Goal: Contribute content: Contribute content

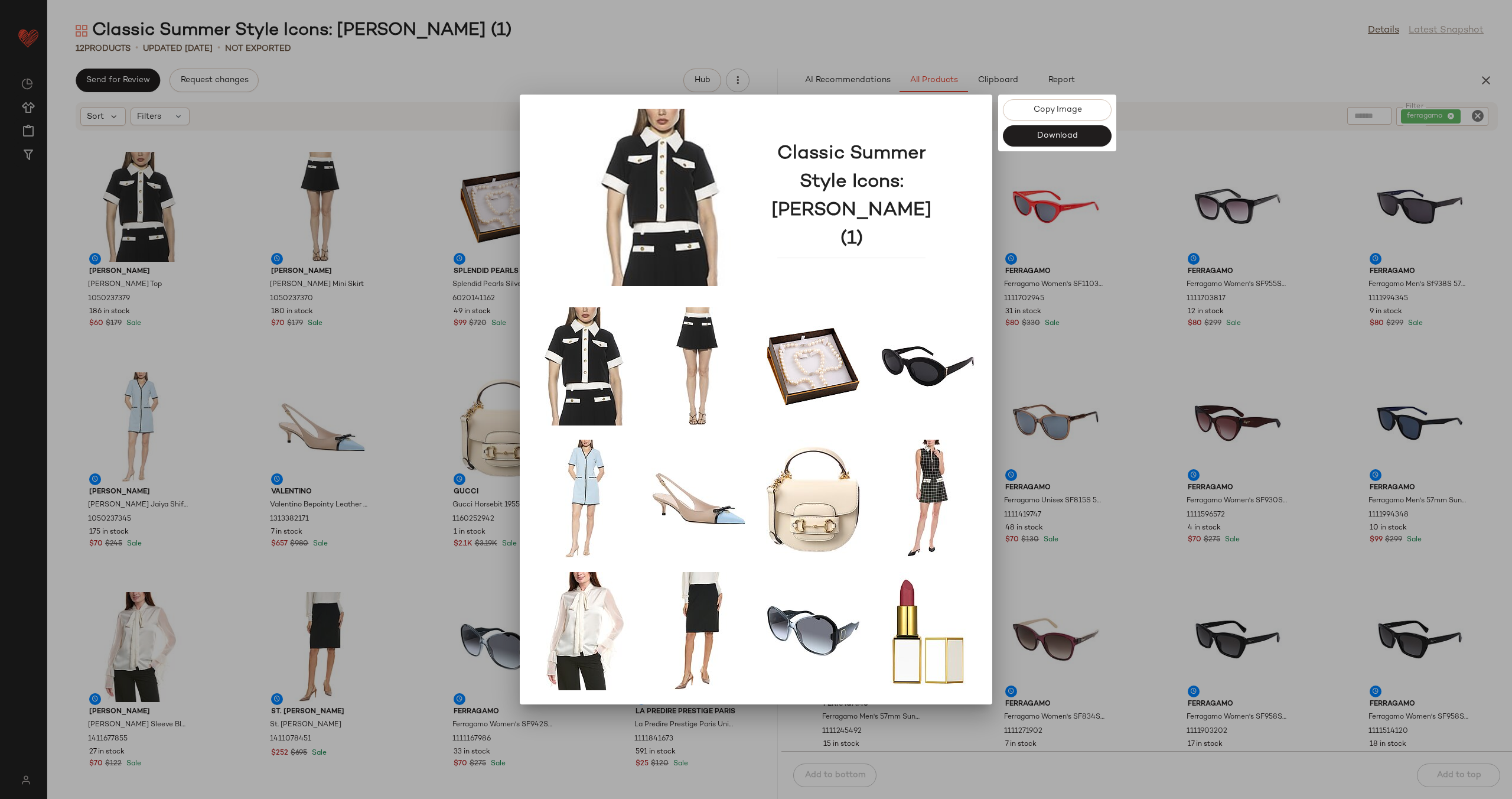
click at [1059, 402] on div at bounding box center [756, 399] width 1512 height 799
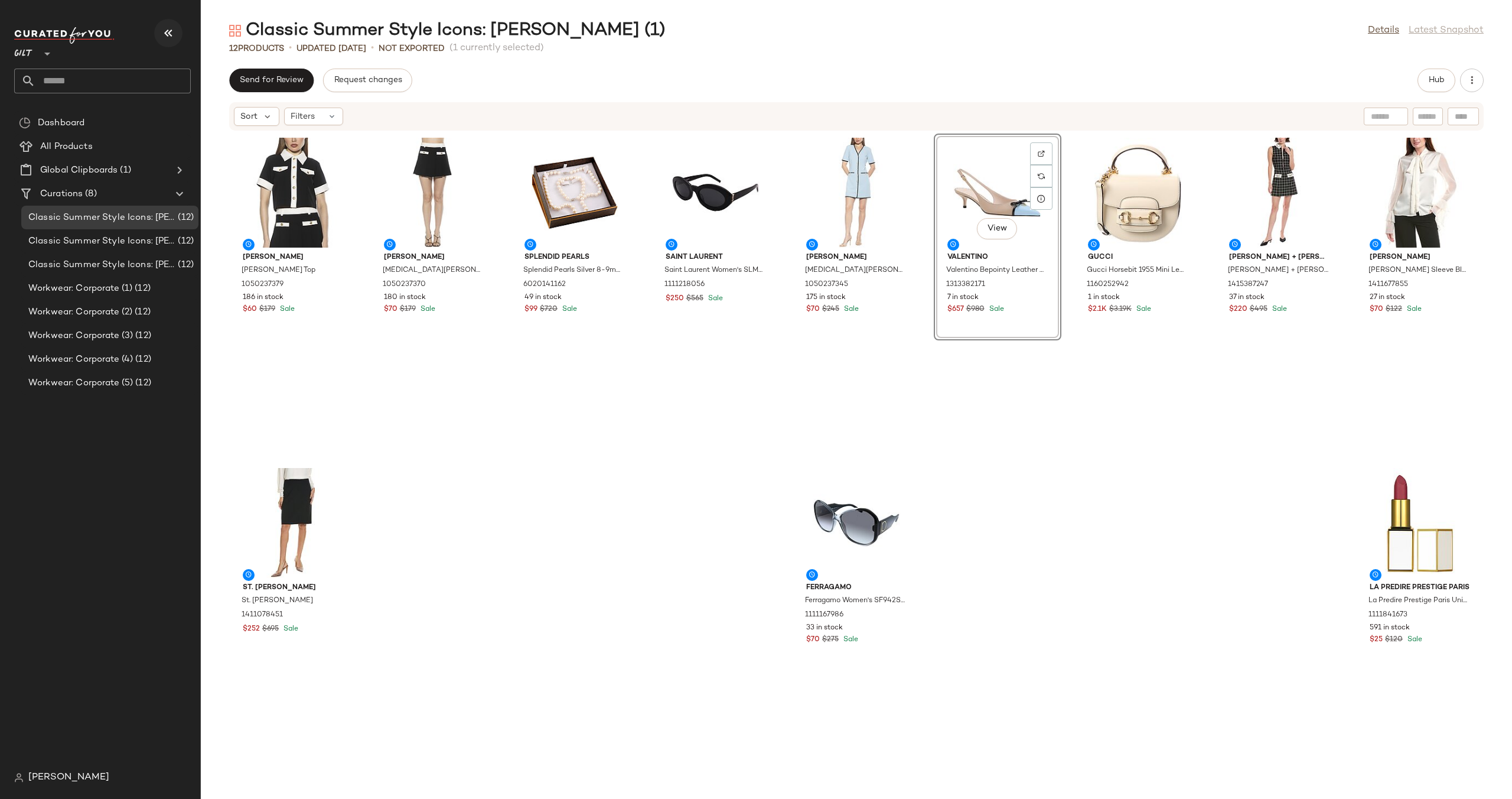
click at [167, 31] on icon "button" at bounding box center [168, 33] width 14 height 14
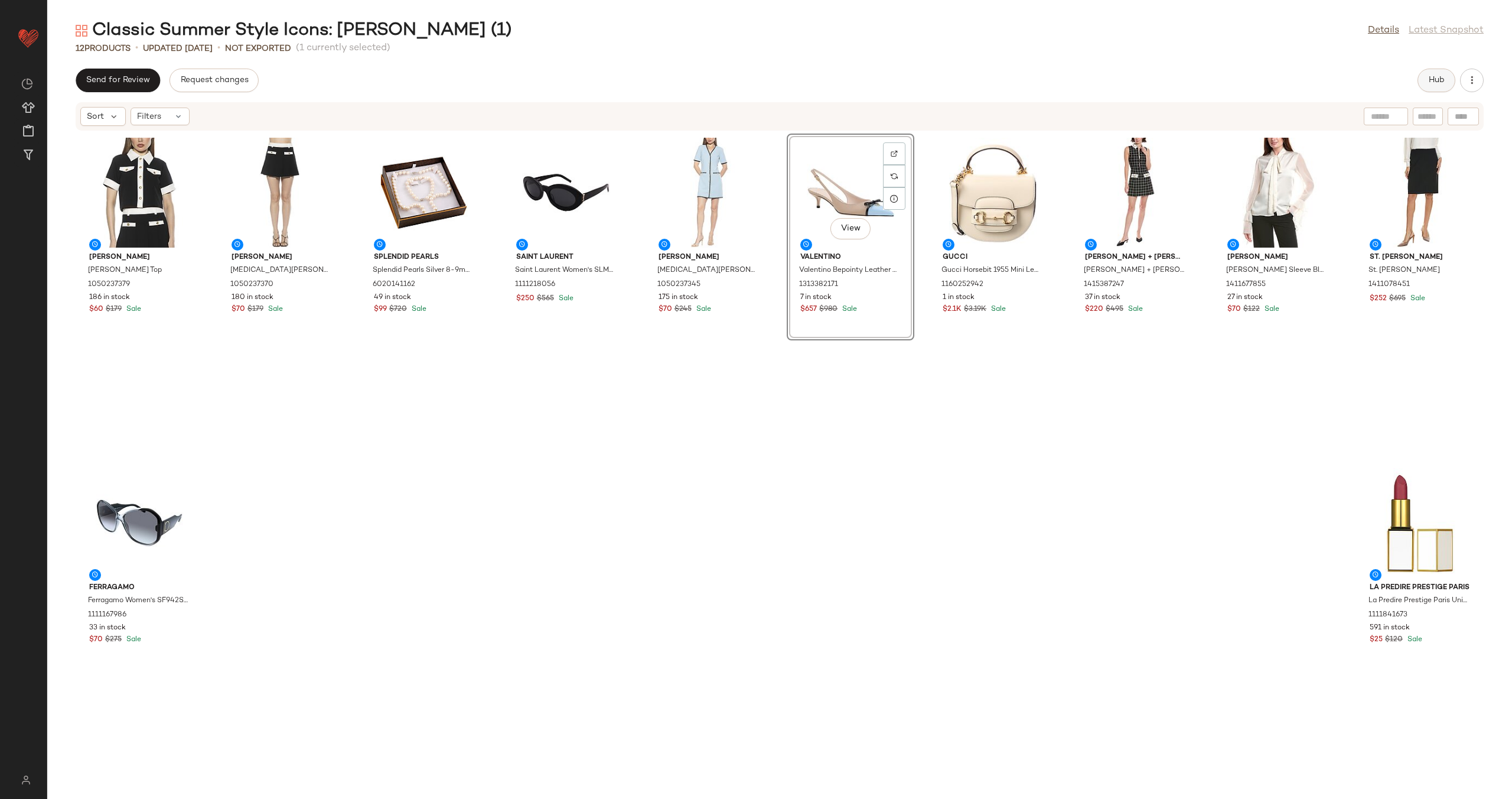
click at [1428, 69] on button "Hub" at bounding box center [1436, 81] width 38 height 24
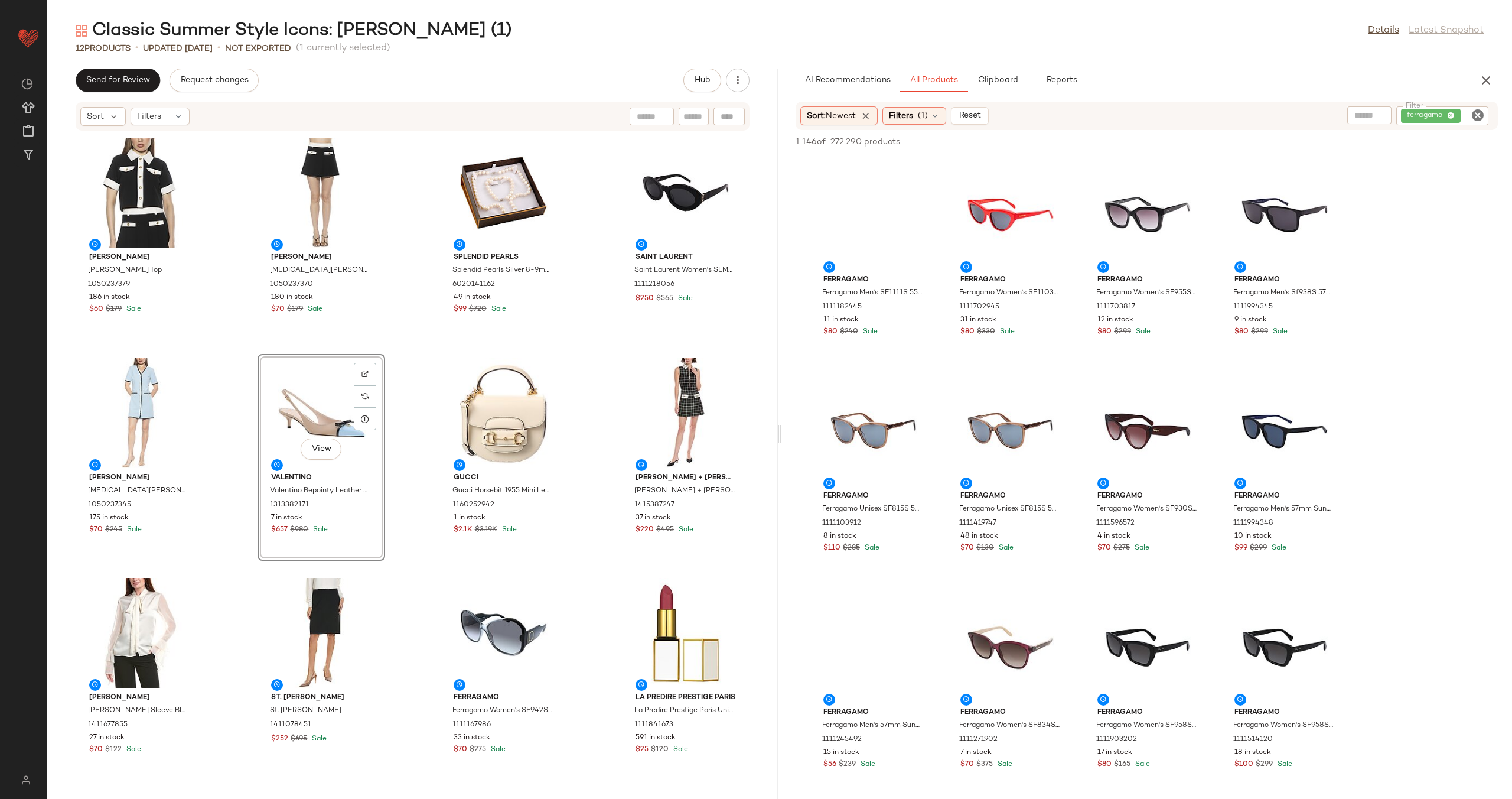
click at [400, 428] on div "Alexia Admor Alexia Admor Emery Top 1050237379 186 in stock $60 $179 Sale Alexi…" at bounding box center [412, 458] width 730 height 653
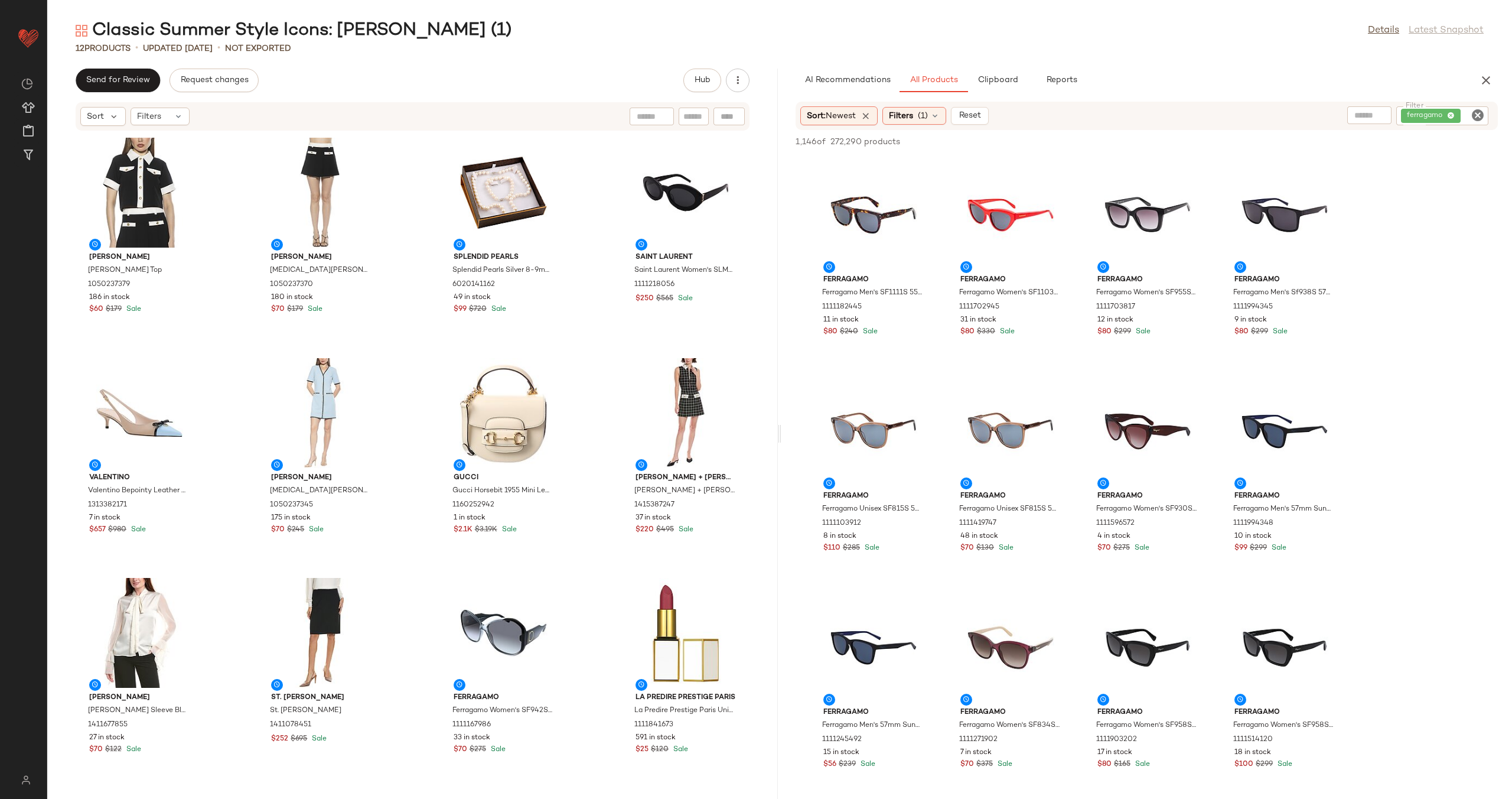
click at [410, 408] on div "Alexia Admor Alexia Admor Emery Top 1050237379 186 in stock $60 $179 Sale Alexi…" at bounding box center [412, 458] width 730 height 653
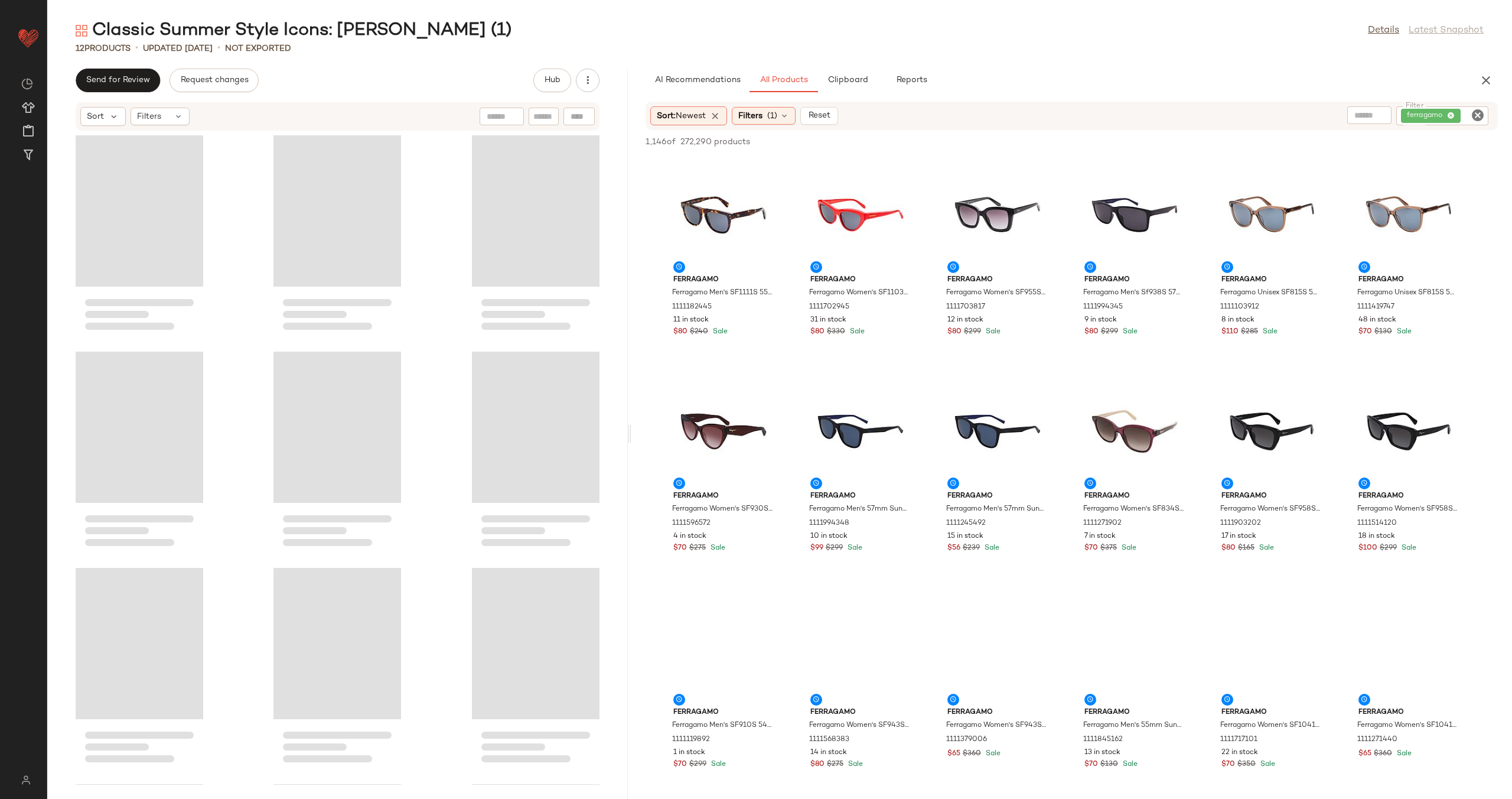
drag, startPoint x: 781, startPoint y: 433, endPoint x: 612, endPoint y: 434, distance: 169.0
click at [468, 435] on div "Classic Summer Style Icons: Jackie O (1) Details Latest Snapshot 12 Products • …" at bounding box center [779, 409] width 1465 height 780
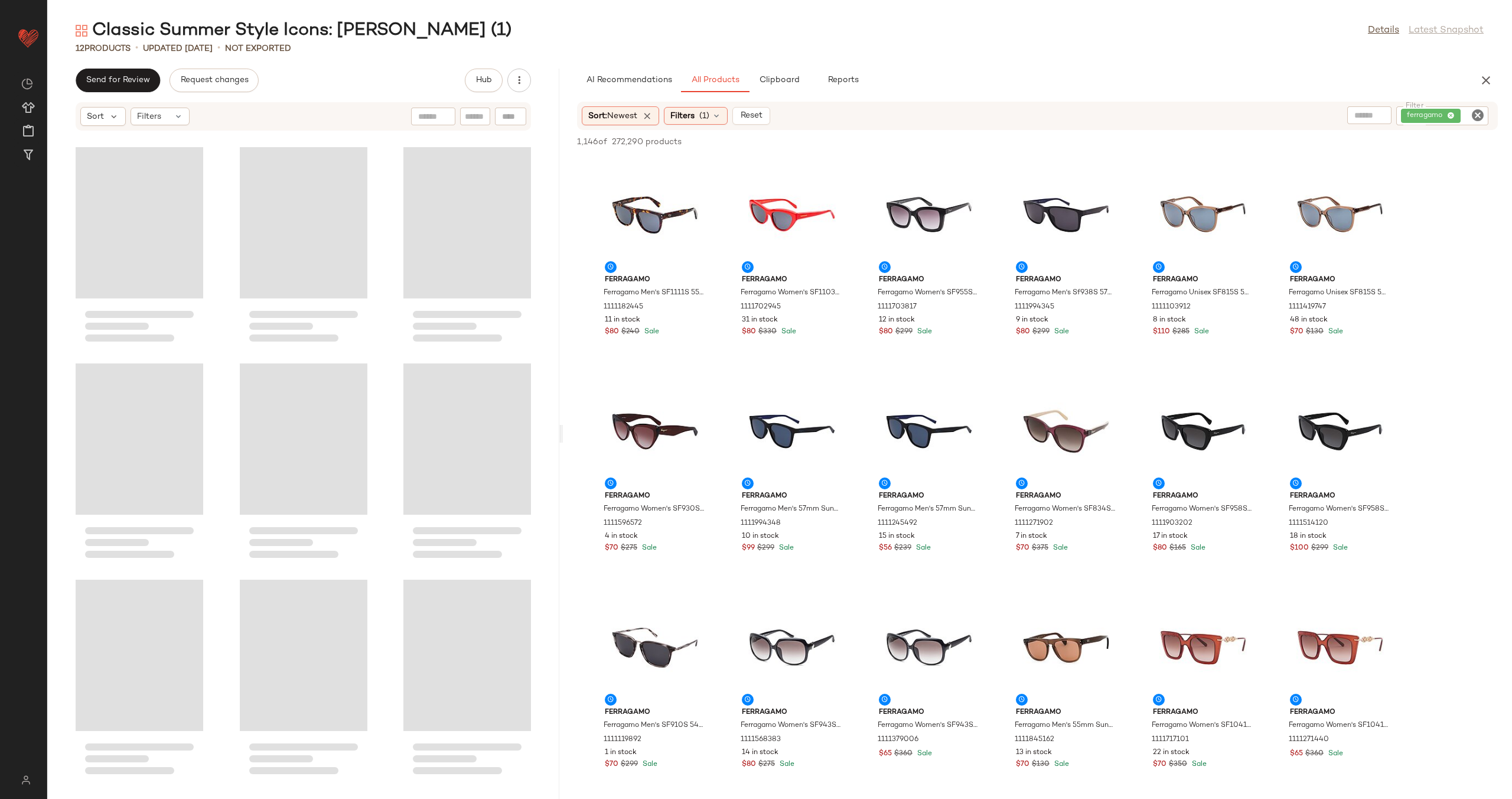
scroll to position [121, 0]
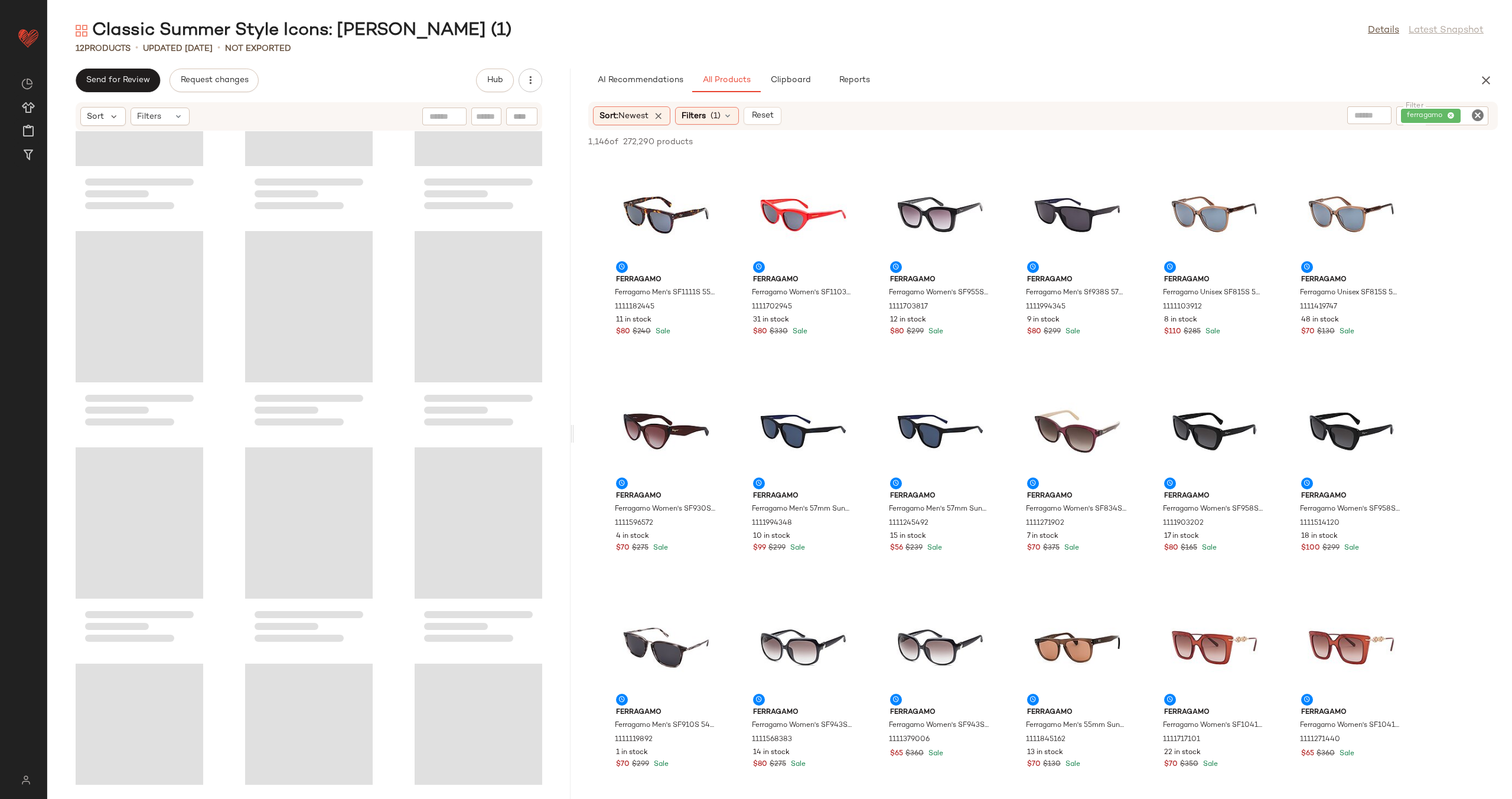
drag, startPoint x: 465, startPoint y: 432, endPoint x: 574, endPoint y: 433, distance: 109.0
click at [574, 433] on div "Classic Summer Style Icons: Jackie O (1) Details Latest Snapshot 12 Products • …" at bounding box center [779, 409] width 1465 height 780
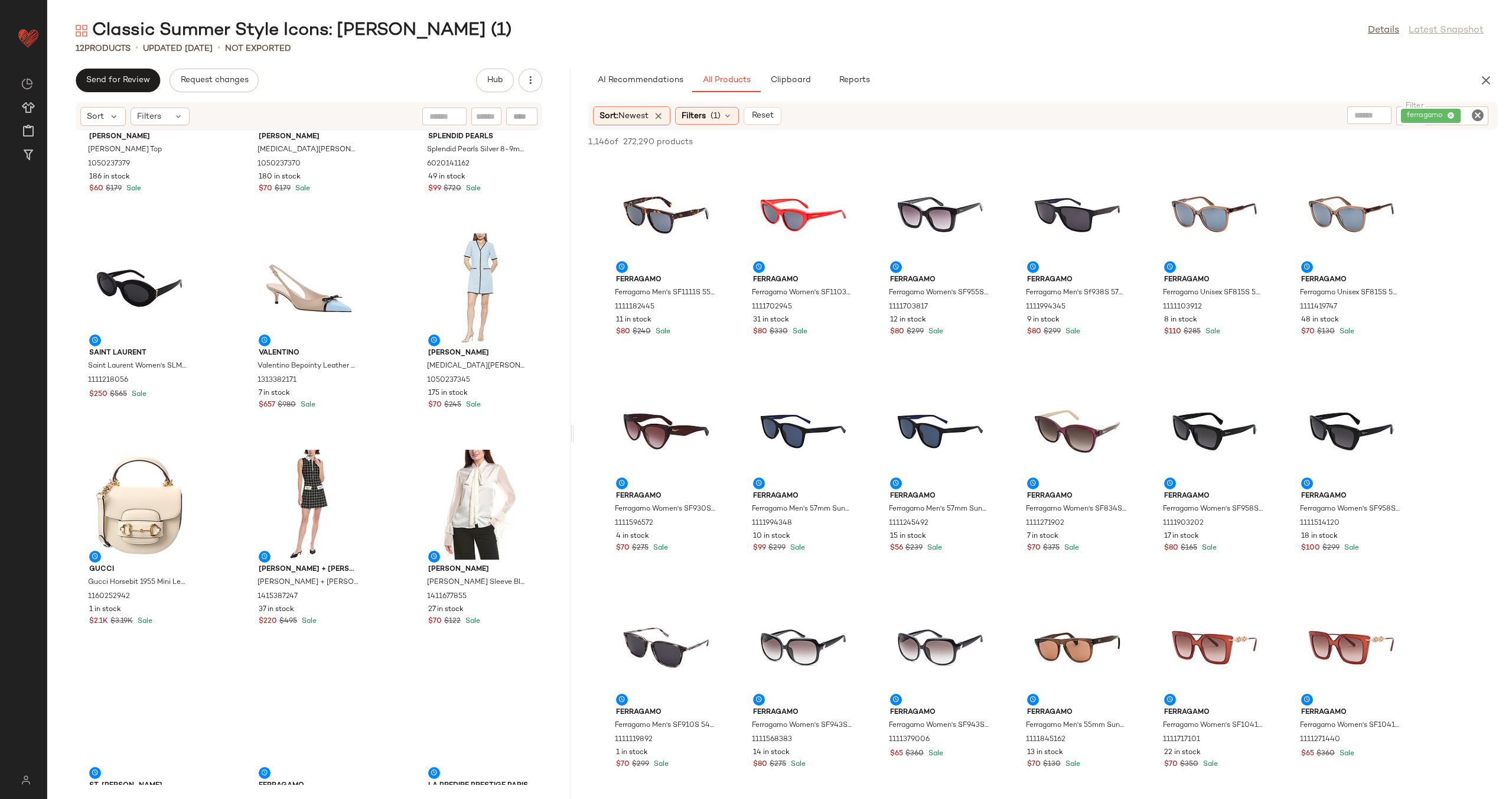
drag, startPoint x: 603, startPoint y: 429, endPoint x: 627, endPoint y: 438, distance: 25.6
click at [738, 426] on div "Classic Summer Style Icons: Jackie O (1) Details Latest Snapshot 12 Products • …" at bounding box center [779, 409] width 1465 height 780
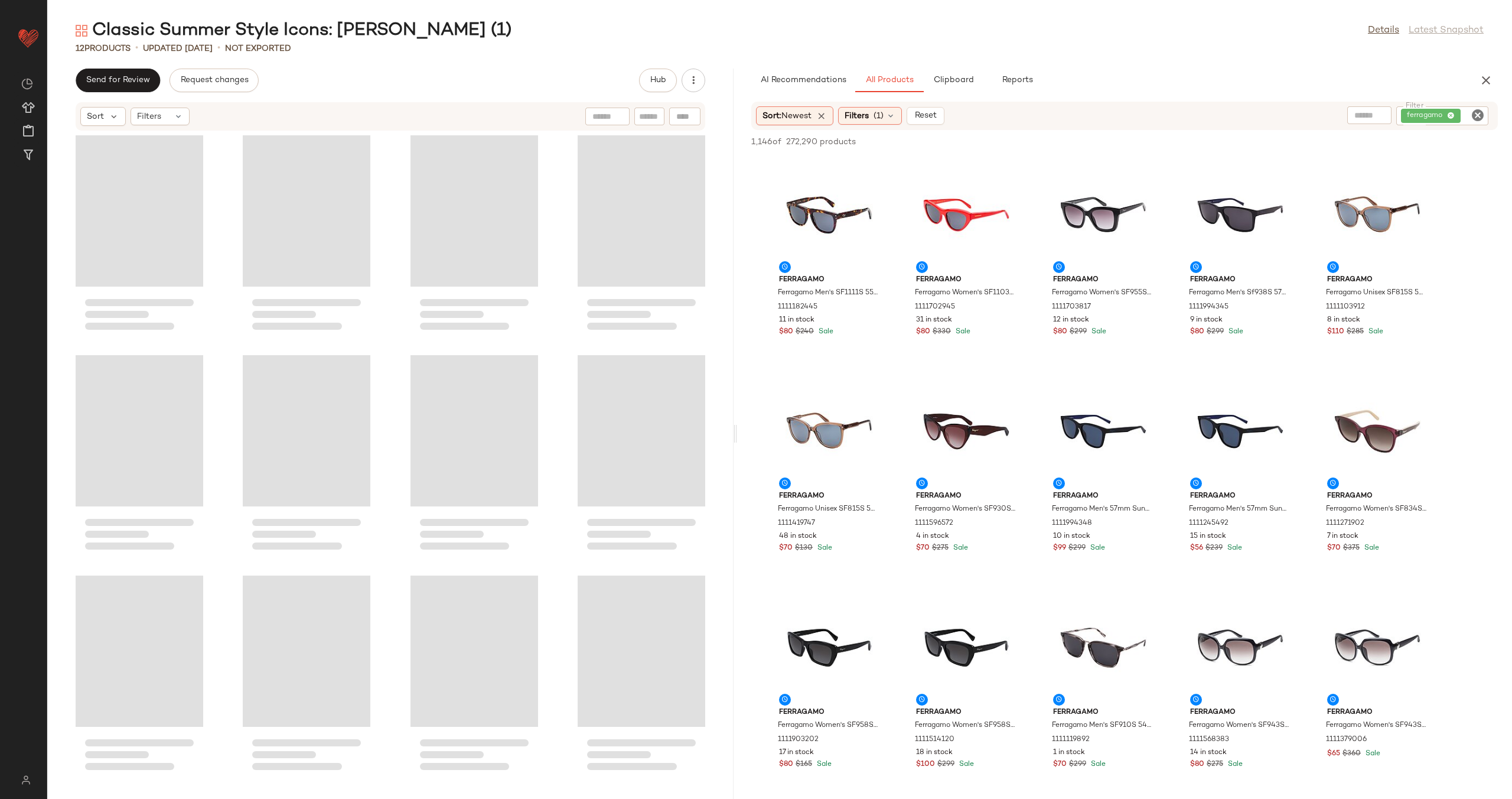
scroll to position [0, 0]
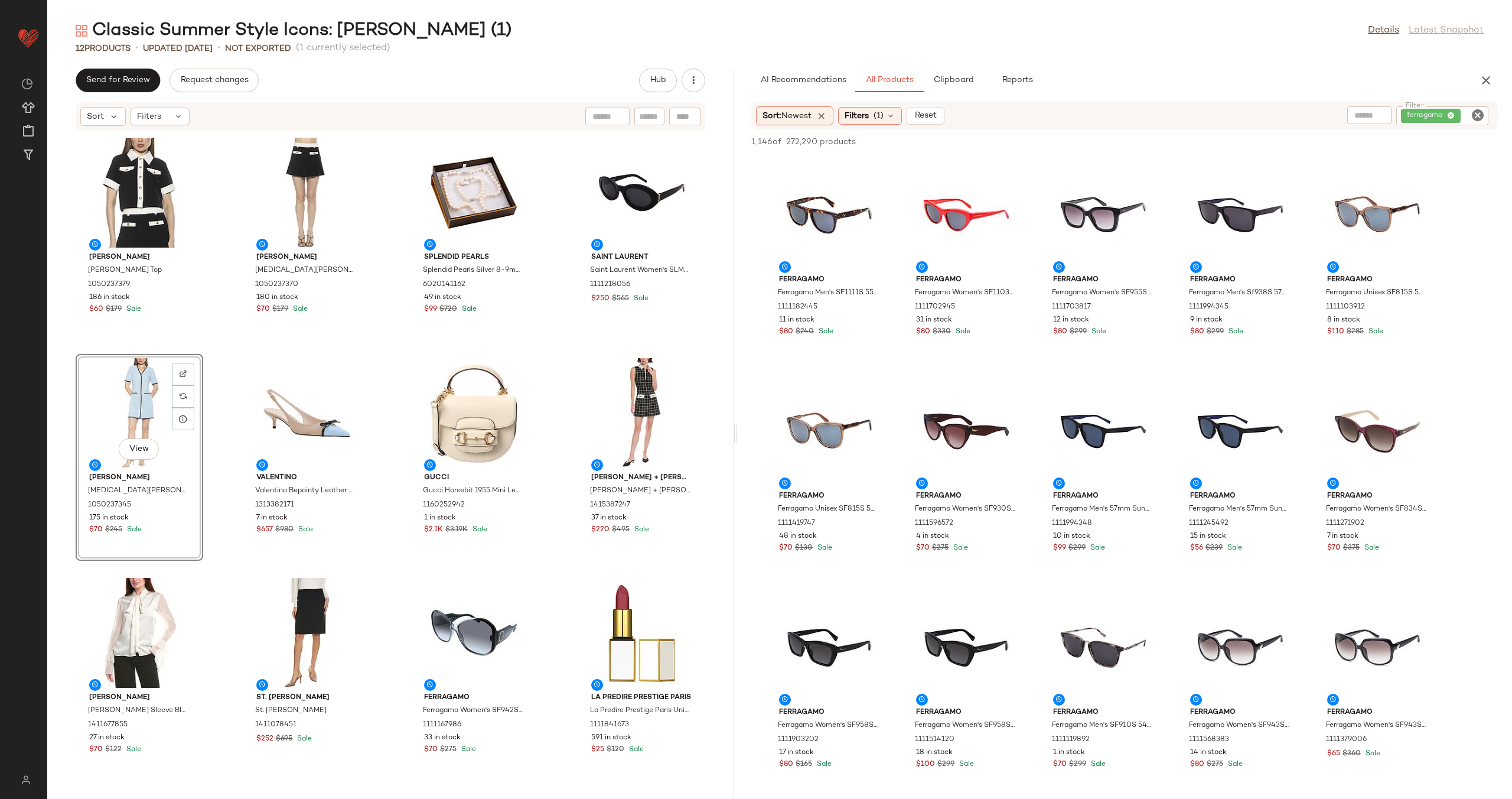
click at [396, 431] on div "Alexia Admor Alexia Admor Emery Top 1050237379 186 in stock $60 $179 Sale Alexi…" at bounding box center [390, 458] width 686 height 653
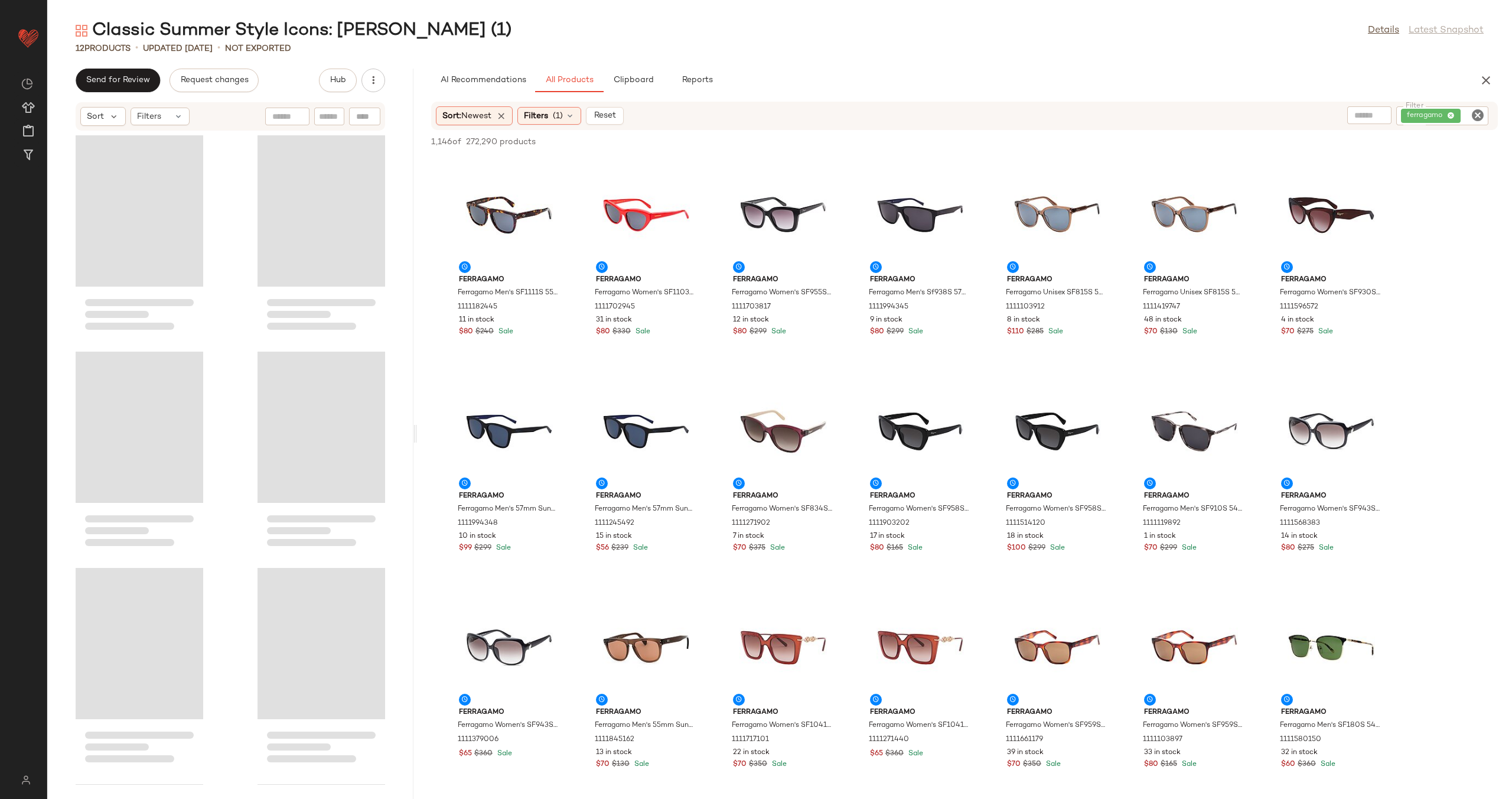
drag, startPoint x: 446, startPoint y: 445, endPoint x: 232, endPoint y: 464, distance: 214.8
click at [406, 445] on div "Classic Summer Style Icons: Jackie O (1) Details Latest Snapshot 12 Products • …" at bounding box center [779, 409] width 1465 height 780
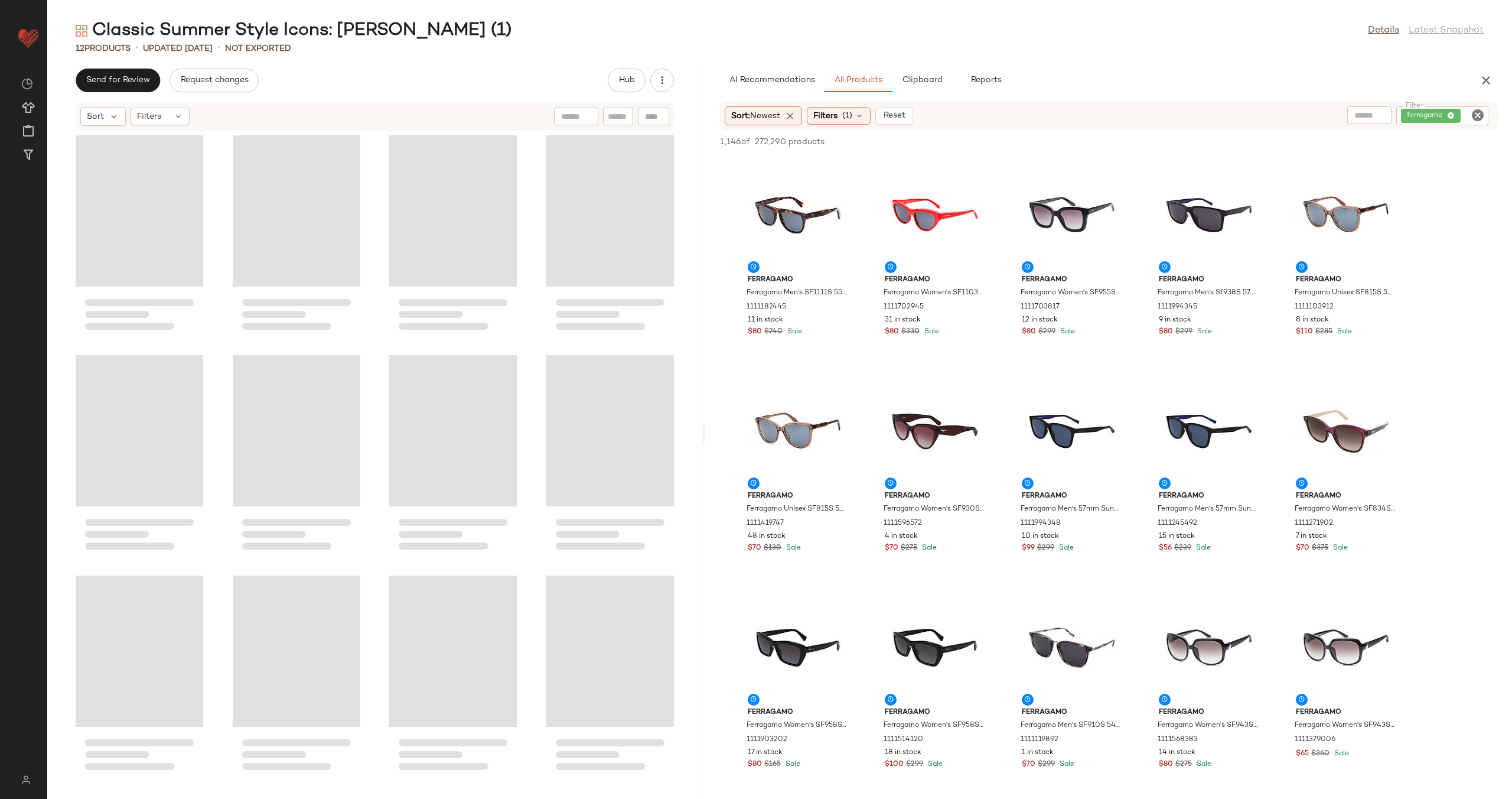
drag, startPoint x: 403, startPoint y: 435, endPoint x: 705, endPoint y: 431, distance: 302.0
click at [705, 431] on div "Classic Summer Style Icons: Jackie O (1) Details Latest Snapshot 12 Products • …" at bounding box center [779, 409] width 1465 height 780
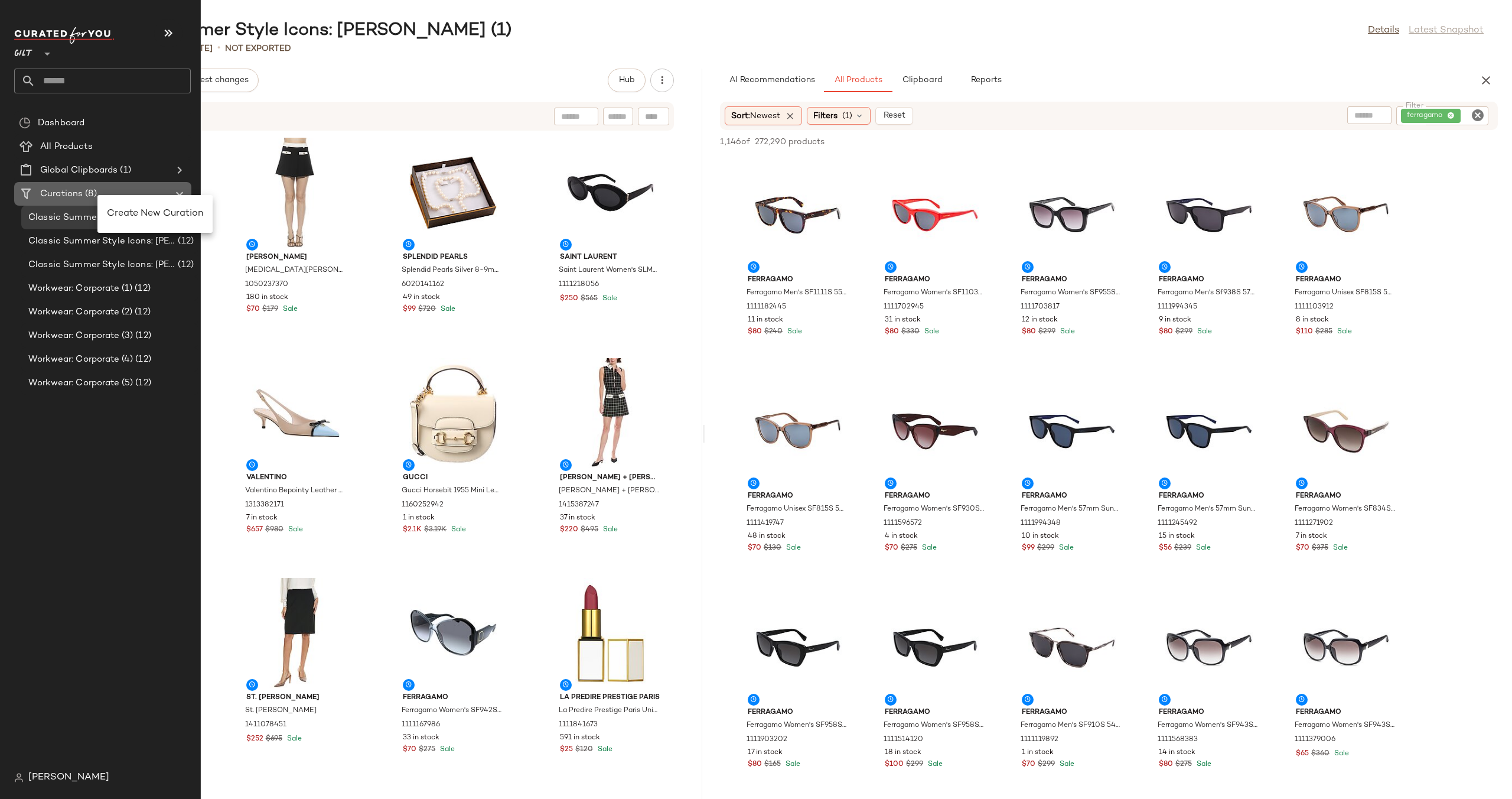
click at [132, 204] on Curations "Curations (8)" at bounding box center [102, 194] width 177 height 24
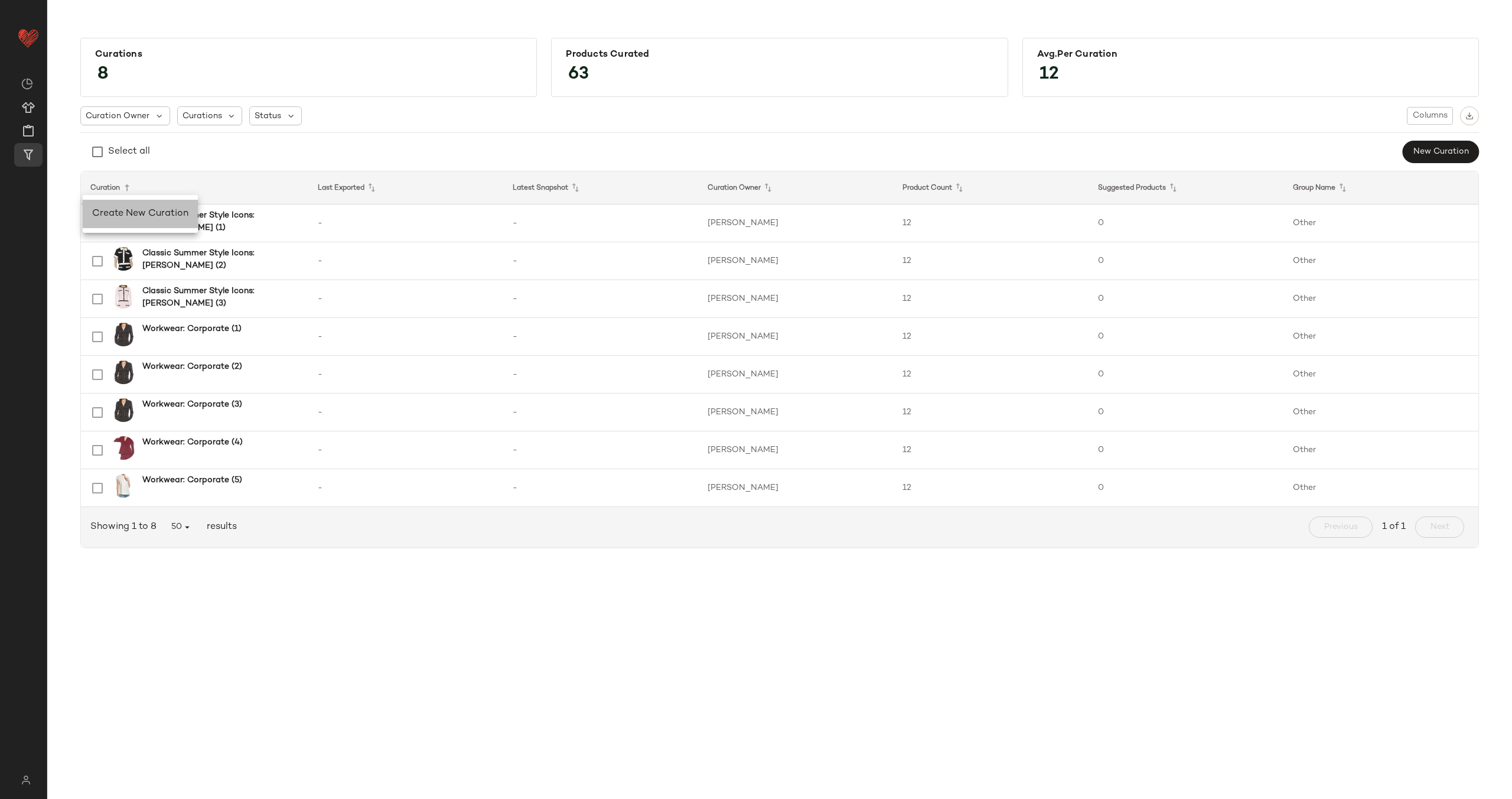
click at [148, 212] on span "Create New Curation" at bounding box center [140, 214] width 96 height 10
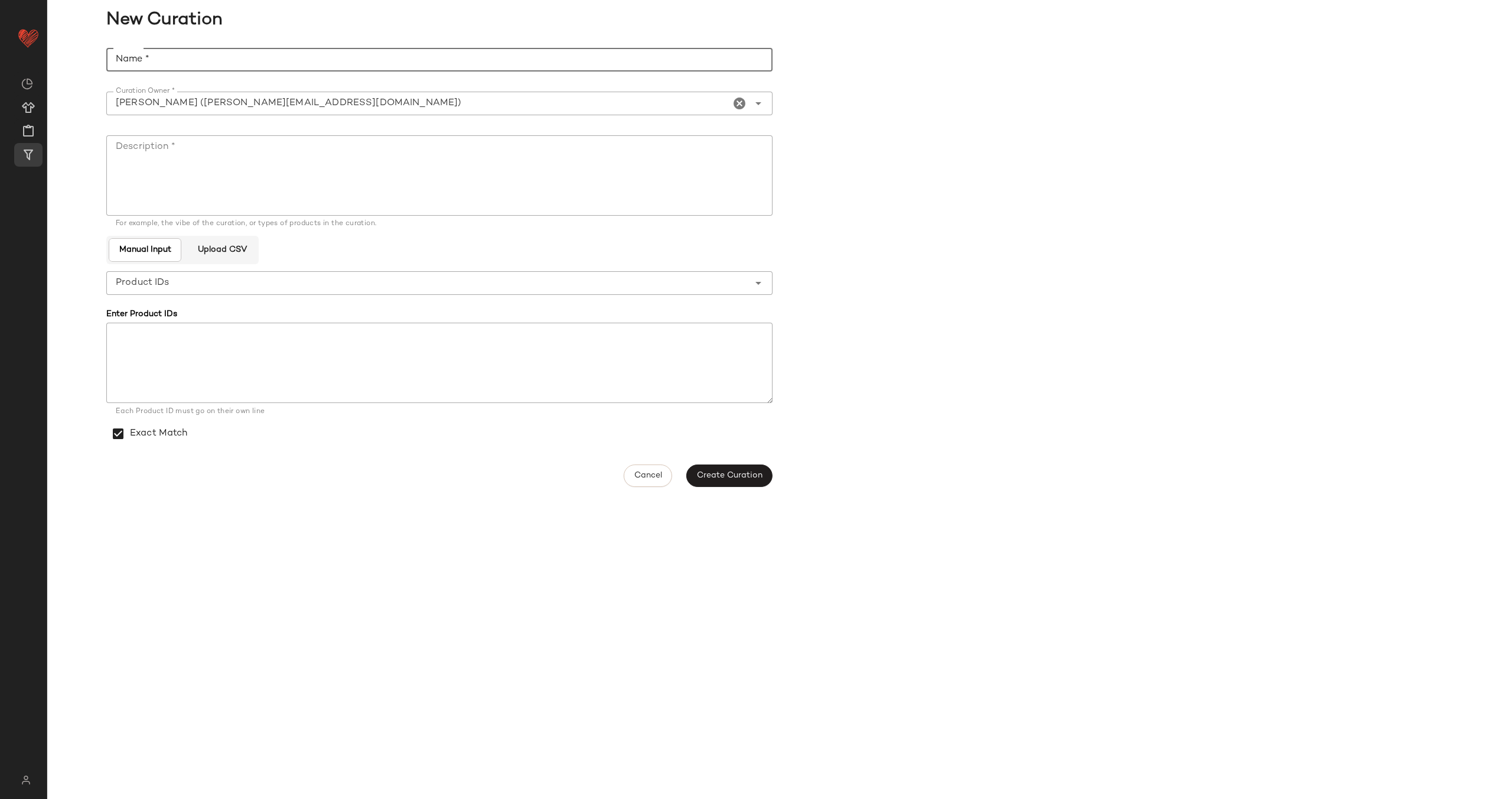
click at [293, 63] on input "Name *" at bounding box center [440, 60] width 666 height 24
type input "**********"
click at [237, 169] on textarea "Description *" at bounding box center [440, 175] width 666 height 81
paste textarea "**********"
type textarea "**********"
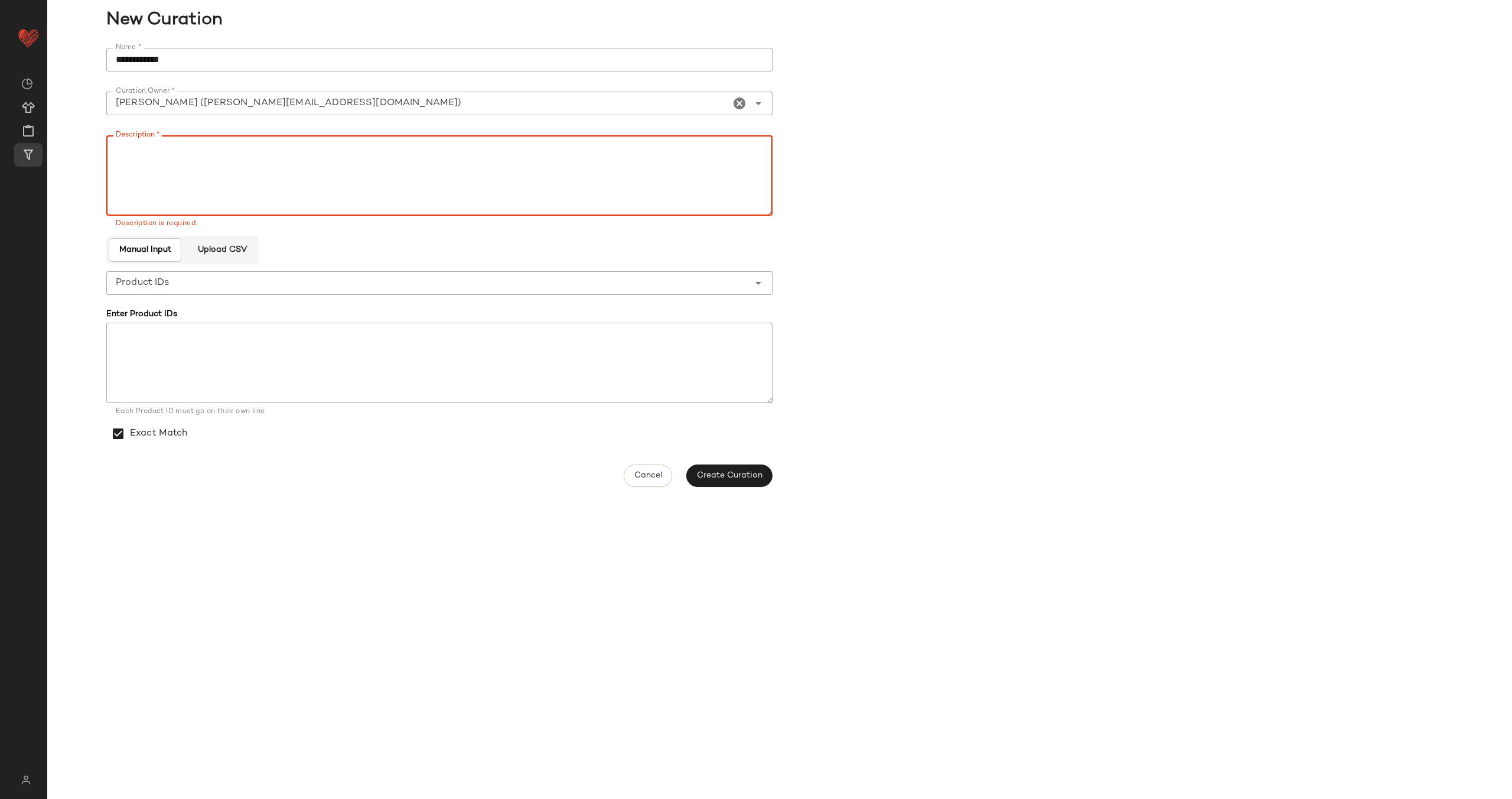
paste textarea "**********"
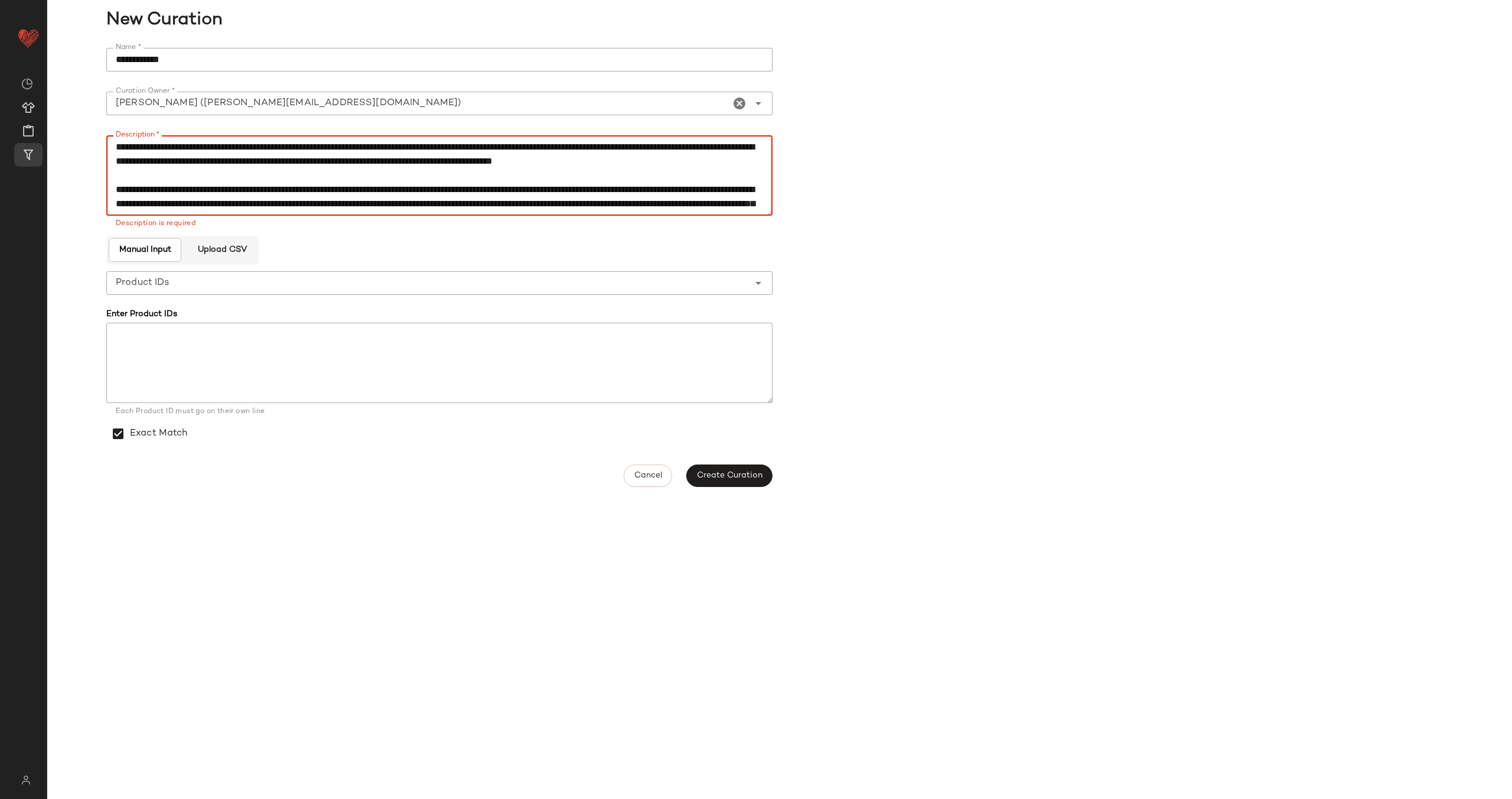
scroll to position [121, 0]
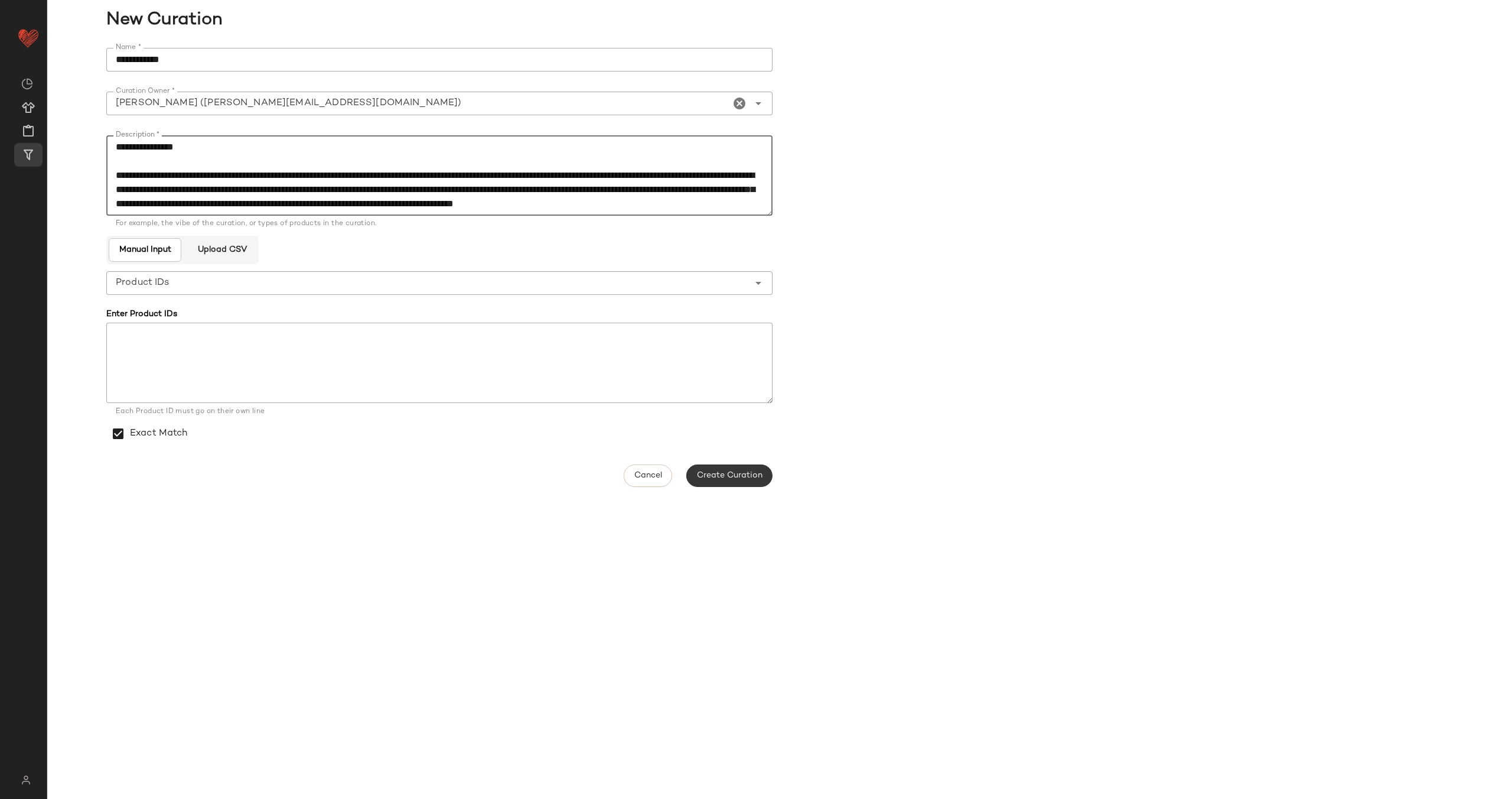
type textarea "**********"
click at [759, 478] on span "Create Curation" at bounding box center [729, 475] width 66 height 10
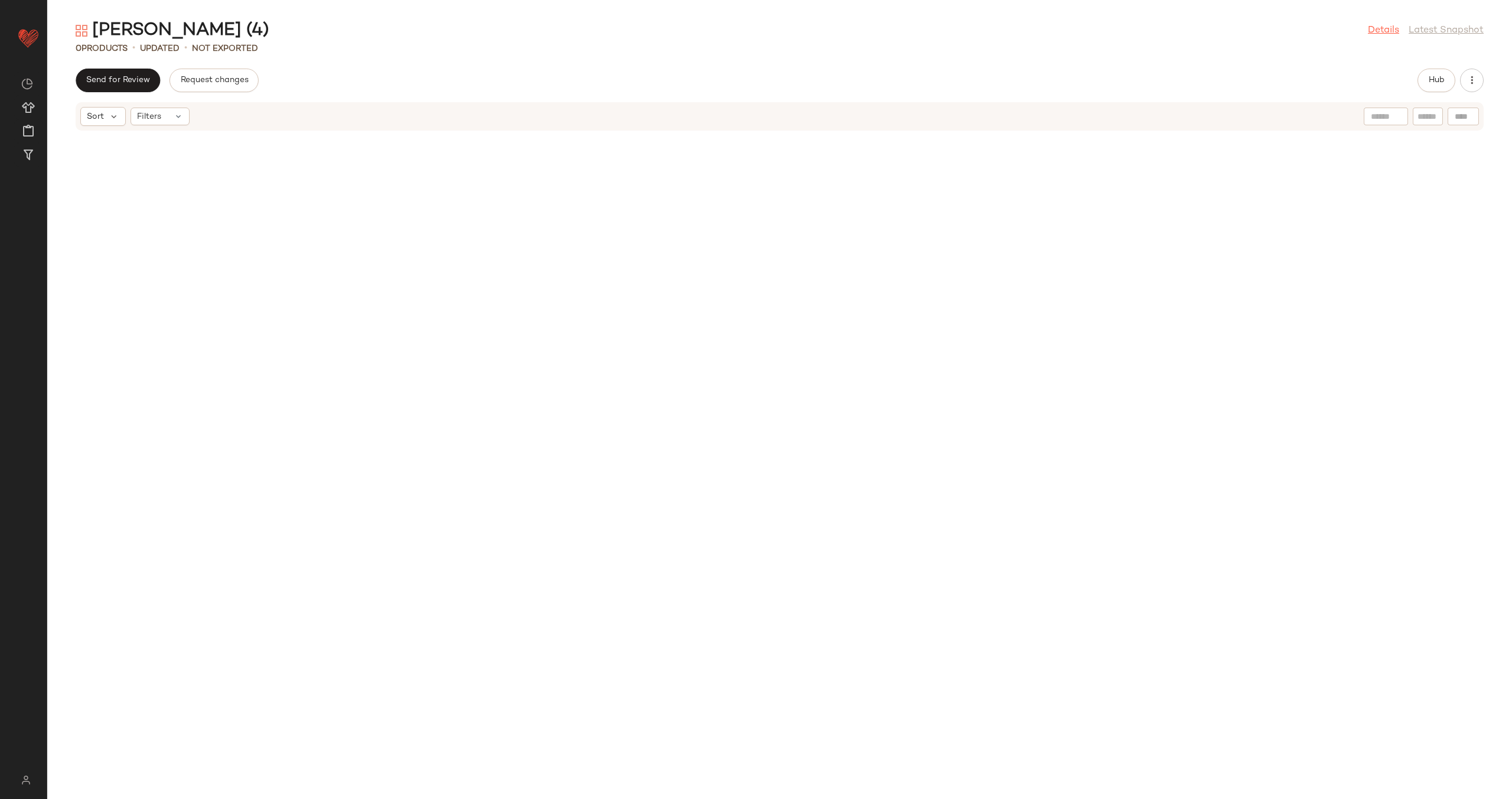
click at [1386, 31] on link "Details" at bounding box center [1383, 30] width 31 height 14
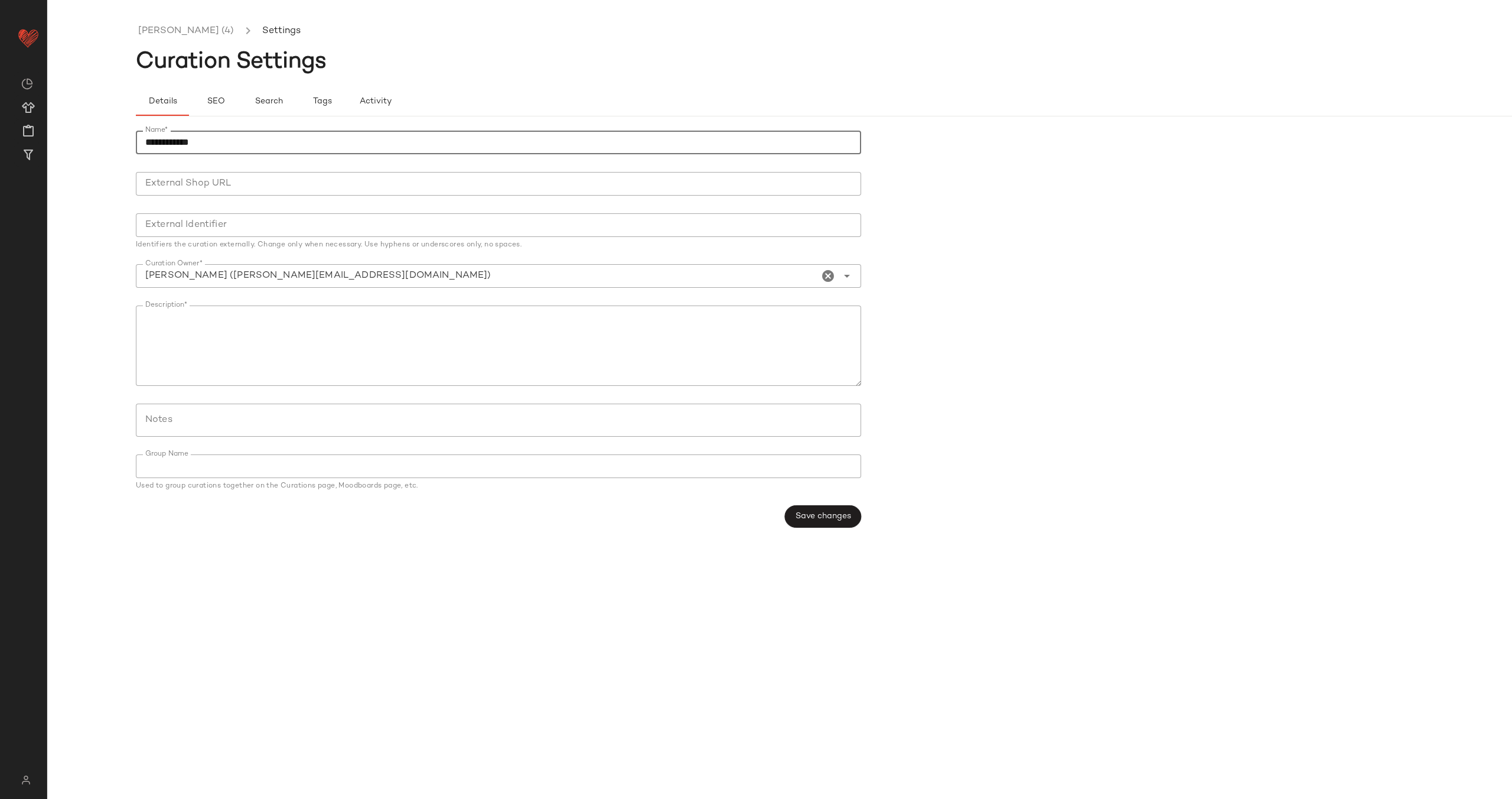
click at [145, 142] on input "**********" at bounding box center [499, 142] width 725 height 24
type input "**********"
click at [821, 518] on span "Save changes" at bounding box center [823, 516] width 56 height 10
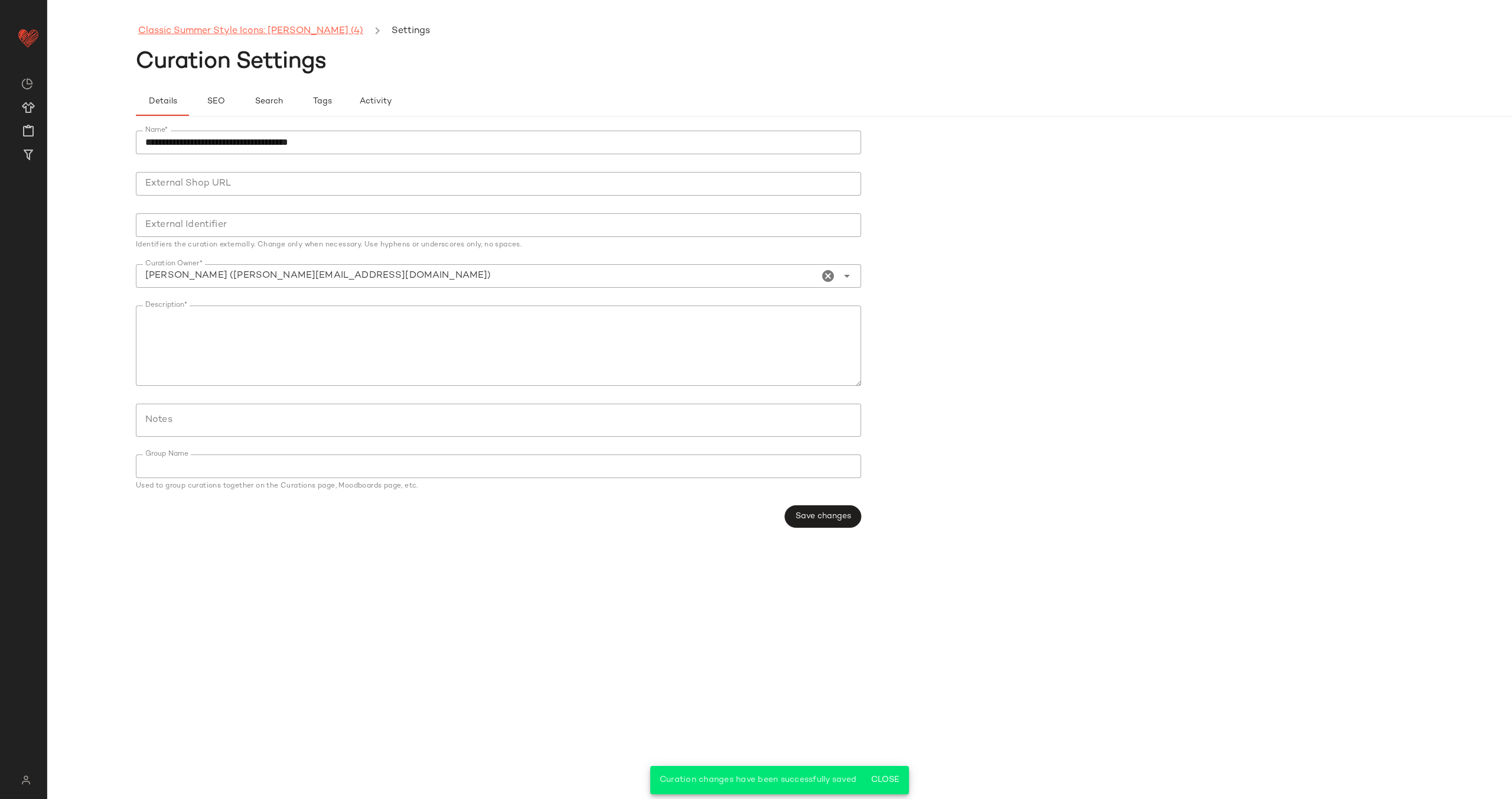
click at [264, 27] on link "Classic Summer Style Icons: [PERSON_NAME] (4)" at bounding box center [251, 31] width 225 height 16
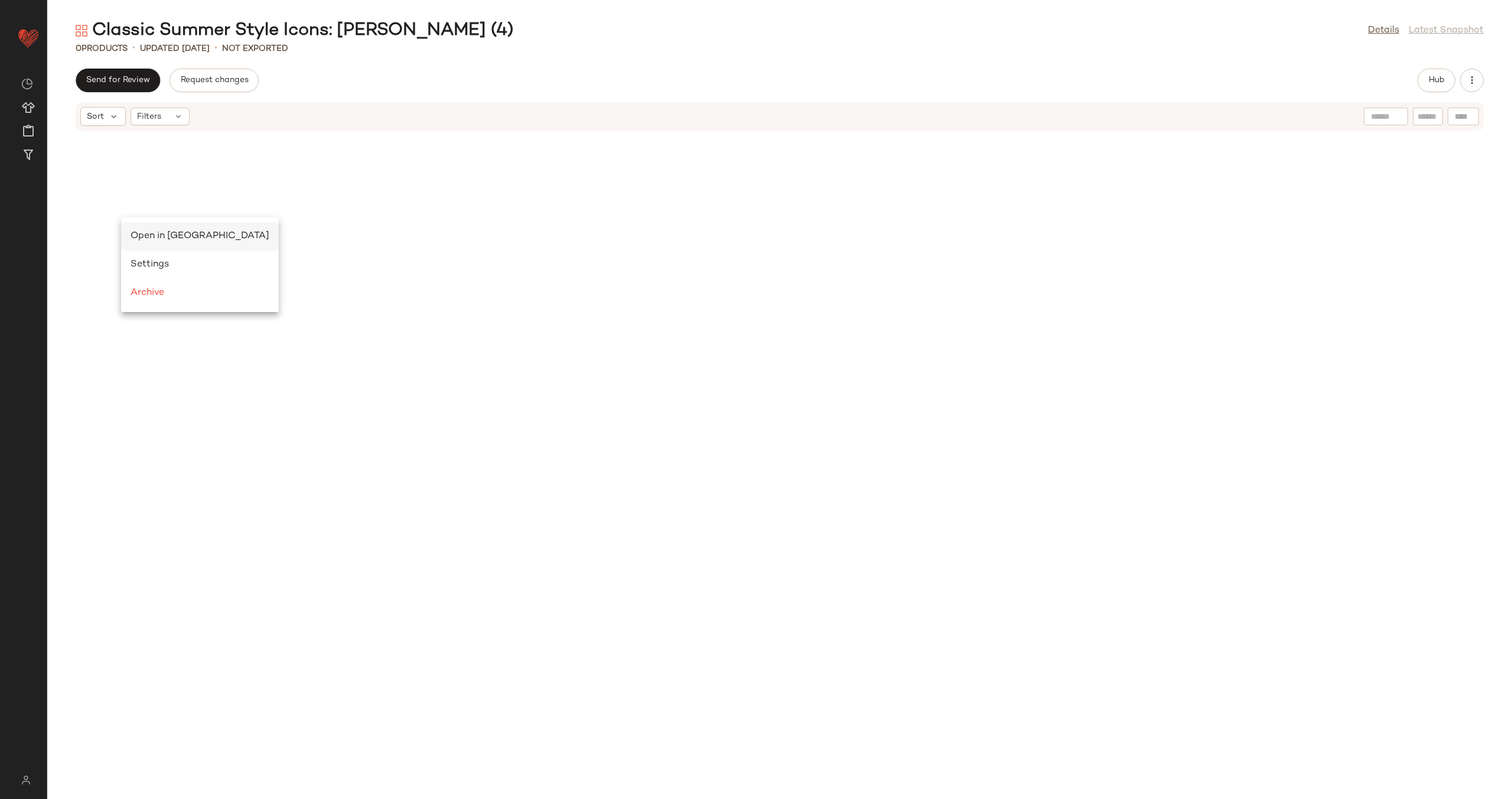
click at [164, 232] on span "Open in Split View" at bounding box center [199, 236] width 138 height 10
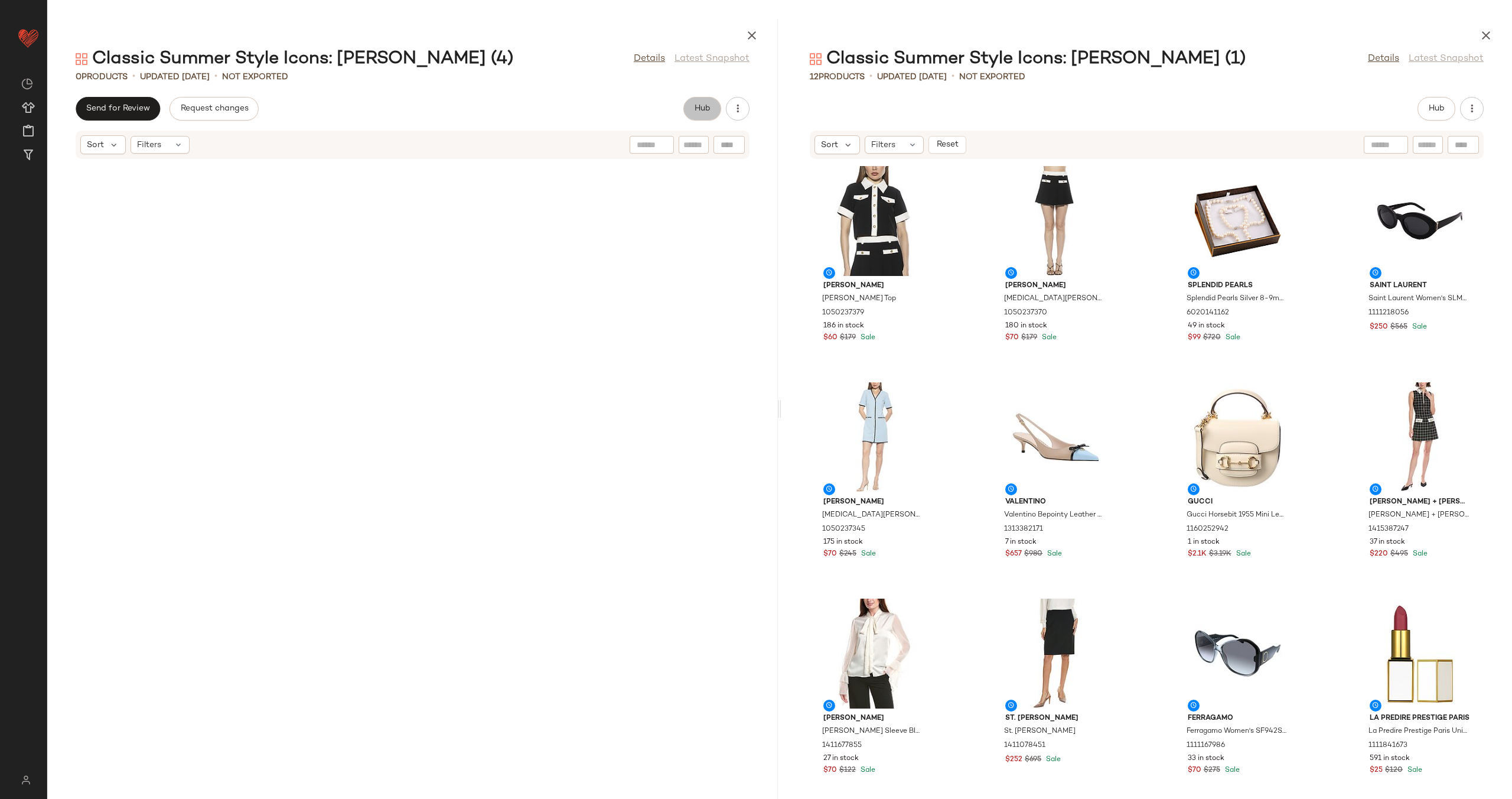
click at [702, 101] on button "Hub" at bounding box center [702, 109] width 38 height 24
click at [605, 104] on span "Clipboard" at bounding box center [597, 108] width 41 height 10
drag, startPoint x: 411, startPoint y: 447, endPoint x: 758, endPoint y: 354, distance: 359.2
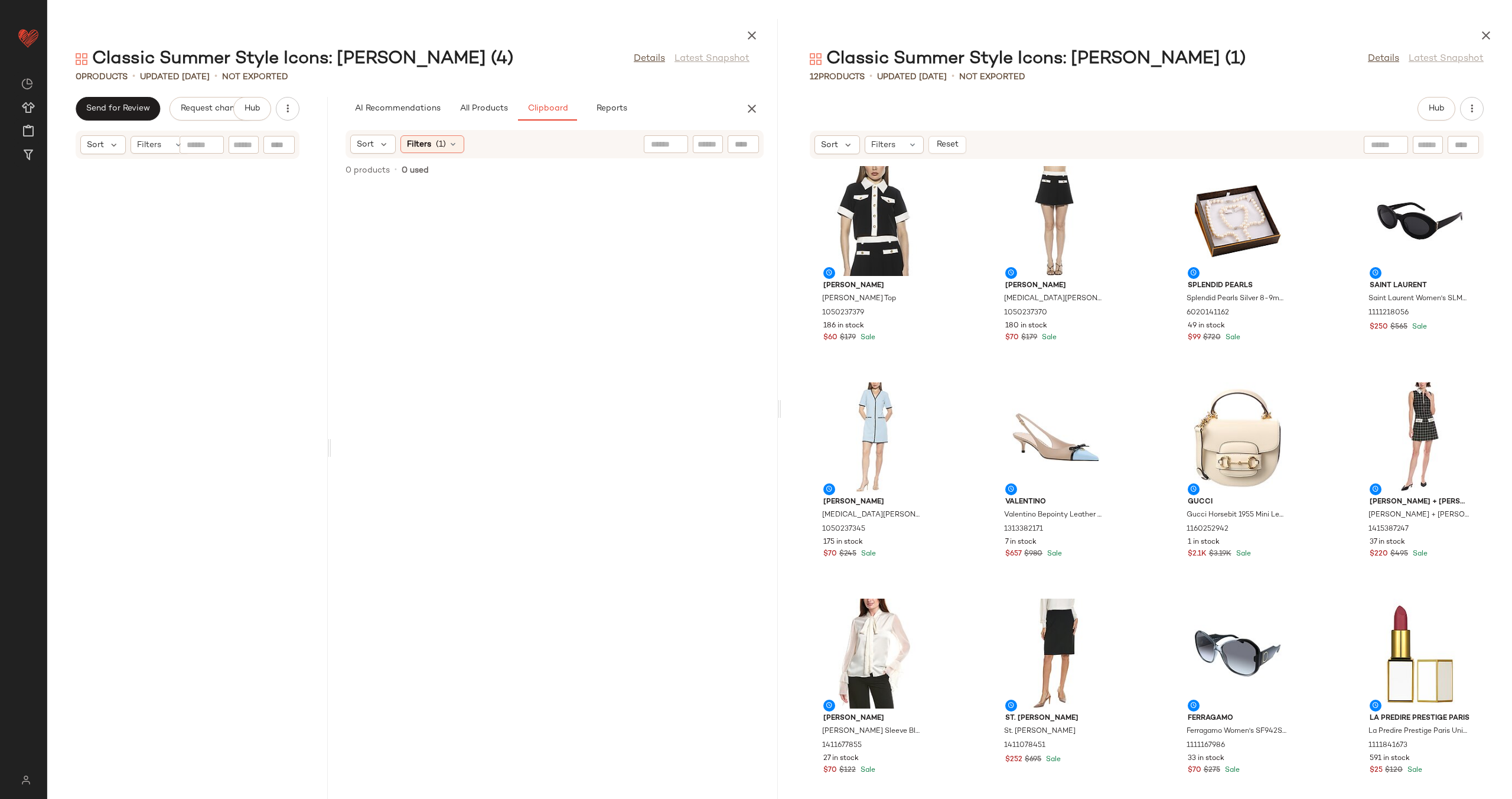
click at [160, 439] on div "Classic Summer Style Icons: Jackie O (4) Details Latest Snapshot 0 Products • u…" at bounding box center [412, 409] width 730 height 780
click at [874, 233] on div "View" at bounding box center [873, 221] width 119 height 110
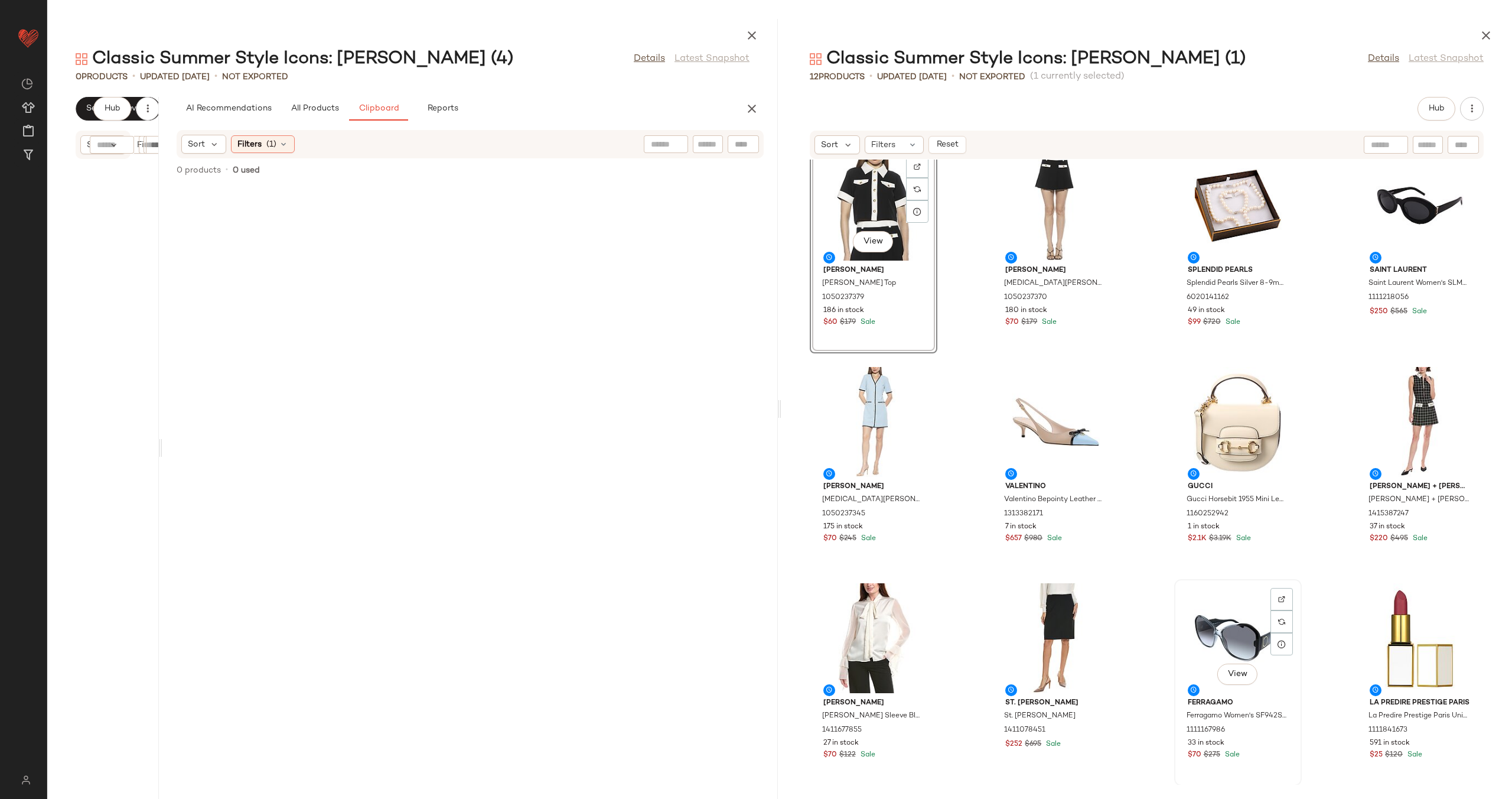
scroll to position [16, 0]
click at [1395, 618] on div "View" at bounding box center [1419, 637] width 119 height 110
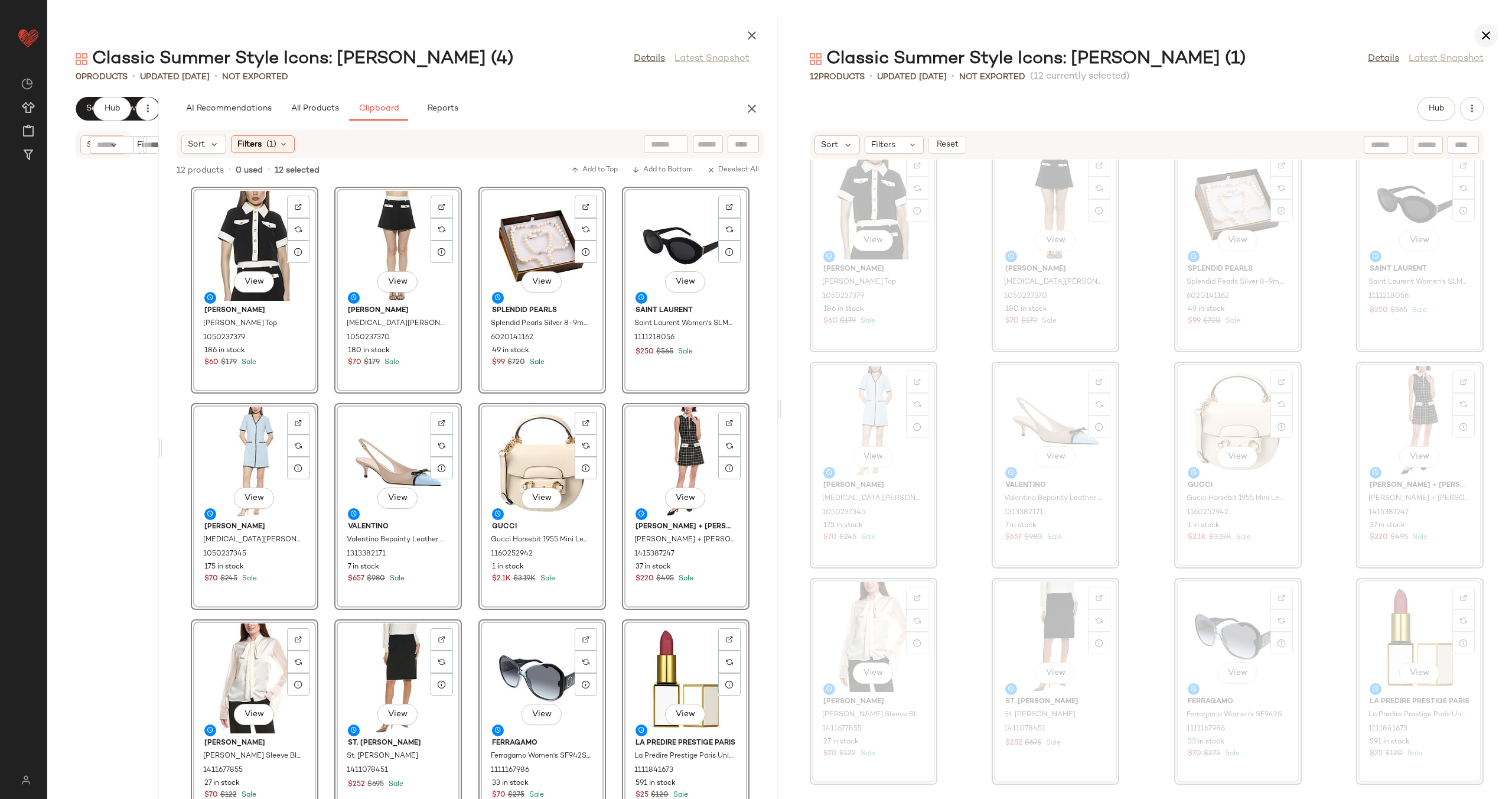
click at [1491, 33] on icon "button" at bounding box center [1485, 35] width 14 height 14
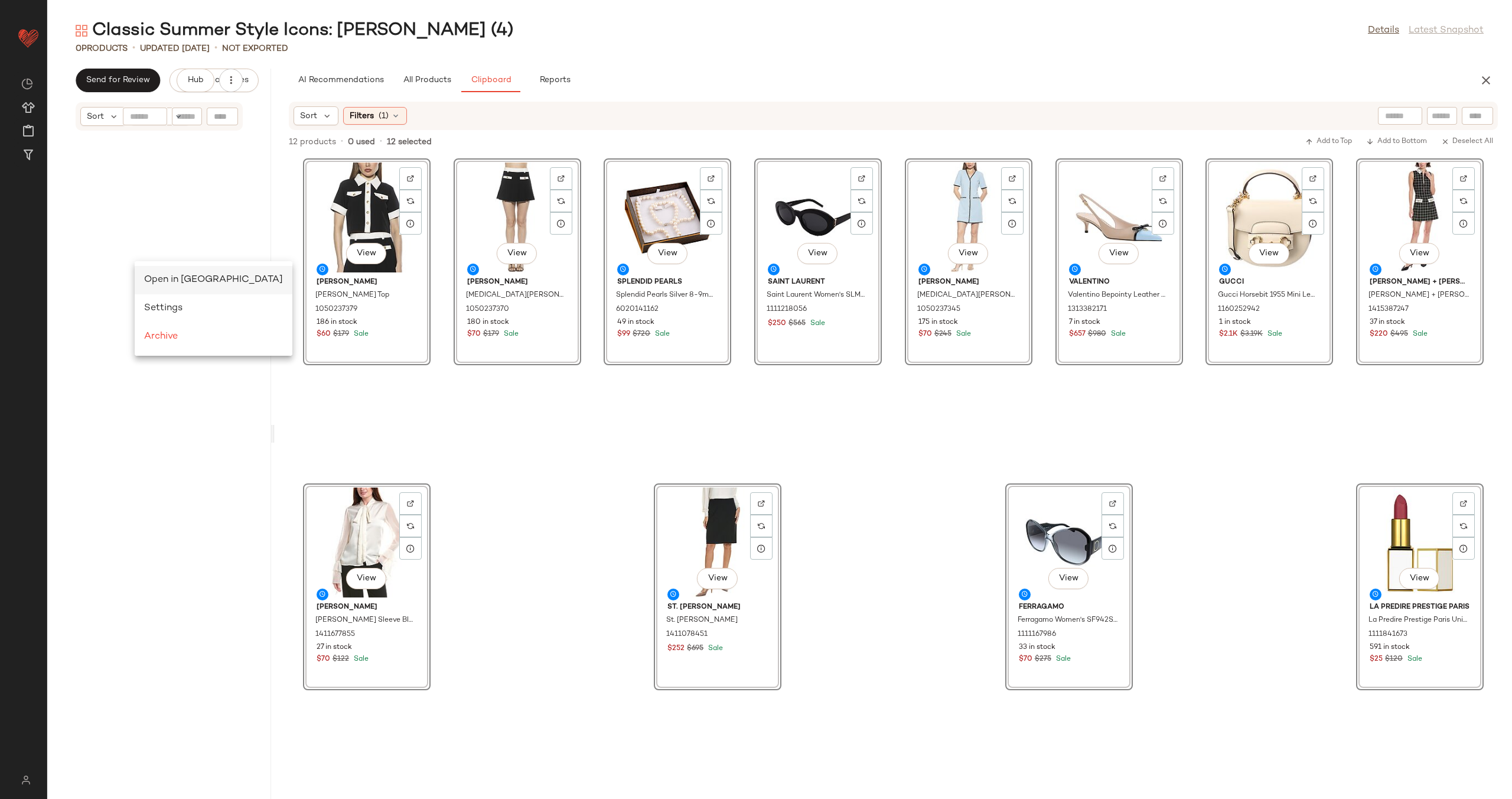
click at [161, 278] on span "Open in Split View" at bounding box center [213, 280] width 138 height 10
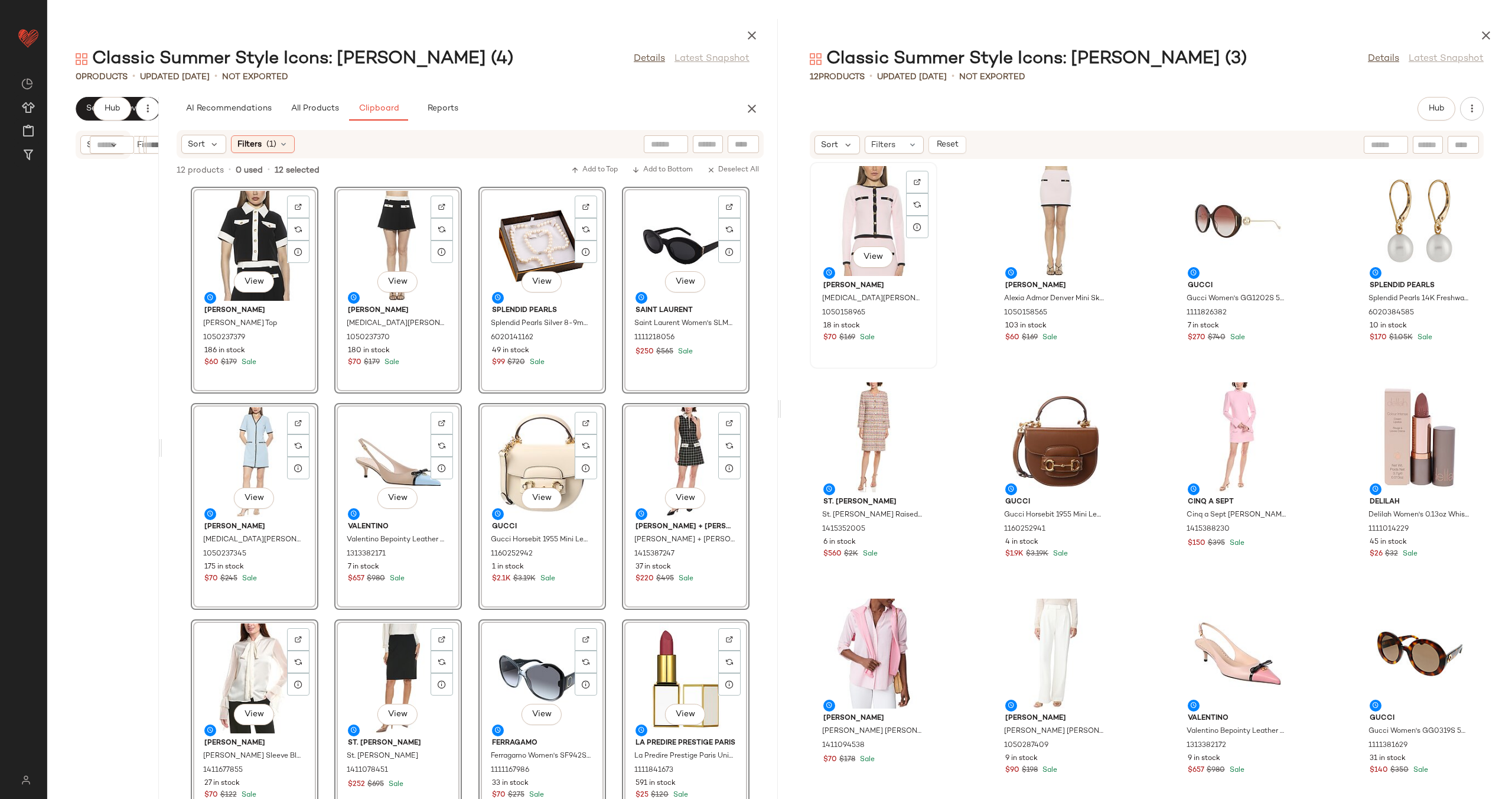
click at [857, 210] on div "View" at bounding box center [873, 221] width 119 height 110
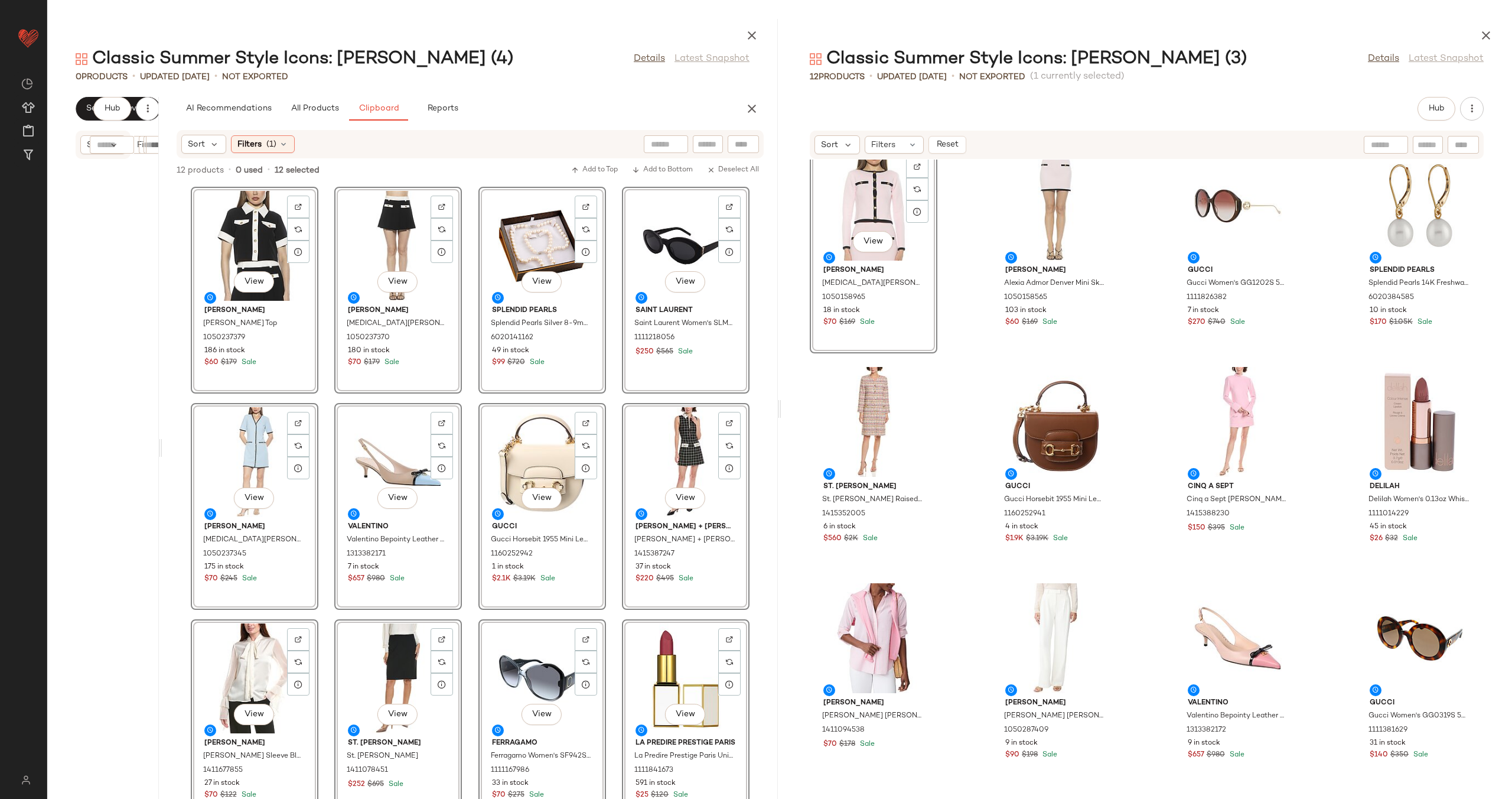
scroll to position [16, 0]
click at [1400, 626] on div "View" at bounding box center [1419, 637] width 119 height 110
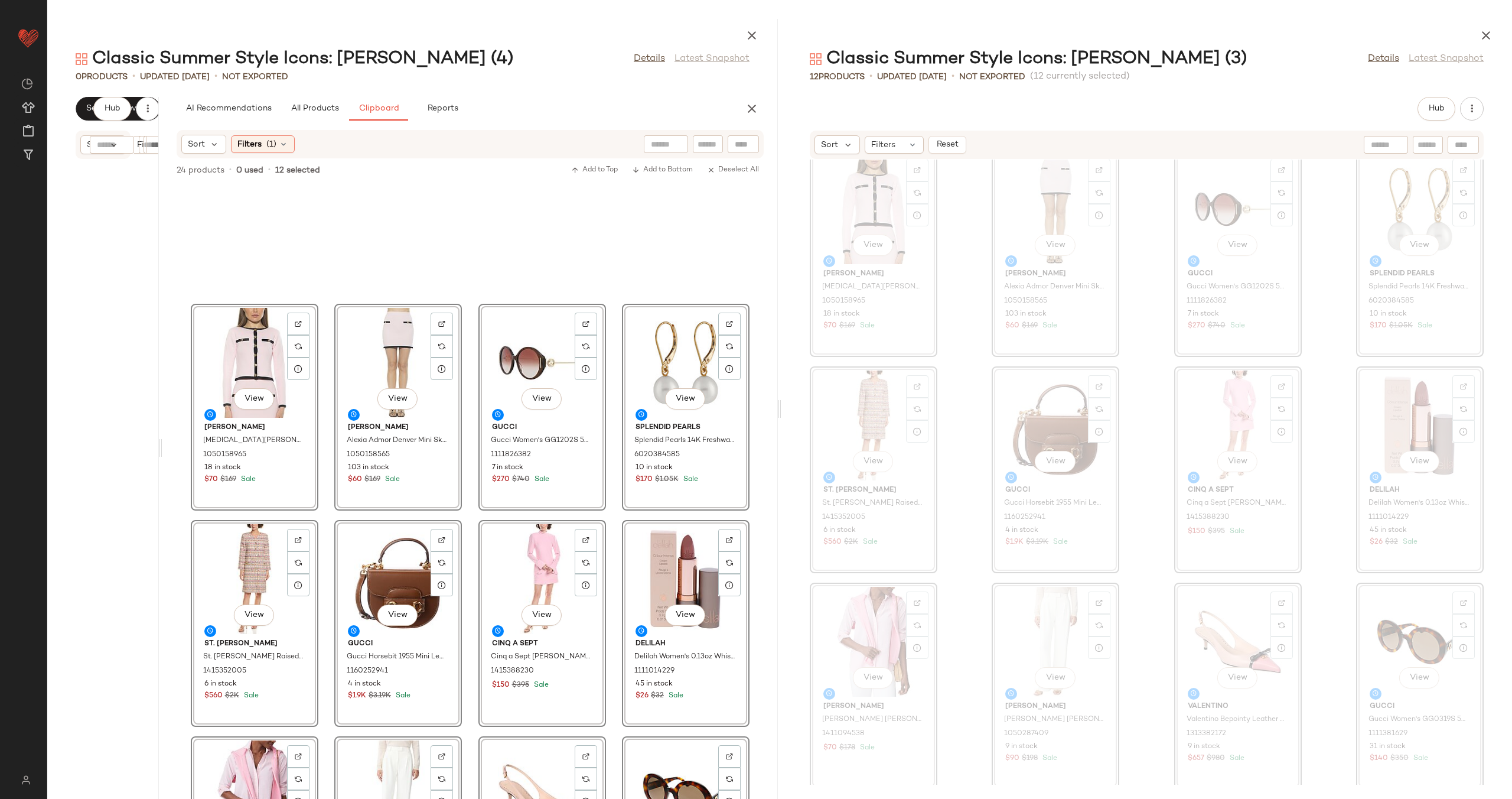
scroll to position [686, 0]
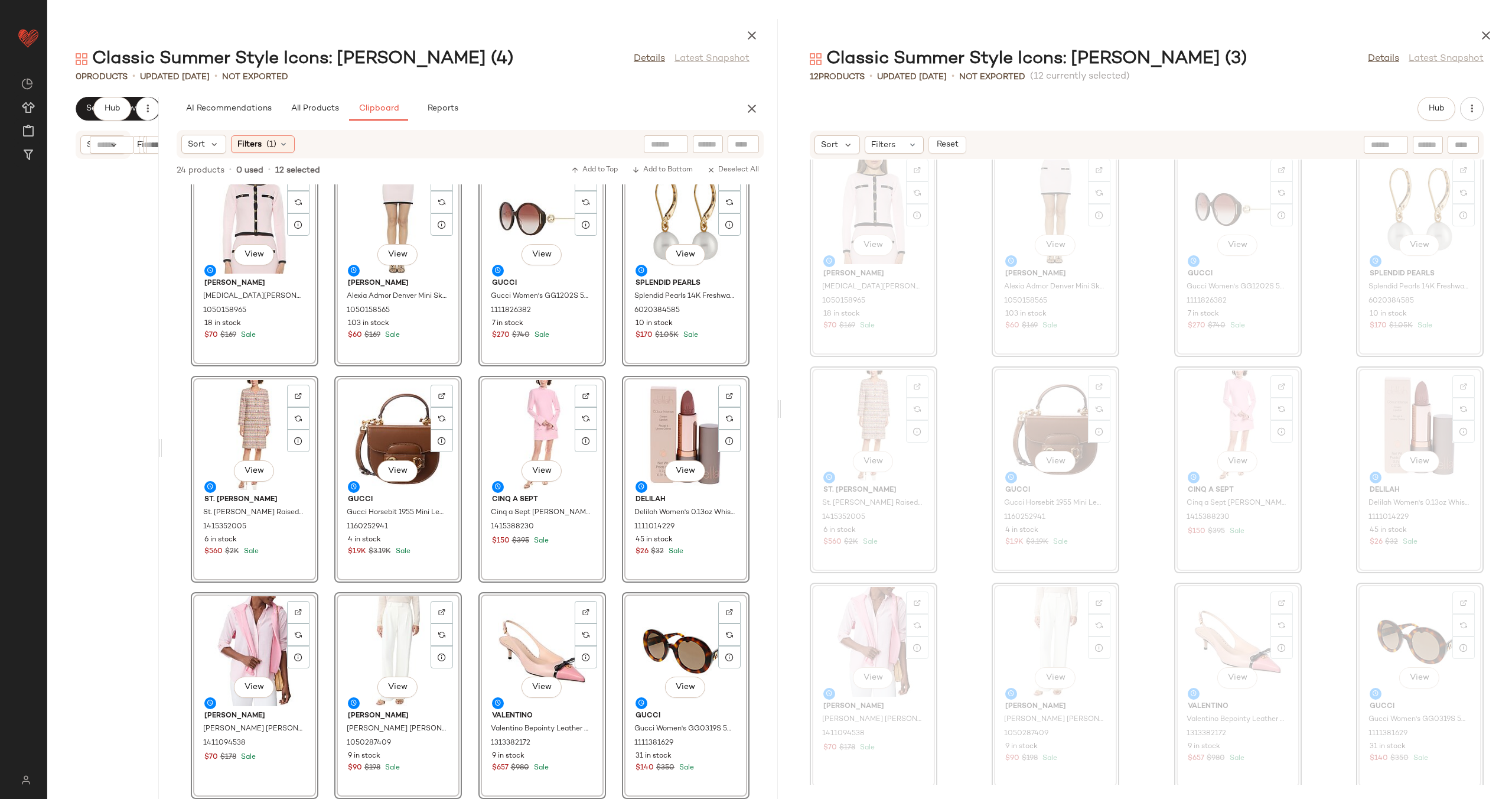
click at [611, 601] on div "View Alexia Admor Alexia Admor Maia Knit Cardigan 1050158965 18 in stock $70 $1…" at bounding box center [469, 492] width 615 height 615
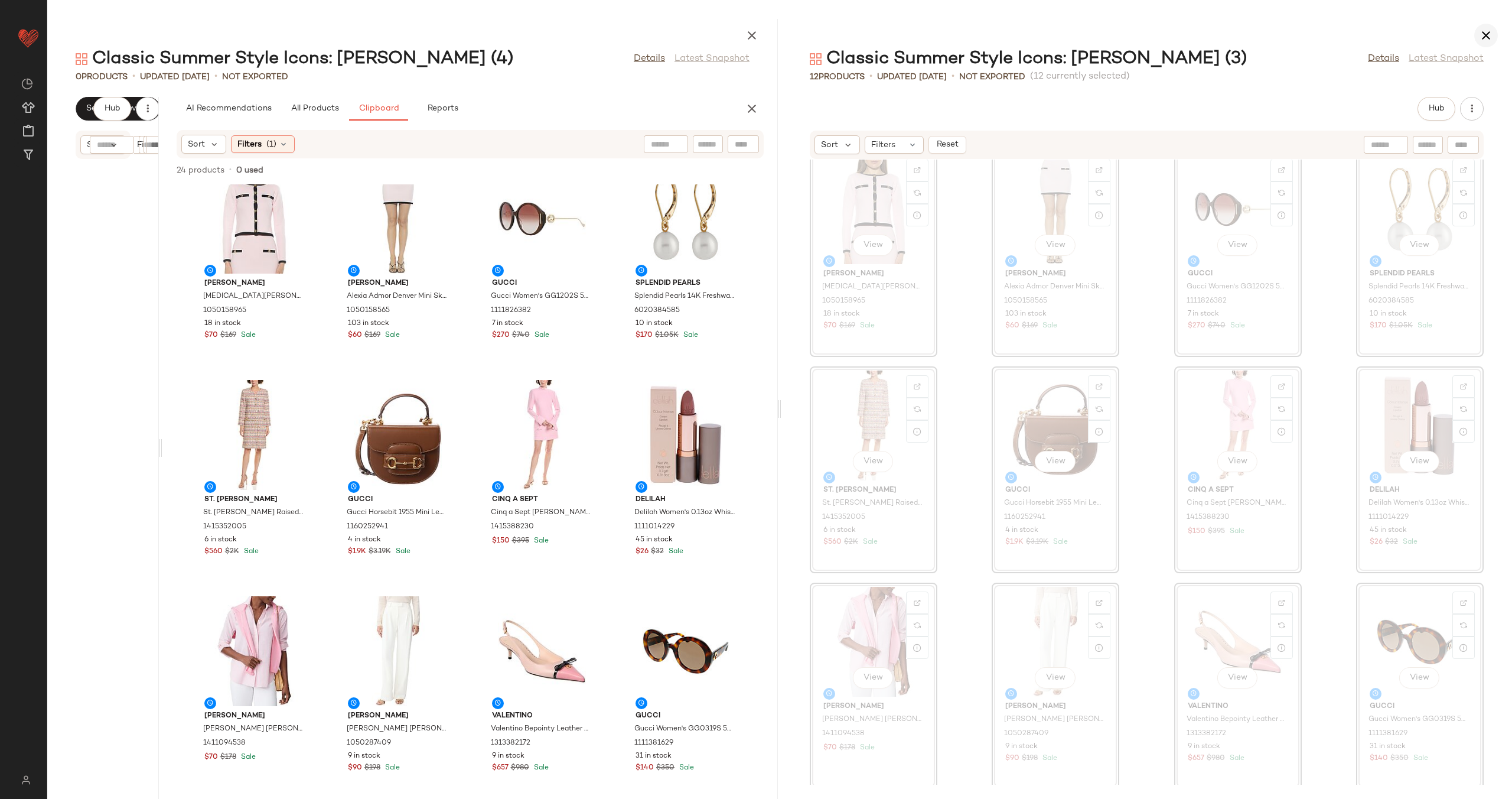
click at [1488, 32] on icon "button" at bounding box center [1485, 35] width 14 height 14
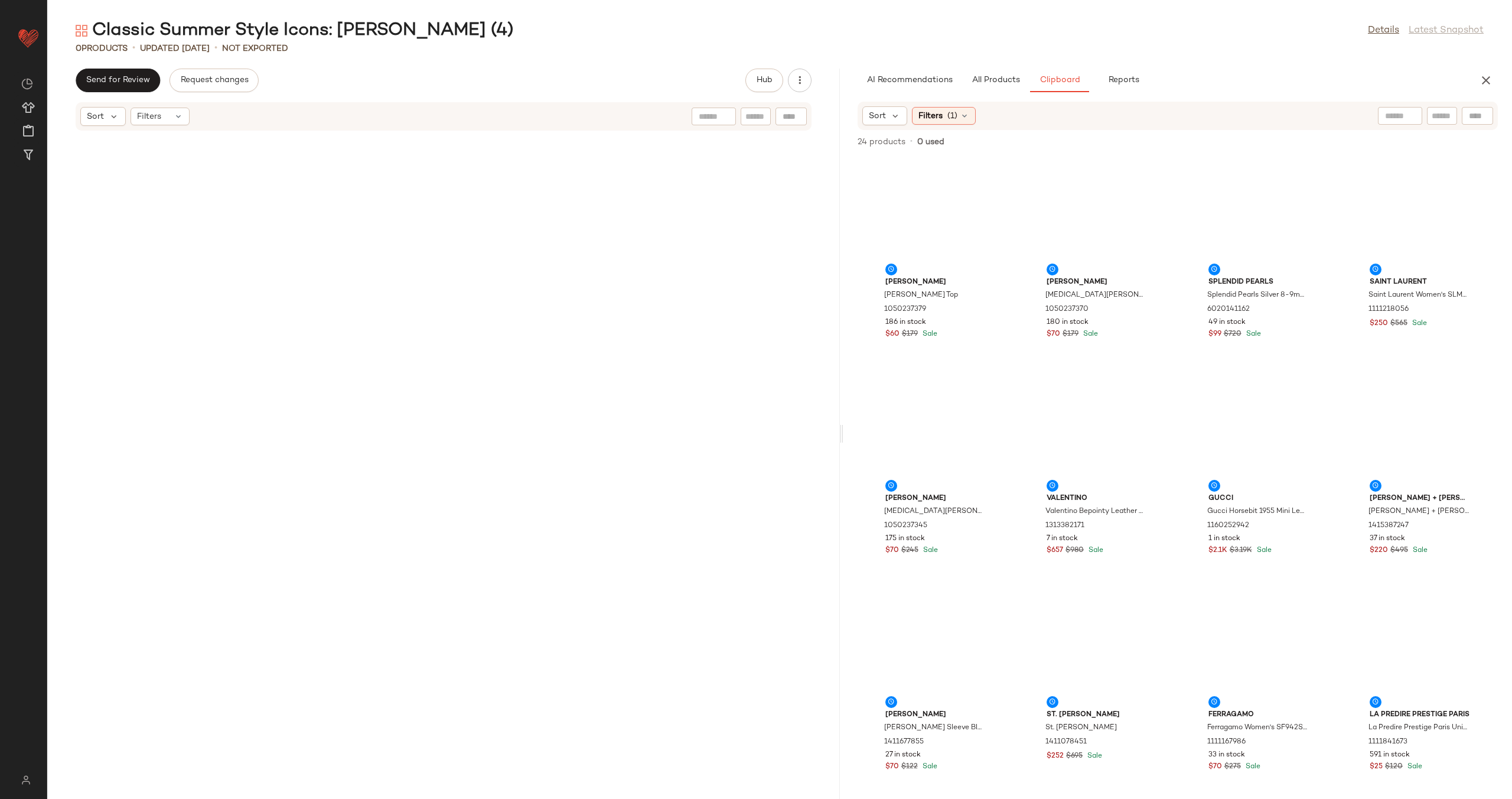
drag, startPoint x: 272, startPoint y: 430, endPoint x: 843, endPoint y: 413, distance: 571.3
click at [843, 413] on div "Classic Summer Style Icons: Jackie O (4) Details Latest Snapshot 0 Products • u…" at bounding box center [779, 409] width 1465 height 780
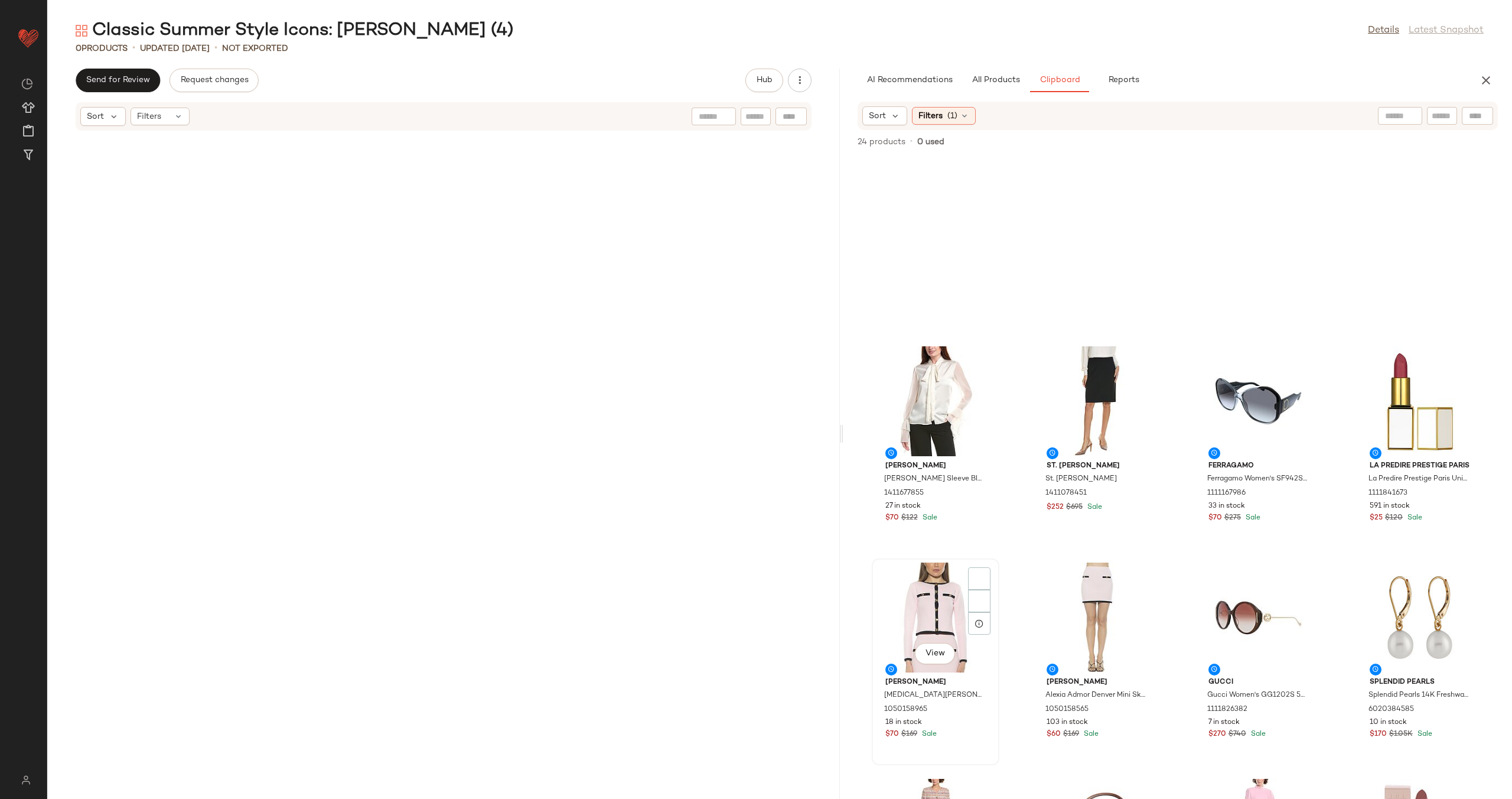
scroll to position [621, 0]
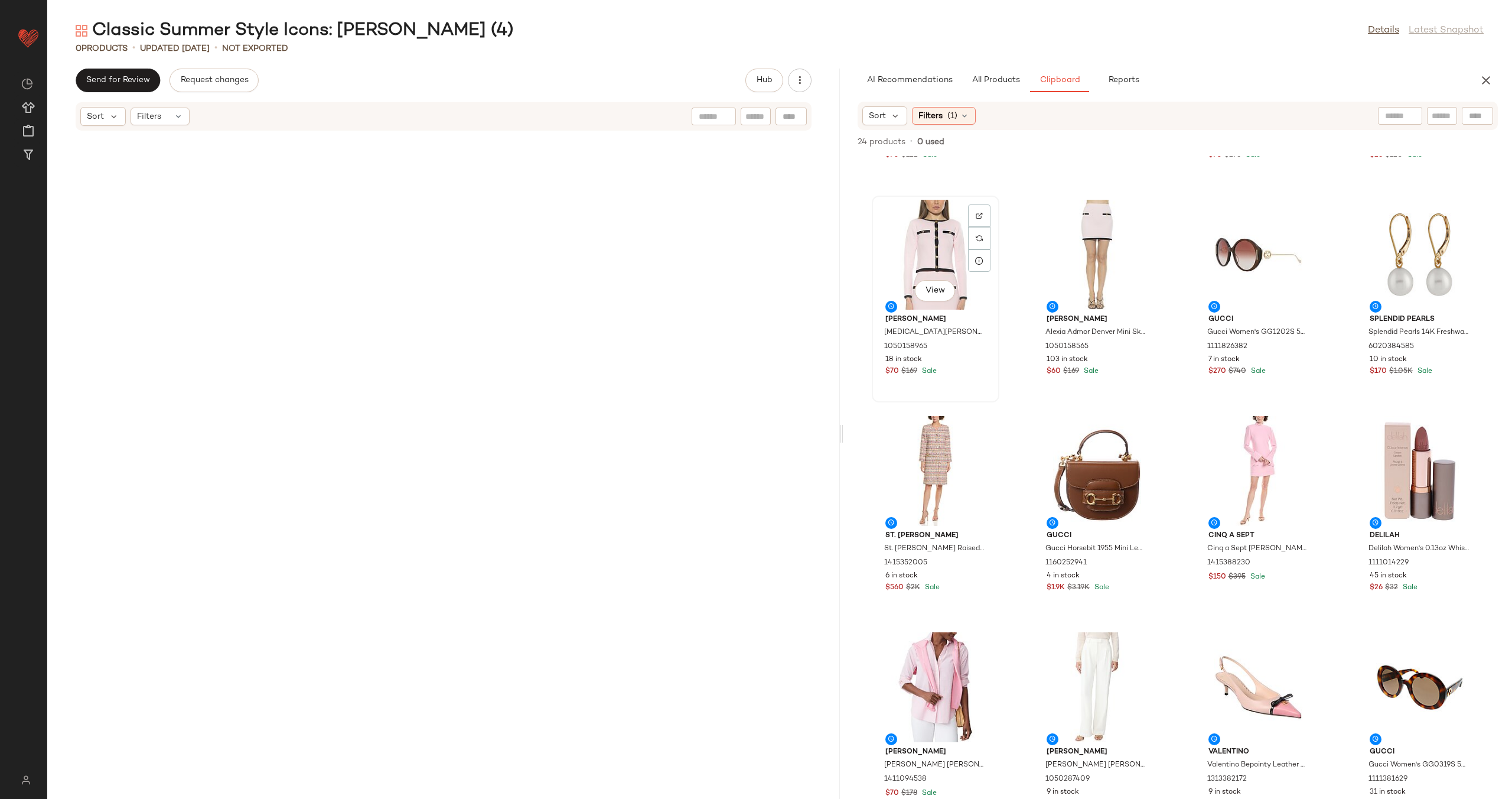
click at [933, 254] on div "View" at bounding box center [935, 255] width 119 height 110
click at [1386, 258] on div "View" at bounding box center [1419, 255] width 119 height 110
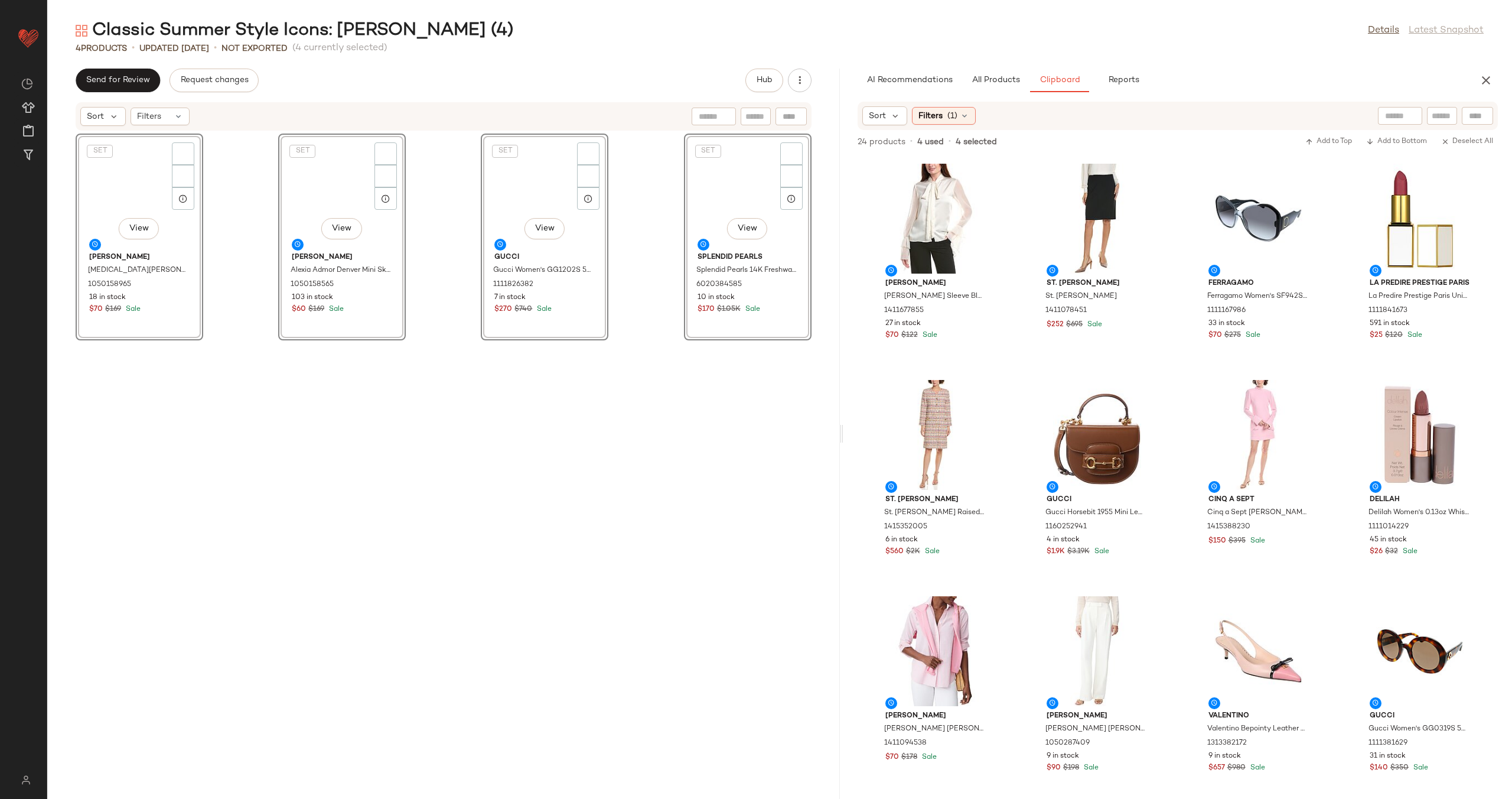
scroll to position [441, 0]
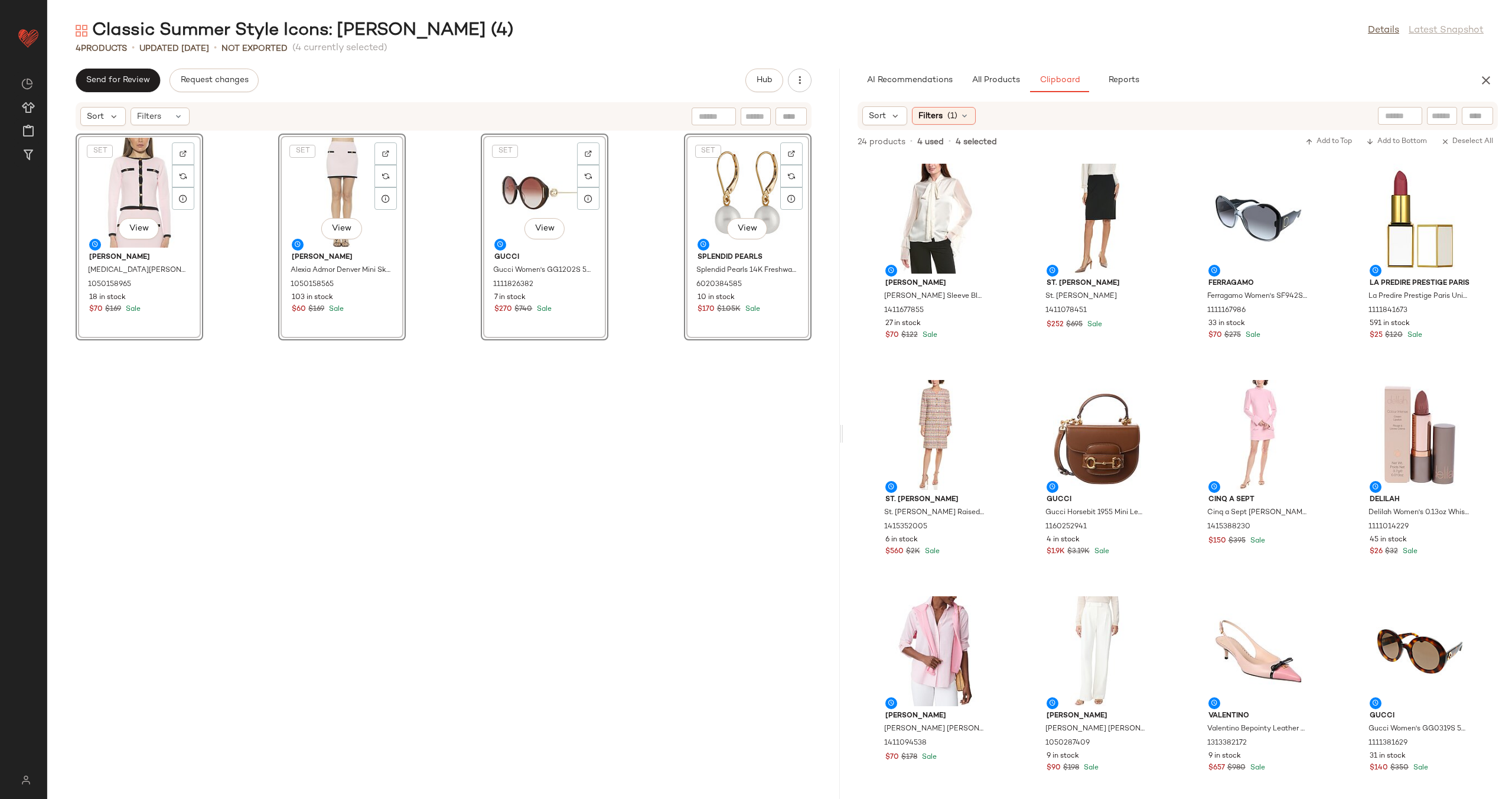
click at [645, 294] on div "SET View Alexia Admor Alexia Admor Maia Knit Cardigan 1050158965 18 in stock $7…" at bounding box center [443, 458] width 793 height 653
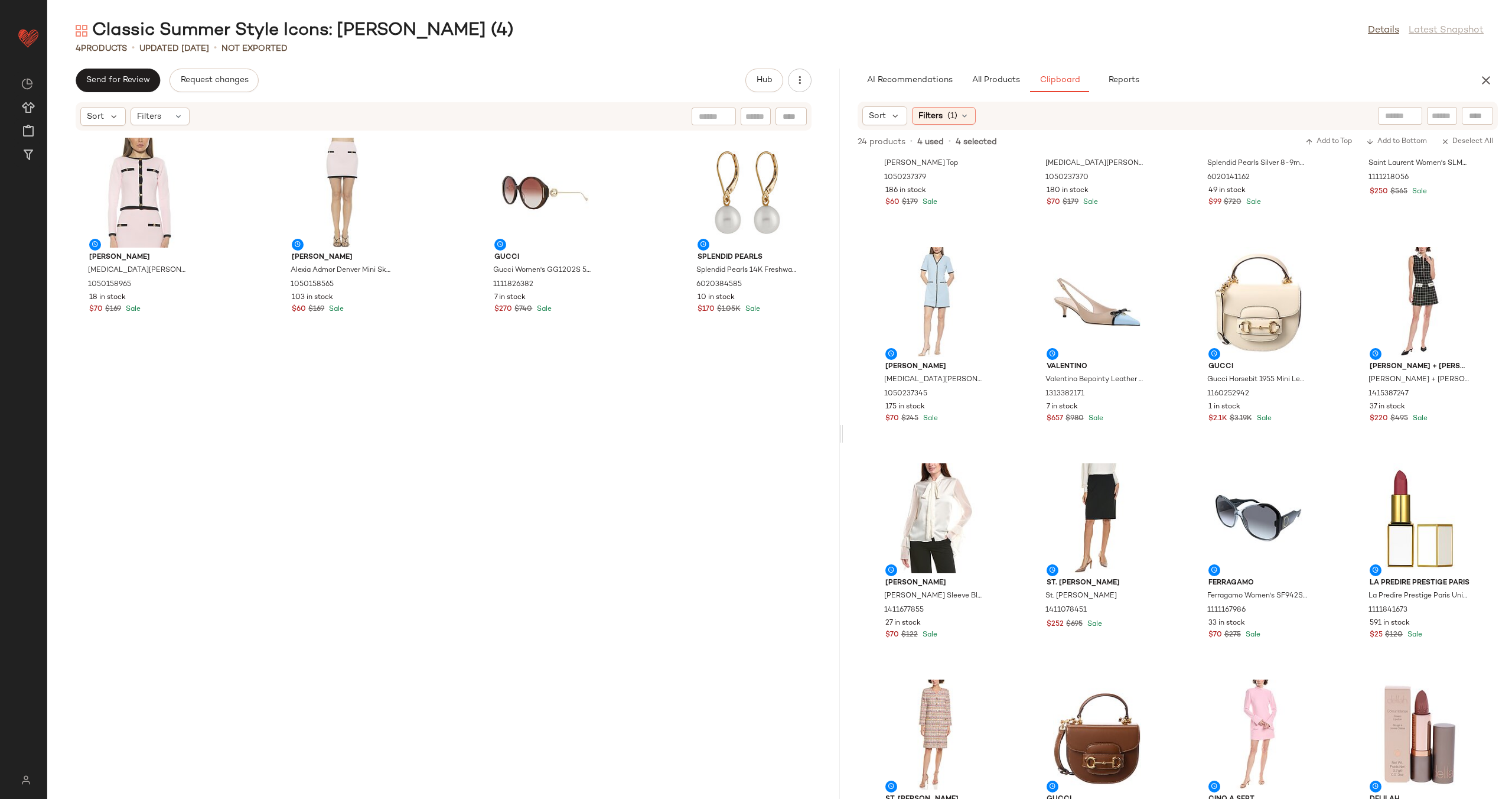
scroll to position [0, 0]
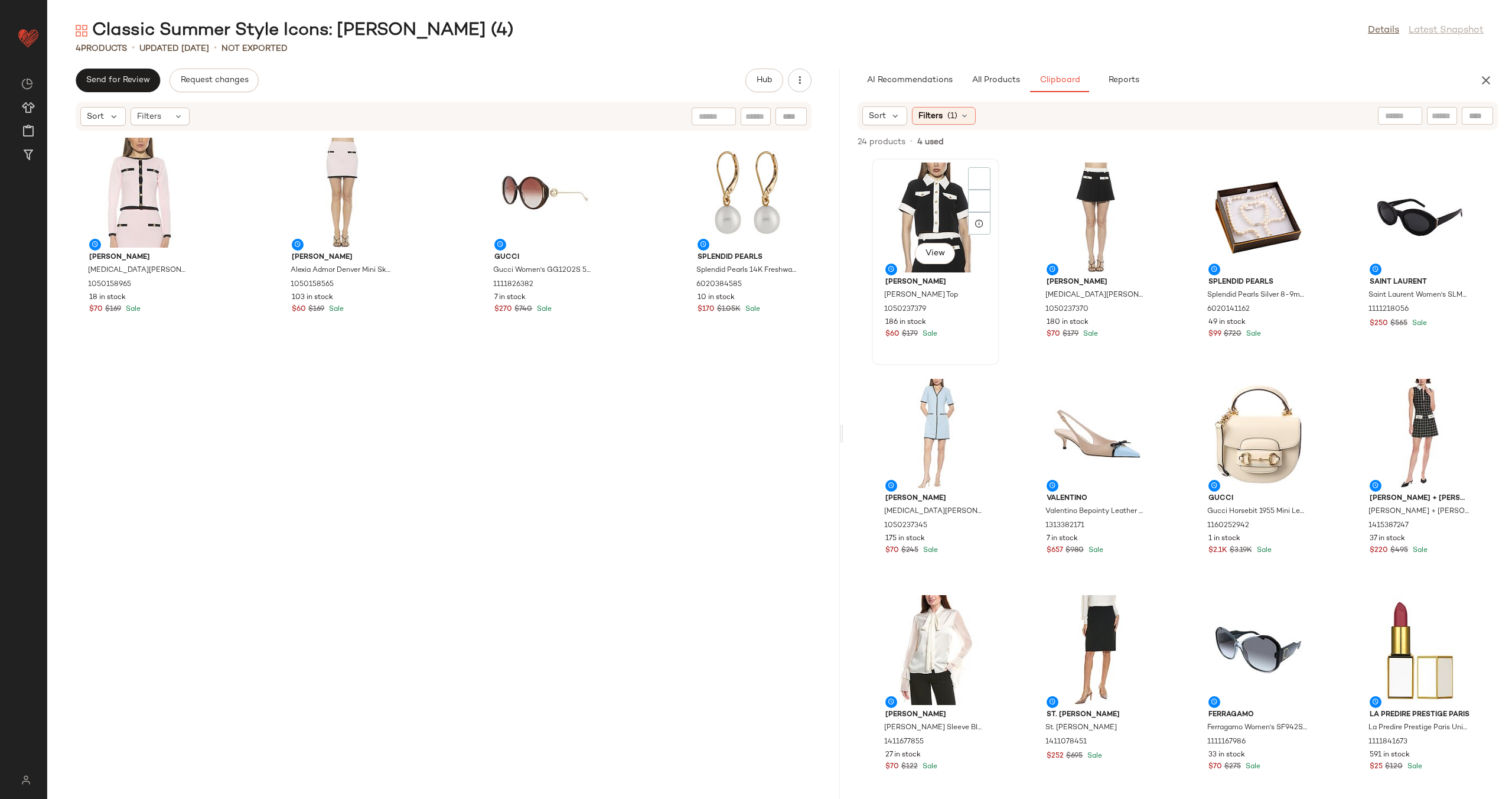
click at [924, 227] on div "View" at bounding box center [935, 217] width 119 height 110
click at [921, 646] on div "View" at bounding box center [935, 649] width 119 height 110
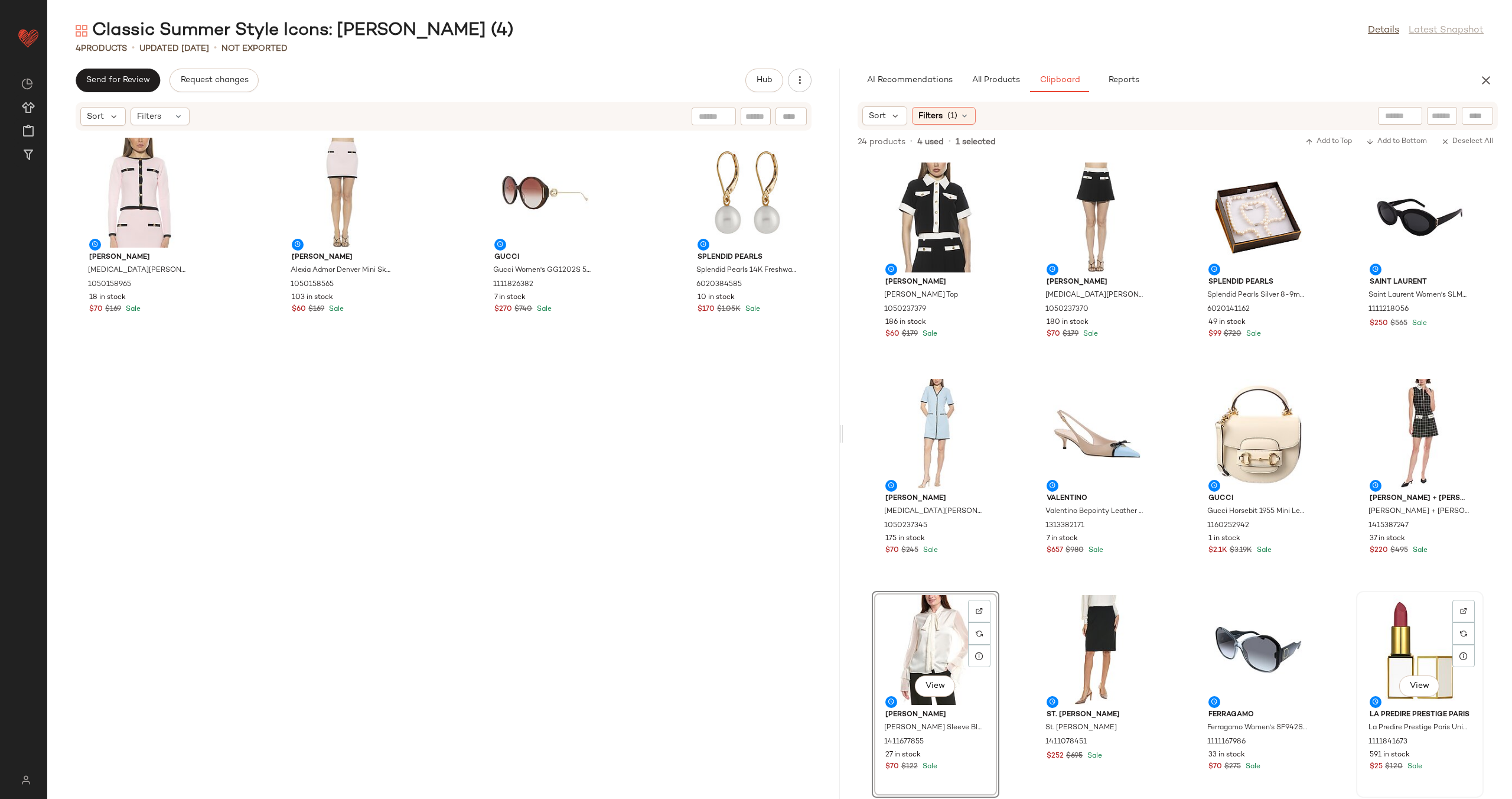
click at [1381, 624] on div "View" at bounding box center [1419, 649] width 119 height 110
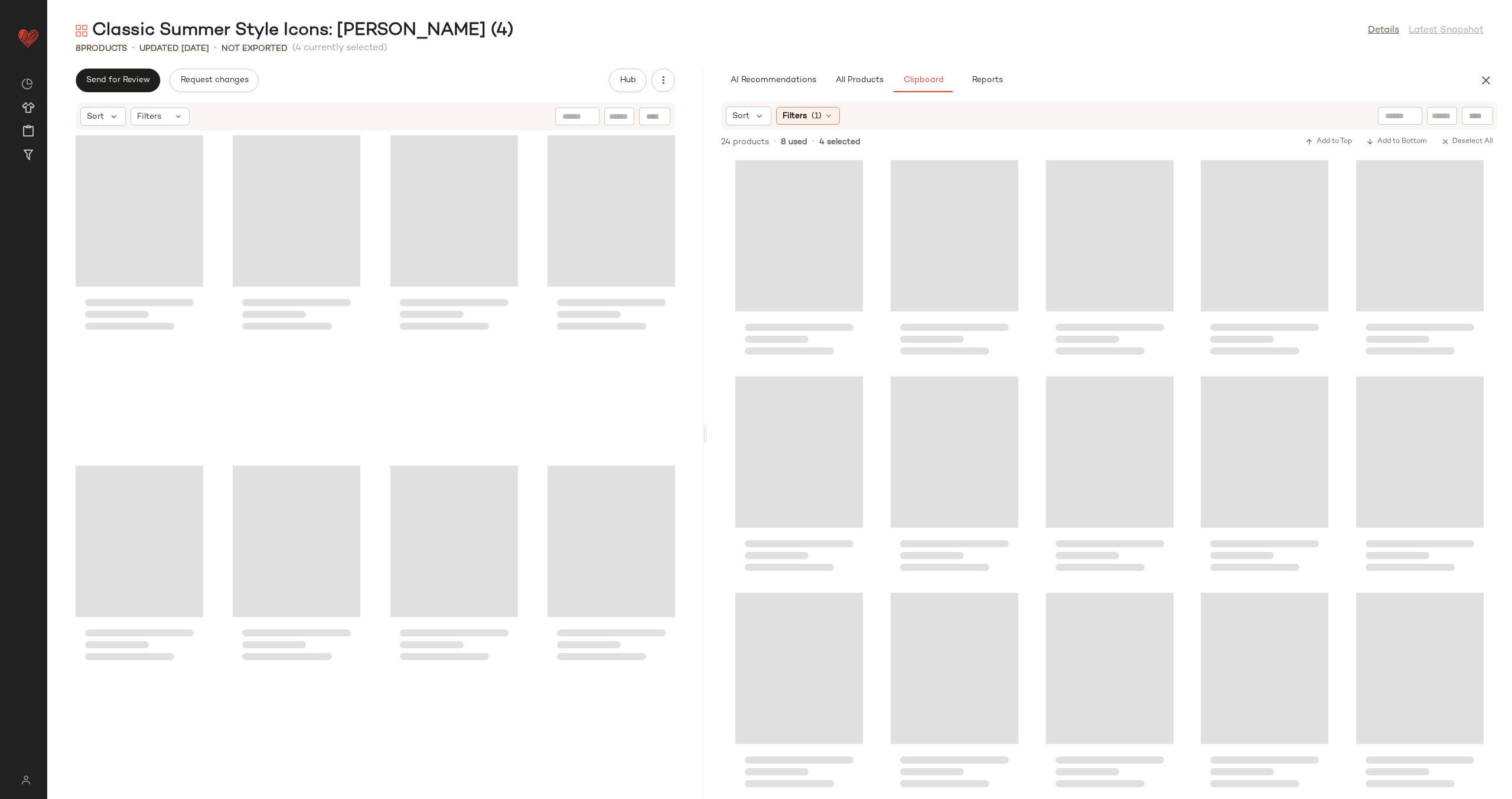
drag, startPoint x: 839, startPoint y: 427, endPoint x: 705, endPoint y: 425, distance: 134.0
click at [705, 425] on div "Classic Summer Style Icons: Jackie O (4) Details Latest Snapshot 8 Products • u…" at bounding box center [779, 409] width 1465 height 780
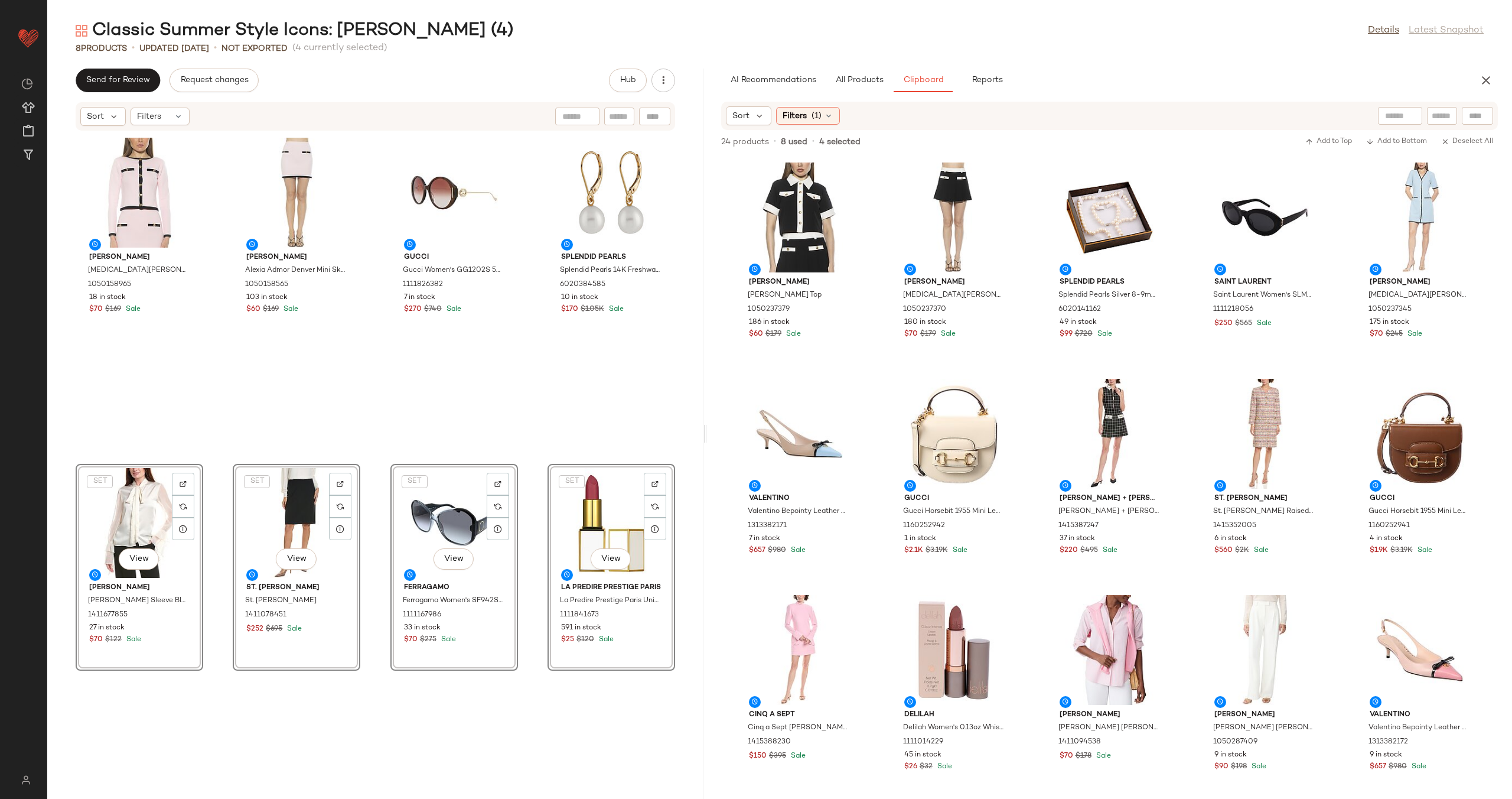
click at [514, 419] on div "Alexia Admor Alexia Admor Maia Knit Cardigan 1050158965 18 in stock $70 $169 Sa…" at bounding box center [375, 458] width 656 height 653
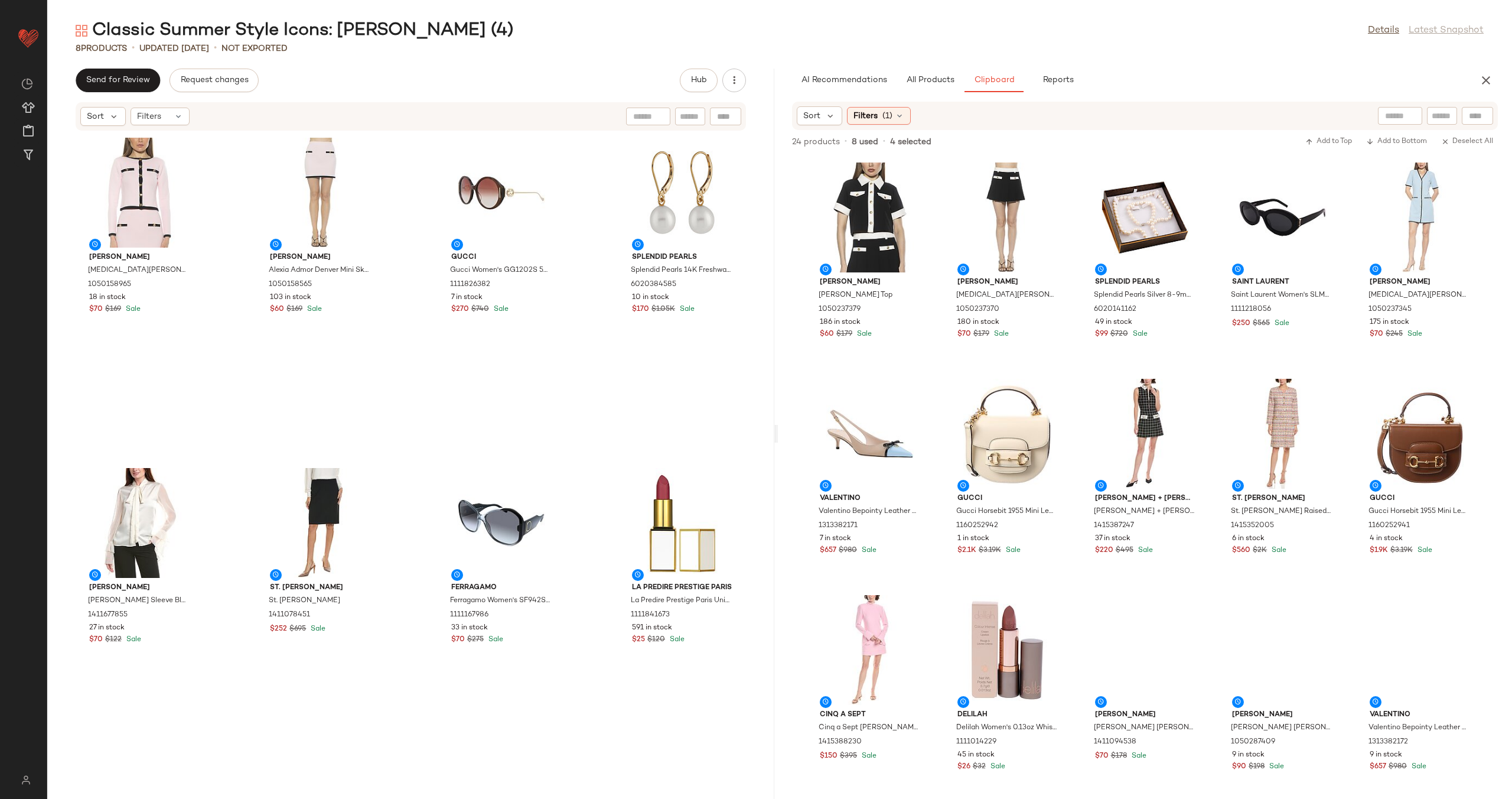
drag, startPoint x: 703, startPoint y: 425, endPoint x: 776, endPoint y: 419, distance: 73.2
click at [776, 419] on div "Classic Summer Style Icons: Jackie O (4) Details Latest Snapshot 8 Products • u…" at bounding box center [779, 409] width 1465 height 780
click at [454, 507] on div "View" at bounding box center [501, 523] width 119 height 110
click at [634, 516] on div "View" at bounding box center [682, 523] width 119 height 110
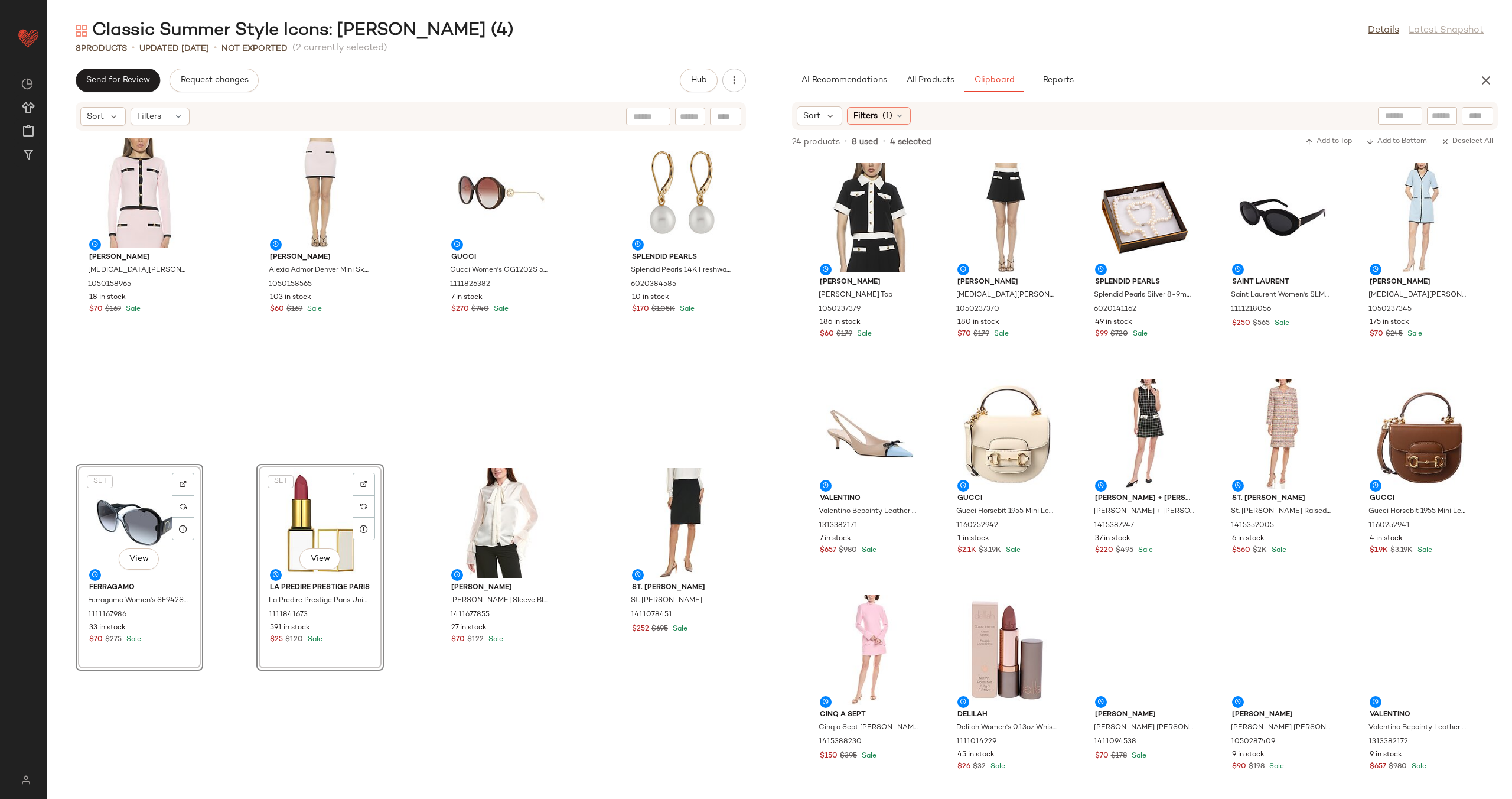
click at [407, 455] on div "Alexia Admor Alexia Admor Maia Knit Cardigan 1050158965 18 in stock $70 $169 Sa…" at bounding box center [411, 458] width 727 height 653
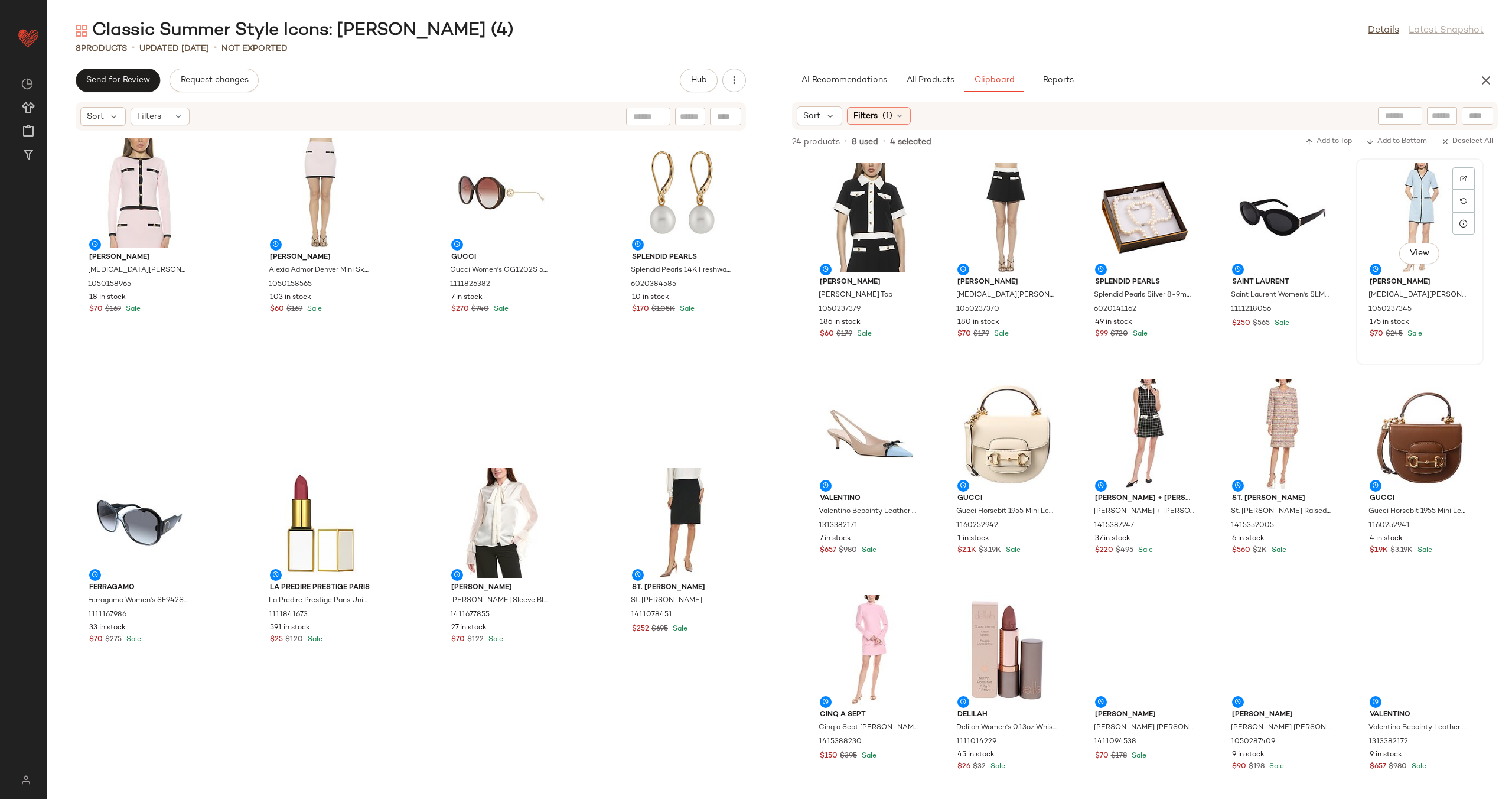
click at [1360, 273] on div "View" at bounding box center [1419, 217] width 119 height 110
click at [1205, 442] on div "View" at bounding box center [1144, 433] width 119 height 110
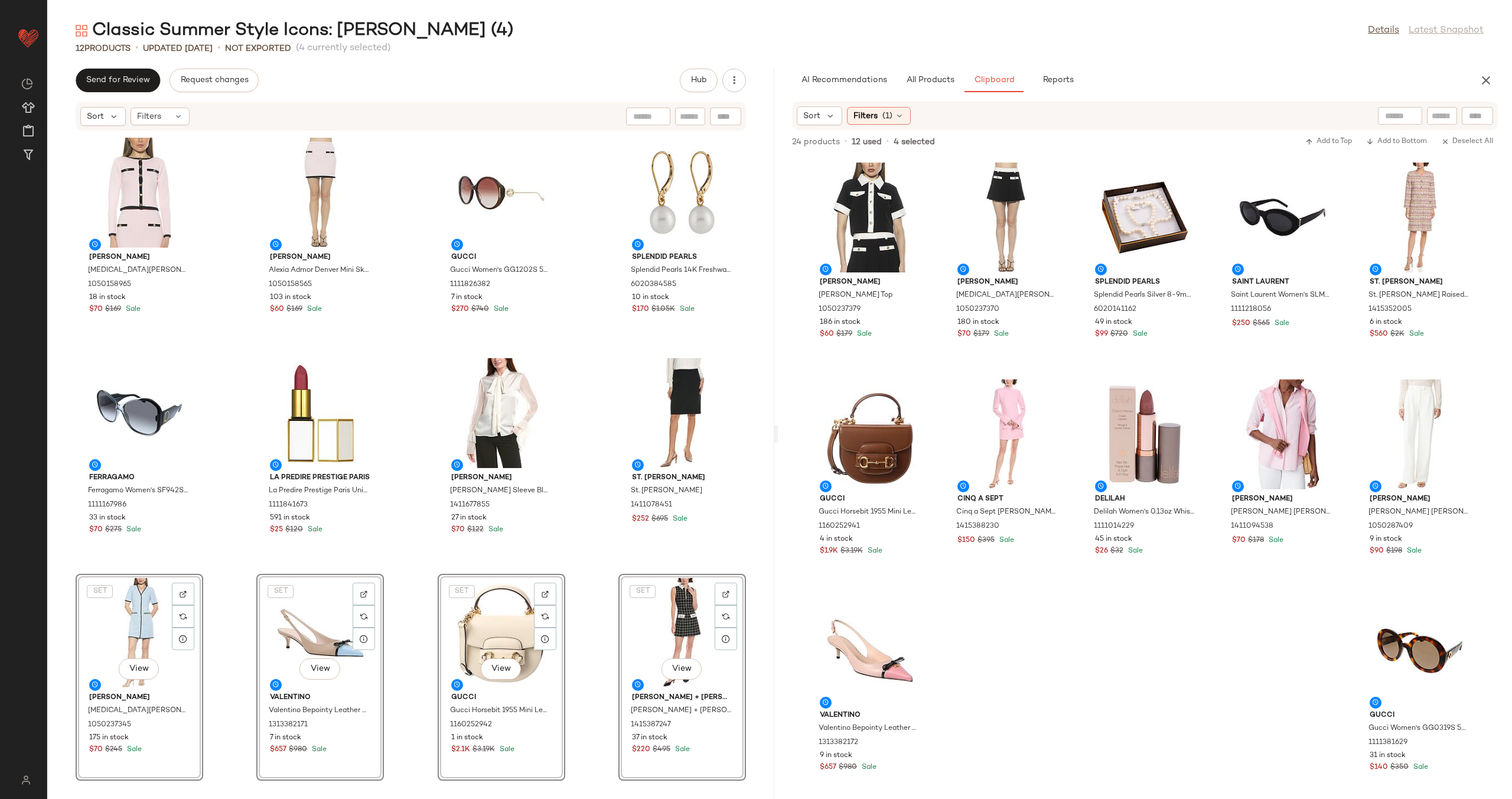
click at [582, 509] on div "Alexia Admor Alexia Admor Maia Knit Cardigan 1050158965 18 in stock $70 $169 Sa…" at bounding box center [411, 458] width 727 height 653
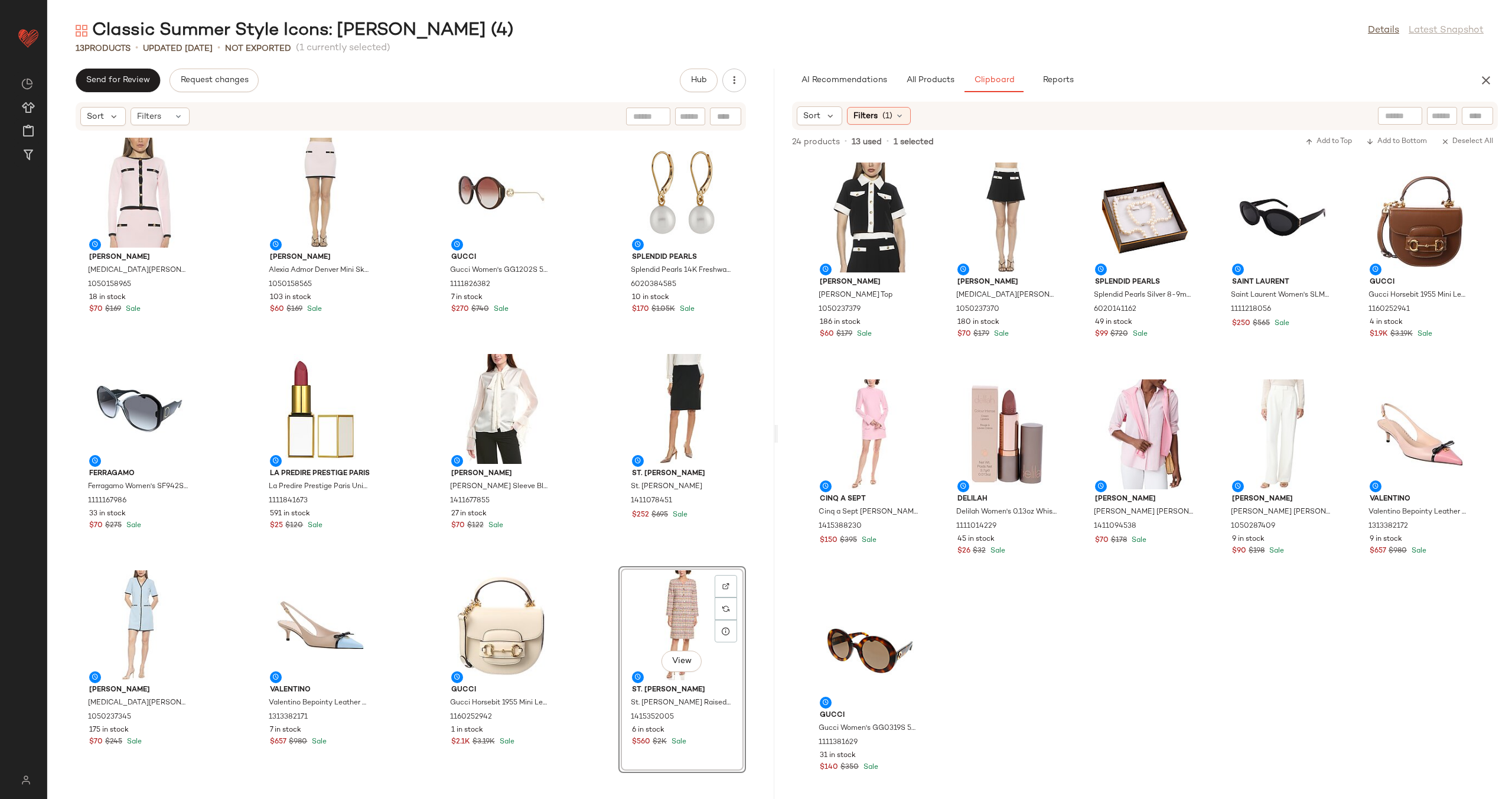
click at [592, 565] on div "Alexia Admor Alexia Admor Maia Knit Cardigan 1050158965 18 in stock $70 $169 Sa…" at bounding box center [411, 458] width 727 height 653
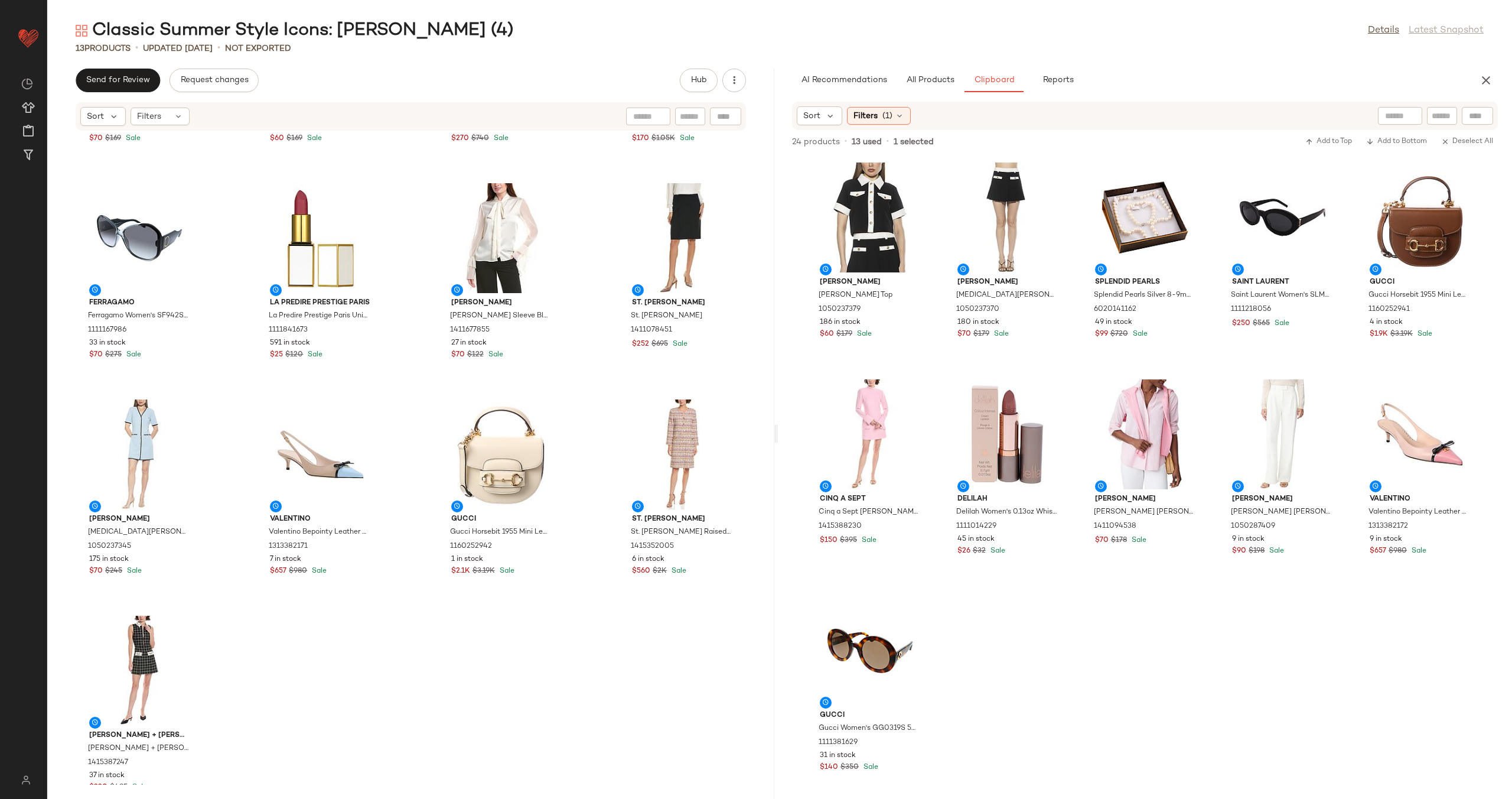
scroll to position [204, 0]
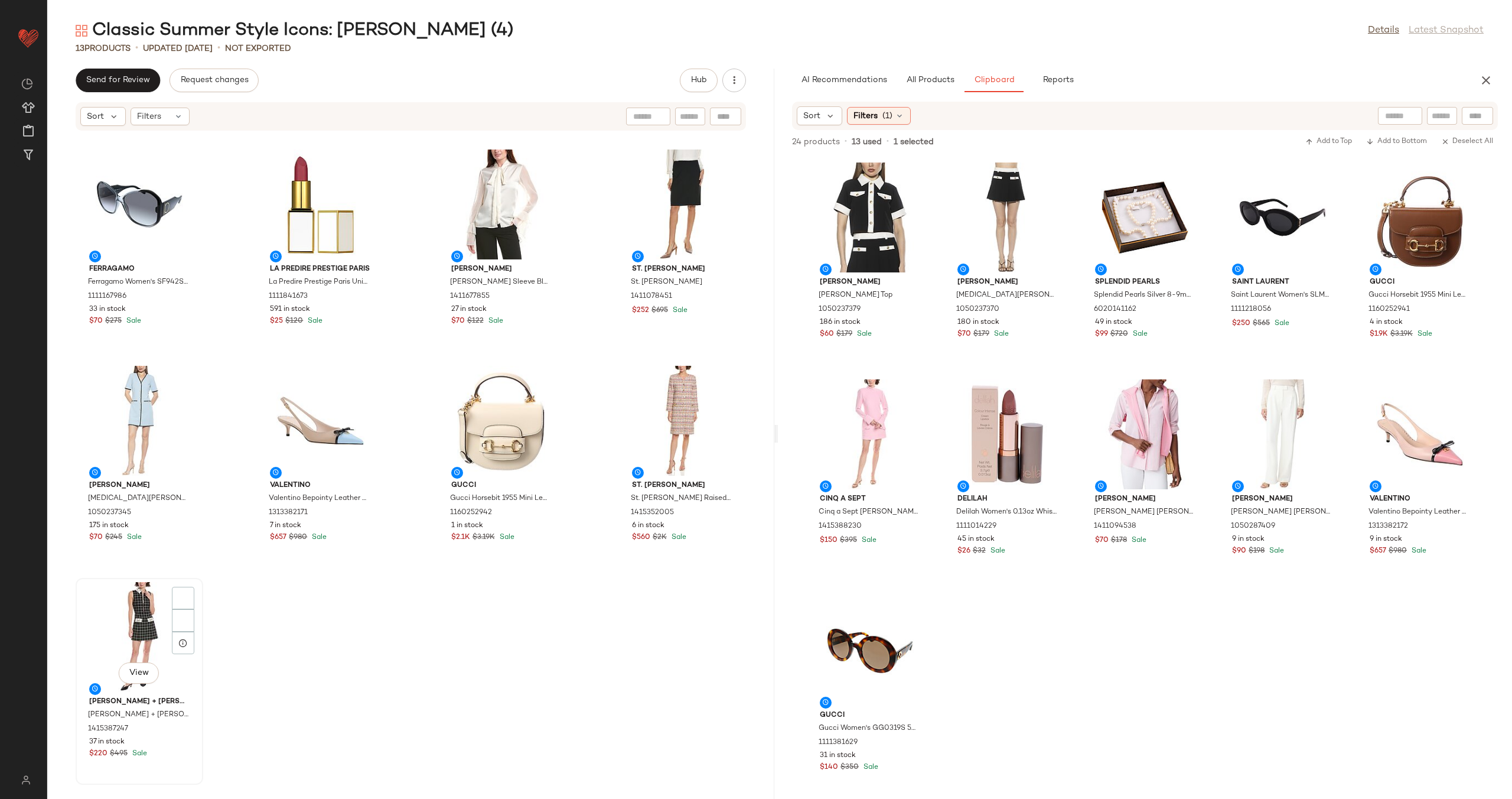
click at [138, 637] on div "View" at bounding box center [139, 637] width 119 height 110
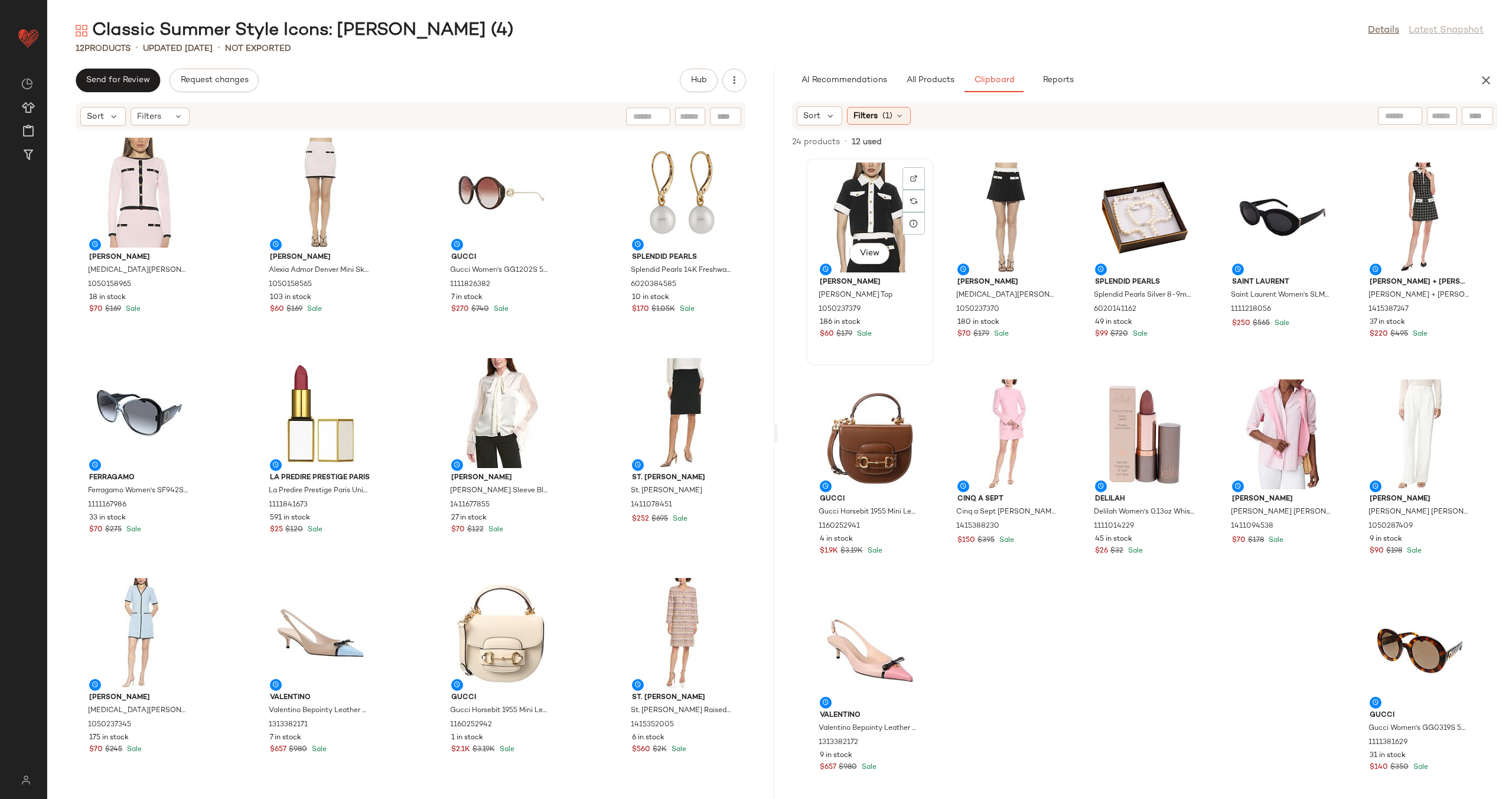
click at [861, 221] on div "View" at bounding box center [870, 217] width 119 height 110
click at [1342, 221] on div "View" at bounding box center [1282, 217] width 119 height 110
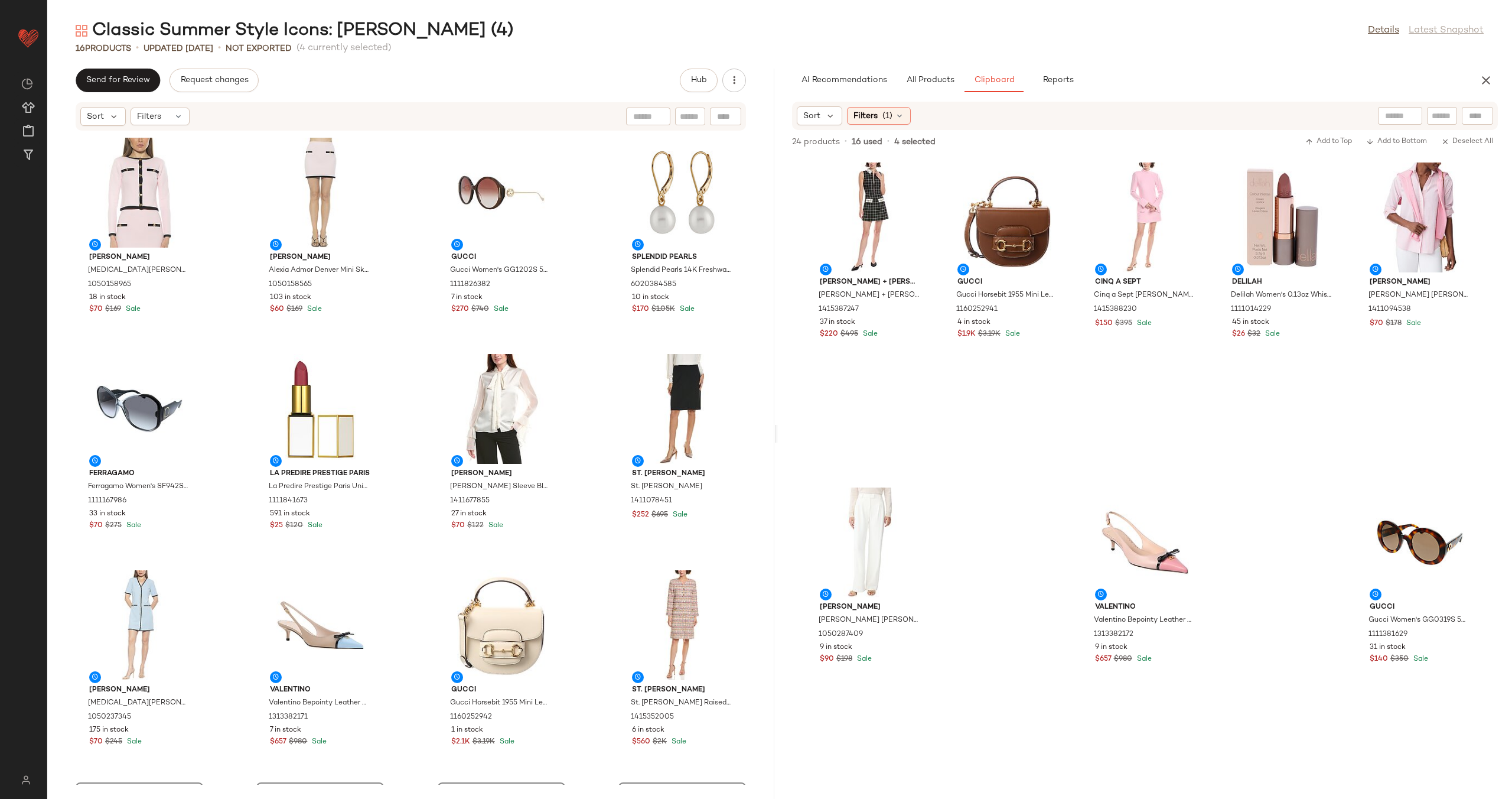
click at [593, 567] on div "Alexia Admor Alexia Admor Maia Knit Cardigan 1050158965 18 in stock $70 $169 Sa…" at bounding box center [411, 458] width 727 height 653
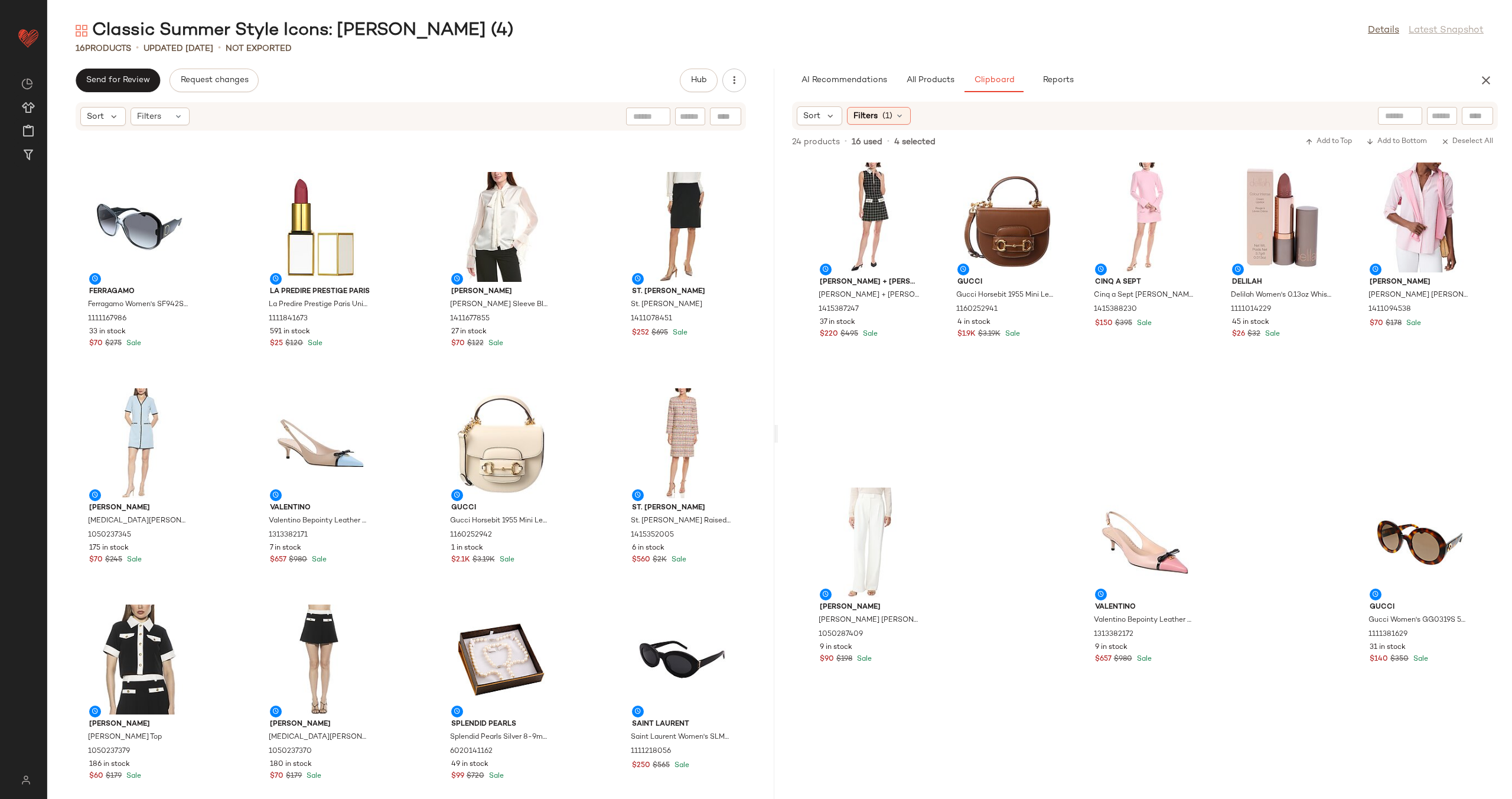
scroll to position [204, 0]
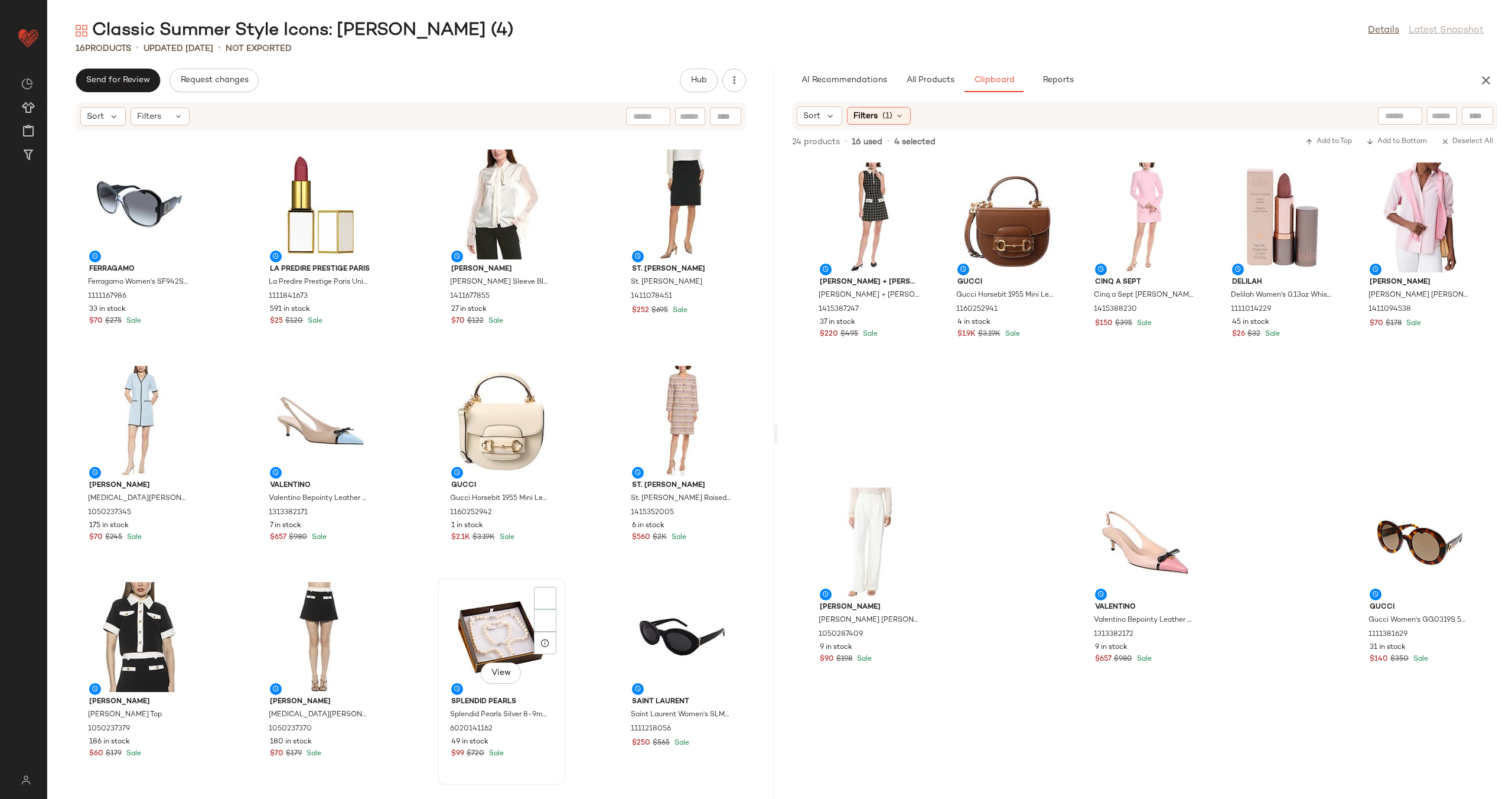
click at [482, 605] on div "View" at bounding box center [501, 637] width 119 height 110
click at [646, 621] on div "View" at bounding box center [682, 637] width 119 height 110
click at [403, 566] on div "Alexia Admor Alexia Admor Maia Knit Cardigan 1050158965 18 in stock $70 $169 Sa…" at bounding box center [411, 458] width 727 height 653
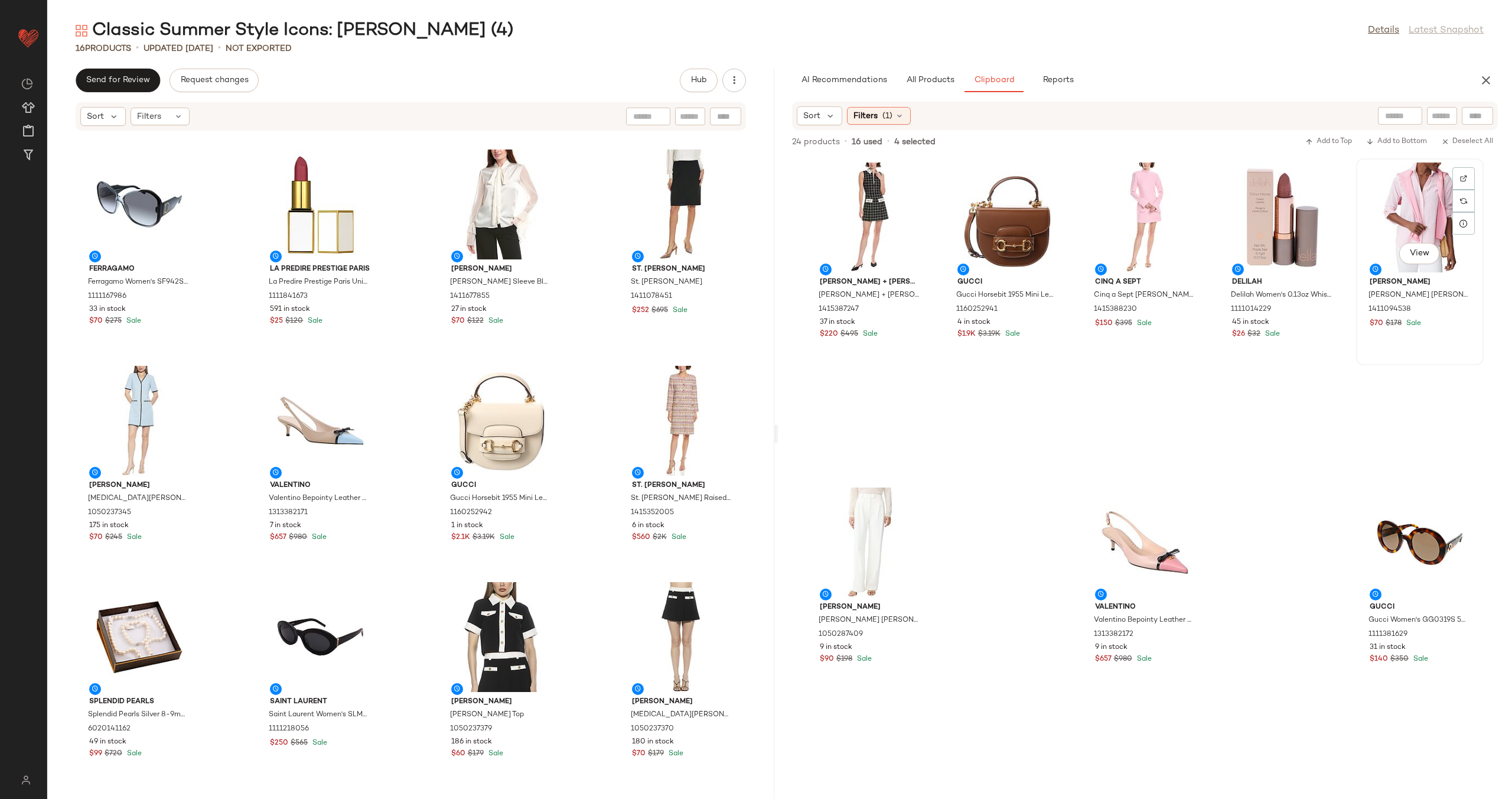
click at [1360, 273] on div "View" at bounding box center [1419, 217] width 119 height 110
click at [1406, 555] on div "View" at bounding box center [1419, 542] width 119 height 110
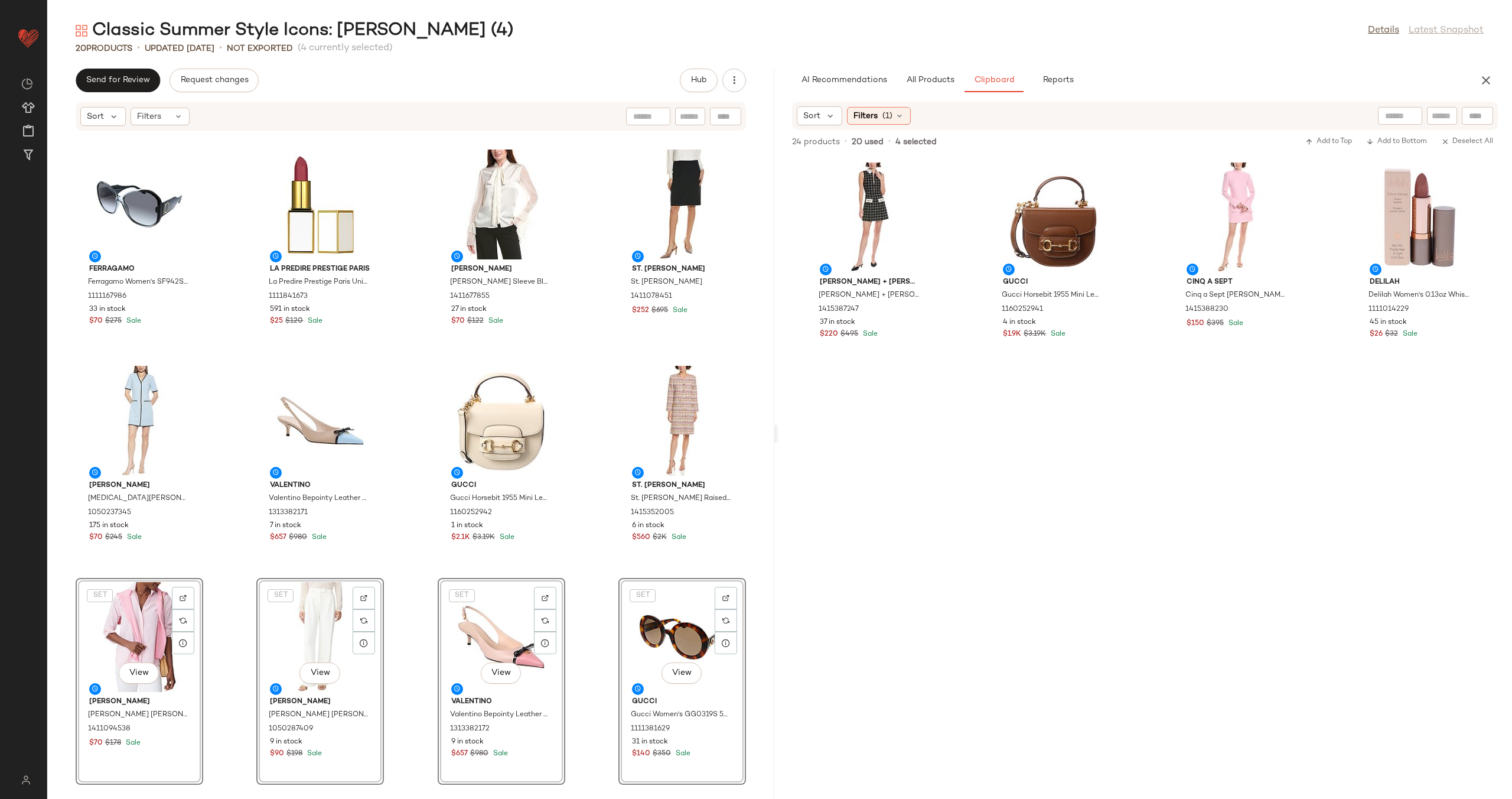
click at [582, 498] on div "Alexia Admor Alexia Admor Maia Knit Cardigan 1050158965 18 in stock $70 $169 Sa…" at bounding box center [411, 458] width 727 height 653
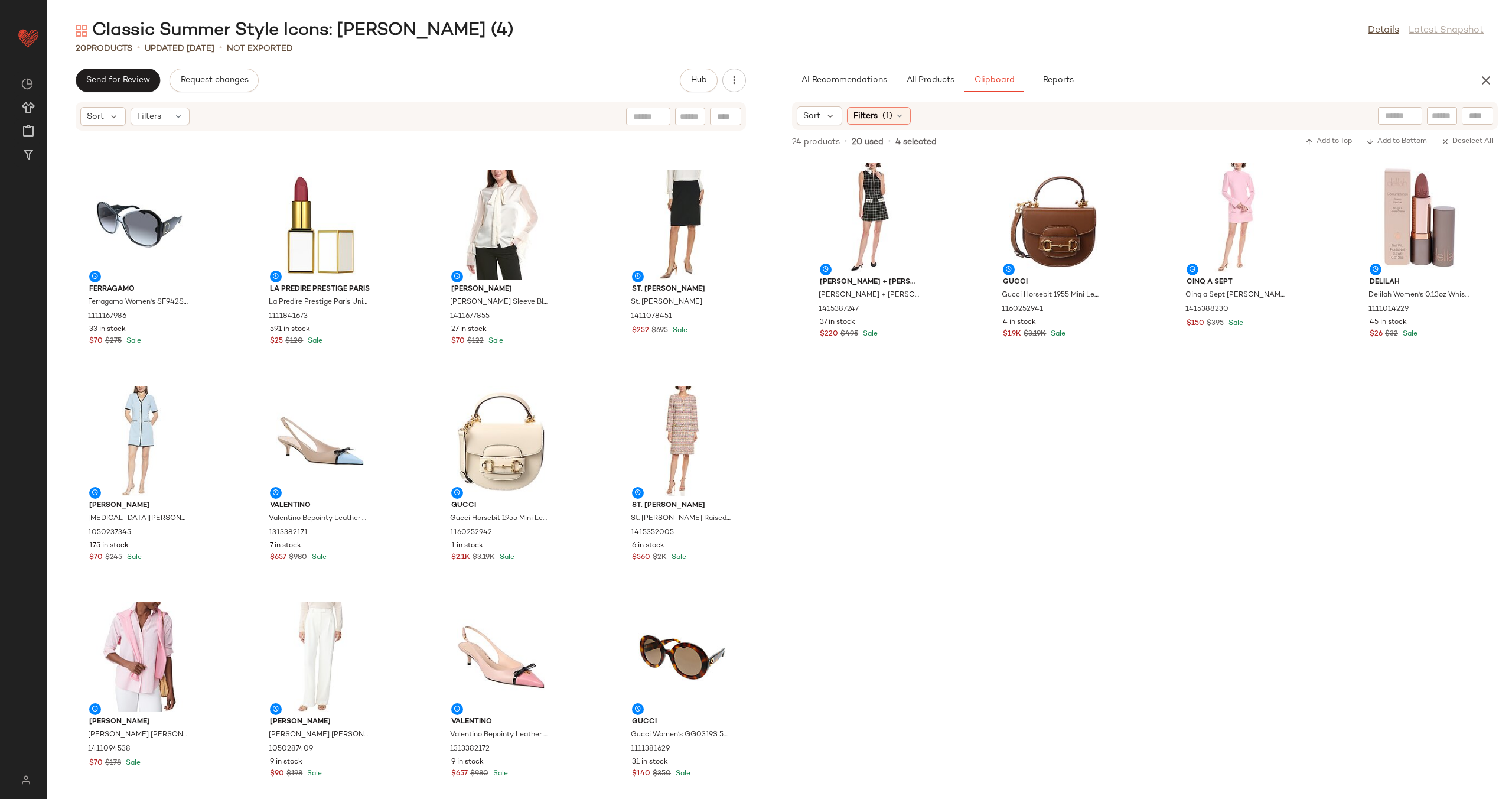
scroll to position [51, 0]
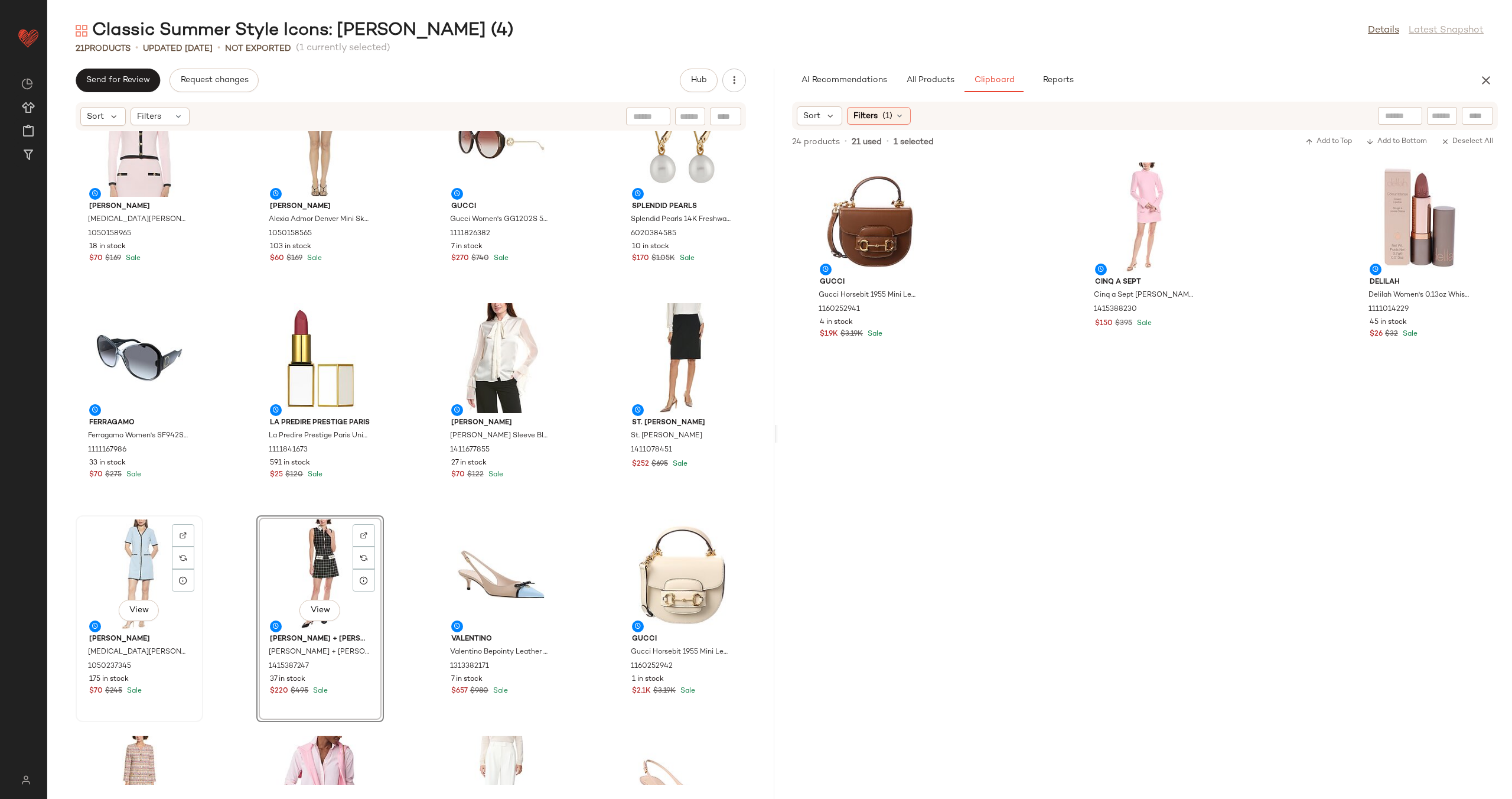
click at [140, 559] on div "View" at bounding box center [139, 574] width 119 height 110
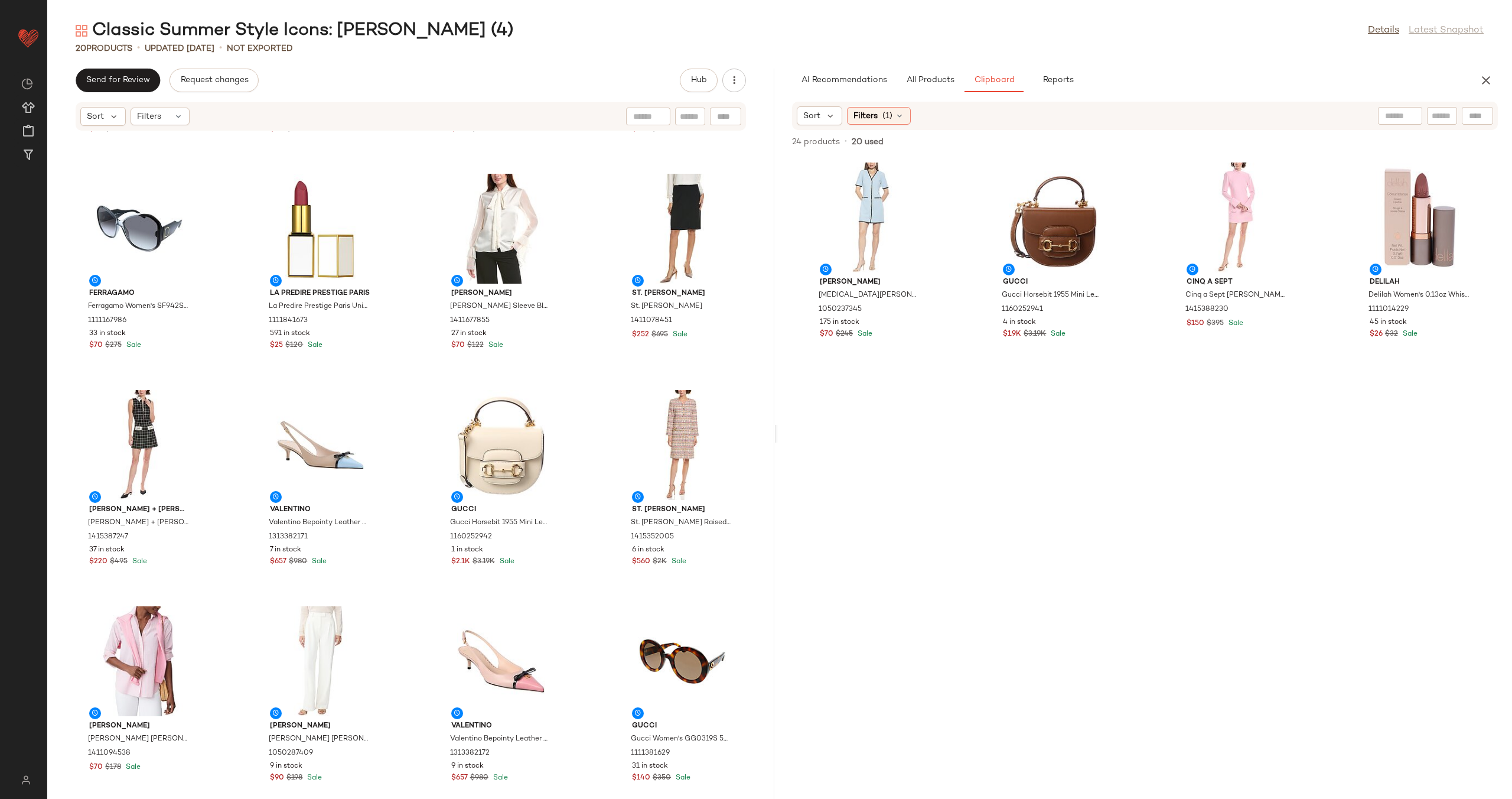
scroll to position [152, 0]
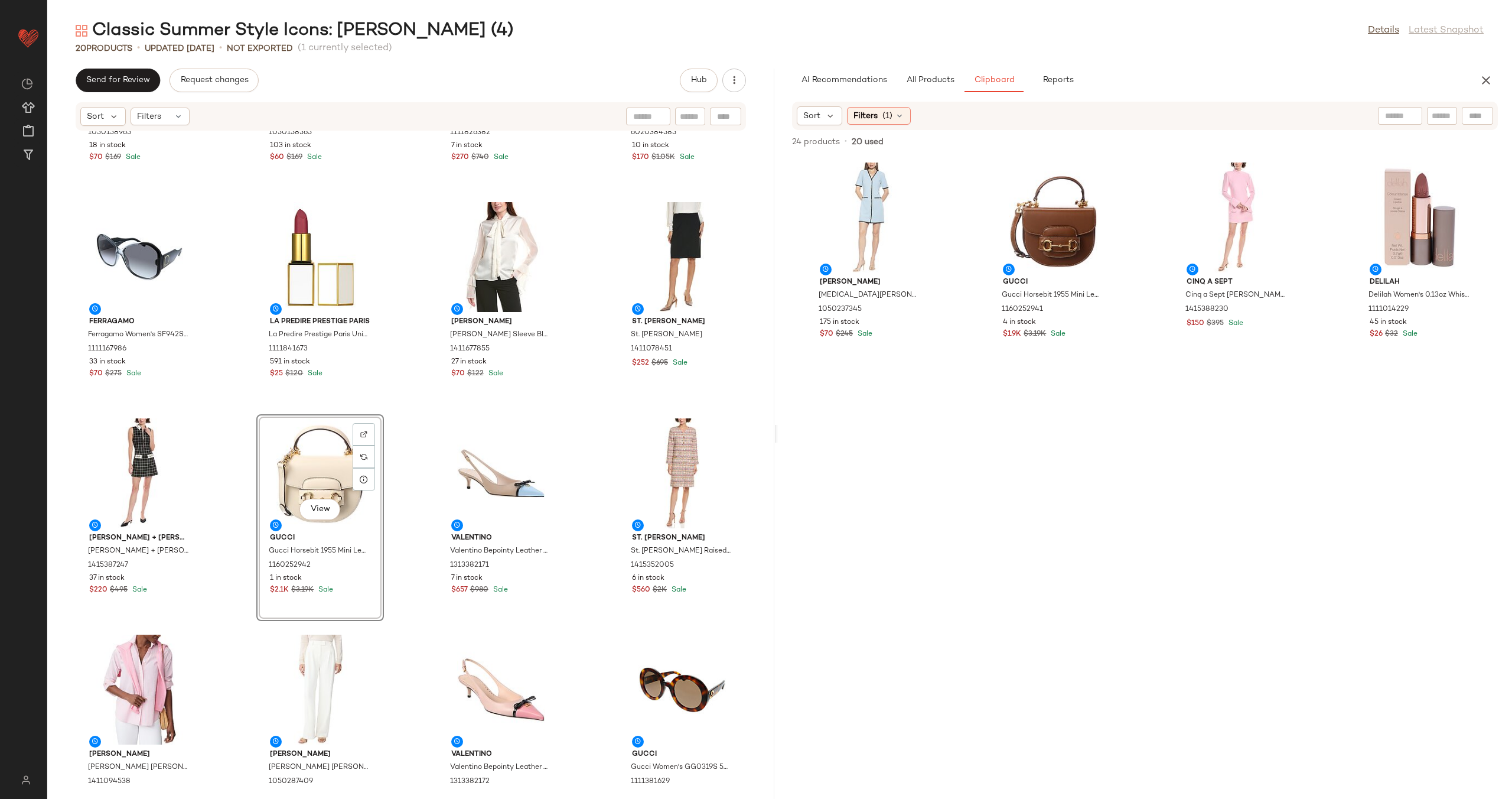
click at [398, 493] on div "Alexia Admor Alexia Admor Maia Knit Cardigan 1050158965 18 in stock $70 $169 Sa…" at bounding box center [411, 458] width 727 height 653
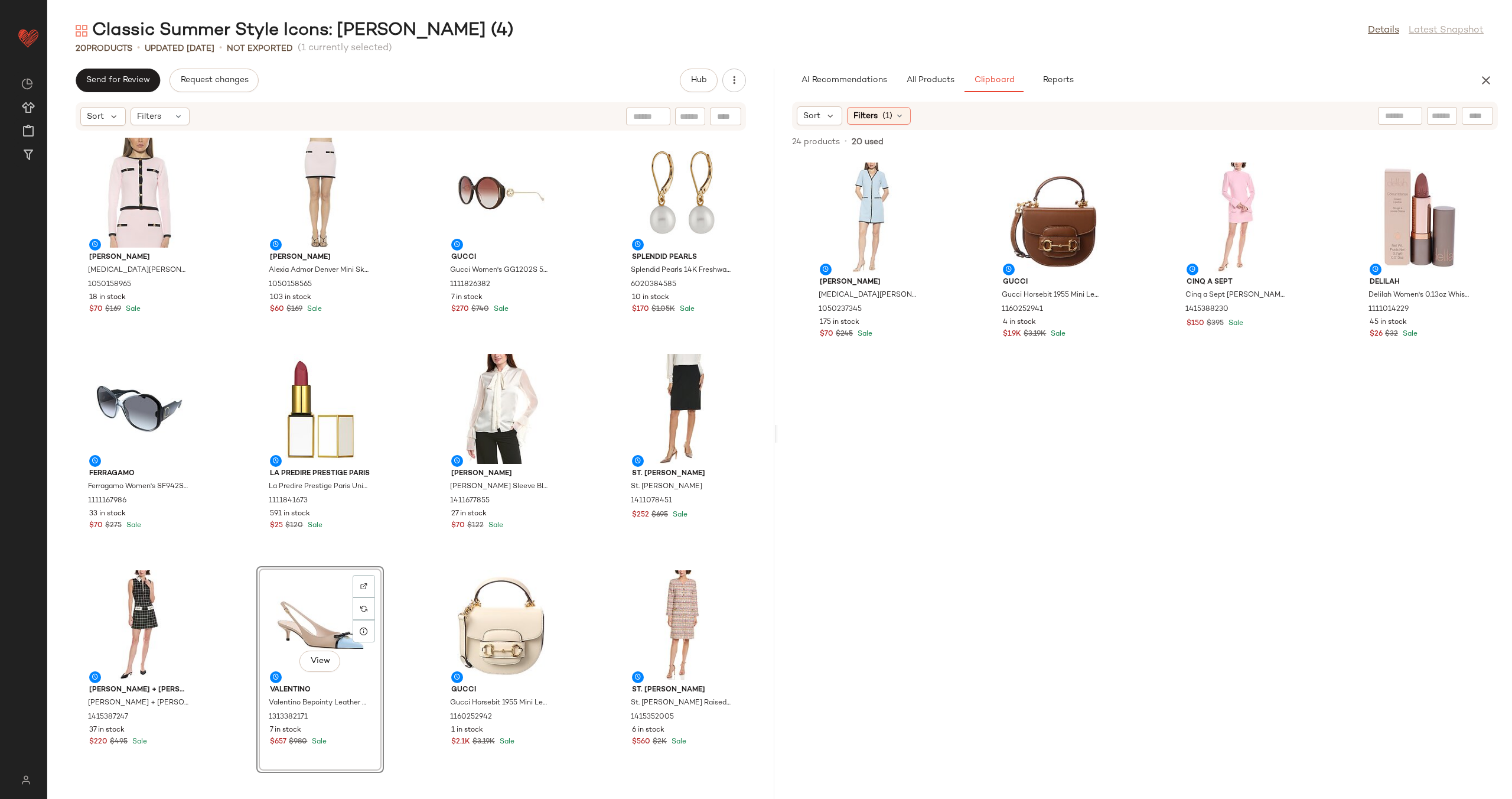
click at [403, 558] on div "Alexia Admor Alexia Admor Maia Knit Cardigan 1050158965 18 in stock $70 $169 Sa…" at bounding box center [411, 458] width 727 height 653
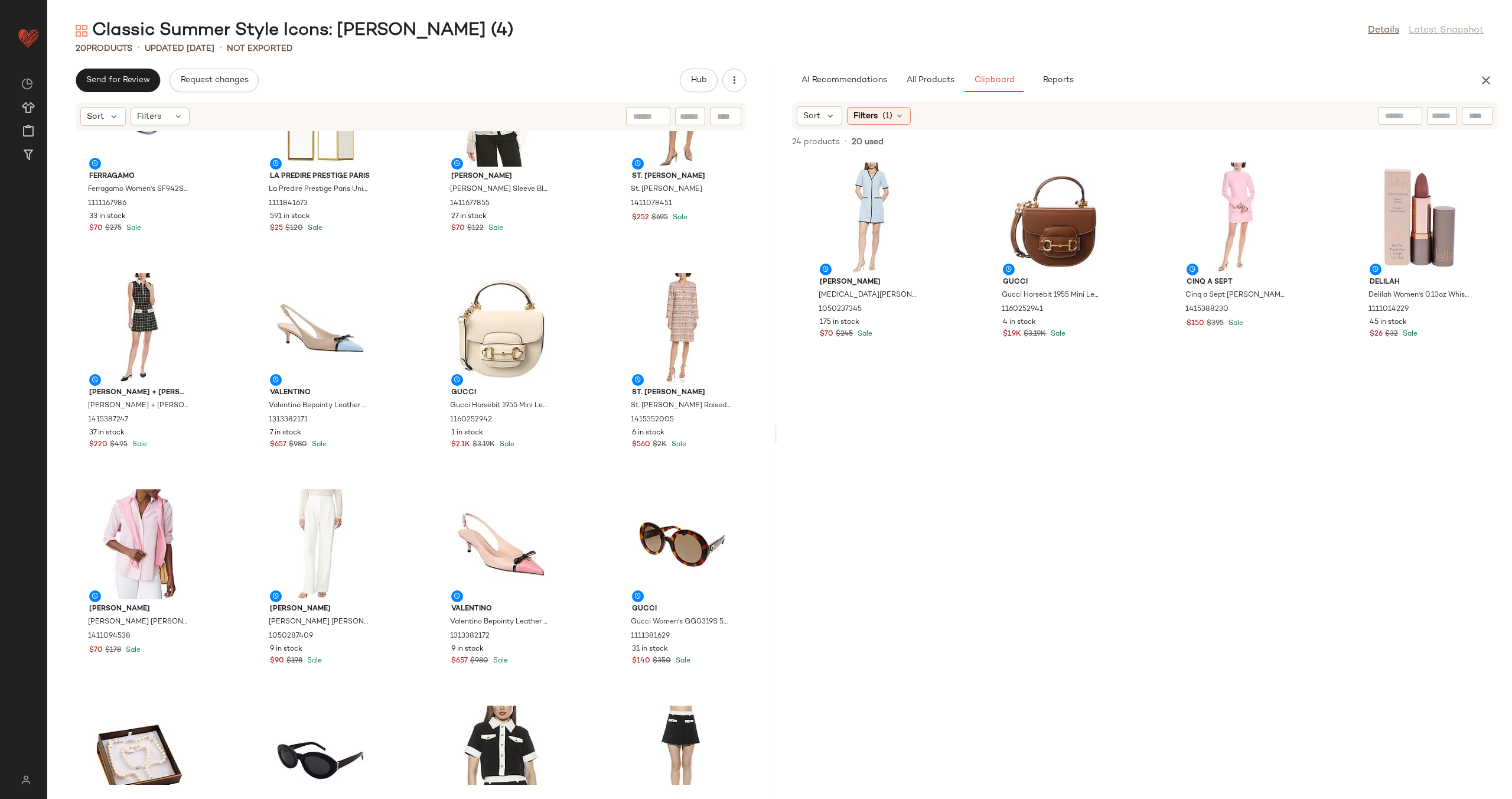
scroll to position [386, 0]
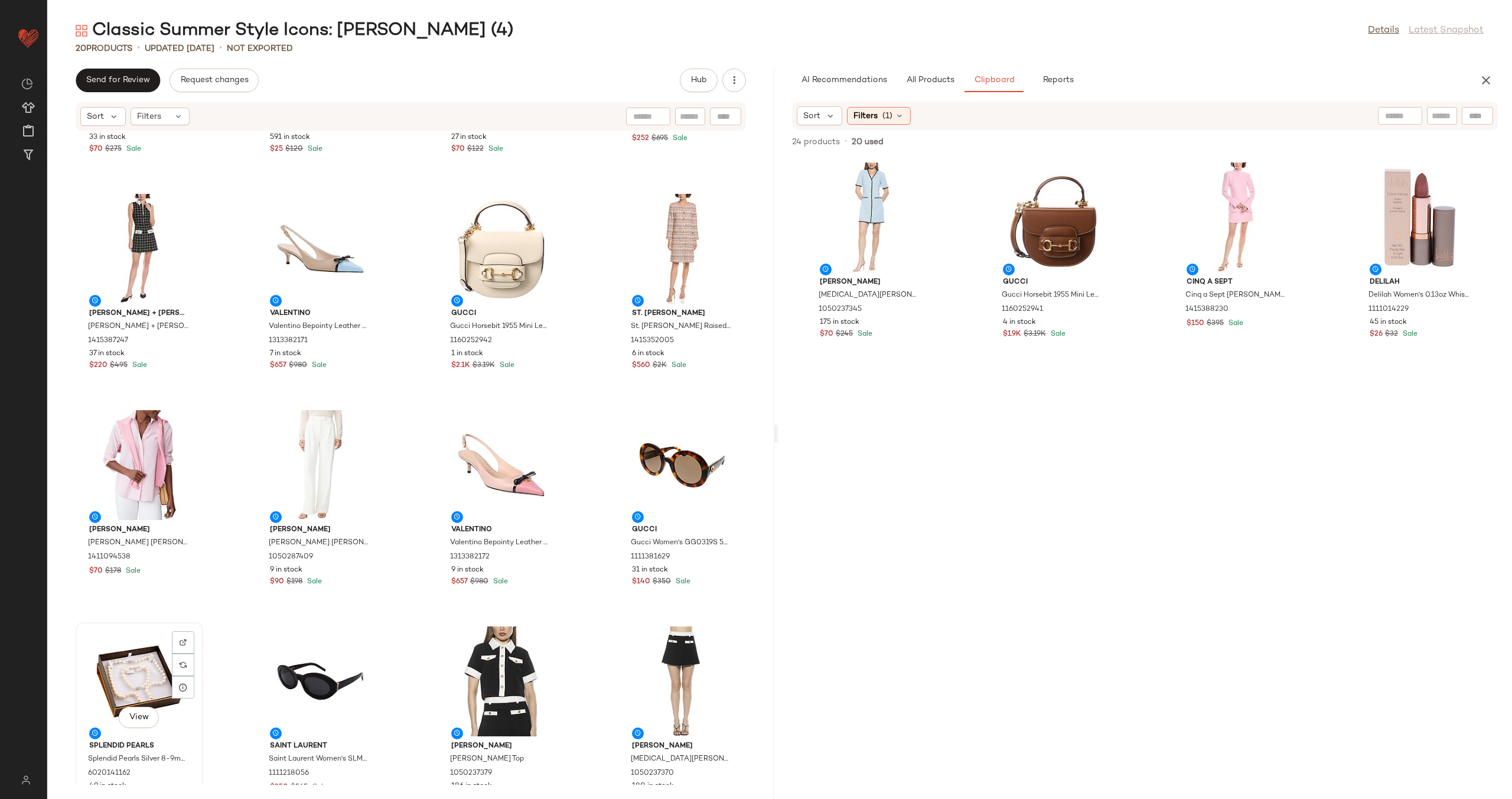
click at [147, 676] on div "View" at bounding box center [139, 681] width 119 height 110
click at [671, 670] on div "View" at bounding box center [682, 681] width 119 height 110
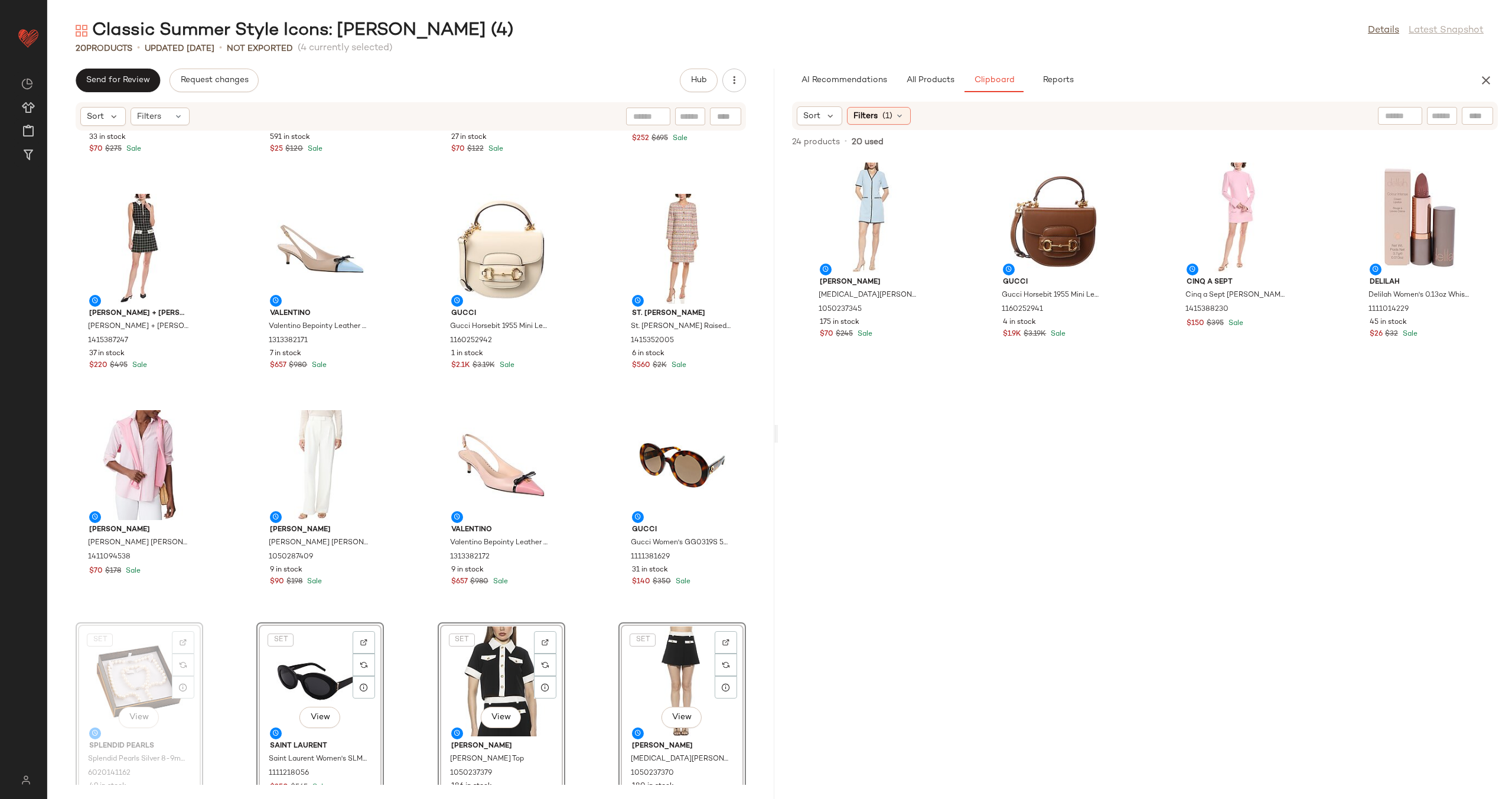
scroll to position [389, 0]
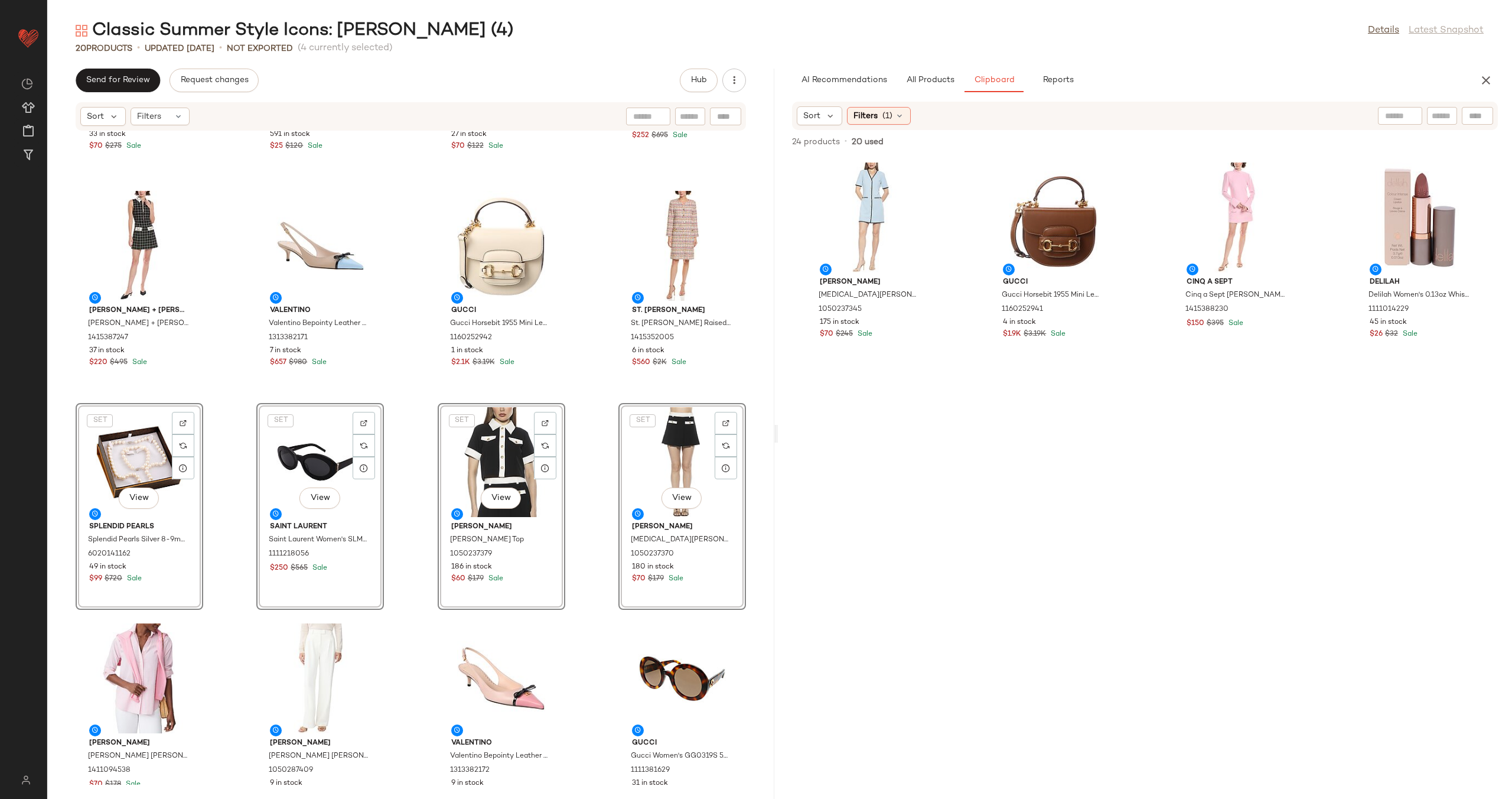
click at [405, 501] on div "Ferragamo Ferragamo Women's SF942S 61mm Sunglasses 1111167986 33 in stock $70 $…" at bounding box center [411, 458] width 727 height 653
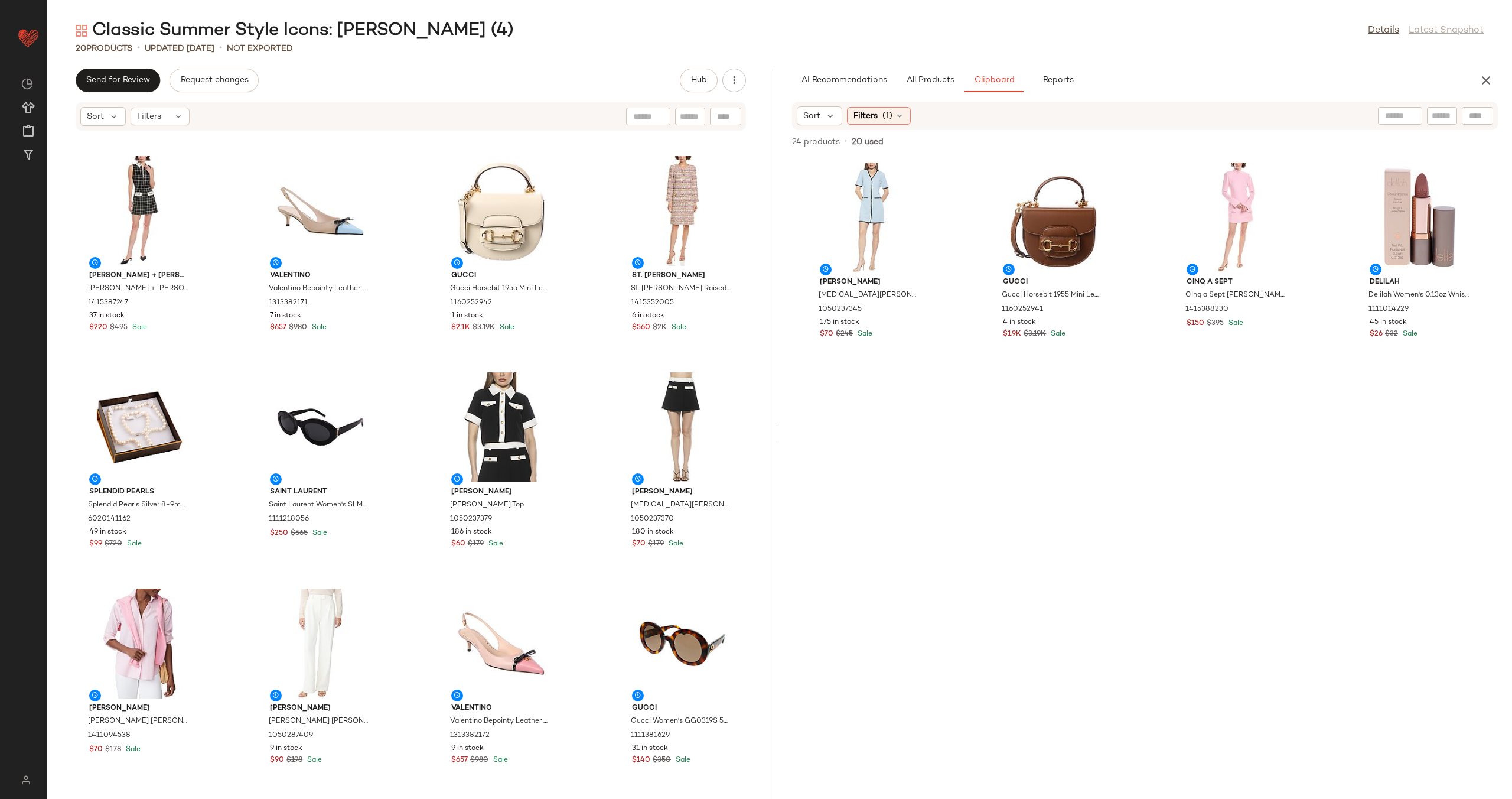
scroll to position [430, 0]
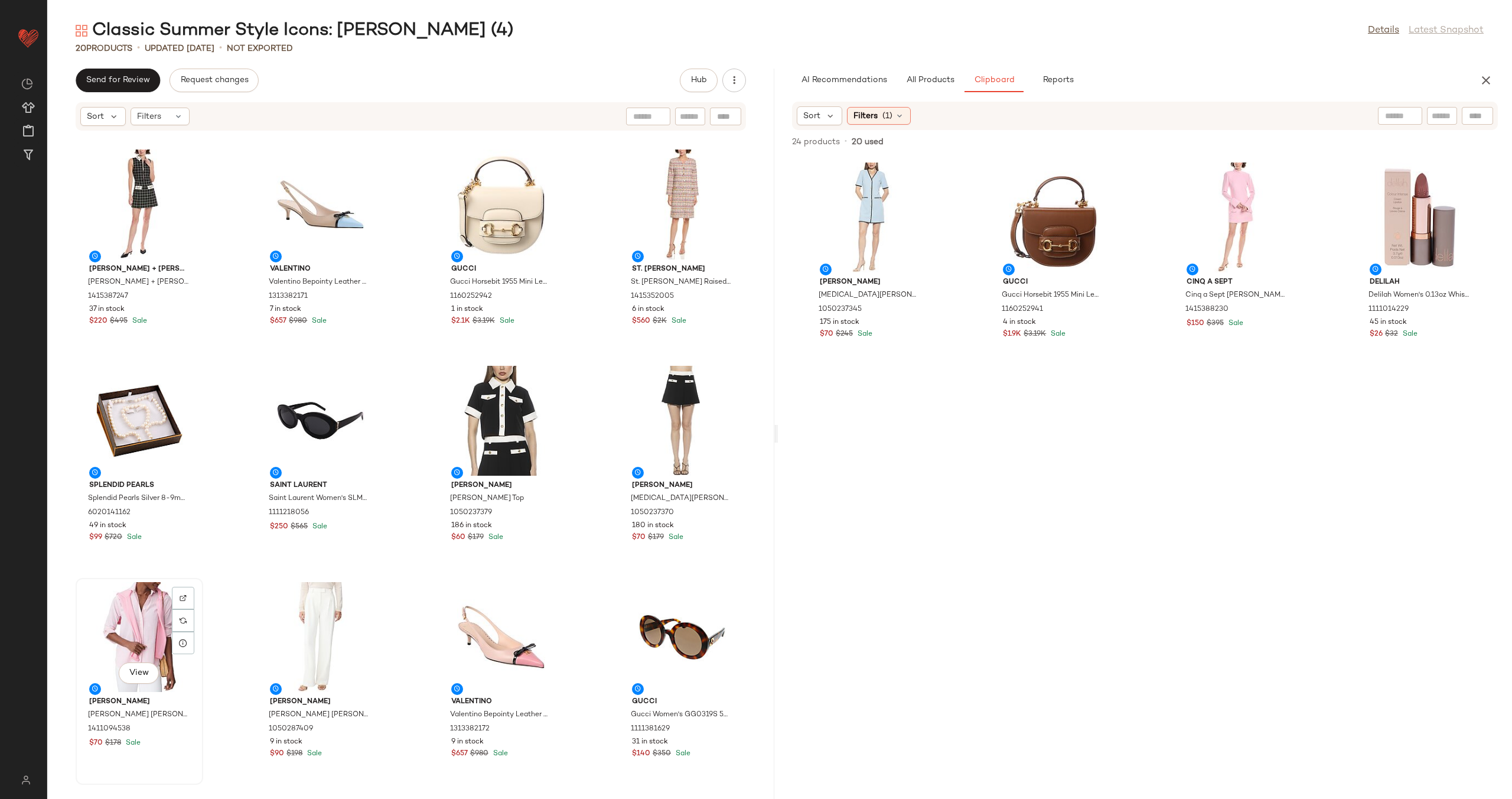
click at [136, 650] on div "View" at bounding box center [139, 637] width 119 height 110
click at [624, 612] on div "View" at bounding box center [682, 637] width 119 height 110
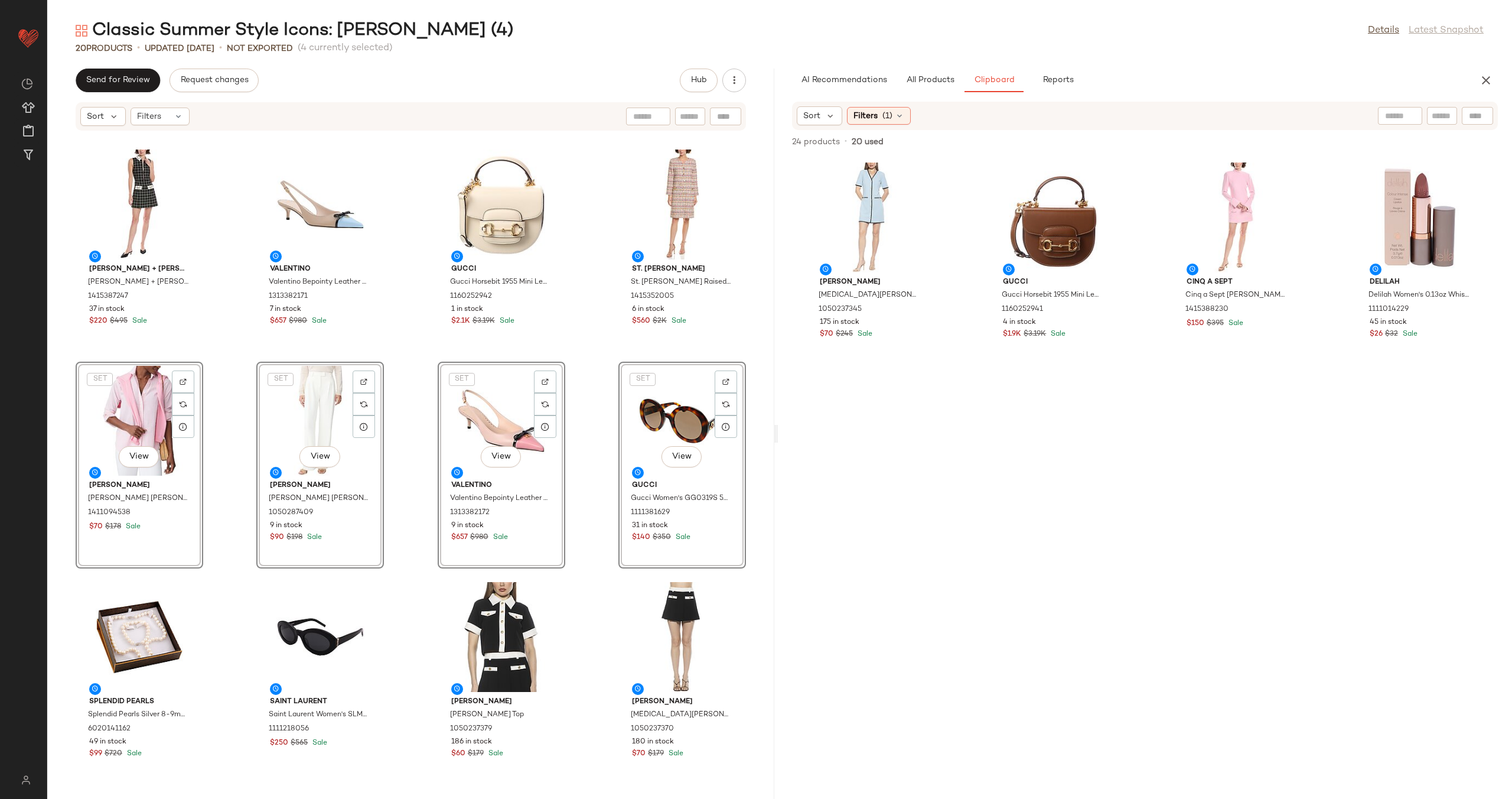
click at [238, 446] on div "Ferragamo Ferragamo Women's SF942S 61mm Sunglasses 1111167986 33 in stock $70 $…" at bounding box center [411, 458] width 727 height 653
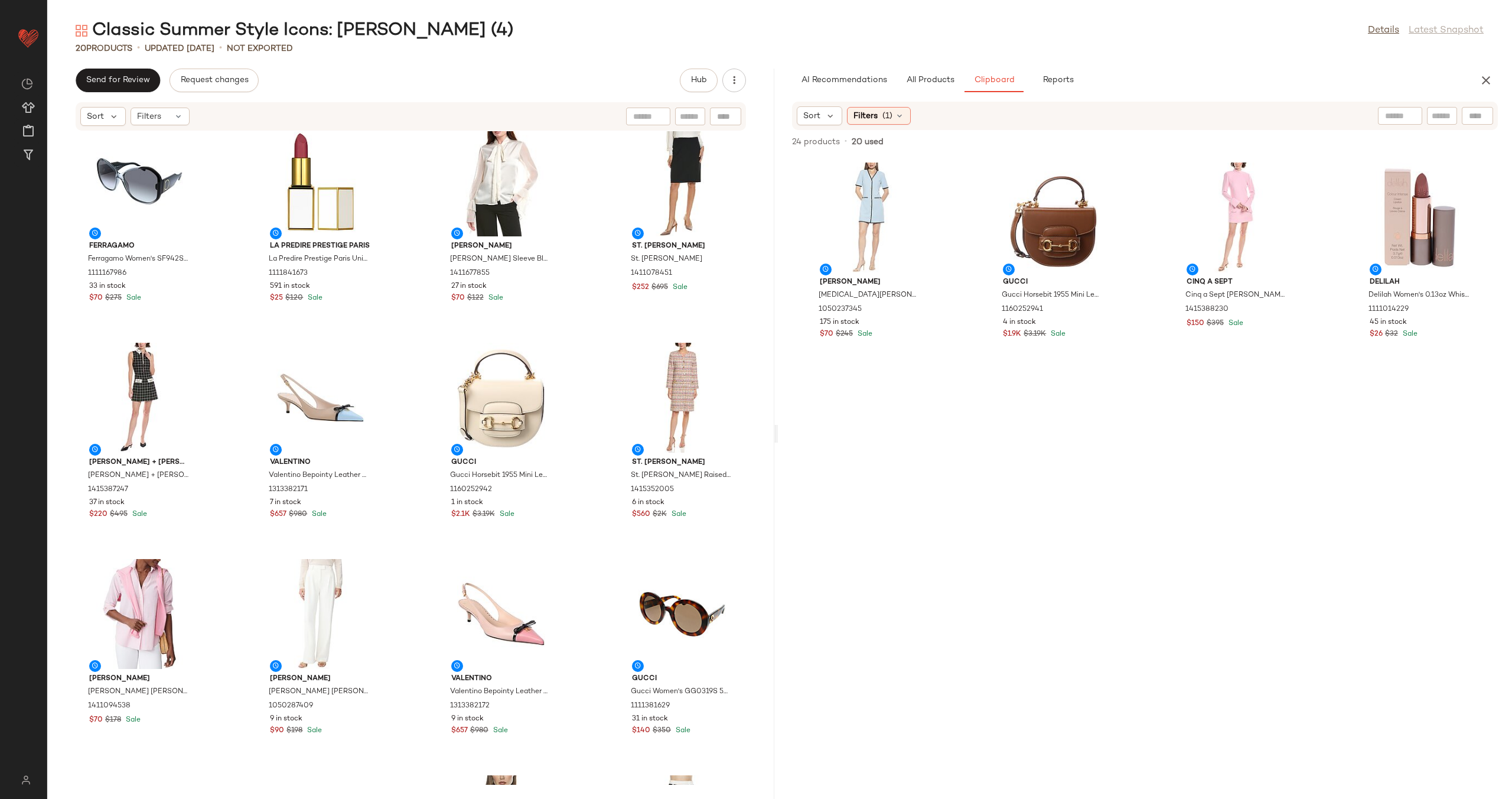
scroll to position [430, 0]
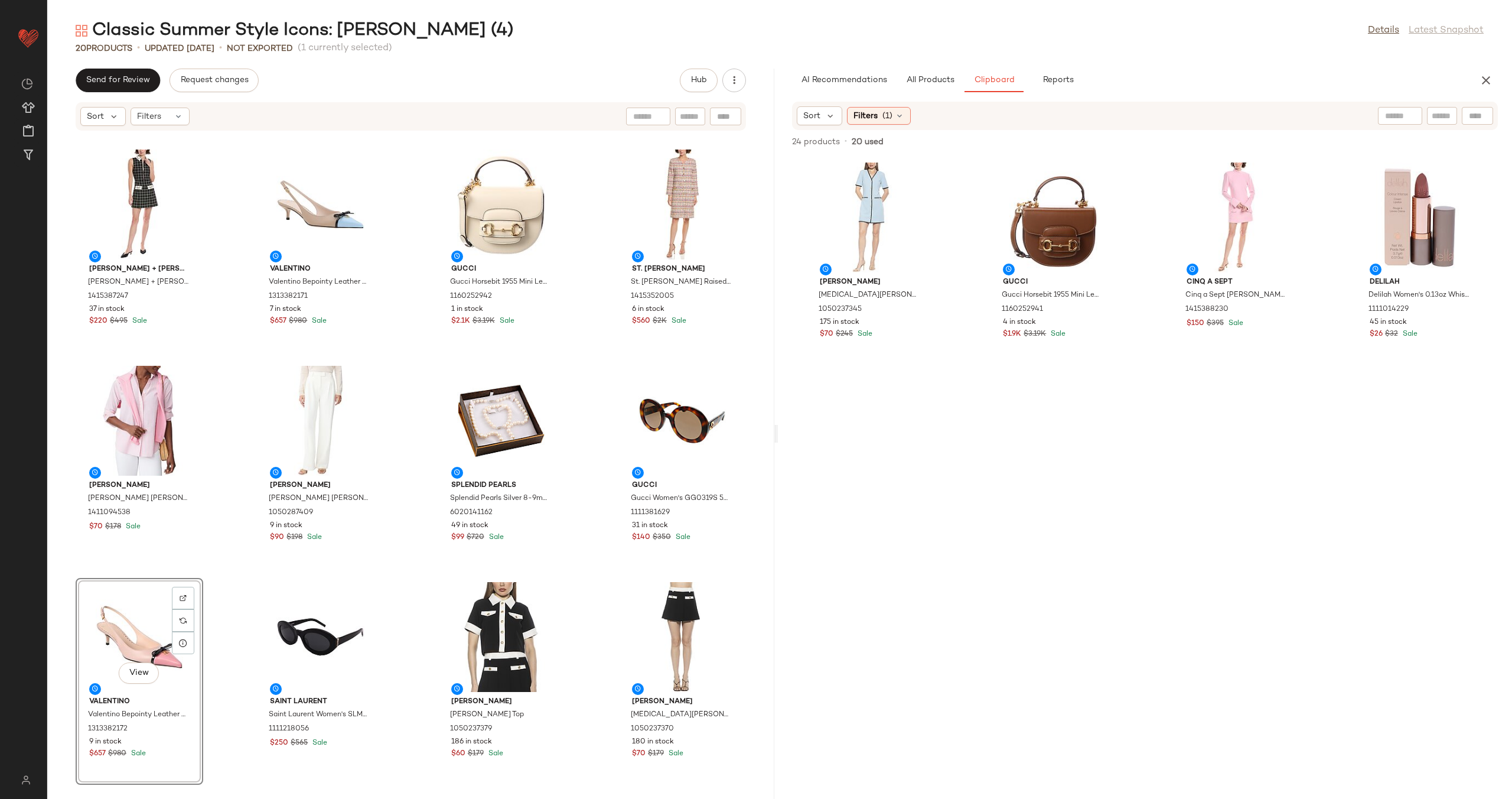
click at [396, 561] on div "Ferragamo Ferragamo Women's SF942S 61mm Sunglasses 1111167986 33 in stock $70 $…" at bounding box center [411, 458] width 727 height 653
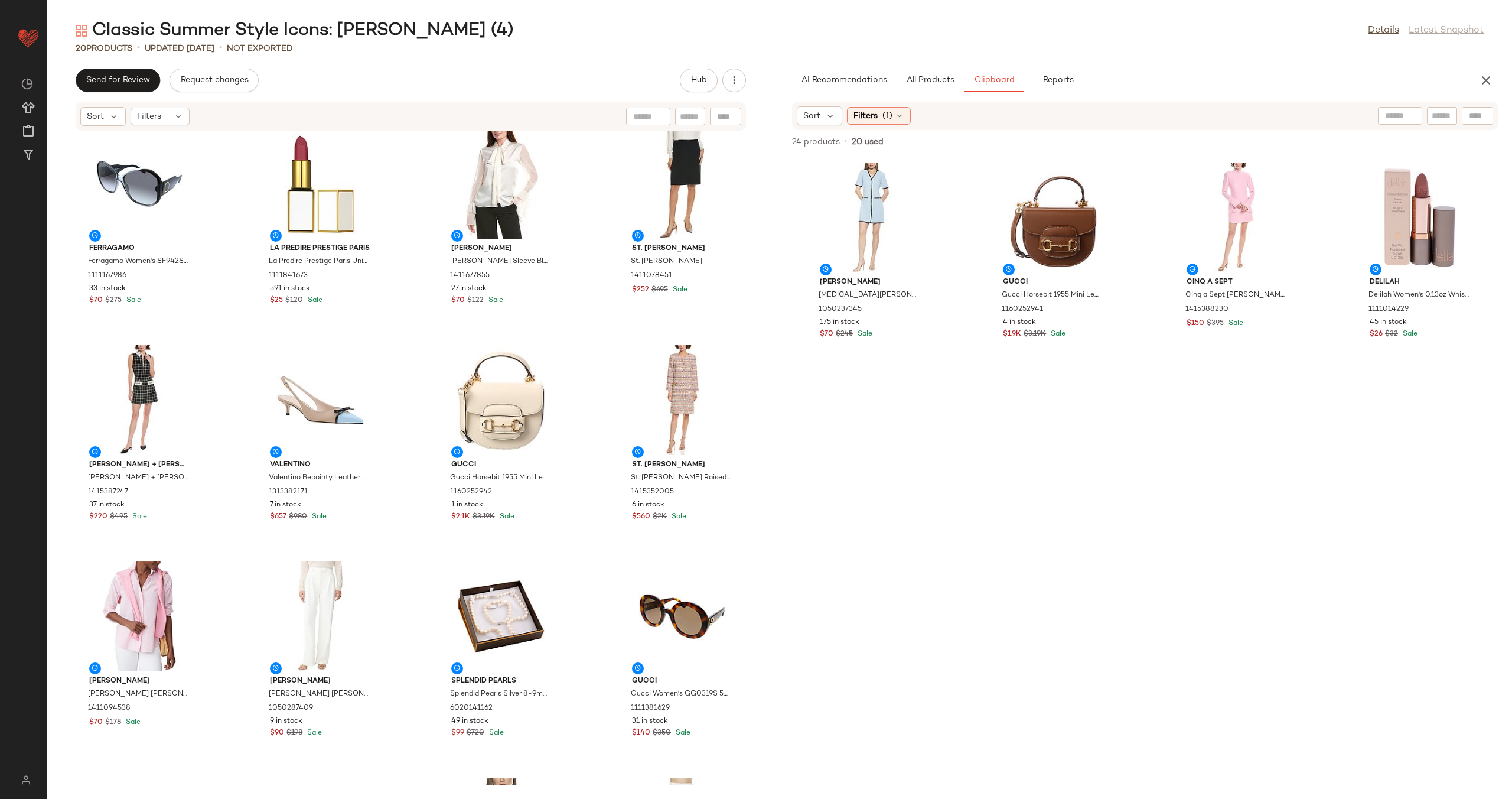
scroll to position [430, 0]
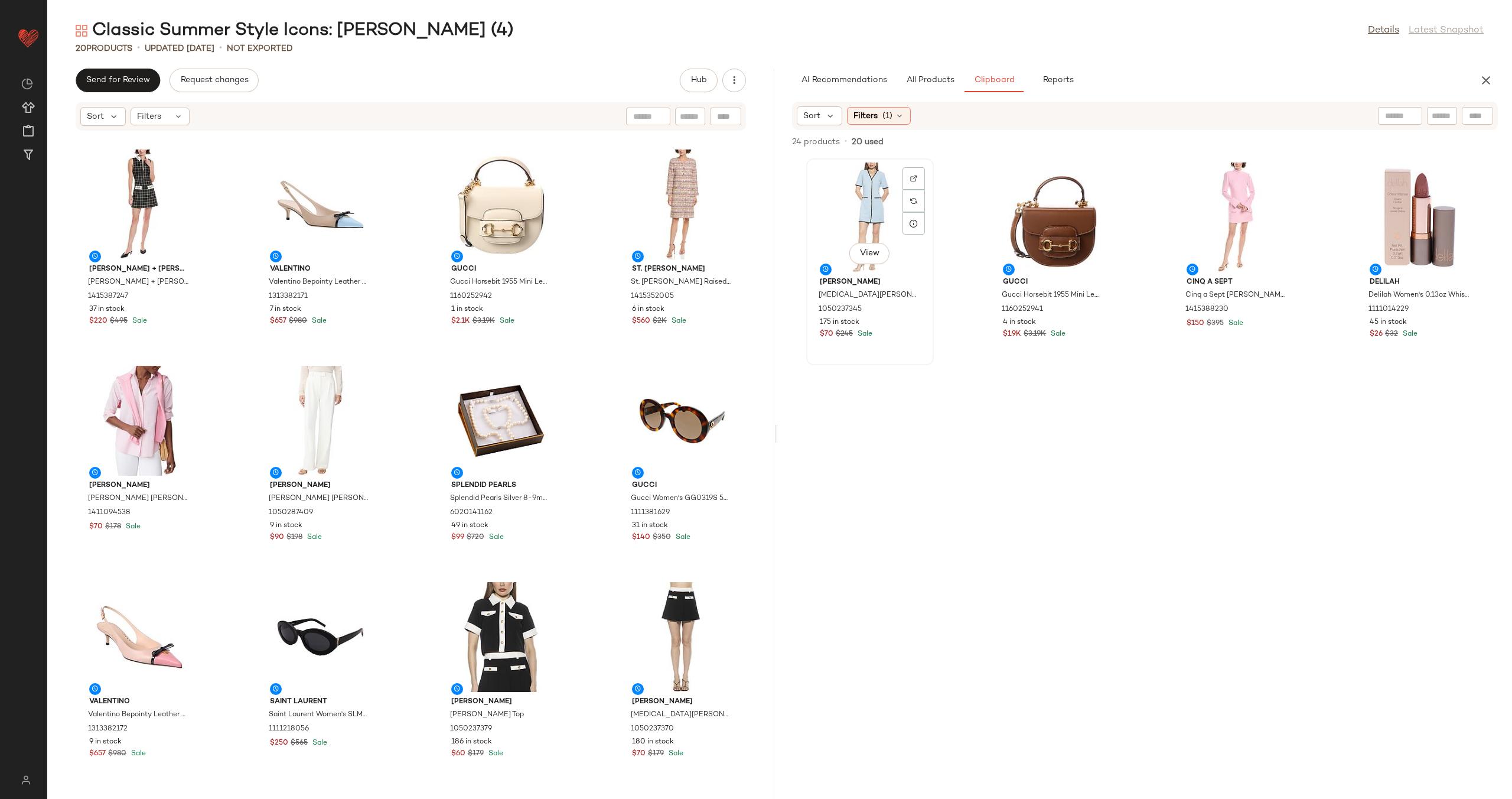
click at [872, 209] on div "View" at bounding box center [870, 217] width 119 height 110
click at [1391, 215] on div "View" at bounding box center [1419, 217] width 119 height 110
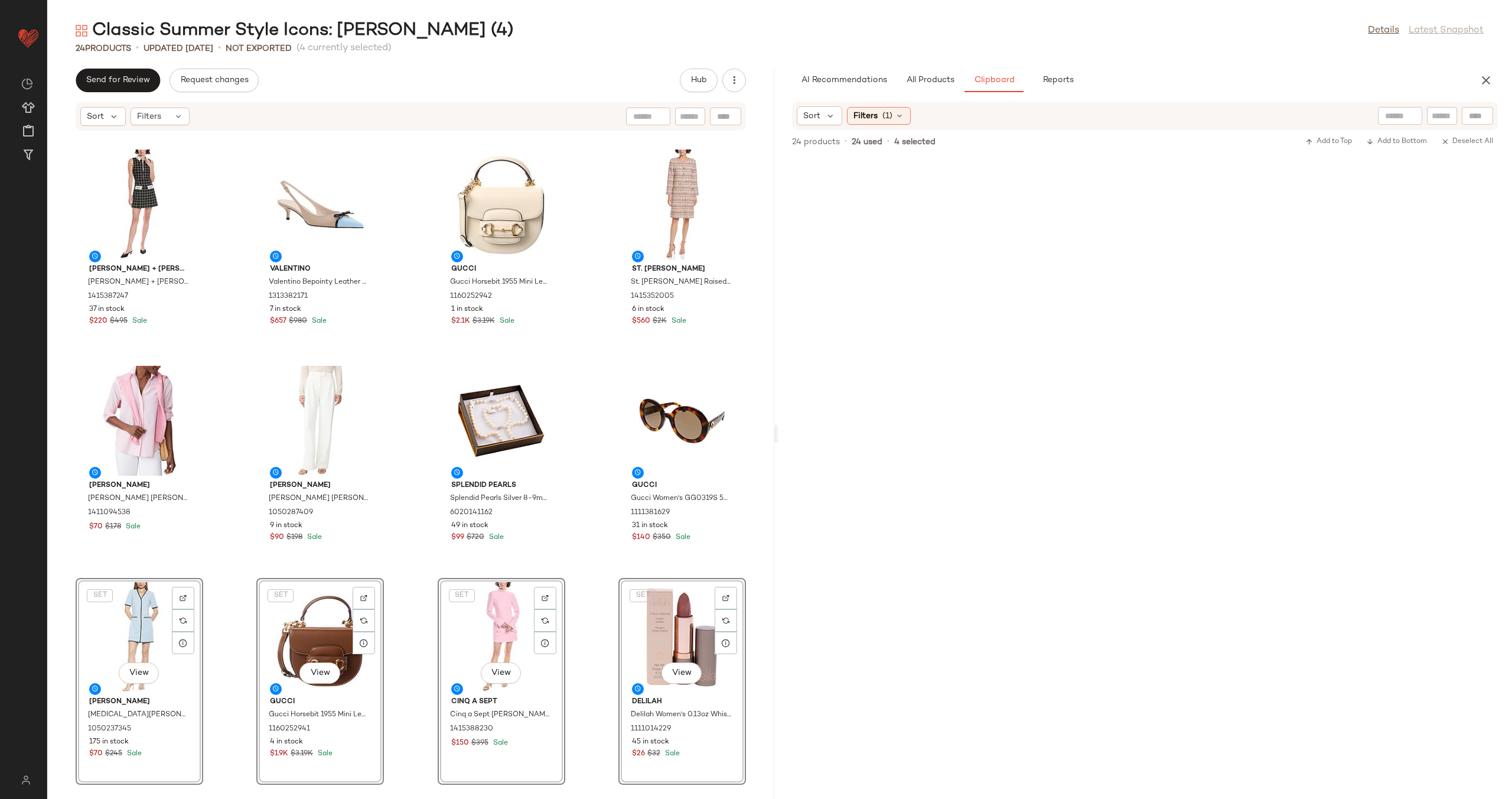
click at [591, 481] on div "Ferragamo Ferragamo Women's SF942S 61mm Sunglasses 1111167986 33 in stock $70 $…" at bounding box center [411, 458] width 727 height 653
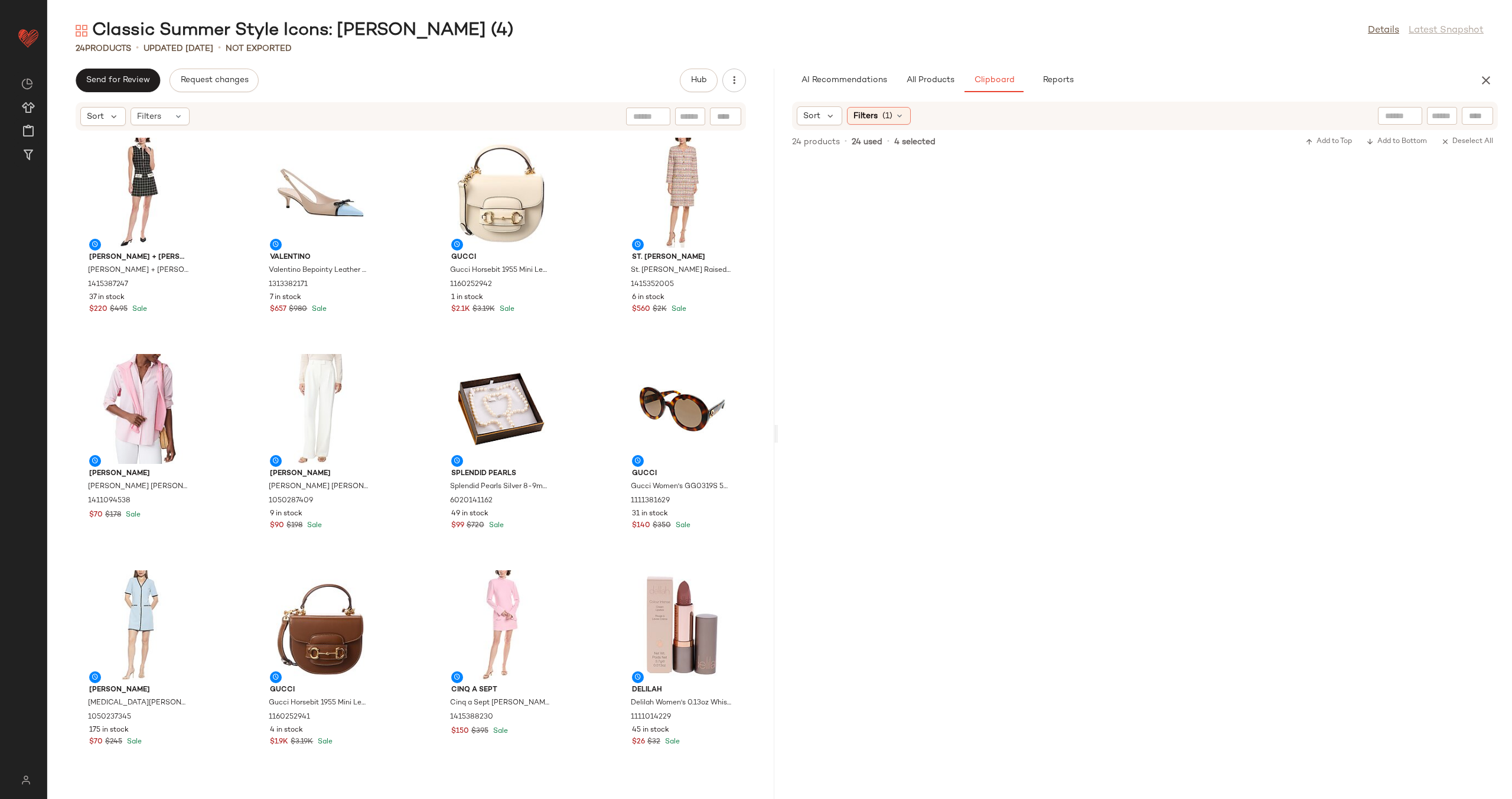
scroll to position [646, 0]
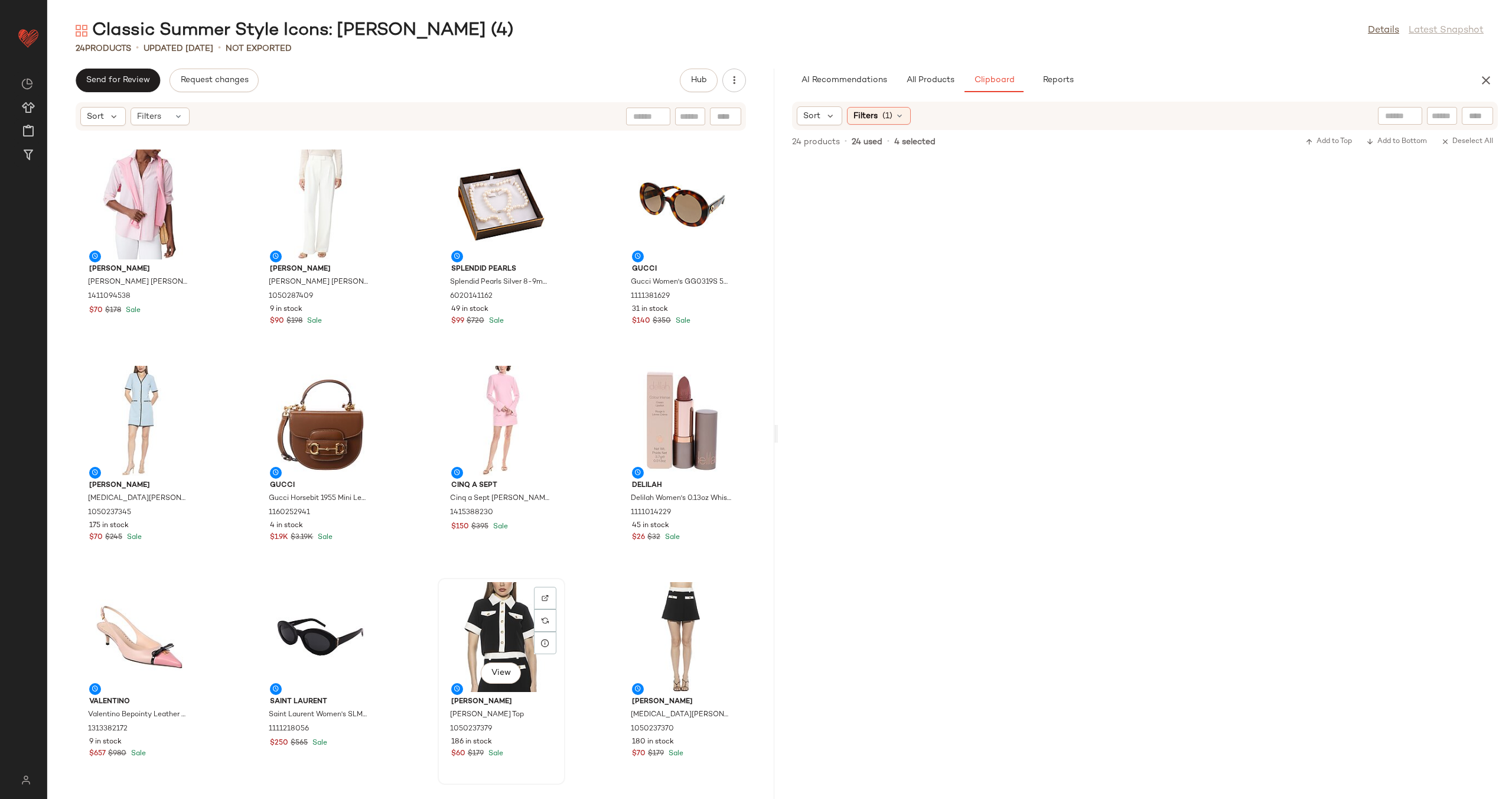
click at [485, 623] on div "View" at bounding box center [501, 637] width 119 height 110
click at [640, 632] on div "View" at bounding box center [682, 637] width 119 height 110
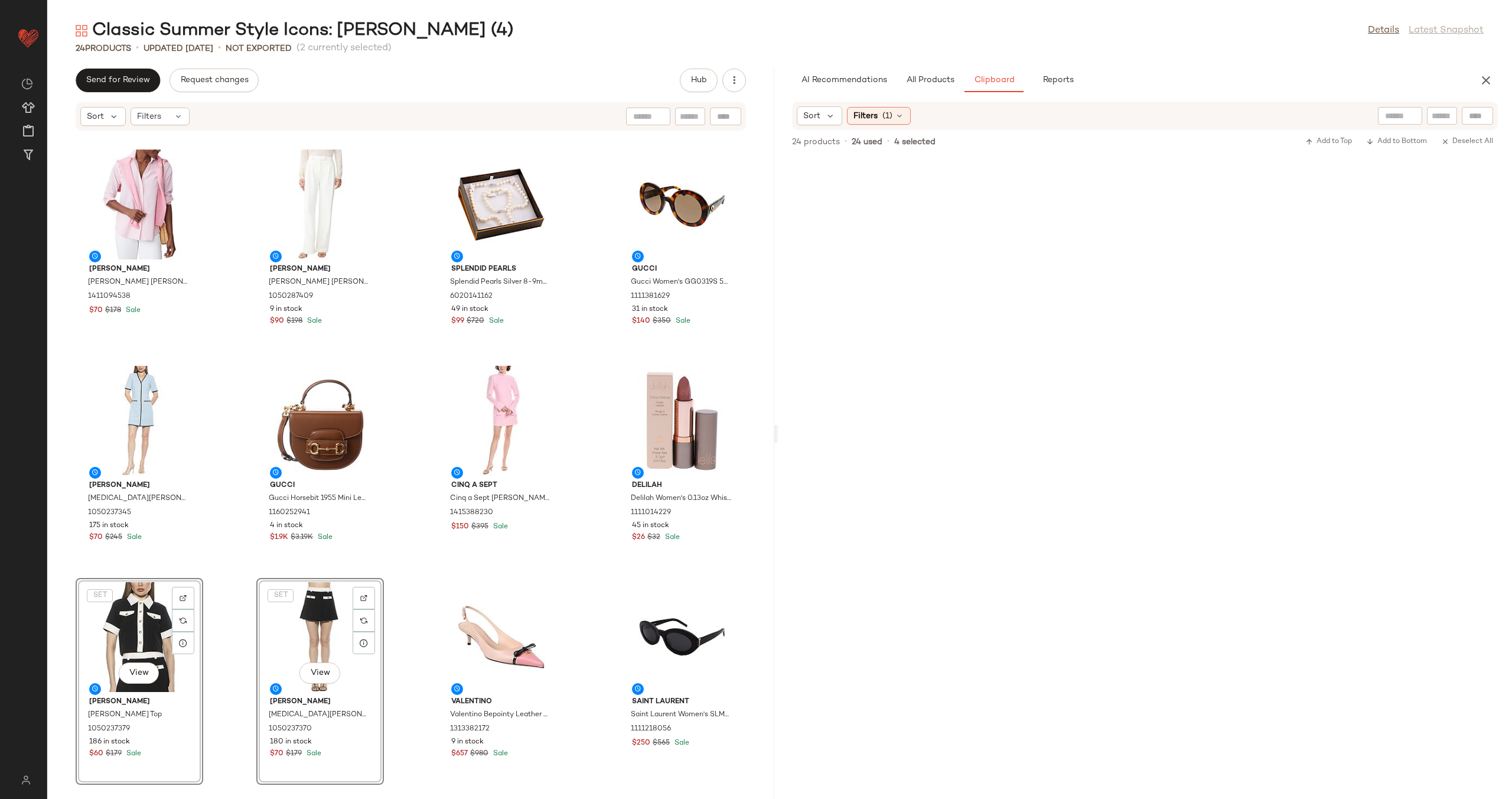
click at [403, 586] on div "alice + olivia alice + olivia Ellis Mini Dress 1415387247 37 in stock $220 $495…" at bounding box center [411, 458] width 727 height 653
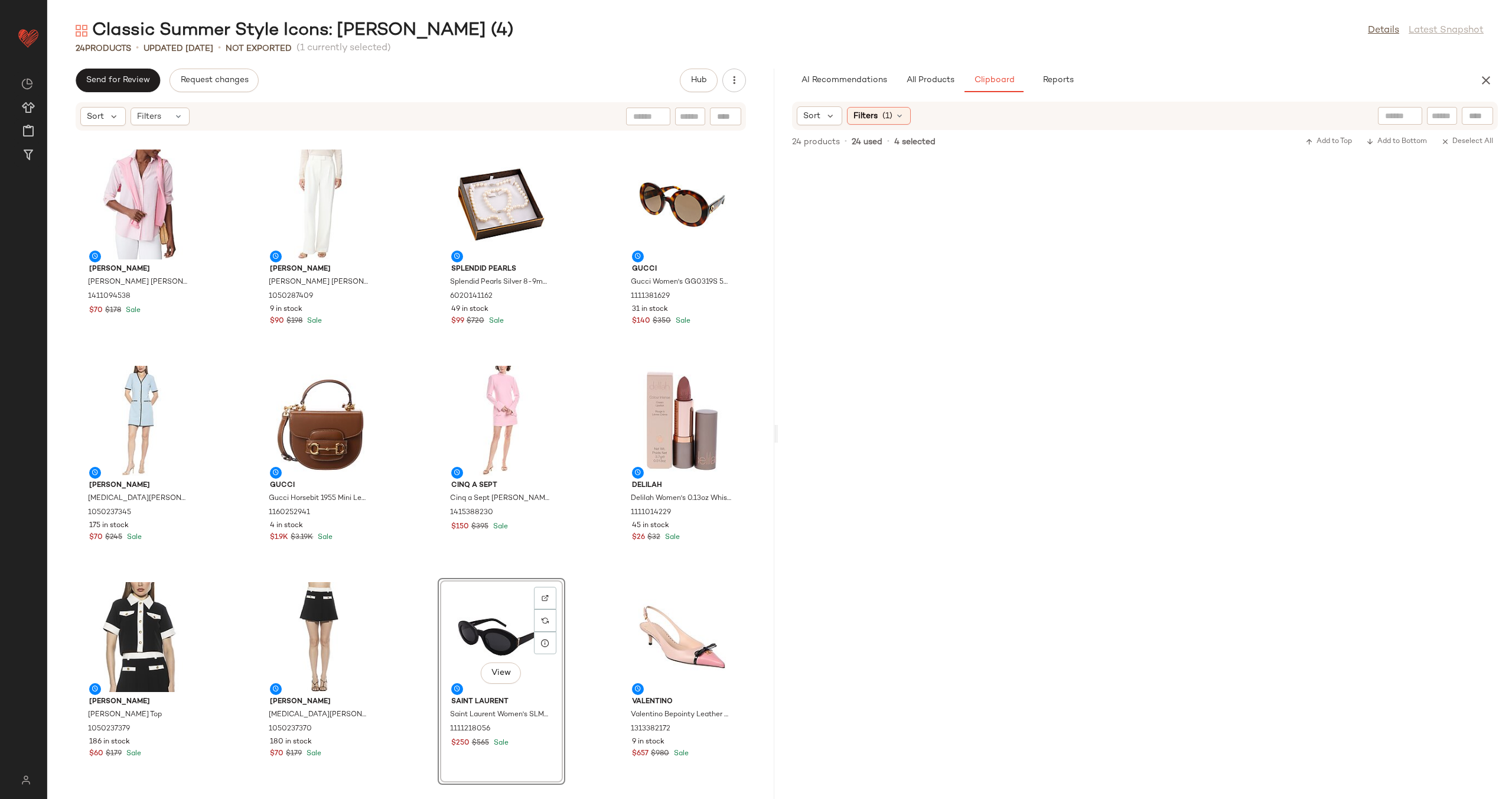
click at [571, 561] on div "alice + olivia alice + olivia Ellis Mini Dress 1415387247 37 in stock $220 $495…" at bounding box center [411, 458] width 727 height 653
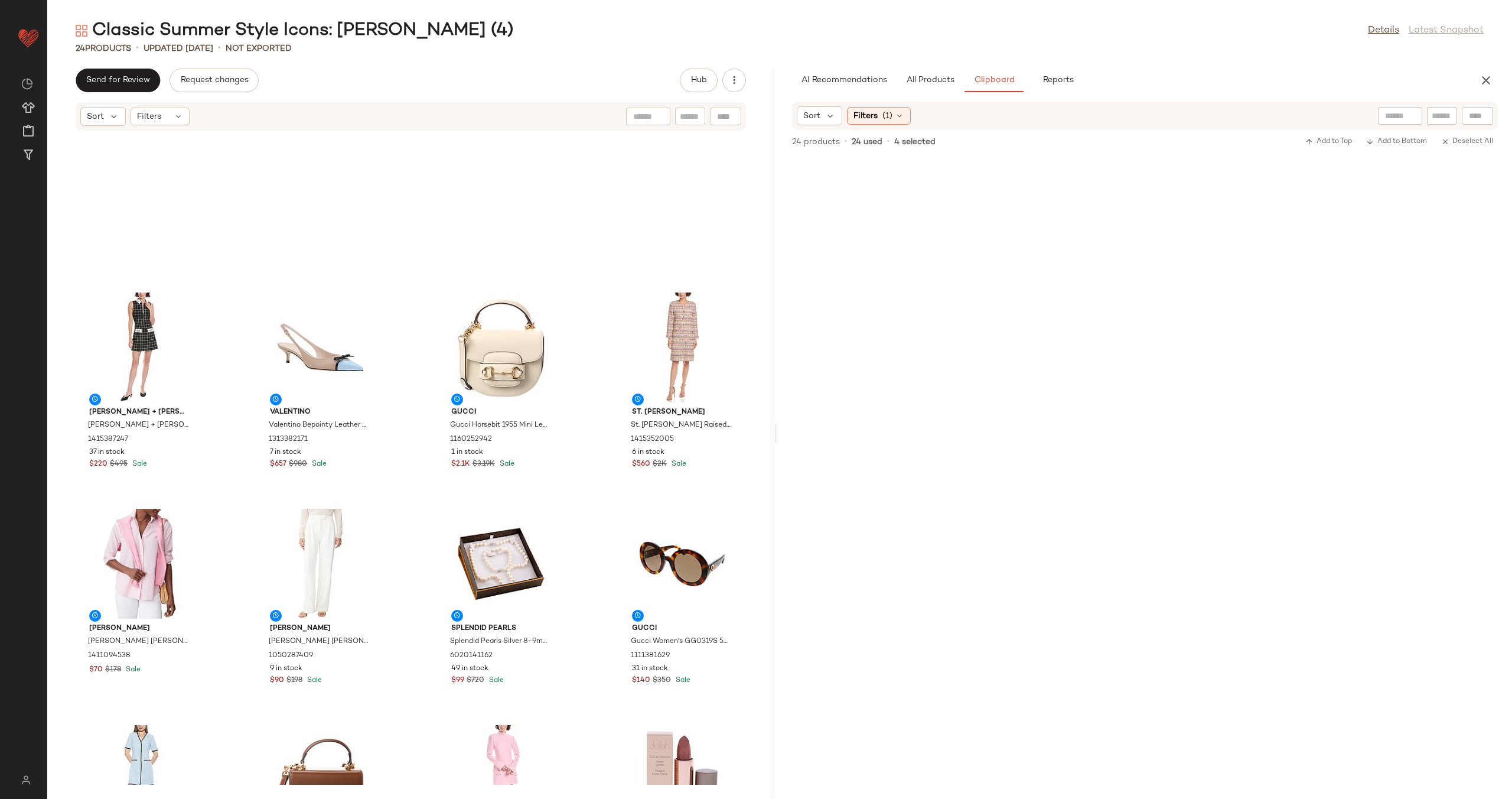
scroll to position [646, 0]
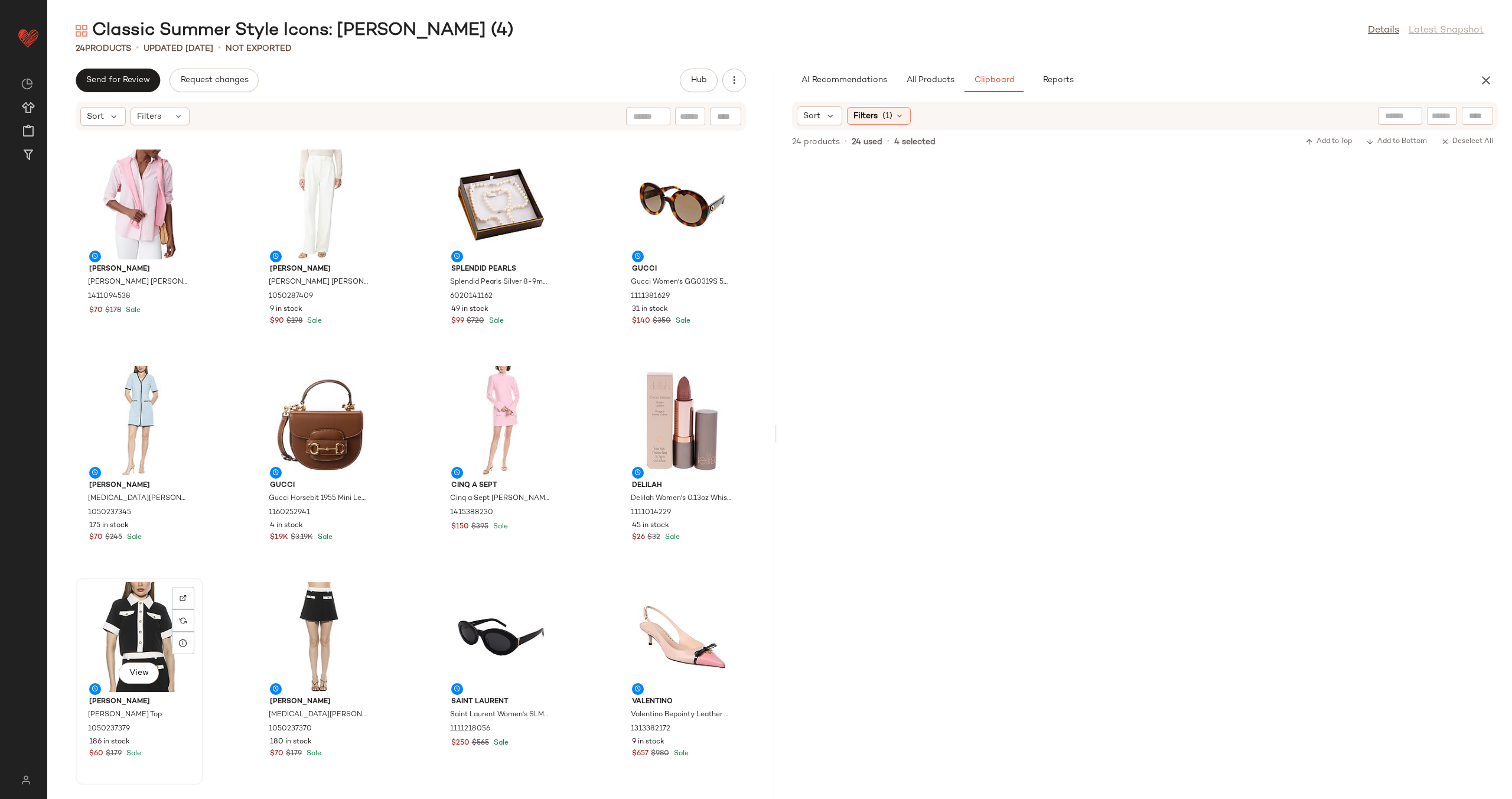
click at [132, 632] on div "View" at bounding box center [139, 637] width 119 height 110
click at [275, 635] on div "View" at bounding box center [320, 637] width 119 height 110
click at [411, 492] on div "alice + olivia alice + olivia Ellis Mini Dress 1415387247 37 in stock $220 $495…" at bounding box center [411, 458] width 727 height 653
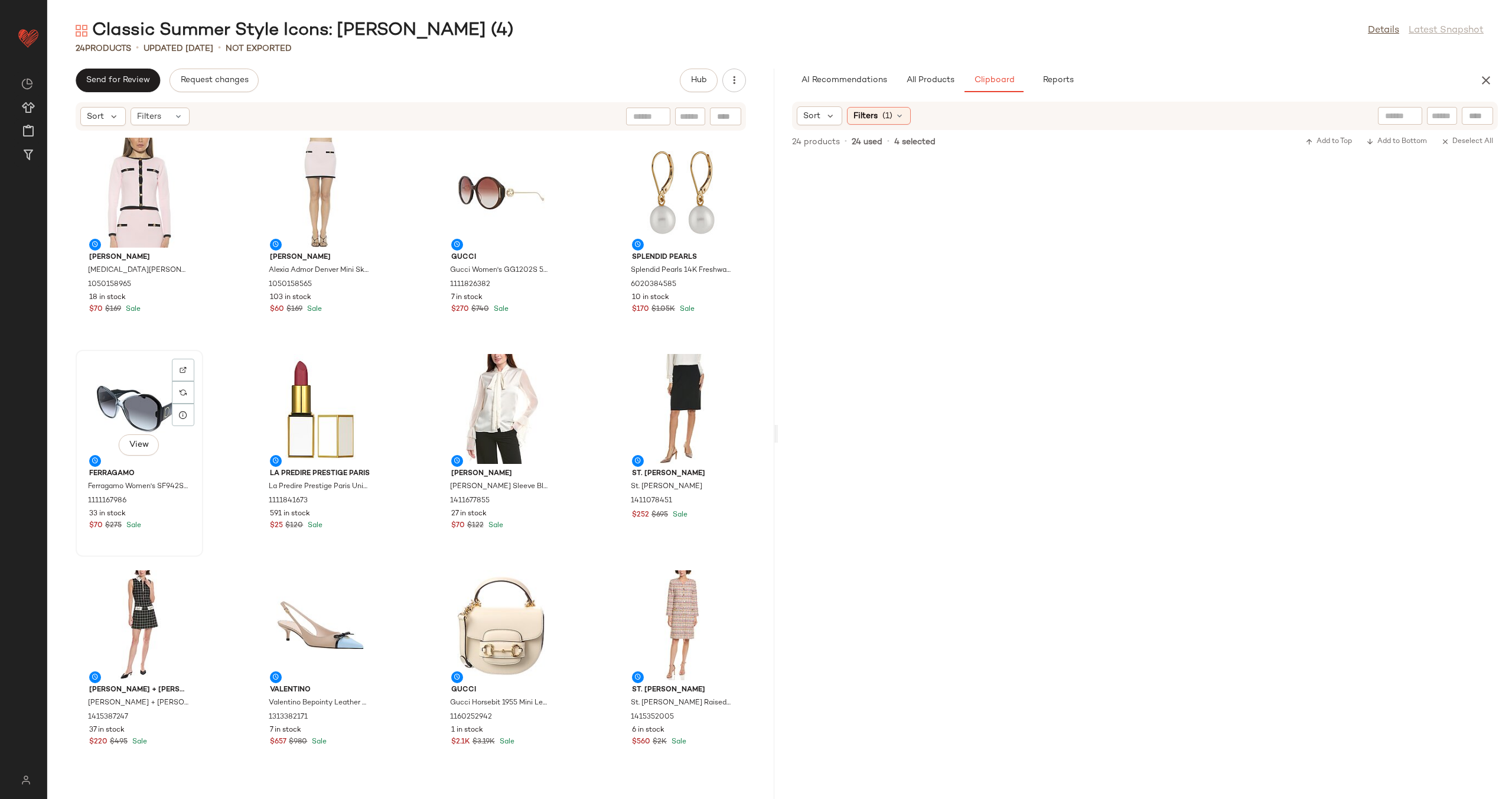
click at [124, 390] on div "View" at bounding box center [139, 409] width 119 height 110
click at [475, 429] on div "View" at bounding box center [501, 409] width 119 height 110
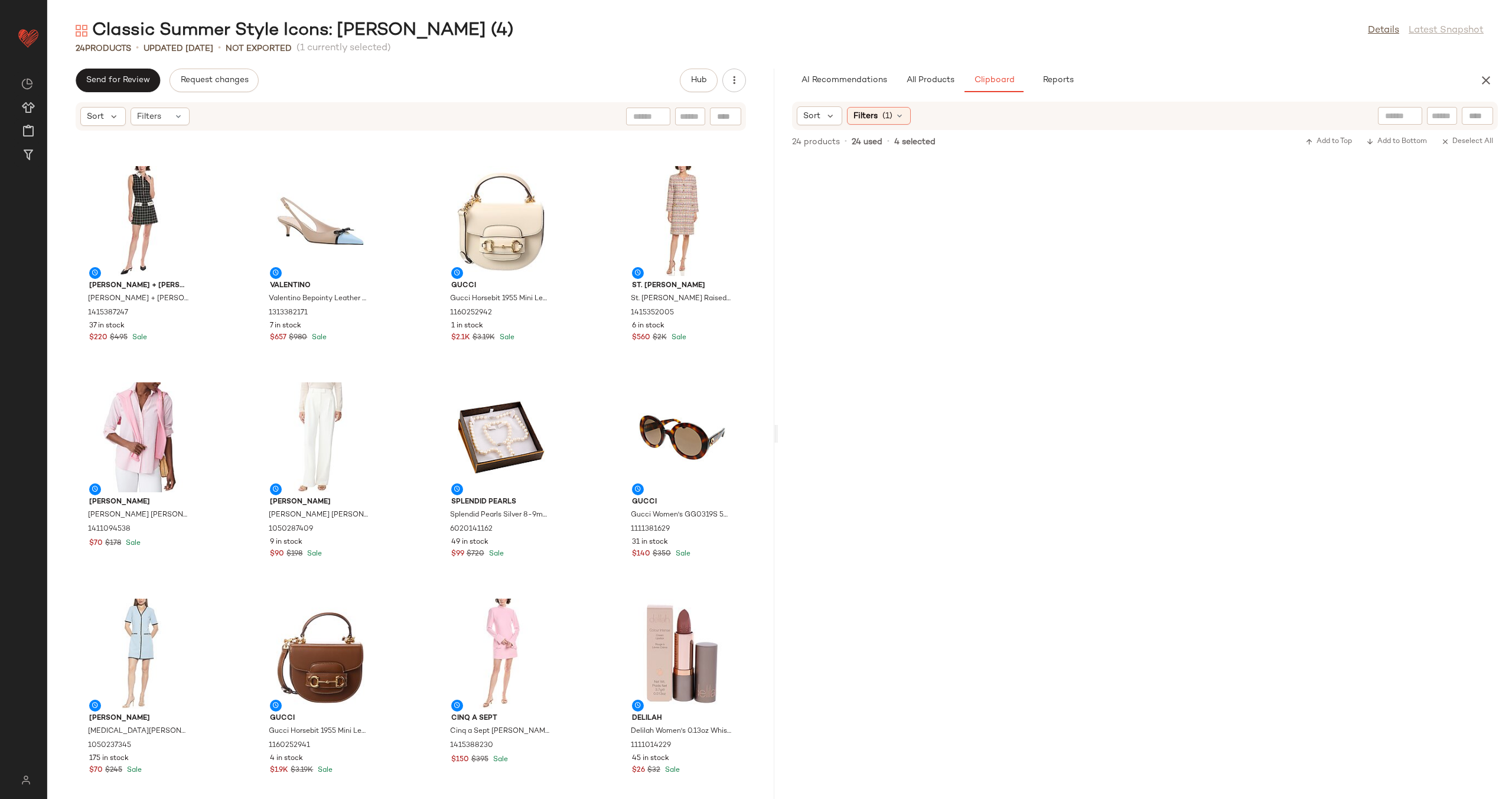
scroll to position [646, 0]
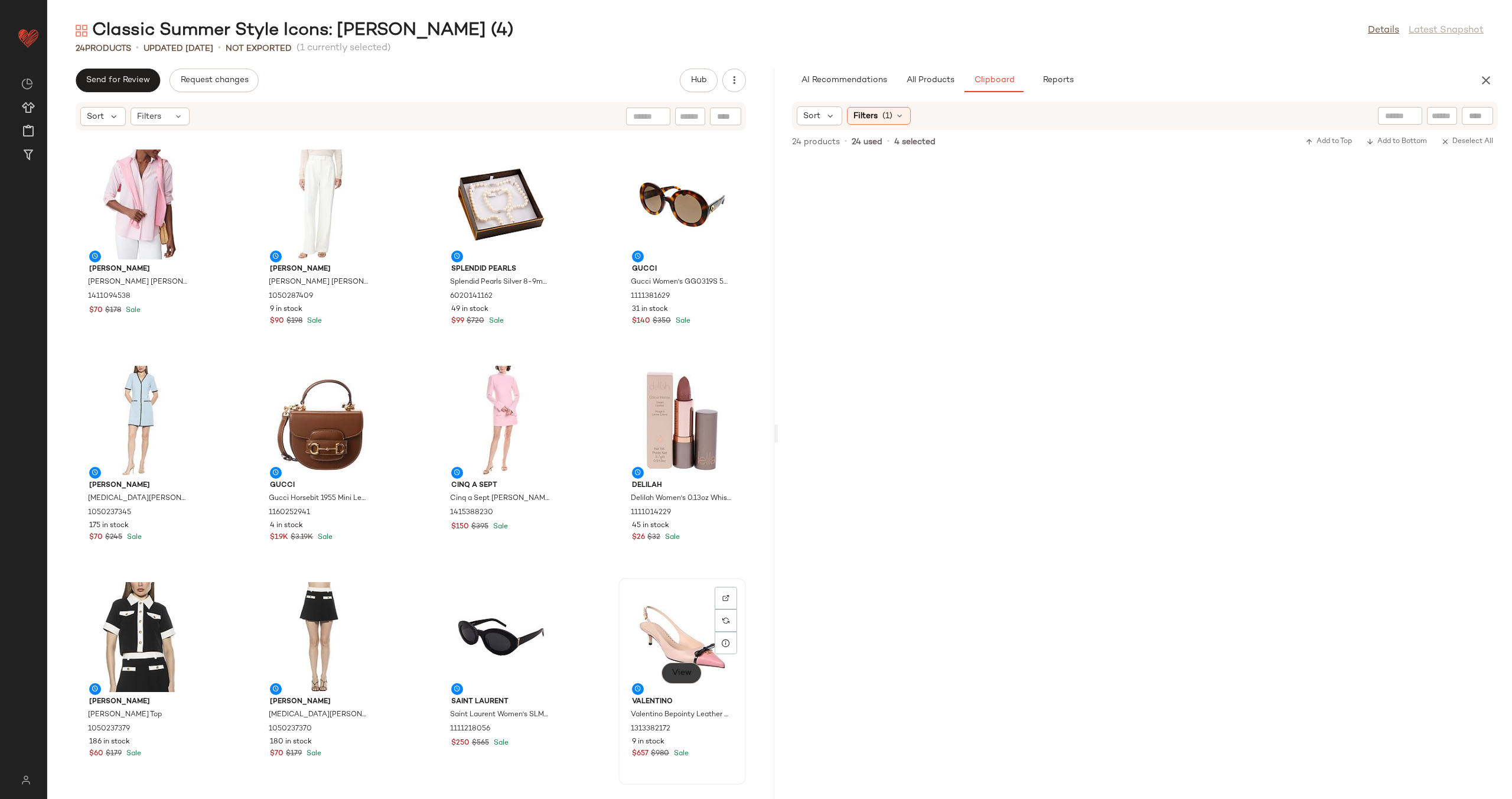
click at [662, 666] on button "View" at bounding box center [682, 672] width 40 height 21
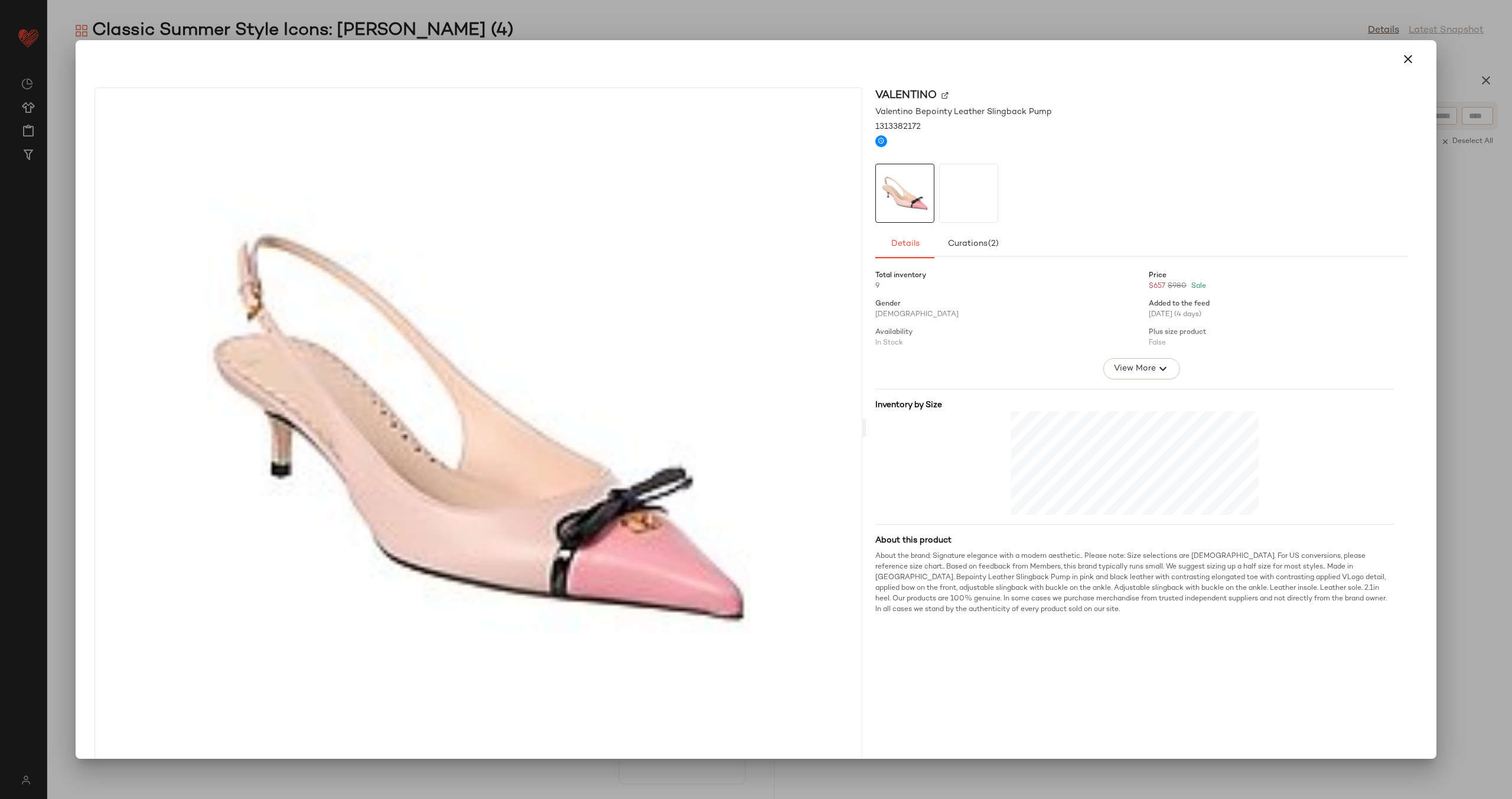
drag, startPoint x: 1407, startPoint y: 57, endPoint x: 1382, endPoint y: 76, distance: 31.4
click at [1407, 57] on icon "button" at bounding box center [1408, 58] width 14 height 14
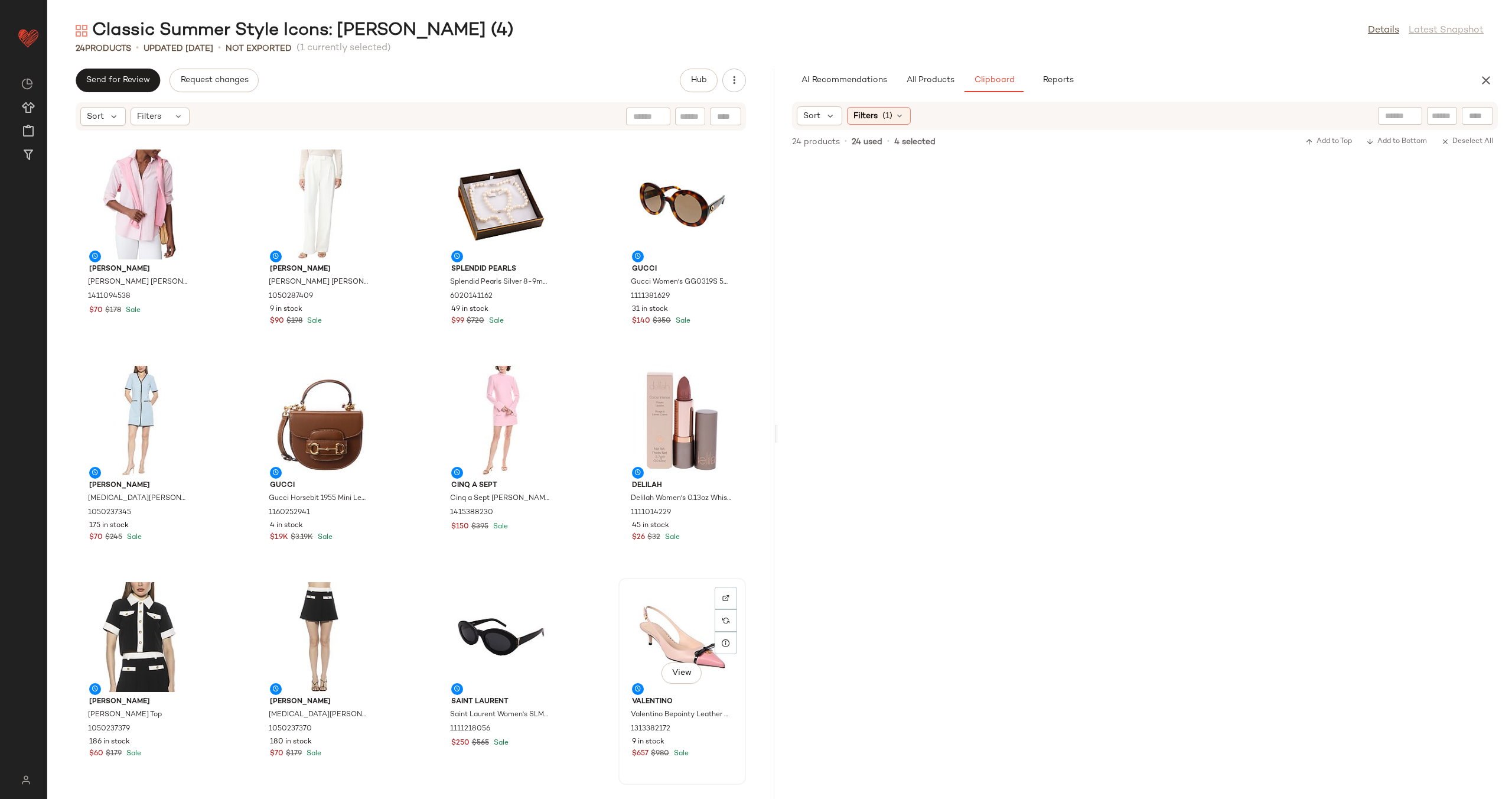
click at [631, 610] on div "View" at bounding box center [682, 637] width 119 height 110
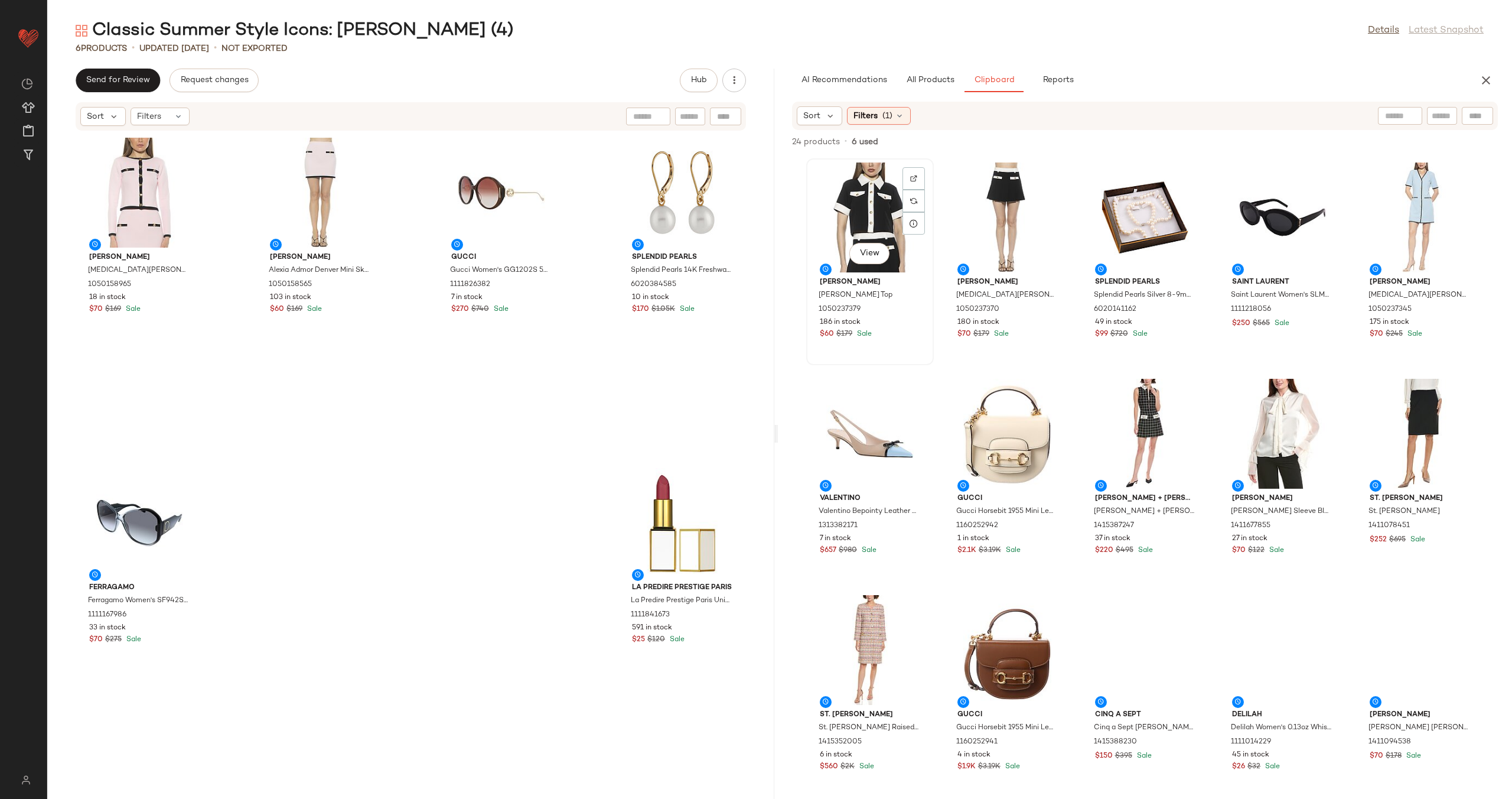
click at [859, 204] on div "View" at bounding box center [870, 217] width 119 height 110
click at [967, 291] on div "View Alexia Admor Alexia Admor Emery Top 1050237379 186 in stock $60 $179 Sale …" at bounding box center [1145, 478] width 734 height 643
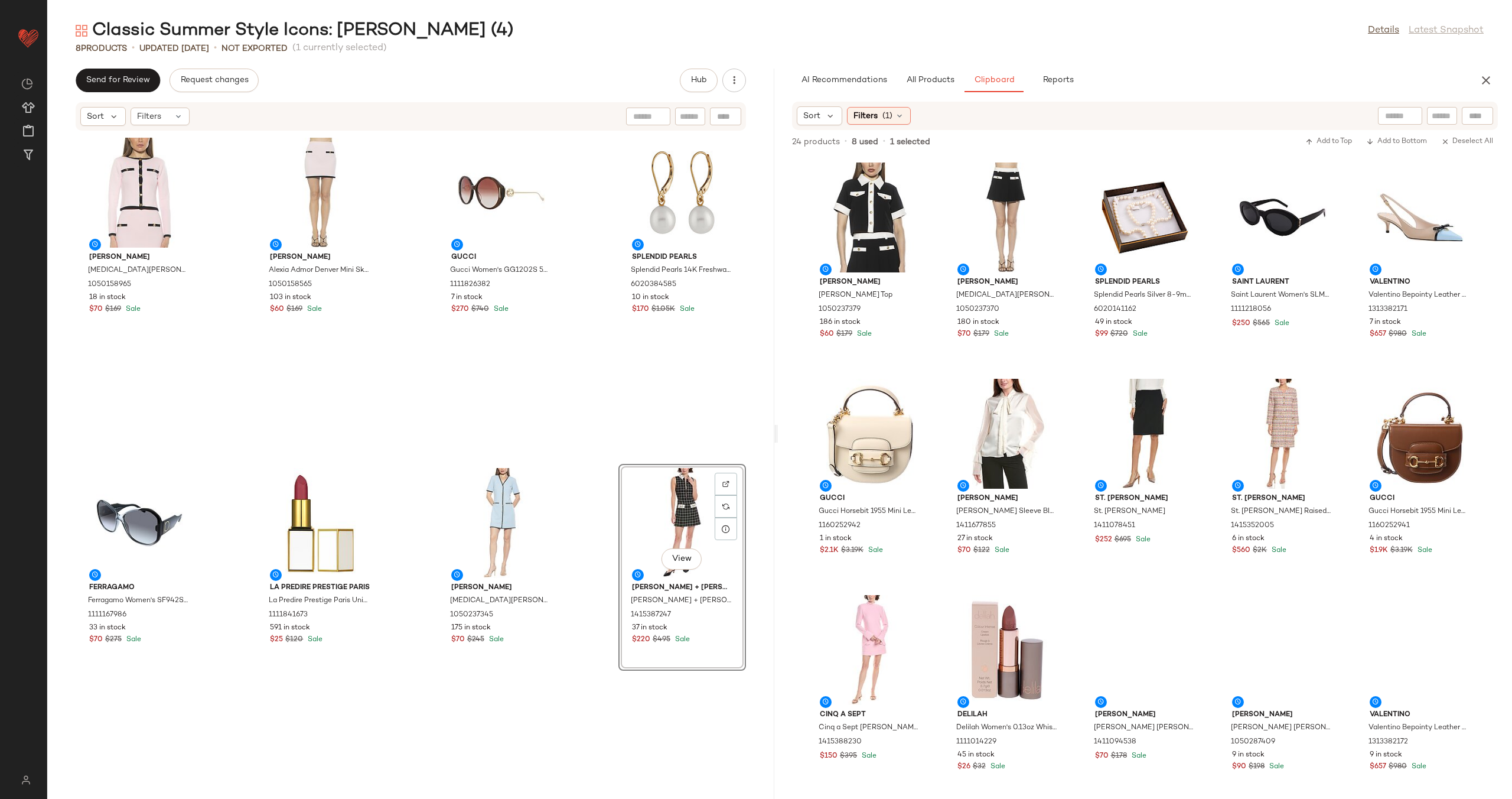
click at [581, 440] on div "Alexia Admor Alexia Admor Maia Knit Cardigan 1050158965 18 in stock $70 $169 Sa…" at bounding box center [411, 458] width 727 height 653
click at [841, 218] on div "View" at bounding box center [870, 217] width 119 height 110
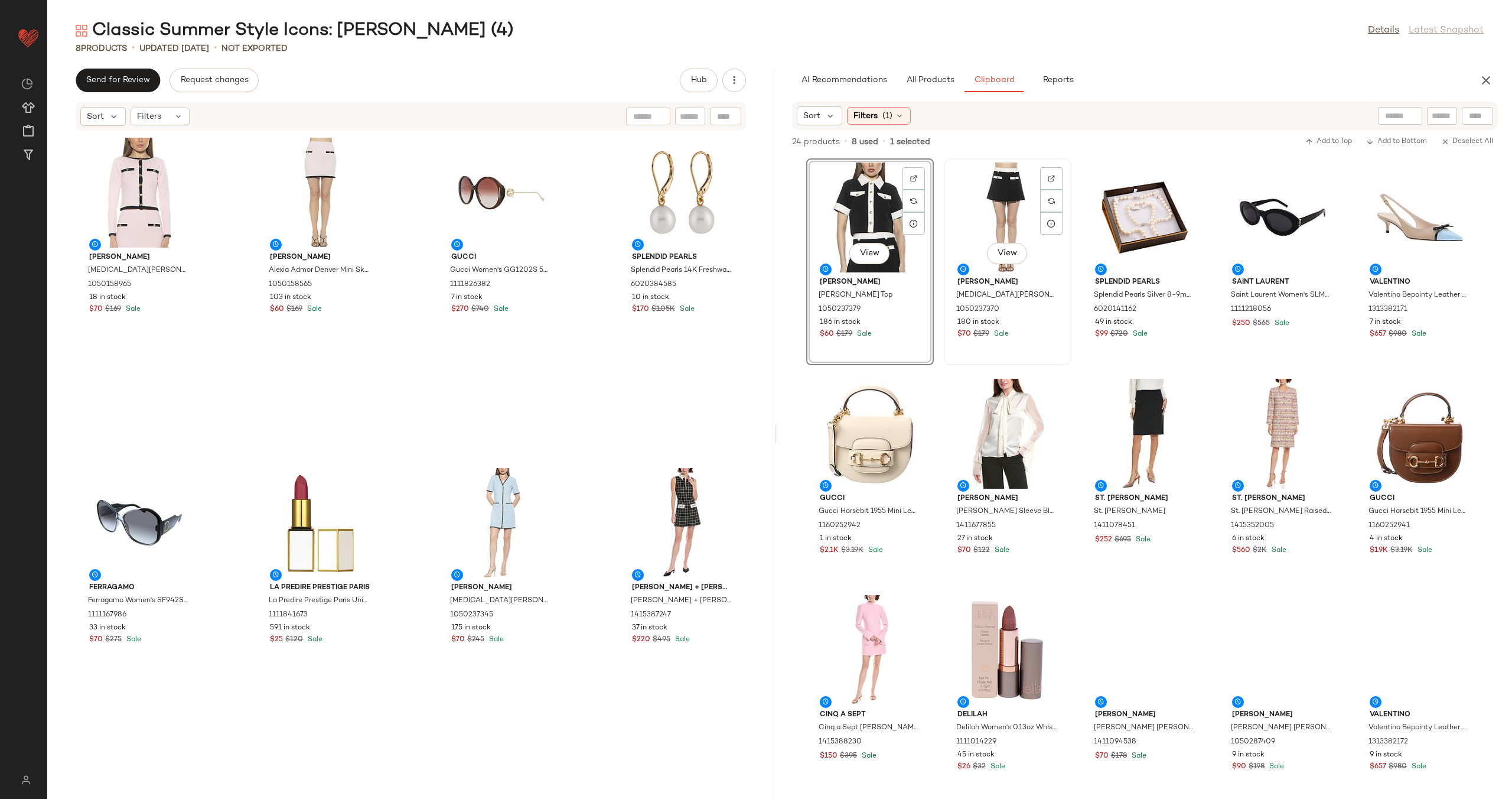
click at [1029, 215] on div "View" at bounding box center [1007, 217] width 119 height 110
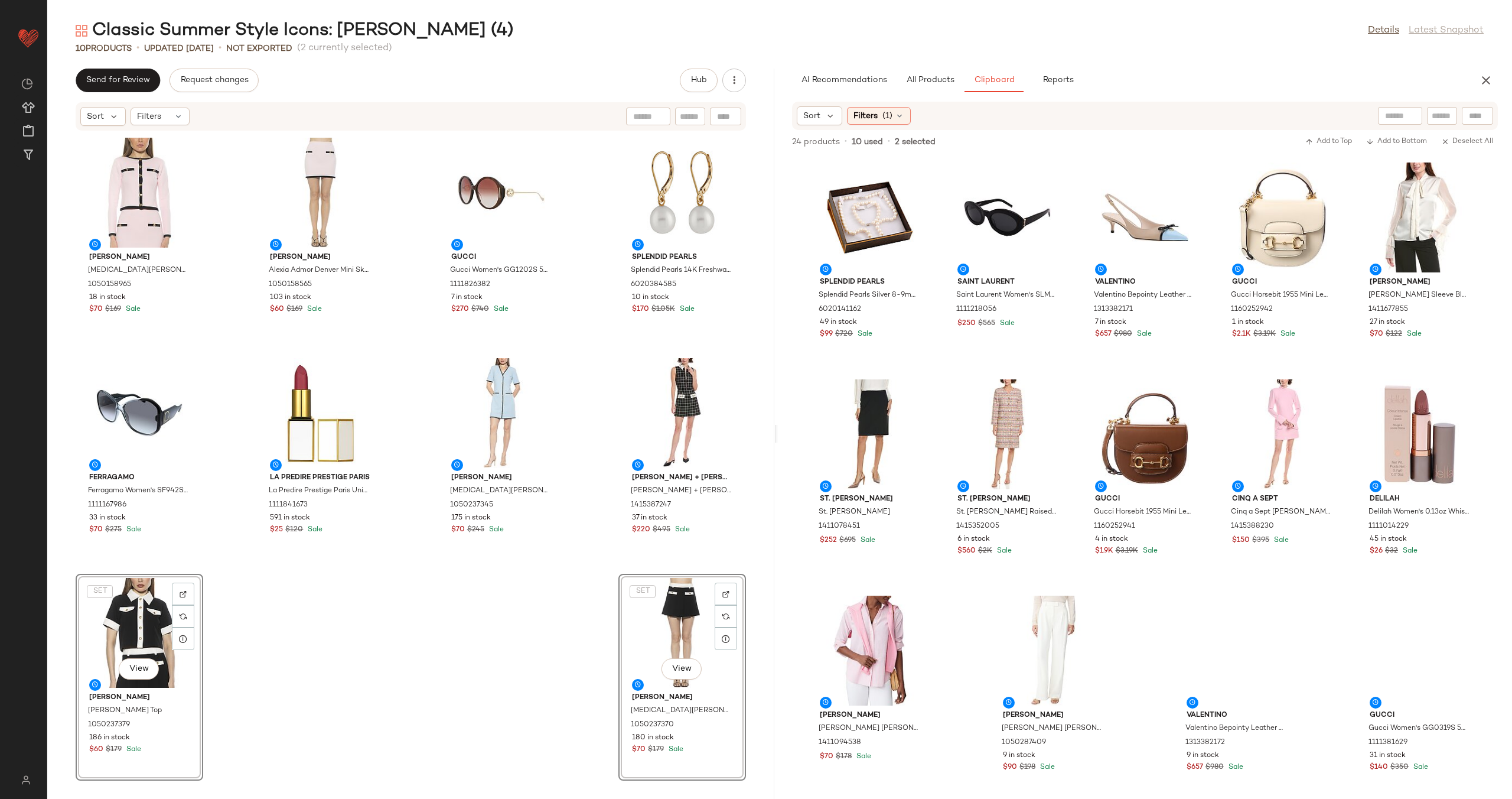
click at [584, 502] on div "Alexia Admor Alexia Admor Maia Knit Cardigan 1050158965 18 in stock $70 $169 Sa…" at bounding box center [411, 458] width 727 height 653
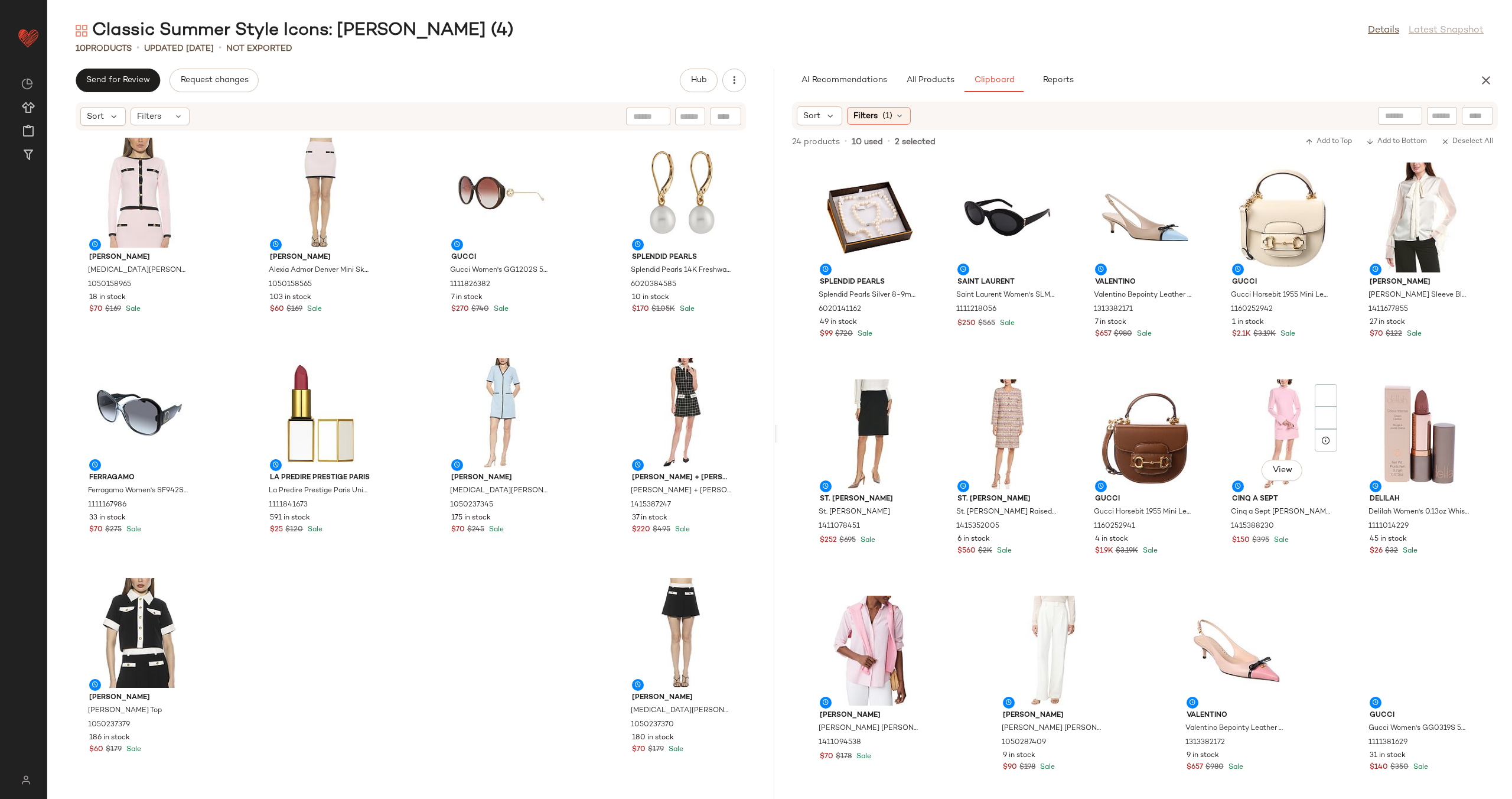
scroll to position [215, 0]
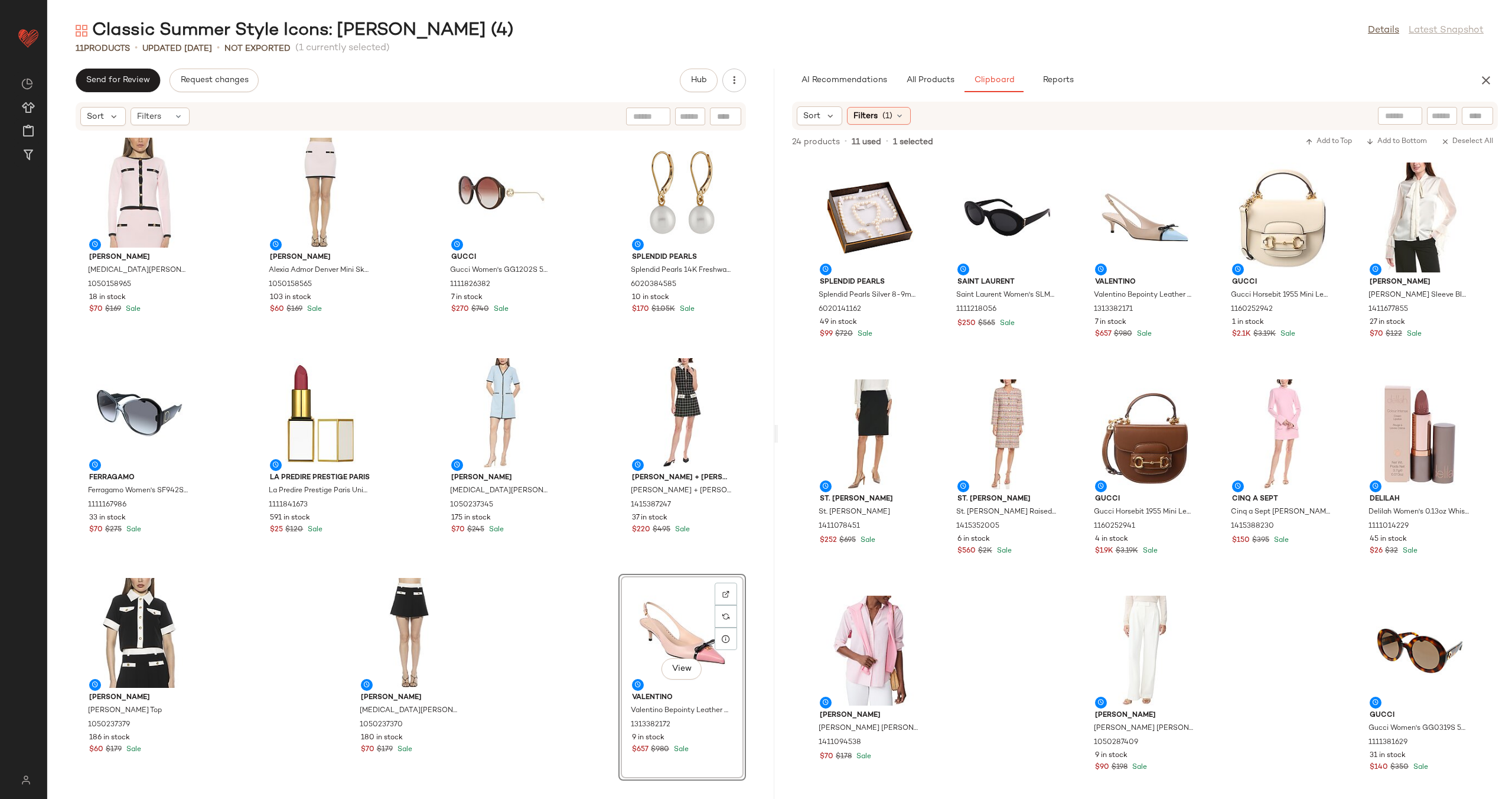
click at [577, 554] on div "Alexia Admor Alexia Admor Maia Knit Cardigan 1050158965 18 in stock $70 $169 Sa…" at bounding box center [411, 458] width 727 height 653
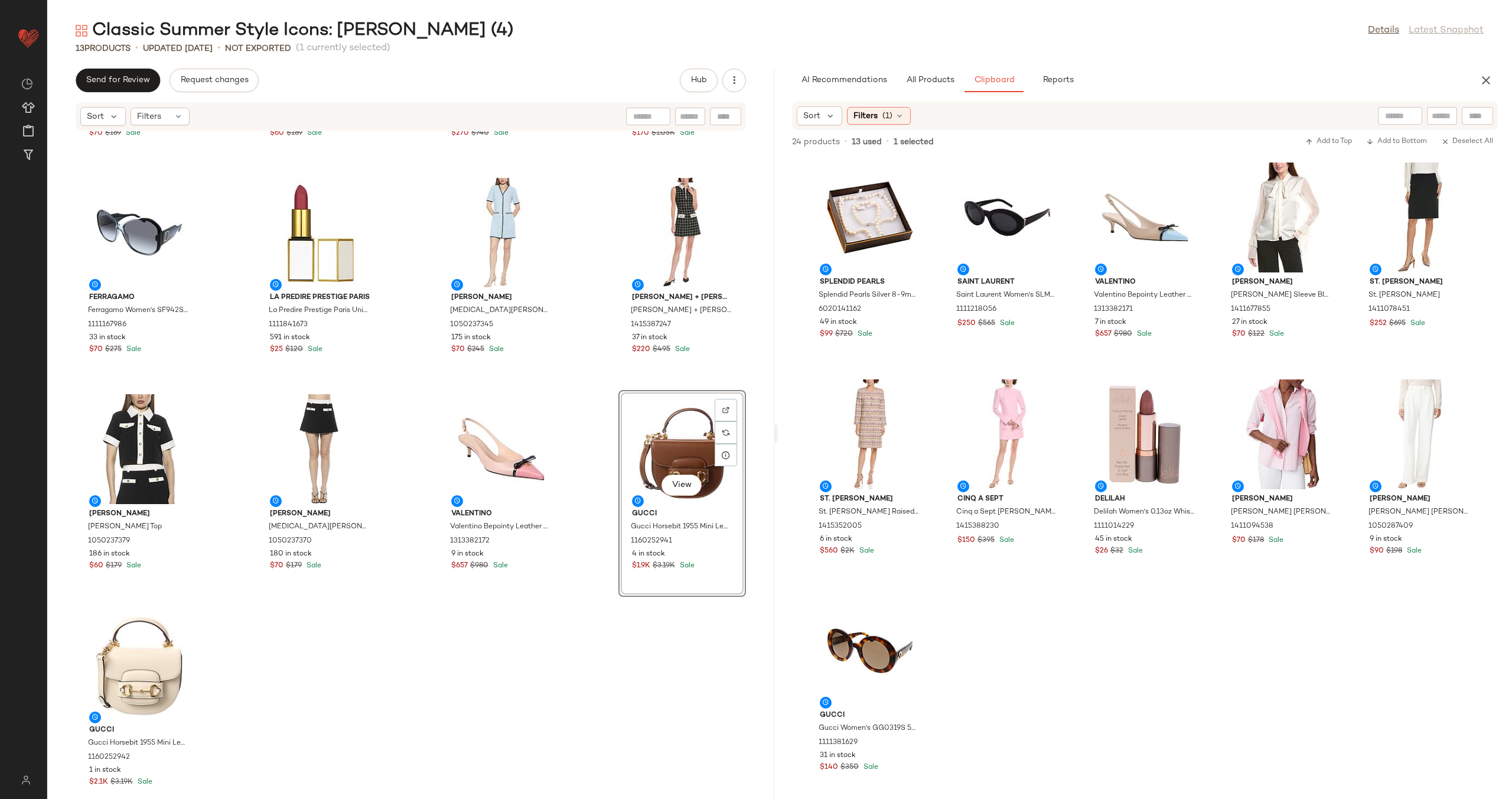
scroll to position [204, 0]
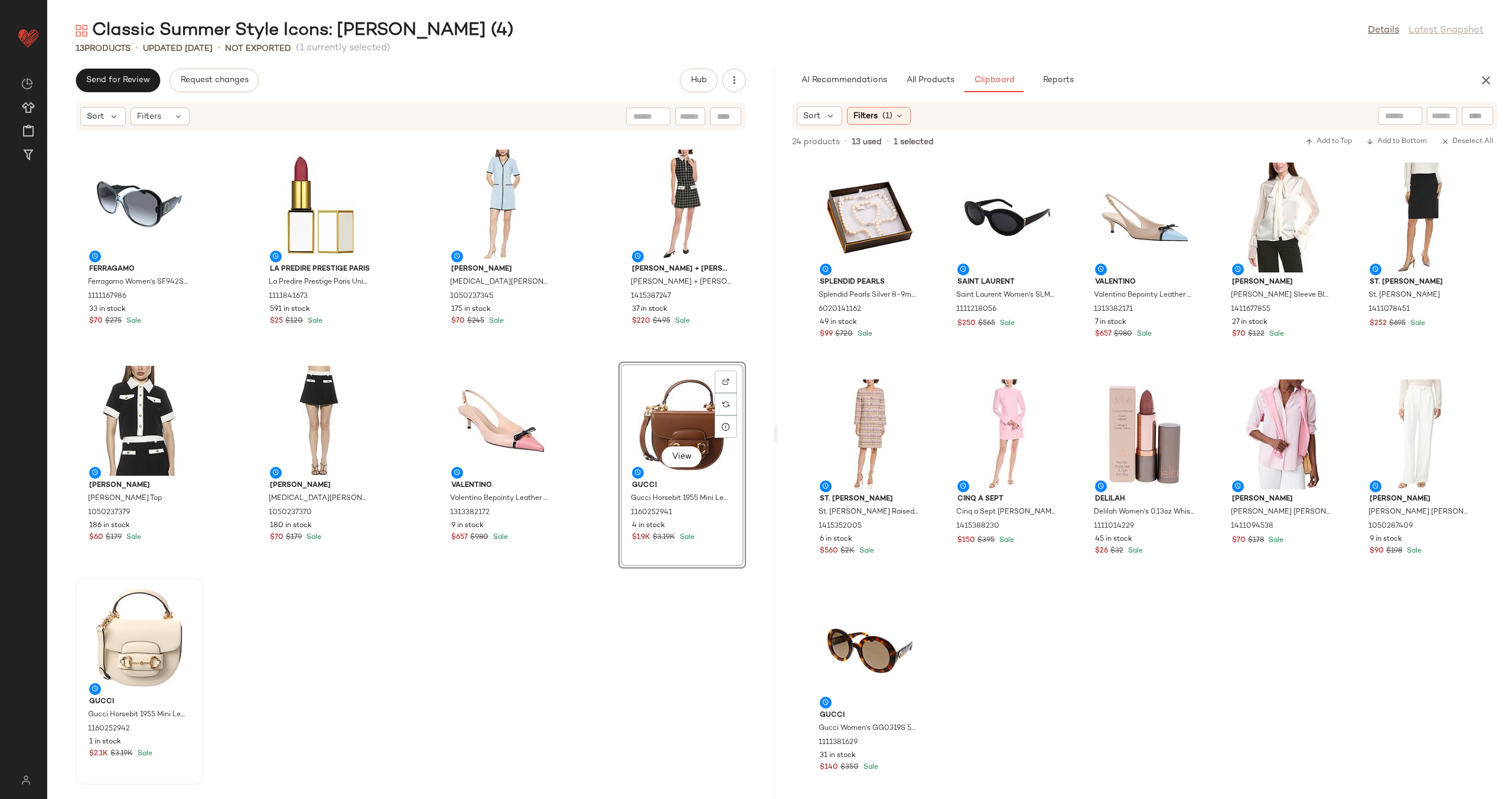
click at [127, 641] on div at bounding box center [139, 637] width 119 height 110
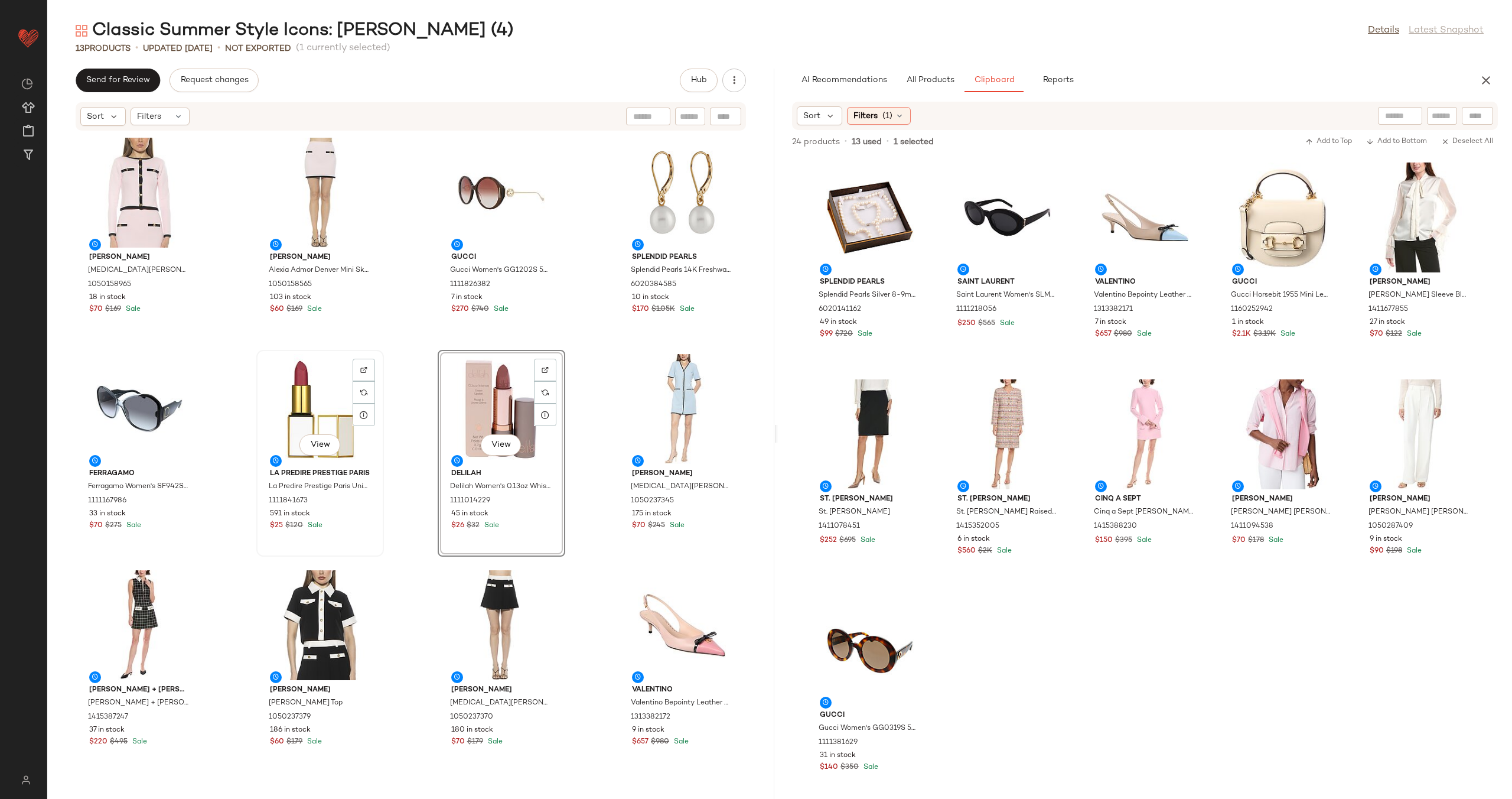
click at [307, 413] on div "View" at bounding box center [320, 409] width 119 height 110
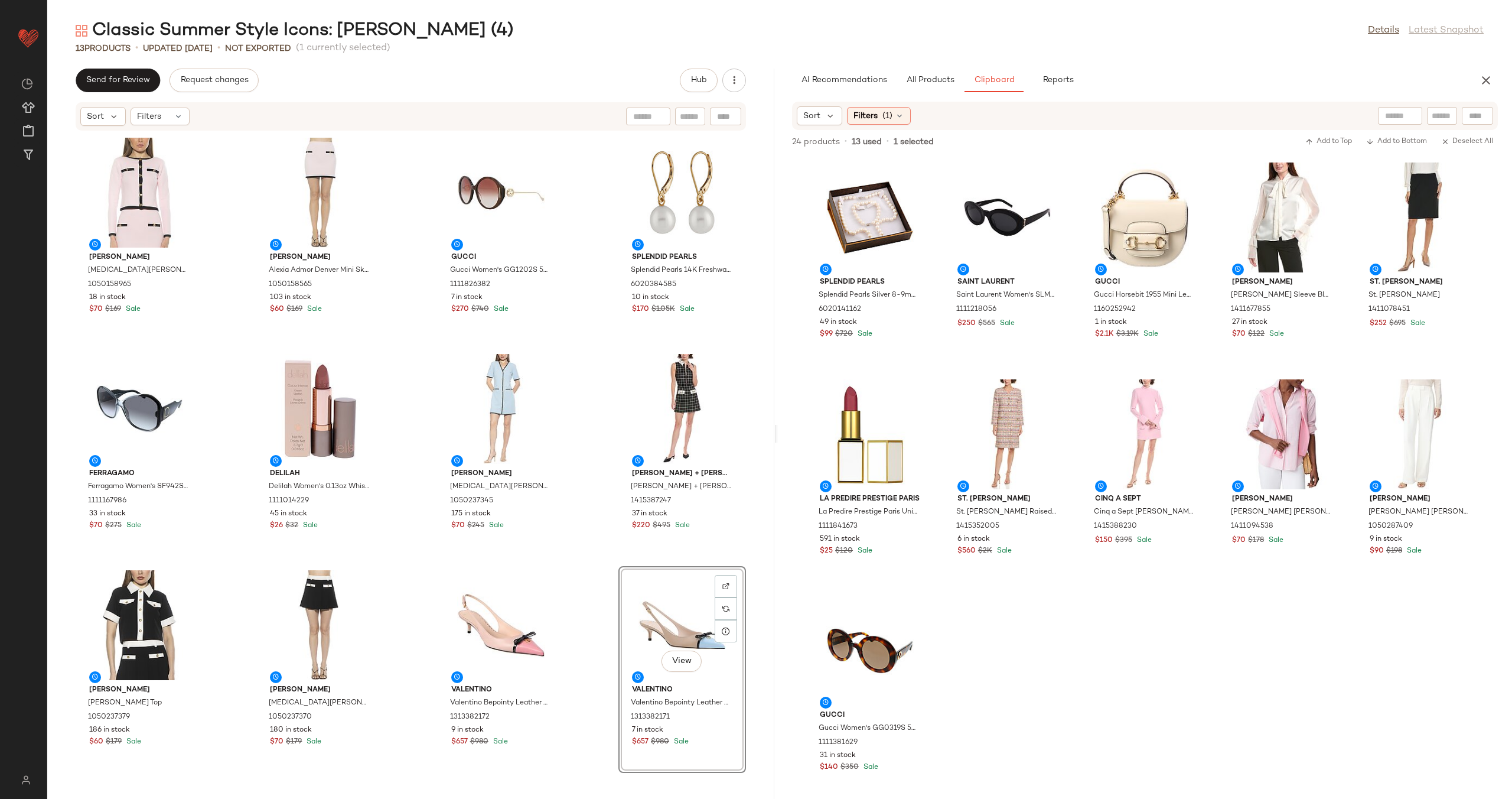
click at [588, 565] on div "Alexia Admor Alexia Admor Maia Knit Cardigan 1050158965 18 in stock $70 $169 Sa…" at bounding box center [411, 458] width 727 height 653
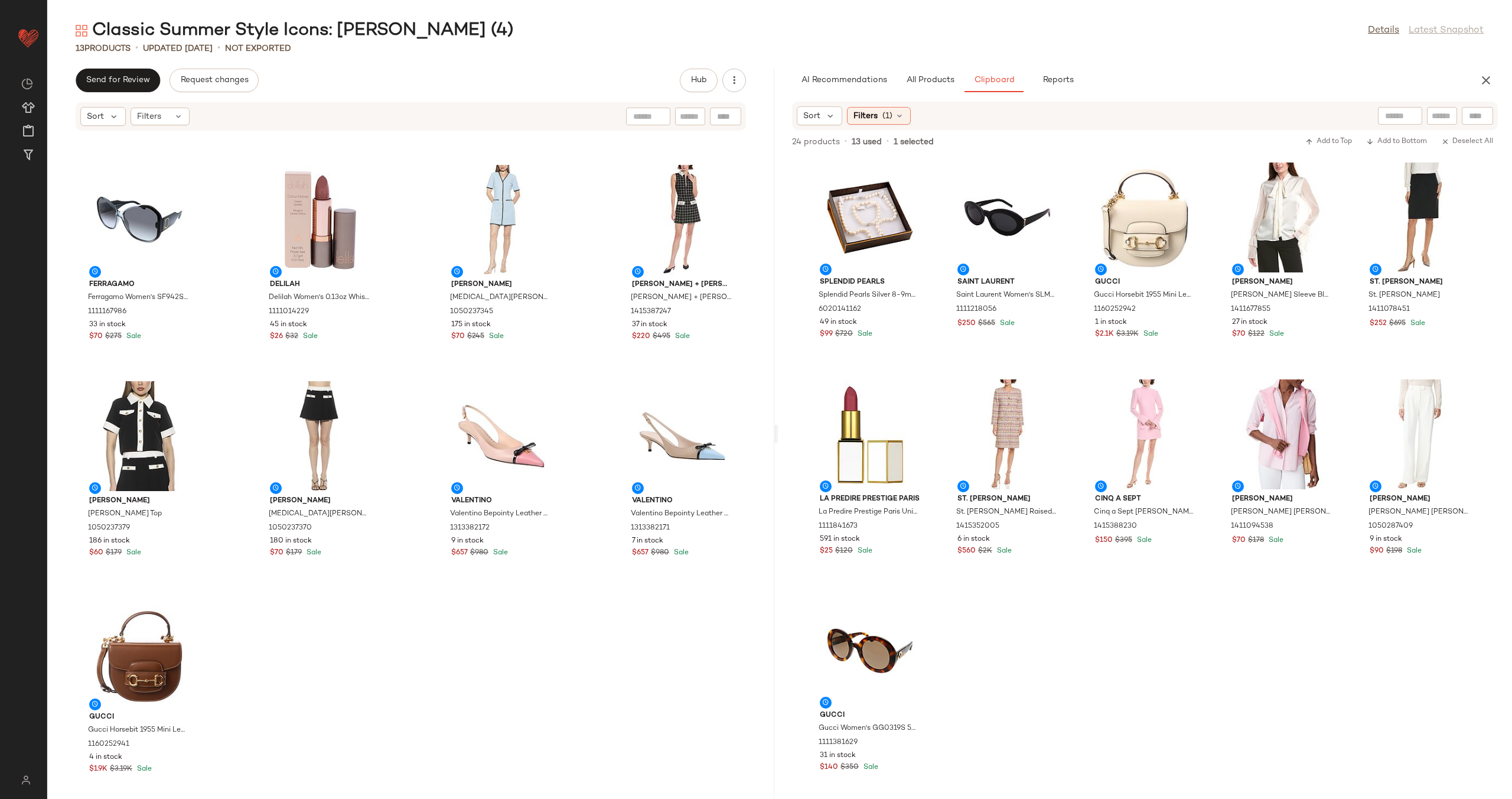
scroll to position [204, 0]
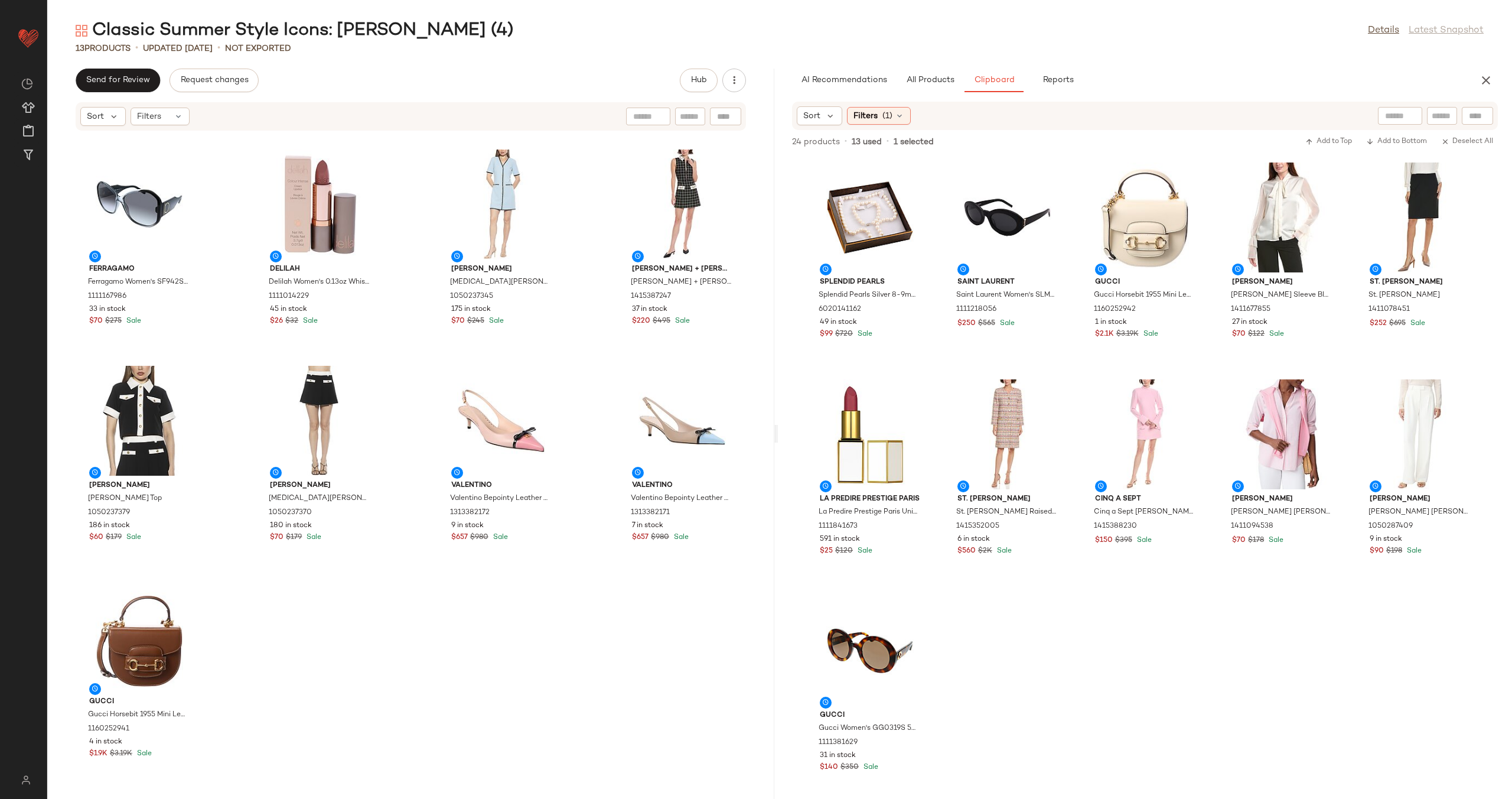
click at [141, 630] on div at bounding box center [139, 637] width 119 height 110
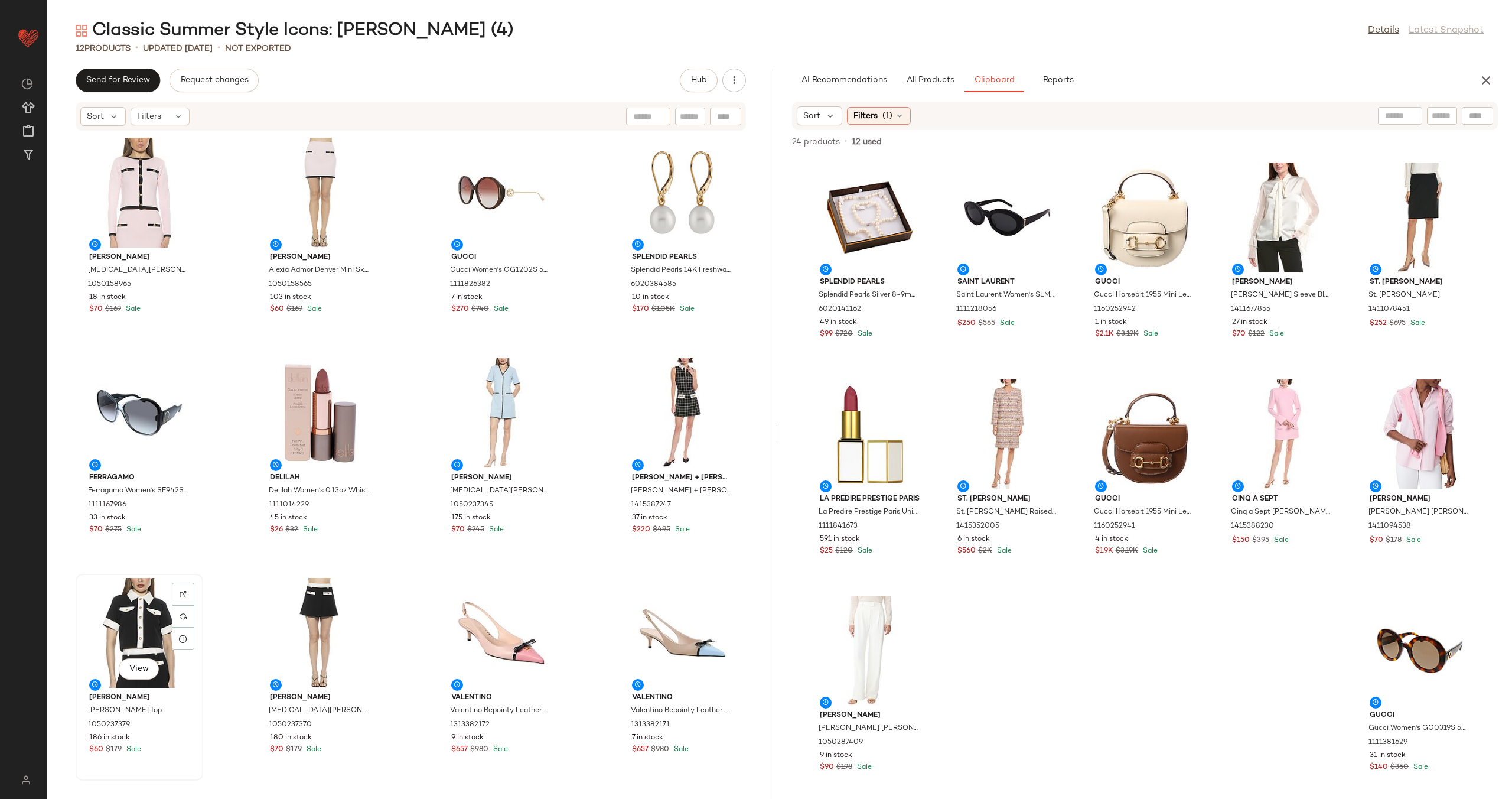
click at [141, 636] on div "View" at bounding box center [139, 632] width 119 height 110
click at [665, 634] on div "View" at bounding box center [682, 632] width 119 height 110
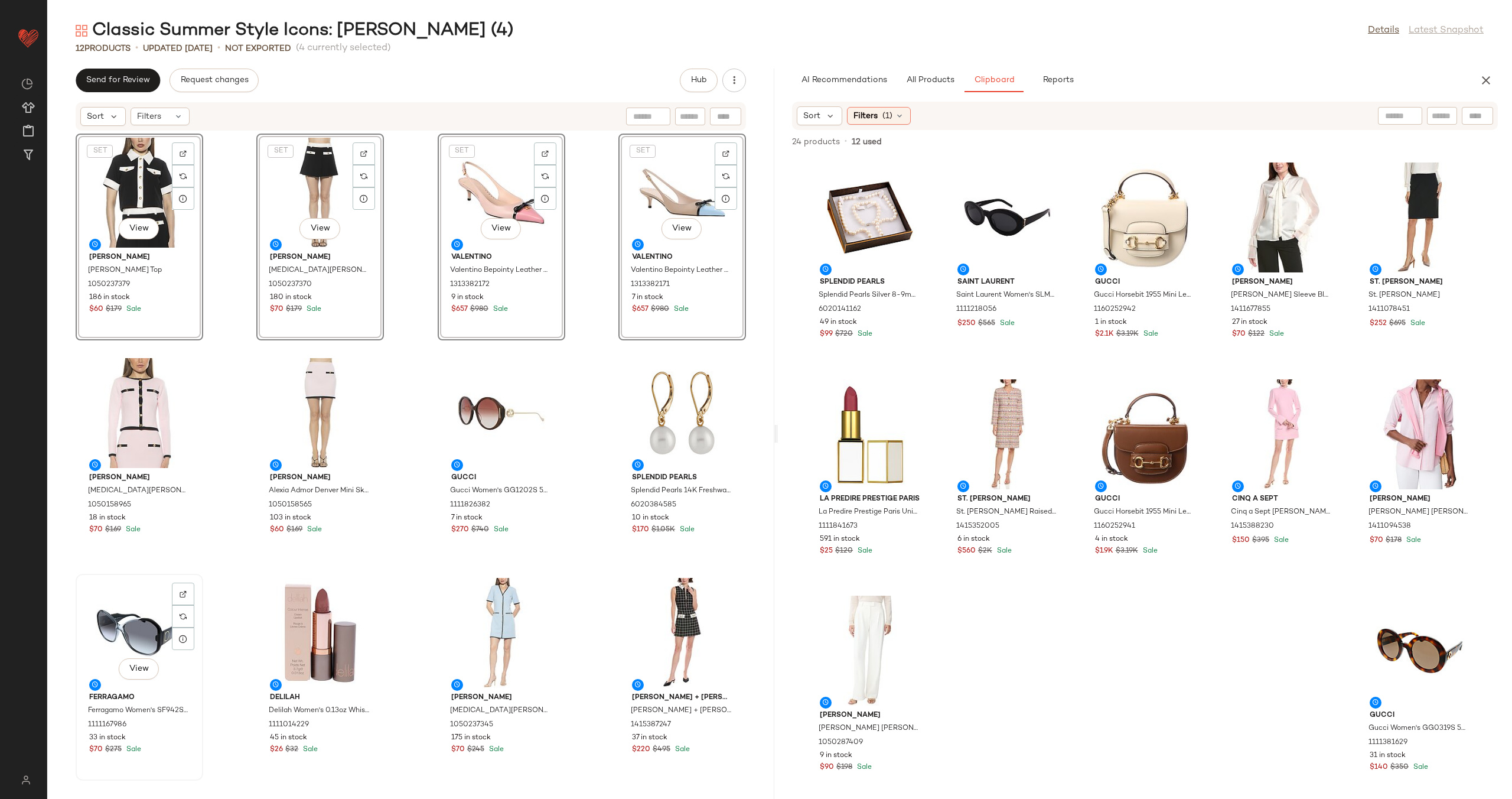
click at [126, 615] on div "View" at bounding box center [139, 632] width 119 height 110
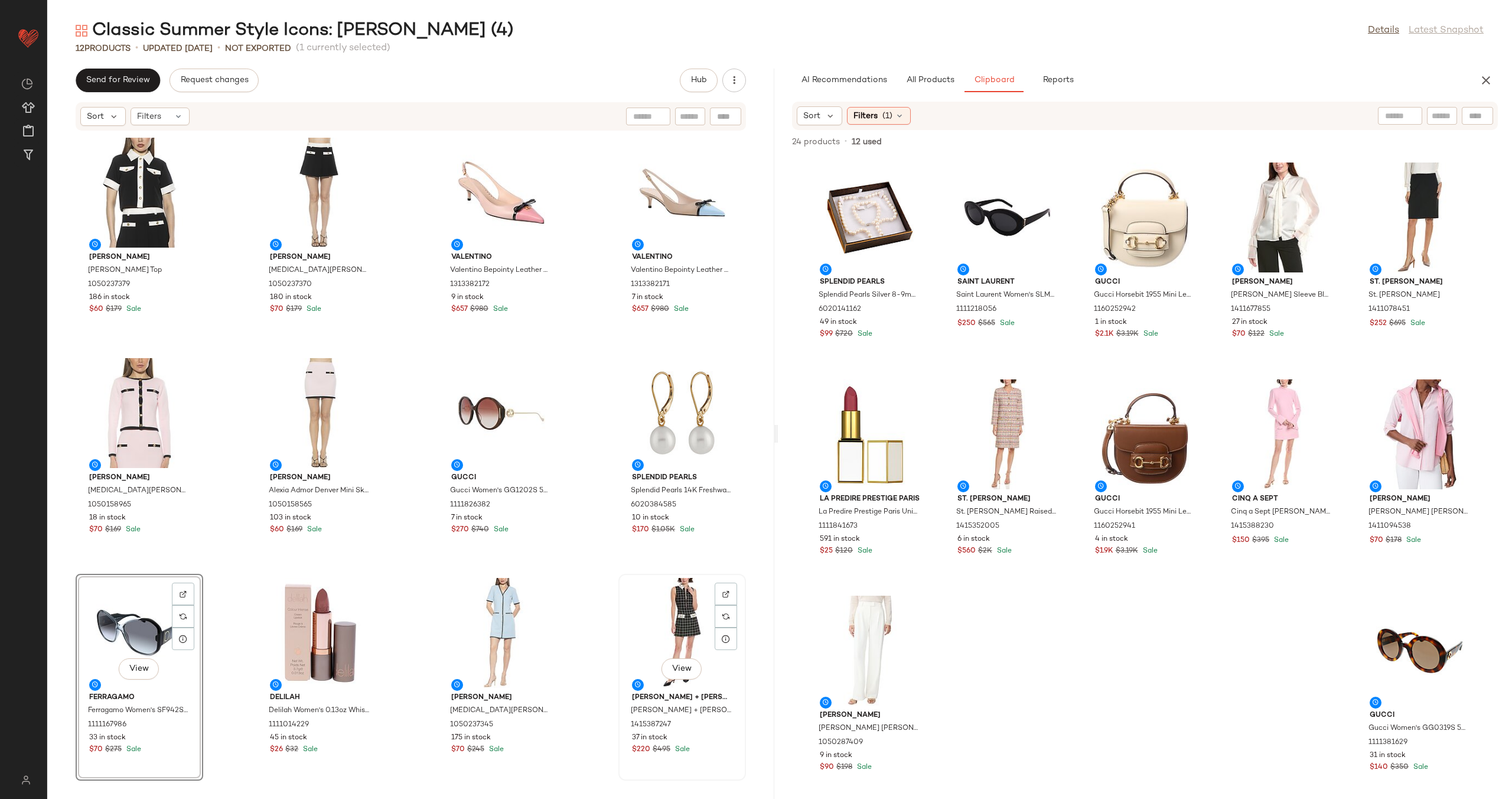
click at [666, 635] on div "View" at bounding box center [682, 632] width 119 height 110
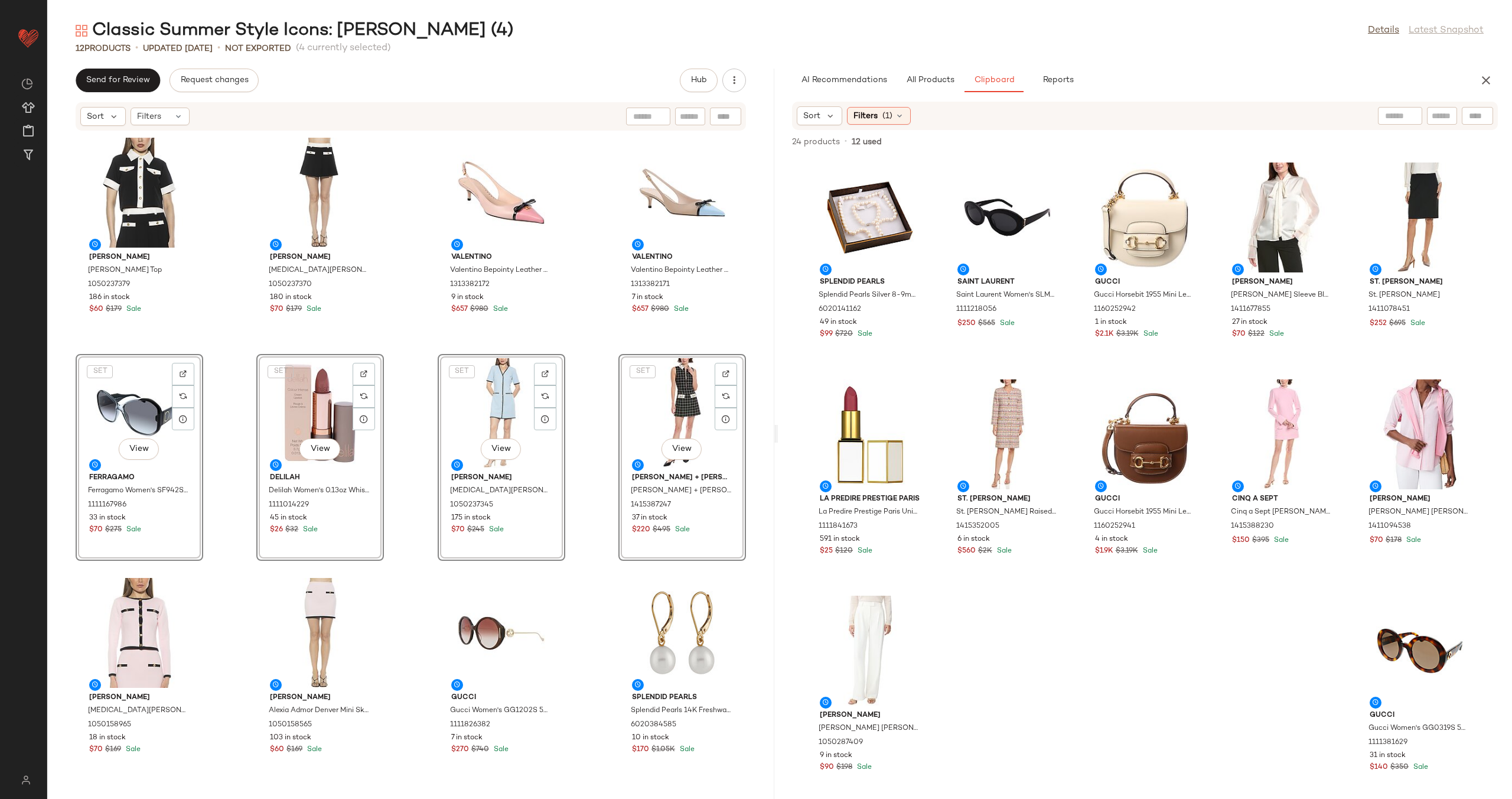
click at [235, 422] on div "Alexia Admor Alexia Admor Emery Top 1050237379 186 in stock $60 $179 Sale Alexi…" at bounding box center [411, 458] width 727 height 653
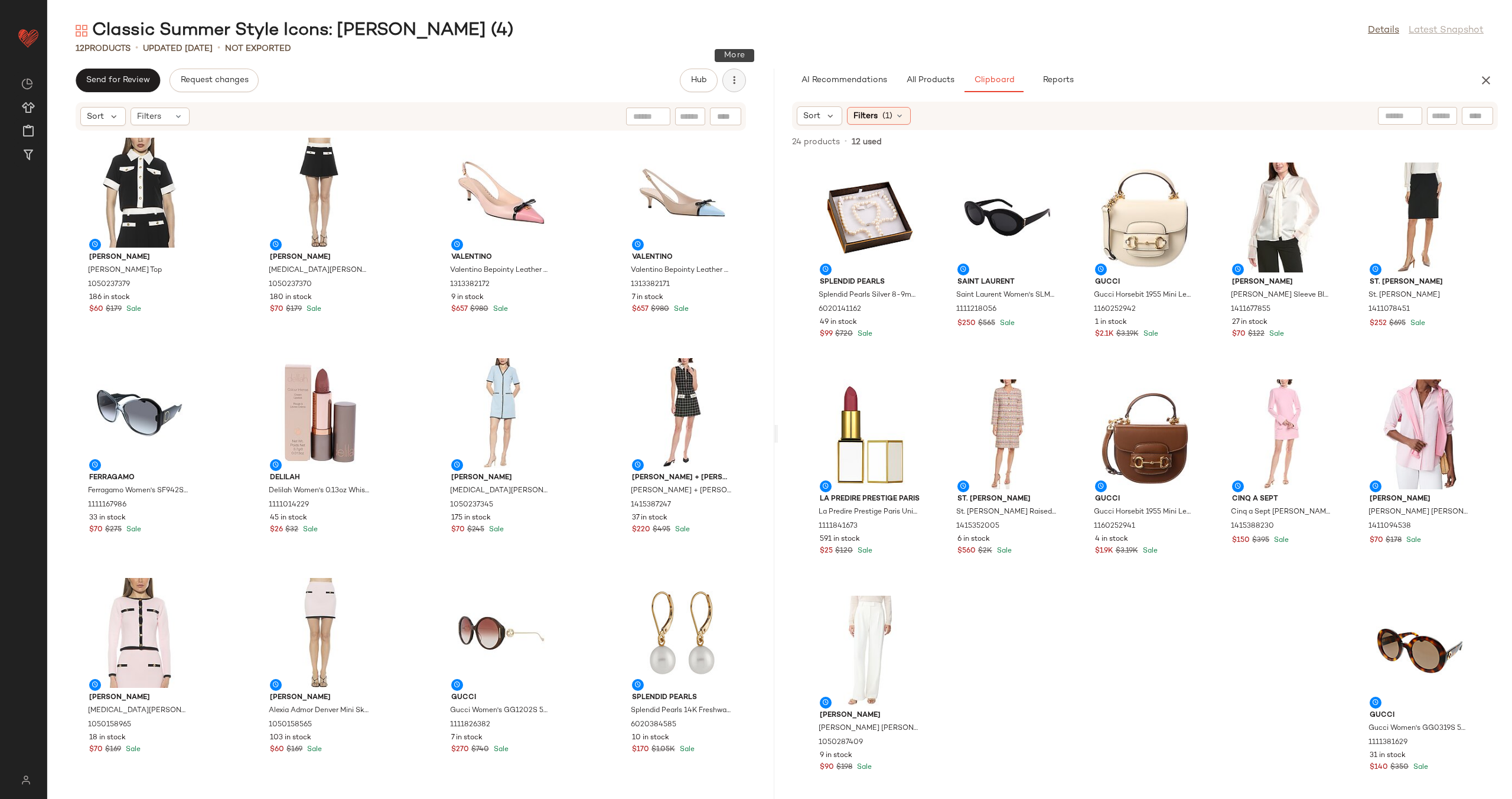
click at [734, 82] on icon "button" at bounding box center [734, 81] width 12 height 12
click at [689, 147] on span "View Moodboard" at bounding box center [680, 142] width 111 height 13
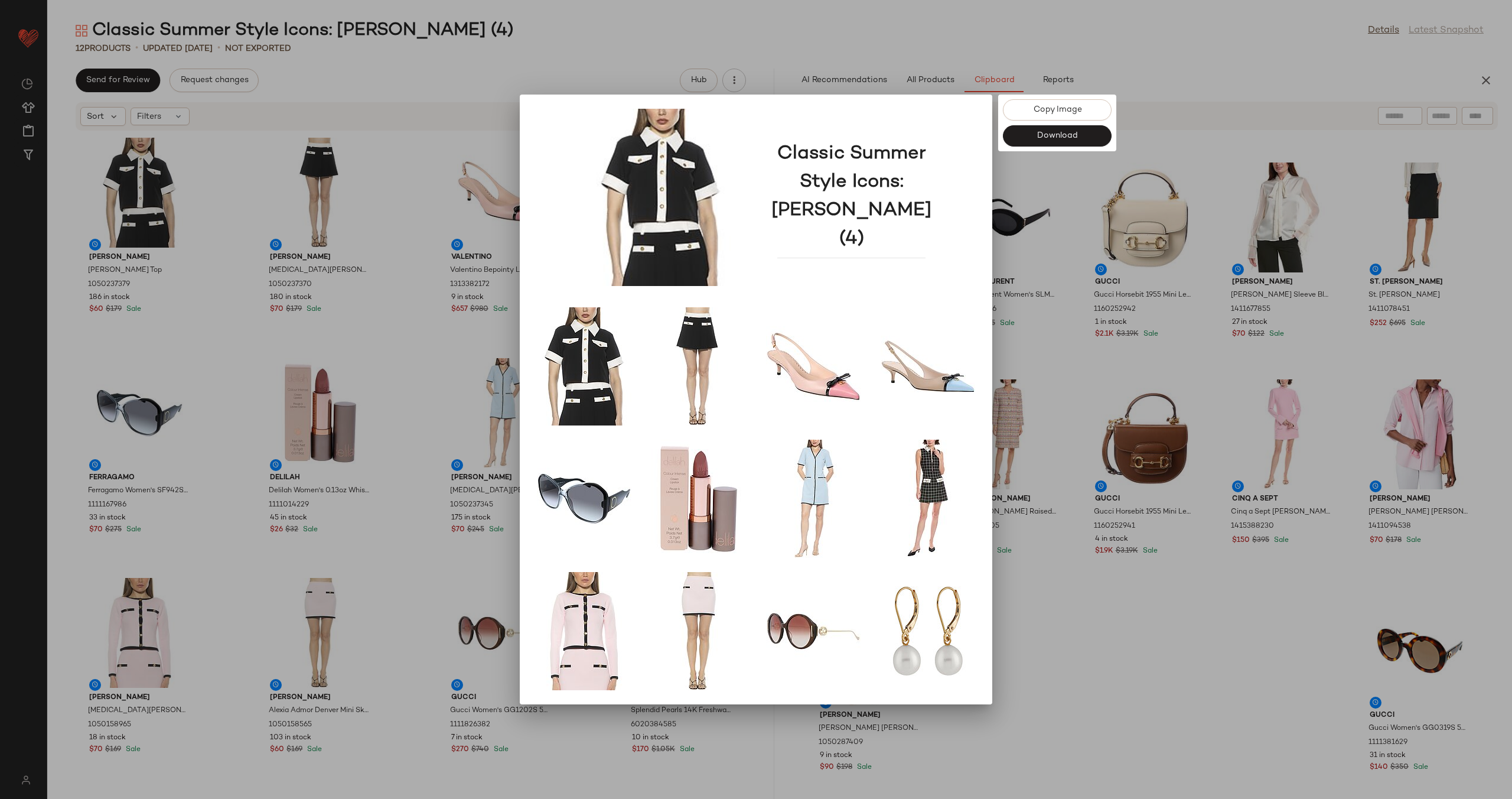
click at [1044, 244] on div at bounding box center [756, 399] width 1512 height 799
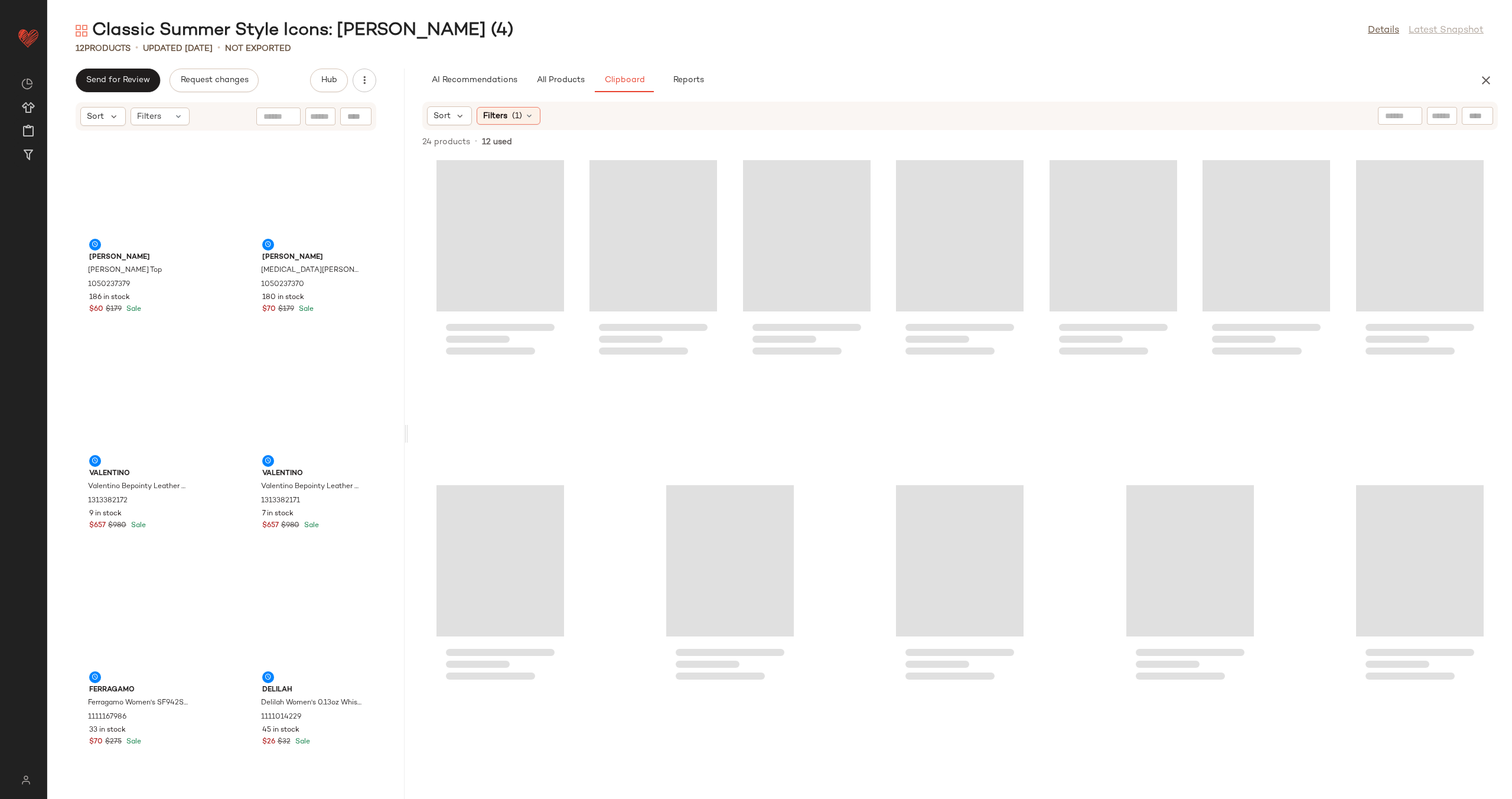
drag, startPoint x: 774, startPoint y: 431, endPoint x: 395, endPoint y: 446, distance: 379.3
click at [395, 446] on div "Classic Summer Style Icons: Jackie O (4) Details Latest Snapshot 12 Products • …" at bounding box center [779, 409] width 1465 height 780
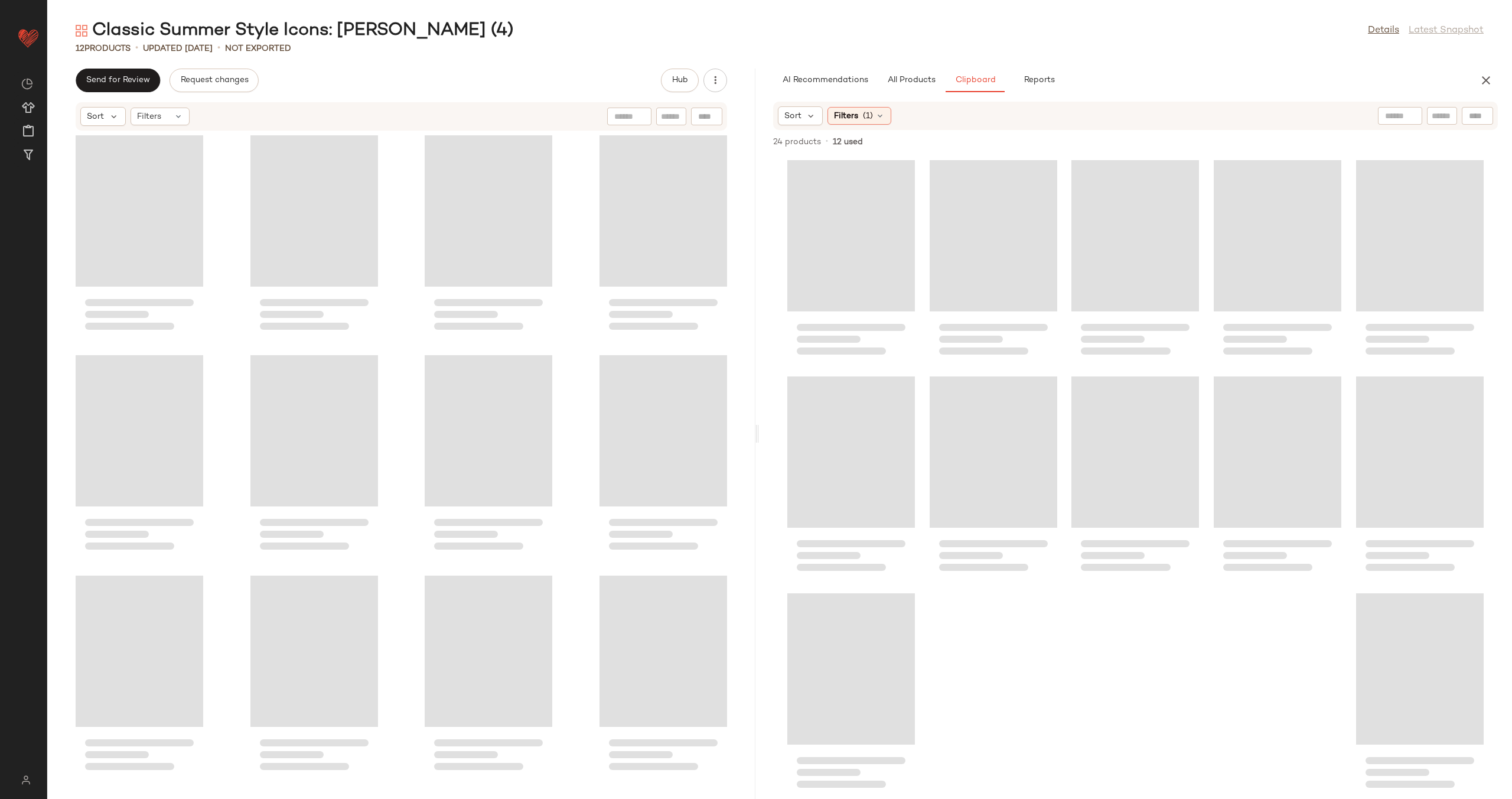
drag, startPoint x: 395, startPoint y: 429, endPoint x: 756, endPoint y: 412, distance: 361.4
click at [756, 412] on div "Classic Summer Style Icons: Jackie O (4) Details Latest Snapshot 12 Products • …" at bounding box center [779, 409] width 1465 height 780
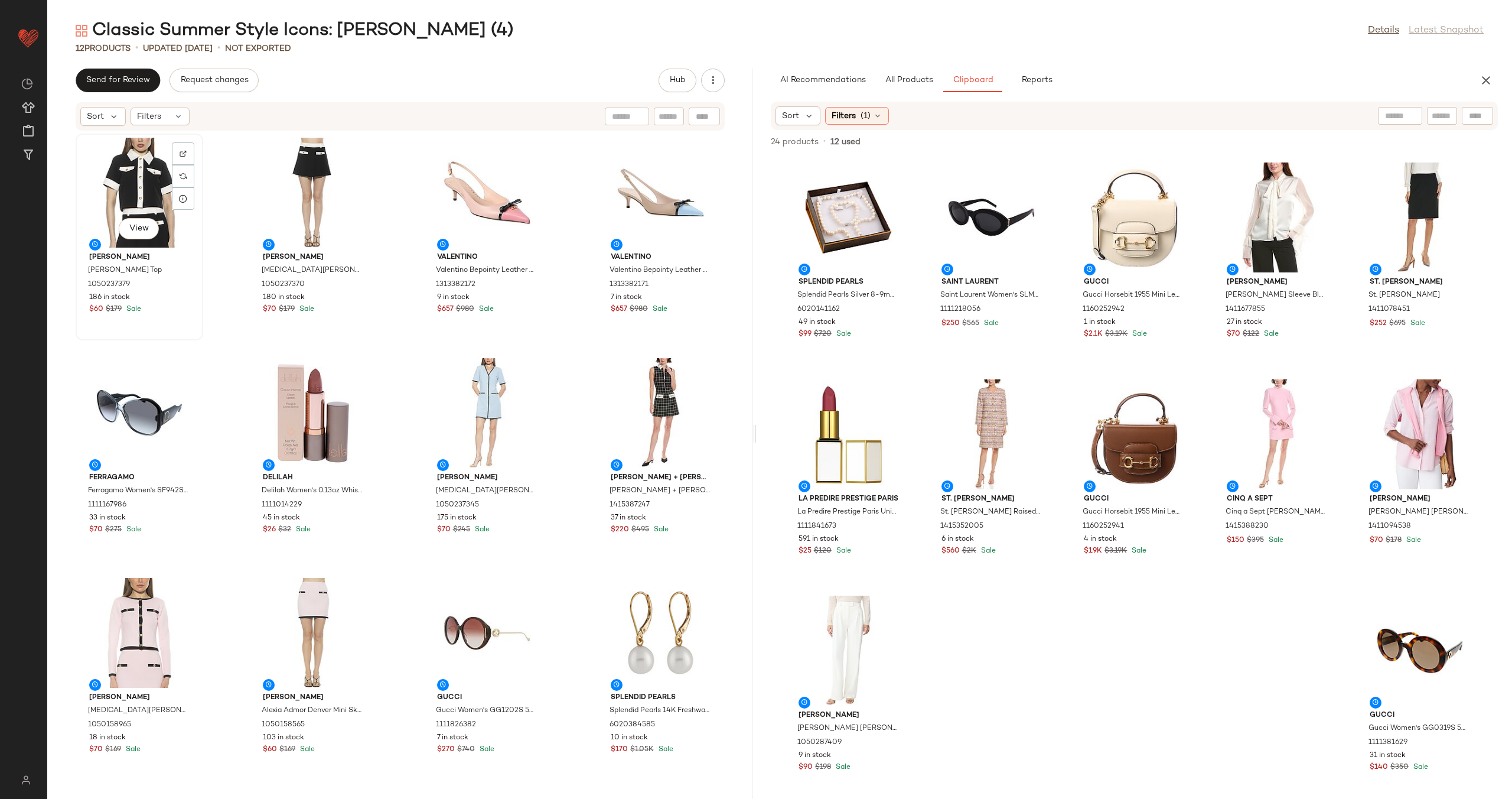
click at [118, 171] on div "View" at bounding box center [139, 193] width 119 height 110
click at [400, 488] on div "View Alexia Admor Alexia Admor Emery Top 1050237379 186 in stock $60 $179 Sale …" at bounding box center [400, 458] width 705 height 653
click at [92, 209] on span "Create New Curation" at bounding box center [134, 211] width 96 height 10
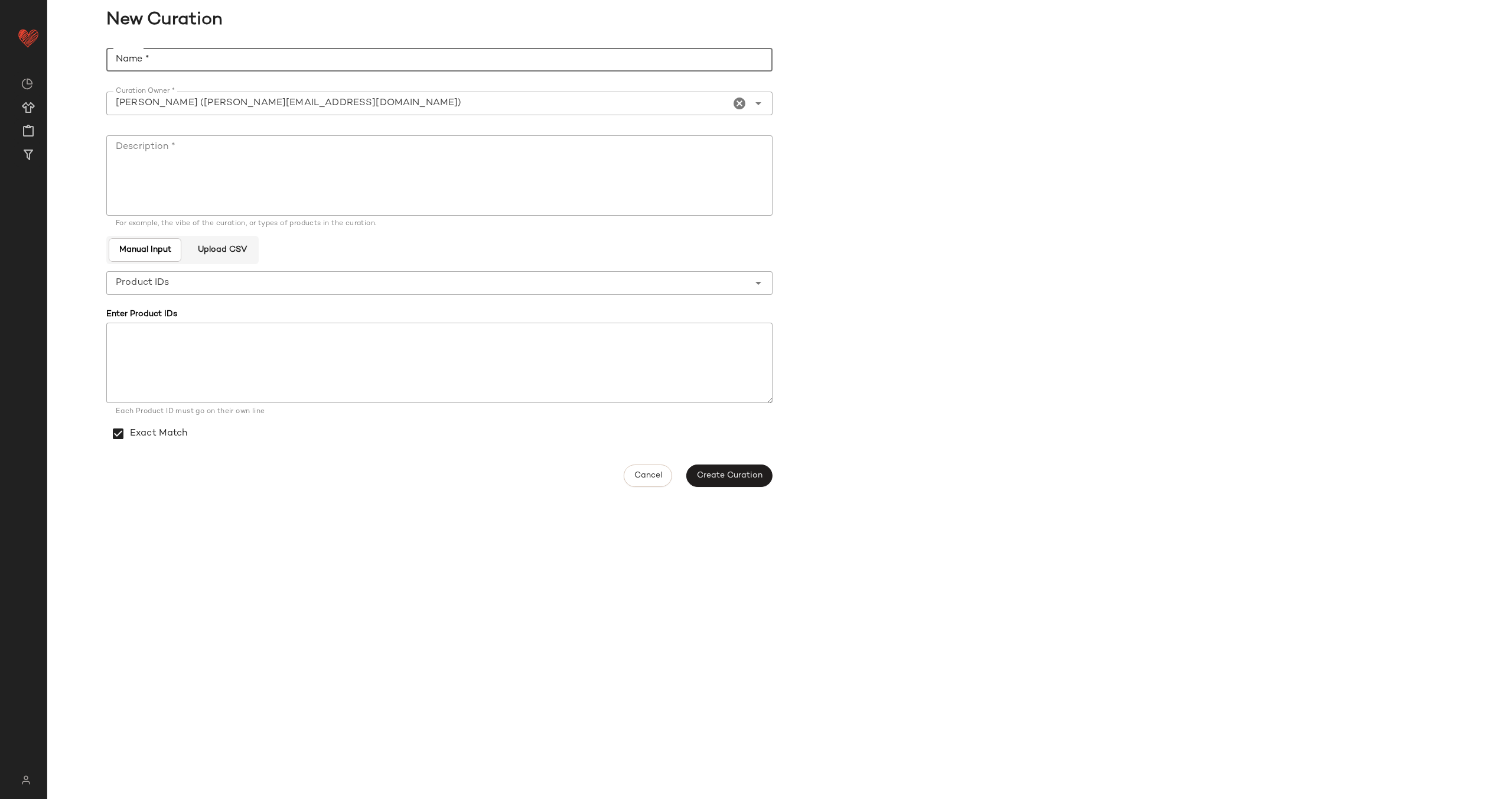
click at [352, 63] on input "Name *" at bounding box center [440, 60] width 666 height 24
type input "**********"
click at [366, 177] on textarea "Description *" at bounding box center [440, 175] width 666 height 81
paste textarea "**********"
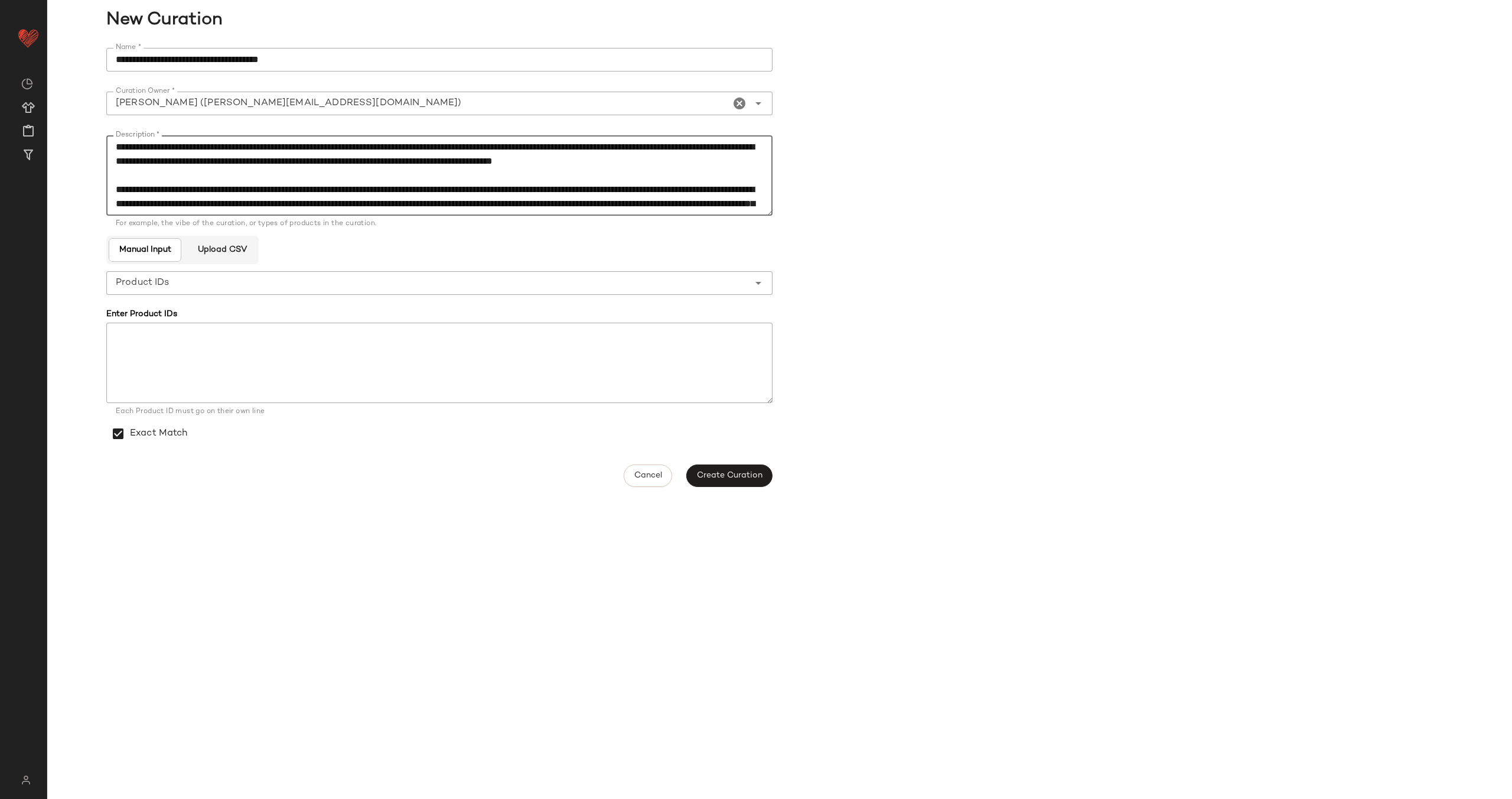
scroll to position [121, 0]
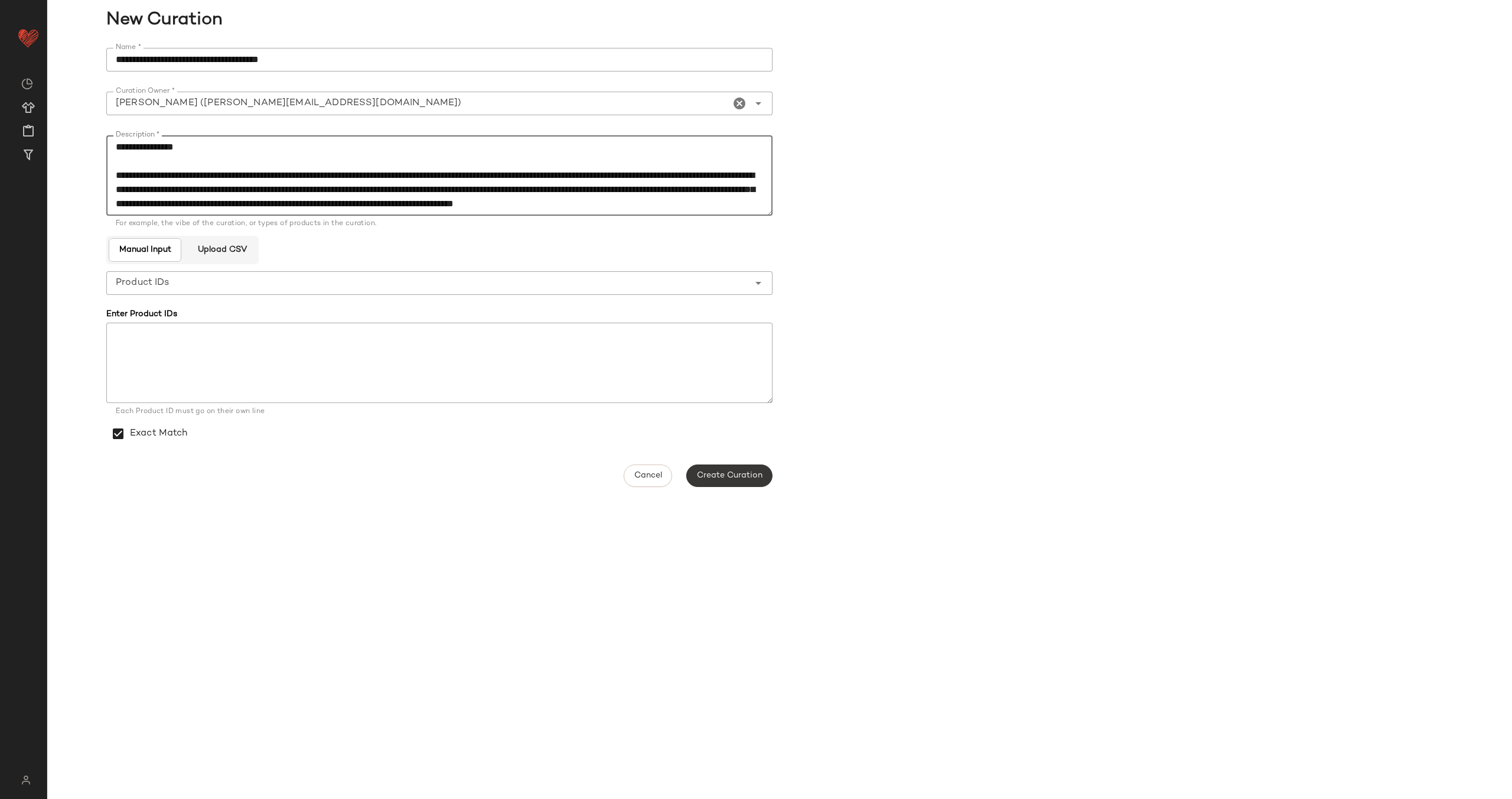
type textarea "**********"
click at [737, 472] on span "Create Curation" at bounding box center [729, 475] width 66 height 10
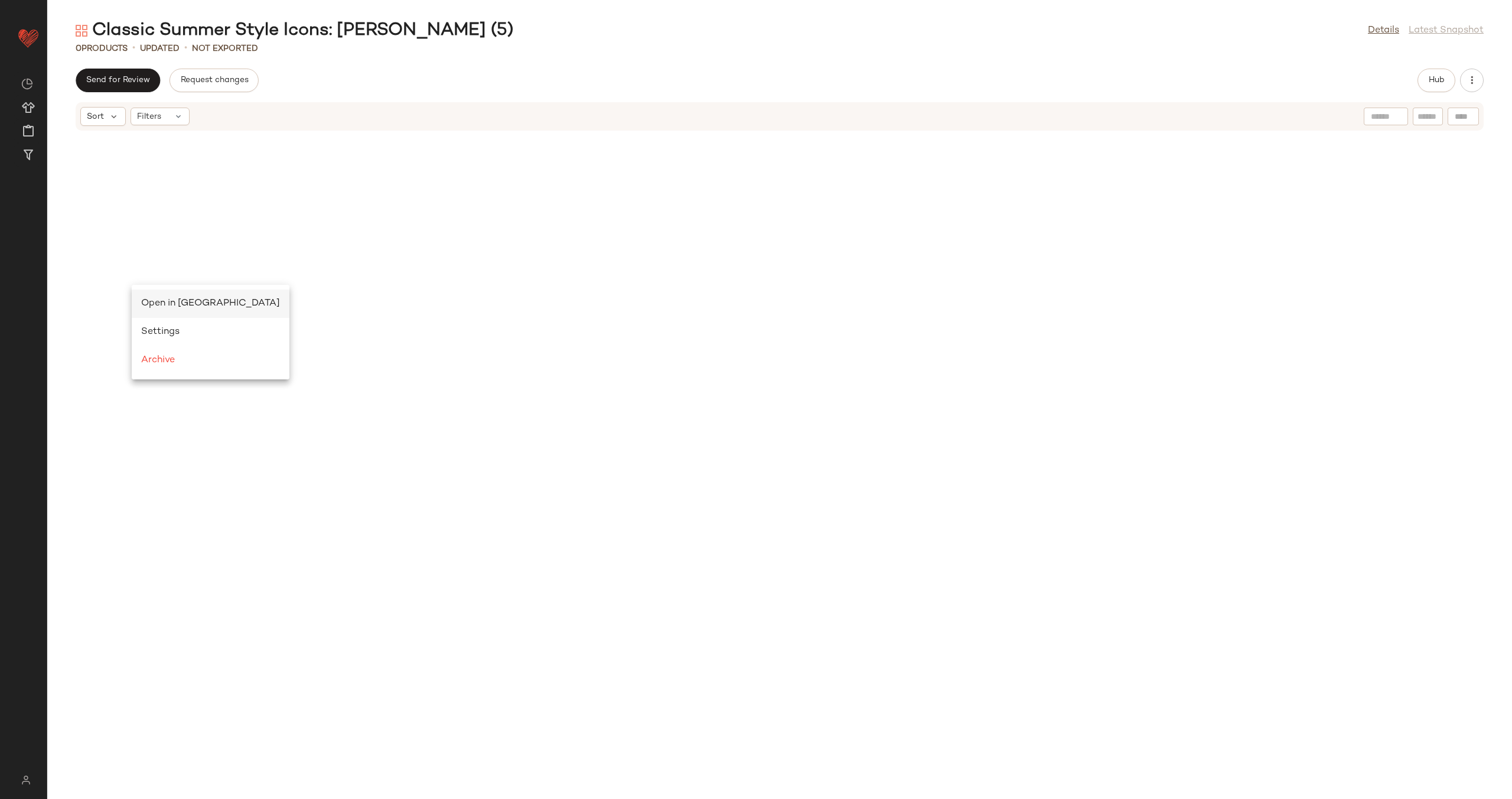
click at [160, 298] on span "Open in Split View" at bounding box center [210, 304] width 138 height 10
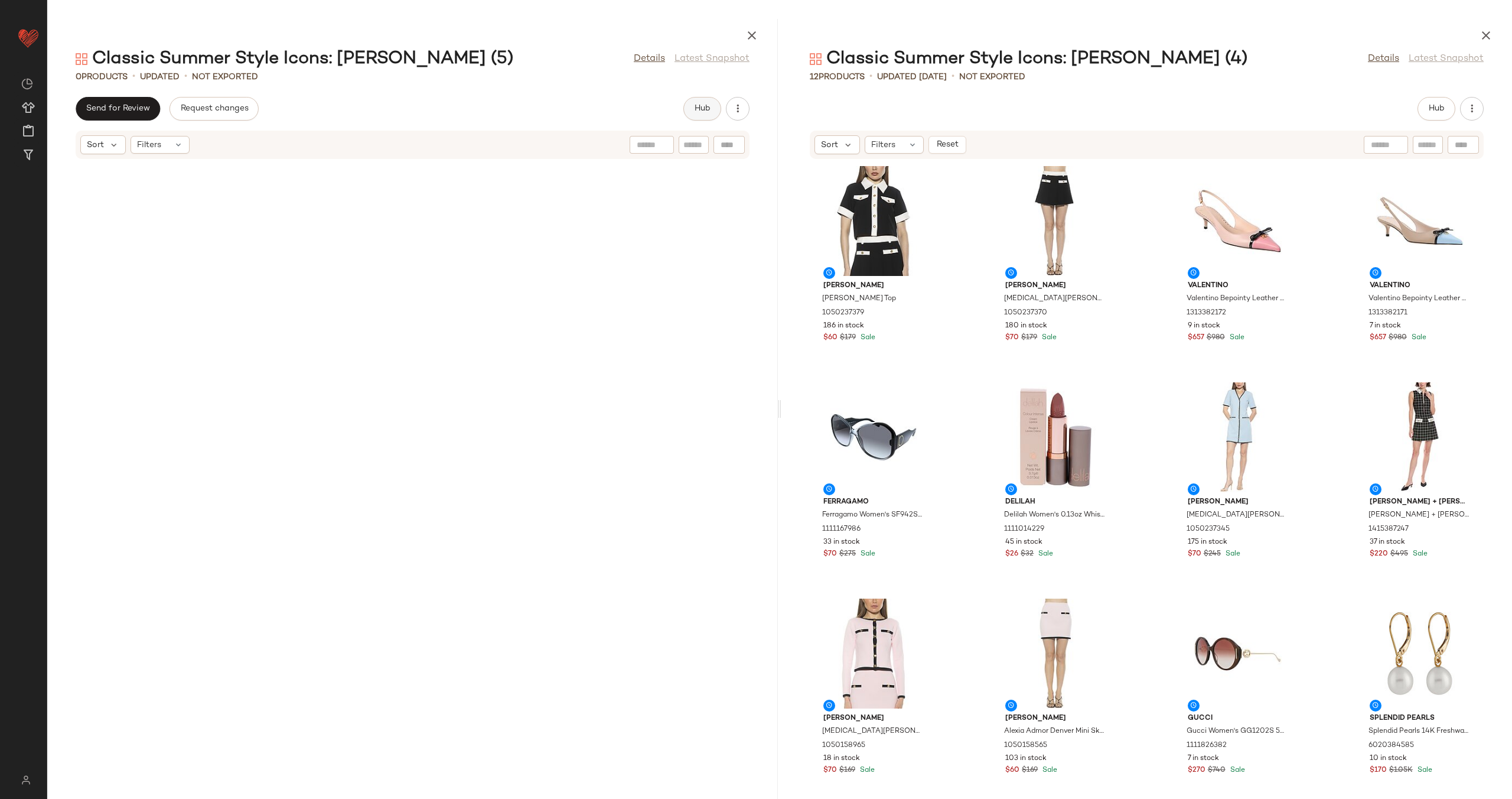
click at [704, 116] on button "Hub" at bounding box center [702, 109] width 38 height 24
click at [592, 109] on span "Clipboard" at bounding box center [597, 108] width 41 height 10
click at [905, 145] on div "Filters" at bounding box center [894, 145] width 59 height 18
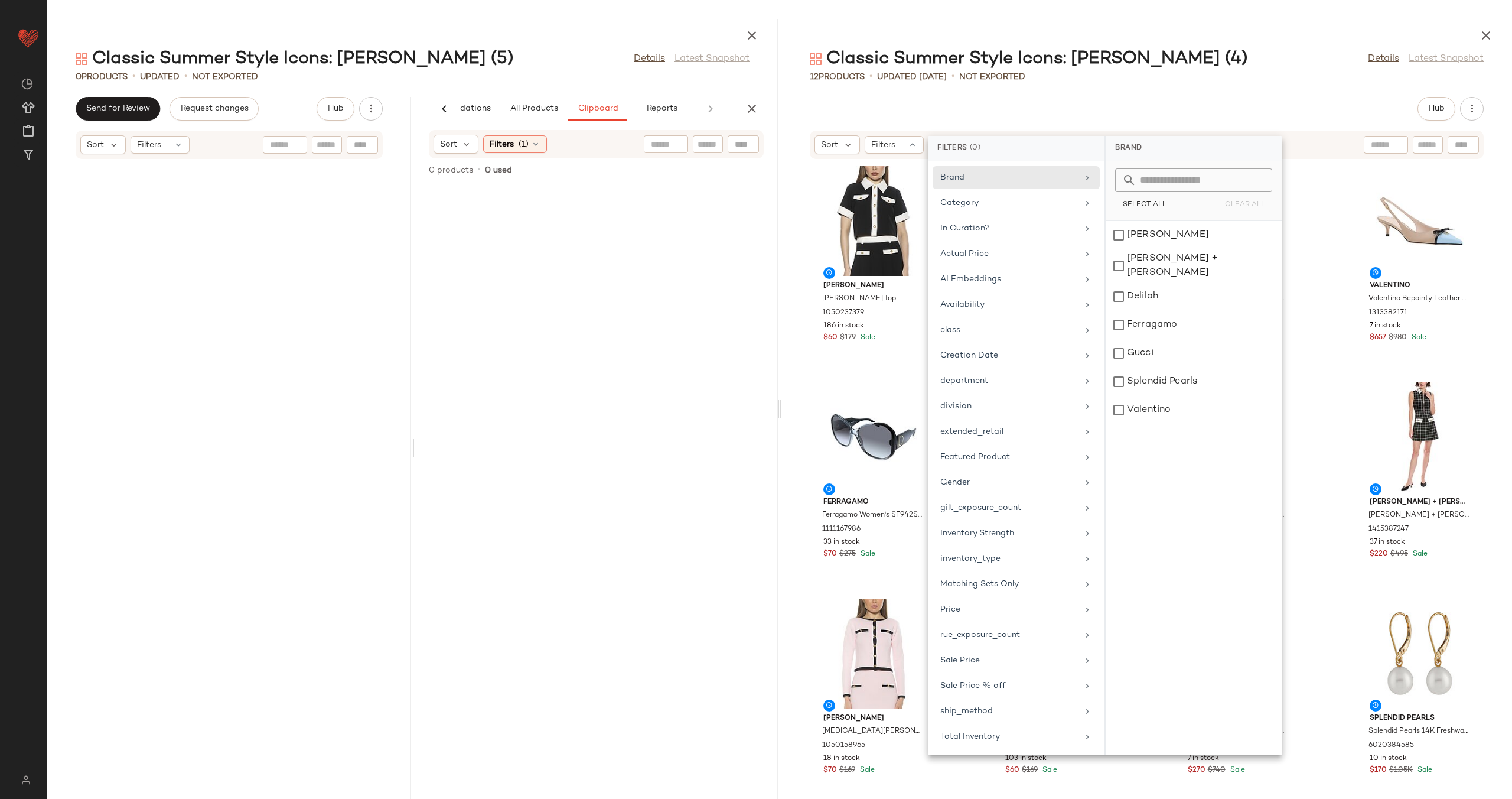
click at [995, 109] on div "Hub" at bounding box center [1146, 109] width 673 height 24
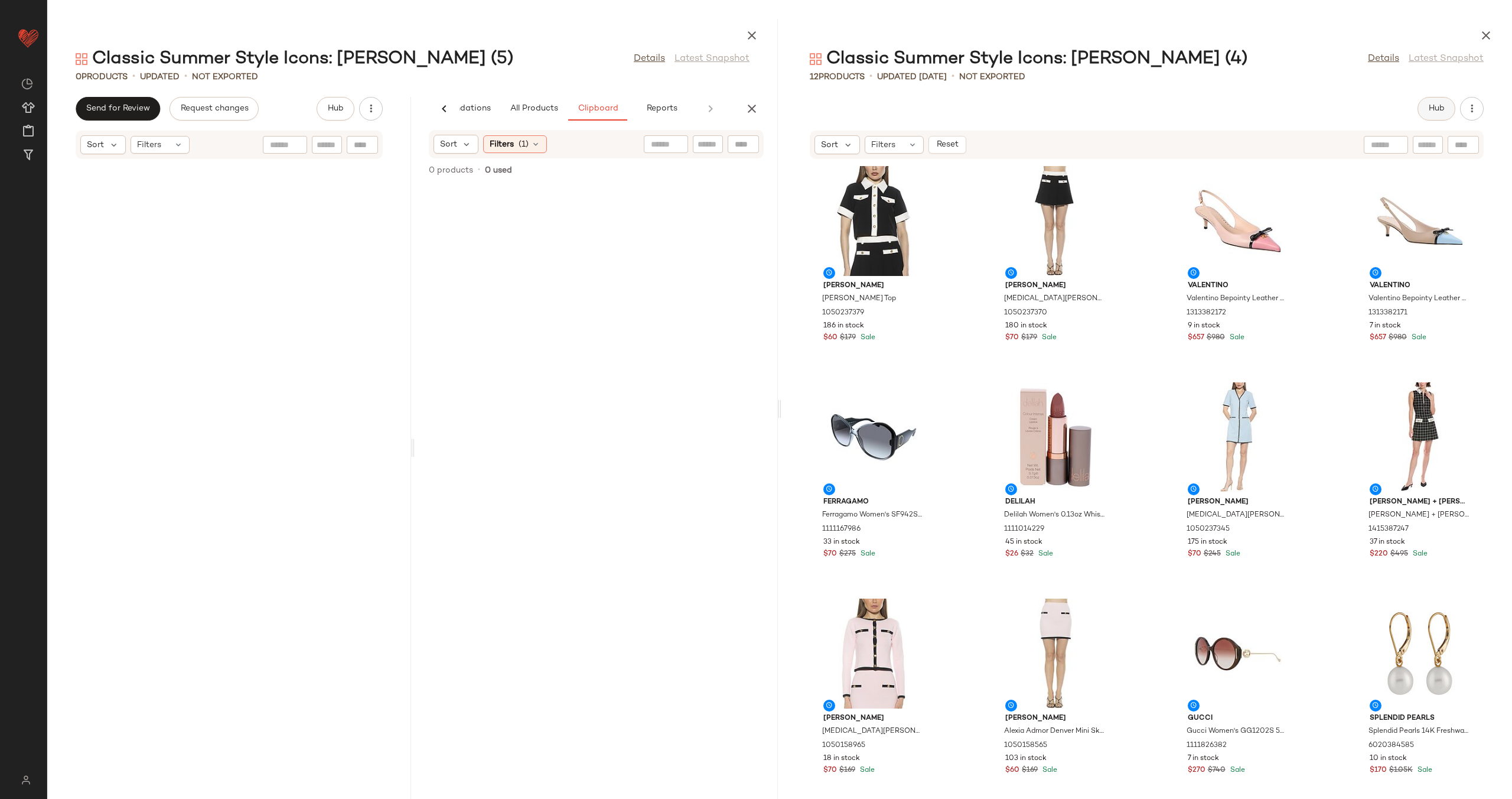
click at [1433, 109] on span "Hub" at bounding box center [1436, 108] width 16 height 10
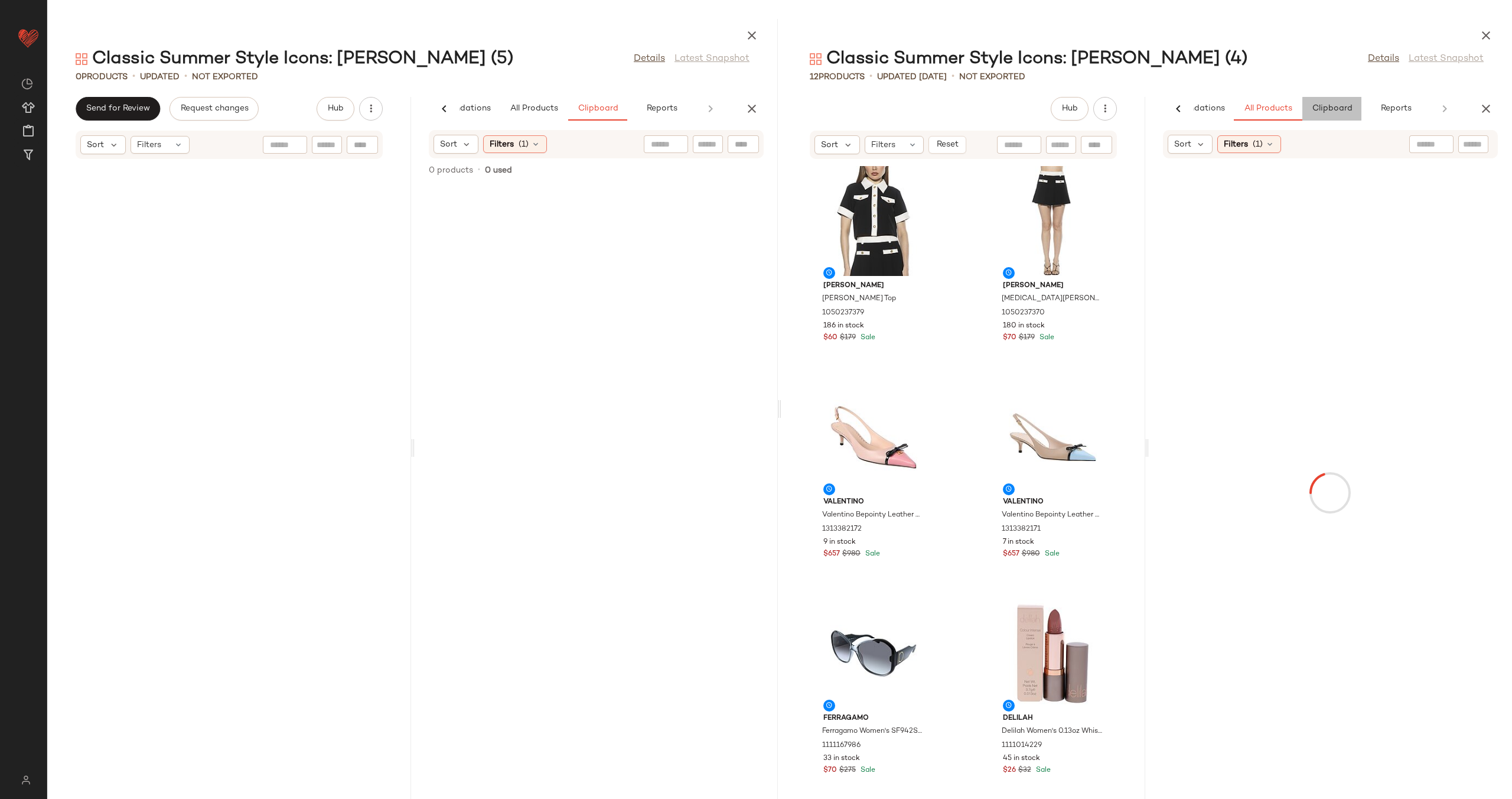
click at [1322, 104] on button "Clipboard" at bounding box center [1331, 109] width 59 height 24
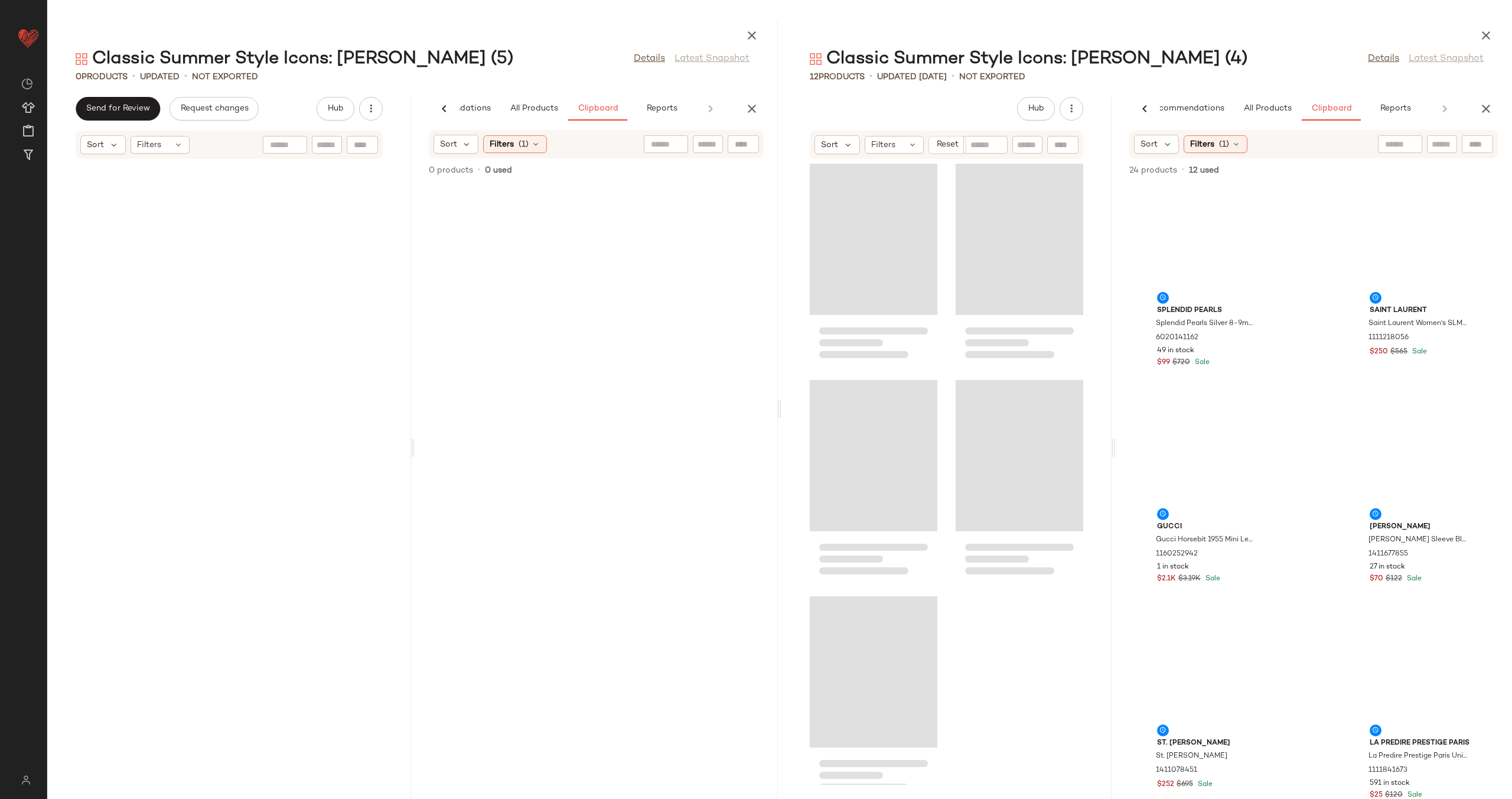
scroll to position [0, 0]
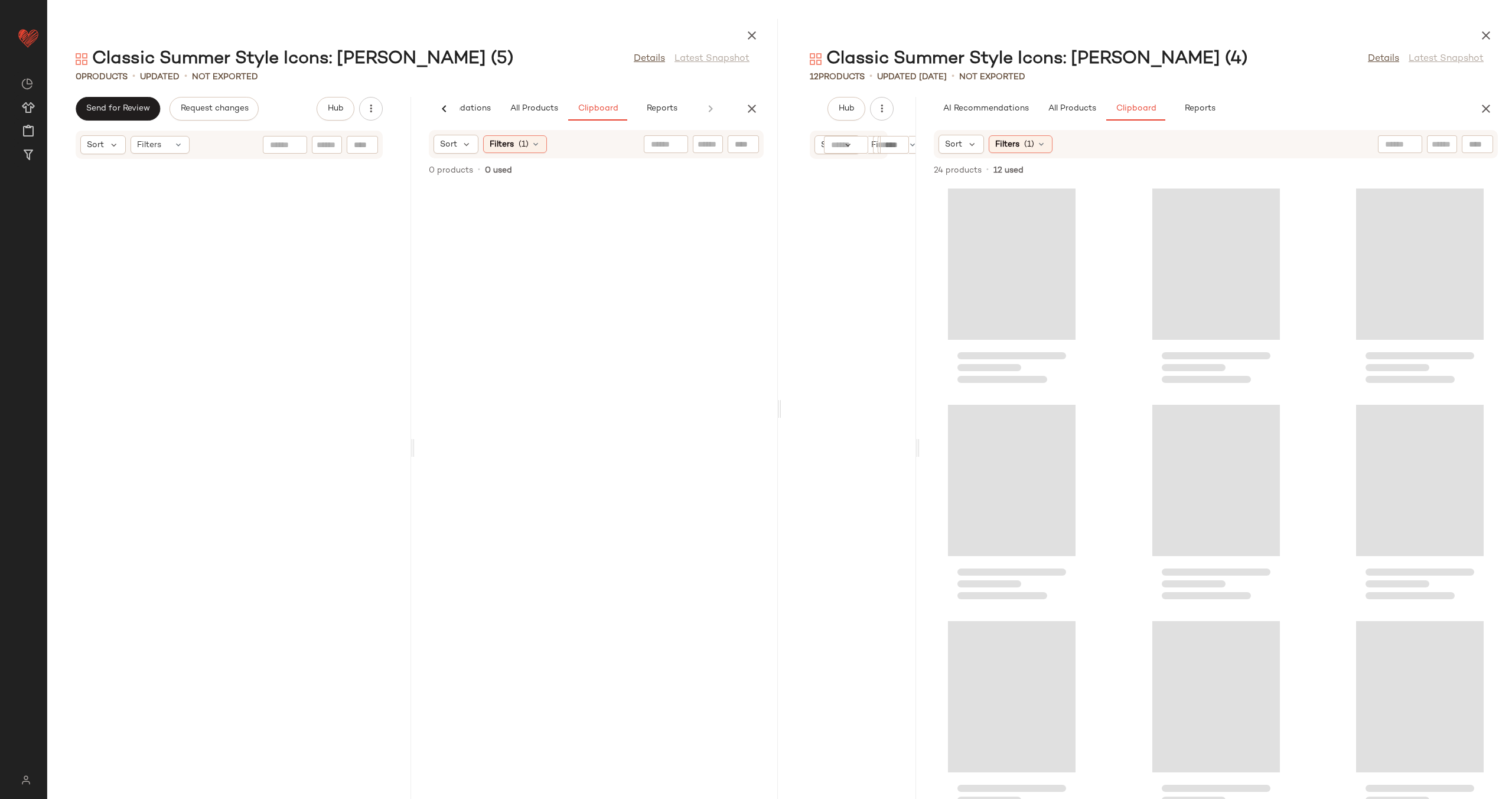
drag, startPoint x: 1144, startPoint y: 441, endPoint x: 943, endPoint y: 449, distance: 201.2
click at [916, 481] on div "Classic Summer Style Icons: Jackie O (4) Details Latest Snapshot 12 Products • …" at bounding box center [1146, 409] width 730 height 780
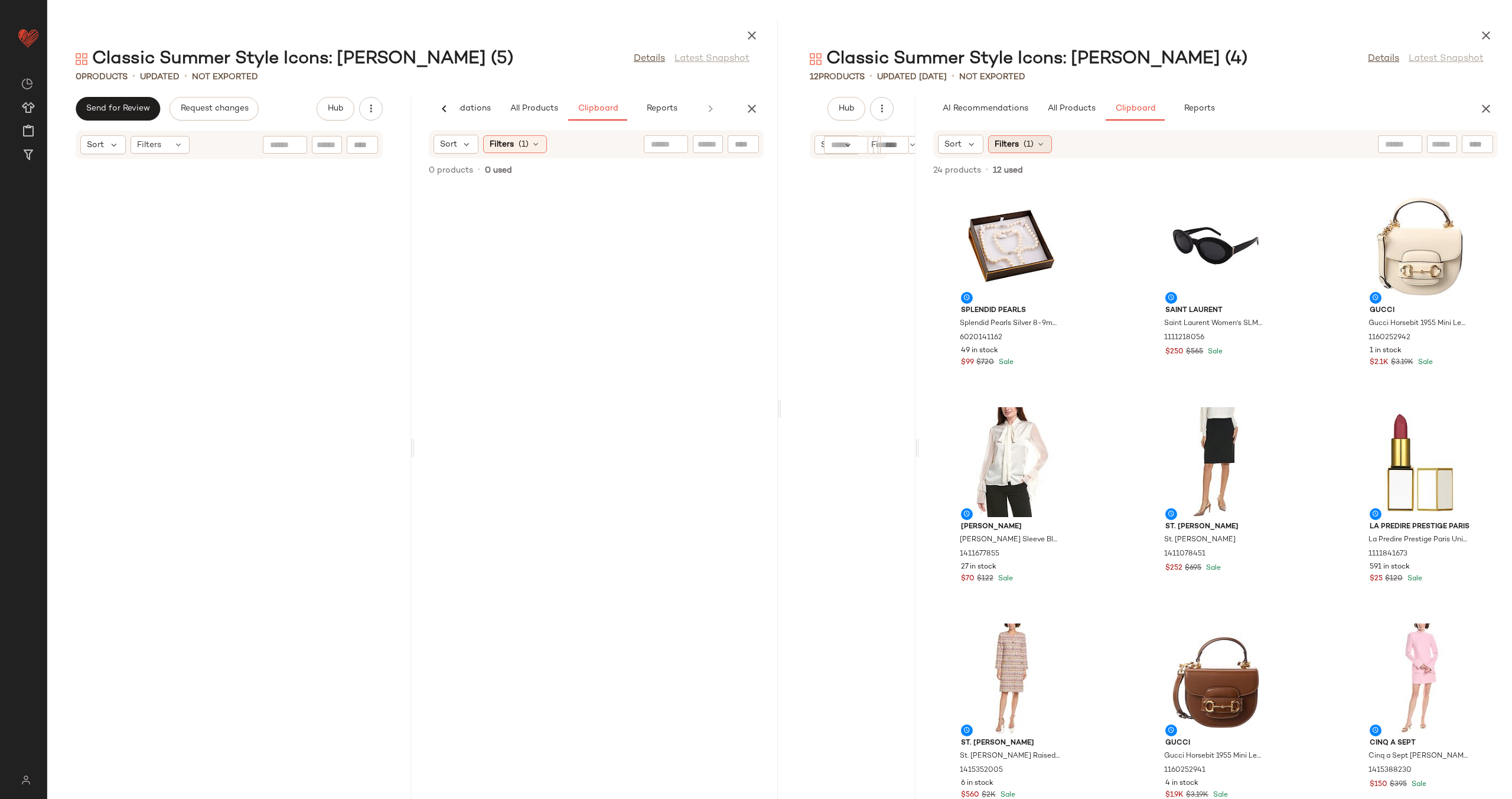
click at [1038, 147] on icon at bounding box center [1040, 144] width 10 height 10
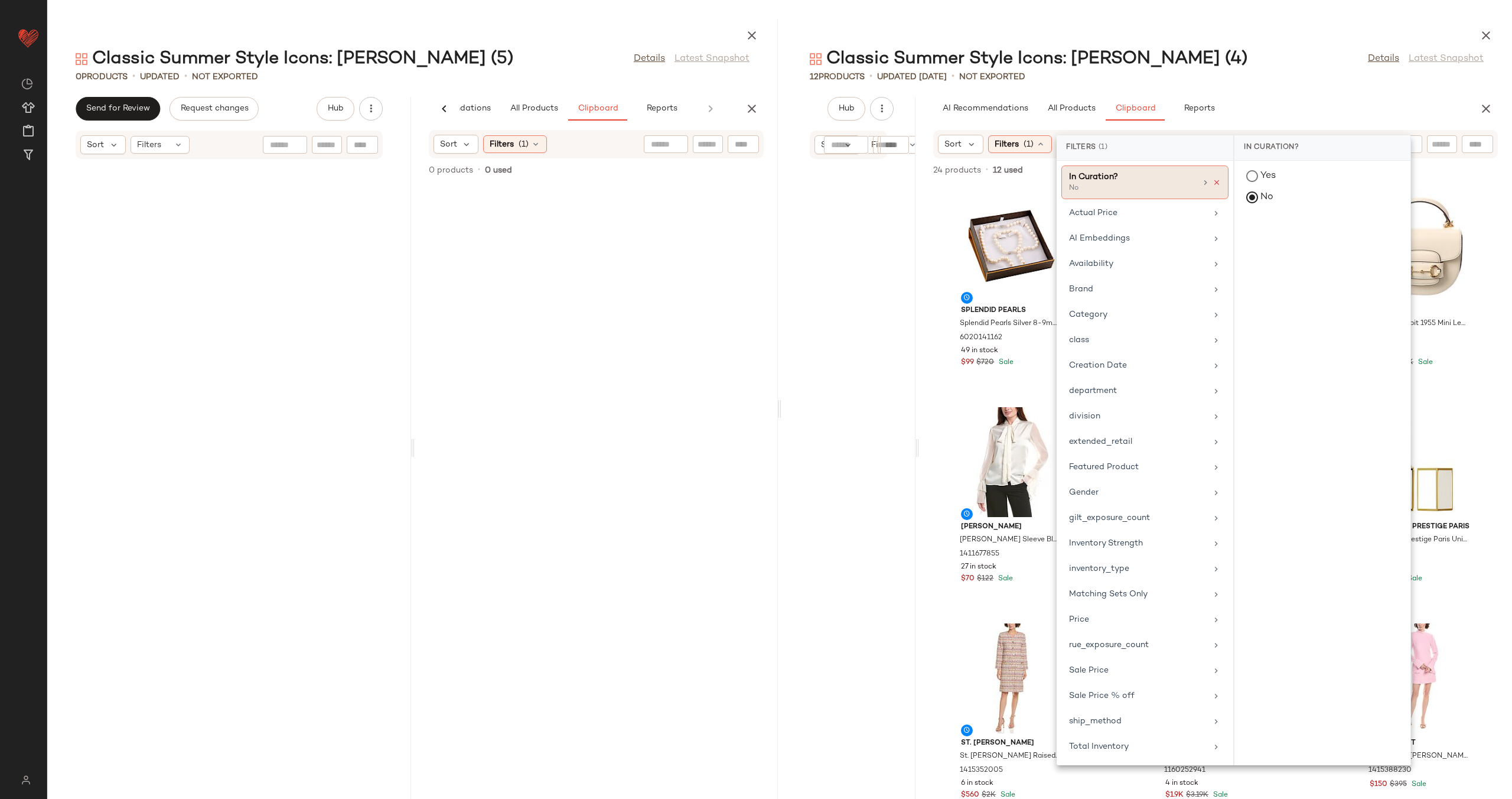
click at [1217, 178] on icon at bounding box center [1216, 182] width 8 height 8
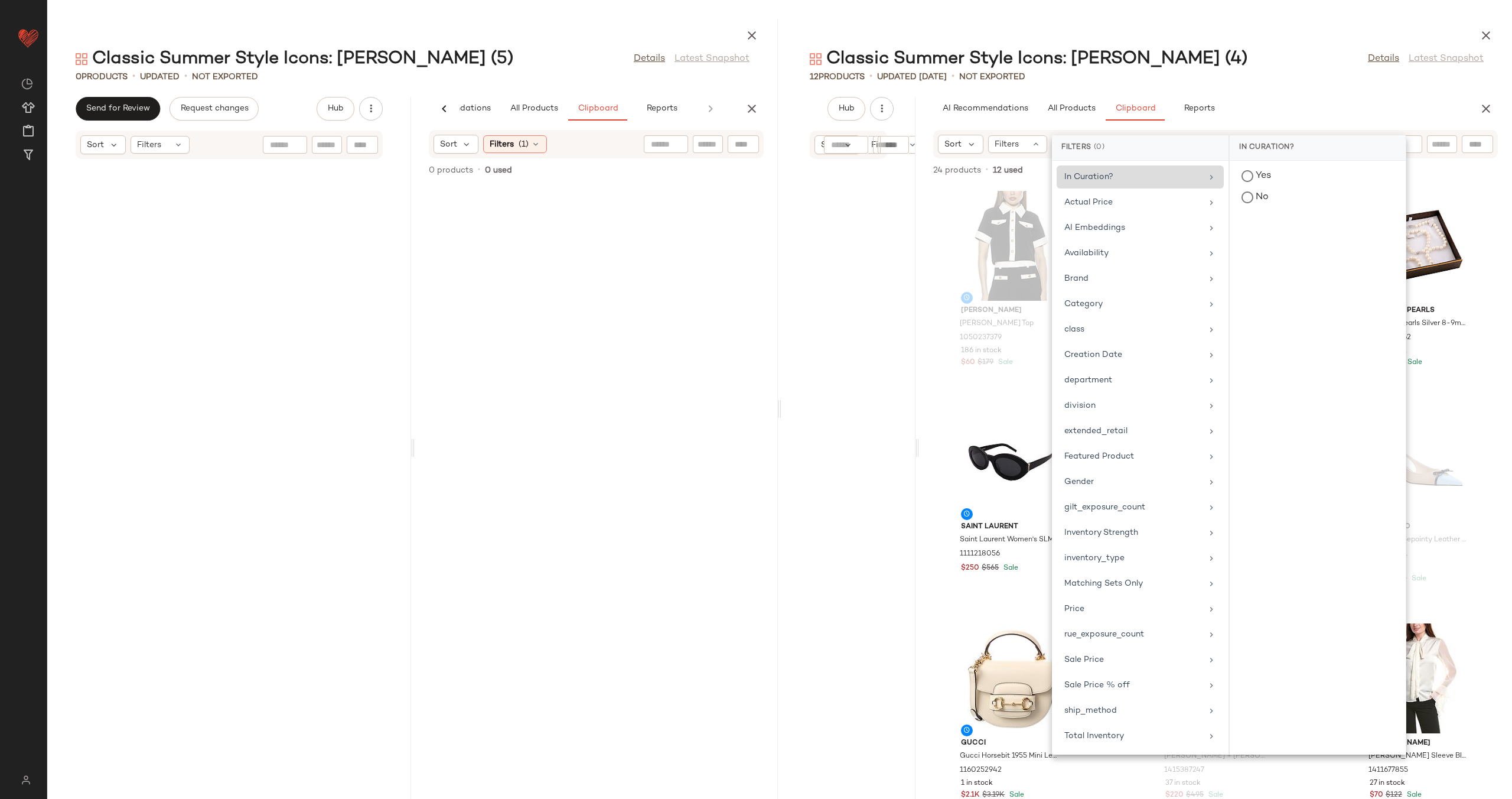
click at [919, 210] on div "Alexia Admor Alexia Admor Emery Top 1050237379 186 in stock $60 $179 Sale Alexi…" at bounding box center [1214, 492] width 593 height 615
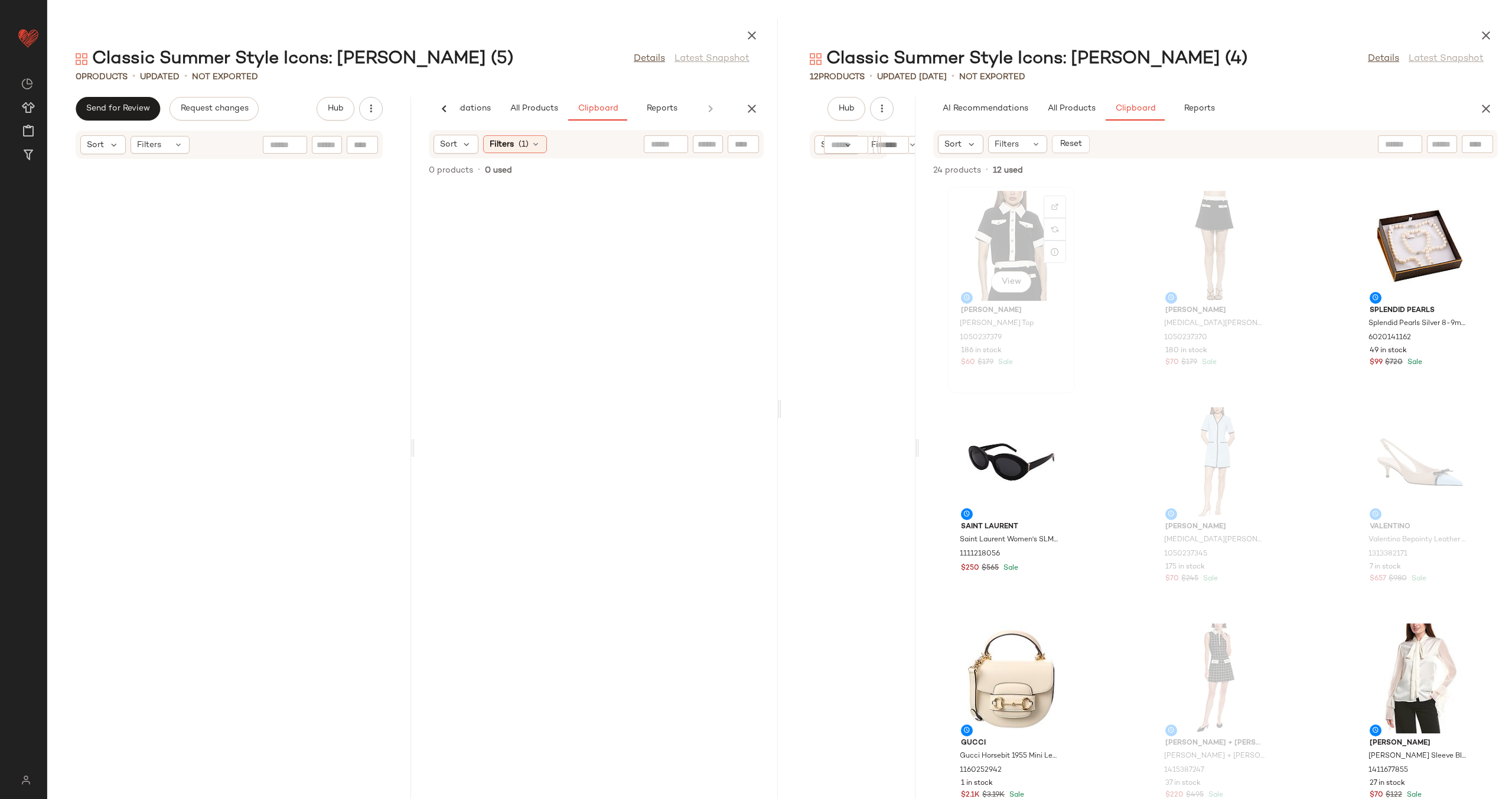
click at [1000, 240] on div "View" at bounding box center [1010, 246] width 119 height 110
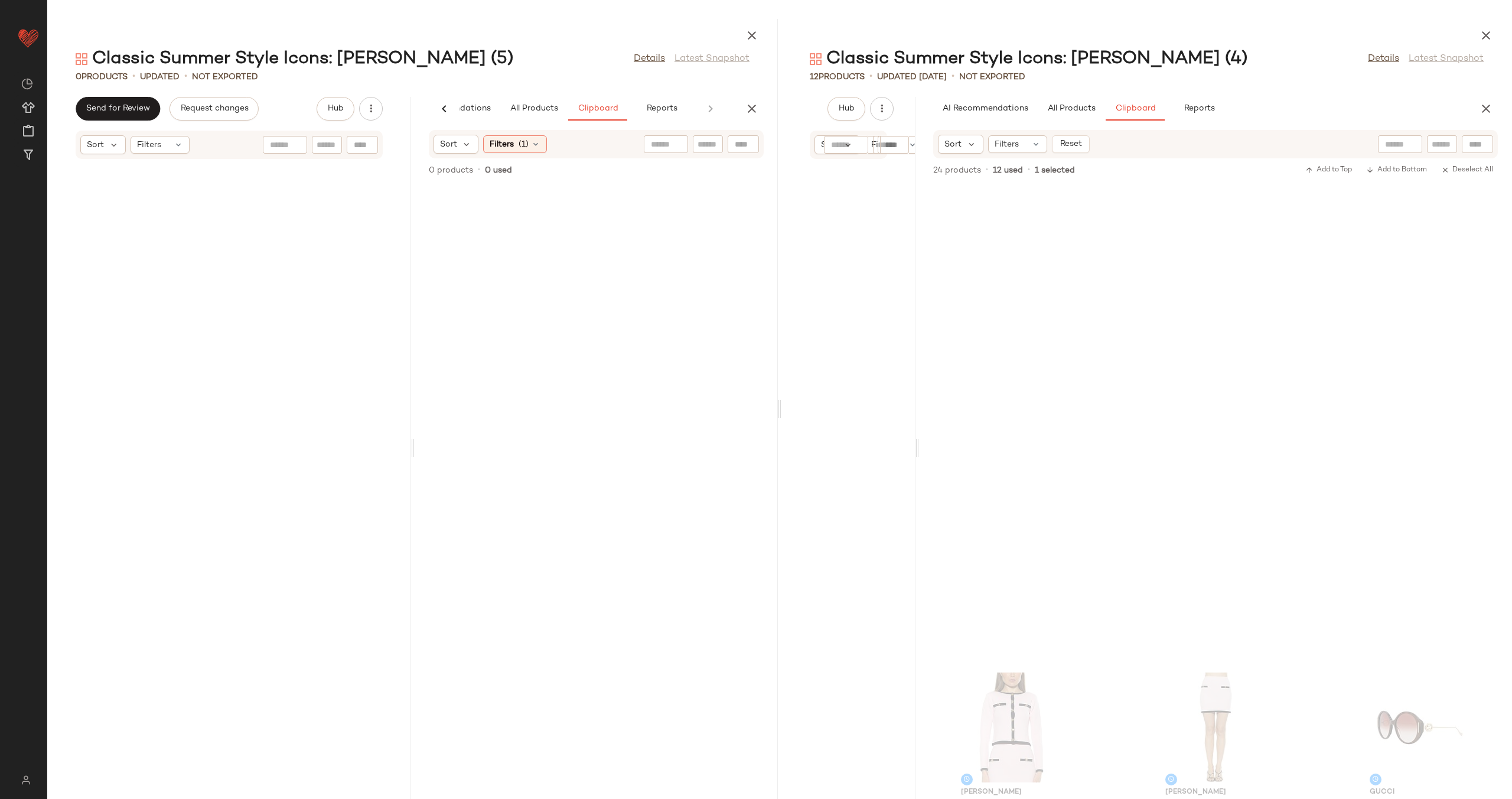
scroll to position [1118, 0]
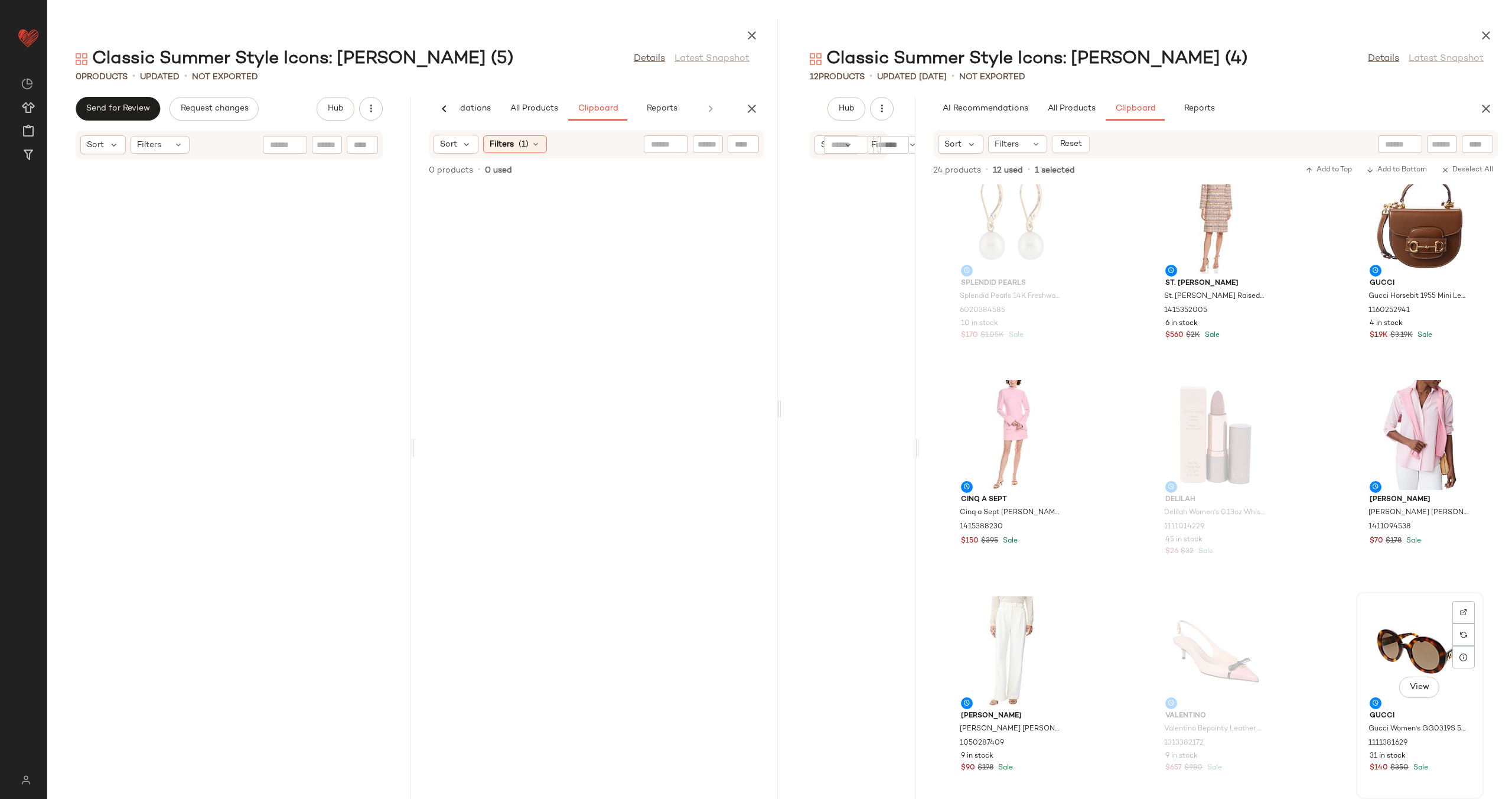
click at [1404, 637] on div "View" at bounding box center [1419, 651] width 119 height 110
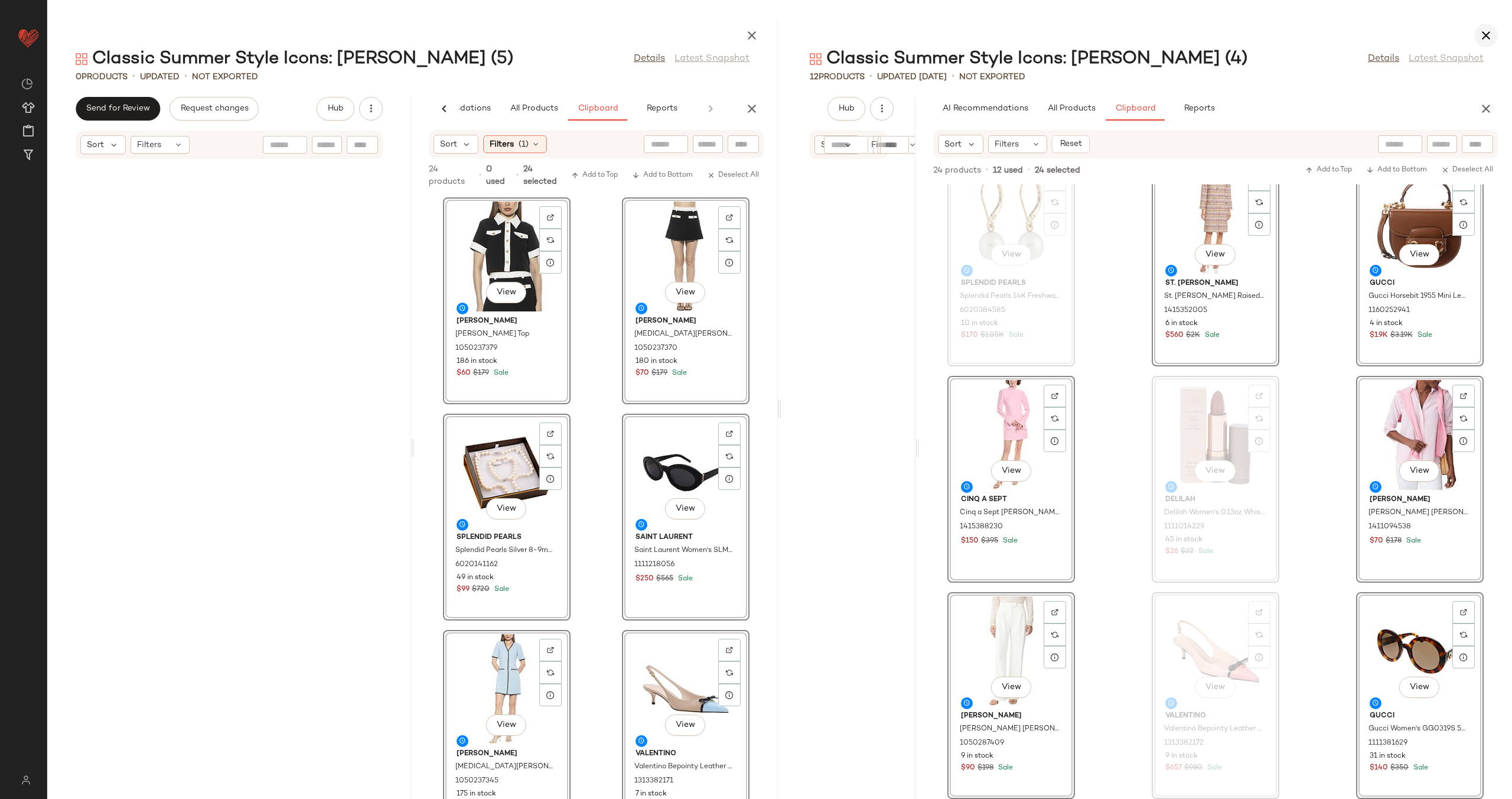
click at [1493, 36] on button "button" at bounding box center [1485, 36] width 24 height 24
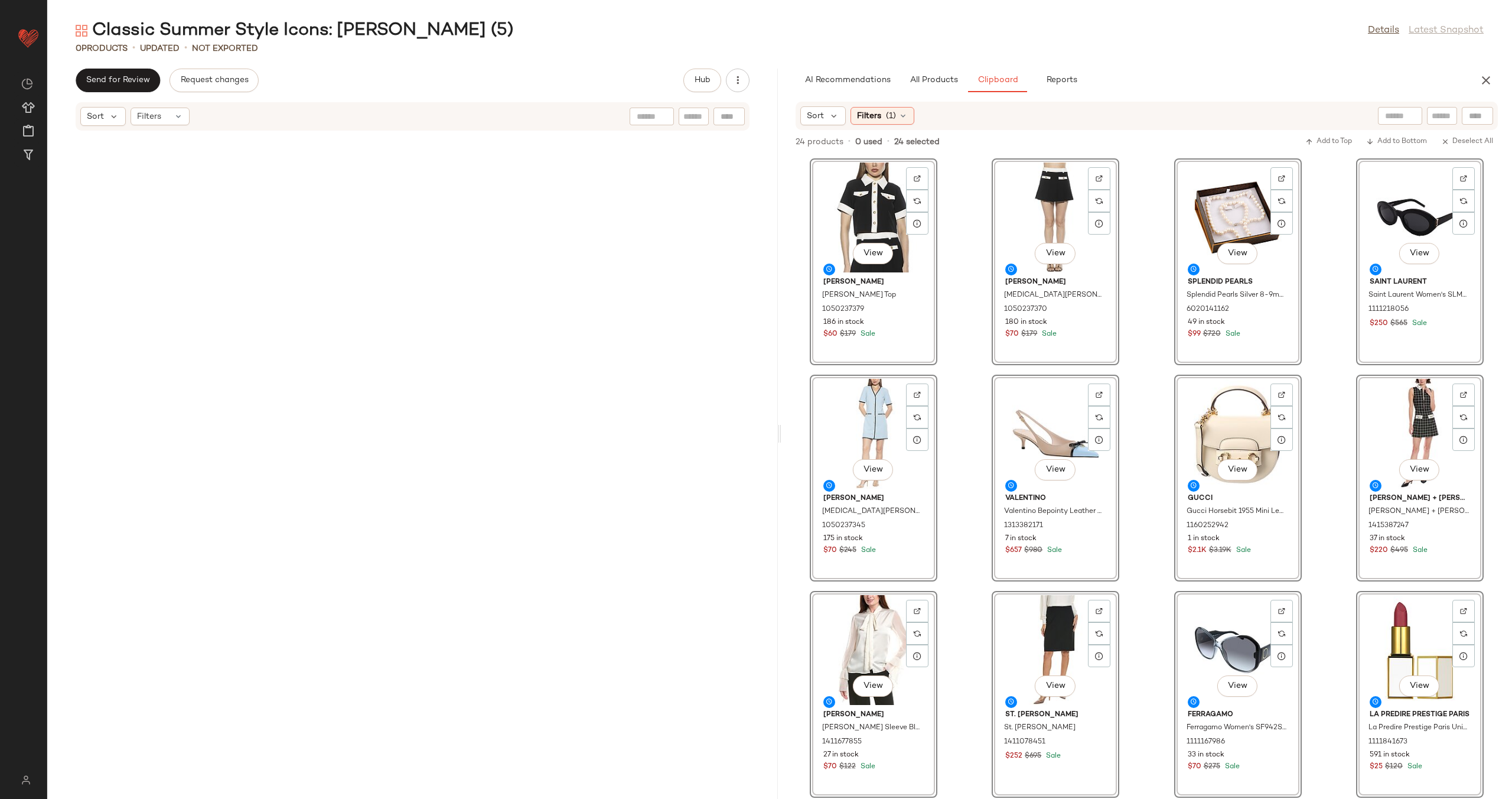
click at [972, 323] on div "View Alexia Admor Alexia Admor Emery Top 1050237379 186 in stock $60 $179 Sale …" at bounding box center [1146, 478] width 730 height 643
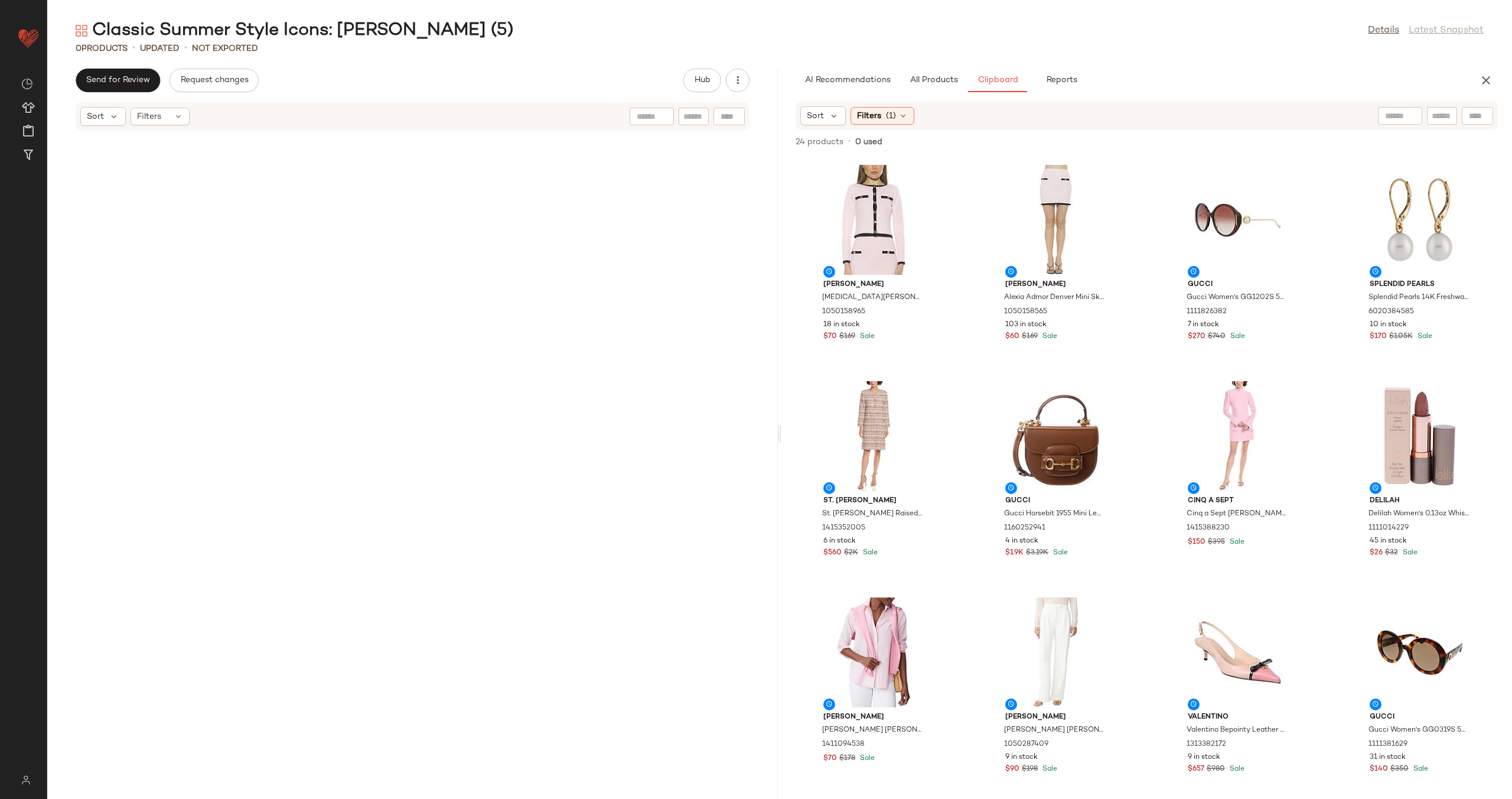
scroll to position [657, 0]
click at [883, 207] on div "View" at bounding box center [873, 218] width 119 height 110
click at [1388, 631] on div "View" at bounding box center [1419, 651] width 119 height 110
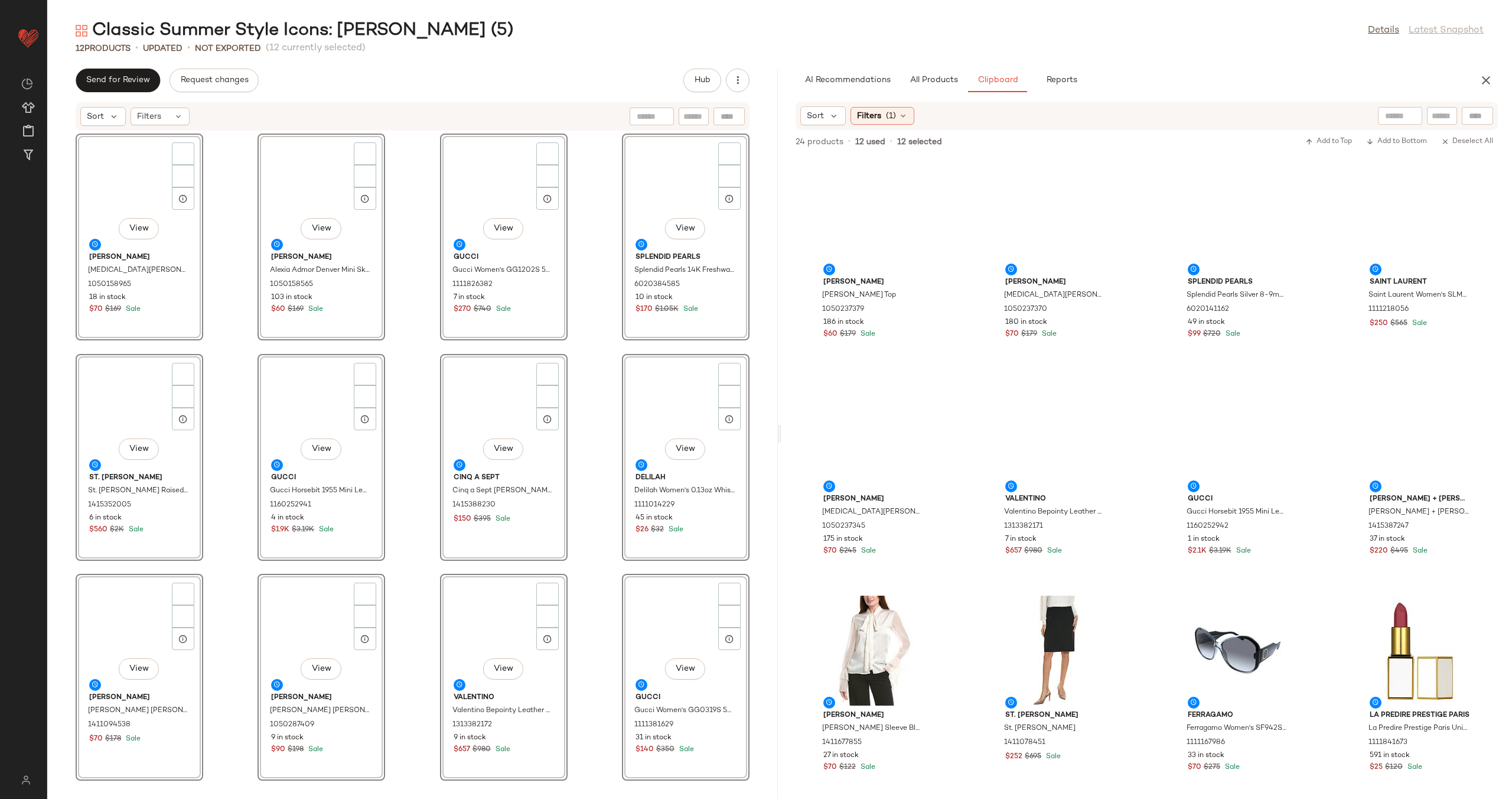
scroll to position [0, 0]
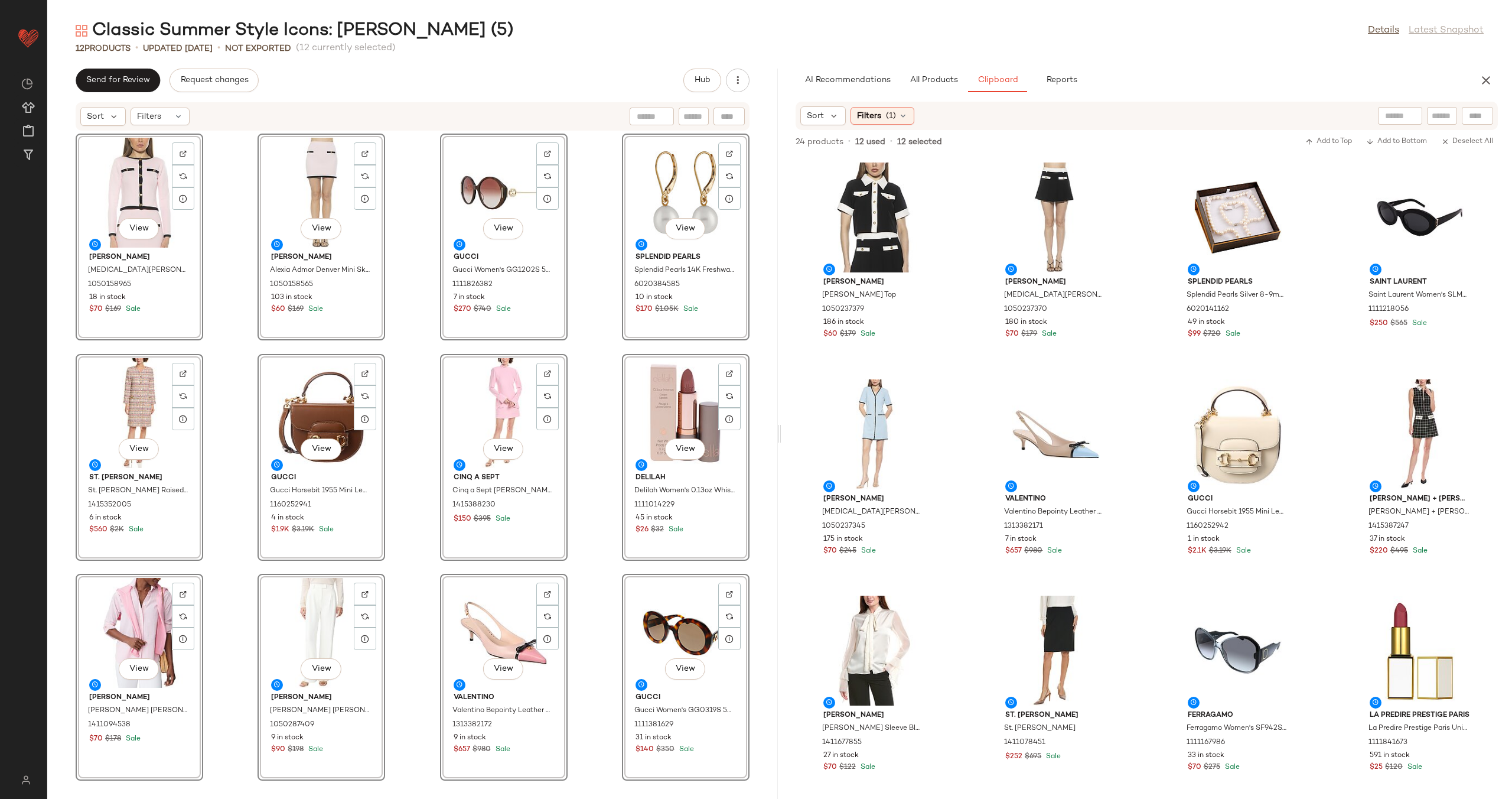
click at [579, 308] on div "View Alexia Admor Alexia Admor Maia Knit Cardigan 1050158965 18 in stock $70 $1…" at bounding box center [412, 458] width 730 height 653
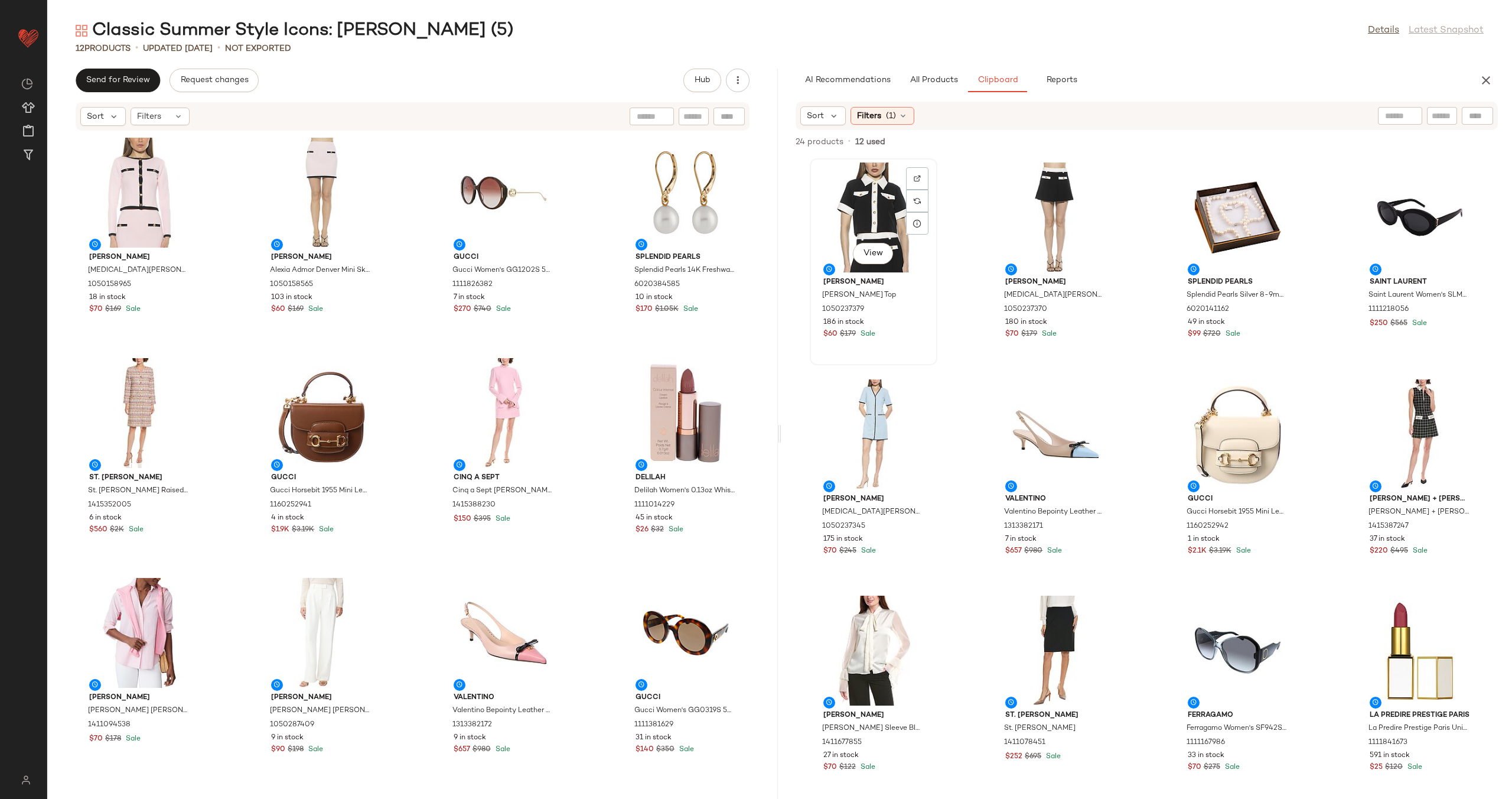
click at [859, 214] on div "View" at bounding box center [873, 217] width 119 height 110
click at [1390, 214] on div "View" at bounding box center [1419, 217] width 119 height 110
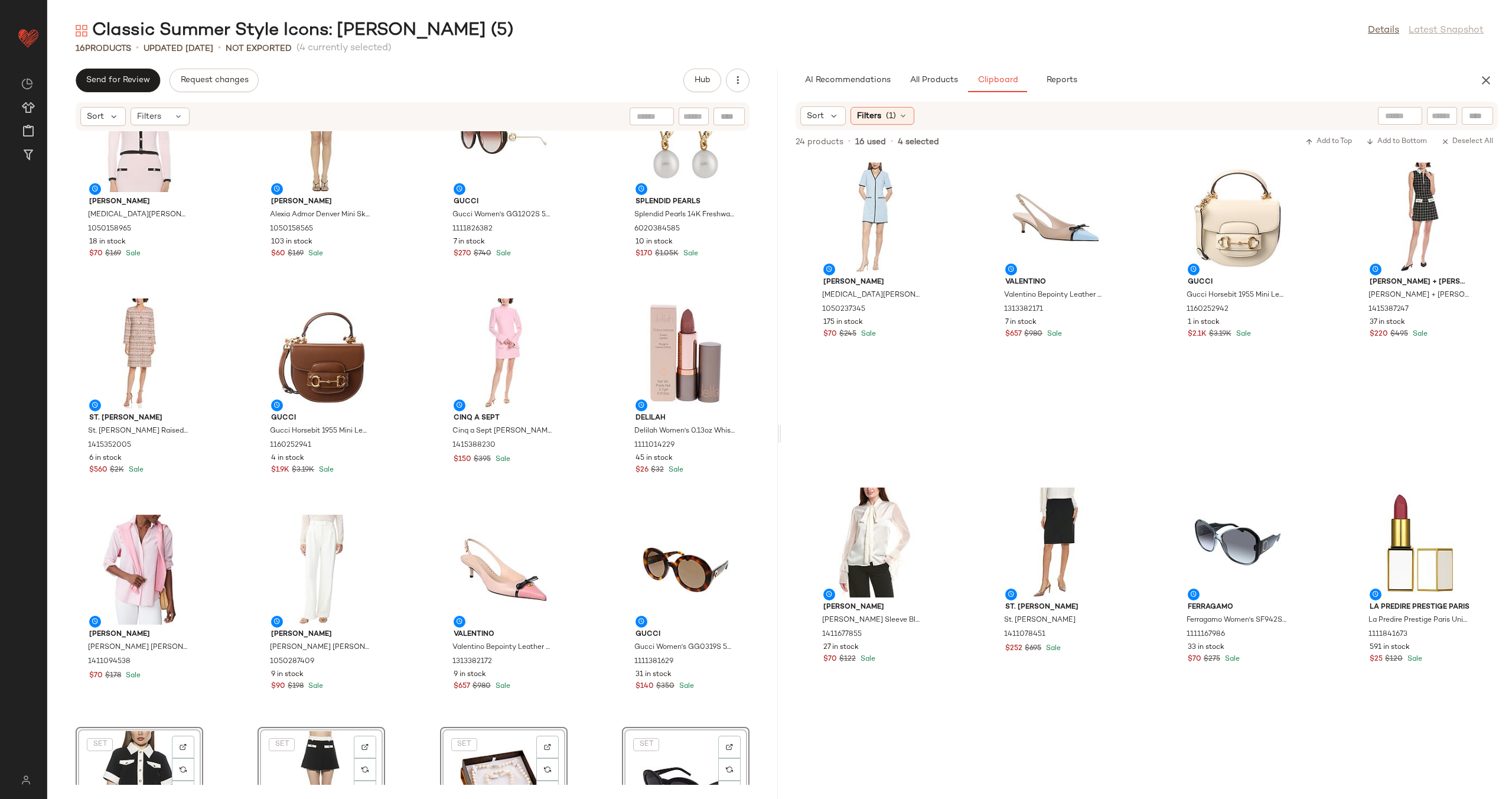
scroll to position [204, 0]
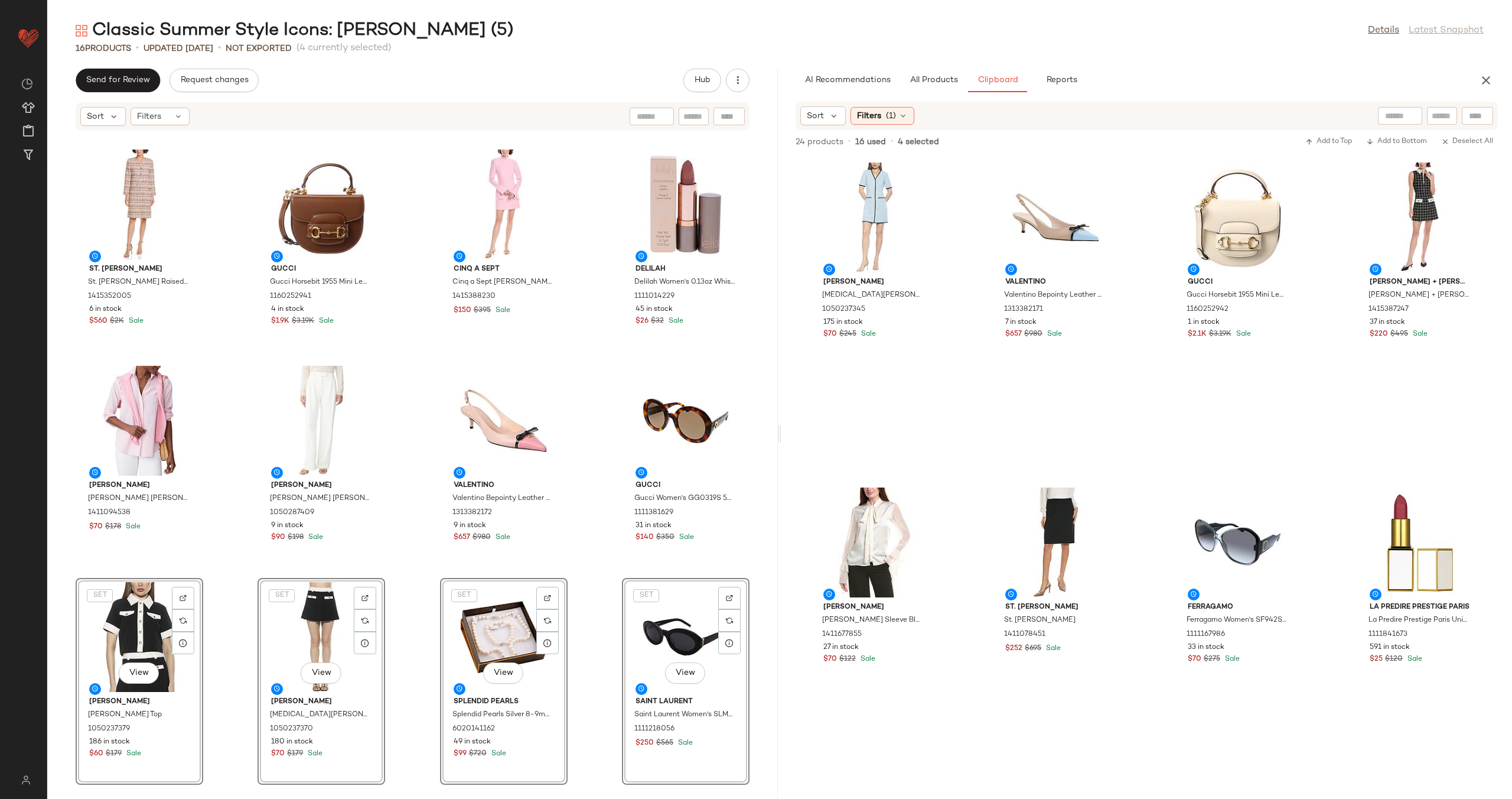
click at [590, 598] on div "Alexia Admor Alexia Admor Maia Knit Cardigan 1050158965 18 in stock $70 $169 Sa…" at bounding box center [412, 458] width 730 height 653
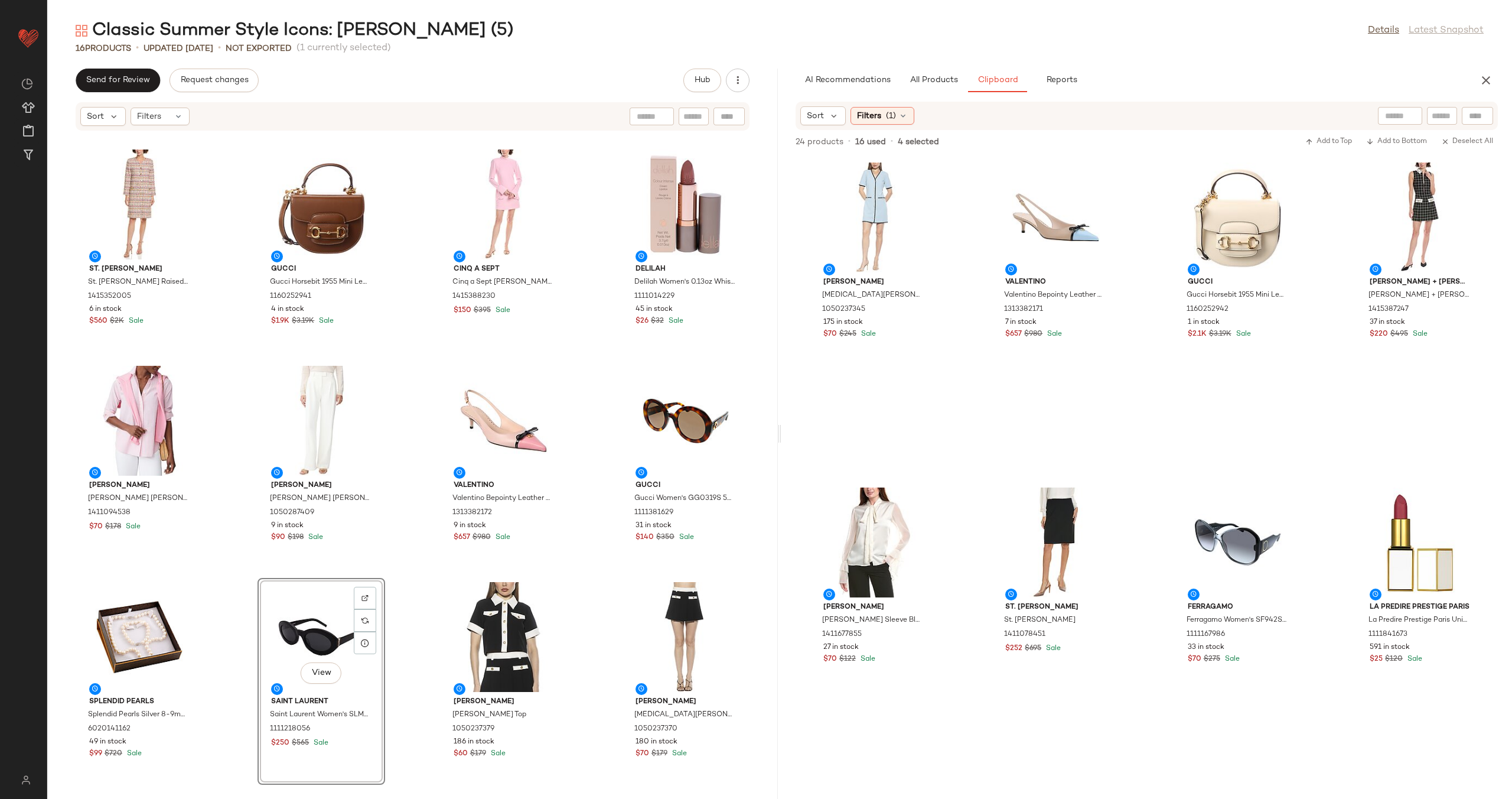
click at [399, 578] on div "Alexia Admor Alexia Admor Maia Knit Cardigan 1050158965 18 in stock $70 $169 Sa…" at bounding box center [412, 458] width 730 height 653
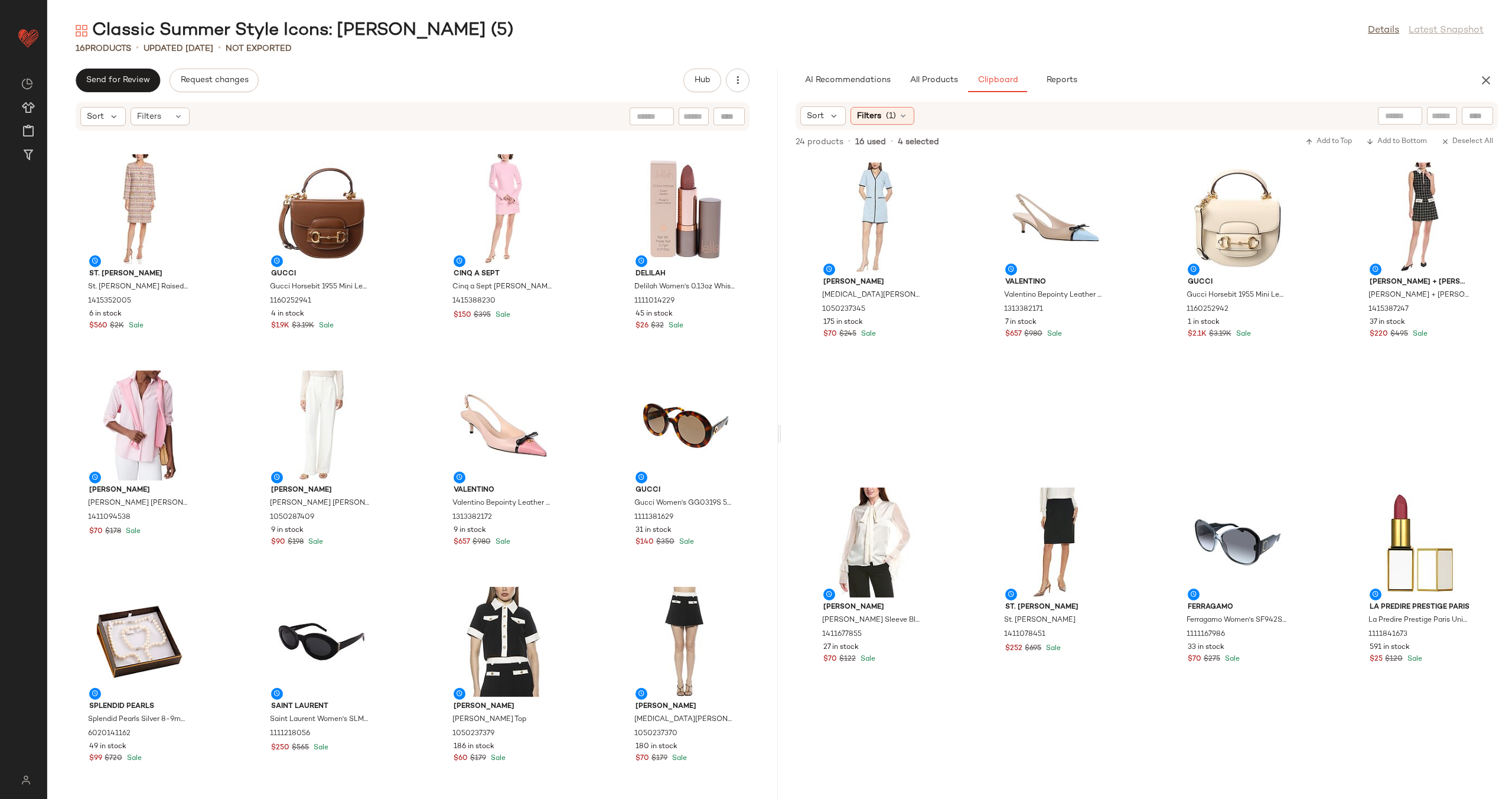
scroll to position [204, 0]
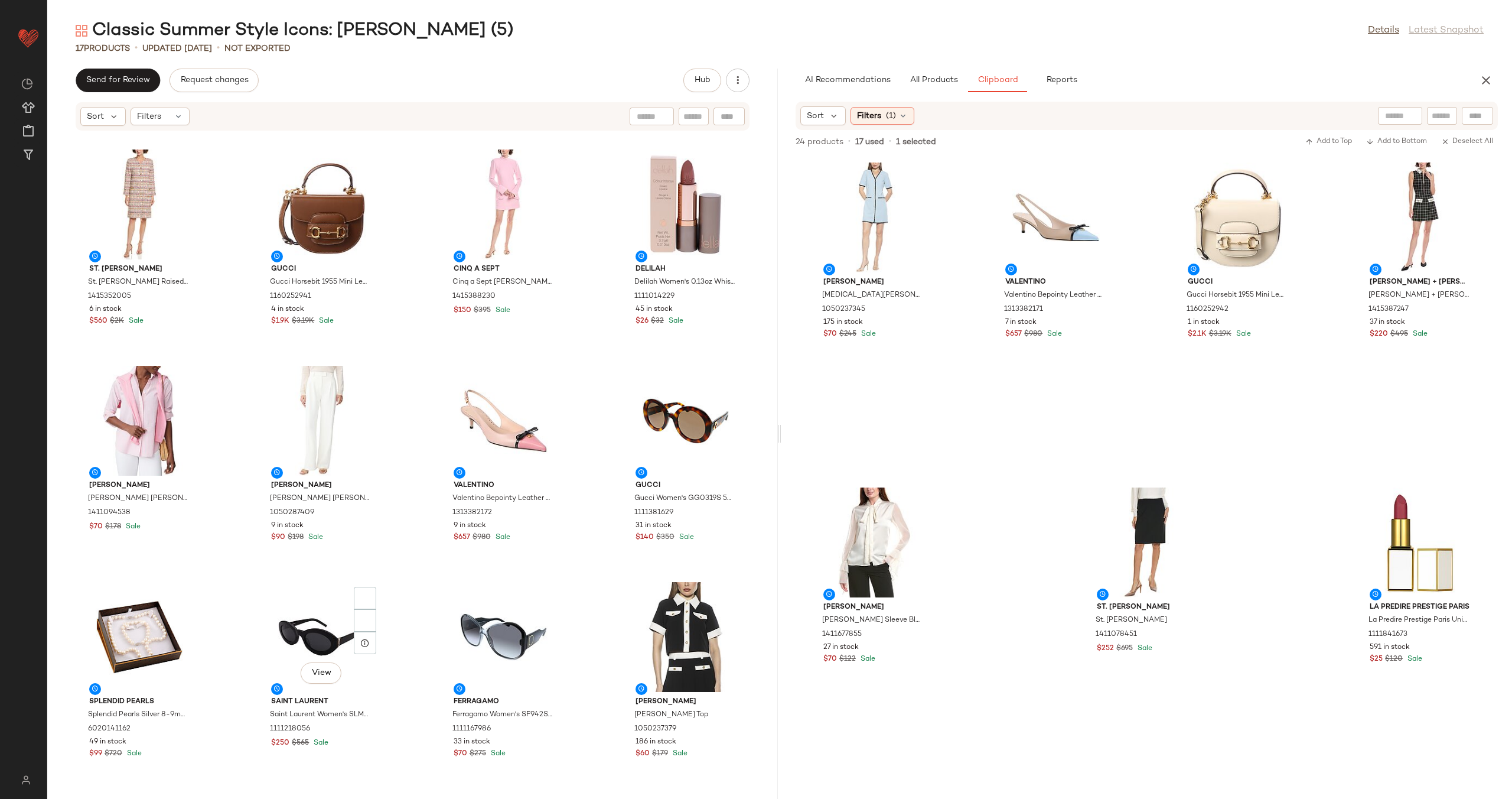
click at [321, 621] on div "View" at bounding box center [320, 637] width 119 height 110
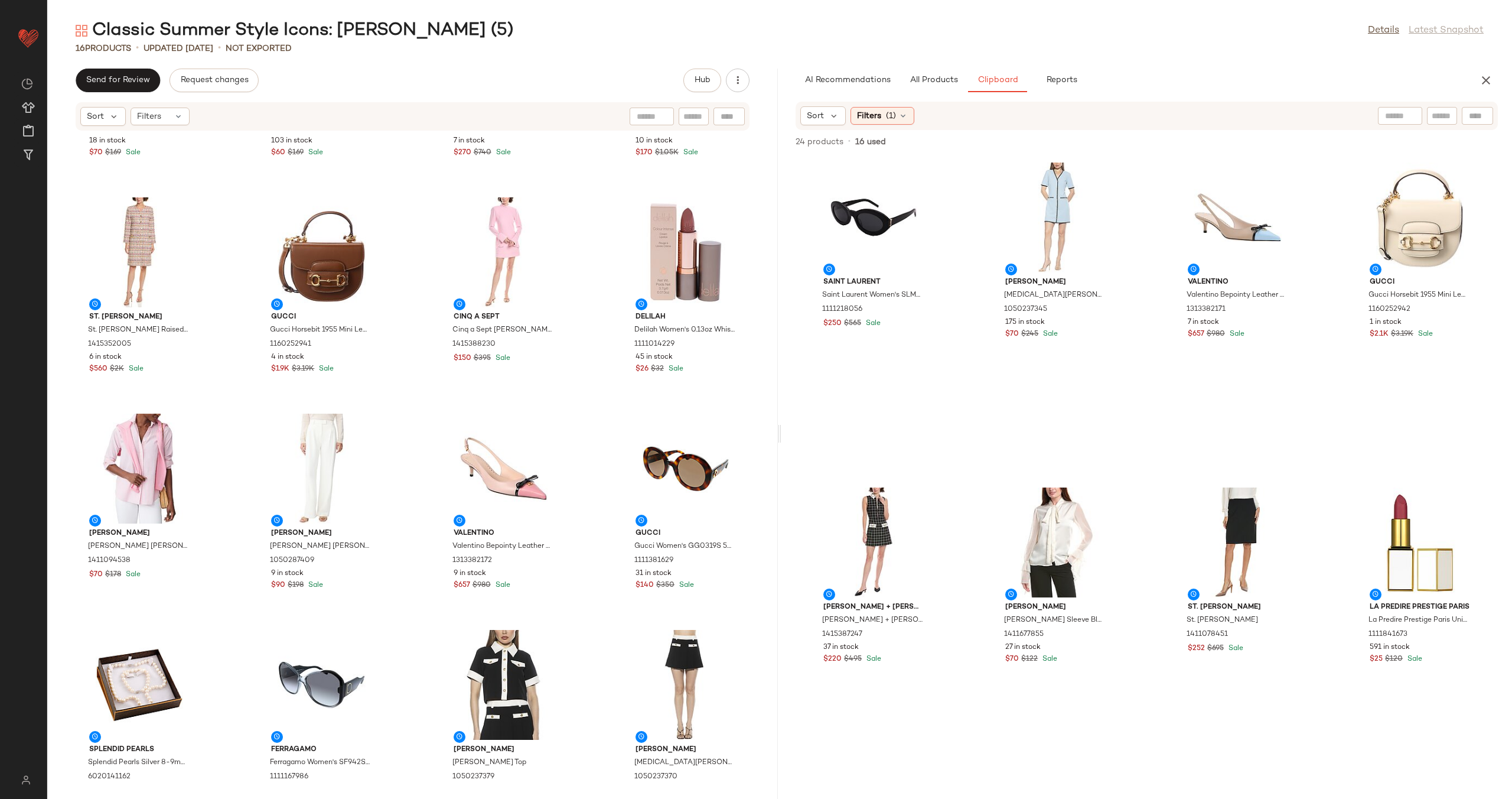
scroll to position [180, 0]
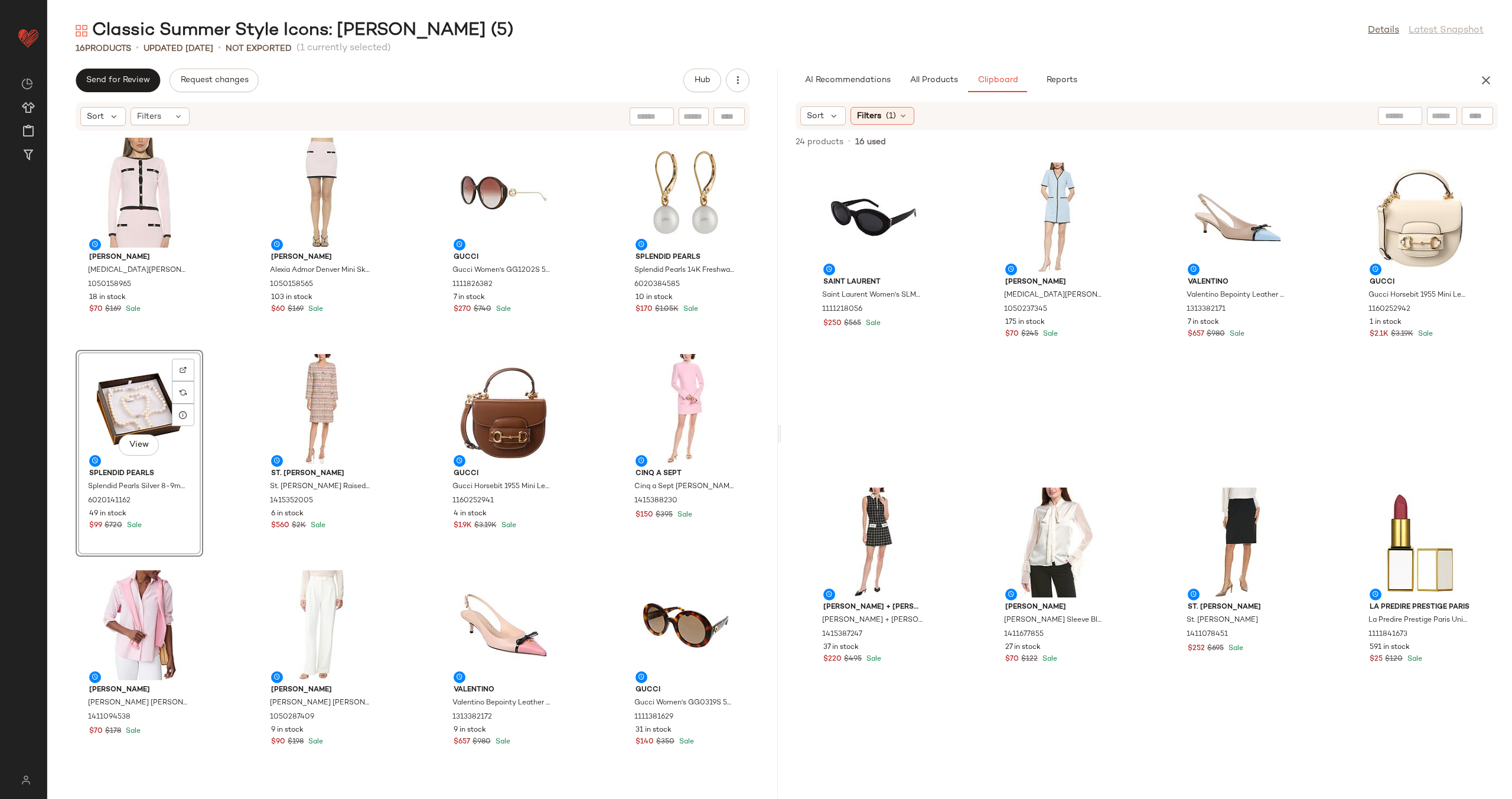
click at [402, 405] on div "Alexia Admor Alexia Admor Maia Knit Cardigan 1050158965 18 in stock $70 $169 Sa…" at bounding box center [412, 458] width 730 height 653
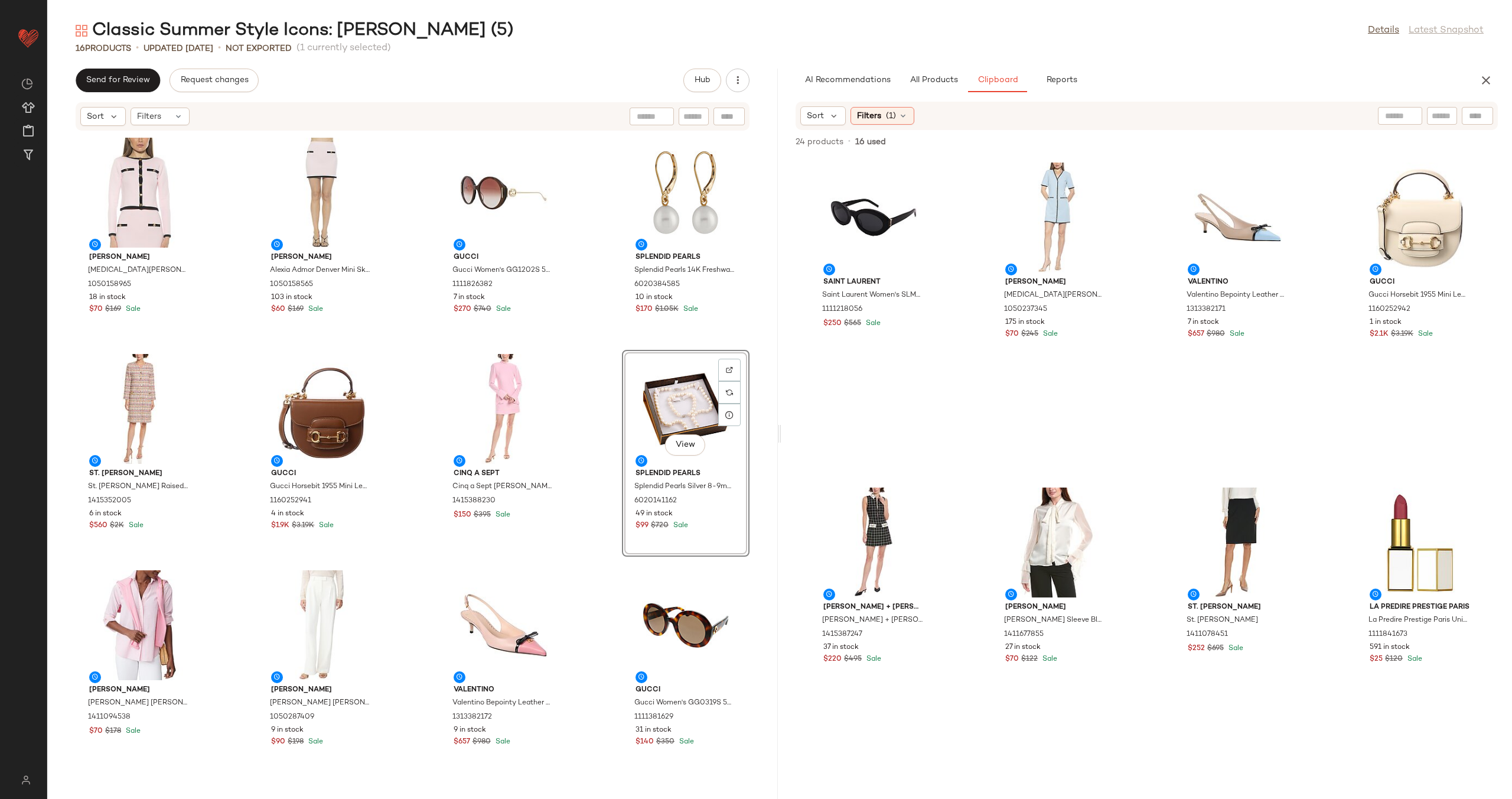
click at [589, 409] on div "Alexia Admor Alexia Admor Maia Knit Cardigan 1050158965 18 in stock $70 $169 Sa…" at bounding box center [412, 458] width 730 height 653
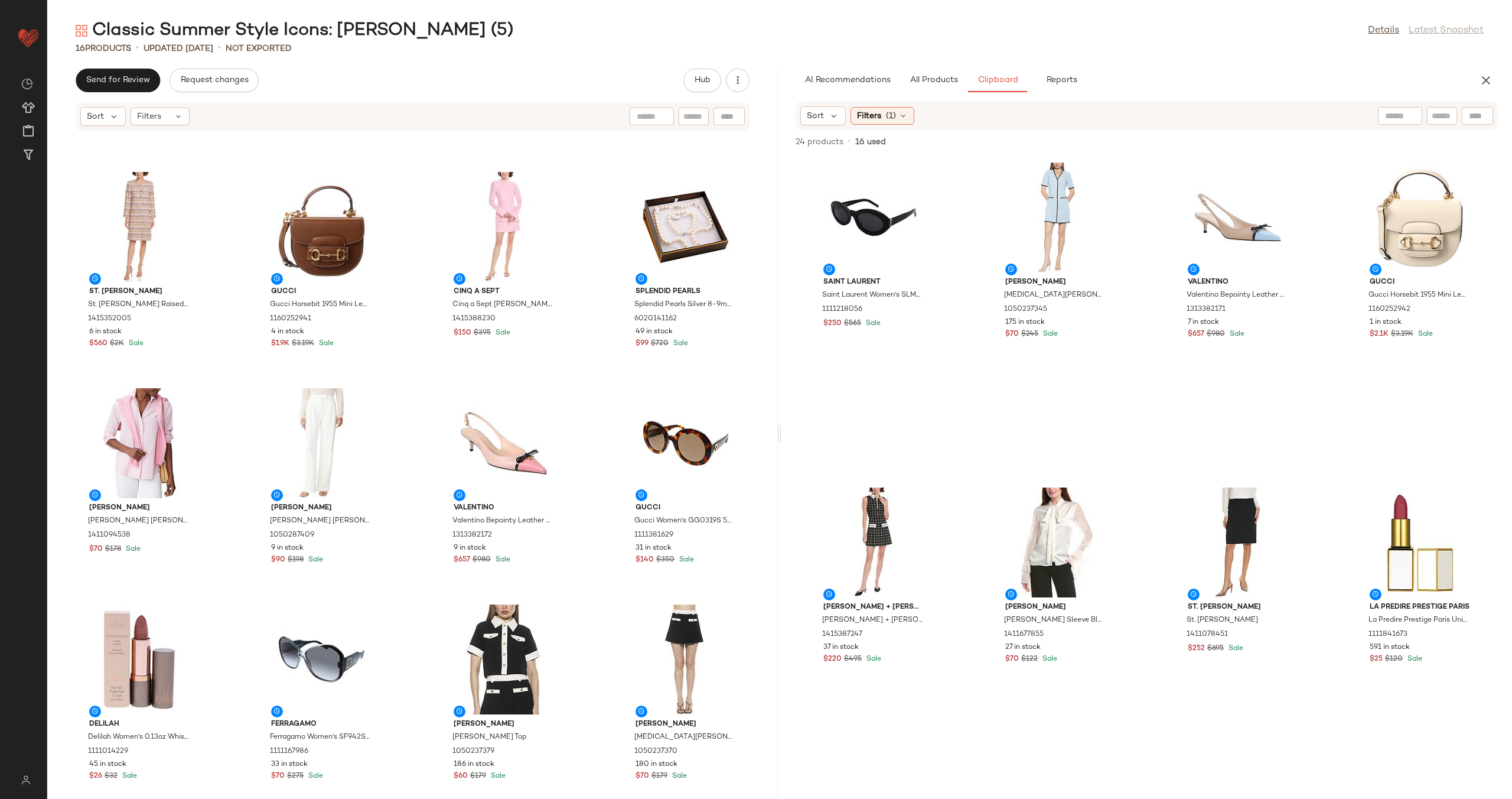
scroll to position [204, 0]
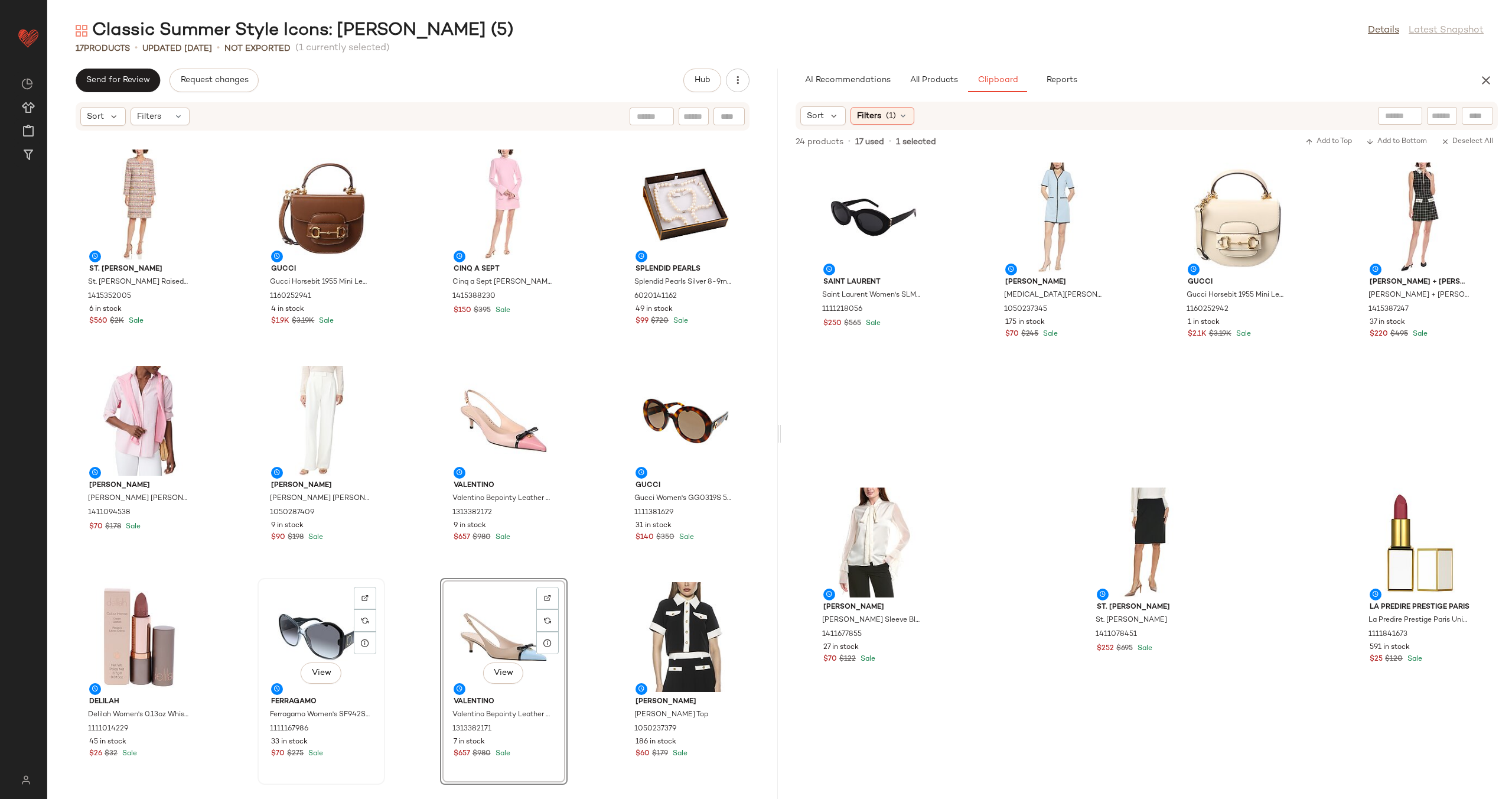
click at [310, 617] on div "View" at bounding box center [320, 637] width 119 height 110
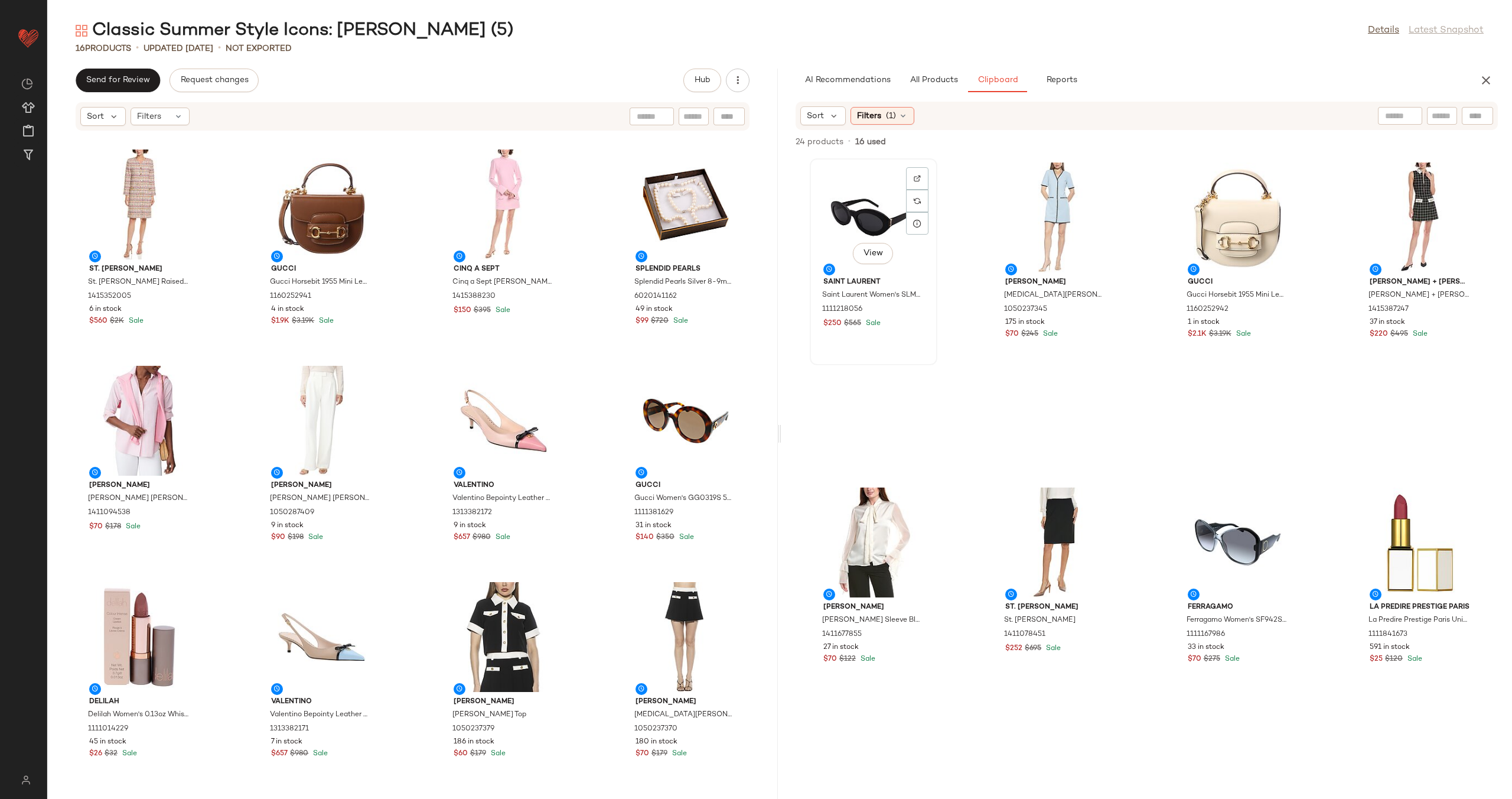
click at [839, 228] on div "View" at bounding box center [873, 217] width 119 height 110
click at [1391, 213] on div "View" at bounding box center [1419, 217] width 119 height 110
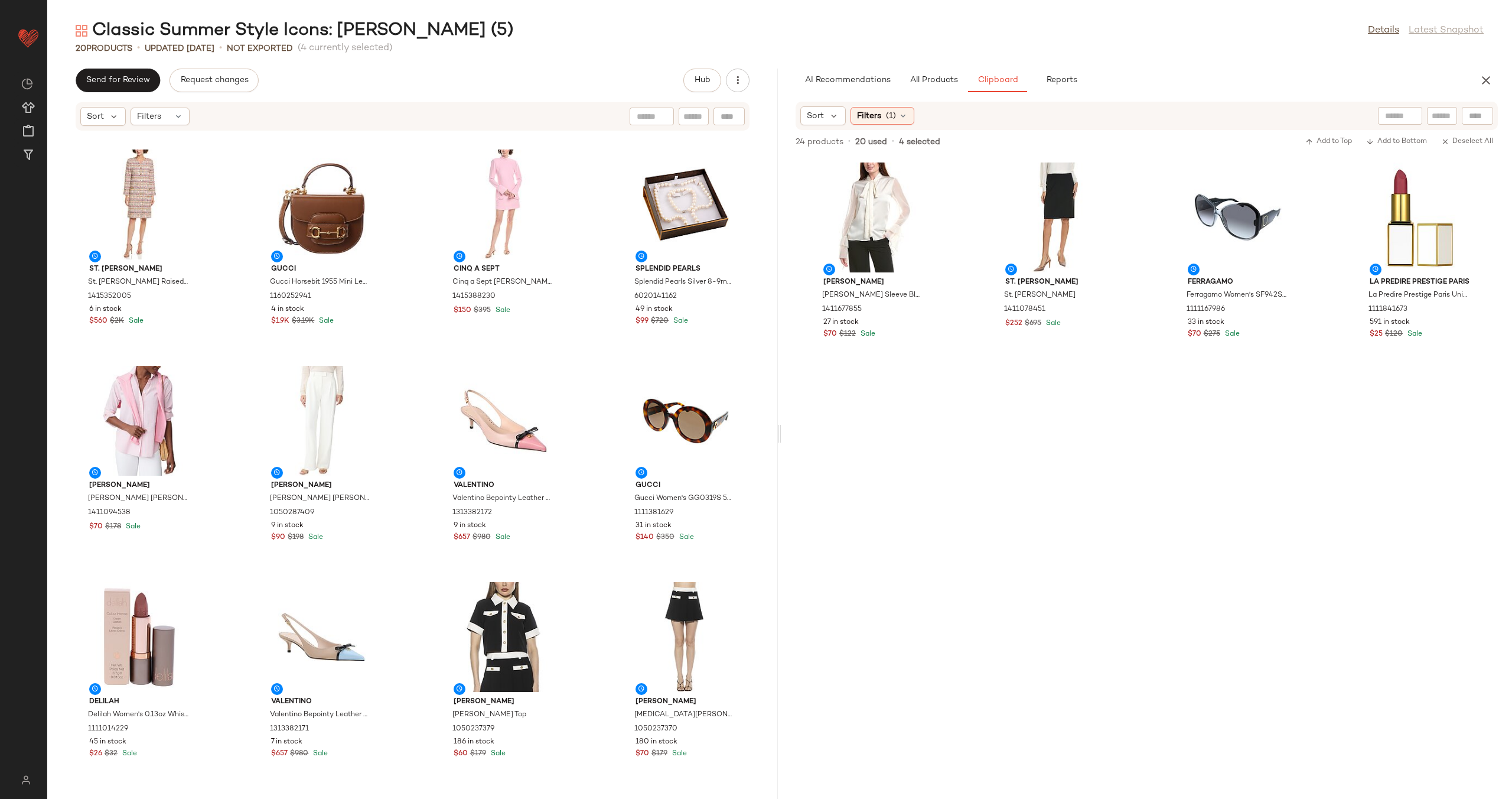
click at [594, 603] on div "Alexia Admor Alexia Admor Maia Knit Cardigan 1050158965 18 in stock $70 $169 Sa…" at bounding box center [412, 458] width 730 height 653
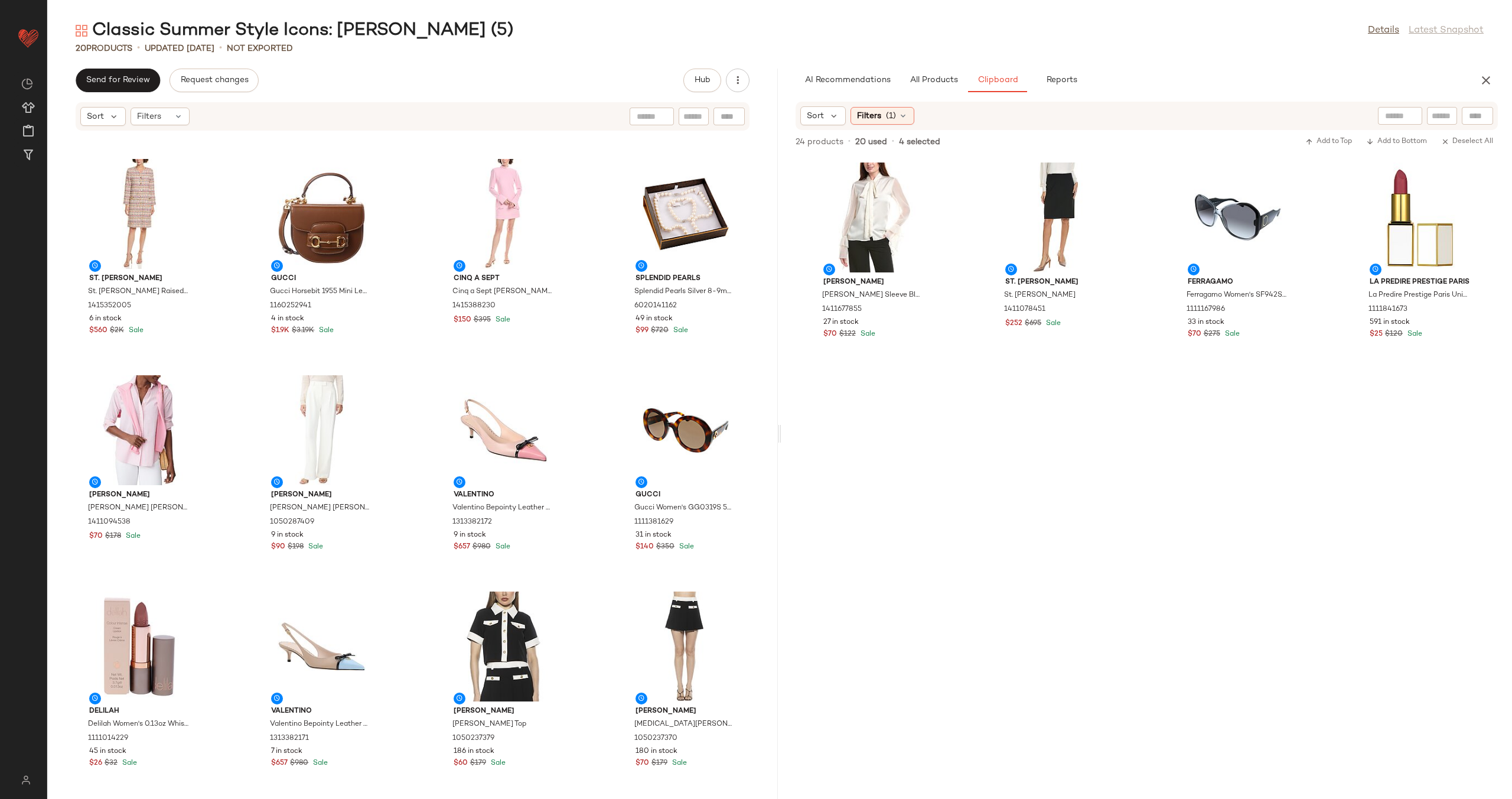
scroll to position [430, 0]
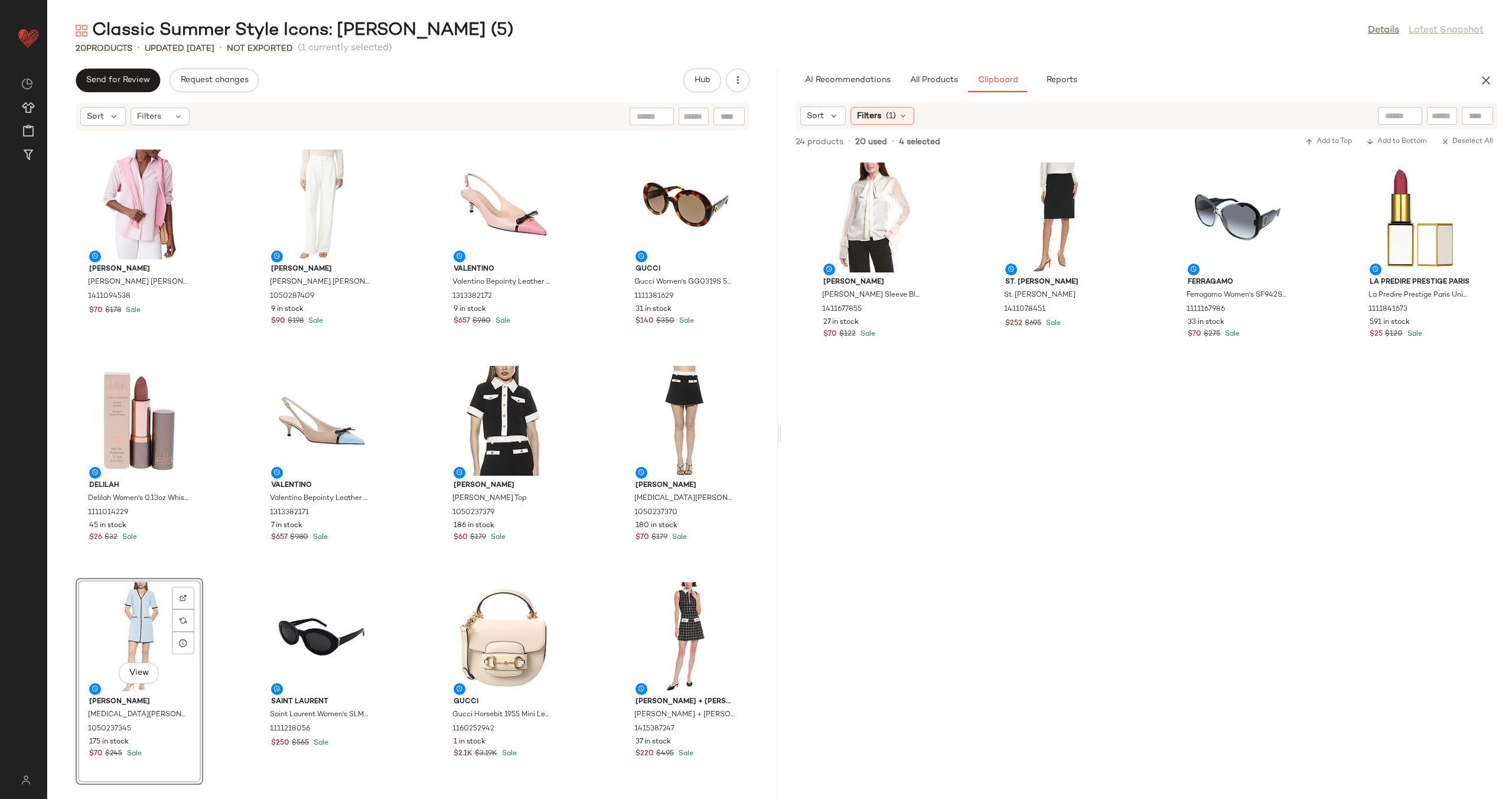
click at [397, 582] on div "St. John St. John Raised Plaid Tweed Dress 1415352005 6 in stock $560 $2K Sale …" at bounding box center [412, 458] width 730 height 653
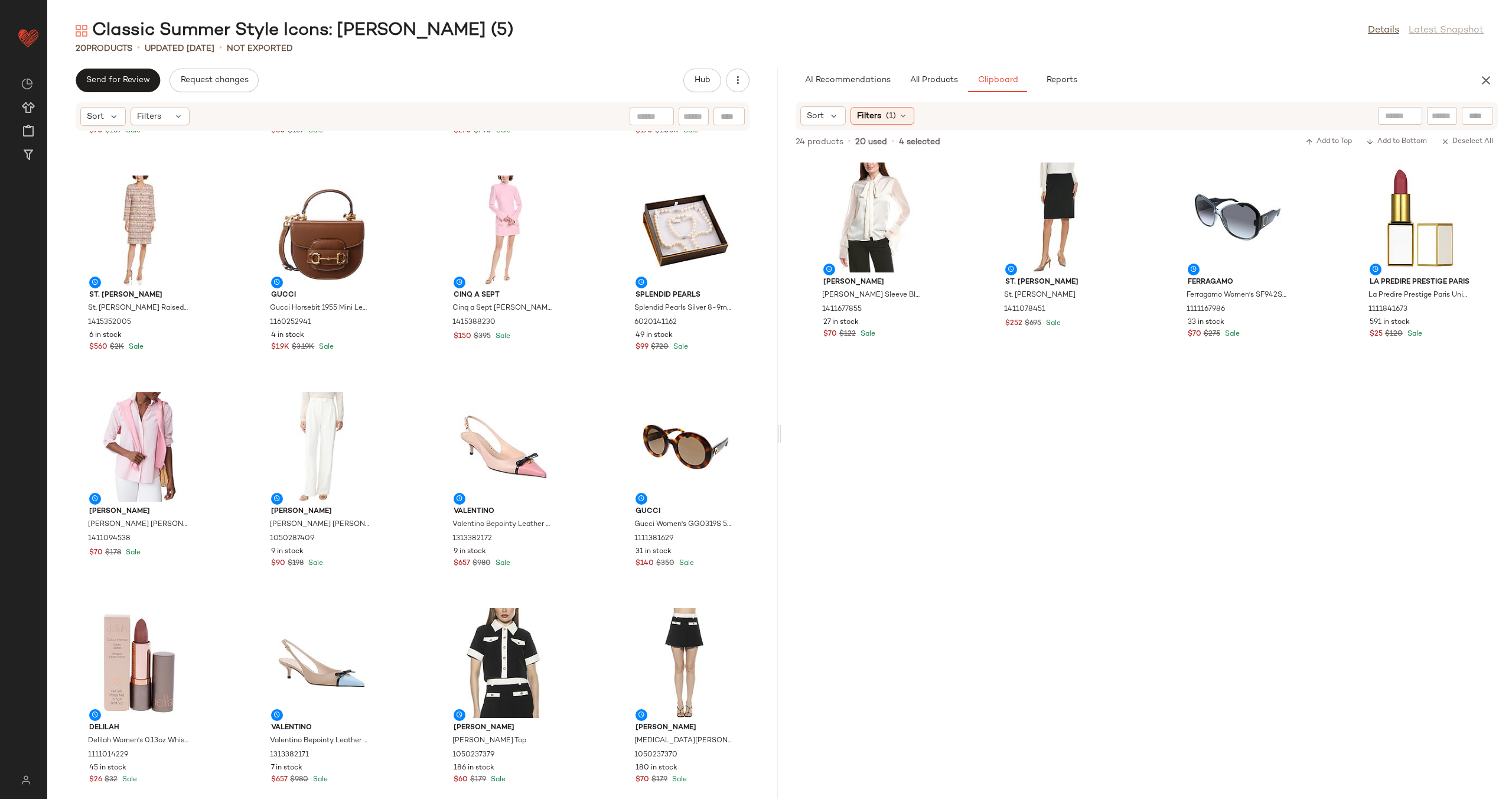
scroll to position [179, 0]
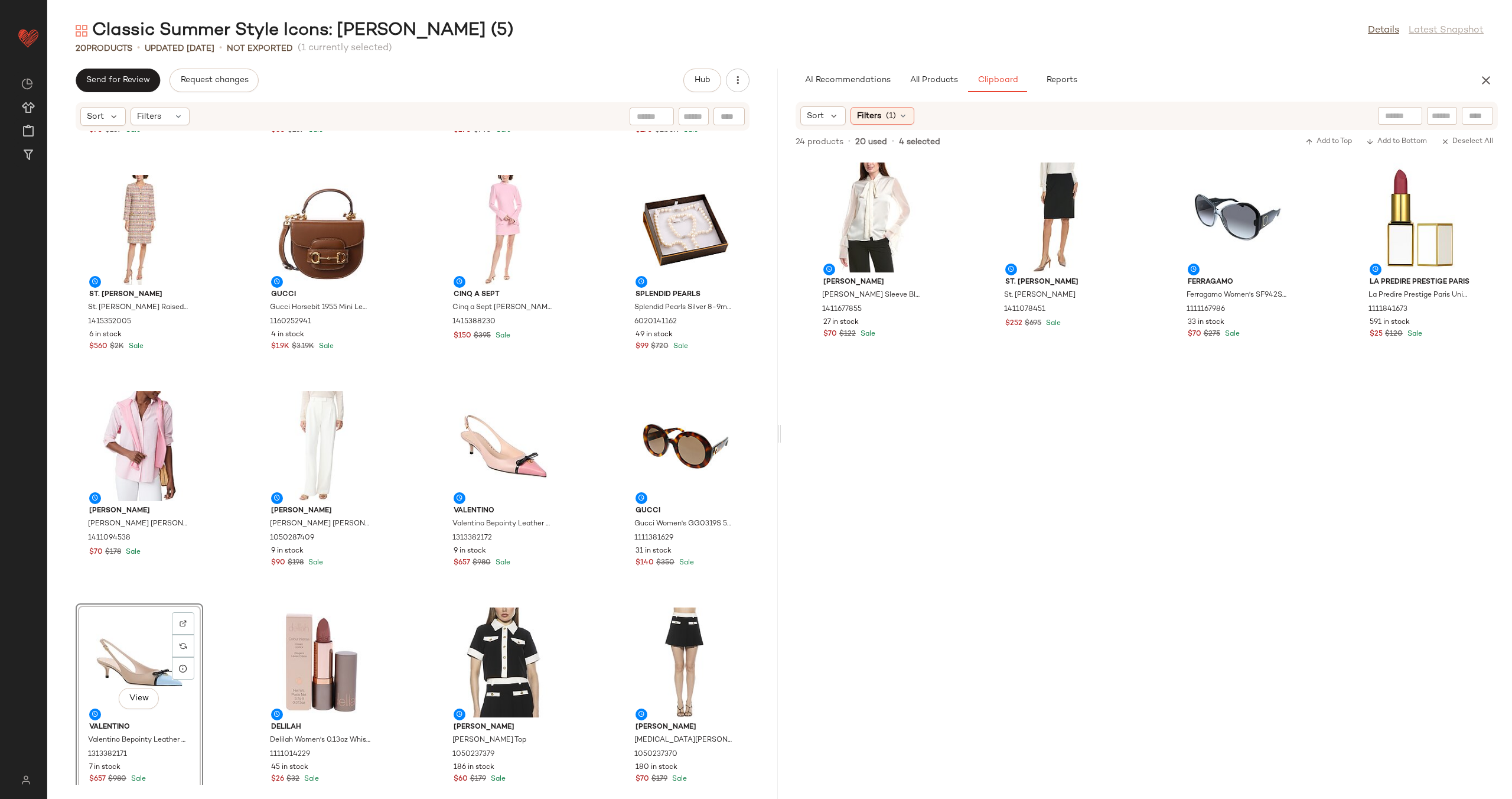
click at [403, 632] on div "Alexia Admor Alexia Admor Maia Knit Cardigan 1050158965 18 in stock $70 $169 Sa…" at bounding box center [412, 458] width 730 height 653
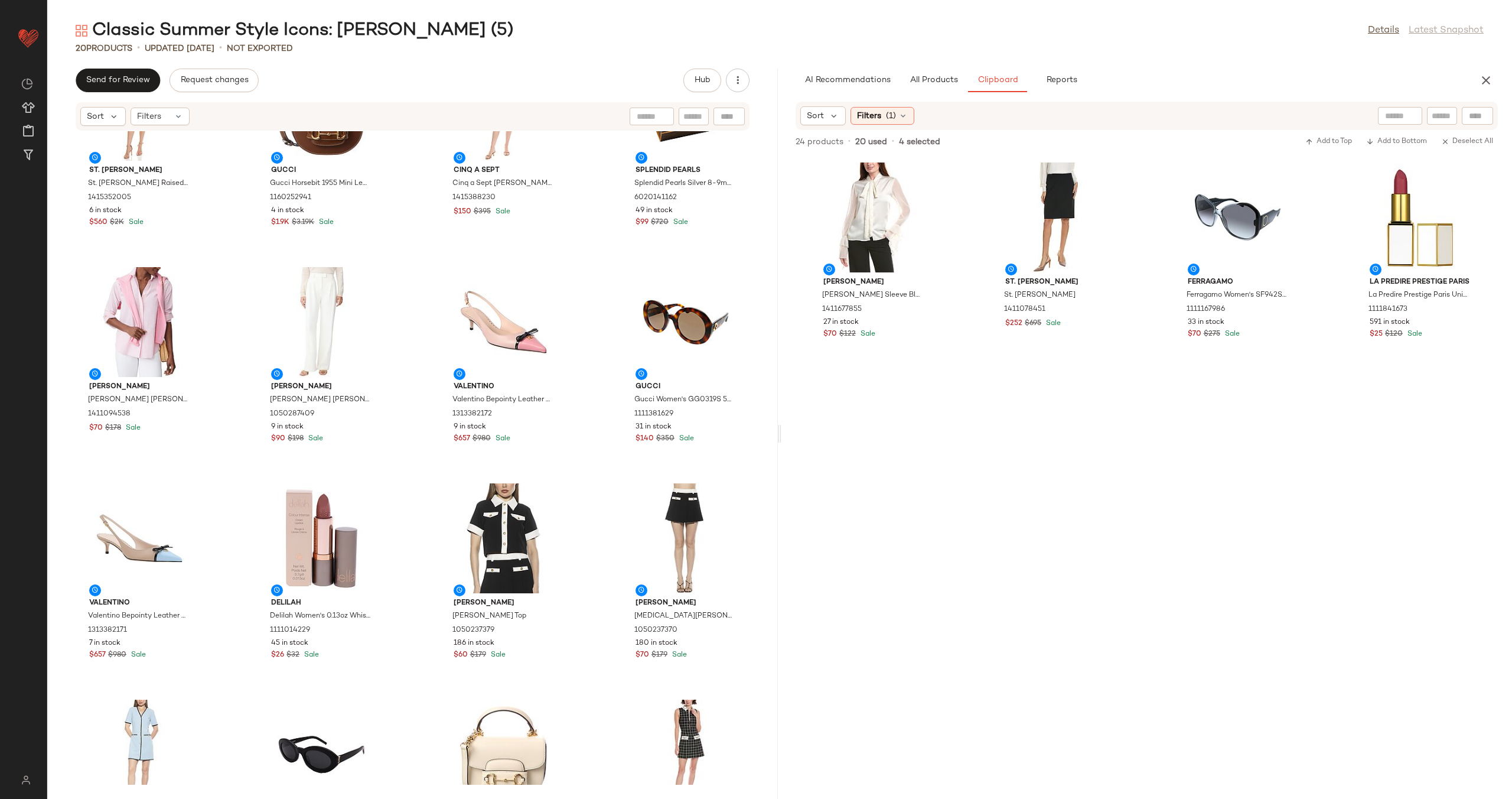
scroll to position [428, 0]
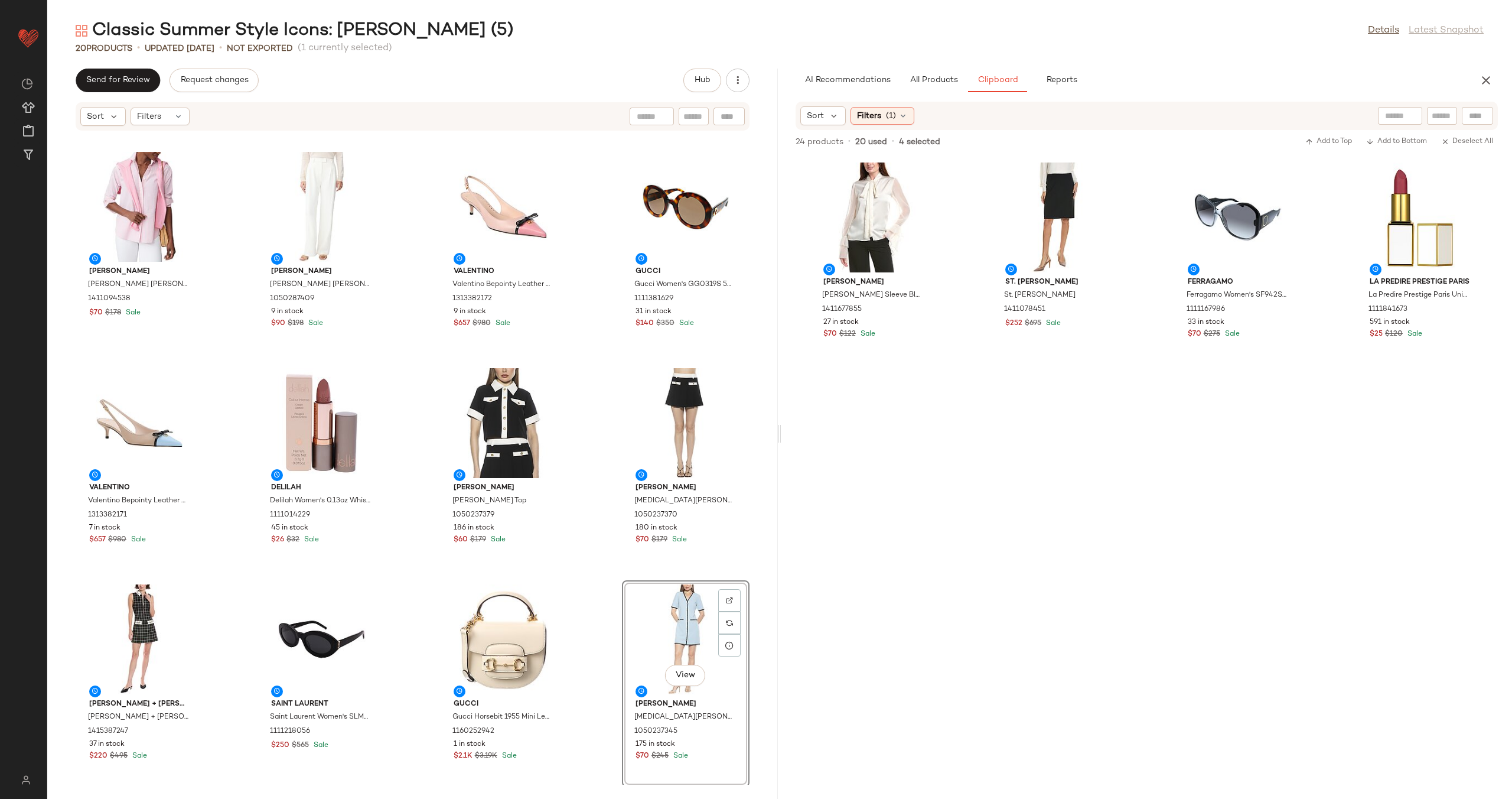
click at [589, 598] on div "St. John St. John Raised Plaid Tweed Dress 1415352005 6 in stock $560 $2K Sale …" at bounding box center [412, 458] width 730 height 653
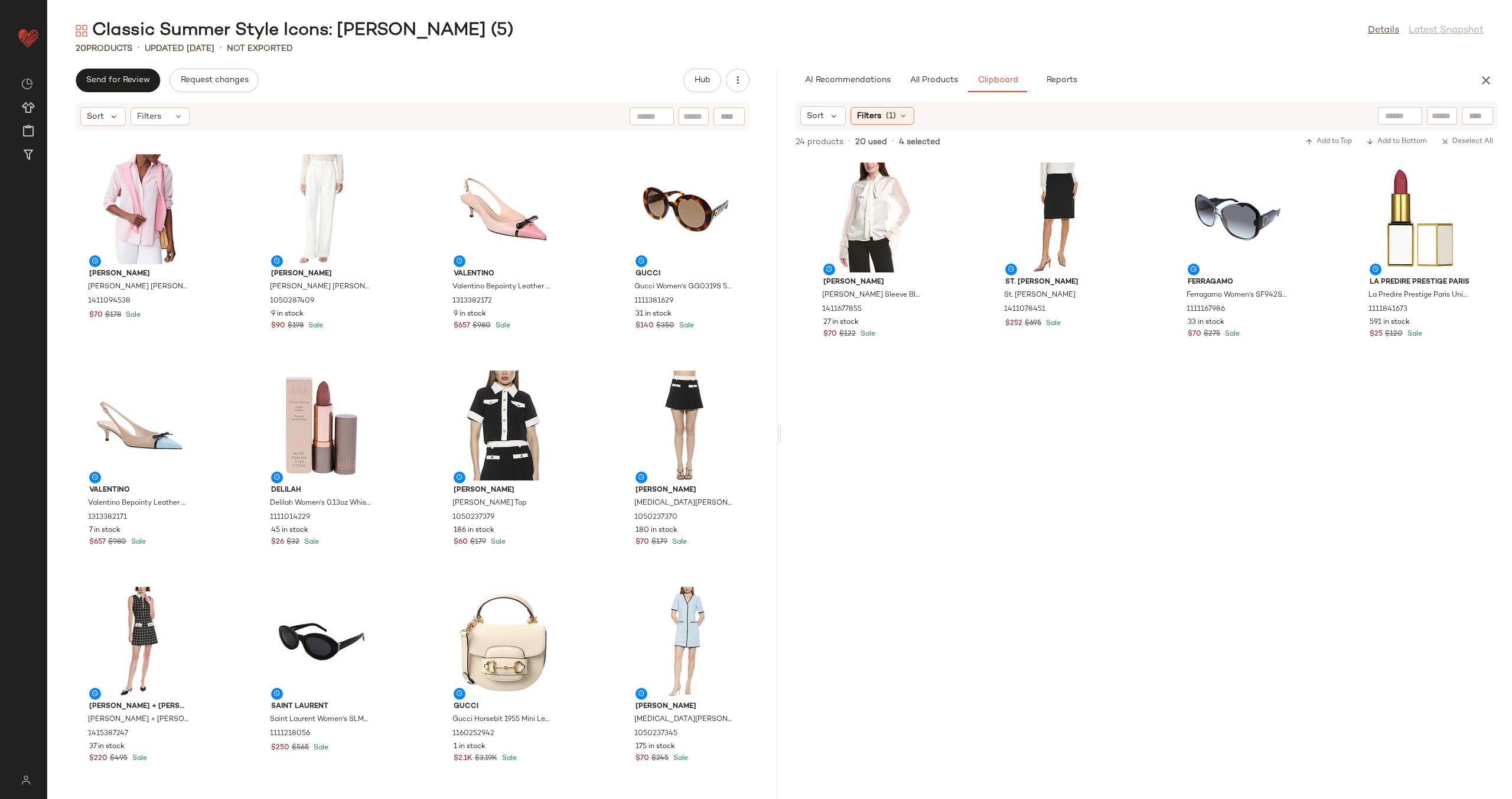
scroll to position [430, 0]
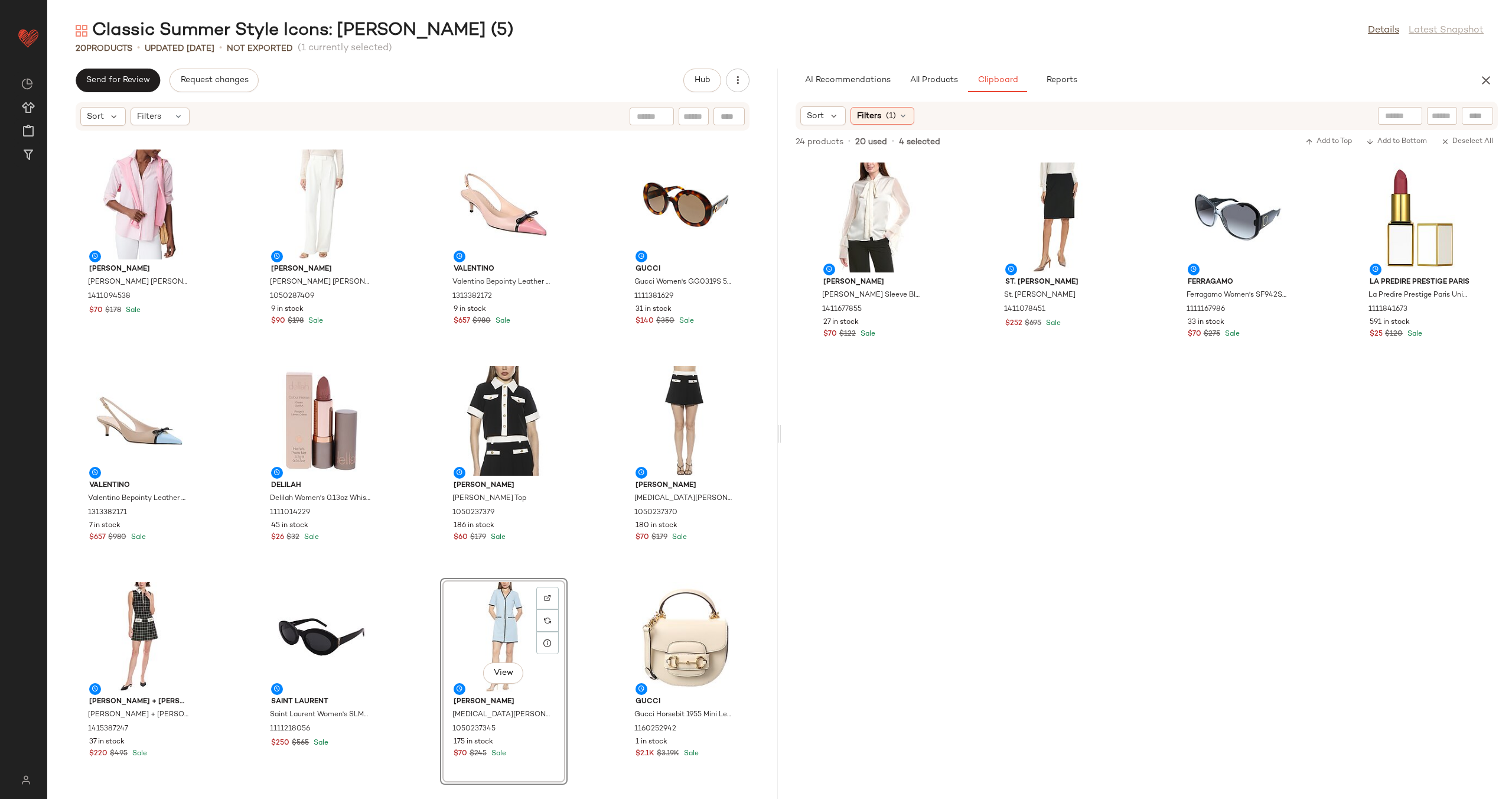
click at [589, 571] on div "St. John St. John Raised Plaid Tweed Dress 1415352005 6 in stock $560 $2K Sale …" at bounding box center [412, 458] width 730 height 653
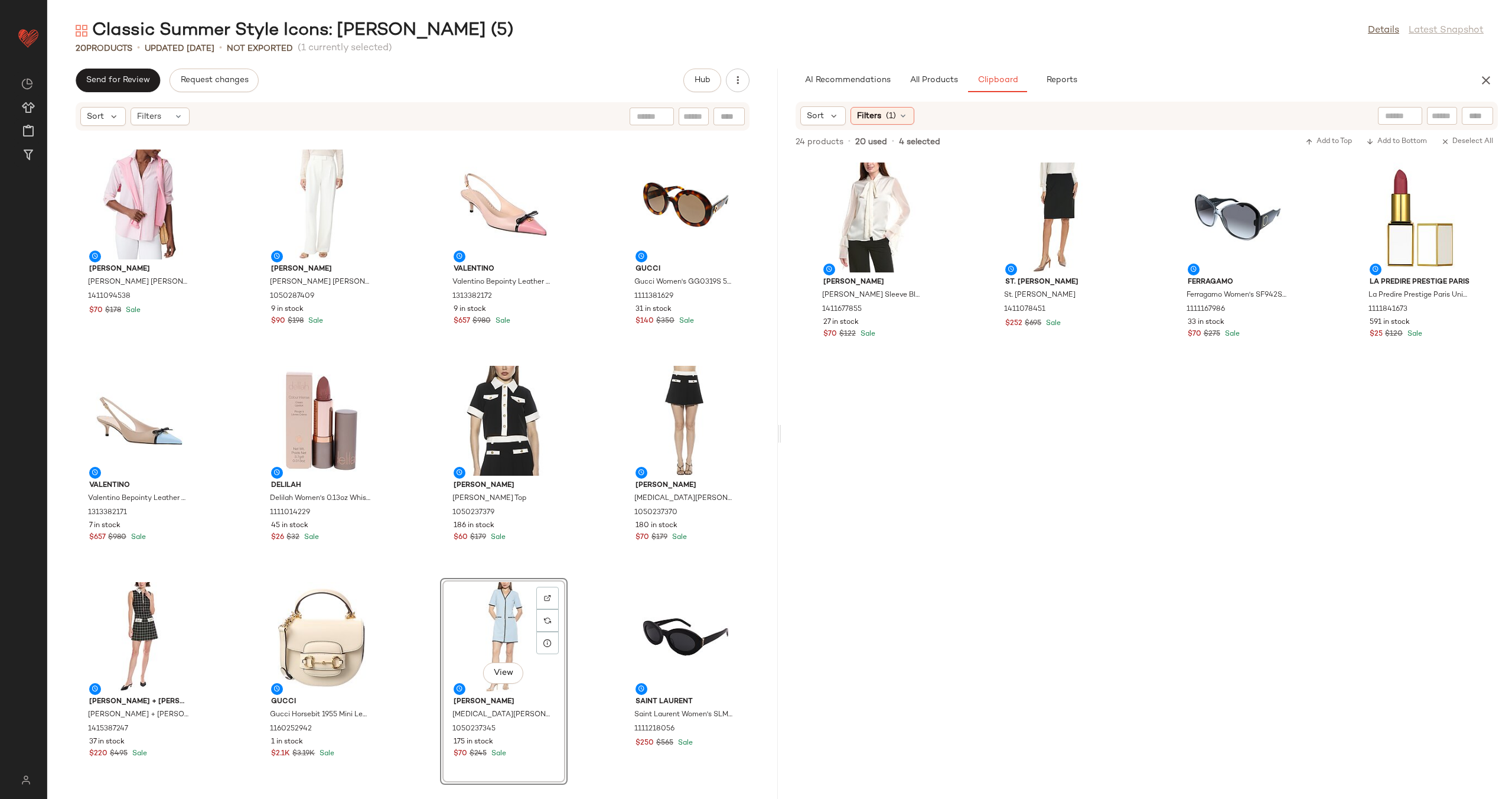
click at [411, 569] on div "St. John St. John Raised Plaid Tweed Dress 1415352005 6 in stock $560 $2K Sale …" at bounding box center [412, 458] width 730 height 653
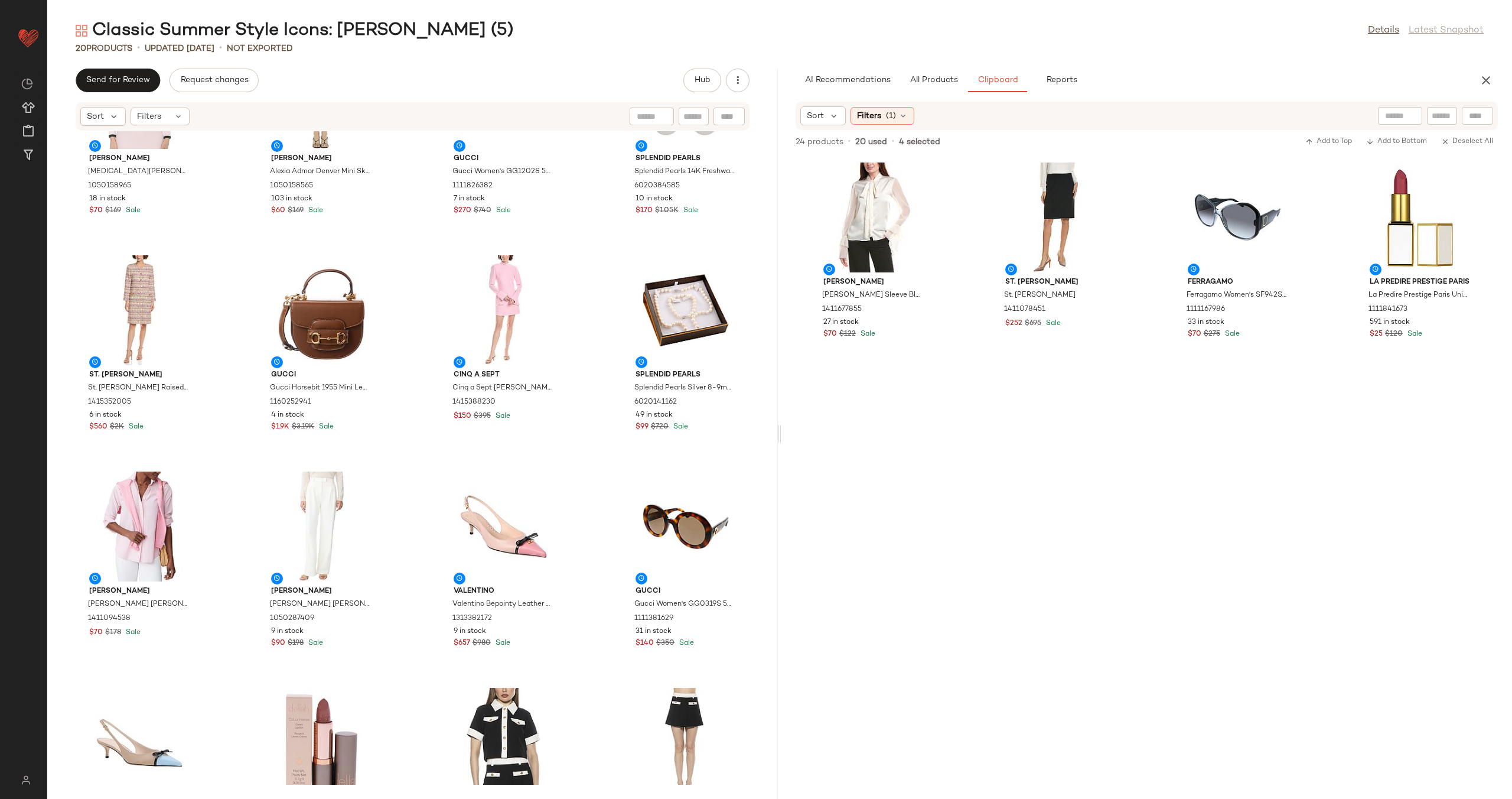
scroll to position [201, 0]
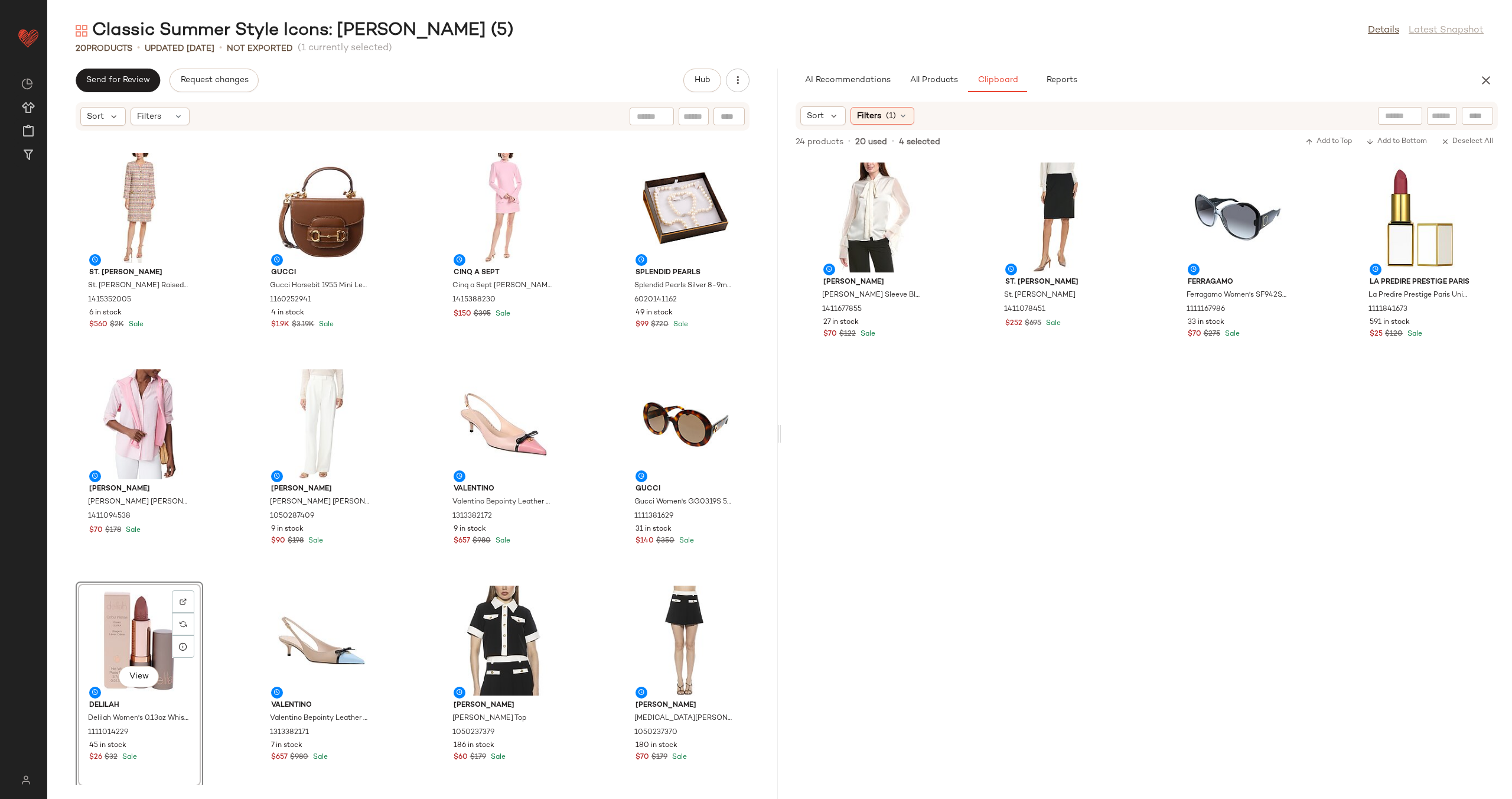
click at [395, 592] on div "Alexia Admor Alexia Admor Maia Knit Cardigan 1050158965 18 in stock $70 $169 Sa…" at bounding box center [412, 458] width 730 height 653
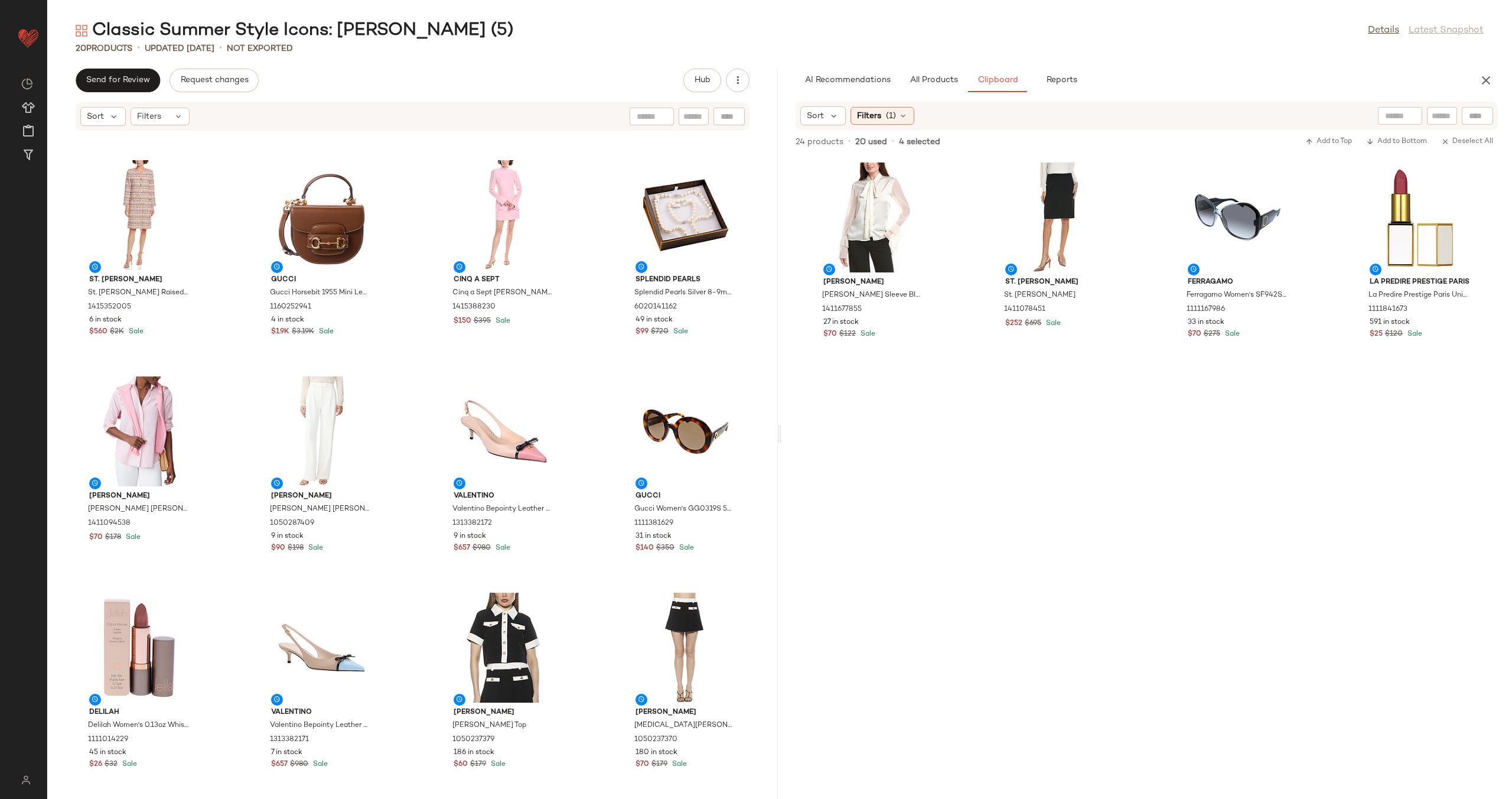
scroll to position [196, 0]
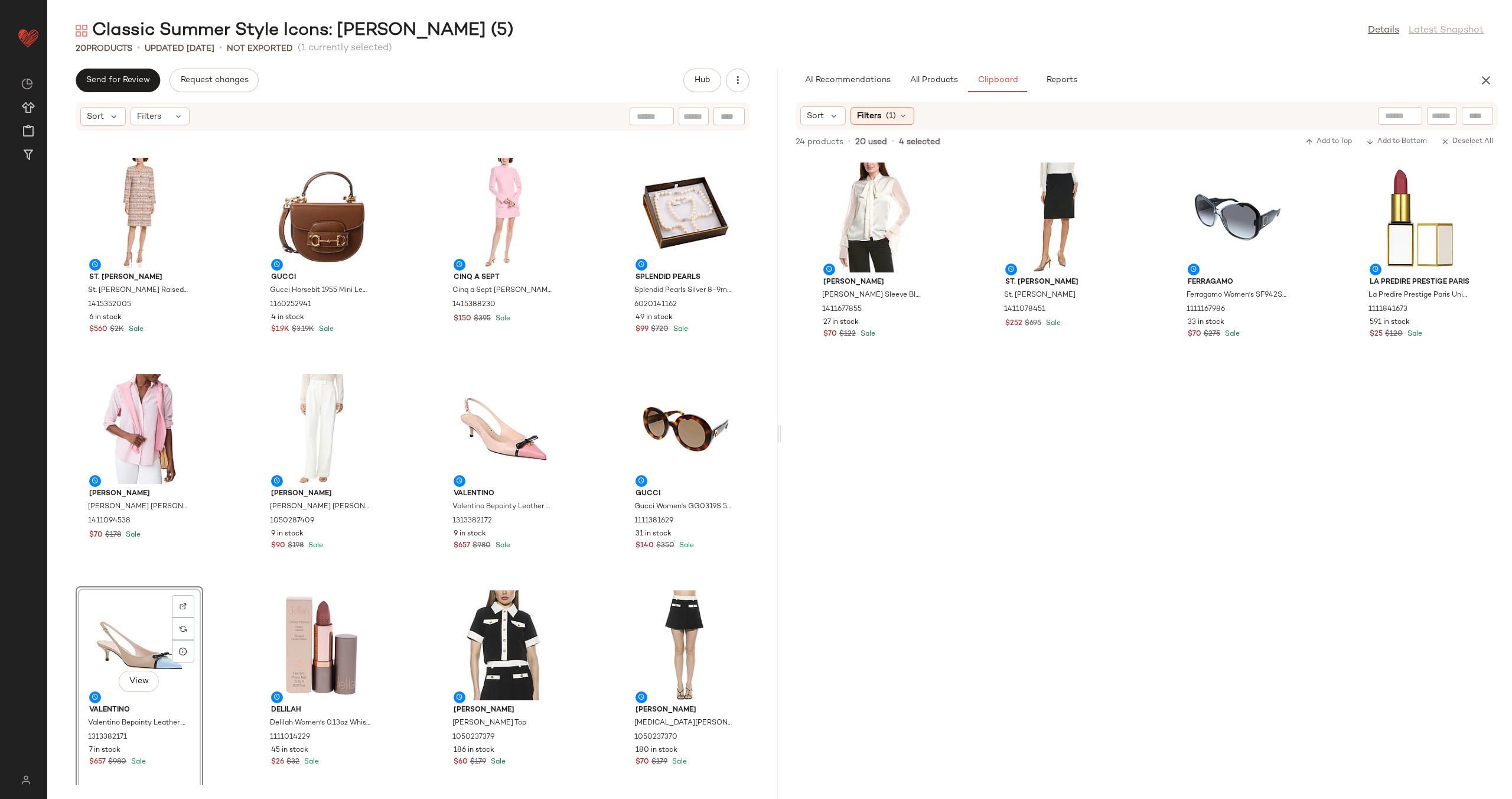
click at [401, 621] on div "Alexia Admor Alexia Admor Maia Knit Cardigan 1050158965 18 in stock $70 $169 Sa…" at bounding box center [412, 458] width 730 height 653
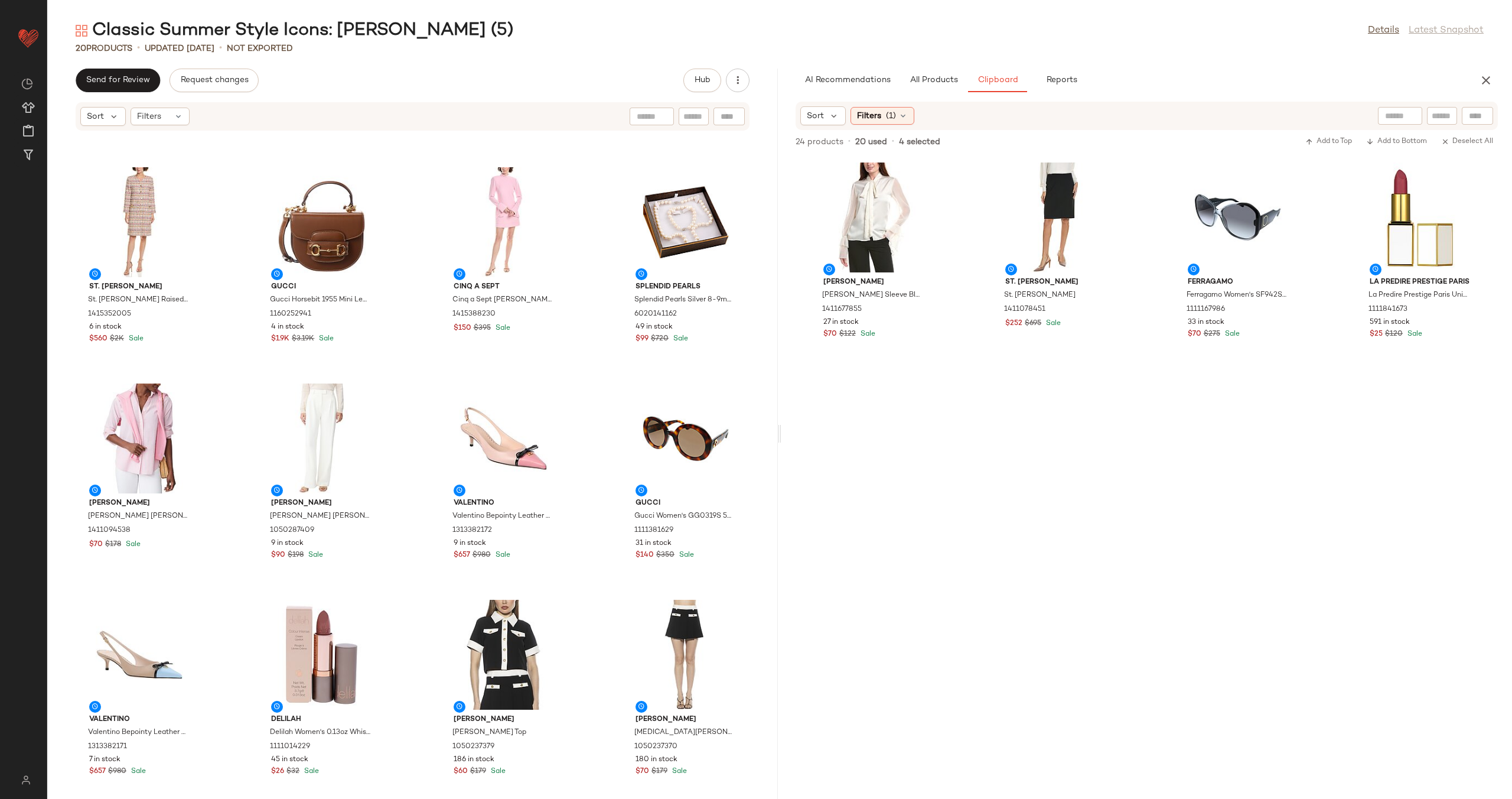
scroll to position [430, 0]
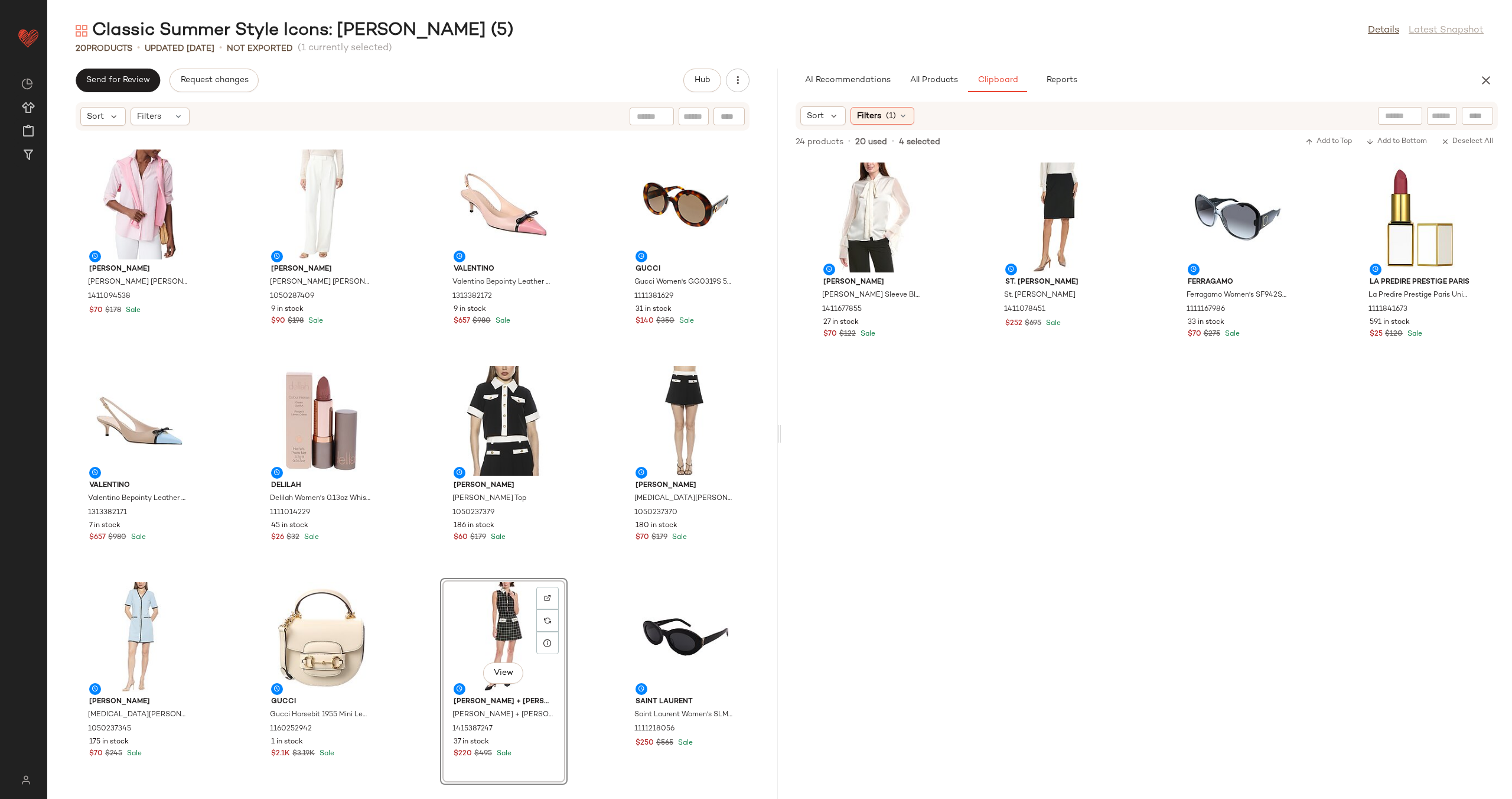
click at [577, 615] on div "St. John St. John Raised Plaid Tweed Dress 1415352005 6 in stock $560 $2K Sale …" at bounding box center [412, 458] width 730 height 653
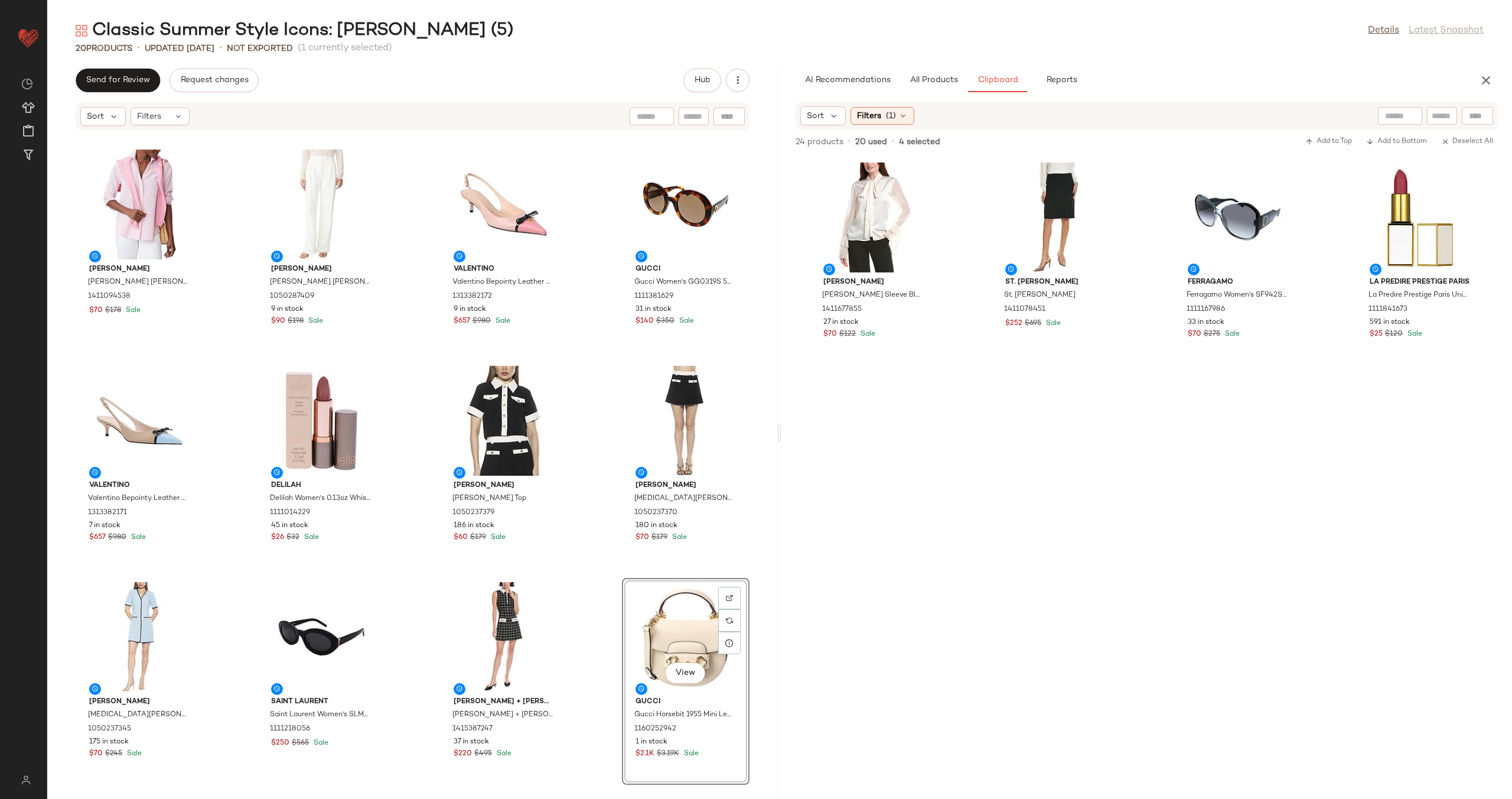
click at [586, 581] on div "St. John St. John Raised Plaid Tweed Dress 1415352005 6 in stock $560 $2K Sale …" at bounding box center [412, 458] width 730 height 653
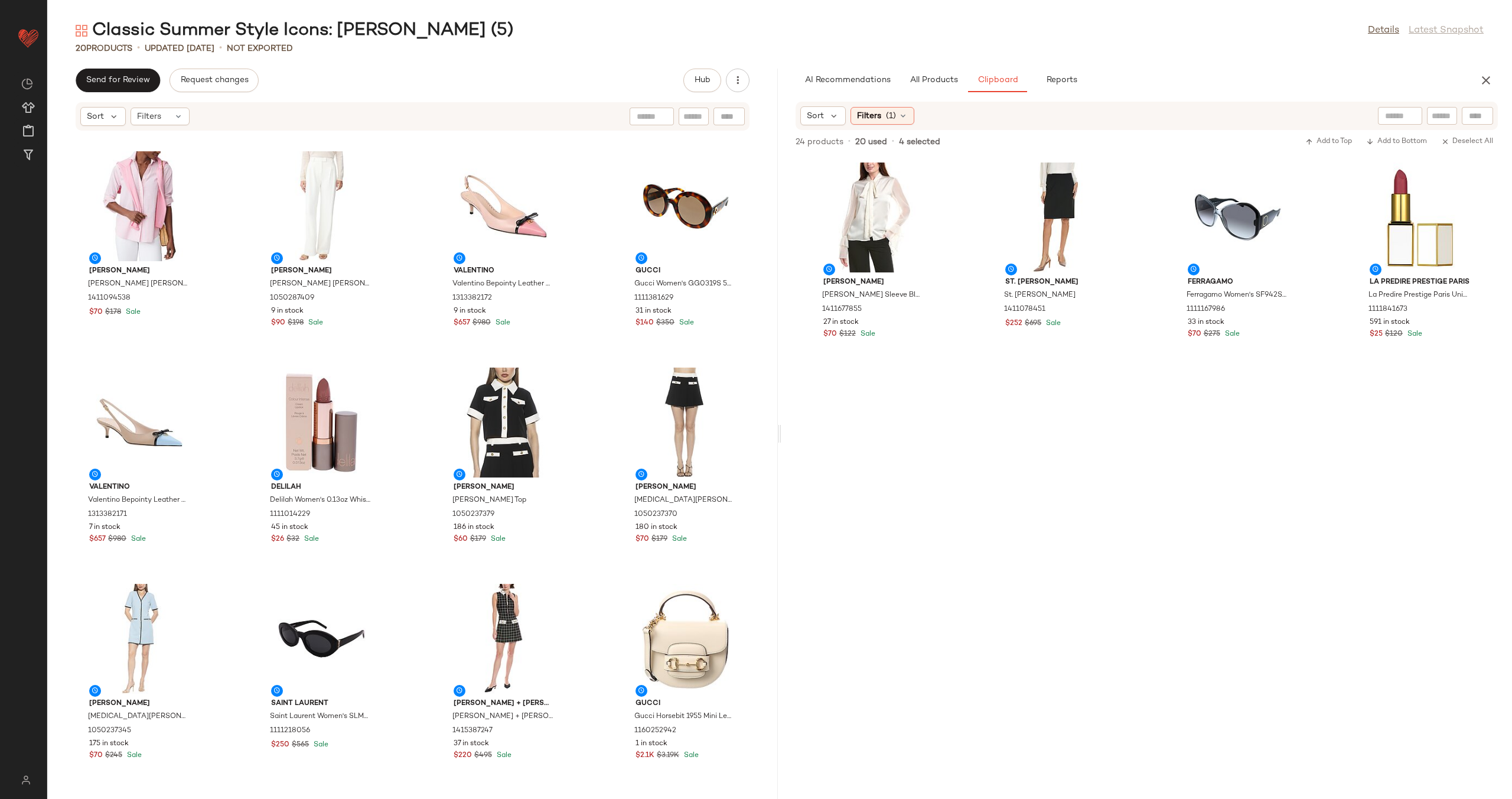
scroll to position [430, 0]
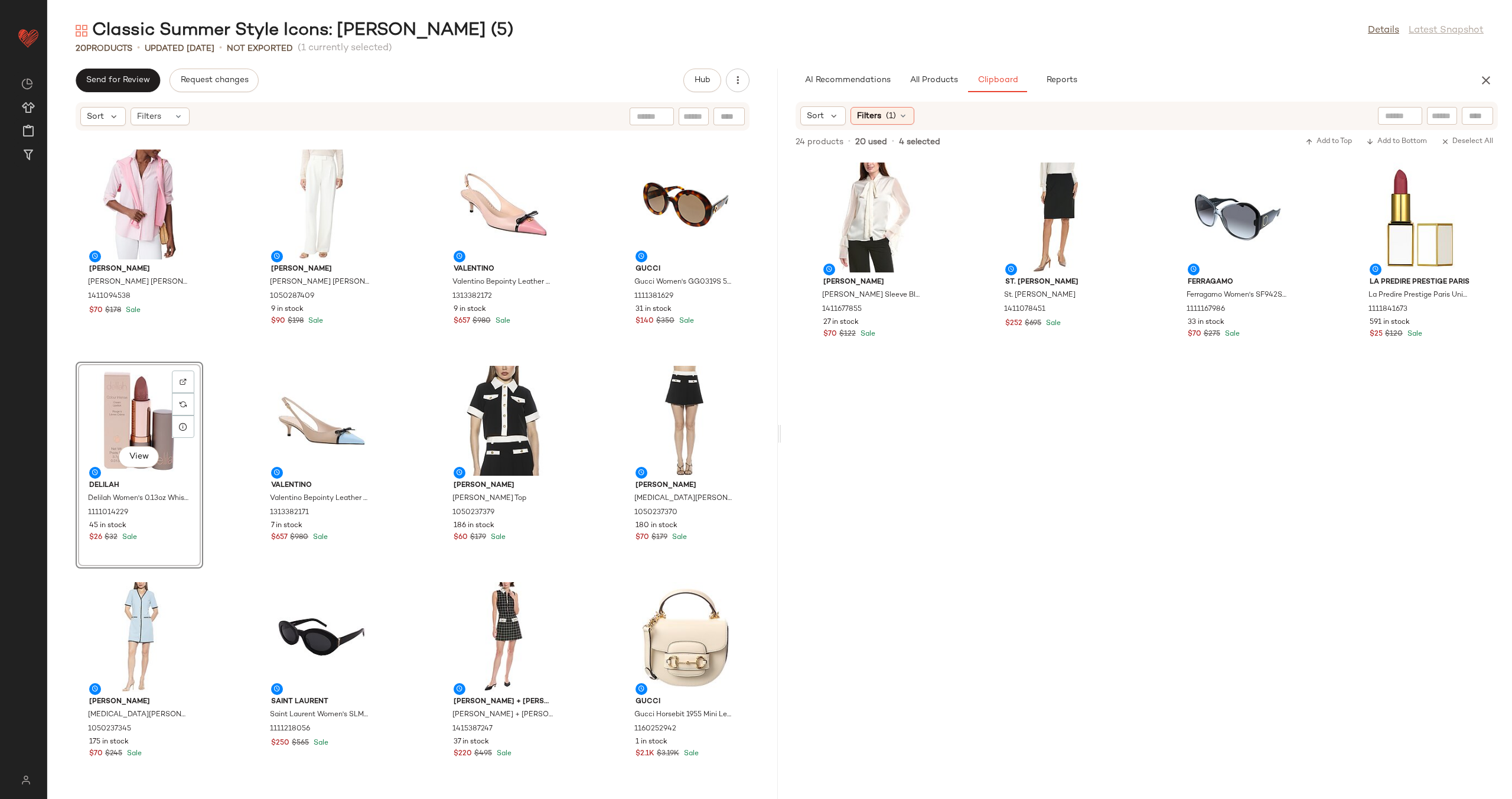
click at [396, 438] on div "St. John St. John Raised Plaid Tweed Dress 1415352005 6 in stock $560 $2K Sale …" at bounding box center [412, 458] width 730 height 653
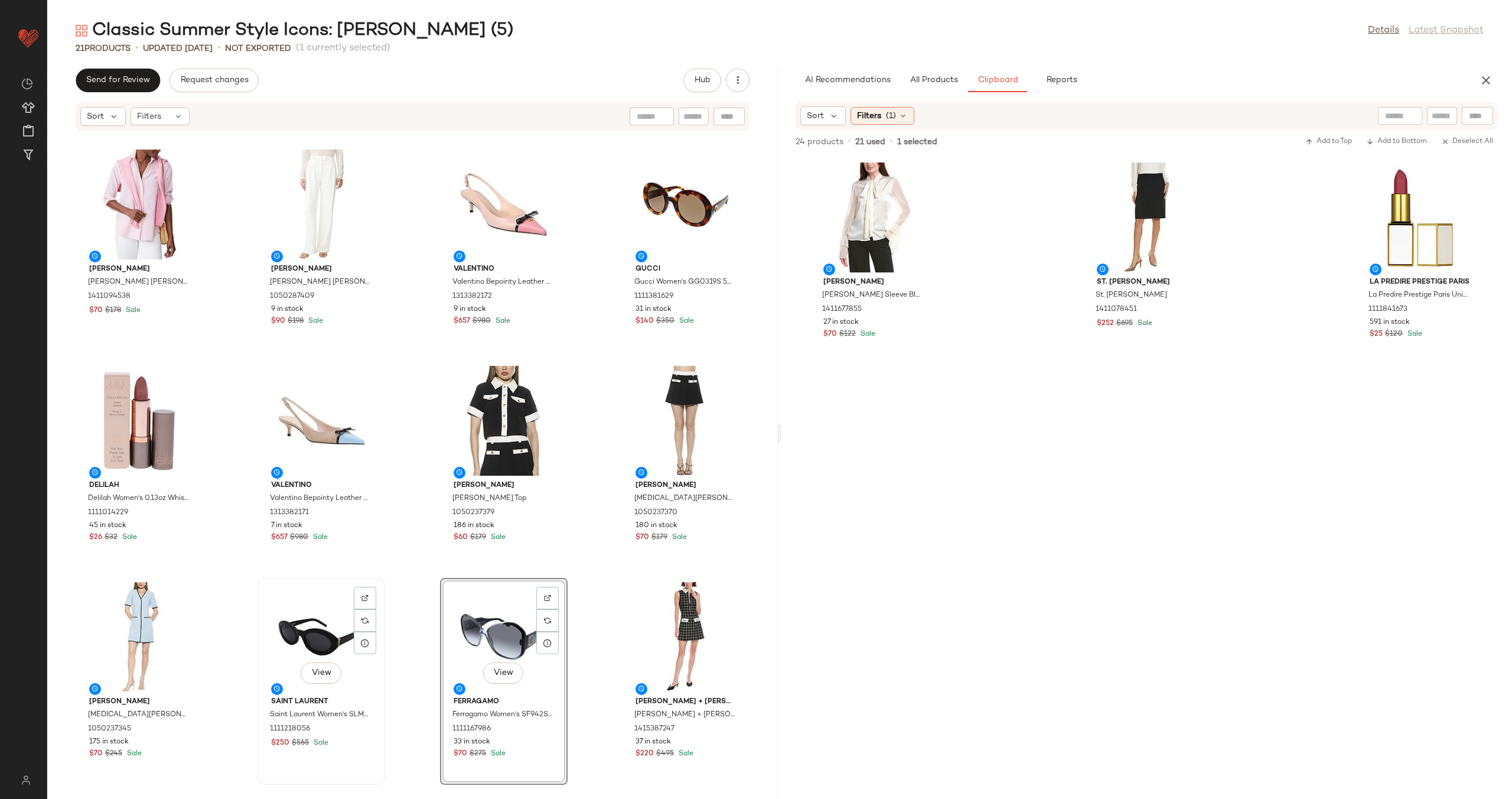
click at [291, 621] on div "View" at bounding box center [320, 637] width 119 height 110
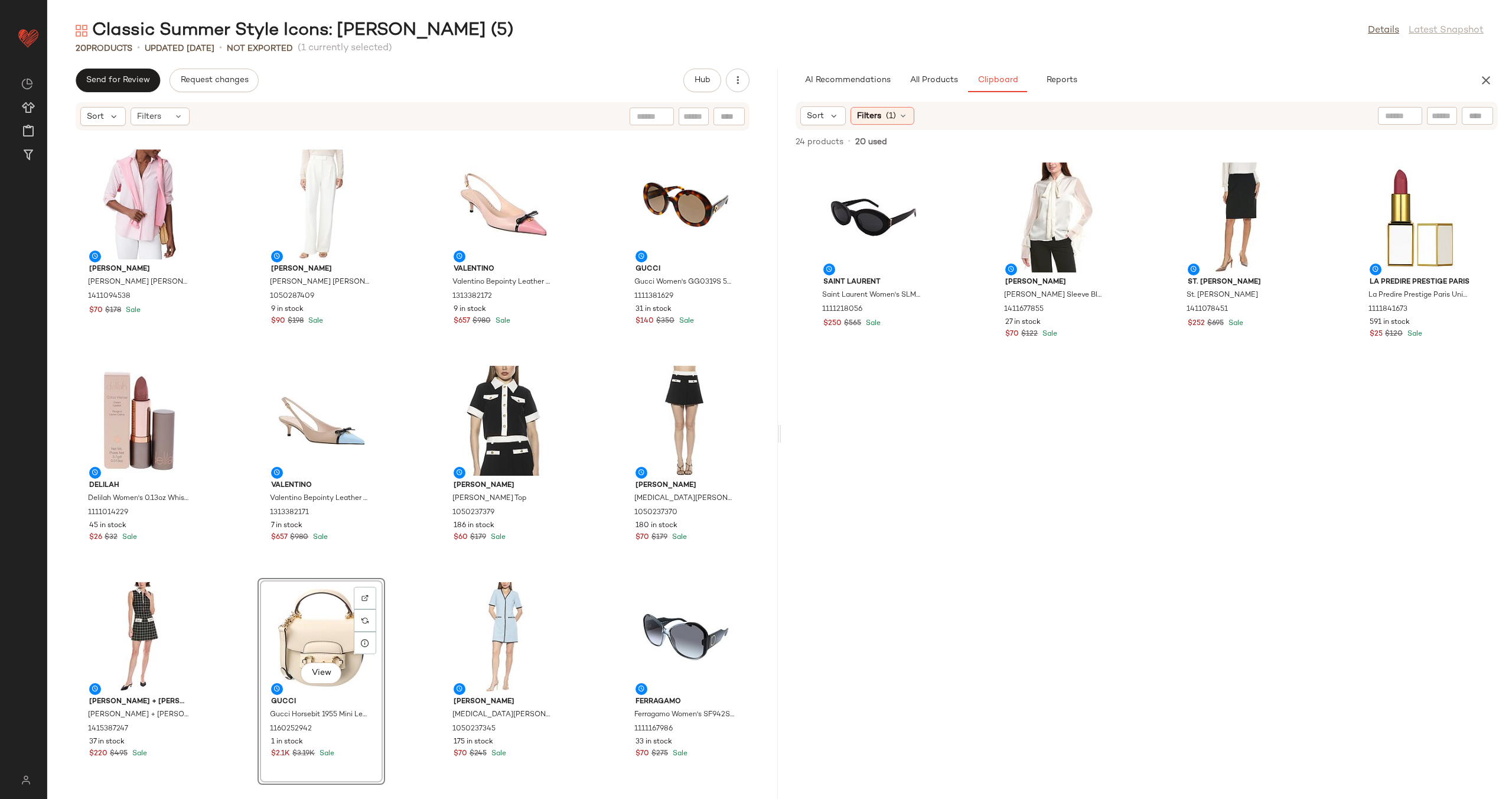
click at [390, 572] on div "St. John St. John Raised Plaid Tweed Dress 1415352005 6 in stock $560 $2K Sale …" at bounding box center [412, 458] width 730 height 653
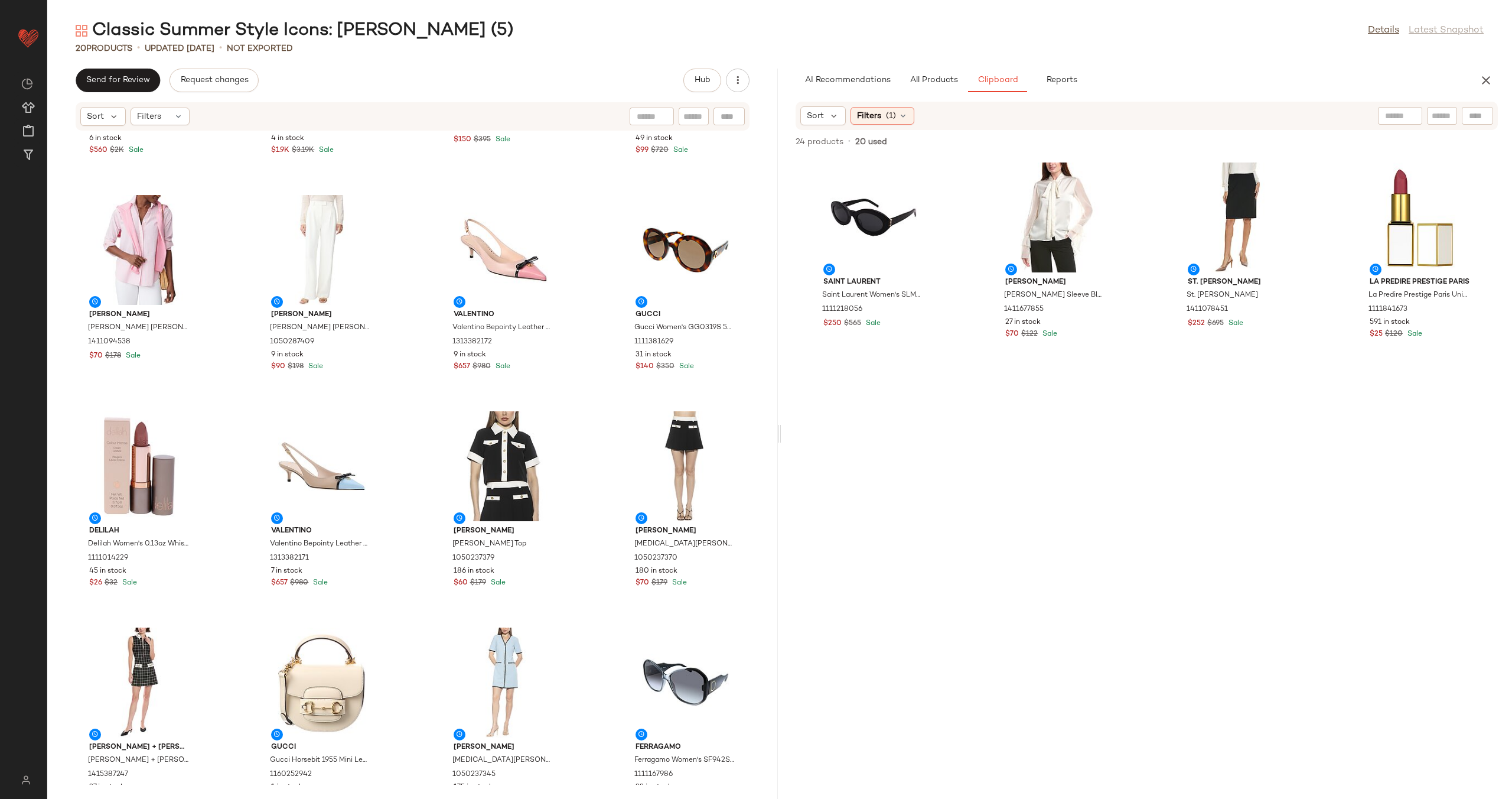
scroll to position [430, 0]
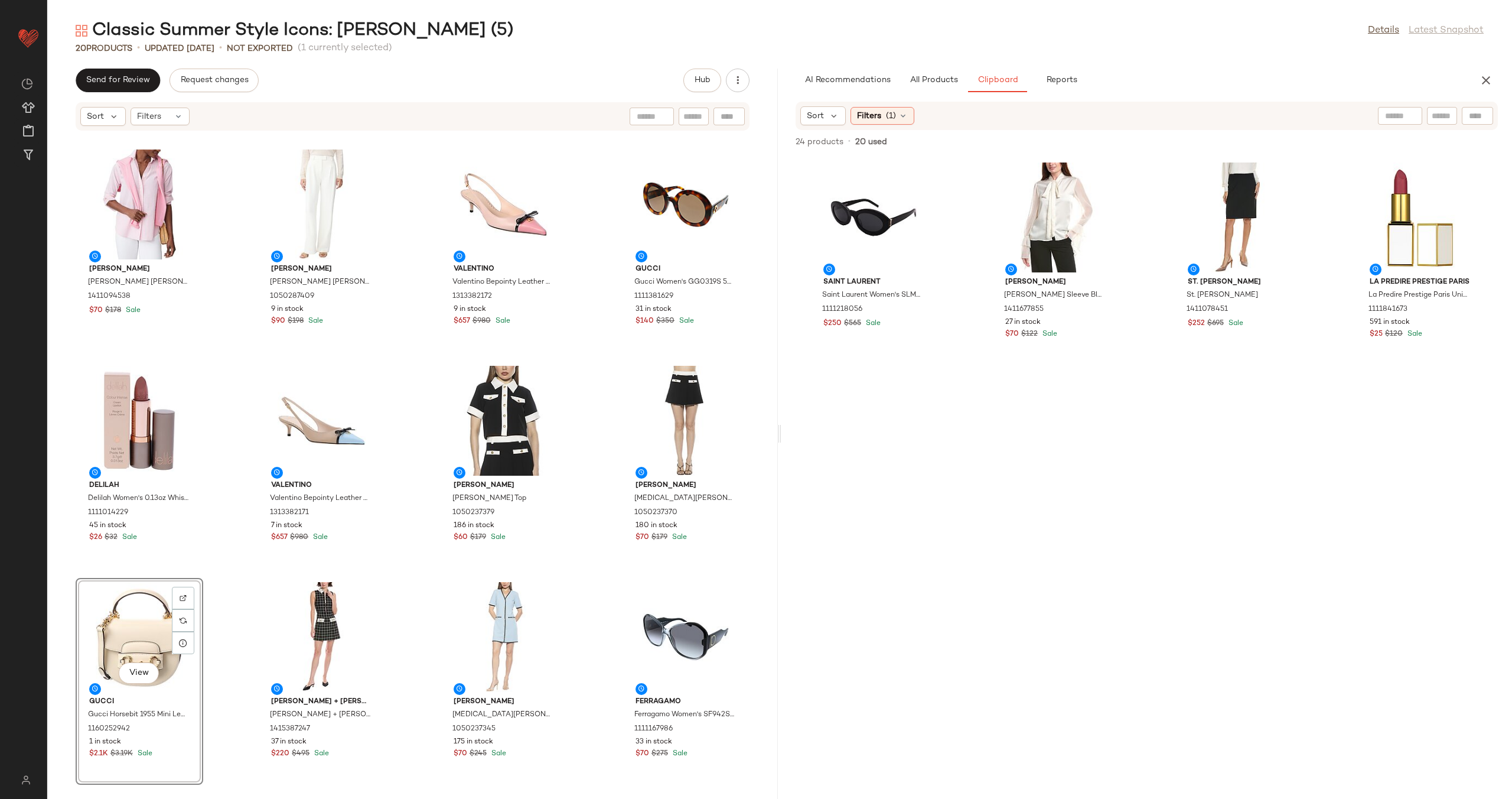
click at [399, 589] on div "St. John St. John Raised Plaid Tweed Dress 1415352005 6 in stock $560 $2K Sale …" at bounding box center [412, 458] width 730 height 653
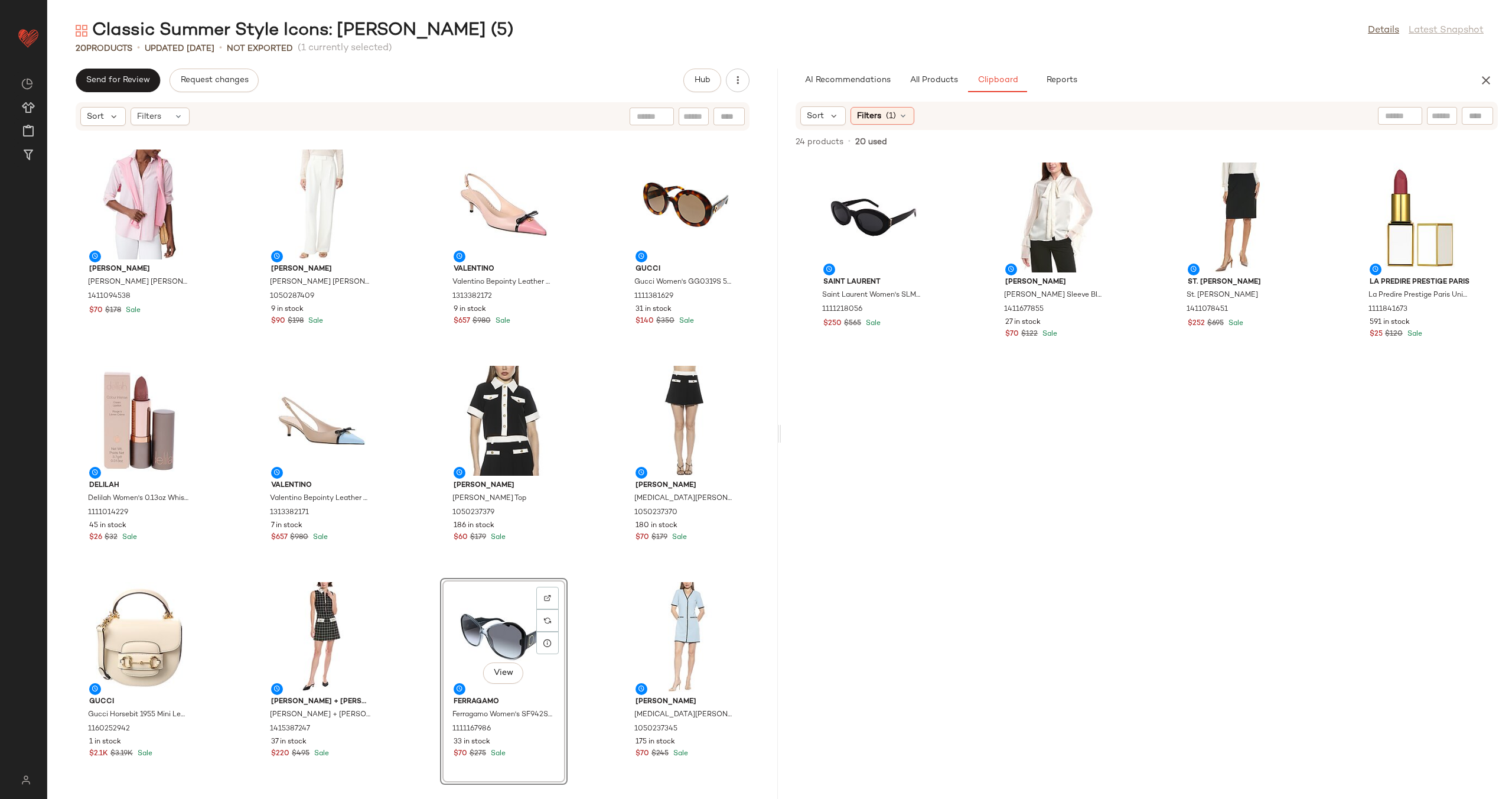
click at [417, 583] on div "St. John St. John Raised Plaid Tweed Dress 1415352005 6 in stock $560 $2K Sale …" at bounding box center [412, 458] width 730 height 653
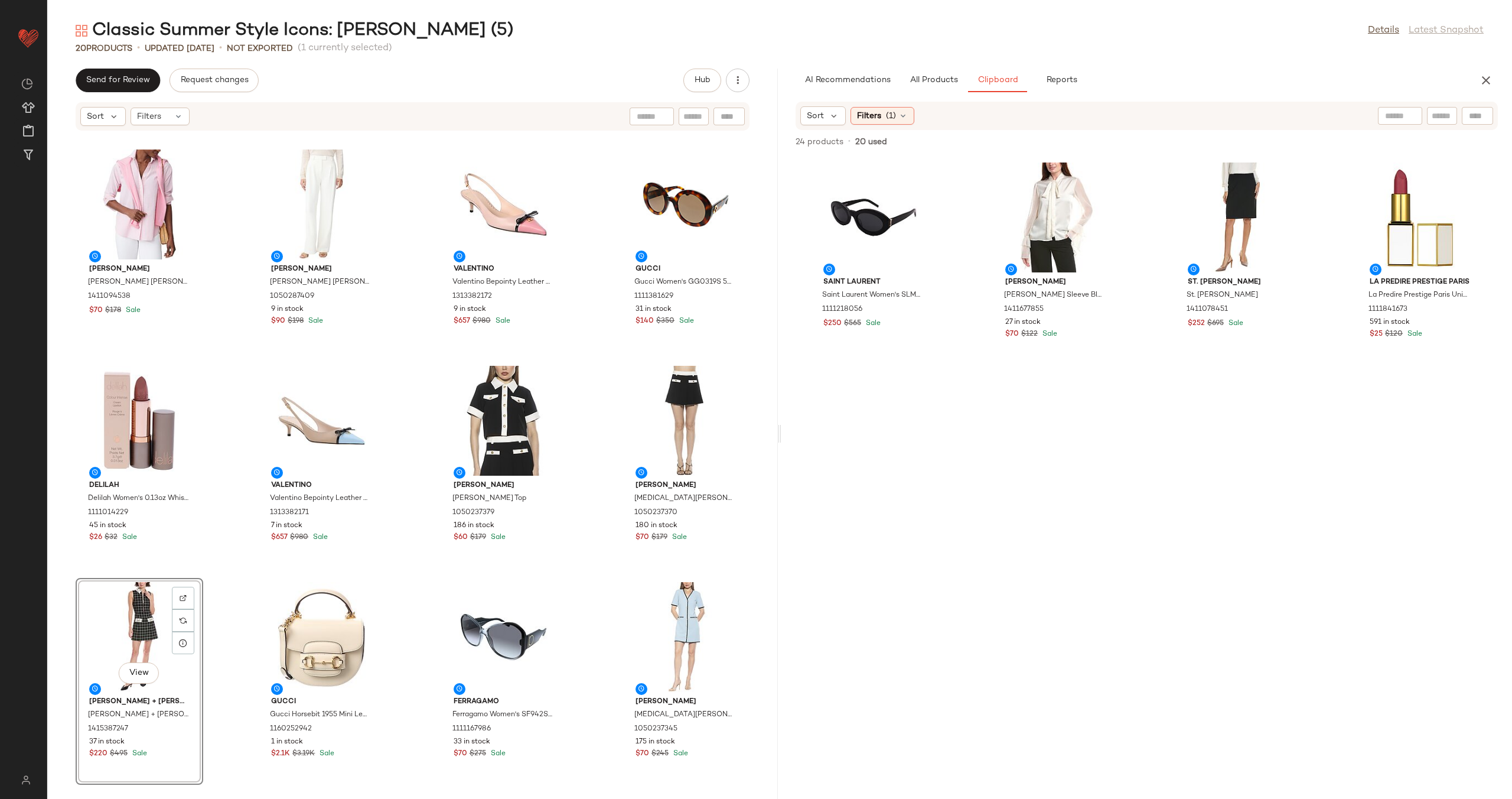
click at [594, 593] on div "St. John St. John Raised Plaid Tweed Dress 1415352005 6 in stock $560 $2K Sale …" at bounding box center [412, 458] width 730 height 653
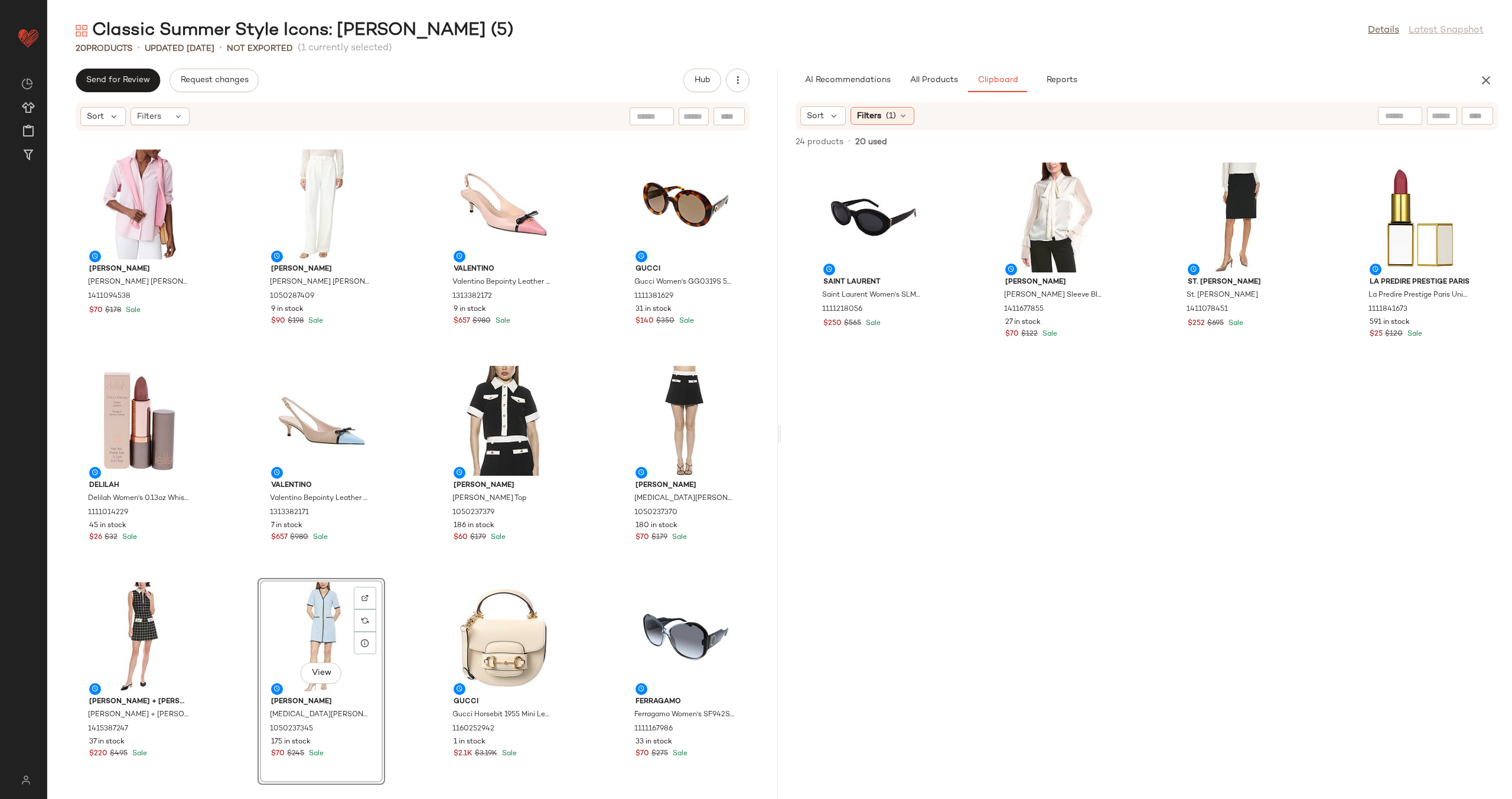
click at [420, 584] on div "St. John St. John Raised Plaid Tweed Dress 1415352005 6 in stock $560 $2K Sale …" at bounding box center [412, 458] width 730 height 653
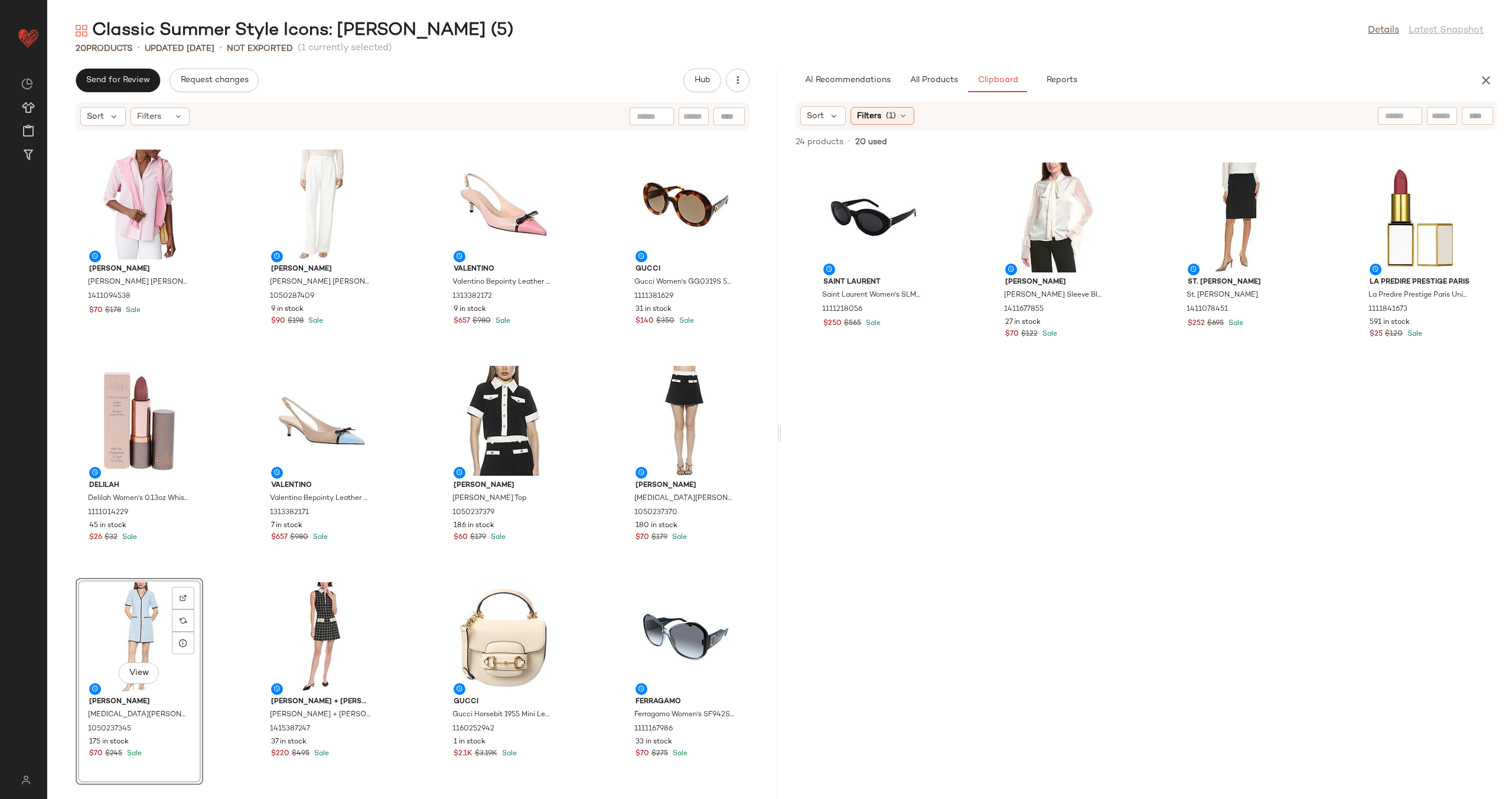
click at [414, 597] on div "St. John St. John Raised Plaid Tweed Dress 1415352005 6 in stock $560 $2K Sale …" at bounding box center [412, 458] width 730 height 653
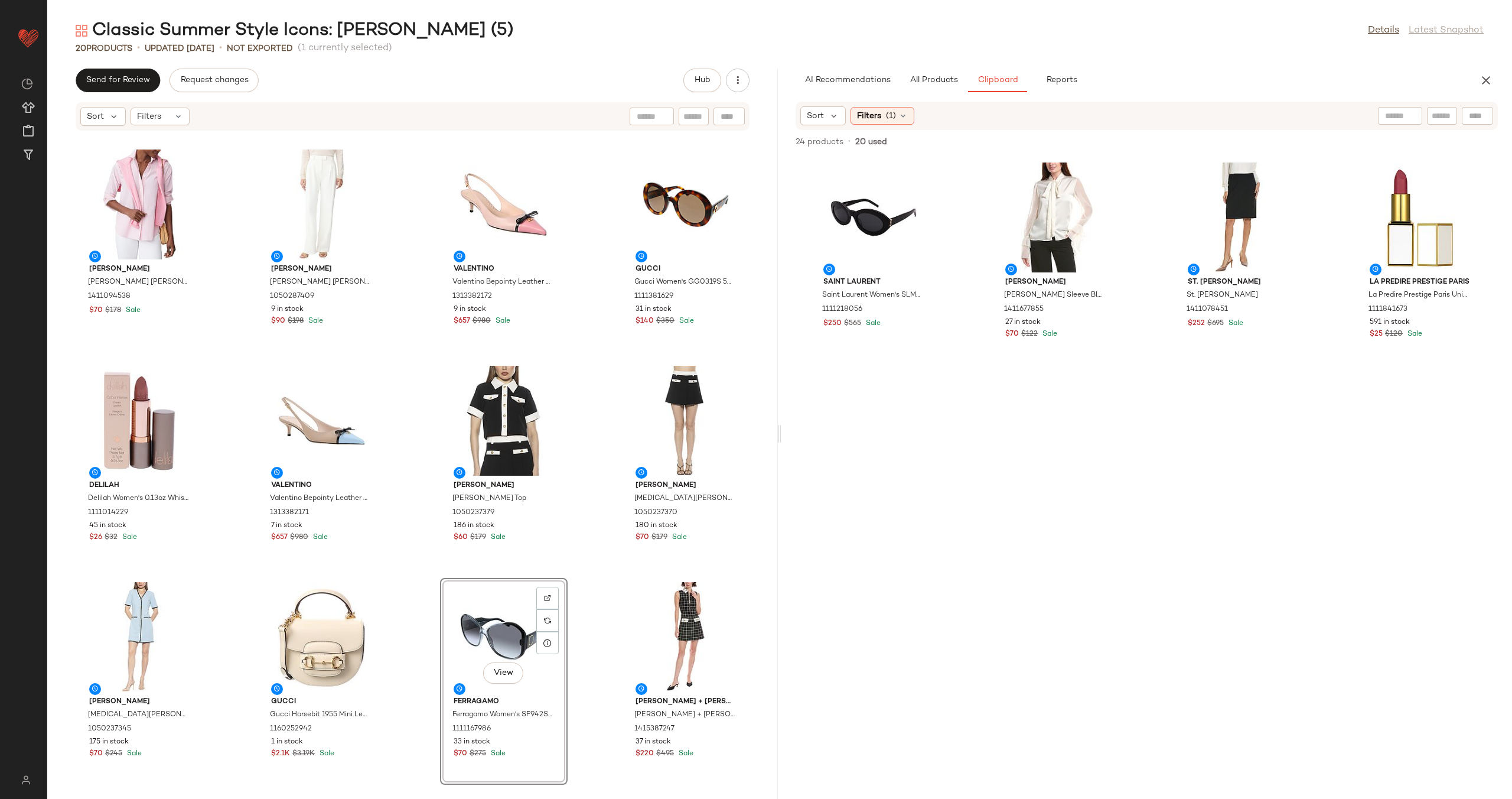
click at [417, 579] on div "St. John St. John Raised Plaid Tweed Dress 1415352005 6 in stock $560 $2K Sale …" at bounding box center [412, 458] width 730 height 653
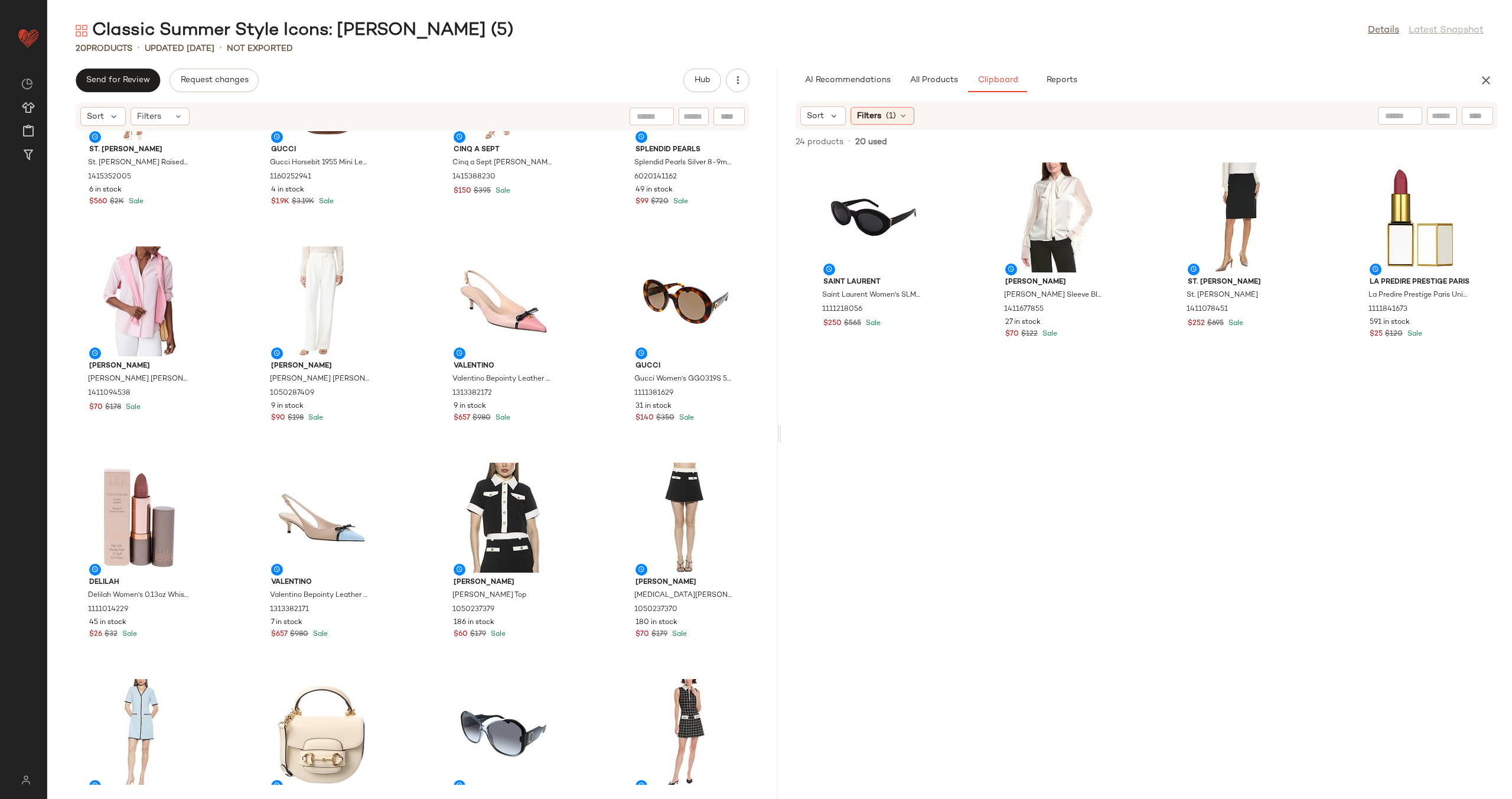
scroll to position [430, 0]
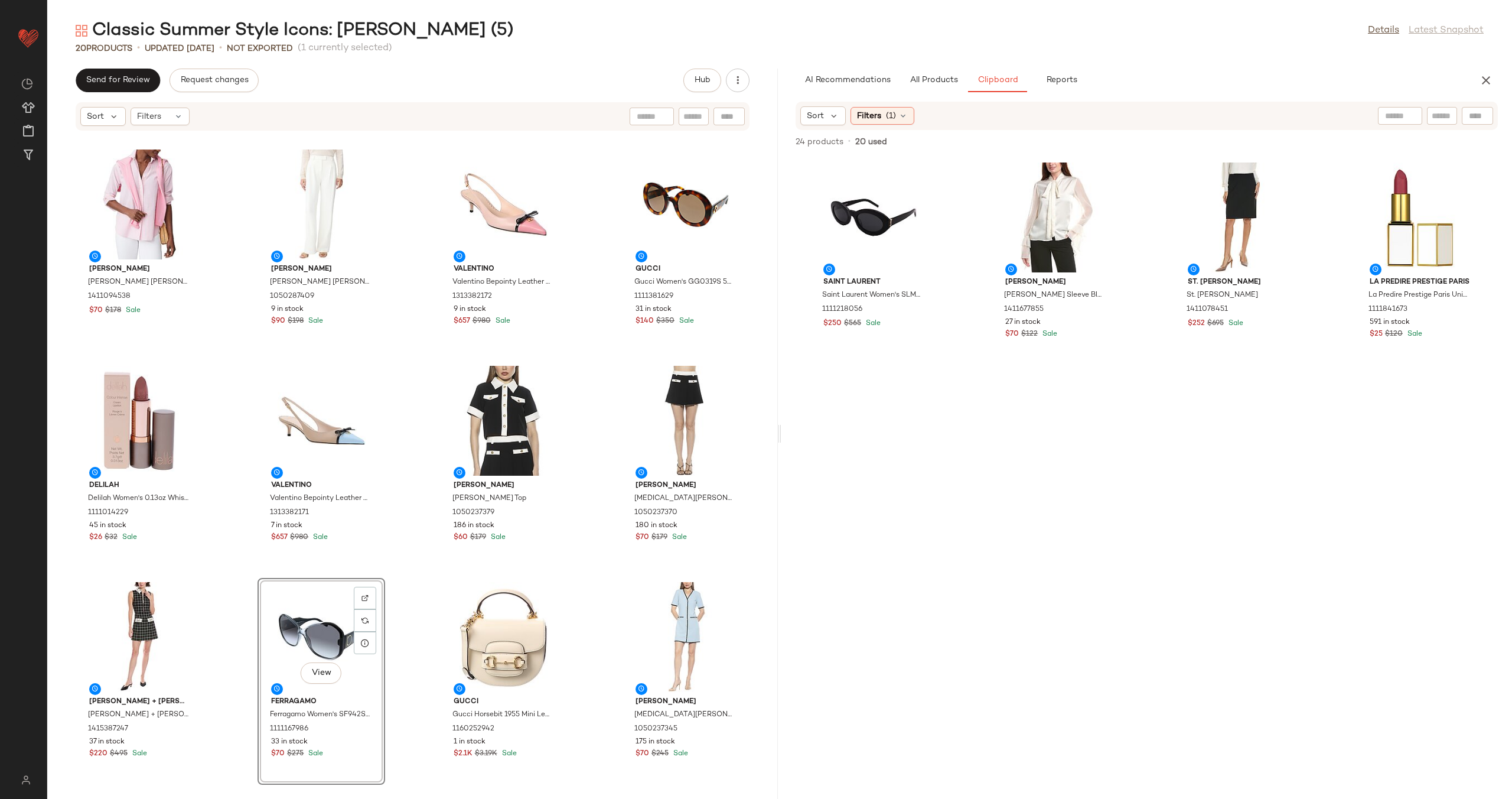
click at [414, 586] on div "St. John St. John Raised Plaid Tweed Dress 1415352005 6 in stock $560 $2K Sale …" at bounding box center [412, 458] width 730 height 653
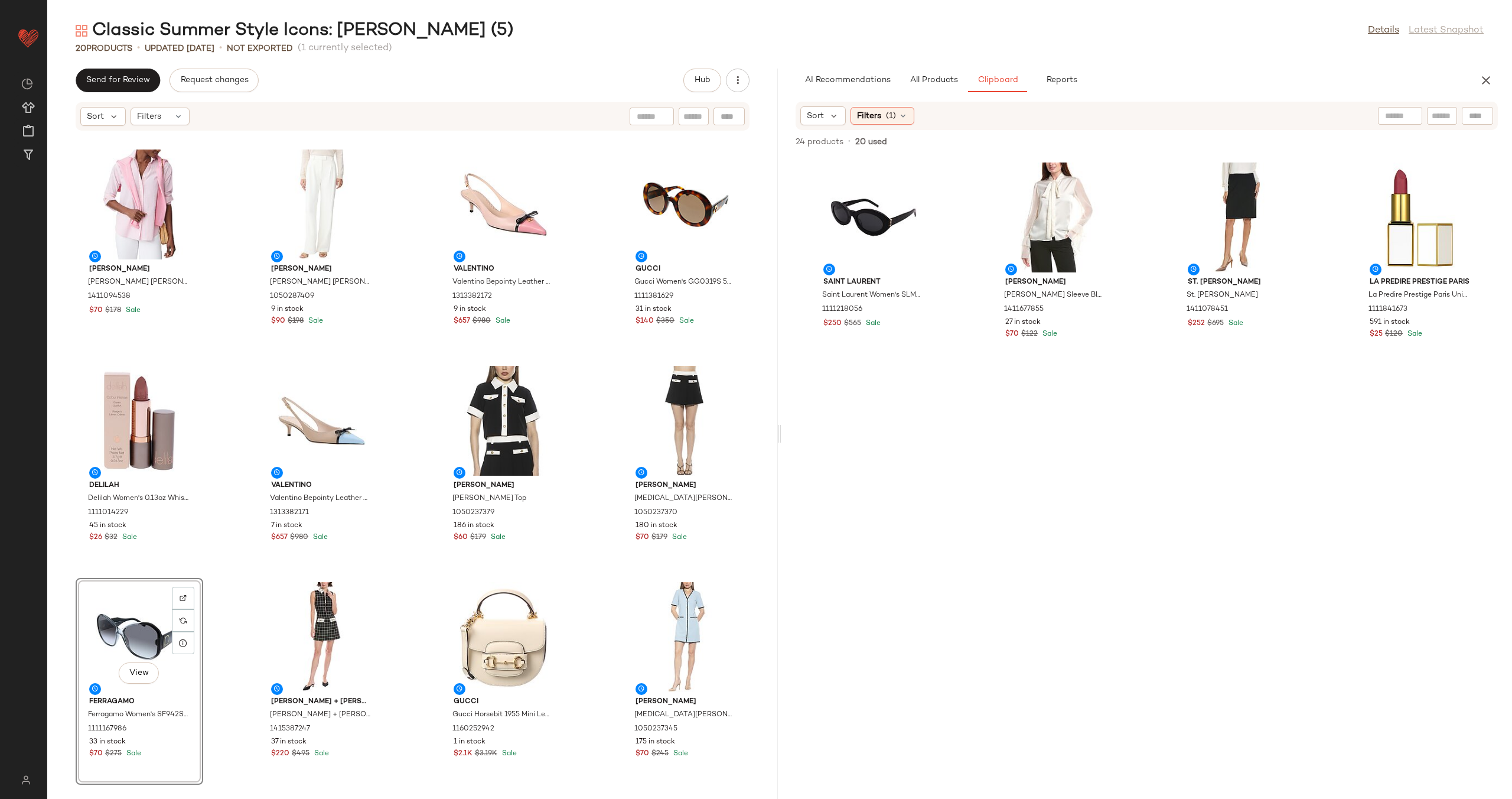
click at [417, 563] on div "St. John St. John Raised Plaid Tweed Dress 1415352005 6 in stock $560 $2K Sale …" at bounding box center [412, 458] width 730 height 653
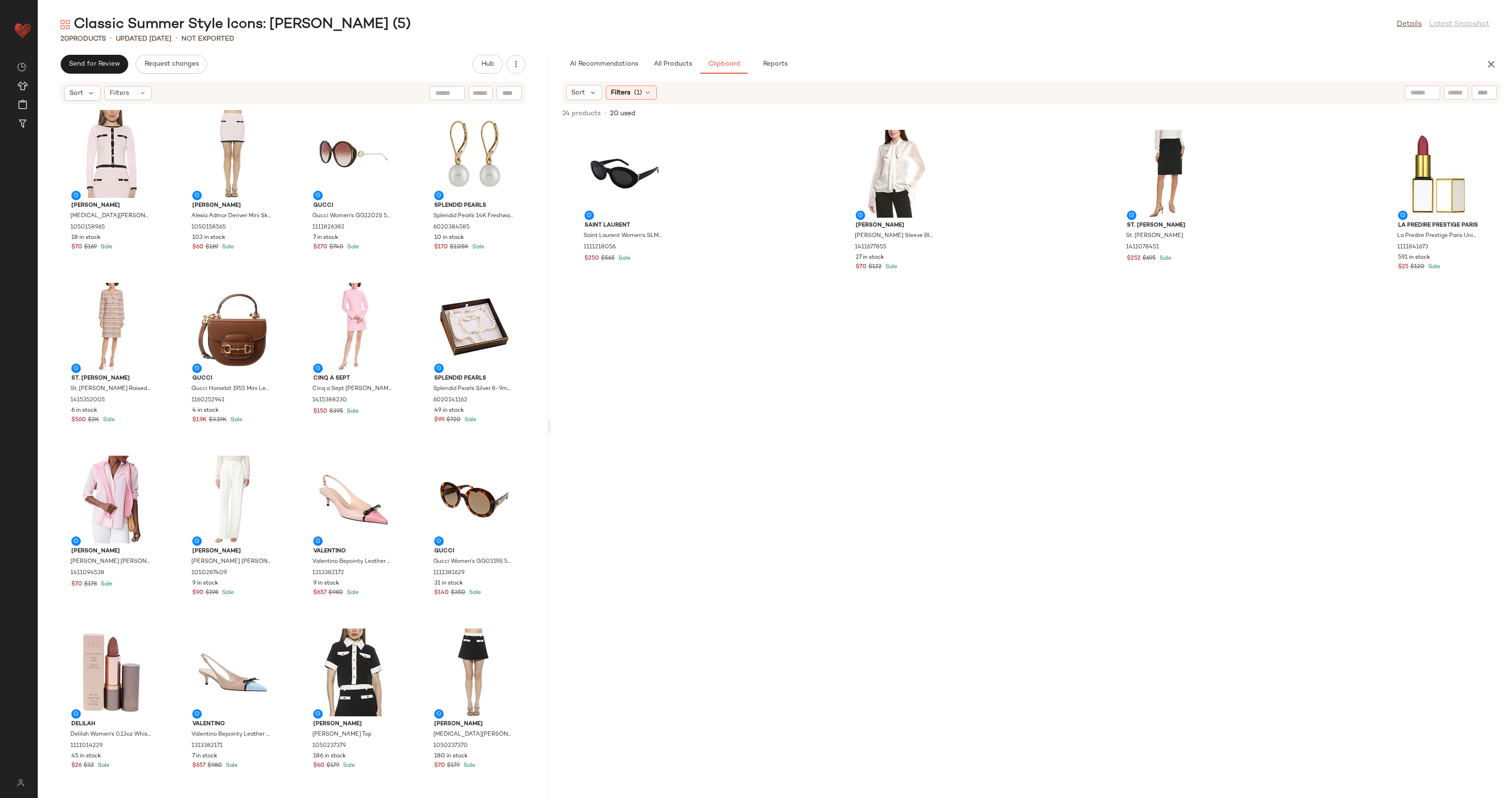
drag, startPoint x: 773, startPoint y: 427, endPoint x: 549, endPoint y: 435, distance: 224.1
click at [549, 435] on div "Classic Summer Style Icons: Jackie O (5) Details Latest Snapshot 20 Products • …" at bounding box center [775, 407] width 1474 height 783
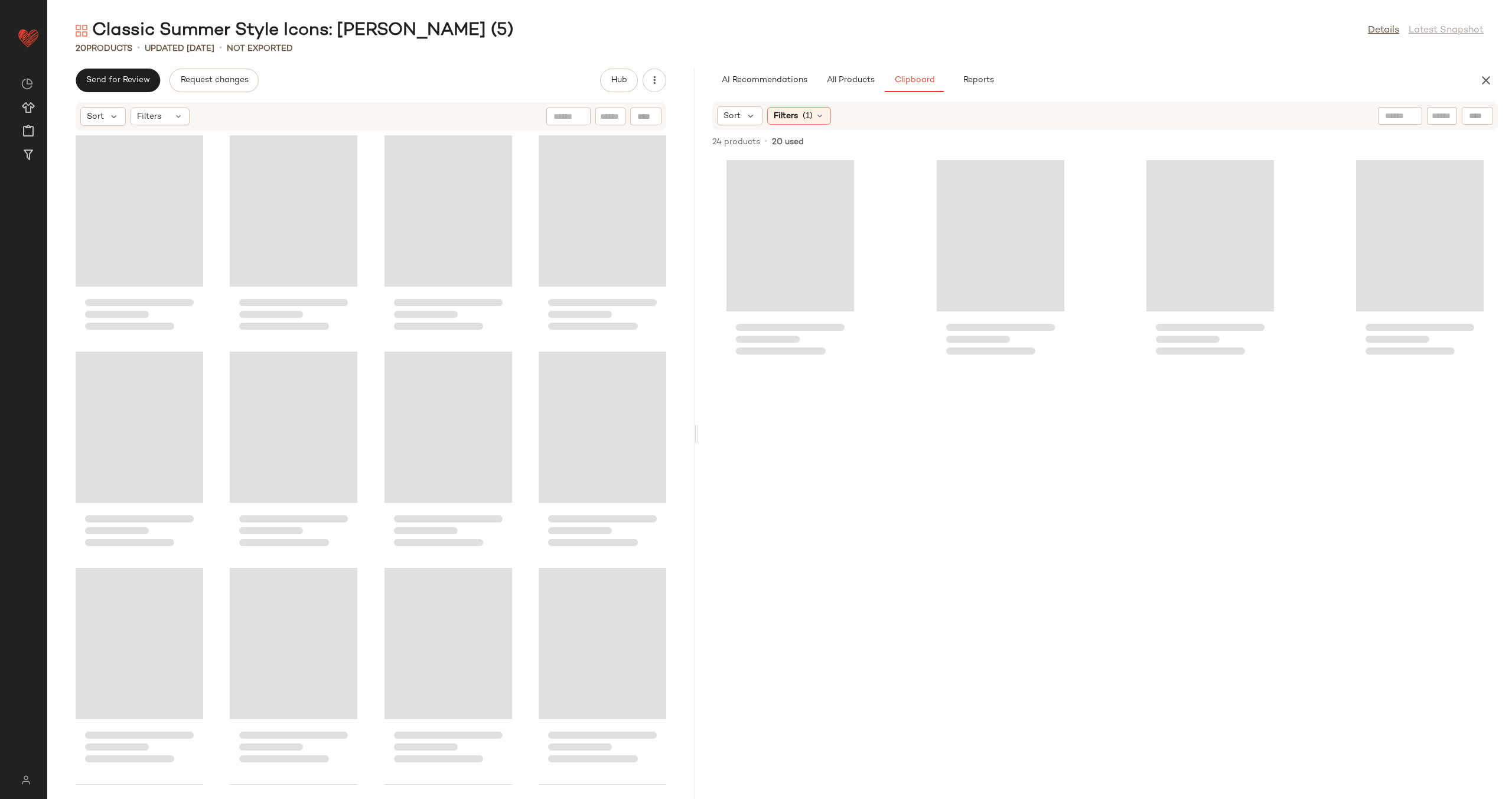
drag, startPoint x: 595, startPoint y: 434, endPoint x: 698, endPoint y: 425, distance: 103.4
click at [698, 425] on div "Classic Summer Style Icons: Jackie O (5) Details Latest Snapshot 20 Products • …" at bounding box center [779, 409] width 1465 height 780
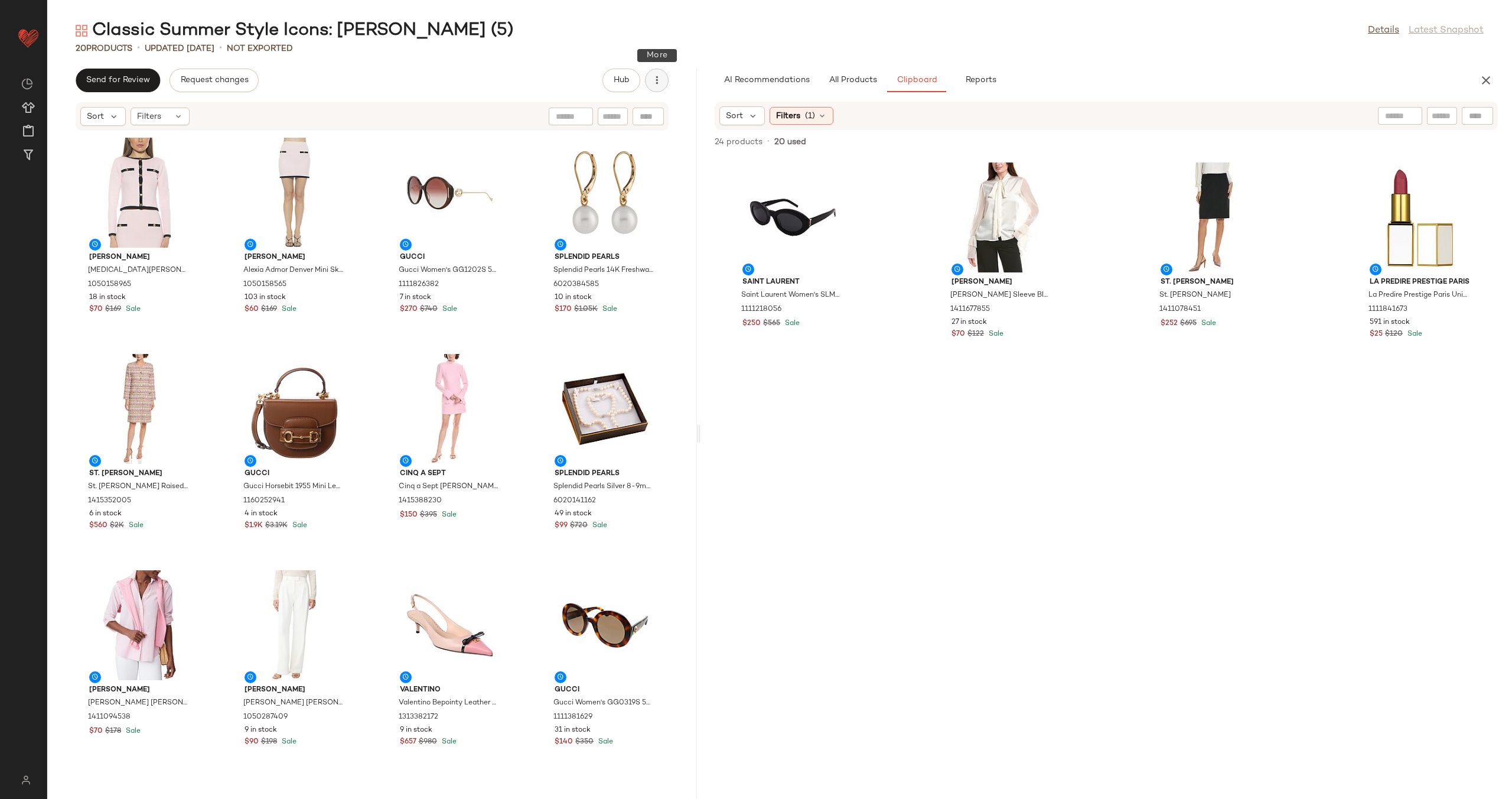
click at [650, 79] on button "button" at bounding box center [656, 81] width 24 height 24
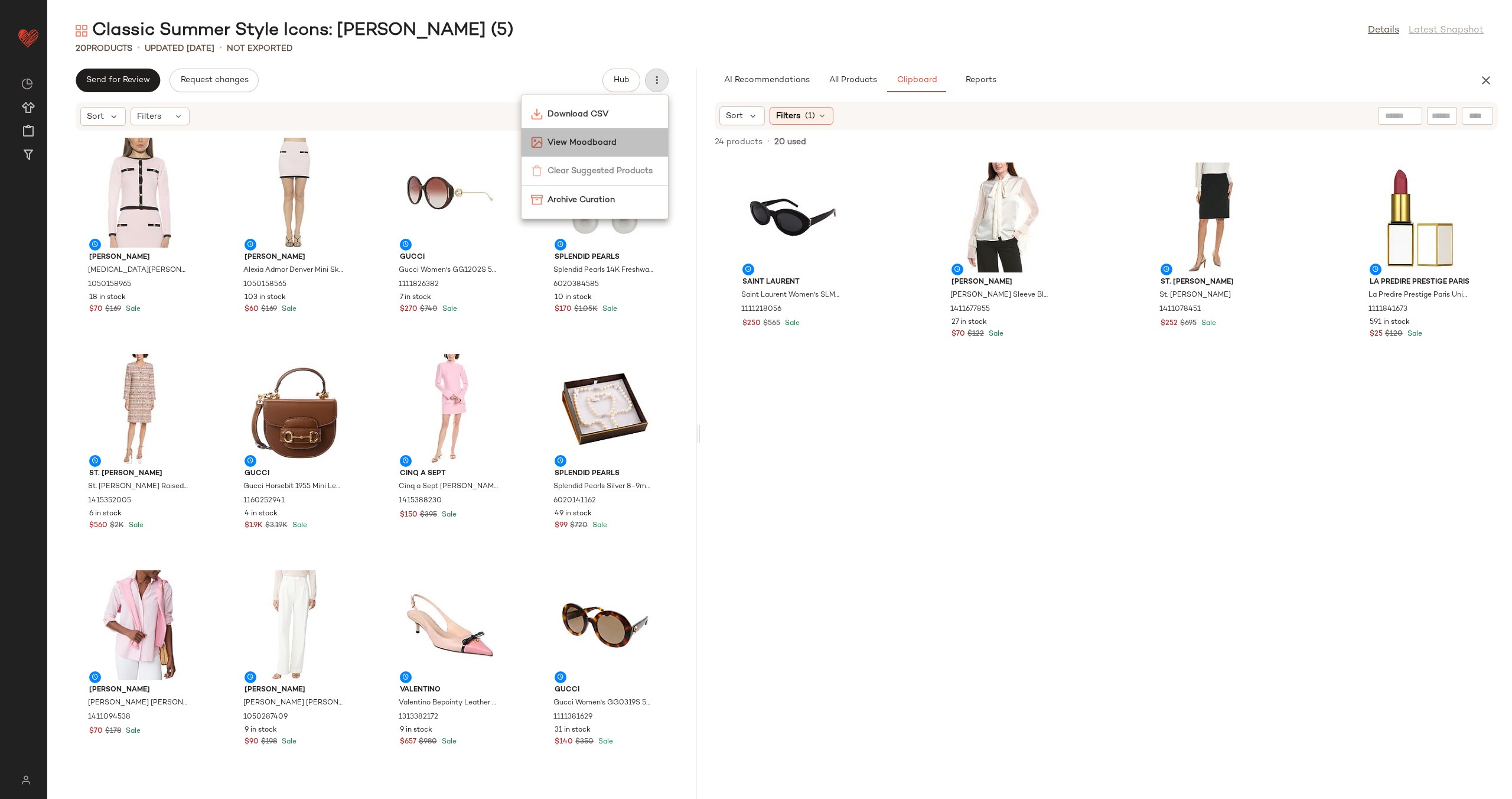
click at [605, 141] on span "View Moodboard" at bounding box center [603, 142] width 111 height 13
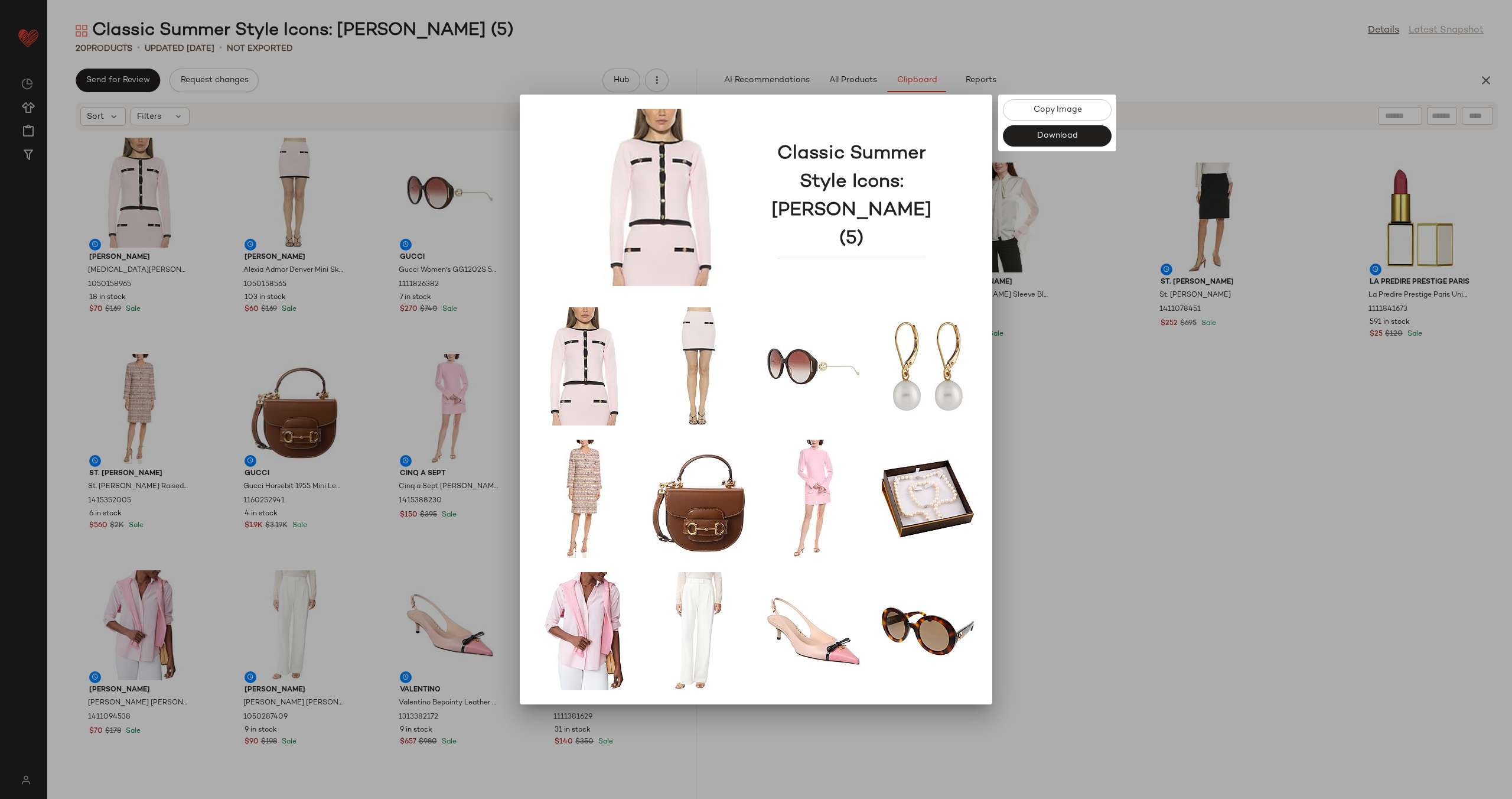
click at [1097, 589] on div at bounding box center [756, 399] width 1512 height 799
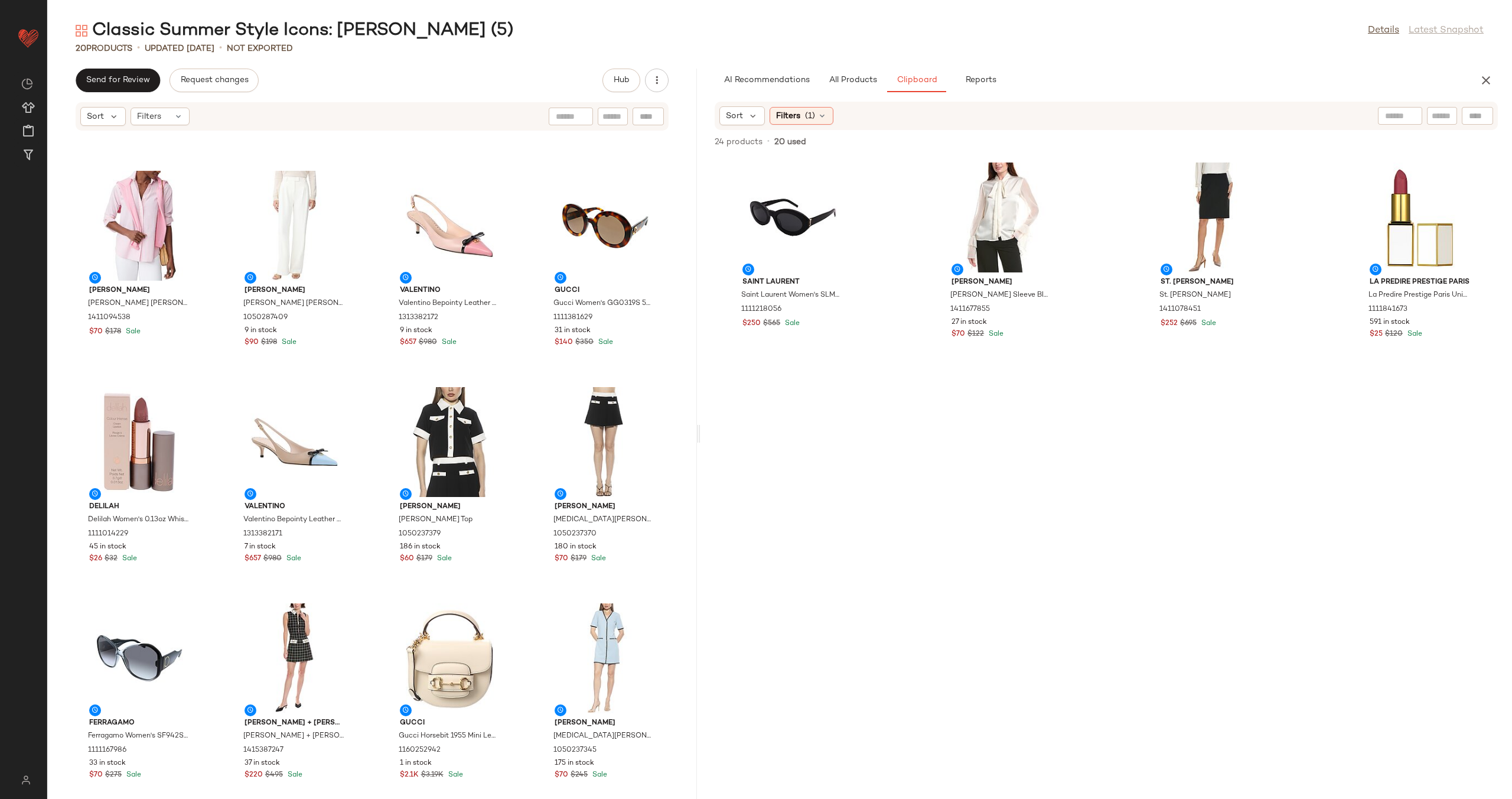
scroll to position [430, 0]
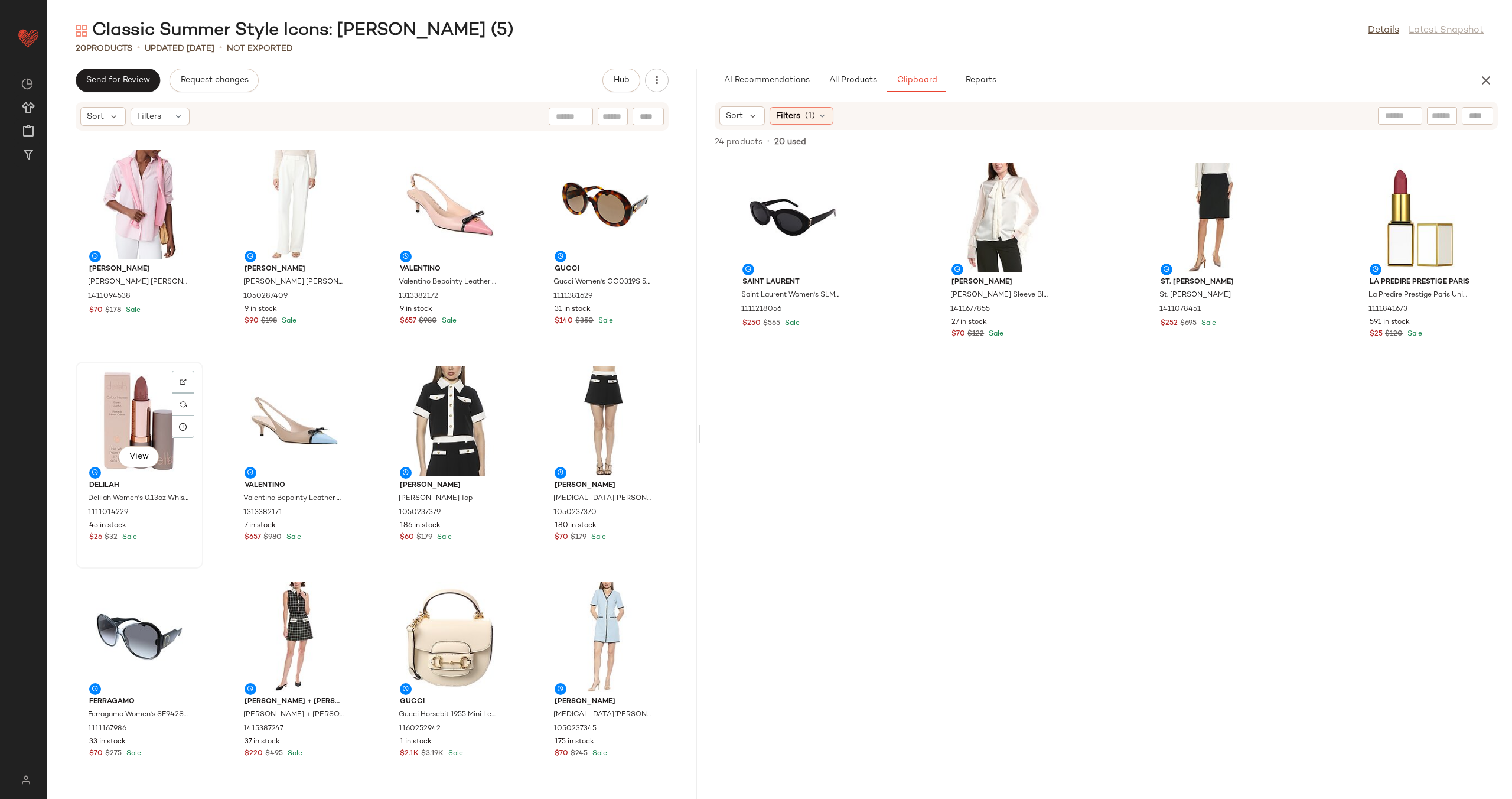
click at [123, 427] on div "View" at bounding box center [139, 421] width 119 height 110
click at [579, 624] on div "View" at bounding box center [604, 637] width 119 height 110
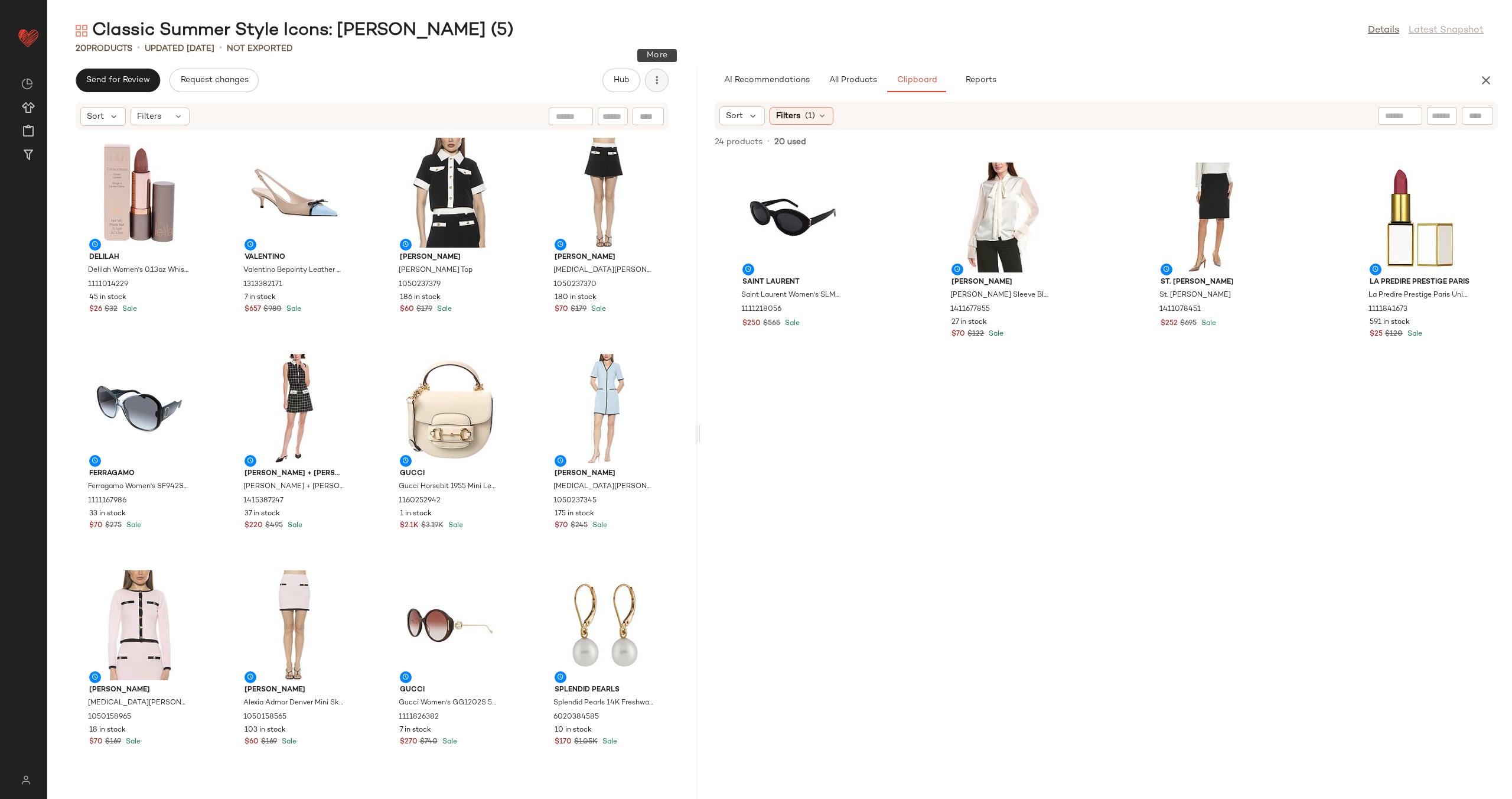
click at [662, 78] on icon "button" at bounding box center [656, 81] width 12 height 12
click at [644, 138] on span "View Moodboard" at bounding box center [603, 142] width 111 height 13
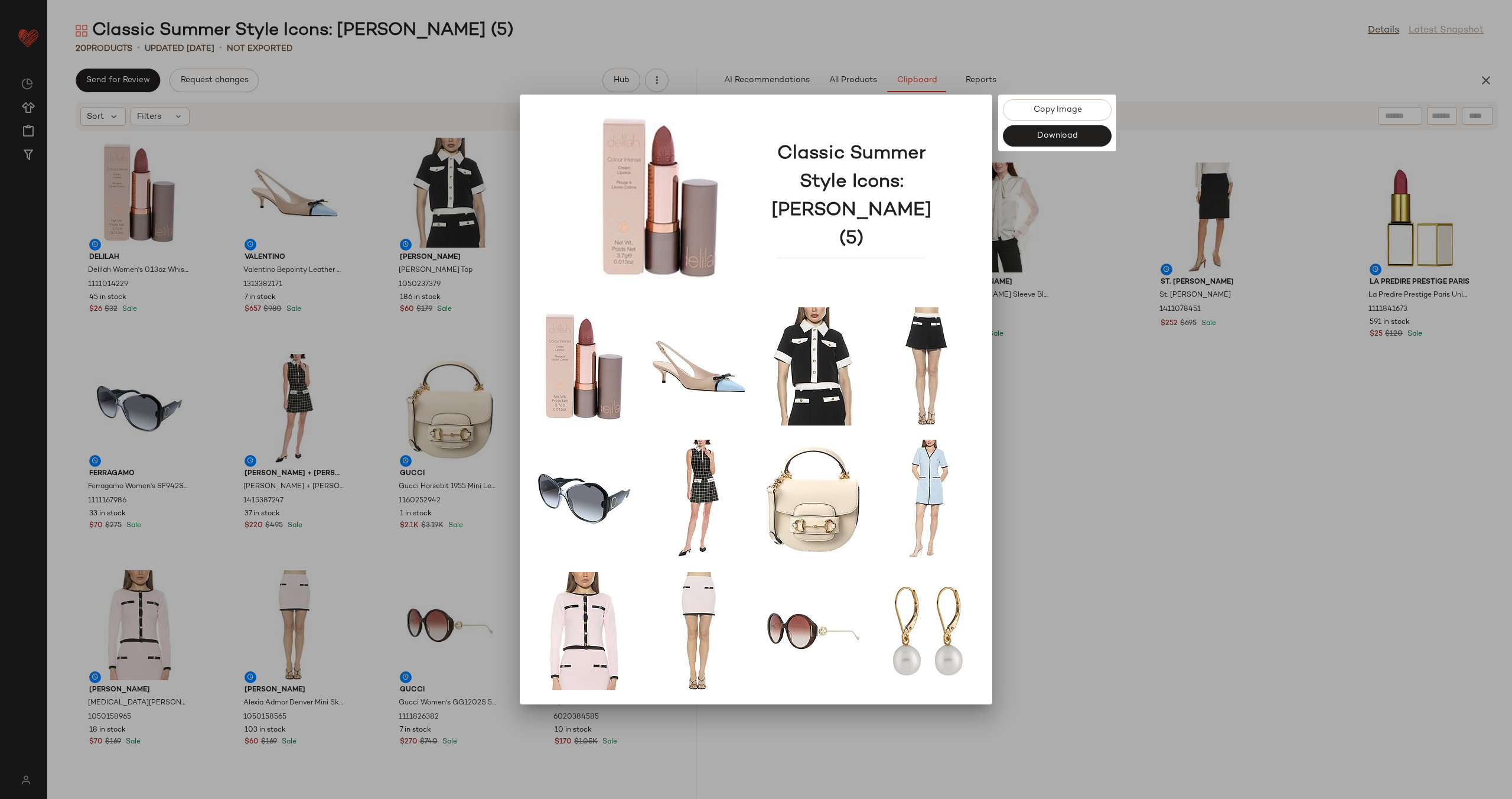
click at [1050, 509] on div at bounding box center [756, 399] width 1512 height 799
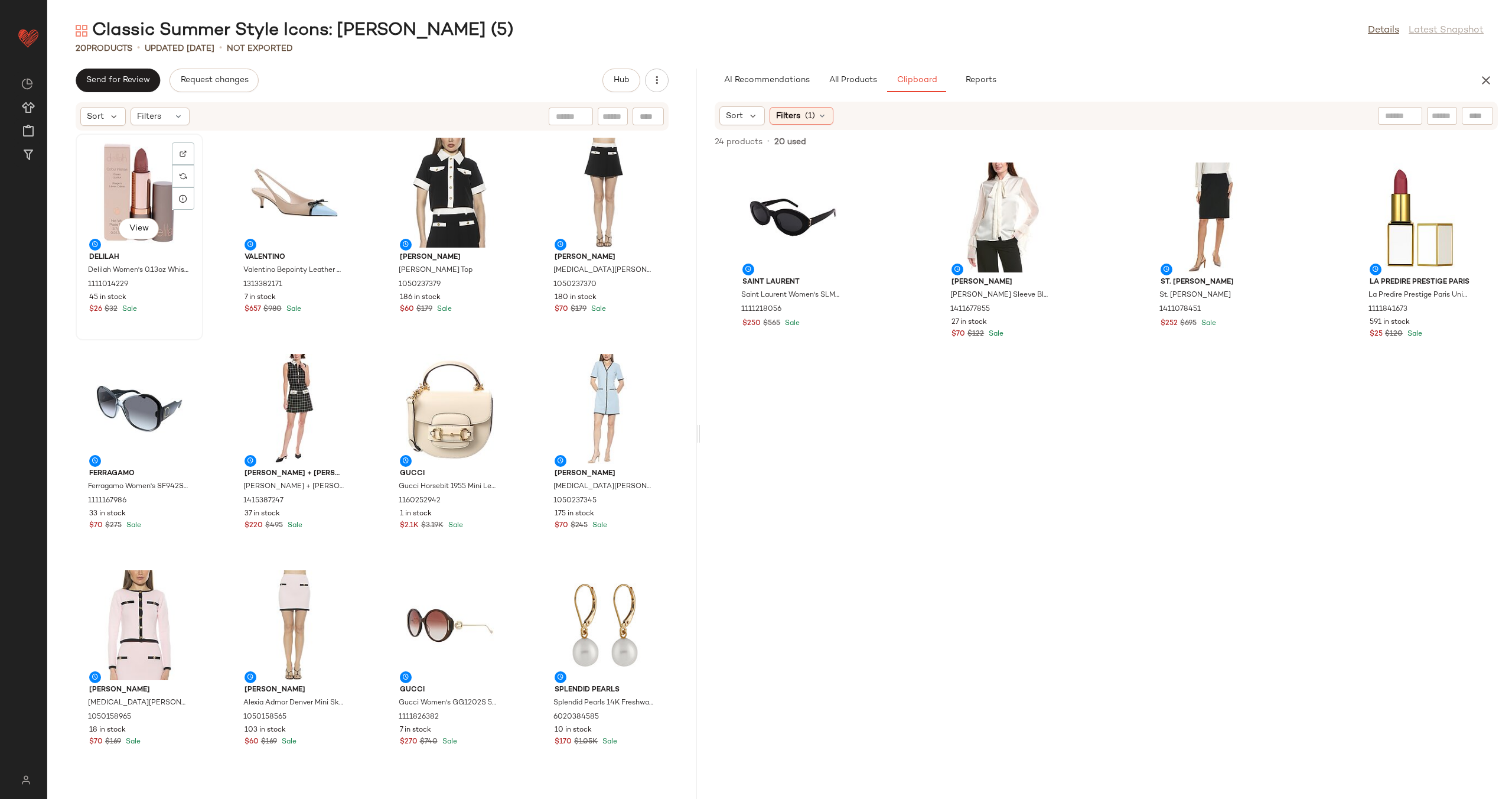
click at [145, 204] on div "View" at bounding box center [139, 193] width 119 height 110
click at [578, 412] on div "View" at bounding box center [604, 409] width 119 height 110
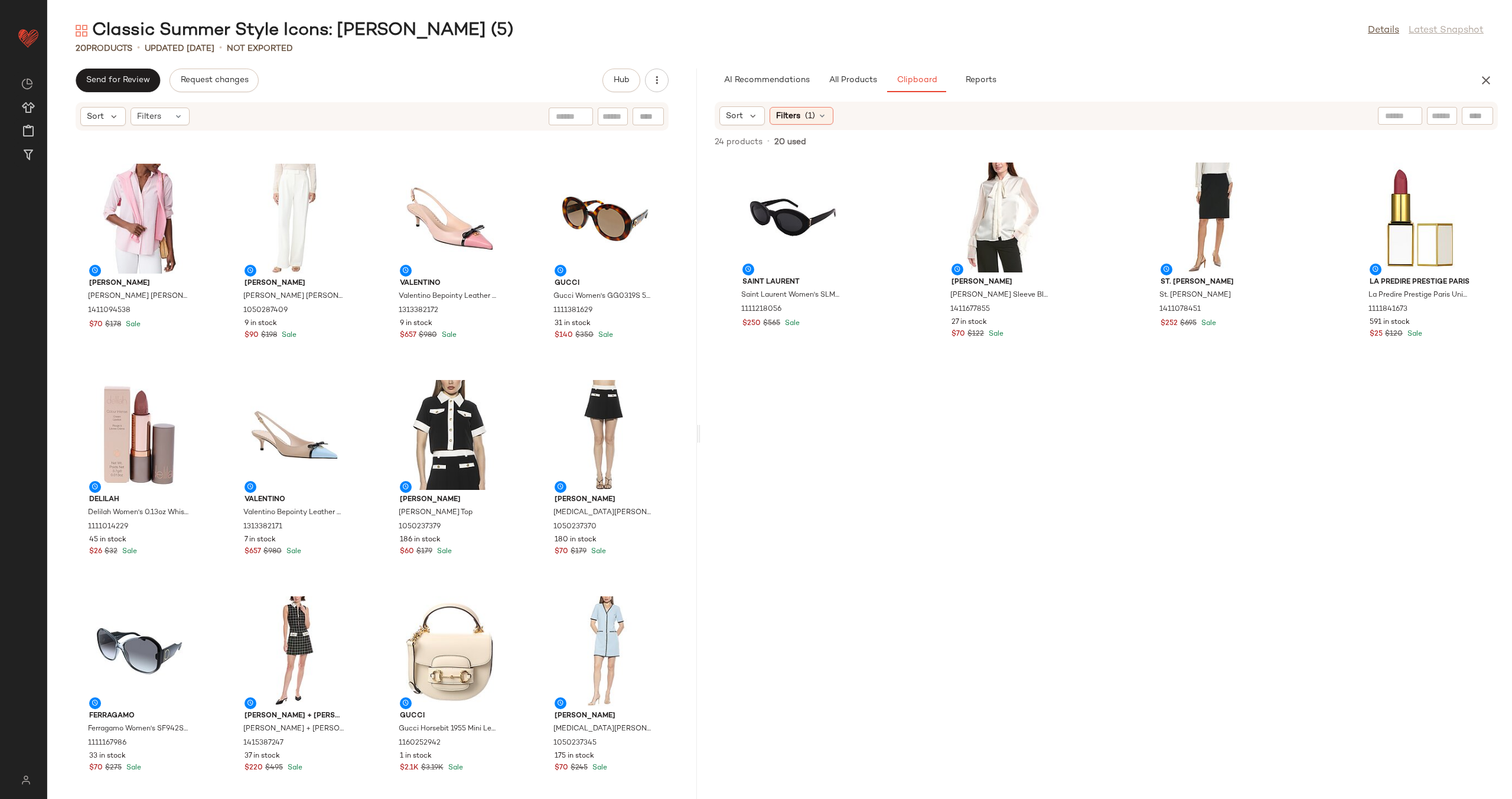
scroll to position [430, 0]
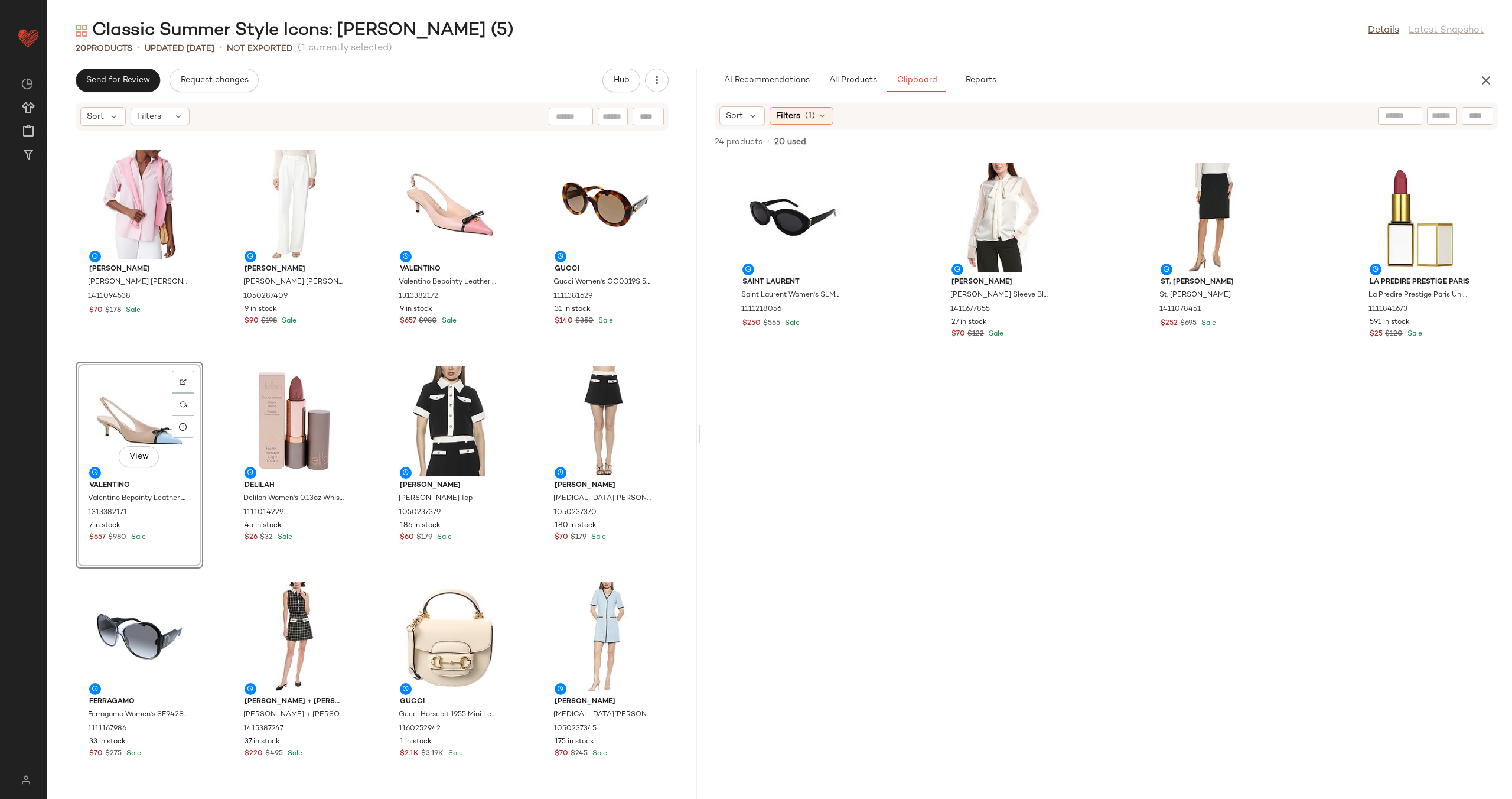
click at [372, 399] on div "St. John St. John Raised Plaid Tweed Dress 1415352005 6 in stock $560 $2K Sale …" at bounding box center [372, 458] width 650 height 653
click at [112, 421] on div "View" at bounding box center [139, 421] width 119 height 110
click at [564, 633] on div "View" at bounding box center [604, 637] width 119 height 110
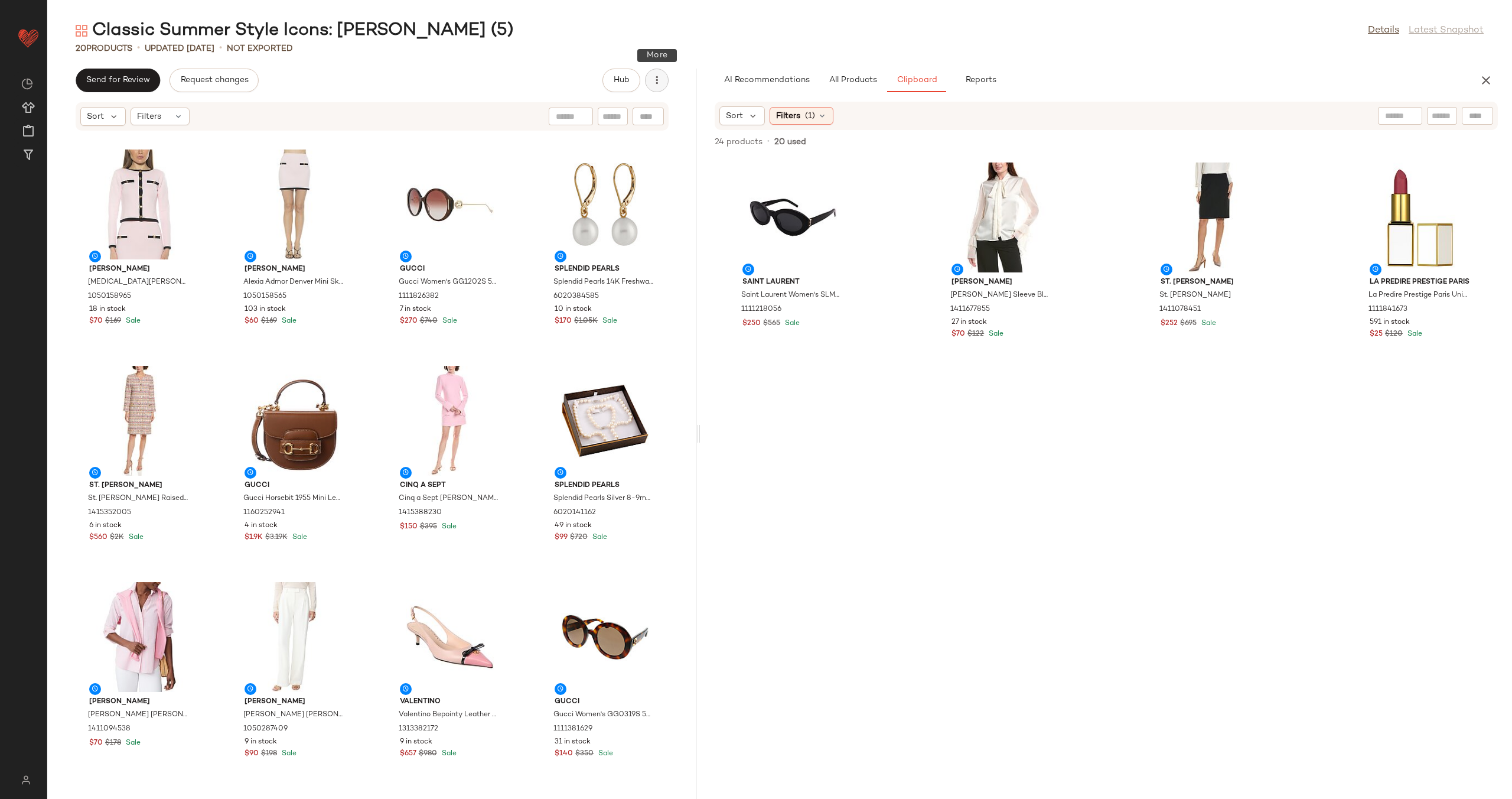
click at [649, 81] on button "button" at bounding box center [656, 81] width 24 height 24
click at [630, 139] on span "View Moodboard" at bounding box center [603, 142] width 111 height 13
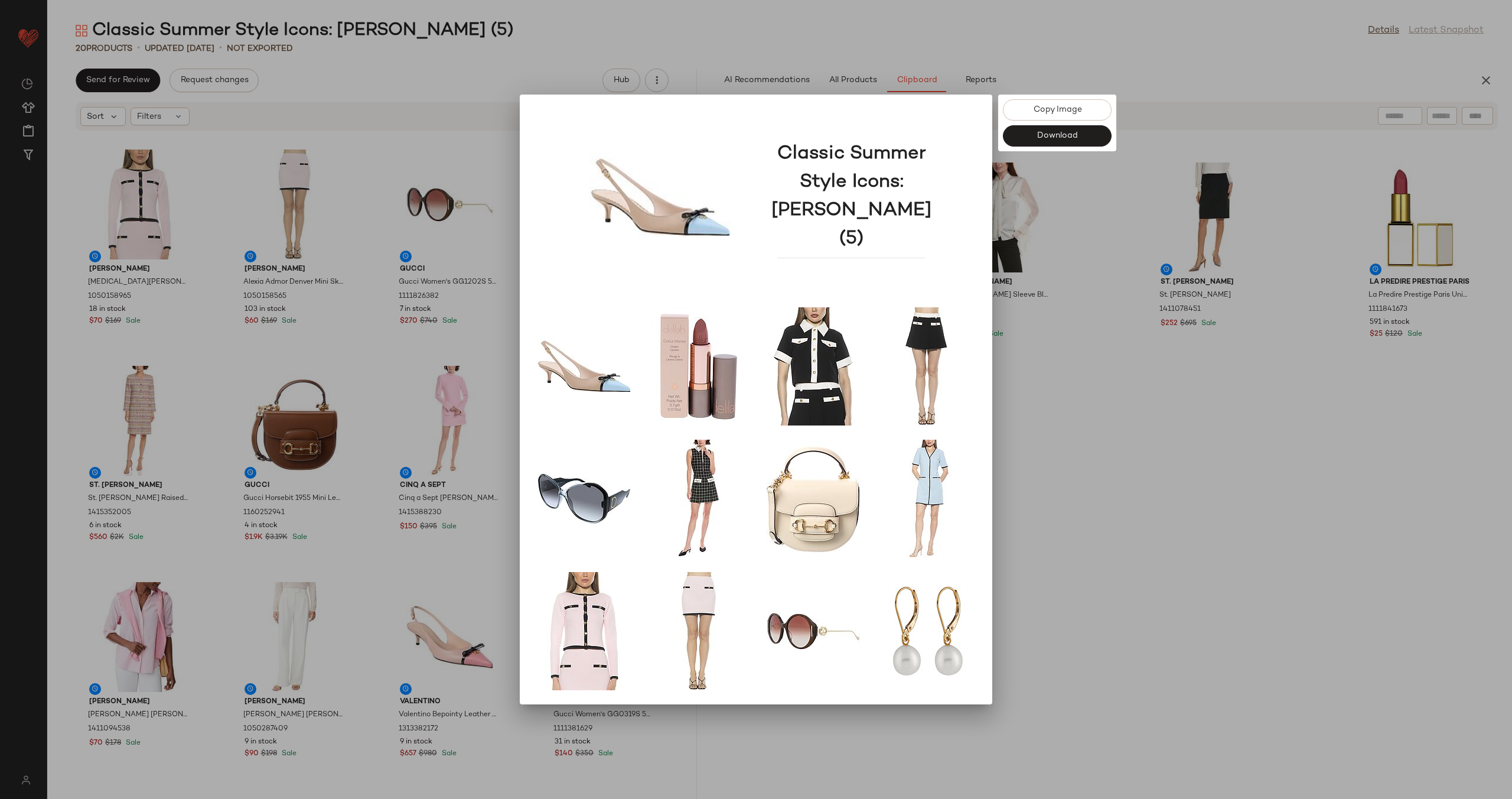
click at [1082, 474] on div at bounding box center [756, 399] width 1512 height 799
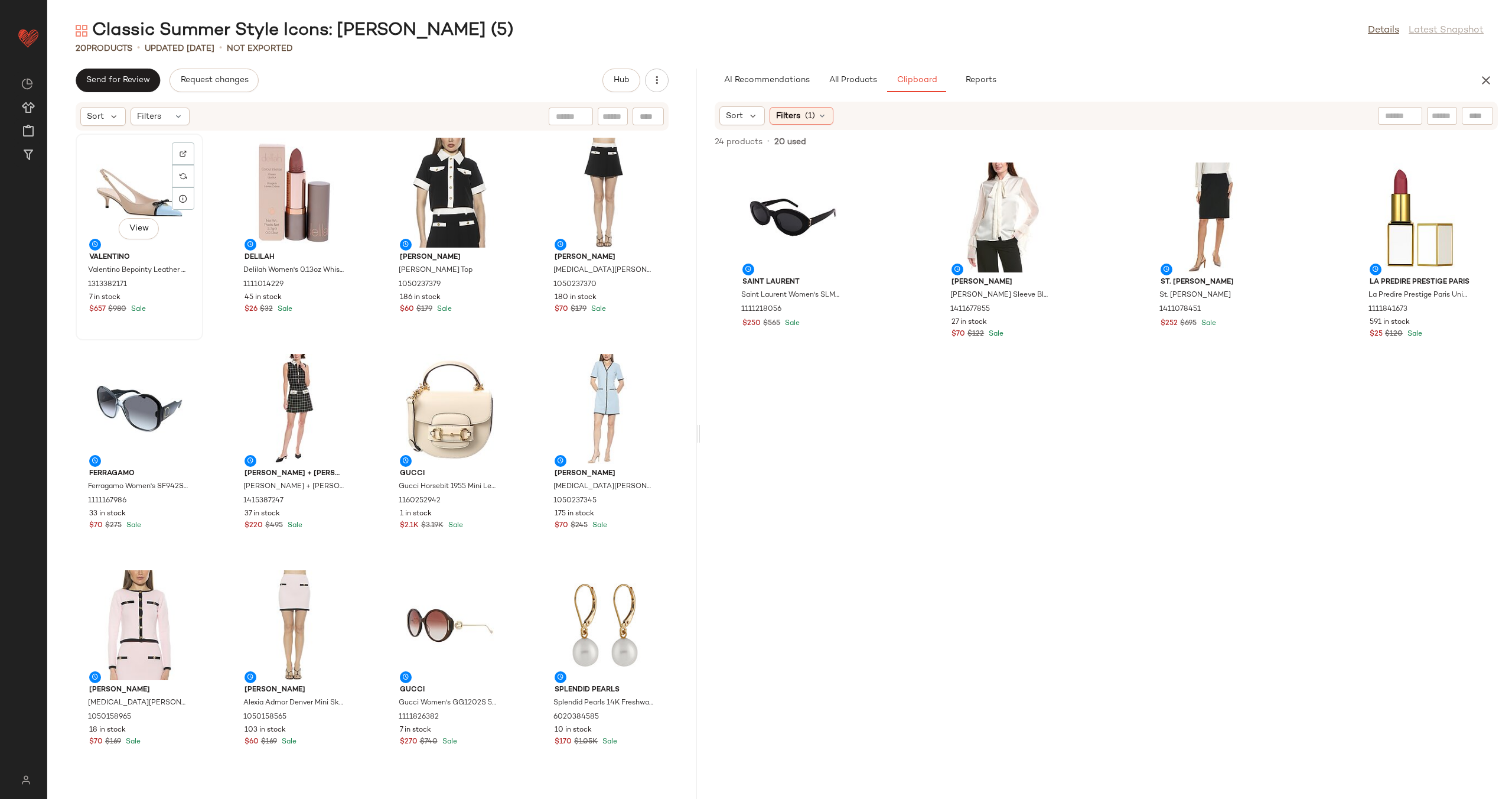
click at [138, 186] on div "View" at bounding box center [139, 193] width 119 height 110
click at [533, 413] on div "View Valentino Valentino Bepointy Leather Slingback Pump 1313382171 7 in stock …" at bounding box center [372, 458] width 650 height 653
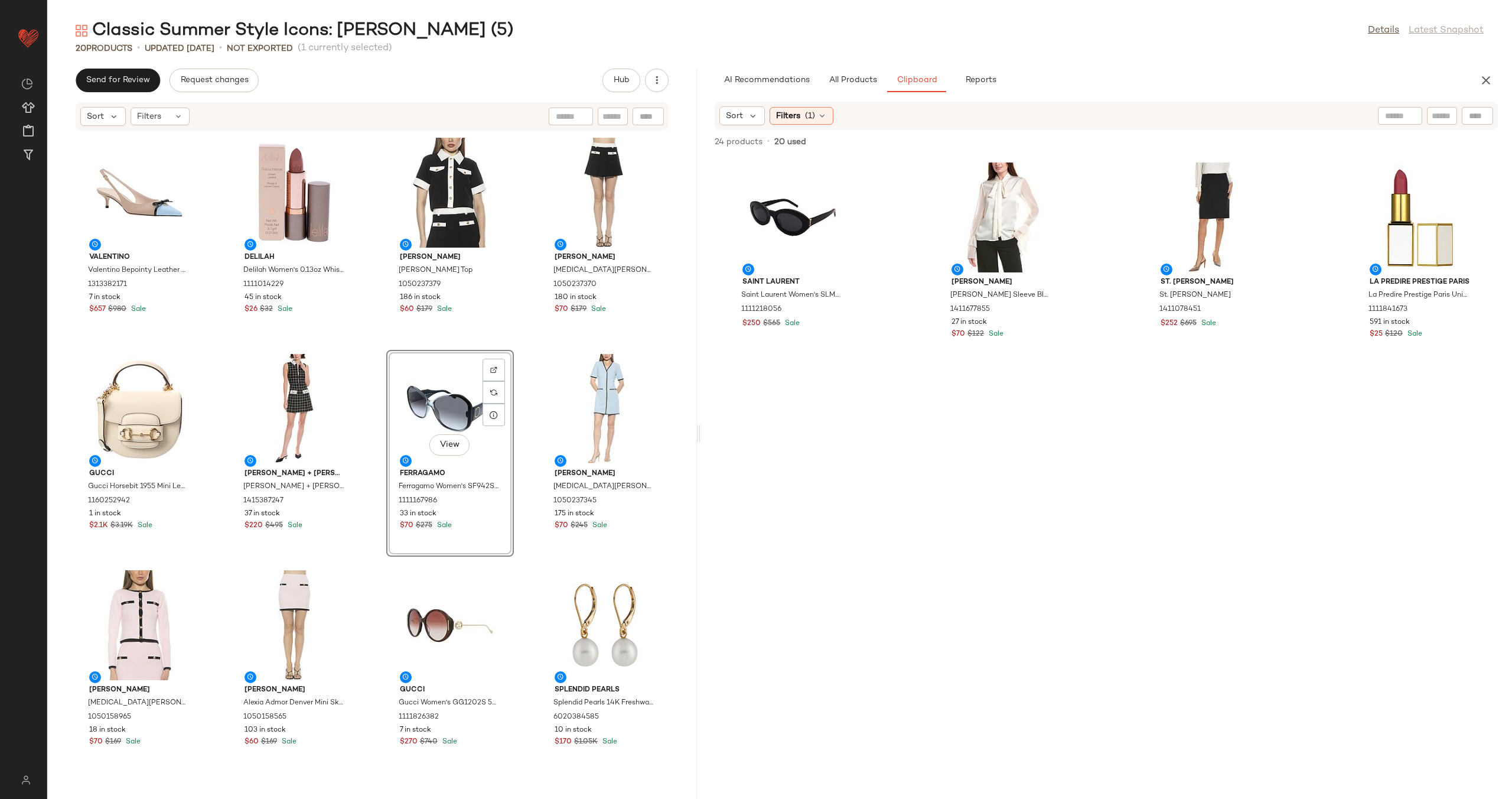
click at [527, 392] on div "Valentino Valentino Bepointy Leather Slingback Pump 1313382171 7 in stock $657 …" at bounding box center [372, 458] width 650 height 653
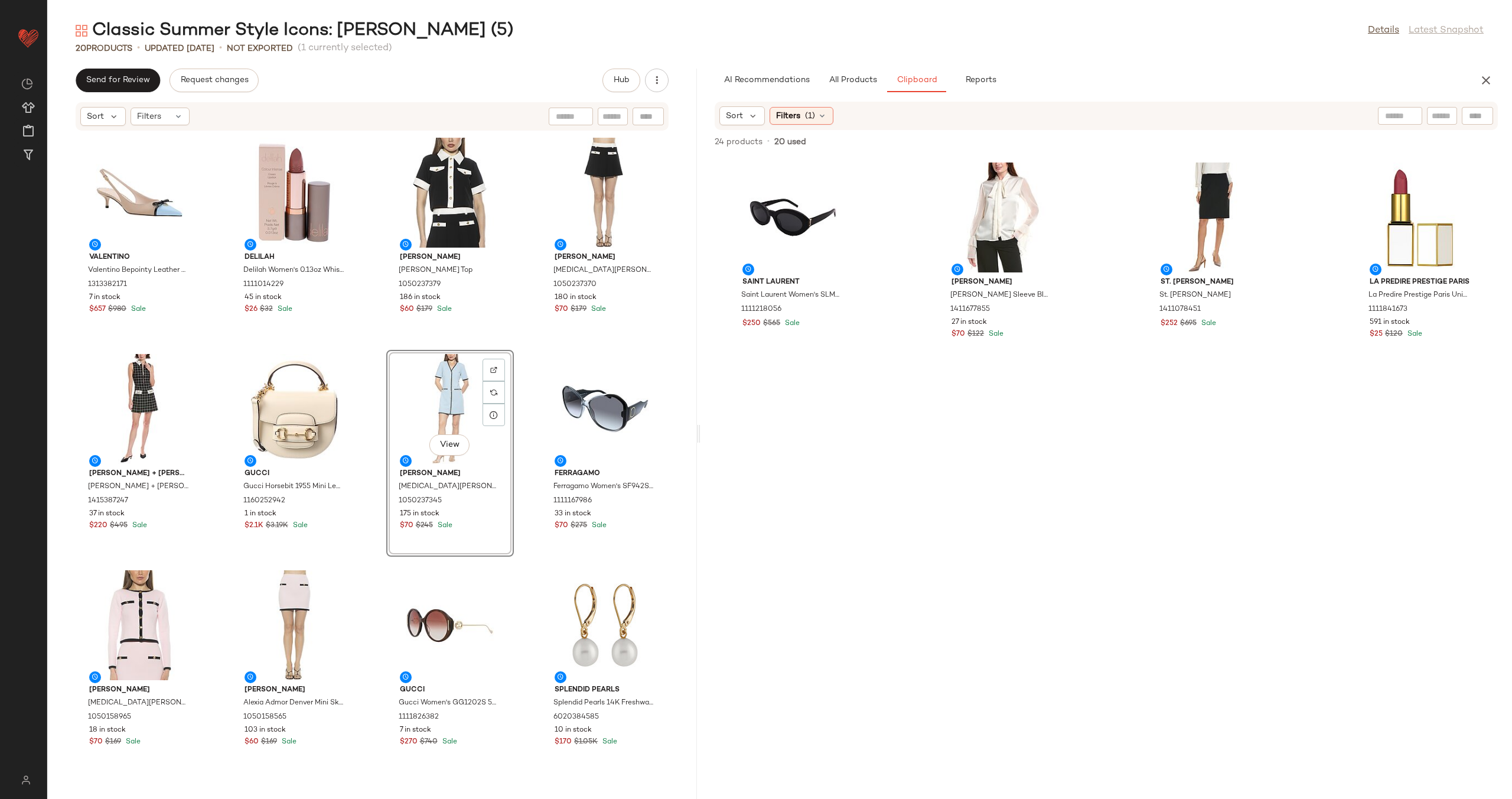
click at [366, 361] on div "Valentino Valentino Bepointy Leather Slingback Pump 1313382171 7 in stock $657 …" at bounding box center [372, 458] width 650 height 653
click at [659, 81] on icon "button" at bounding box center [656, 81] width 12 height 12
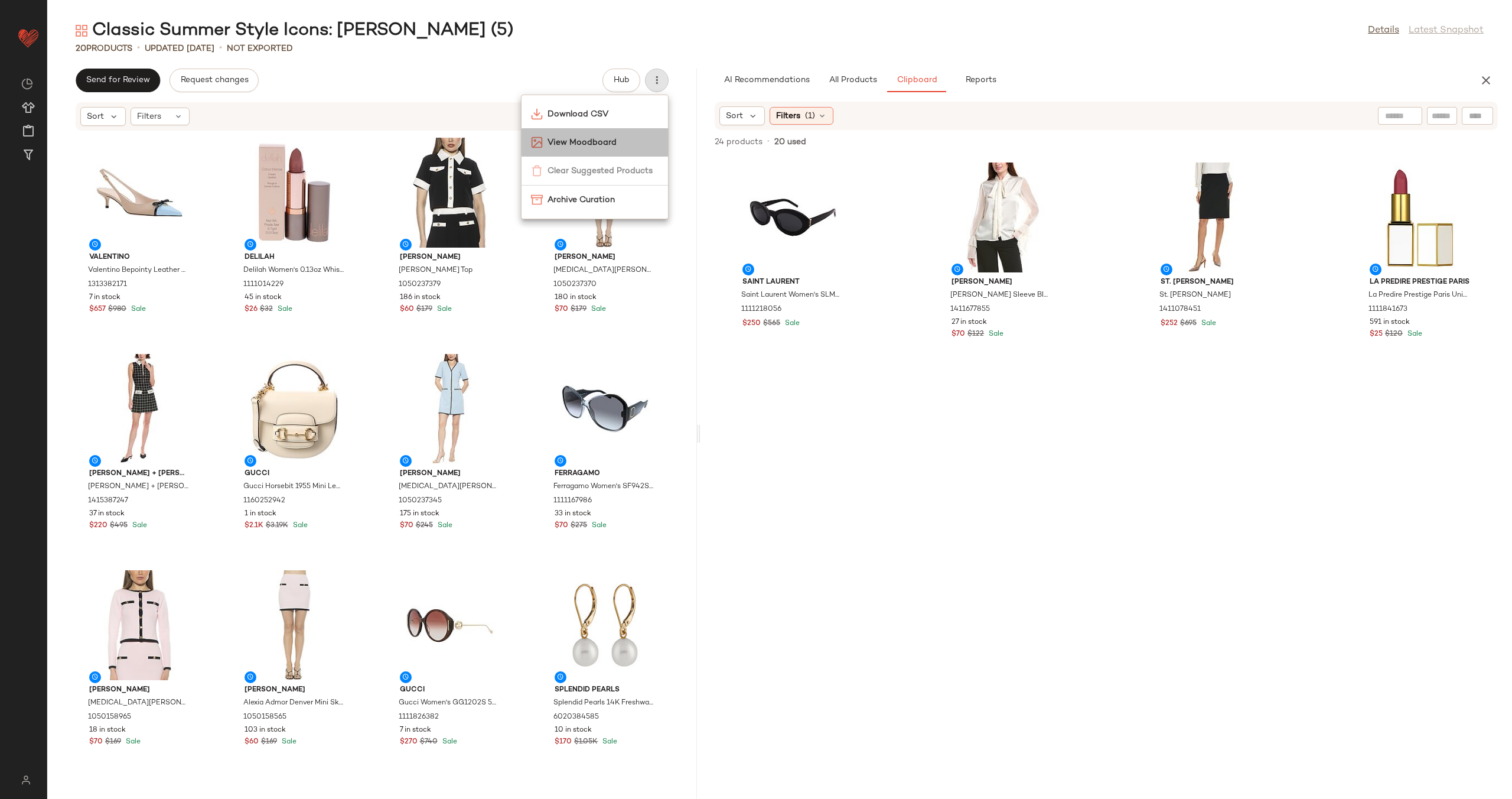
click at [629, 140] on span "View Moodboard" at bounding box center [603, 142] width 111 height 13
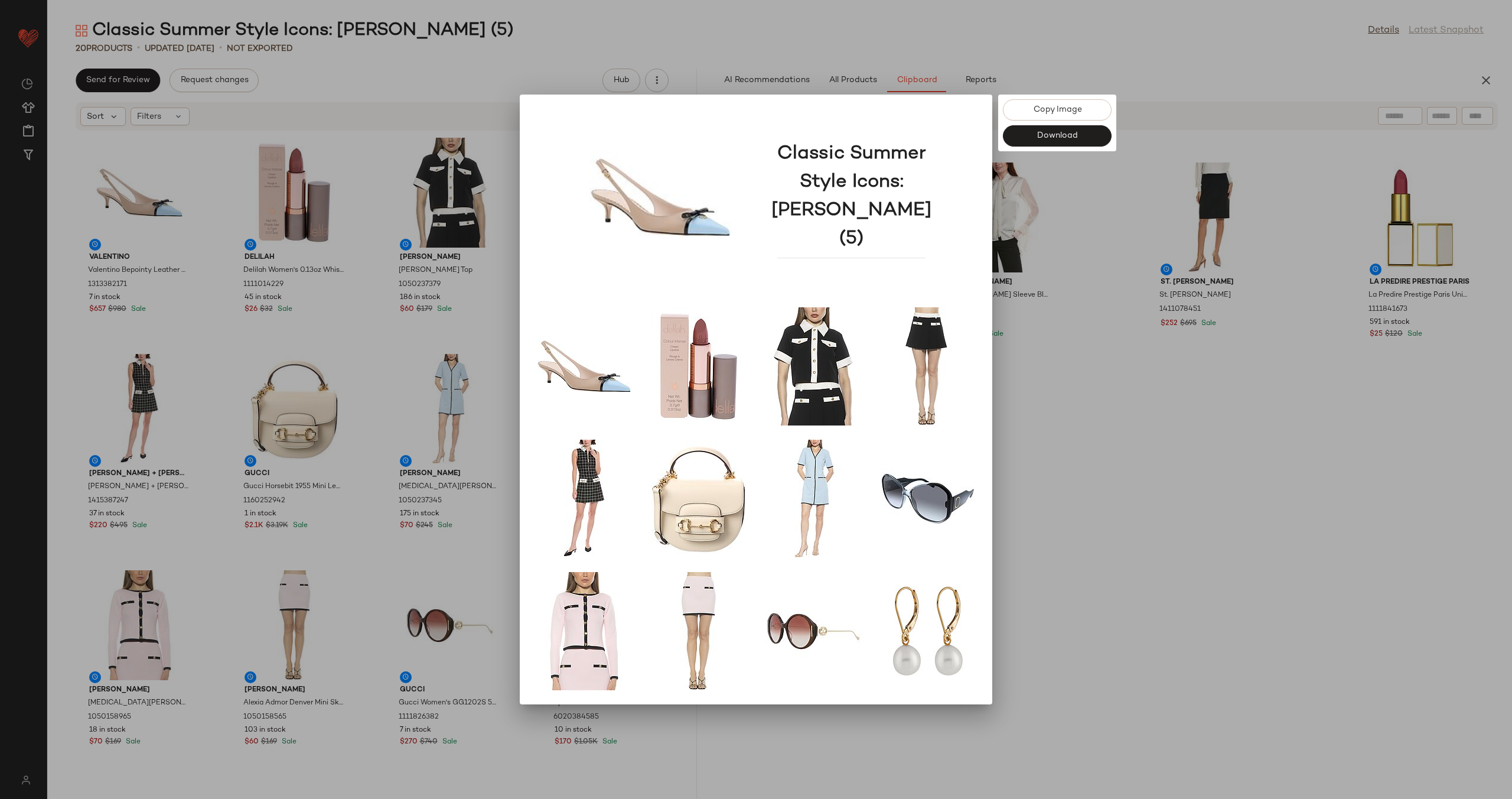
click at [1112, 479] on div at bounding box center [756, 399] width 1512 height 799
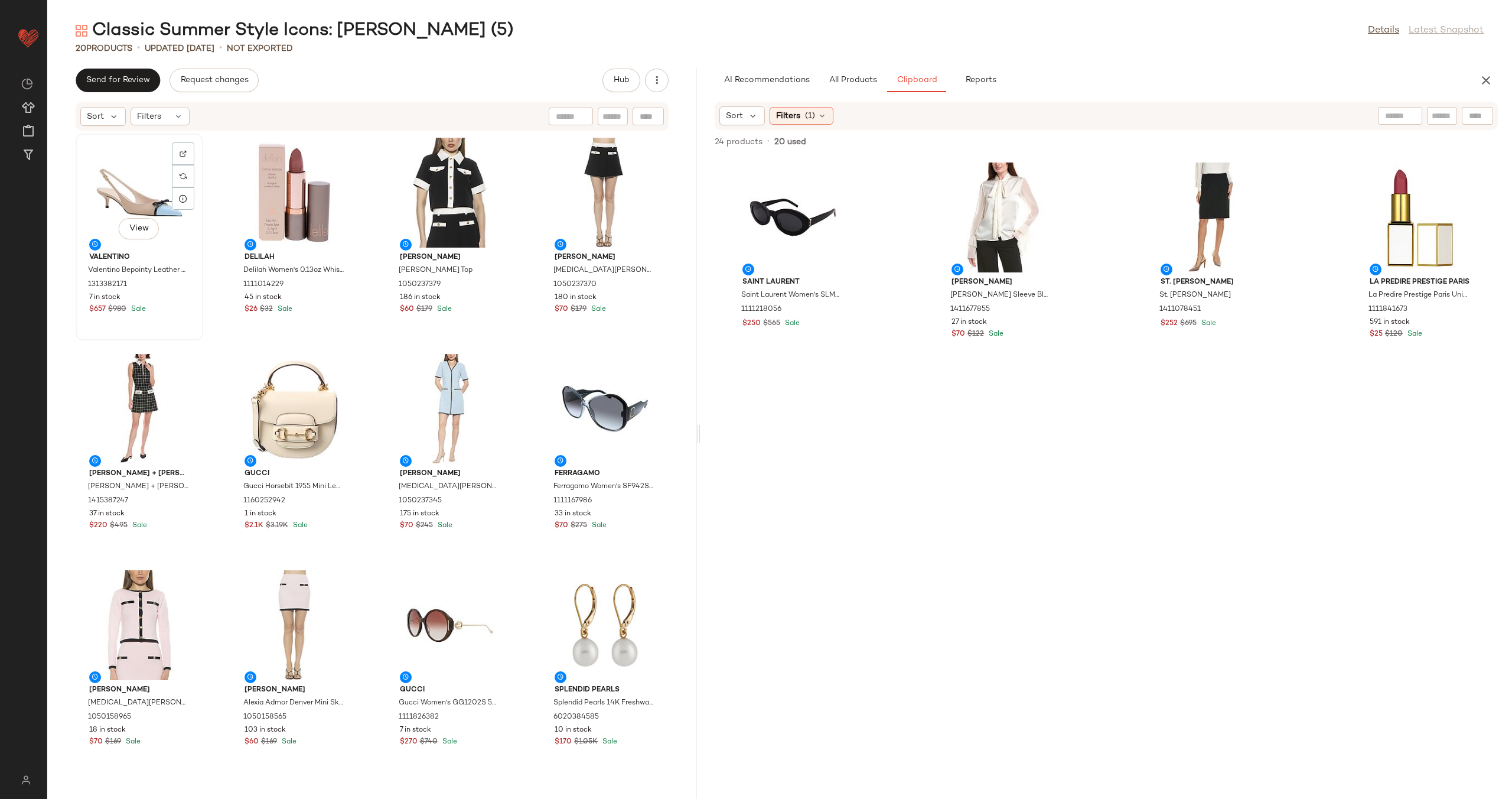
click at [142, 186] on div "View" at bounding box center [139, 193] width 119 height 110
click at [565, 396] on div "View" at bounding box center [604, 409] width 119 height 110
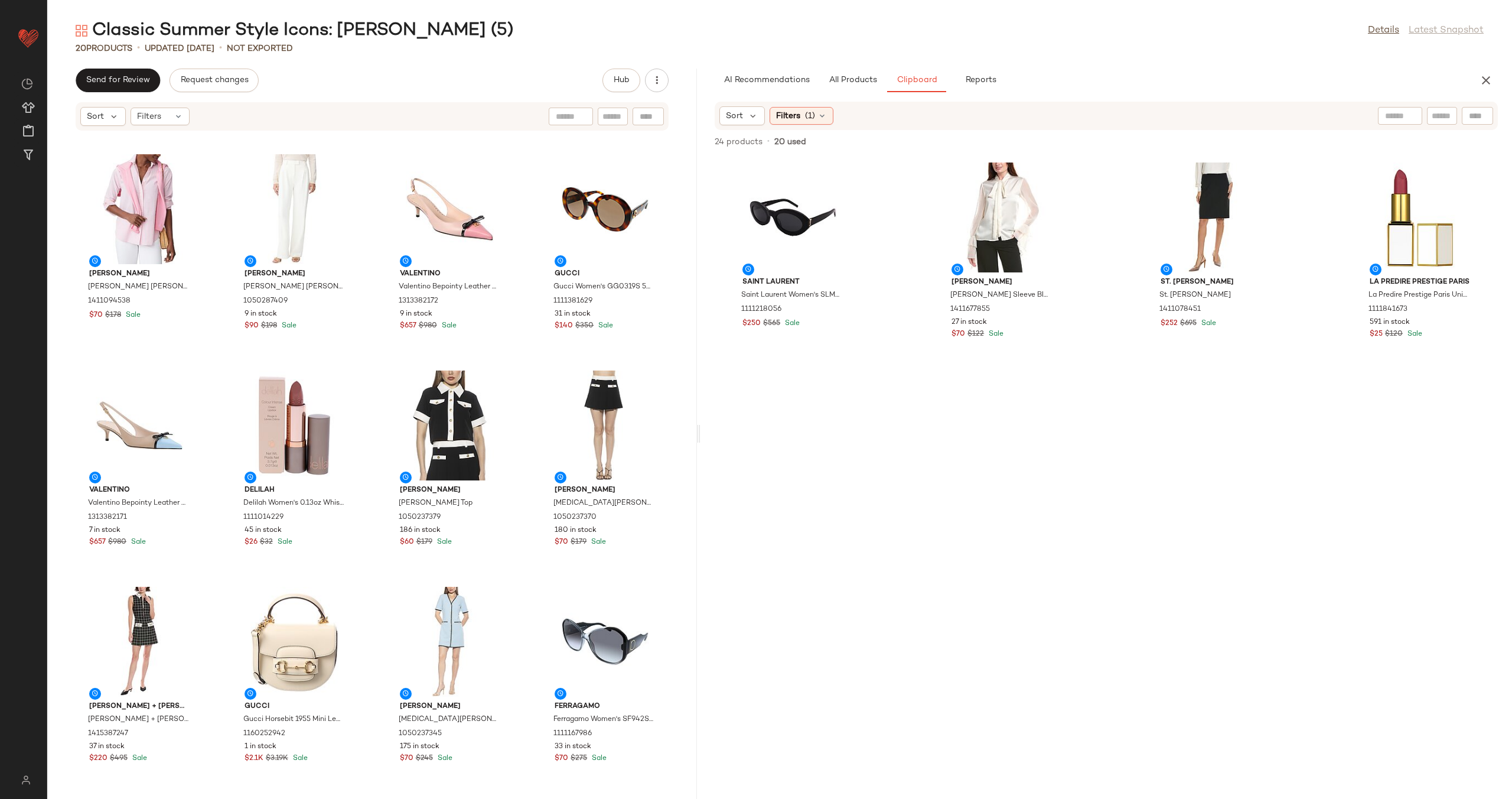
scroll to position [430, 0]
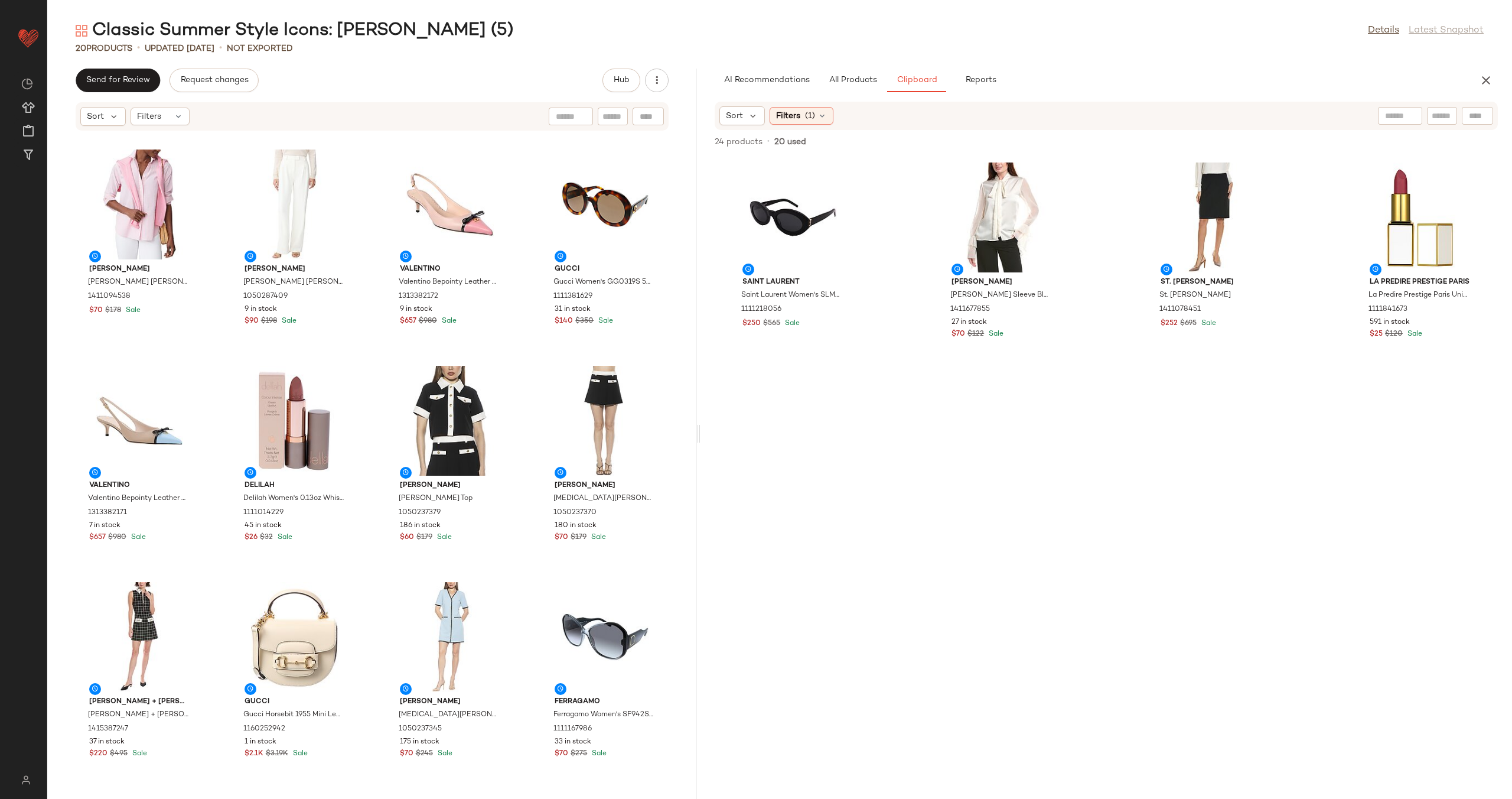
click at [523, 465] on div "St. John St. John Raised Plaid Tweed Dress 1415352005 6 in stock $560 $2K Sale …" at bounding box center [372, 458] width 650 height 653
click at [159, 206] on span "Create New Curation" at bounding box center [172, 211] width 96 height 10
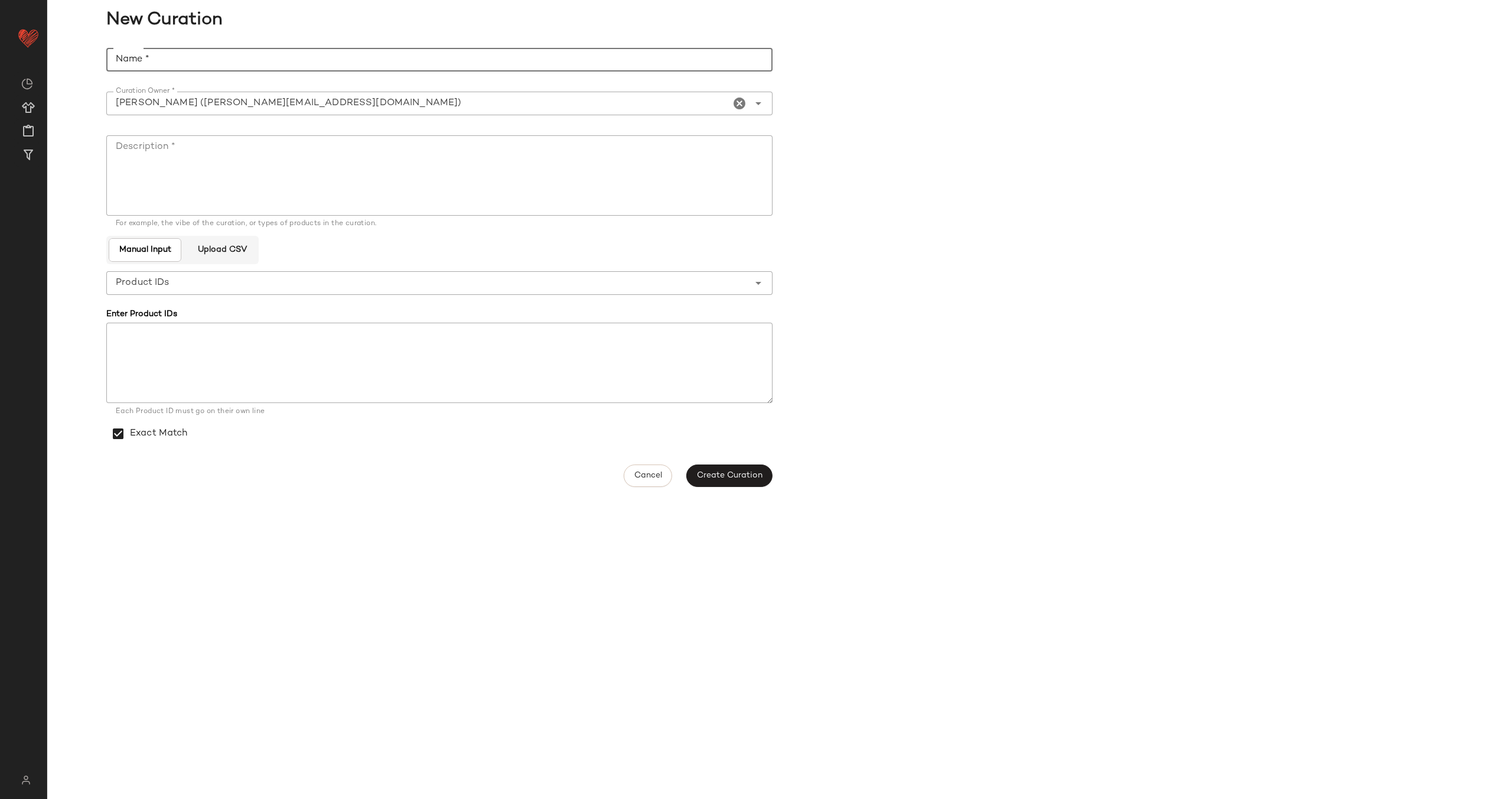
click at [294, 57] on input "Name *" at bounding box center [440, 60] width 666 height 24
type input "**********"
click at [349, 153] on textarea "Description *" at bounding box center [440, 175] width 666 height 81
paste textarea "**********"
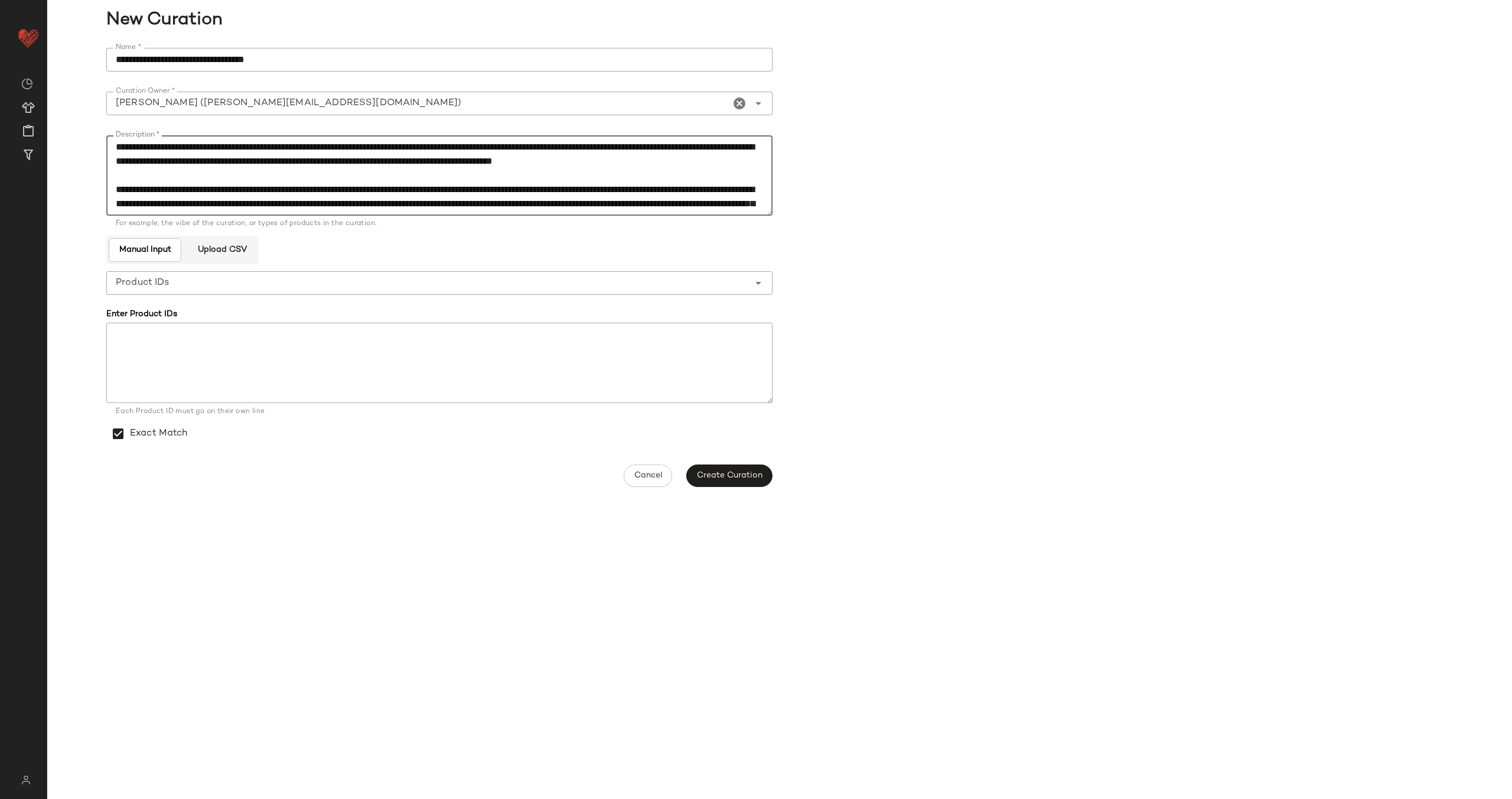
scroll to position [121, 0]
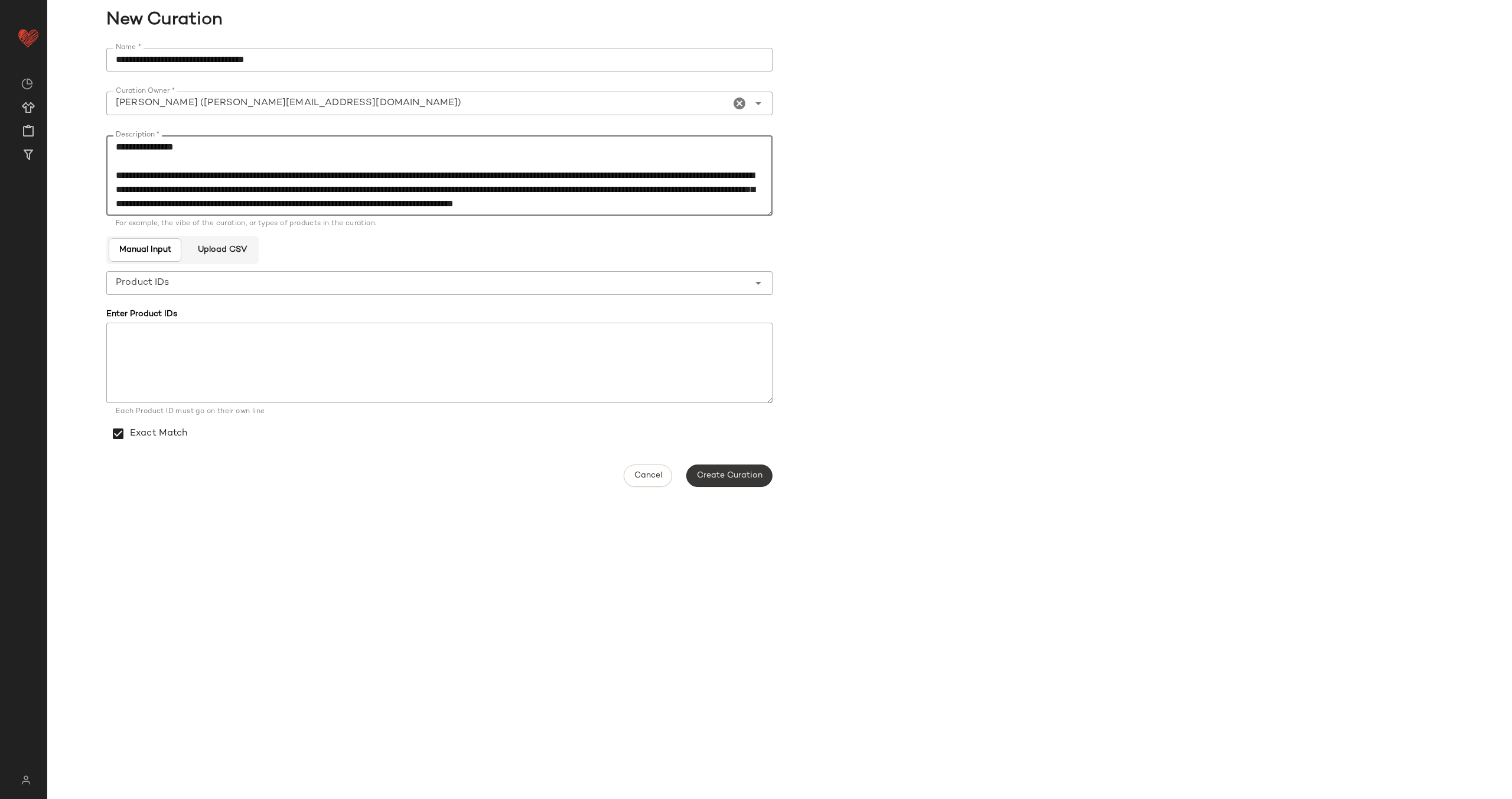
type textarea "**********"
click at [729, 478] on span "Create Curation" at bounding box center [729, 475] width 66 height 10
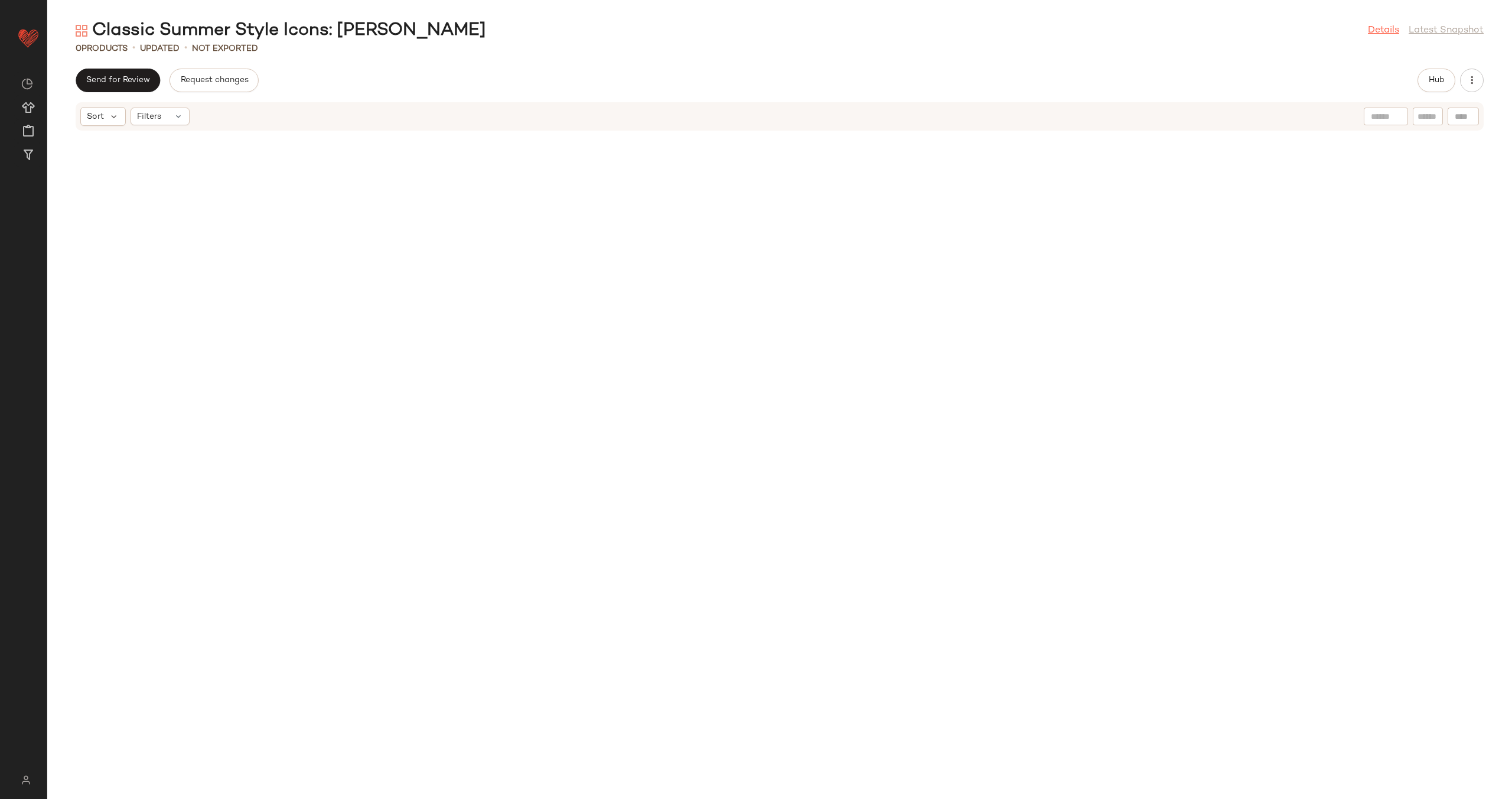
click at [1368, 27] on link "Details" at bounding box center [1383, 30] width 31 height 14
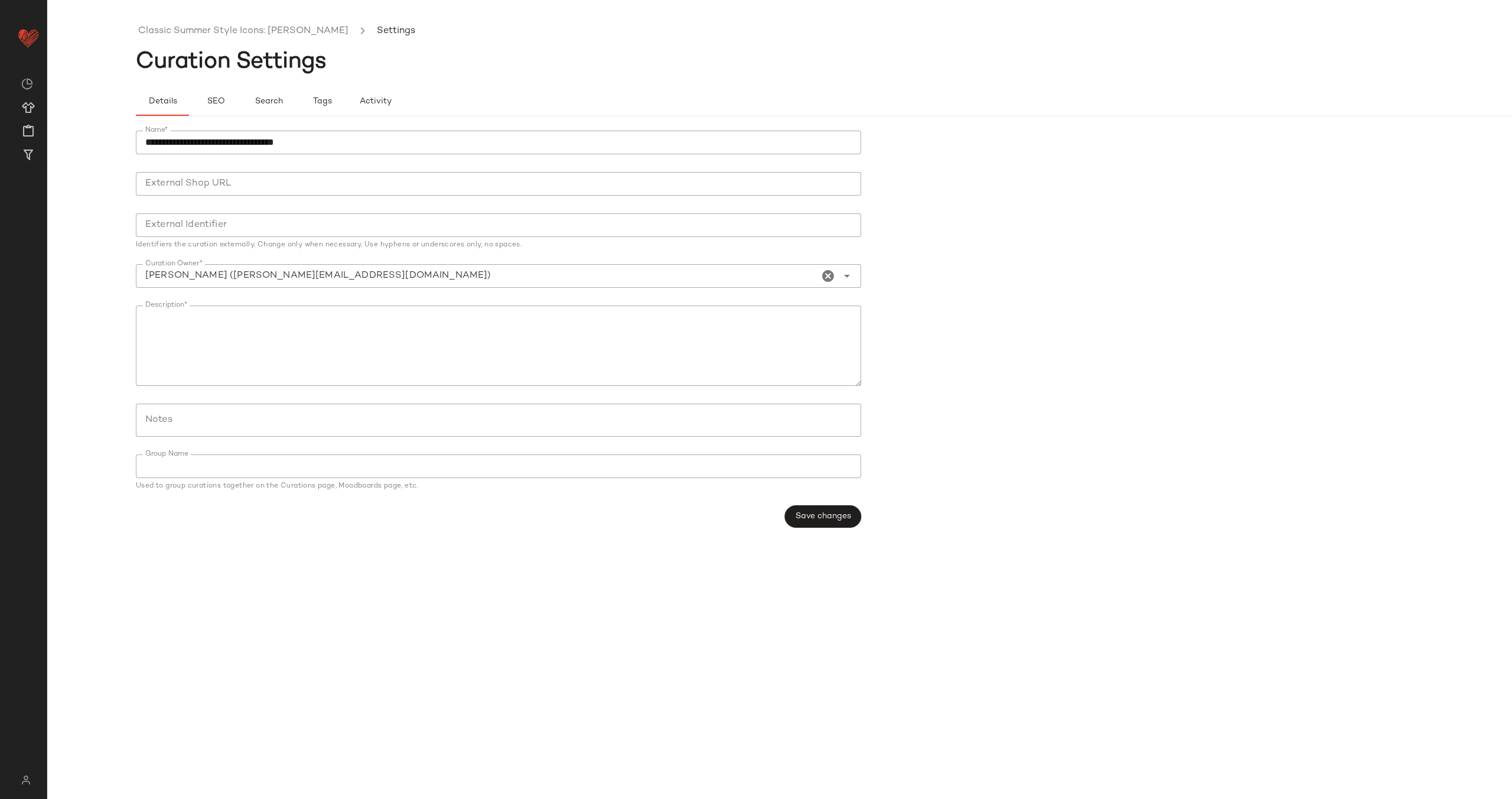
click at [453, 144] on input "**********" at bounding box center [499, 142] width 725 height 24
type input "**********"
click at [827, 515] on span "Save changes" at bounding box center [823, 516] width 56 height 10
click at [261, 33] on link "Classic Summer Style Icons: [PERSON_NAME] (6)" at bounding box center [251, 31] width 226 height 16
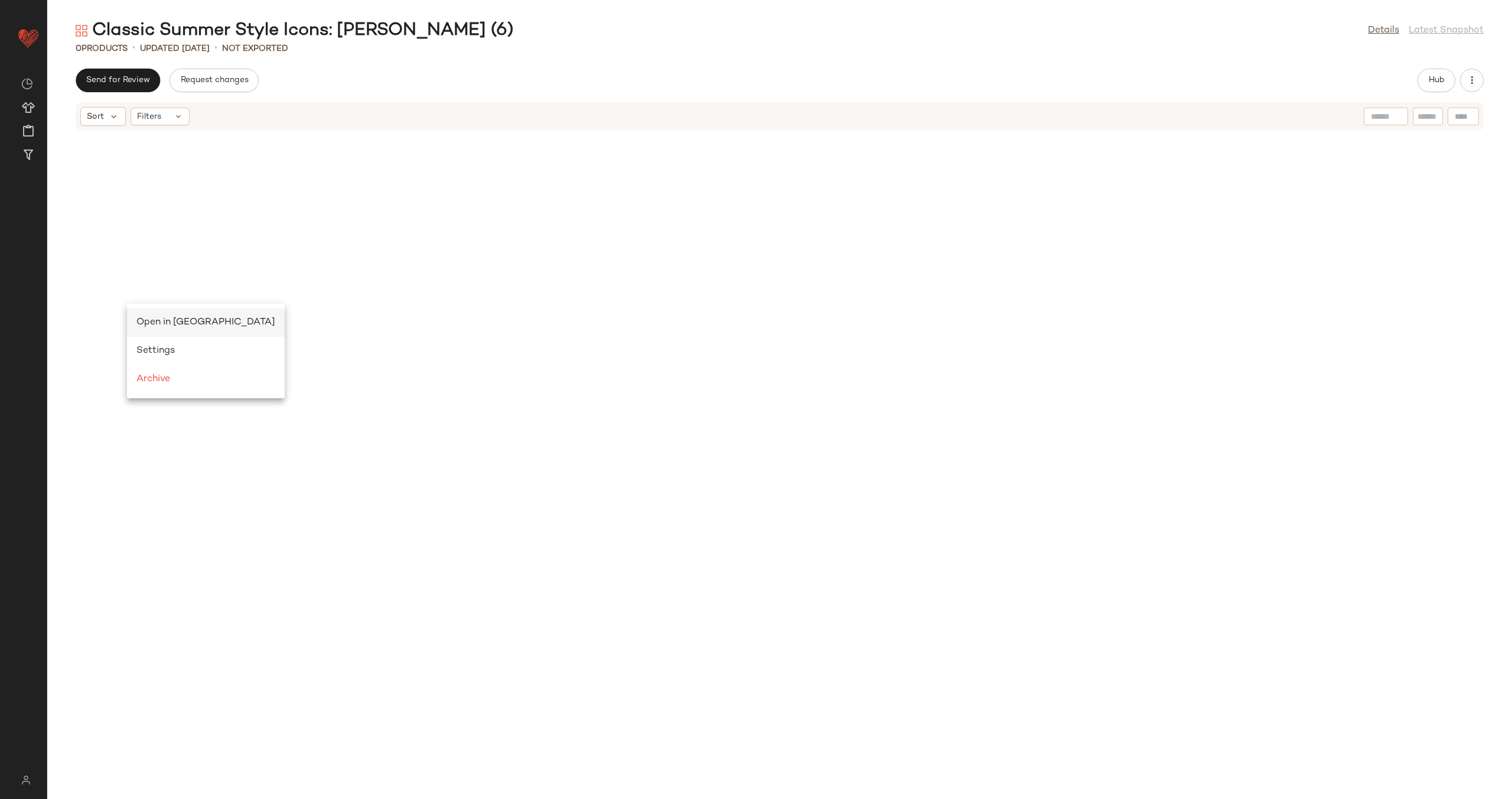
click at [154, 320] on span "Open in Split View" at bounding box center [205, 322] width 138 height 10
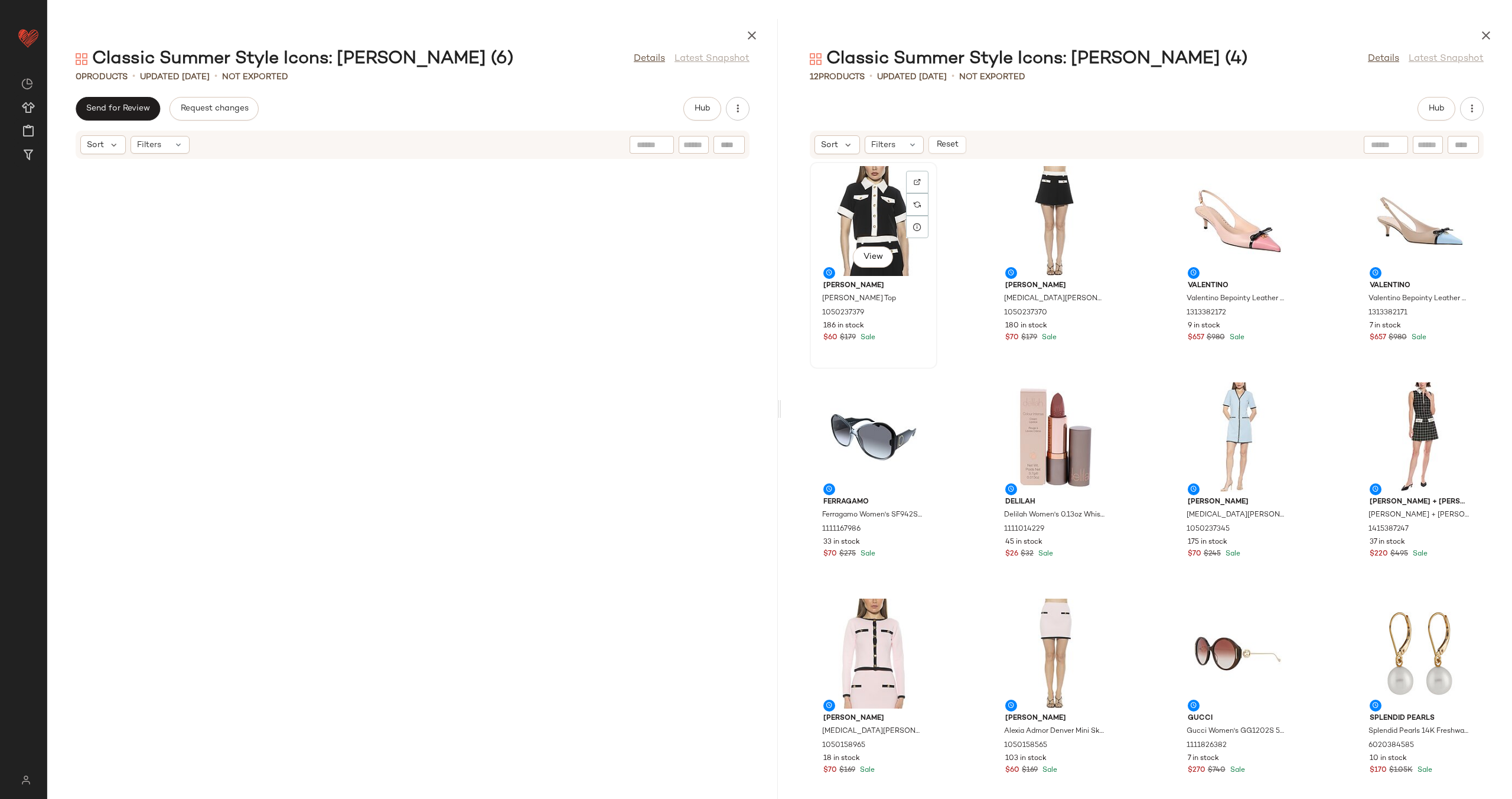
click at [844, 231] on div "View" at bounding box center [873, 221] width 119 height 110
click at [1420, 648] on div "View" at bounding box center [1419, 653] width 119 height 110
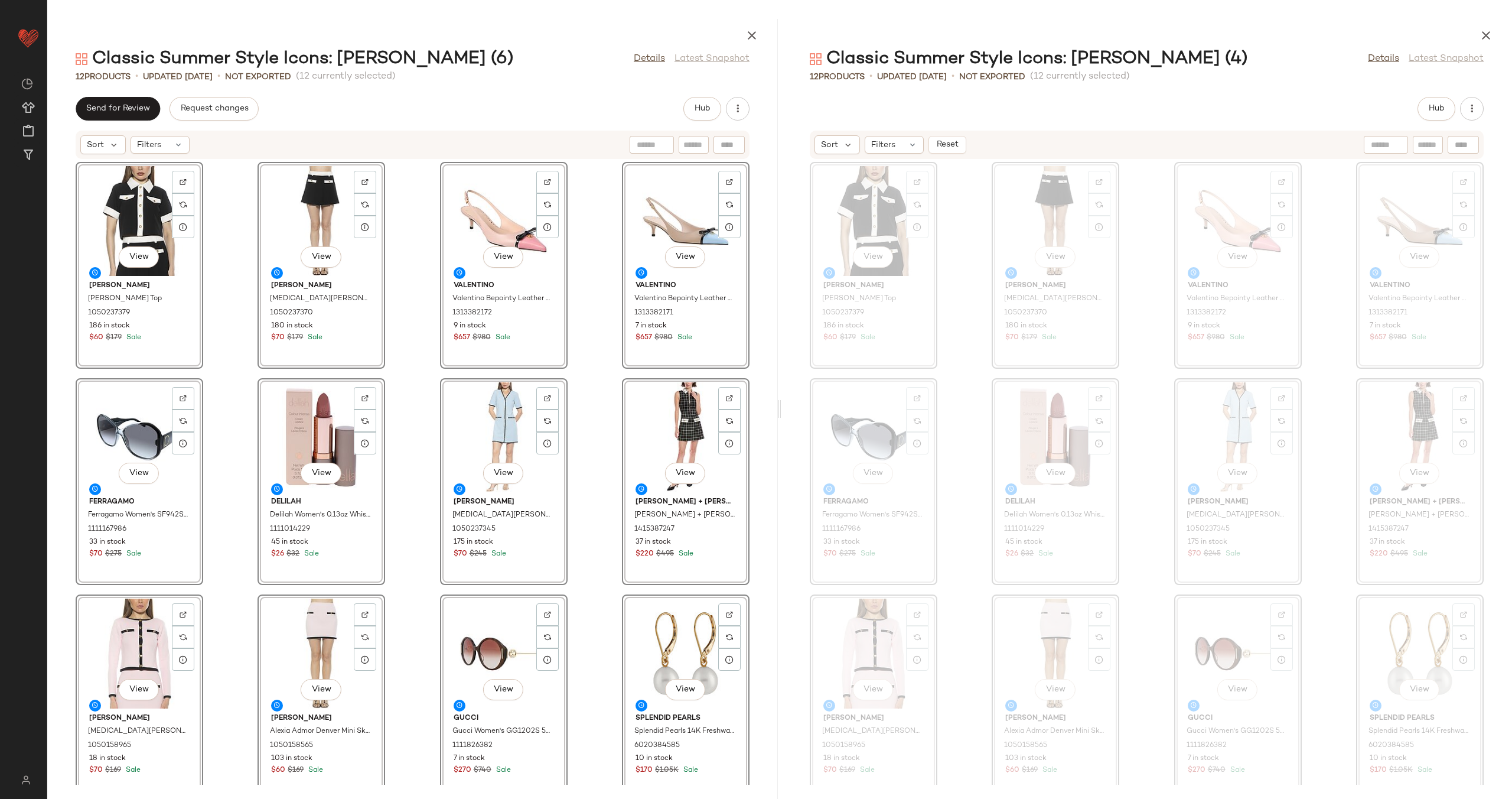
click at [567, 284] on div "View Alexia Admor Alexia Admor Emery Top 1050237379 186 in stock $60 $179 Sale …" at bounding box center [412, 472] width 730 height 625
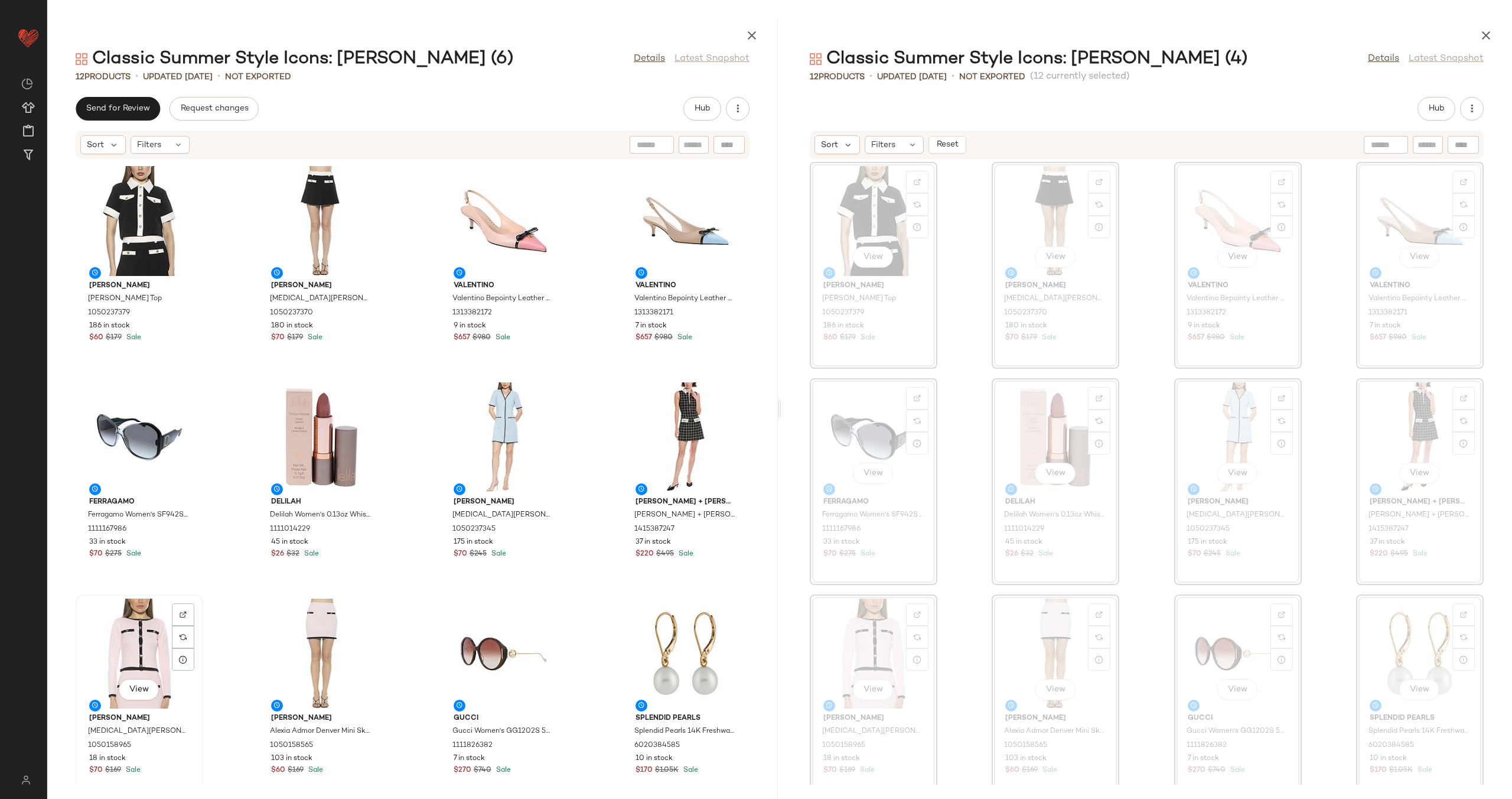
click at [147, 640] on div "View" at bounding box center [139, 653] width 119 height 110
click at [298, 640] on div "View" at bounding box center [320, 653] width 119 height 110
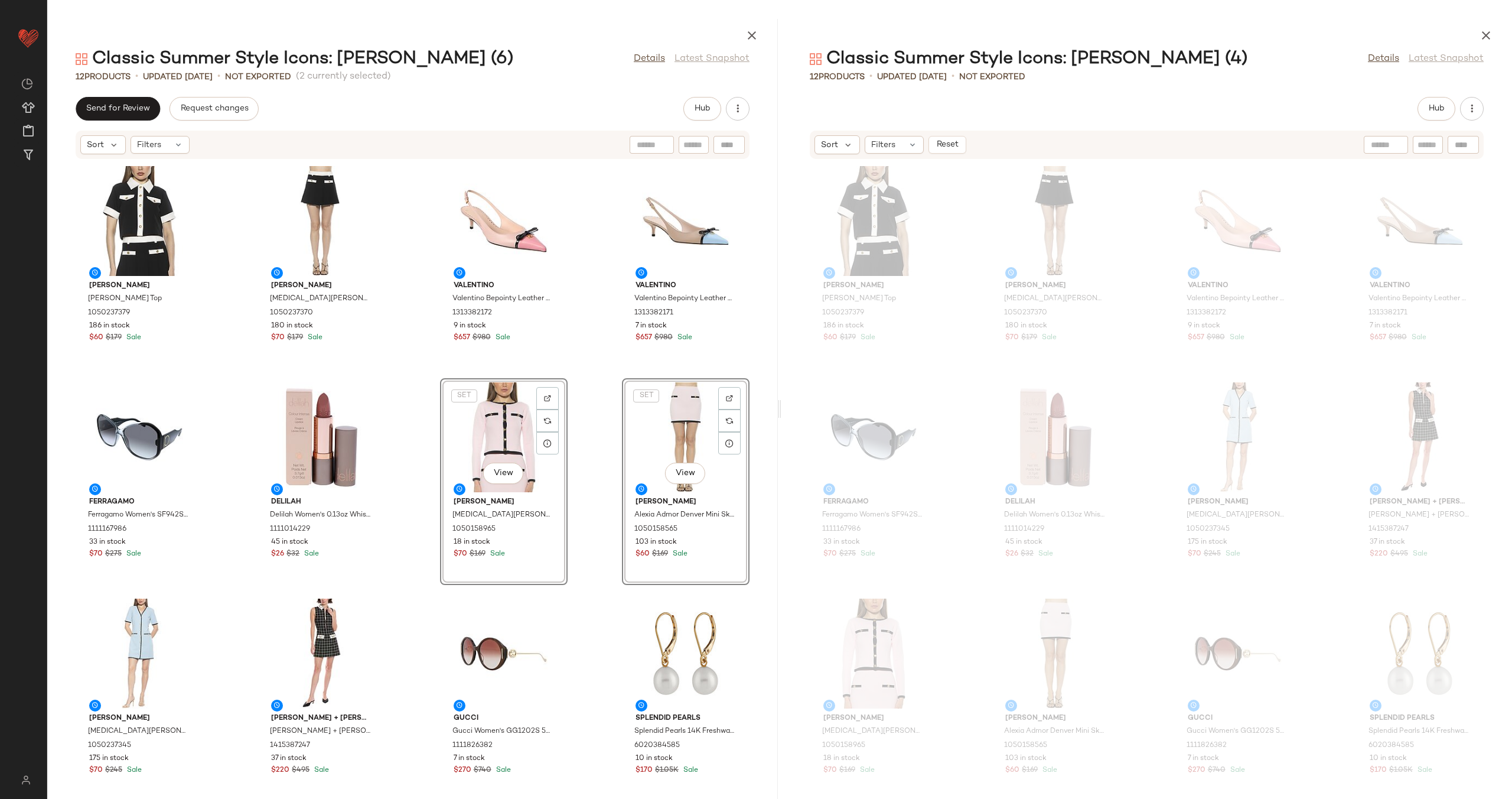
click at [419, 481] on div "Alexia Admor Alexia Admor Emery Top 1050237379 186 in stock $60 $179 Sale Alexi…" at bounding box center [412, 472] width 730 height 625
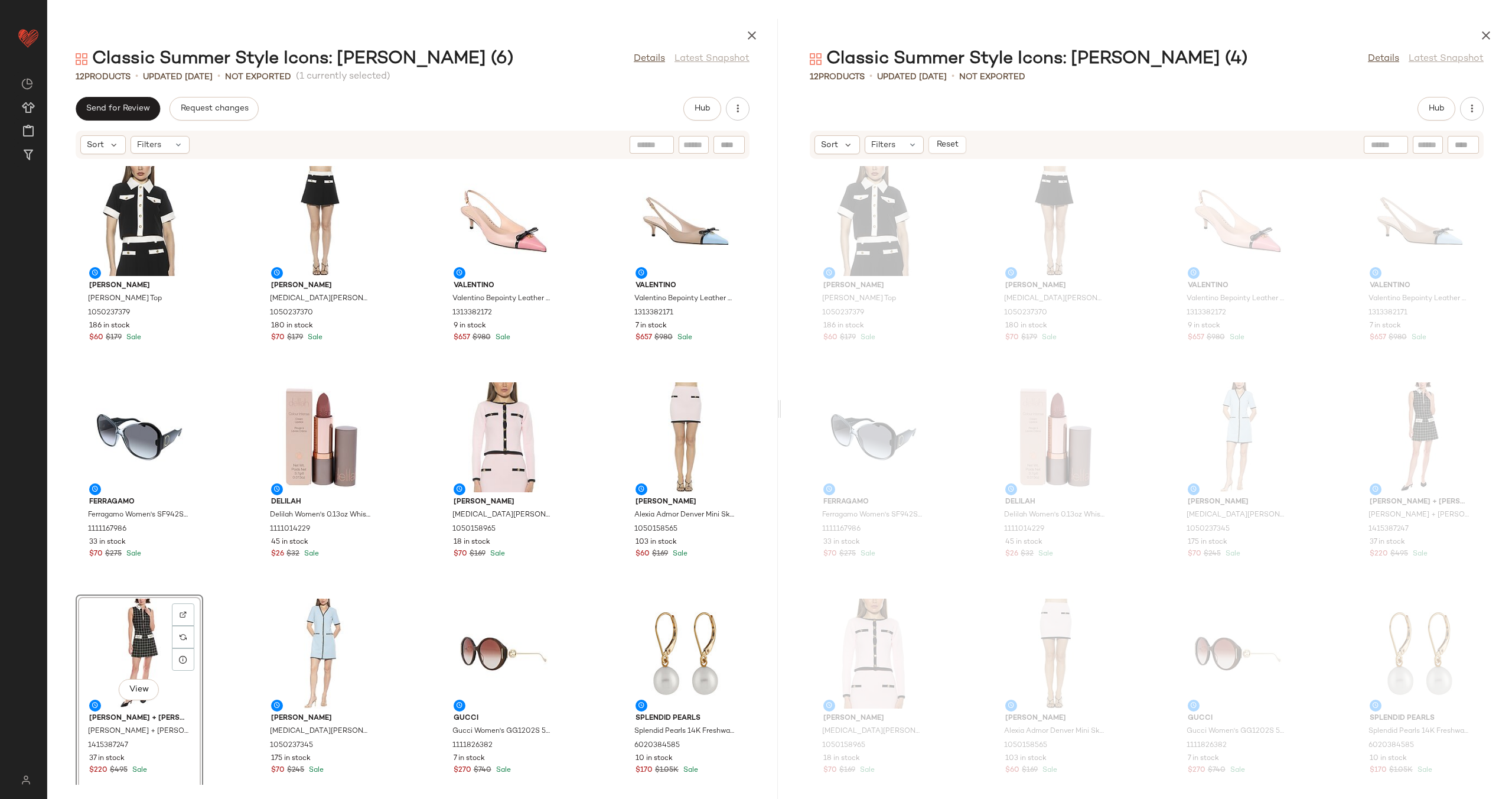
click at [405, 600] on div "Alexia Admor Alexia Admor Emery Top 1050237379 186 in stock $60 $179 Sale Alexi…" at bounding box center [412, 472] width 730 height 625
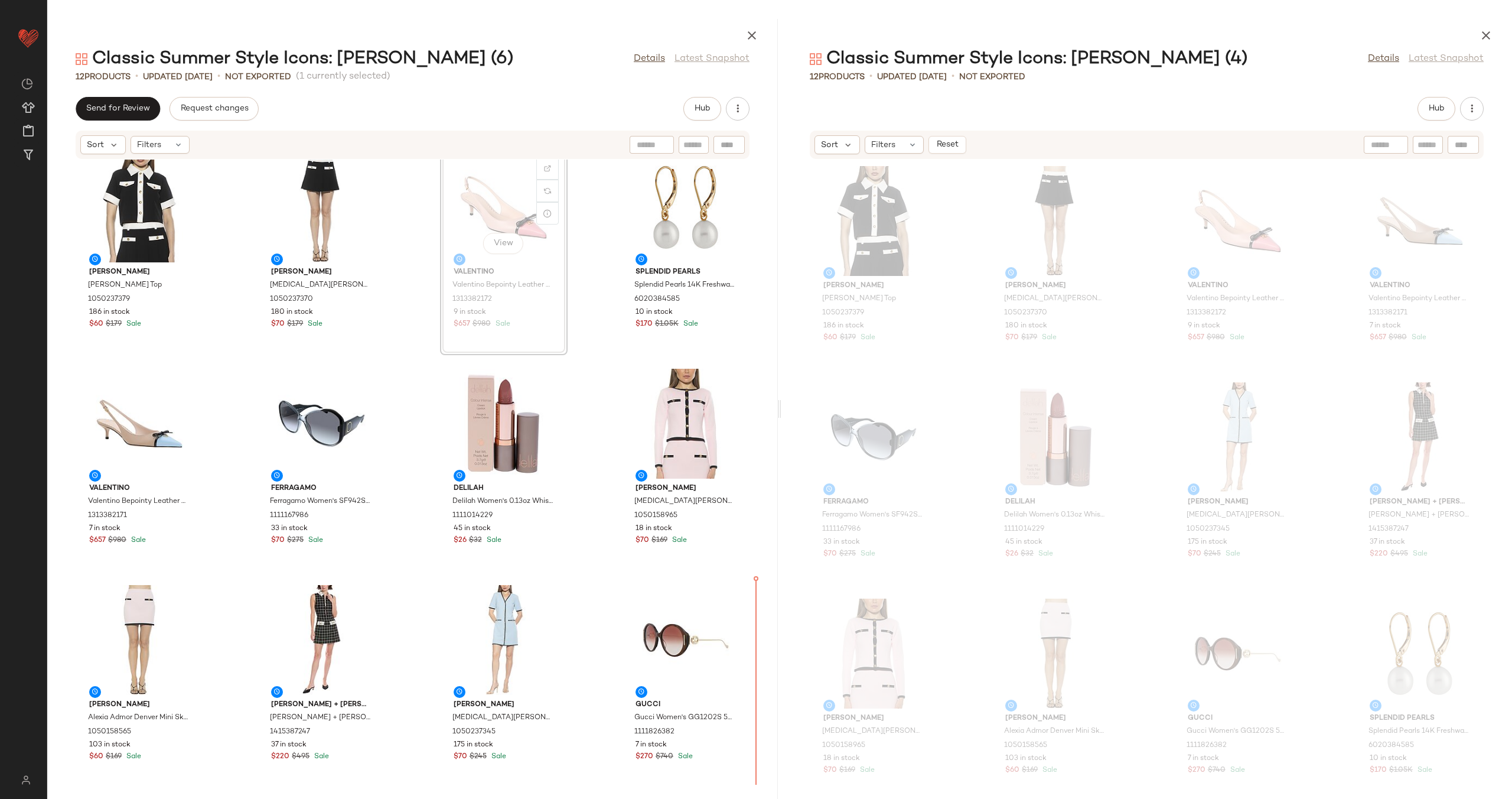
scroll to position [16, 0]
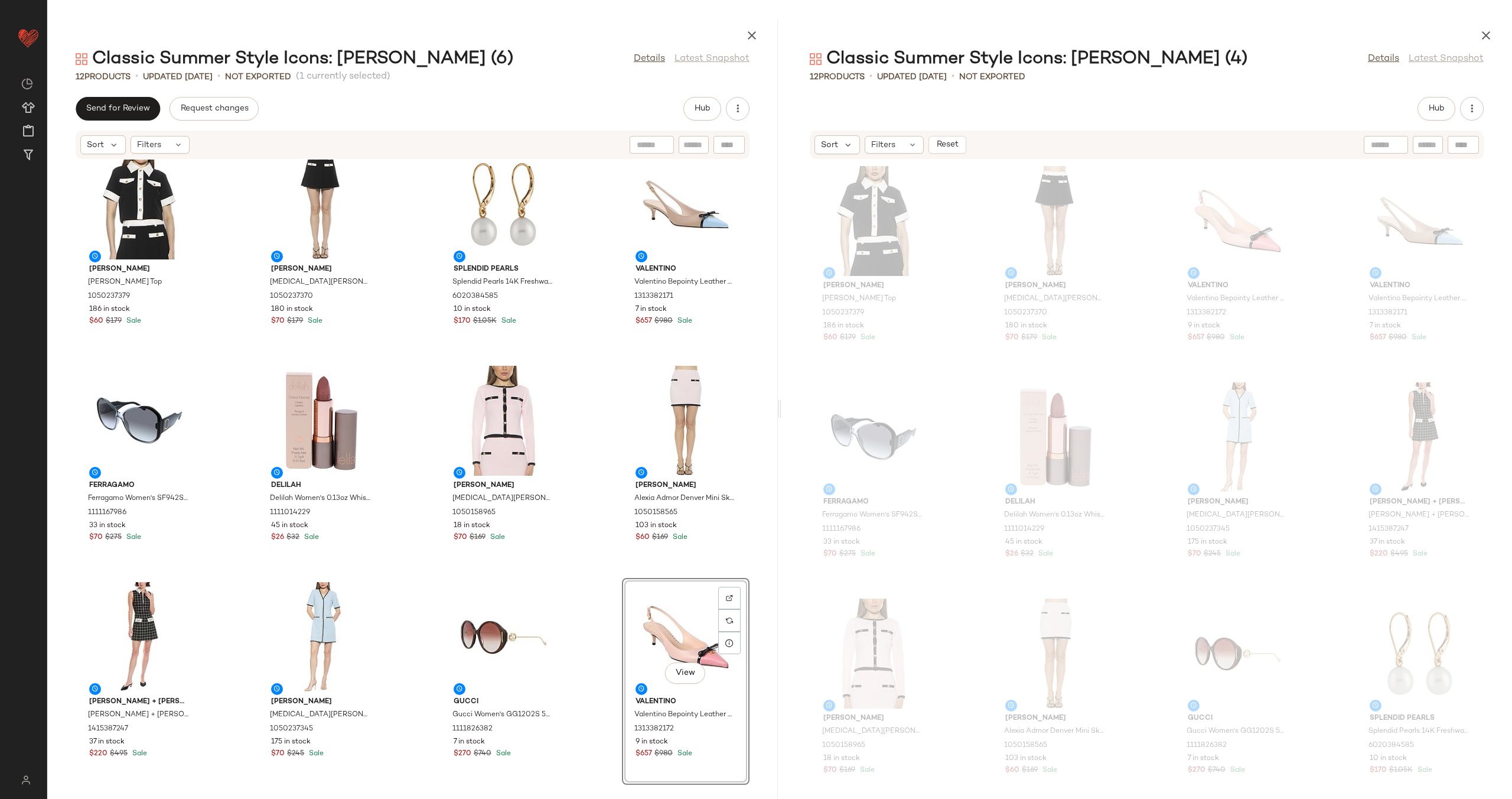
click at [596, 575] on div "Alexia Admor Alexia Admor Emery Top 1050237379 186 in stock $60 $179 Sale Alexi…" at bounding box center [412, 472] width 730 height 625
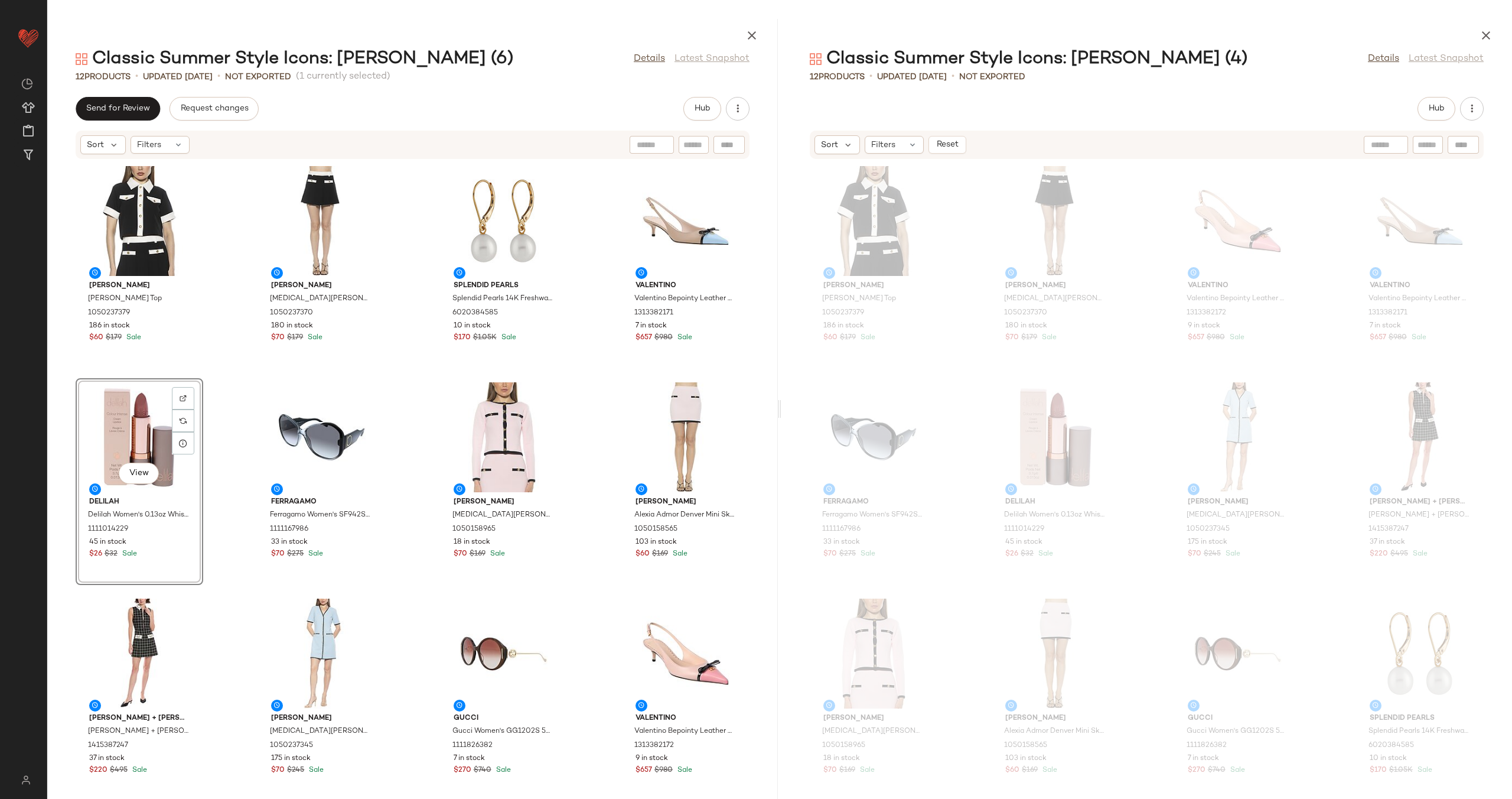
click at [389, 431] on div "Alexia Admor Alexia Admor Emery Top 1050237379 186 in stock $60 $179 Sale Alexi…" at bounding box center [412, 472] width 730 height 625
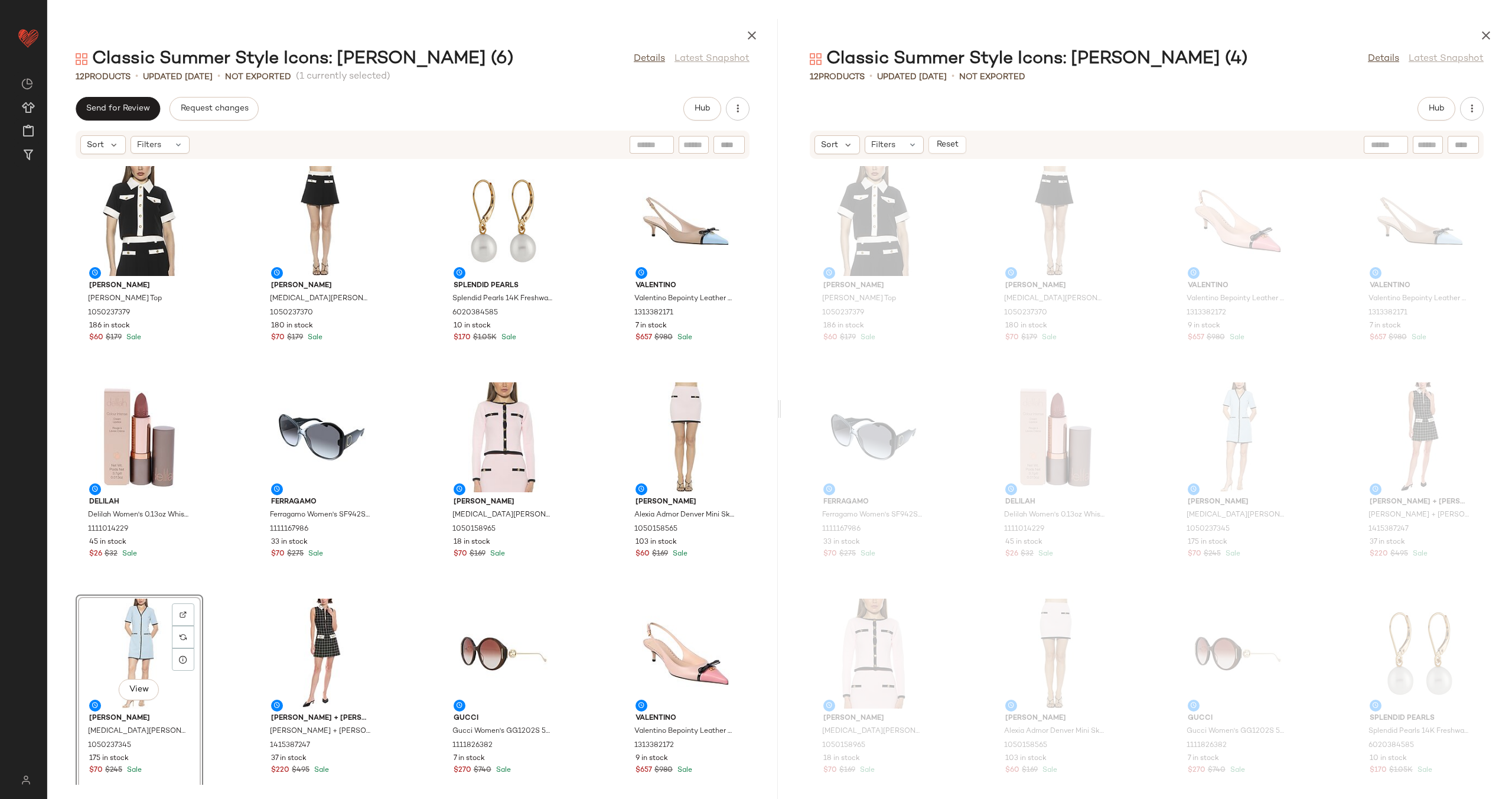
click at [406, 586] on div "Alexia Admor Alexia Admor Emery Top 1050237379 186 in stock $60 $179 Sale Alexi…" at bounding box center [412, 472] width 730 height 625
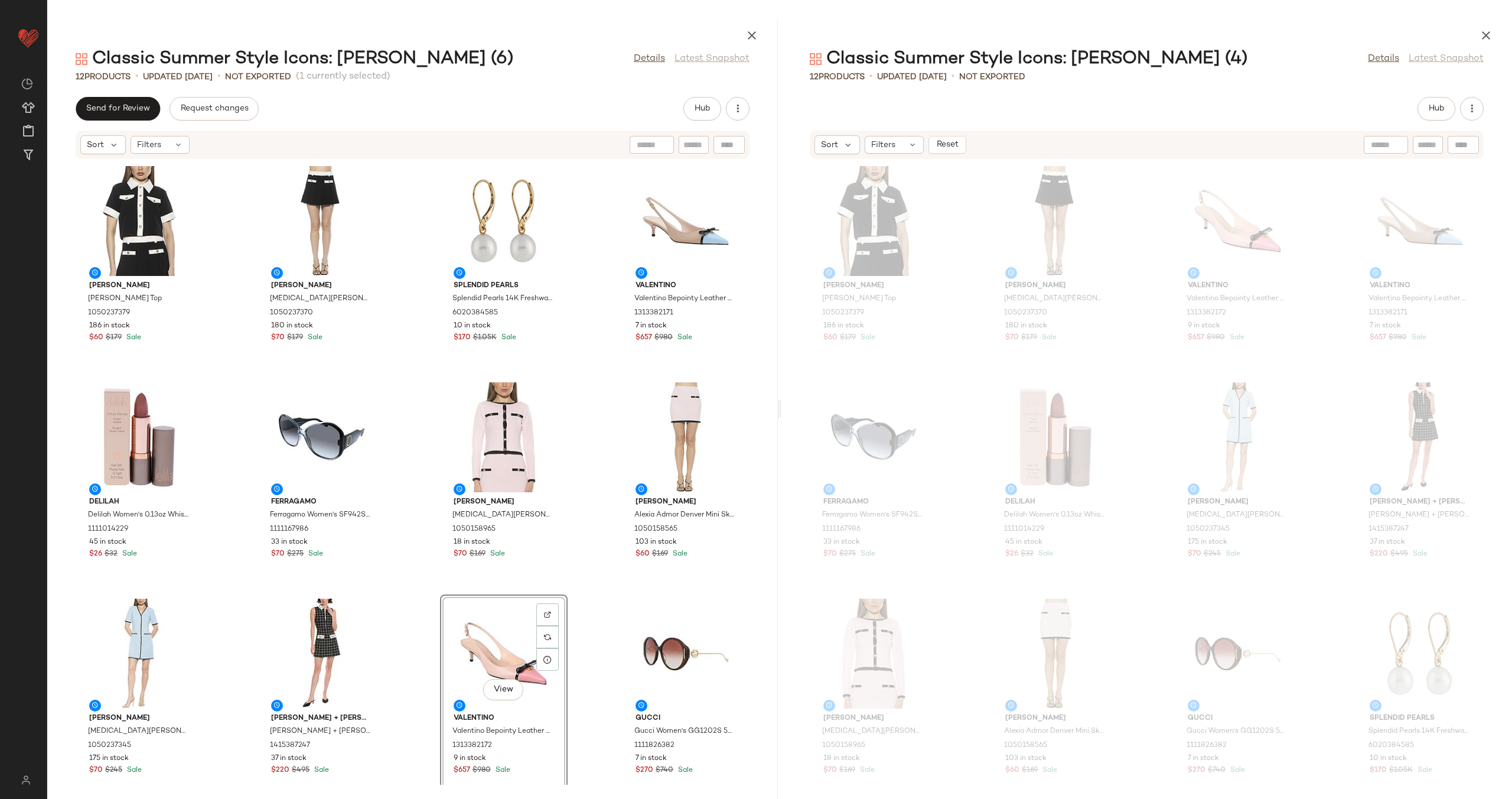
click at [414, 581] on div "Alexia Admor Alexia Admor Emery Top 1050237379 186 in stock $60 $179 Sale Alexi…" at bounding box center [412, 472] width 730 height 625
click at [1424, 114] on button "Hub" at bounding box center [1436, 109] width 38 height 24
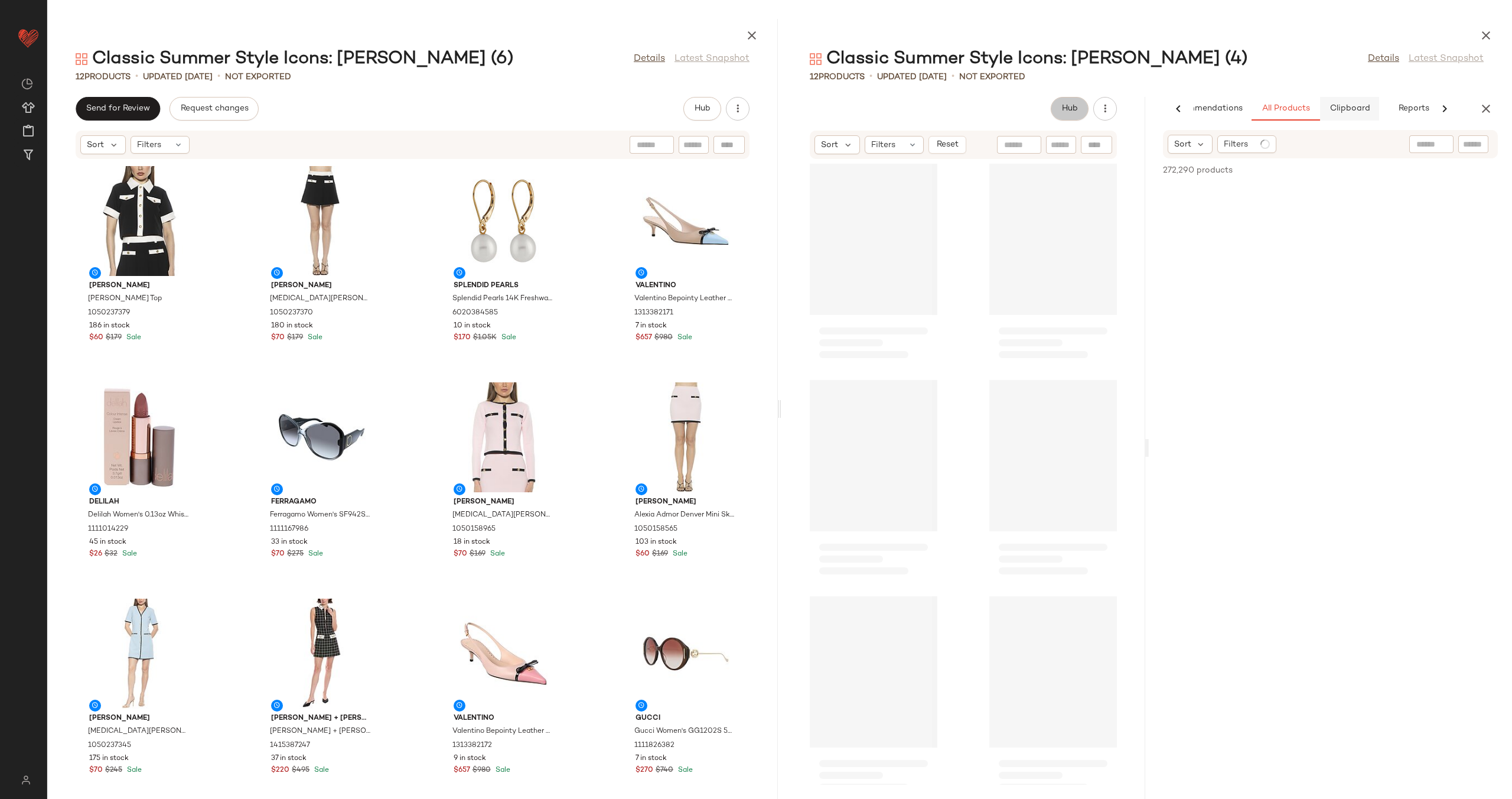
scroll to position [0, 64]
click at [1331, 110] on span "Clipboard" at bounding box center [1331, 108] width 41 height 10
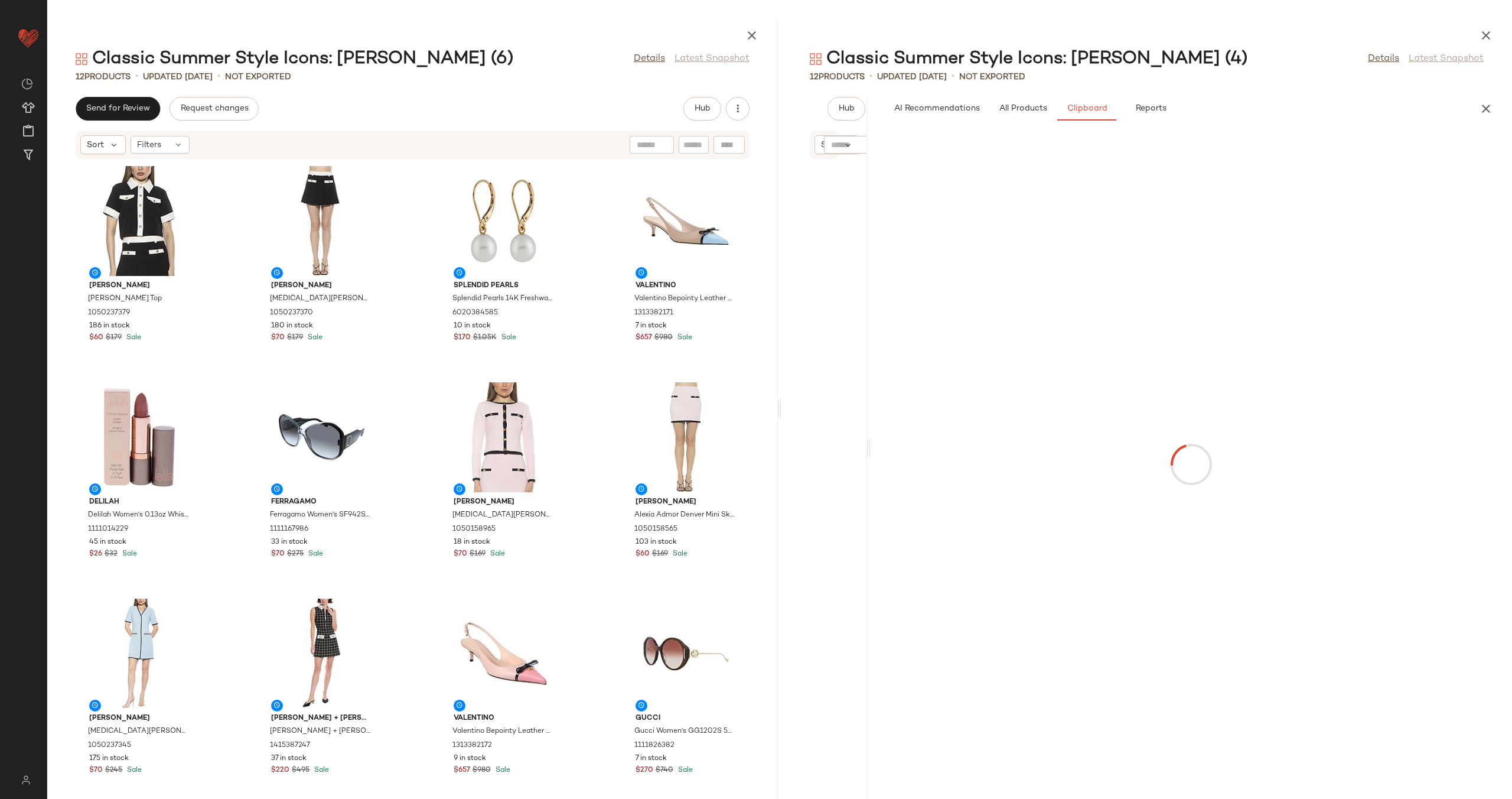
scroll to position [0, 0]
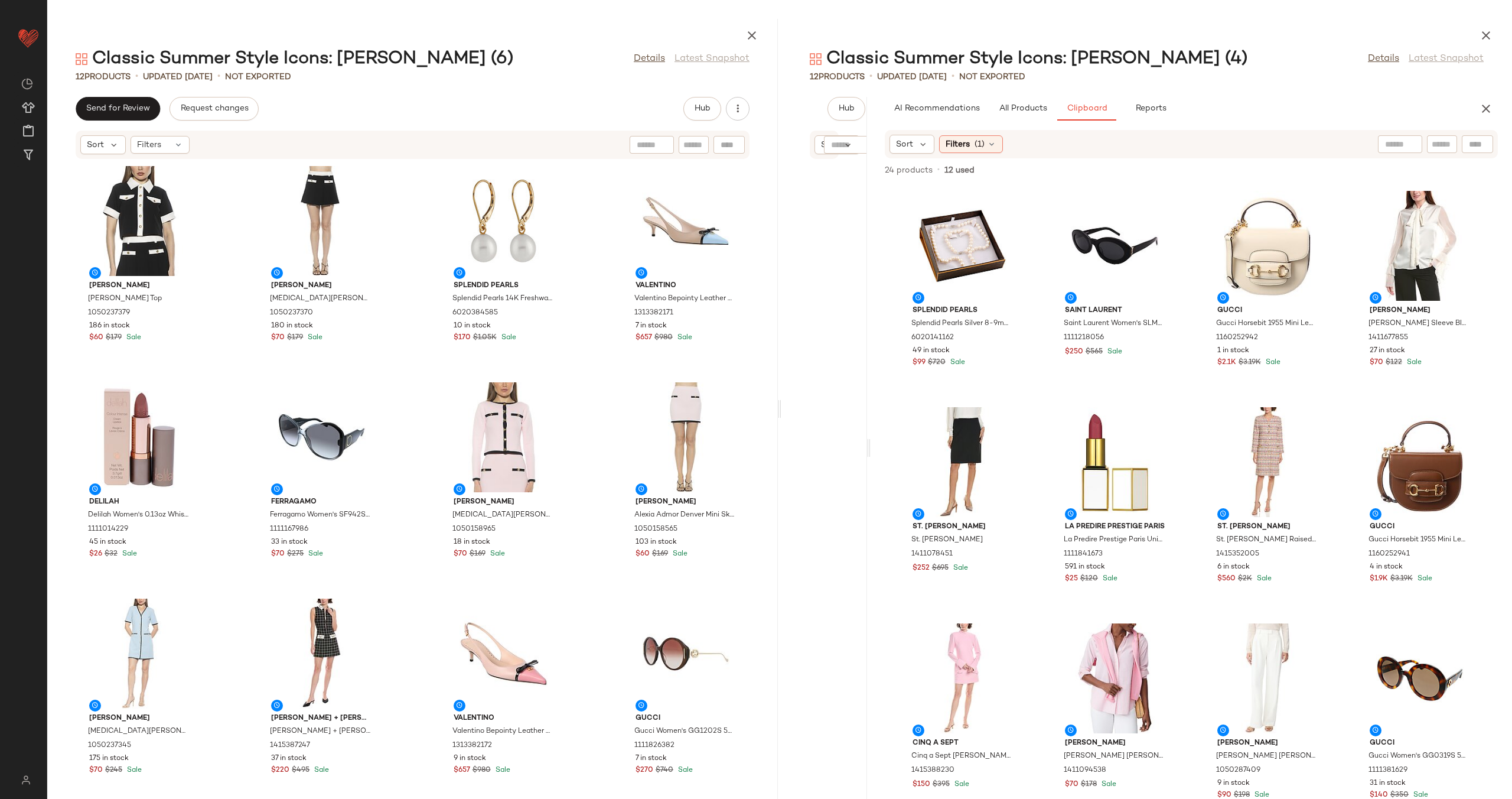
drag, startPoint x: 1146, startPoint y: 444, endPoint x: 870, endPoint y: 472, distance: 277.4
click at [870, 472] on div "Classic Summer Style Icons: Jackie O (4) Details Latest Snapshot 12 Products • …" at bounding box center [1146, 409] width 730 height 780
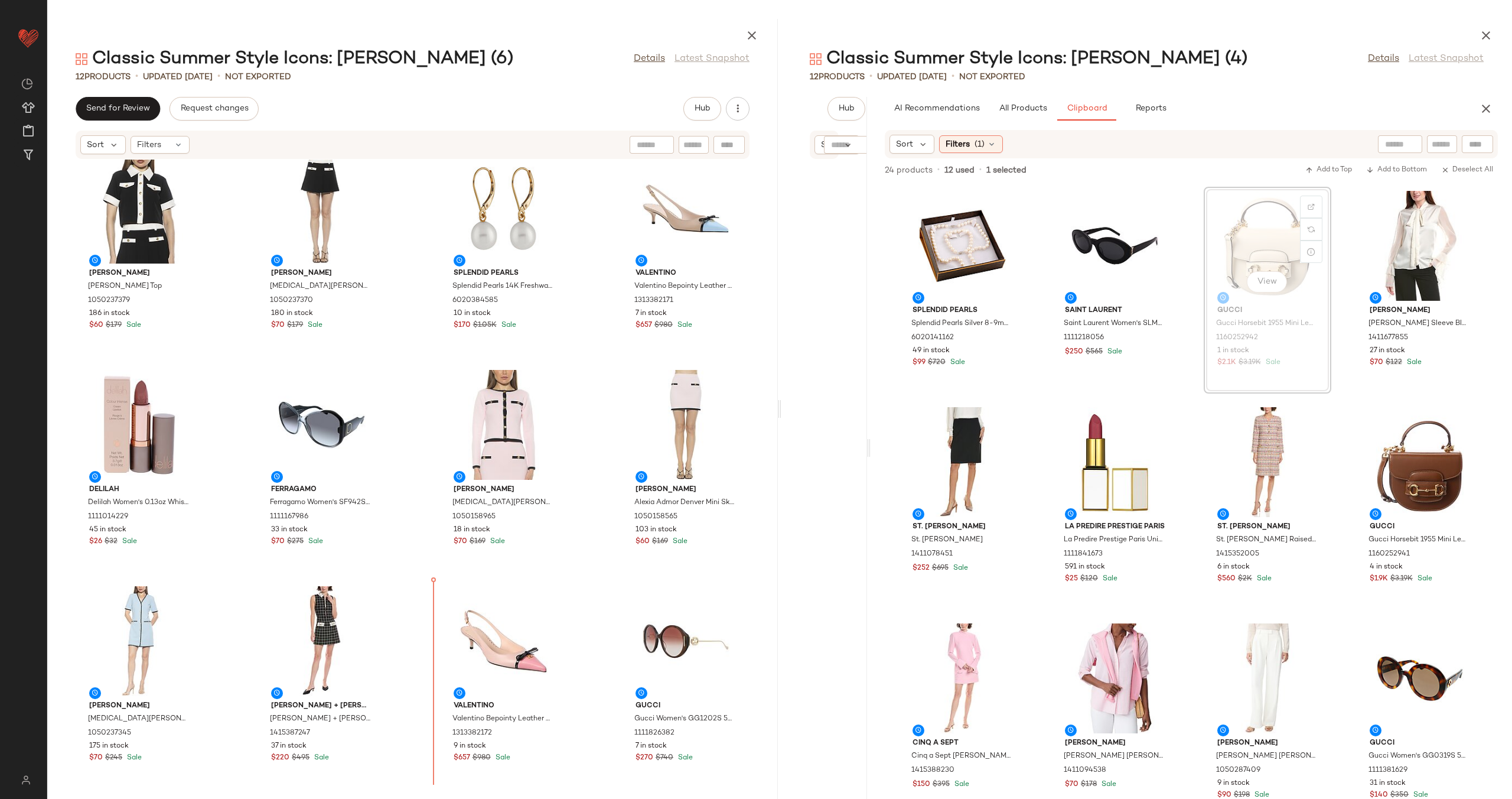
scroll to position [16, 0]
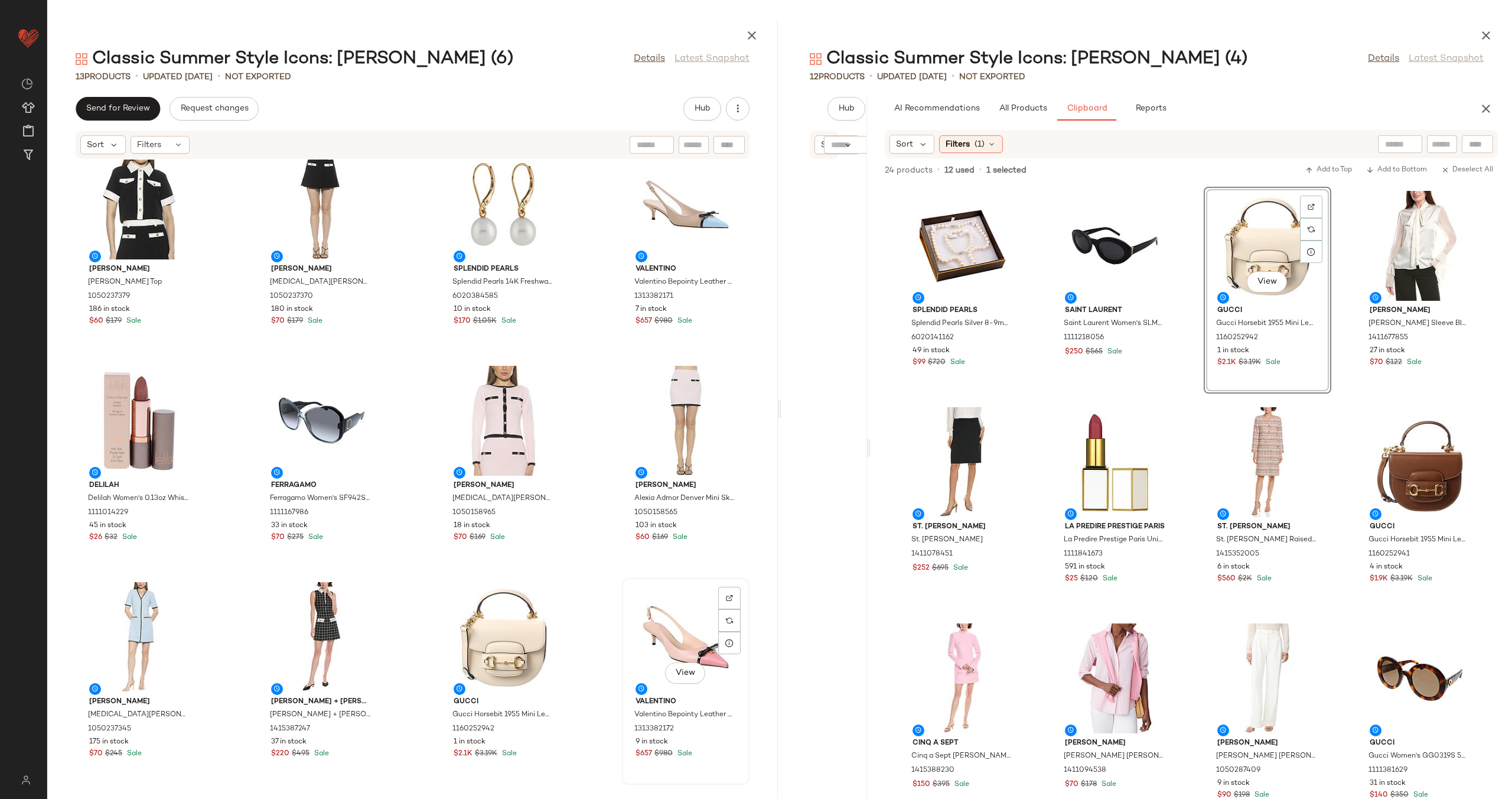
click at [658, 629] on div "View" at bounding box center [685, 637] width 119 height 110
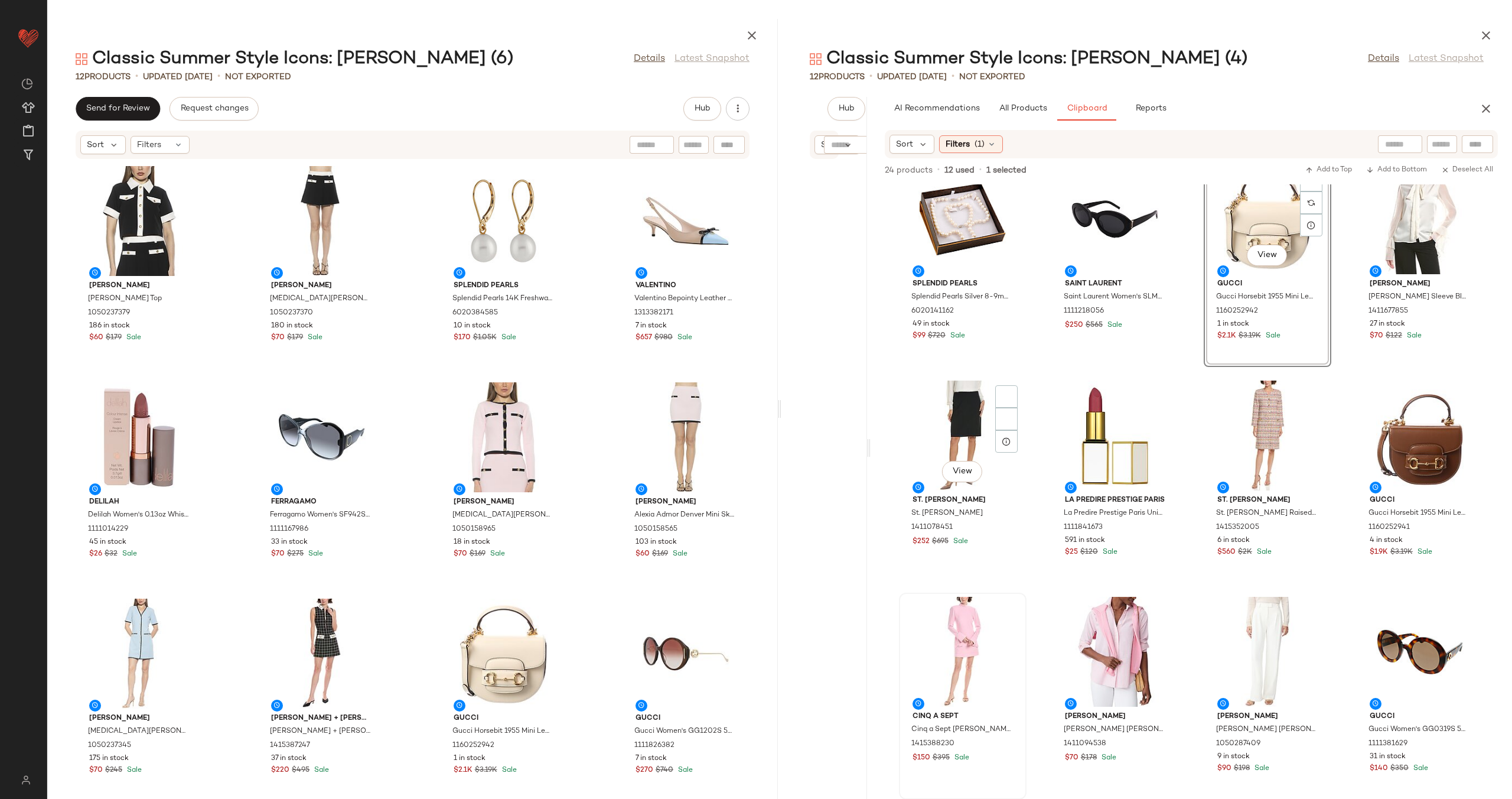
scroll to position [27, 0]
click at [589, 387] on div "Alexia Admor Alexia Admor Emery Top 1050237379 186 in stock $60 $179 Sale Alexi…" at bounding box center [412, 472] width 730 height 625
click at [738, 111] on icon "button" at bounding box center [738, 109] width 12 height 12
click at [673, 171] on span "View Moodboard" at bounding box center [684, 171] width 111 height 13
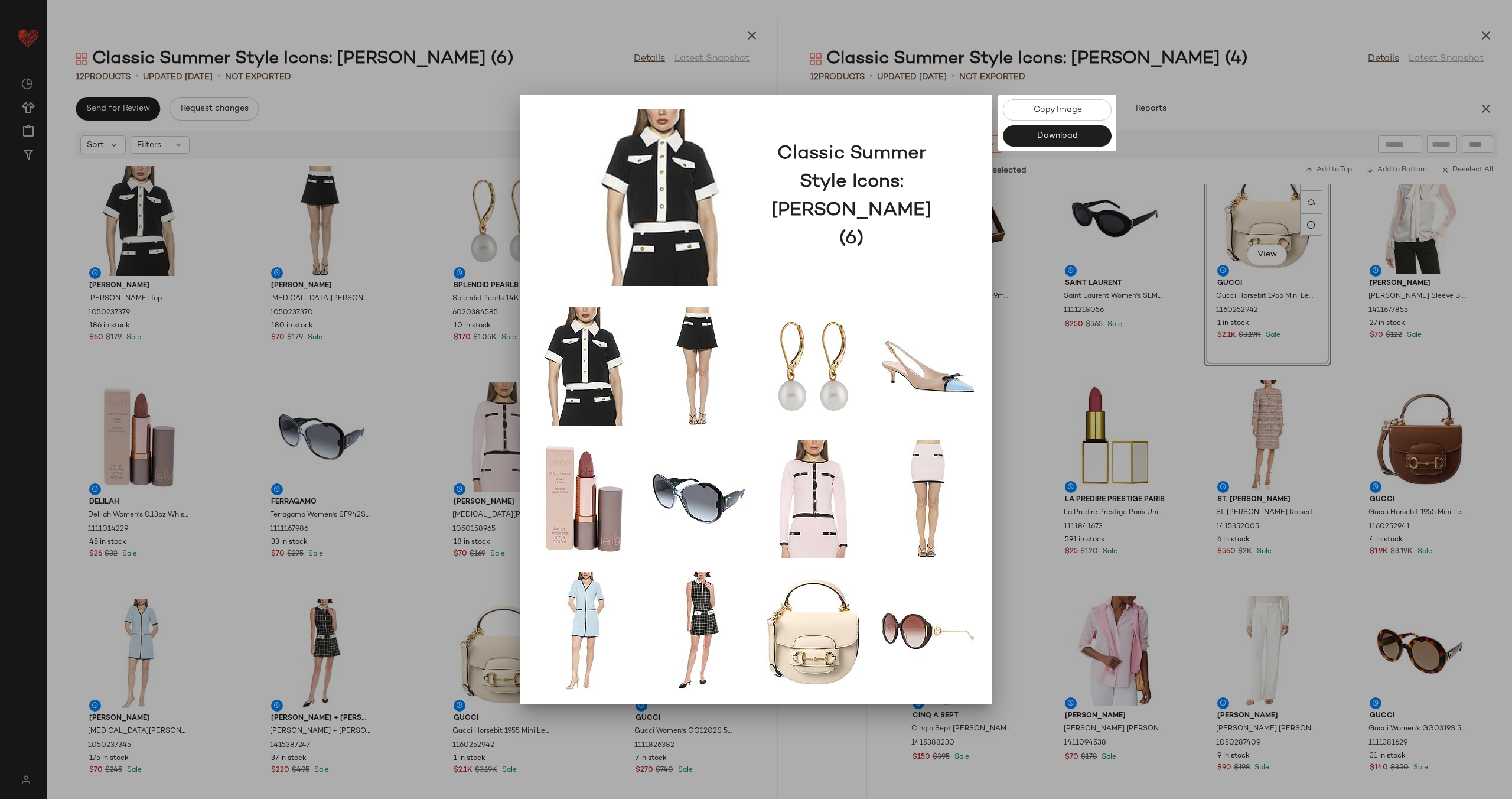
click at [1050, 354] on div at bounding box center [756, 399] width 1512 height 799
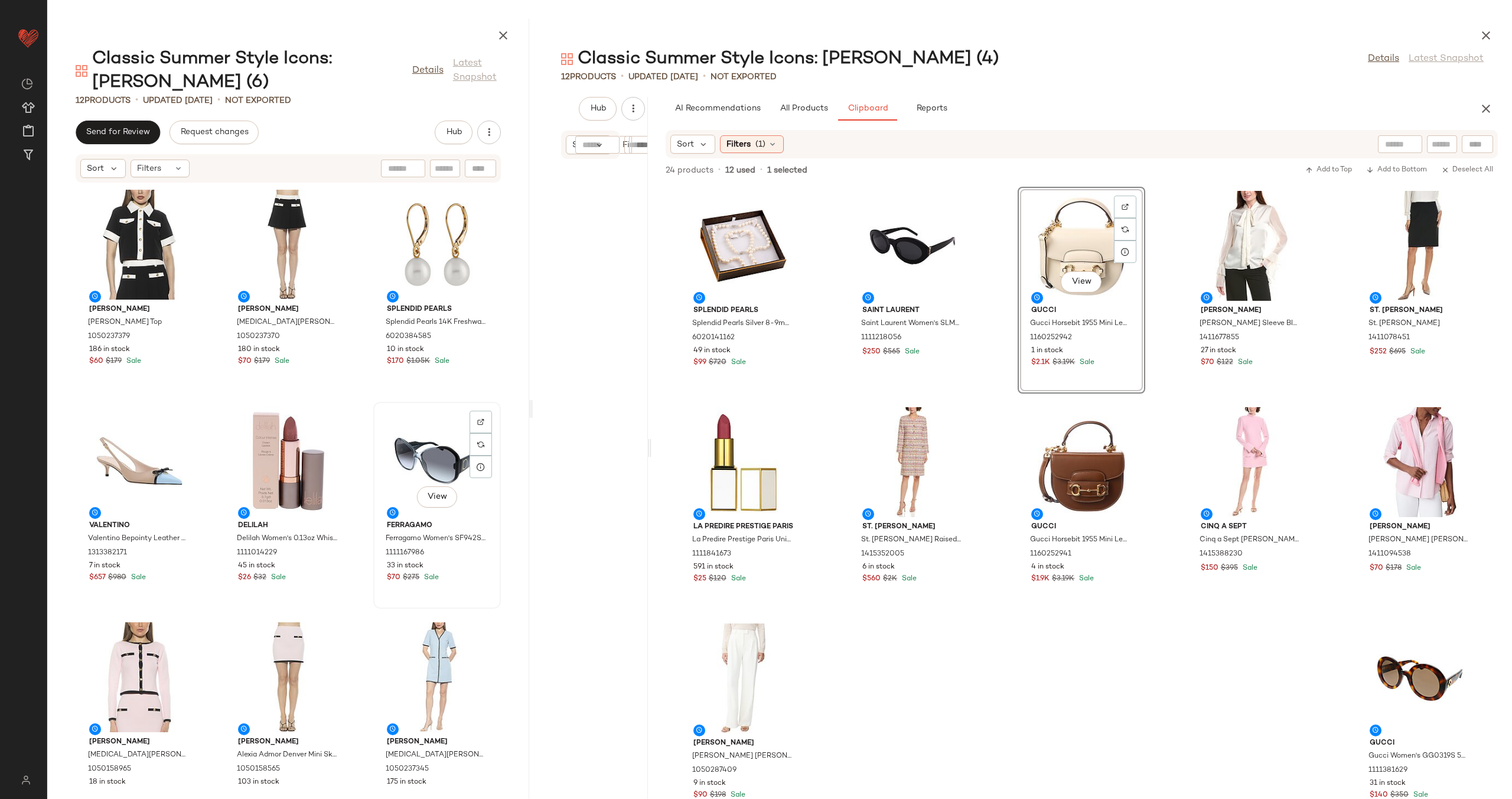
drag, startPoint x: 779, startPoint y: 411, endPoint x: 405, endPoint y: 416, distance: 374.0
click at [405, 416] on div "Classic Summer Style Icons: Jackie O (6) Details Latest Snapshot 12 Products • …" at bounding box center [779, 409] width 1465 height 780
click at [533, 405] on div at bounding box center [590, 472] width 115 height 625
click at [1479, 30] on icon "button" at bounding box center [1485, 35] width 14 height 14
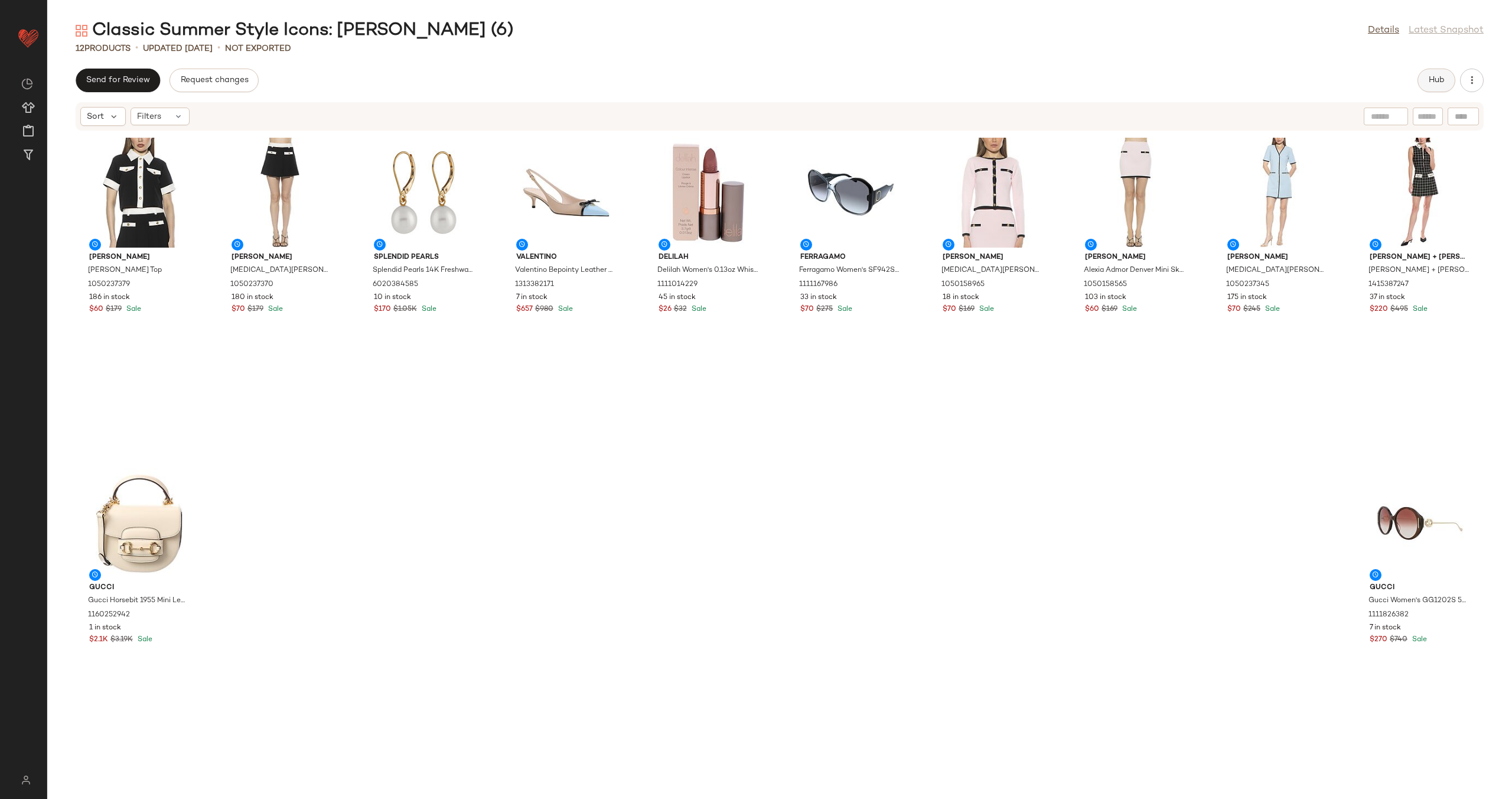
click at [1443, 86] on button "Hub" at bounding box center [1436, 81] width 38 height 24
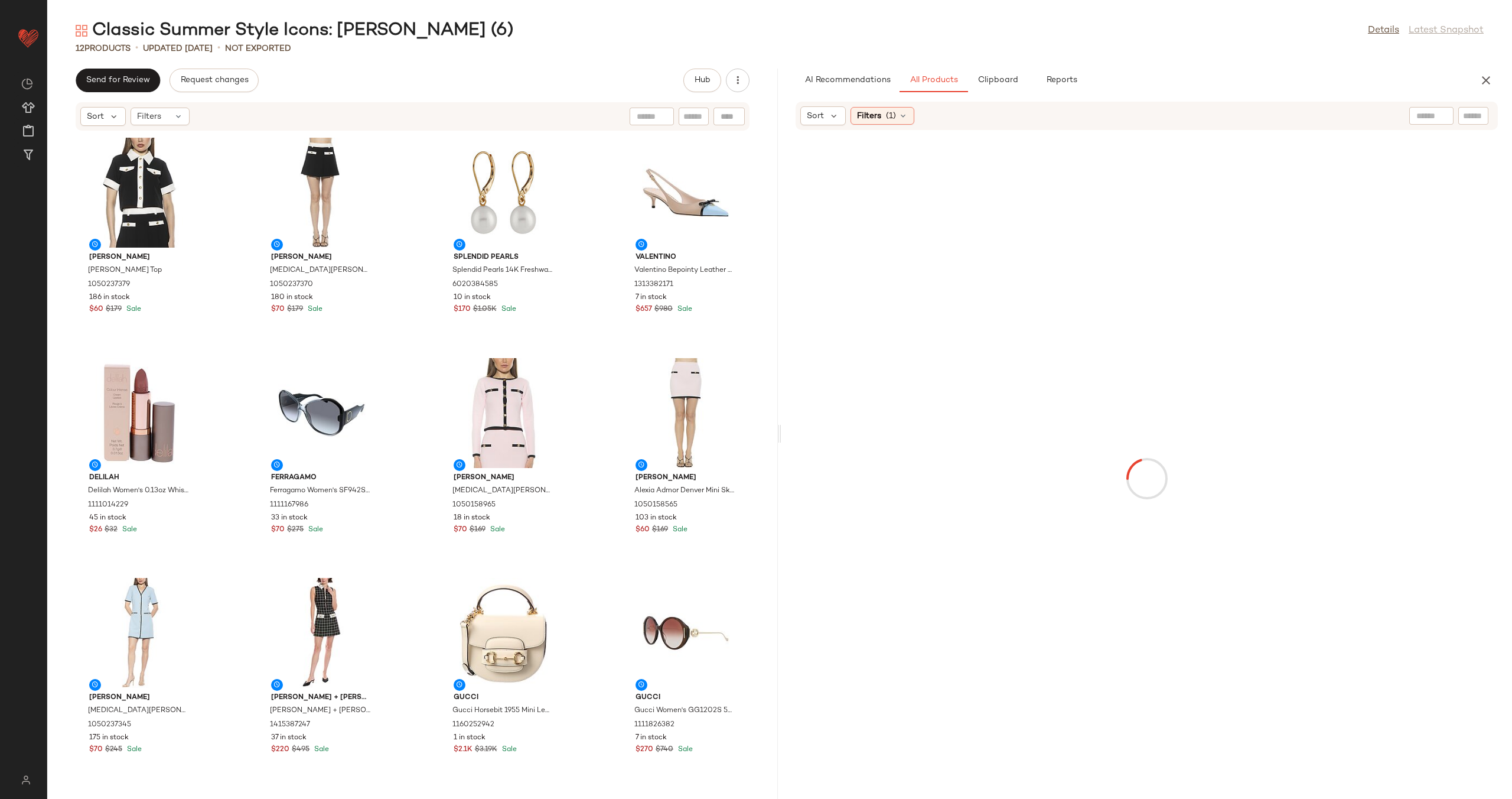
click at [576, 429] on div "Classic Summer Style Icons: Jackie O (6) Details Latest Snapshot 12 Products • …" at bounding box center [779, 409] width 1465 height 780
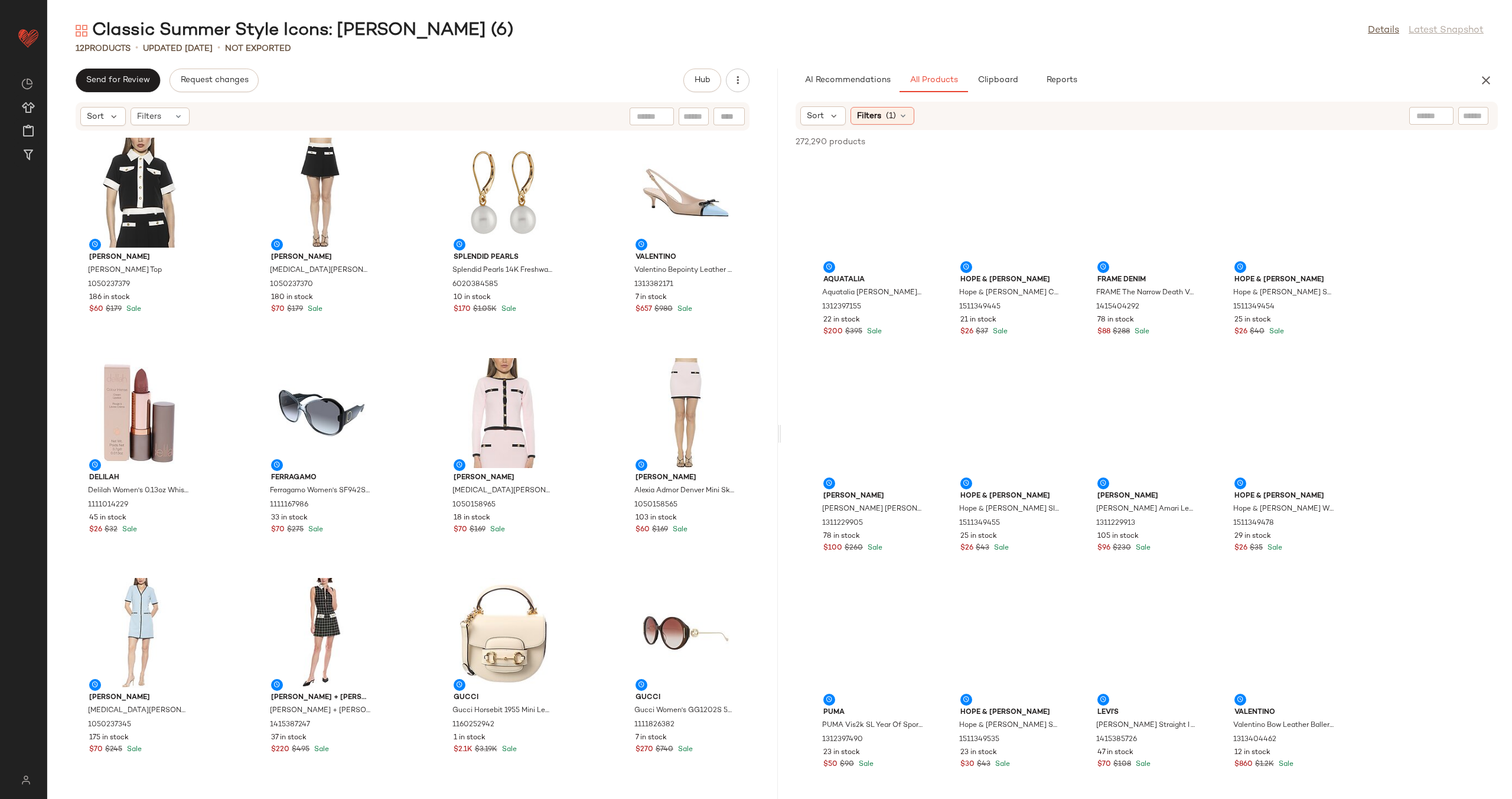
click at [782, 434] on div "Classic Summer Style Icons: Jackie O (6) Details Latest Snapshot 12 Products • …" at bounding box center [779, 409] width 1465 height 780
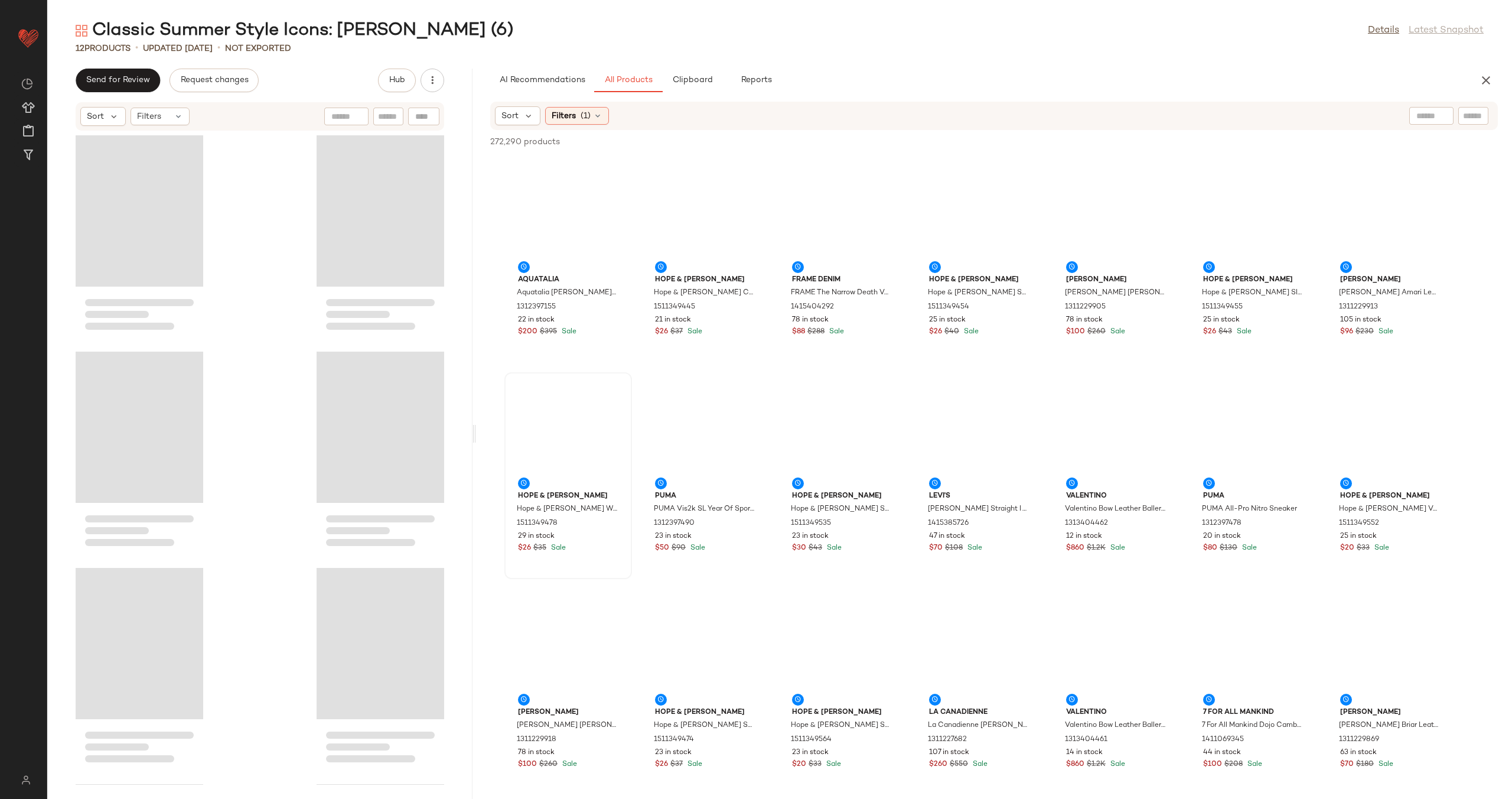
click at [384, 437] on div "Send for Review Request changes Hub Sort Filters AI Recommendations All Product…" at bounding box center [779, 434] width 1465 height 730
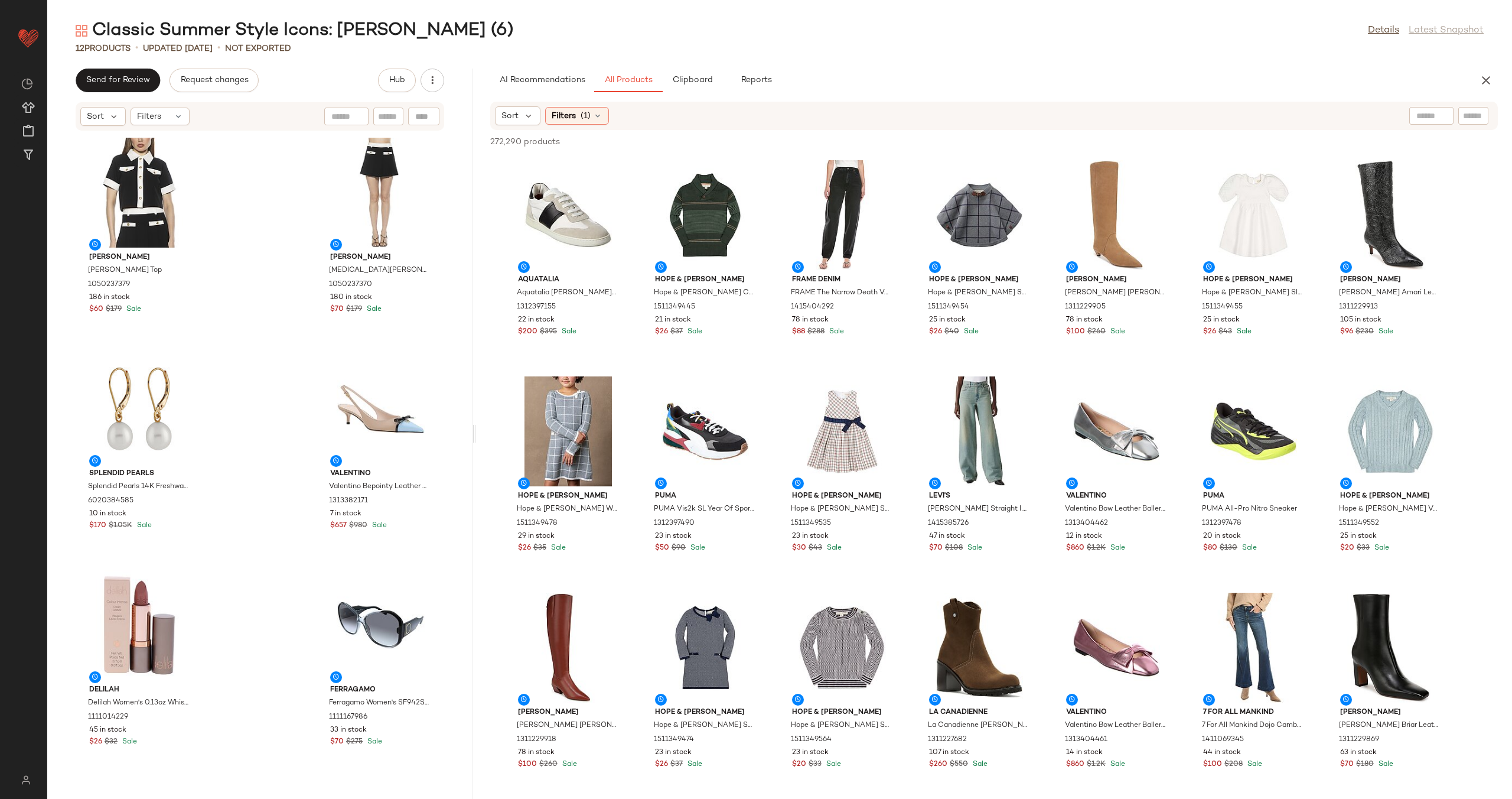
click at [440, 436] on div "Classic Summer Style Icons: Jackie O (6) Details Latest Snapshot 12 Products • …" at bounding box center [779, 409] width 1465 height 780
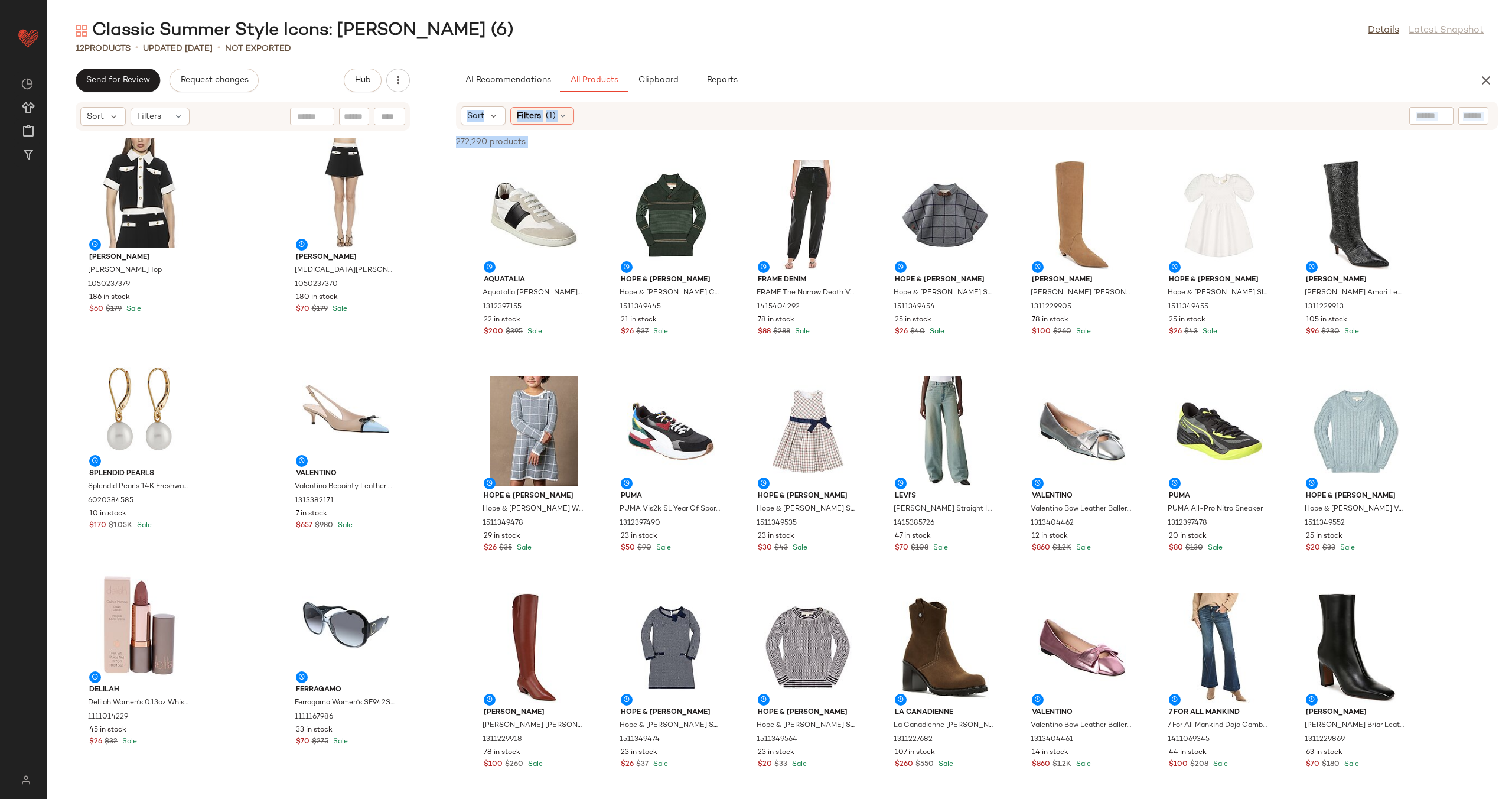
drag, startPoint x: 446, startPoint y: 436, endPoint x: 495, endPoint y: 438, distance: 49.0
click at [414, 435] on div "Classic Summer Style Icons: Jackie O (6) Details Latest Snapshot 12 Products • …" at bounding box center [779, 409] width 1465 height 780
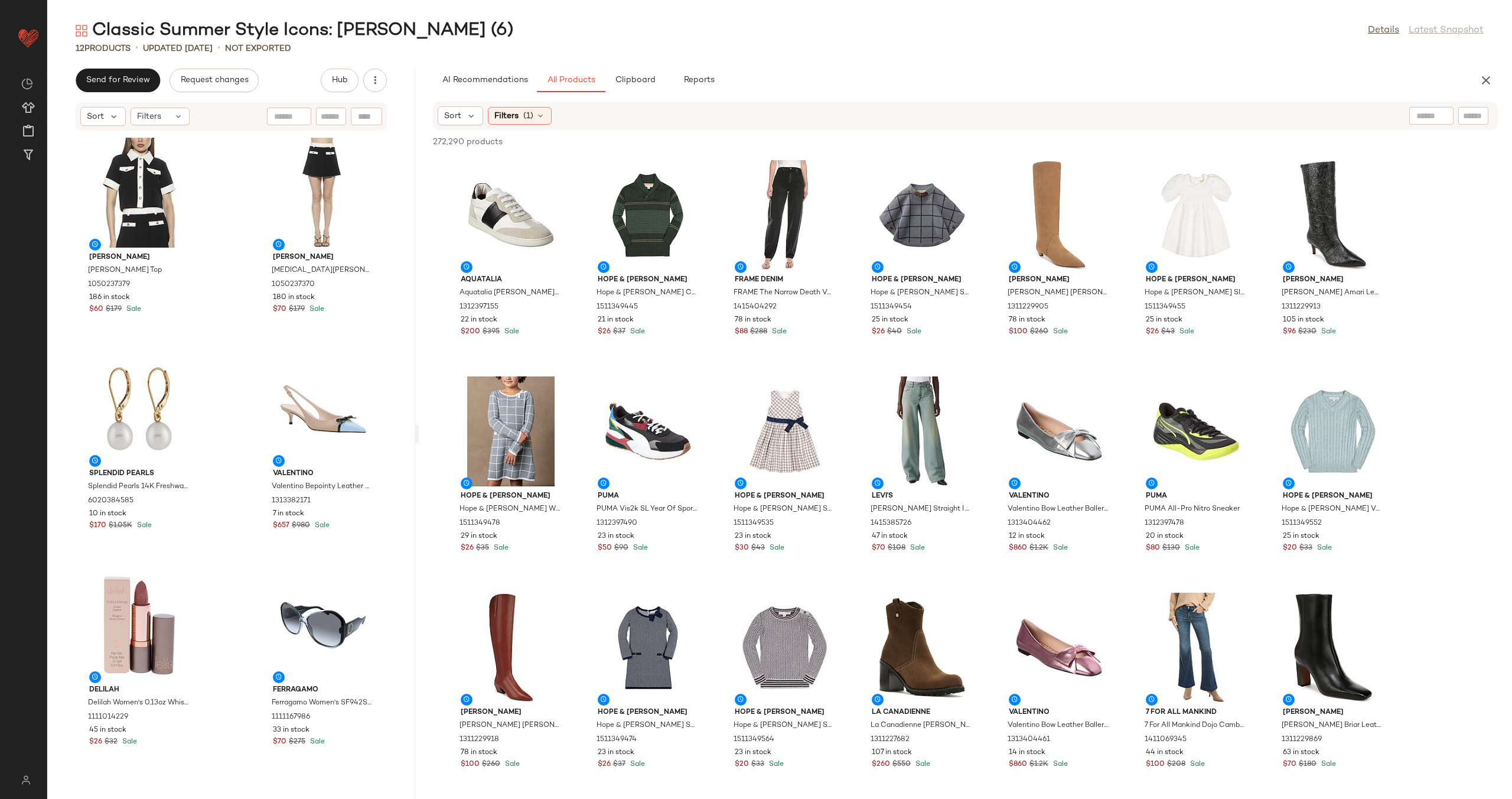
drag, startPoint x: 439, startPoint y: 432, endPoint x: 378, endPoint y: 434, distance: 61.0
click at [378, 434] on div "Classic Summer Style Icons: Jackie O (6) Details Latest Snapshot 12 Products • …" at bounding box center [779, 409] width 1465 height 780
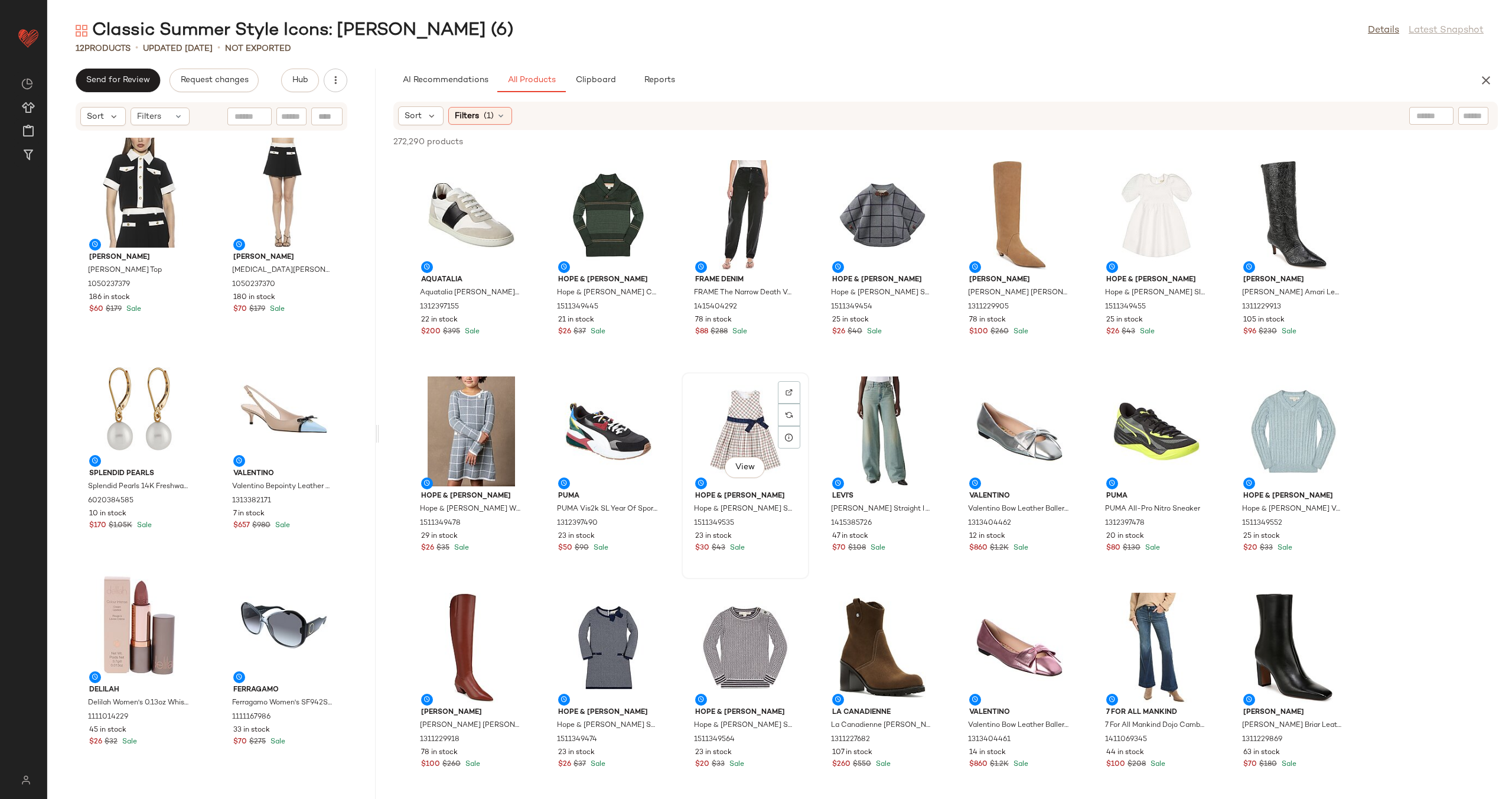
click at [732, 413] on div "View" at bounding box center [745, 431] width 119 height 110
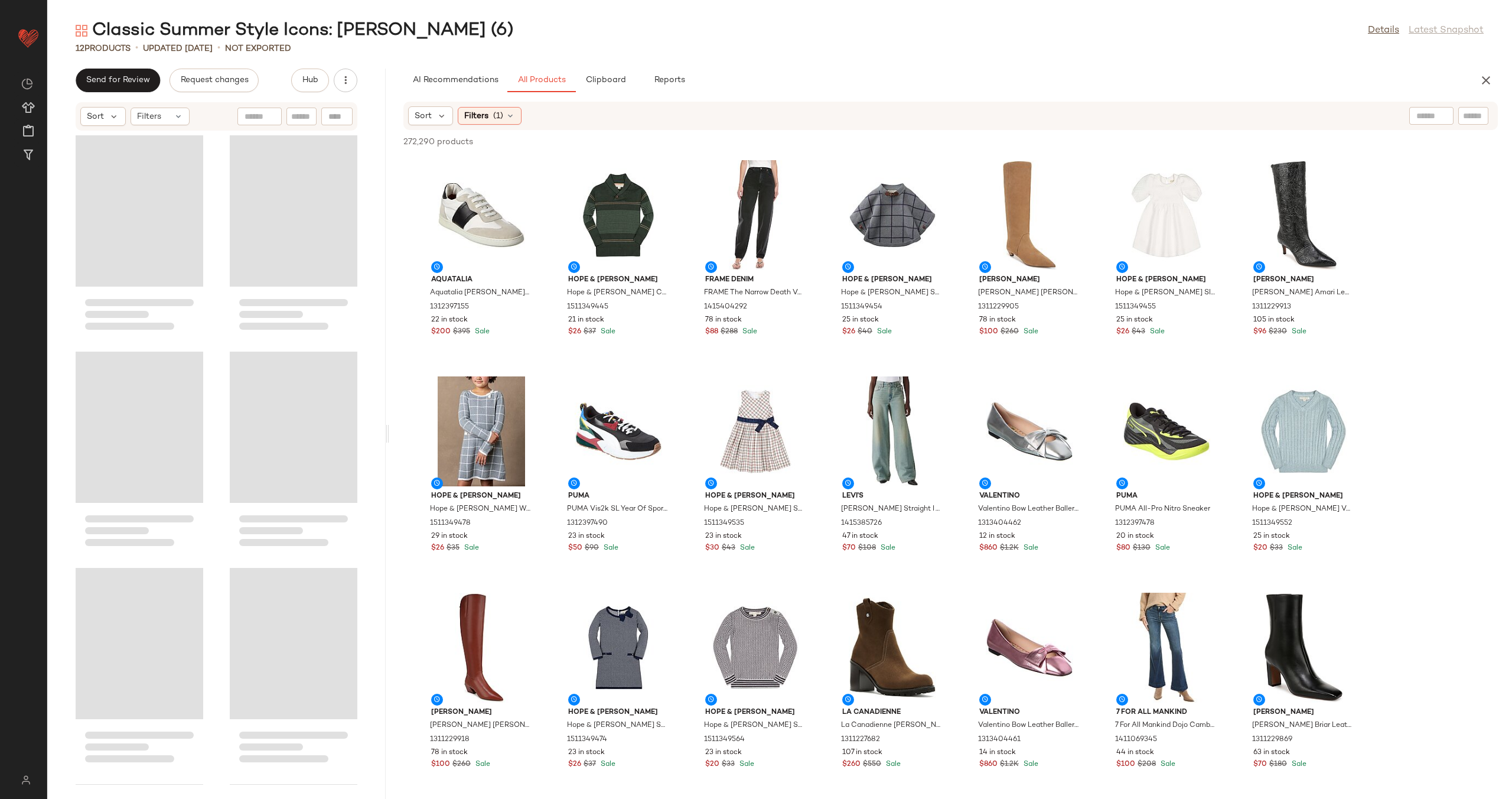
drag, startPoint x: 377, startPoint y: 431, endPoint x: 200, endPoint y: 467, distance: 180.6
click at [394, 430] on div "Classic Summer Style Icons: Jackie O (6) Details Latest Snapshot 12 Products • …" at bounding box center [779, 409] width 1465 height 780
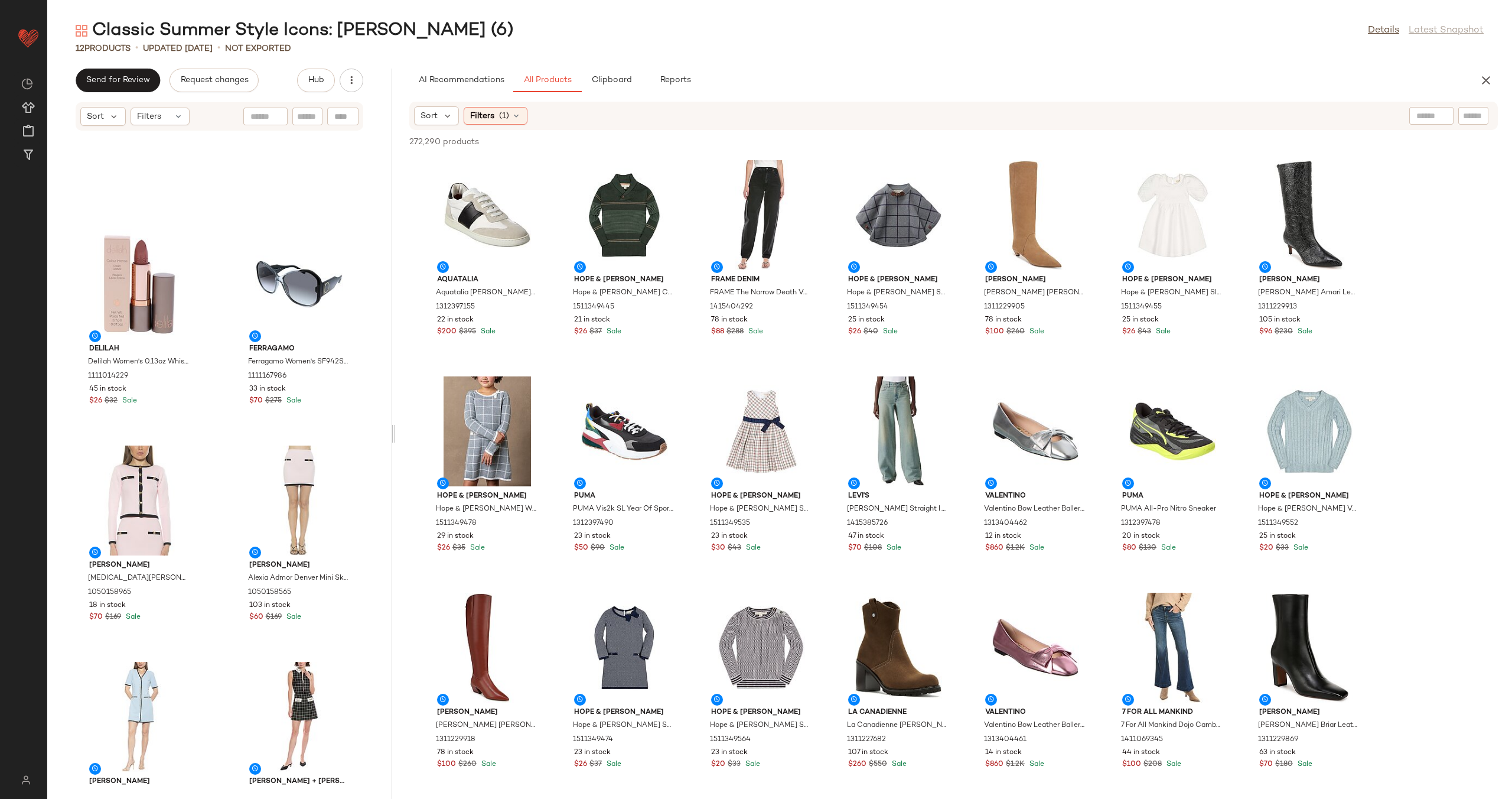
scroll to position [646, 0]
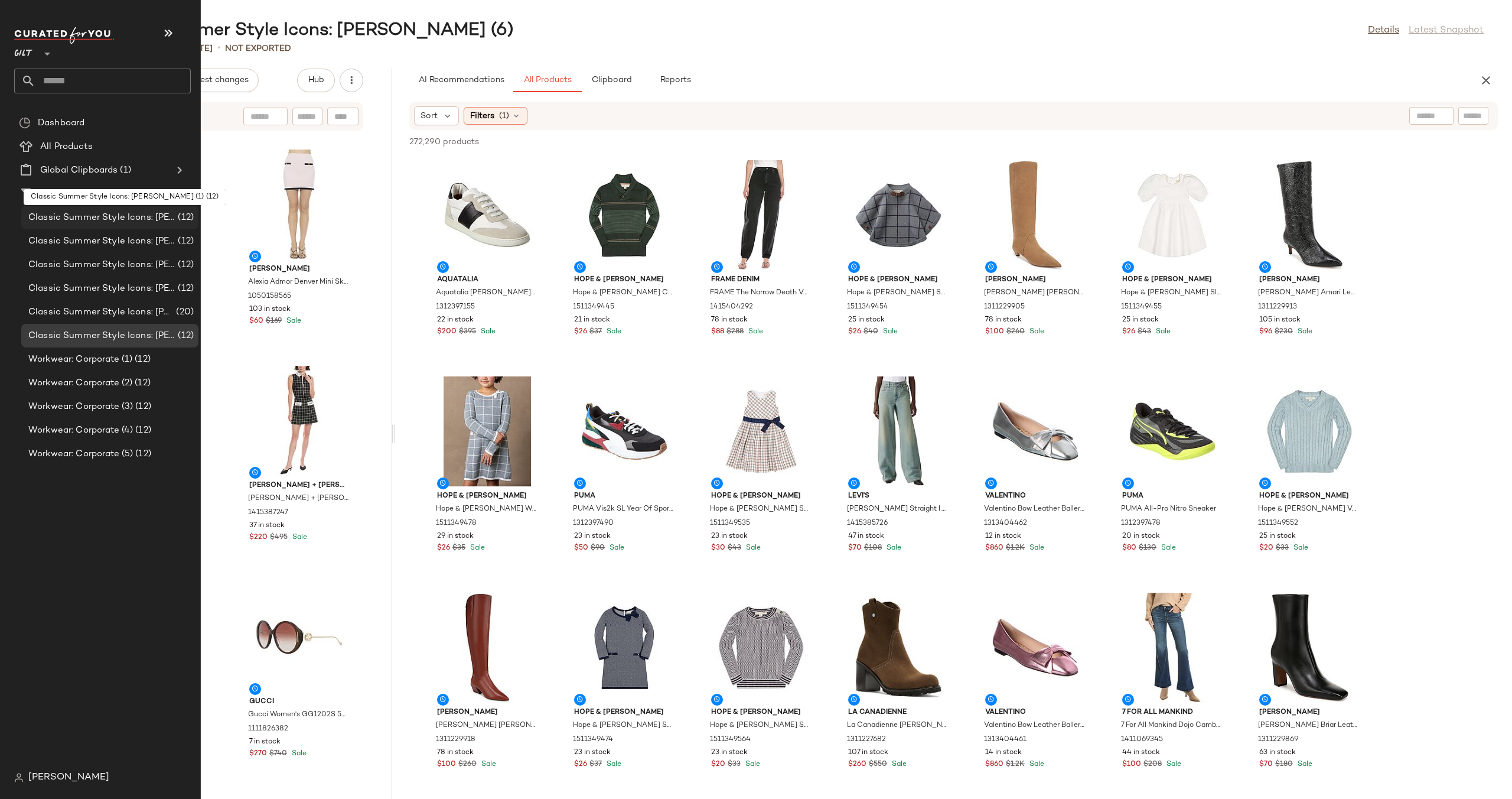
click at [138, 218] on span "Classic Summer Style Icons: [PERSON_NAME] (1)" at bounding box center [101, 218] width 147 height 13
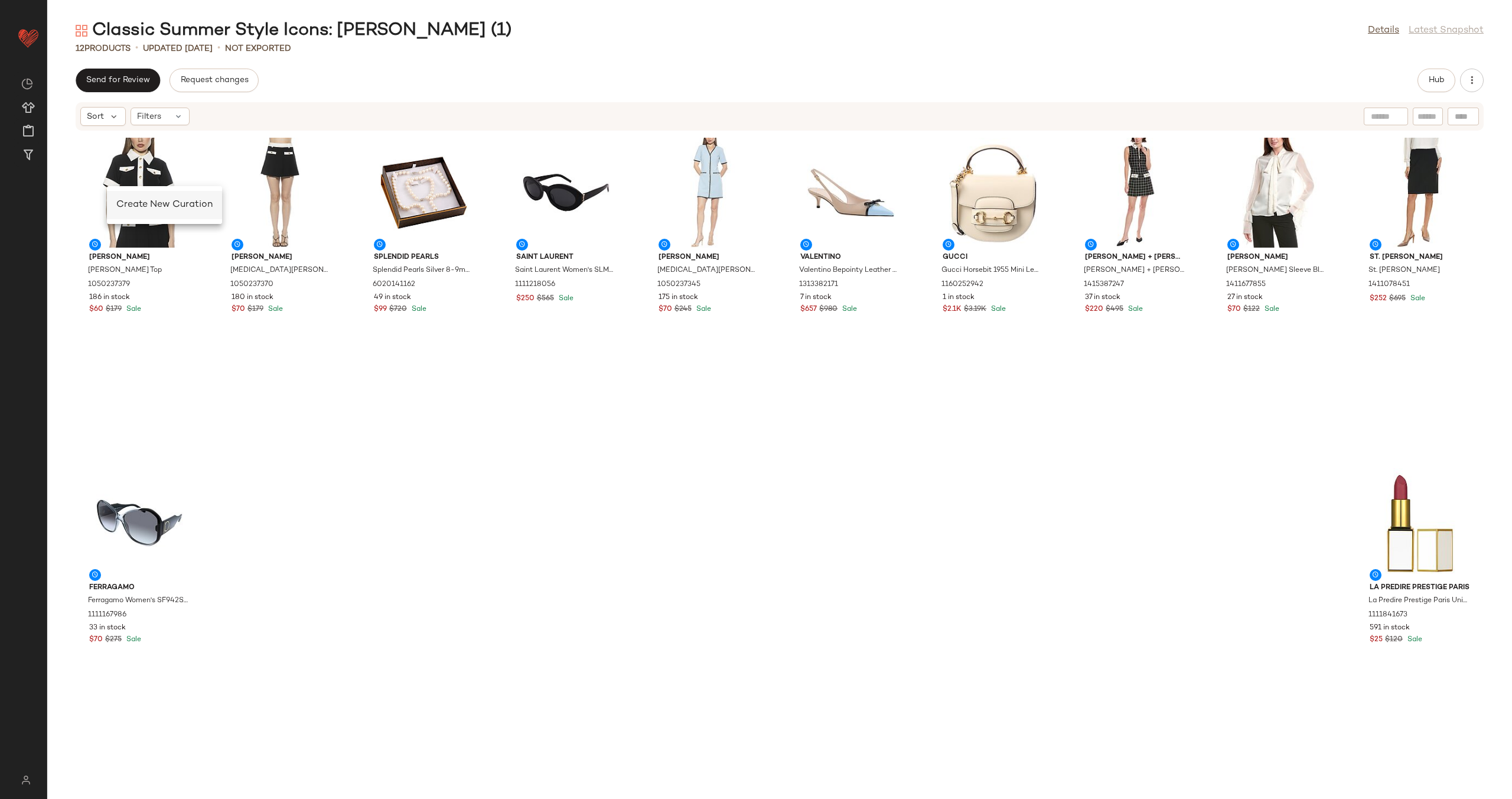
click at [158, 209] on span "Create New Curation" at bounding box center [164, 205] width 96 height 10
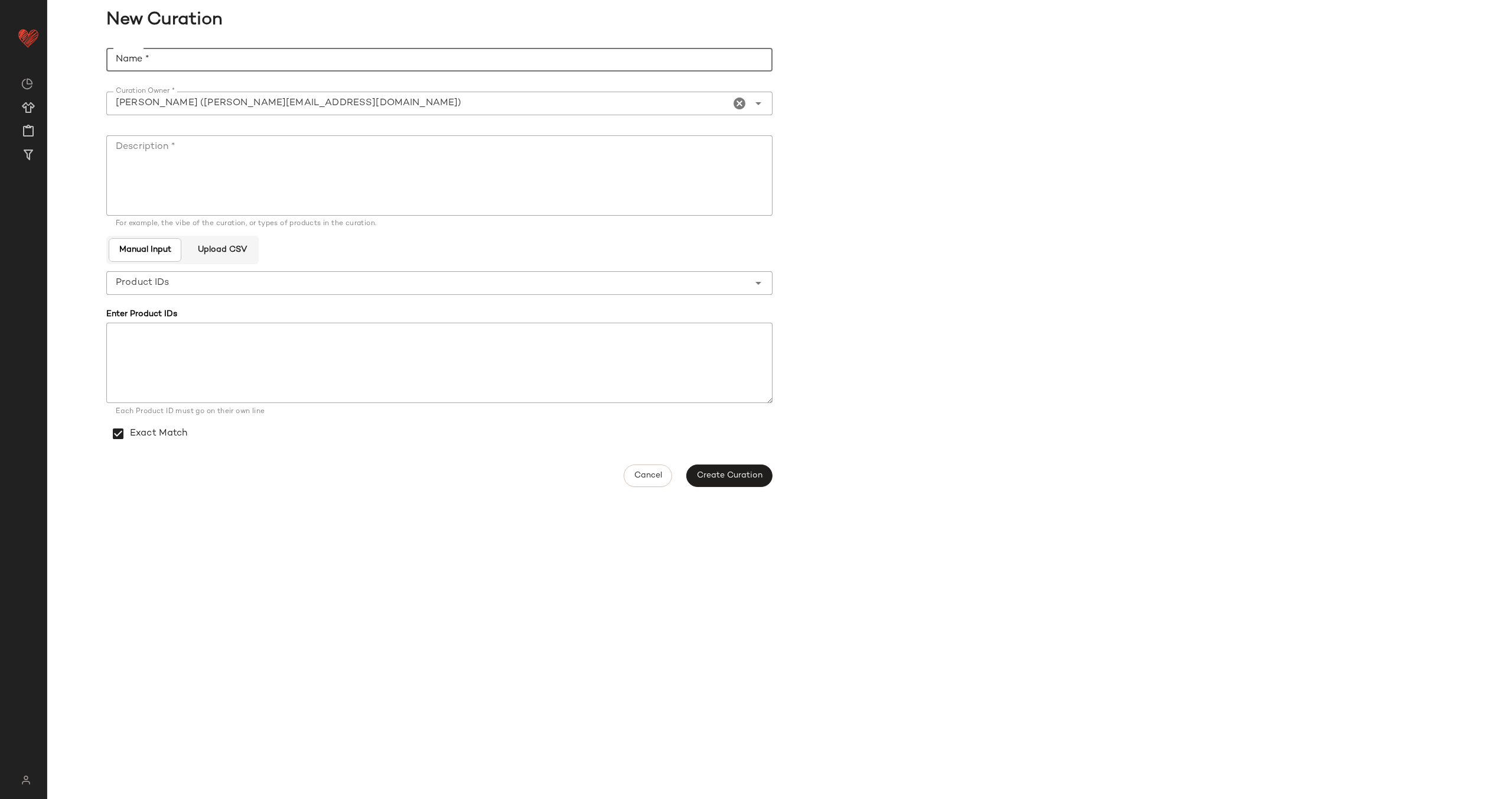
click at [326, 61] on input "Name *" at bounding box center [440, 60] width 666 height 24
type input "**********"
click at [320, 175] on textarea "Description *" at bounding box center [440, 175] width 666 height 81
paste textarea "**********"
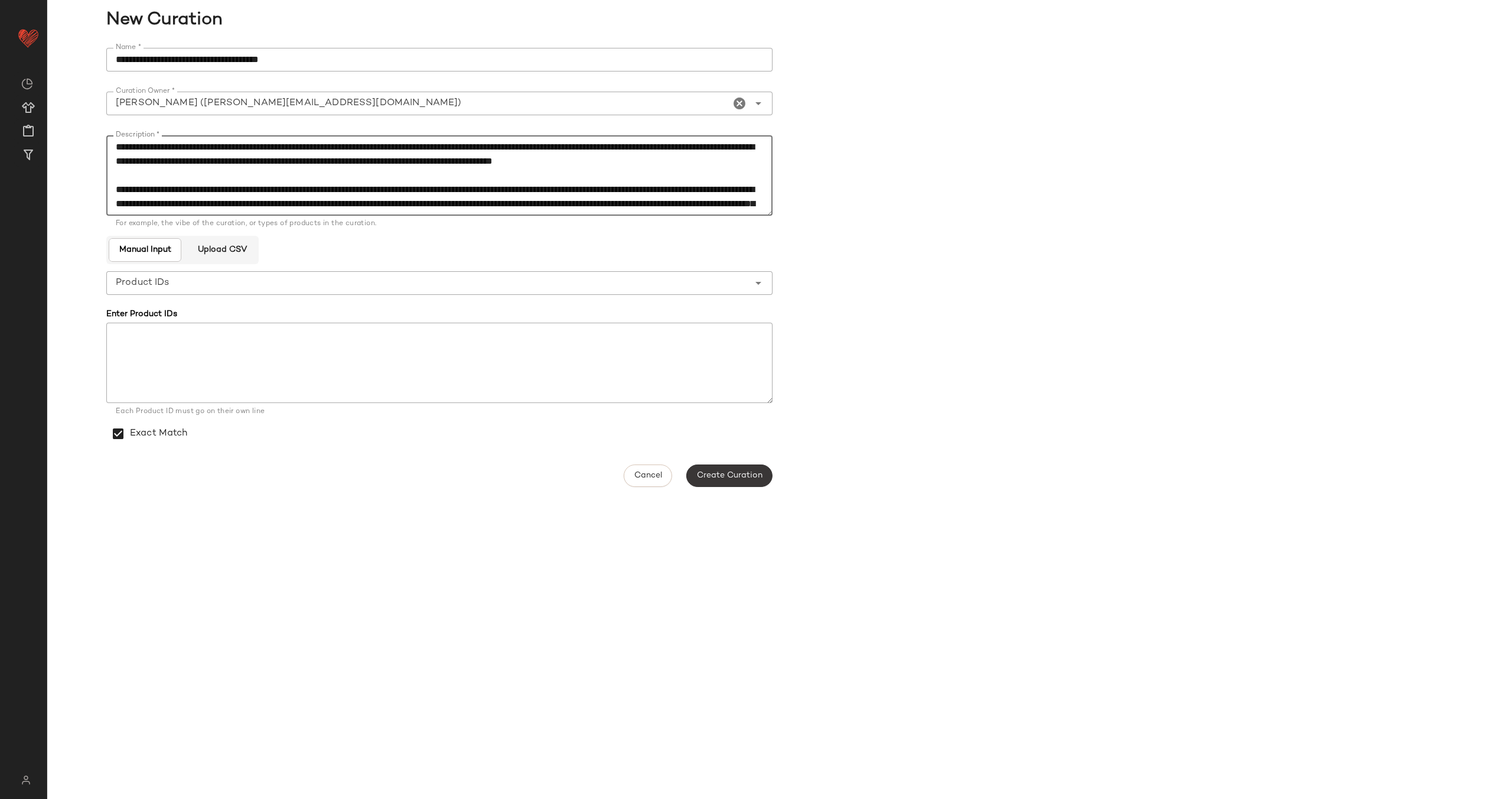
type textarea "**********"
click at [748, 480] on span "Create Curation" at bounding box center [729, 475] width 66 height 10
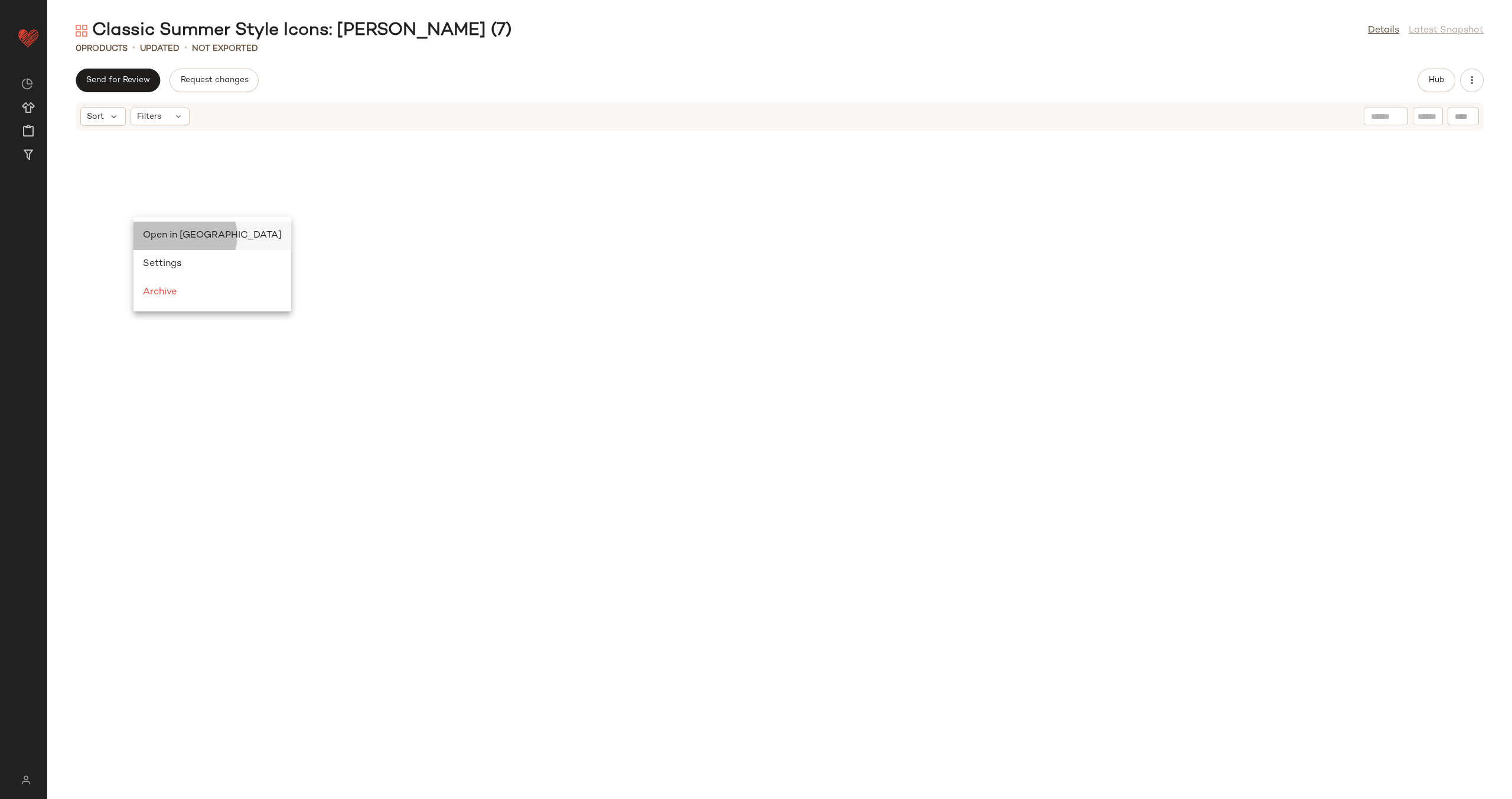
click at [165, 238] on span "Open in Split View" at bounding box center [212, 235] width 138 height 10
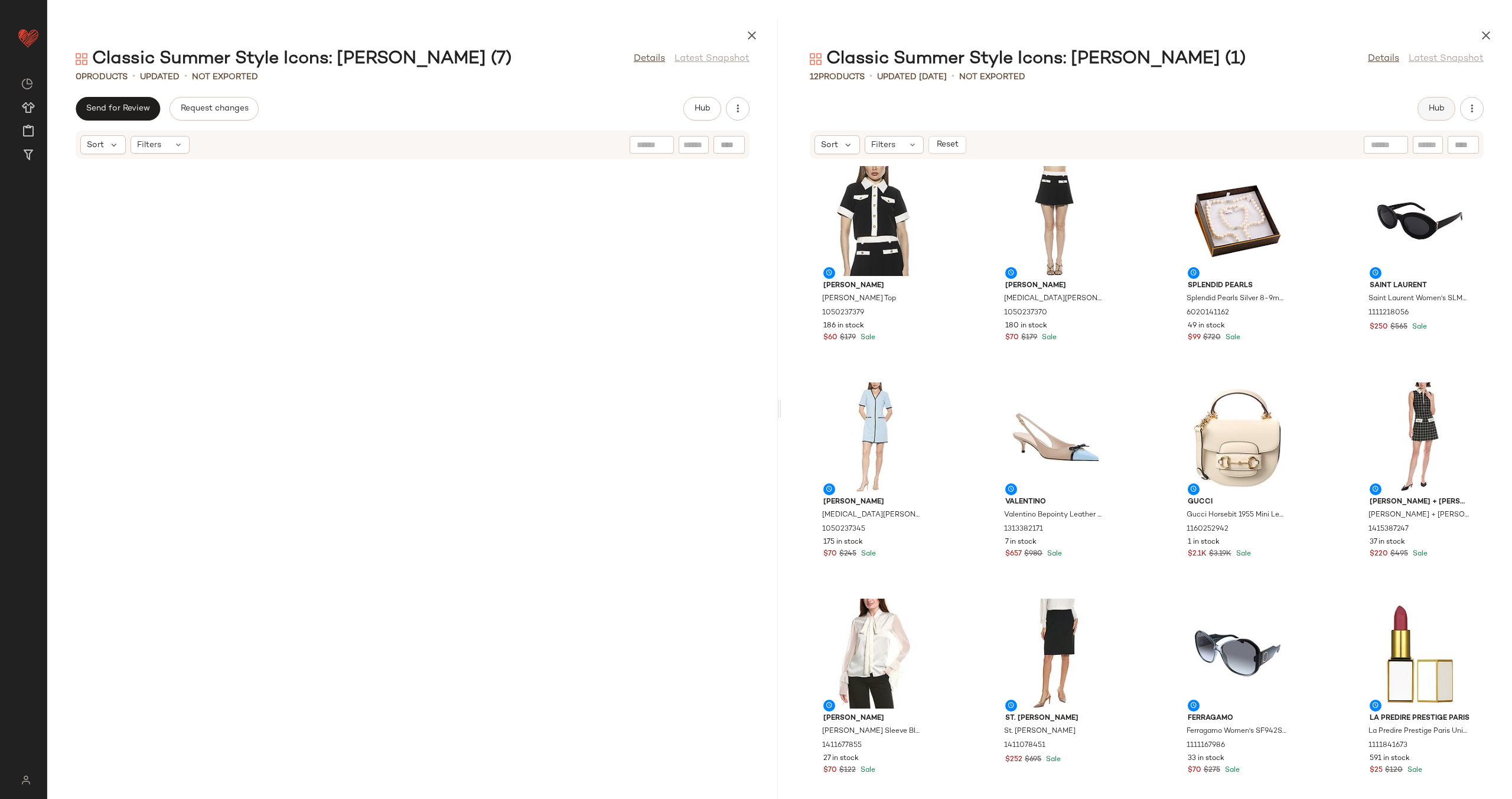
click at [1420, 104] on button "Hub" at bounding box center [1436, 109] width 38 height 24
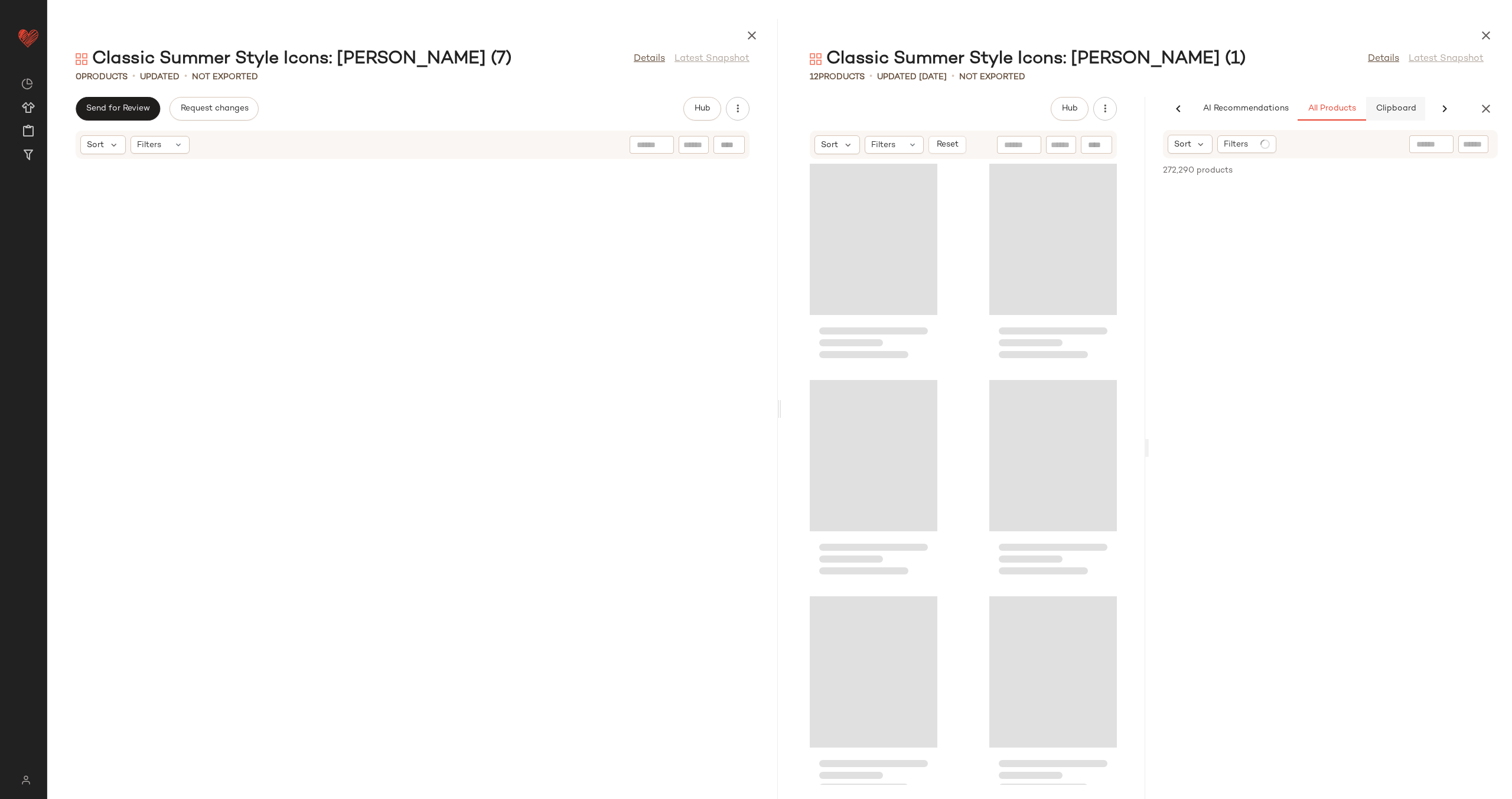
scroll to position [0, 64]
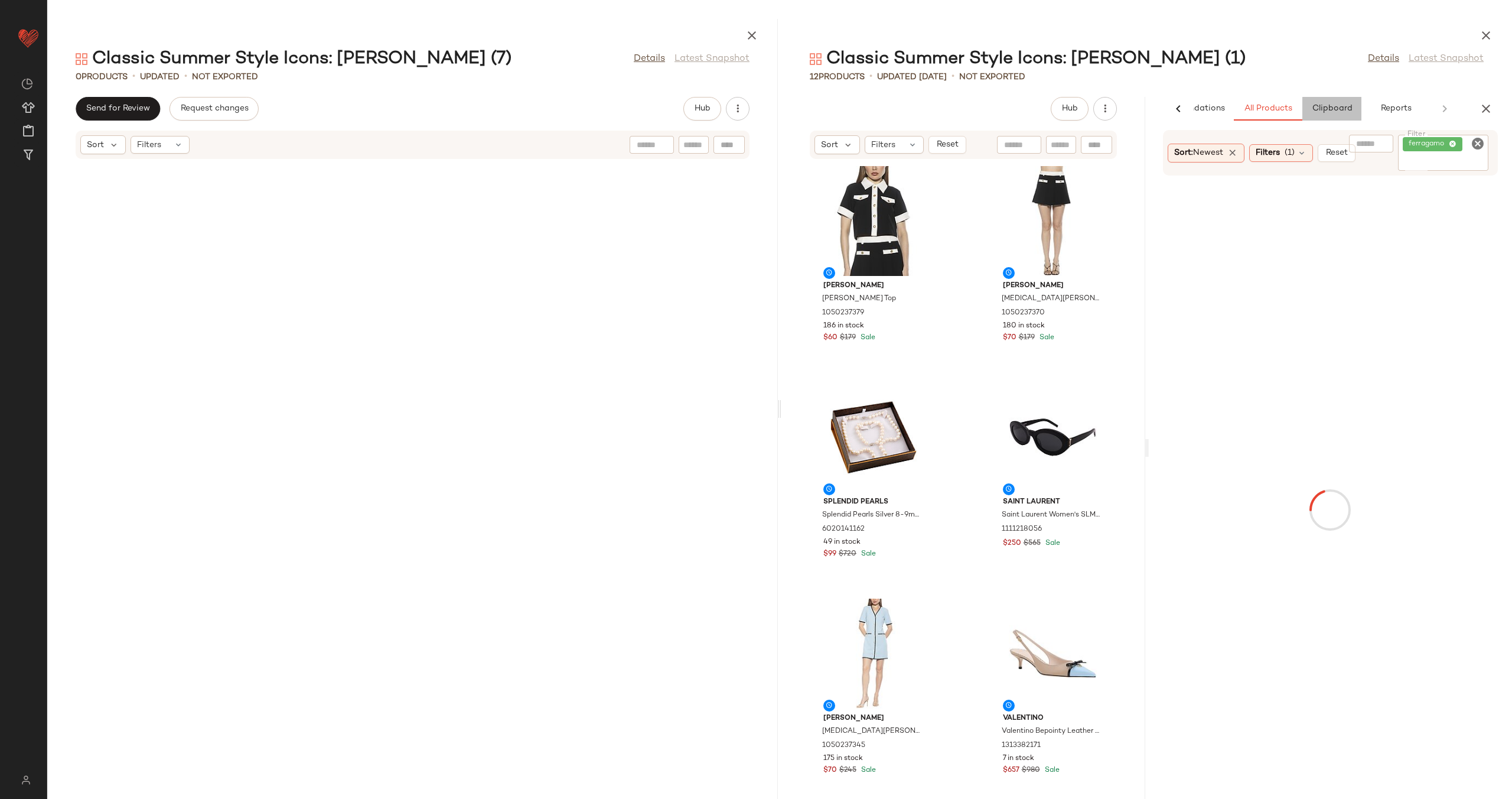
click at [1357, 108] on button "Clipboard" at bounding box center [1331, 109] width 59 height 24
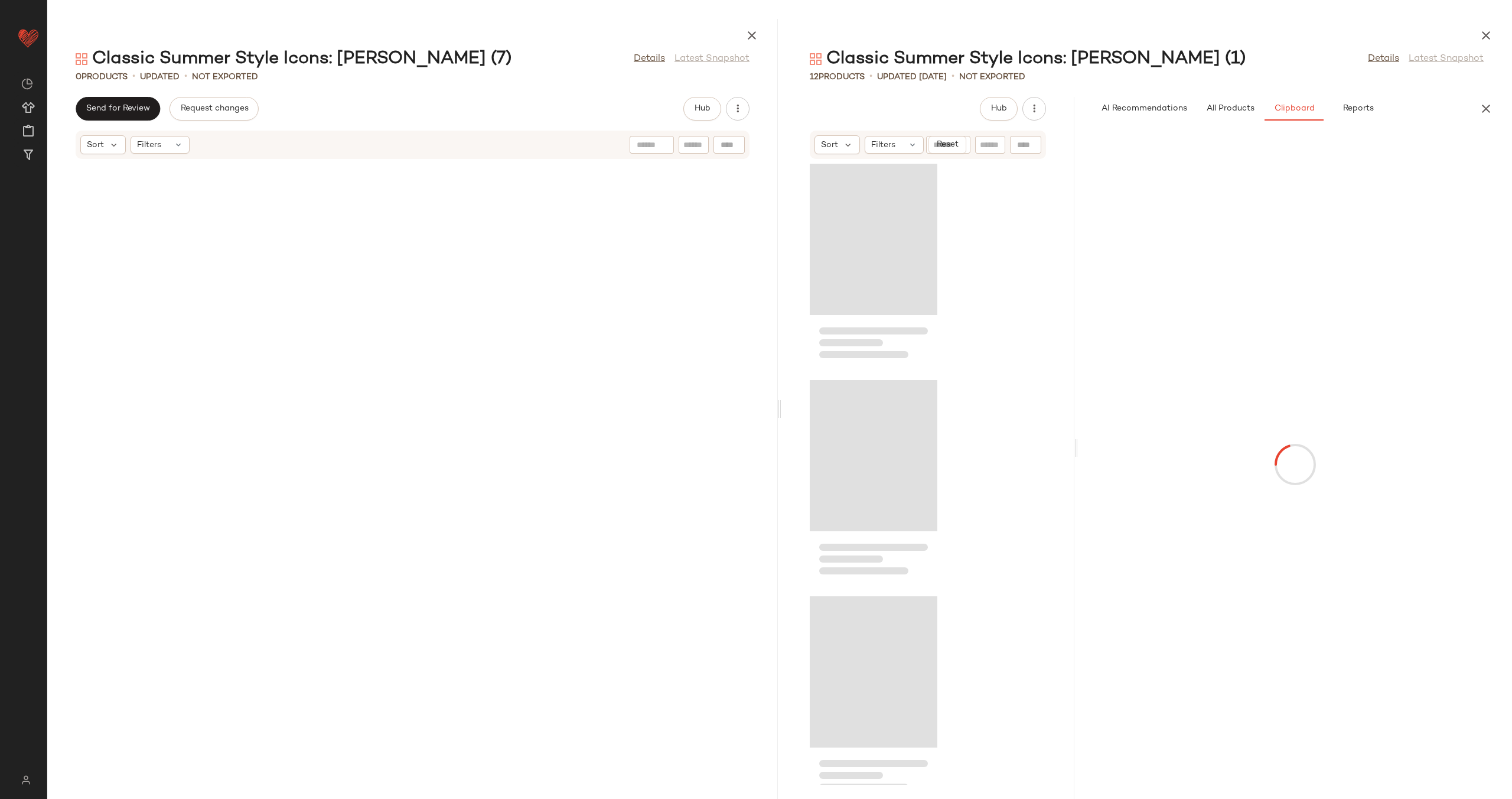
scroll to position [0, 0]
drag, startPoint x: 1146, startPoint y: 444, endPoint x: 1075, endPoint y: 446, distance: 71.0
click at [1075, 446] on div "Classic Summer Style Icons: Jackie O (1) Details Latest Snapshot 12 Products • …" at bounding box center [1146, 409] width 730 height 780
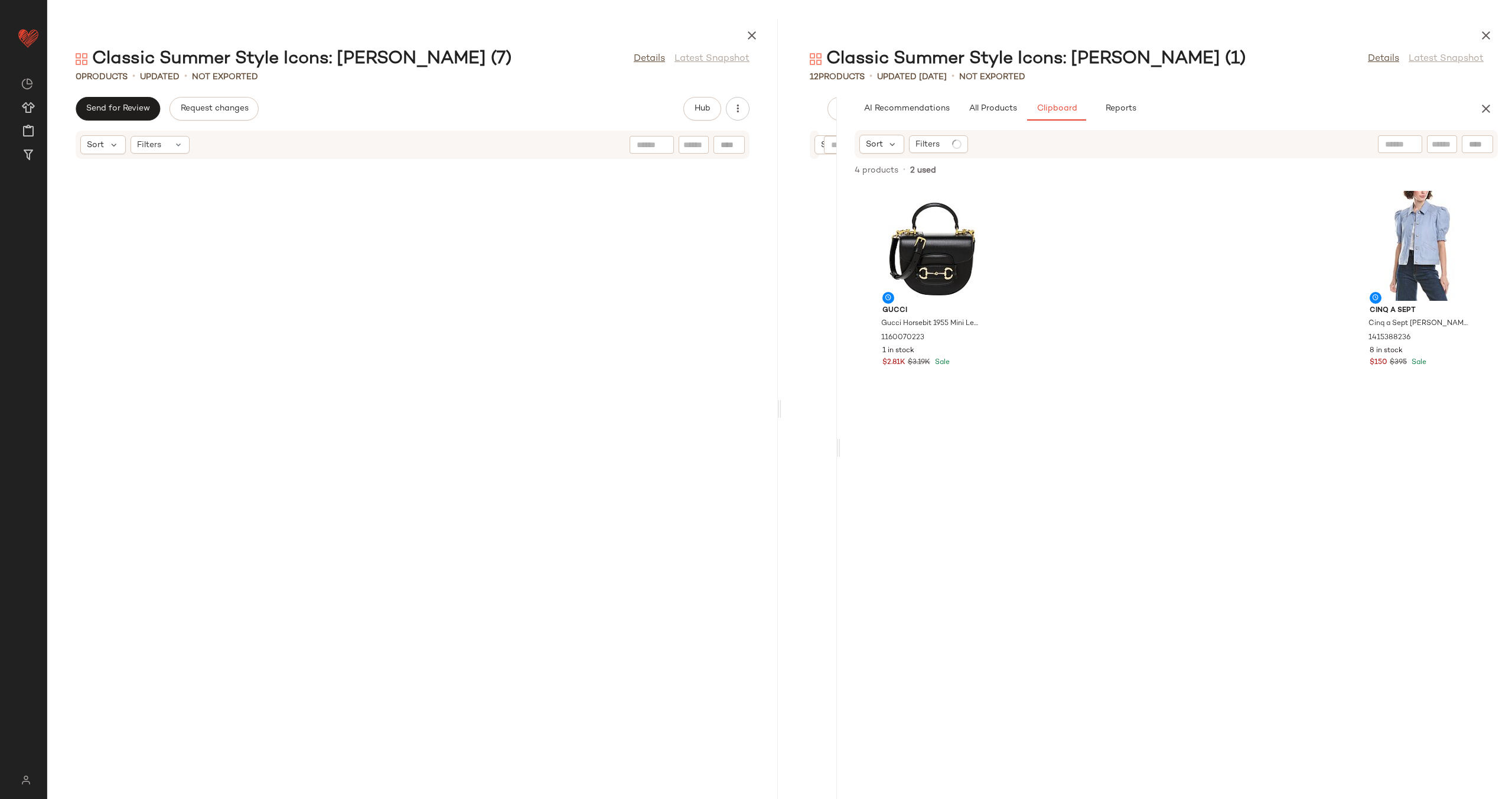
drag, startPoint x: 963, startPoint y: 443, endPoint x: 839, endPoint y: 455, distance: 124.6
click at [839, 455] on div "Classic Summer Style Icons: Jackie O (1) Details Latest Snapshot 12 Products • …" at bounding box center [1146, 409] width 730 height 780
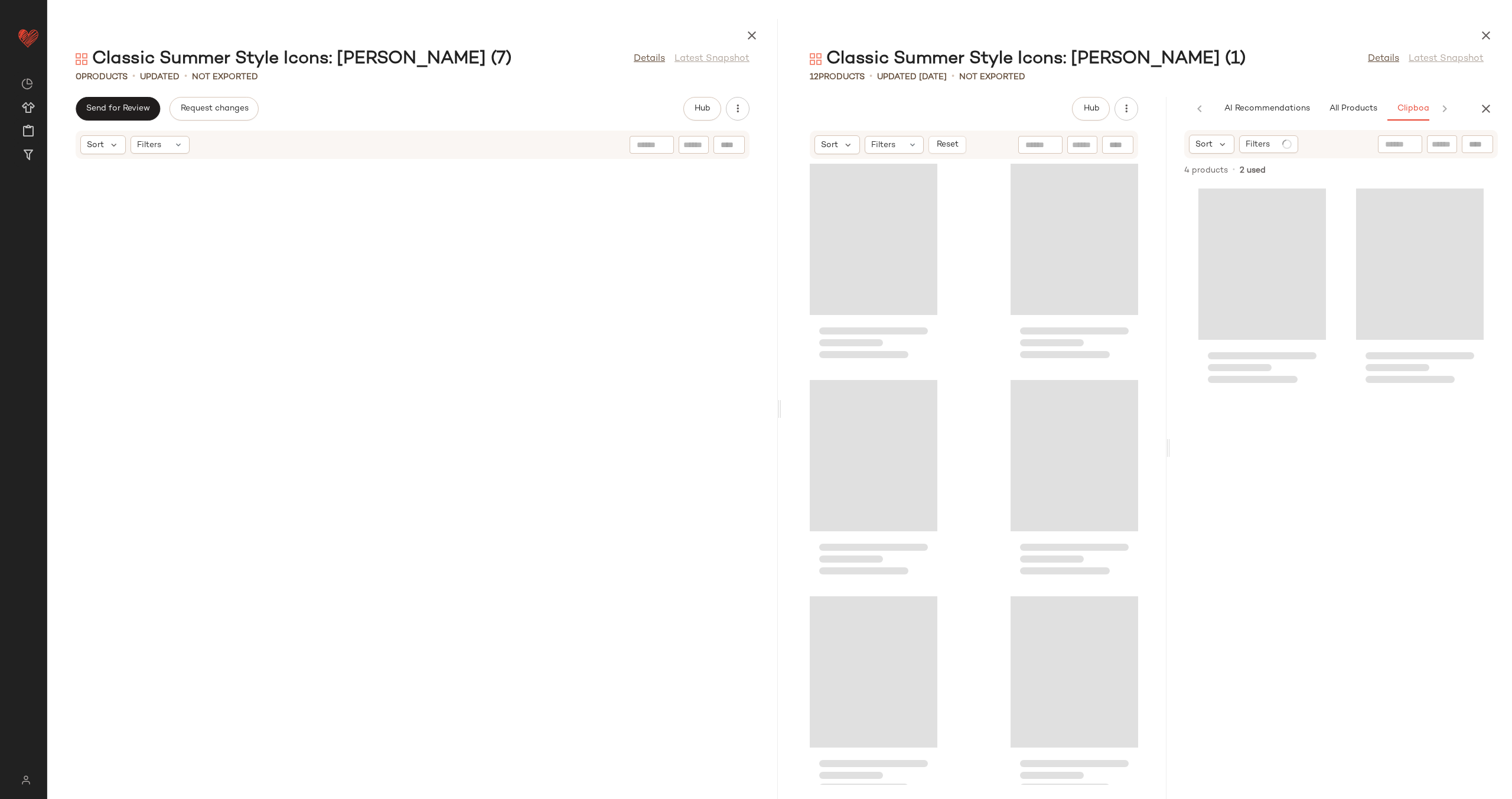
drag, startPoint x: 840, startPoint y: 455, endPoint x: 1377, endPoint y: 398, distance: 540.0
click at [1377, 398] on div "Classic Summer Style Icons: Jackie O (1) Details Latest Snapshot 12 Products • …" at bounding box center [1146, 409] width 730 height 780
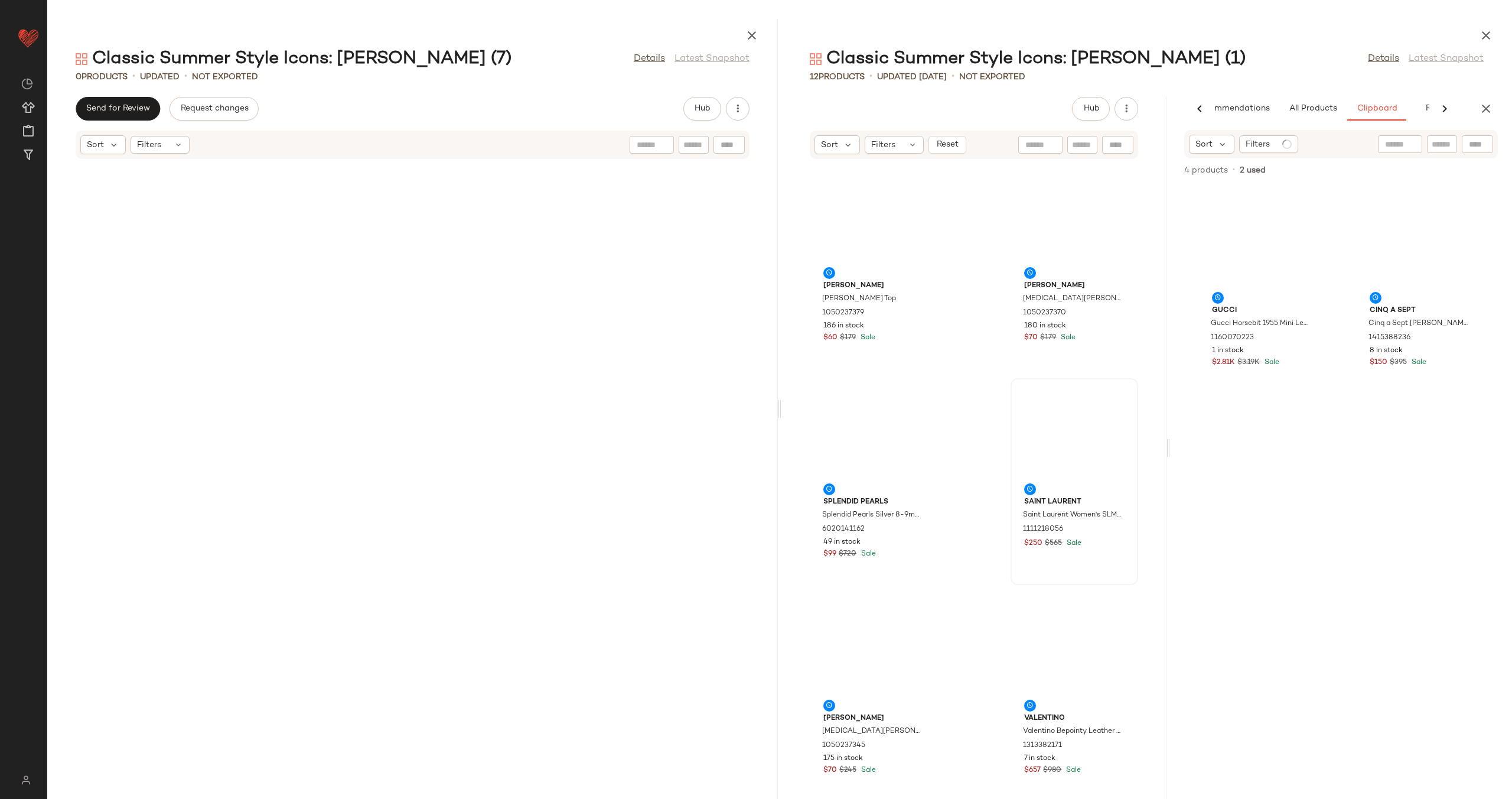
scroll to position [0, 41]
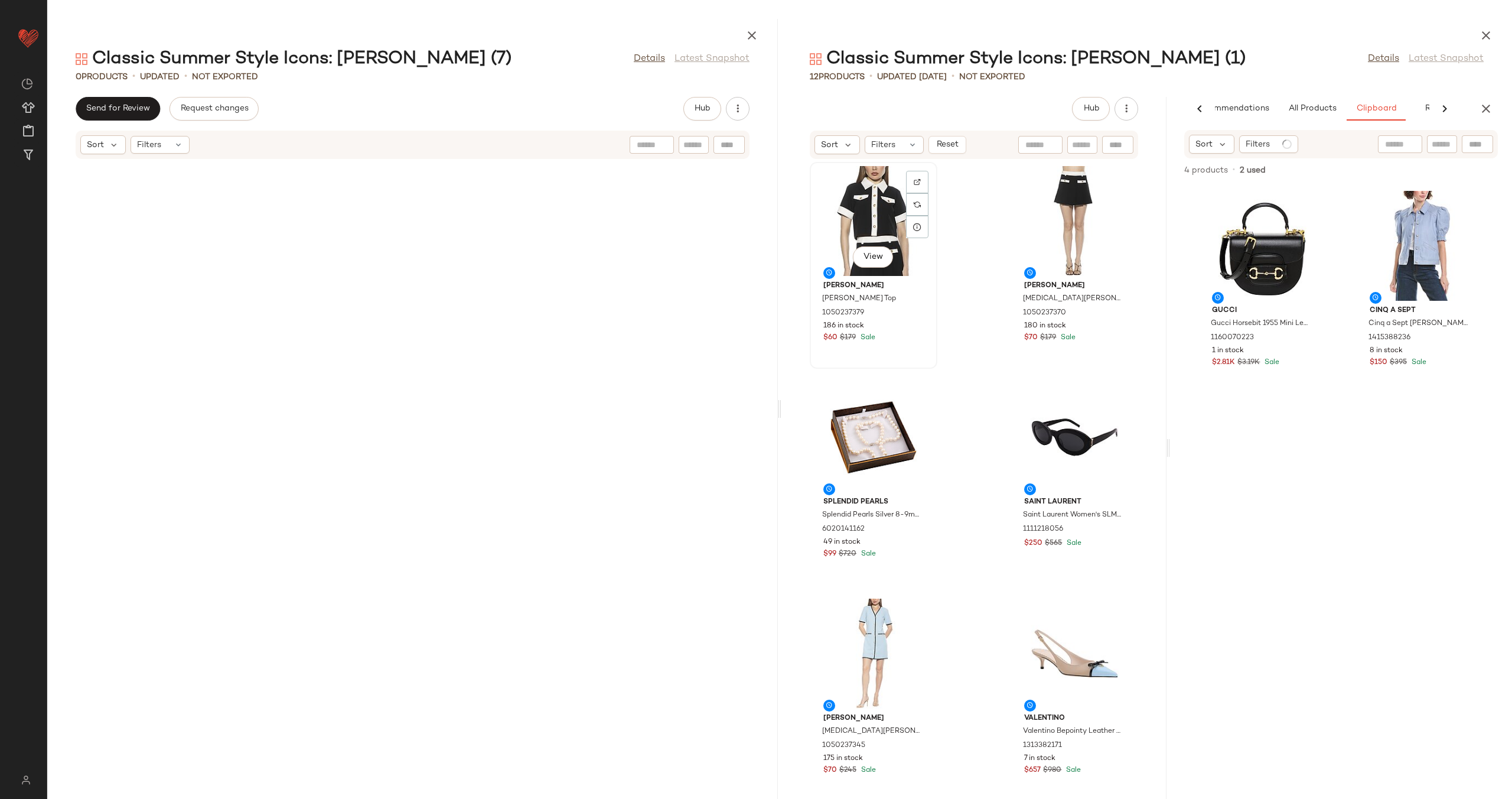
click at [868, 203] on div "View" at bounding box center [873, 221] width 119 height 110
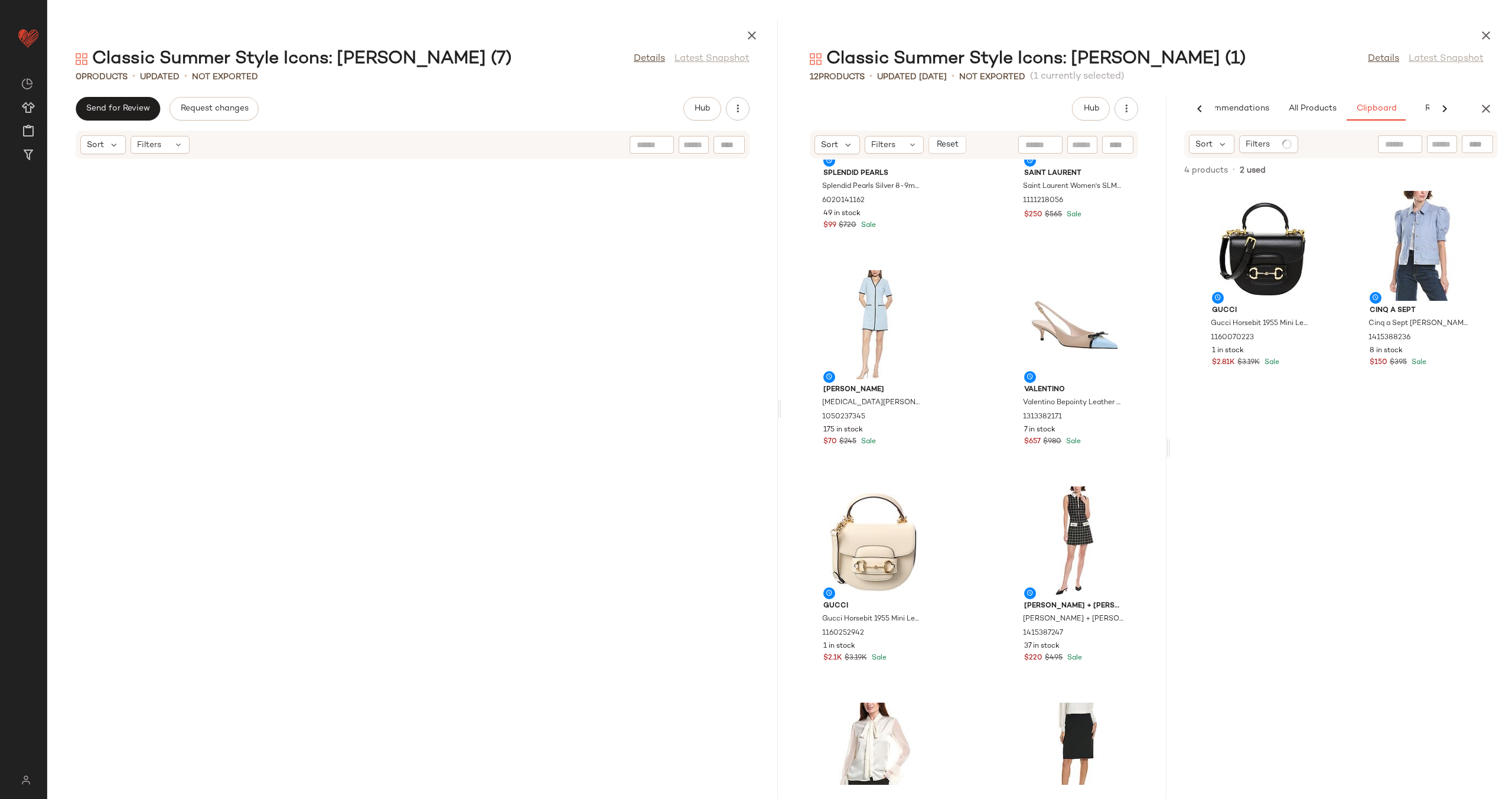
scroll to position [675, 0]
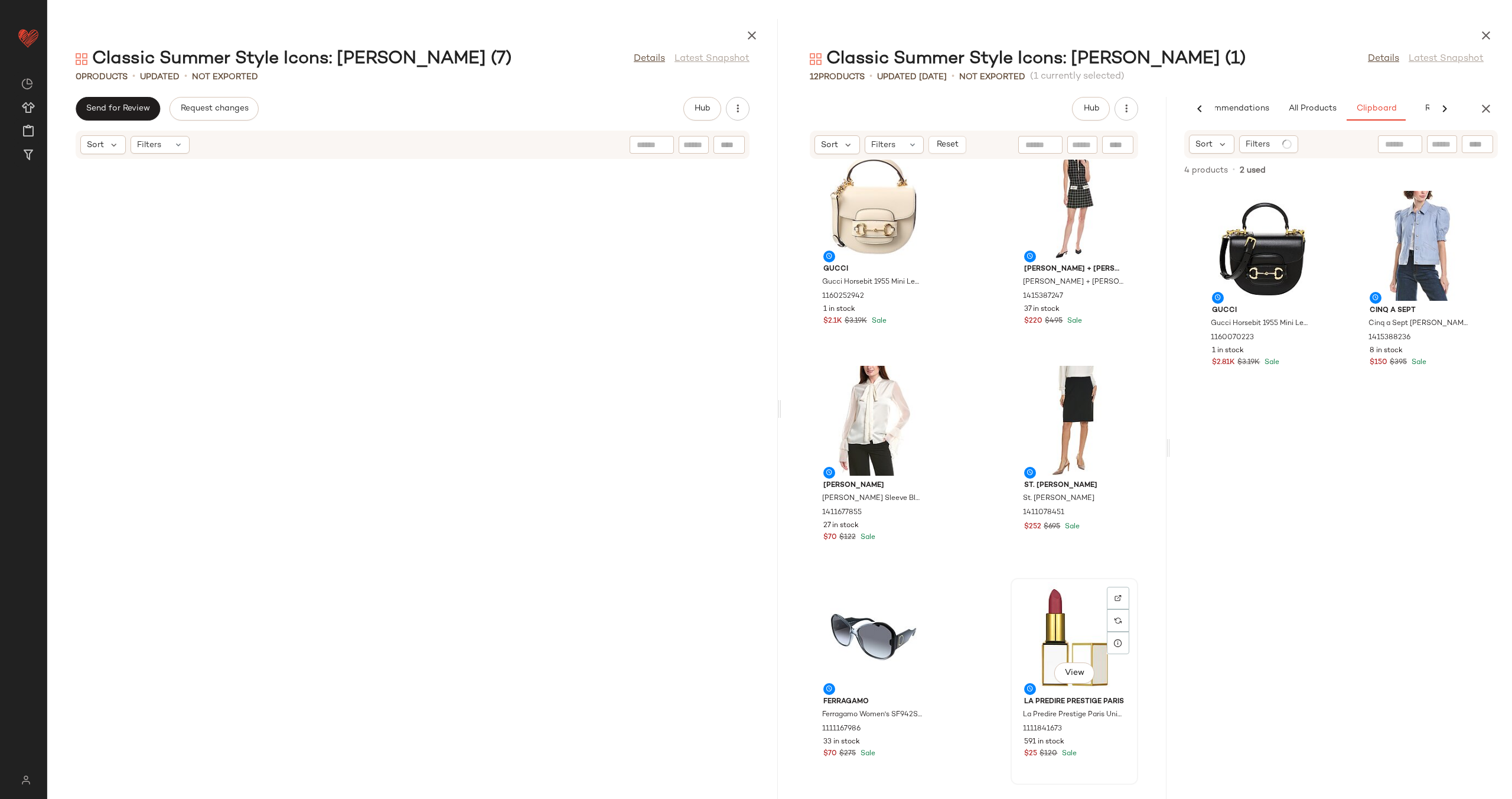
click at [1048, 629] on div "View" at bounding box center [1074, 637] width 119 height 110
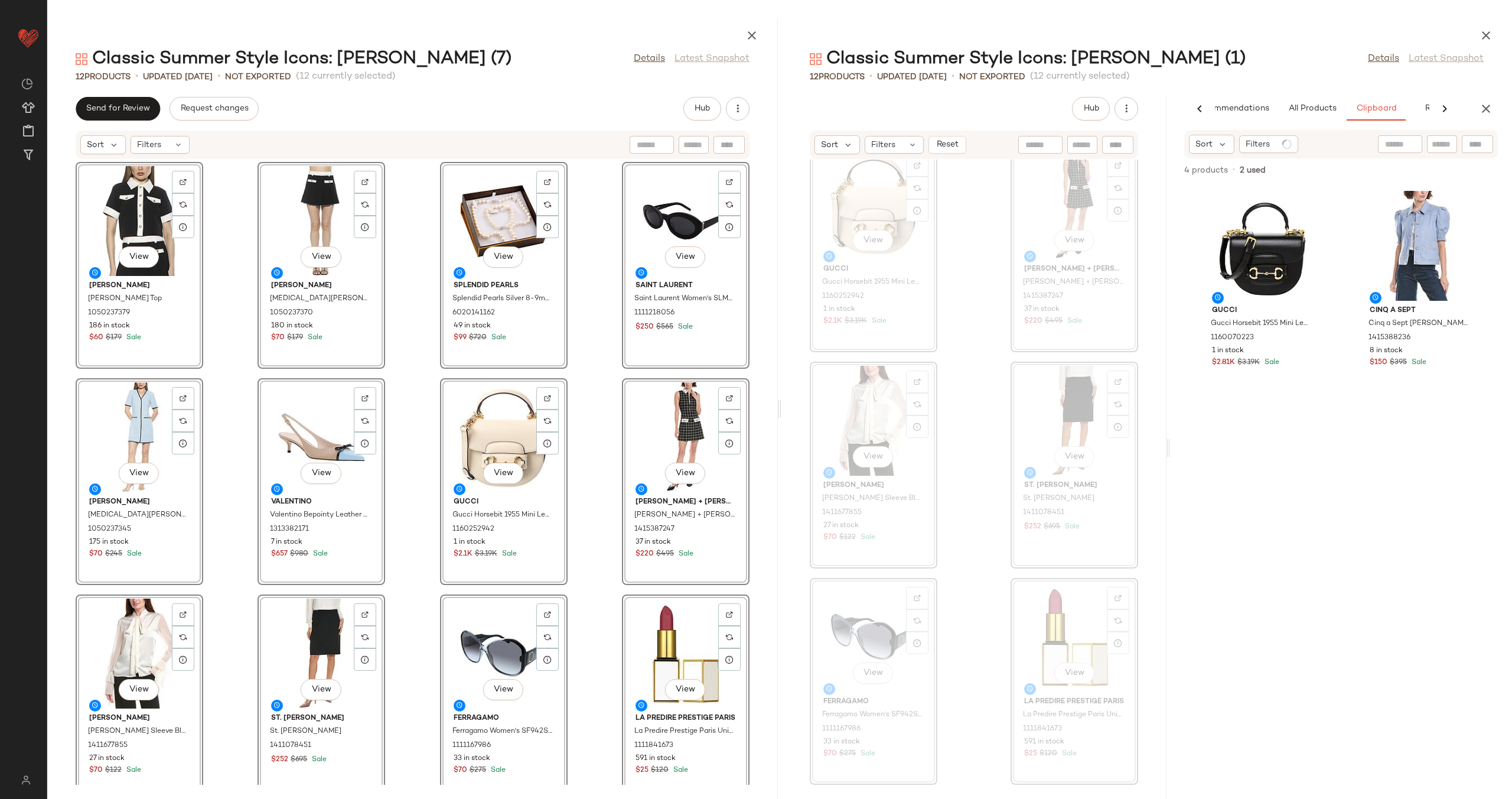
click at [971, 361] on div "View Alexia Admor Alexia Admor Jaiya Shift Dress 1050237345 175 in stock $70 $2…" at bounding box center [974, 472] width 385 height 625
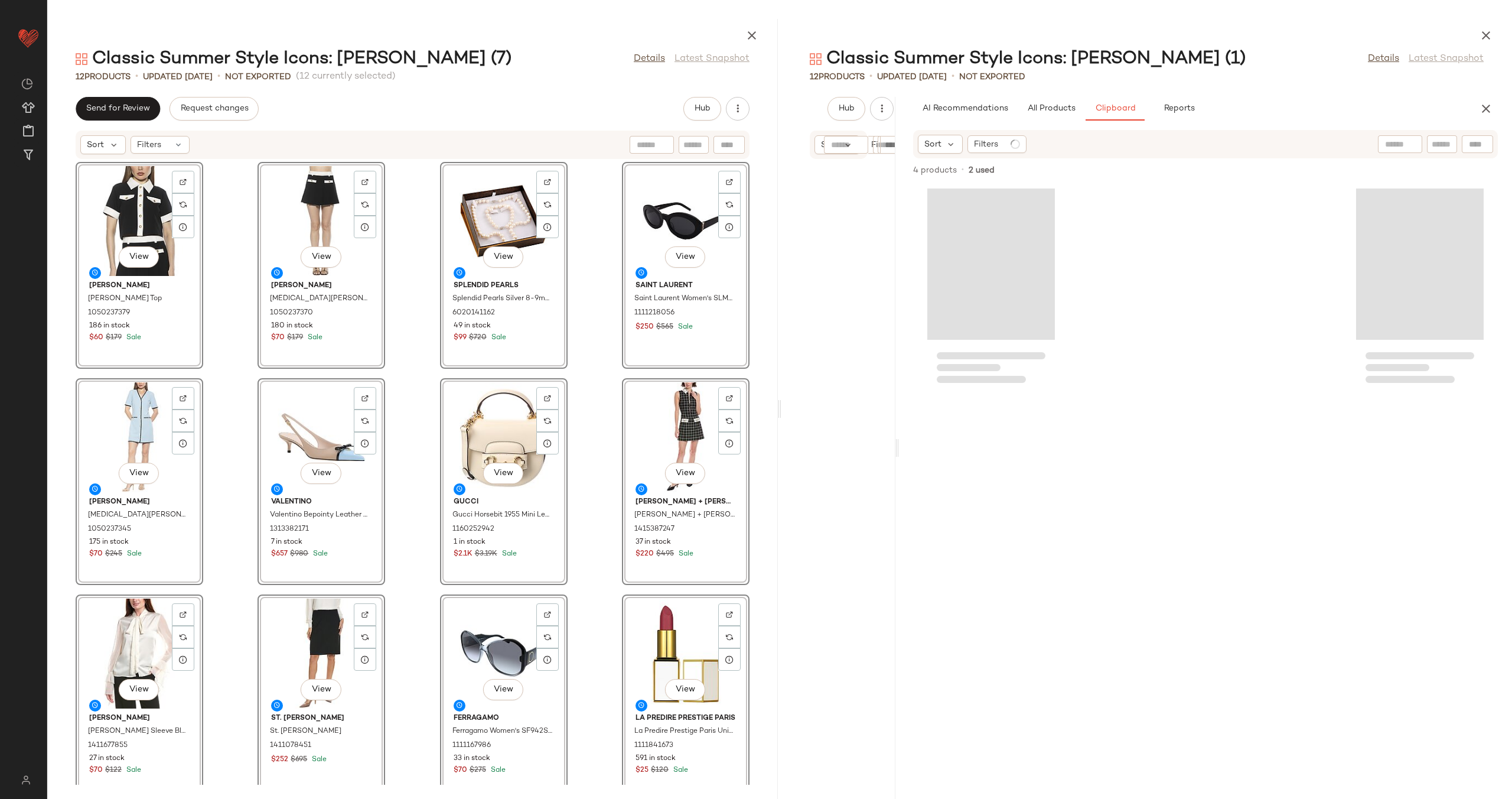
drag, startPoint x: 1169, startPoint y: 441, endPoint x: 898, endPoint y: 451, distance: 271.2
click at [898, 451] on div "Classic Summer Style Icons: Jackie O (1) Details Latest Snapshot 12 Products • …" at bounding box center [1146, 409] width 730 height 780
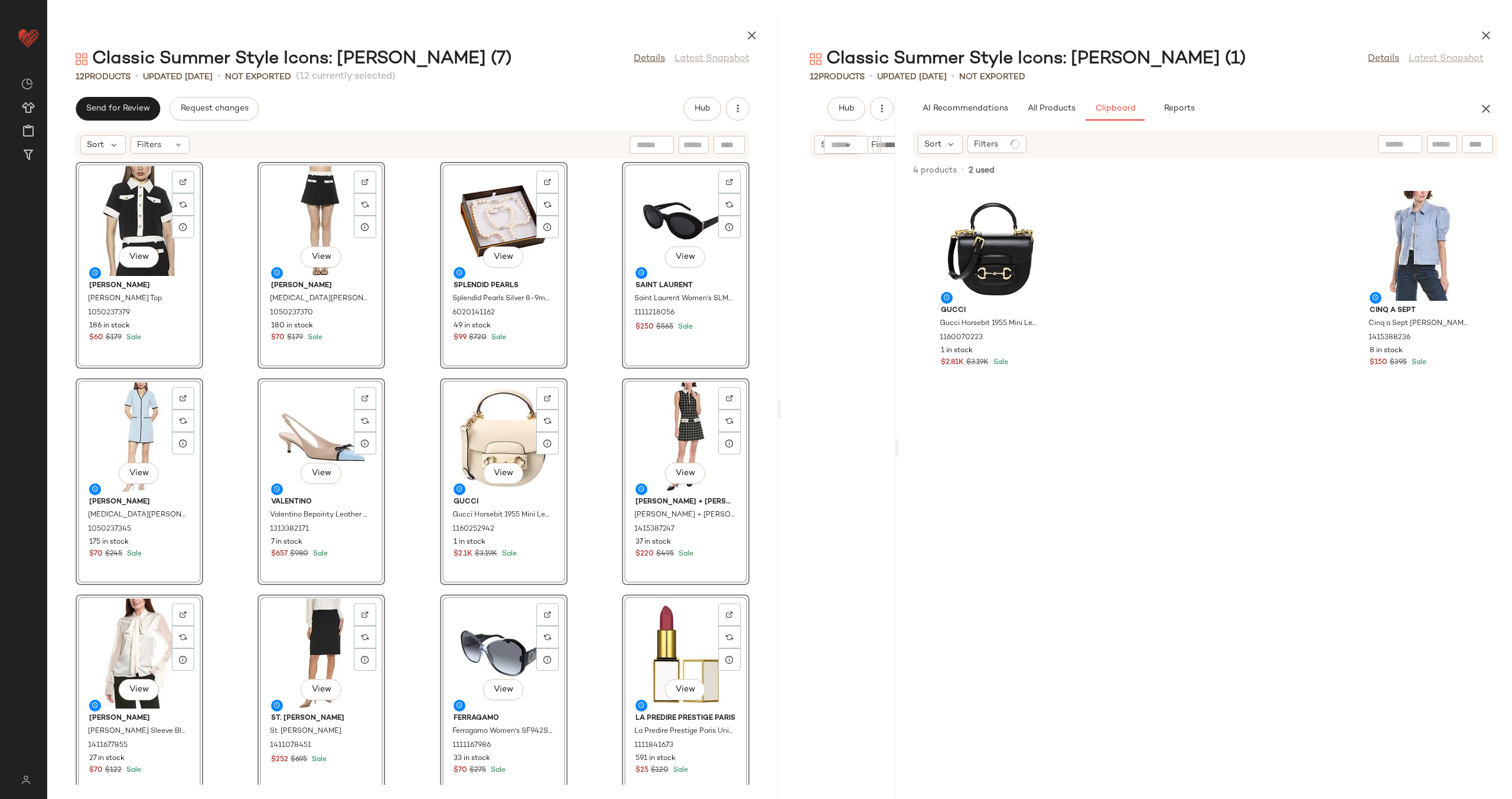
click at [594, 263] on div "View Alexia Admor Alexia Admor Emery Top 1050237379 186 in stock $60 $179 Sale …" at bounding box center [412, 472] width 730 height 625
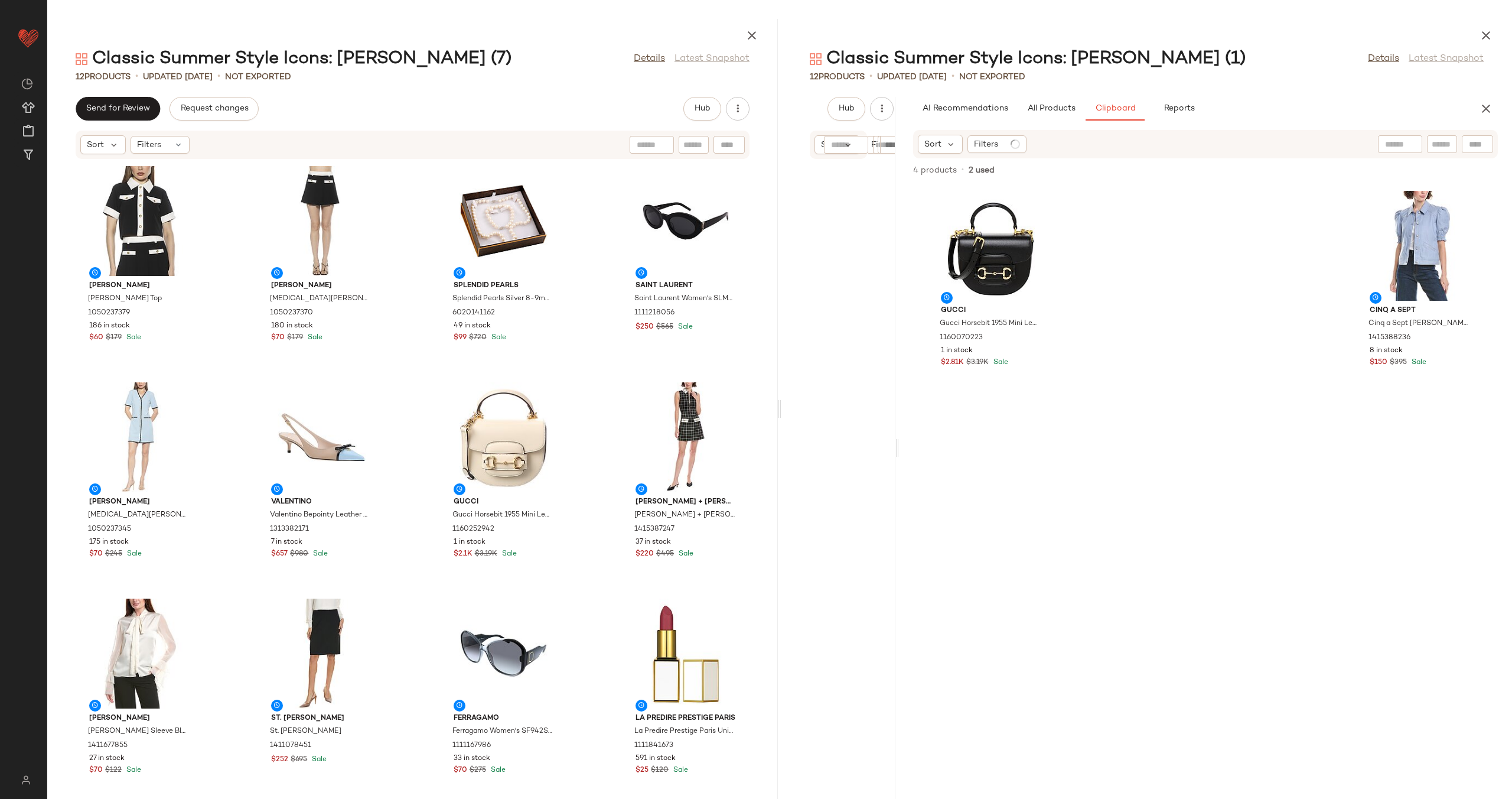
click at [1044, 106] on span "All Products" at bounding box center [1050, 108] width 48 height 10
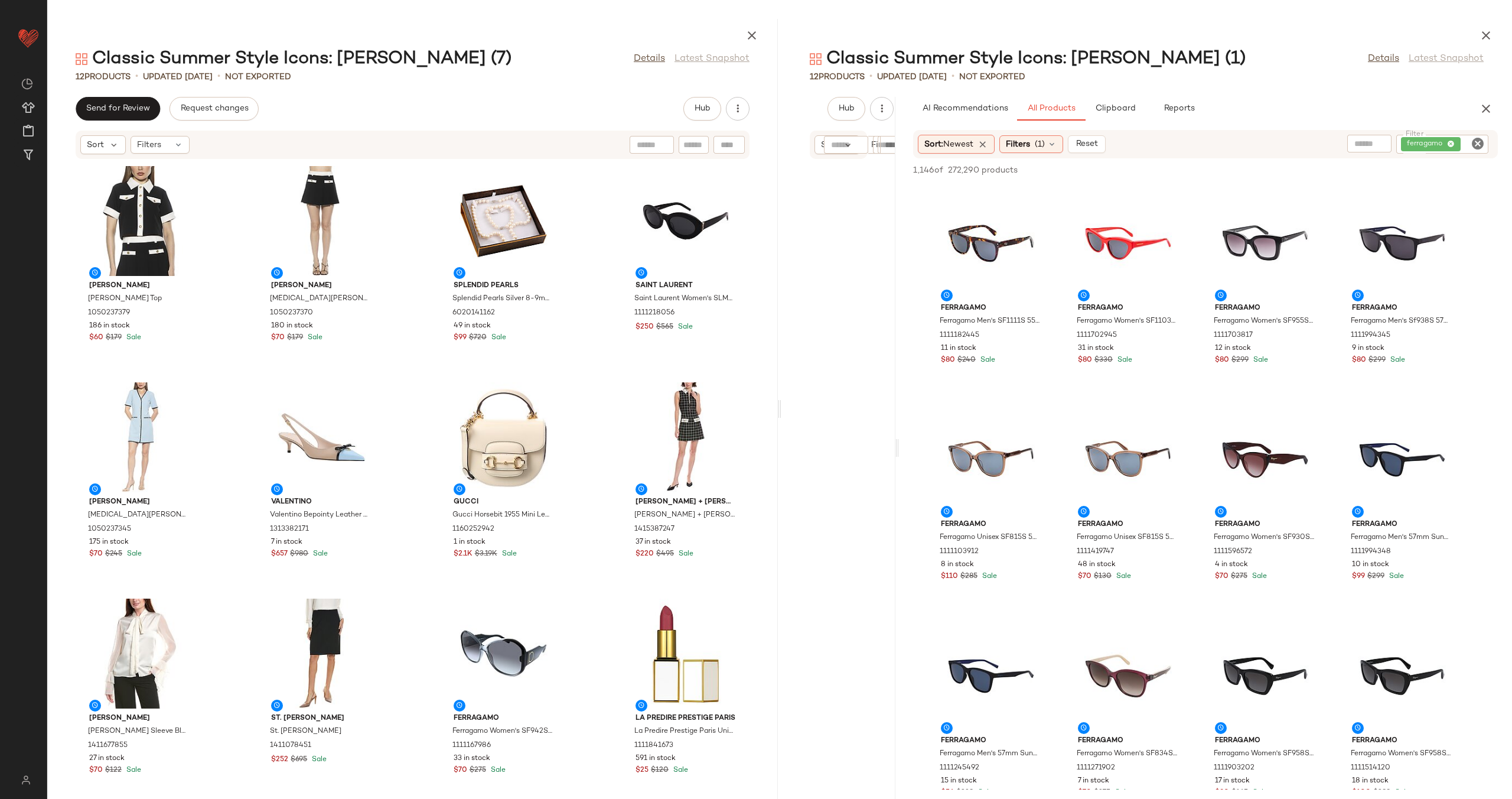
click at [1476, 140] on icon "Clear Filter" at bounding box center [1477, 143] width 14 height 14
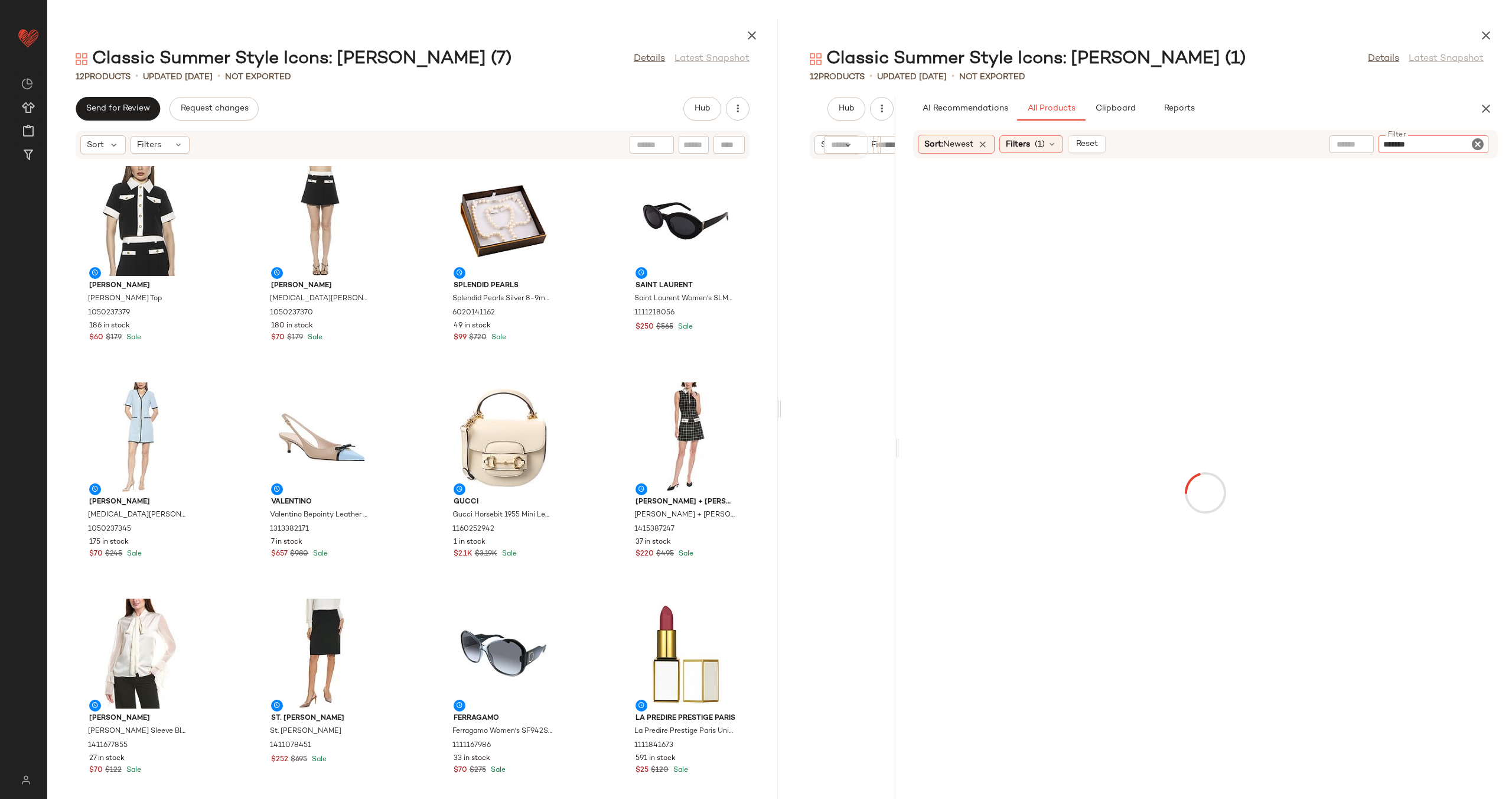
type input "********"
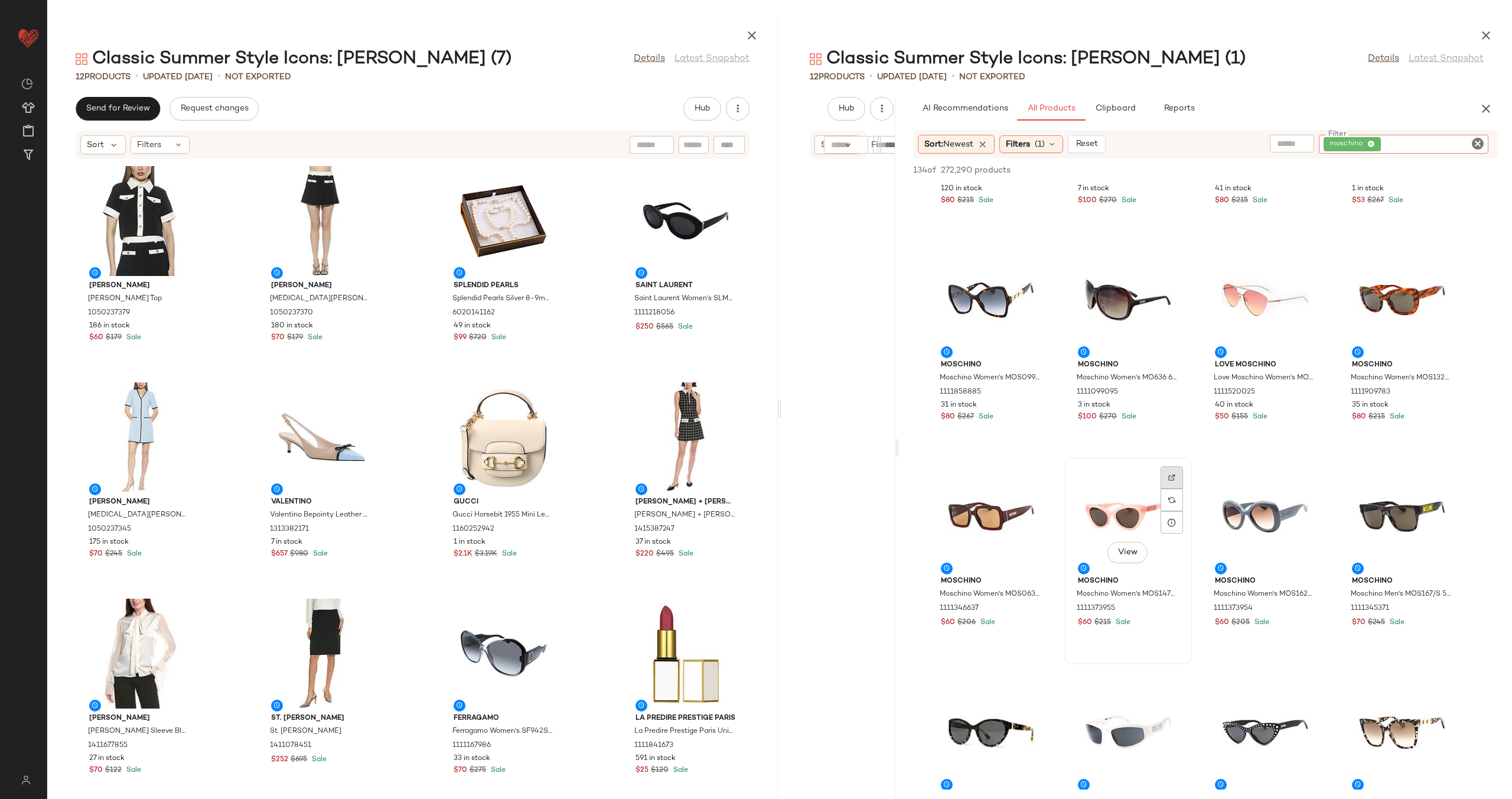
scroll to position [609, 0]
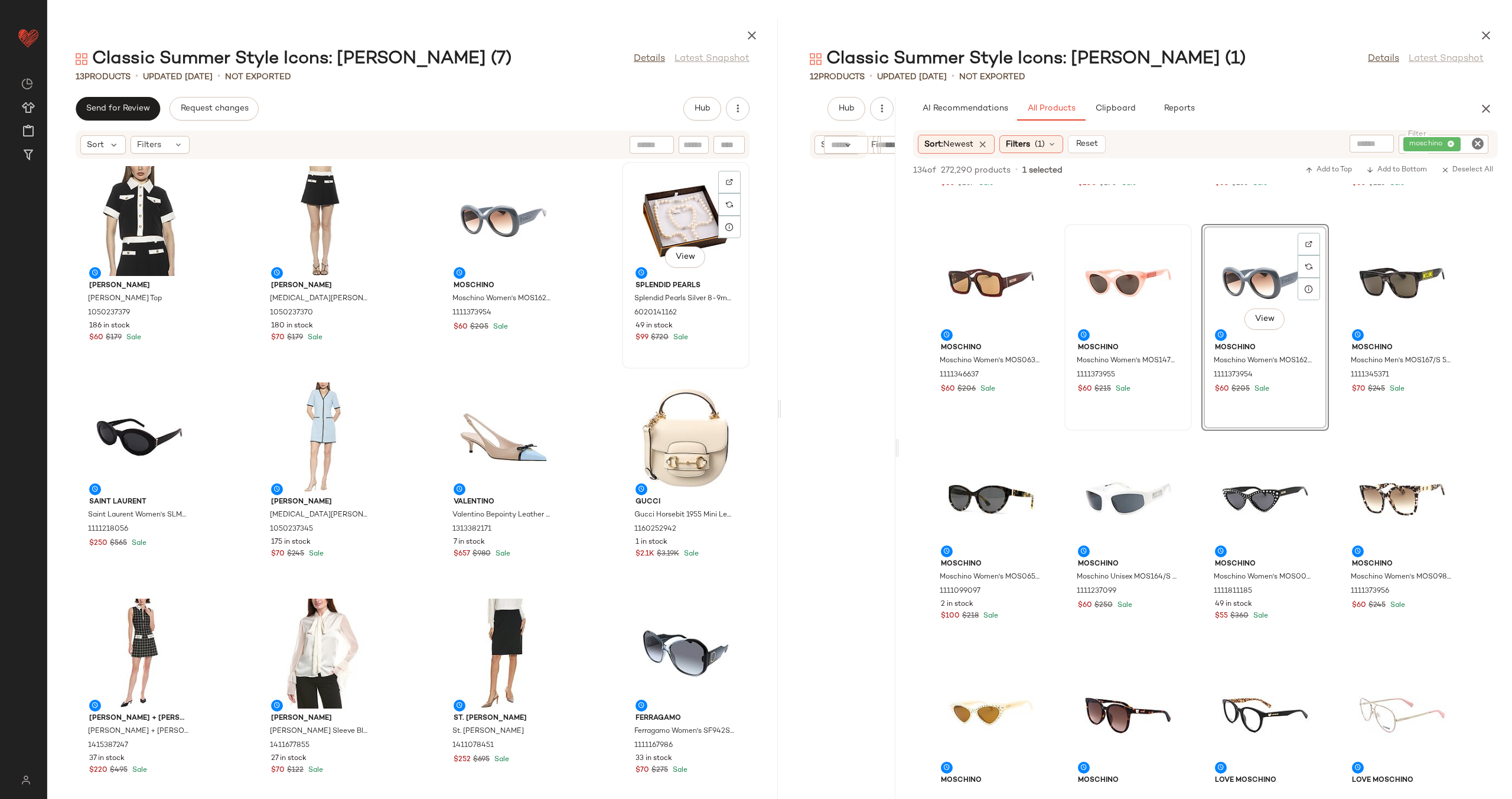
click at [668, 216] on div "View" at bounding box center [685, 221] width 119 height 110
click at [1115, 113] on span "Clipboard" at bounding box center [1114, 108] width 41 height 10
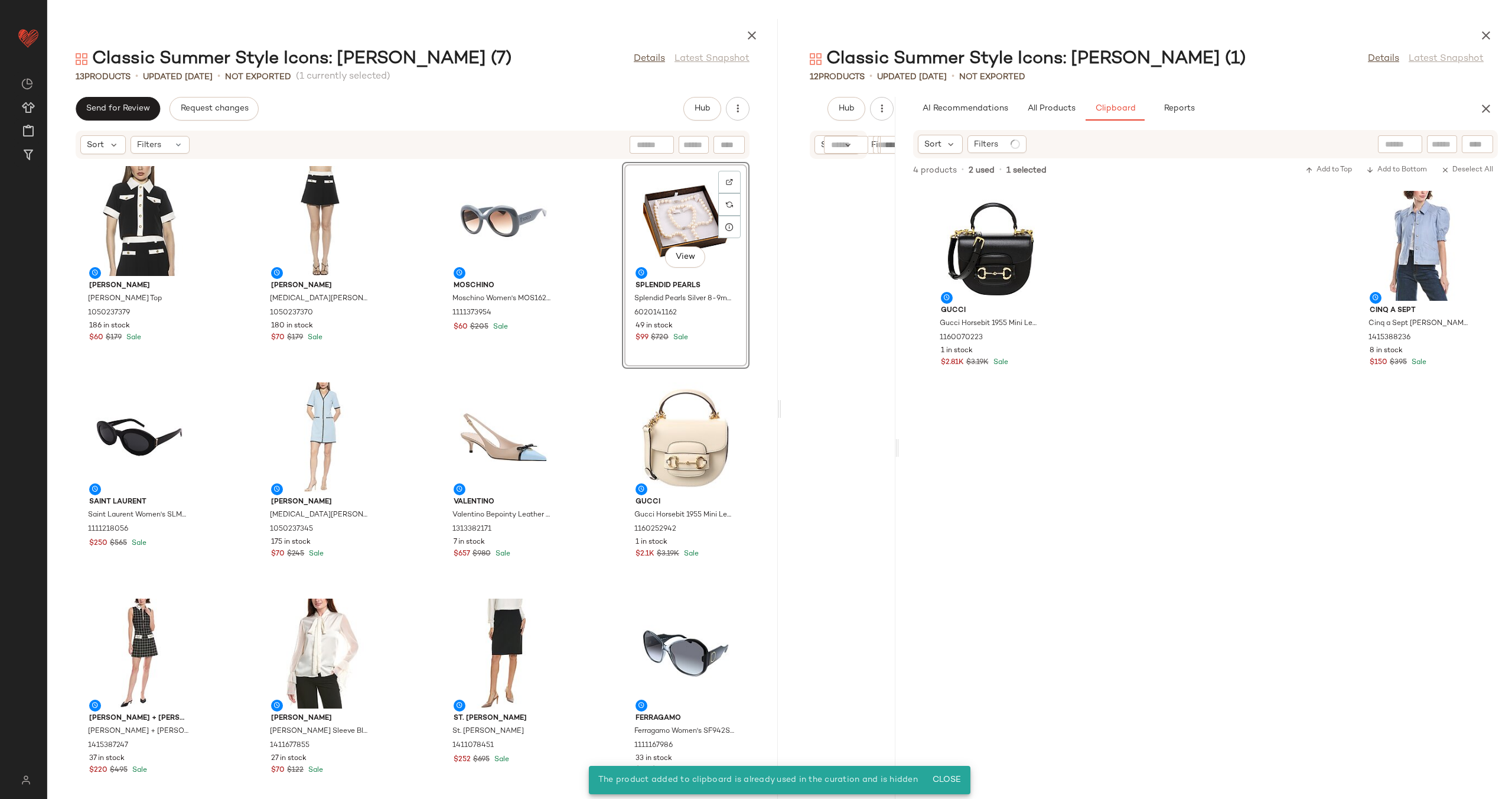
click at [744, 278] on div "Alexia Admor Alexia Admor Emery Top 1050237379 186 in stock $60 $179 Sale Alexi…" at bounding box center [412, 472] width 730 height 625
click at [667, 227] on div "View" at bounding box center [685, 221] width 119 height 110
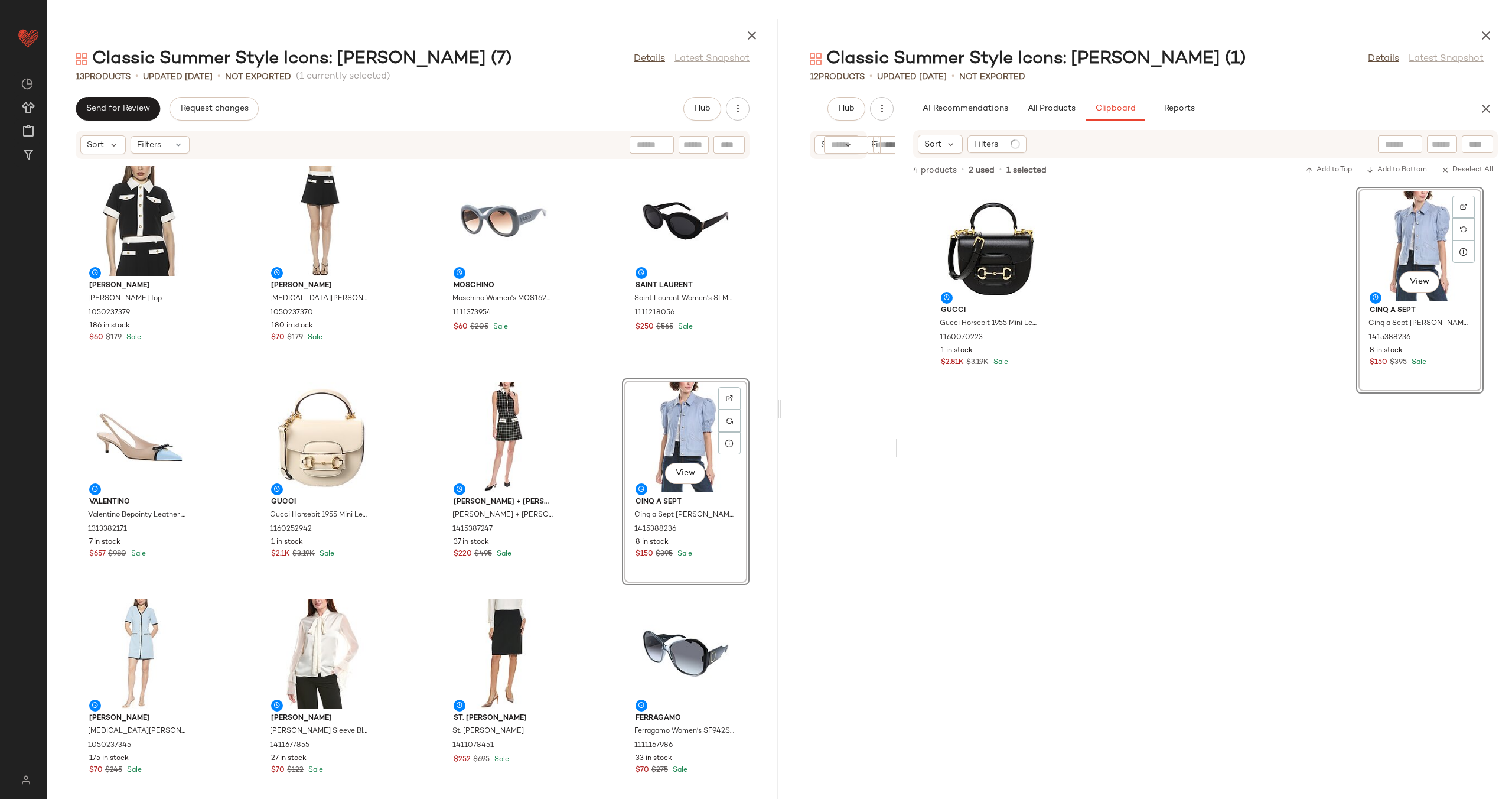
drag, startPoint x: 1391, startPoint y: 241, endPoint x: 887, endPoint y: 10, distance: 554.4
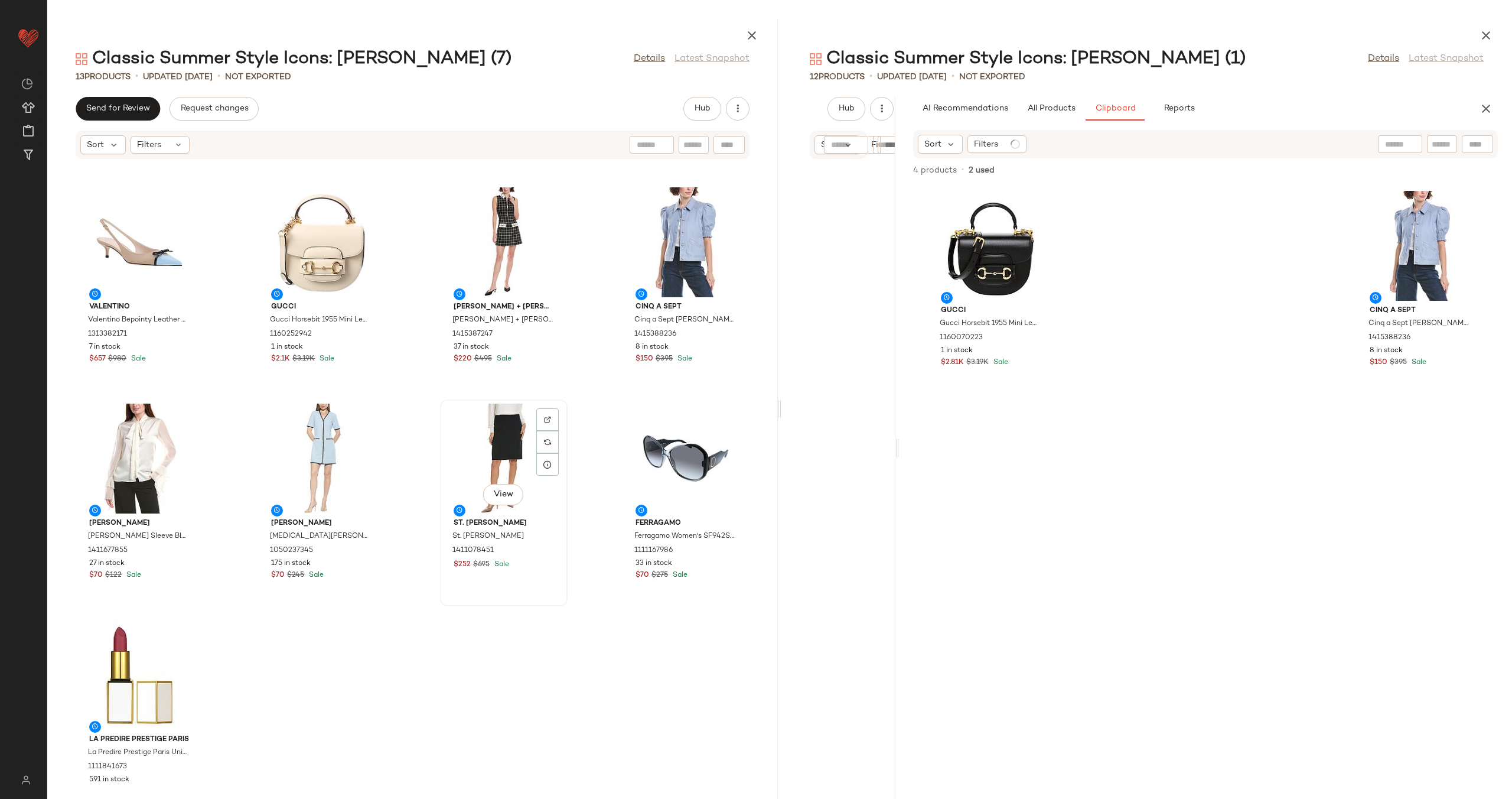
click at [488, 431] on div "View" at bounding box center [503, 458] width 119 height 110
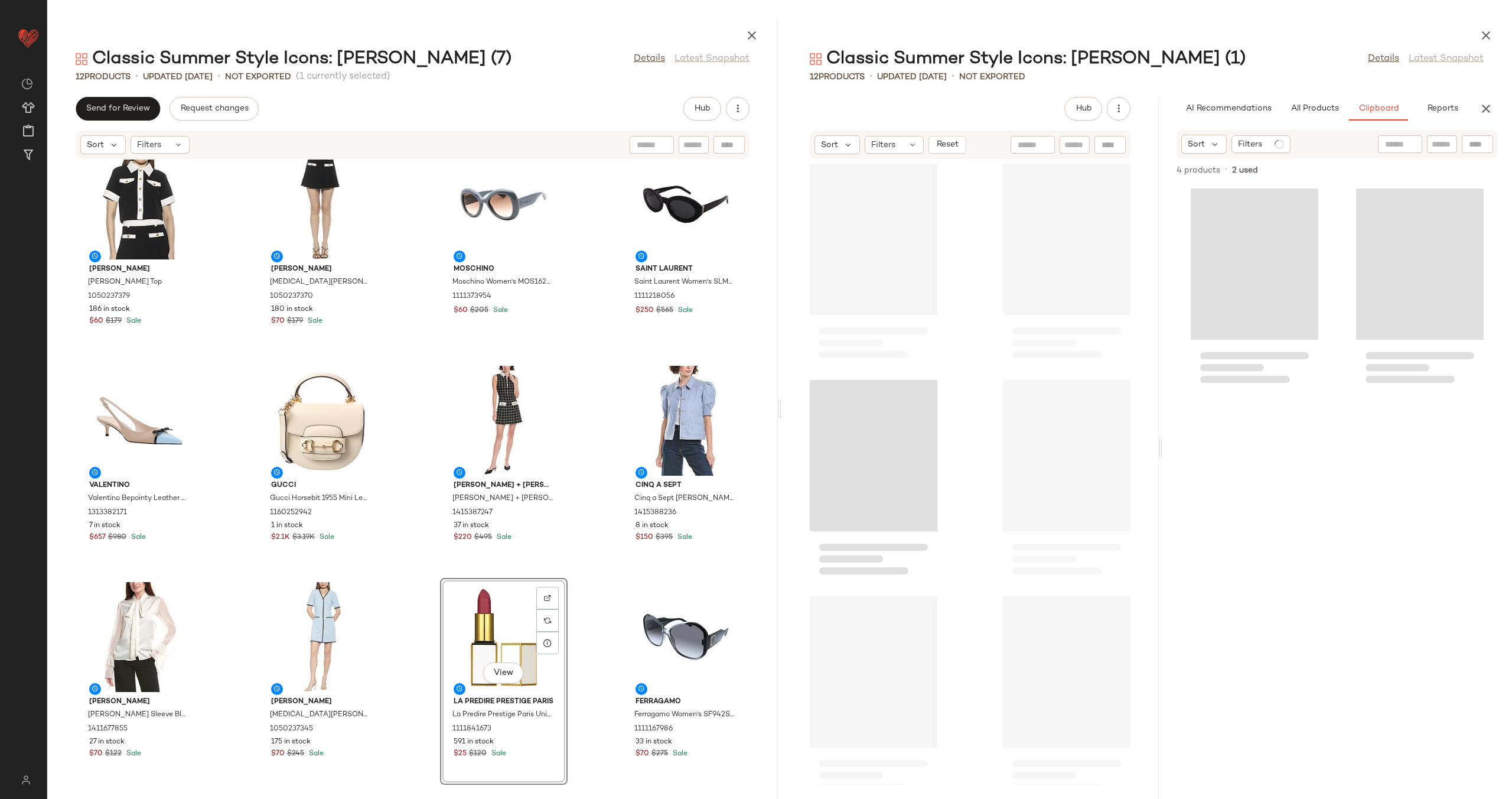
drag, startPoint x: 894, startPoint y: 447, endPoint x: 895, endPoint y: 498, distance: 51.0
click at [1371, 418] on div "Classic Summer Style Icons: Jackie O (1) Details Latest Snapshot 12 Products • …" at bounding box center [1146, 409] width 730 height 780
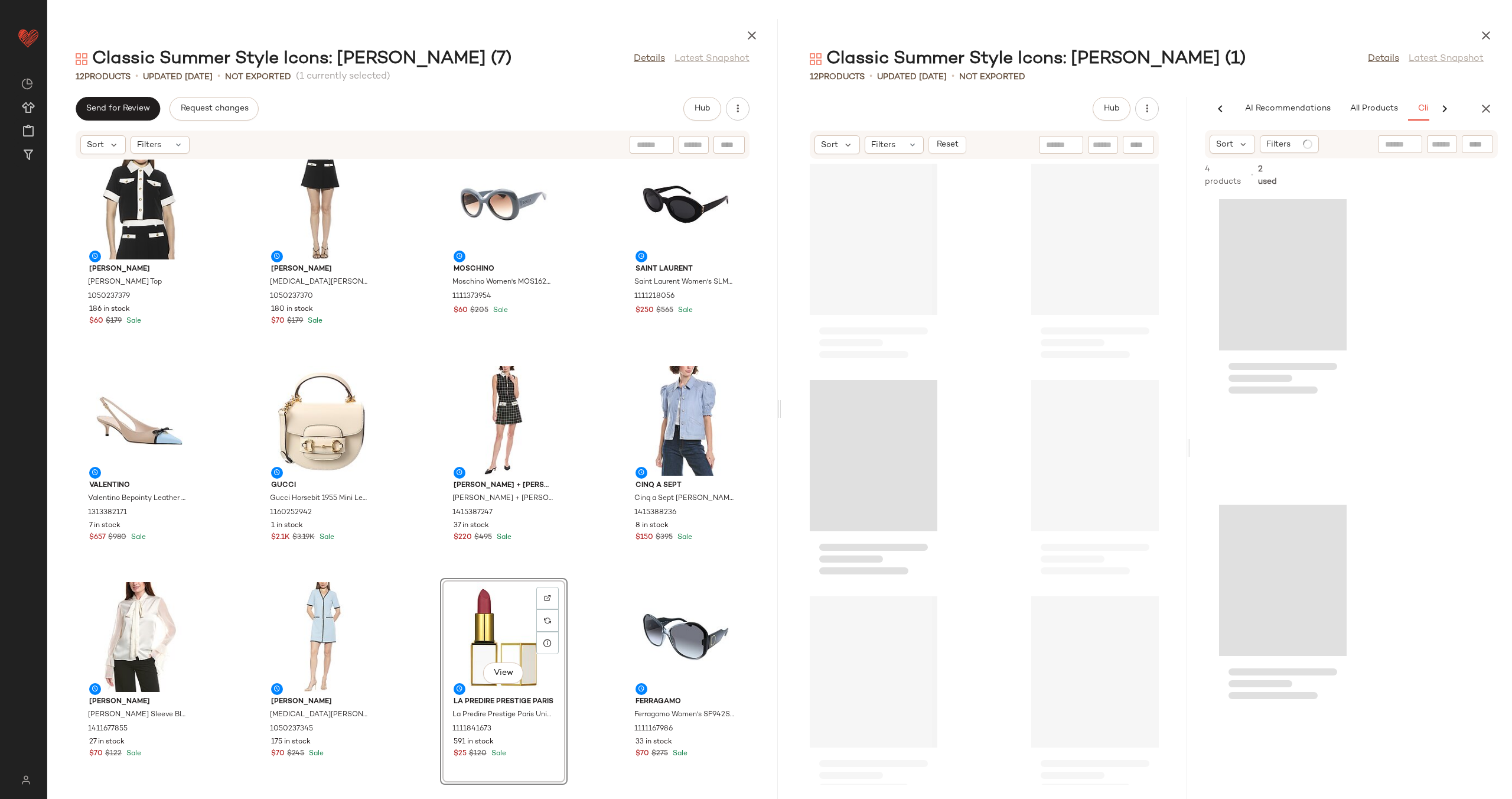
scroll to position [0, 61]
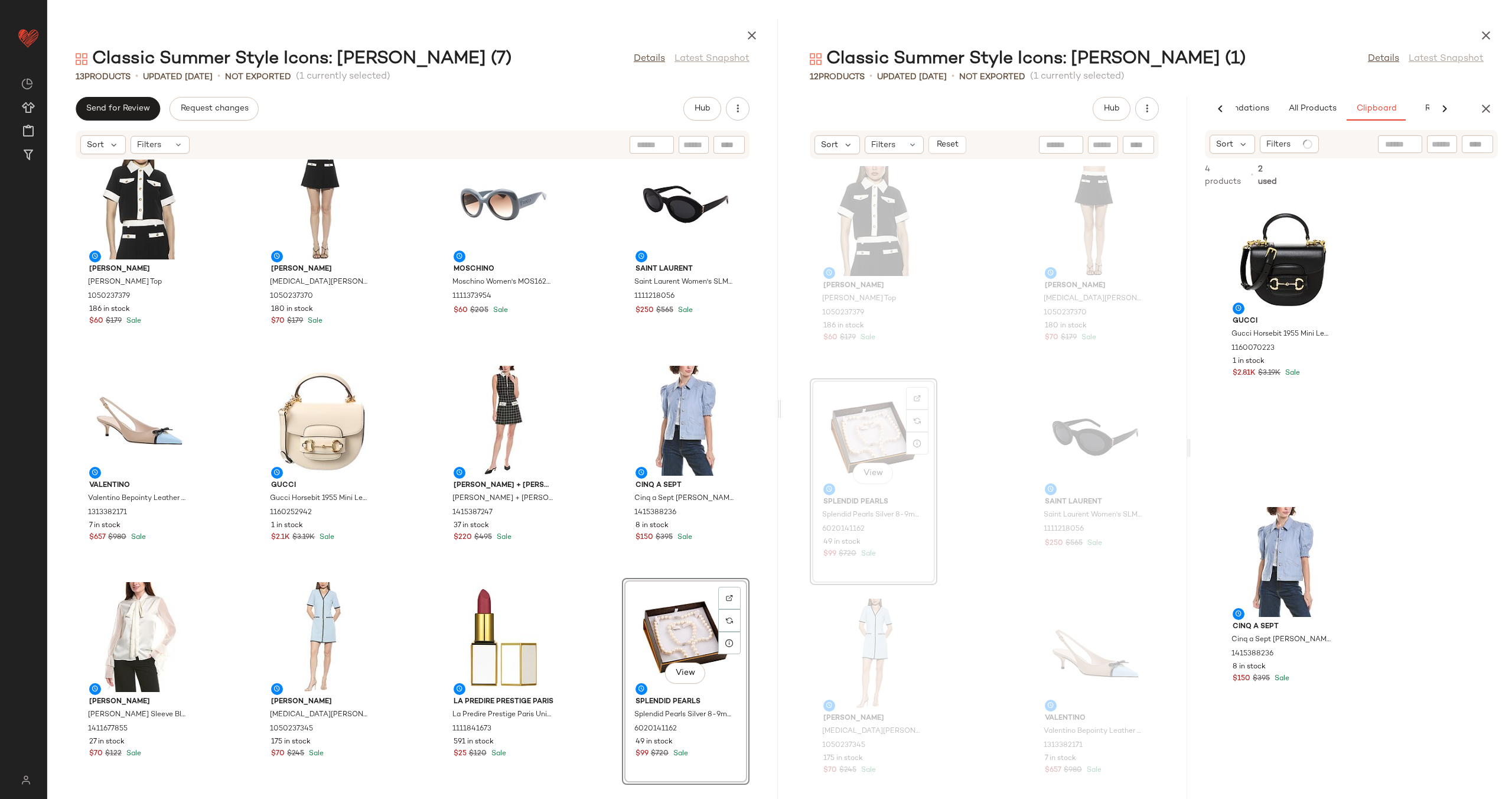
scroll to position [195, 0]
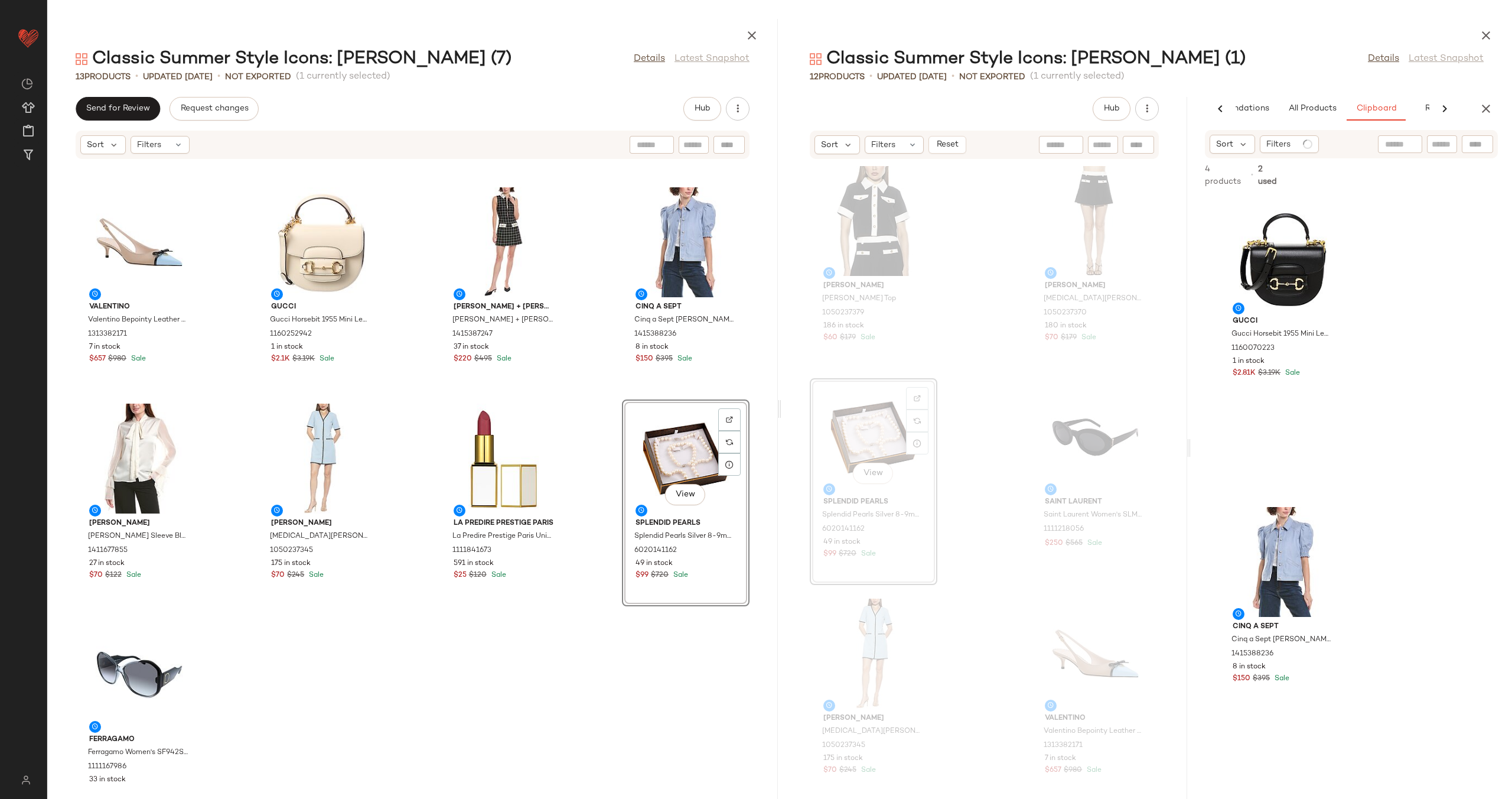
click at [594, 611] on div "Alexia Admor Alexia Admor Emery Top 1050237379 186 in stock $60 $179 Sale Alexi…" at bounding box center [412, 472] width 730 height 625
click at [148, 661] on div "View" at bounding box center [139, 675] width 119 height 110
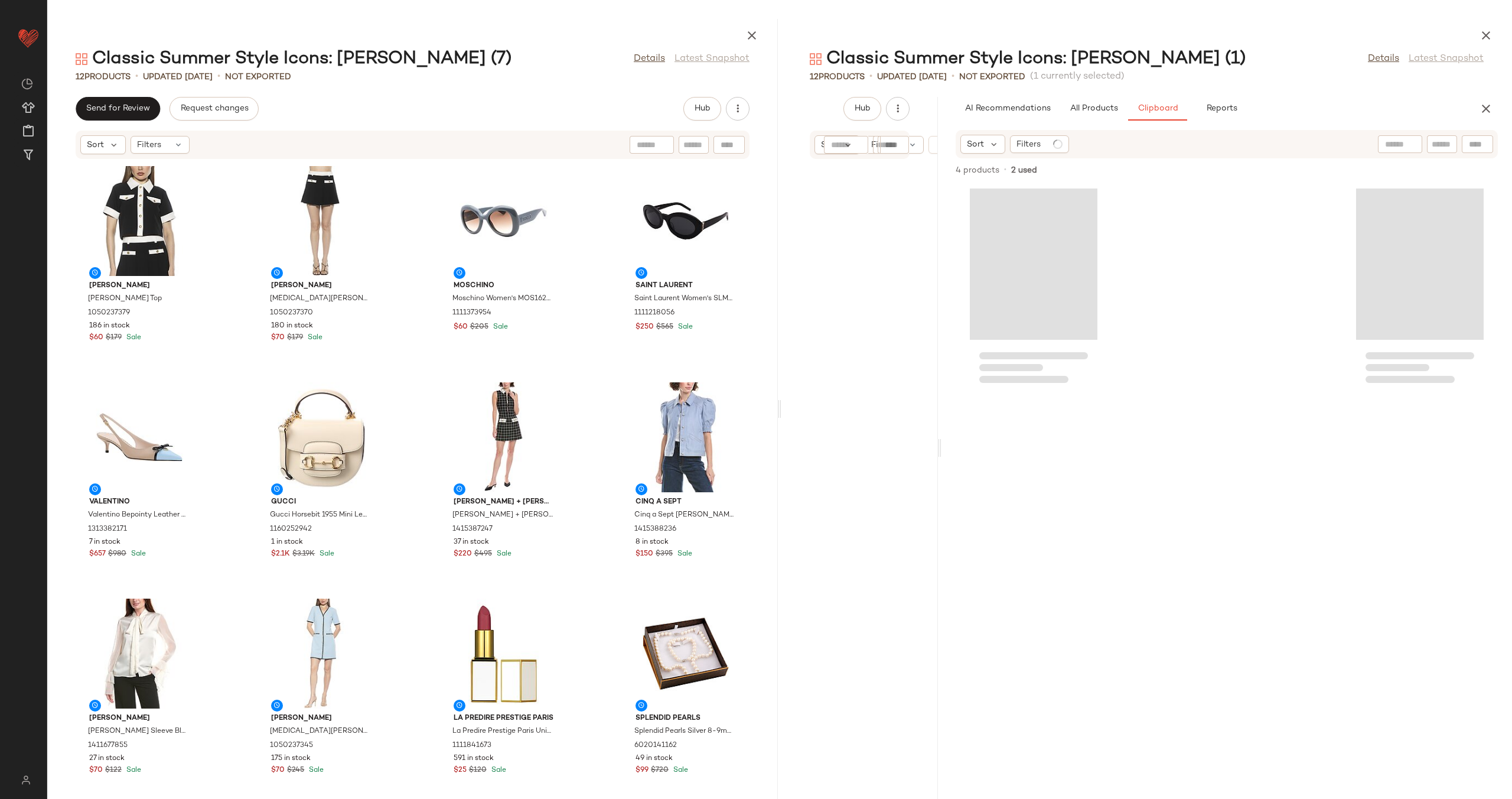
drag, startPoint x: 1188, startPoint y: 443, endPoint x: 927, endPoint y: 458, distance: 261.4
click at [927, 458] on div "Classic Summer Style Icons: Jackie O (1) Details Latest Snapshot 12 Products • …" at bounding box center [1146, 409] width 730 height 780
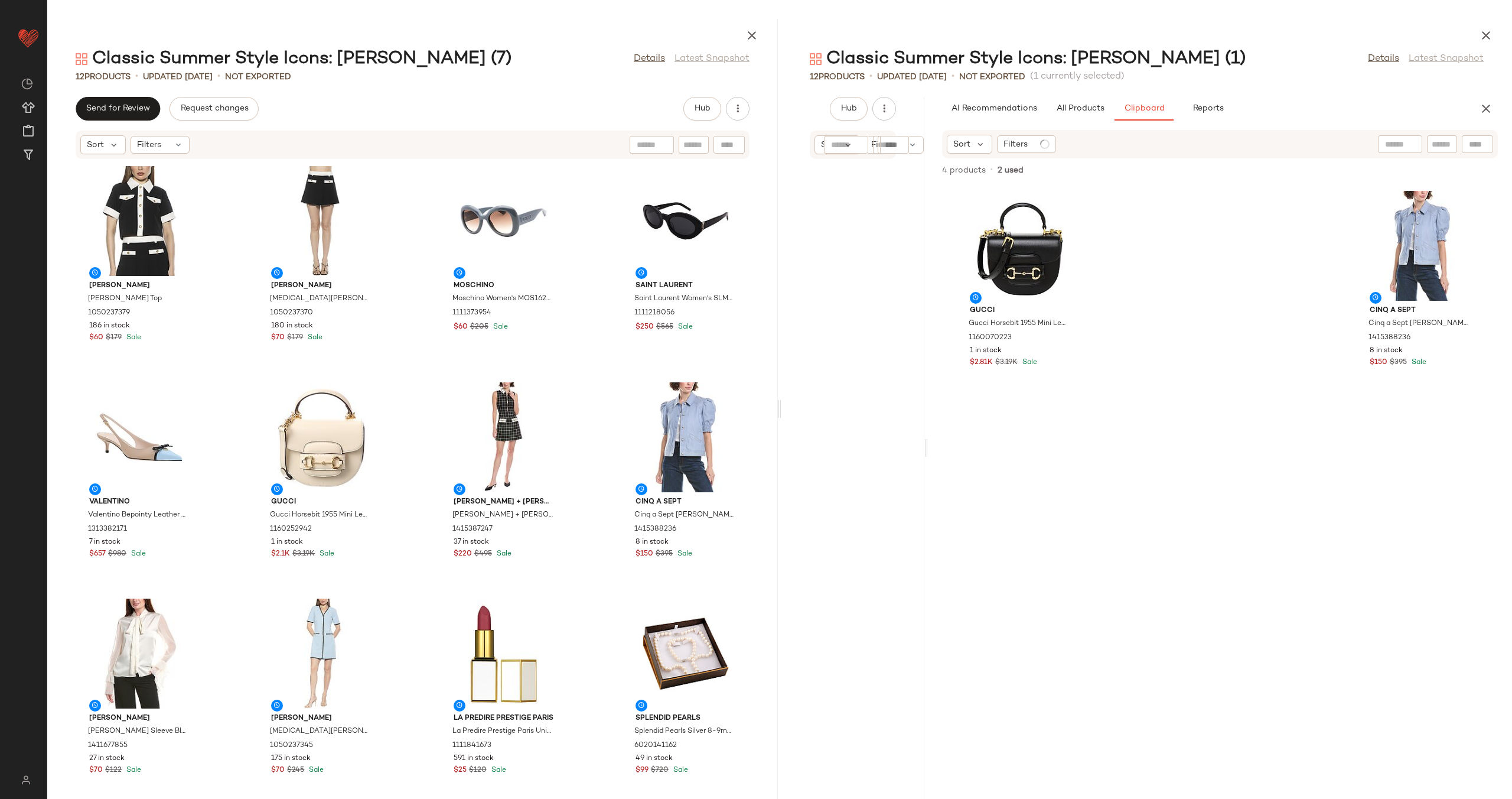
click at [1447, 138] on input "text" at bounding box center [1442, 144] width 21 height 13
click at [1061, 98] on button "All Products" at bounding box center [1080, 109] width 69 height 24
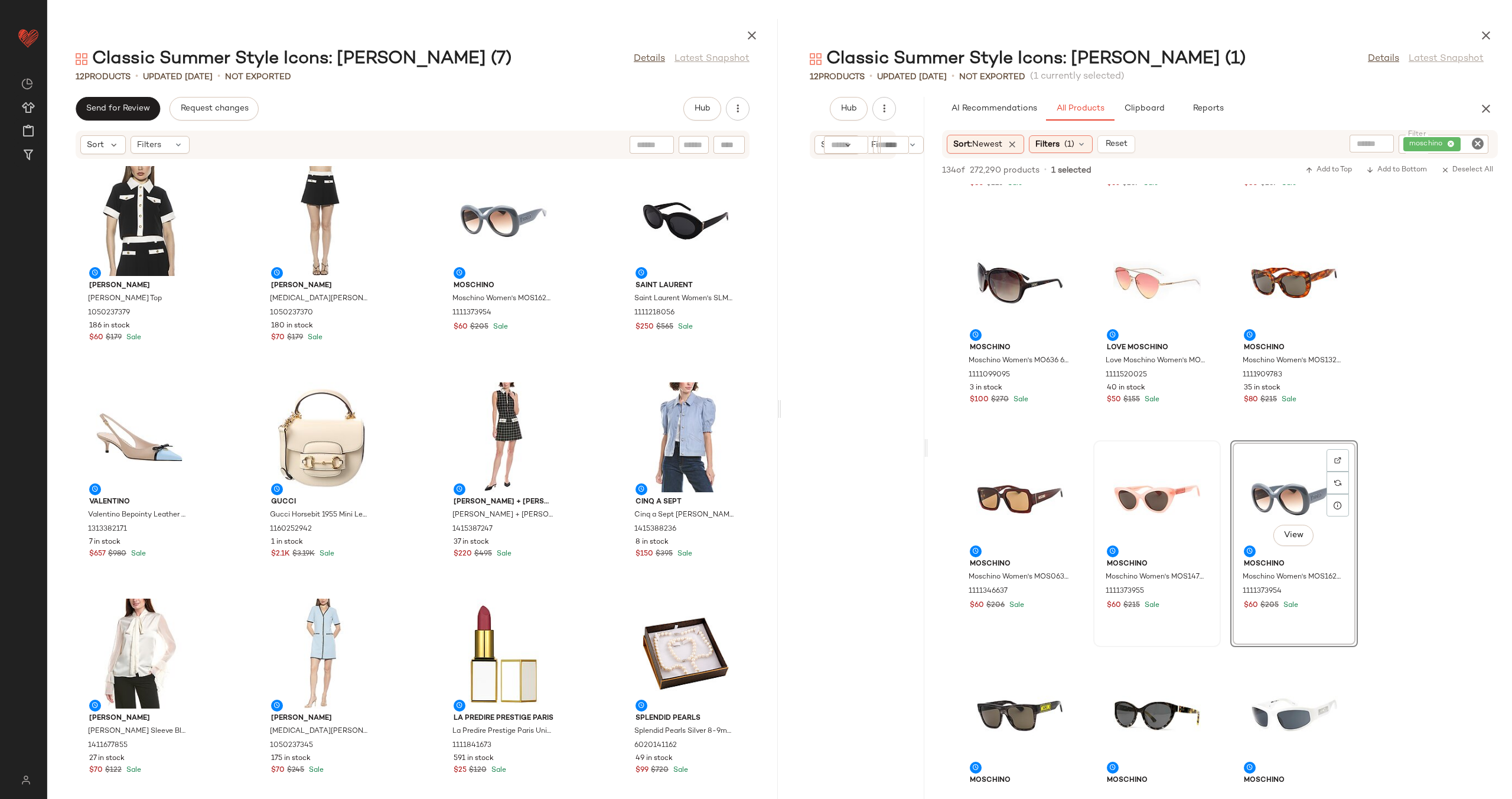
click at [1474, 144] on icon "Clear Filter" at bounding box center [1477, 143] width 14 height 14
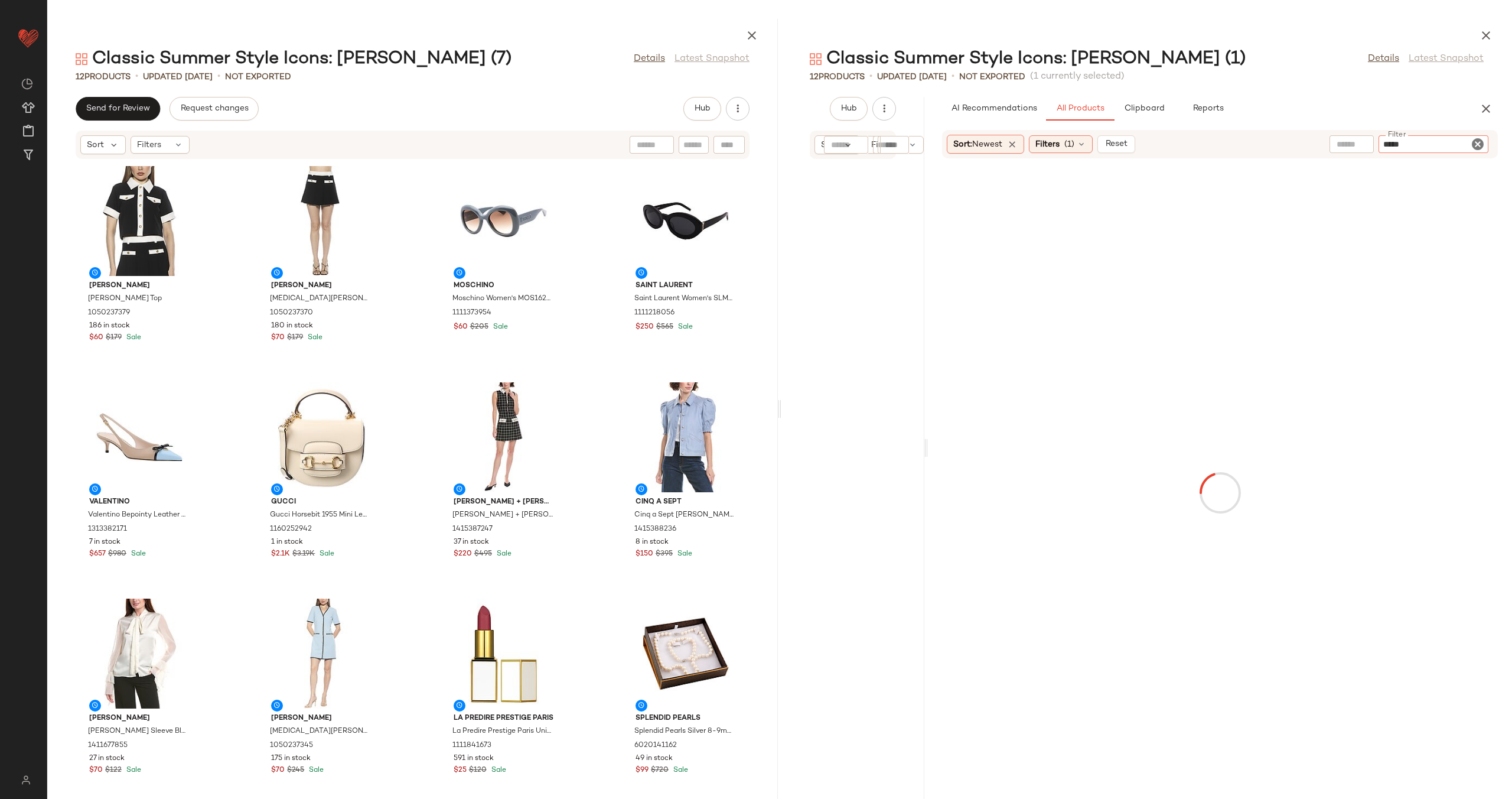
type input "******"
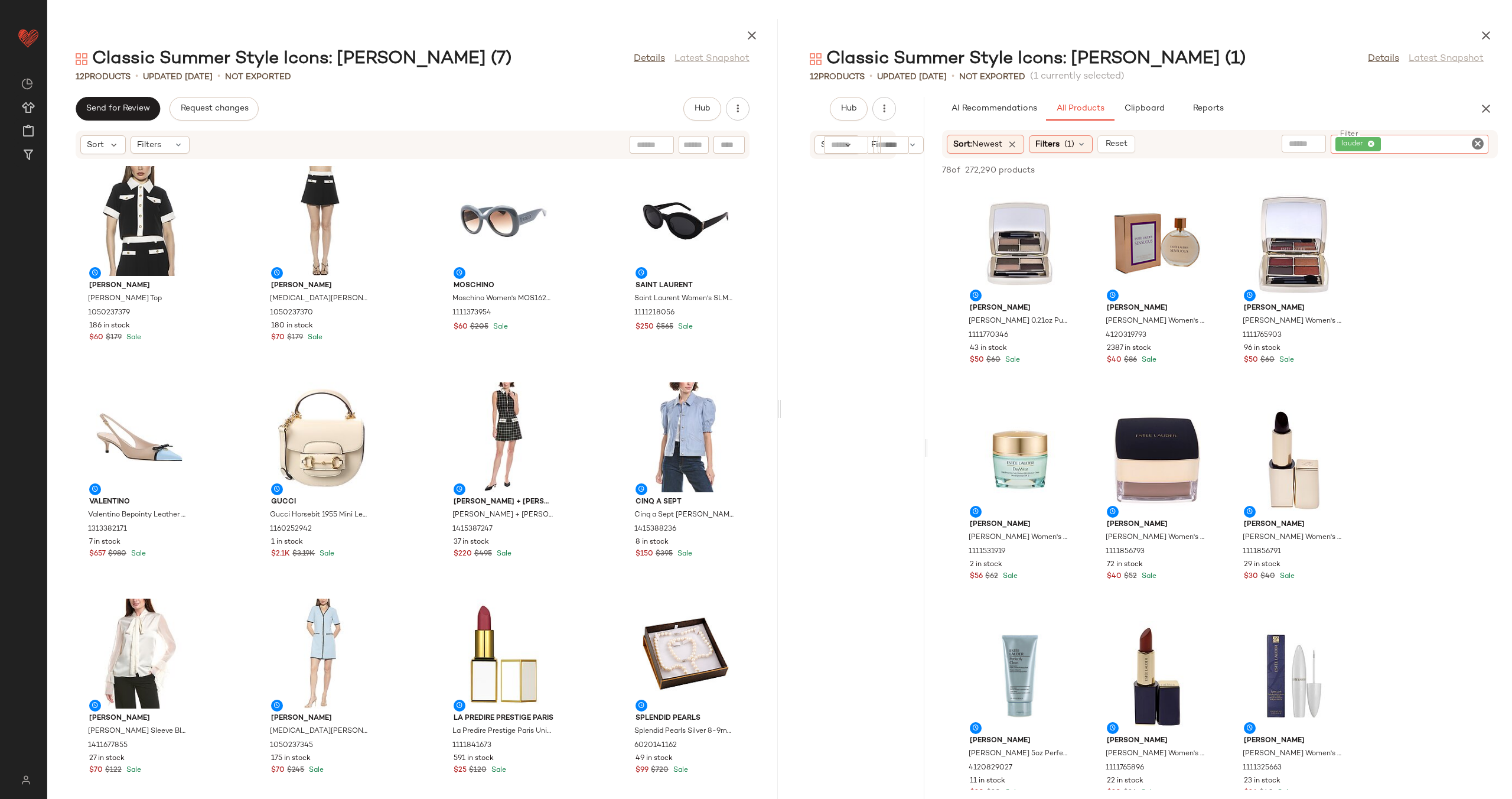
click at [1307, 140] on input "text" at bounding box center [1303, 144] width 30 height 13
type input "********"
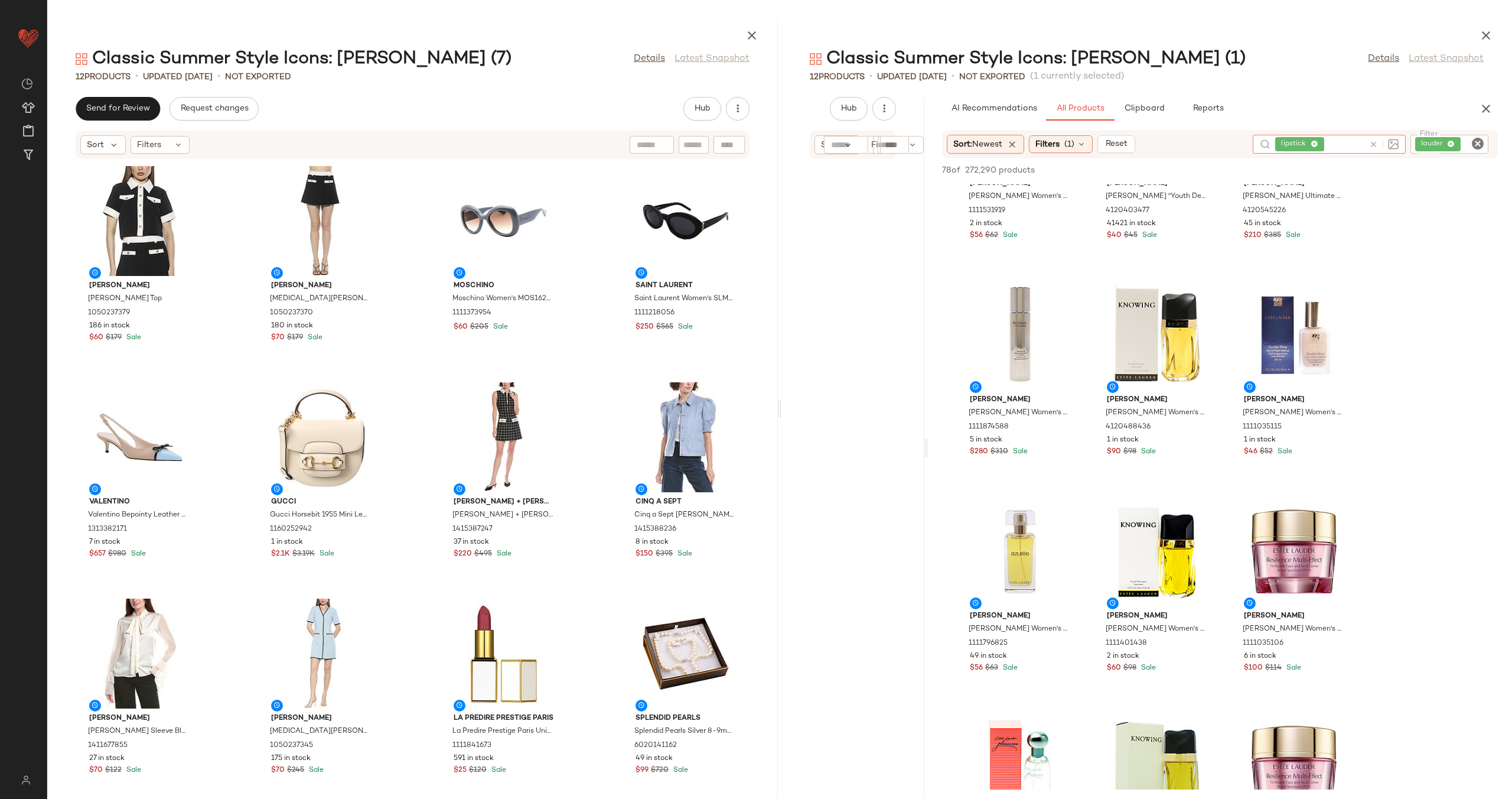
scroll to position [2898, 0]
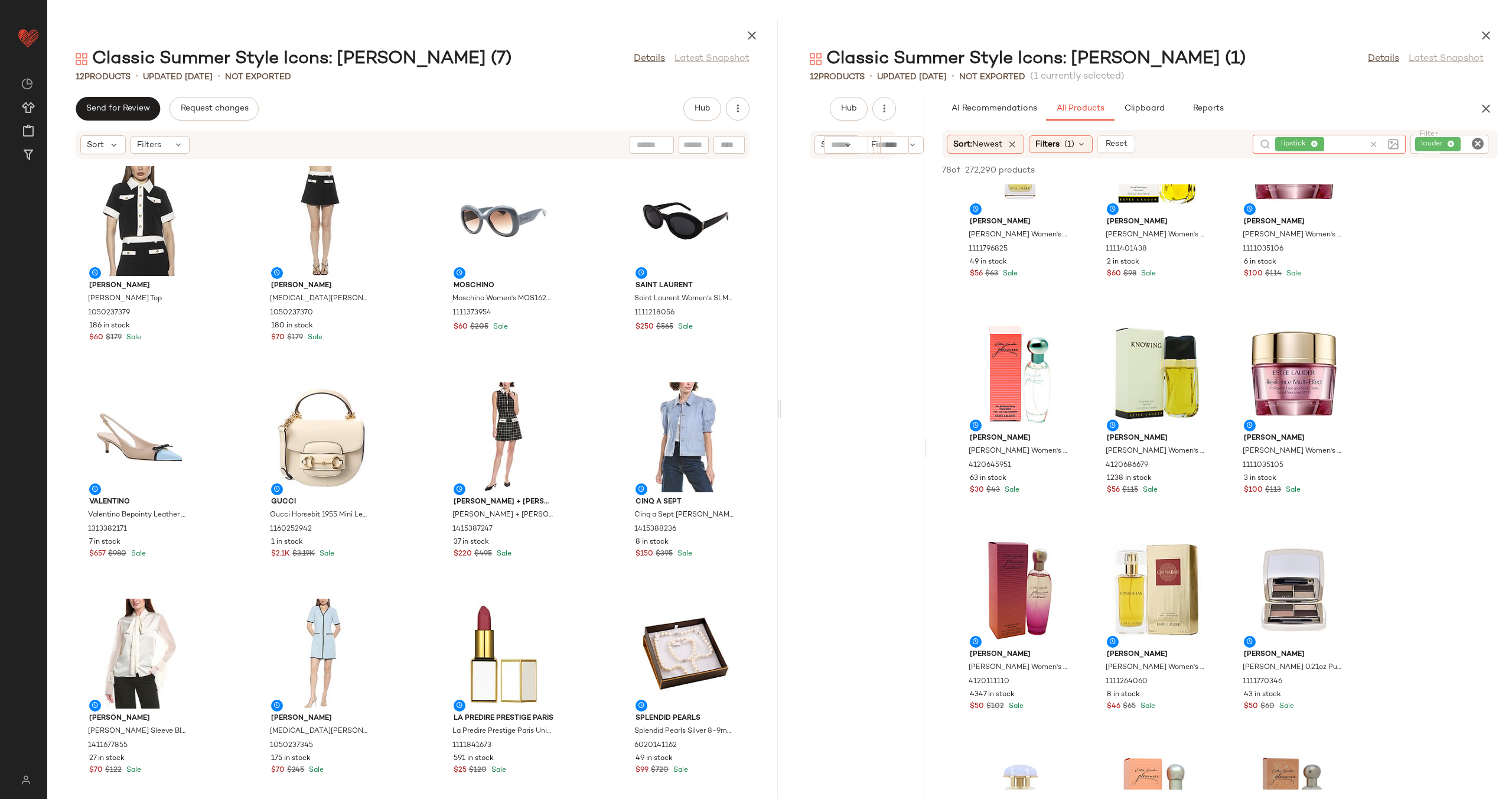
click at [1371, 141] on icon at bounding box center [1373, 144] width 9 height 9
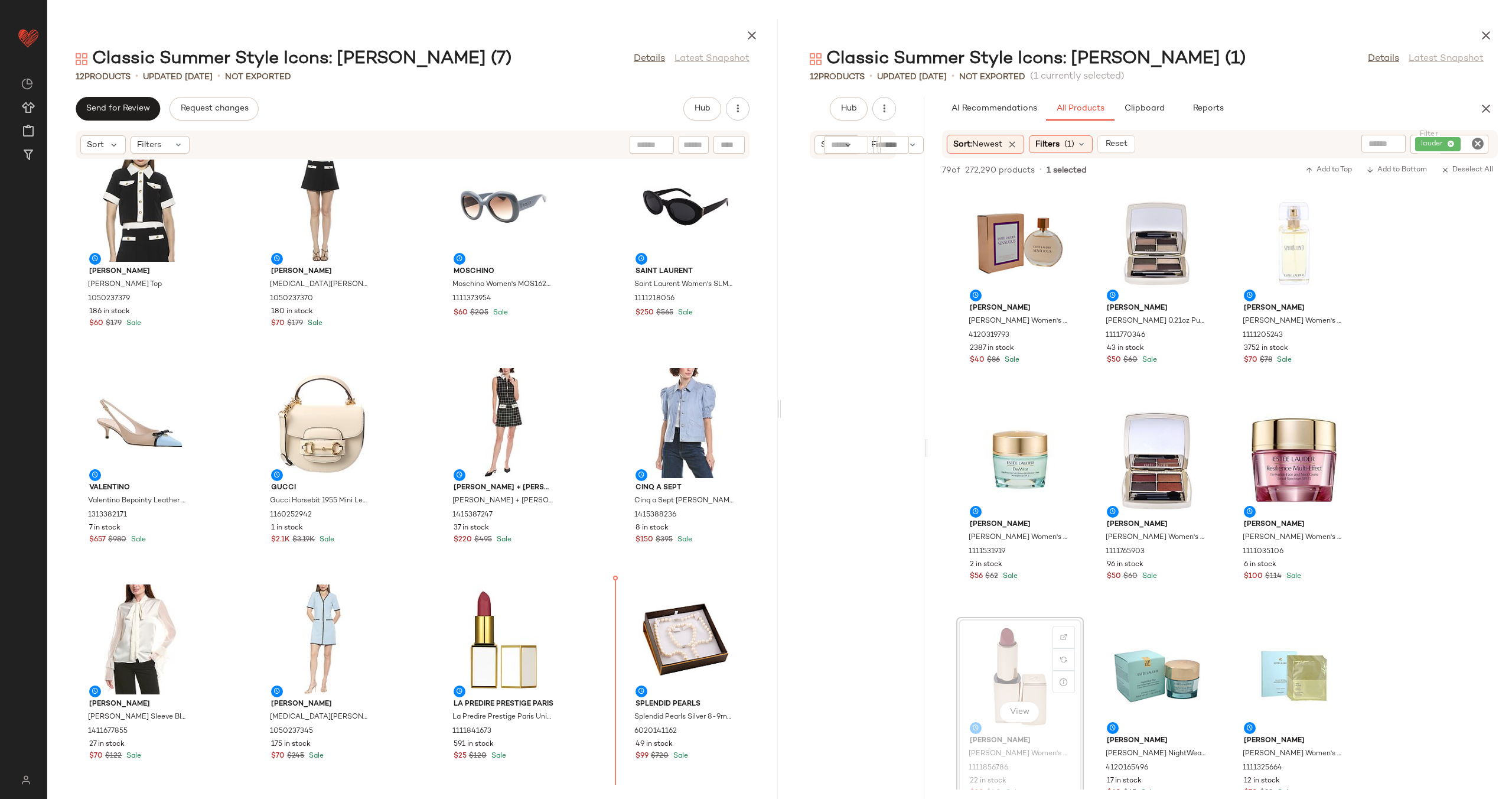
scroll to position [16, 0]
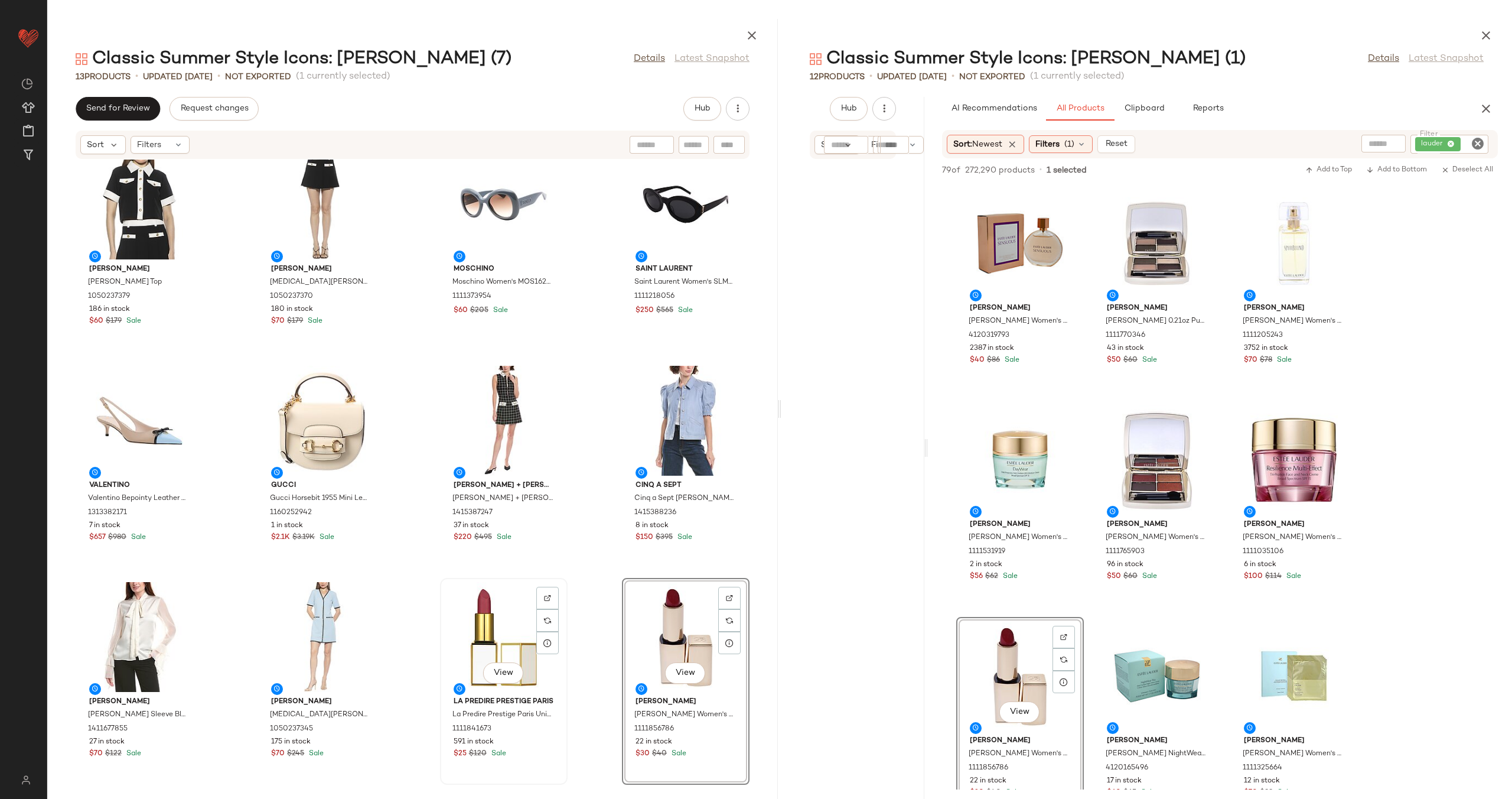
click at [474, 606] on div "View" at bounding box center [503, 637] width 119 height 110
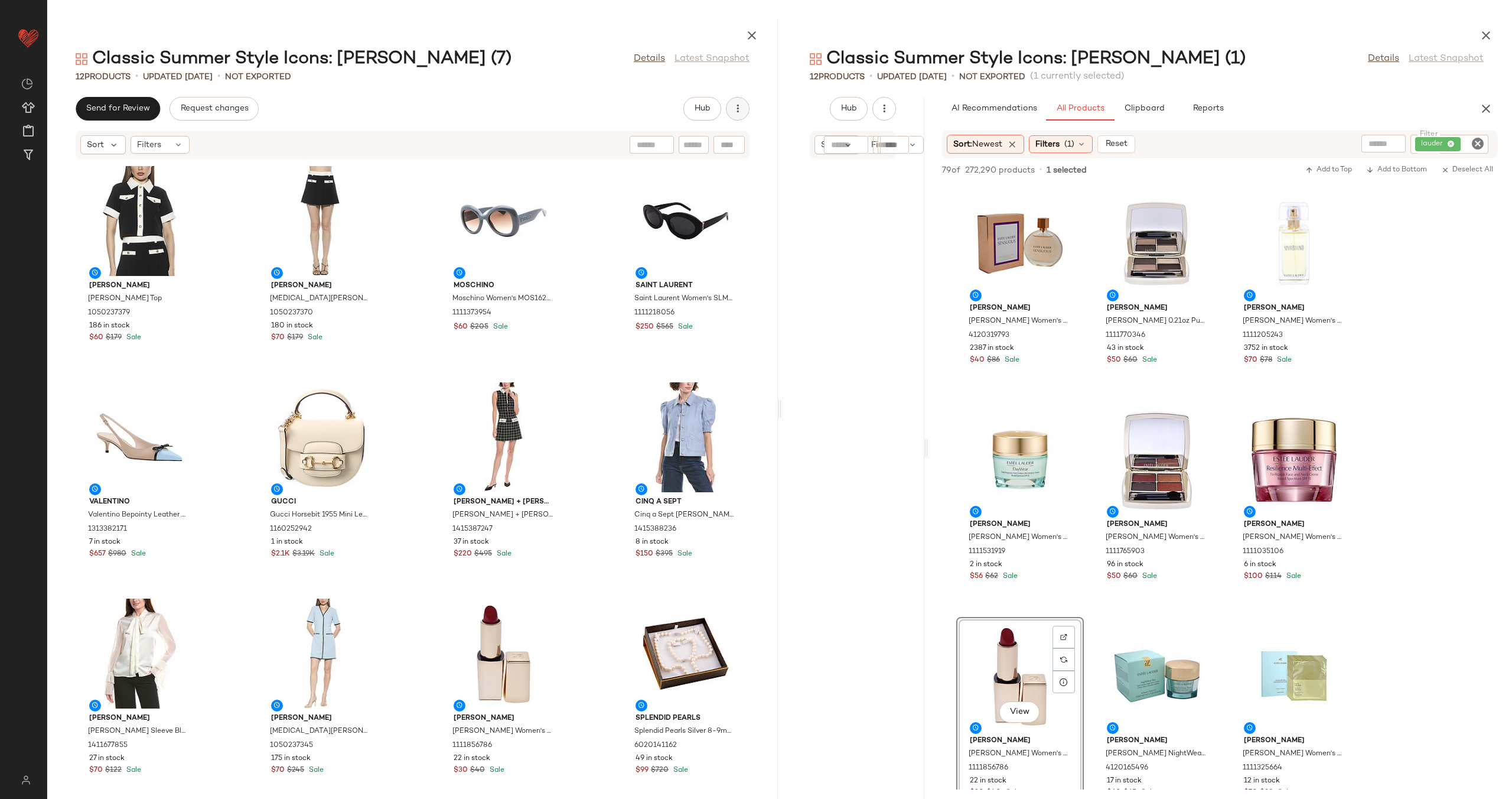
click at [739, 104] on icon "button" at bounding box center [738, 109] width 12 height 12
click at [828, 198] on div at bounding box center [853, 473] width 86 height 623
click at [732, 113] on icon "button" at bounding box center [738, 109] width 12 height 12
click at [693, 169] on span "View Moodboard" at bounding box center [684, 171] width 111 height 13
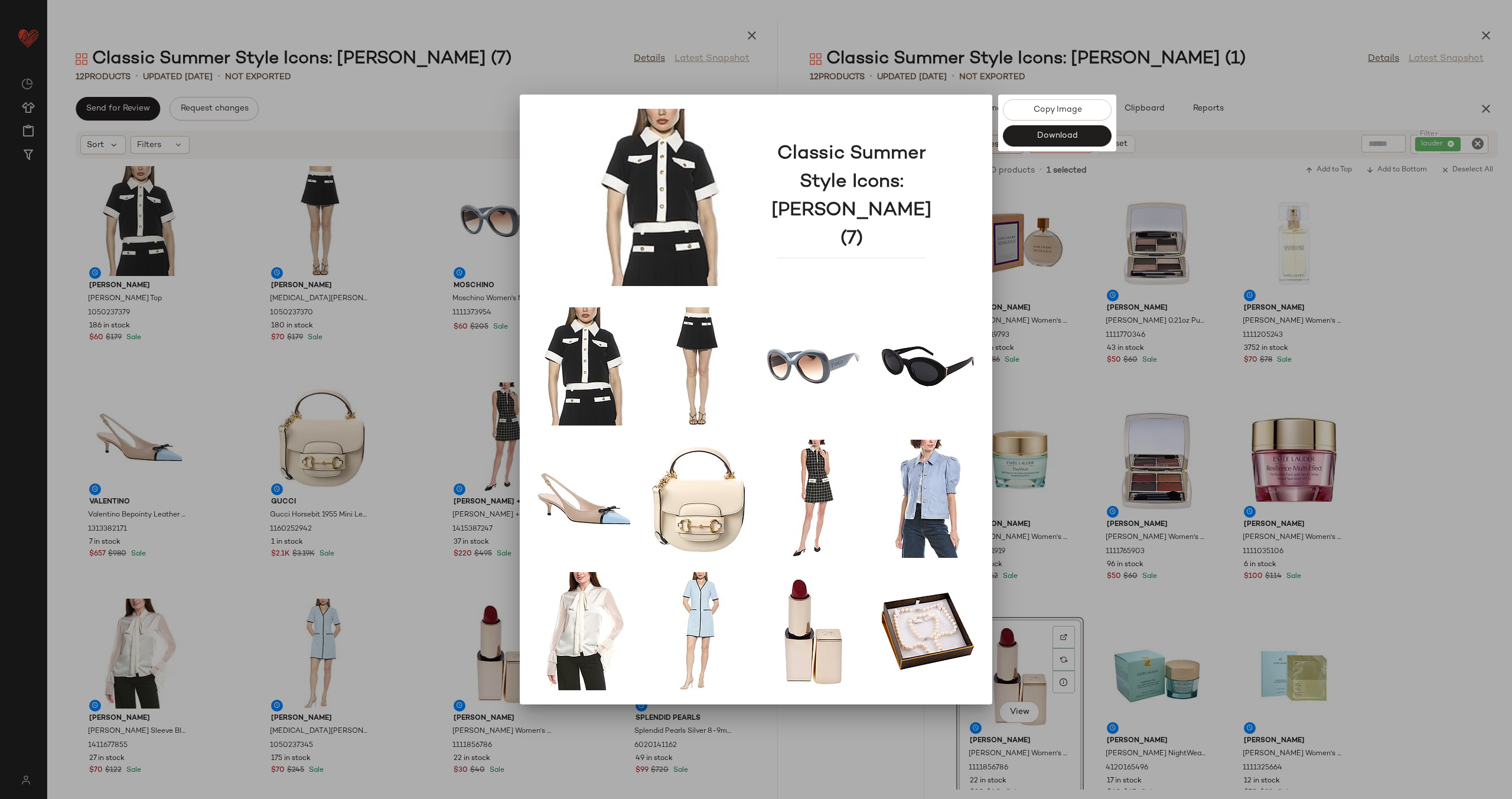
click at [1088, 317] on div at bounding box center [756, 399] width 1512 height 799
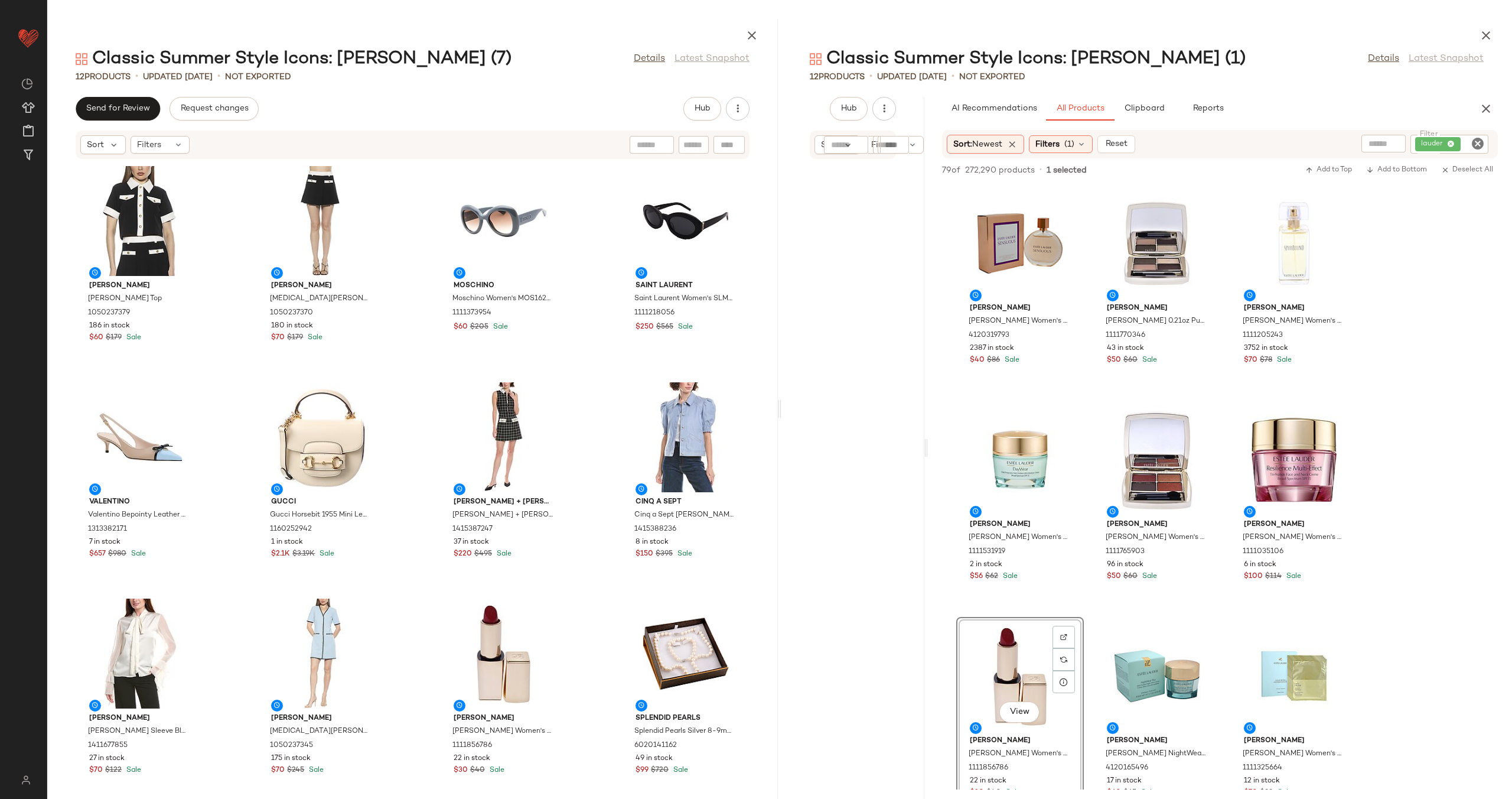
click at [1475, 142] on icon "Clear Filter" at bounding box center [1477, 143] width 14 height 14
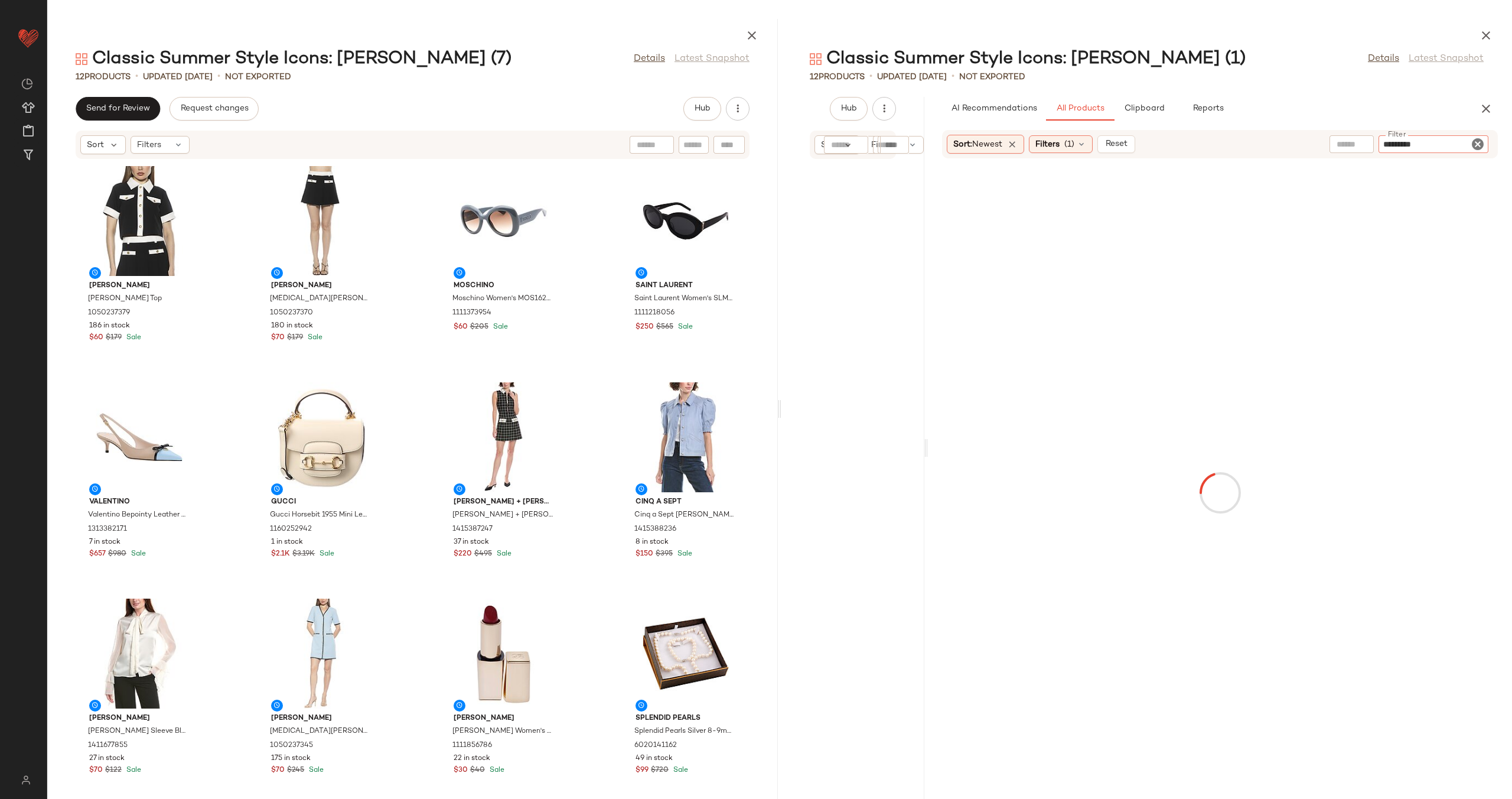
type input "**********"
click at [1278, 140] on input "text" at bounding box center [1263, 144] width 30 height 13
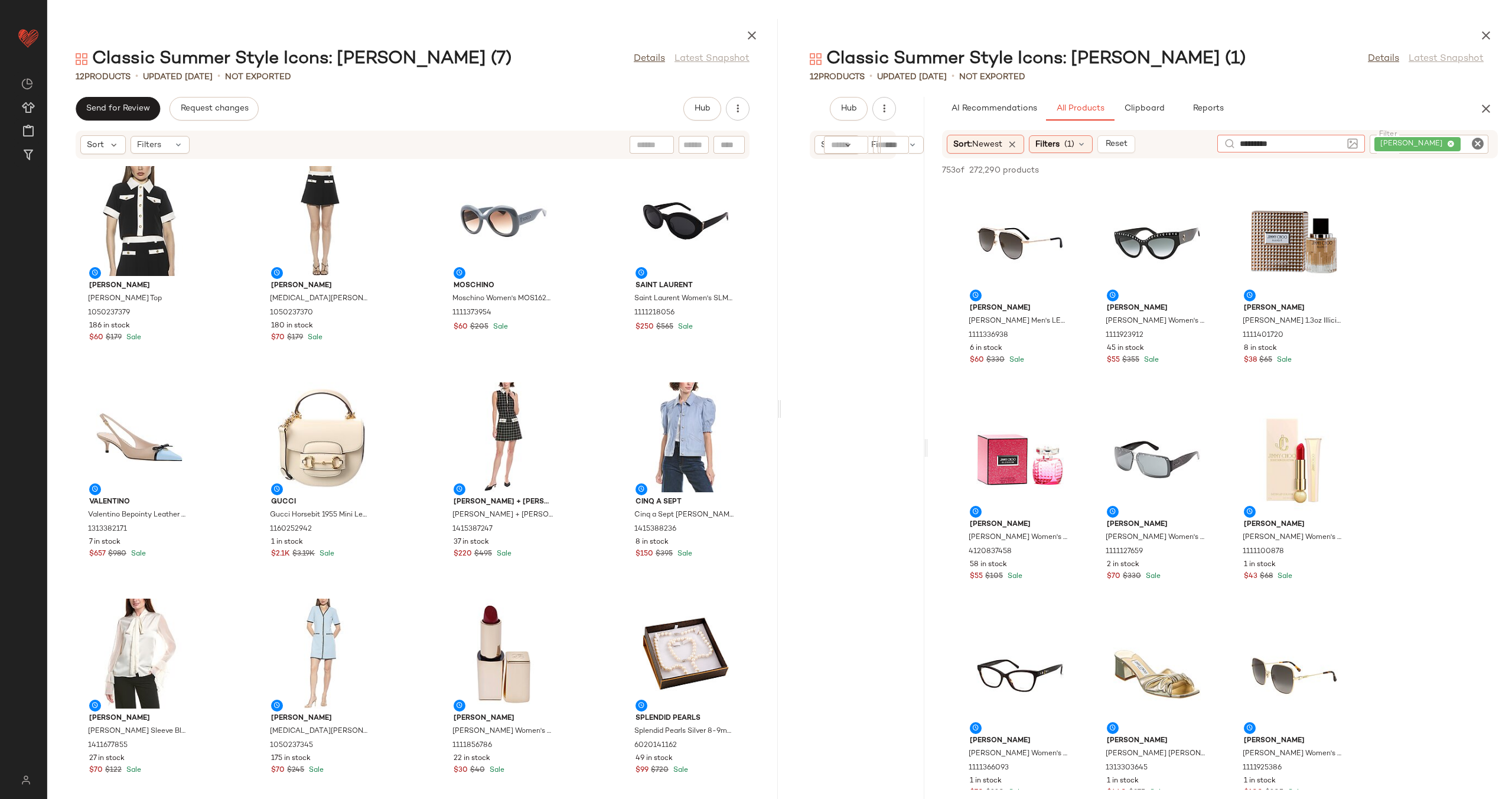
type input "**********"
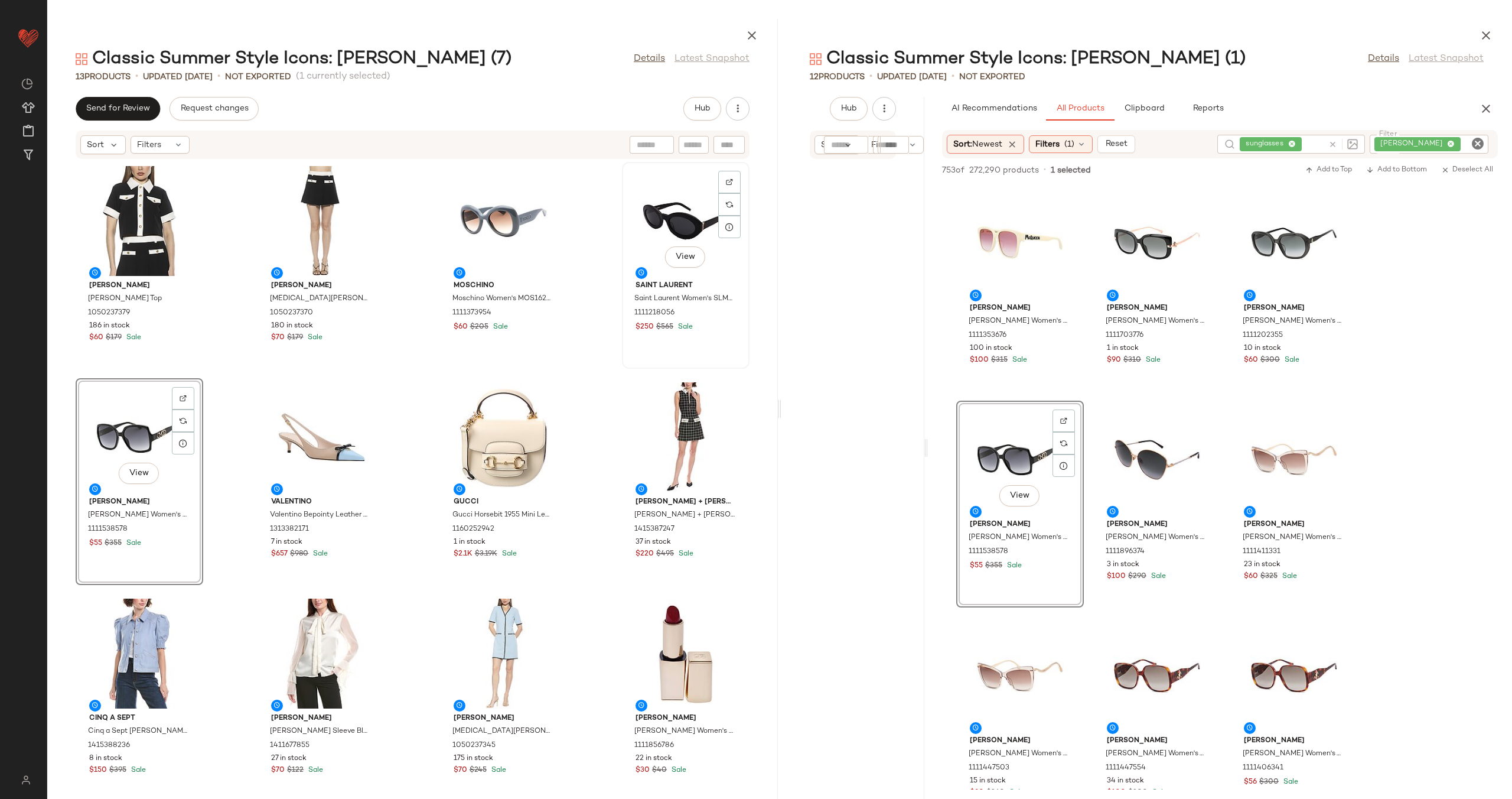
click at [649, 223] on div "View" at bounding box center [685, 221] width 119 height 110
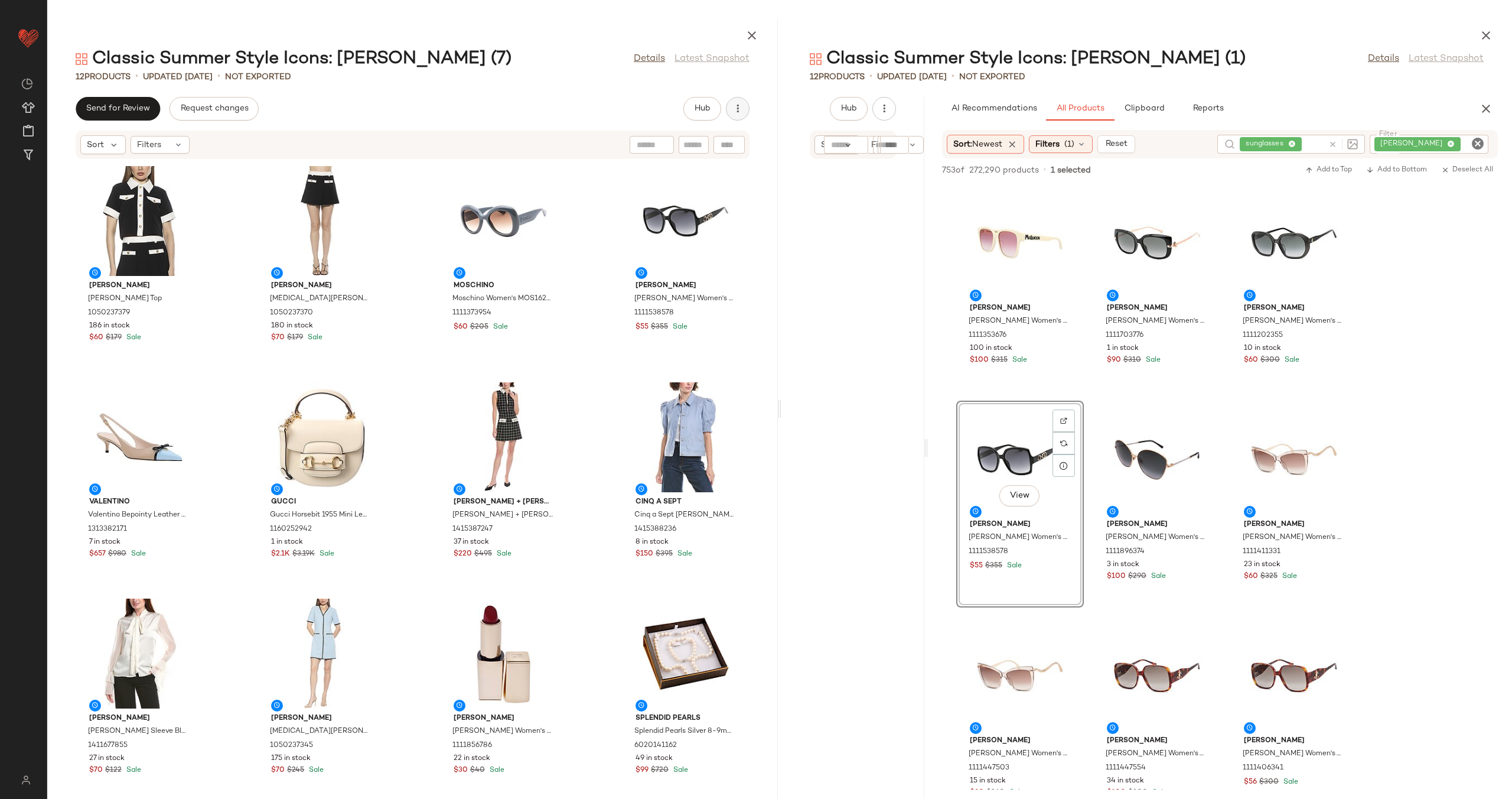
click at [739, 110] on icon "button" at bounding box center [738, 109] width 12 height 12
click at [706, 168] on span "View Moodboard" at bounding box center [684, 171] width 111 height 13
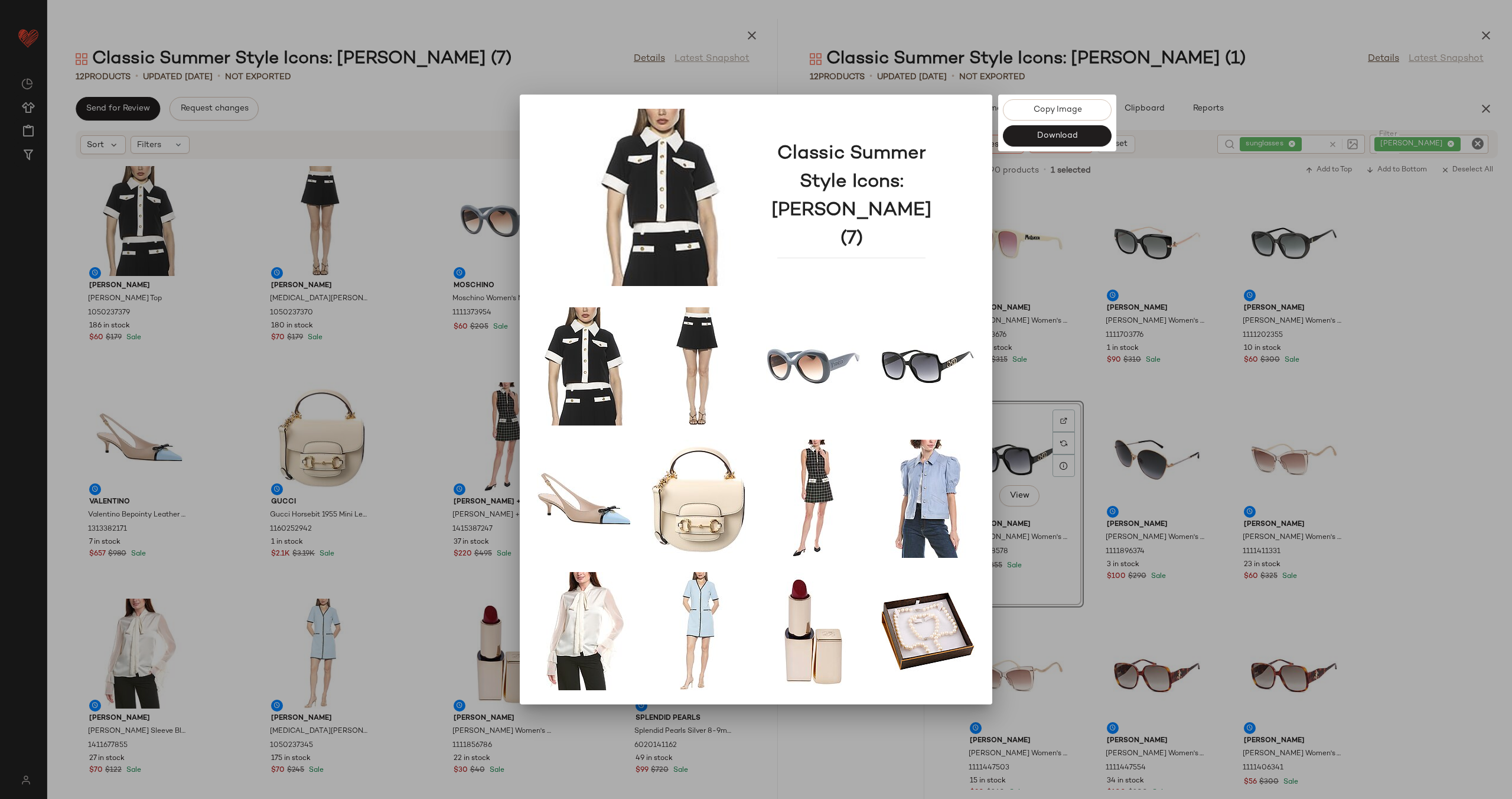
click at [1085, 333] on div at bounding box center [756, 399] width 1512 height 799
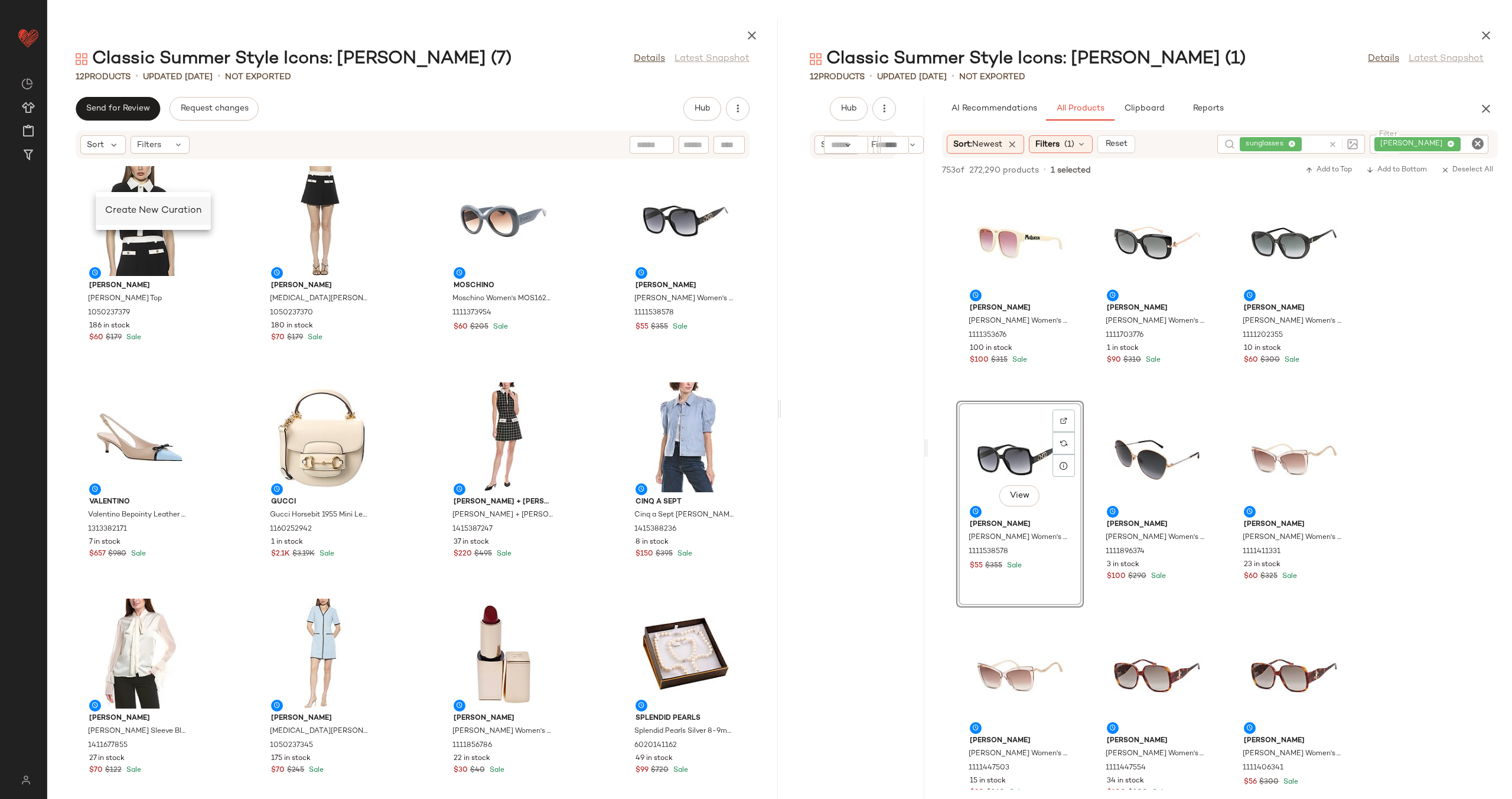
click at [166, 213] on span "Create New Curation" at bounding box center [153, 211] width 96 height 10
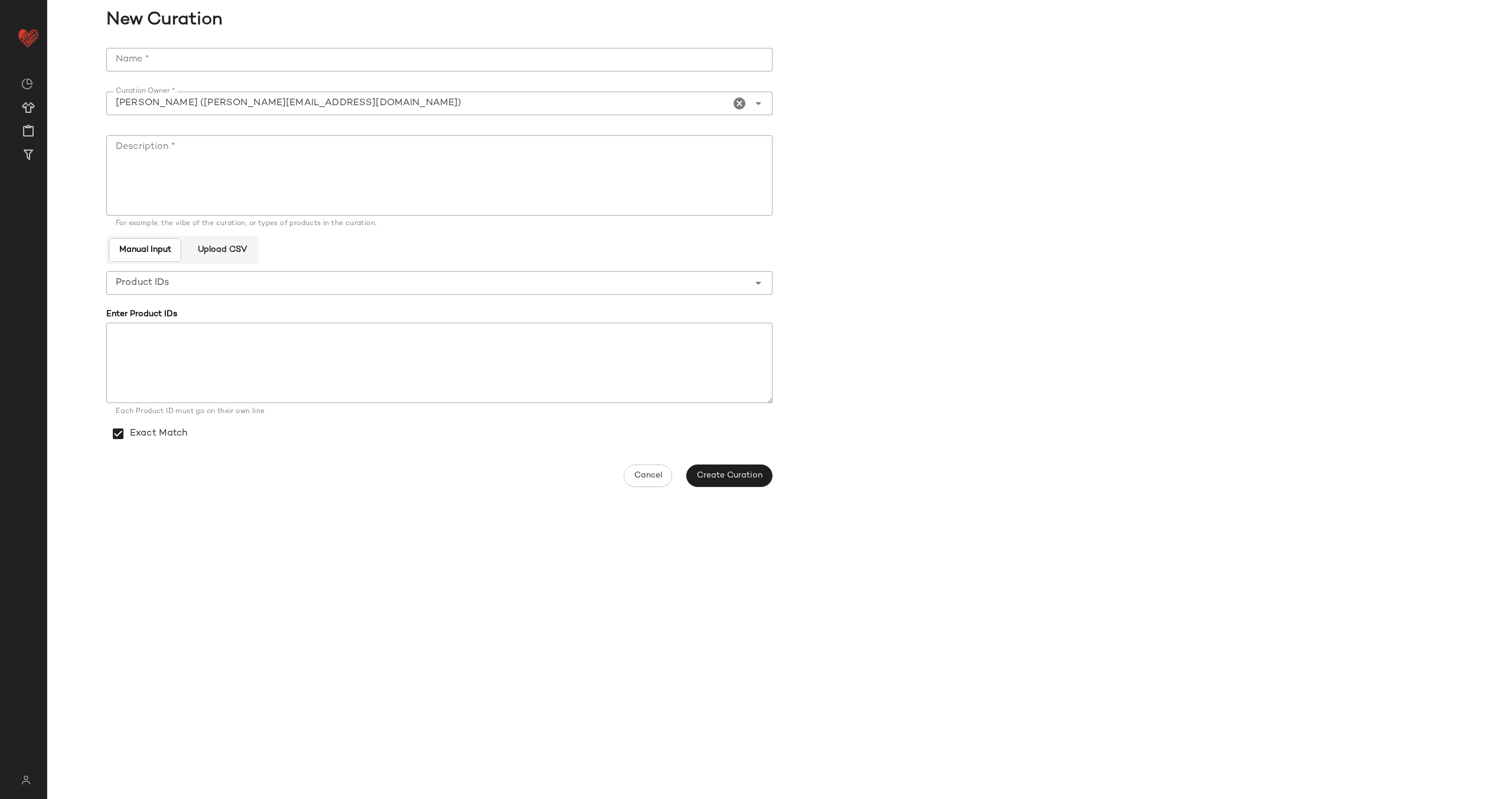
click at [268, 57] on input "Name *" at bounding box center [440, 60] width 666 height 24
type input "**********"
click at [309, 156] on textarea "Description *" at bounding box center [440, 175] width 666 height 81
paste textarea "**********"
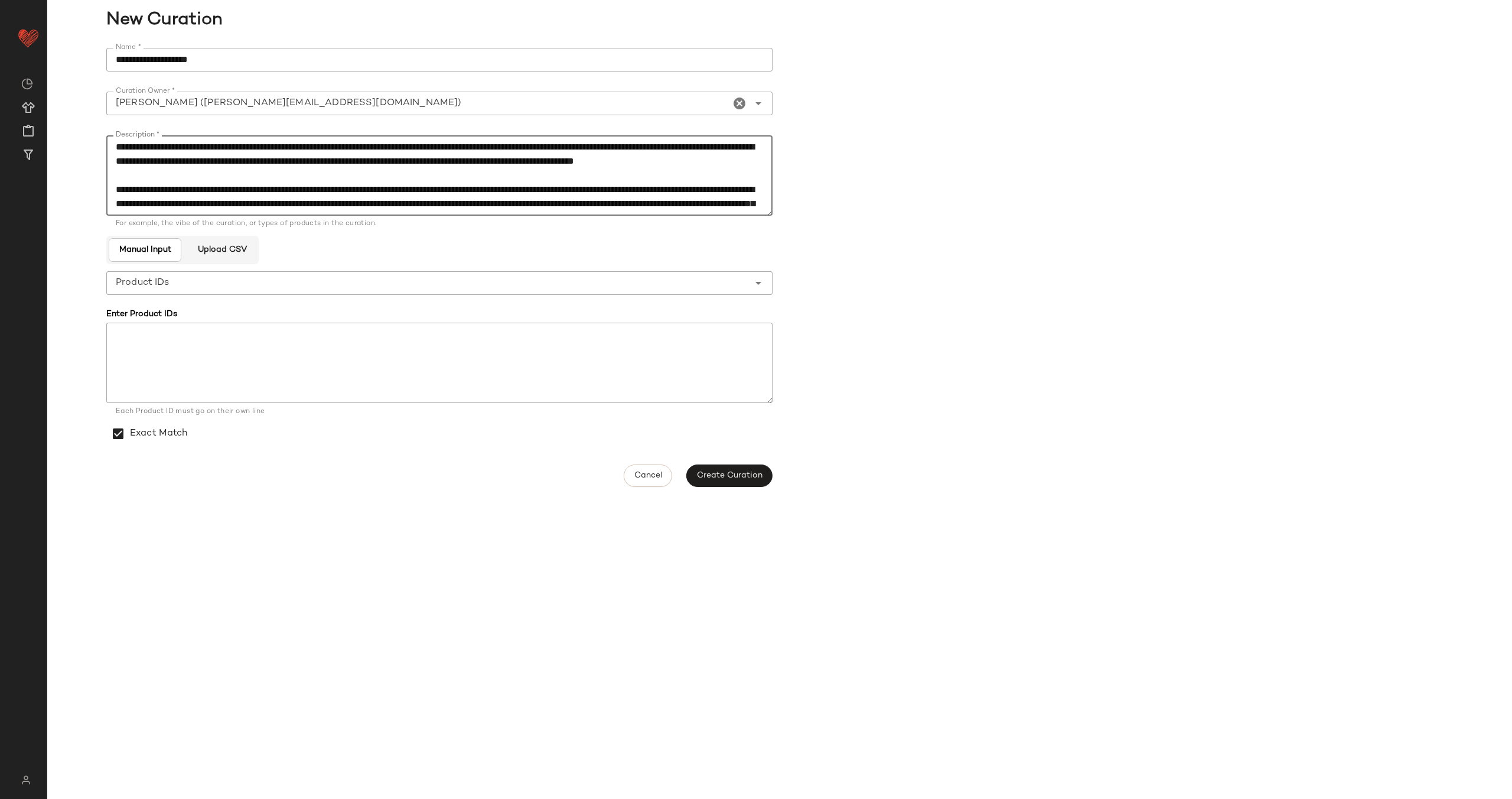
click at [110, 144] on textarea "Description *" at bounding box center [440, 175] width 666 height 81
type textarea "**********"
click at [750, 475] on span "Create Curation" at bounding box center [729, 475] width 66 height 10
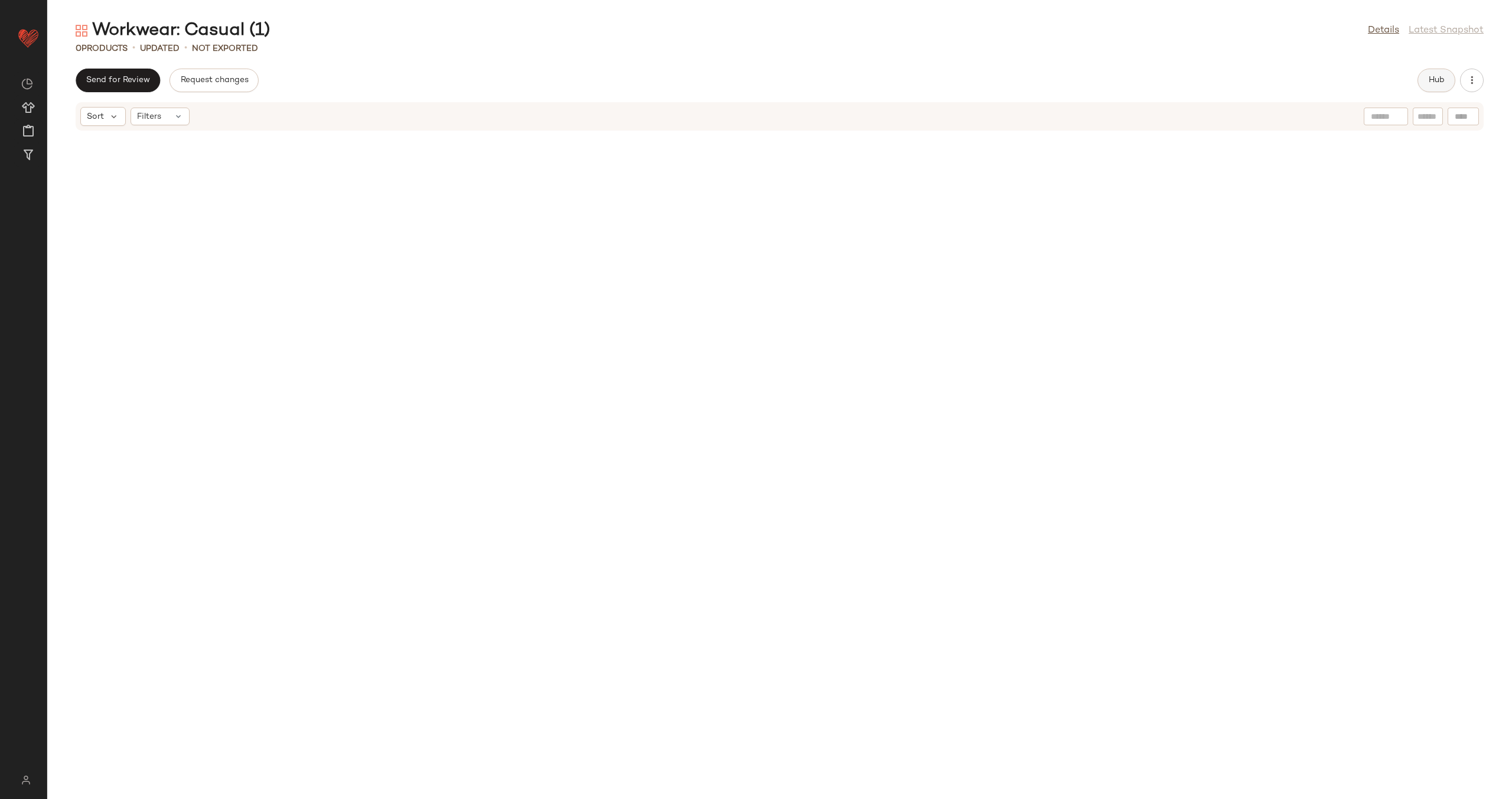
click at [1428, 81] on span "Hub" at bounding box center [1436, 80] width 16 height 10
click at [896, 121] on div "Filters (1)" at bounding box center [882, 116] width 64 height 18
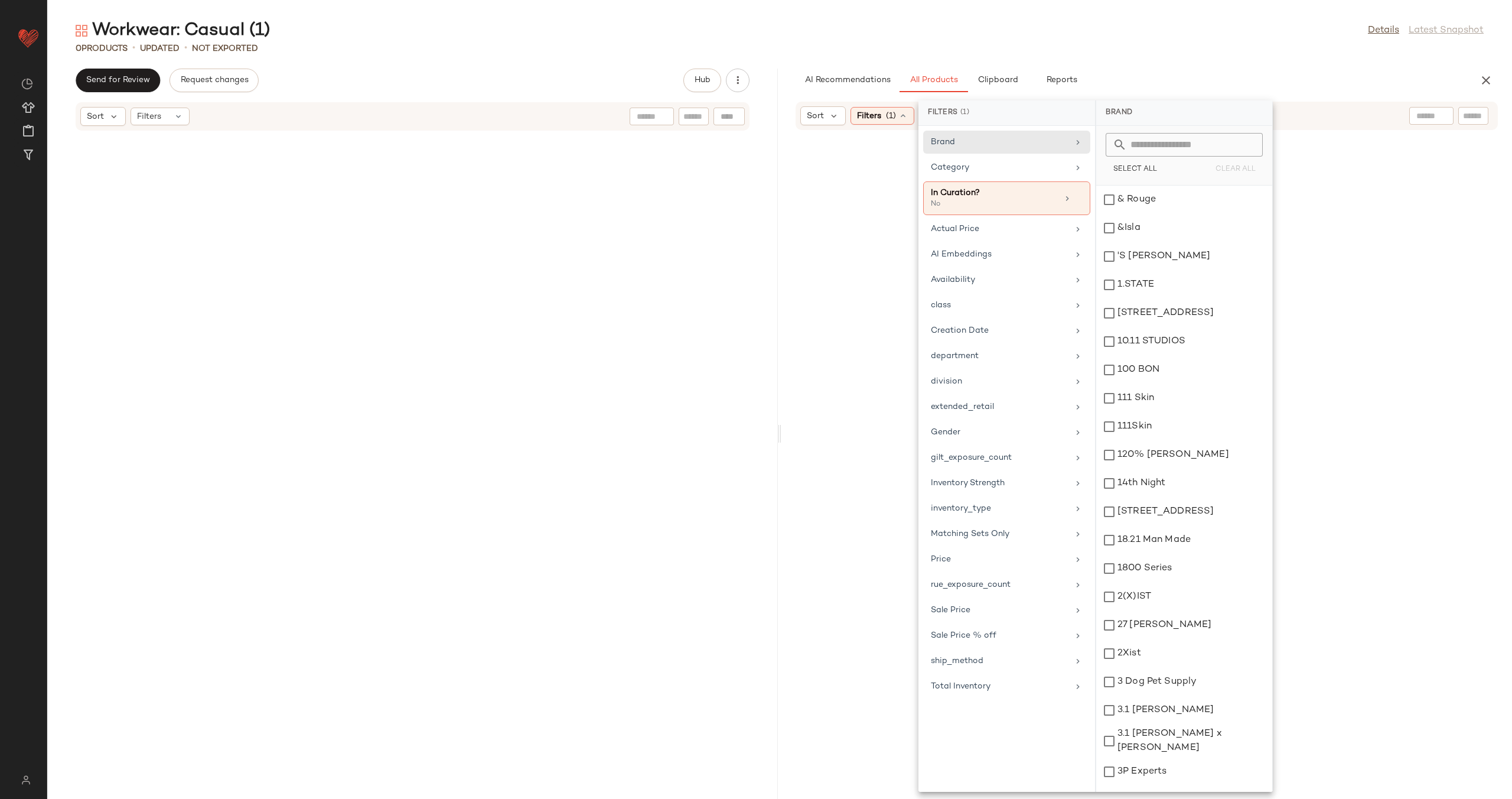
click at [819, 165] on div at bounding box center [1146, 478] width 726 height 692
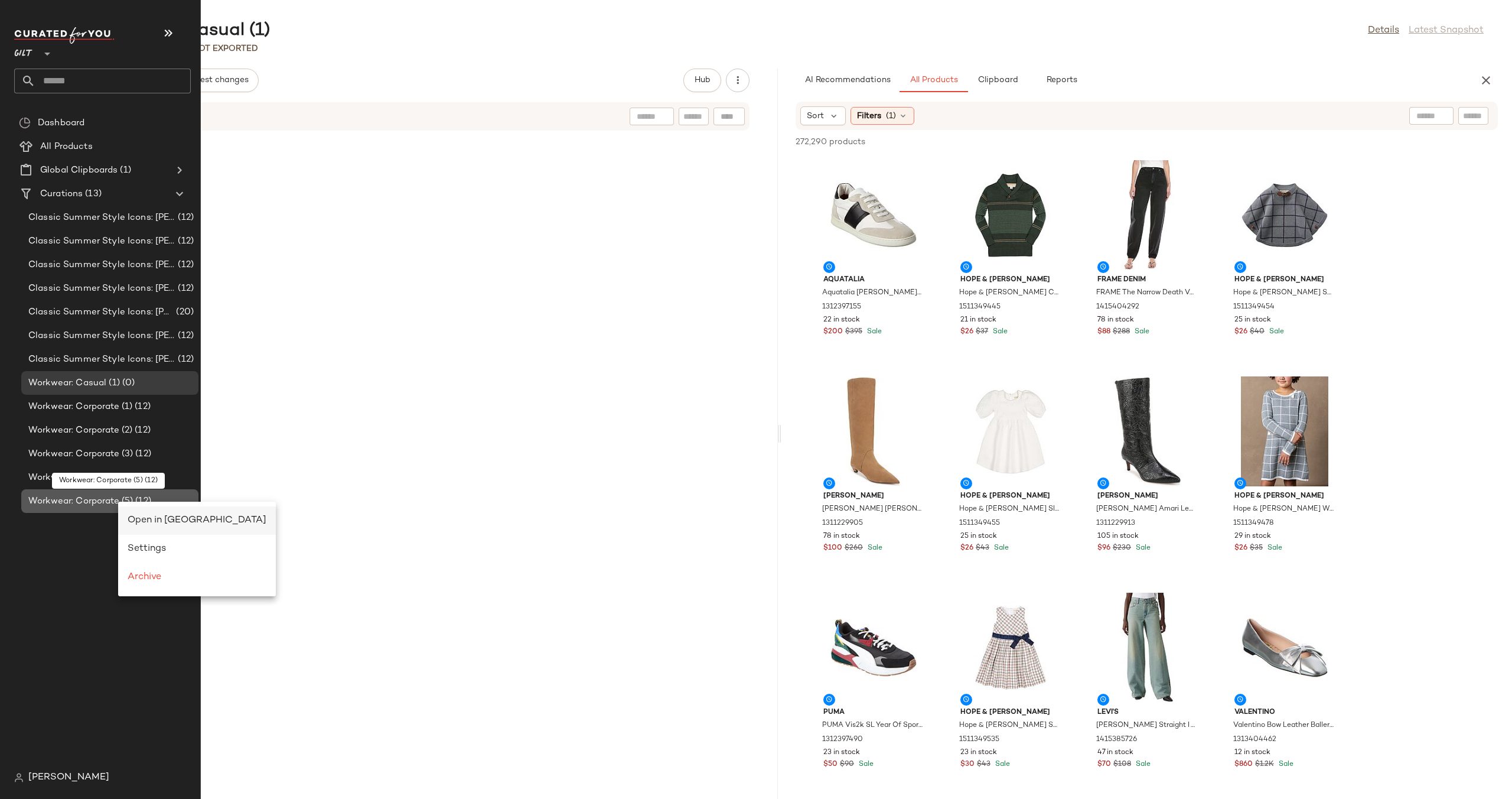
click at [147, 514] on div "Open in [GEOGRAPHIC_DATA]" at bounding box center [196, 520] width 138 height 14
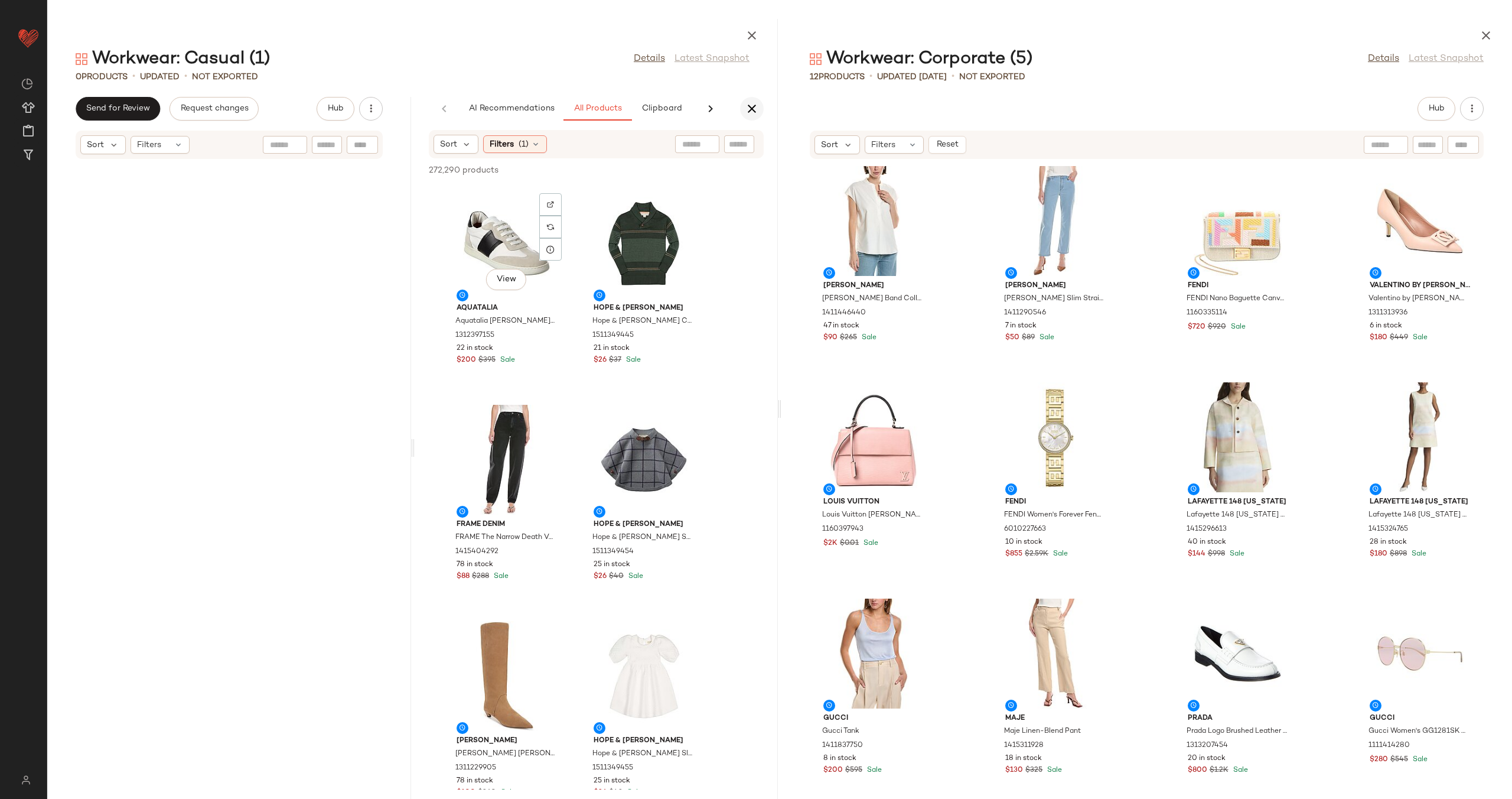
click at [750, 105] on icon "button" at bounding box center [751, 108] width 14 height 14
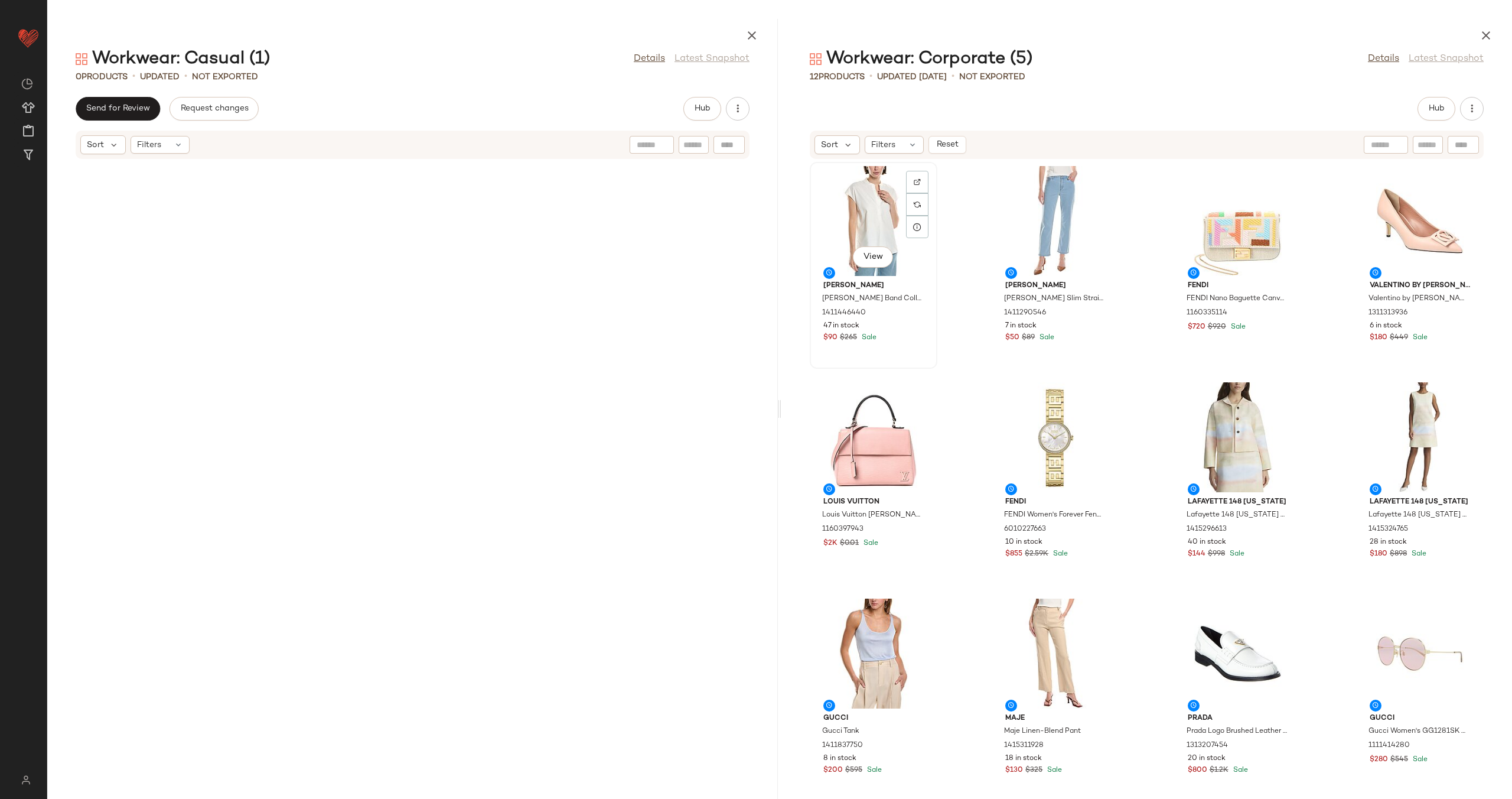
click at [885, 219] on div "View" at bounding box center [873, 221] width 119 height 110
click at [1014, 228] on div "View" at bounding box center [1055, 221] width 119 height 110
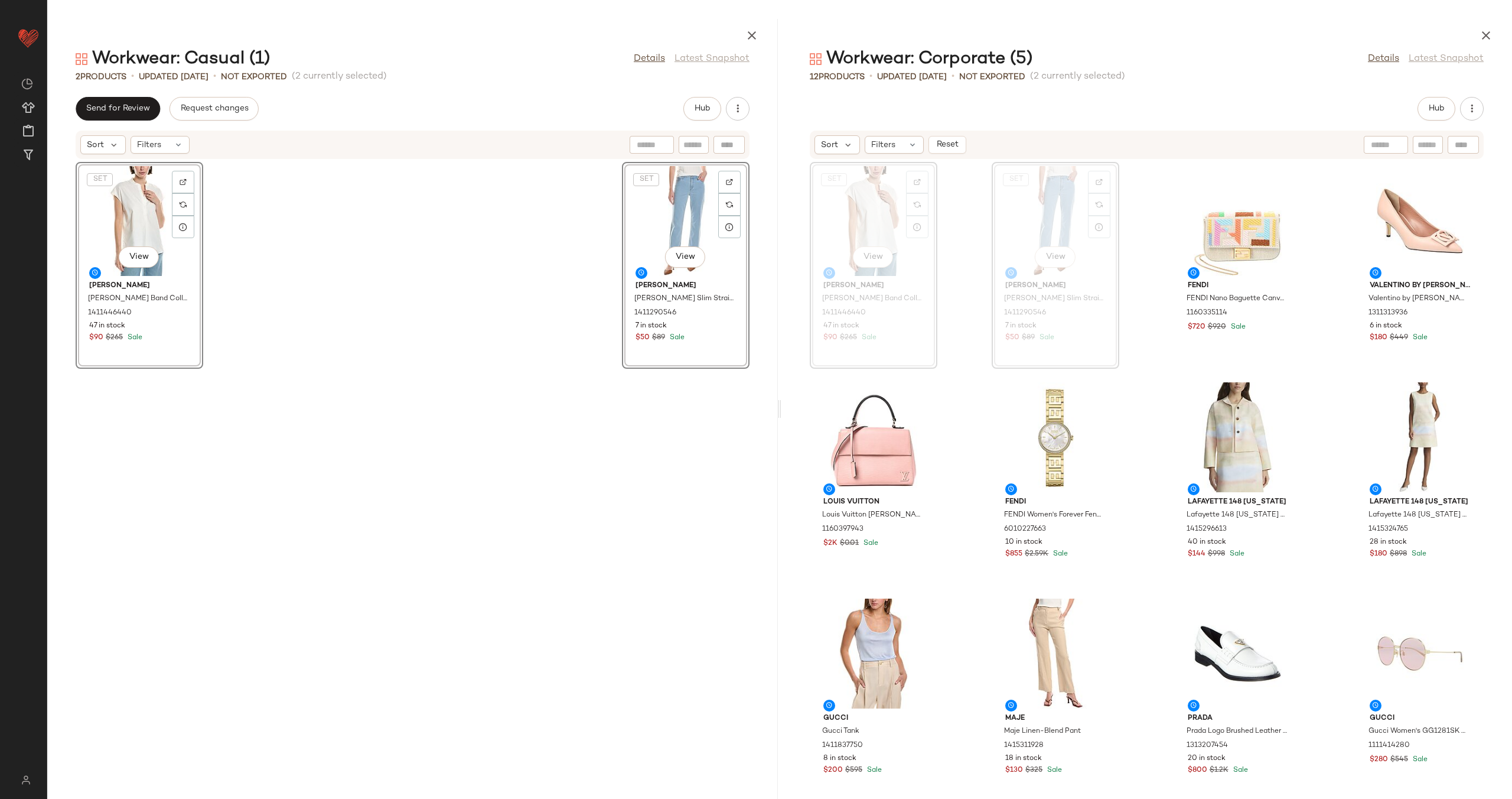
click at [954, 396] on div "SET View Vince Vince Band Collar Linen-Blend Popover 1411446440 47 in stock $90…" at bounding box center [1146, 472] width 730 height 625
click at [867, 647] on div "View" at bounding box center [873, 653] width 119 height 110
click at [1015, 641] on div "View" at bounding box center [1055, 653] width 119 height 110
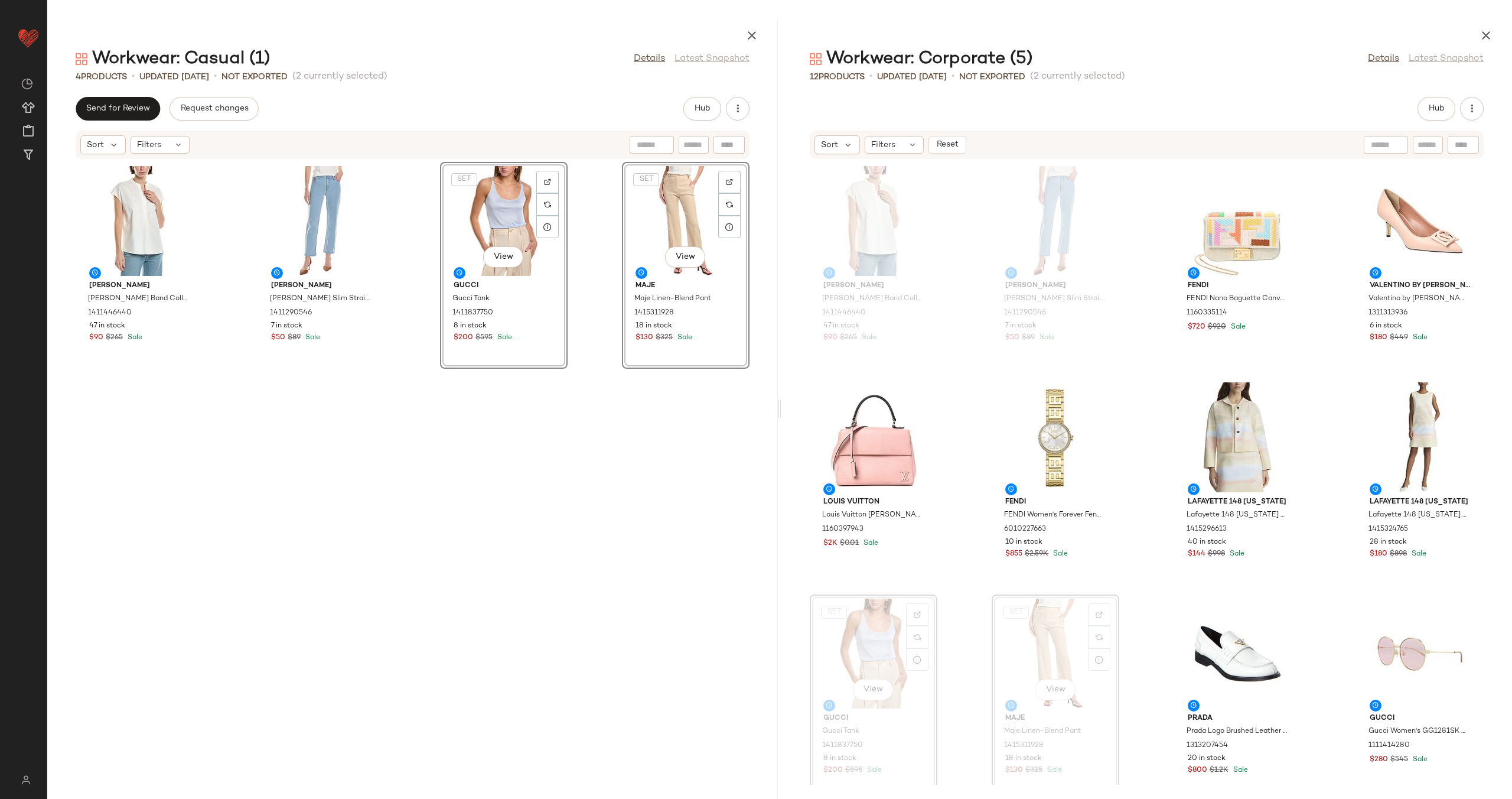
click at [603, 292] on div "Vince Vince Band Collar Linen-Blend Popover 1411446440 47 in stock $90 $265 Sal…" at bounding box center [412, 472] width 730 height 625
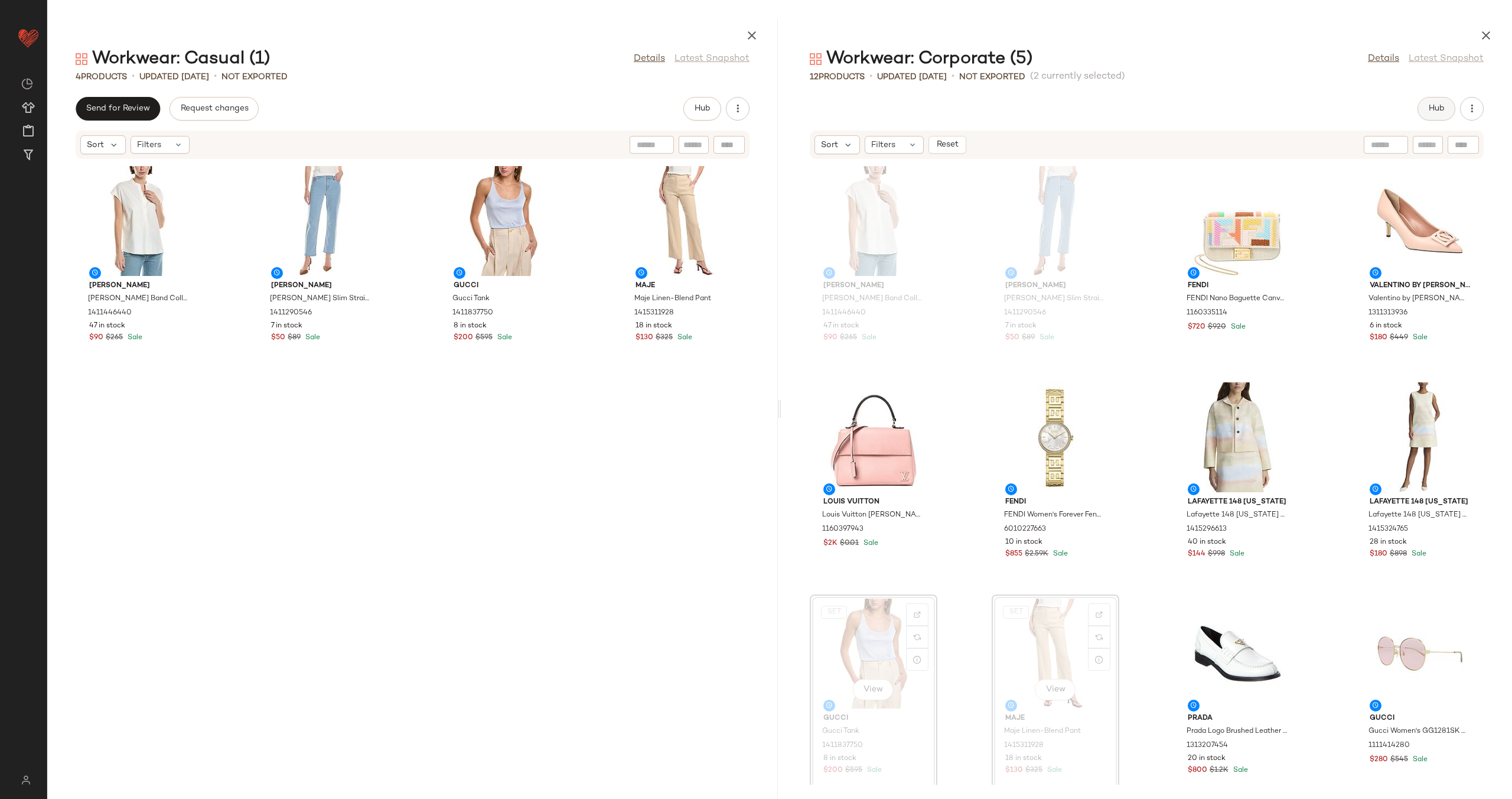
click at [1433, 104] on span "Hub" at bounding box center [1436, 108] width 16 height 10
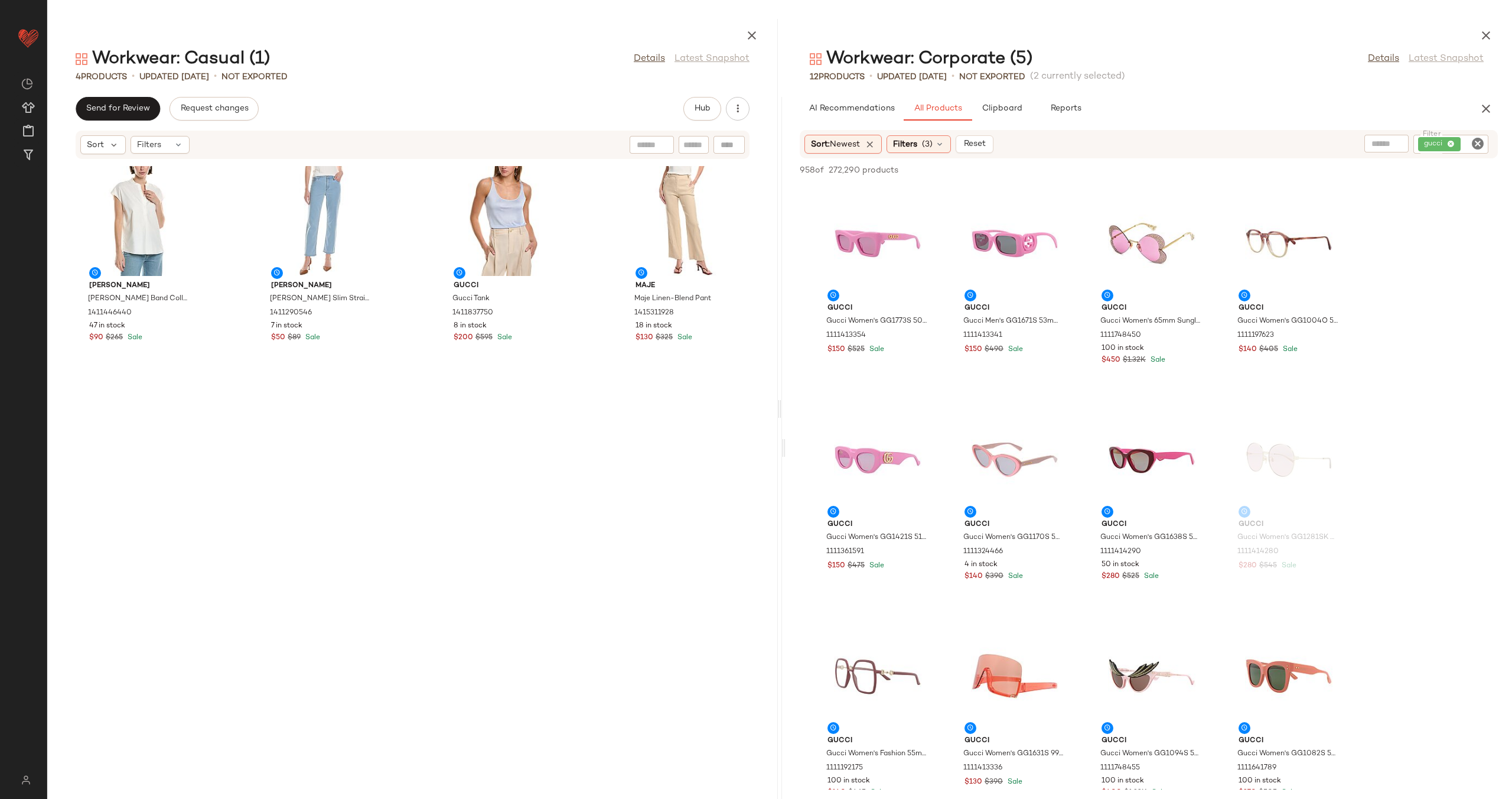
drag, startPoint x: 1146, startPoint y: 446, endPoint x: 784, endPoint y: 441, distance: 362.0
click at [784, 441] on div "Workwear: Corporate (5) Details Latest Snapshot 12 Products • updated Aug 12th …" at bounding box center [1146, 409] width 730 height 780
click at [1481, 147] on icon "Clear Filter" at bounding box center [1477, 143] width 14 height 14
click at [1359, 138] on input "text" at bounding box center [1351, 144] width 30 height 13
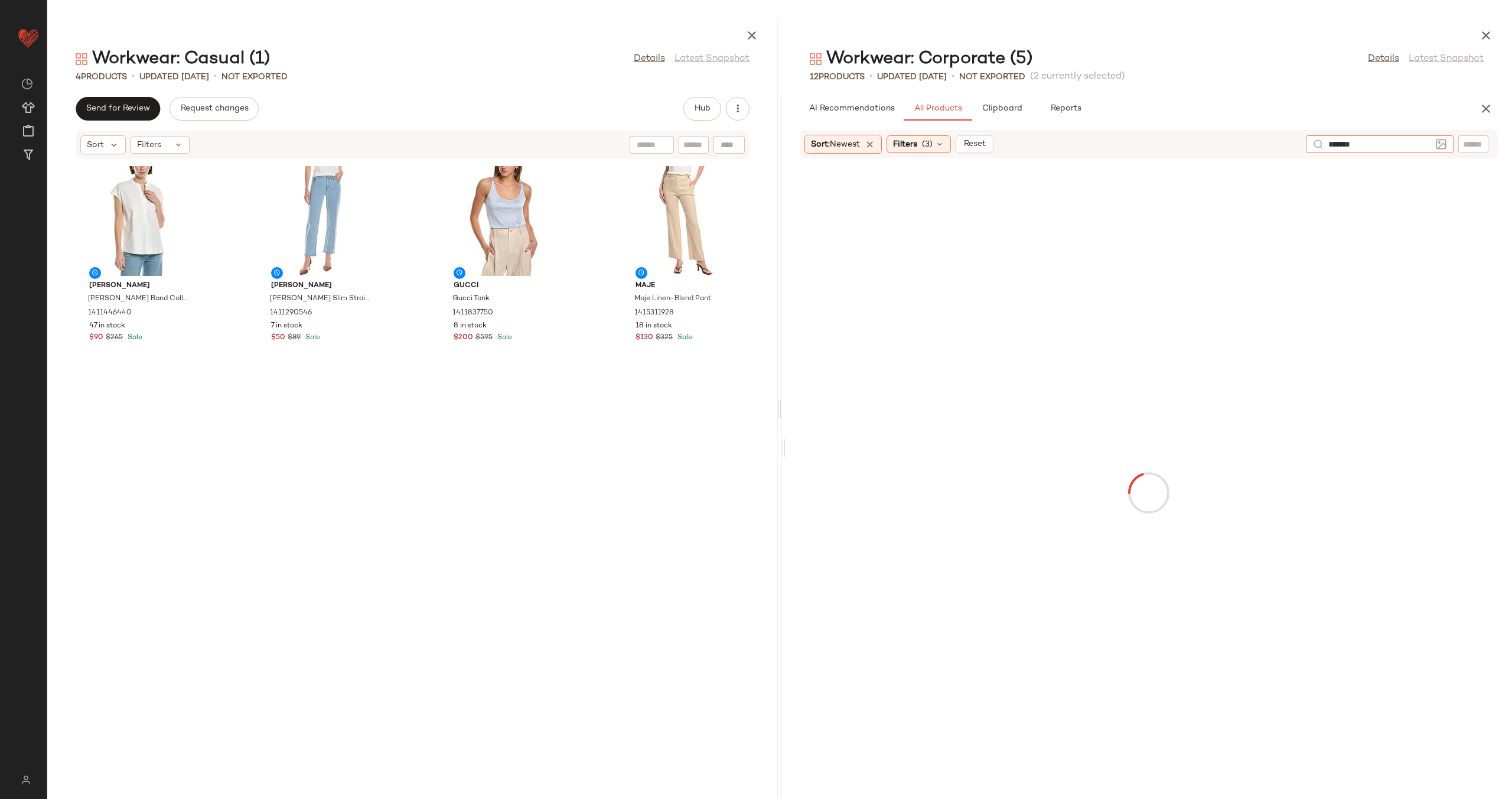
type input "********"
type input "******"
click at [930, 138] on span "(3)" at bounding box center [927, 144] width 10 height 13
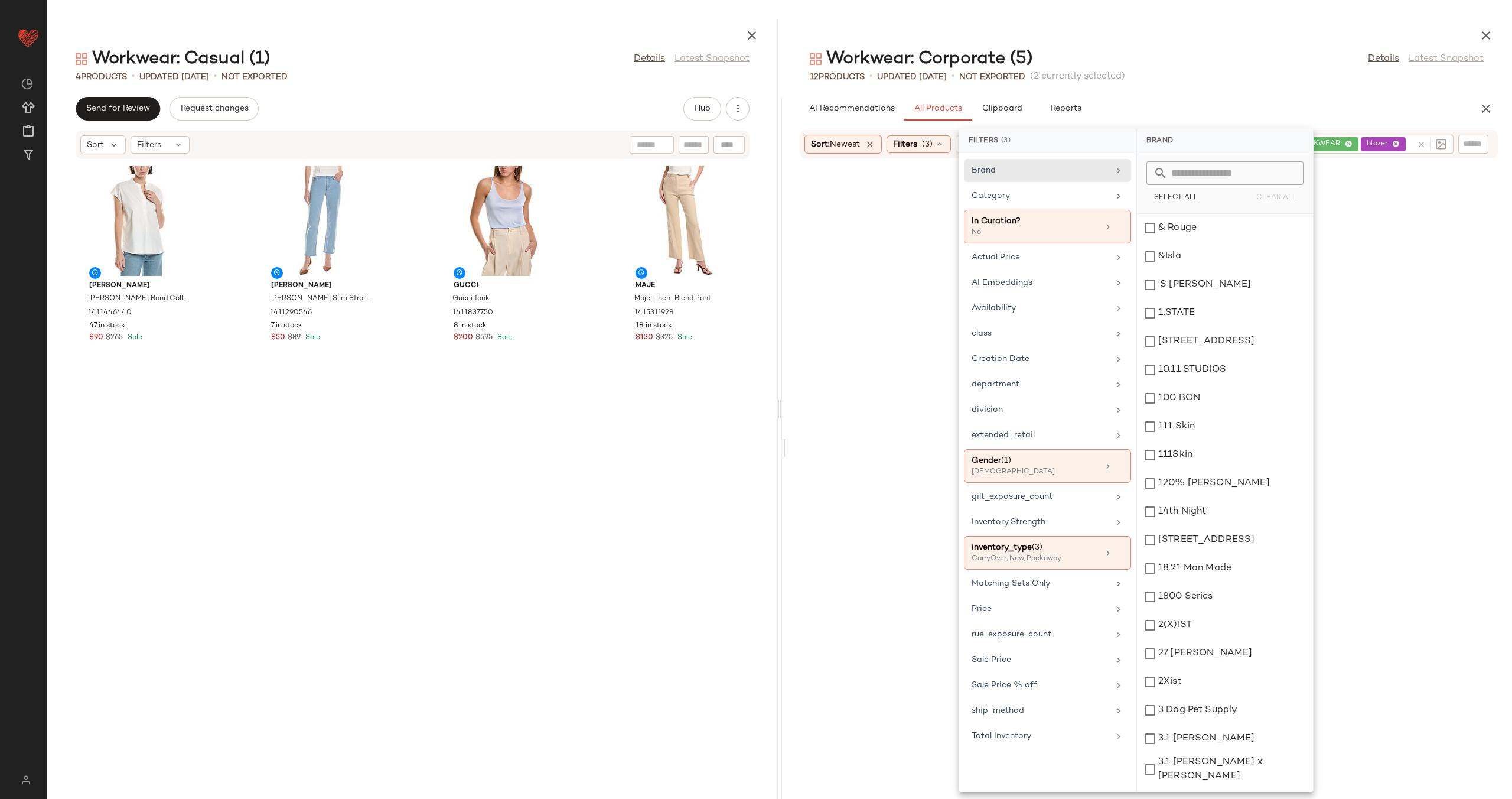
click at [1357, 454] on div at bounding box center [1148, 492] width 722 height 664
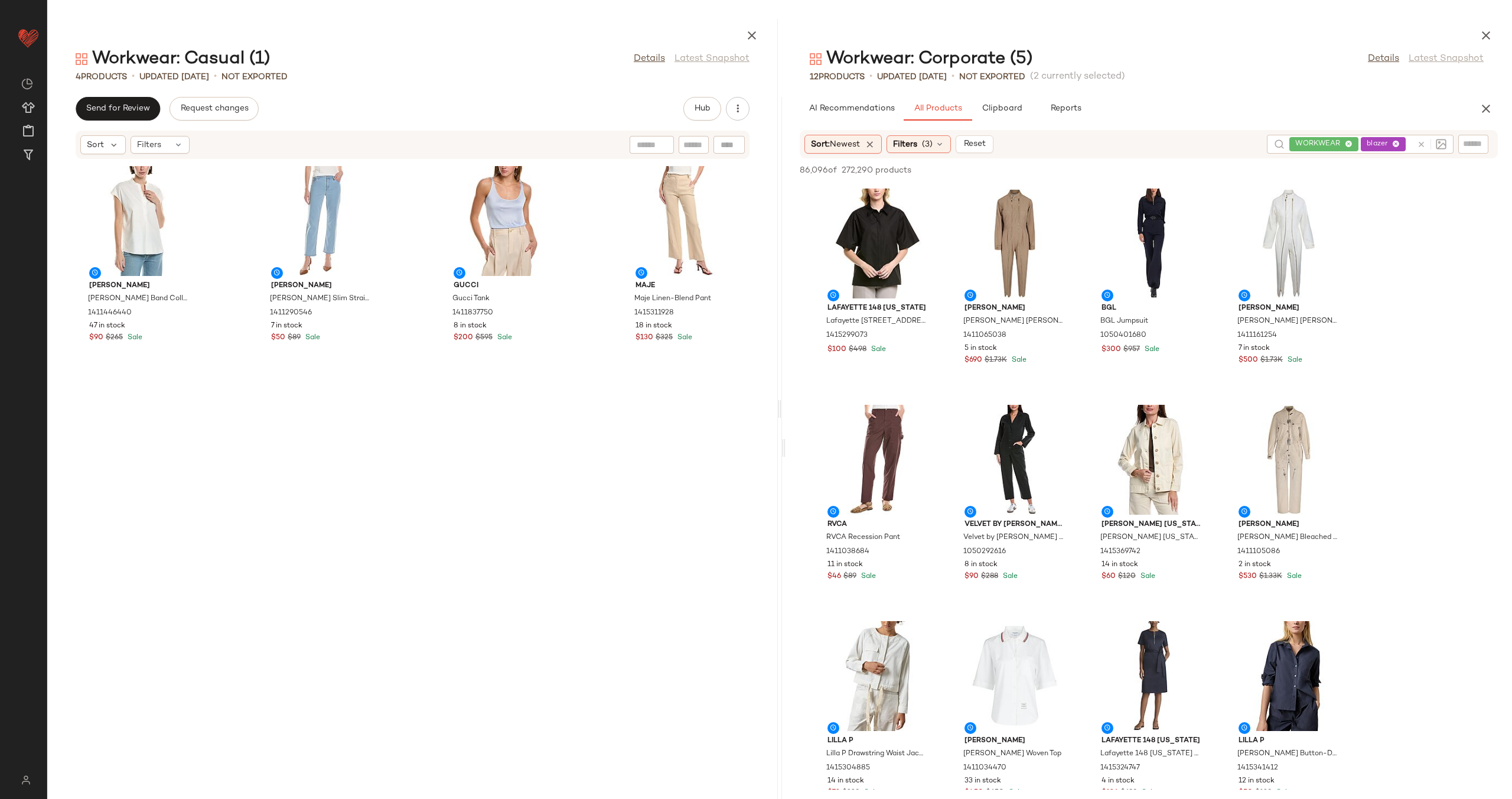
click at [1408, 147] on input "text" at bounding box center [1410, 144] width 4 height 13
type input "**********"
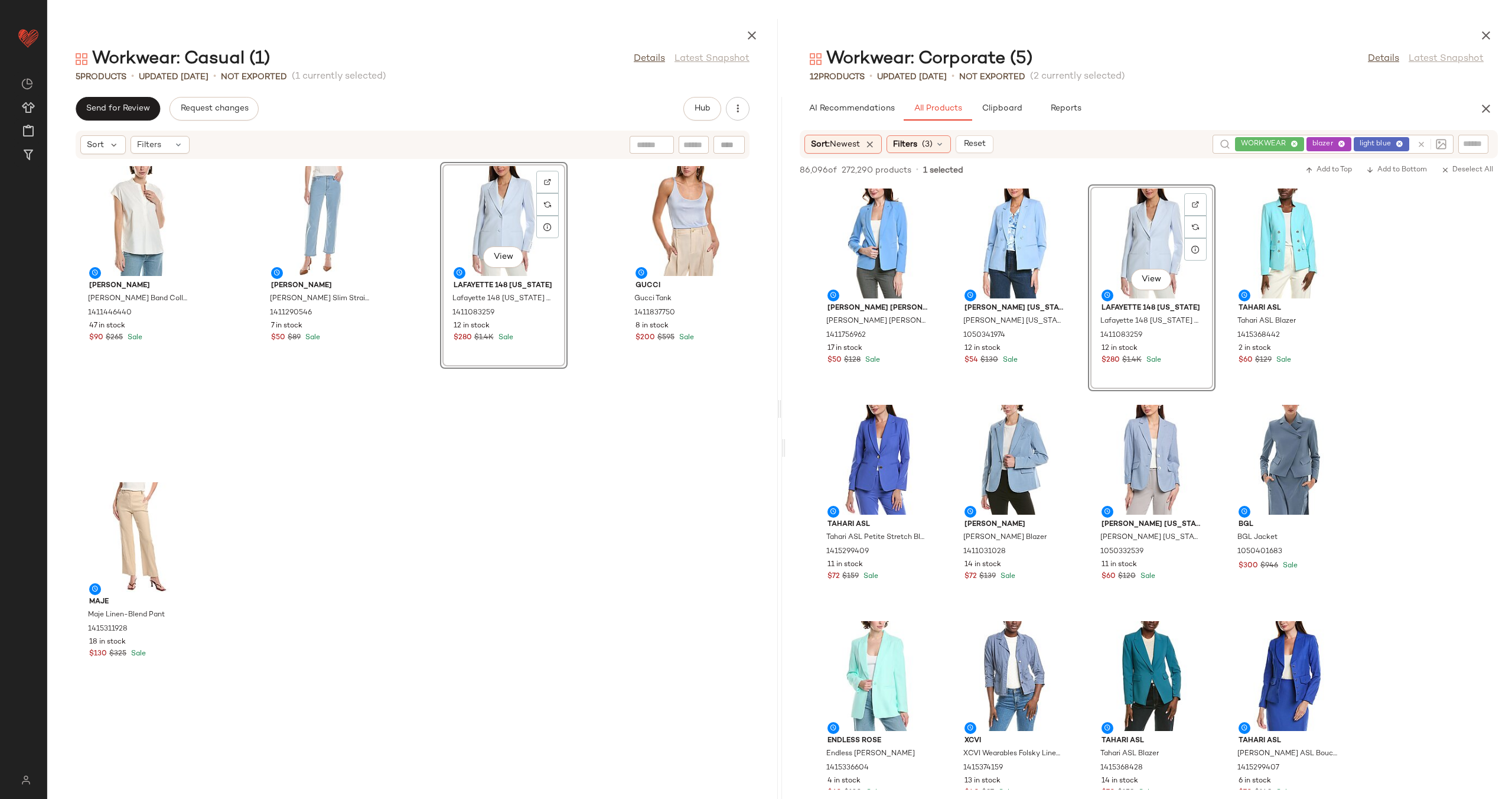
click at [486, 405] on div "View Lafayette 148 New York Lafayette 148 New York Blazer 1411083259 12 in stoc…" at bounding box center [503, 315] width 127 height 307
click at [1422, 149] on icon at bounding box center [1421, 144] width 9 height 9
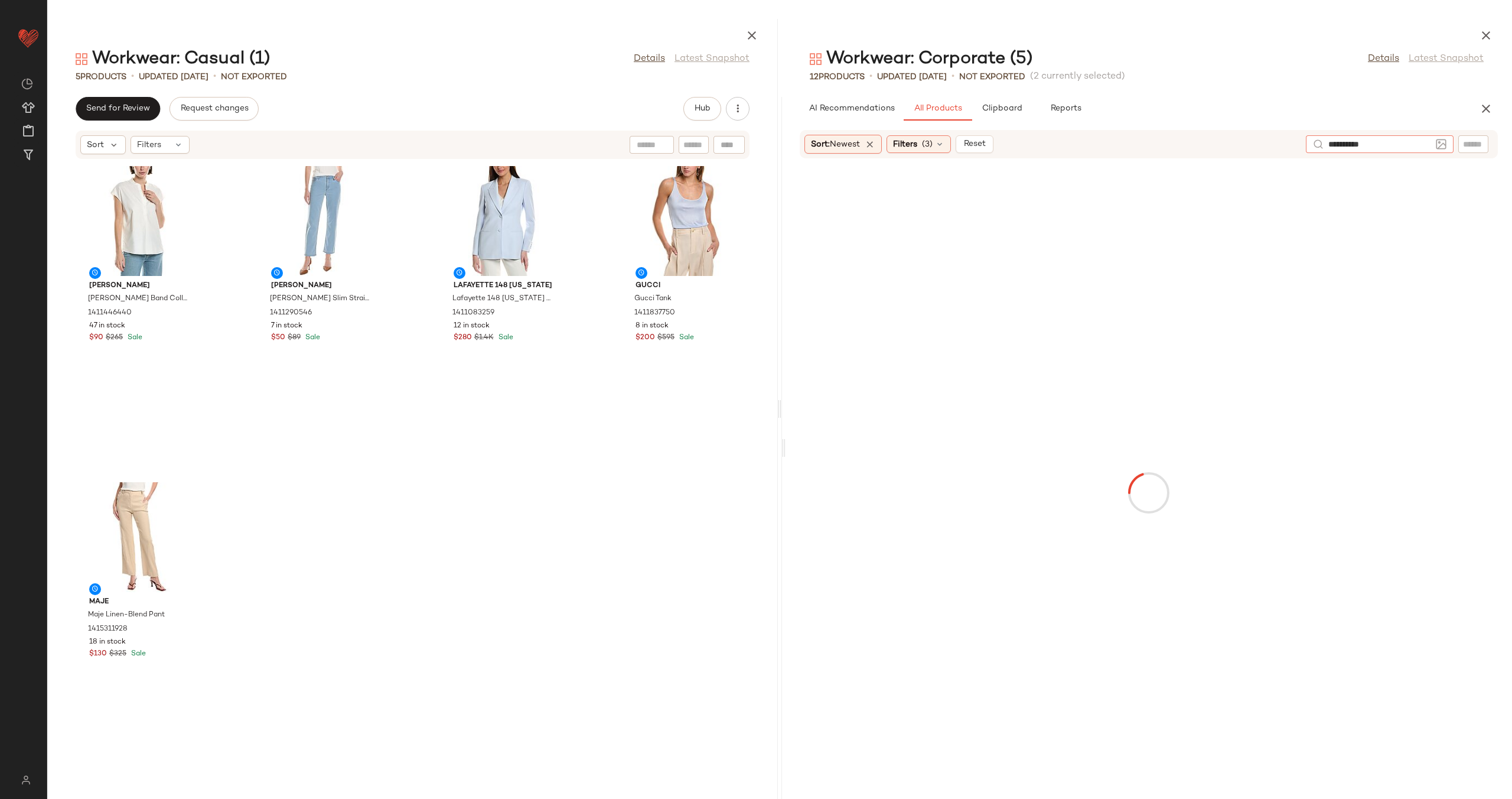
type input "**********"
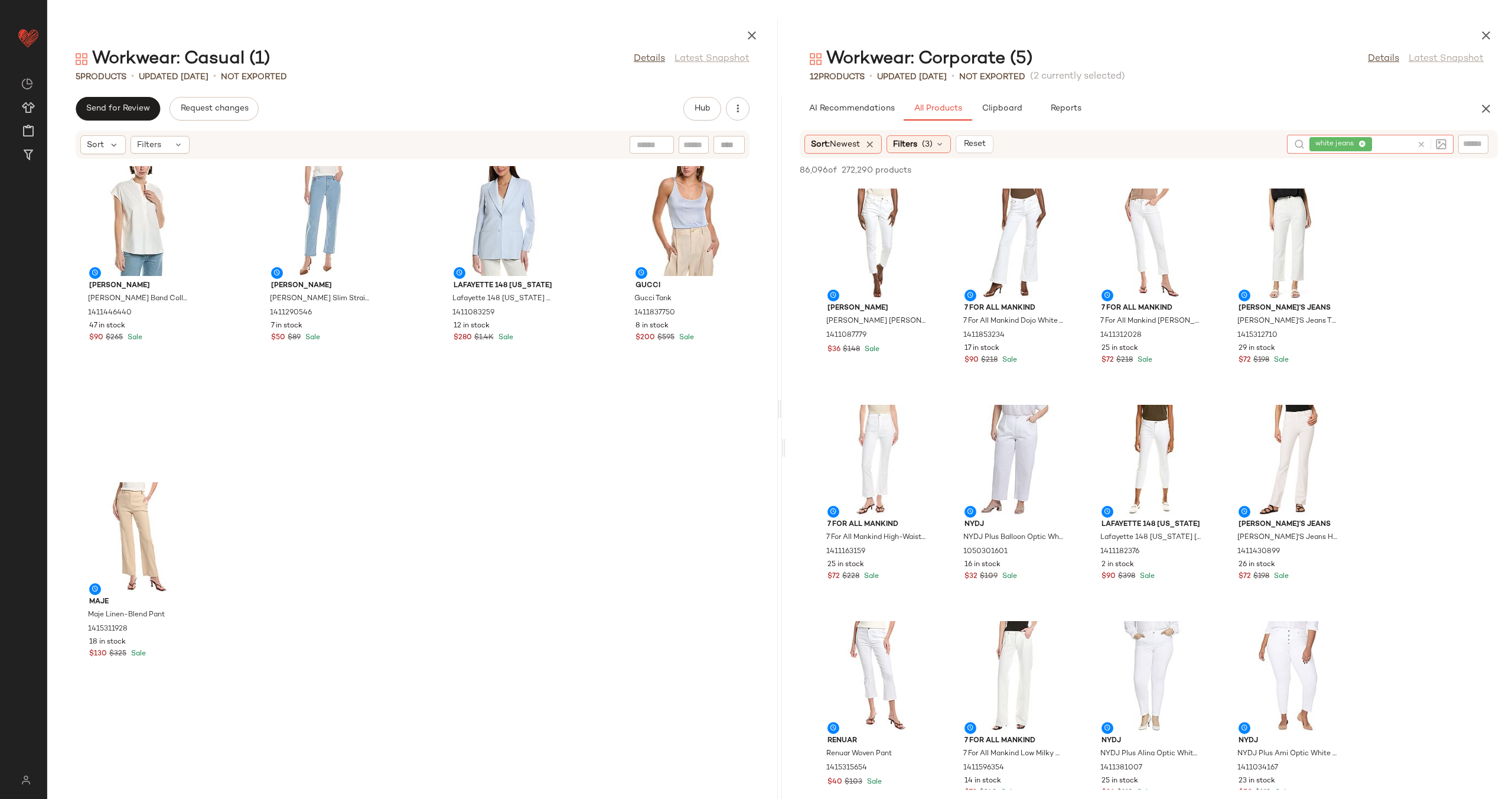
click at [881, 458] on div at bounding box center [877, 460] width 119 height 110
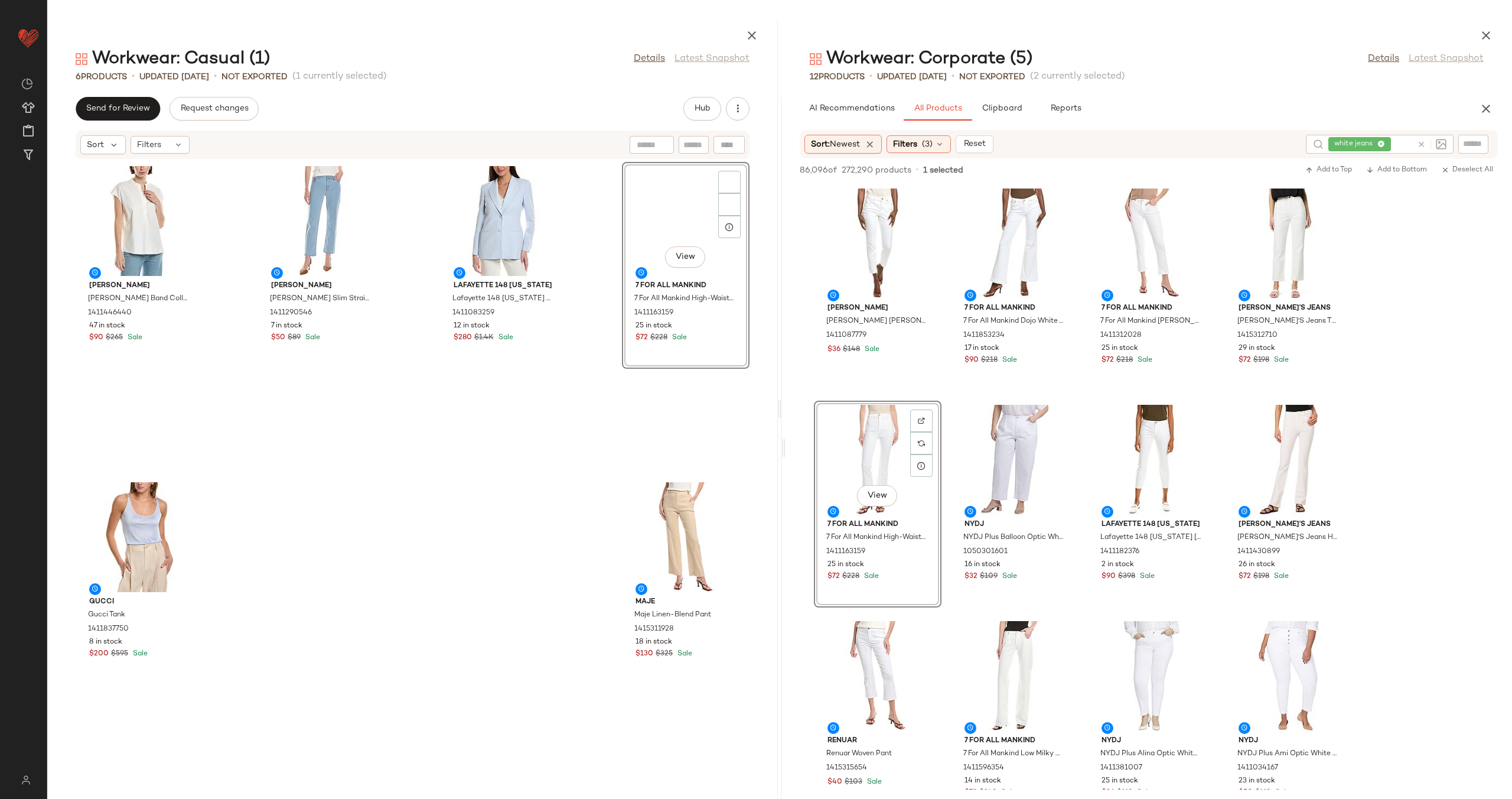
click at [594, 400] on div "Vince Vince Band Collar Linen-Blend Popover 1411446440 47 in stock $90 $265 Sal…" at bounding box center [412, 472] width 730 height 625
click at [659, 231] on div "View" at bounding box center [685, 221] width 119 height 110
click at [1417, 141] on icon at bounding box center [1421, 144] width 9 height 9
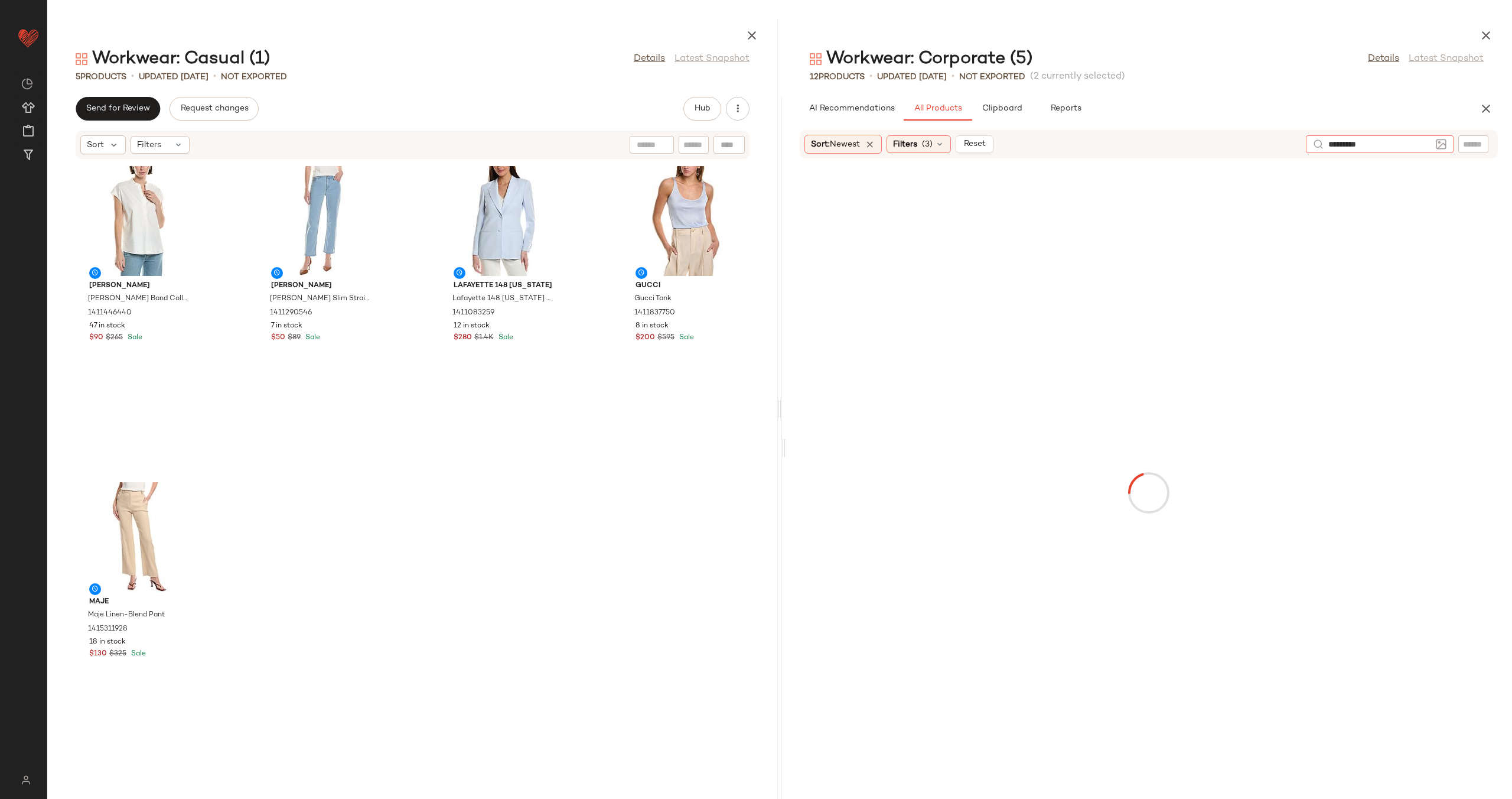
type input "**********"
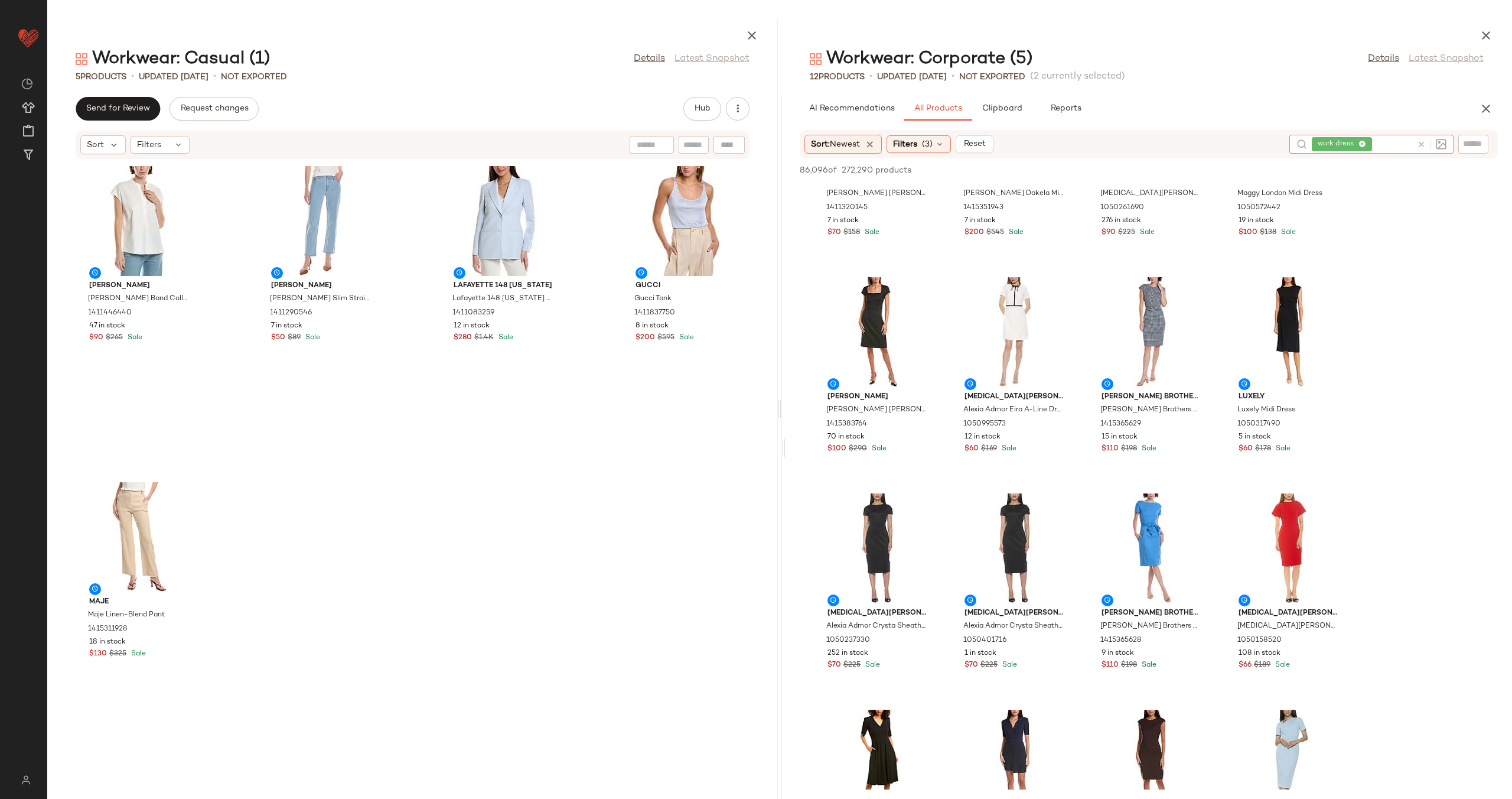
scroll to position [2190, 0]
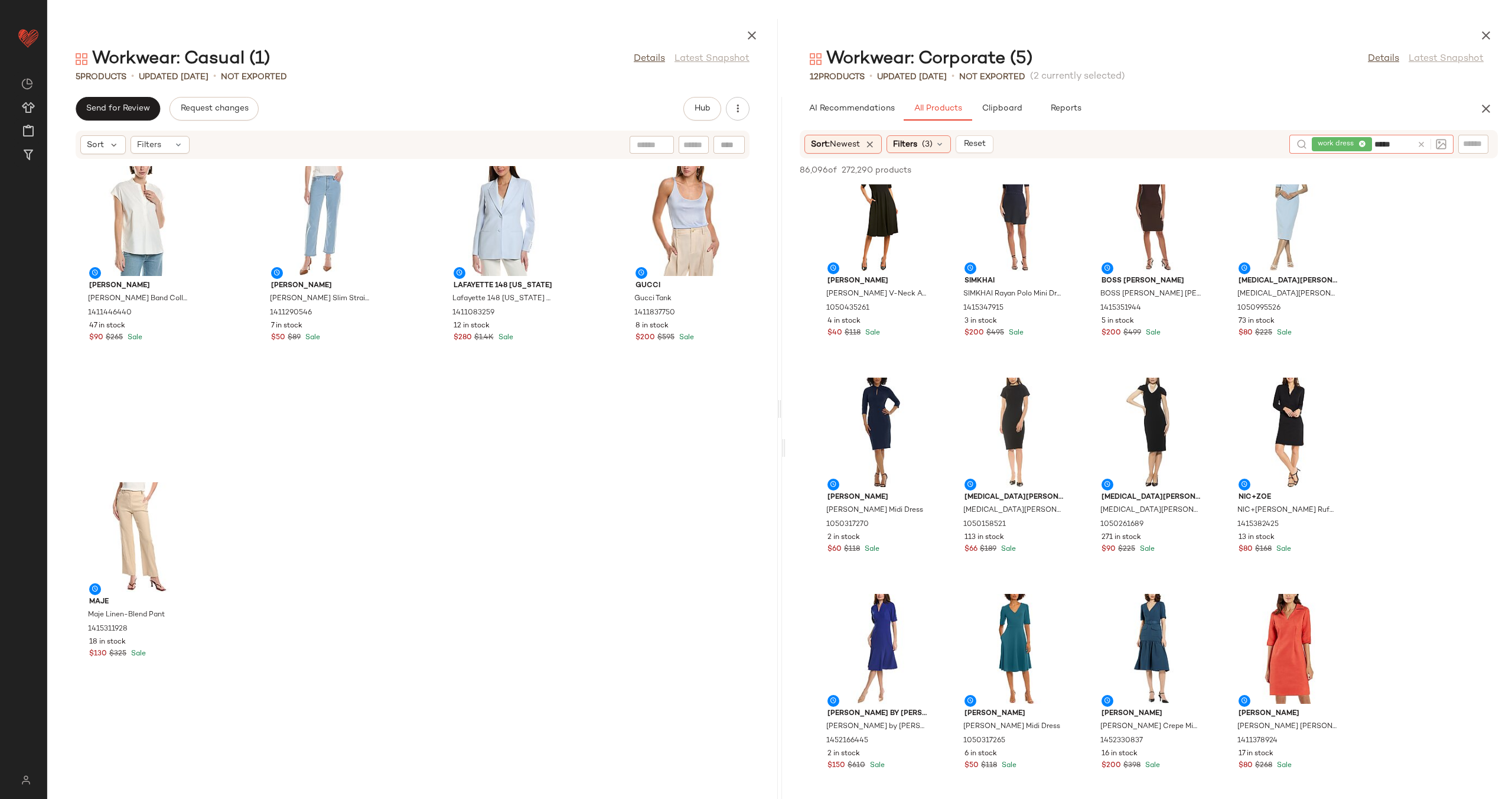
type input "******"
type input "*****"
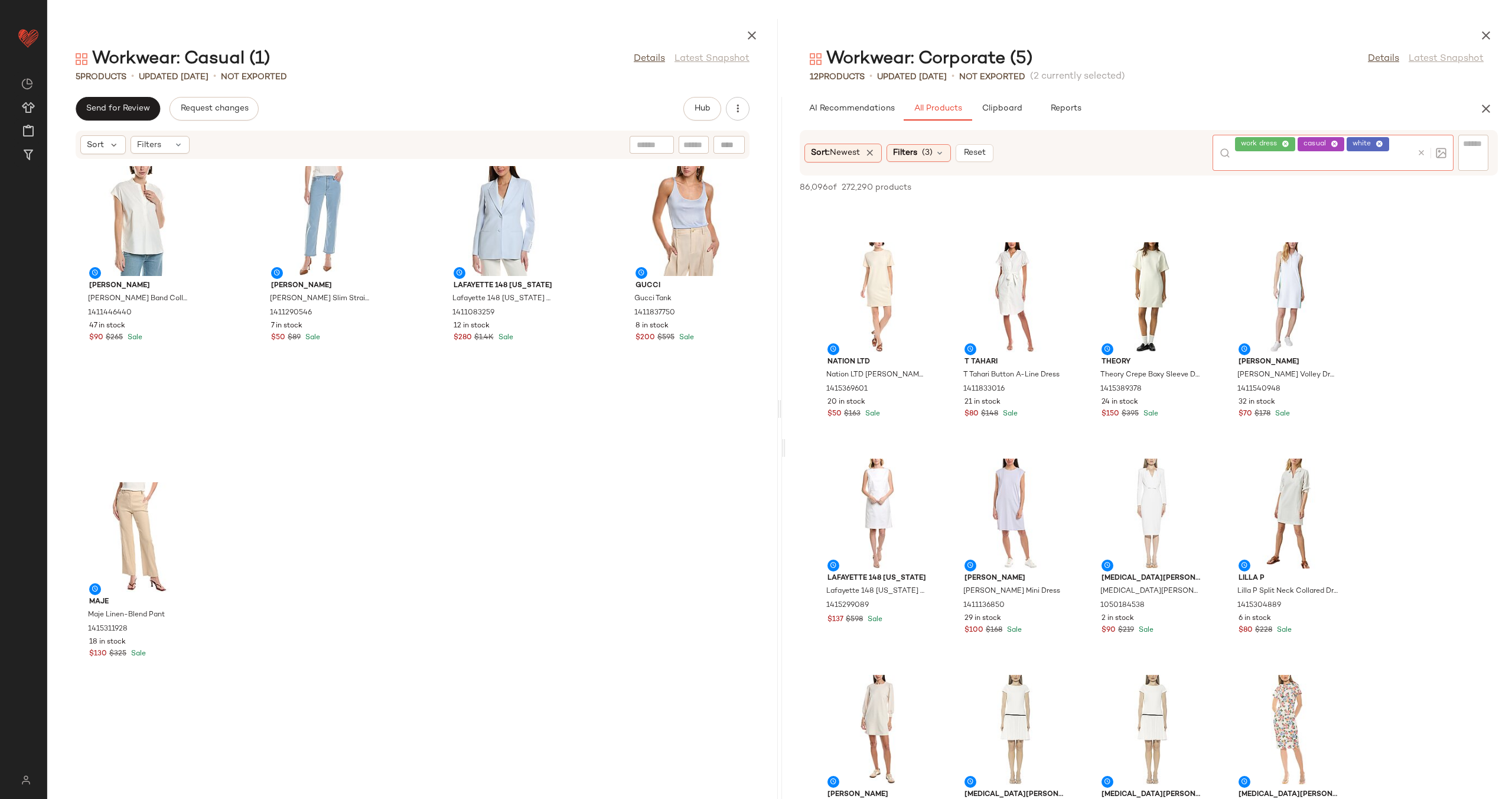
scroll to position [651, 0]
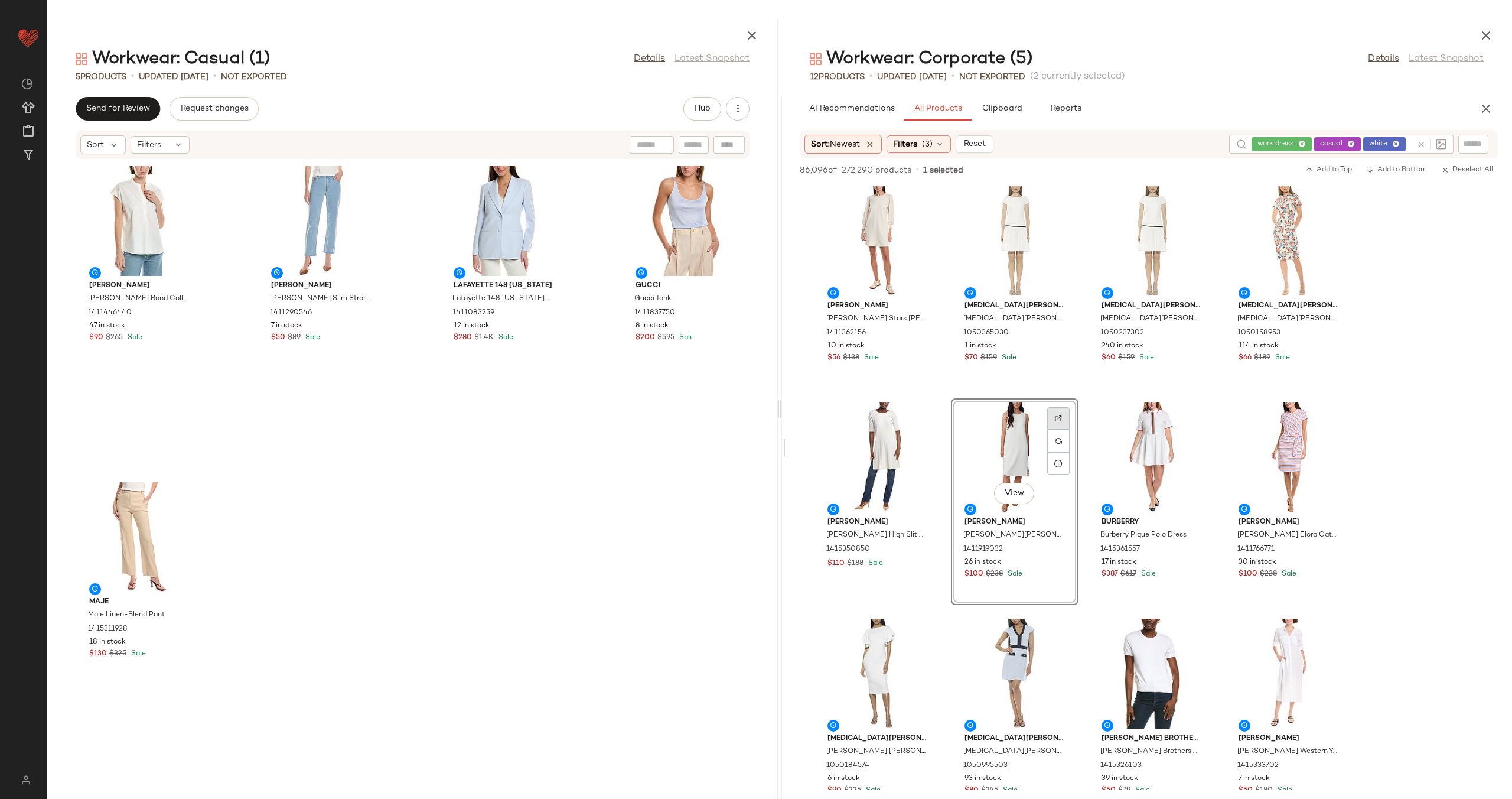
click at [1059, 429] on div at bounding box center [1058, 441] width 22 height 22
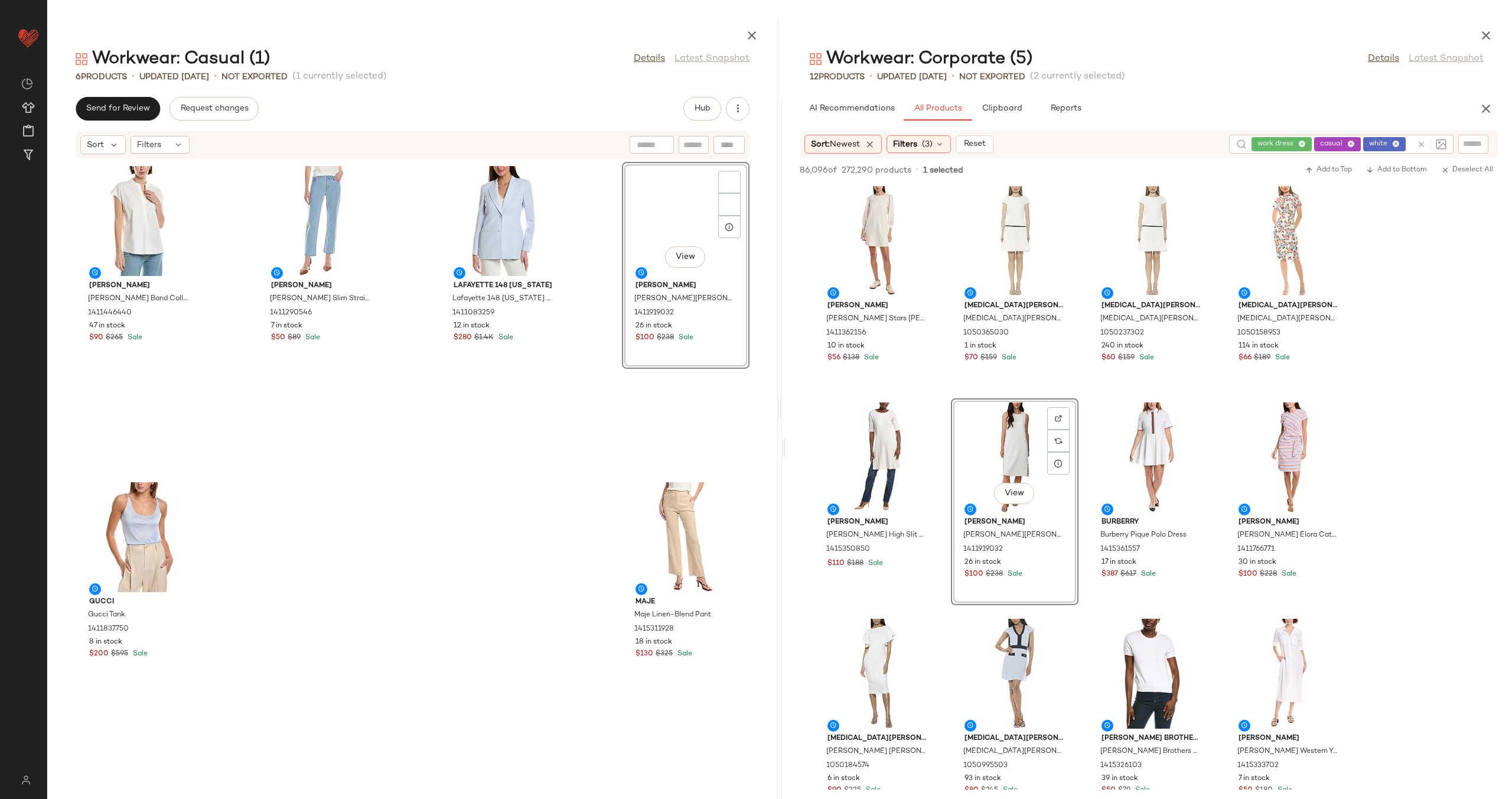
click at [588, 416] on div "Vince Vince Band Collar Linen-Blend Popover 1411446440 47 in stock $90 $265 Sal…" at bounding box center [412, 472] width 730 height 625
click at [1419, 142] on div at bounding box center [1429, 144] width 34 height 19
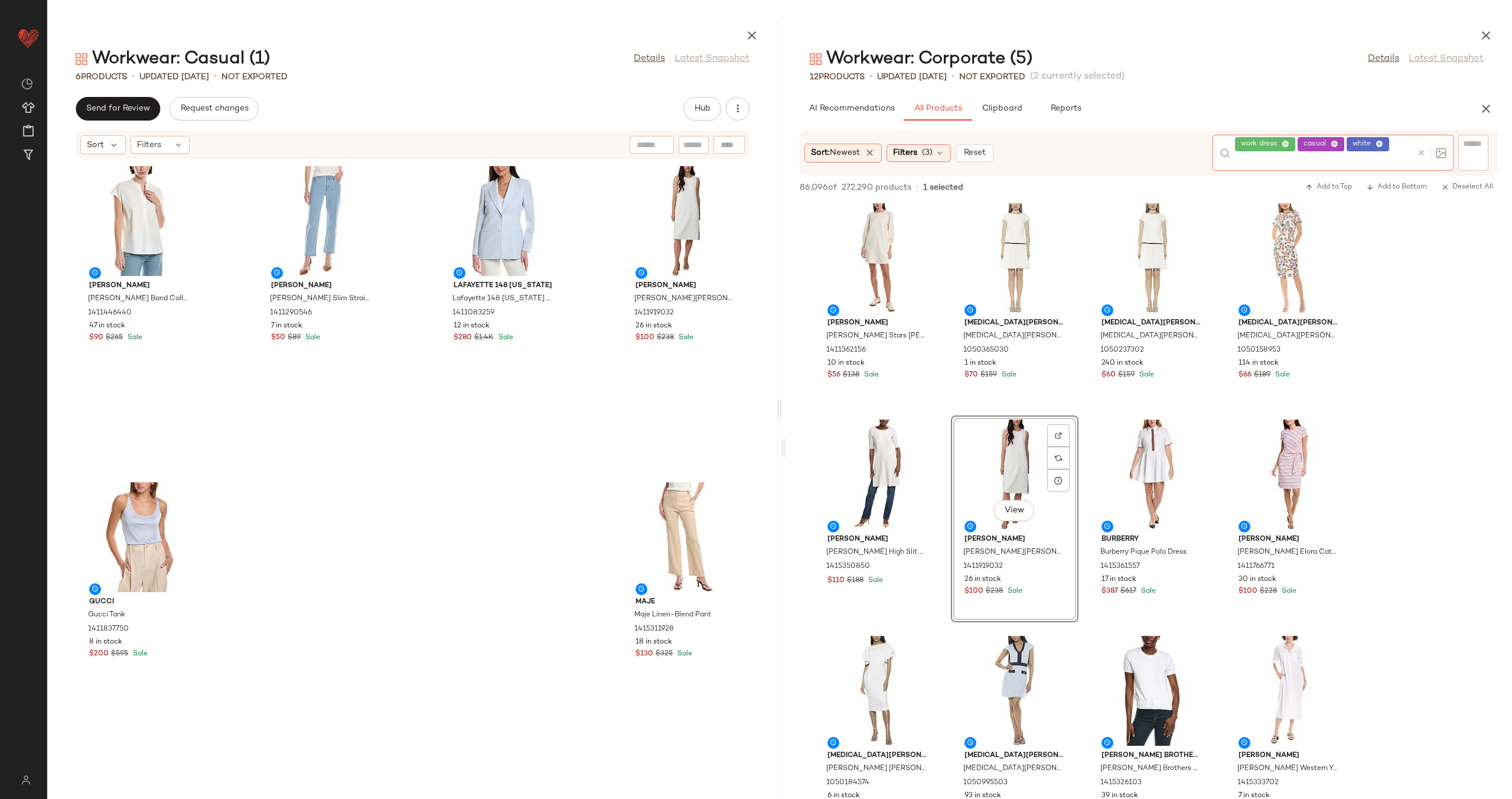
click at [1423, 152] on icon at bounding box center [1421, 153] width 9 height 9
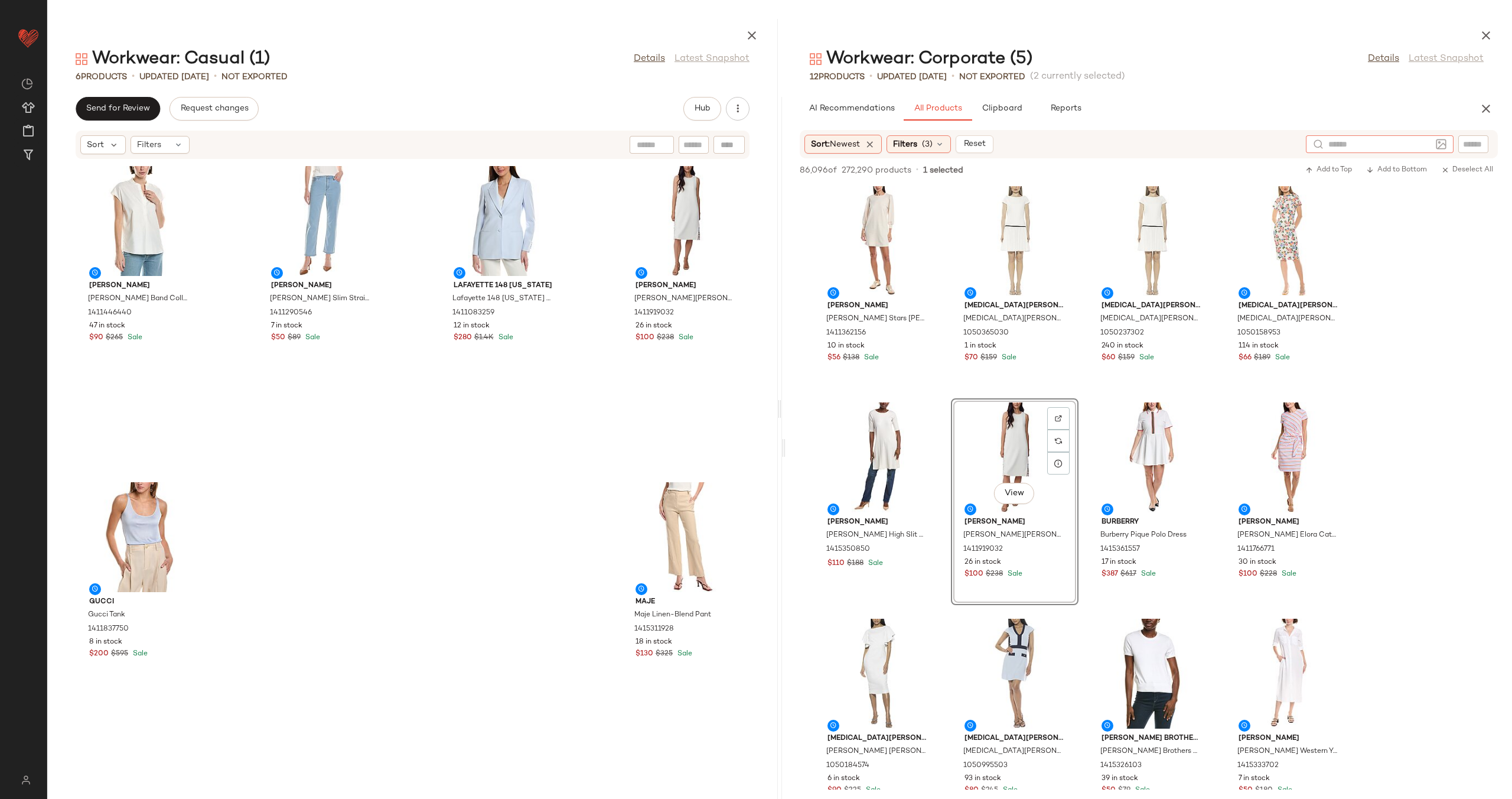
click at [1378, 143] on input "text" at bounding box center [1379, 144] width 103 height 13
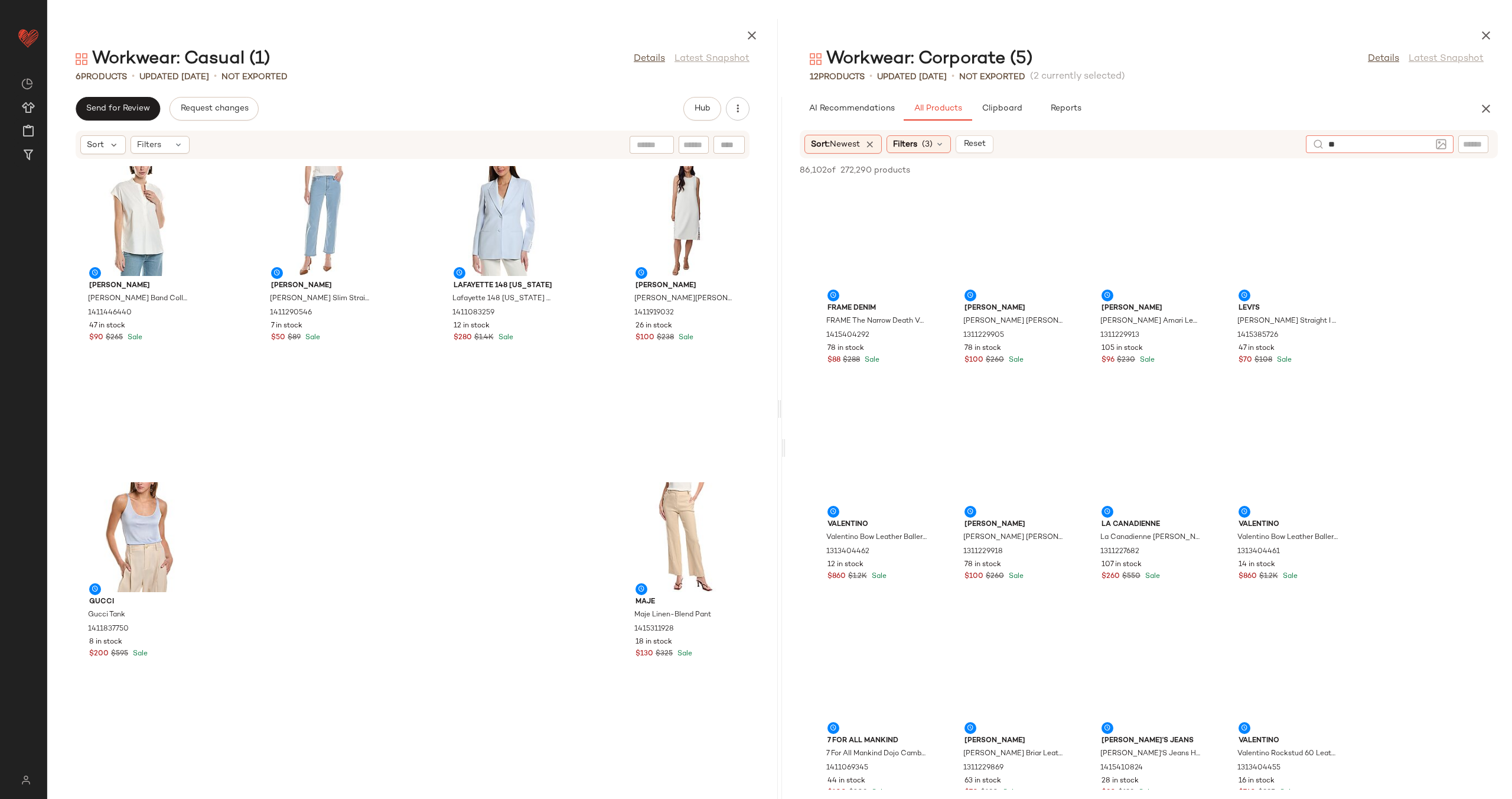
type input "*"
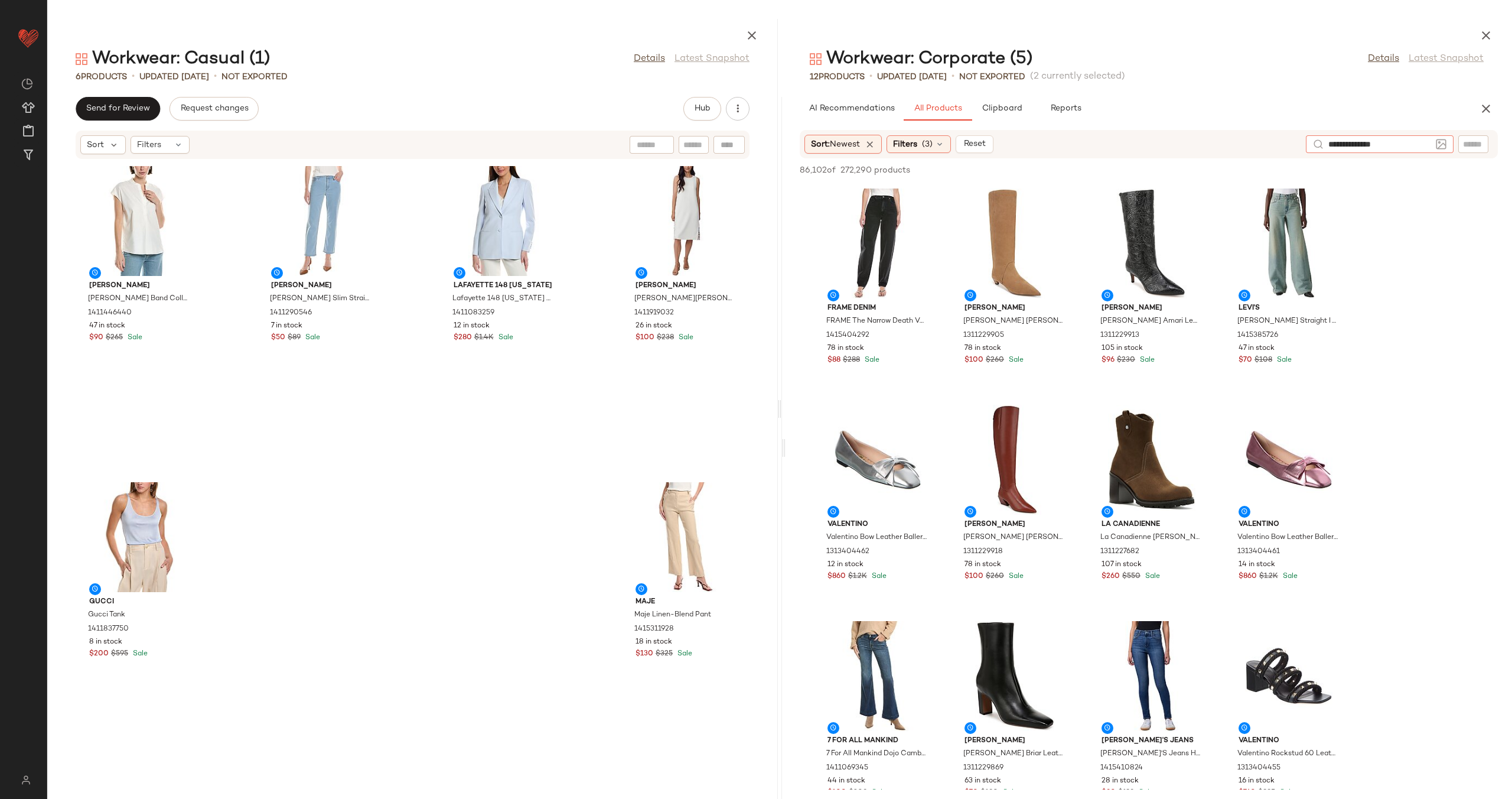
type input "**********"
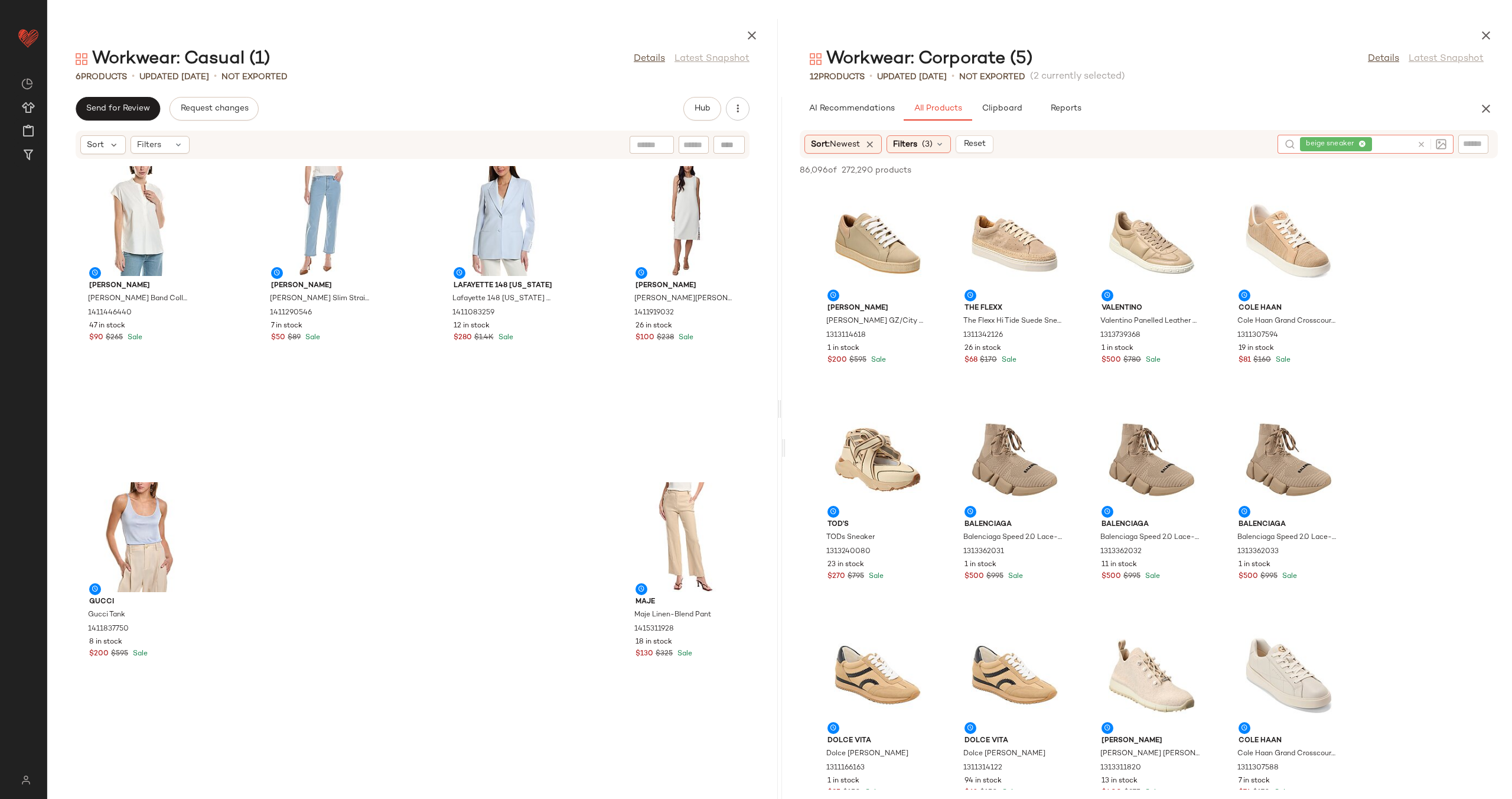
click at [1422, 145] on icon at bounding box center [1421, 144] width 9 height 9
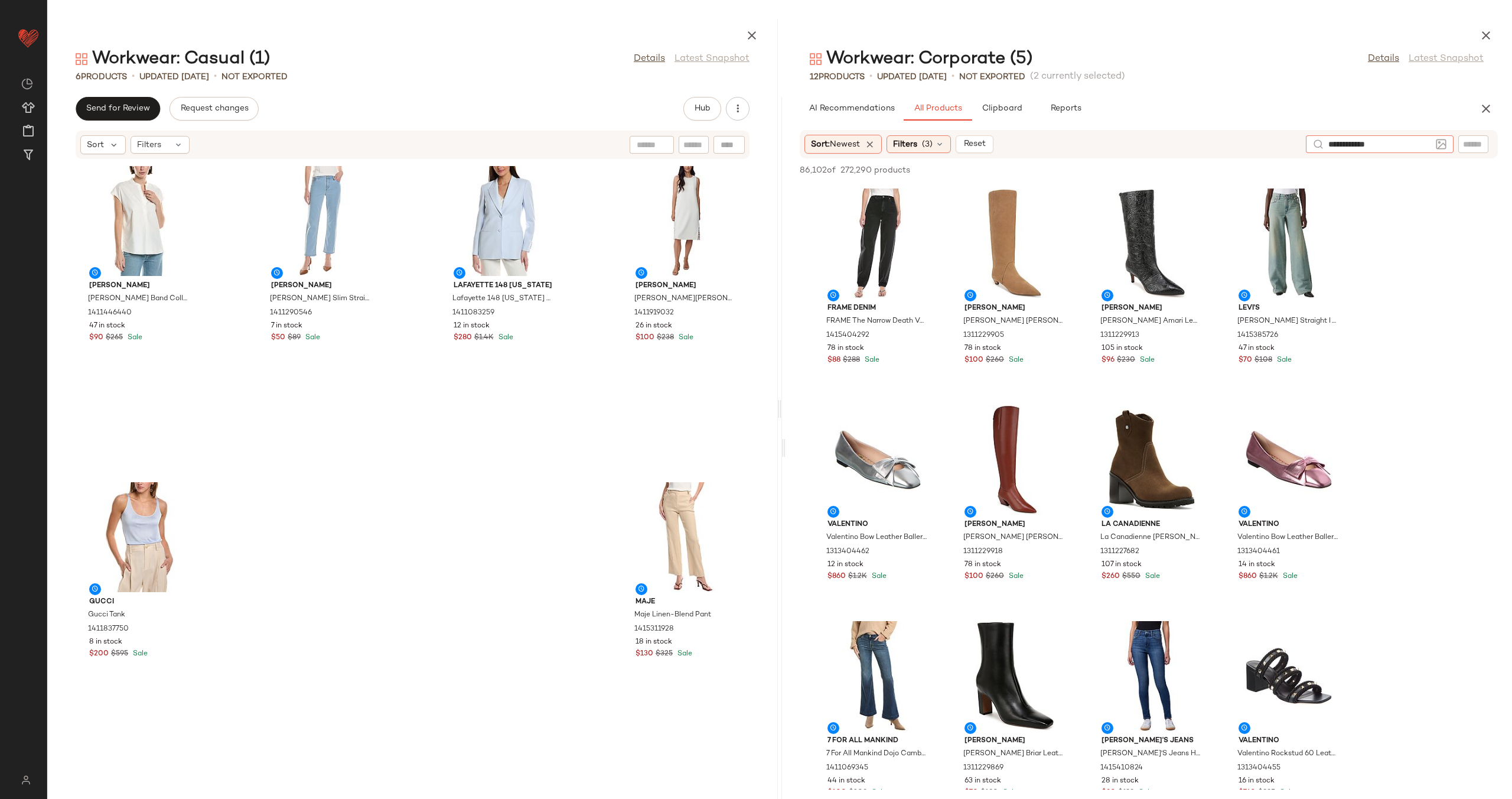
type input "**********"
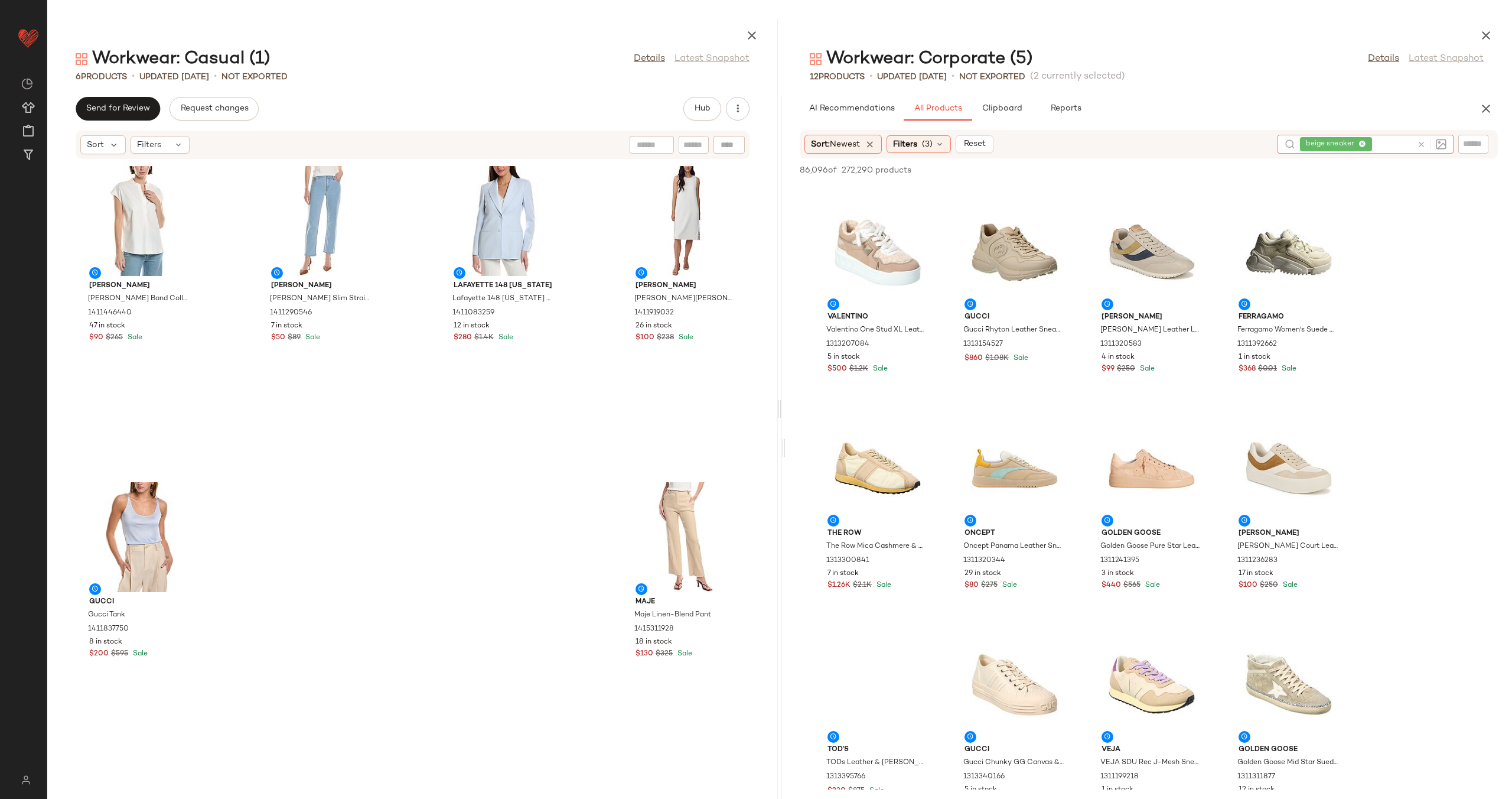
scroll to position [950, 0]
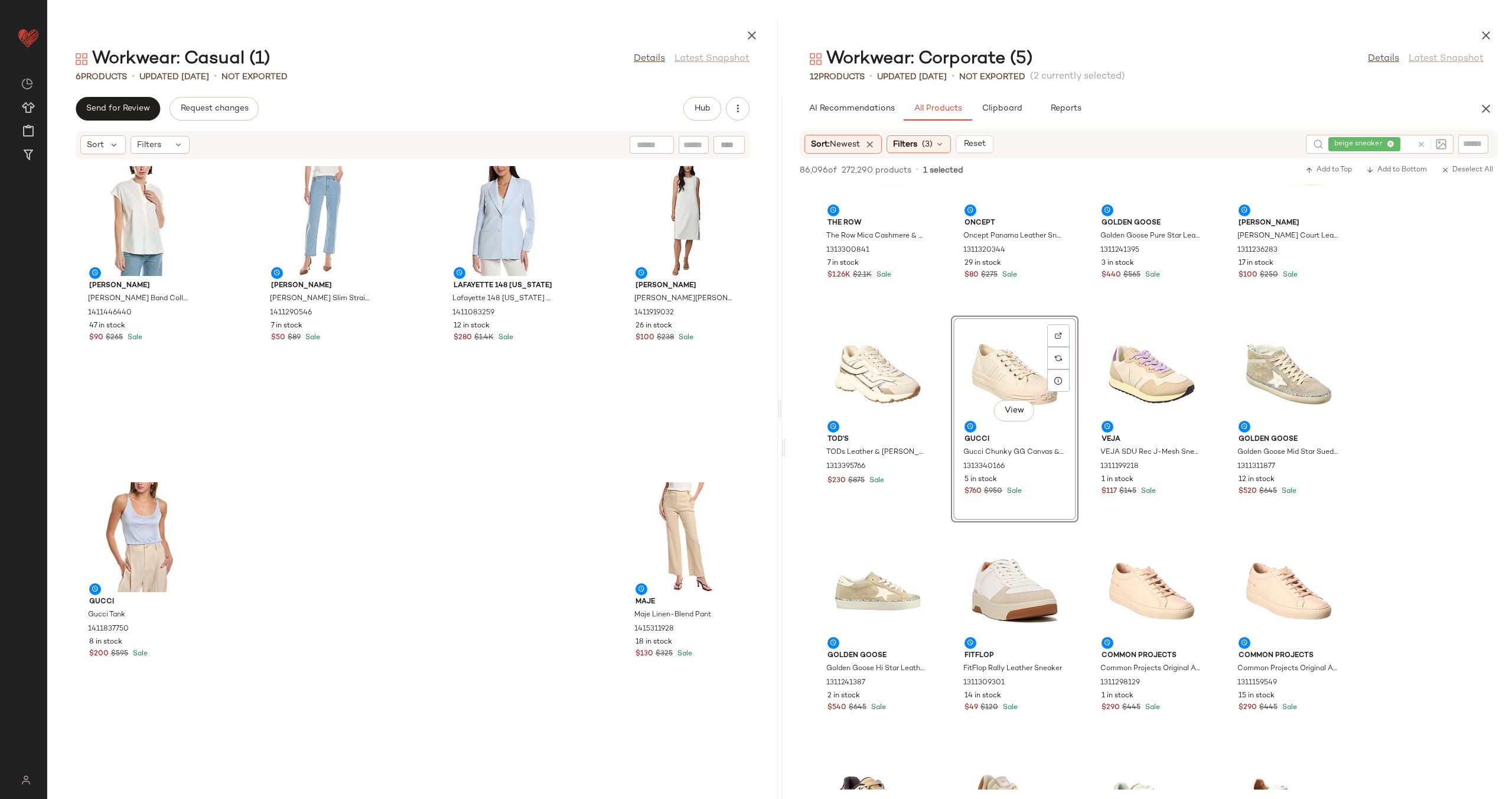
click at [579, 412] on div "Vince Vince Band Collar Linen-Blend Popover 1411446440 47 in stock $90 $265 Sal…" at bounding box center [412, 472] width 730 height 625
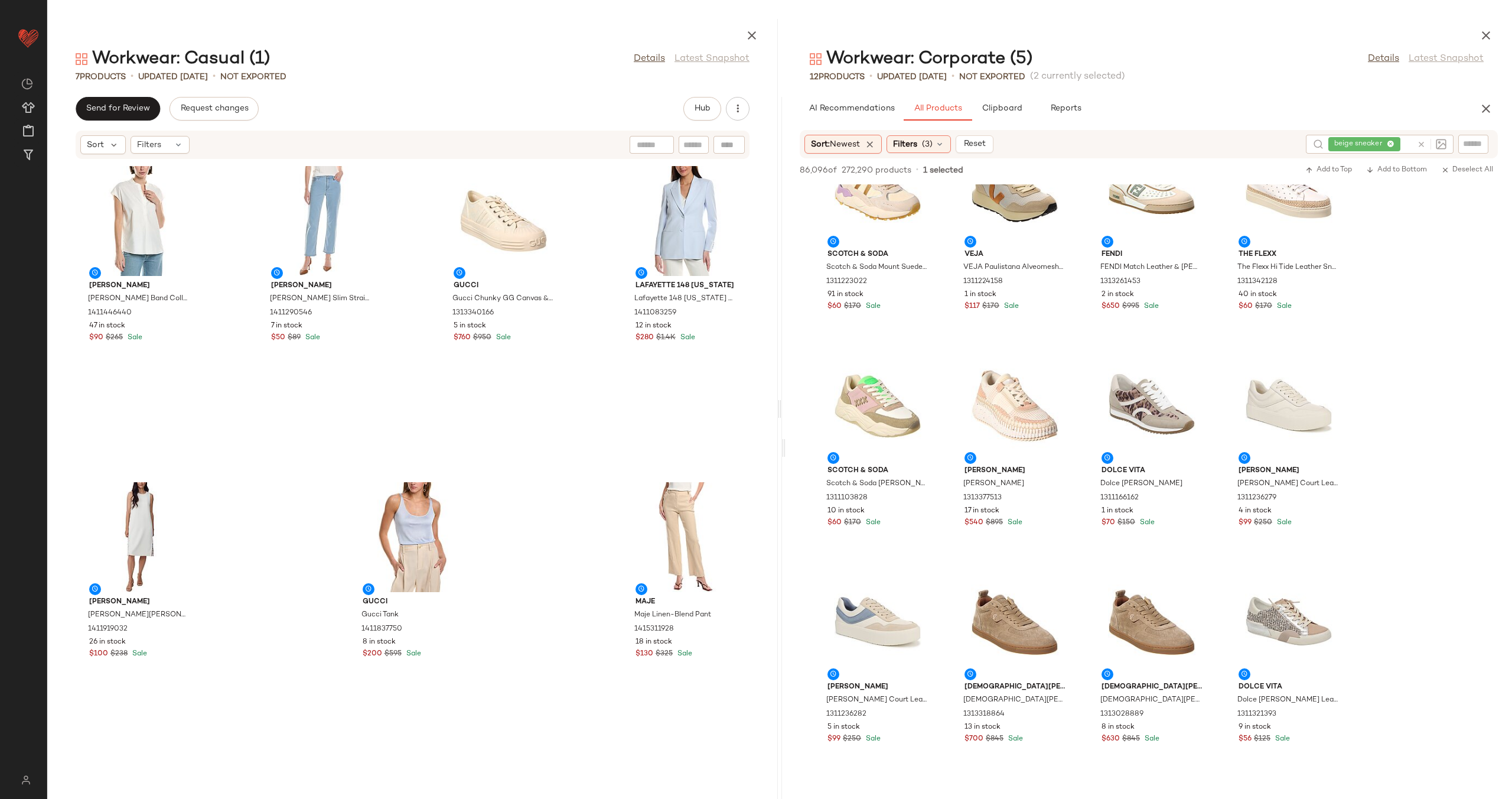
scroll to position [1633, 0]
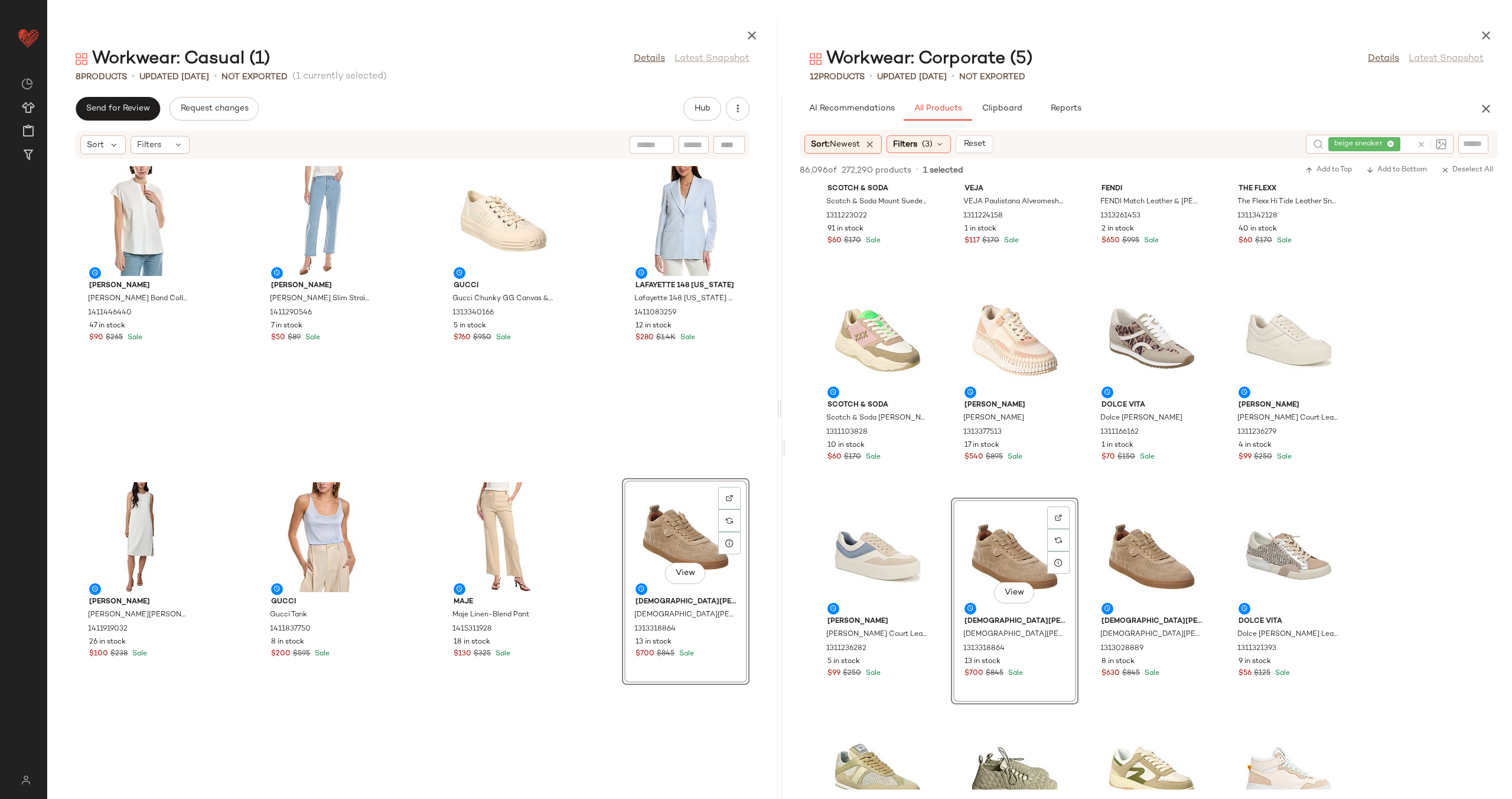
click at [488, 221] on div at bounding box center [503, 221] width 119 height 110
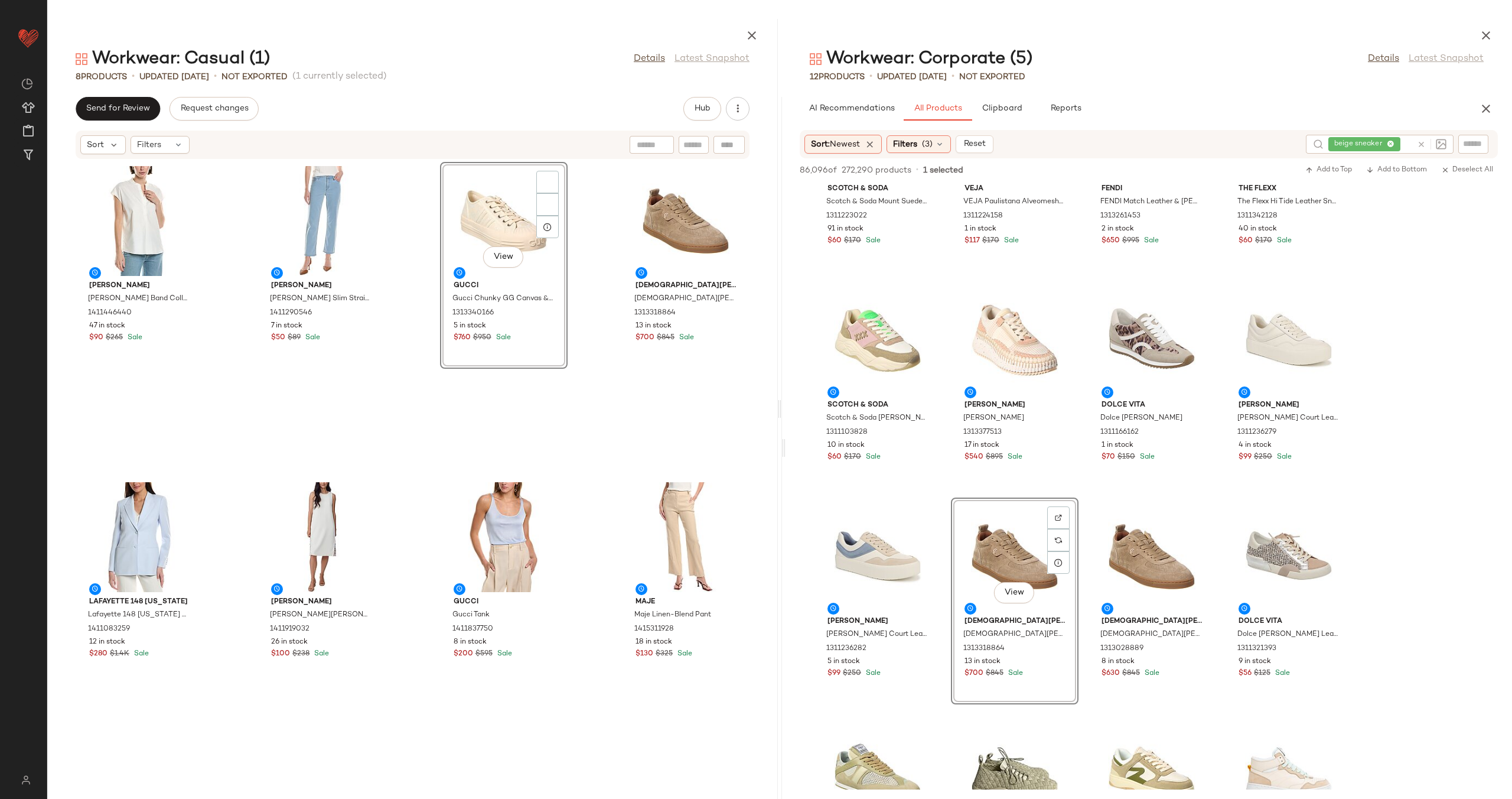
click at [501, 217] on div "View" at bounding box center [503, 221] width 119 height 110
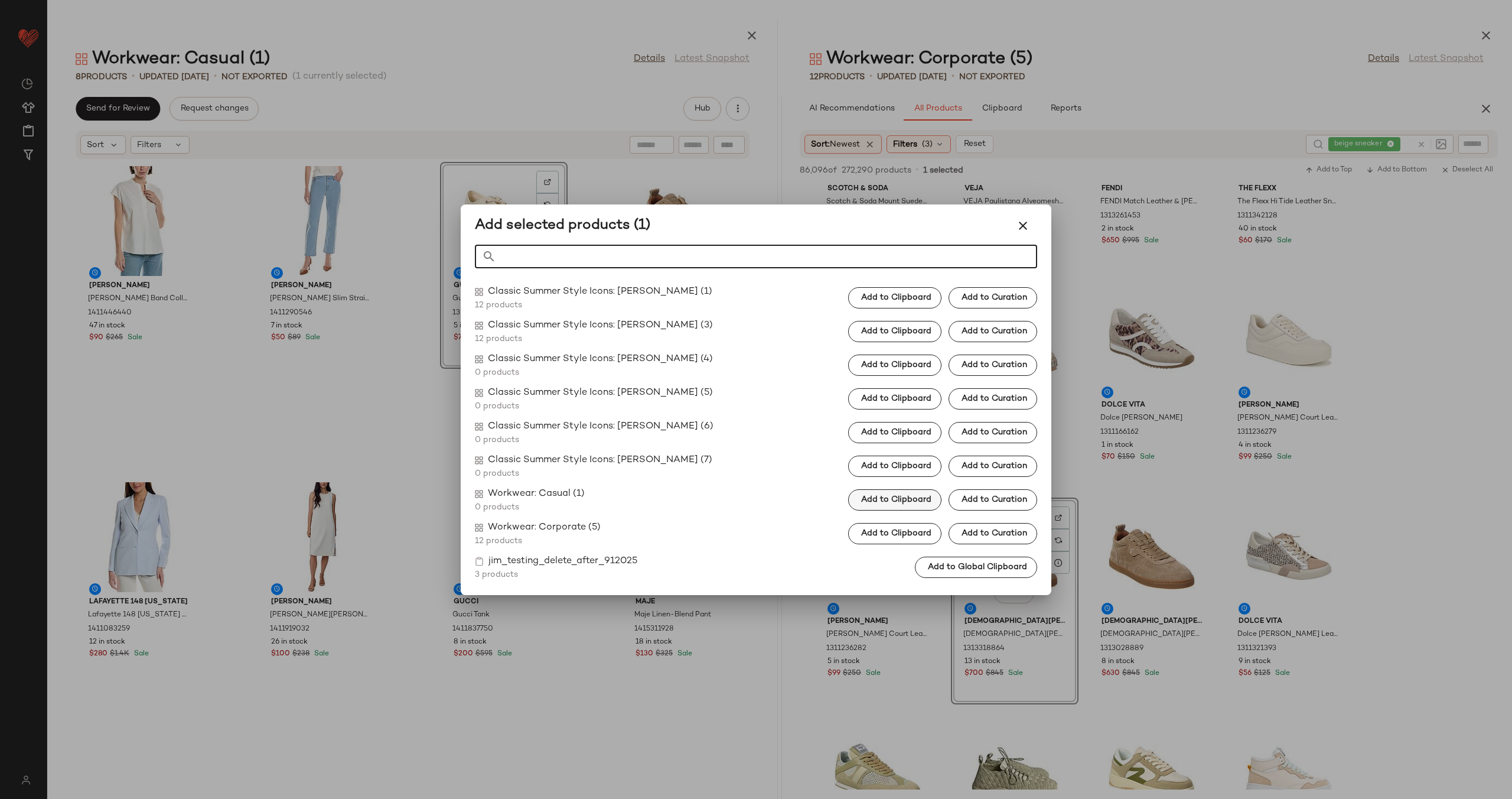
click at [887, 499] on span "Add to Clipboard" at bounding box center [896, 500] width 71 height 10
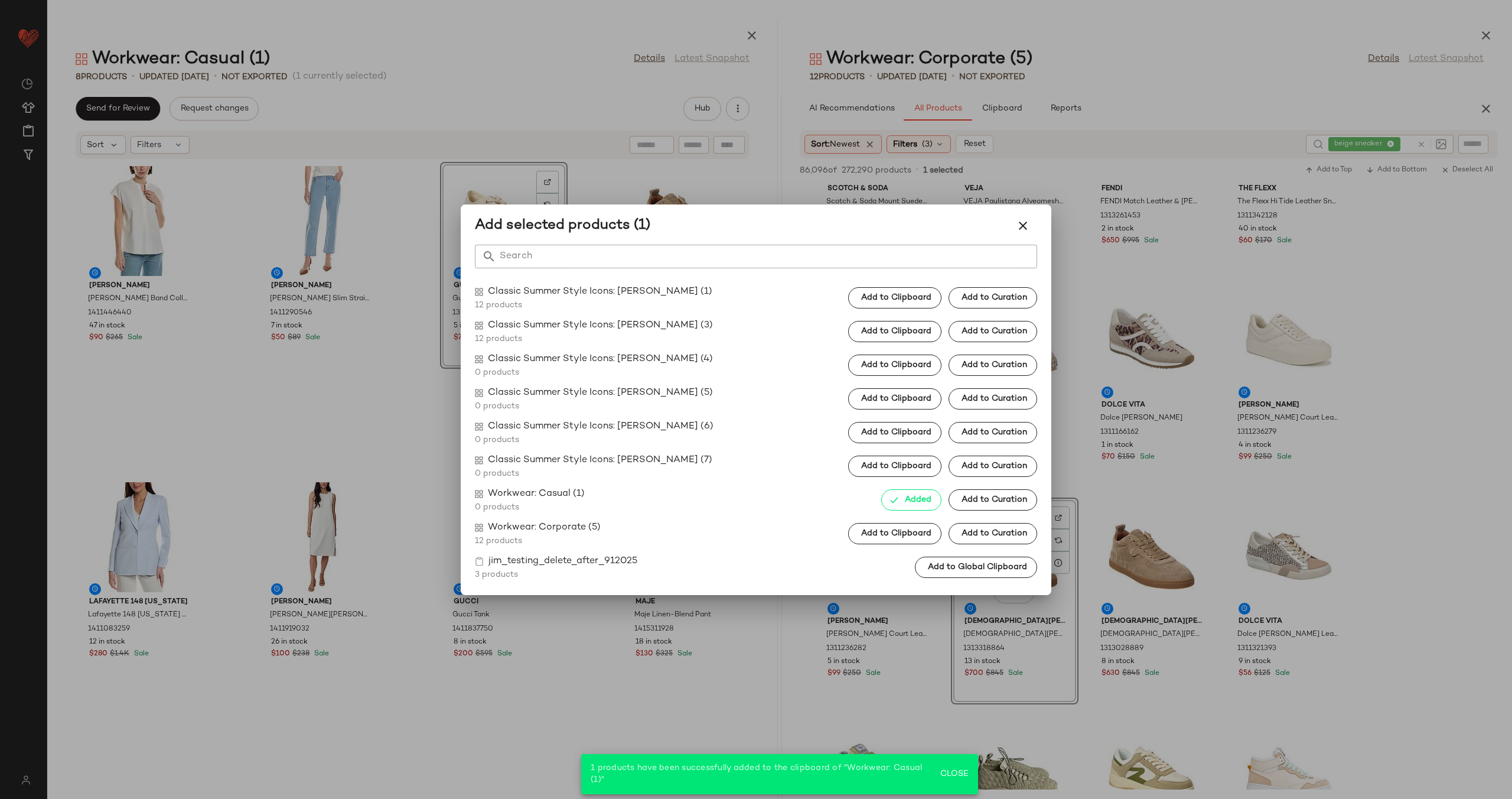
click at [722, 192] on div at bounding box center [756, 399] width 1512 height 799
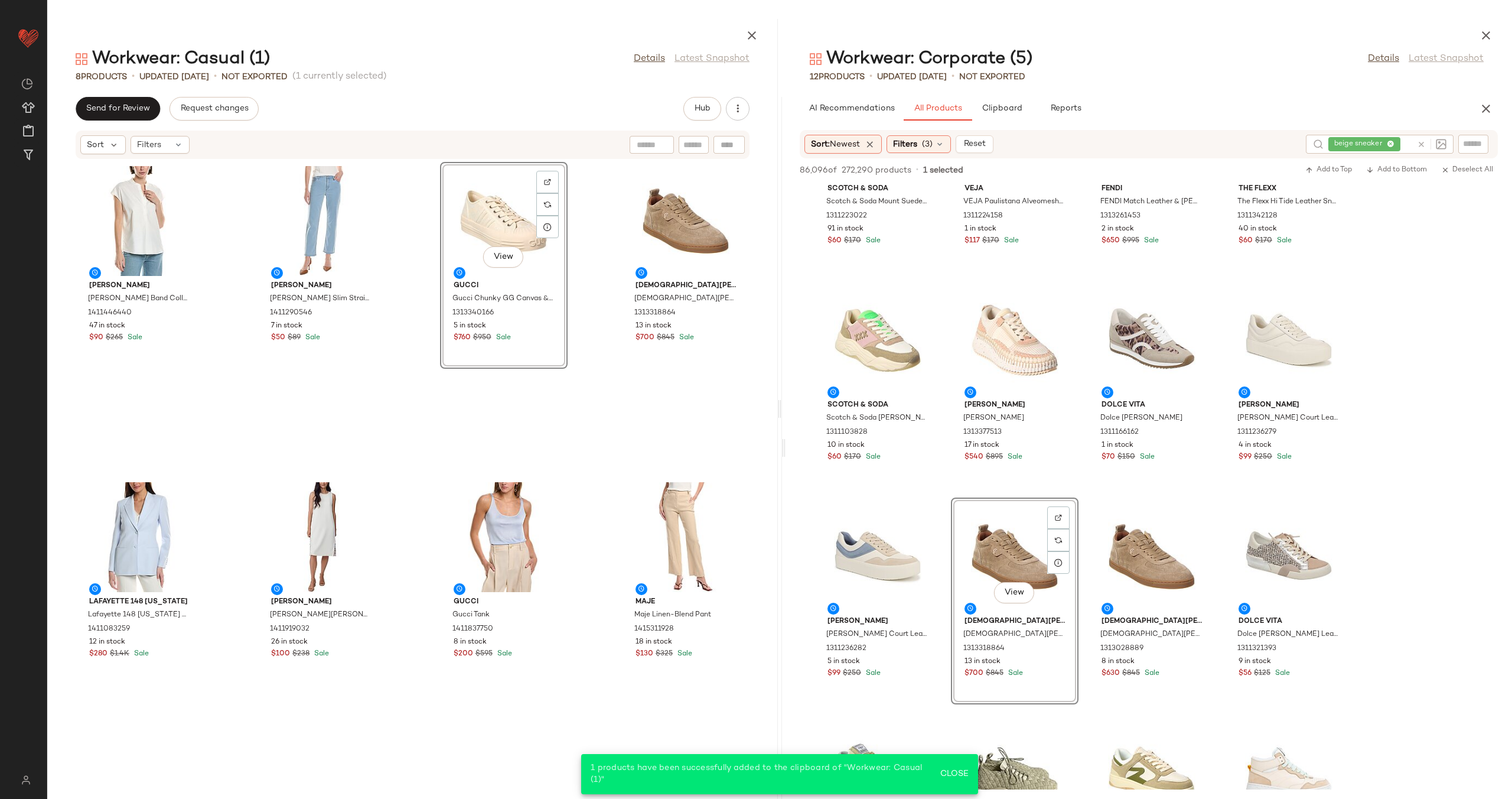
click at [588, 235] on div "Vince Vince Band Collar Linen-Blend Popover 1411446440 47 in stock $90 $265 Sal…" at bounding box center [412, 472] width 730 height 625
click at [511, 243] on div "View" at bounding box center [503, 221] width 119 height 110
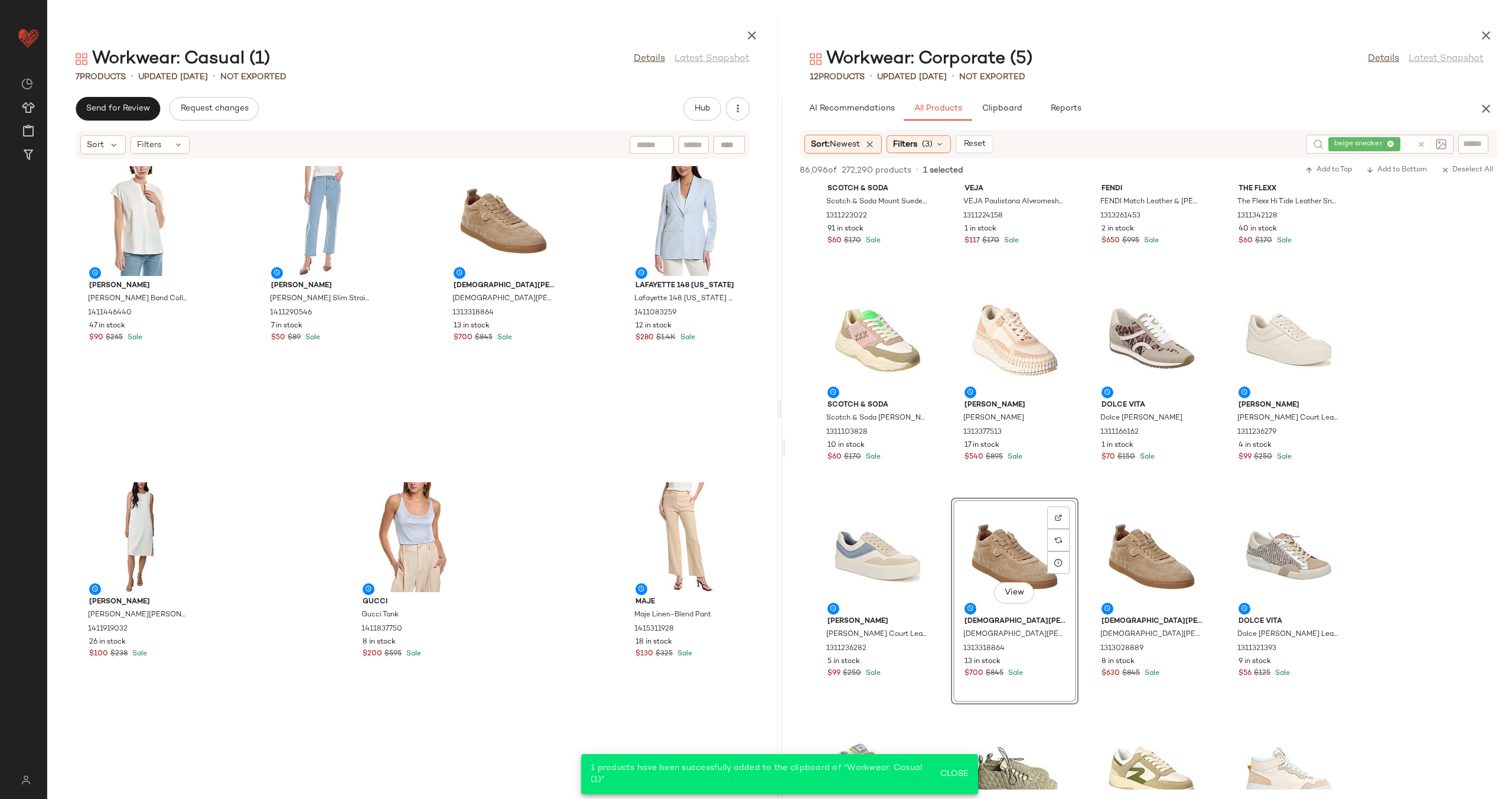
click at [1421, 144] on icon at bounding box center [1421, 144] width 9 height 9
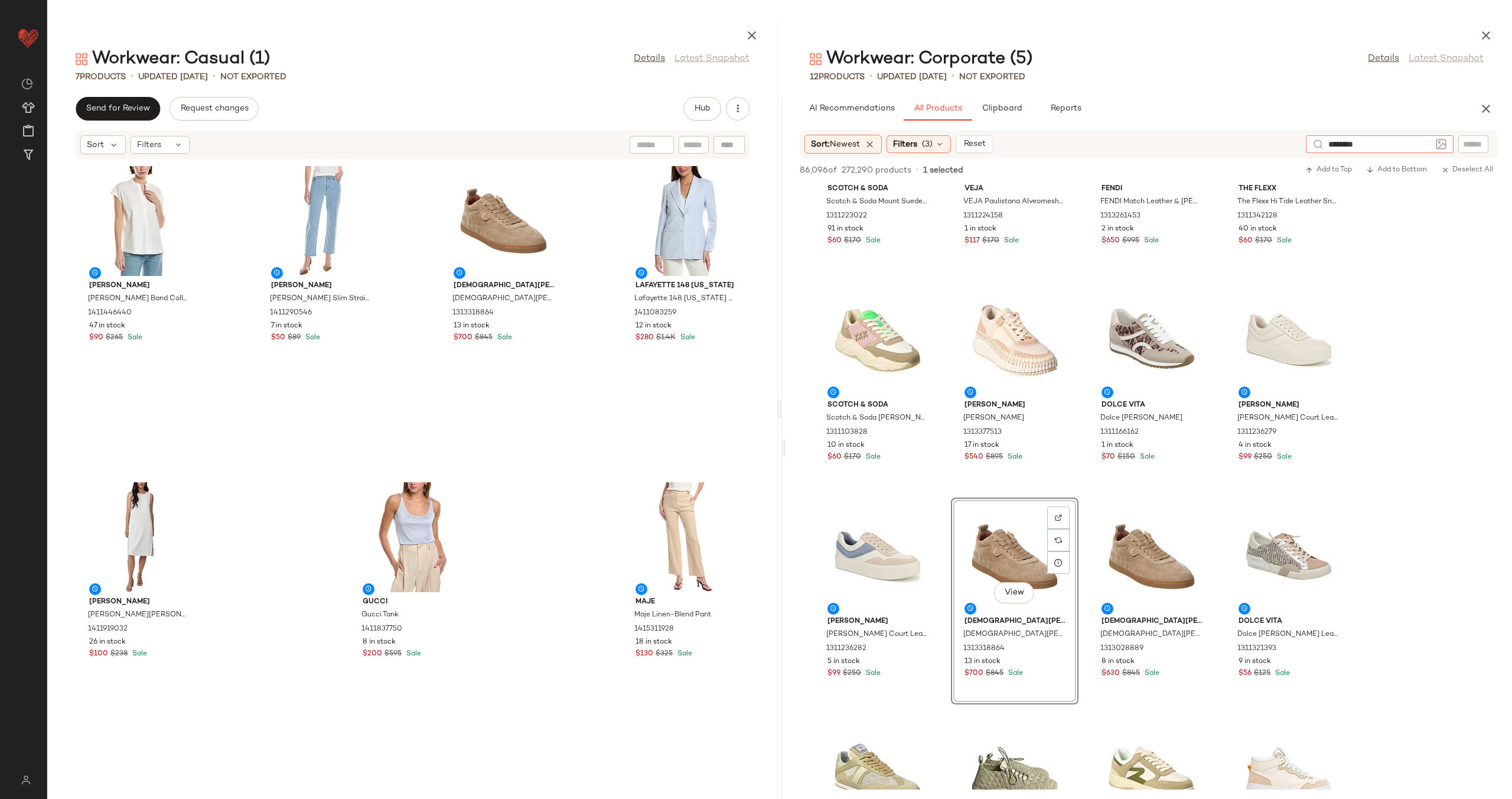
type input "*********"
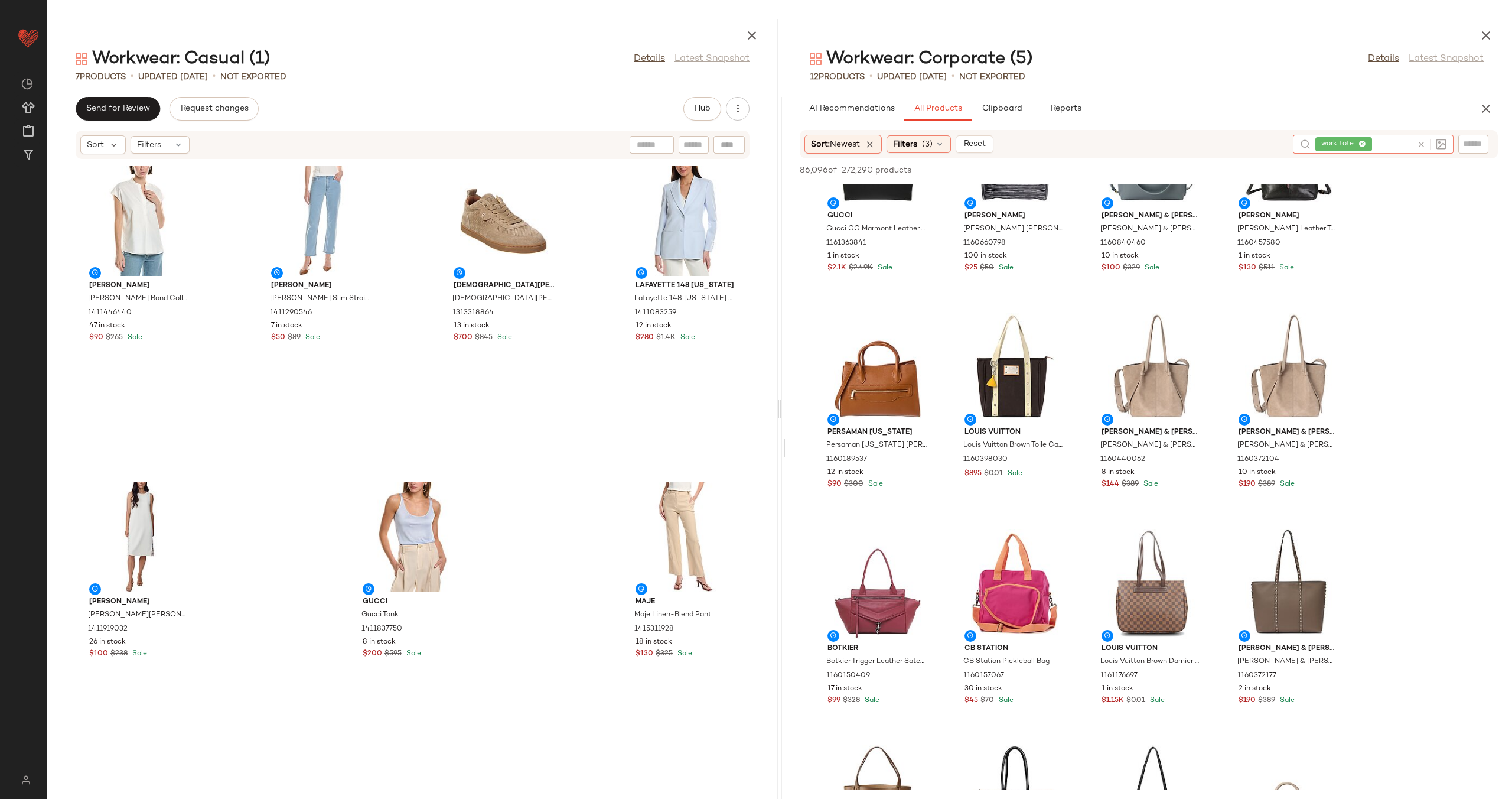
scroll to position [9672, 0]
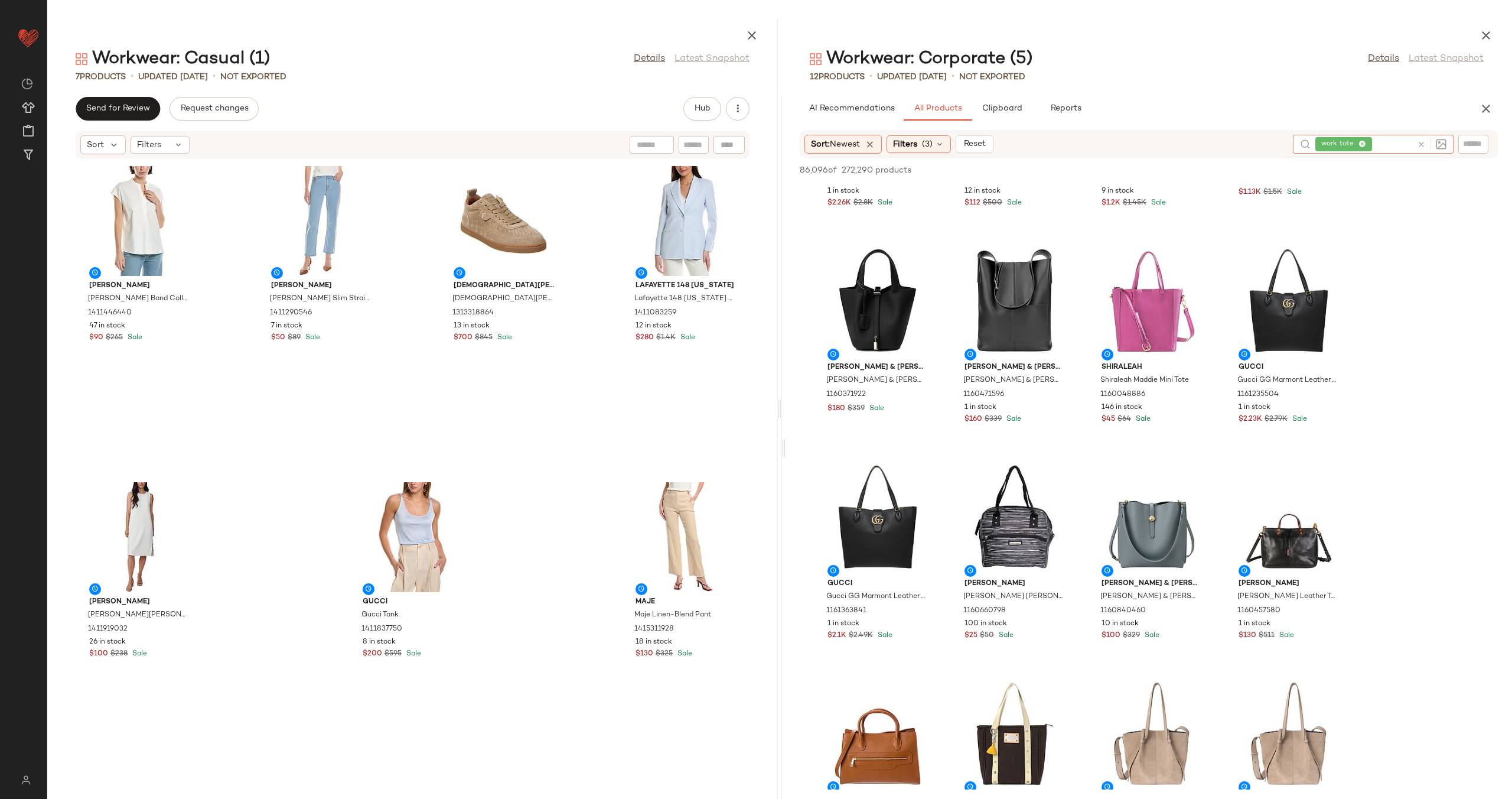
click at [1468, 141] on input "text" at bounding box center [1473, 144] width 21 height 13
type input "*****"
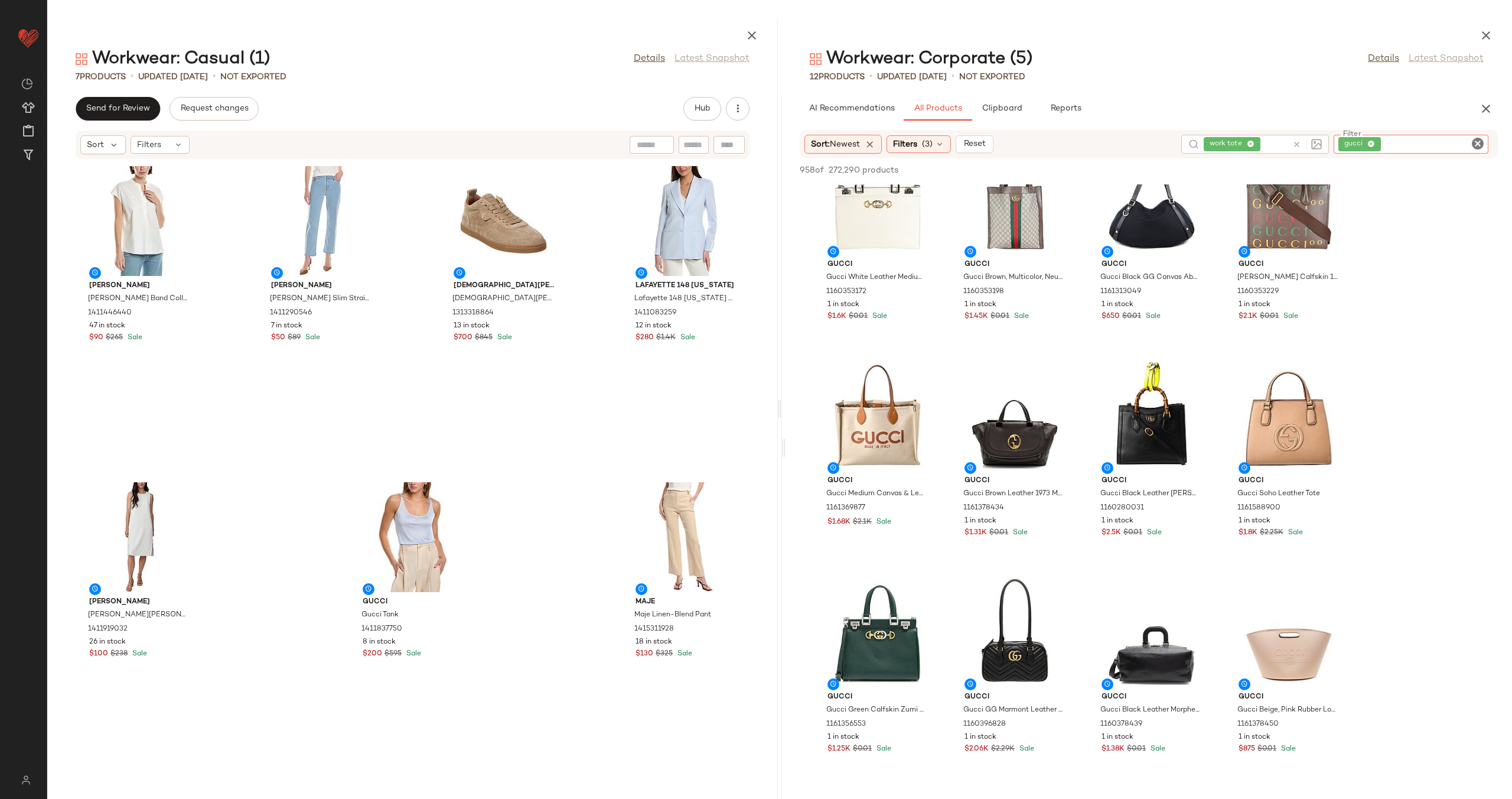
scroll to position [1399, 0]
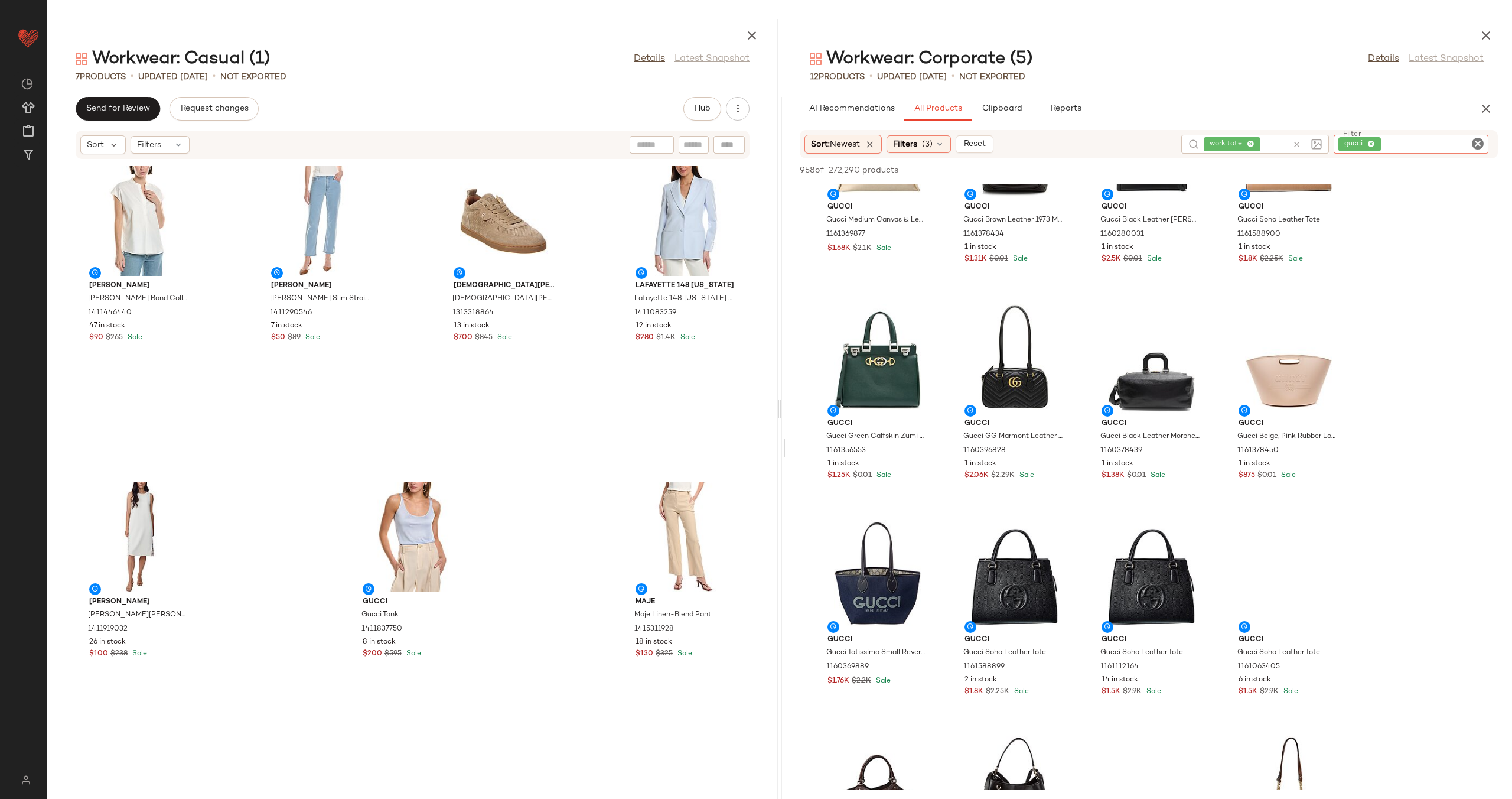
click at [1476, 144] on icon "Clear Filter" at bounding box center [1477, 143] width 14 height 14
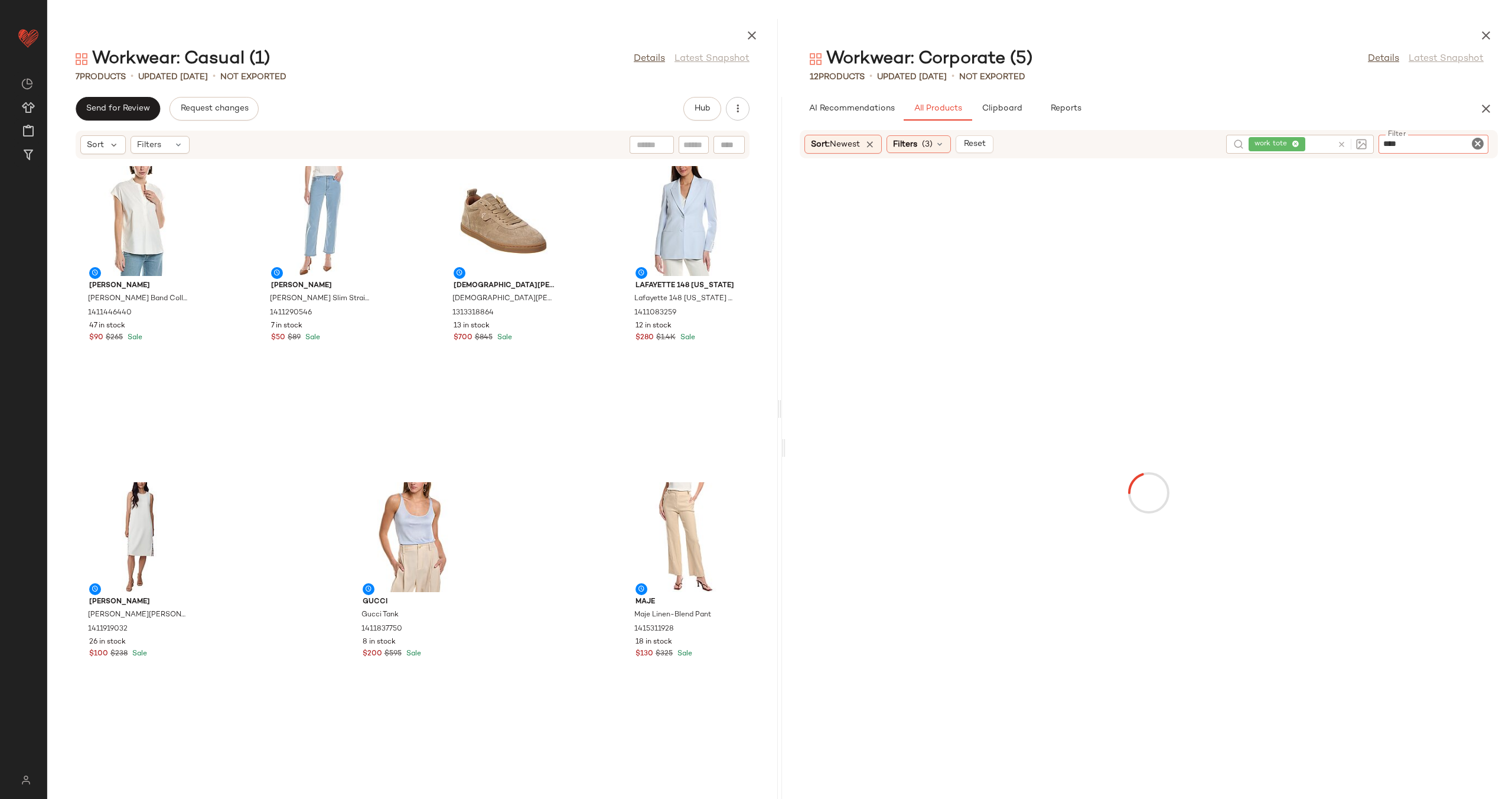
type input "*****"
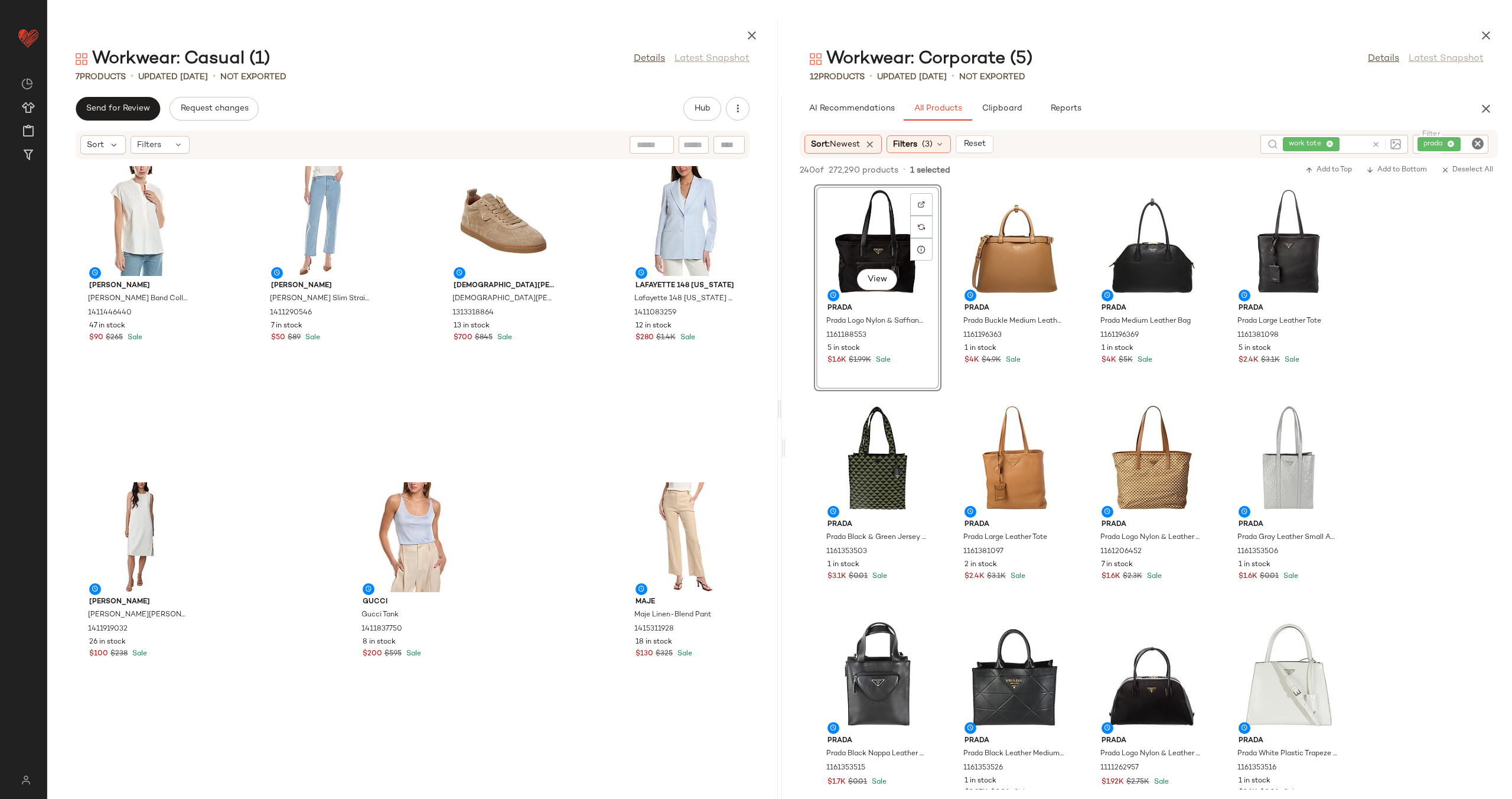
click at [598, 307] on div "Vince Vince Band Collar Linen-Blend Popover 1411446440 47 in stock $90 $265 Sal…" at bounding box center [412, 472] width 730 height 625
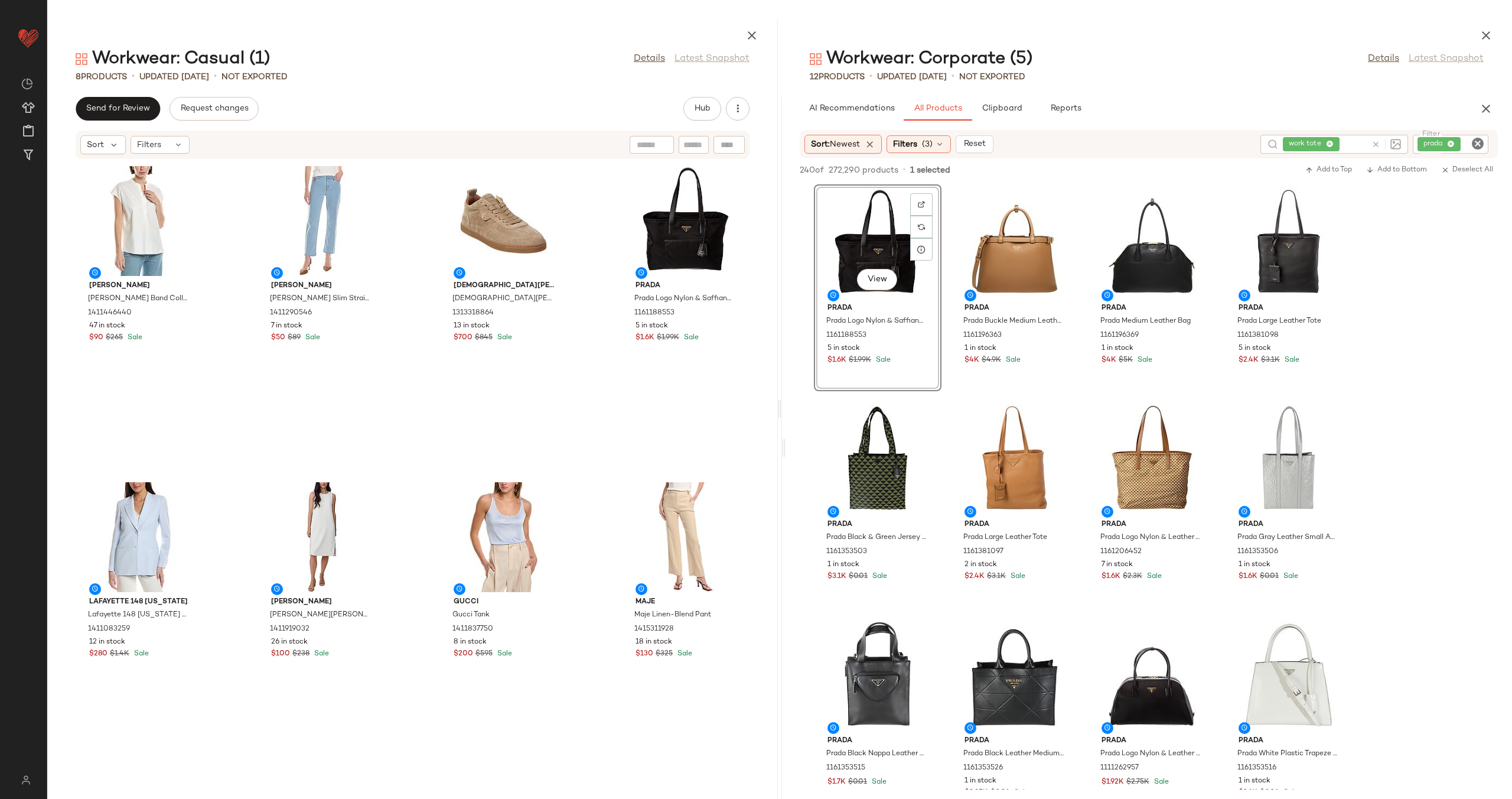
click at [1375, 144] on icon at bounding box center [1376, 144] width 9 height 9
click at [1472, 138] on icon "Clear Filter" at bounding box center [1477, 143] width 14 height 14
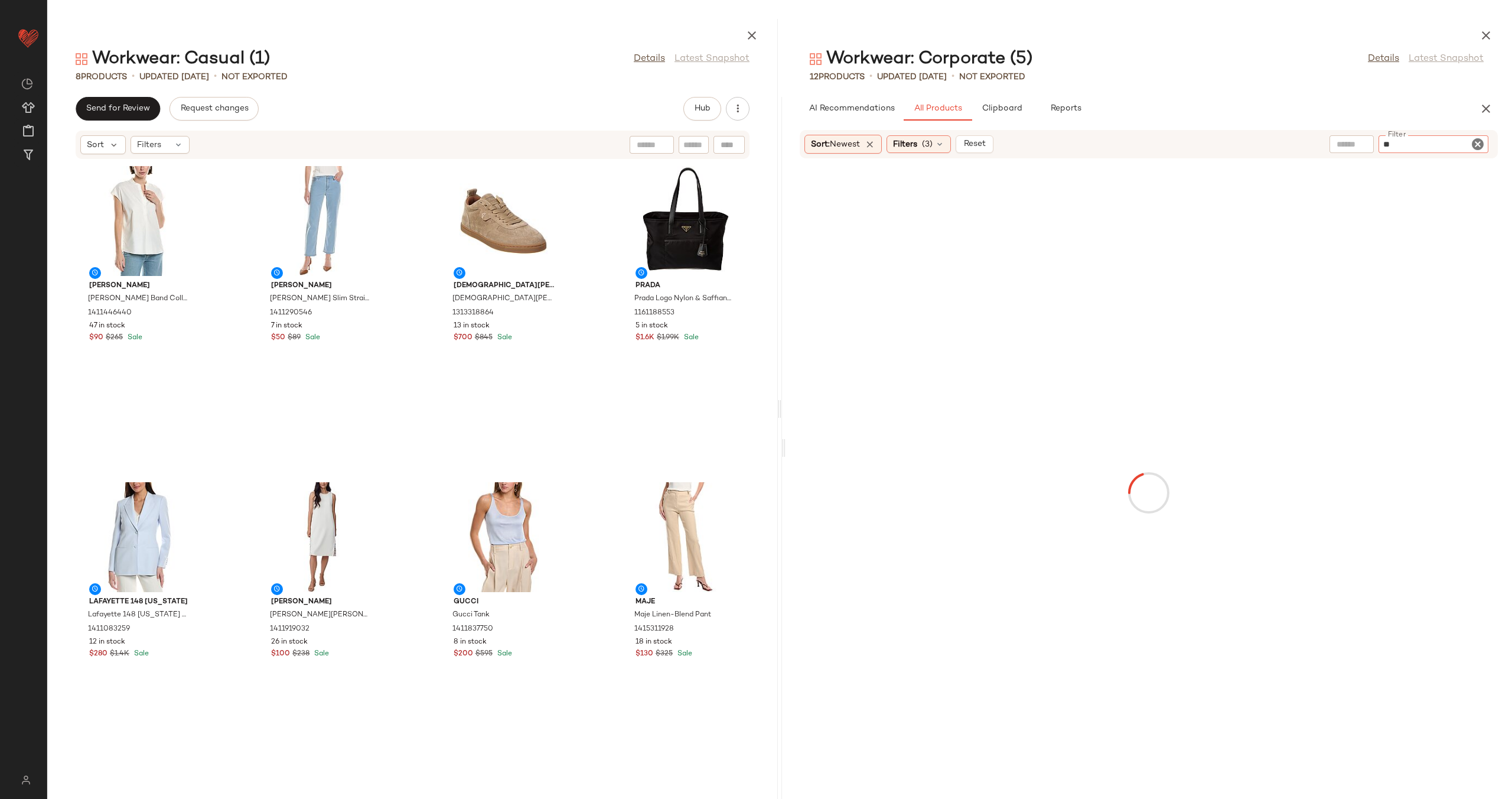
type input "***"
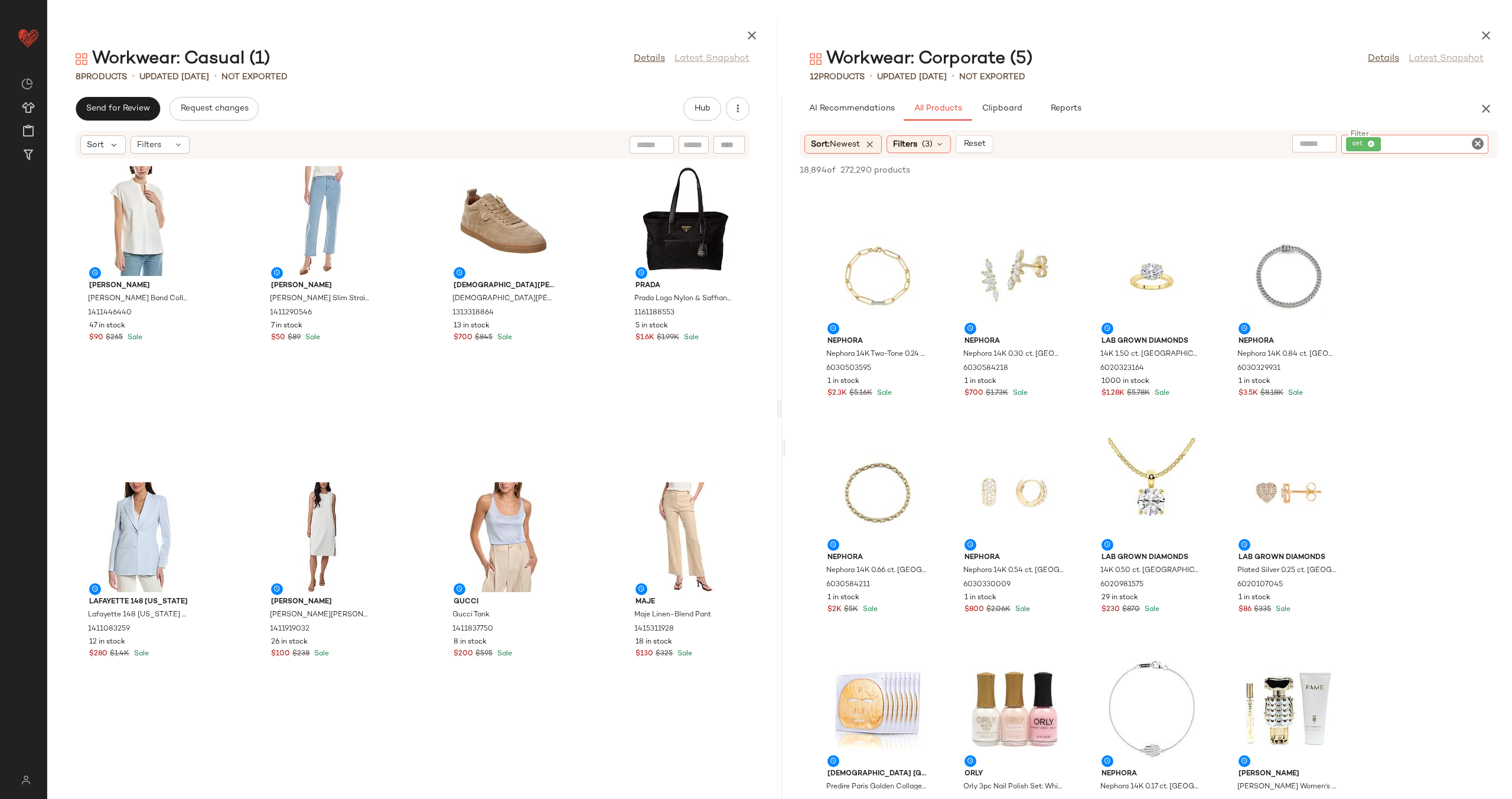
scroll to position [2587, 0]
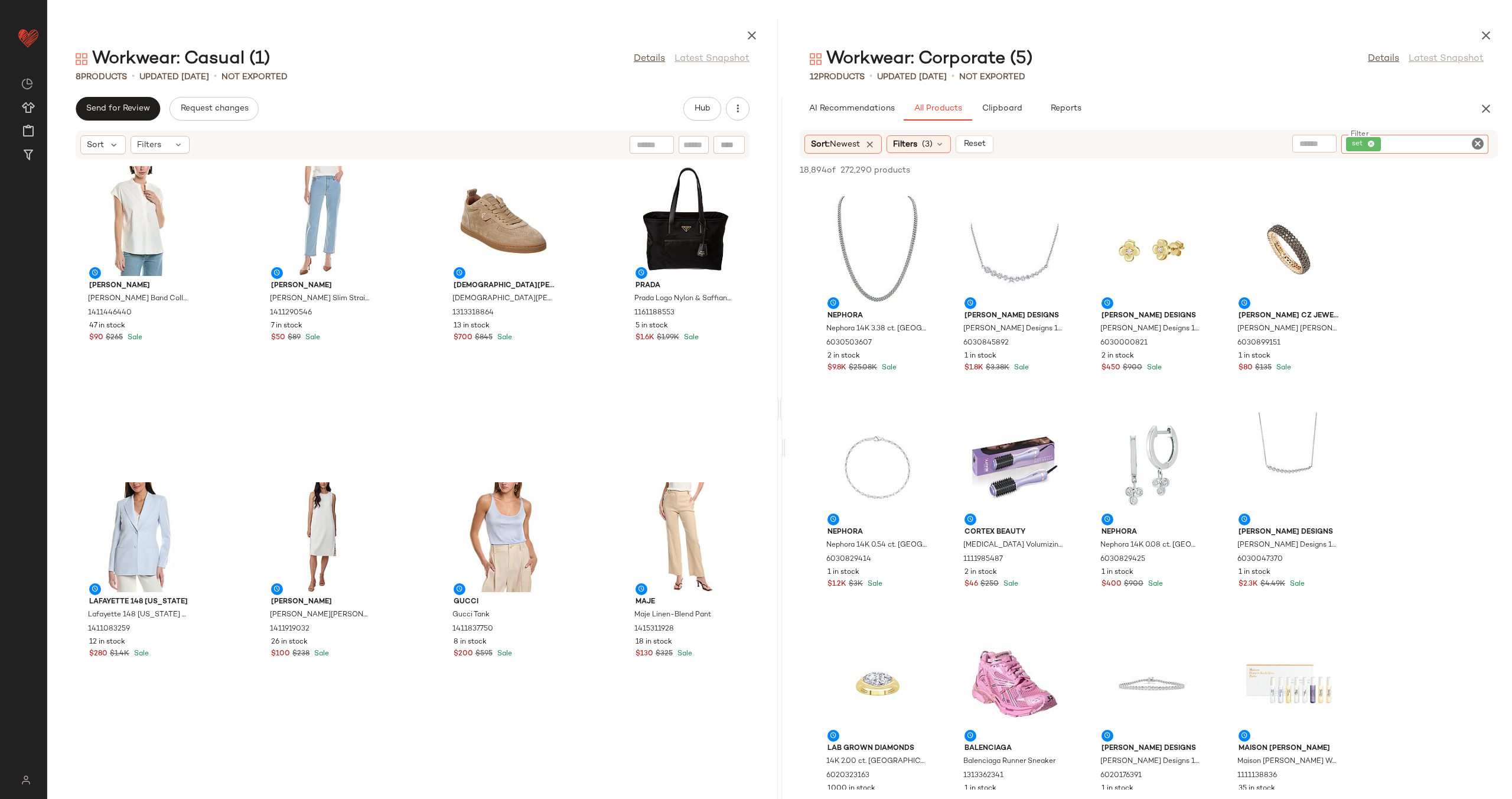
click at [1306, 144] on input "text" at bounding box center [1314, 144] width 30 height 13
type input "**********"
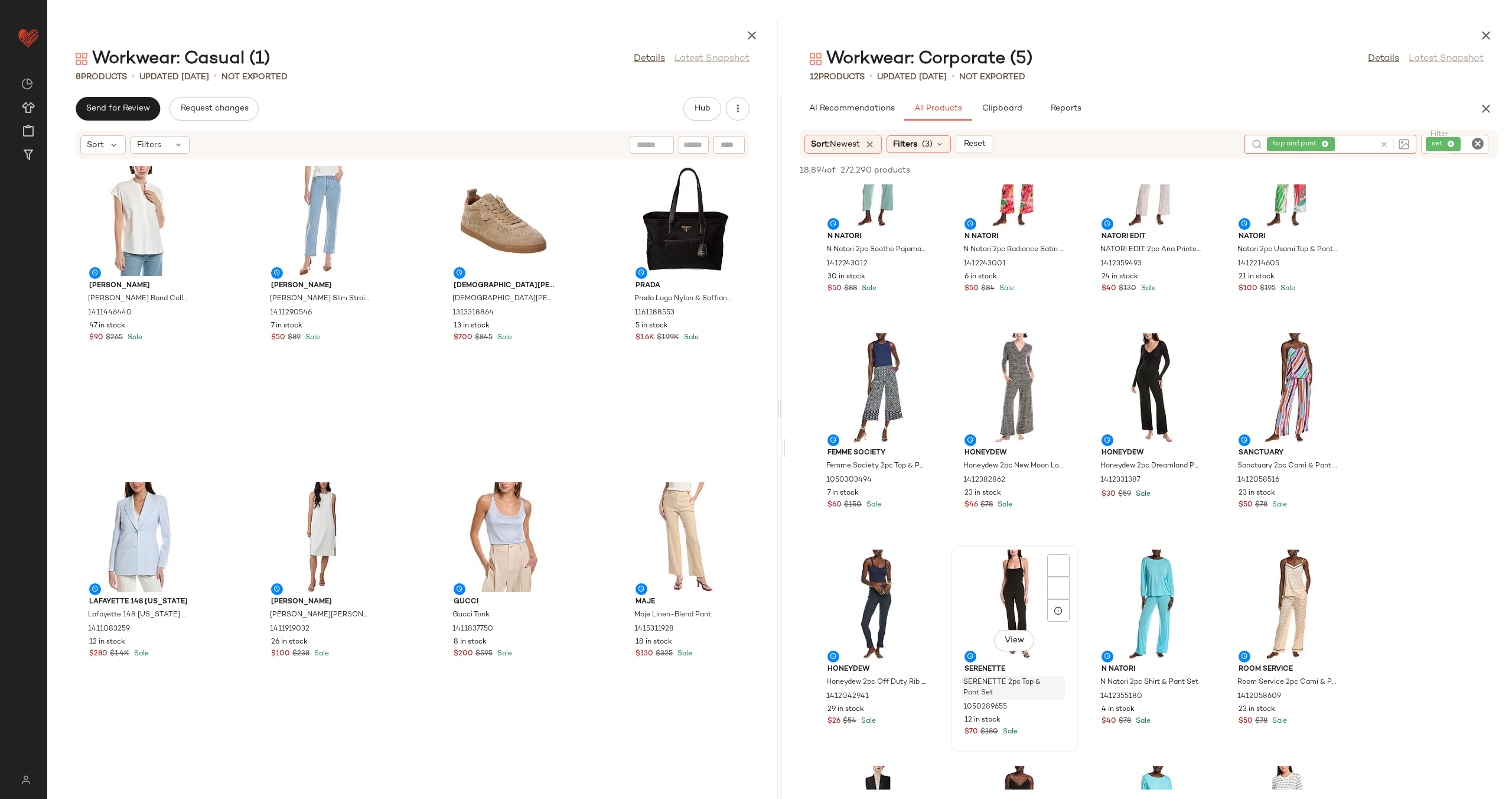
scroll to position [2729, 0]
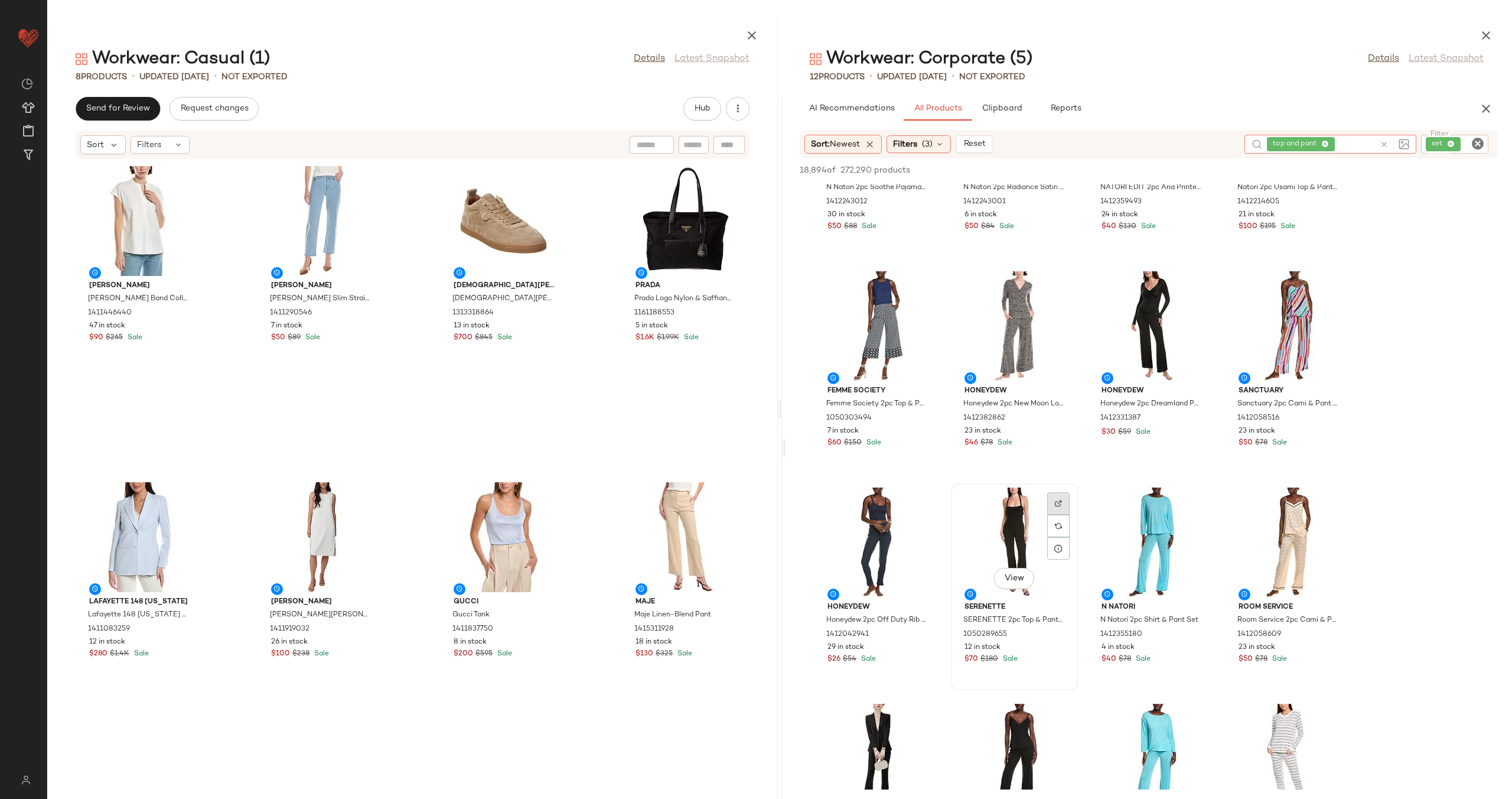
click at [1057, 515] on div at bounding box center [1058, 526] width 22 height 22
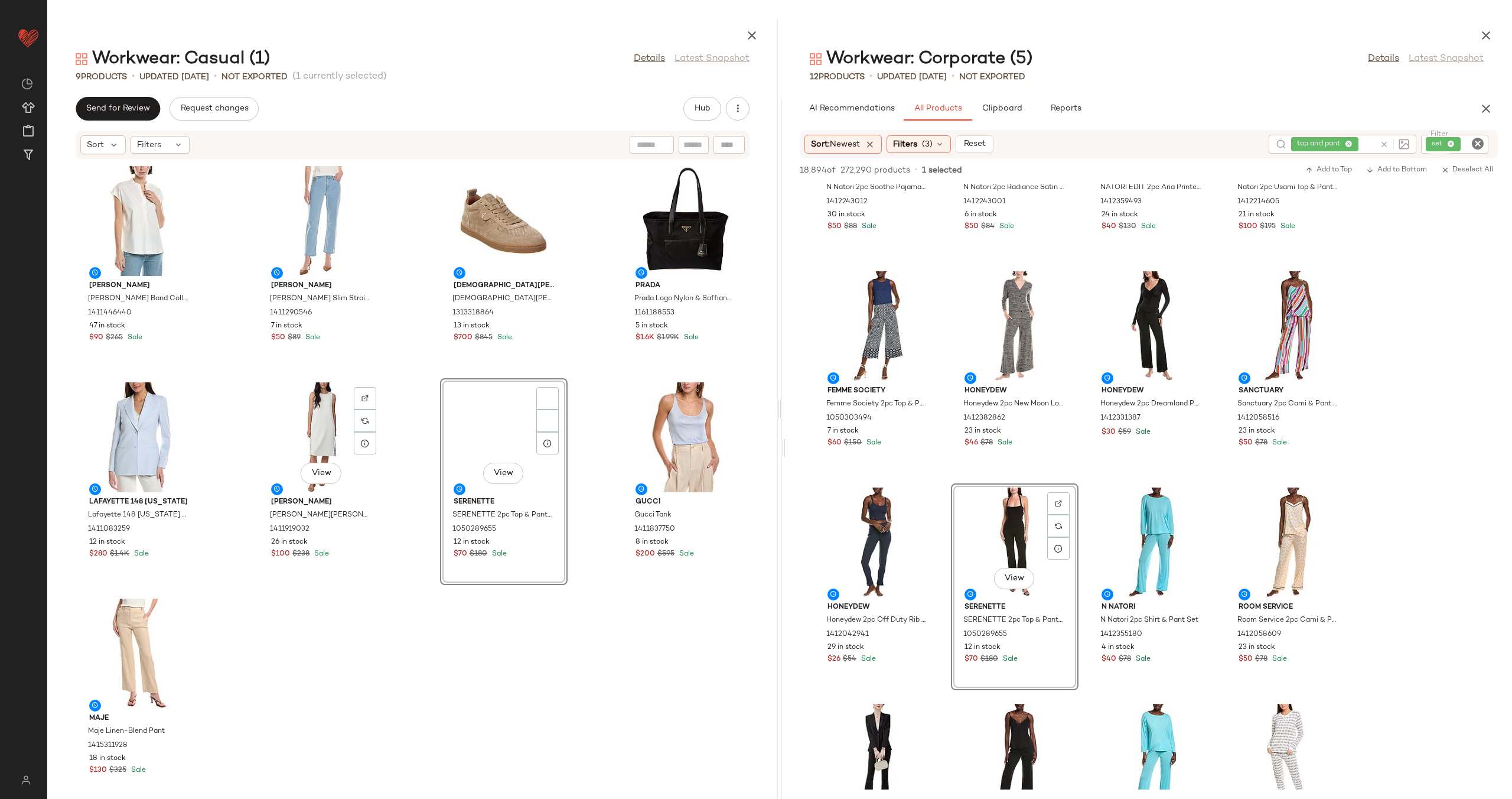
click at [304, 446] on div "View" at bounding box center [320, 437] width 119 height 110
click at [405, 465] on div "Vince Vince Band Collar Linen-Blend Popover 1411446440 47 in stock $90 $265 Sal…" at bounding box center [412, 472] width 730 height 625
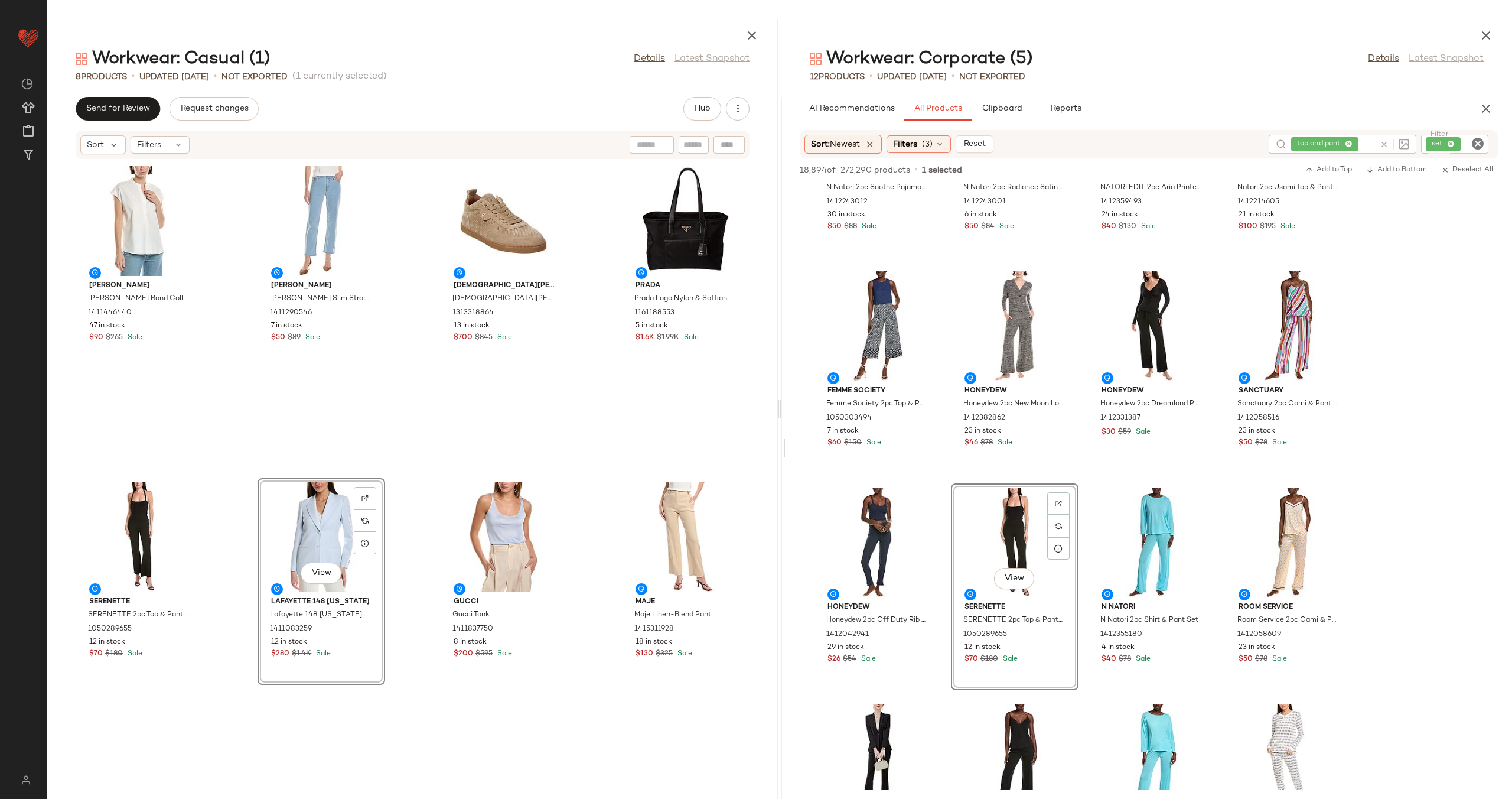
click at [402, 481] on div "Vince Vince Band Collar Linen-Blend Popover 1411446440 47 in stock $90 $265 Sal…" at bounding box center [412, 472] width 730 height 625
click at [1476, 141] on icon "Clear Filter" at bounding box center [1477, 143] width 14 height 14
click at [1342, 143] on div "top and pant" at bounding box center [1299, 144] width 147 height 19
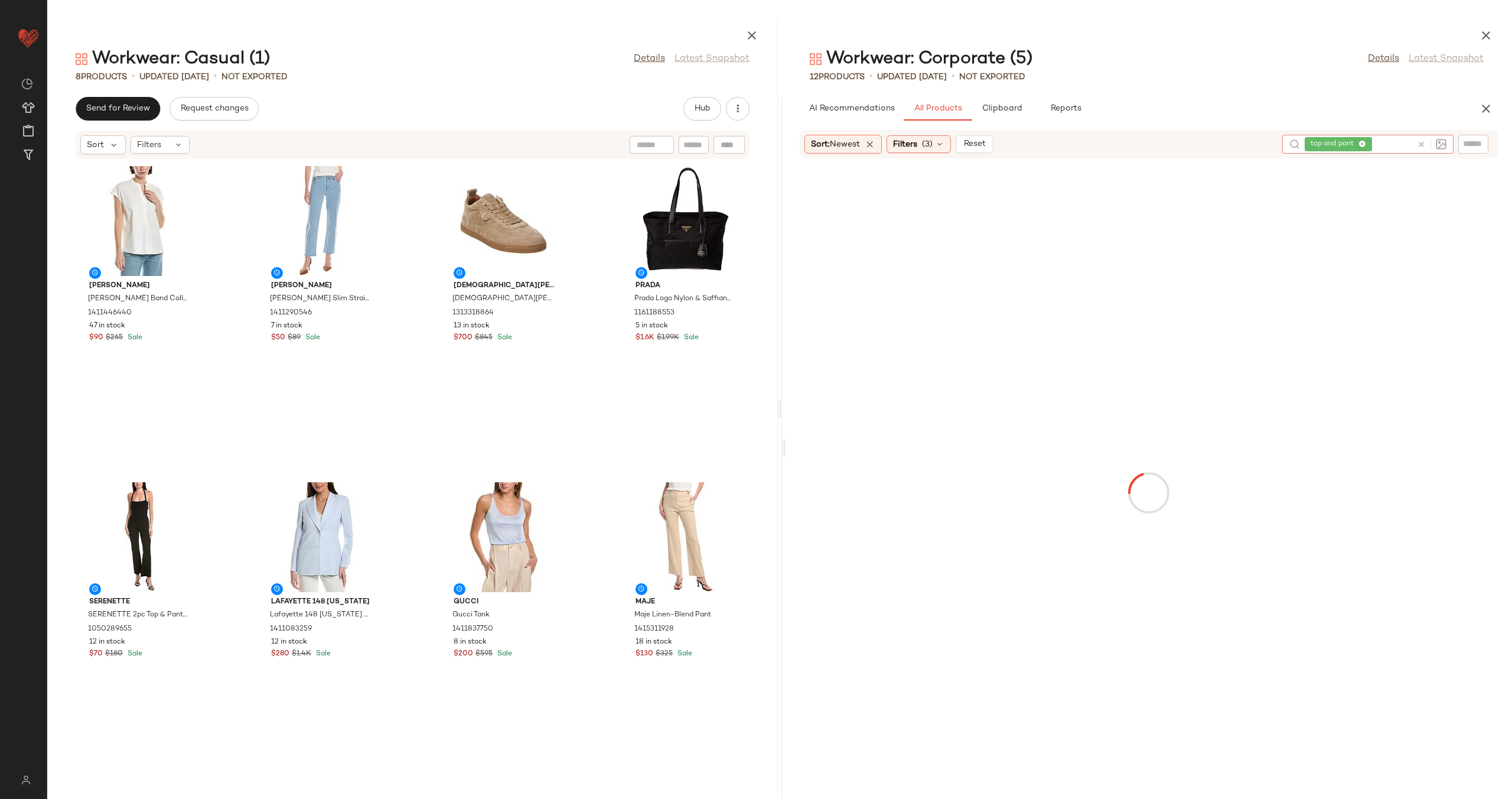
click at [1424, 146] on icon at bounding box center [1421, 144] width 9 height 9
type input "*"
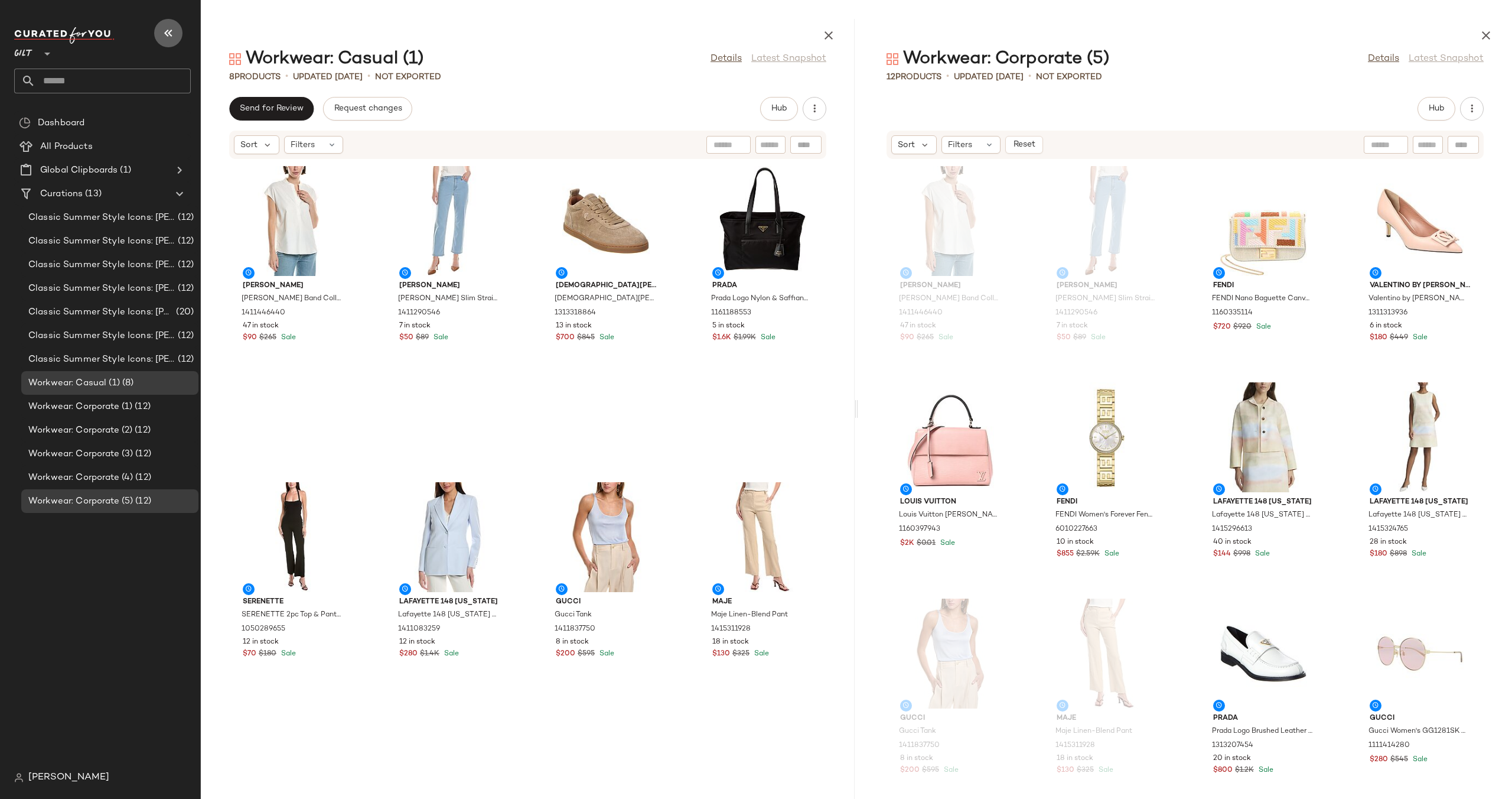
click at [158, 28] on button "button" at bounding box center [168, 33] width 28 height 28
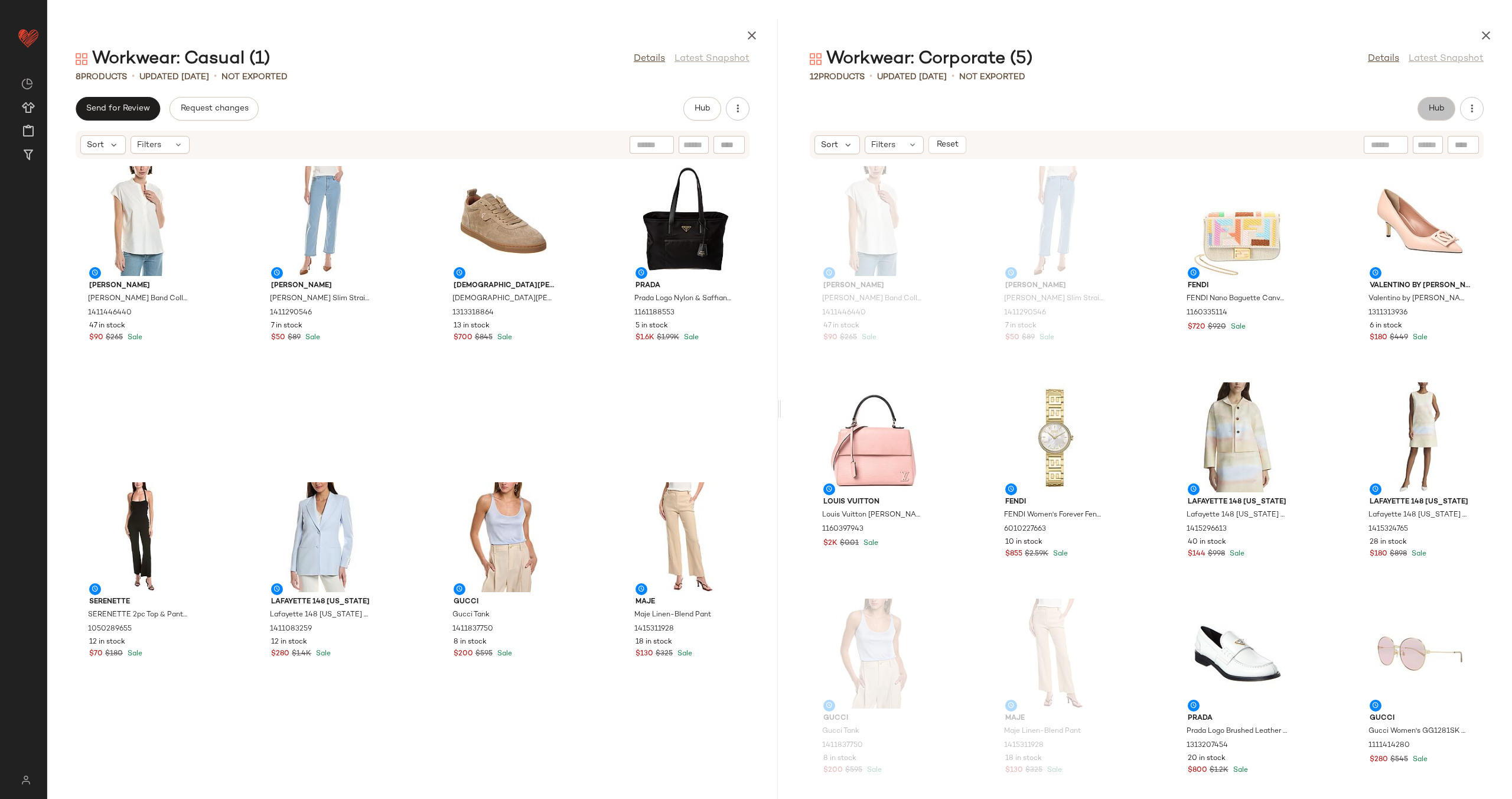
click at [1428, 108] on span "Hub" at bounding box center [1436, 108] width 16 height 10
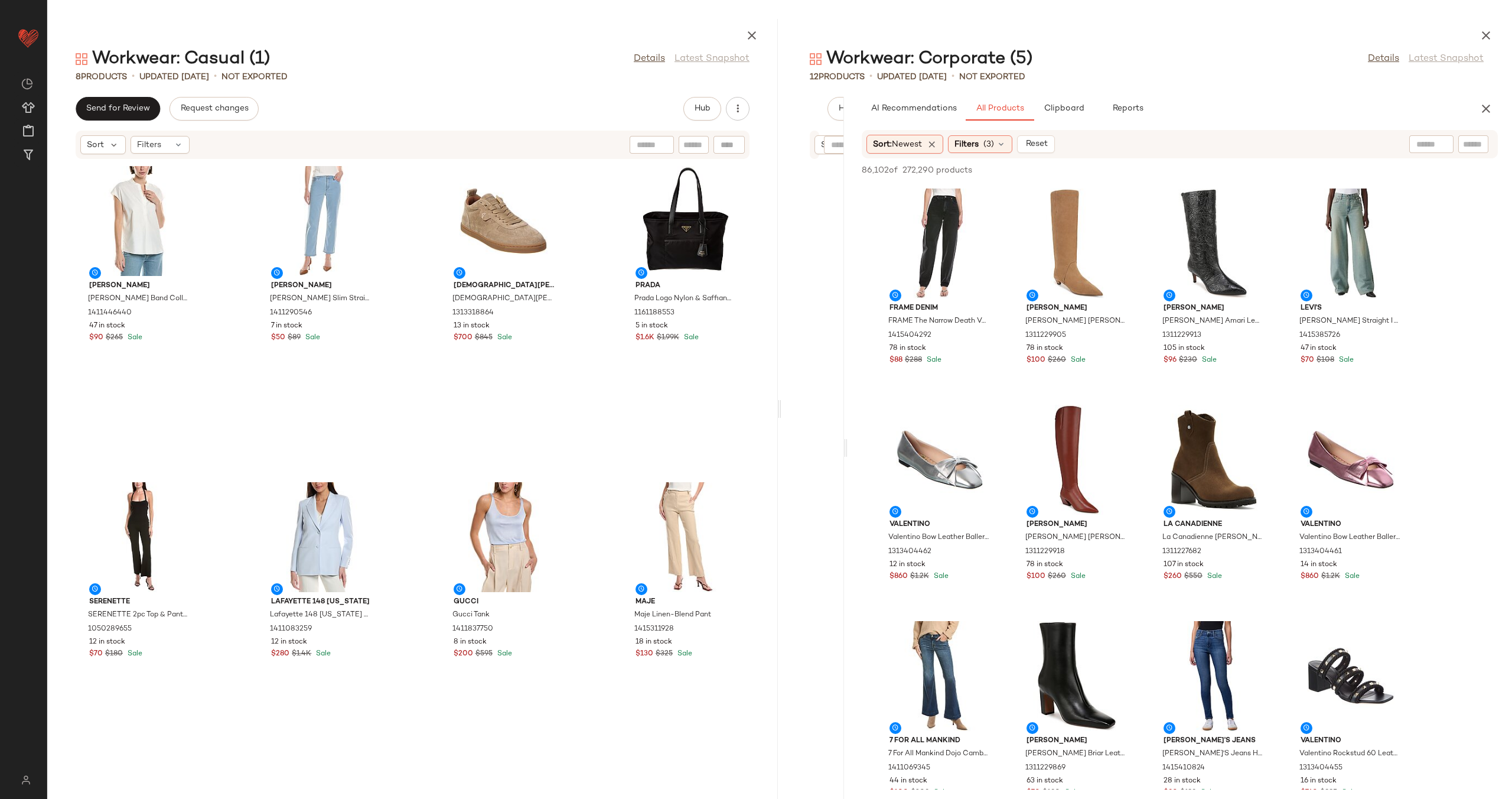
drag, startPoint x: 1147, startPoint y: 444, endPoint x: 1432, endPoint y: 125, distance: 427.8
click at [827, 492] on div "Workwear: Corporate (5) Details Latest Snapshot 12 Products • updated [DATE] • …" at bounding box center [1146, 409] width 730 height 780
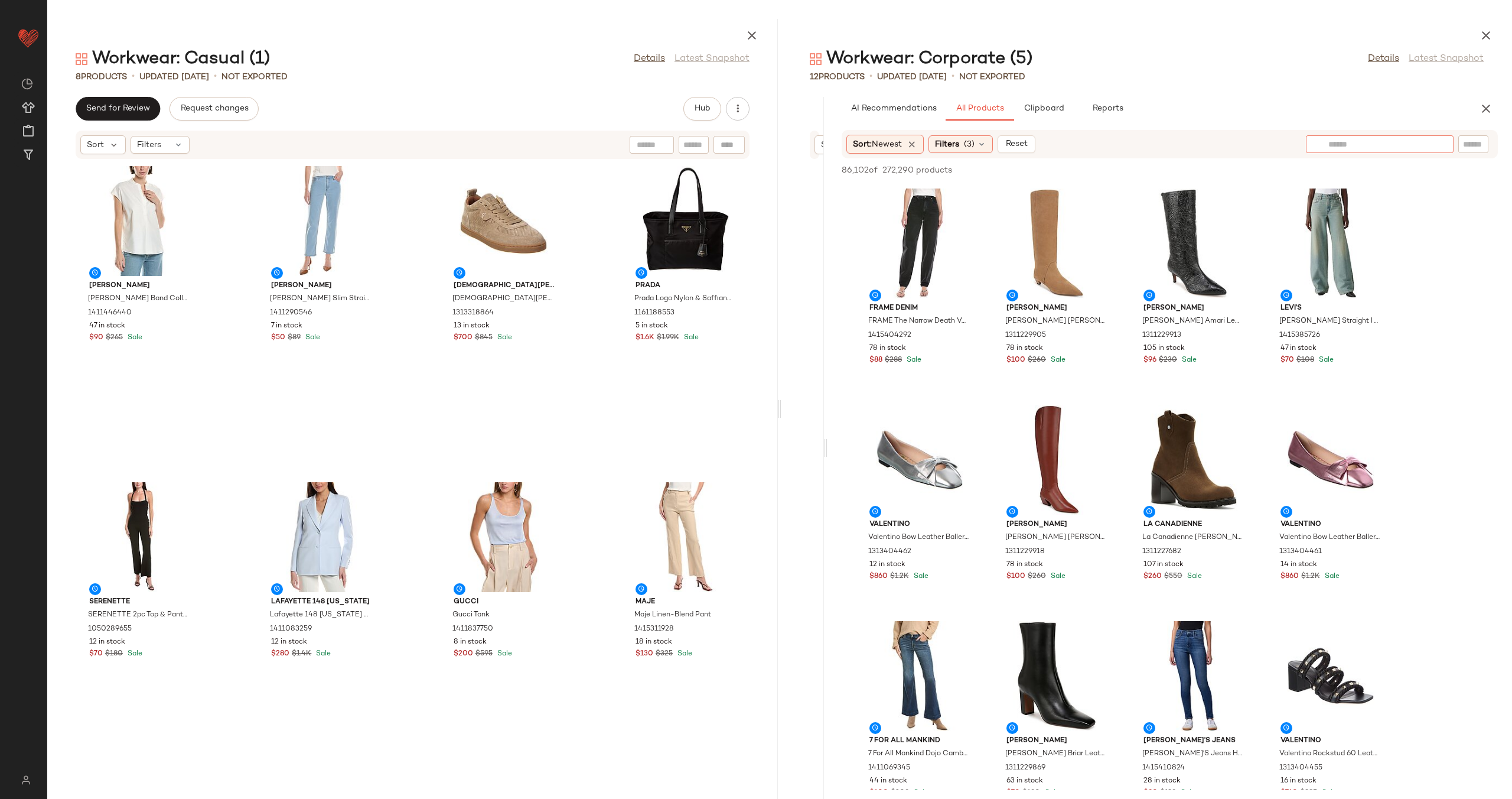
click at [1439, 146] on div at bounding box center [1379, 144] width 147 height 18
type input "*"
type input "**********"
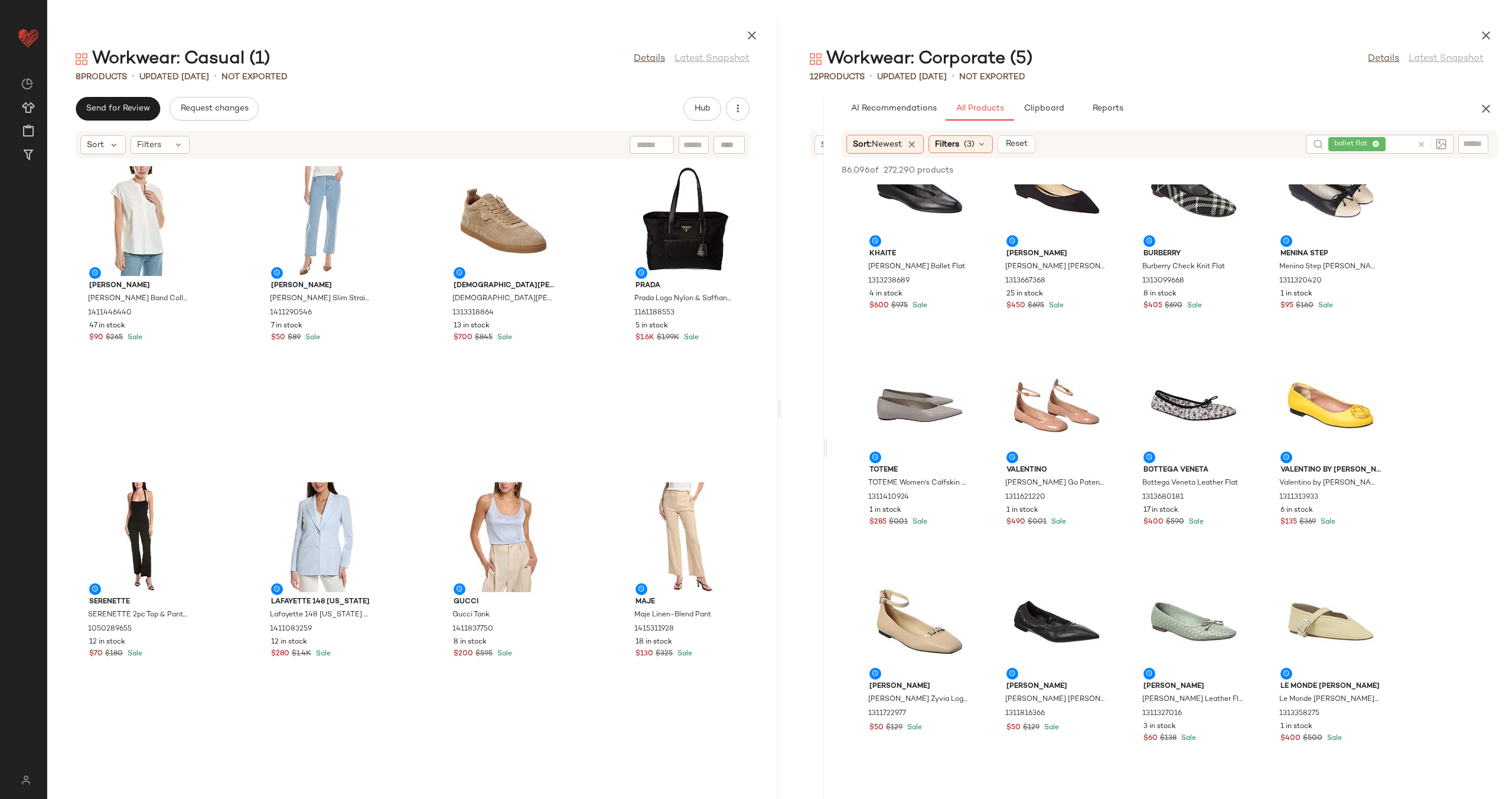
scroll to position [5606, 0]
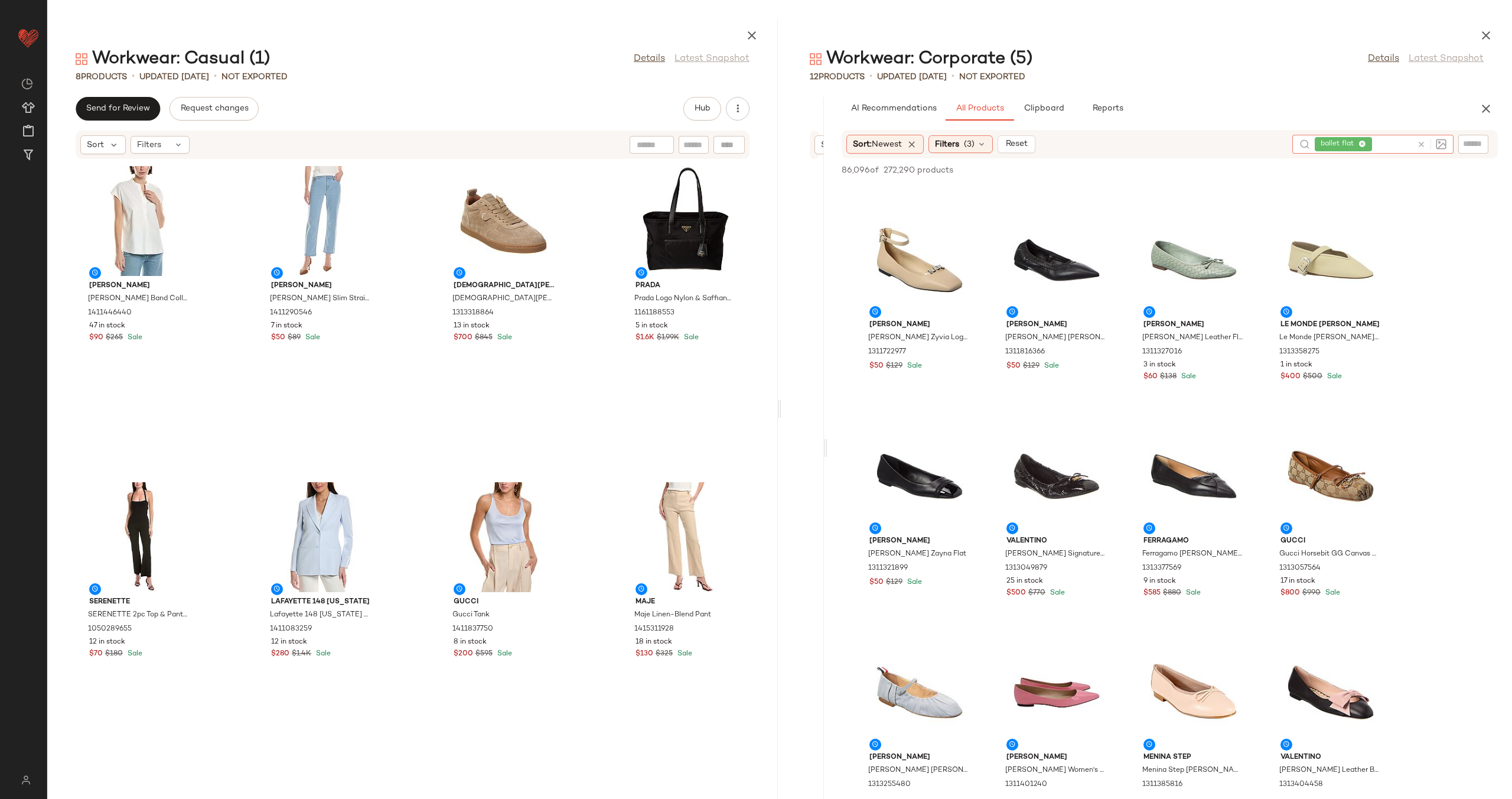
click at [1477, 141] on input "text" at bounding box center [1473, 144] width 21 height 13
type input "*********"
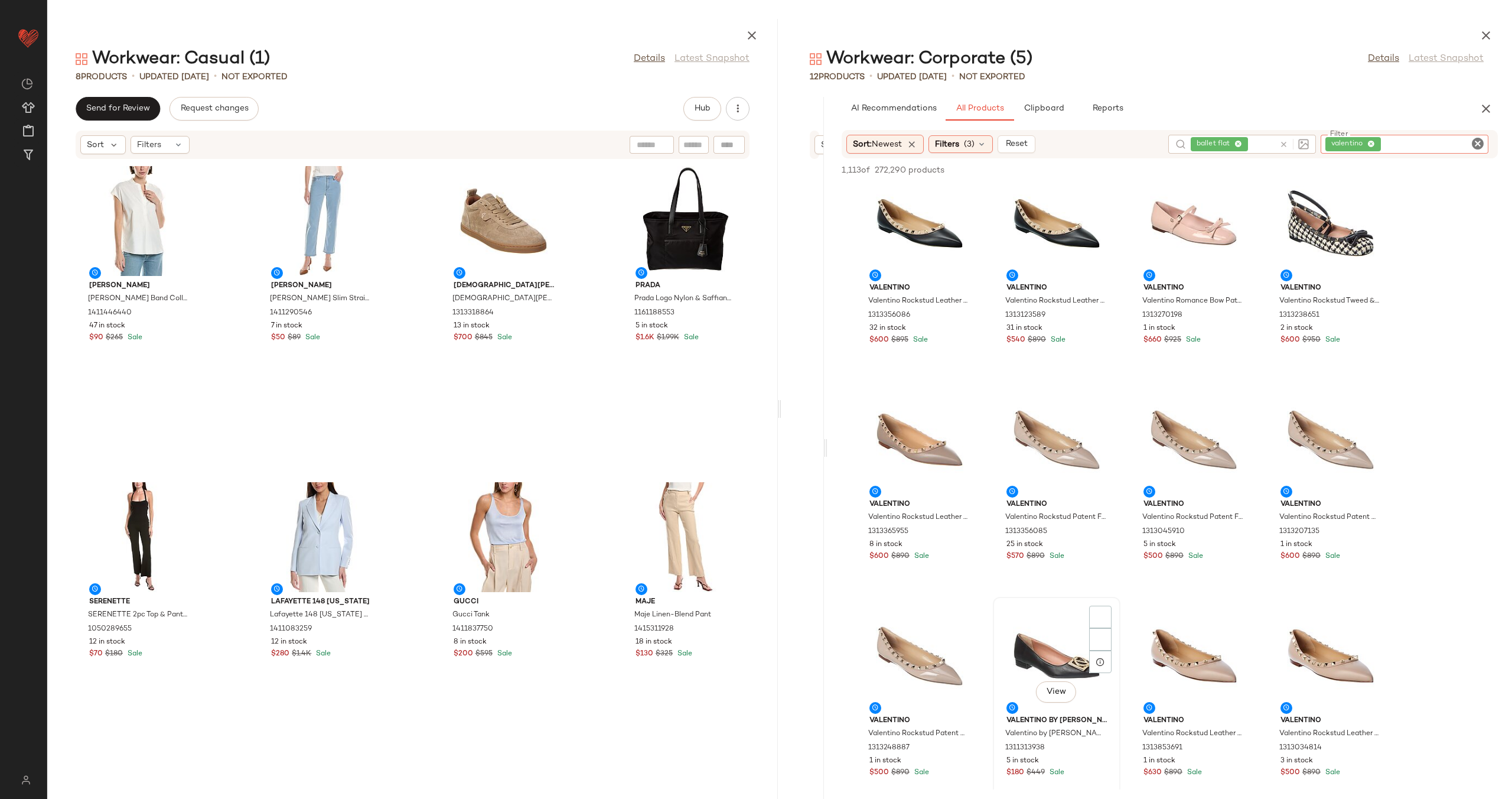
scroll to position [2411, 0]
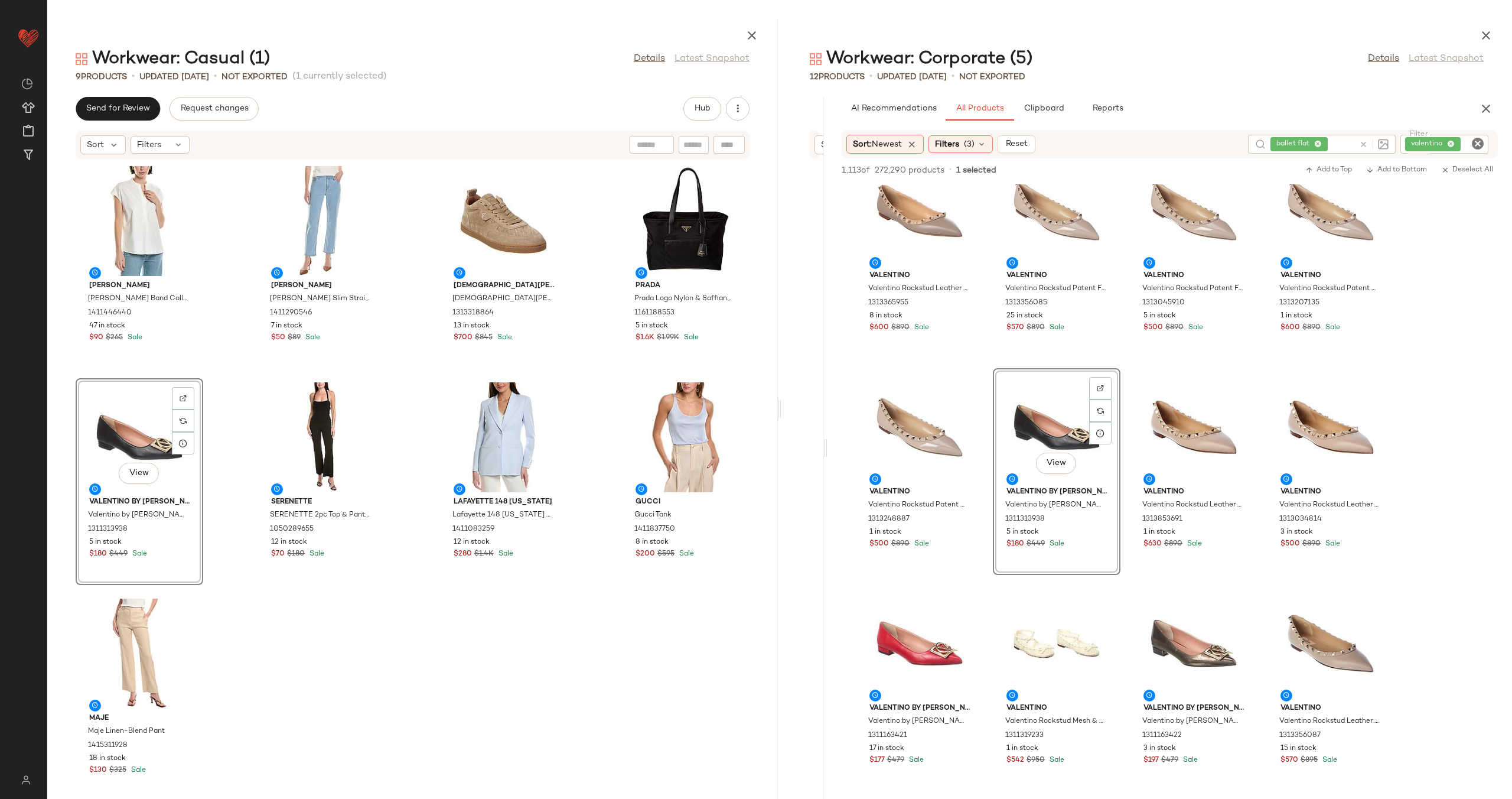
click at [226, 524] on div "Vince Vince Band Collar Linen-Blend Popover 1411446440 47 in stock $90 $265 Sal…" at bounding box center [412, 472] width 730 height 625
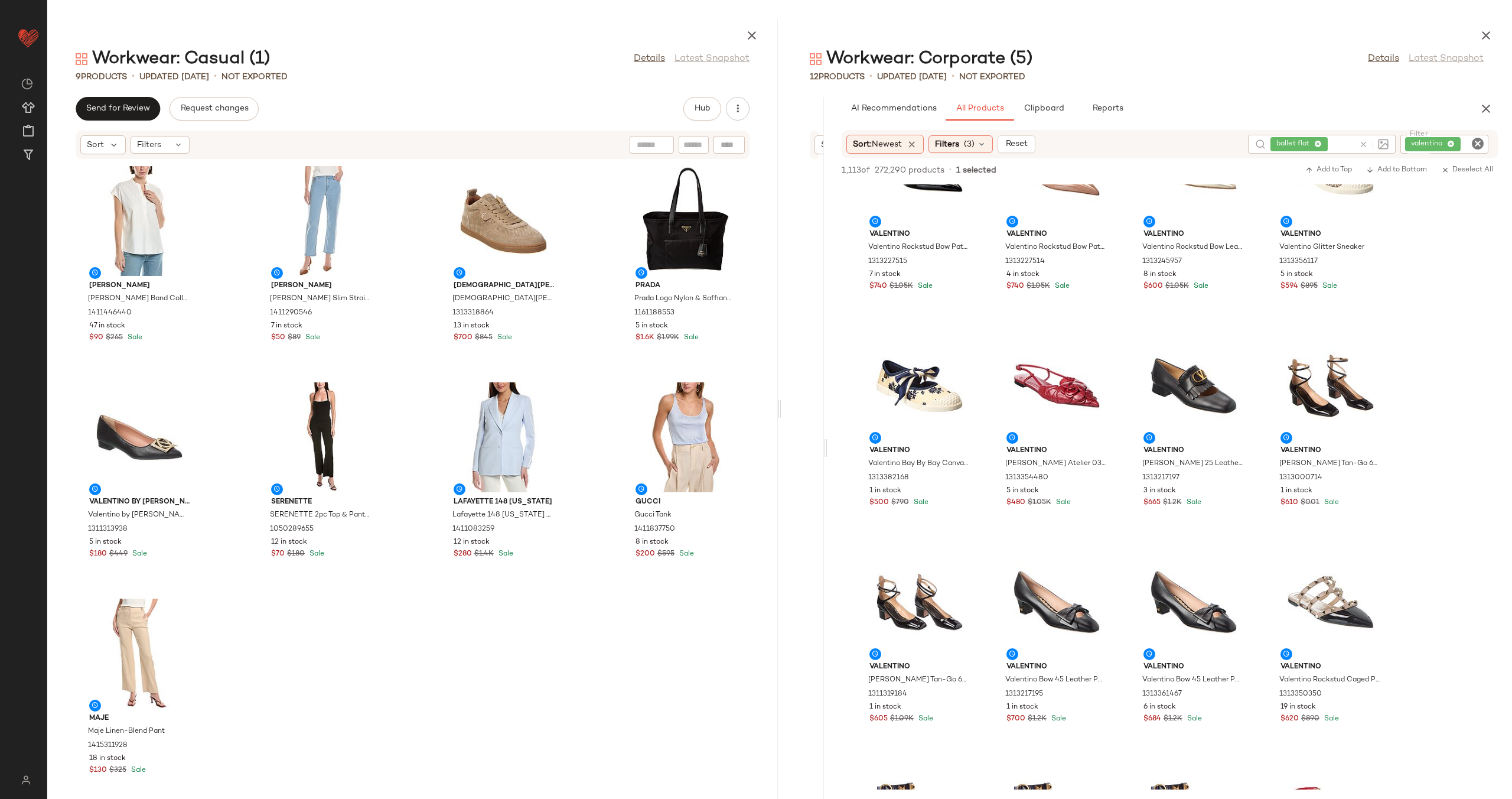
scroll to position [4581, 0]
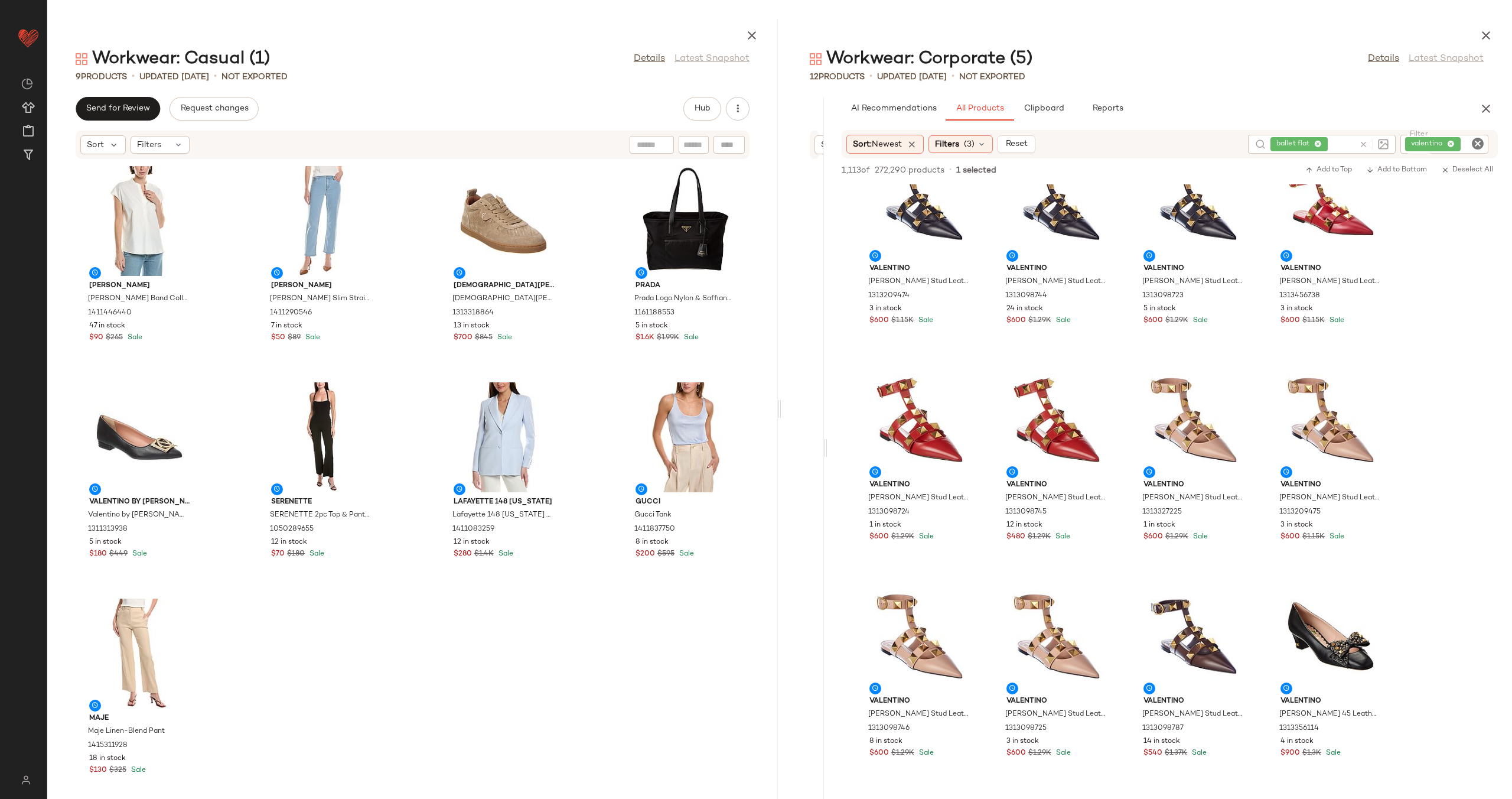
click at [1338, 147] on input "text" at bounding box center [1342, 144] width 24 height 13
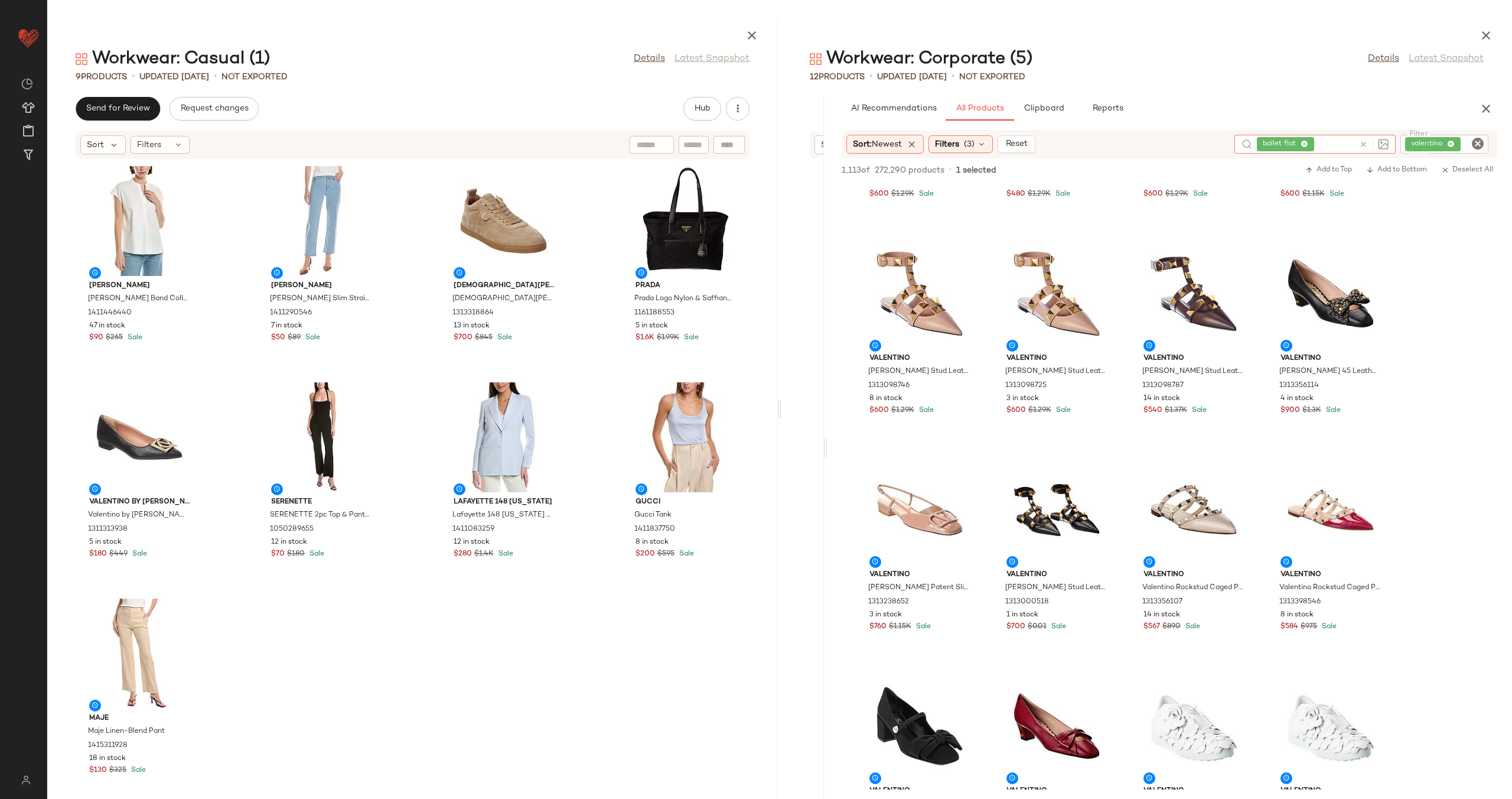
type input "*"
type input "*****"
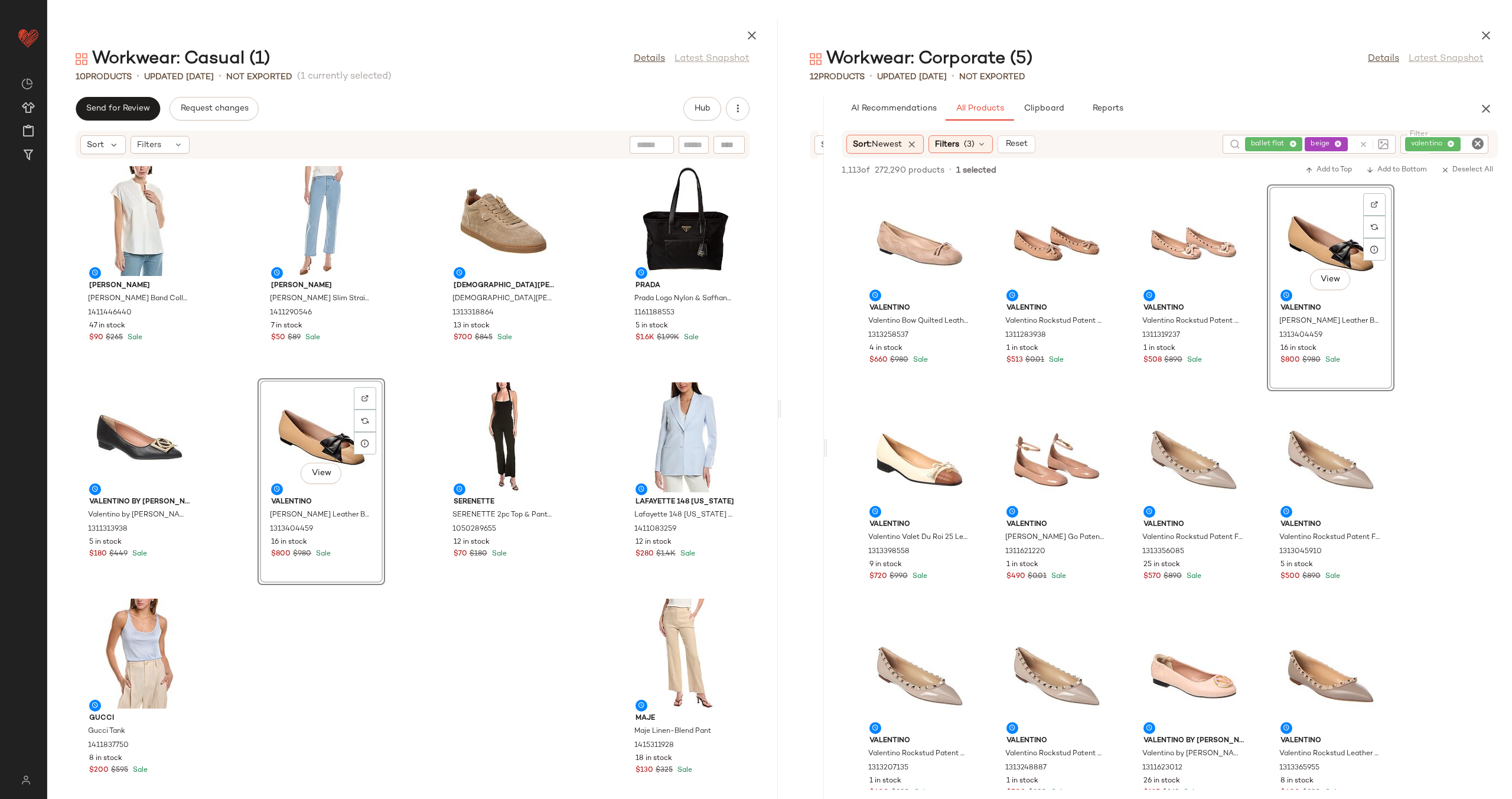
scroll to position [16, 0]
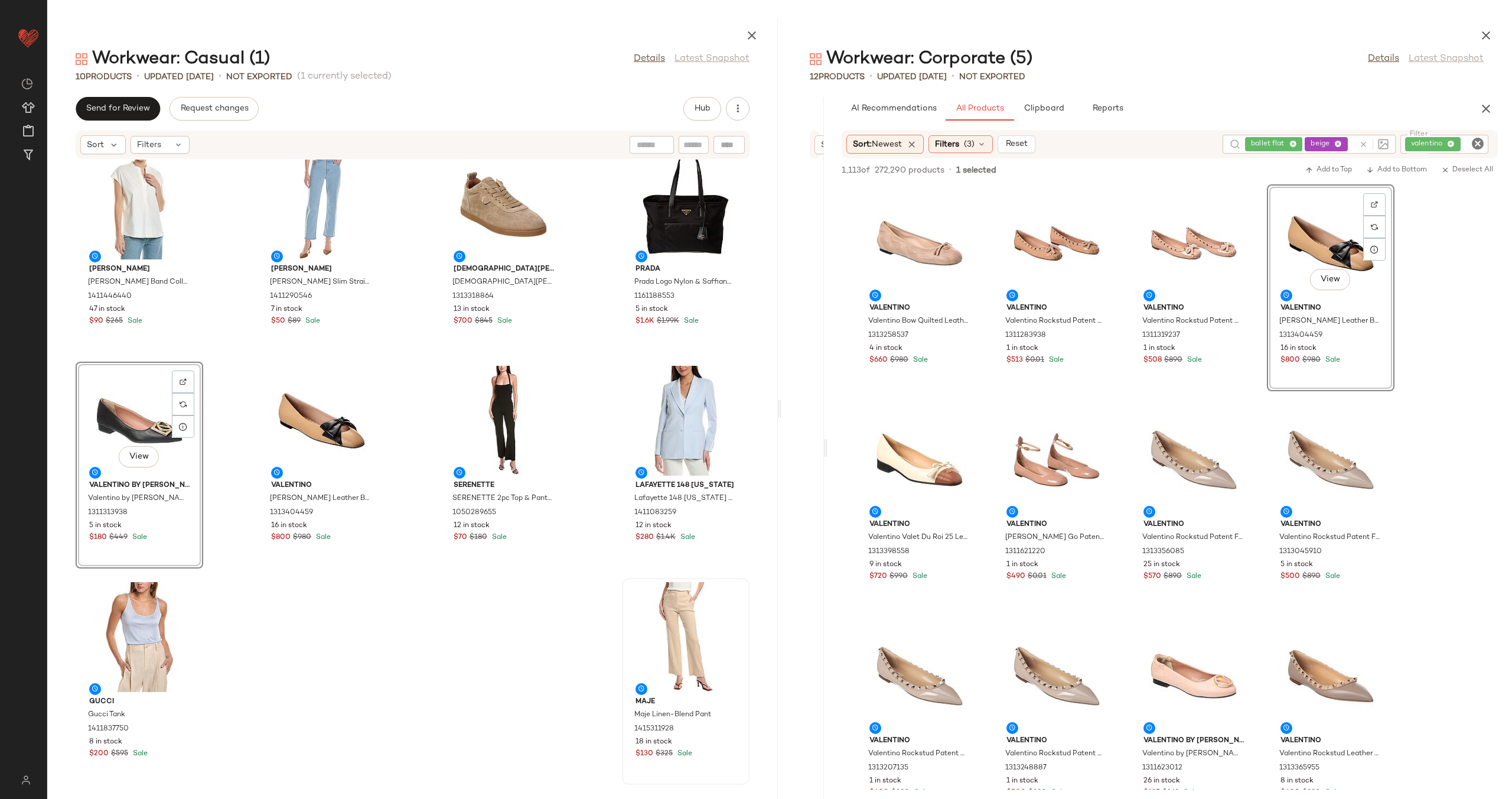
click at [593, 551] on div "Vince Vince Band Collar Linen-Blend Popover 1411446440 47 in stock $90 $265 Sal…" at bounding box center [412, 472] width 730 height 625
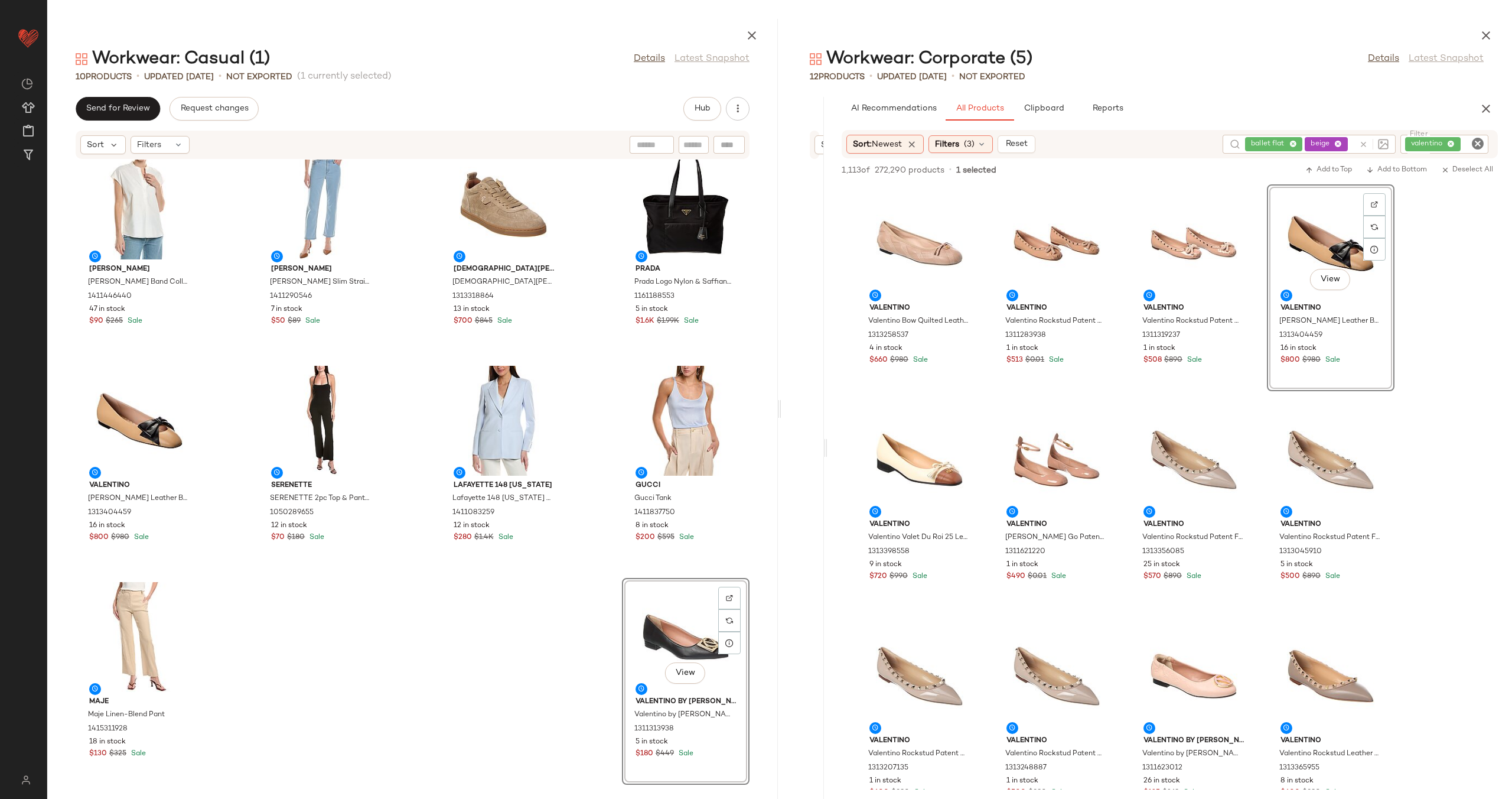
click at [403, 484] on div "Vince Vince Band Collar Linen-Blend Popover 1411446440 47 in stock $90 $265 Sal…" at bounding box center [412, 472] width 730 height 625
click at [1485, 141] on div "valentino" at bounding box center [1444, 144] width 88 height 19
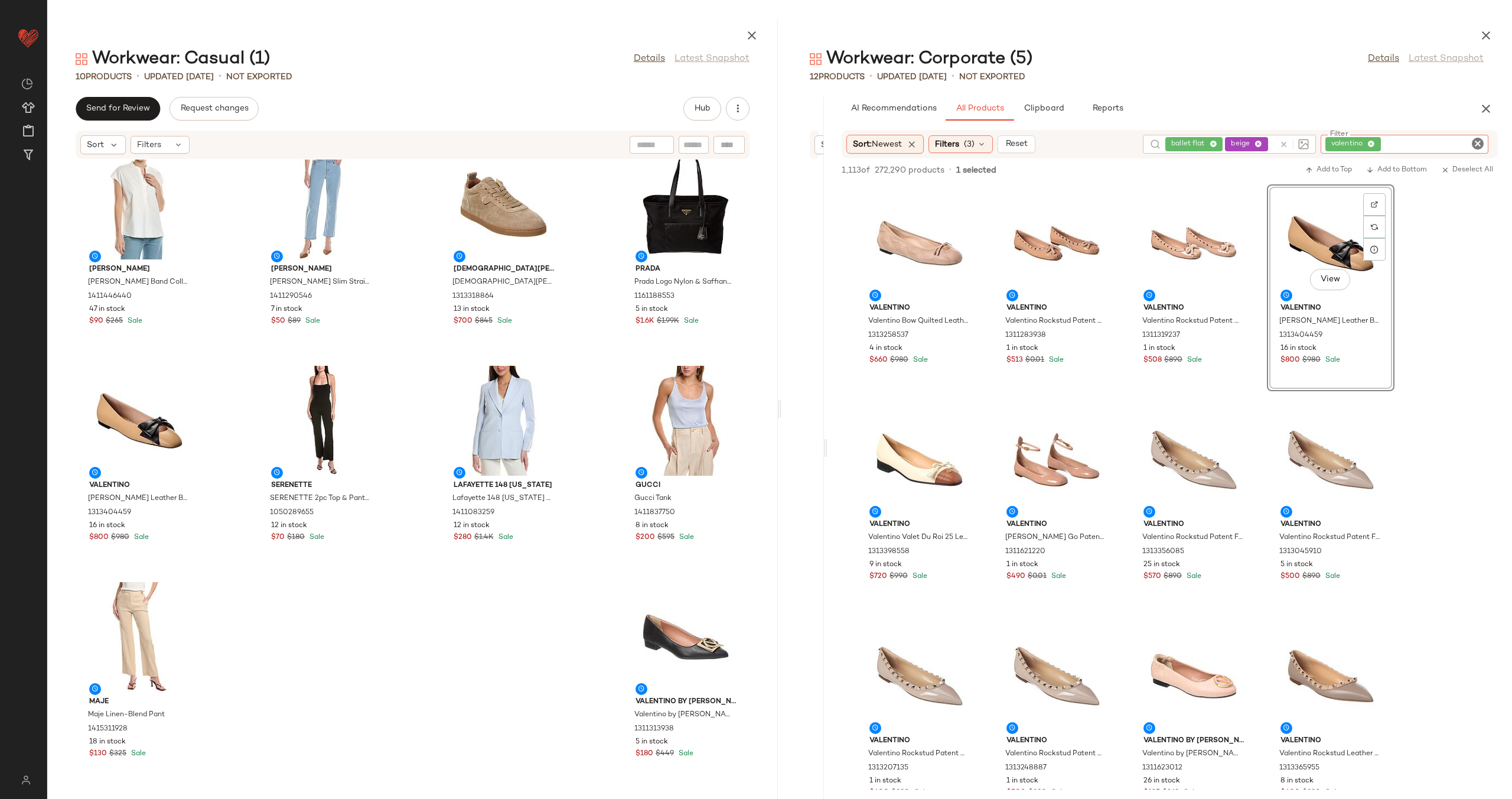
click at [1479, 141] on icon "Clear Filter" at bounding box center [1477, 143] width 14 height 14
click at [1340, 143] on div "ballet flat beige" at bounding box center [1287, 144] width 173 height 19
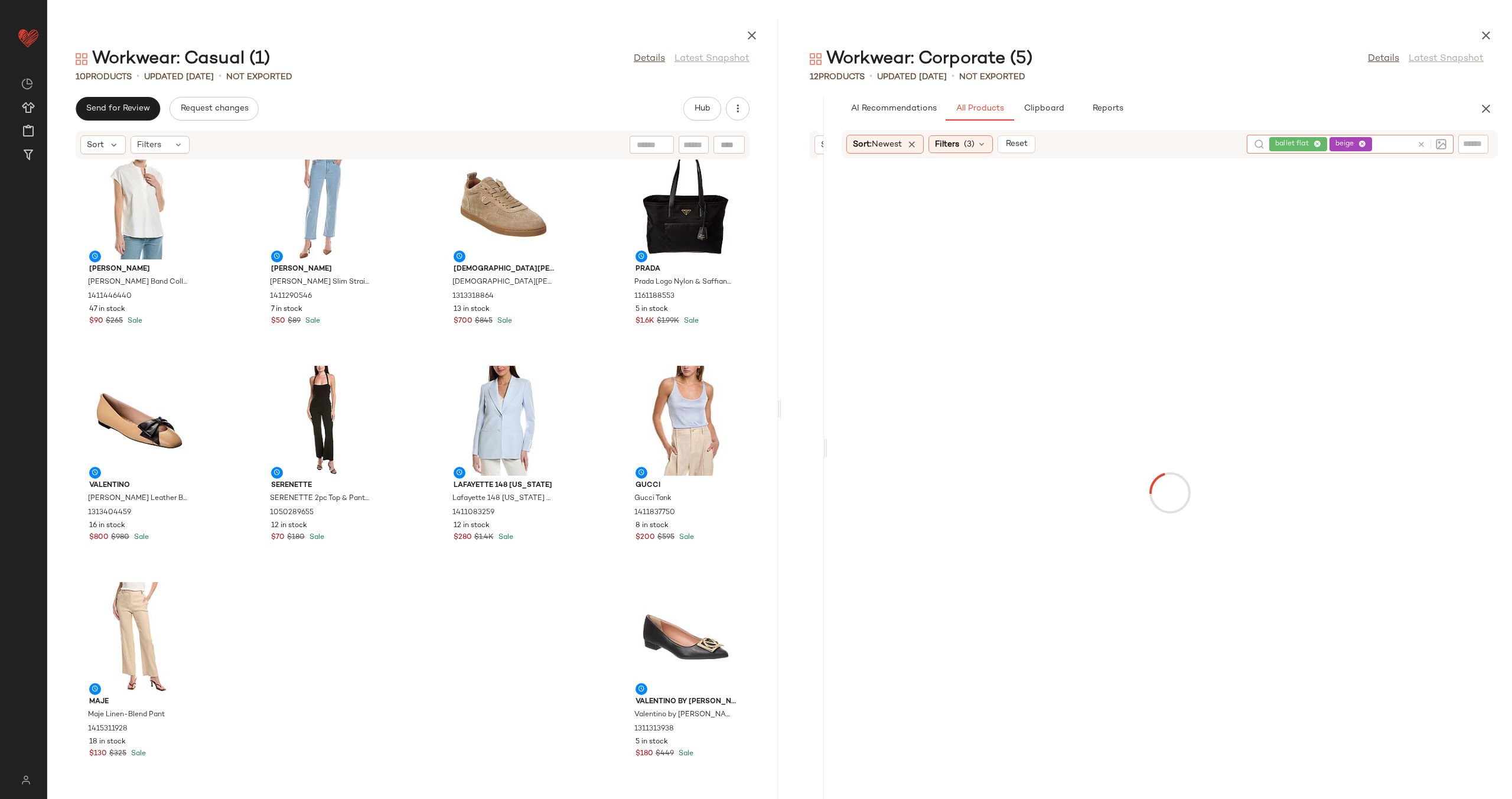
click at [1422, 141] on icon at bounding box center [1421, 144] width 9 height 9
type input "**********"
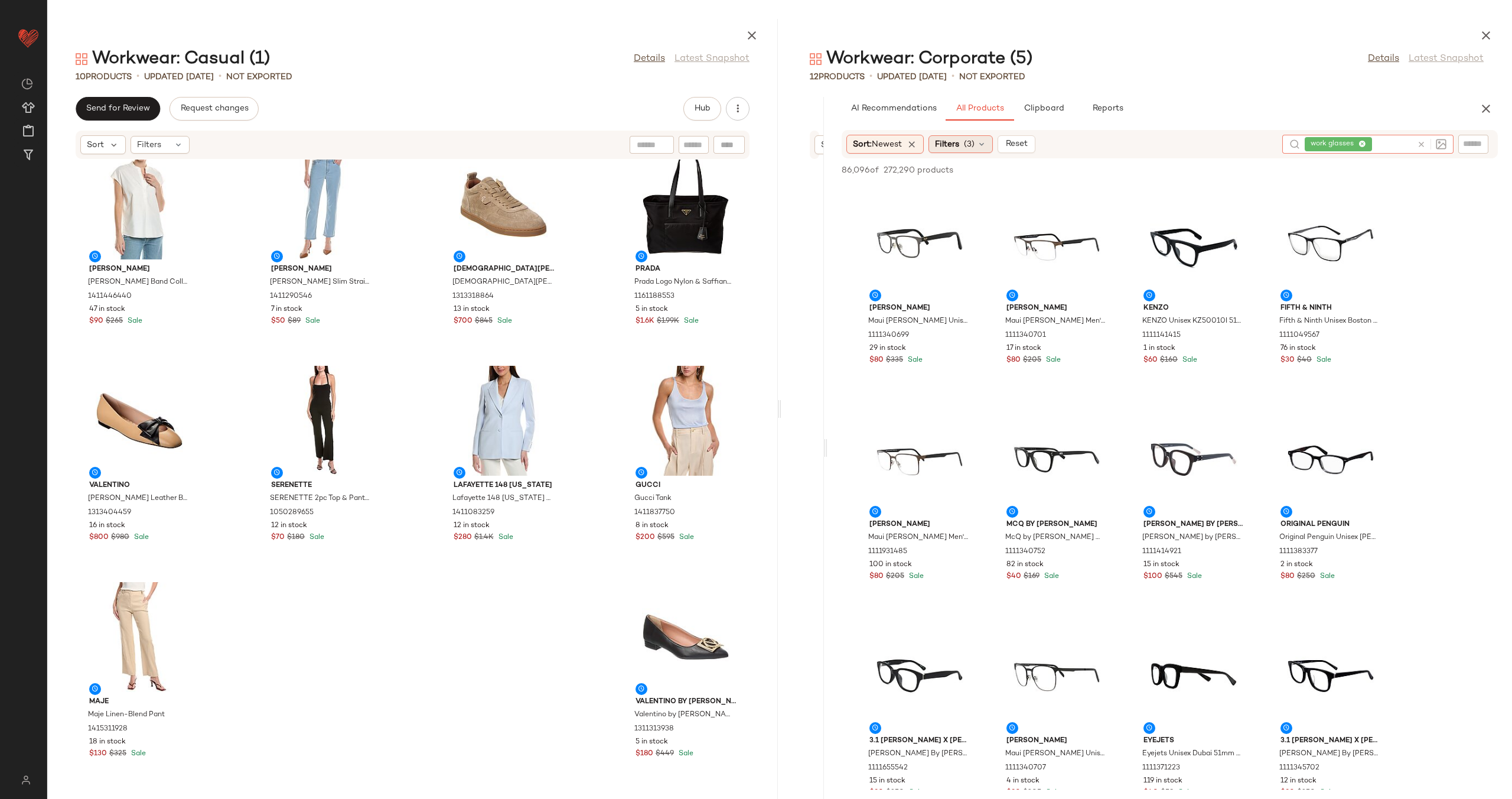
click at [968, 141] on span "(3)" at bounding box center [969, 144] width 10 height 13
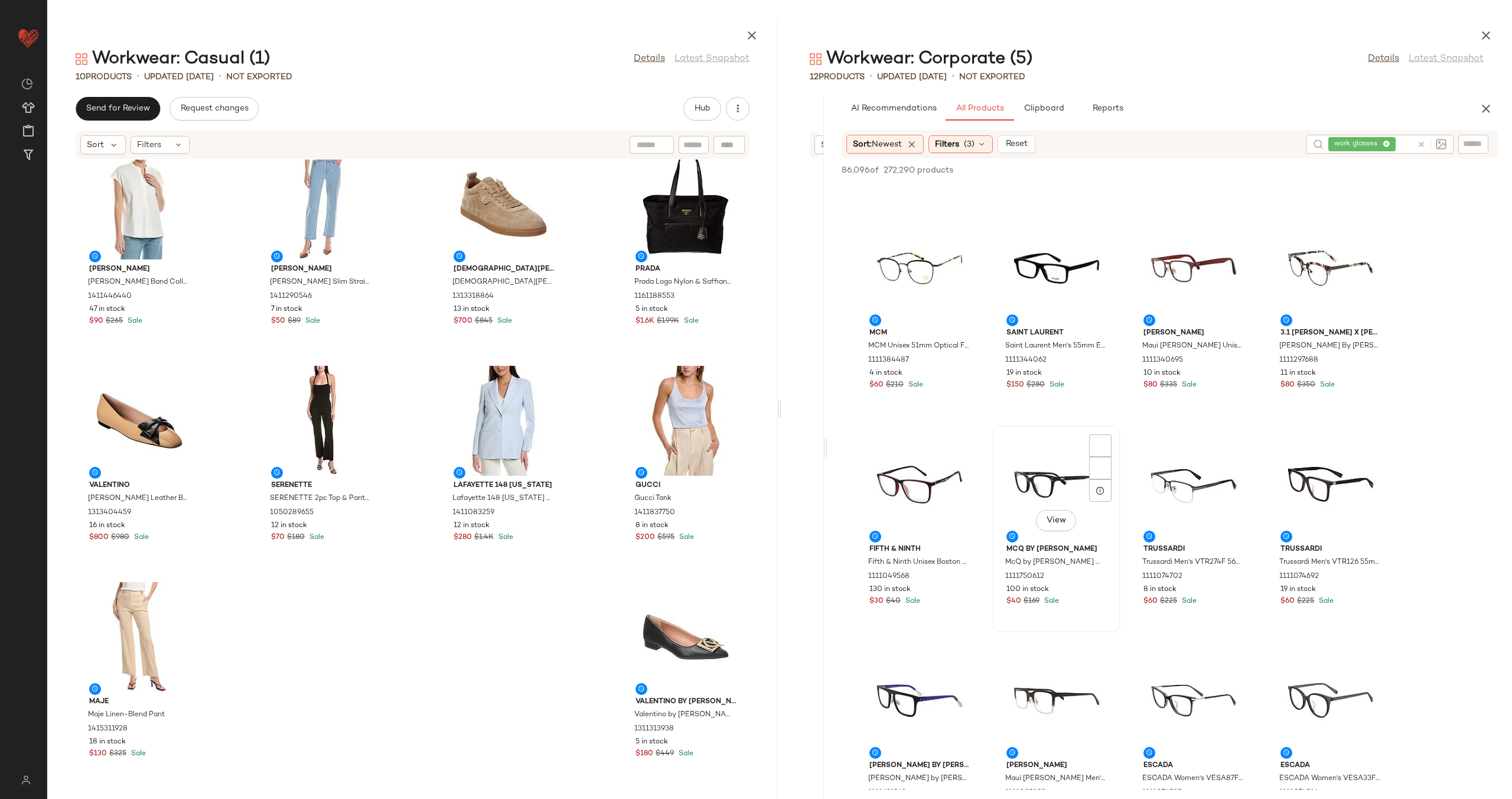
scroll to position [2082, 0]
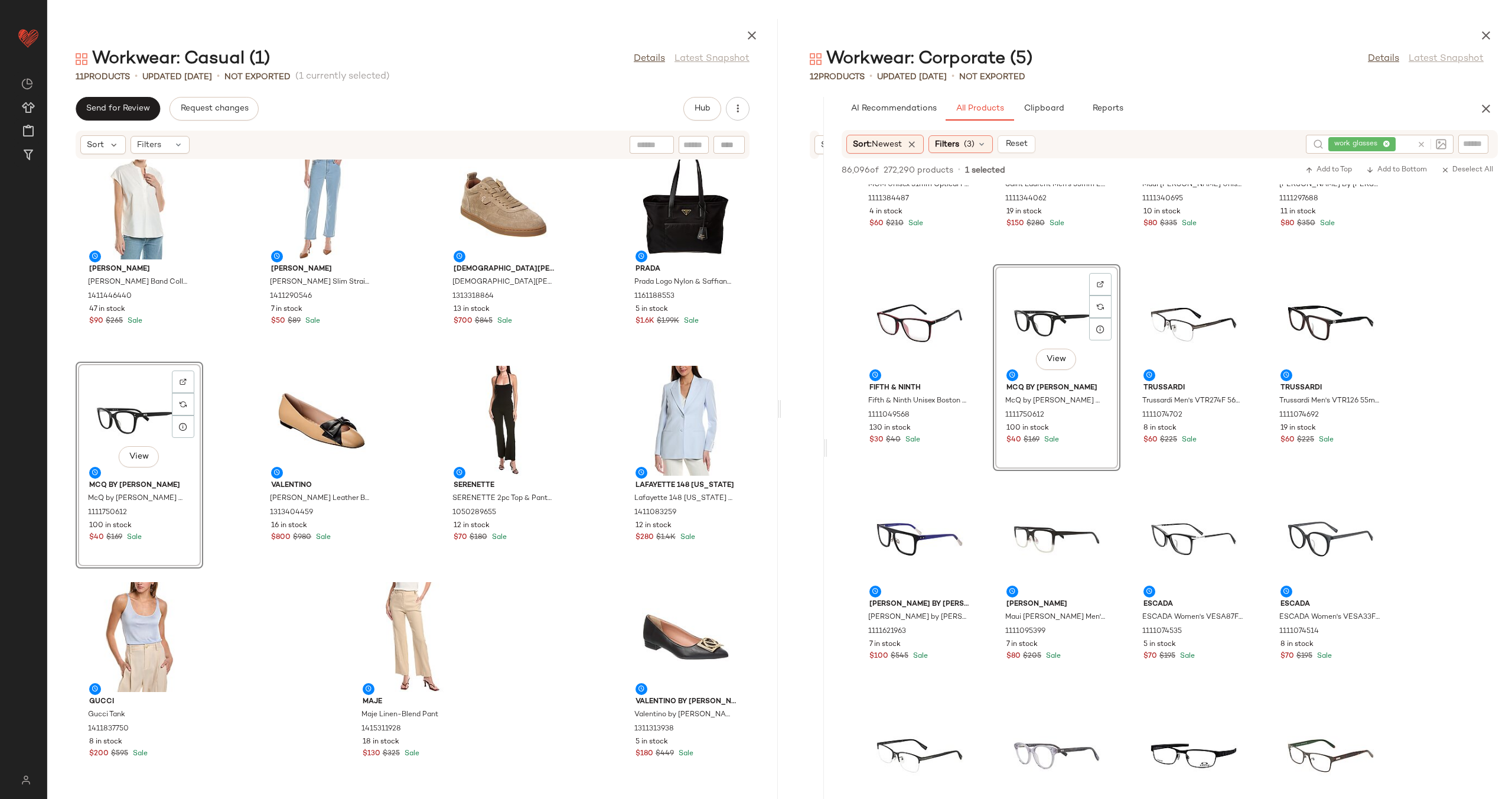
click at [408, 411] on div "Vince Vince Band Collar Linen-Blend Popover 1411446440 47 in stock $90 $265 Sal…" at bounding box center [412, 472] width 730 height 625
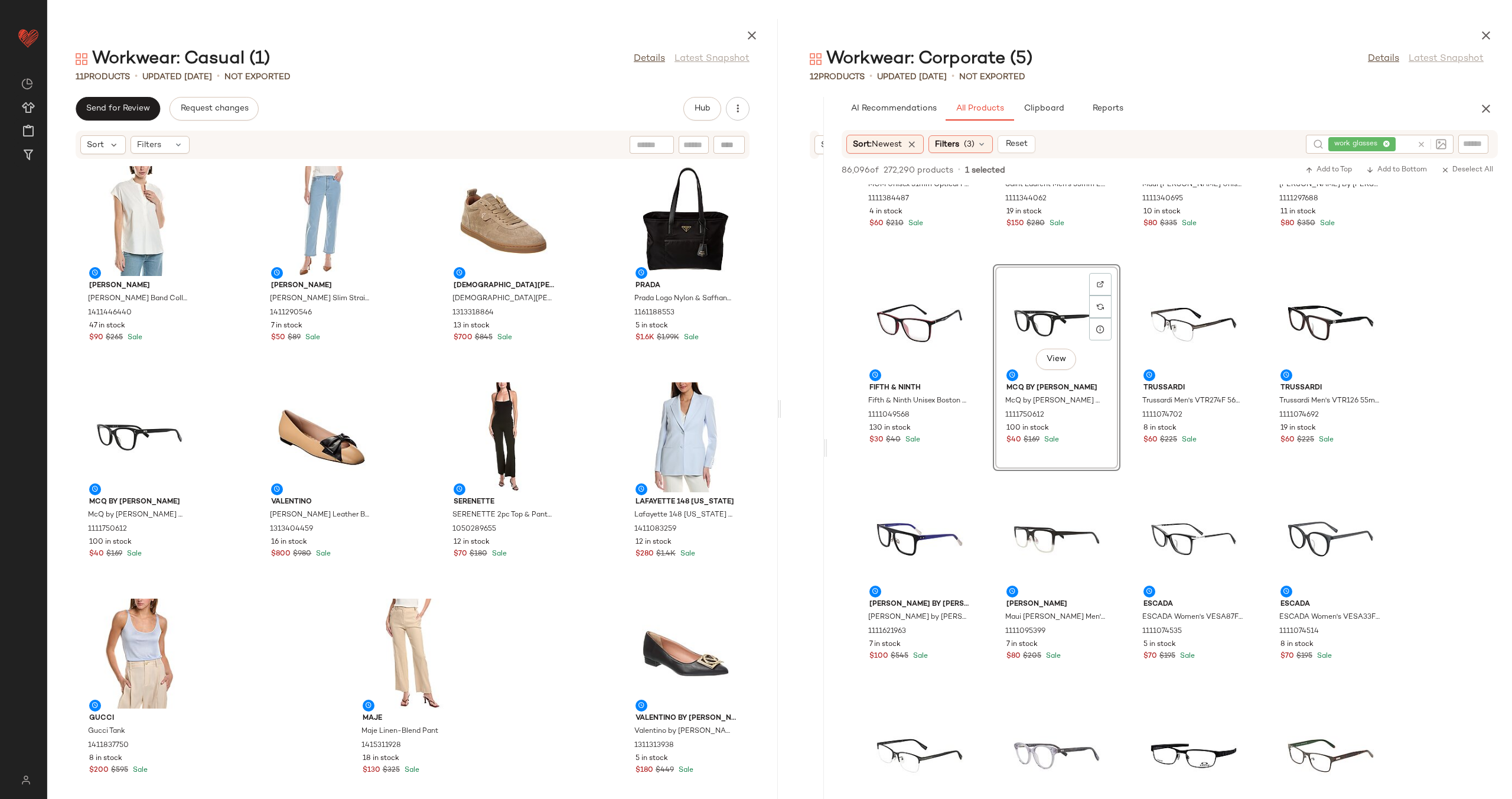
click at [1418, 147] on icon at bounding box center [1421, 144] width 9 height 9
click at [1478, 145] on input "Filter" at bounding box center [1434, 144] width 101 height 13
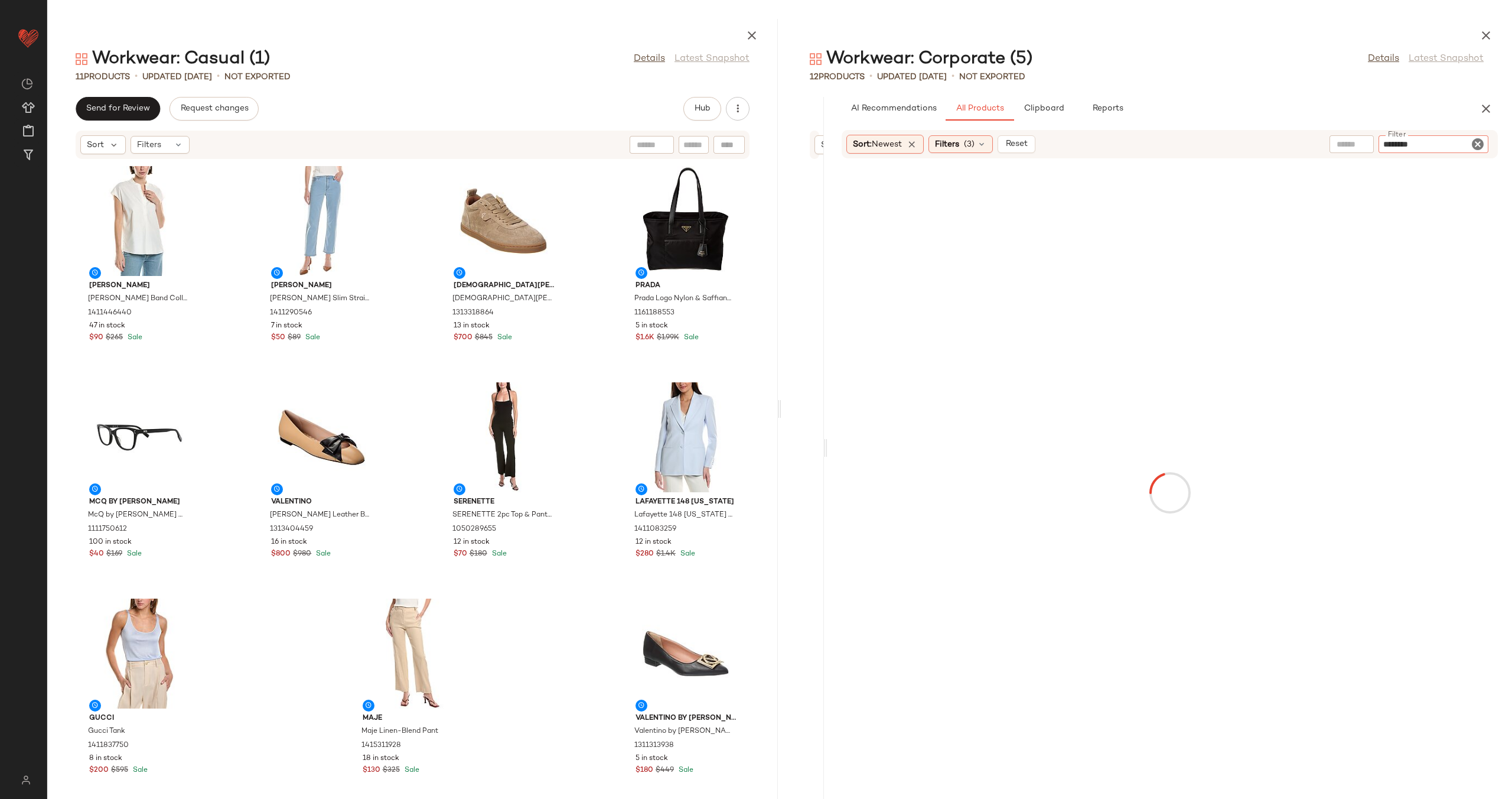
type input "*********"
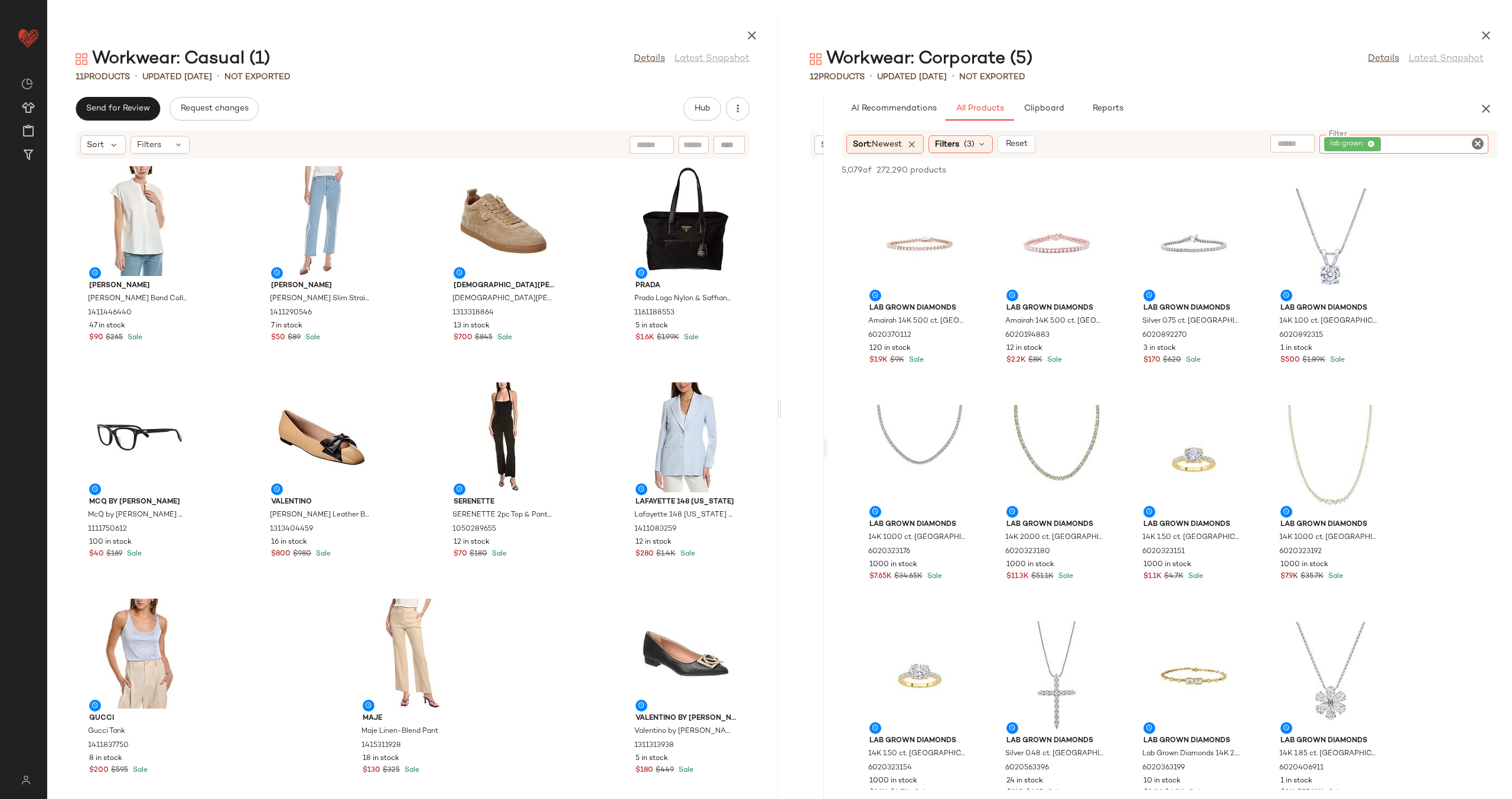
scroll to position [318, 0]
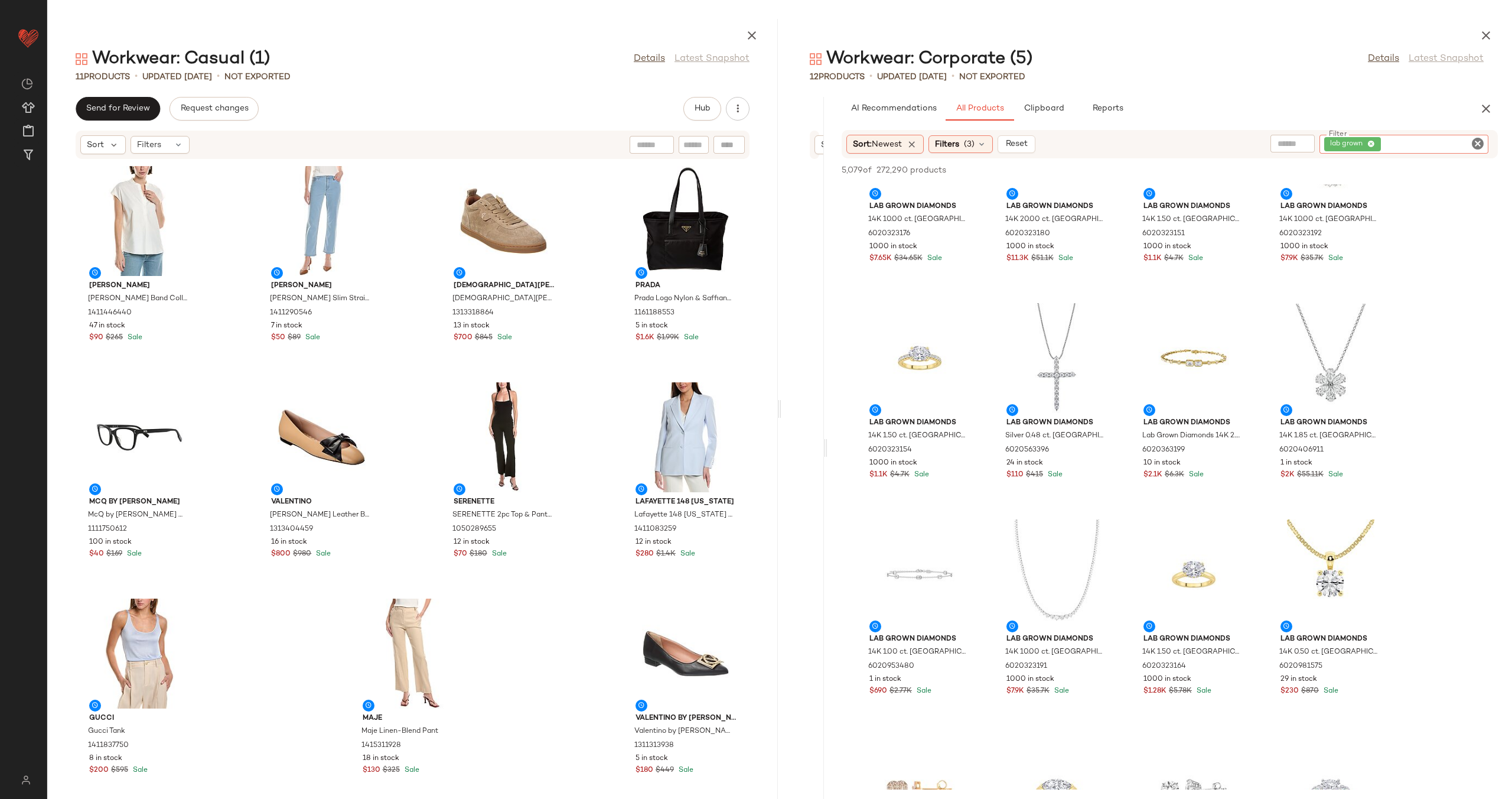
click at [1474, 141] on icon "Clear Filter" at bounding box center [1477, 143] width 14 height 14
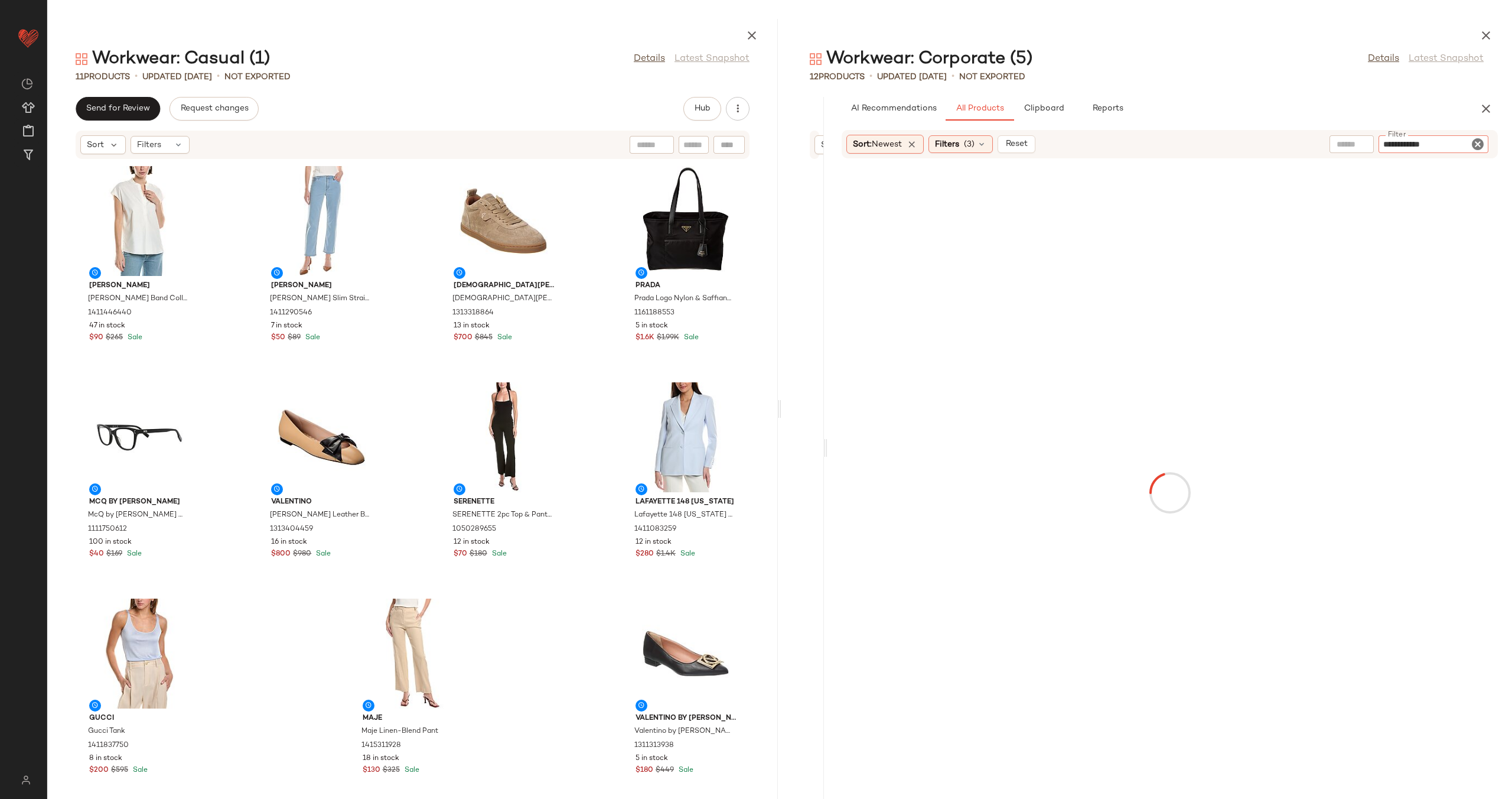
type input "**********"
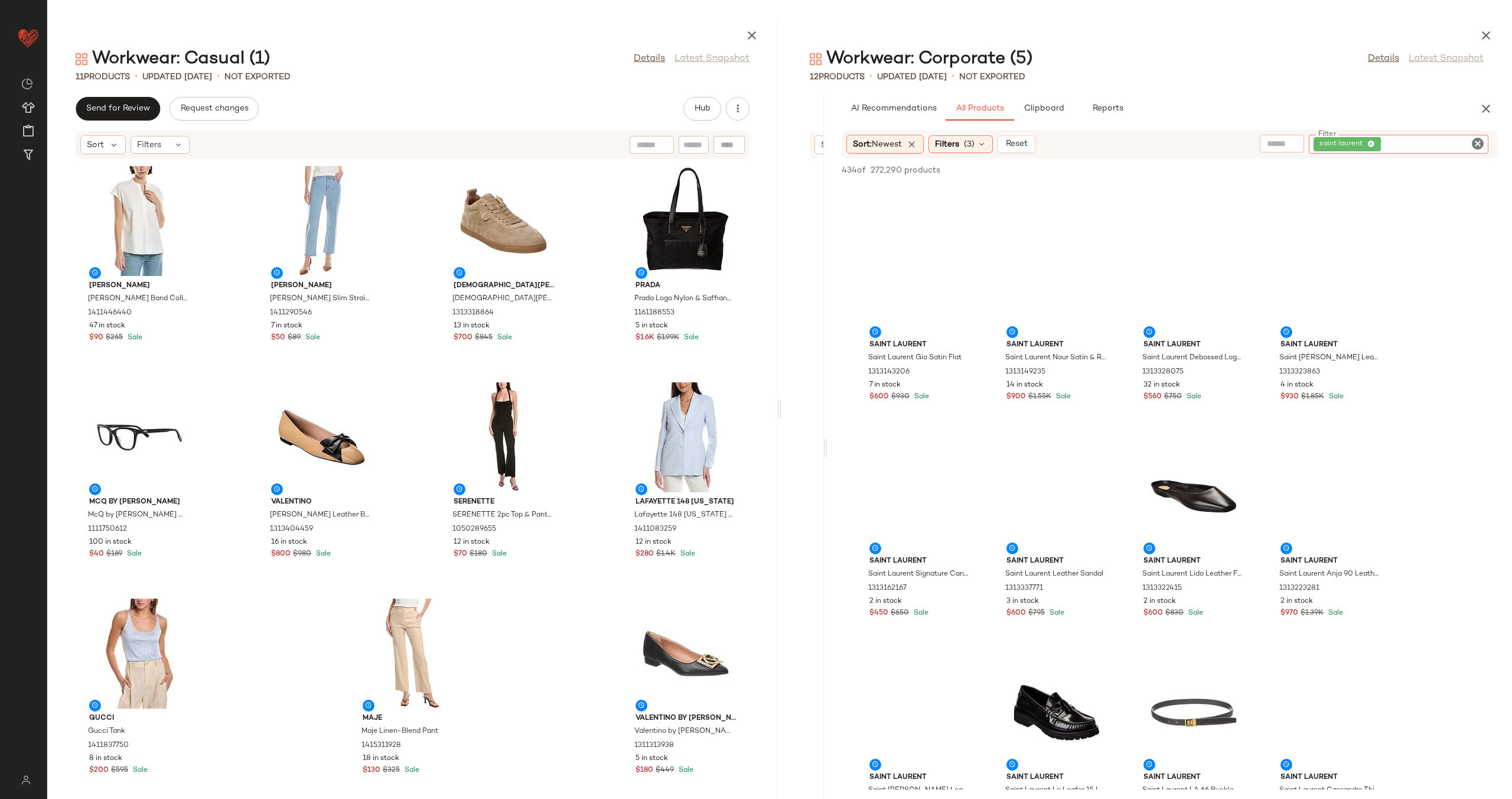
scroll to position [1059, 0]
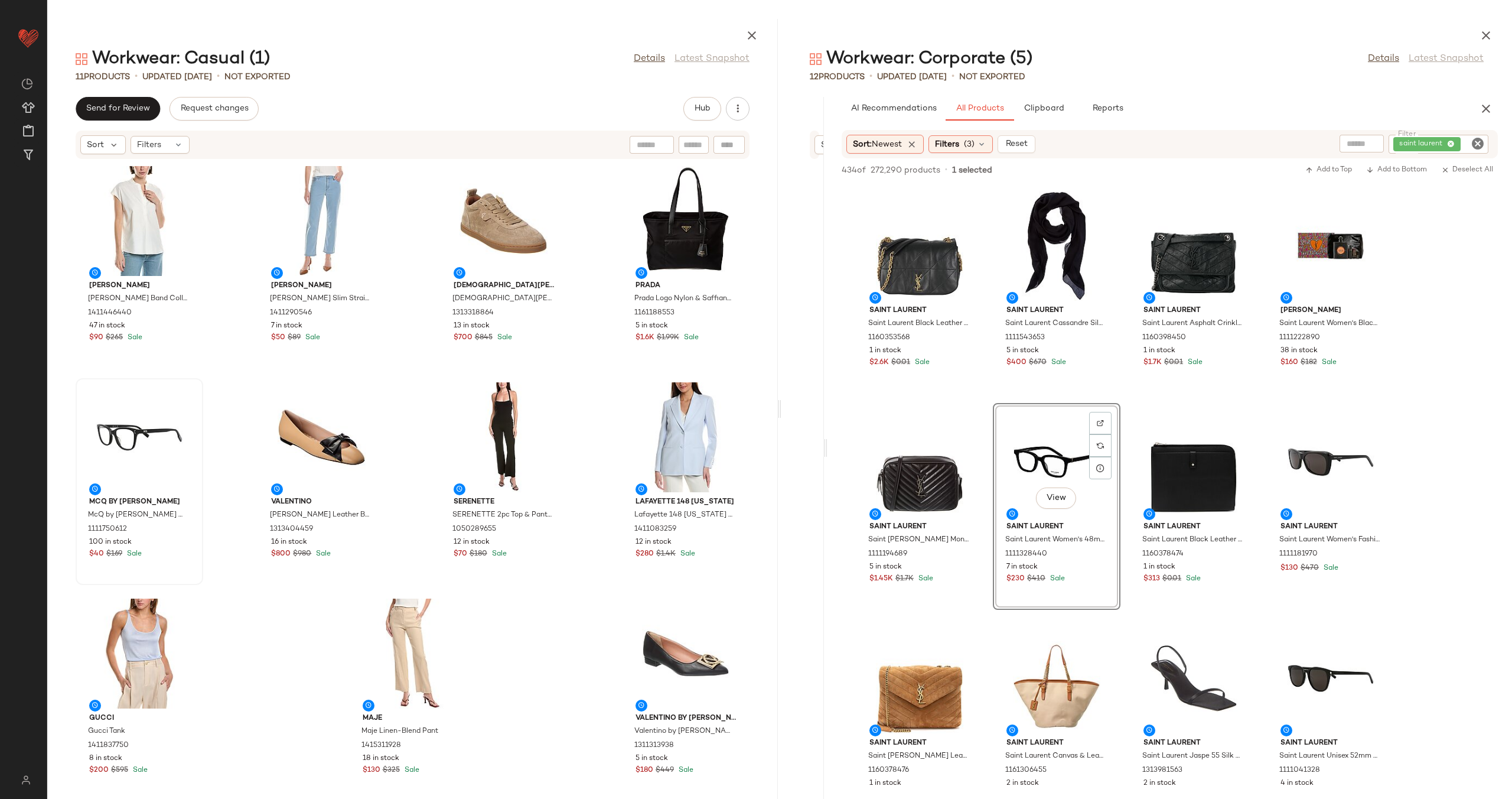
click at [148, 435] on div at bounding box center [139, 437] width 119 height 110
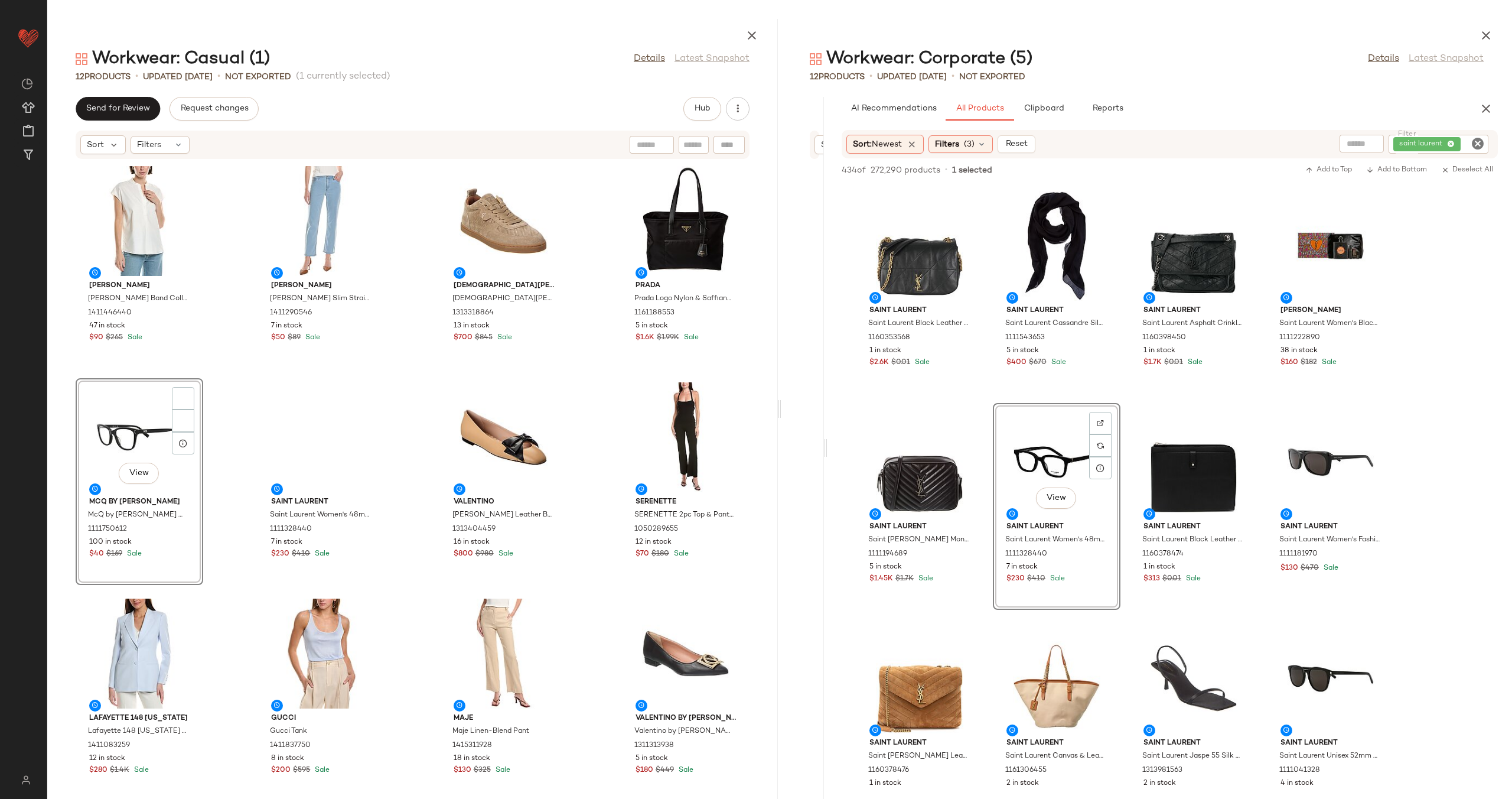
click at [139, 432] on div "View" at bounding box center [139, 437] width 119 height 110
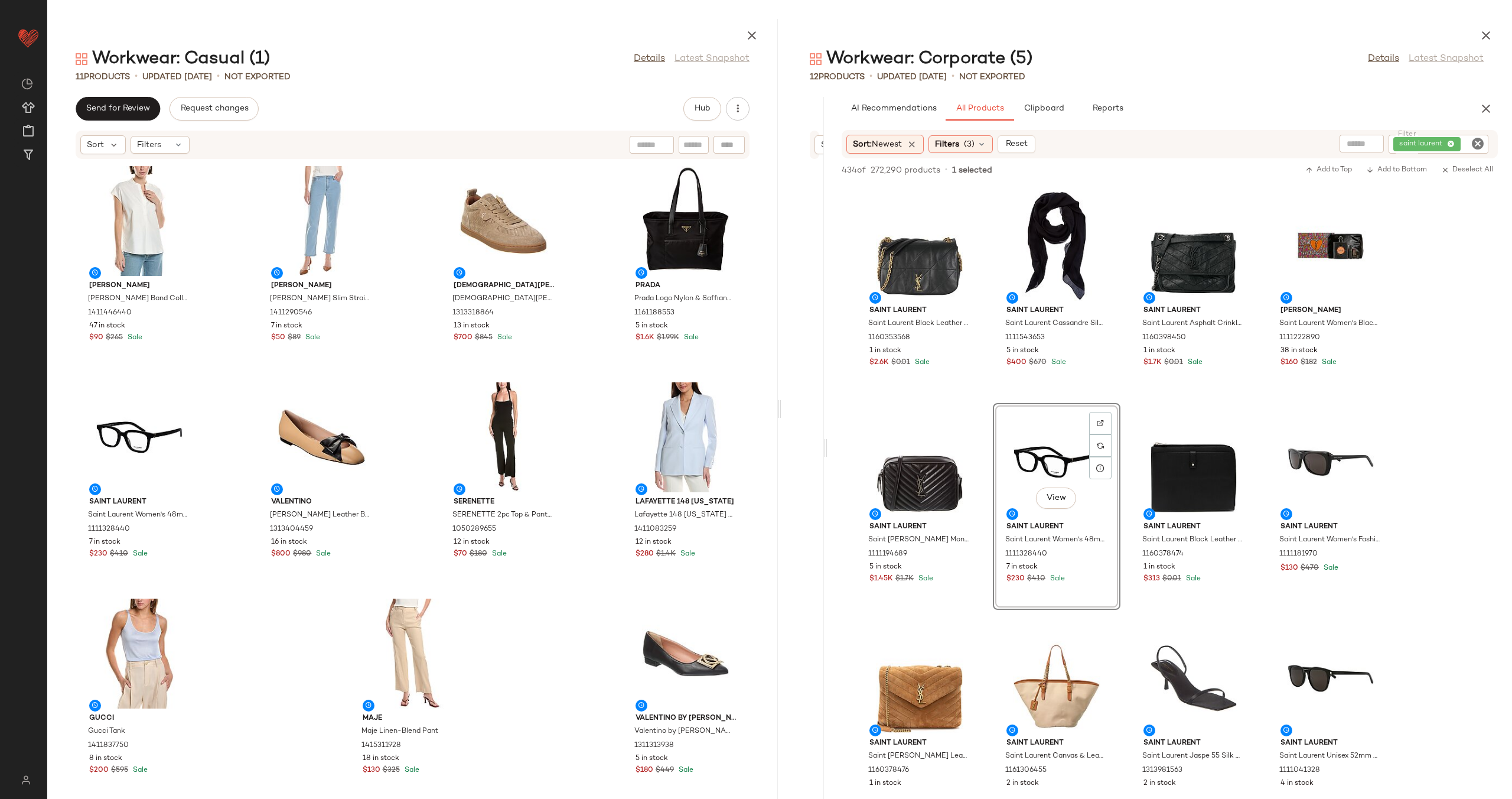
click at [1476, 144] on icon "Clear Filter" at bounding box center [1477, 143] width 14 height 14
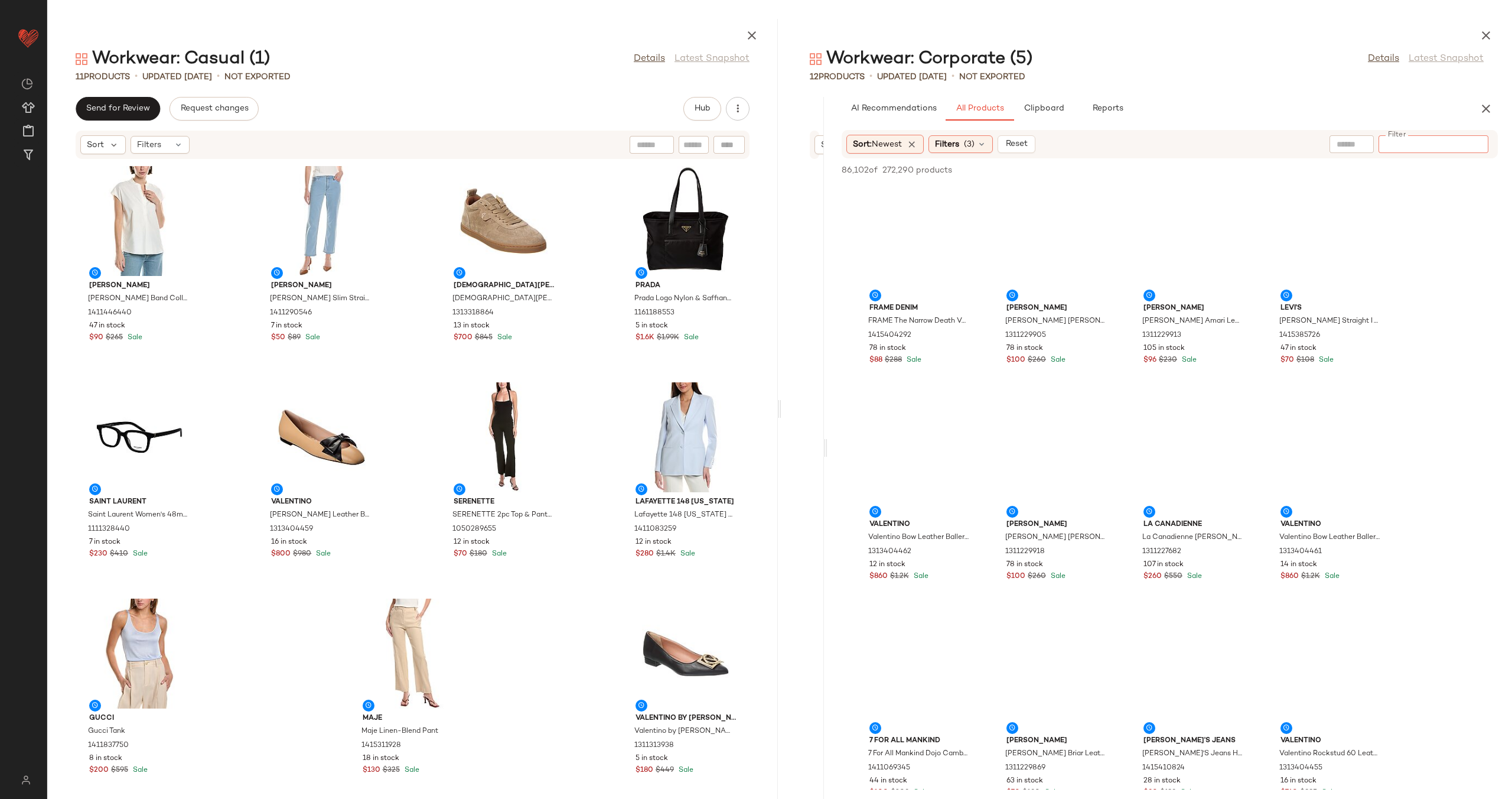
click at [1343, 144] on input "text" at bounding box center [1351, 144] width 30 height 13
type input "**********"
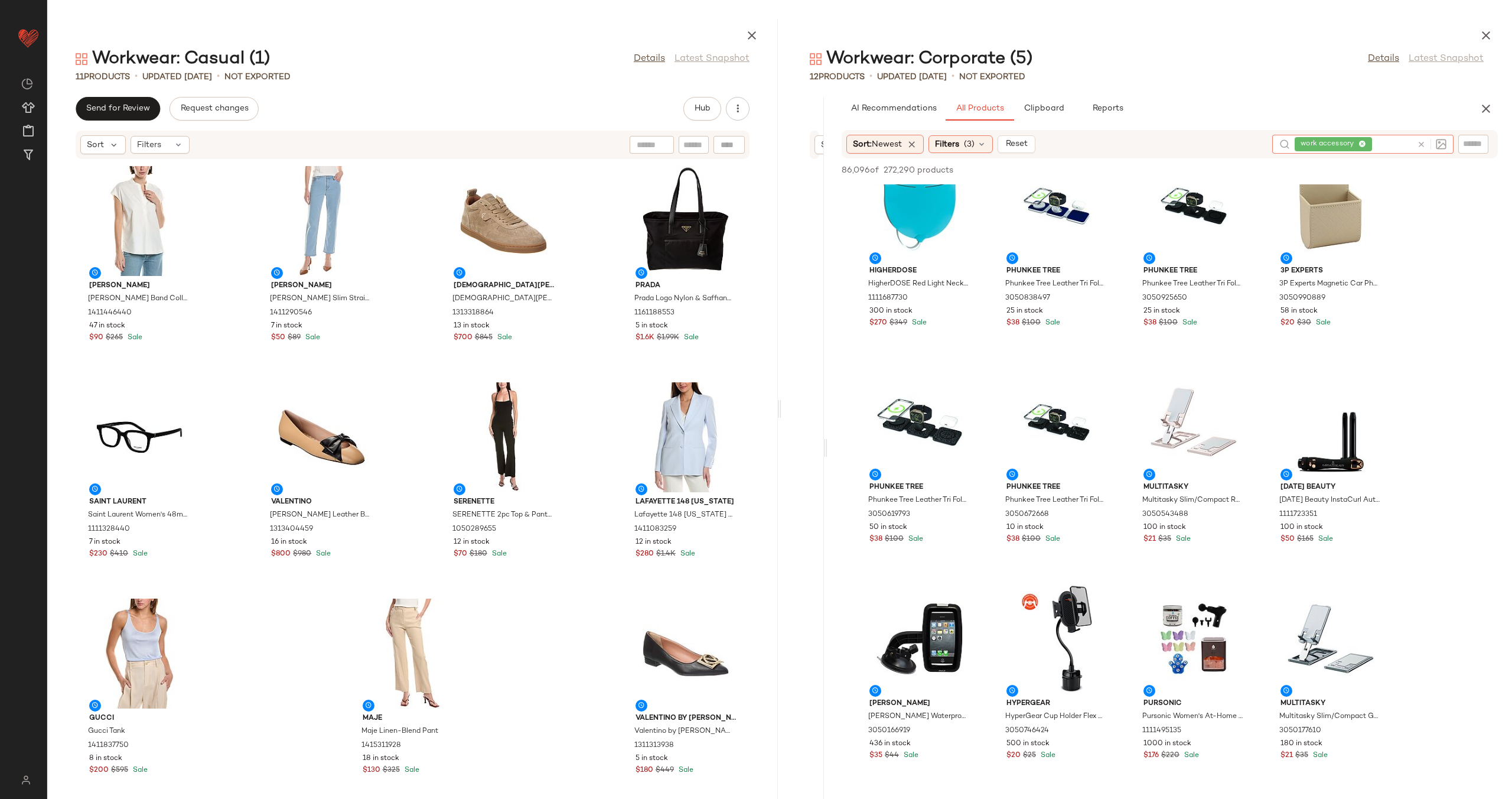
scroll to position [1105, 0]
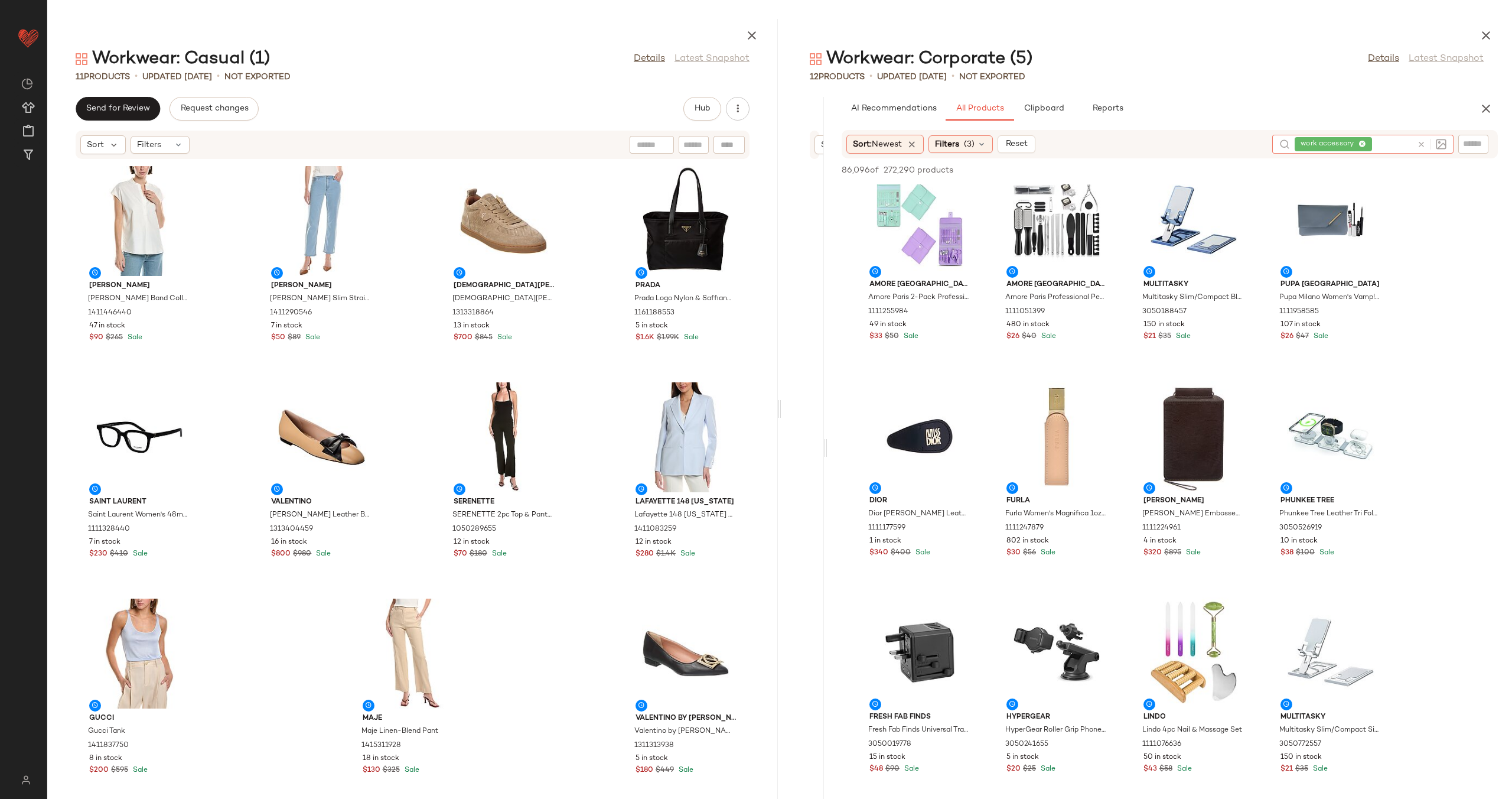
click at [1420, 141] on icon at bounding box center [1421, 144] width 9 height 9
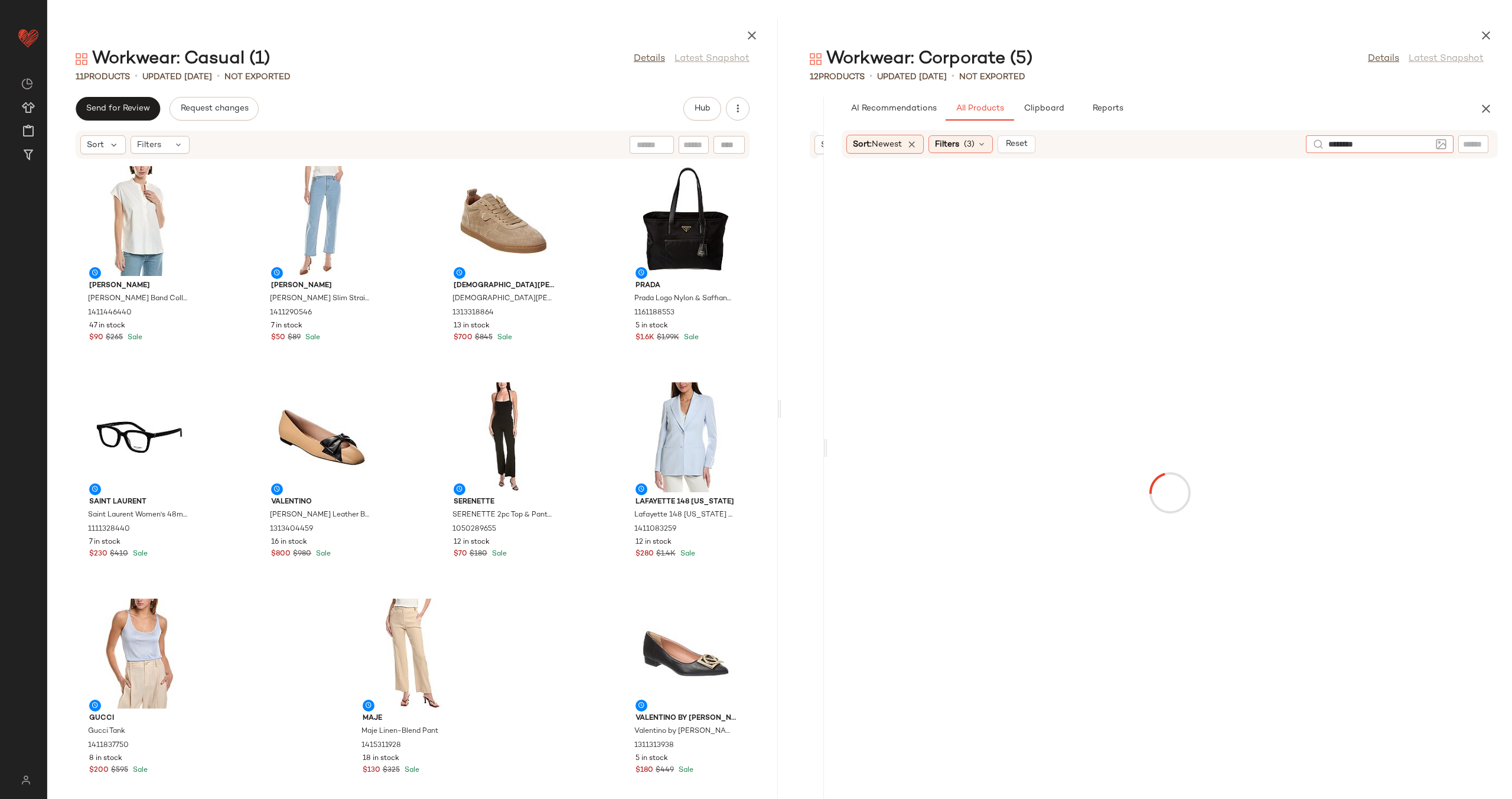
type input "*********"
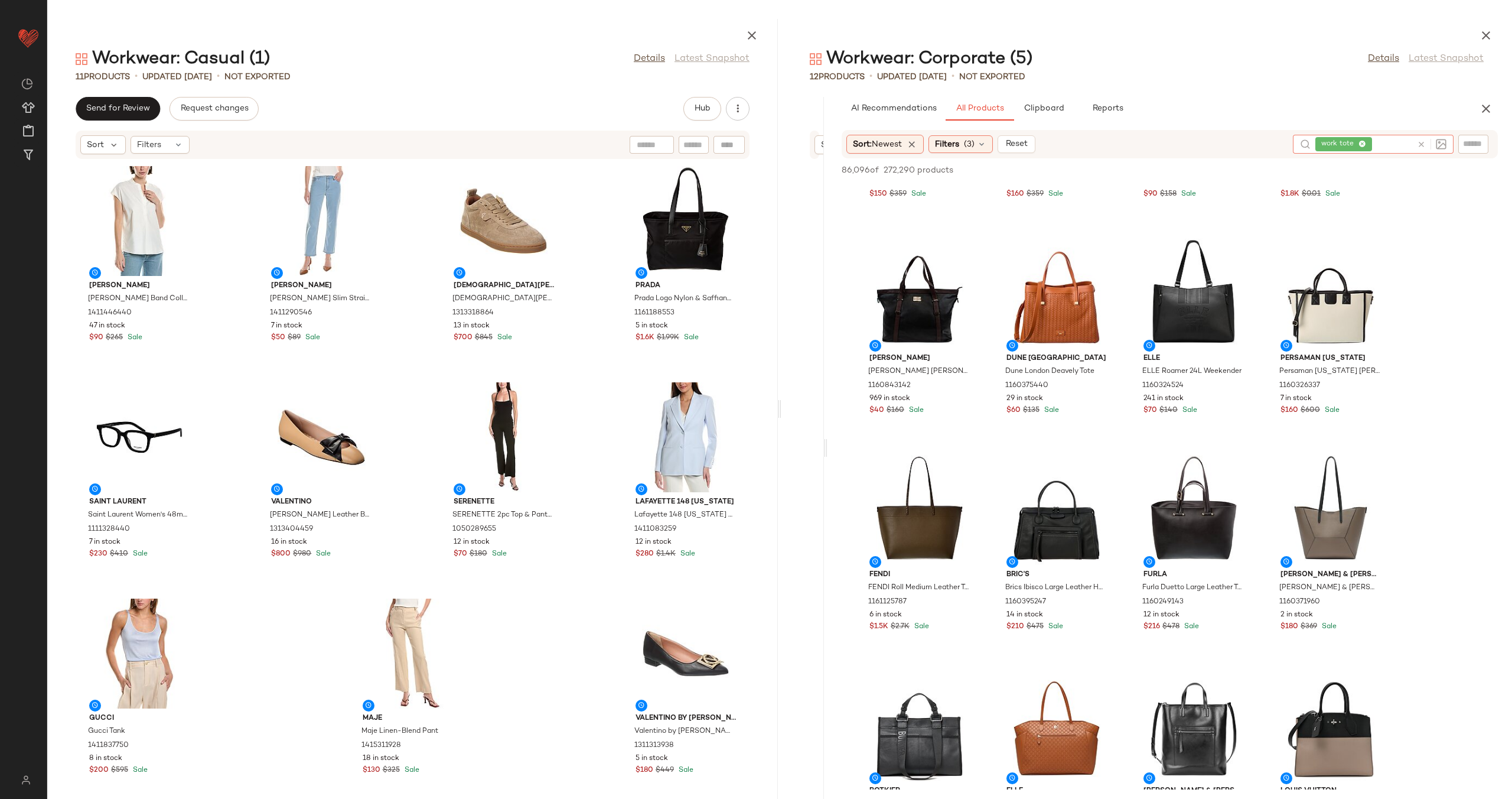
scroll to position [1919, 0]
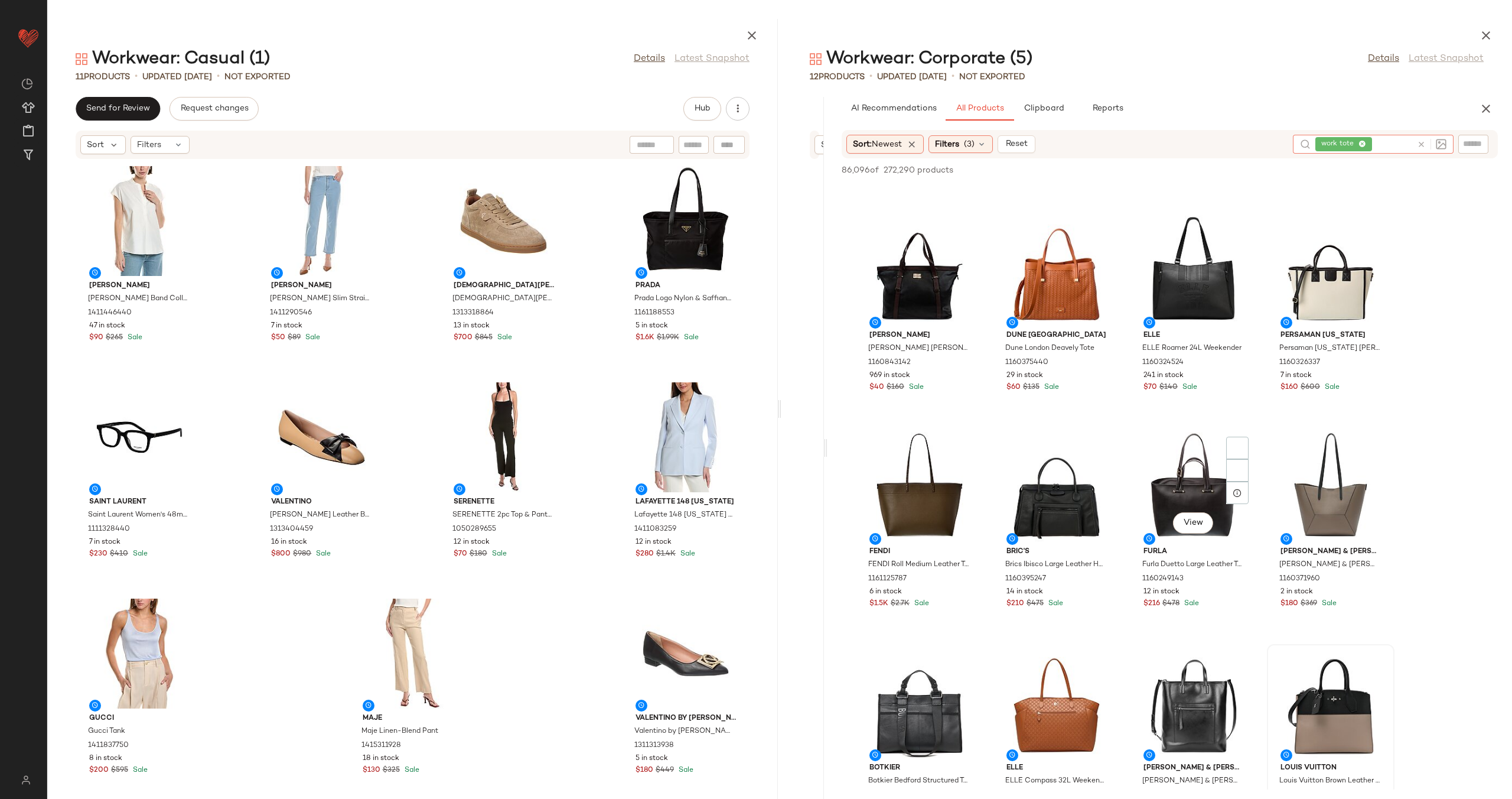
click at [1327, 648] on div at bounding box center [1330, 703] width 119 height 110
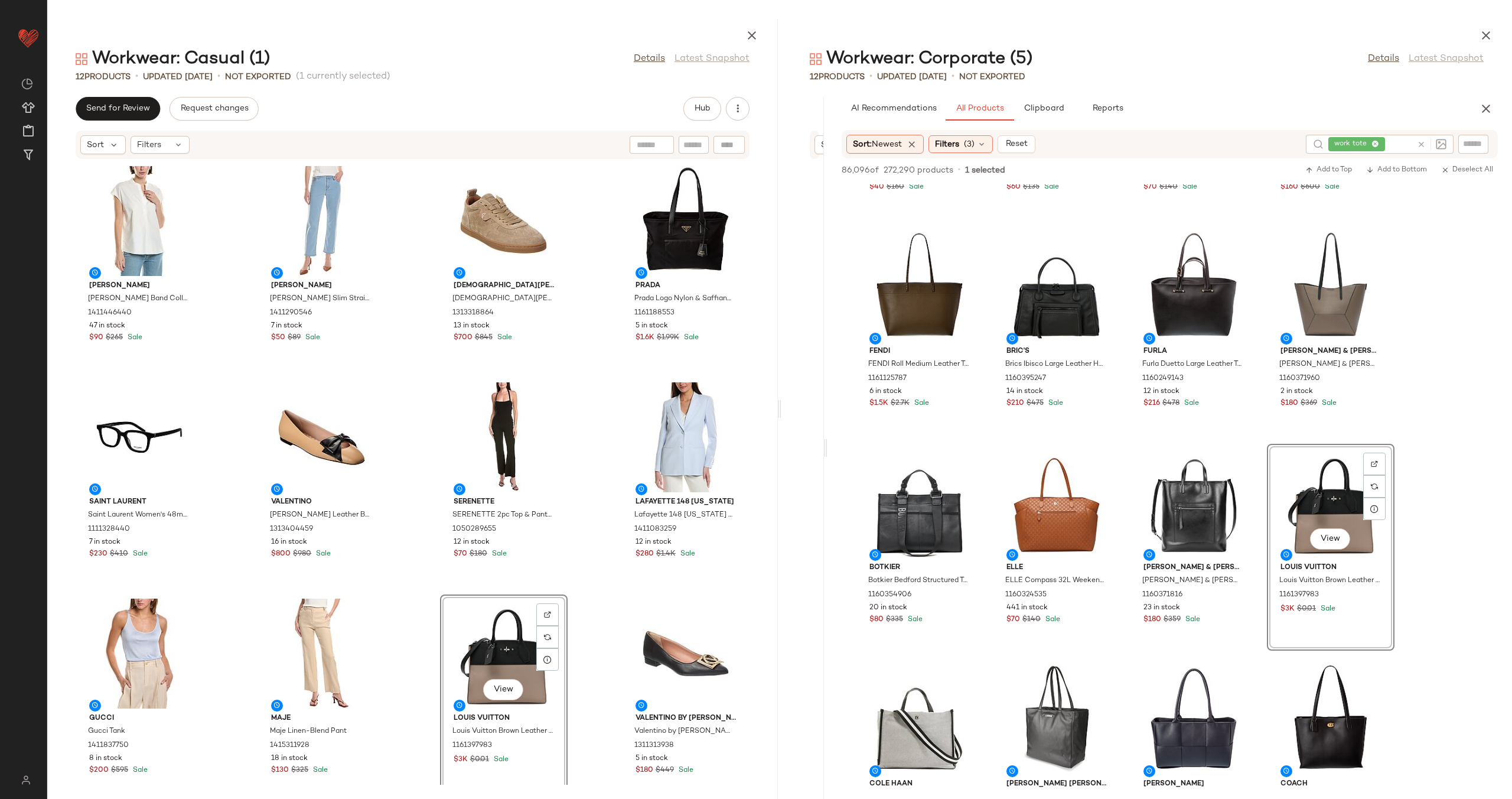
click at [603, 575] on div "Vince Vince Band Collar Linen-Blend Popover 1411446440 47 in stock $90 $265 Sal…" at bounding box center [412, 472] width 730 height 625
click at [743, 108] on icon "button" at bounding box center [738, 109] width 12 height 12
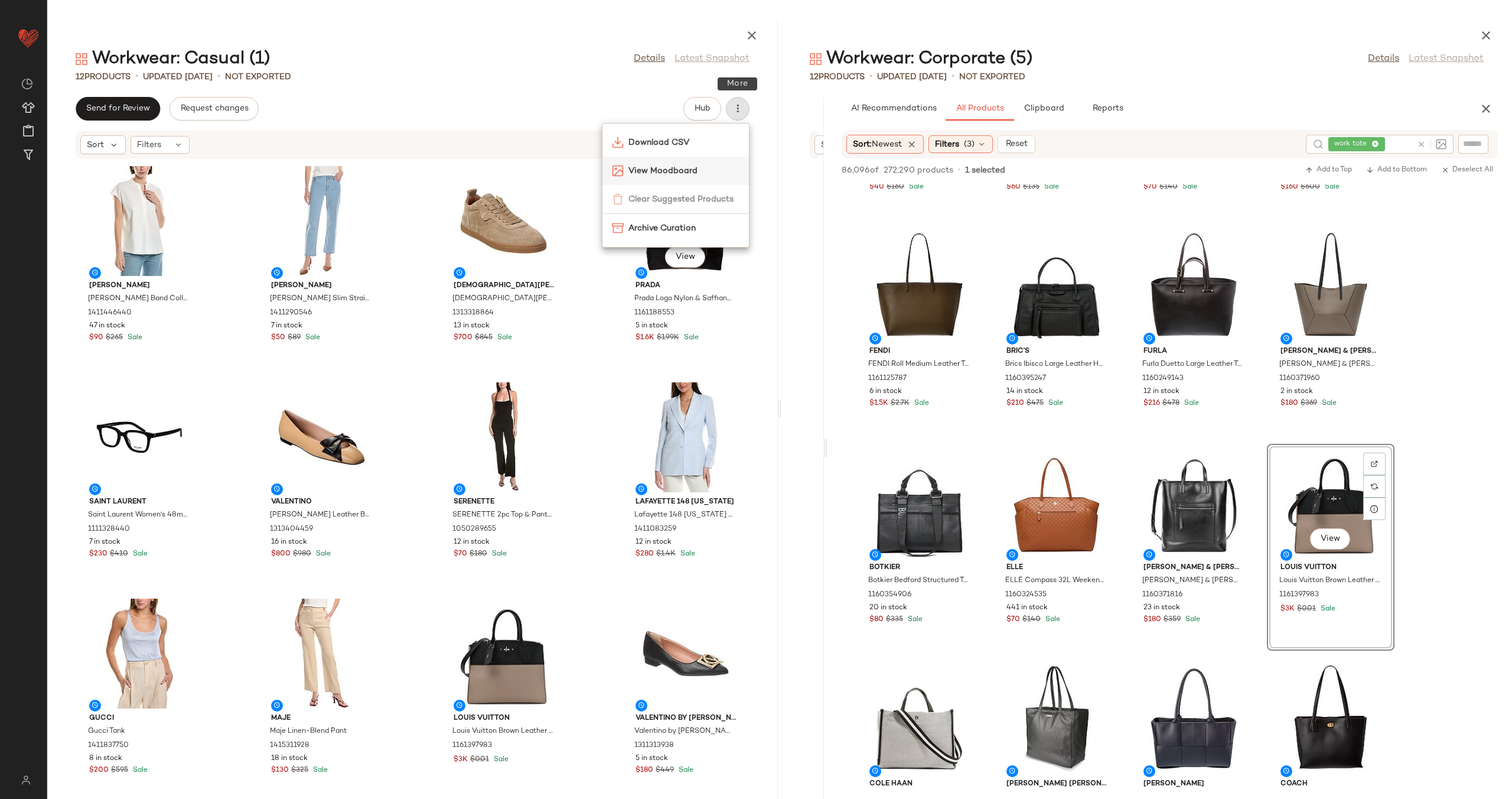
click at [682, 173] on div "View" at bounding box center [685, 221] width 119 height 110
click at [627, 168] on div "View" at bounding box center [685, 221] width 119 height 110
click at [741, 109] on icon "button" at bounding box center [738, 109] width 12 height 12
click at [671, 169] on span "View Moodboard" at bounding box center [684, 171] width 111 height 13
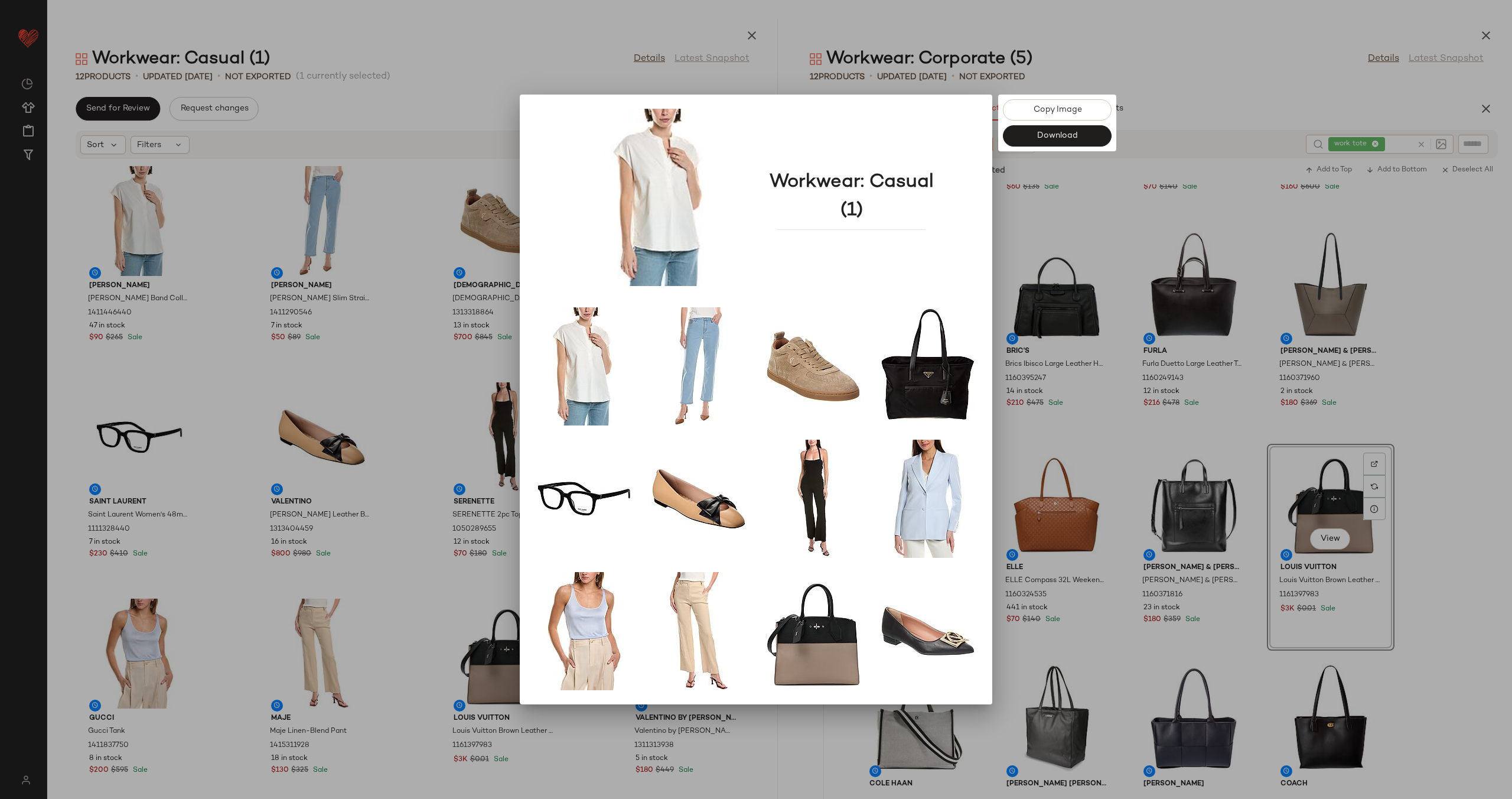
click at [515, 72] on div at bounding box center [756, 399] width 1512 height 799
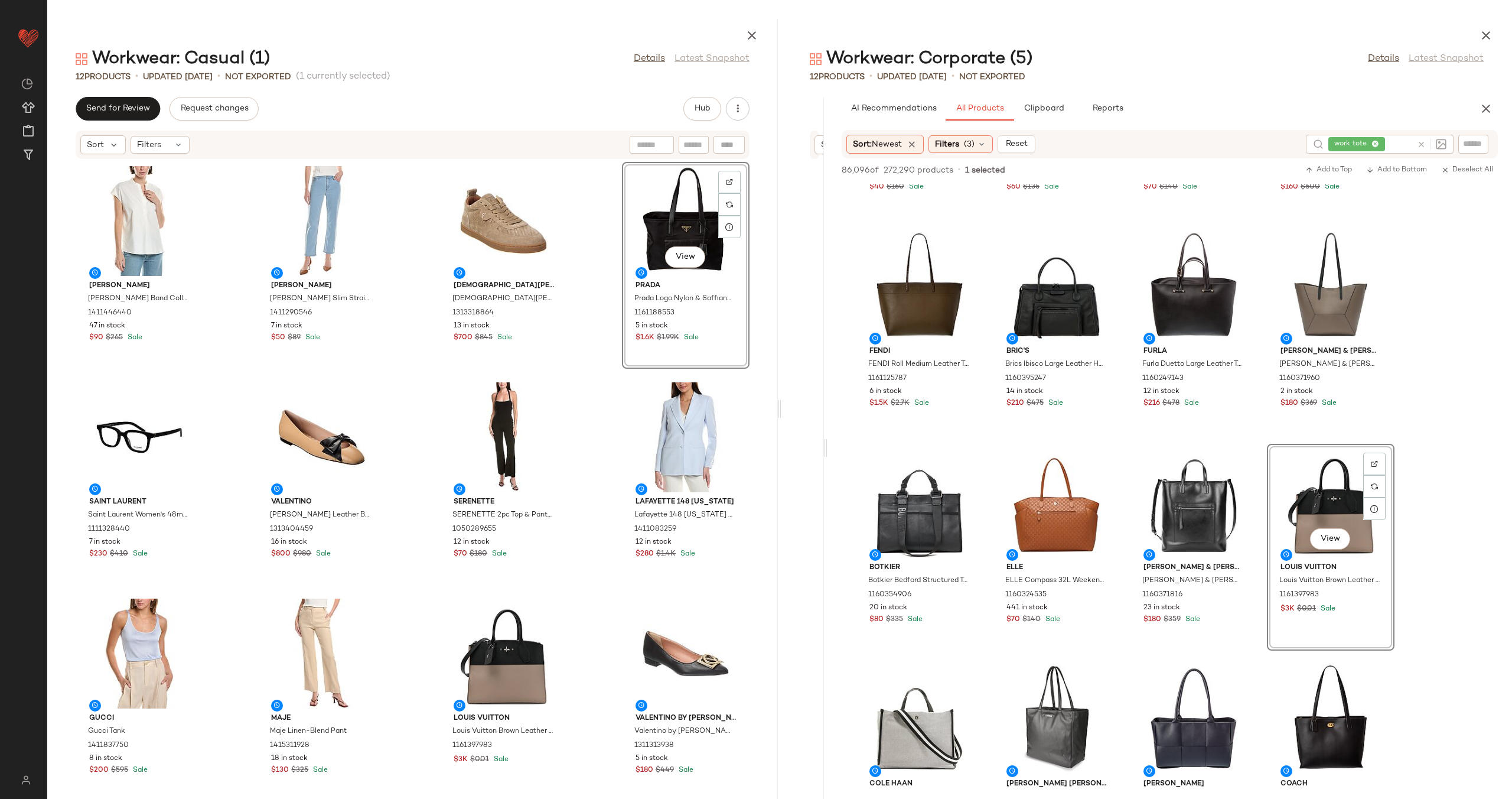
click at [597, 214] on div "Vince Vince Band Collar Linen-Blend Popover 1411446440 47 in stock $90 $265 Sal…" at bounding box center [412, 472] width 730 height 625
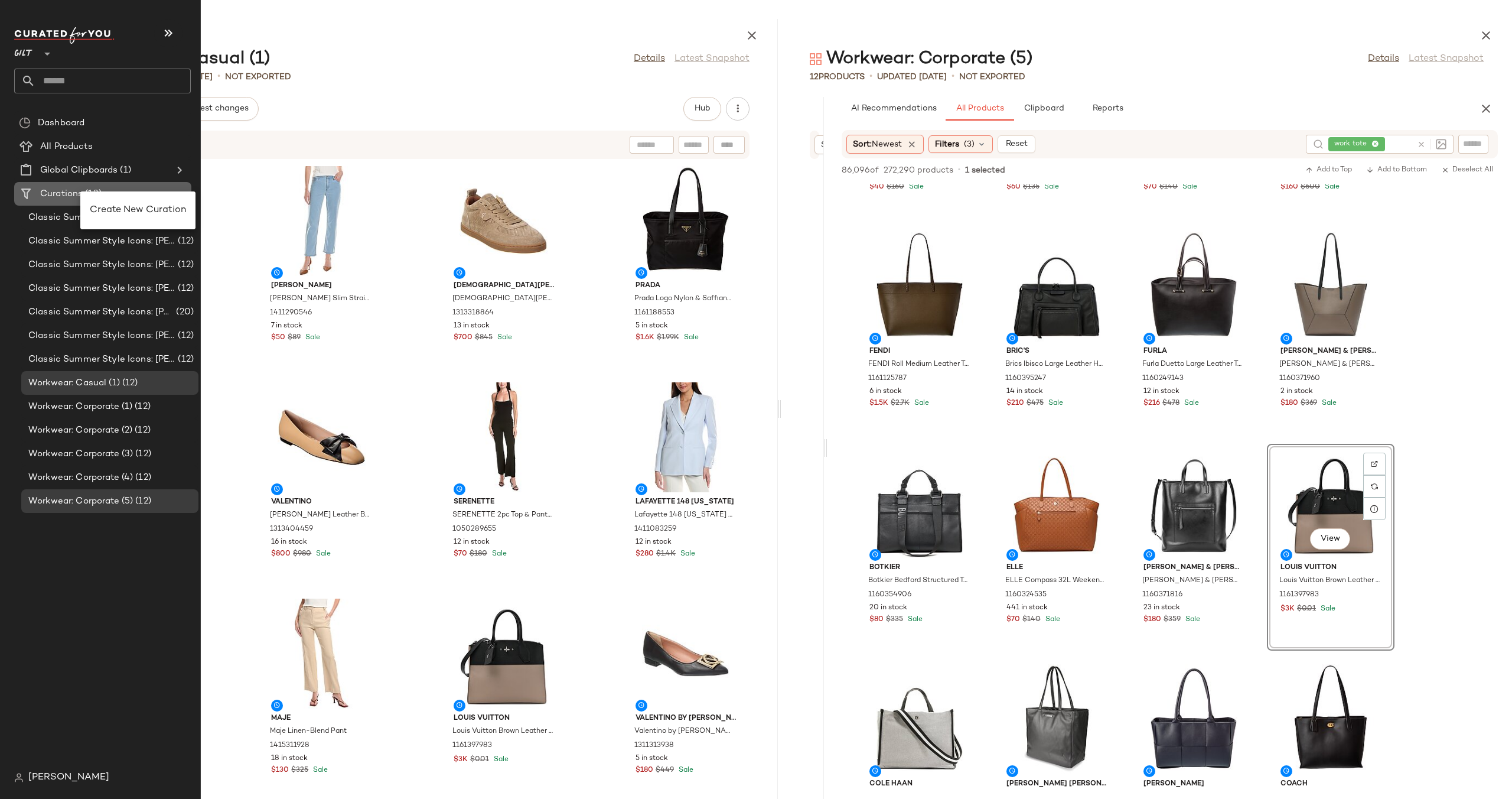
click at [109, 203] on Curations "Curations (13)" at bounding box center [102, 194] width 177 height 24
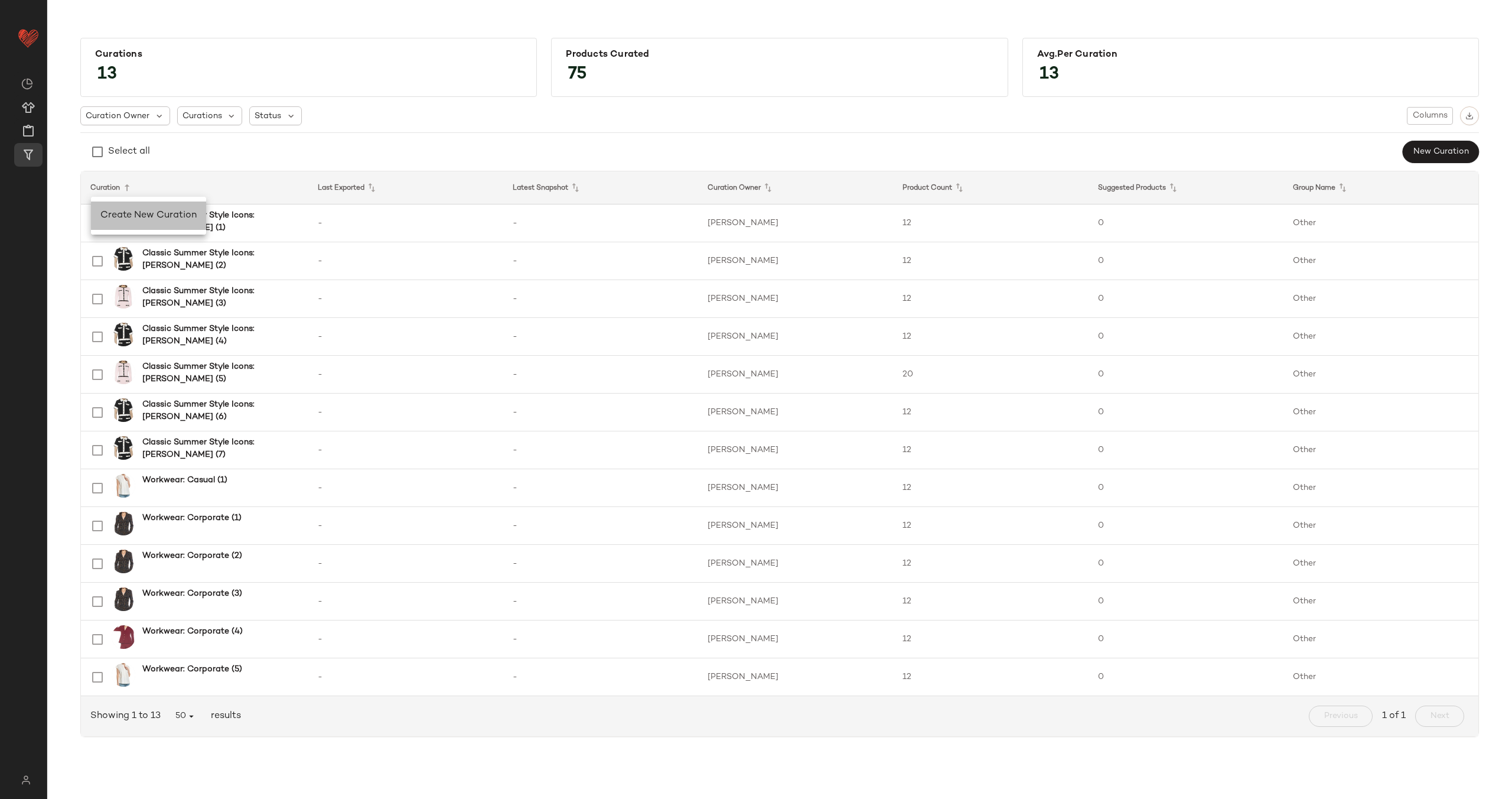
click at [137, 216] on span "Create New Curation" at bounding box center [149, 215] width 96 height 10
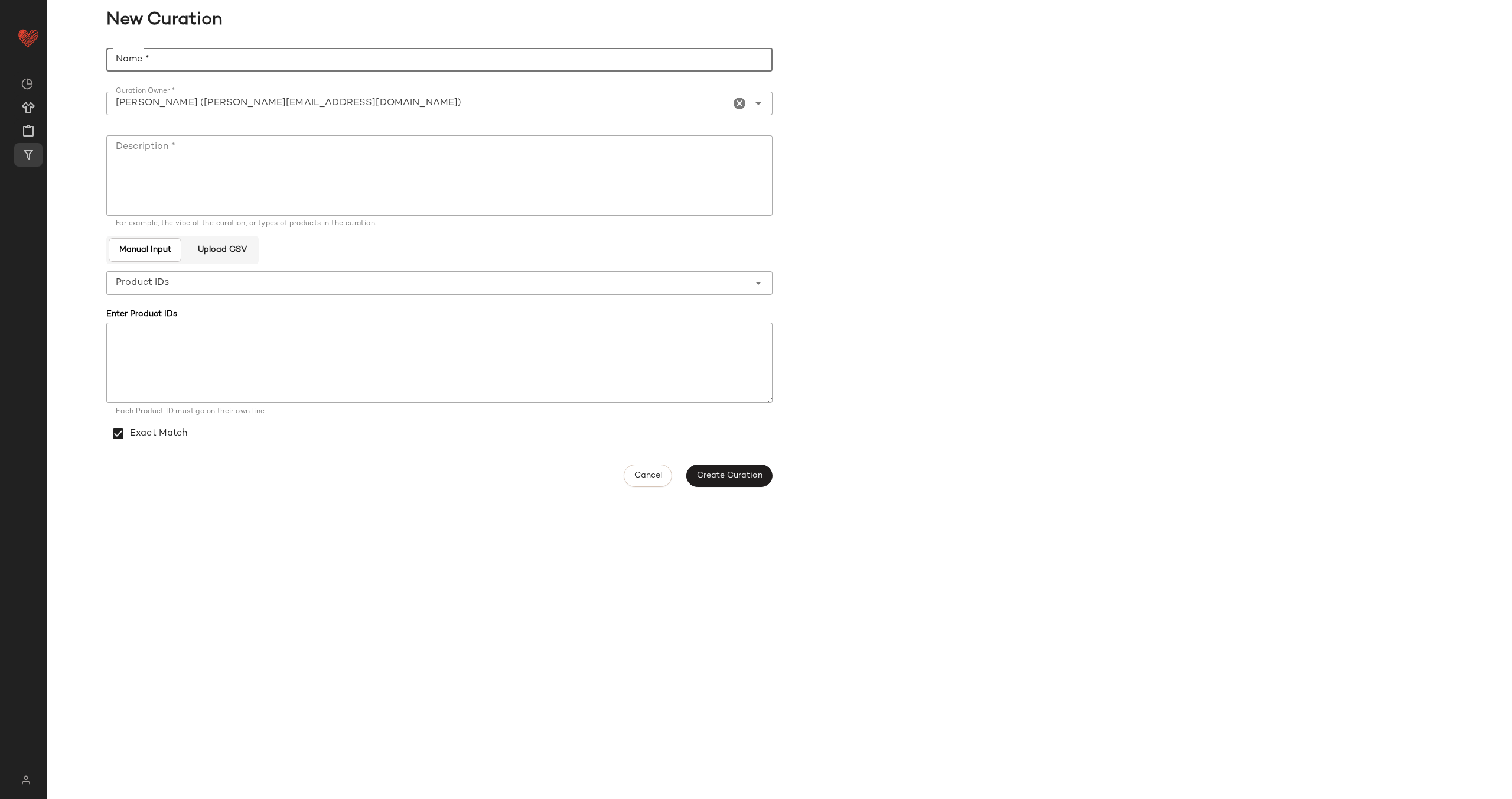
click at [320, 61] on input "Name *" at bounding box center [440, 60] width 666 height 24
type input "**********"
click at [270, 138] on textarea "Description *" at bounding box center [440, 175] width 666 height 81
paste textarea "**********"
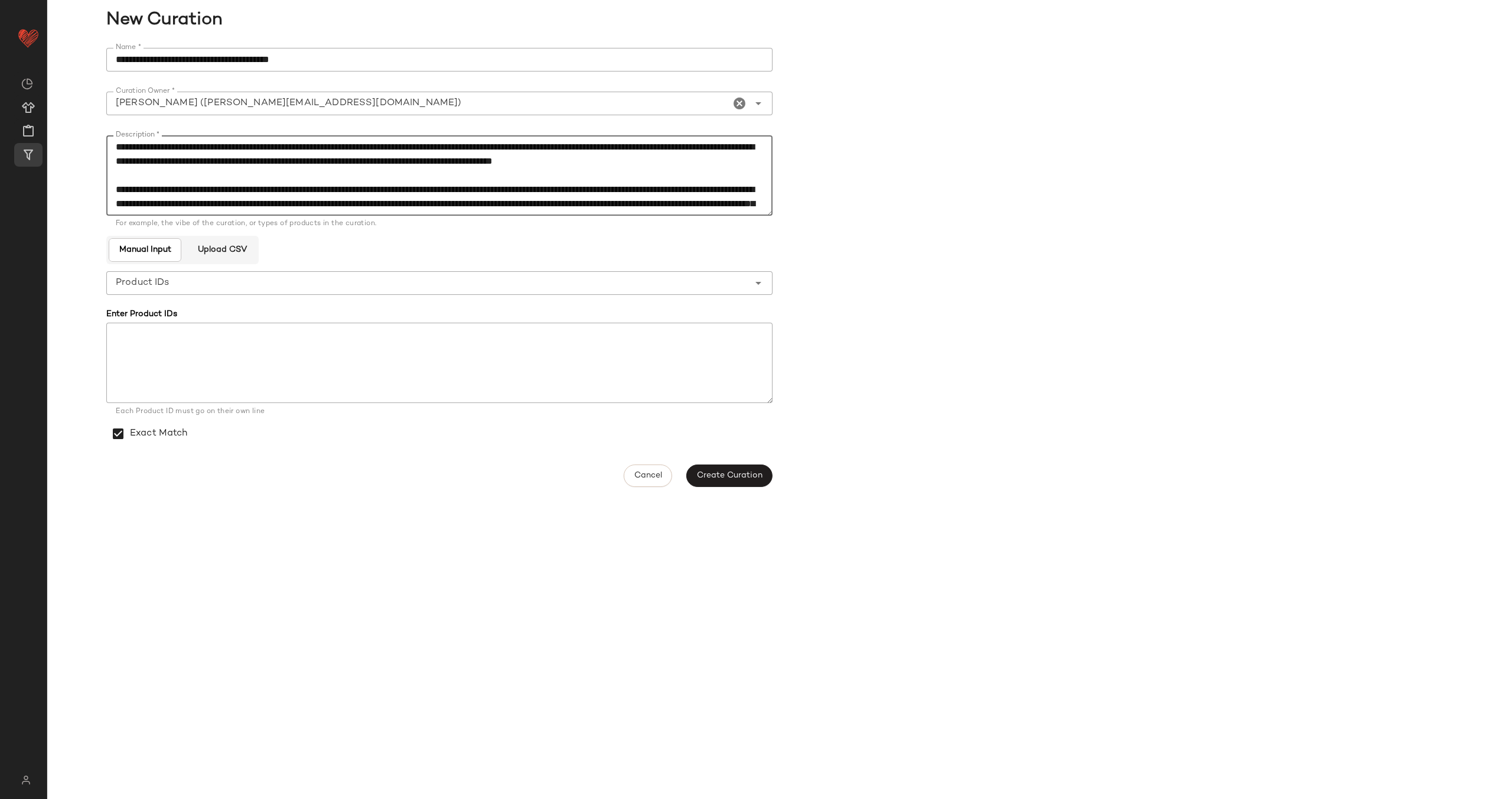
click at [108, 142] on textarea "Description *" at bounding box center [440, 175] width 666 height 81
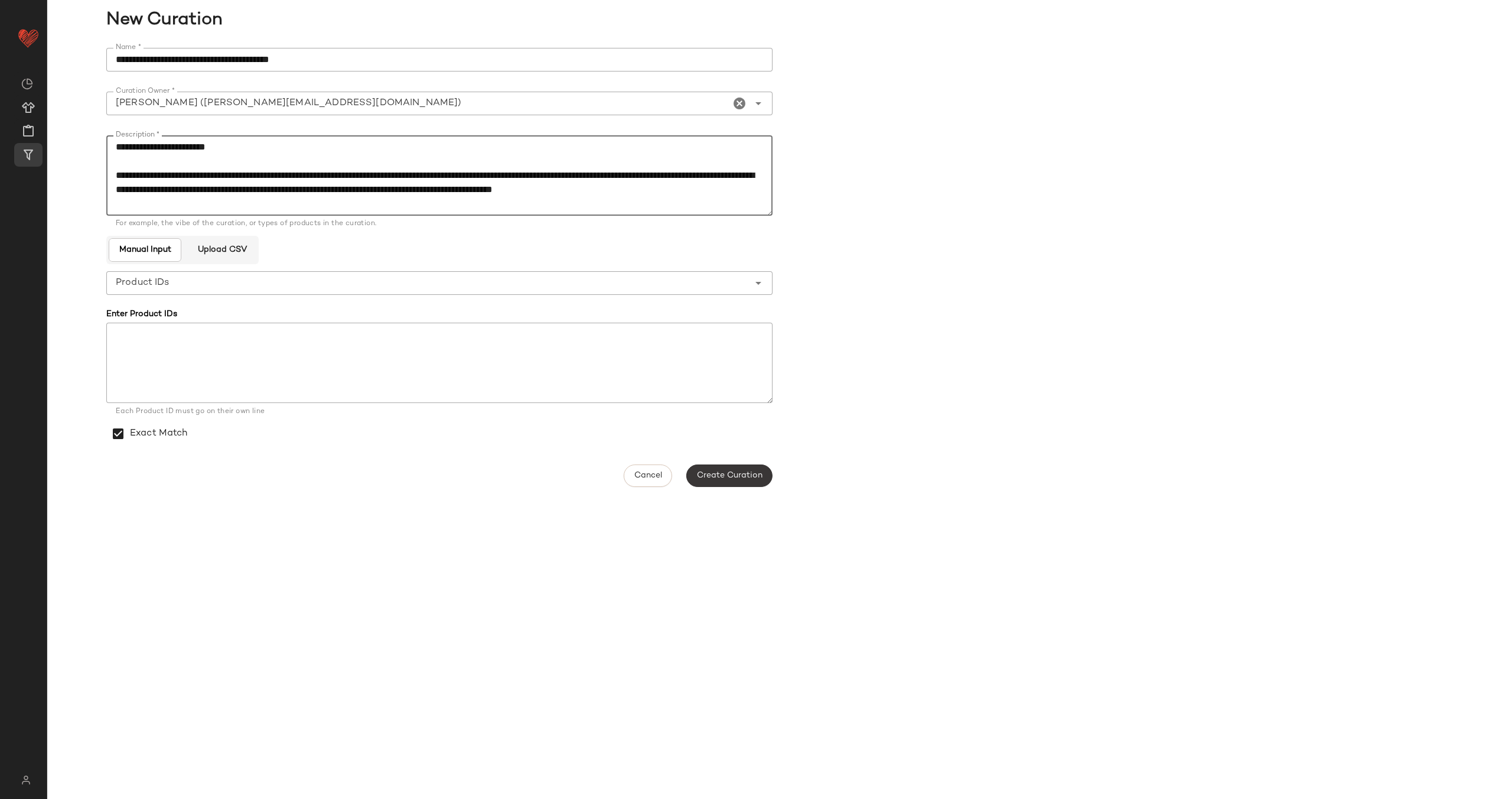
type textarea "**********"
click at [732, 477] on span "Create Curation" at bounding box center [729, 475] width 66 height 10
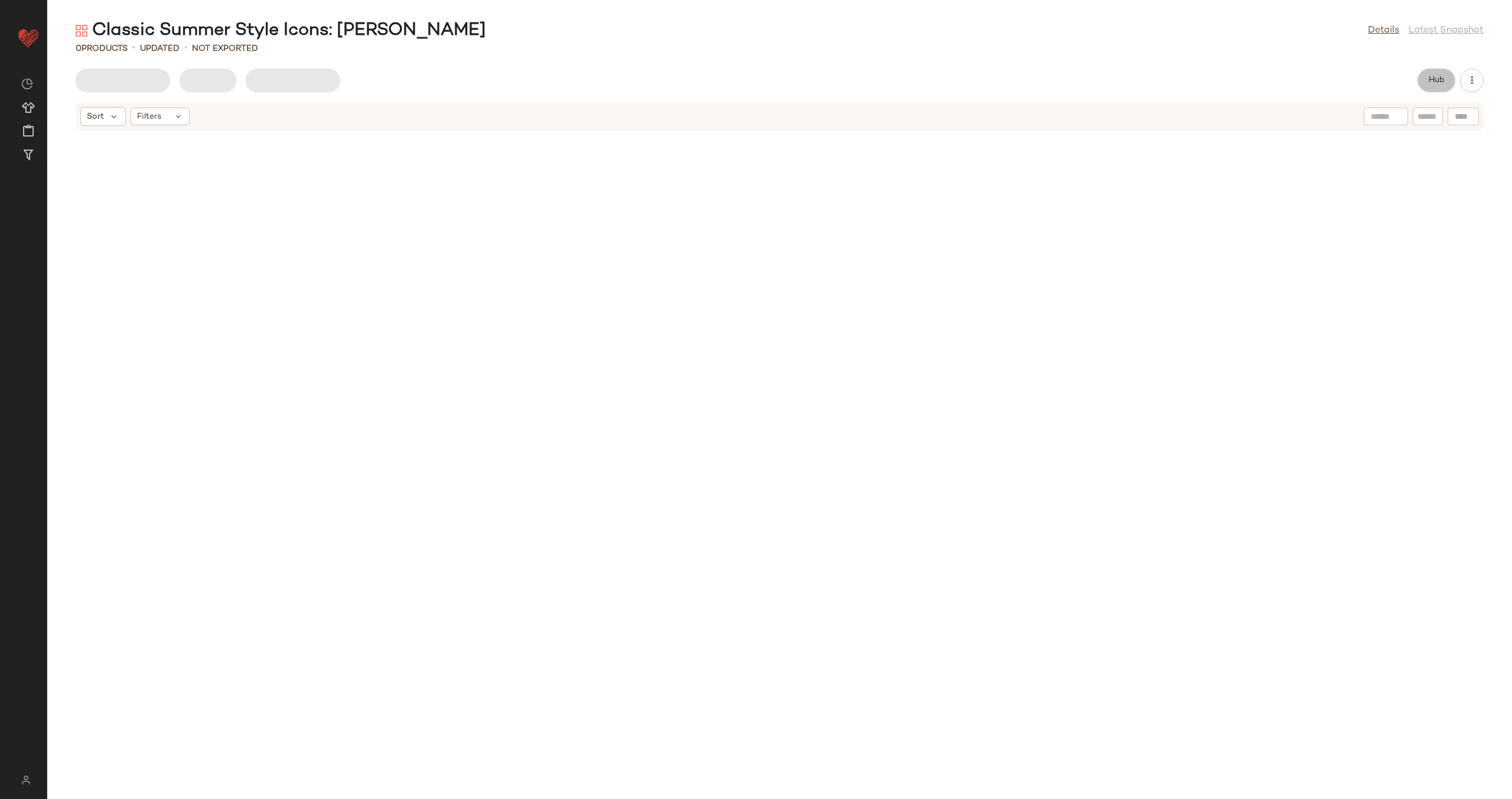
click at [1437, 81] on span "Hub" at bounding box center [1436, 80] width 16 height 10
click at [894, 115] on span "(1)" at bounding box center [891, 116] width 10 height 13
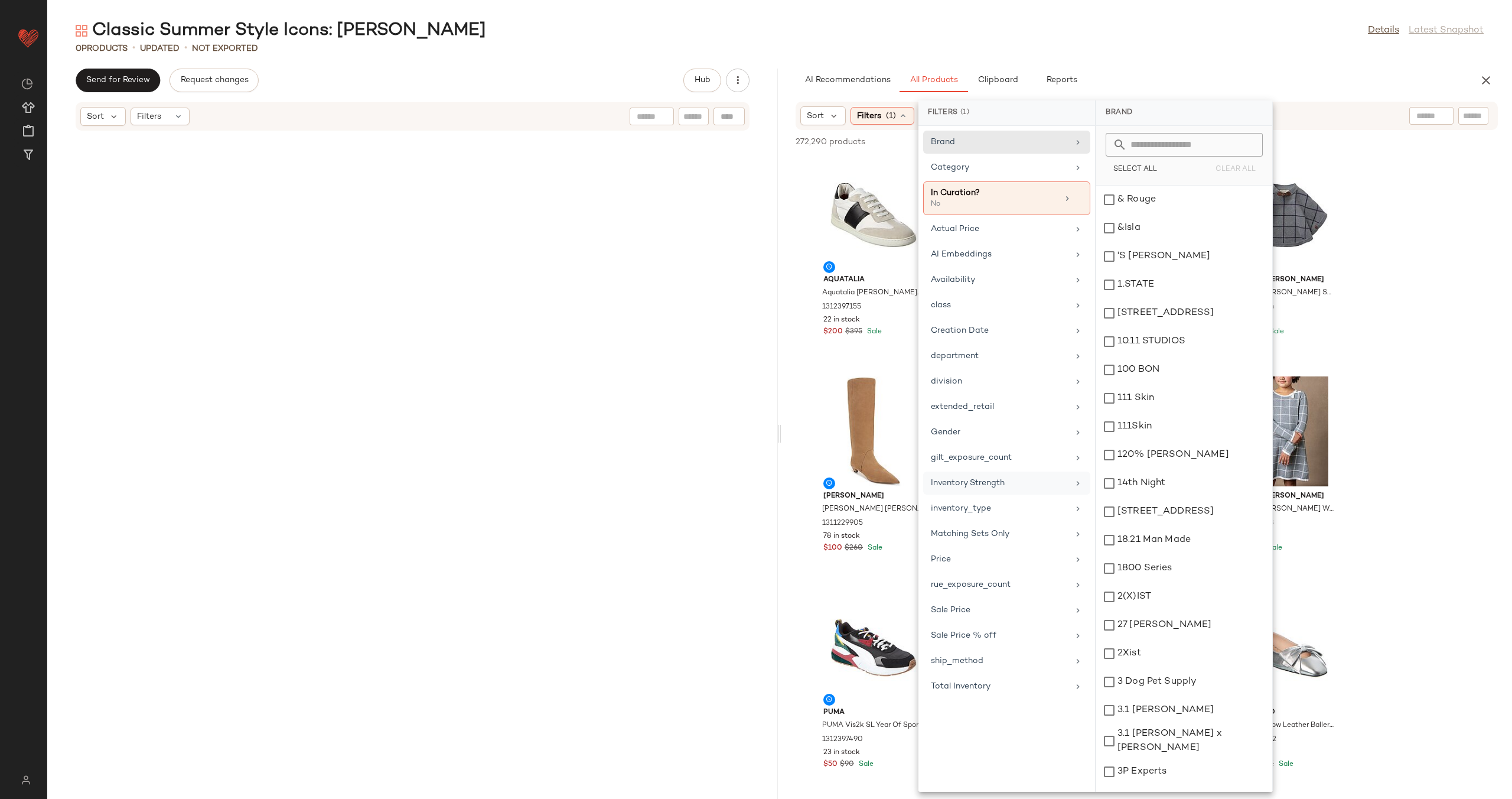
drag, startPoint x: 1011, startPoint y: 506, endPoint x: 1034, endPoint y: 472, distance: 41.0
click at [1012, 506] on div "inventory_type" at bounding box center [999, 508] width 138 height 13
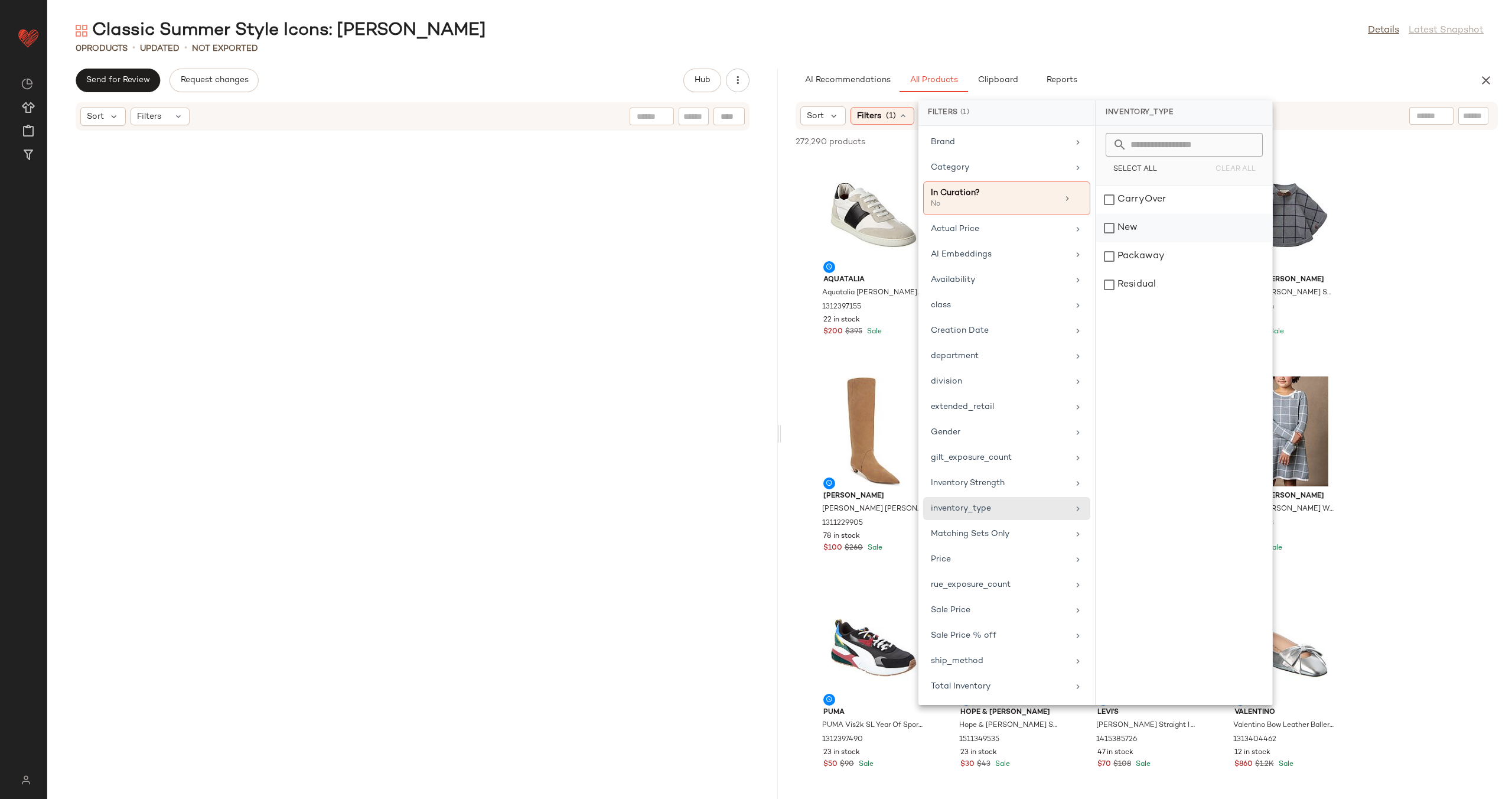
click at [1137, 214] on div "CarryOver" at bounding box center [1184, 228] width 176 height 28
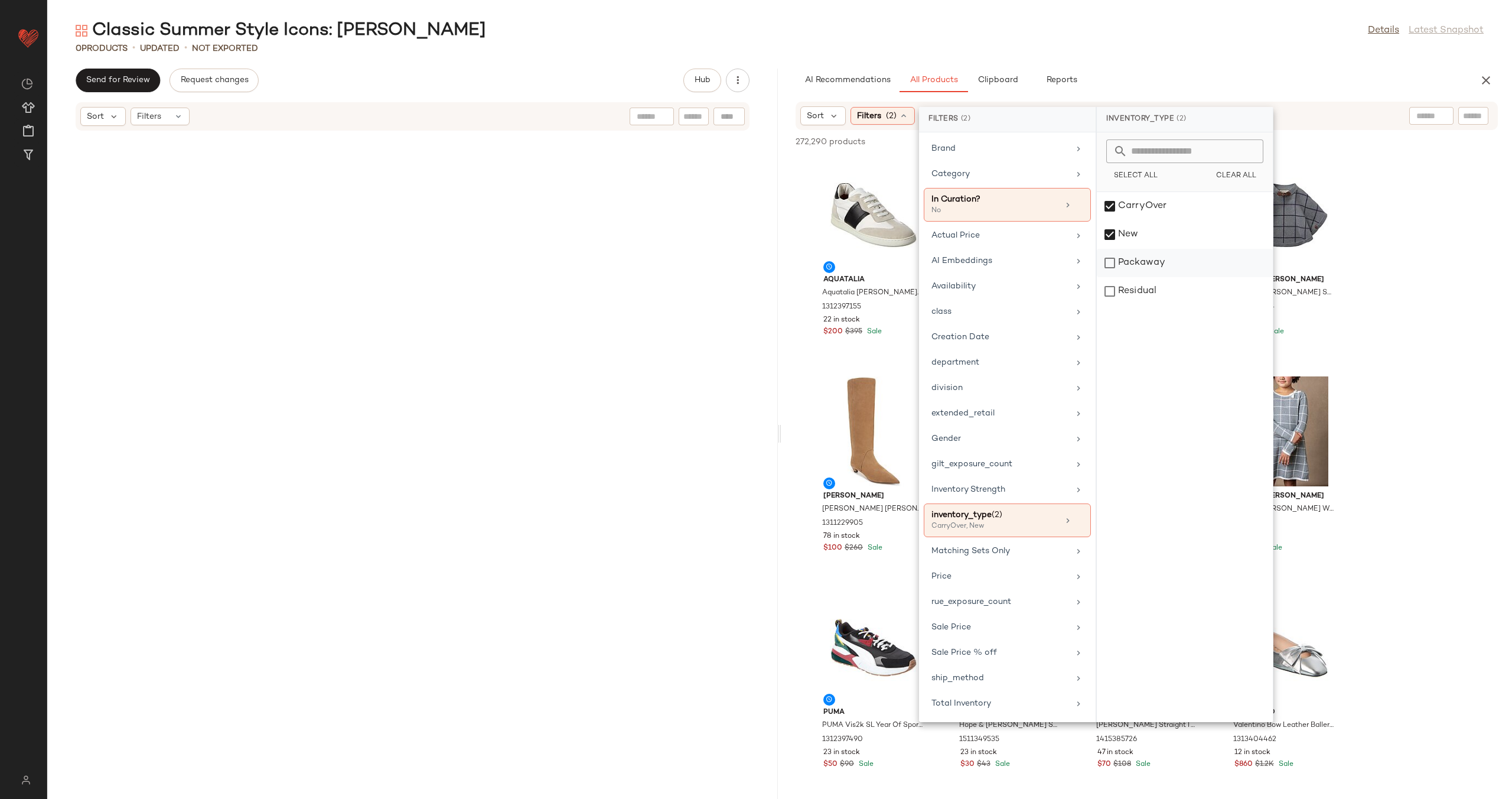
click at [1140, 277] on div "Packaway" at bounding box center [1185, 291] width 176 height 28
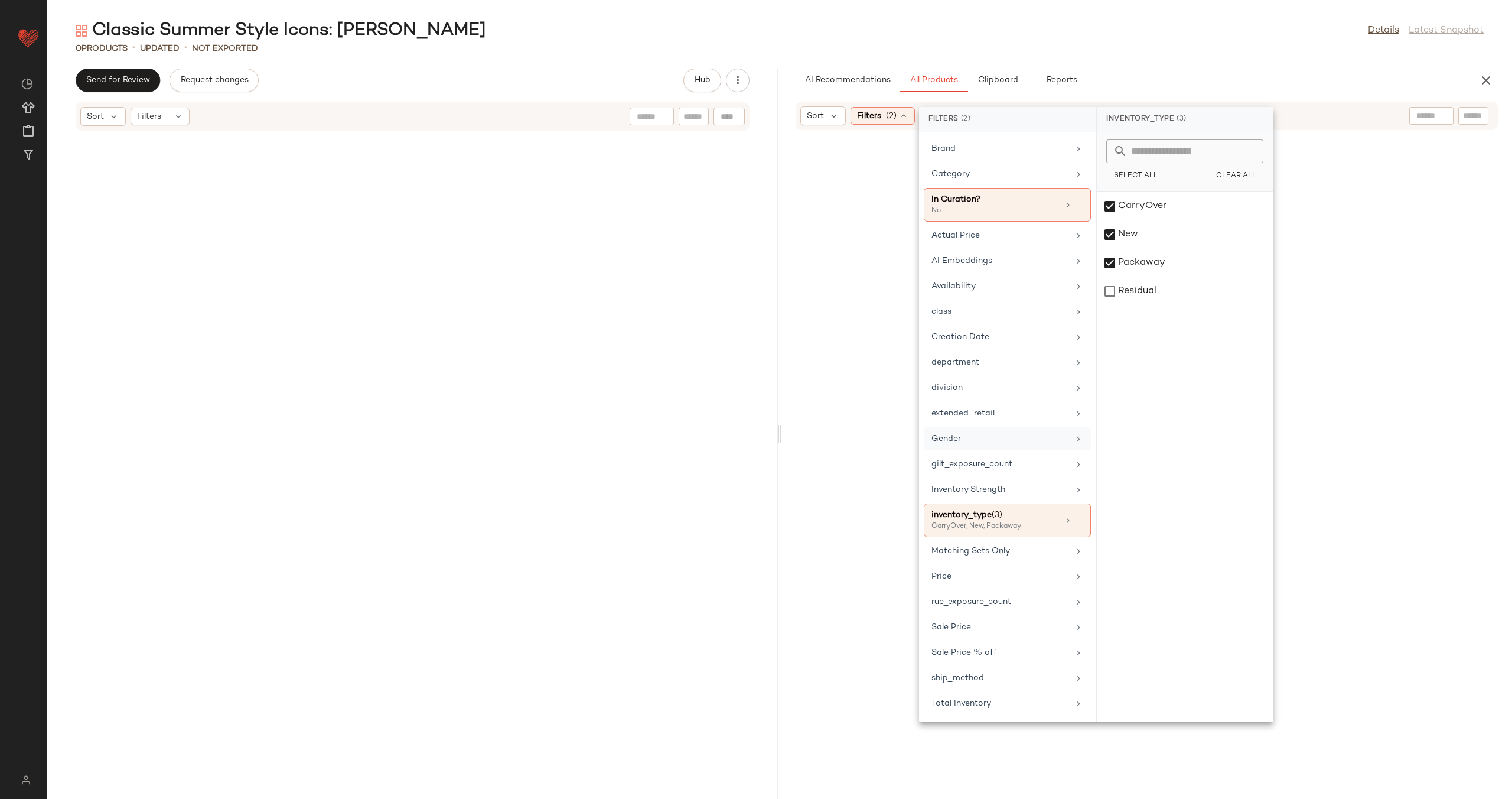
click at [996, 452] on div "Gender" at bounding box center [1007, 464] width 167 height 23
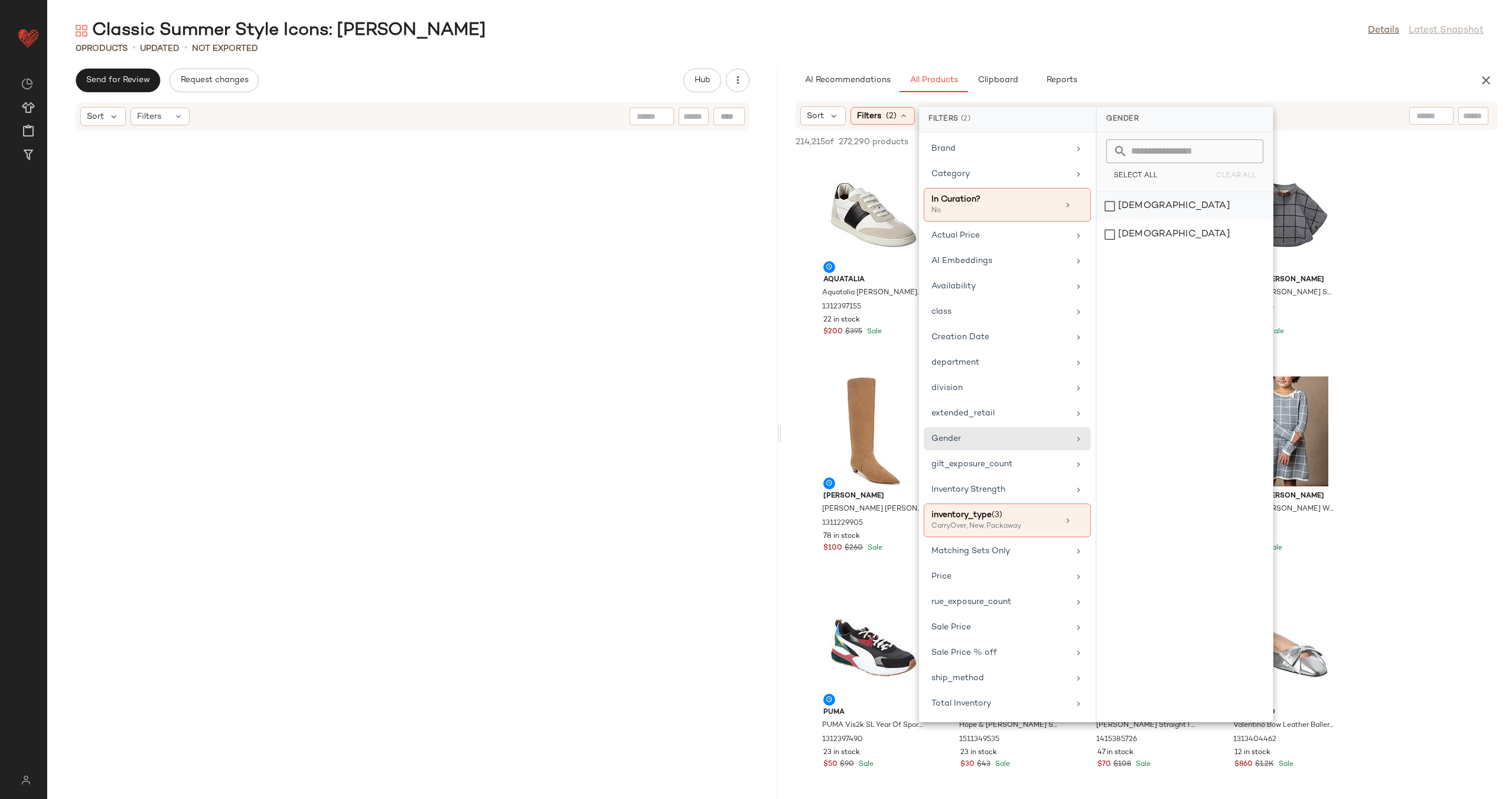
click at [1132, 221] on div "[DEMOGRAPHIC_DATA]" at bounding box center [1185, 235] width 176 height 28
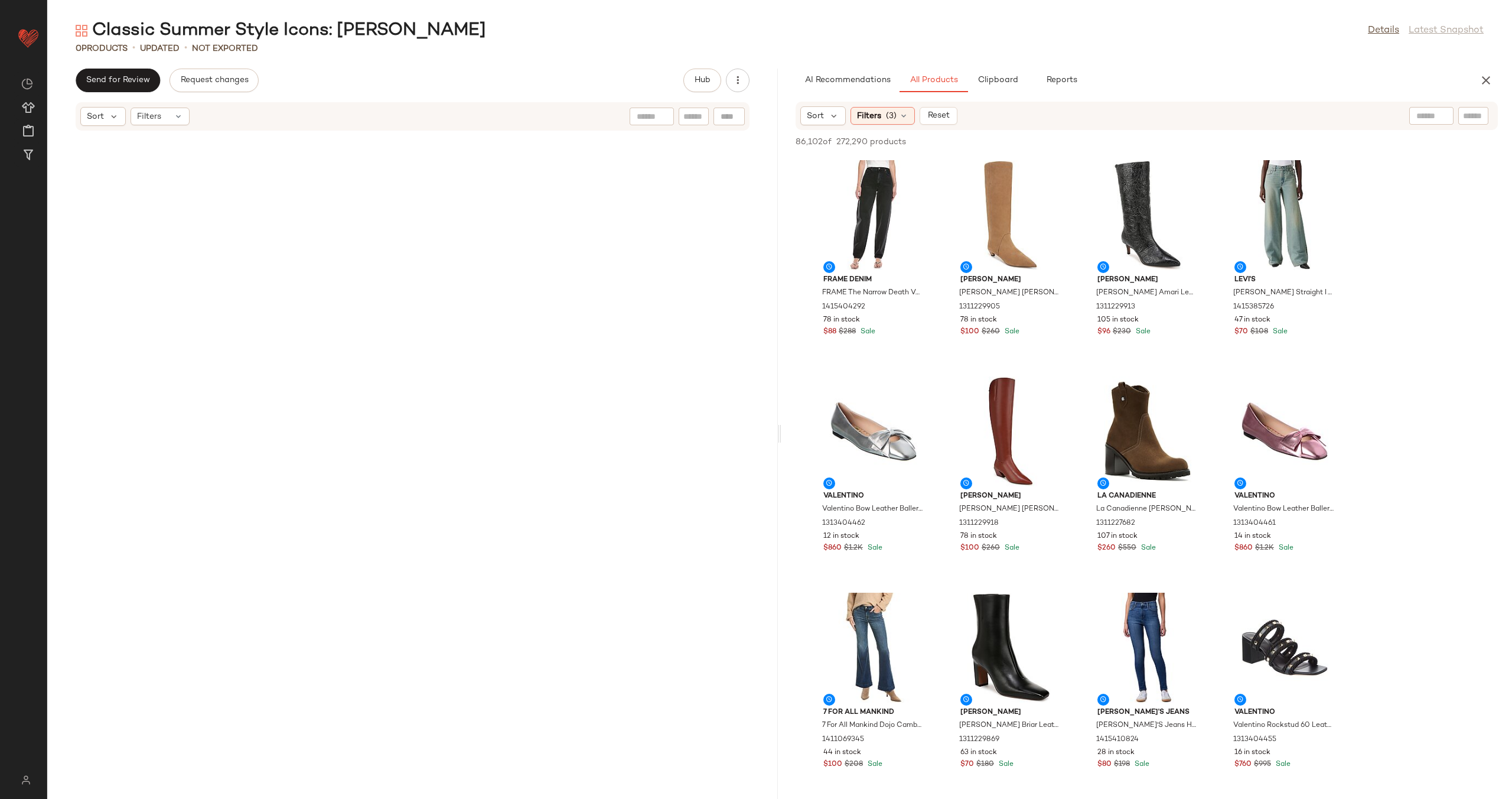
click at [1442, 118] on div at bounding box center [1431, 116] width 44 height 18
type input "**********"
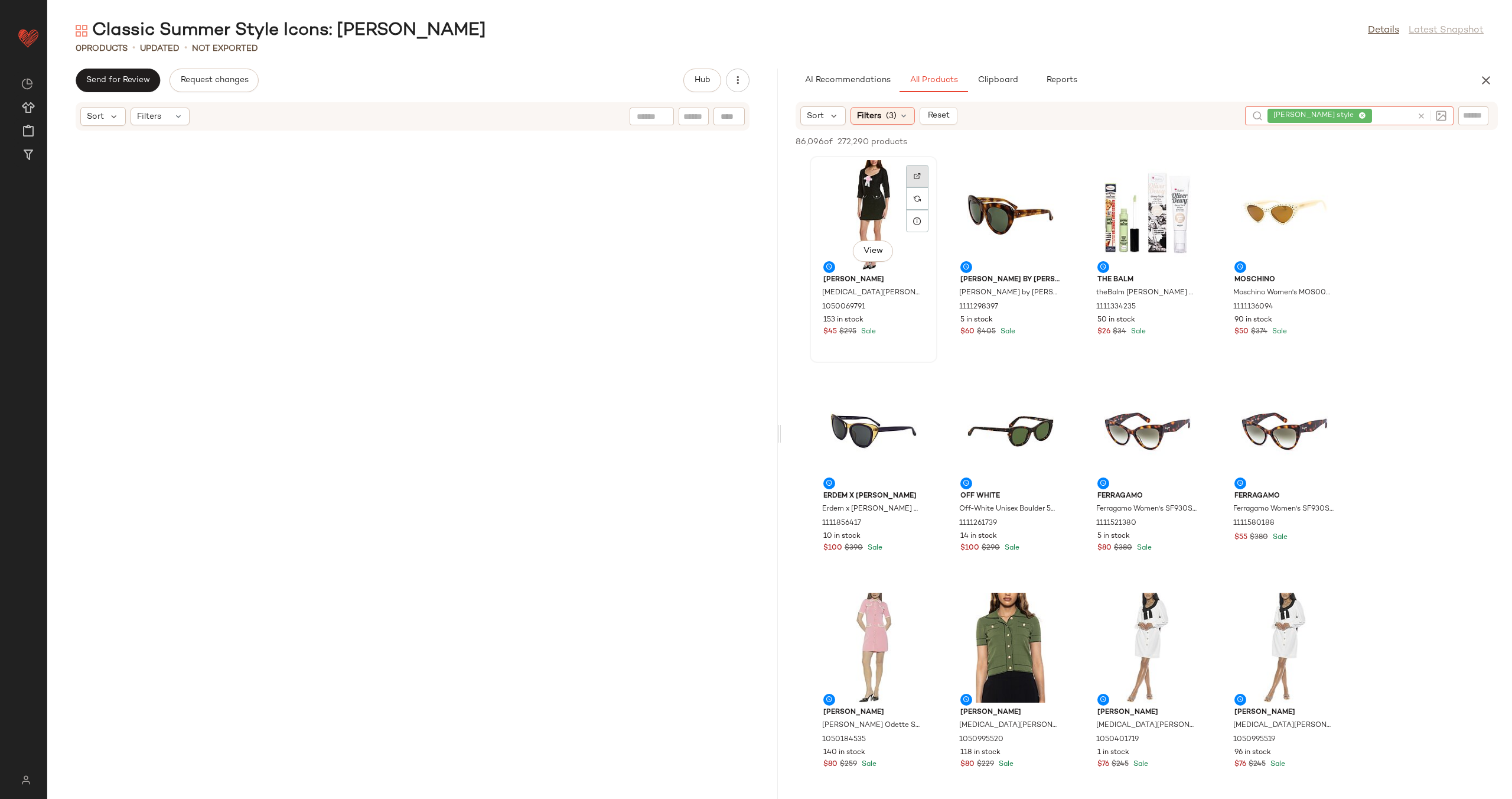
click at [918, 174] on img at bounding box center [917, 176] width 7 height 7
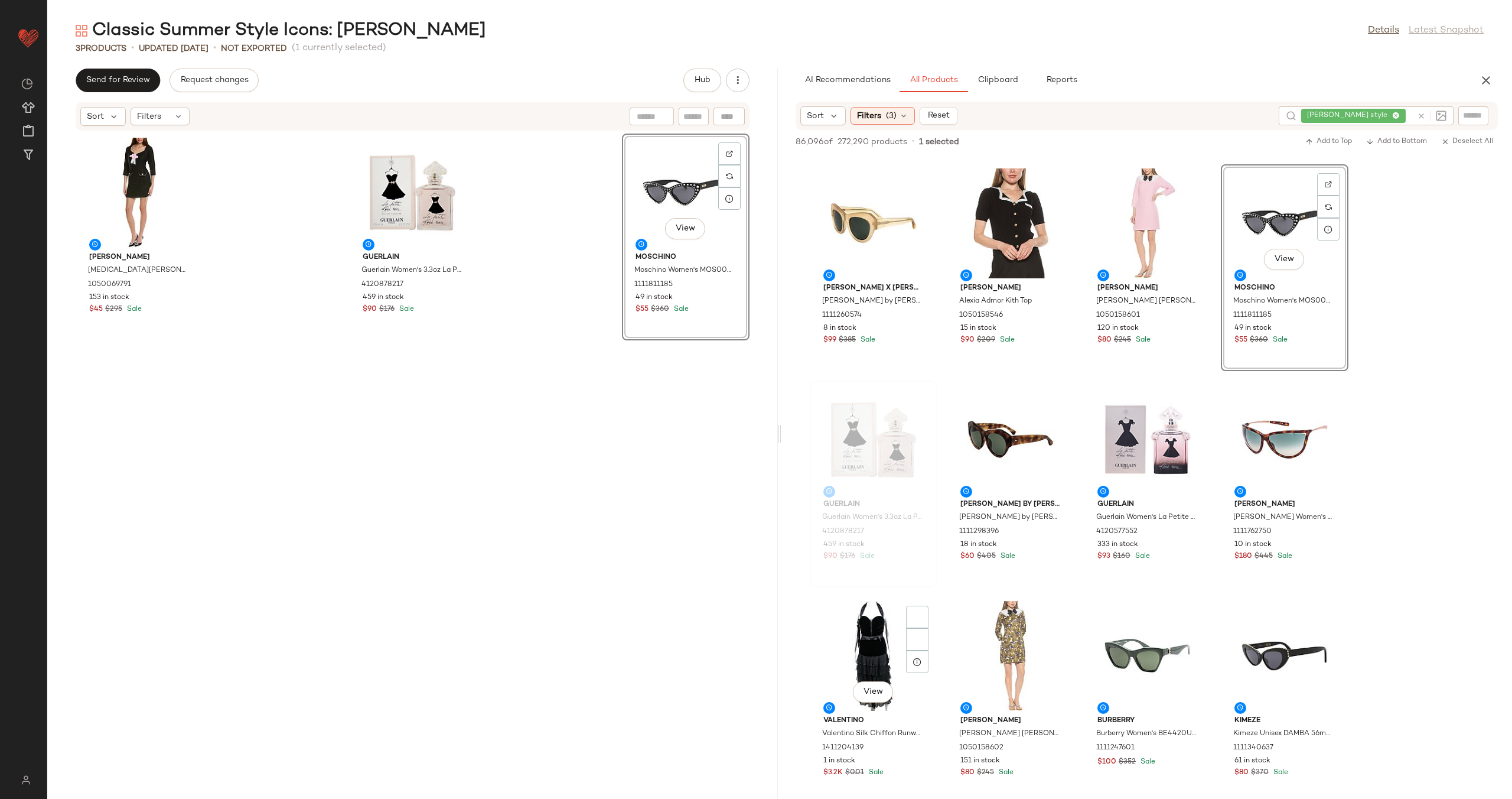
scroll to position [1100, 0]
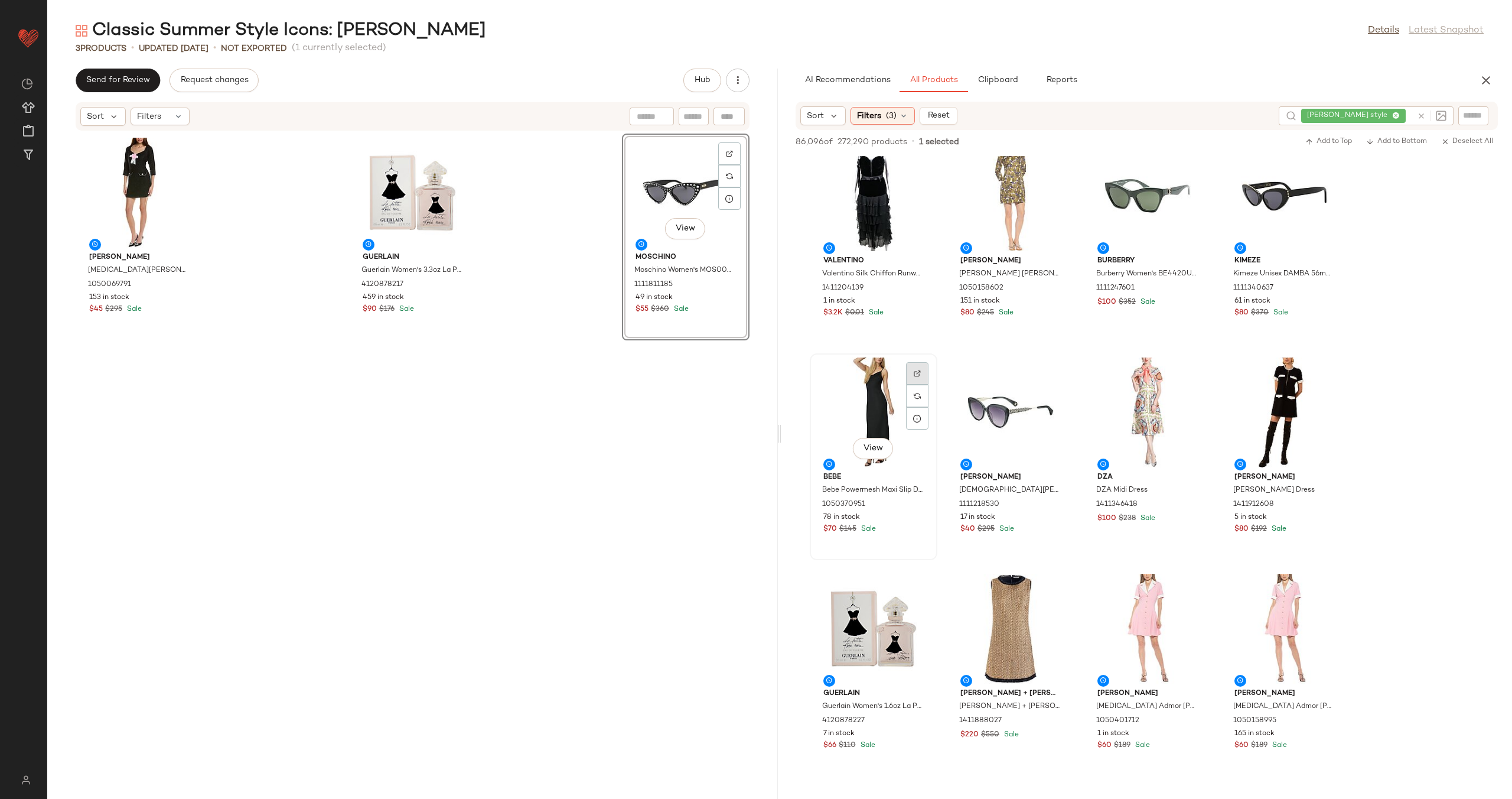
click at [921, 384] on div at bounding box center [917, 395] width 22 height 22
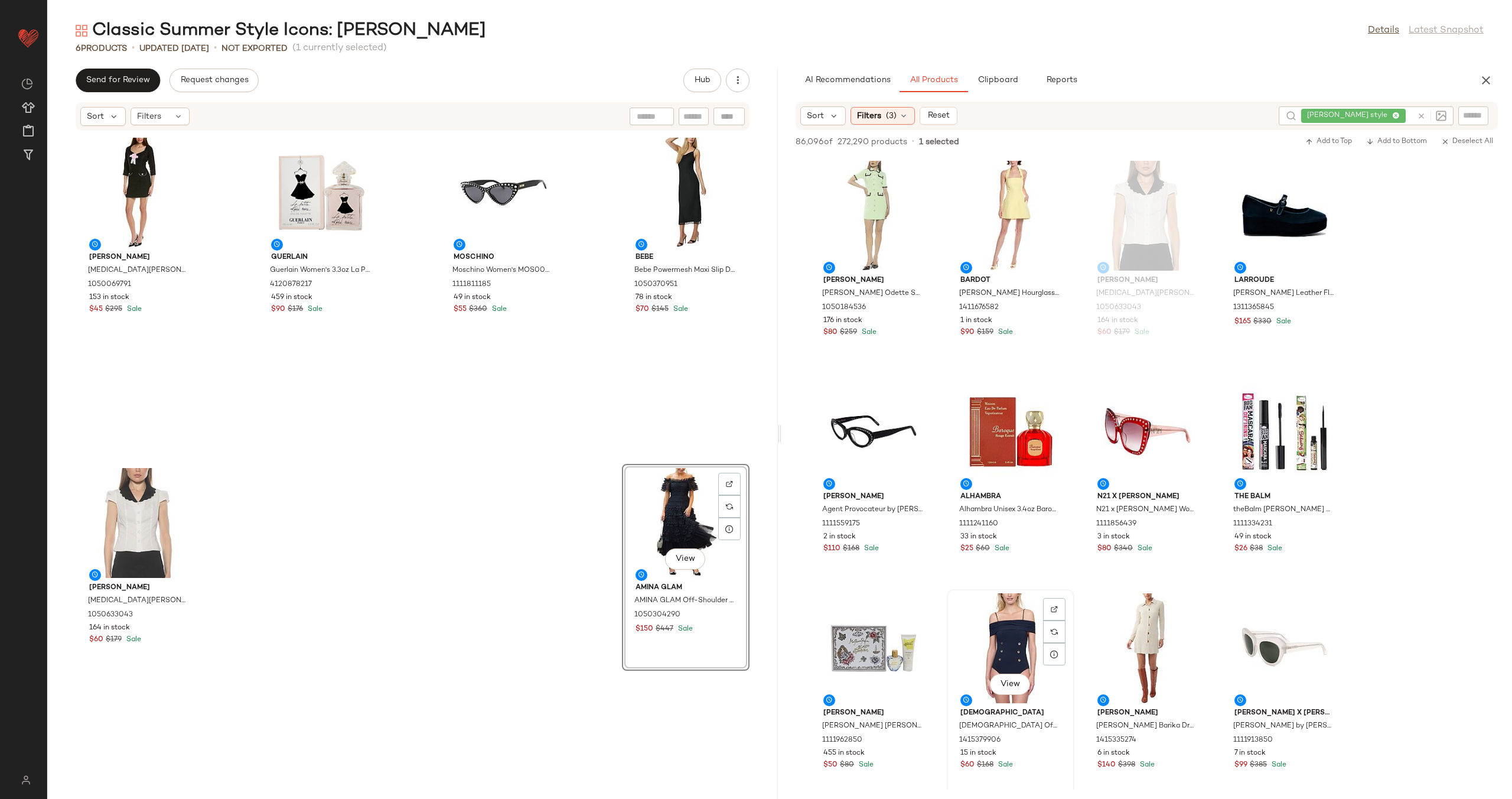
scroll to position [2618, 0]
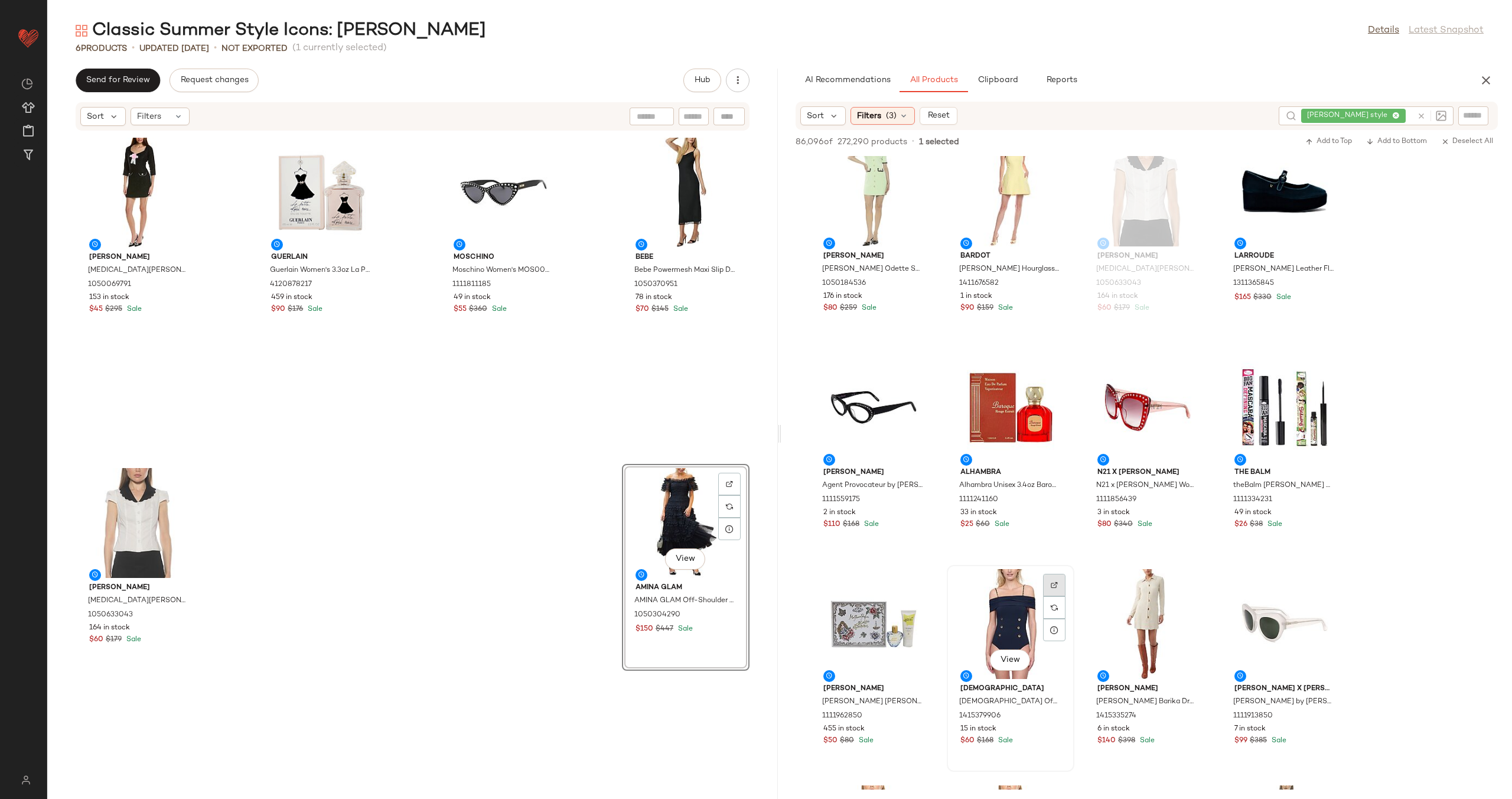
click at [1058, 596] on div at bounding box center [1054, 607] width 22 height 22
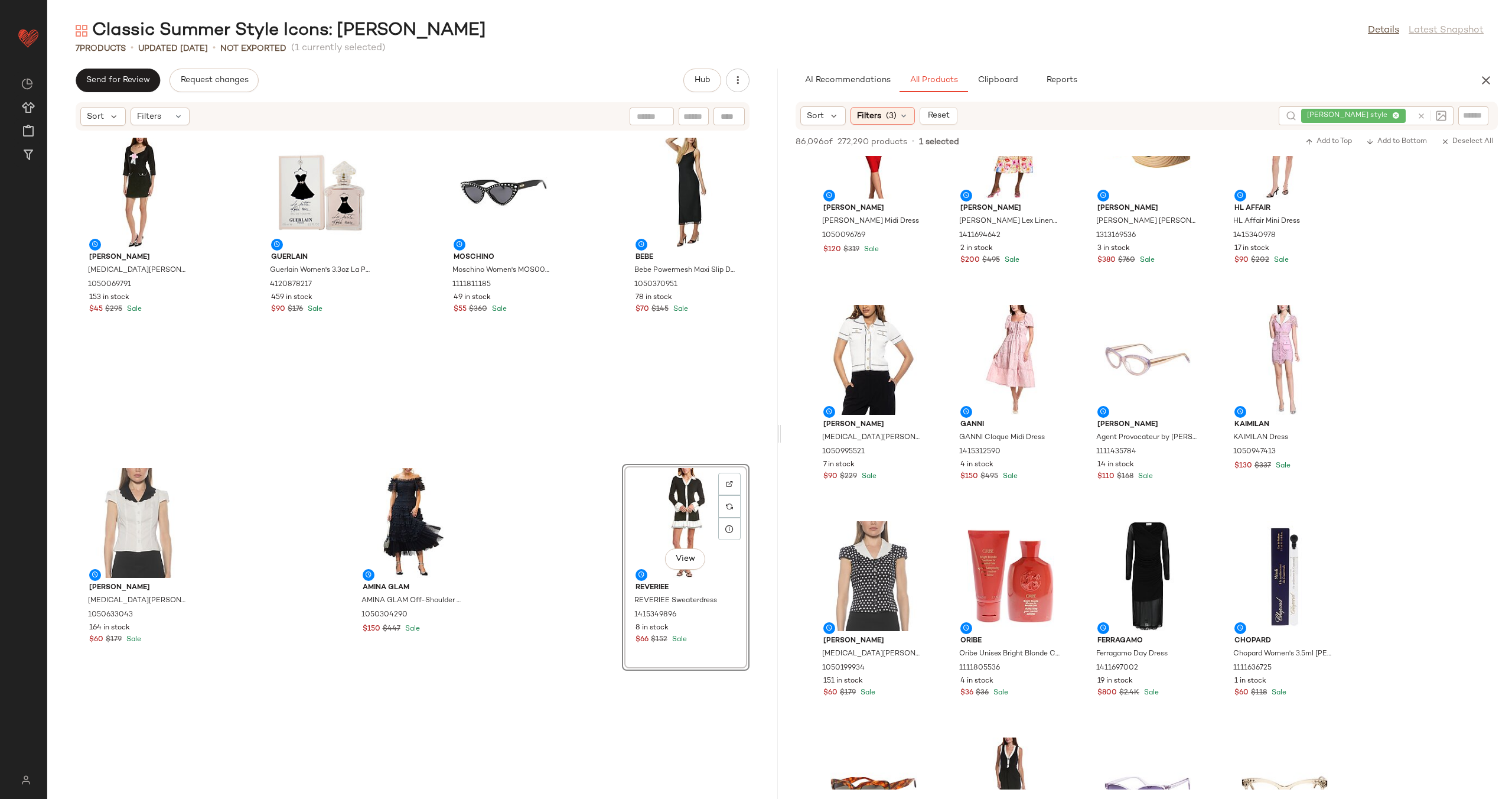
scroll to position [7777, 0]
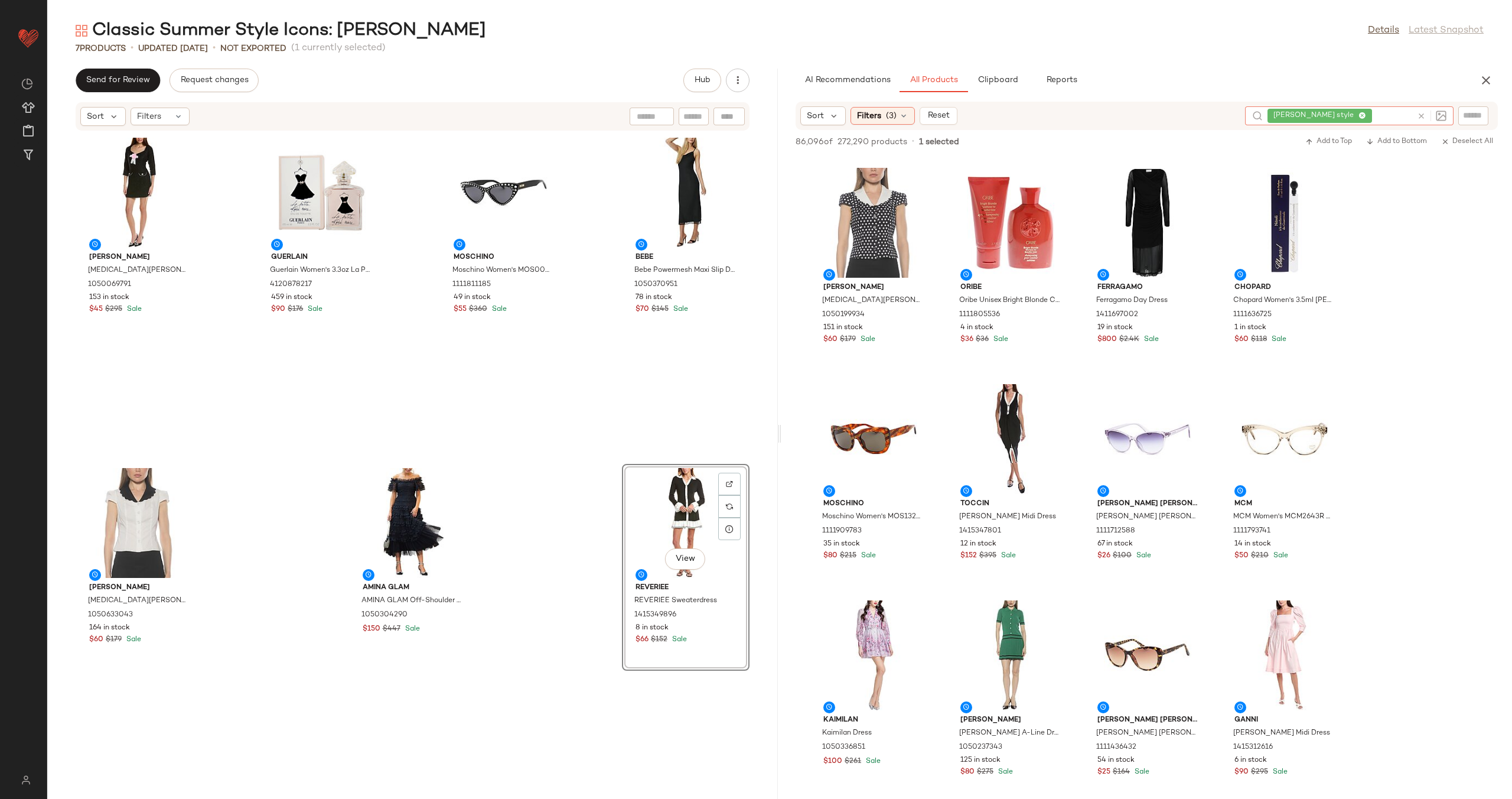
click at [1424, 113] on icon at bounding box center [1421, 116] width 9 height 9
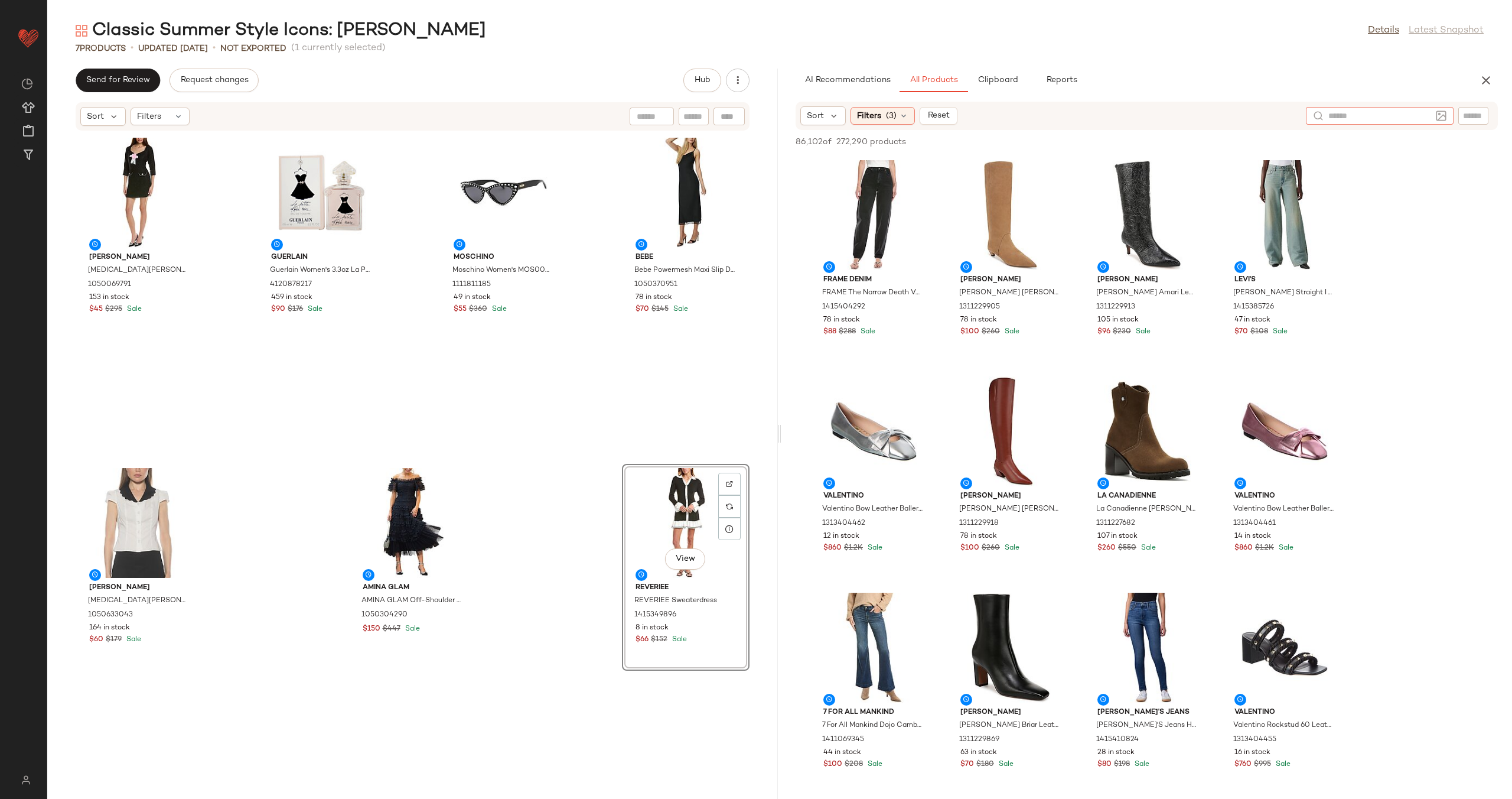
click at [1360, 114] on input "text" at bounding box center [1379, 116] width 103 height 13
type input "*********"
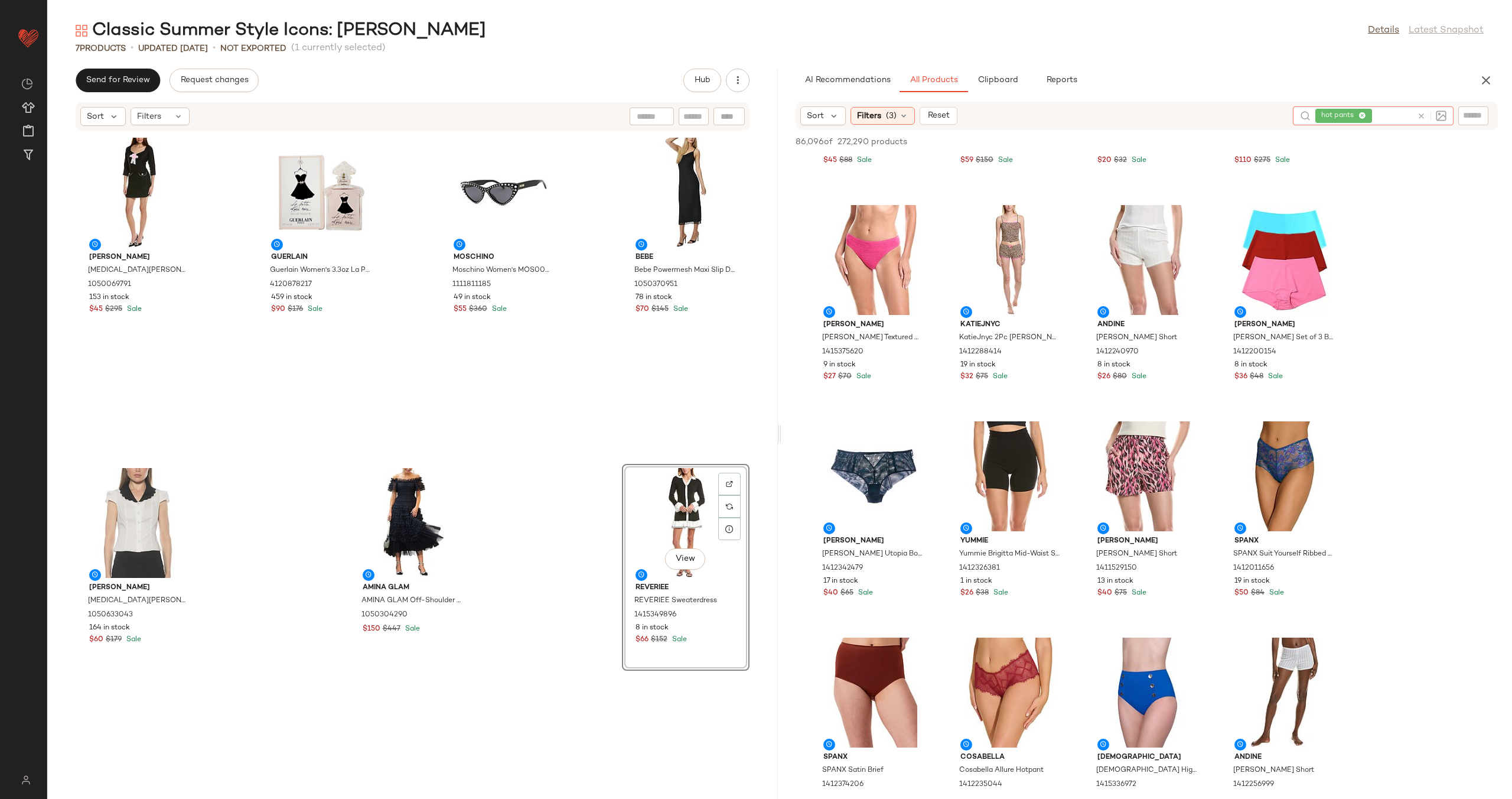
scroll to position [3594, 0]
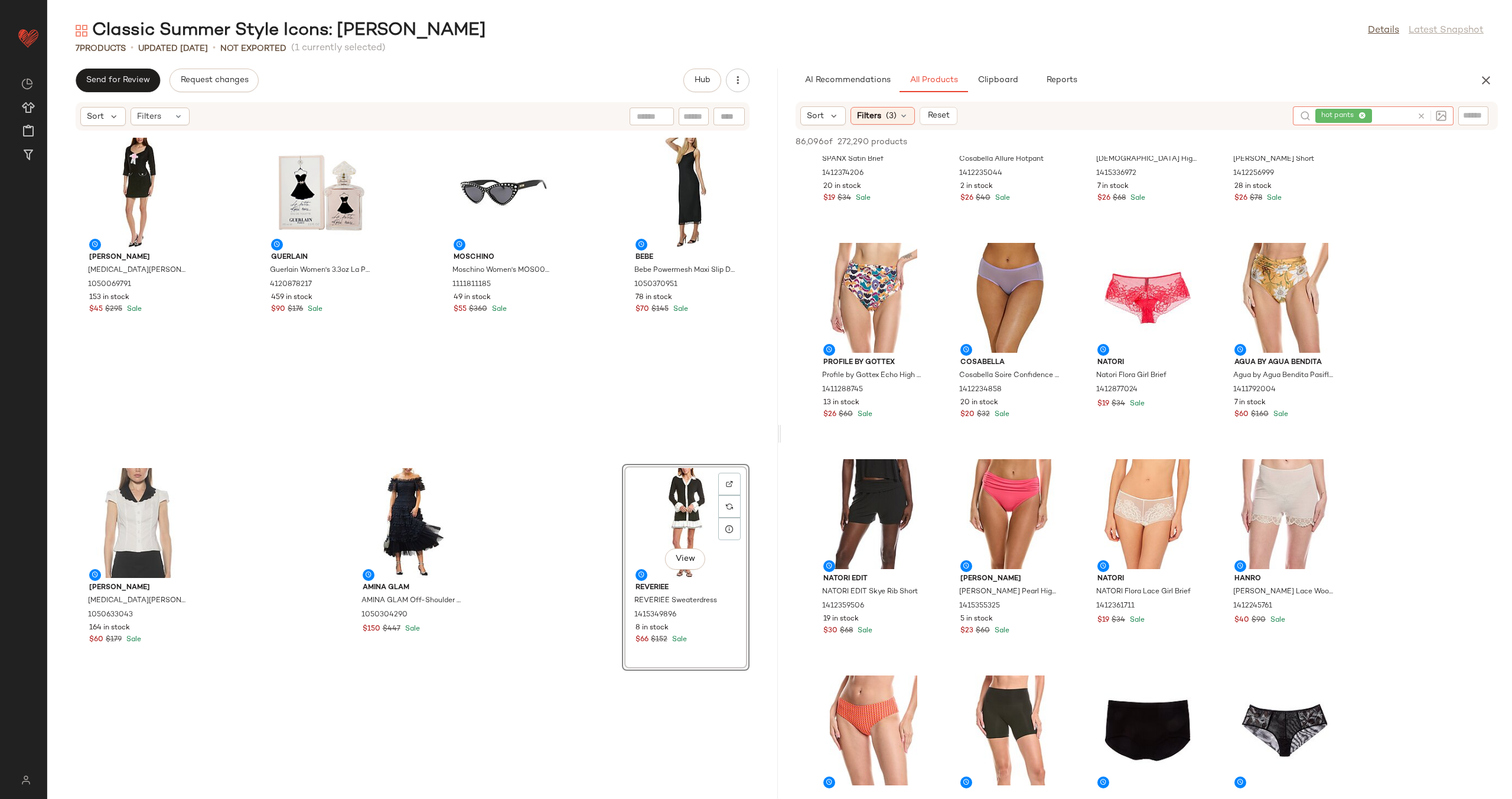
click at [1422, 113] on icon at bounding box center [1421, 116] width 9 height 9
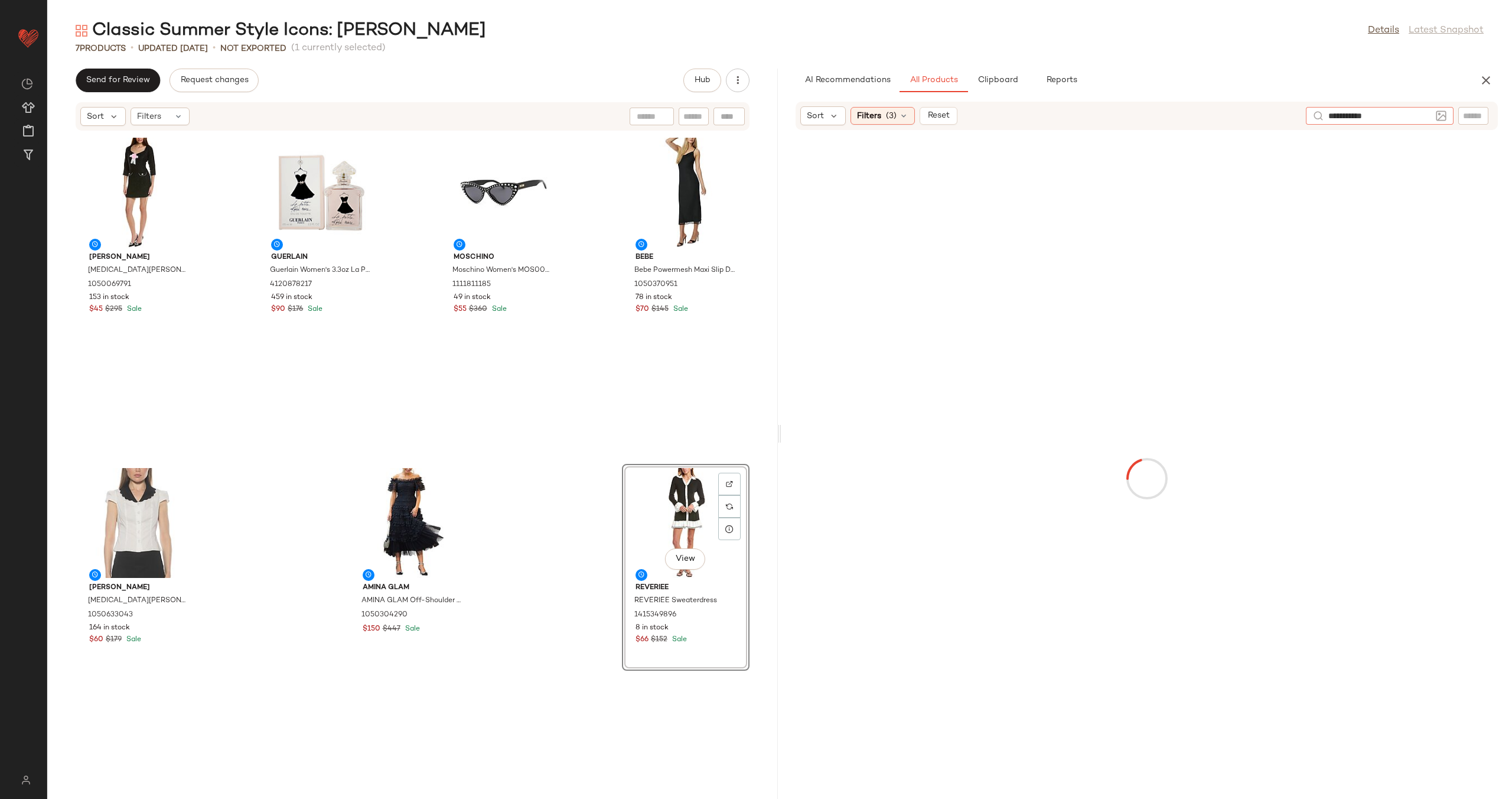
type input "**********"
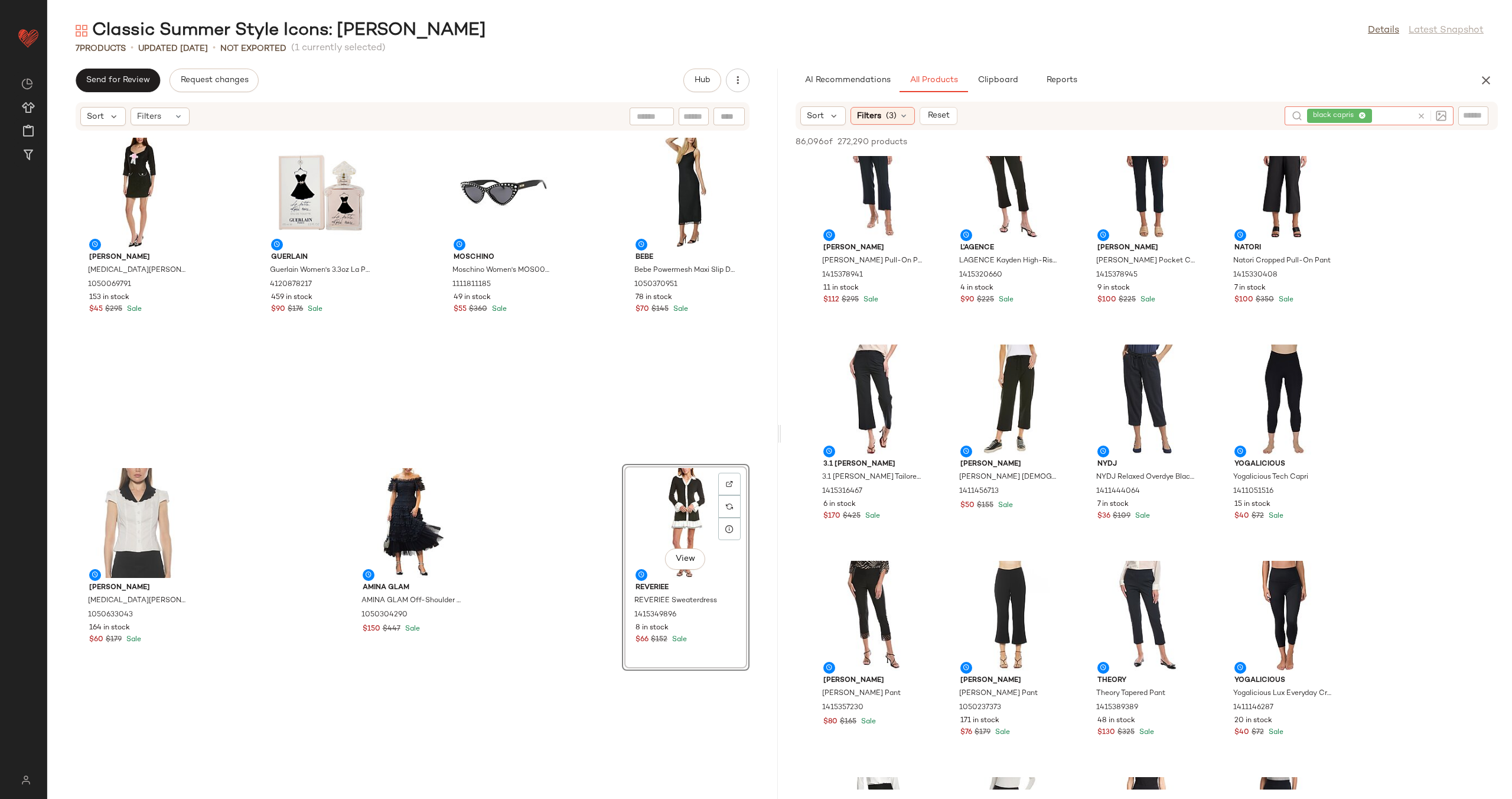
scroll to position [848, 0]
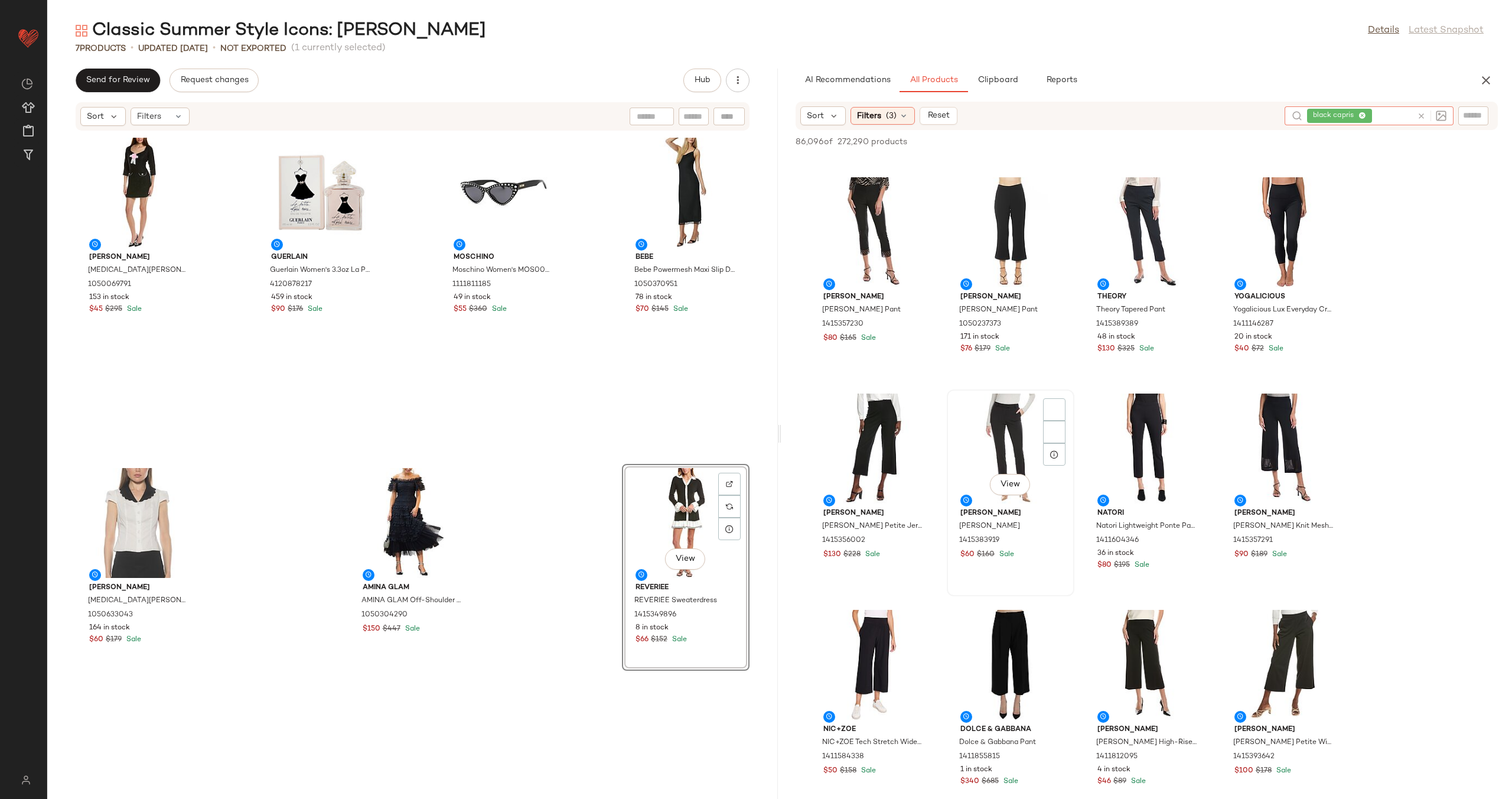
click at [0, 0] on img at bounding box center [0, 0] width 0 height 0
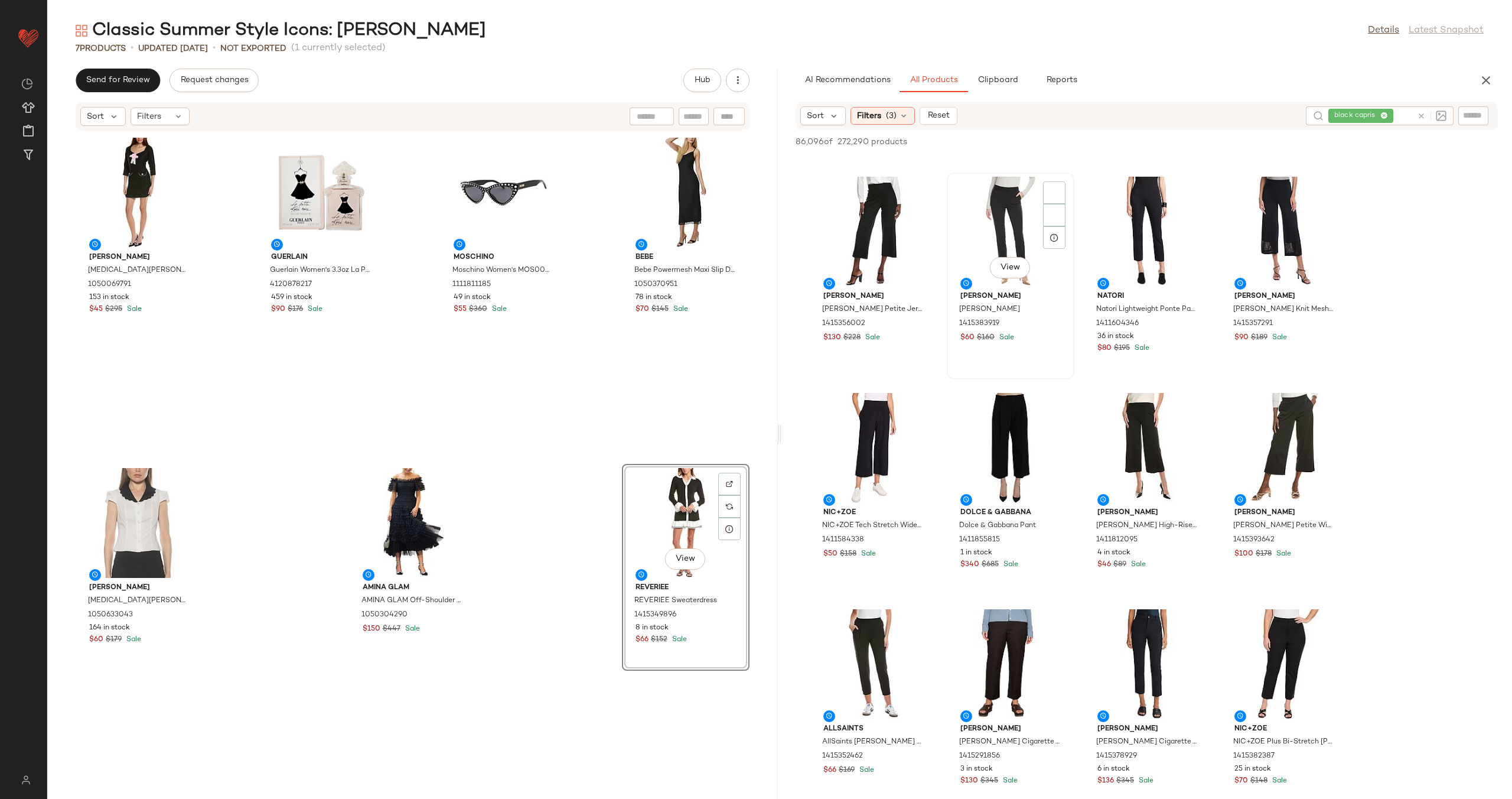
click at [1015, 225] on div "View" at bounding box center [1010, 232] width 119 height 110
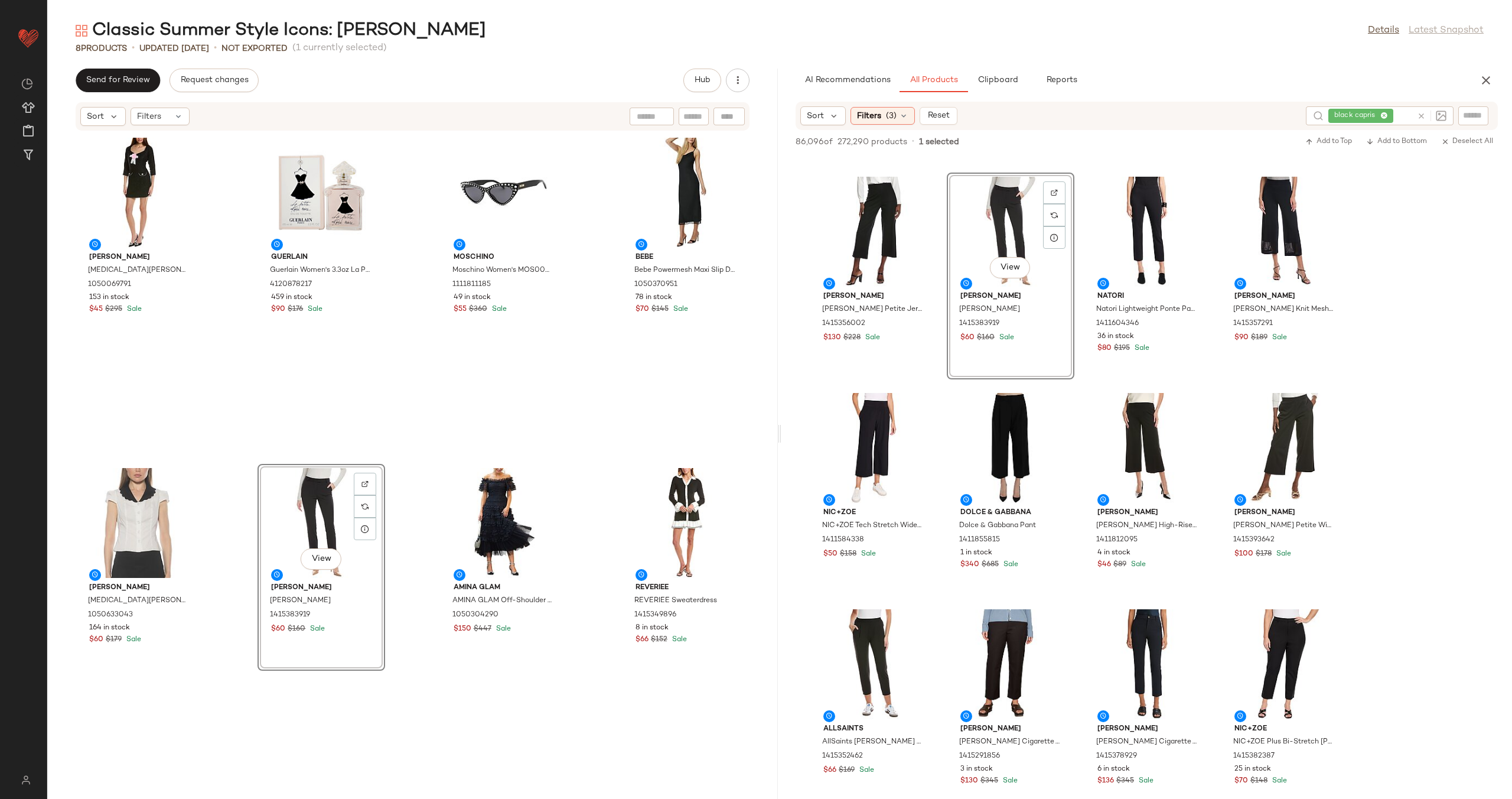
click at [1368, 115] on span "black capris" at bounding box center [1360, 116] width 65 height 14
type input "**********"
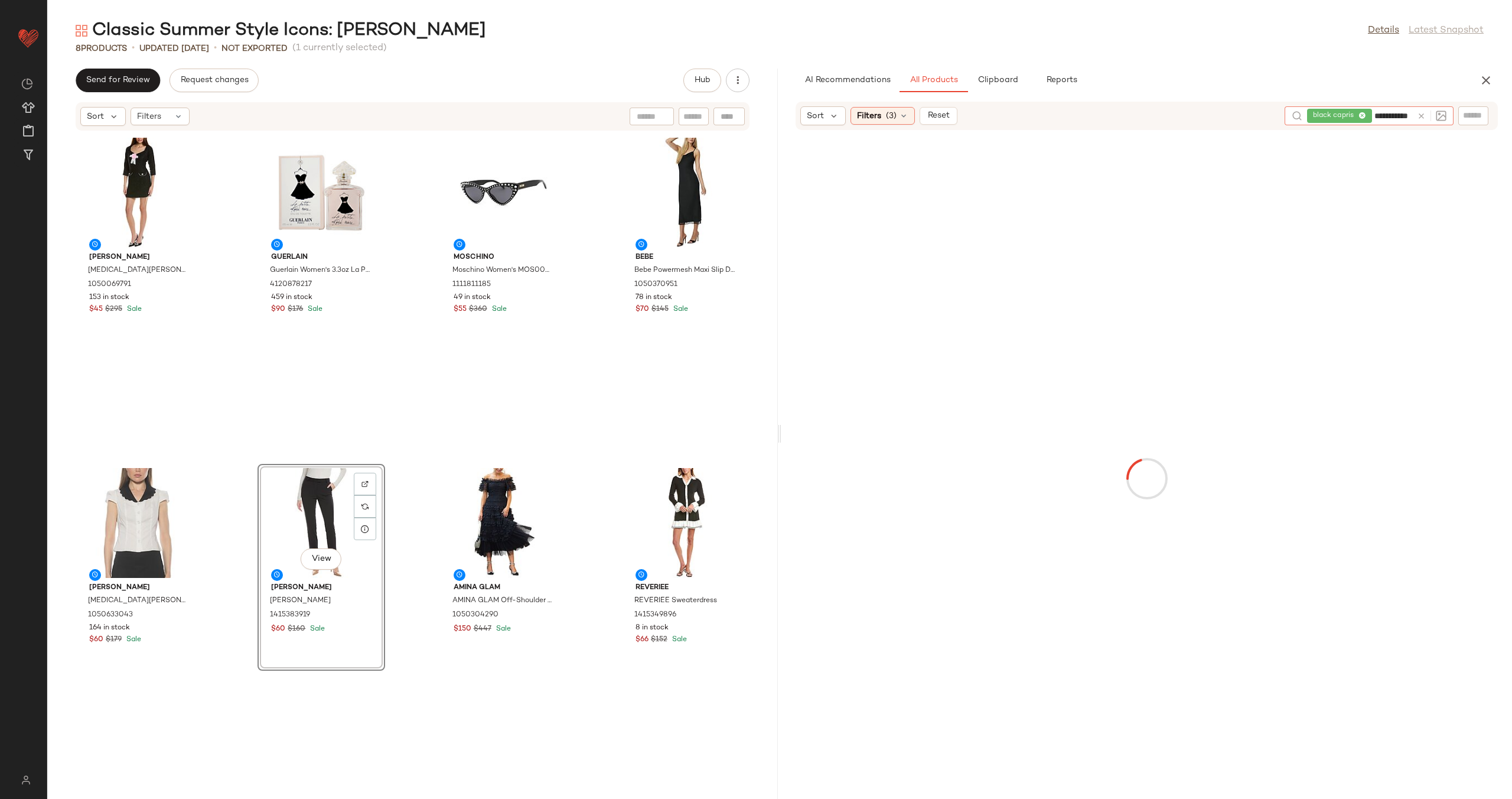
type input "**********"
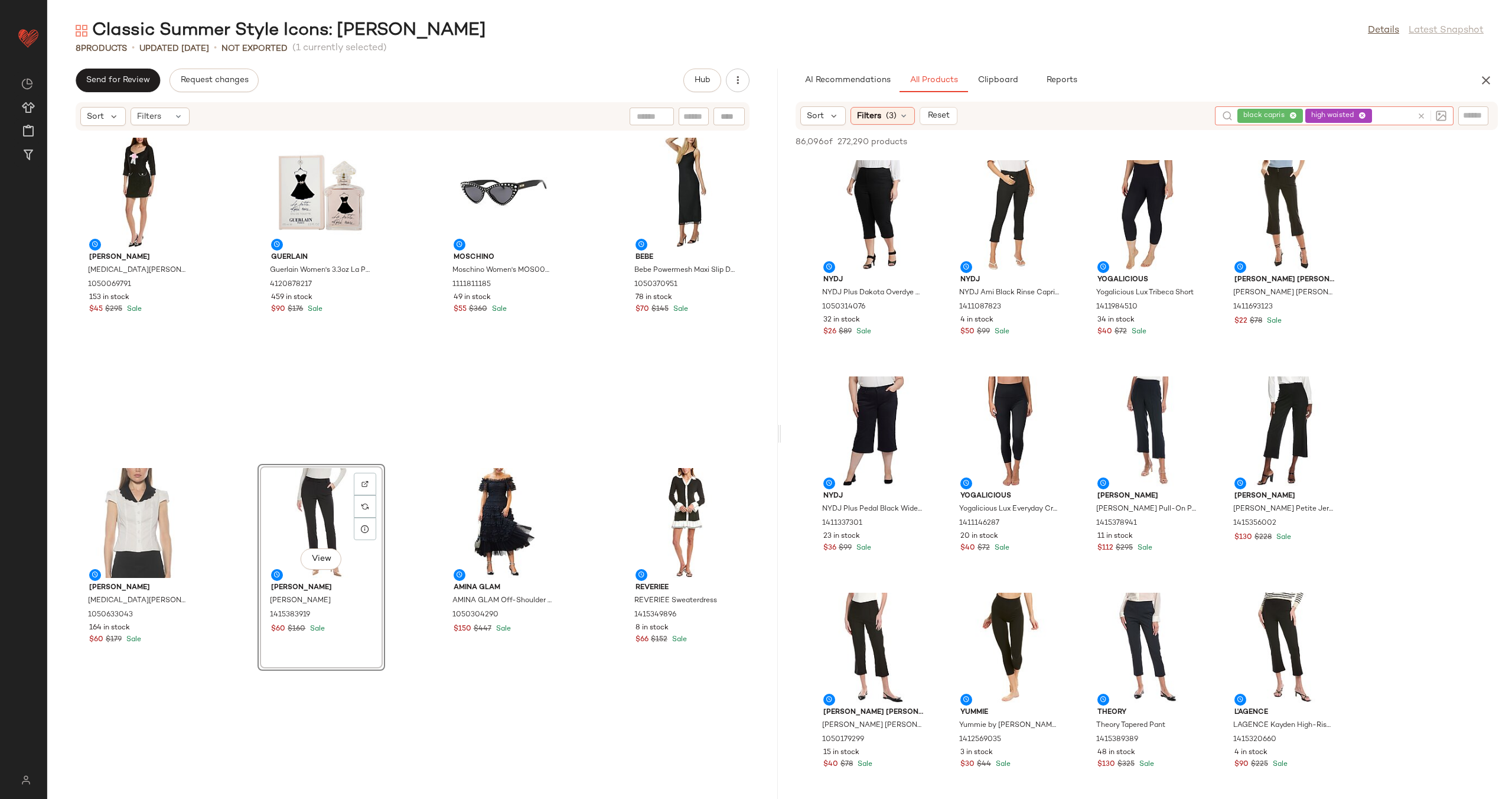
scroll to position [290, 0]
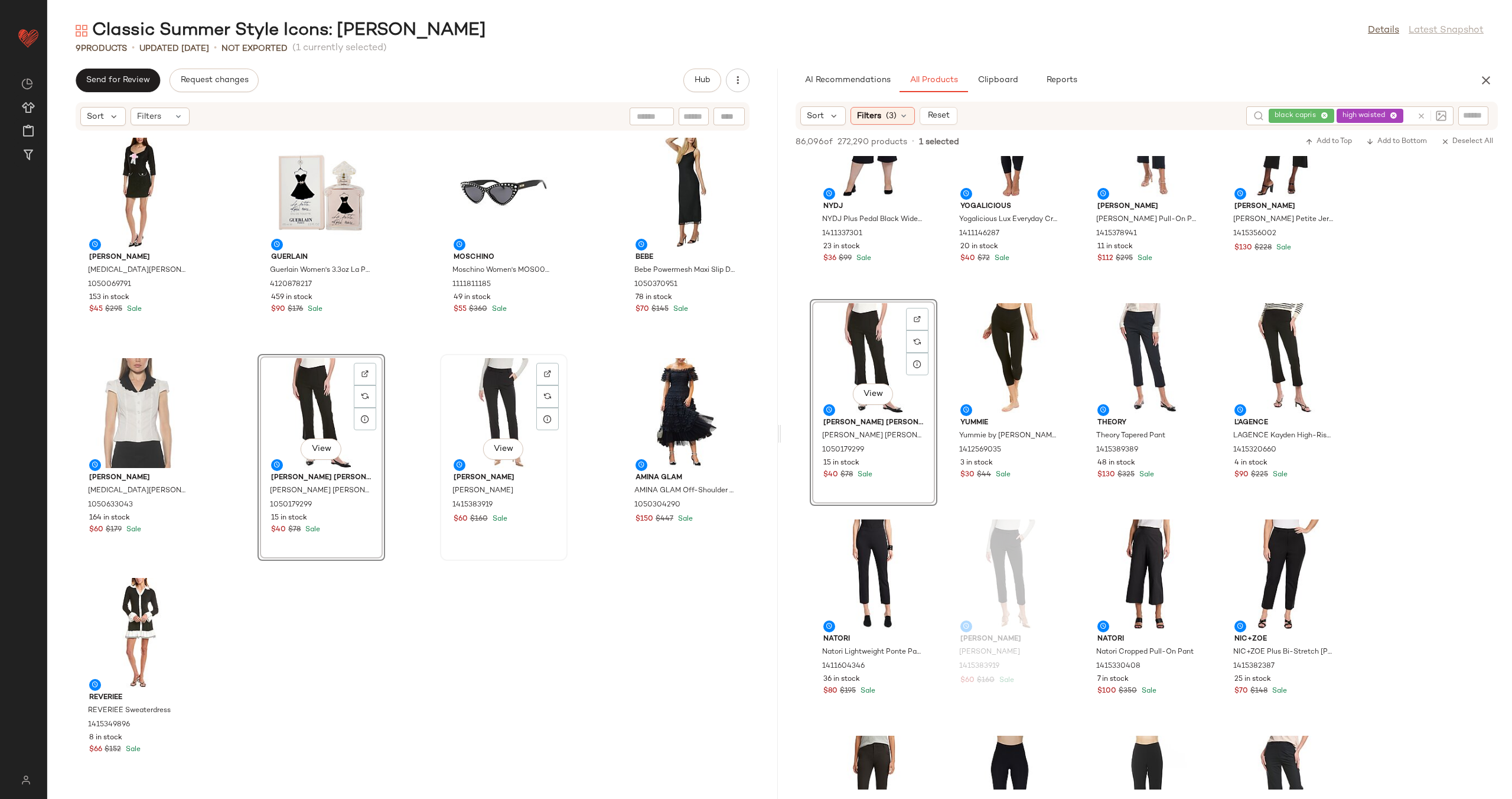
click at [501, 395] on div "View" at bounding box center [503, 413] width 119 height 110
click at [477, 412] on div "View" at bounding box center [503, 413] width 119 height 110
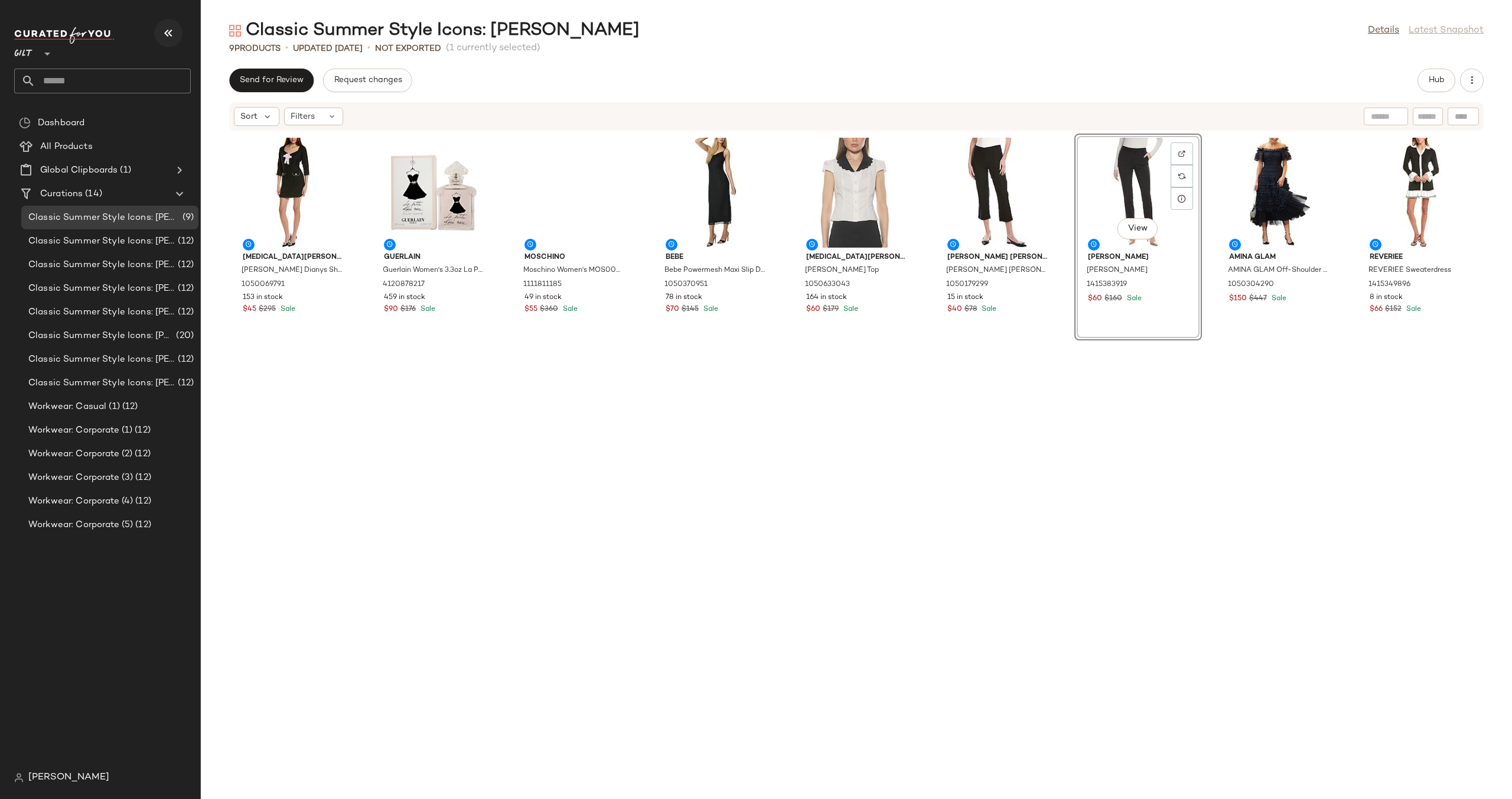
click at [163, 32] on icon "button" at bounding box center [168, 33] width 14 height 14
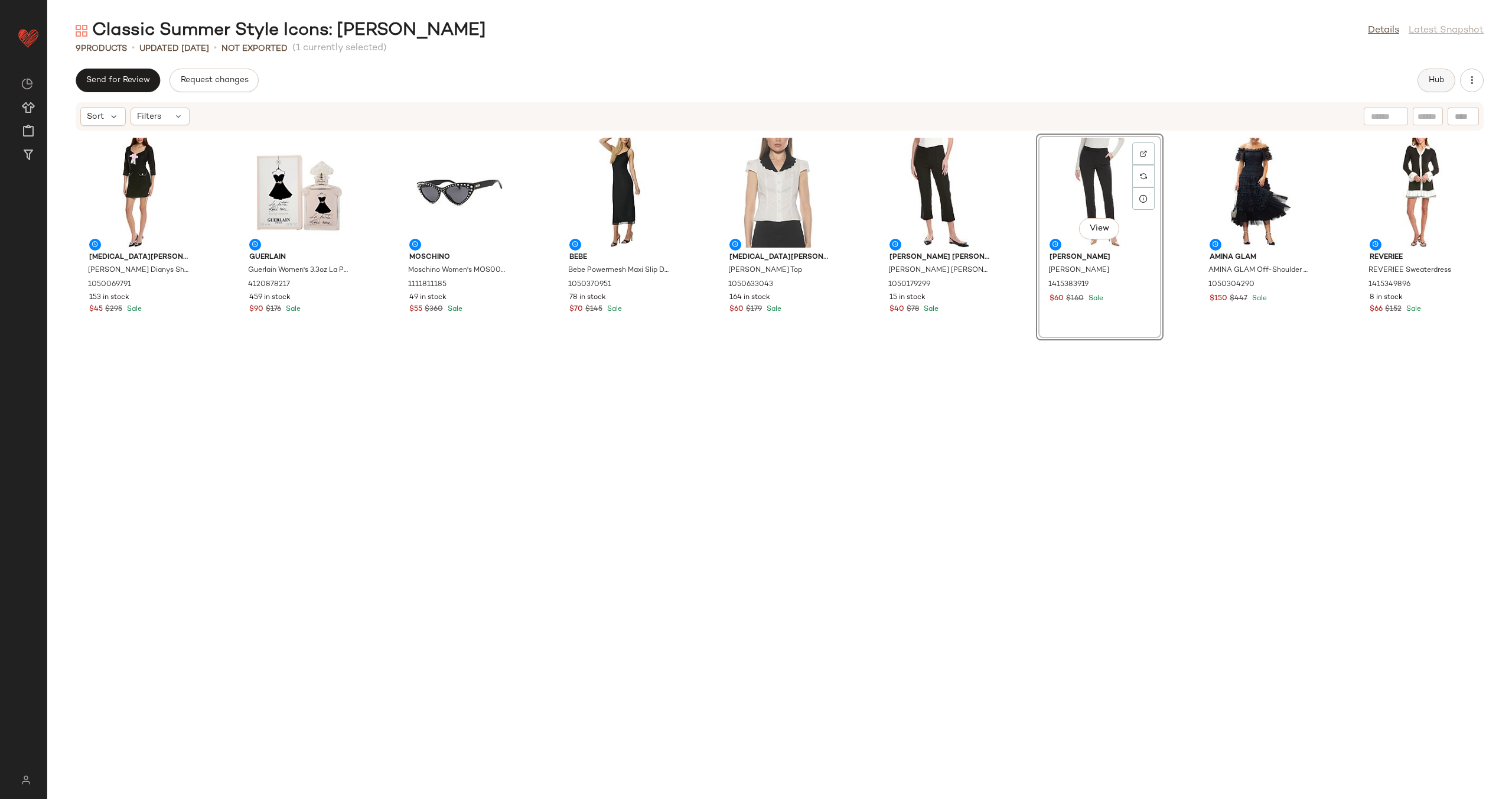
click at [1435, 73] on button "Hub" at bounding box center [1436, 81] width 38 height 24
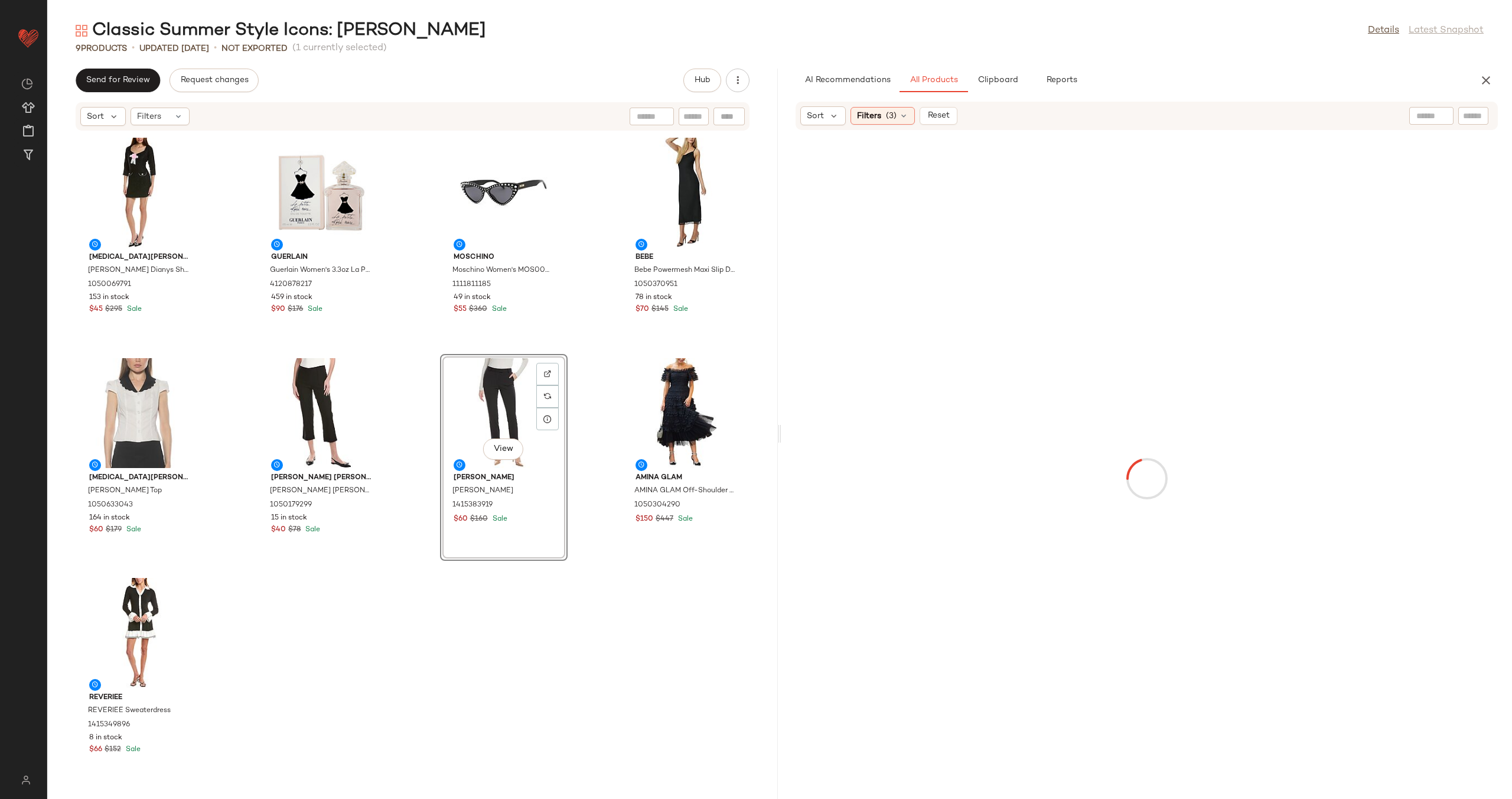
click at [565, 461] on div "Alexia Admor Alexia Admor Dianys Shift Dress 1050069791 153 in stock $45 $295 S…" at bounding box center [412, 458] width 730 height 653
click at [497, 428] on div "View" at bounding box center [503, 413] width 119 height 110
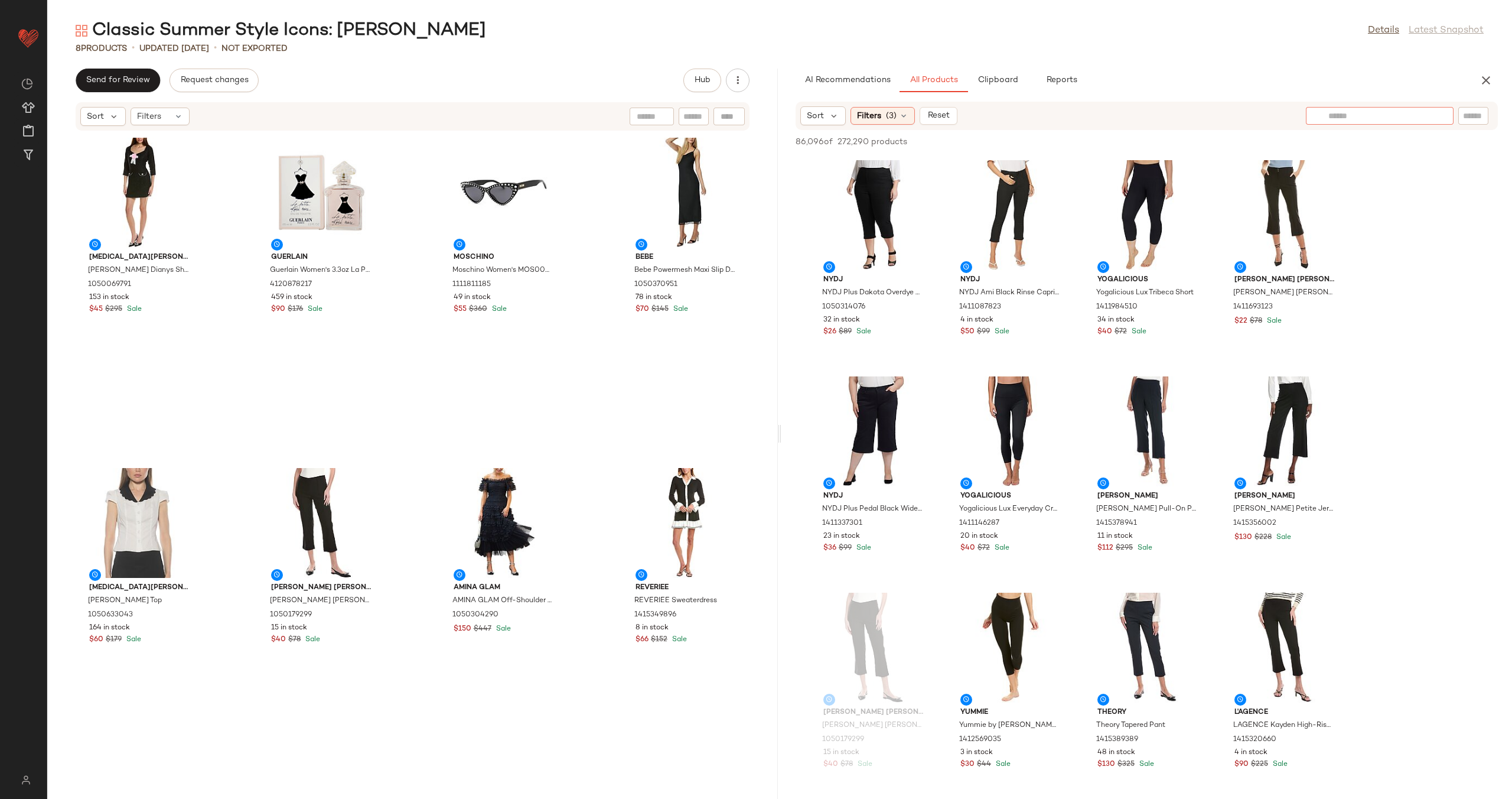
click at [1429, 116] on input "text" at bounding box center [1379, 116] width 103 height 13
type input "**********"
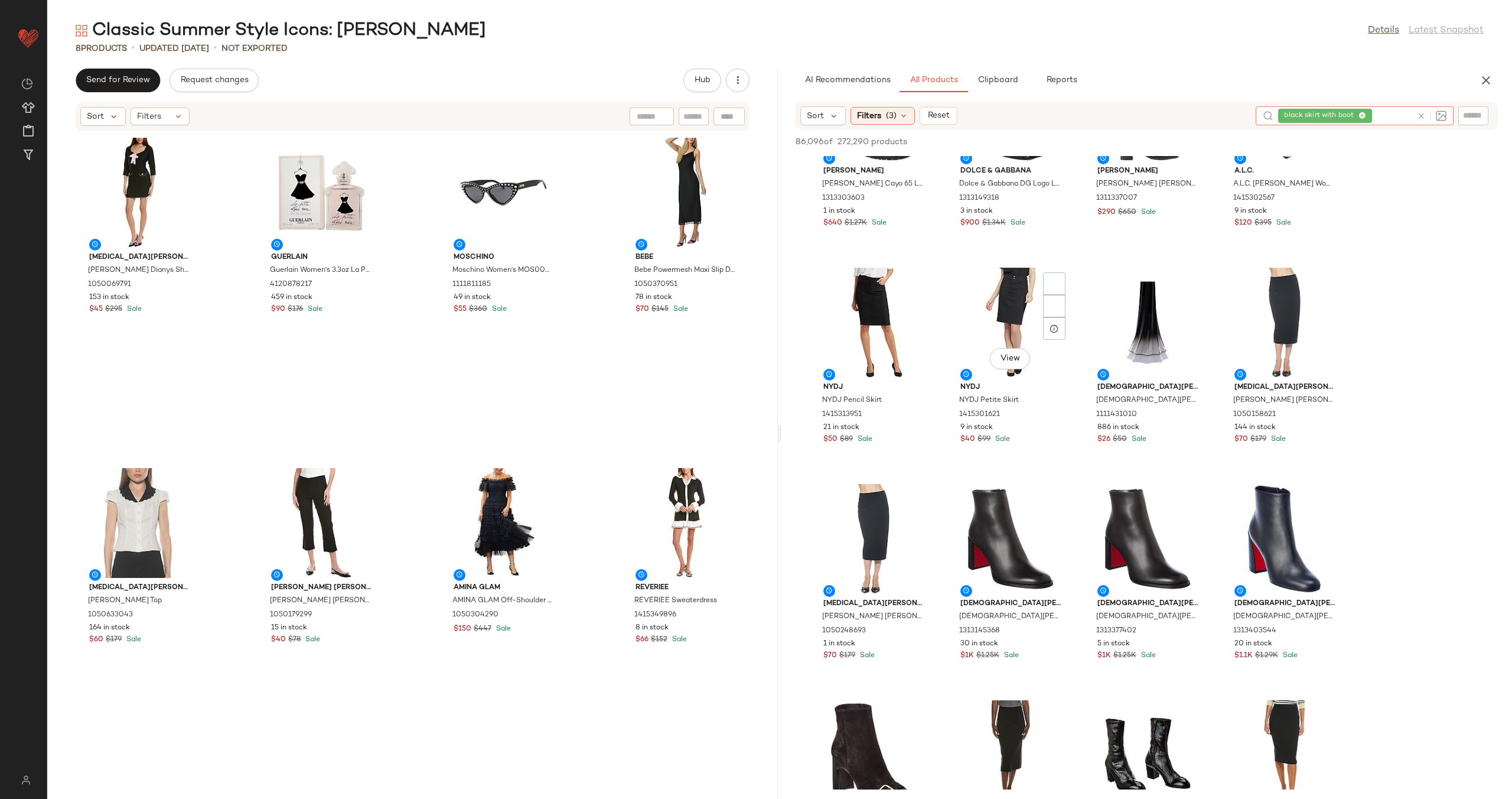
scroll to position [6376, 0]
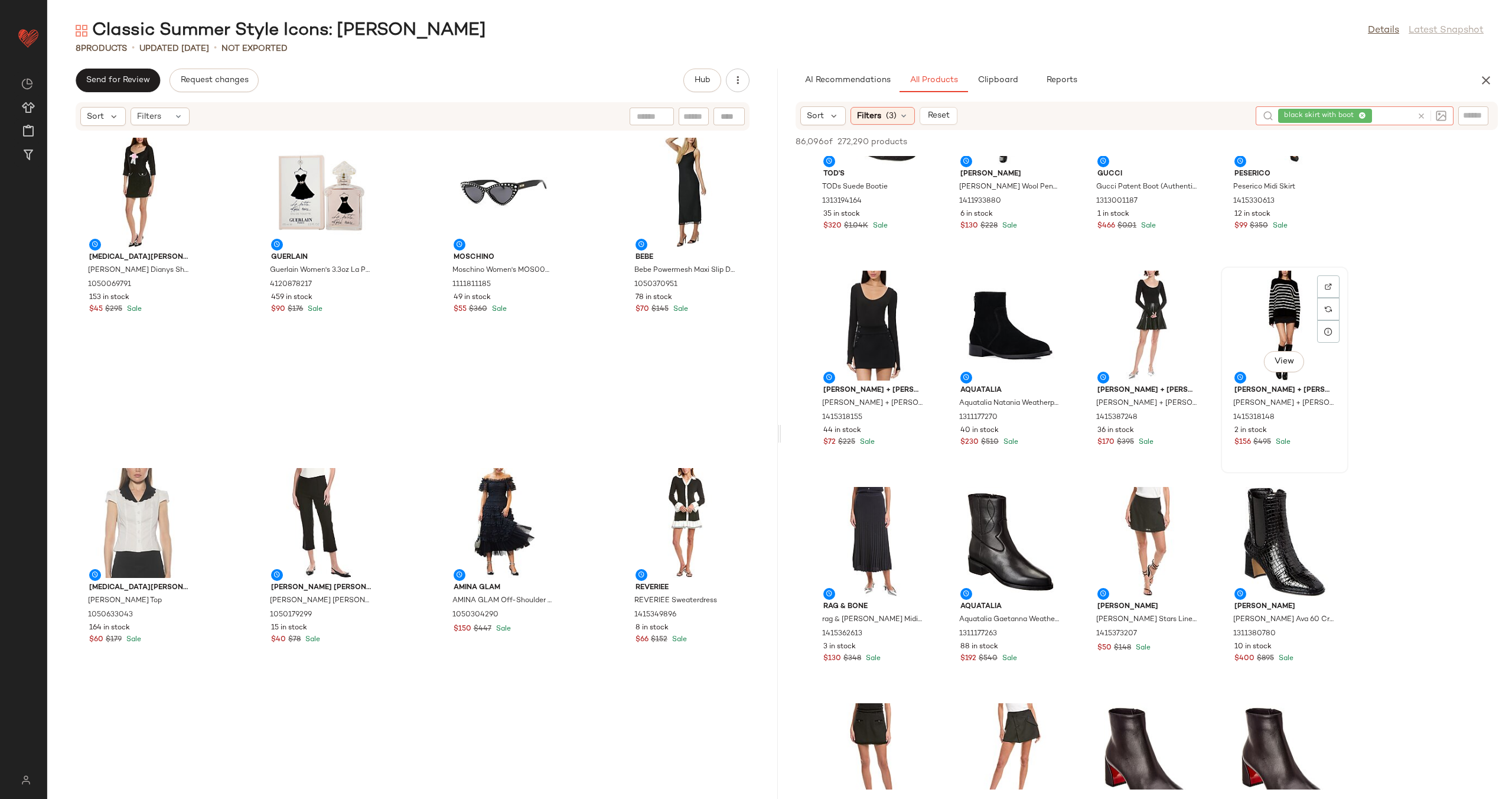
click at [1284, 310] on div "View" at bounding box center [1284, 325] width 119 height 110
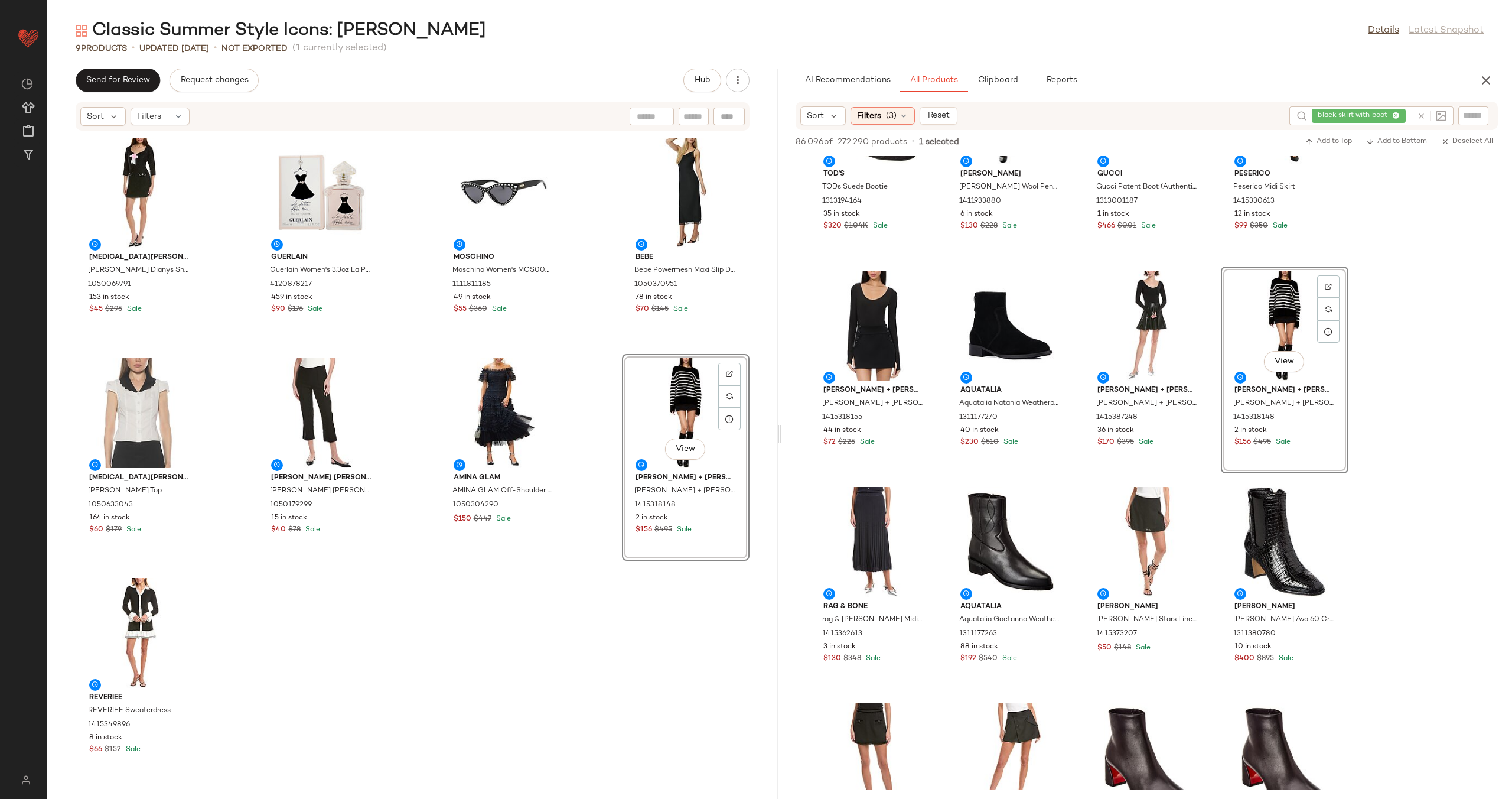
click at [652, 407] on div "View" at bounding box center [685, 413] width 119 height 110
click at [586, 412] on div "[MEDICAL_DATA] Admor [MEDICAL_DATA] Admor Dianys Shift Dress 1050069791 153 in …" at bounding box center [412, 458] width 730 height 653
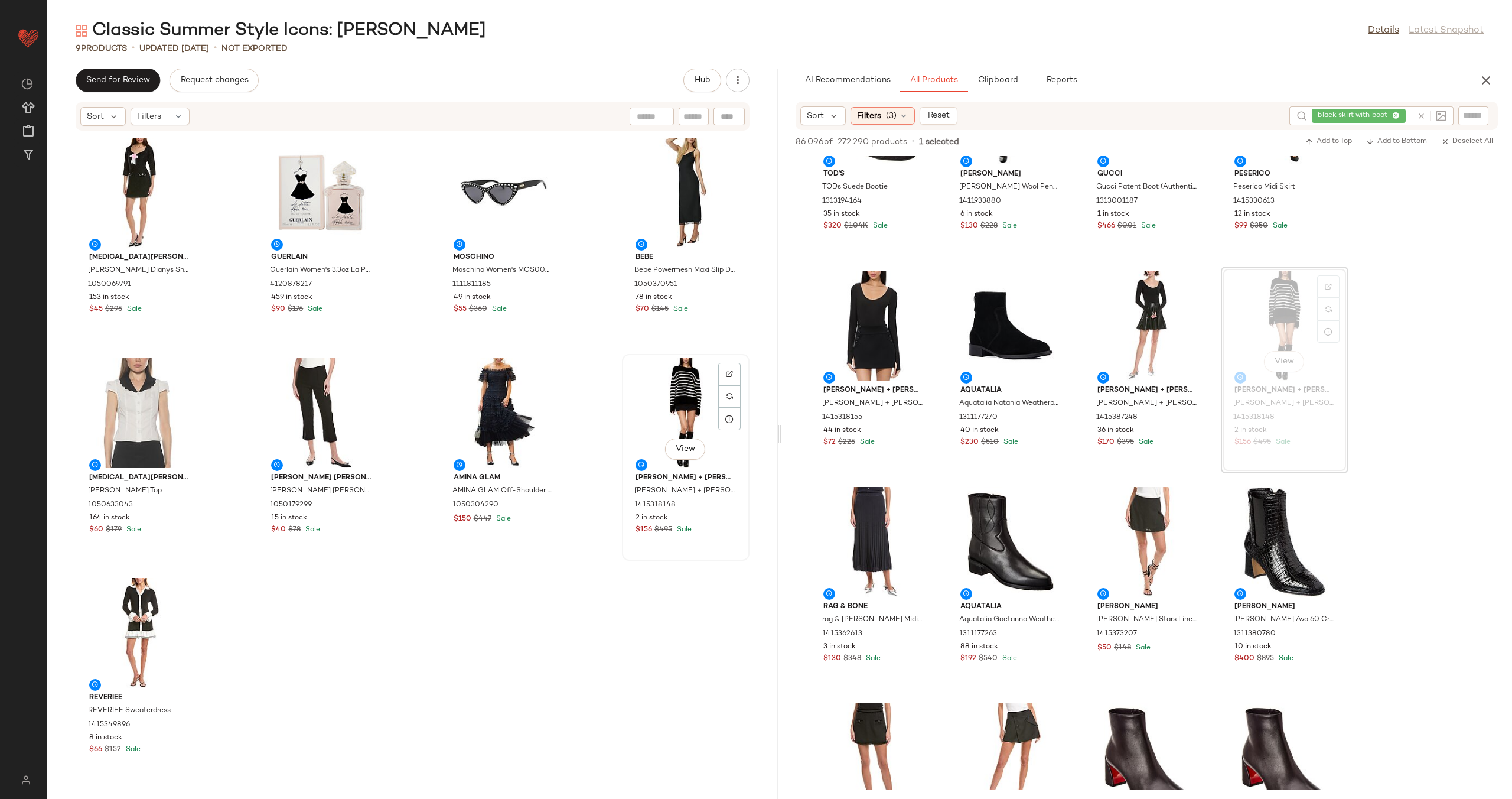
click at [660, 408] on div "View" at bounding box center [685, 413] width 119 height 110
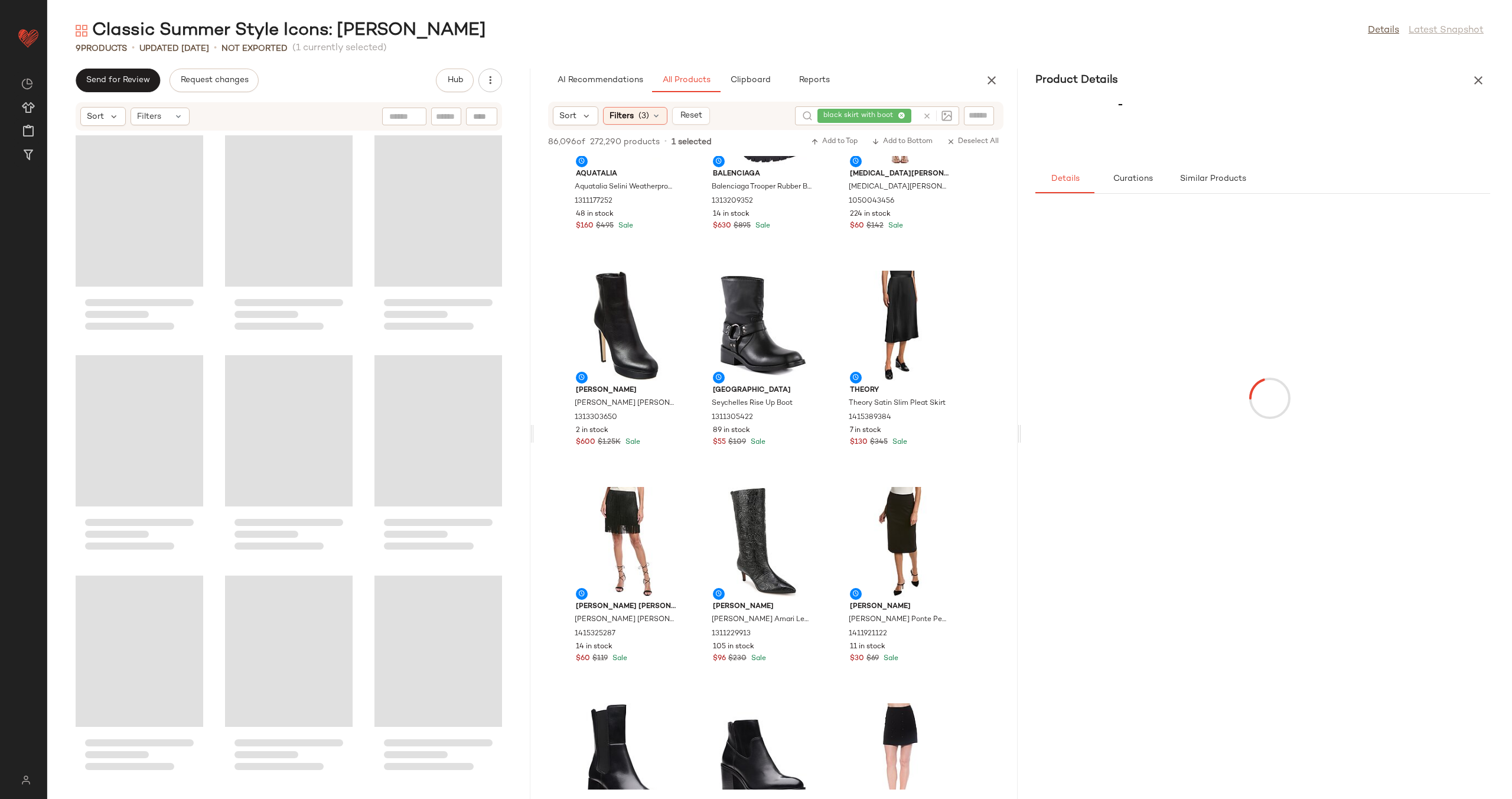
scroll to position [8322, 0]
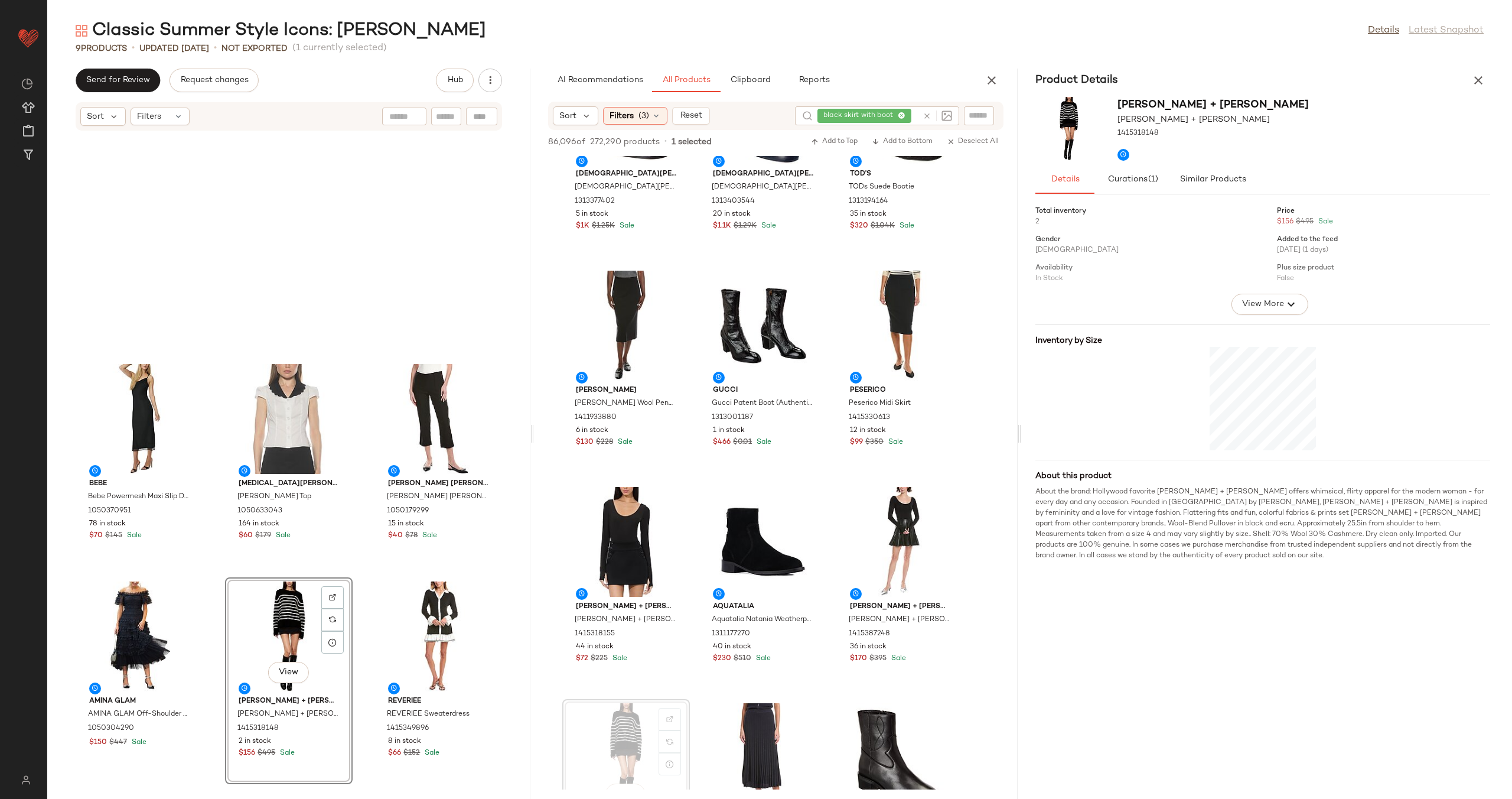
click at [1219, 181] on span "Similar Products" at bounding box center [1212, 179] width 67 height 10
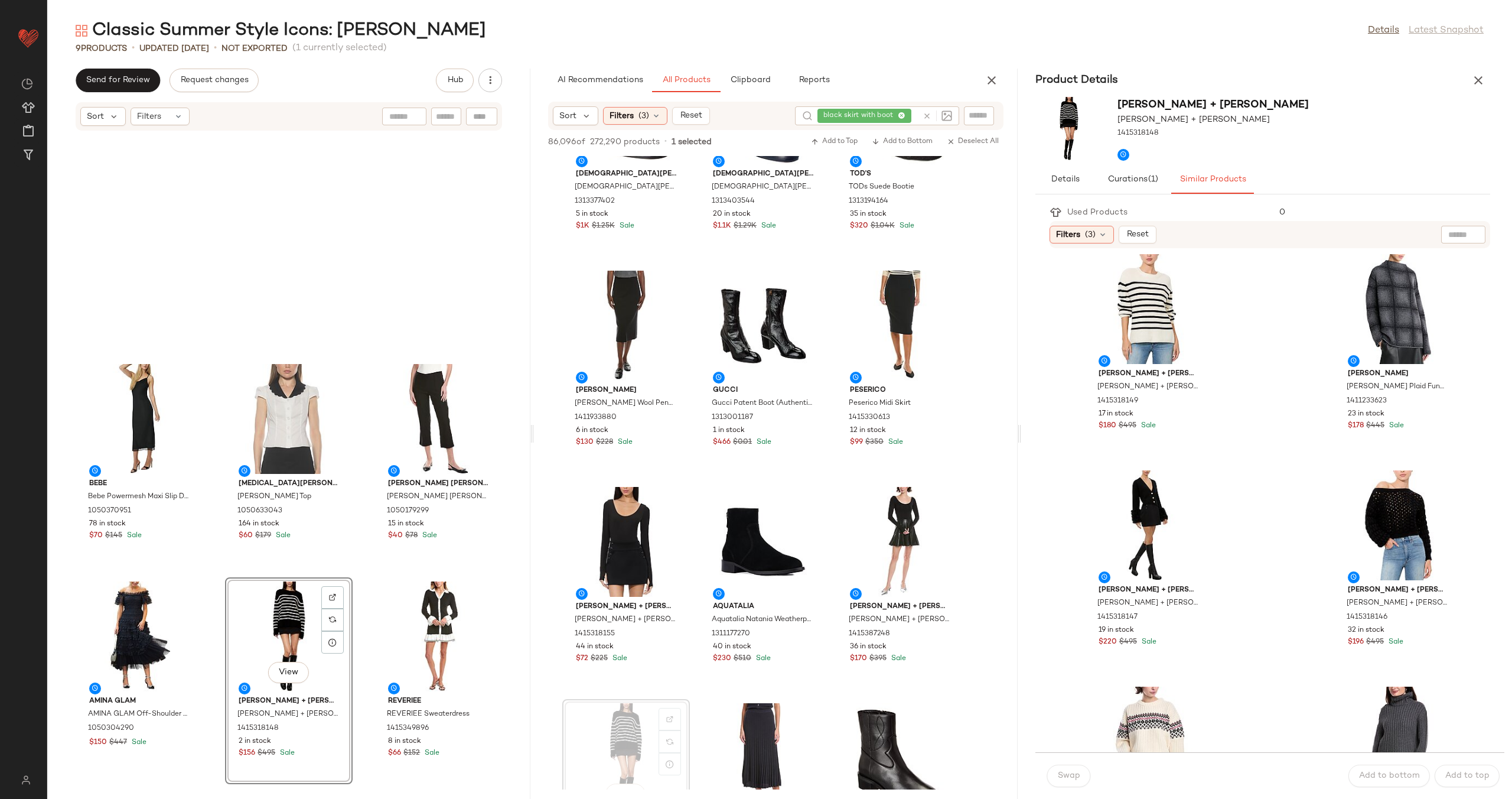
scroll to position [0, 0]
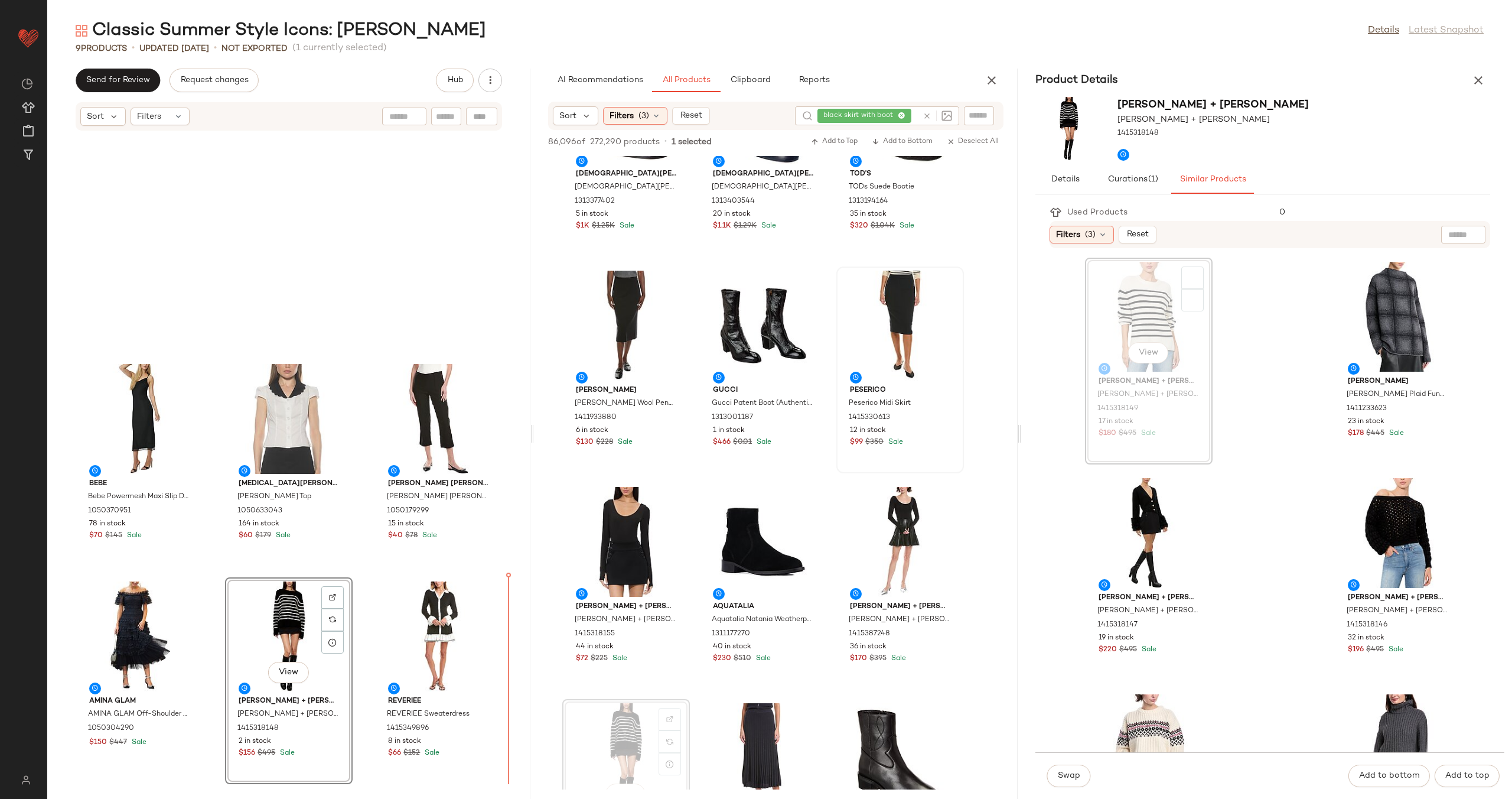
click at [1478, 78] on icon "button" at bounding box center [1477, 80] width 14 height 14
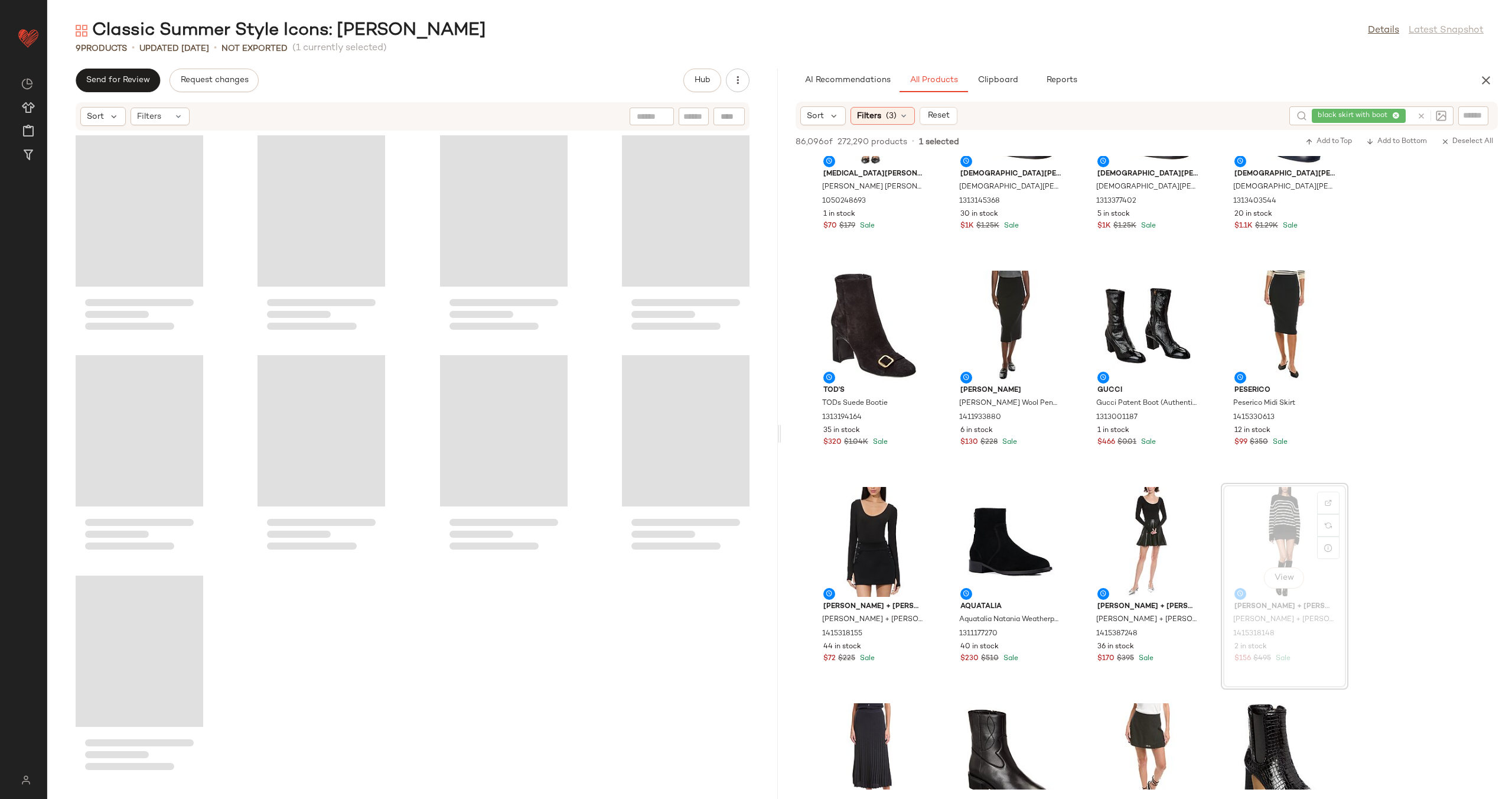
scroll to position [6376, 0]
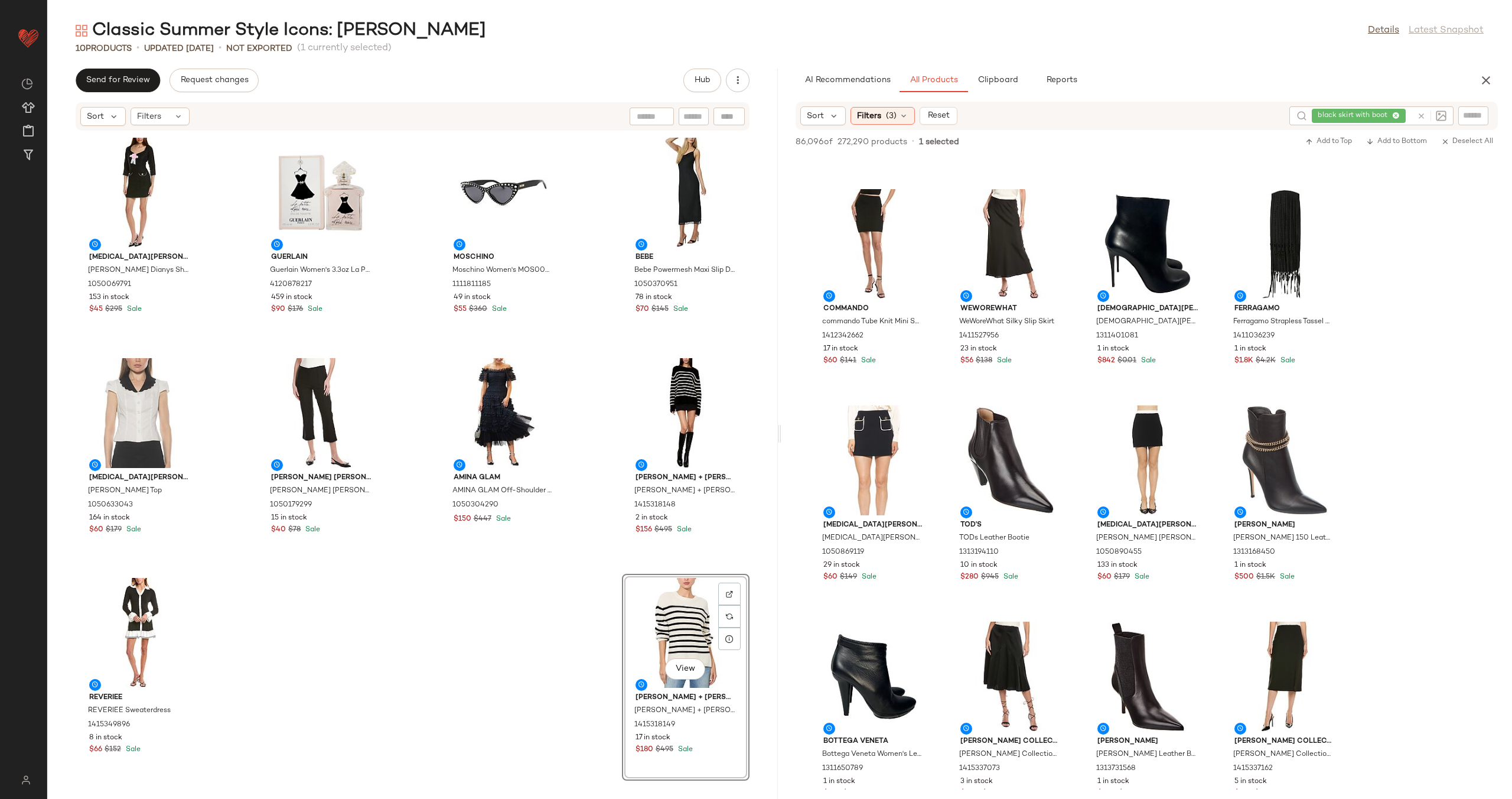
scroll to position [7760, 0]
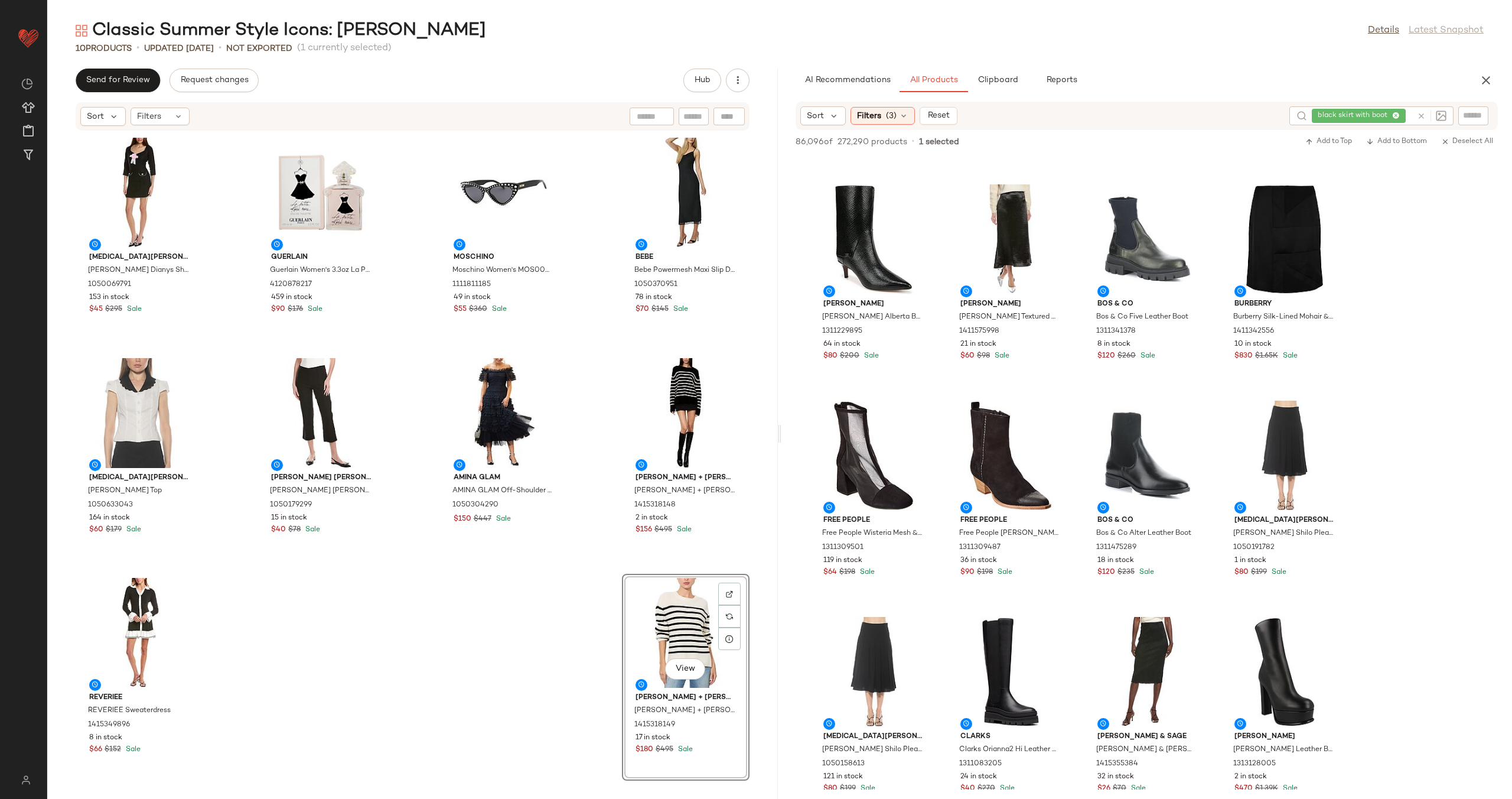
click at [1401, 113] on div "black skirt with boot" at bounding box center [1362, 116] width 101 height 19
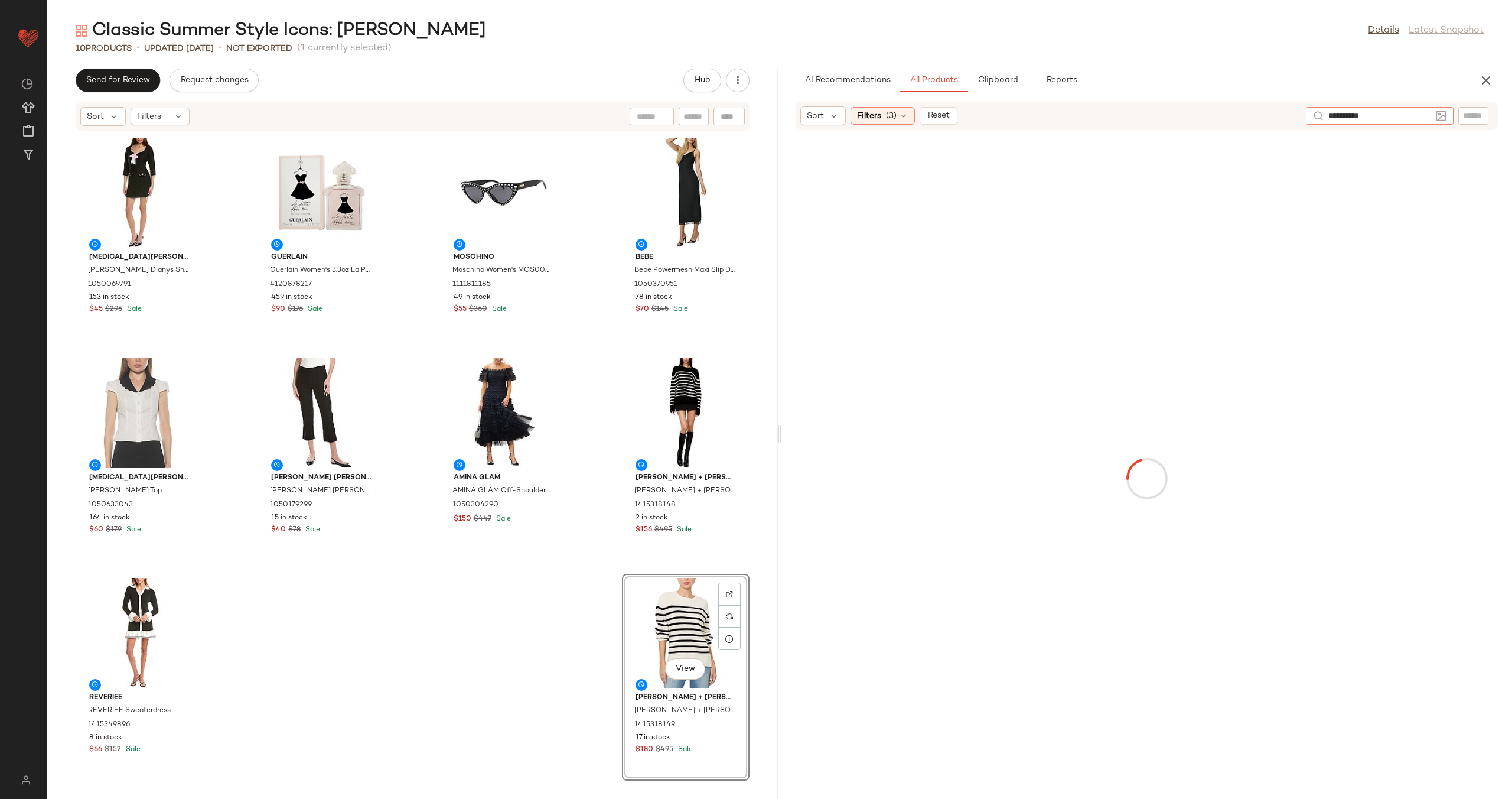
type input "**********"
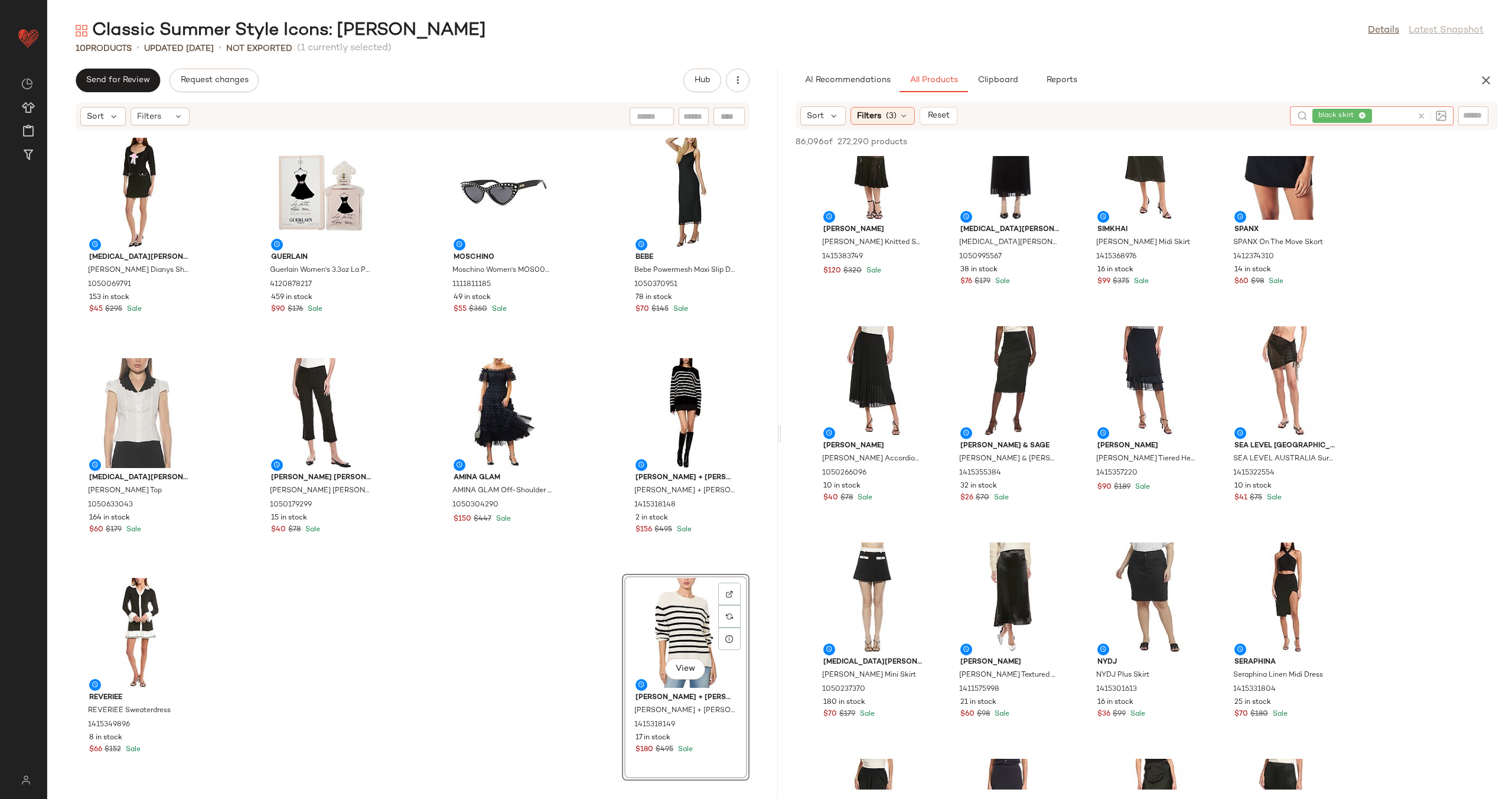
scroll to position [4005, 0]
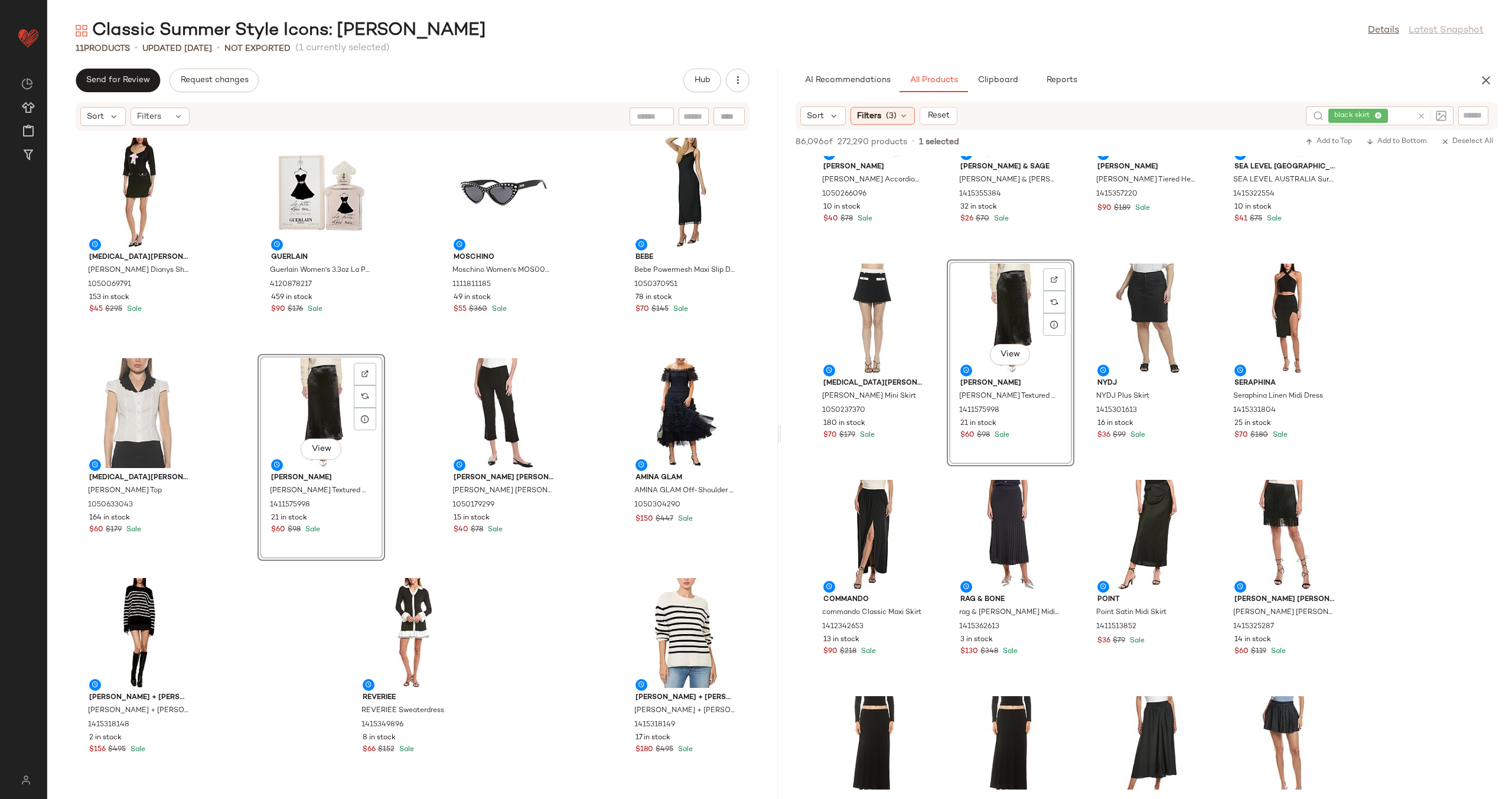
click at [402, 401] on div "Alexia Admor Alexia Admor Dianys Shift Dress 1050069791 153 in stock $45 $295 S…" at bounding box center [412, 458] width 730 height 653
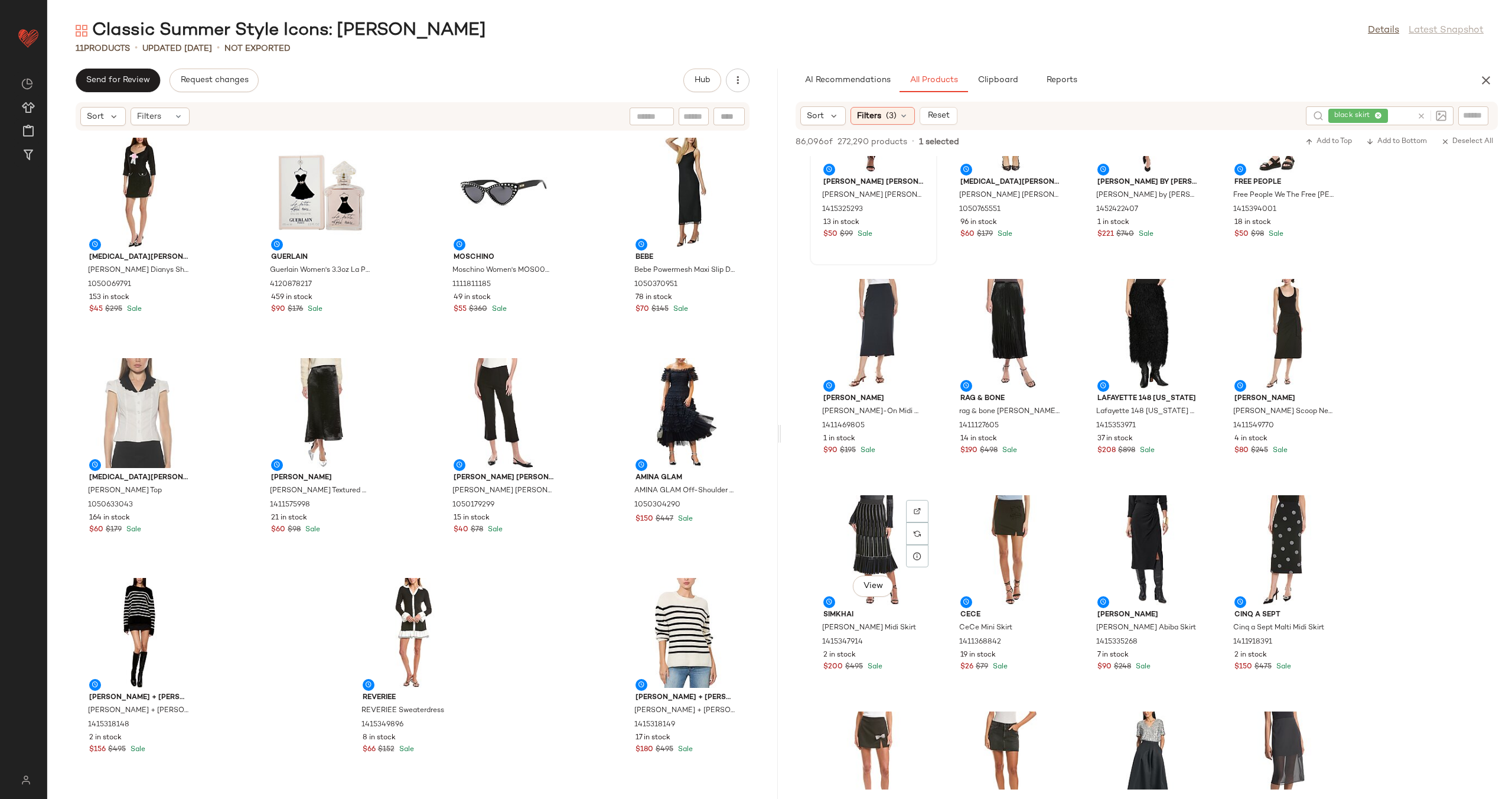
scroll to position [5204, 0]
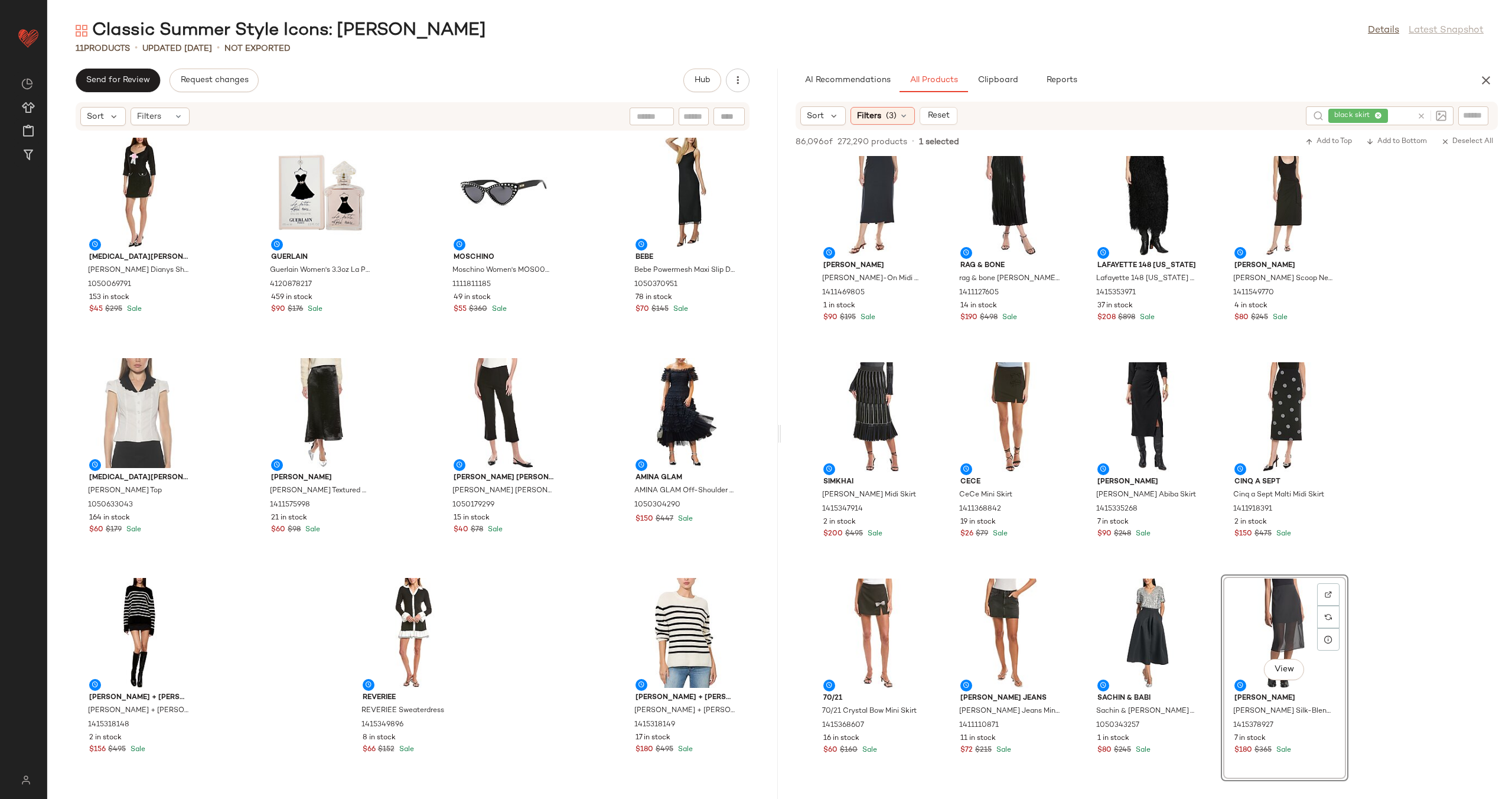
click at [408, 415] on div "Alexia Admor Alexia Admor Dianys Shift Dress 1050069791 153 in stock $45 $295 S…" at bounding box center [412, 458] width 730 height 653
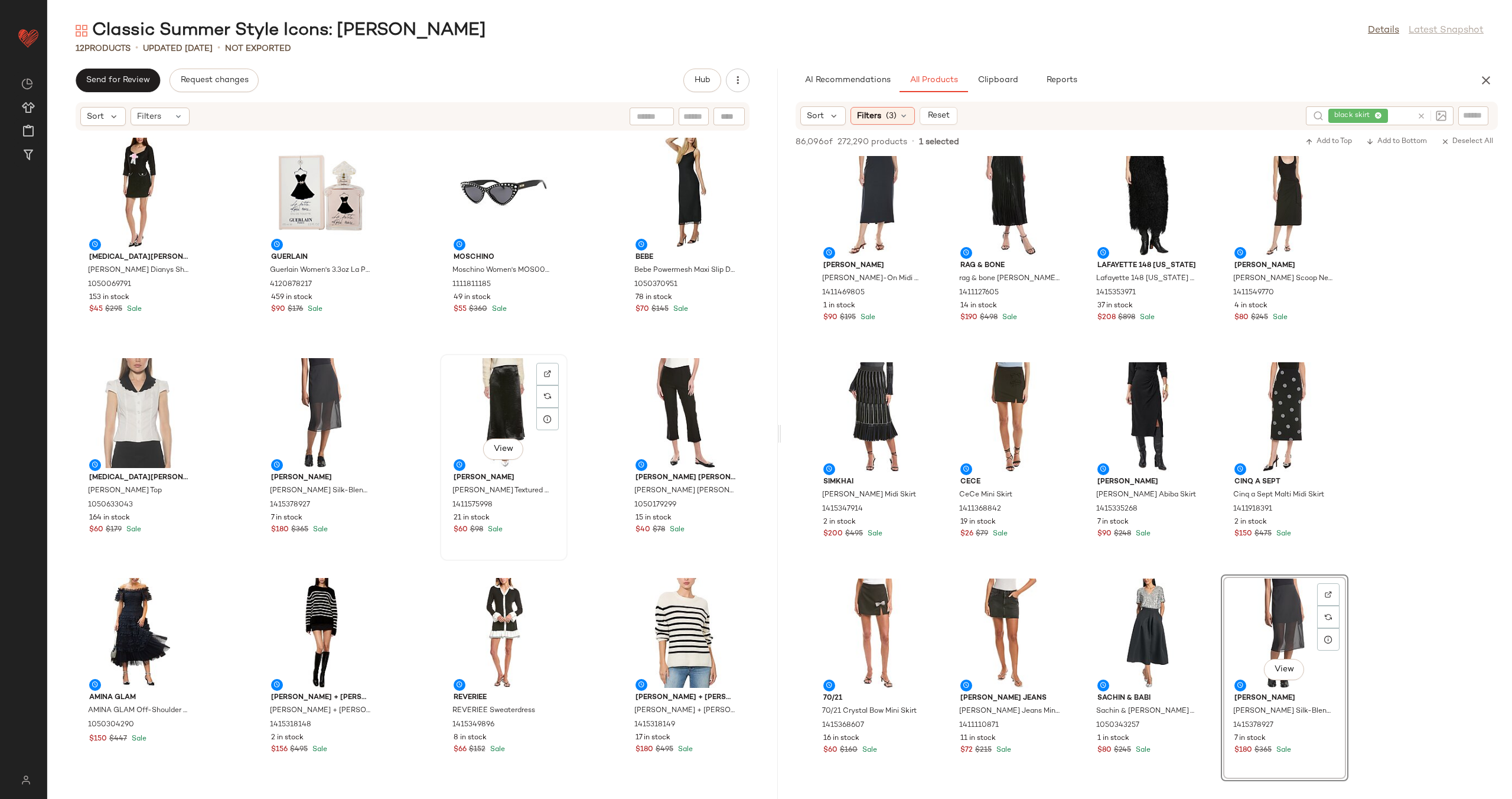
click at [504, 397] on div "View" at bounding box center [503, 413] width 119 height 110
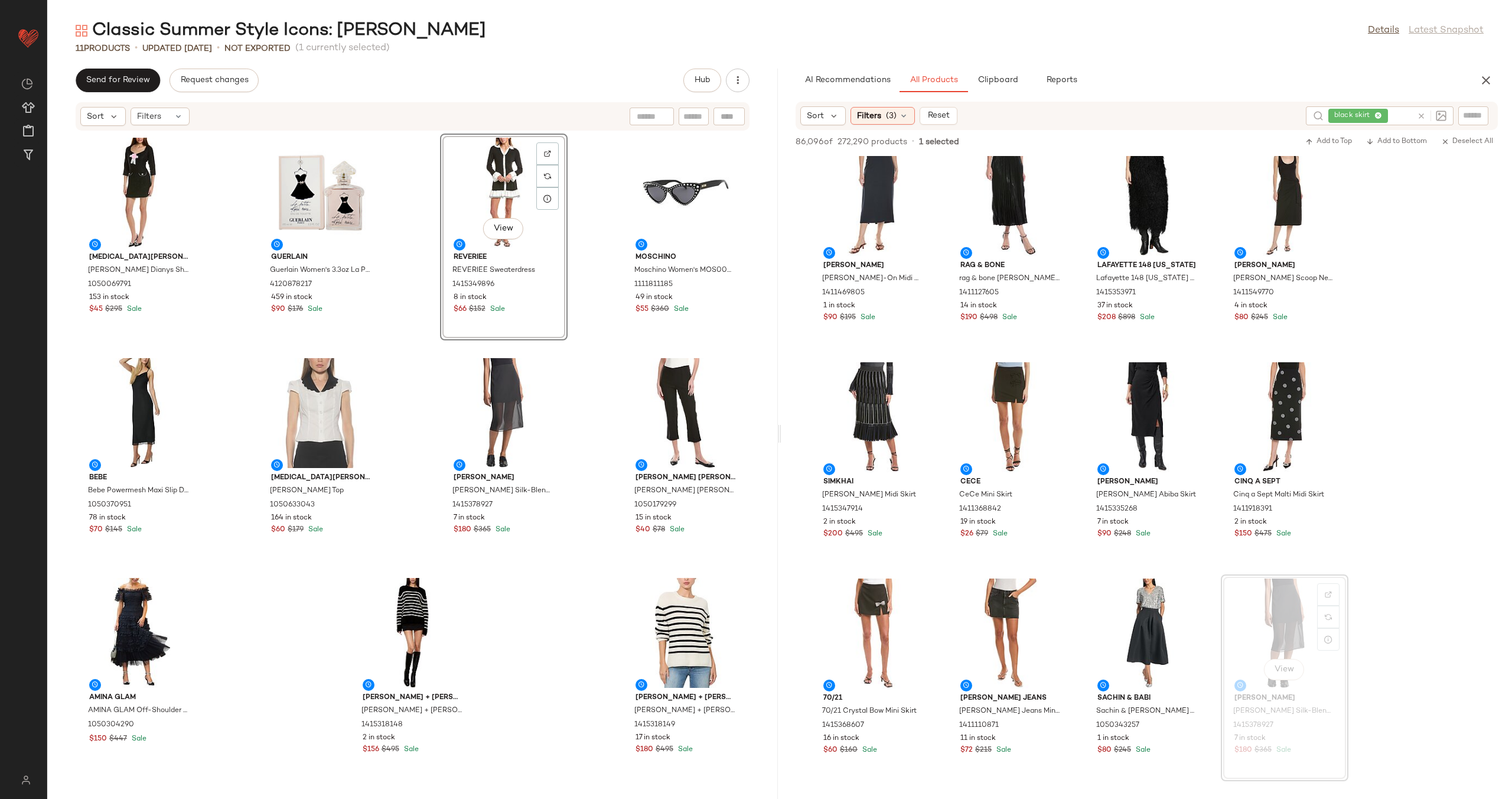
click at [417, 250] on div "Alexia Admor Alexia Admor Dianys Shift Dress 1050069791 153 in stock $45 $295 S…" at bounding box center [412, 458] width 730 height 653
click at [417, 350] on div "Alexia Admor Alexia Admor Dianys Shift Dress 1050069791 153 in stock $45 $295 S…" at bounding box center [412, 458] width 730 height 653
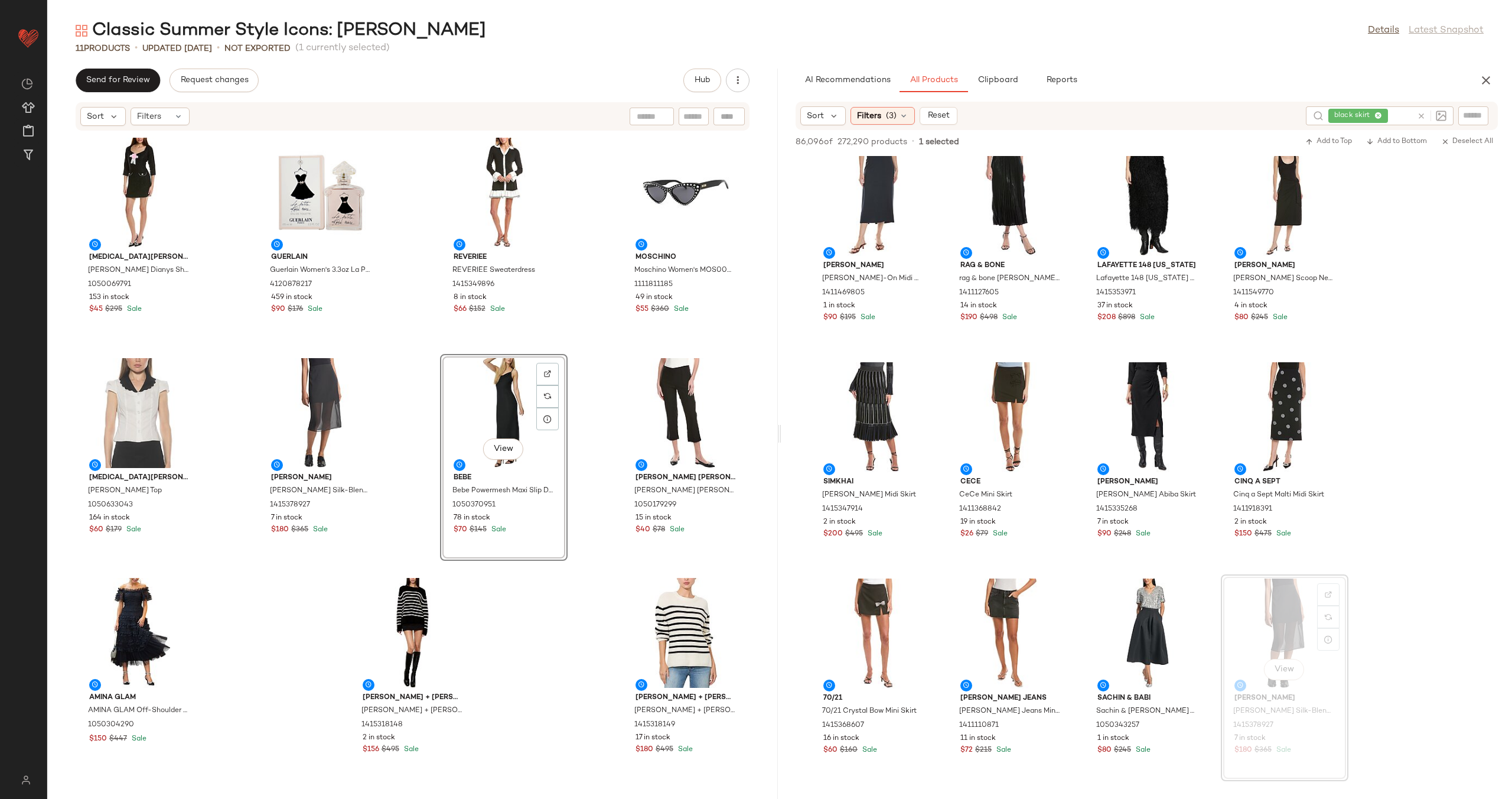
click at [587, 425] on div "Alexia Admor Alexia Admor Dianys Shift Dress 1050069791 153 in stock $45 $295 S…" at bounding box center [412, 458] width 730 height 653
click at [1422, 117] on icon at bounding box center [1421, 116] width 9 height 9
click at [1412, 116] on input "text" at bounding box center [1401, 116] width 22 height 13
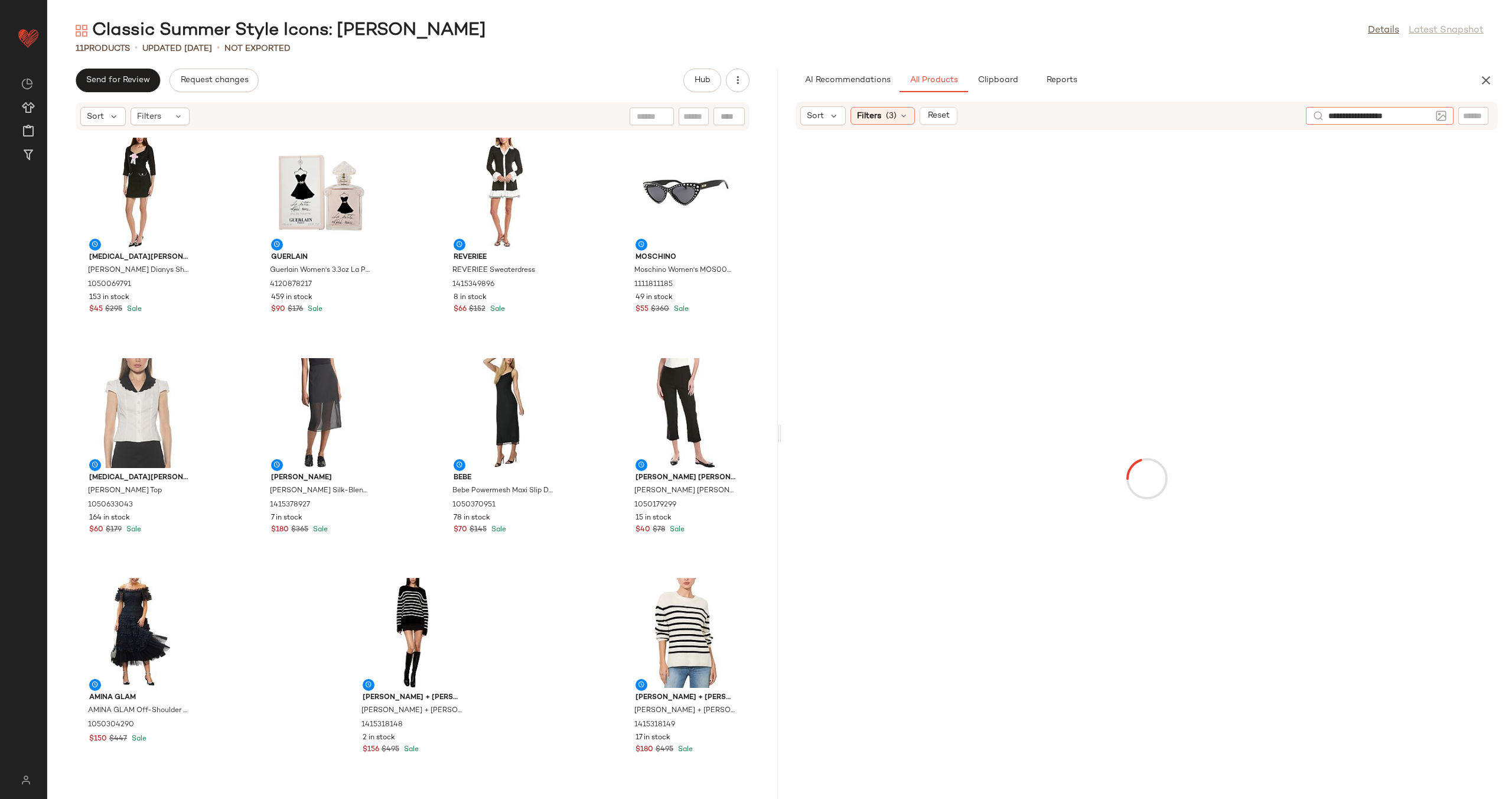
type input "**********"
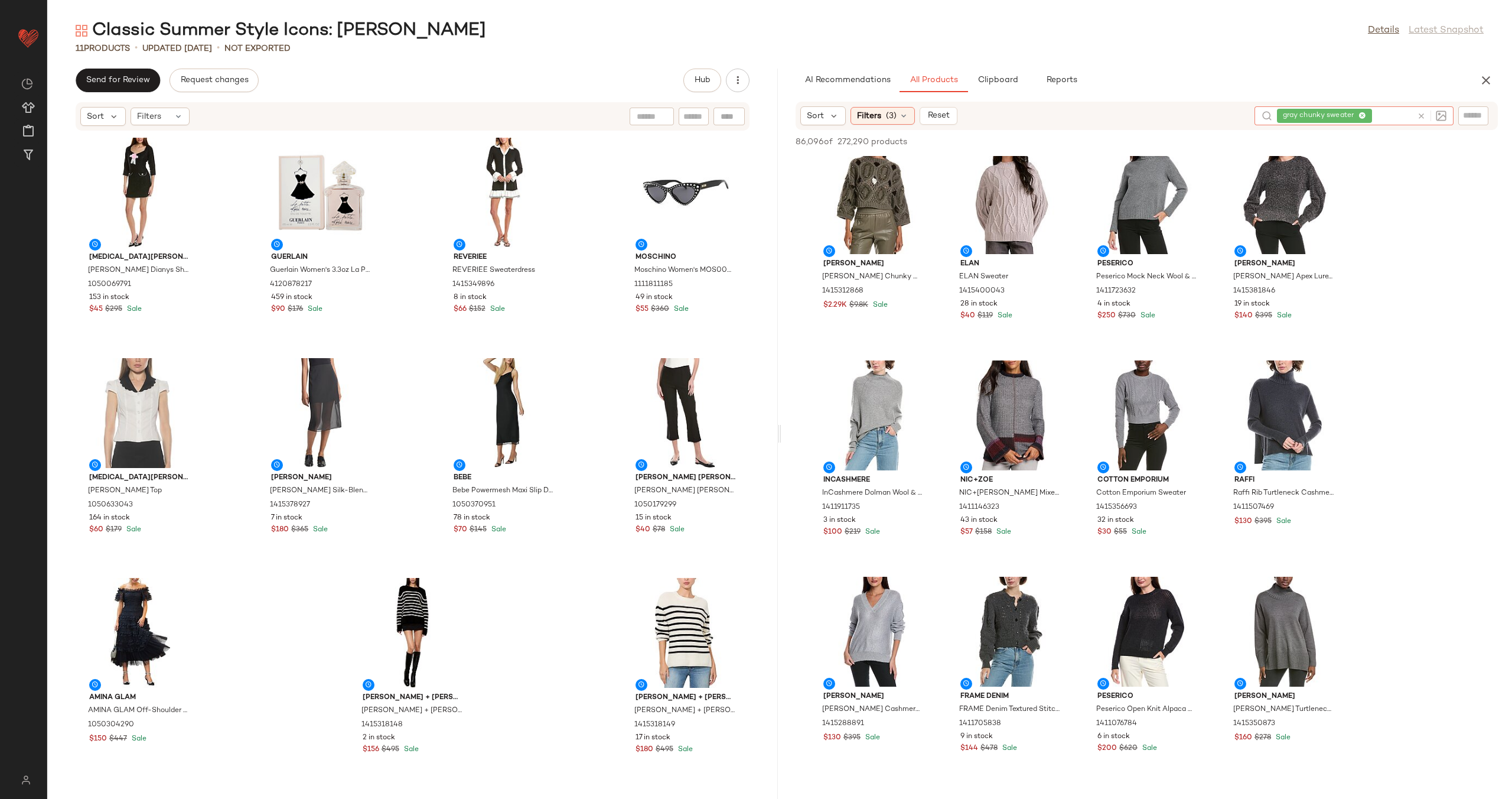
scroll to position [711, 0]
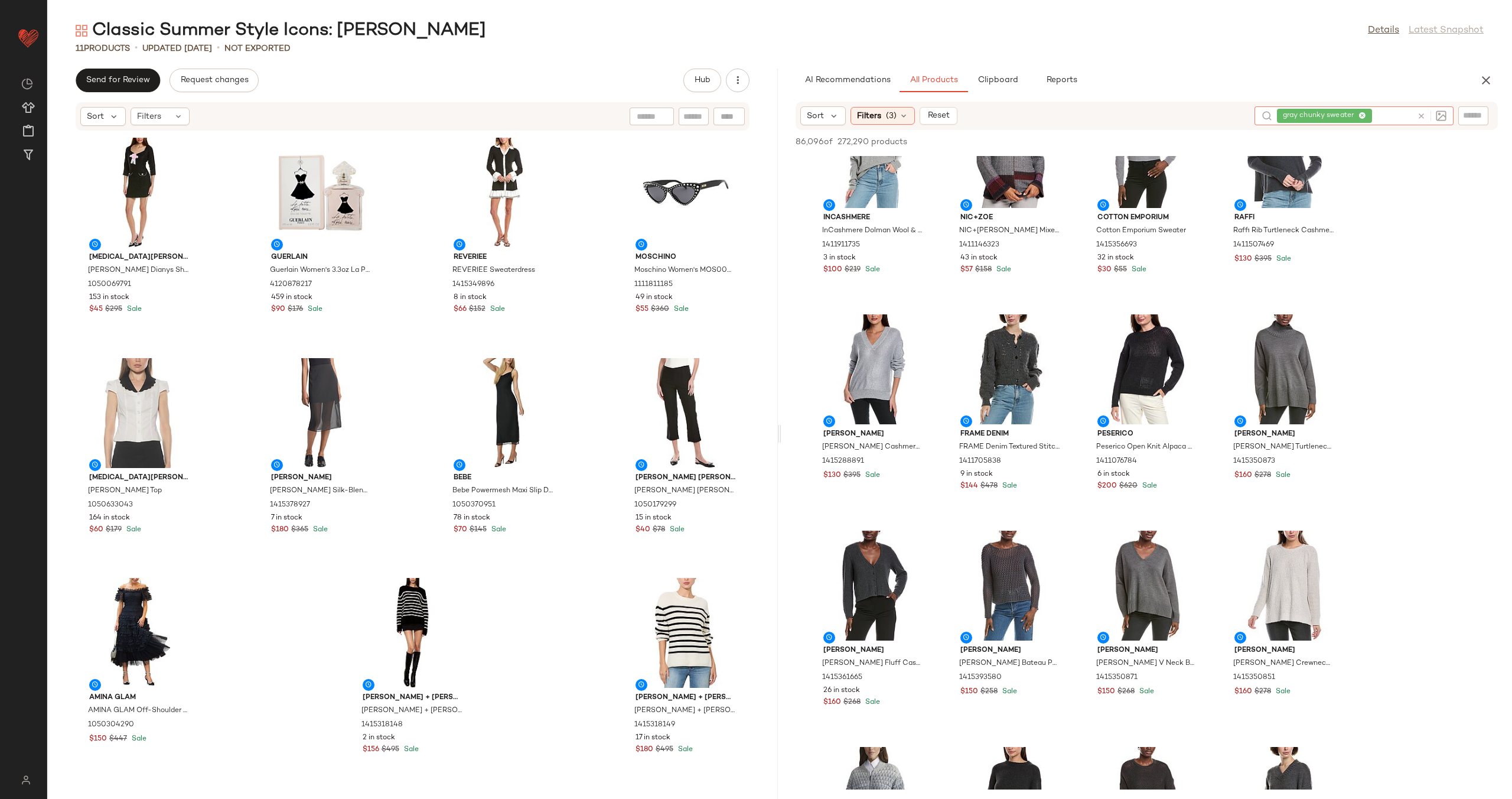
click at [1421, 114] on icon at bounding box center [1421, 116] width 9 height 9
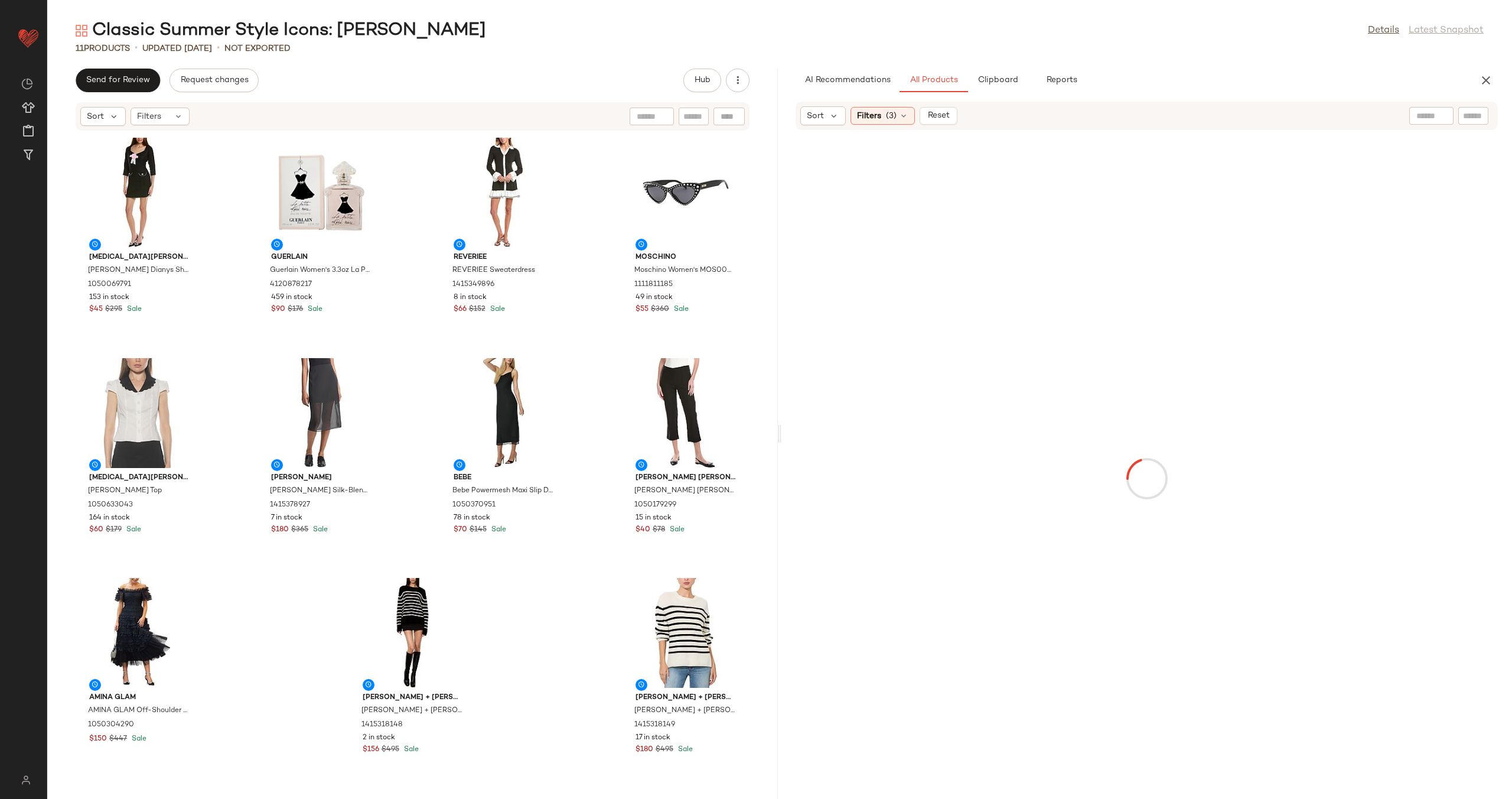
click at [1416, 116] on input "text" at bounding box center [1431, 116] width 30 height 13
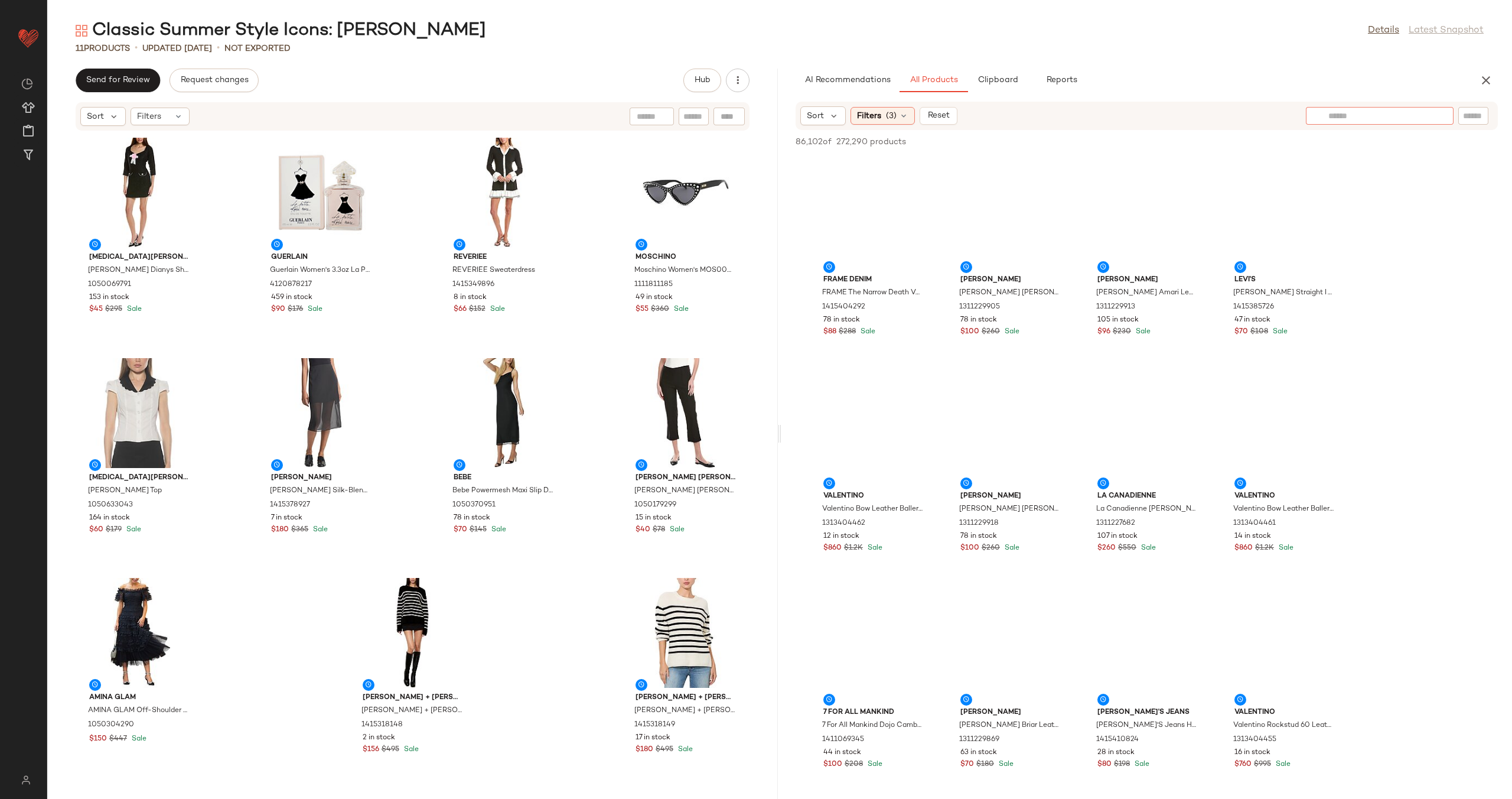
click at [1365, 115] on input "text" at bounding box center [1379, 116] width 103 height 13
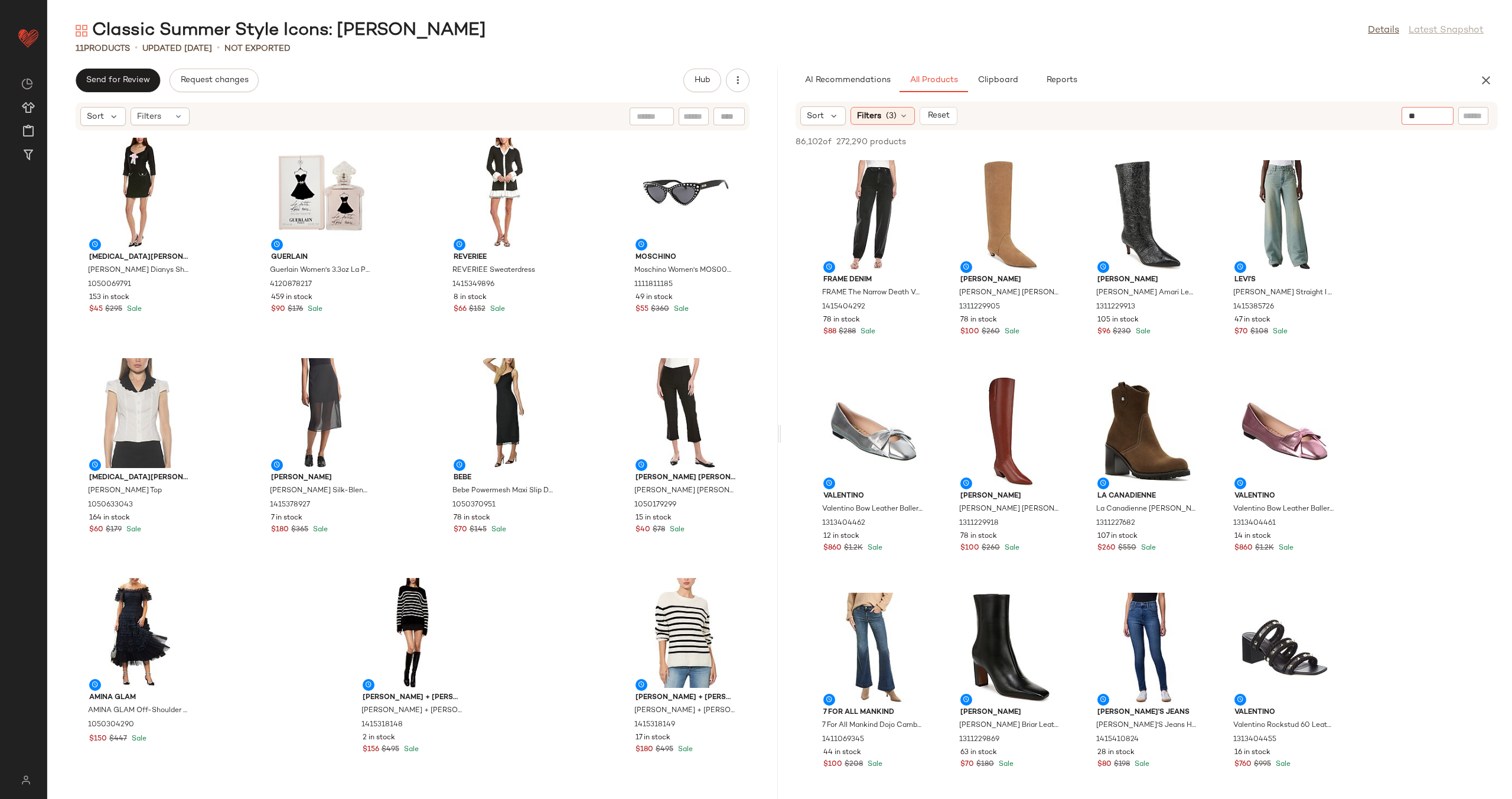
type input "*"
type input "**********"
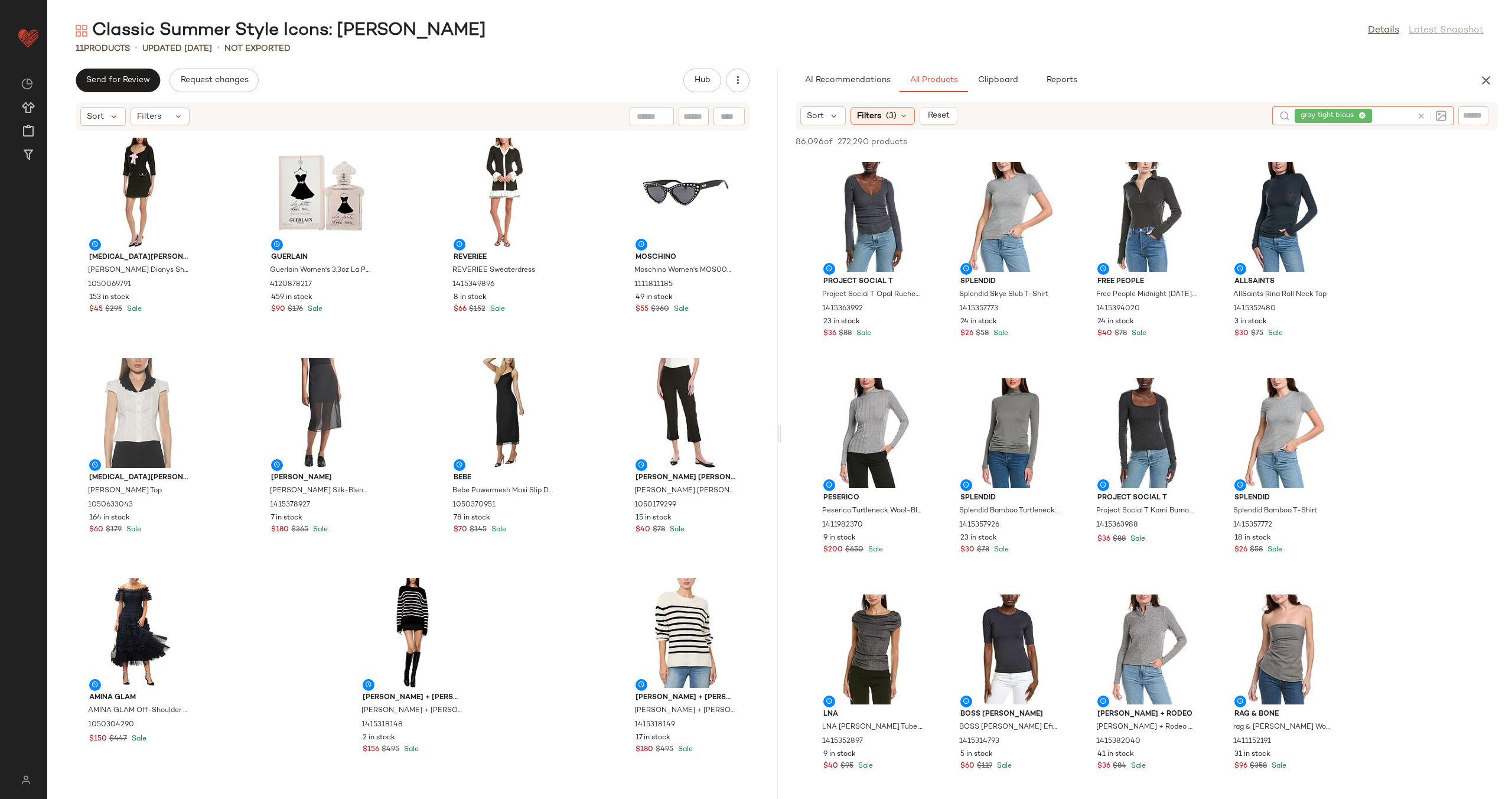
scroll to position [570, 0]
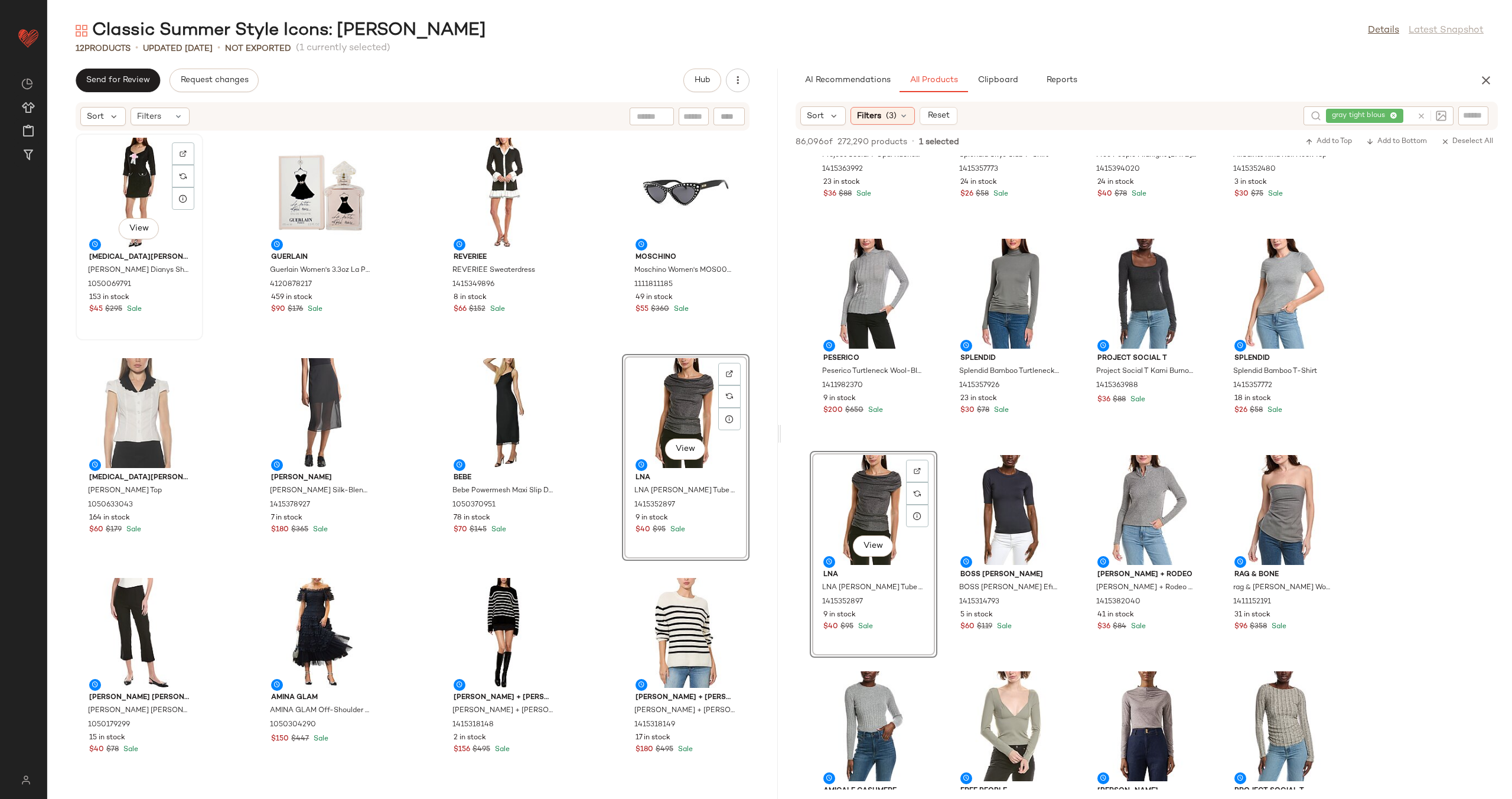
click at [109, 179] on div "View" at bounding box center [139, 193] width 119 height 110
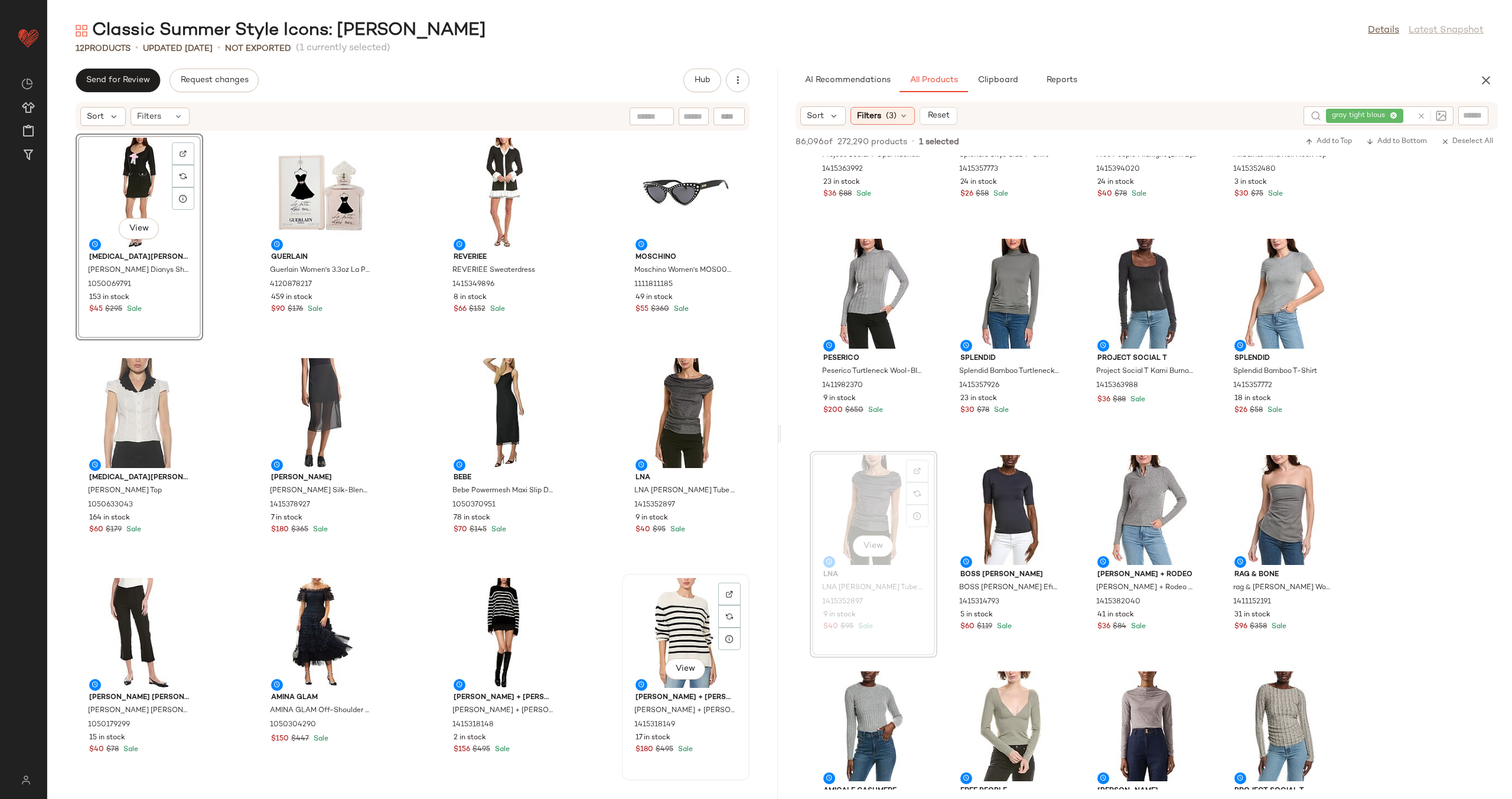
click at [671, 624] on div "View" at bounding box center [685, 632] width 119 height 110
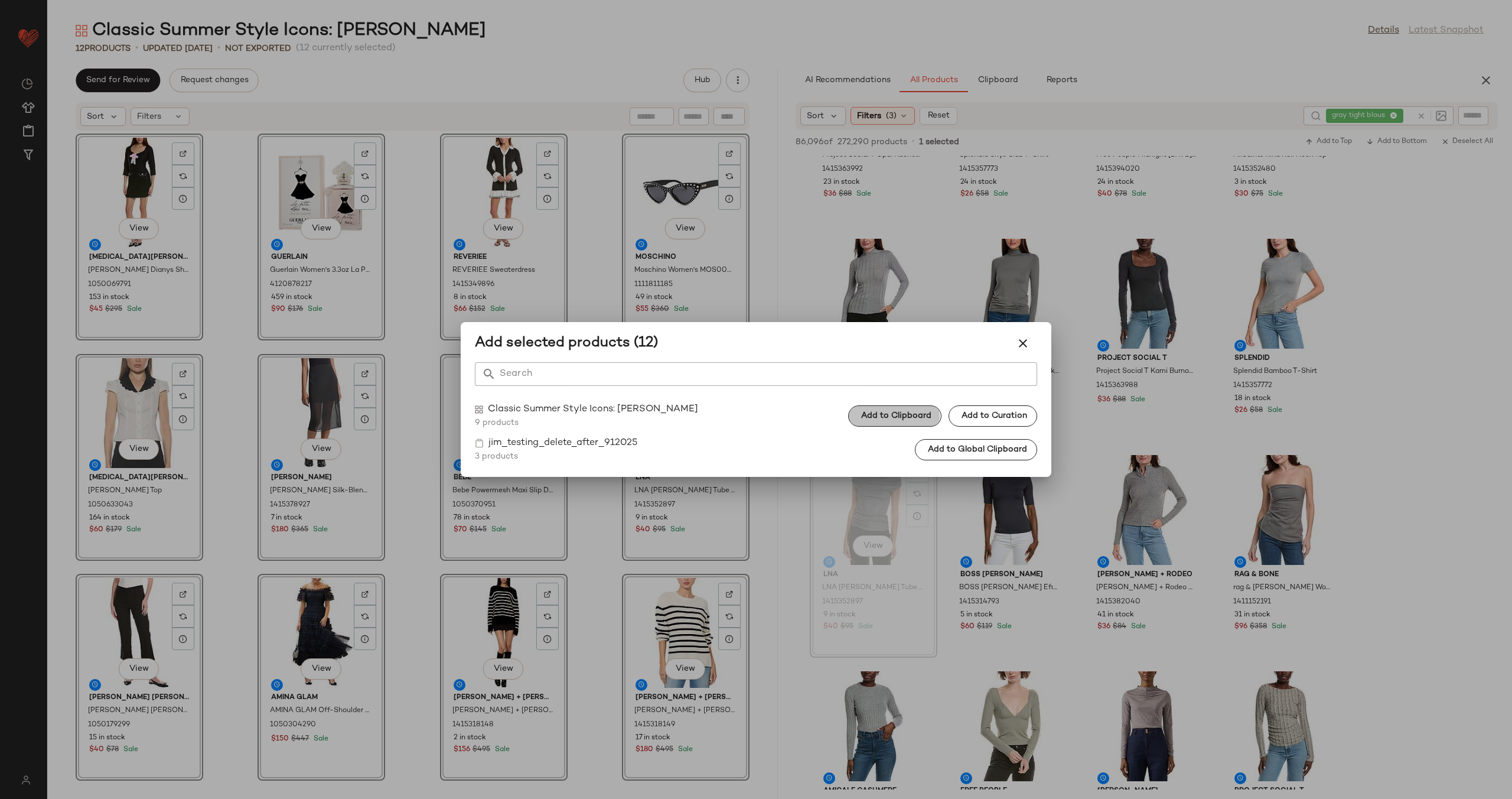
click at [904, 416] on span "Add to Clipboard" at bounding box center [896, 415] width 71 height 10
click at [755, 254] on div at bounding box center [756, 399] width 1512 height 799
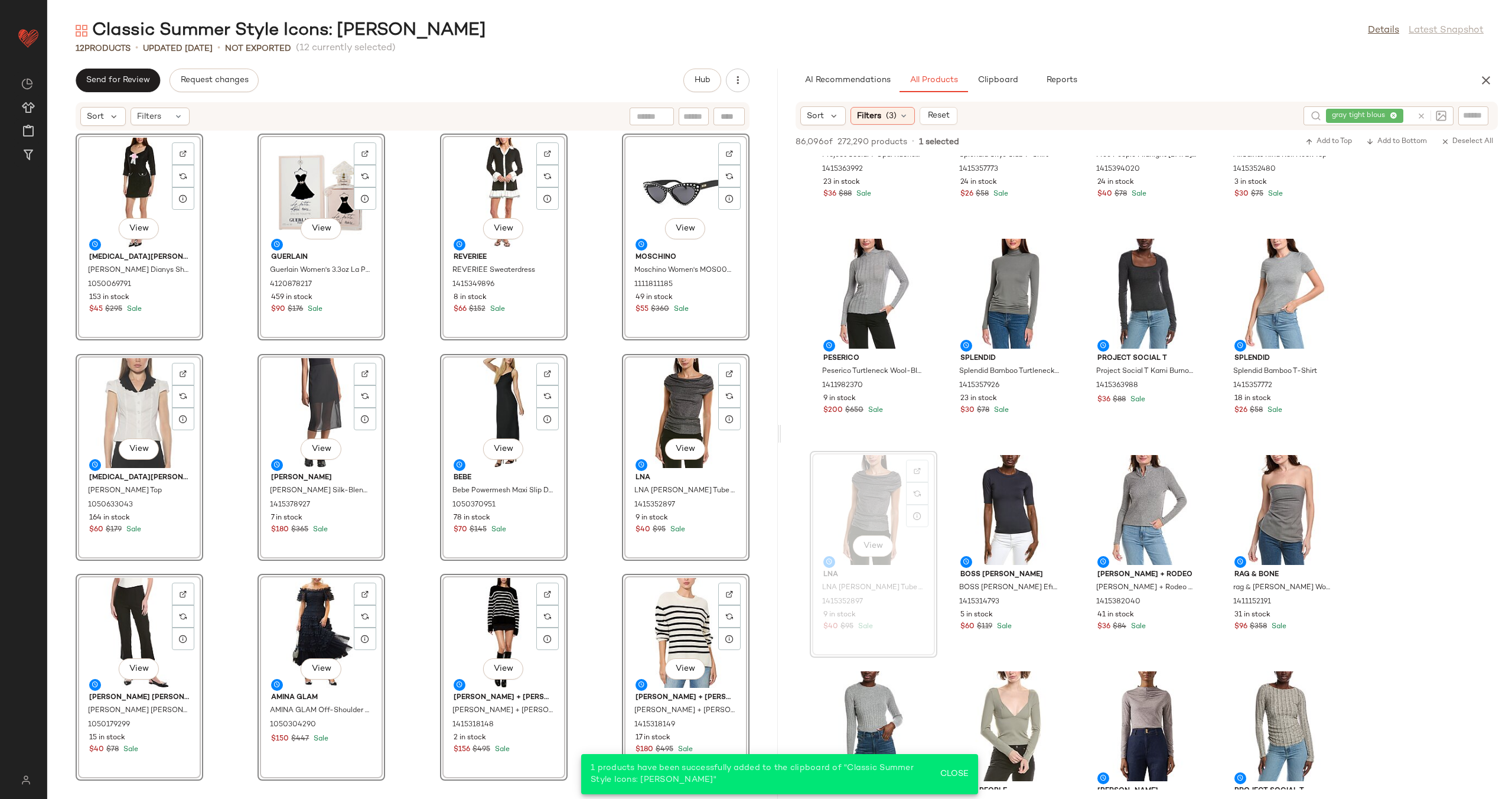
click at [593, 615] on div "View Alexia Admor Alexia Admor Dianys Shift Dress 1050069791 153 in stock $45 $…" at bounding box center [412, 458] width 730 height 653
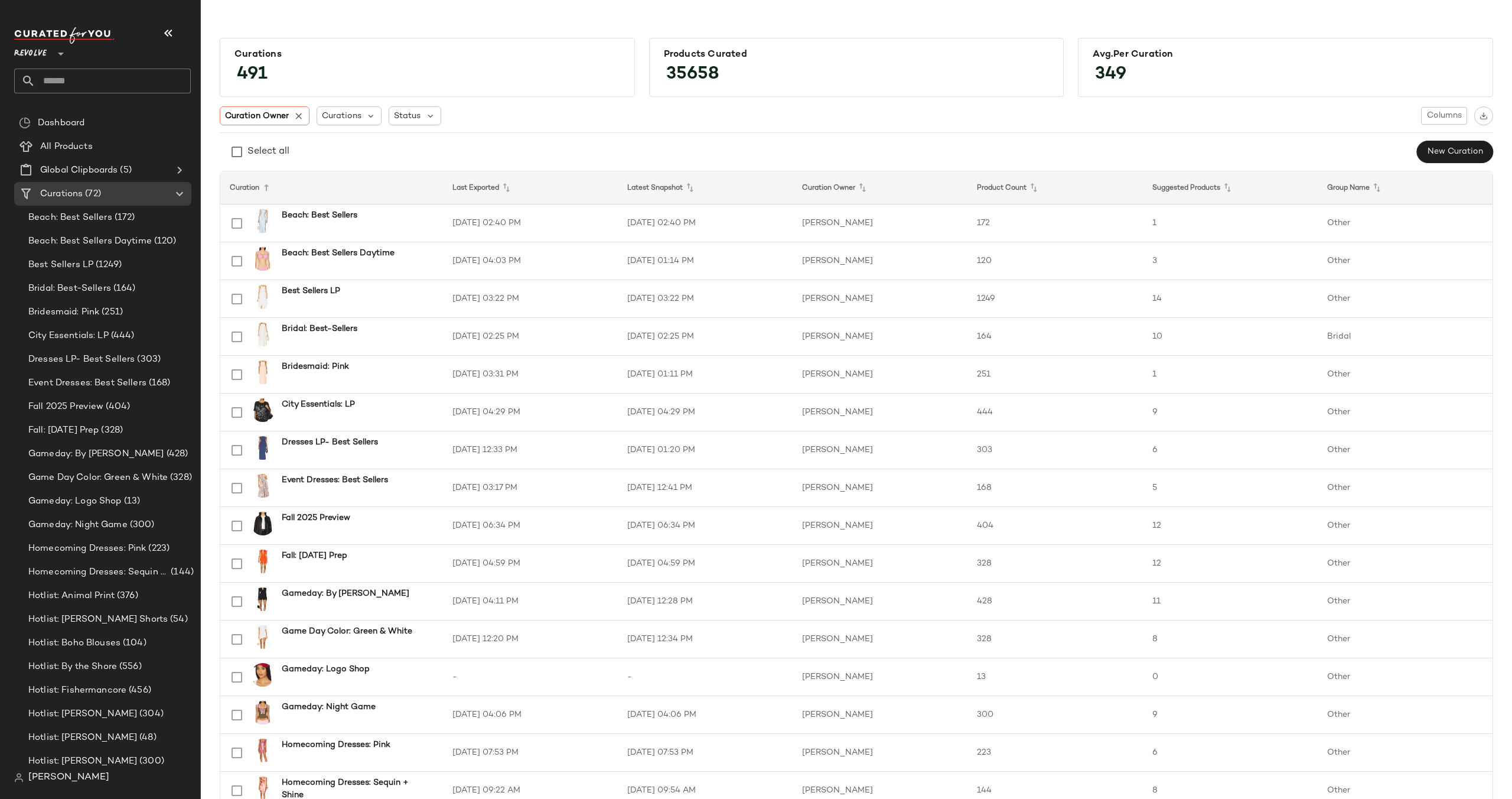
click at [46, 55] on span "Revolve" at bounding box center [30, 50] width 33 height 21
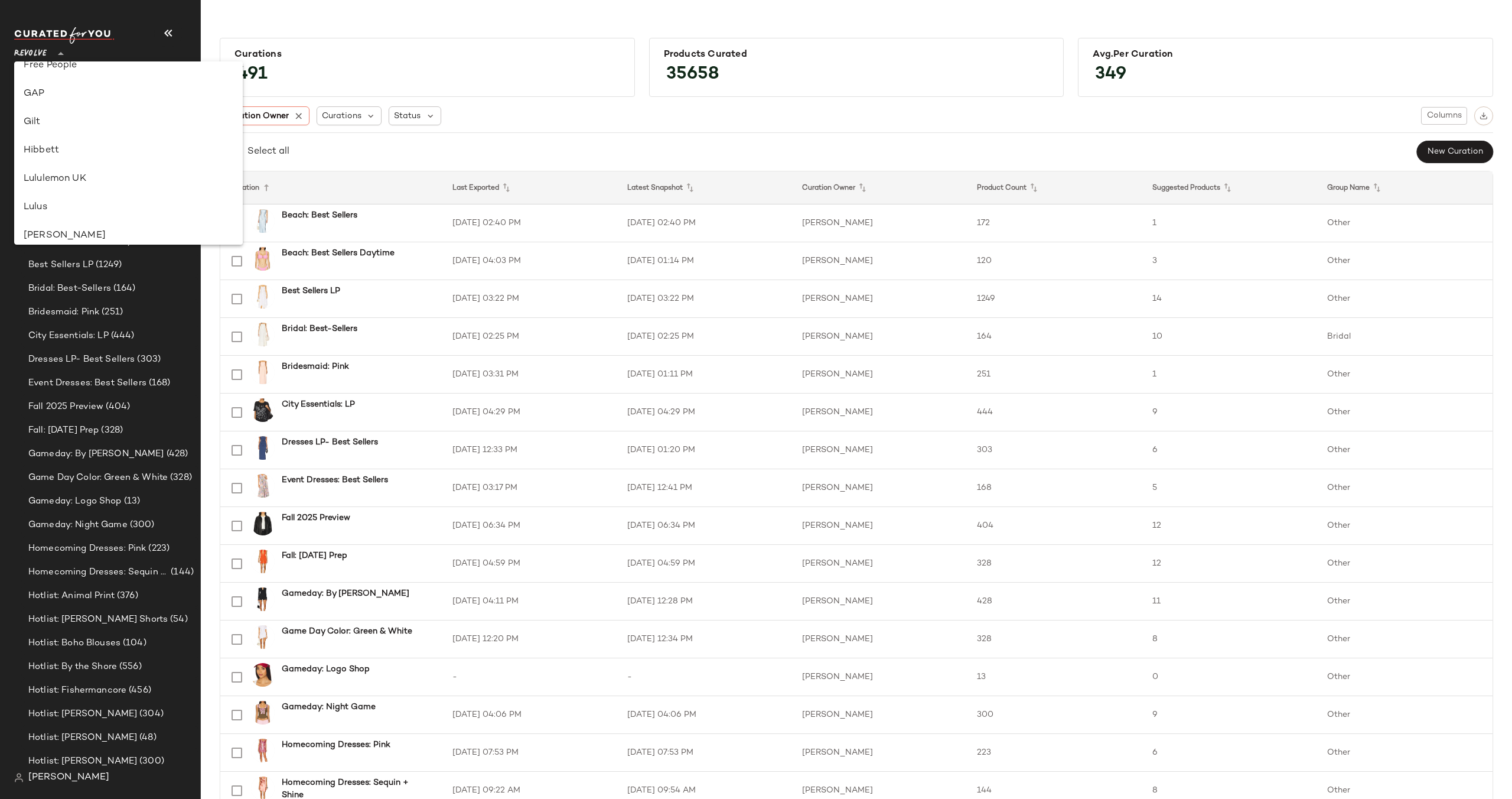
scroll to position [261, 0]
click at [61, 153] on div "Gilt" at bounding box center [128, 158] width 209 height 14
type input "**"
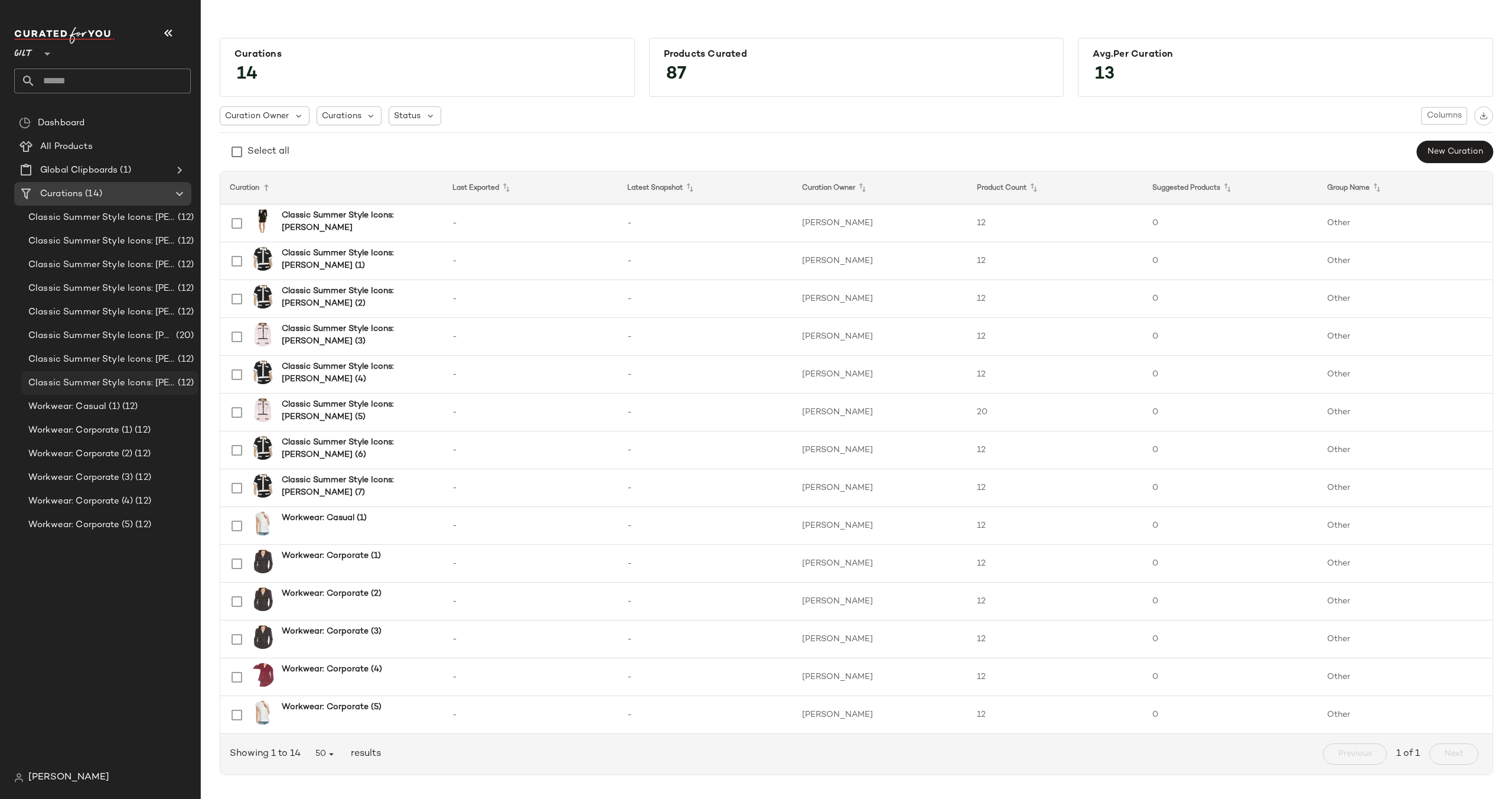
click at [138, 381] on span "Classic Summer Style Icons: [PERSON_NAME] (7)" at bounding box center [101, 383] width 147 height 13
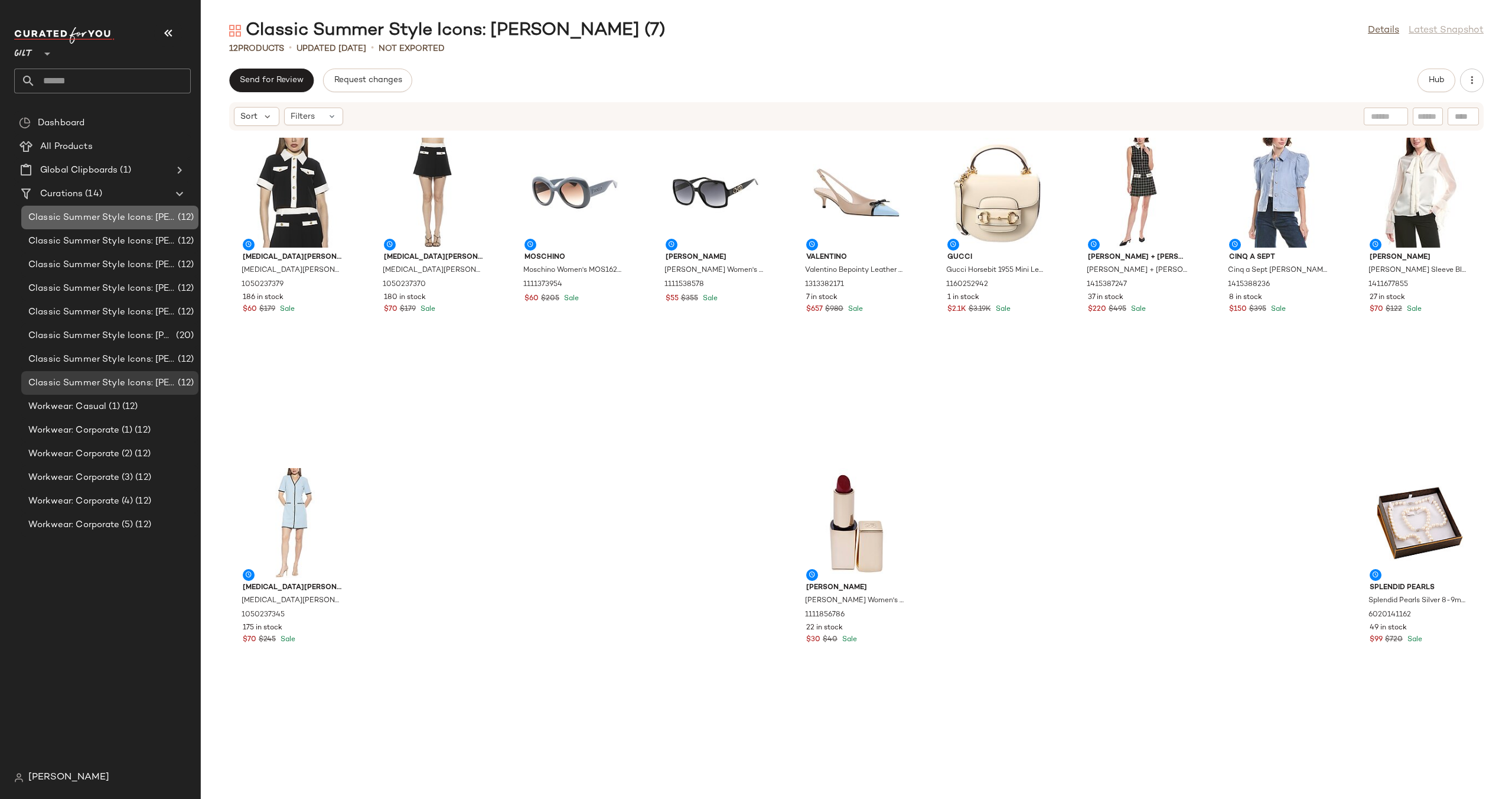
click at [156, 214] on span "Classic Summer Style Icons: [PERSON_NAME]" at bounding box center [101, 218] width 147 height 13
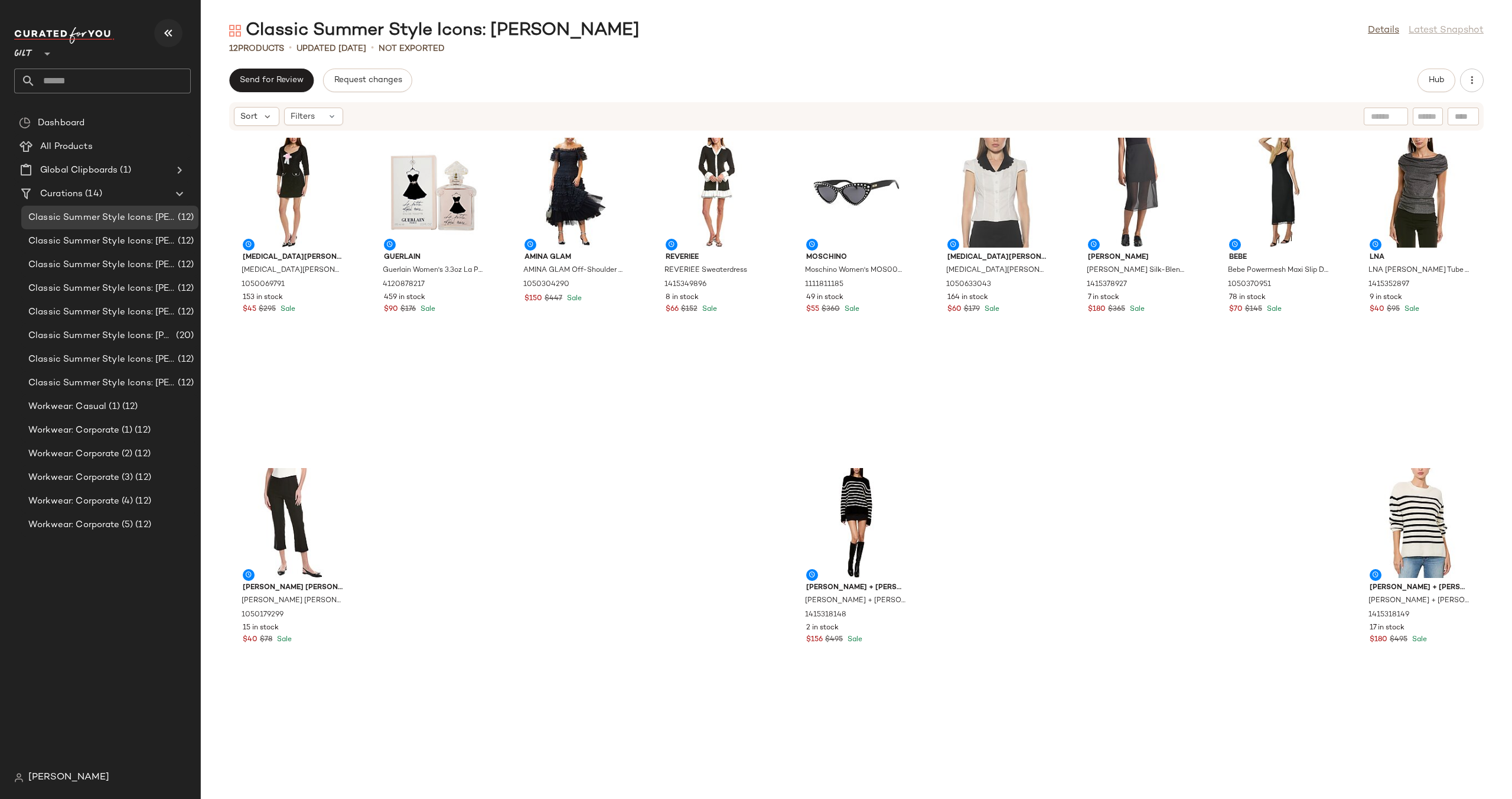
click at [174, 36] on icon "button" at bounding box center [168, 33] width 14 height 14
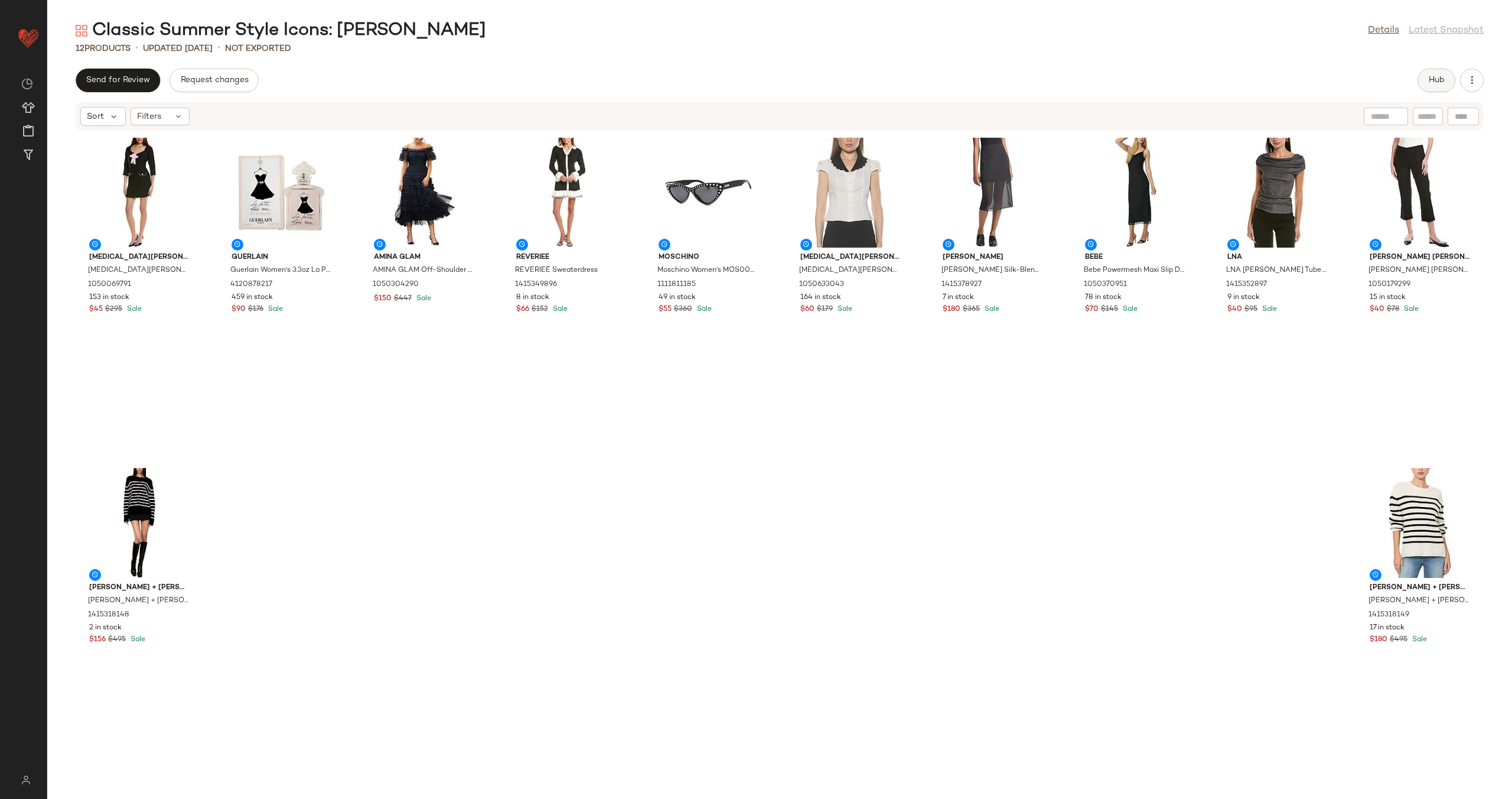
click at [1431, 78] on span "Hub" at bounding box center [1436, 80] width 16 height 10
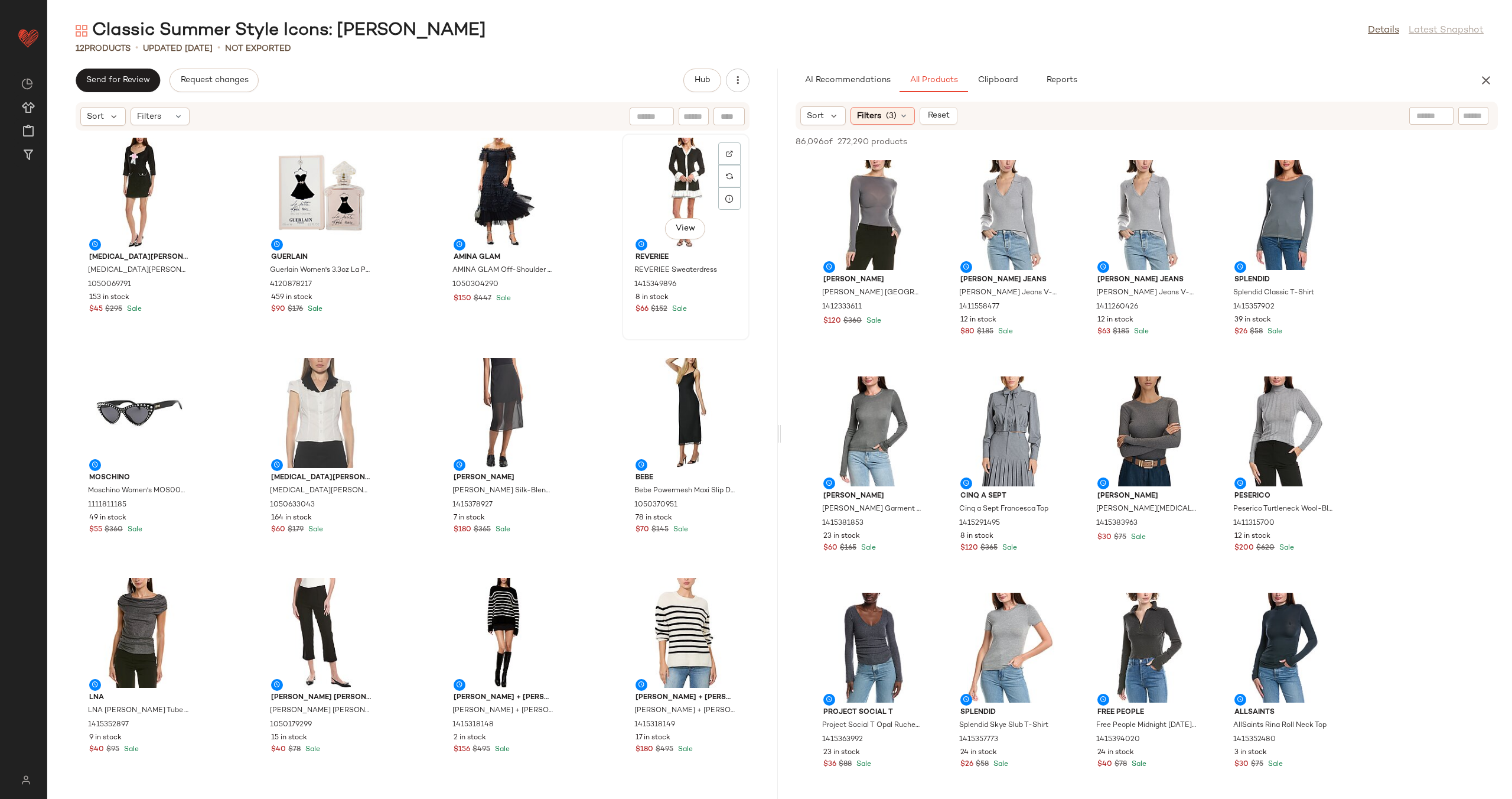
click at [668, 206] on div "View" at bounding box center [685, 193] width 119 height 110
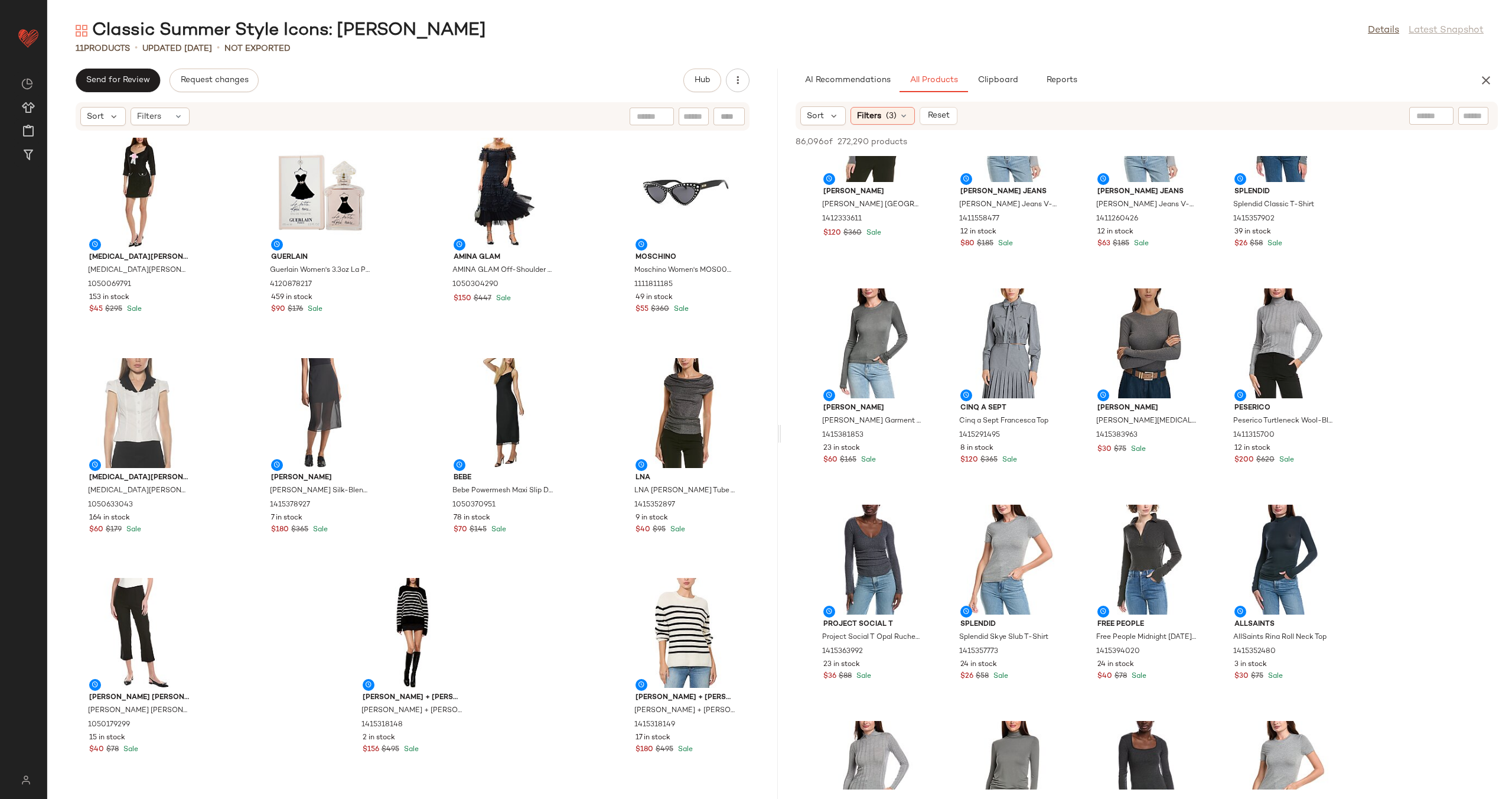
scroll to position [89, 0]
click at [1439, 116] on div at bounding box center [1431, 116] width 44 height 18
type input "**********"
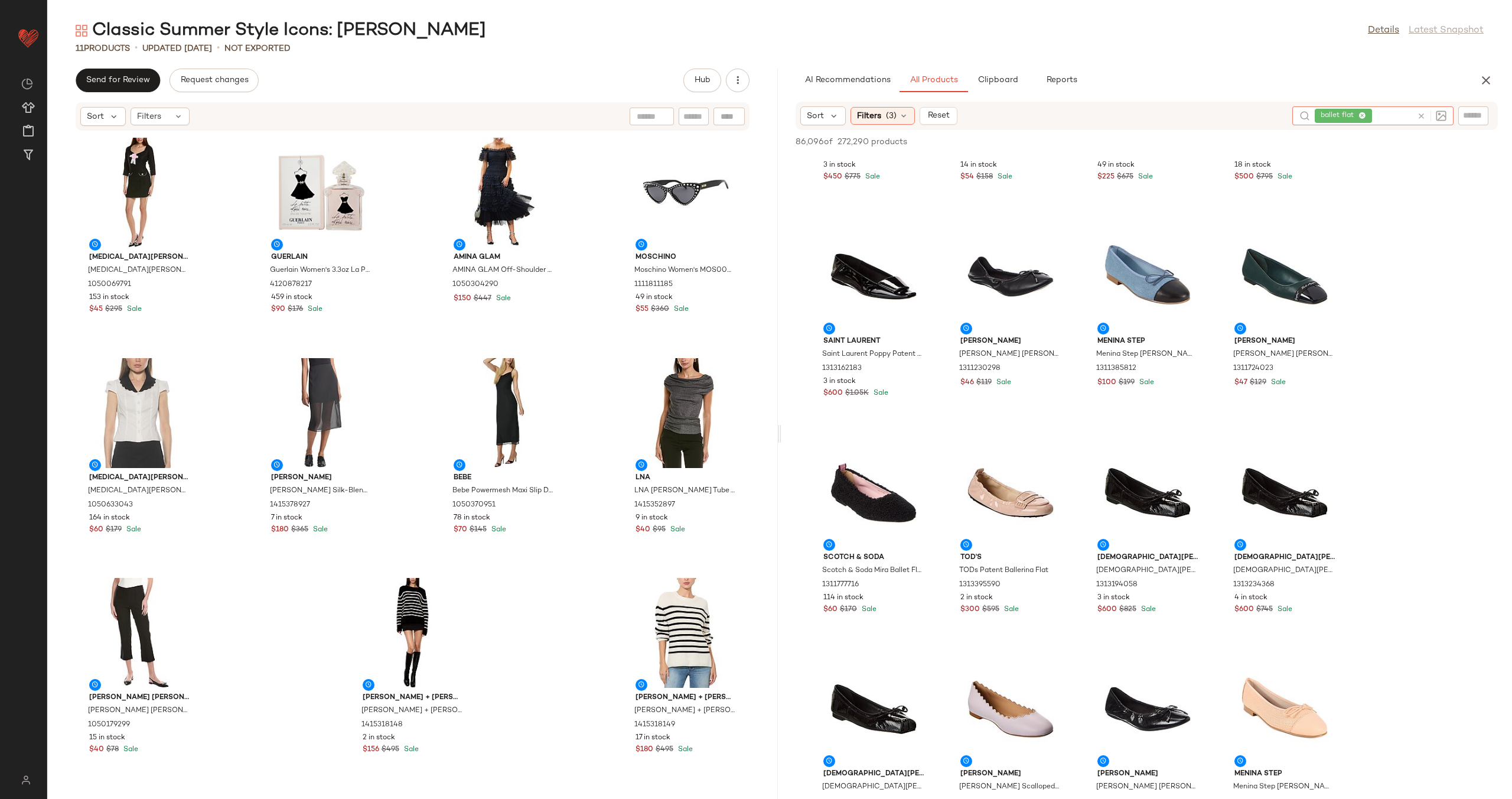
scroll to position [3616, 0]
click at [1482, 111] on div at bounding box center [1473, 116] width 30 height 18
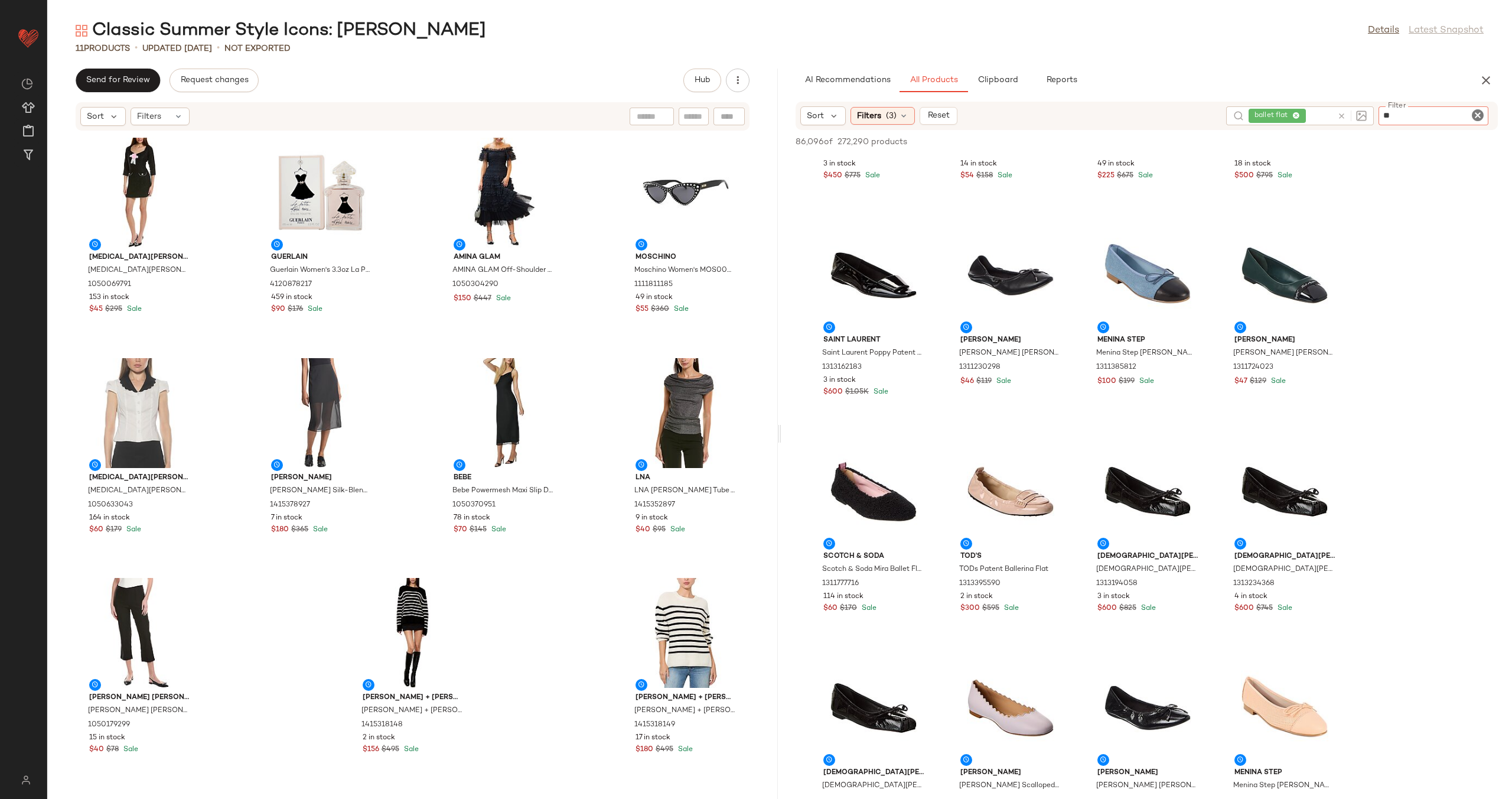
type input "*"
type input "*********"
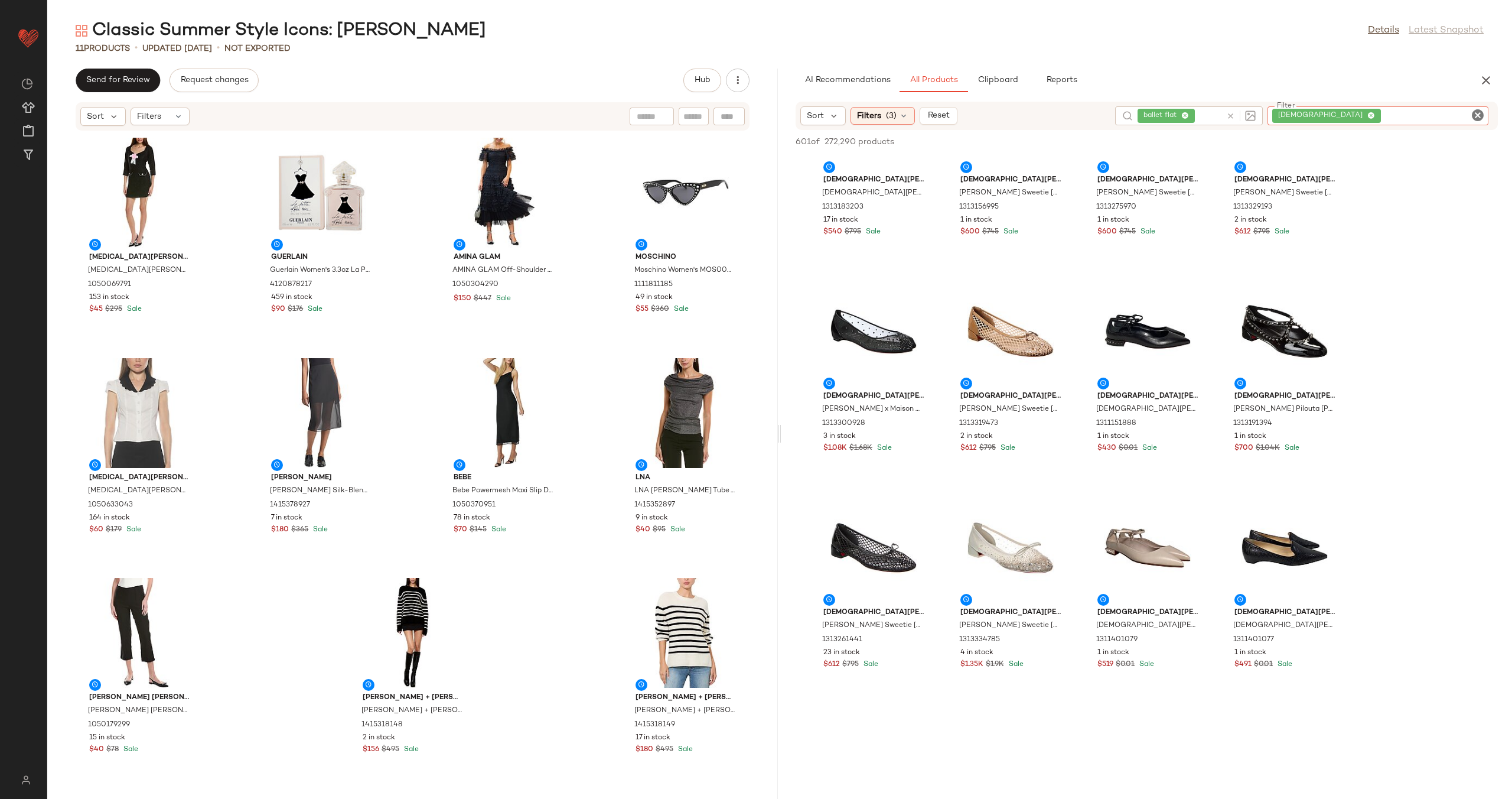
scroll to position [593, 0]
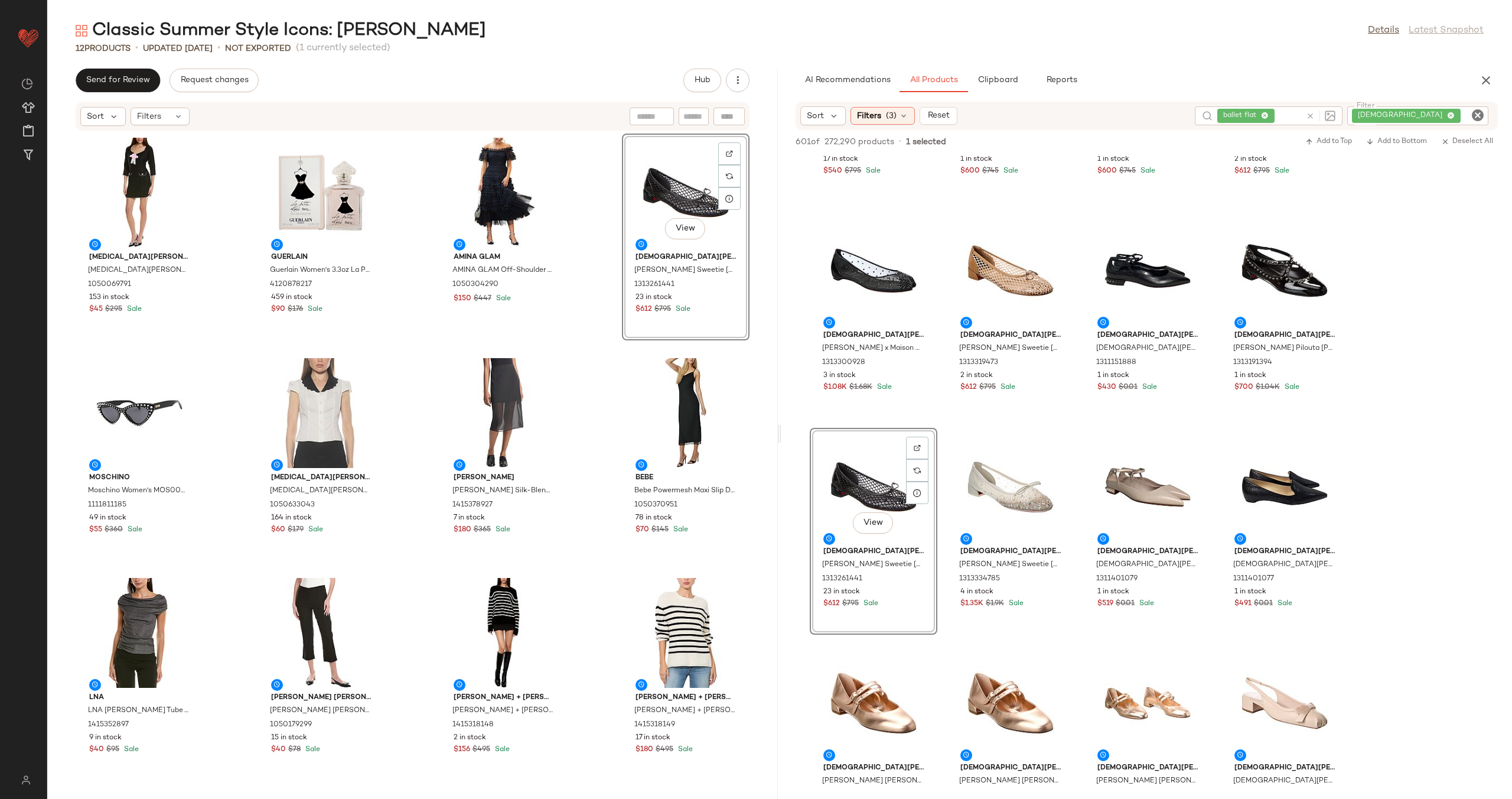
click at [595, 279] on div "[MEDICAL_DATA] Admor [MEDICAL_DATA] Admor Dianys Shift Dress 1050069791 153 in …" at bounding box center [412, 458] width 730 height 653
click at [1475, 113] on icon "Clear Filter" at bounding box center [1477, 115] width 14 height 14
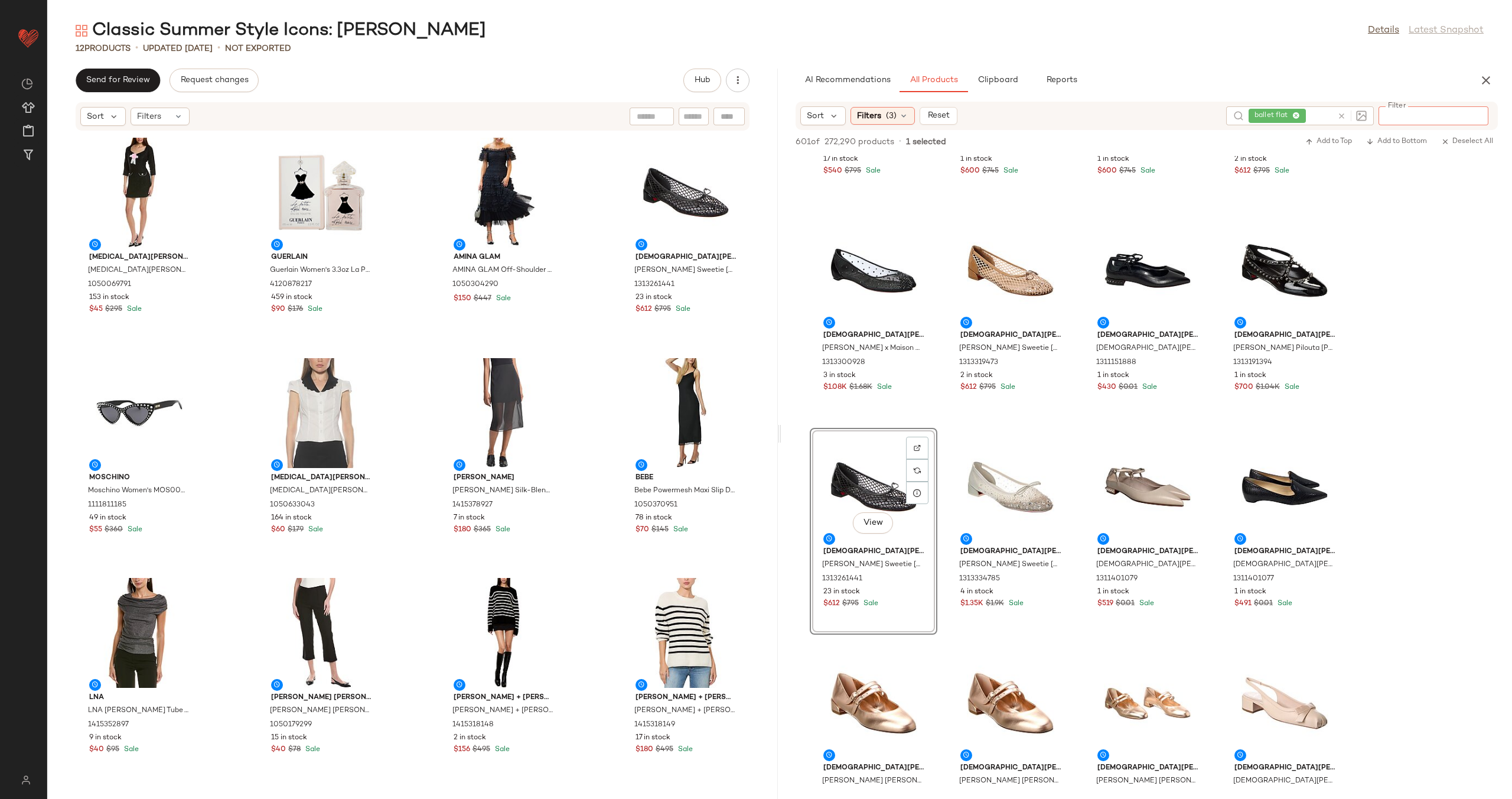
click at [1342, 116] on div "ballet flat" at bounding box center [1299, 116] width 147 height 19
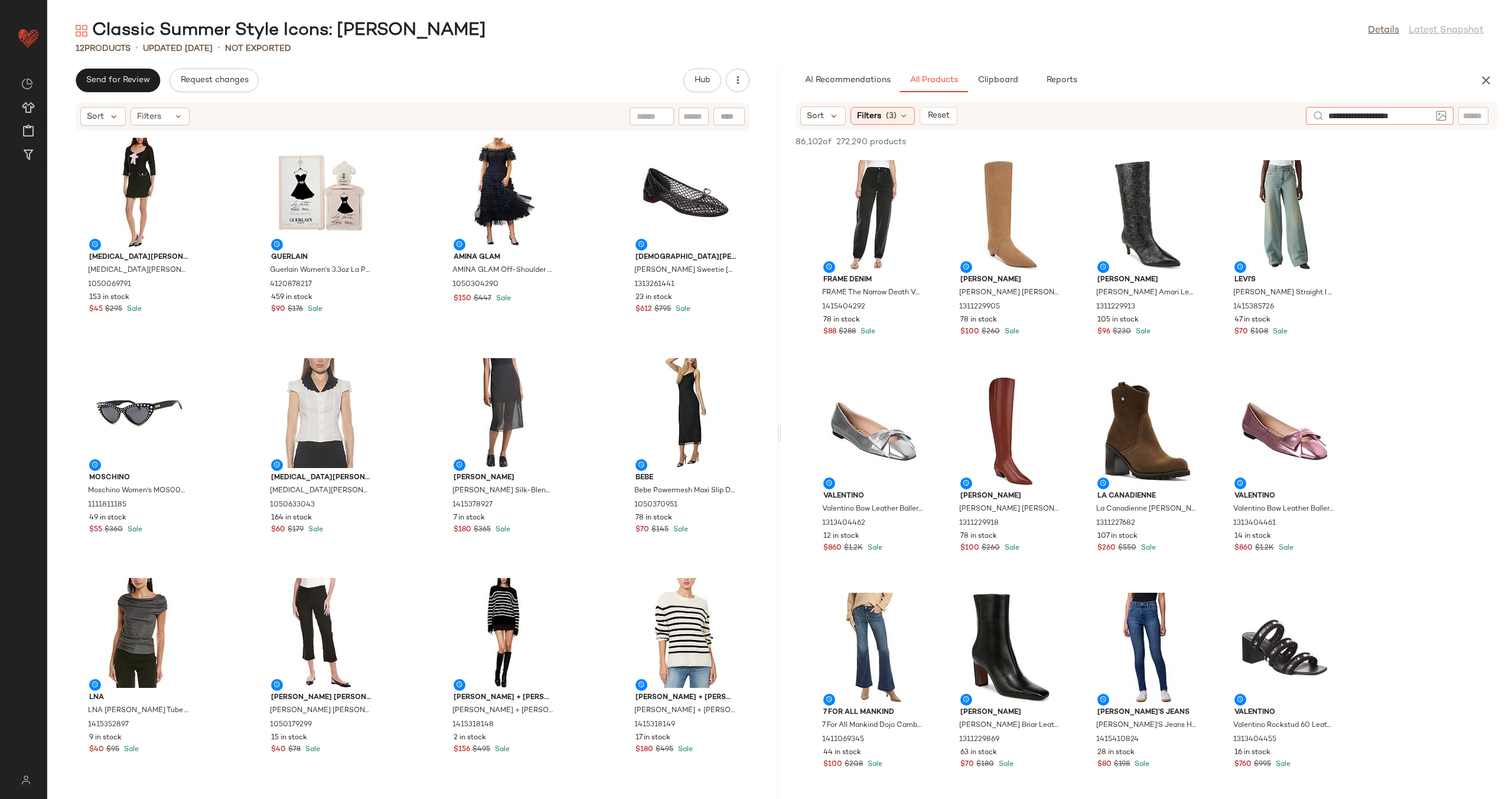
type input "**********"
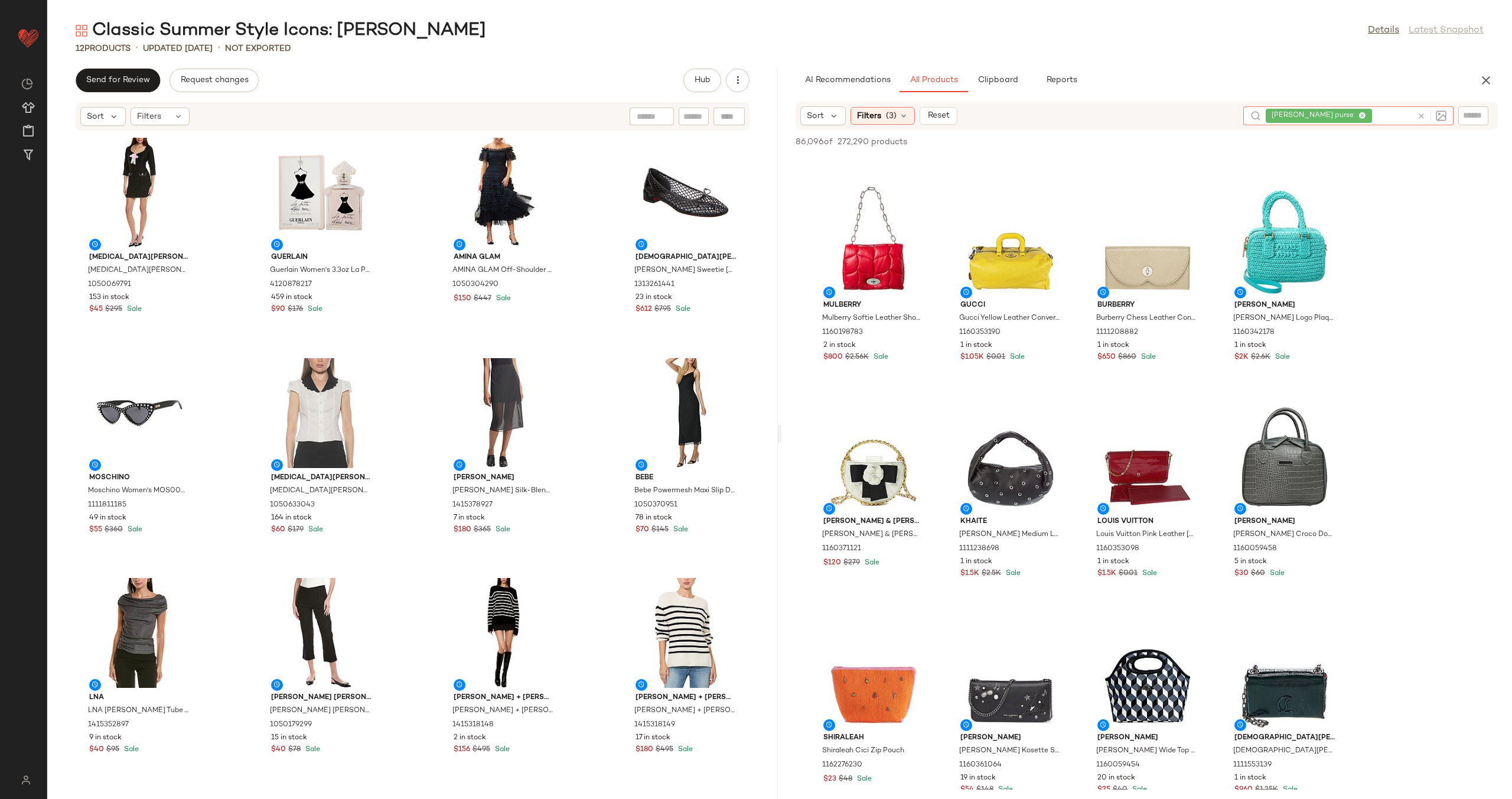
scroll to position [1830, 0]
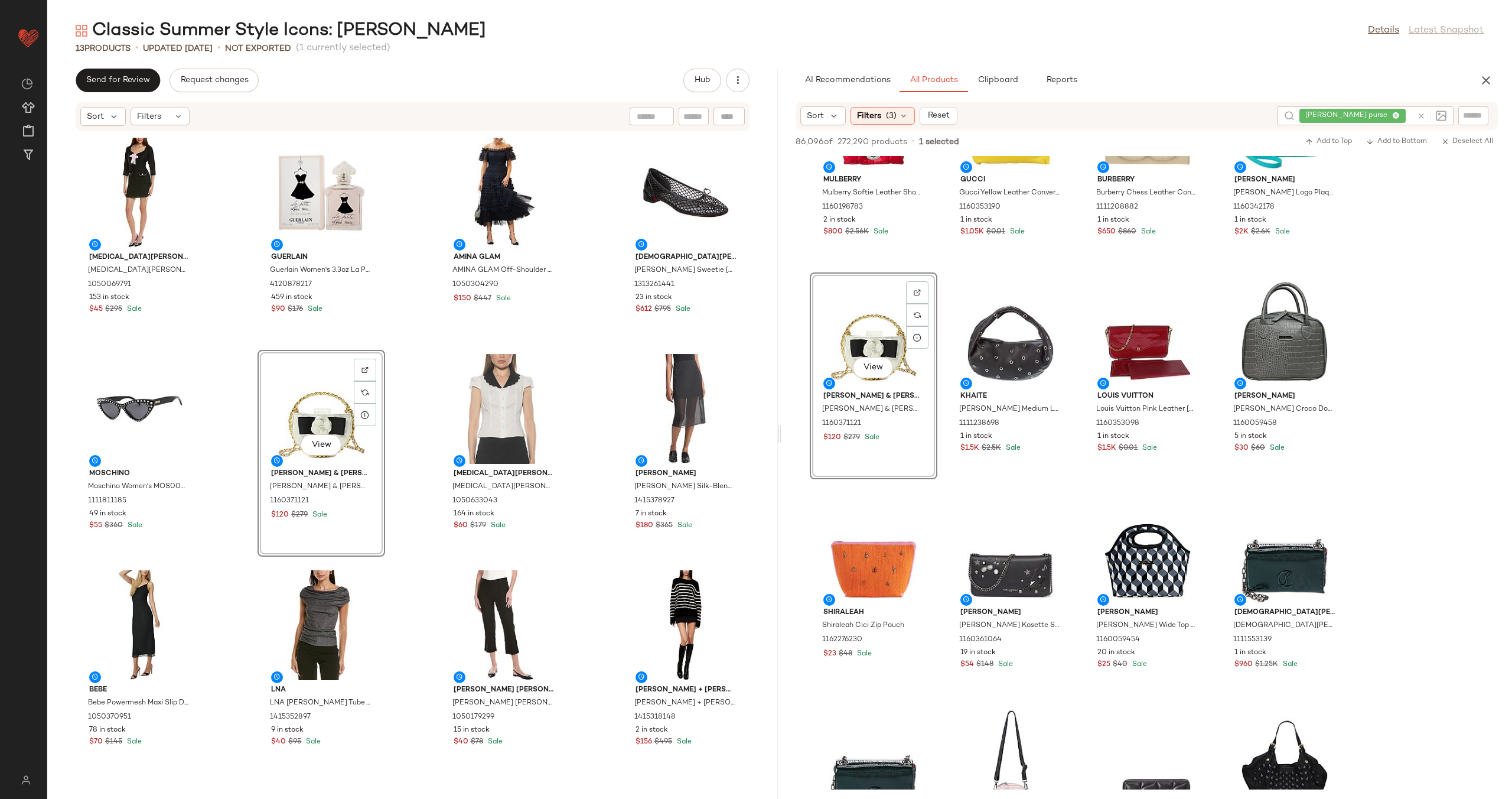
click at [426, 396] on div "[MEDICAL_DATA] Admor [MEDICAL_DATA] Admor Dianys Shift Dress 1050069791 153 in …" at bounding box center [412, 458] width 730 height 653
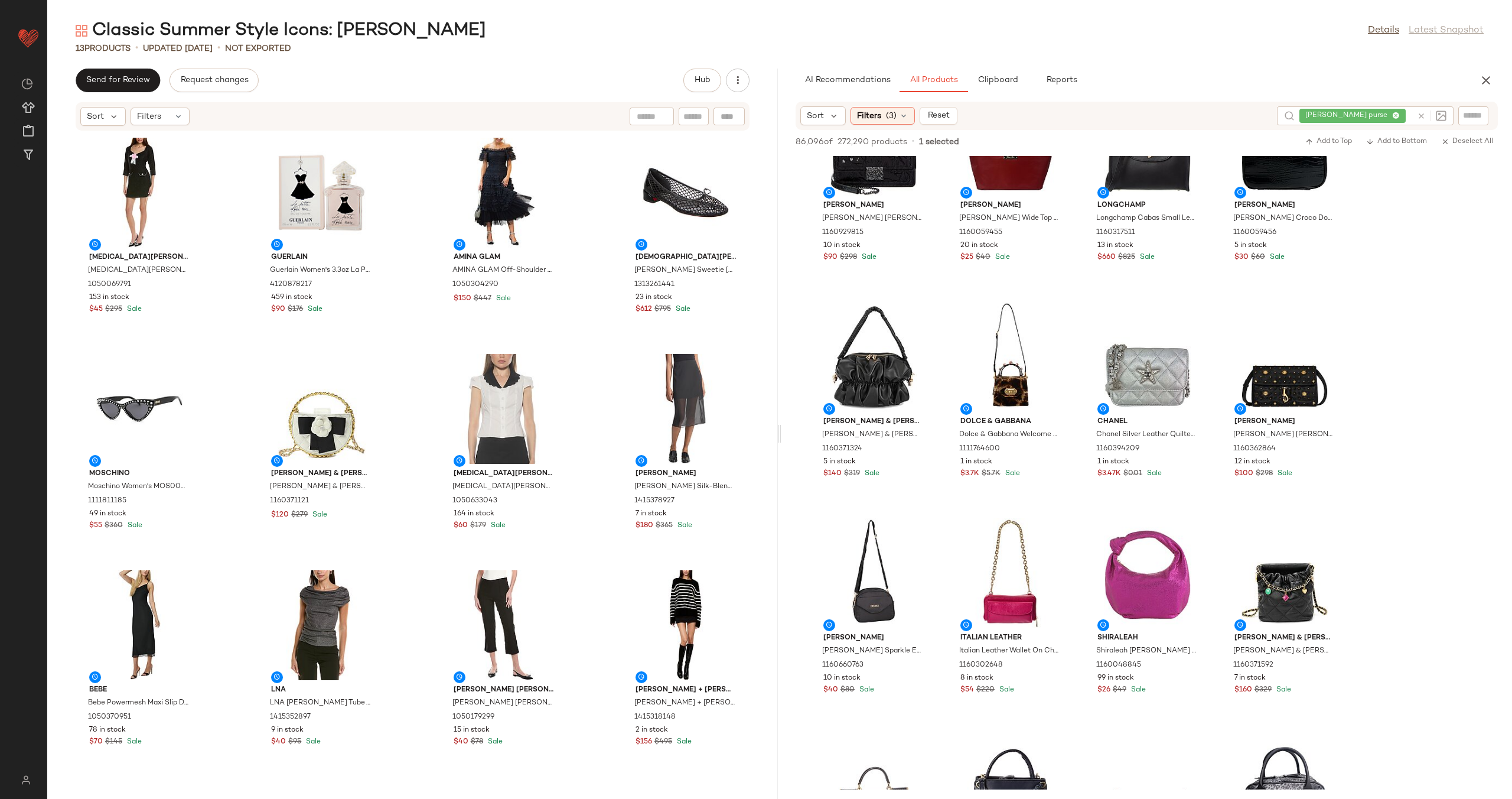
scroll to position [709, 0]
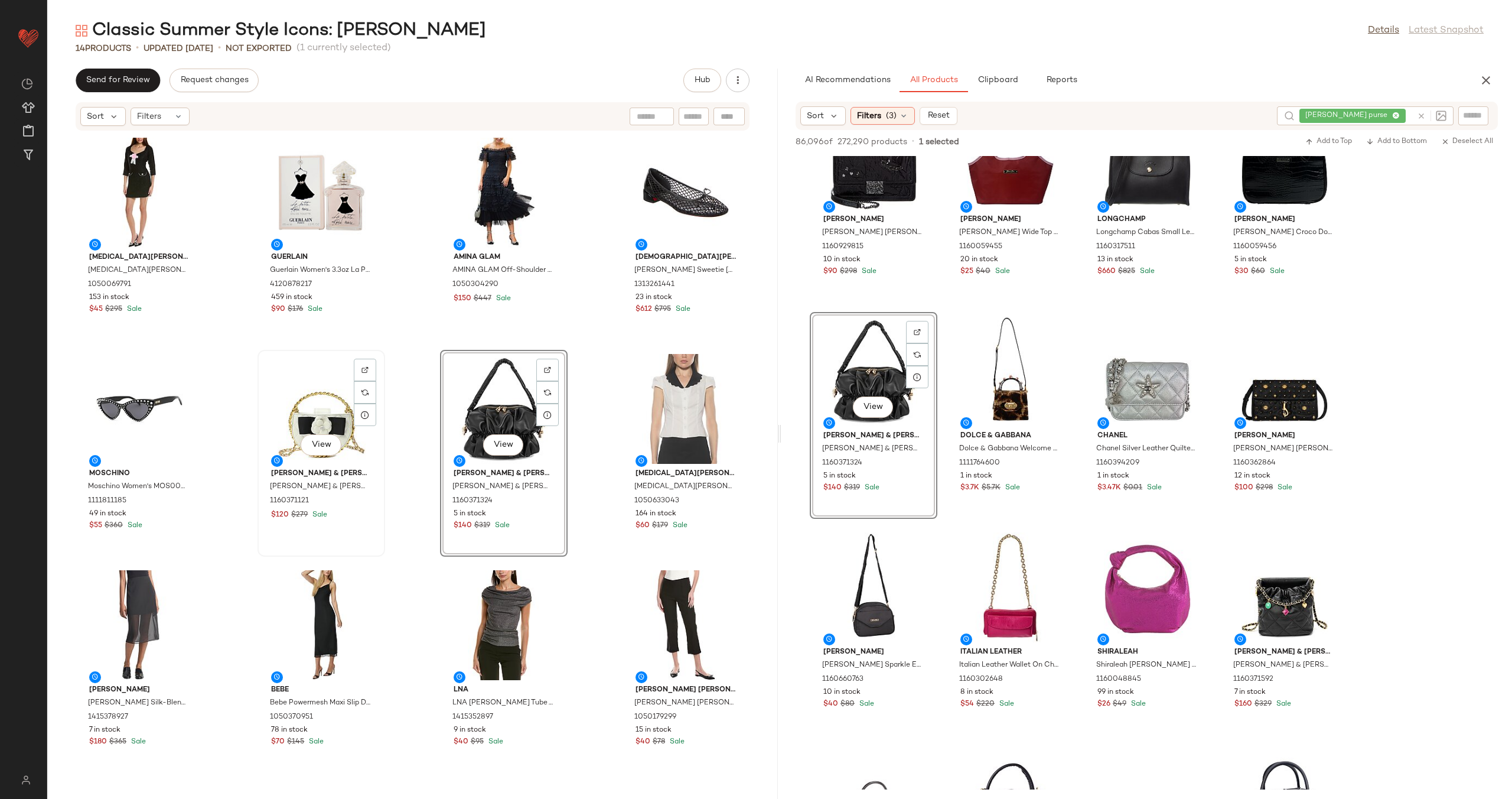
click at [312, 407] on div "View" at bounding box center [320, 409] width 119 height 110
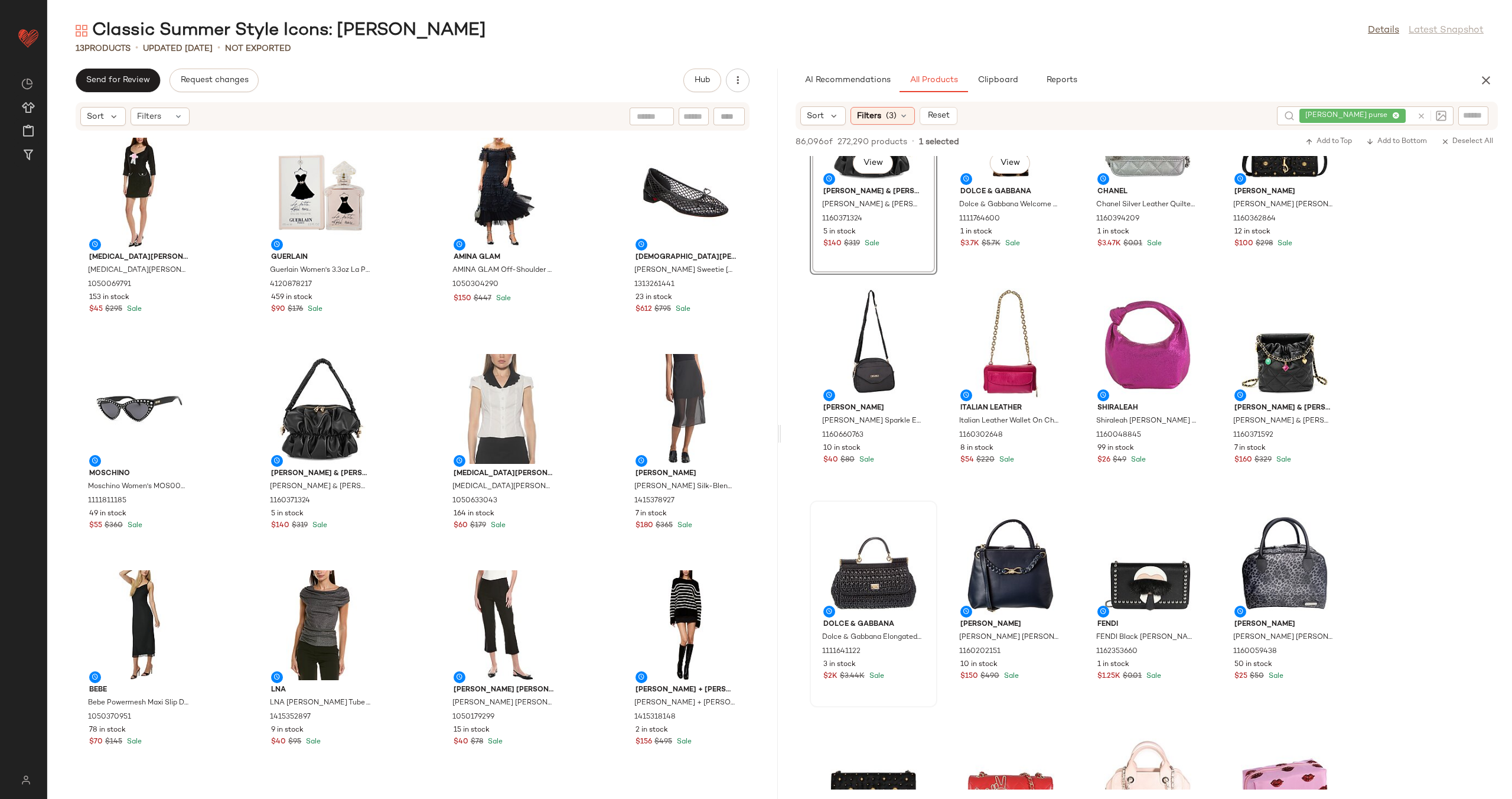
scroll to position [960, 0]
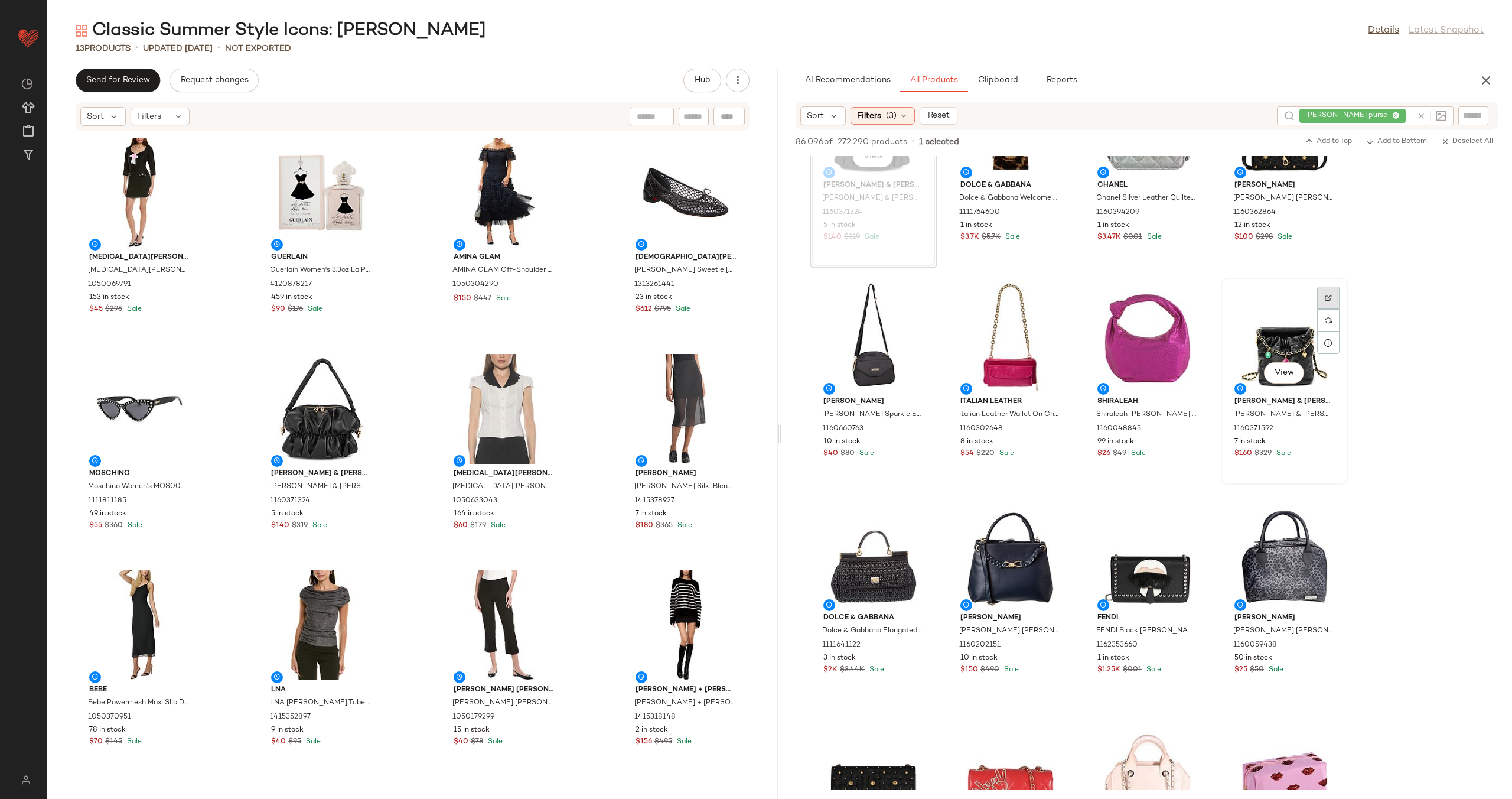
click at [1329, 309] on div at bounding box center [1328, 320] width 22 height 22
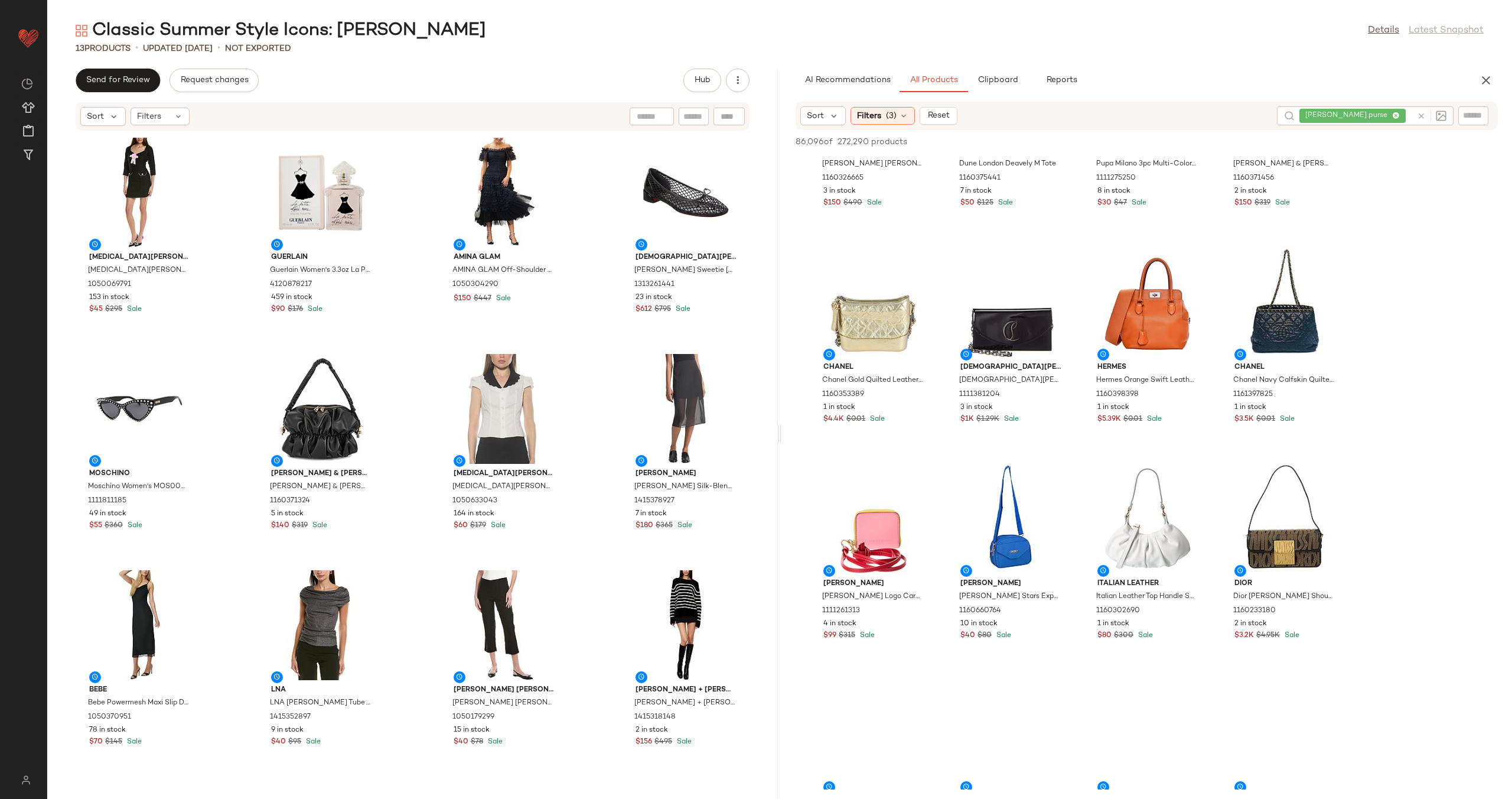
scroll to position [17284, 0]
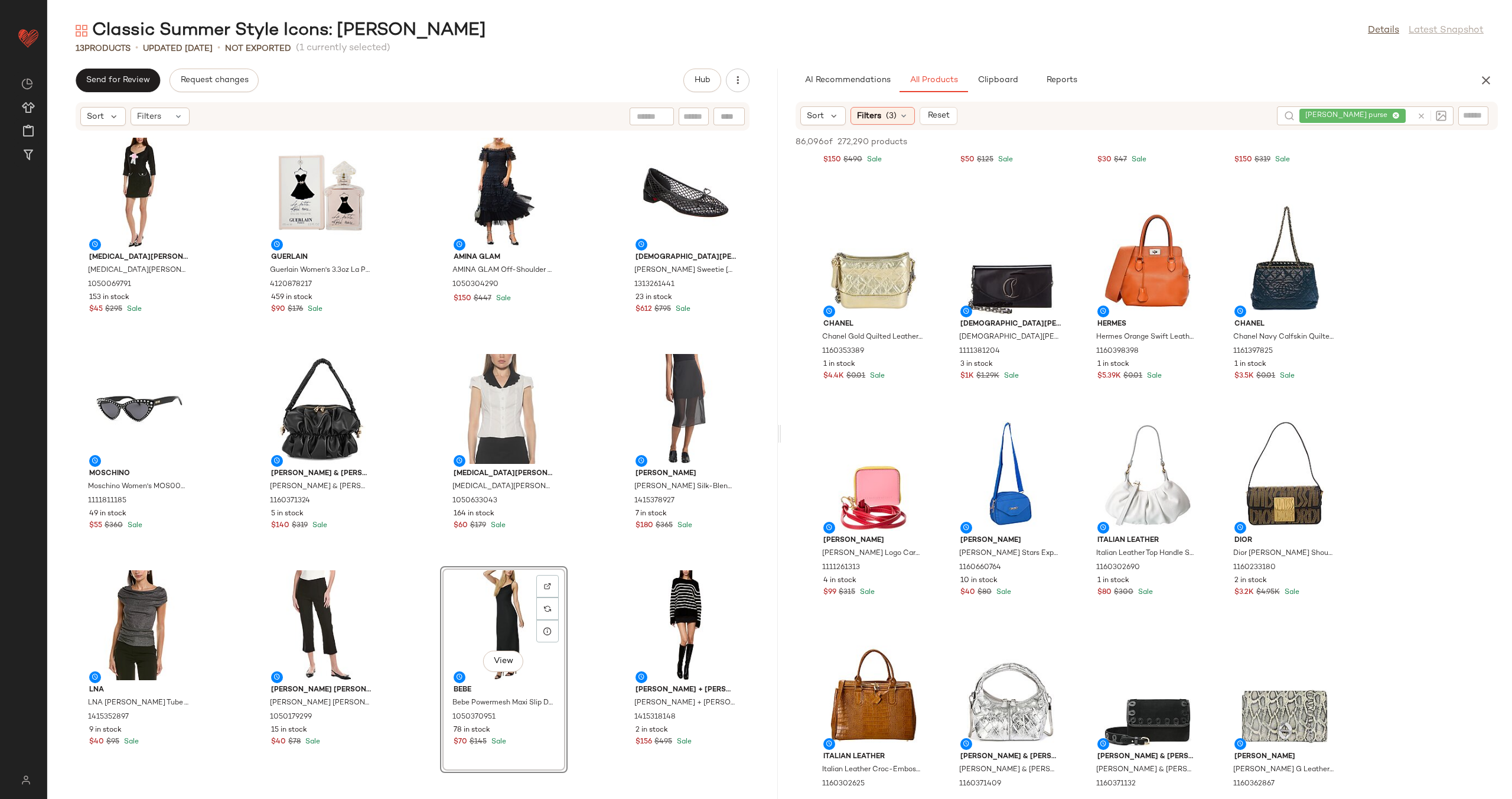
click at [590, 572] on div "Alexia Admor Alexia Admor Dianys Shift Dress 1050069791 153 in stock $45 $295 S…" at bounding box center [412, 458] width 730 height 653
click at [1419, 116] on icon at bounding box center [1421, 116] width 9 height 9
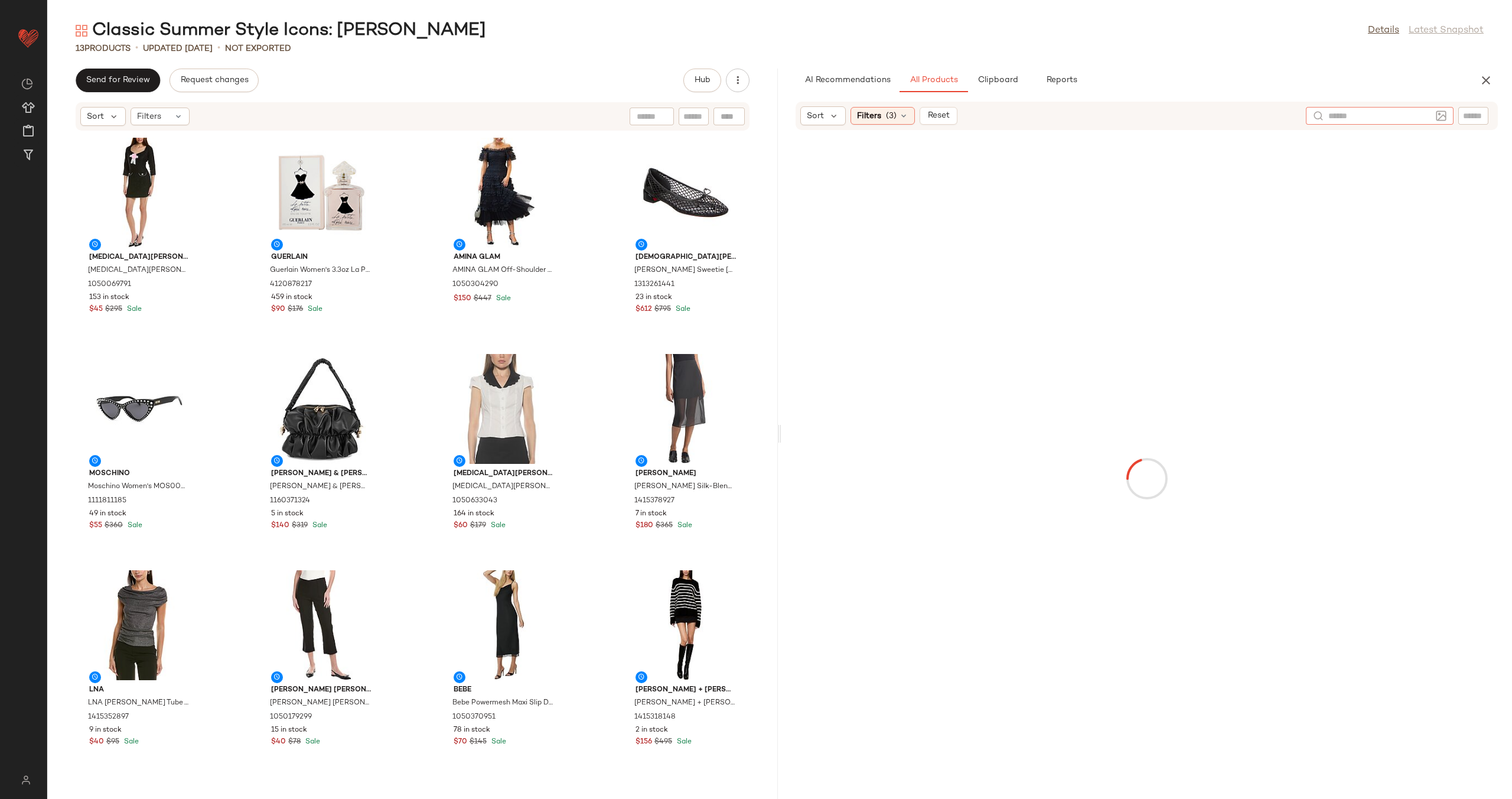
click at [1377, 118] on input "text" at bounding box center [1379, 116] width 103 height 13
type input "**********"
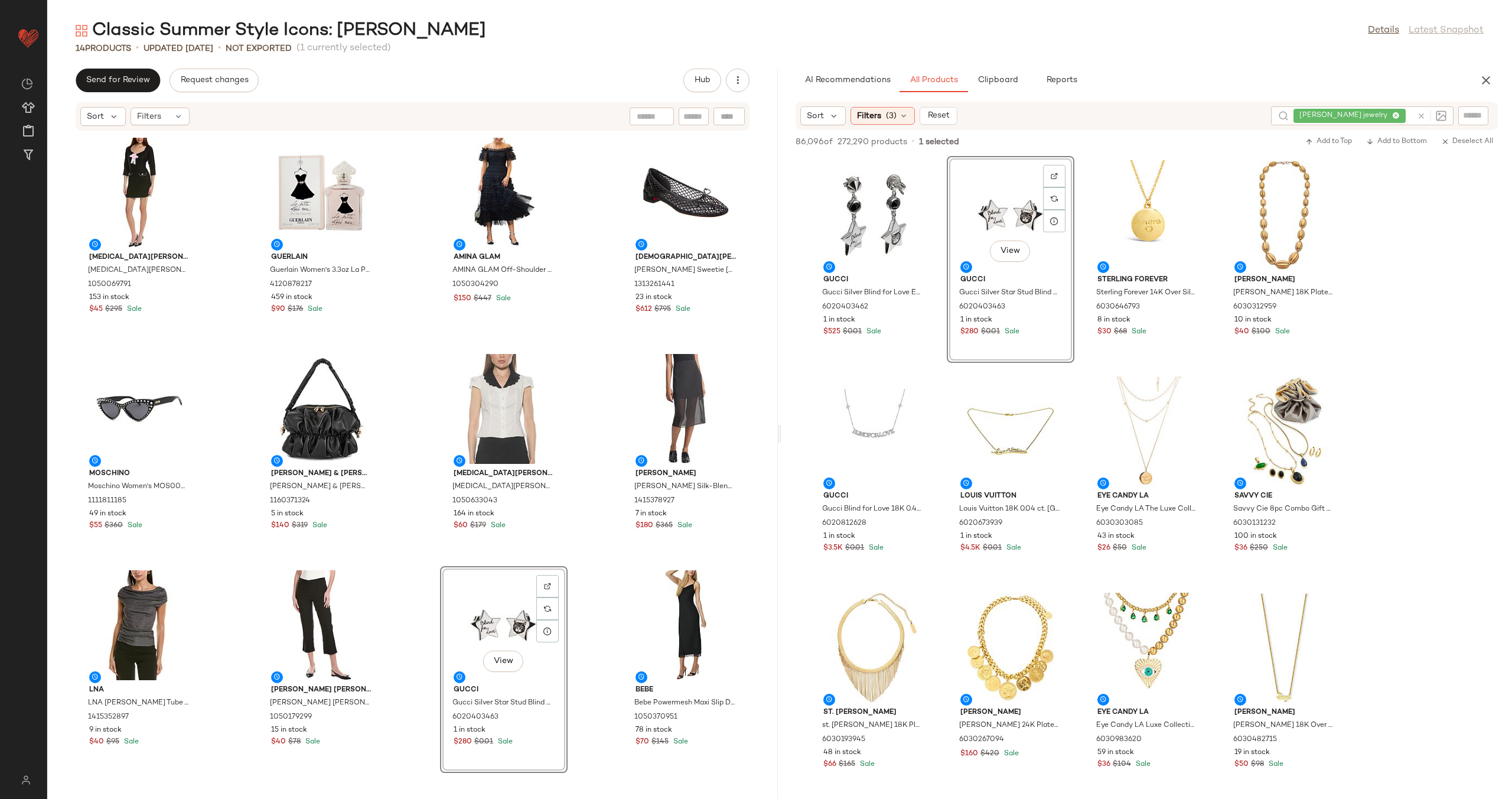
click at [582, 542] on div "Alexia Admor Alexia Admor Dianys Shift Dress 1050069791 153 in stock $45 $295 S…" at bounding box center [412, 458] width 730 height 653
click at [1421, 120] on div at bounding box center [1431, 116] width 30 height 10
click at [1420, 115] on icon at bounding box center [1421, 116] width 9 height 9
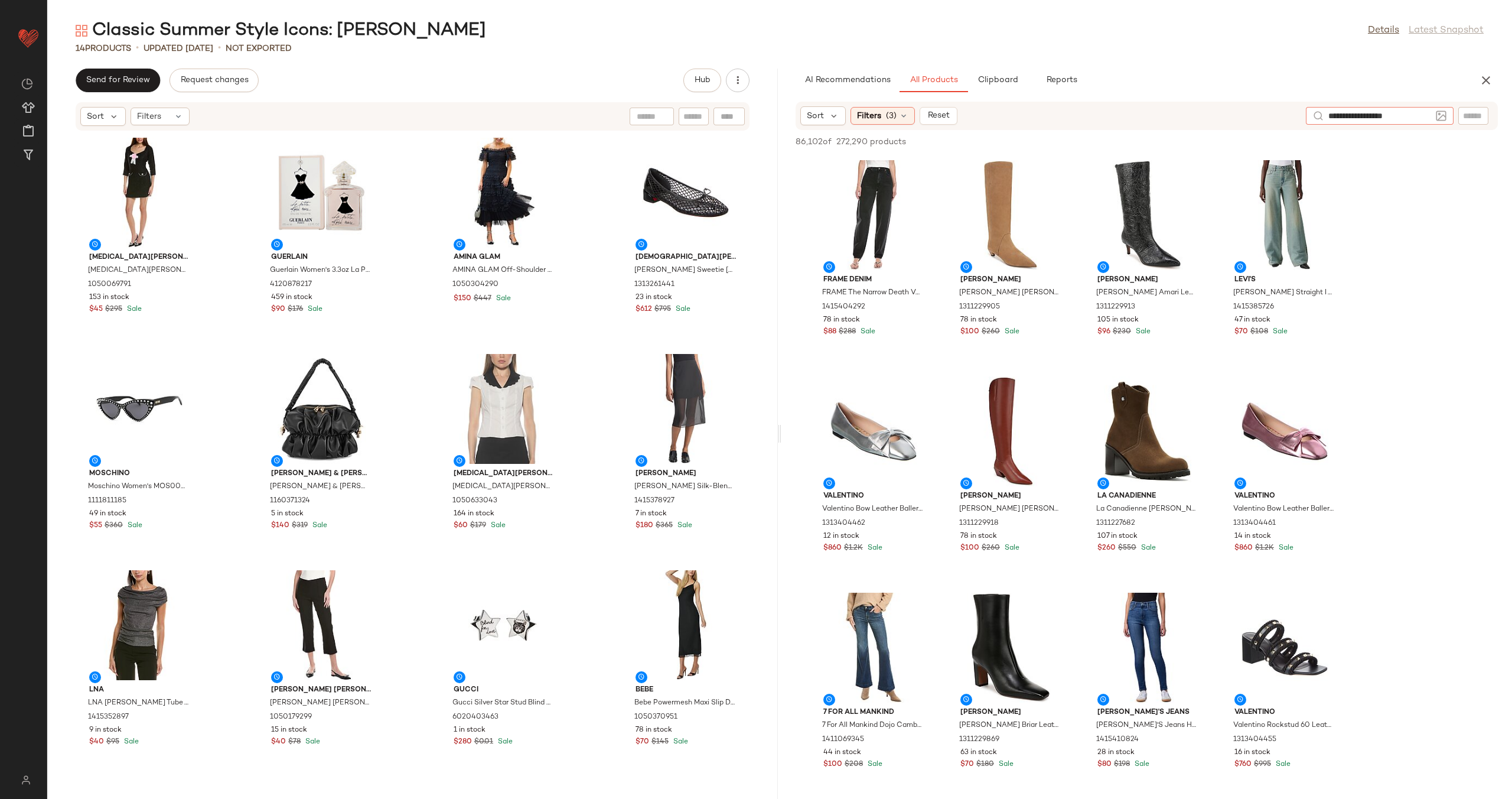
type input "**********"
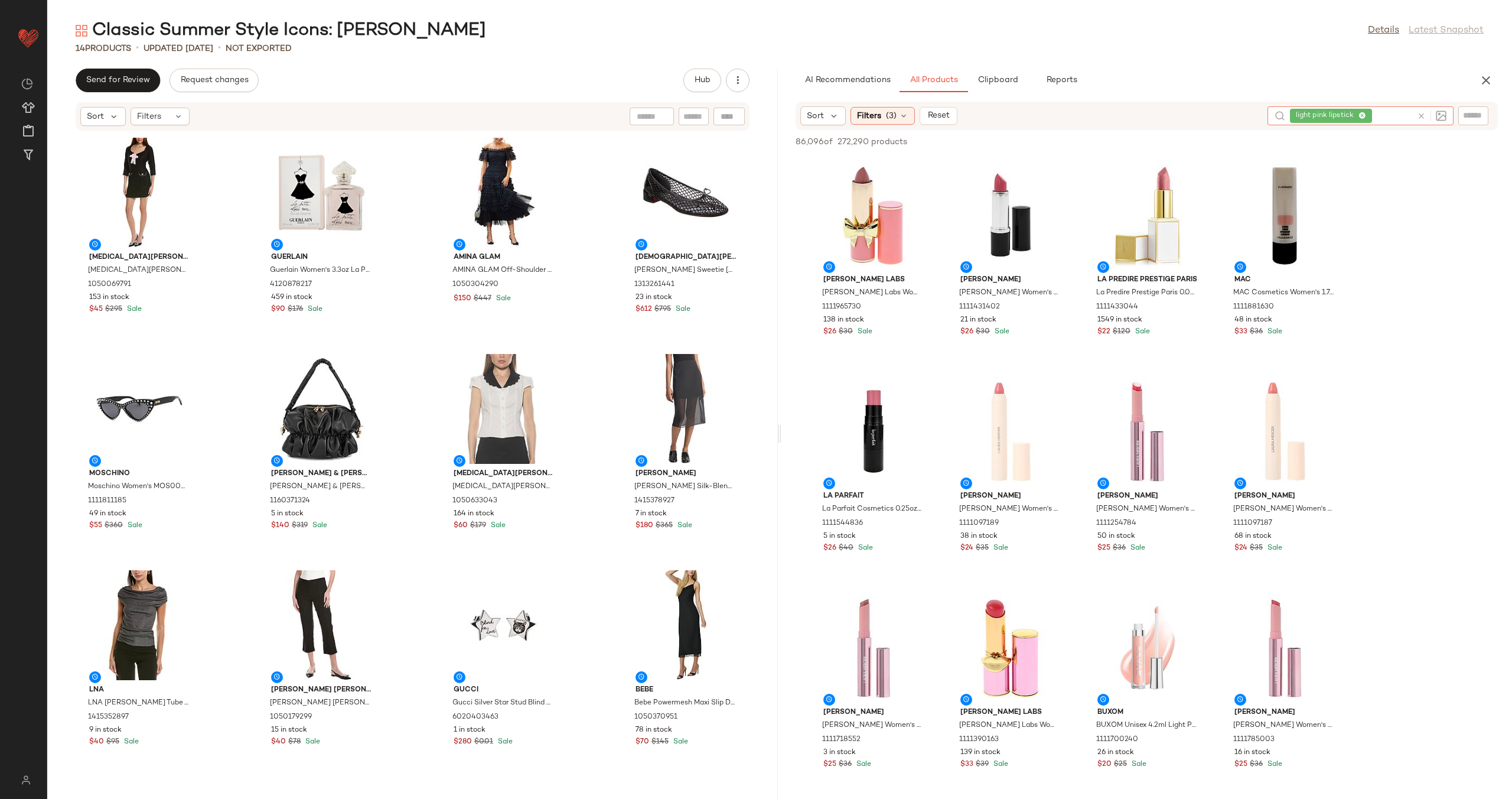
click at [1419, 116] on icon at bounding box center [1421, 116] width 9 height 9
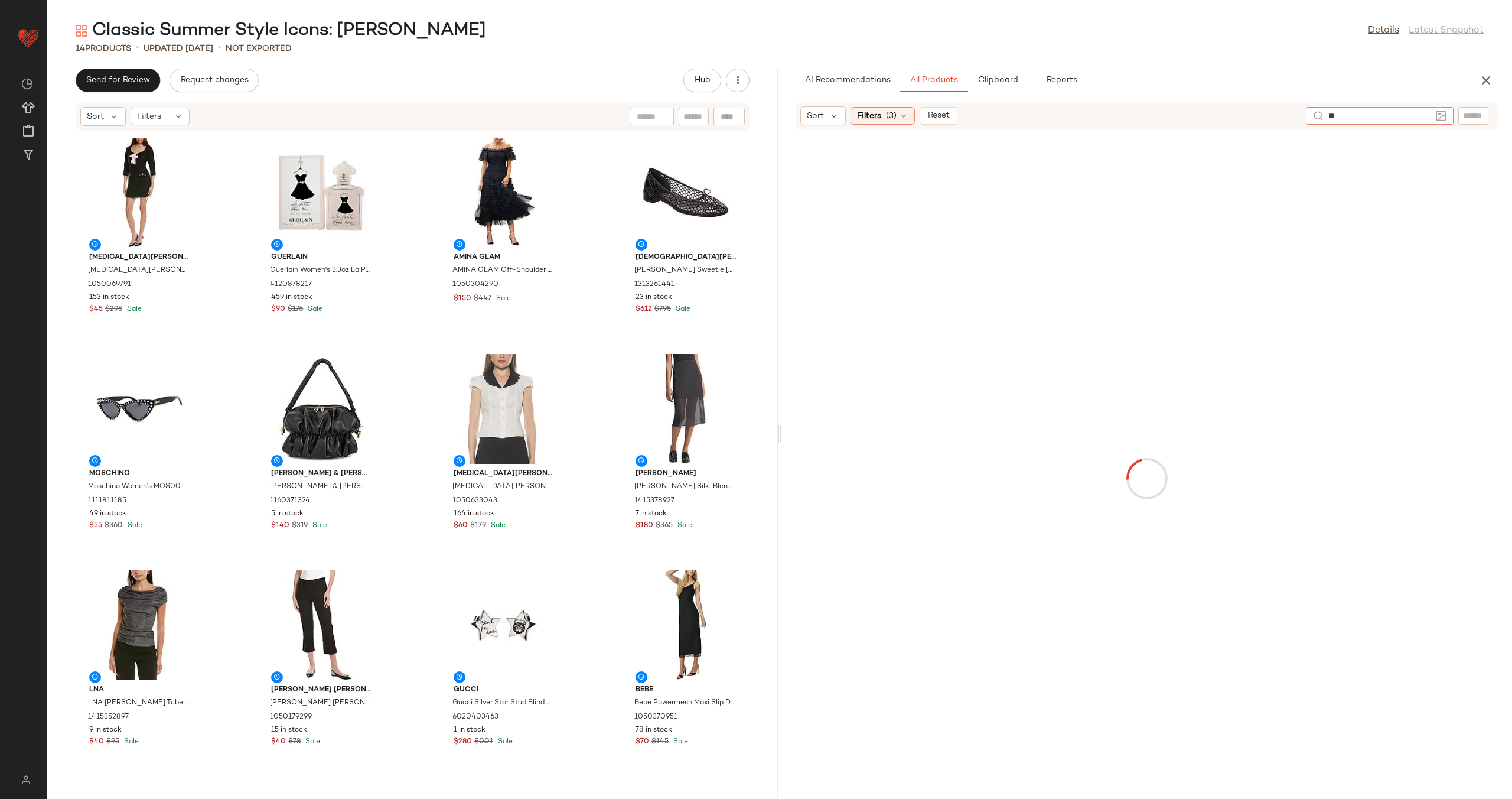
type input "***"
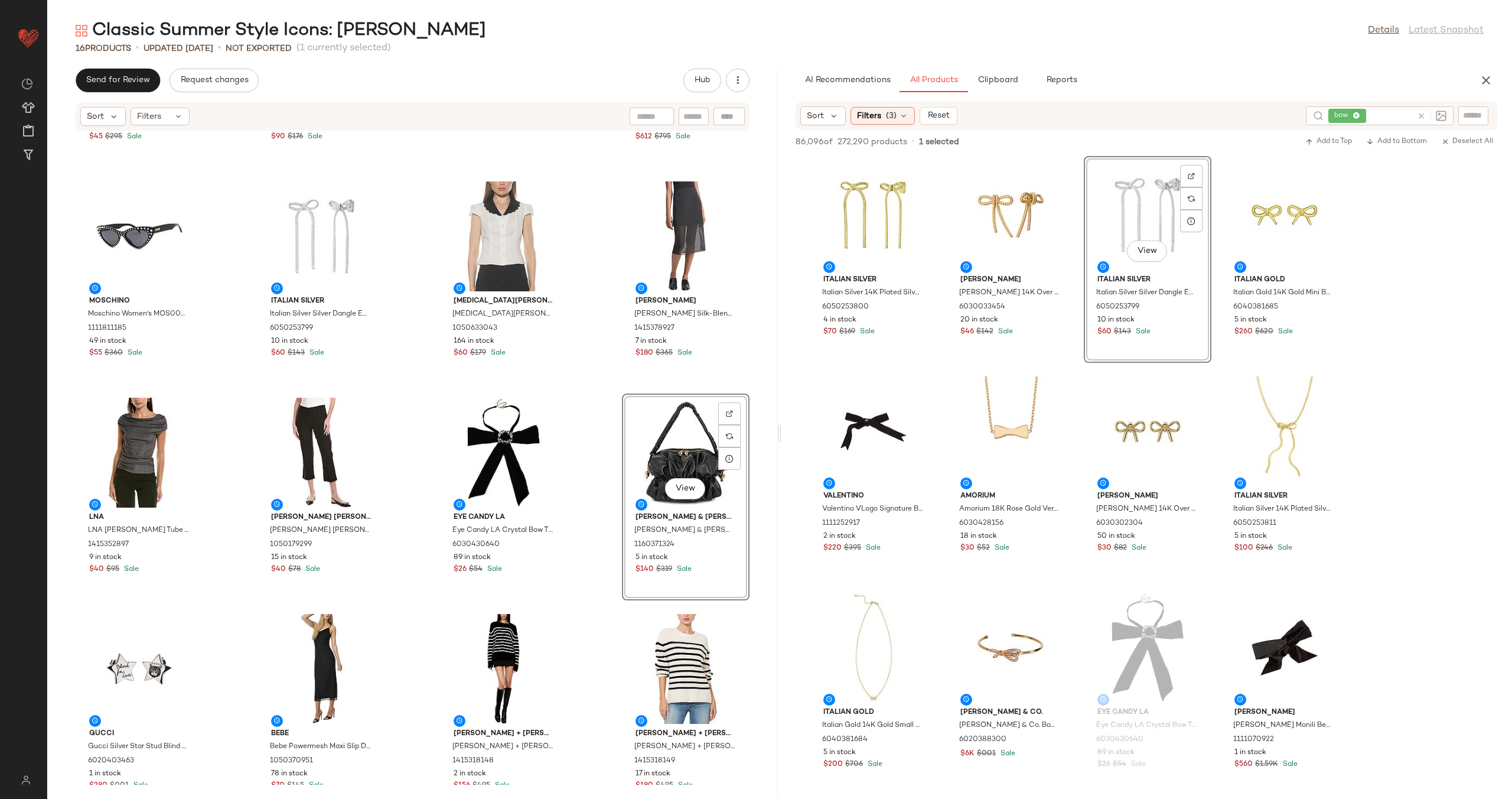
scroll to position [204, 0]
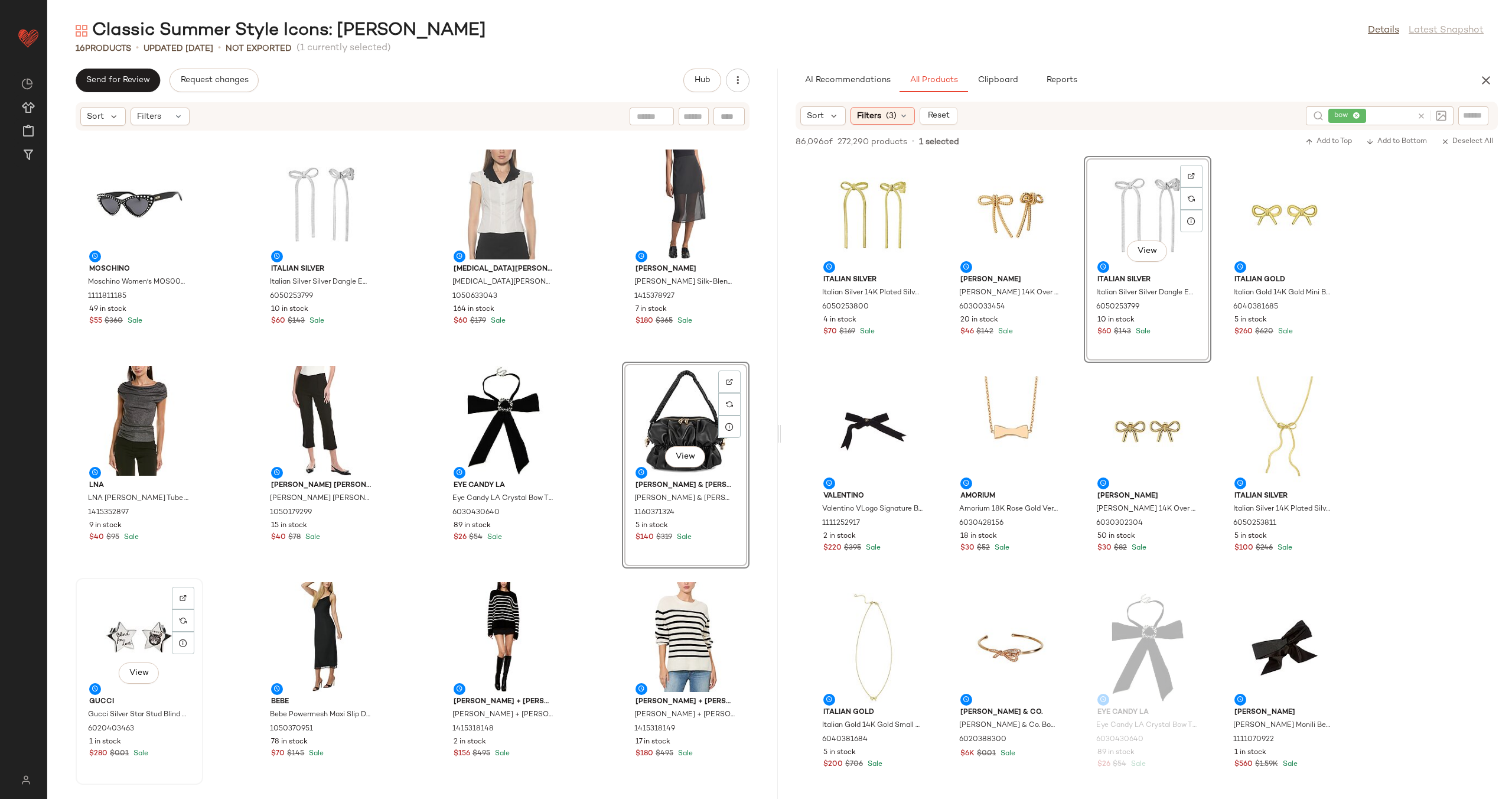
click at [152, 633] on div "View" at bounding box center [139, 637] width 119 height 110
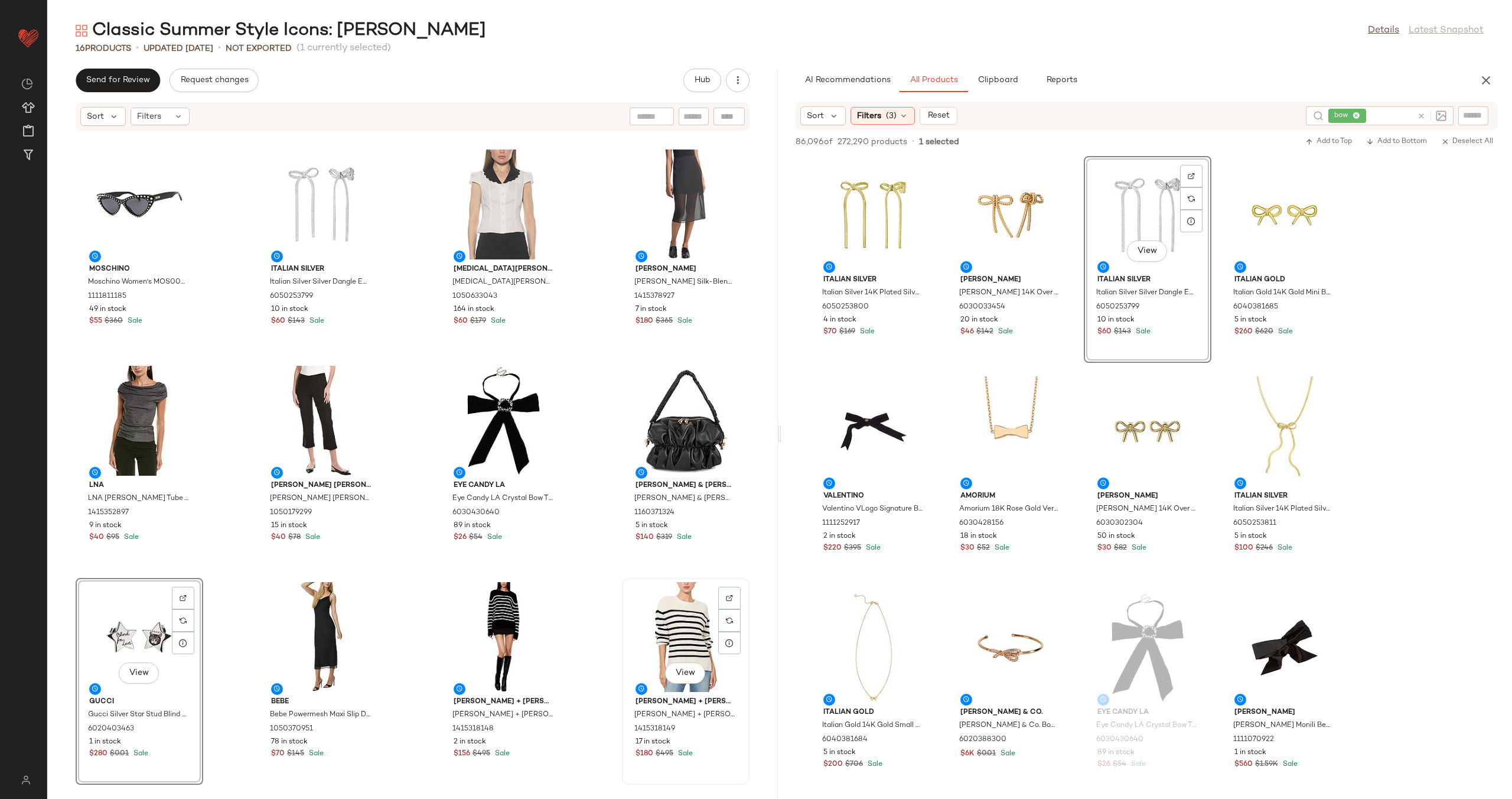
click at [652, 638] on div "View" at bounding box center [685, 637] width 119 height 110
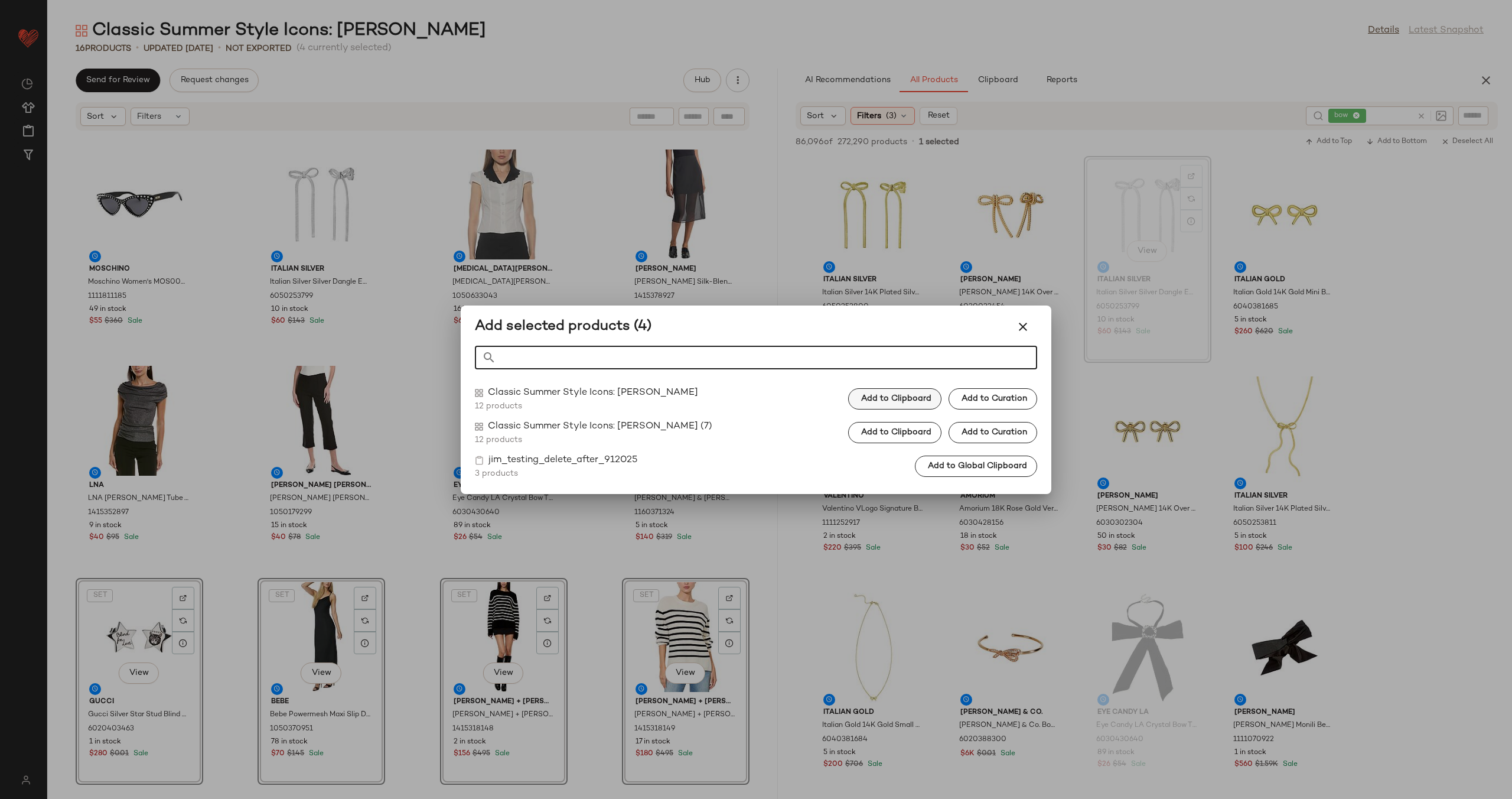
click at [896, 392] on button "Add to Clipboard" at bounding box center [895, 398] width 93 height 21
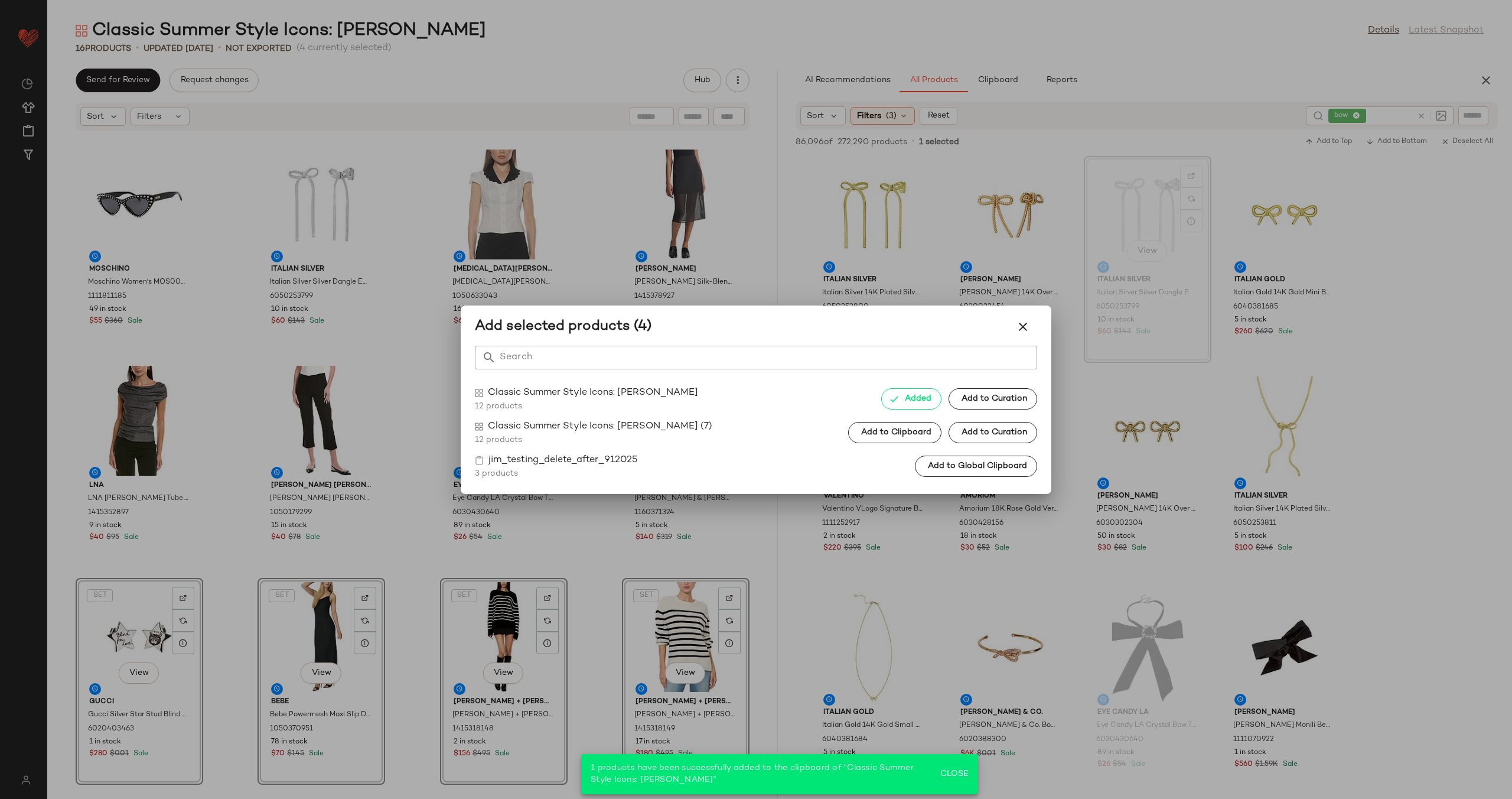
click at [735, 532] on div at bounding box center [756, 399] width 1512 height 799
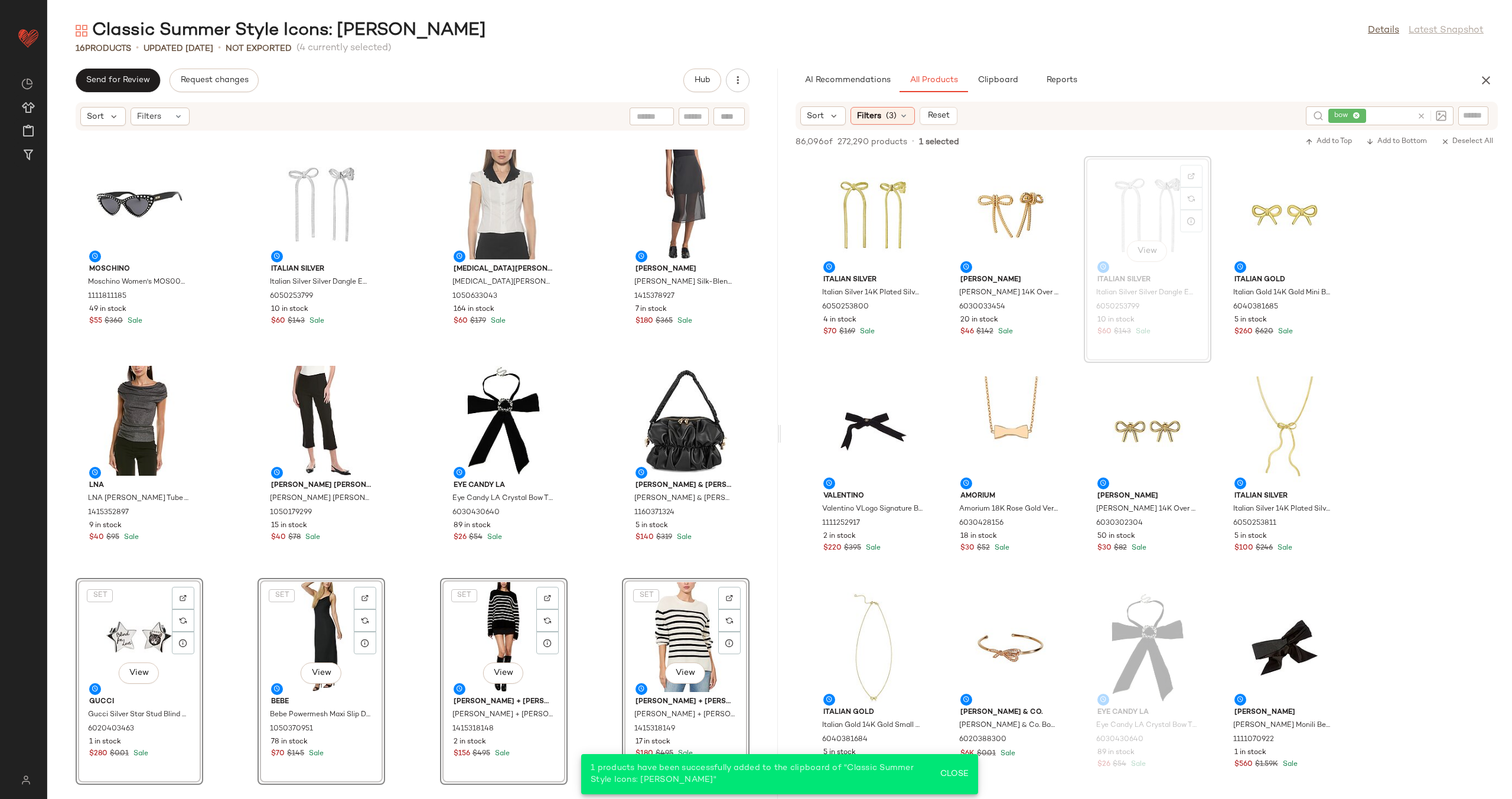
click at [602, 586] on div "Alexia Admor Alexia Admor Dianys Shift Dress 1050069791 153 in stock $45 $295 S…" at bounding box center [412, 458] width 730 height 653
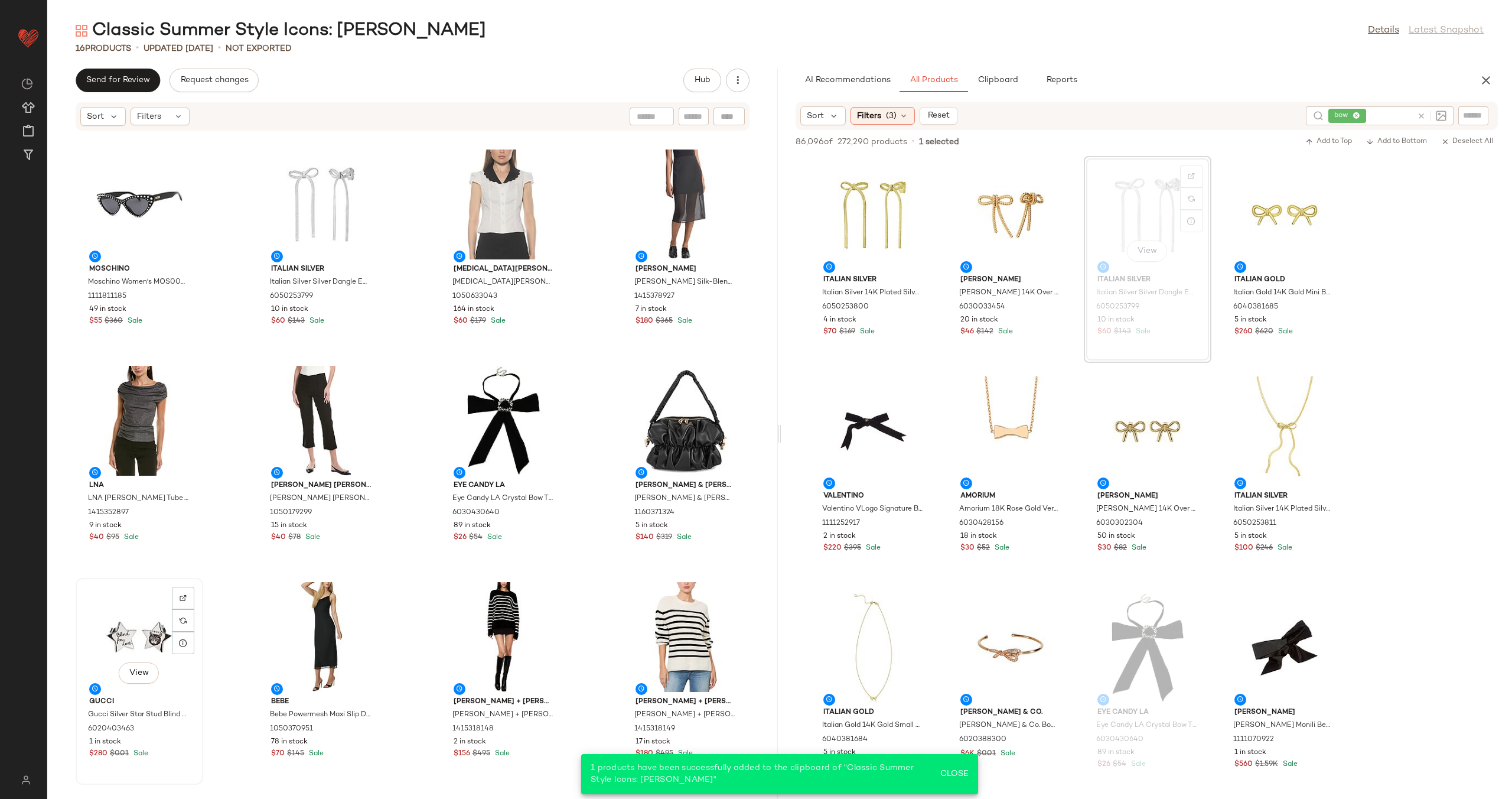
click at [158, 624] on div "View" at bounding box center [139, 637] width 119 height 110
click at [665, 624] on div "View" at bounding box center [685, 637] width 119 height 110
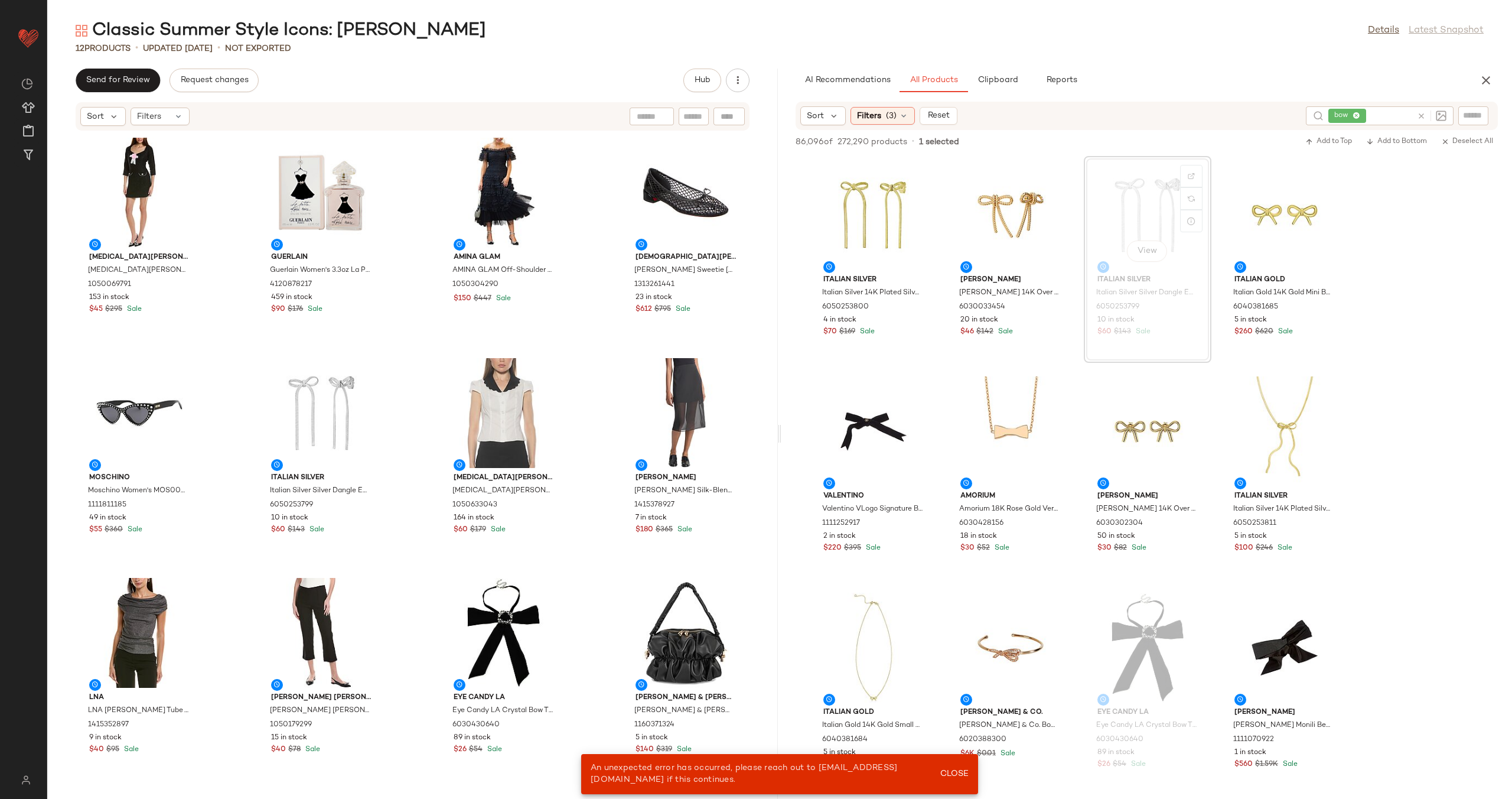
click at [596, 506] on div "Alexia Admor Alexia Admor Dianys Shift Dress 1050069791 153 in stock $45 $295 S…" at bounding box center [412, 458] width 730 height 653
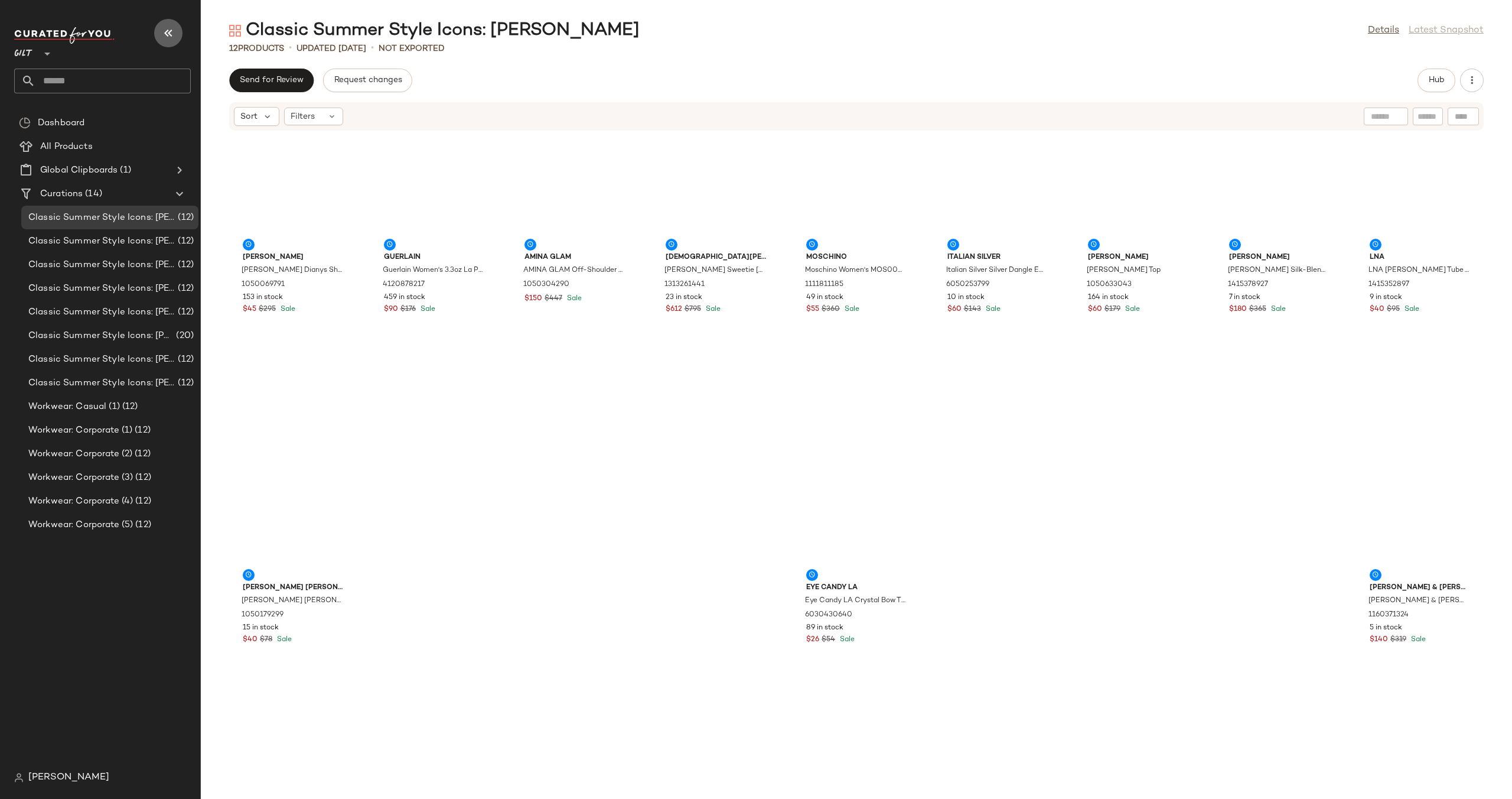
click at [177, 32] on button "button" at bounding box center [168, 33] width 28 height 28
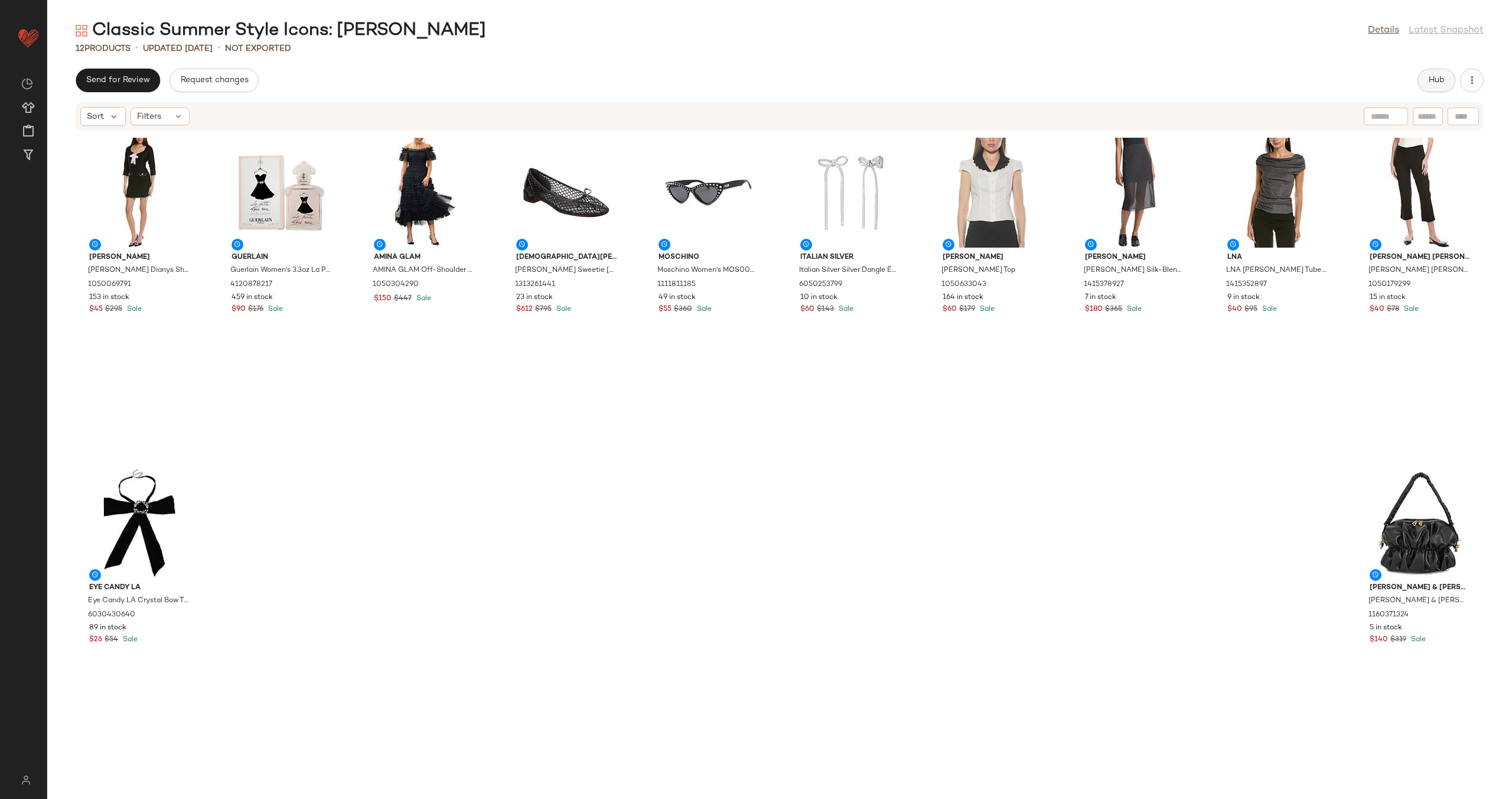
click at [1428, 74] on button "Hub" at bounding box center [1436, 81] width 38 height 24
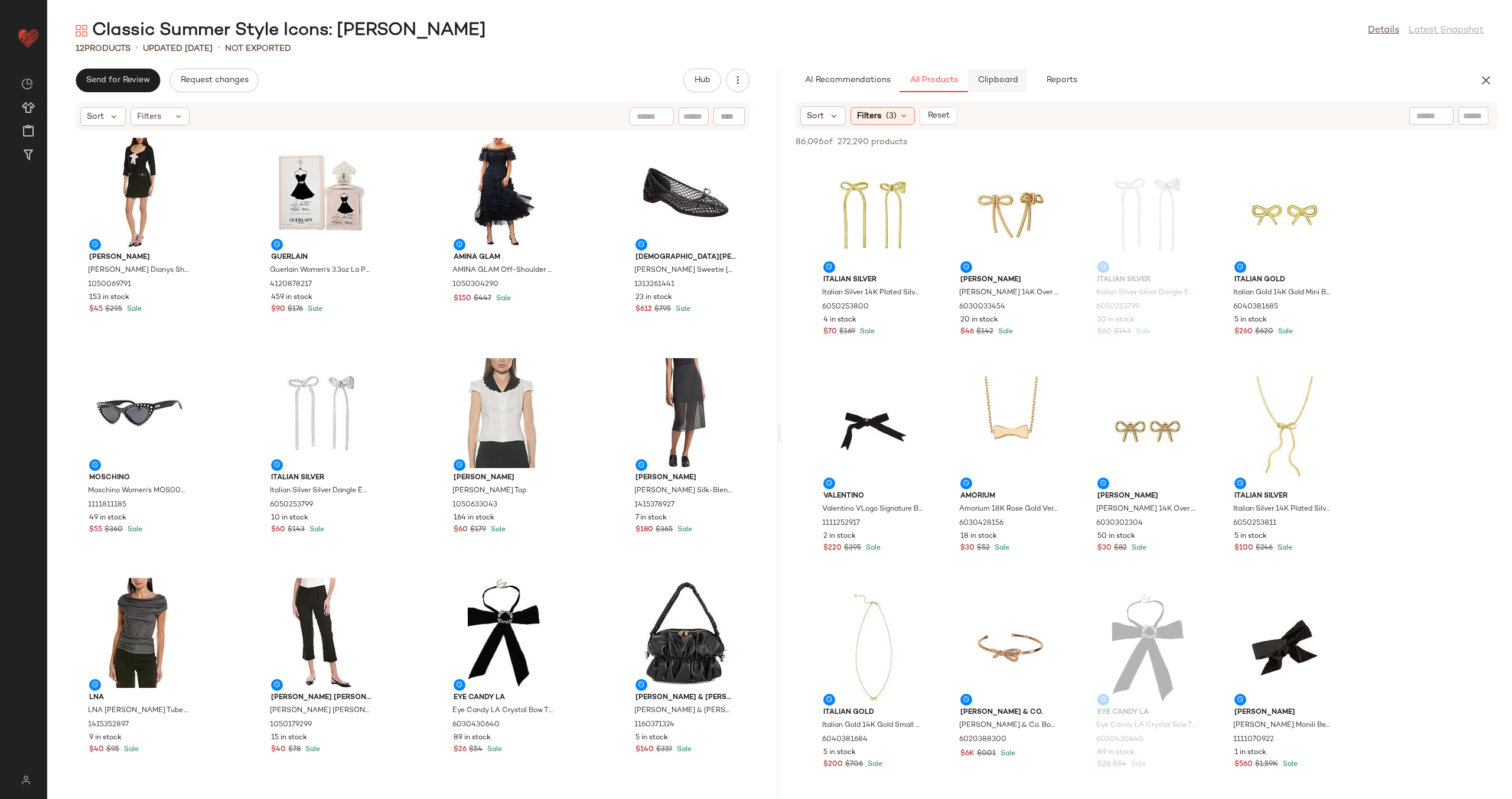
click at [1009, 81] on span "Clipboard" at bounding box center [997, 80] width 41 height 10
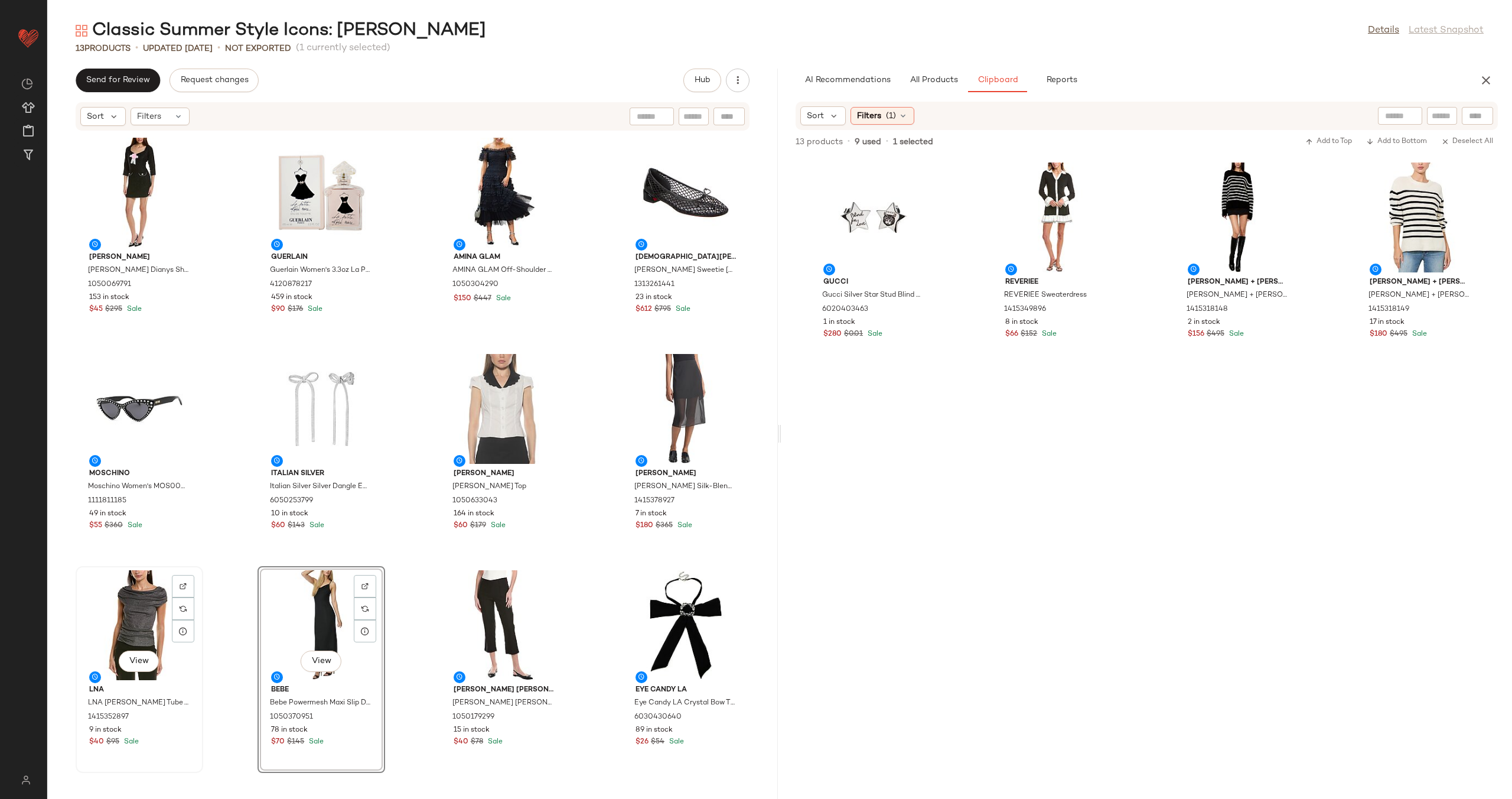
click at [133, 609] on div "View" at bounding box center [139, 625] width 119 height 110
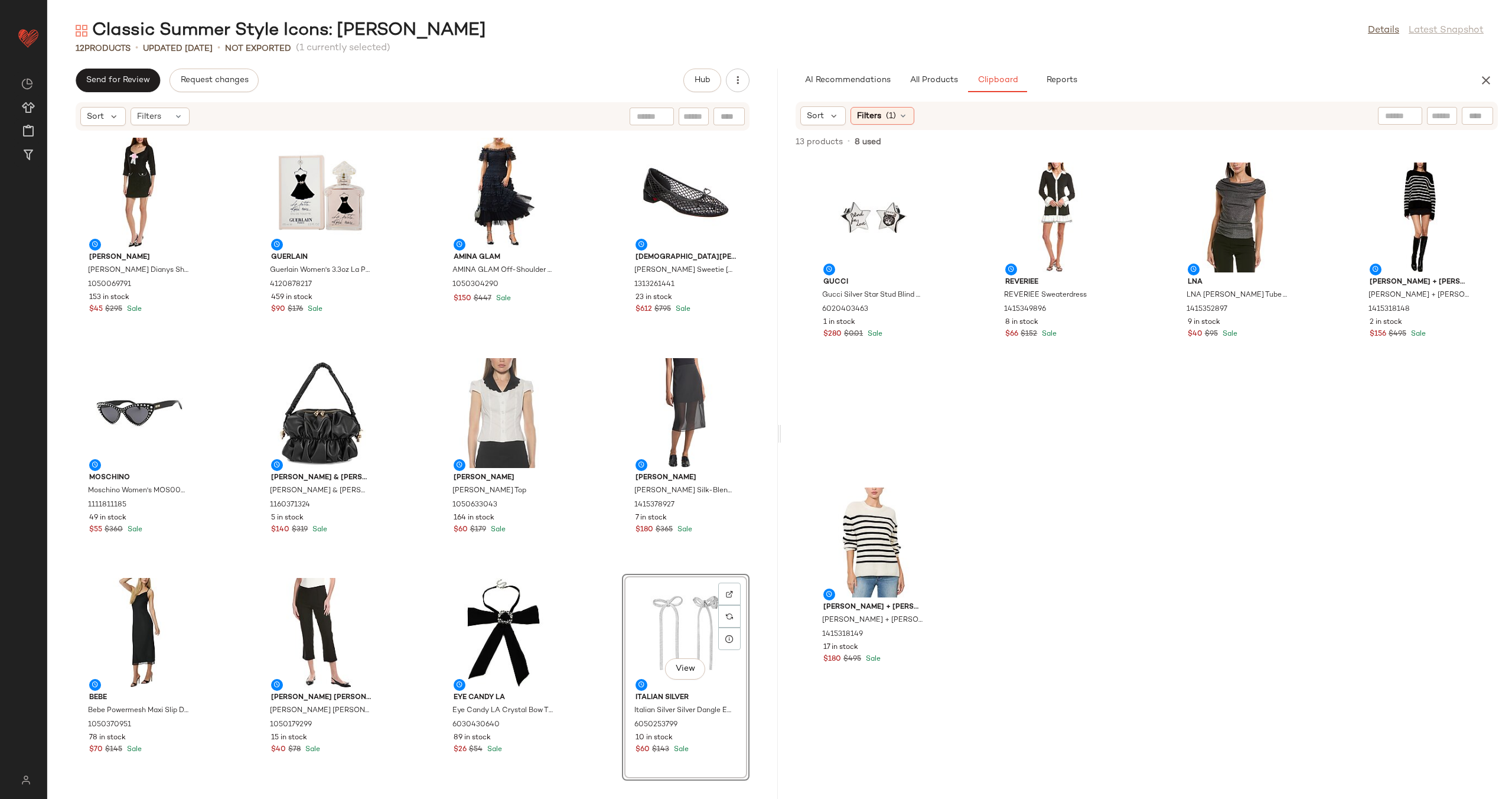
click at [587, 569] on div "Alexia Admor Alexia Admor Dianys Shift Dress 1050069791 153 in stock $45 $295 S…" at bounding box center [412, 458] width 730 height 653
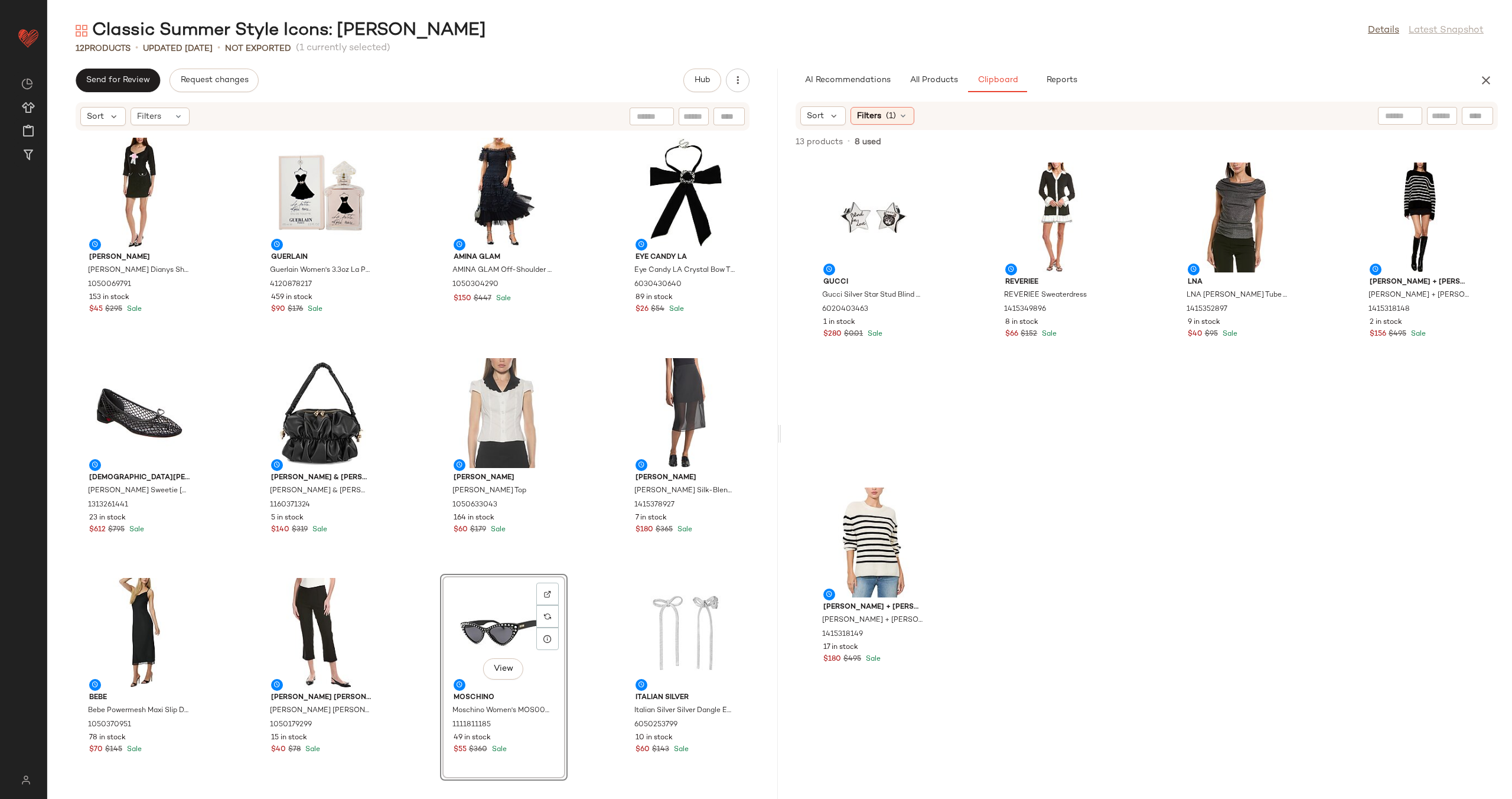
click at [565, 559] on div "Alexia Admor Alexia Admor Dianys Shift Dress 1050069791 153 in stock $45 $295 S…" at bounding box center [412, 458] width 730 height 653
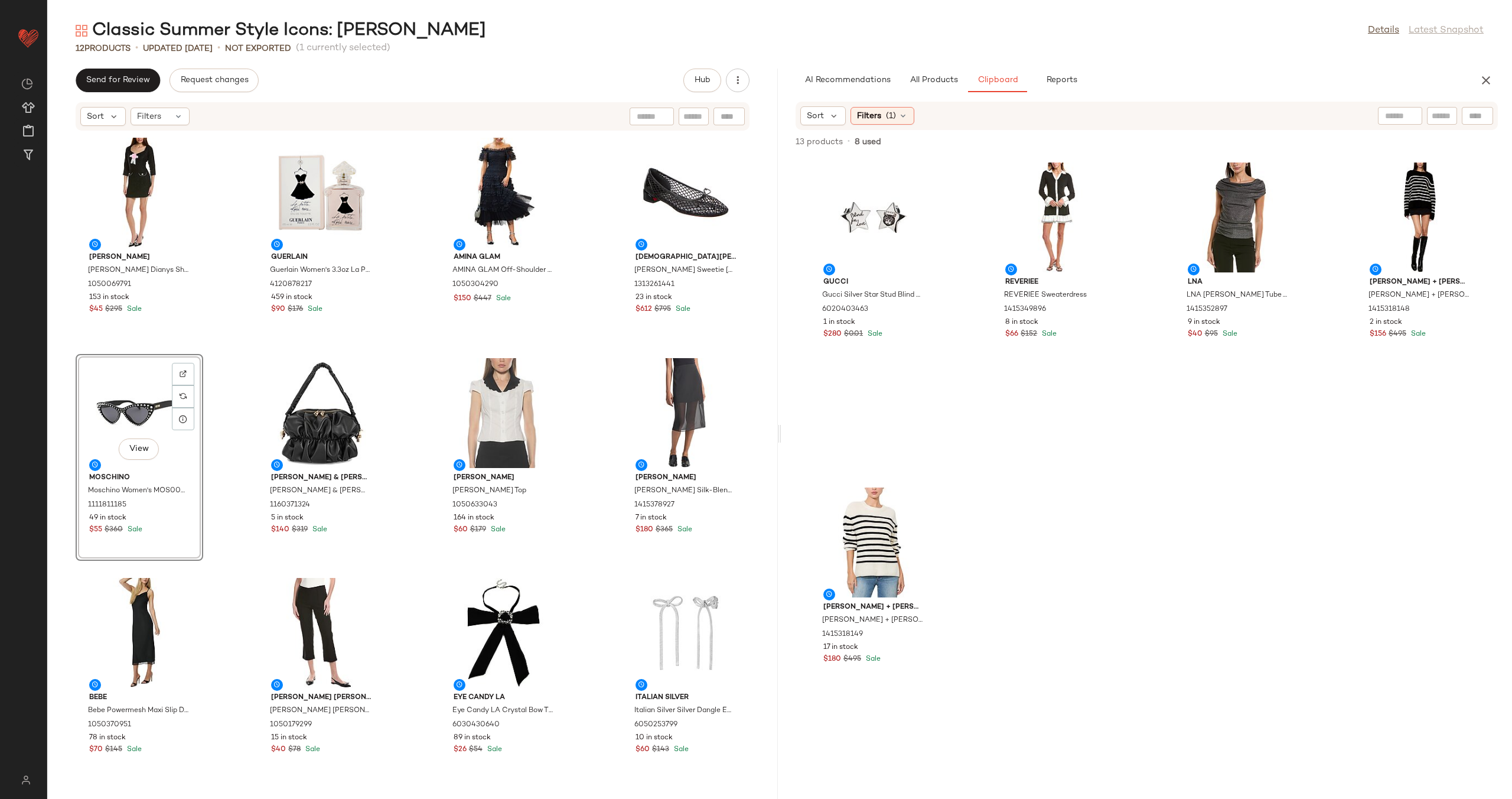
click at [394, 408] on div "Alexia Admor Alexia Admor Dianys Shift Dress 1050069791 153 in stock $45 $295 S…" at bounding box center [412, 458] width 730 height 653
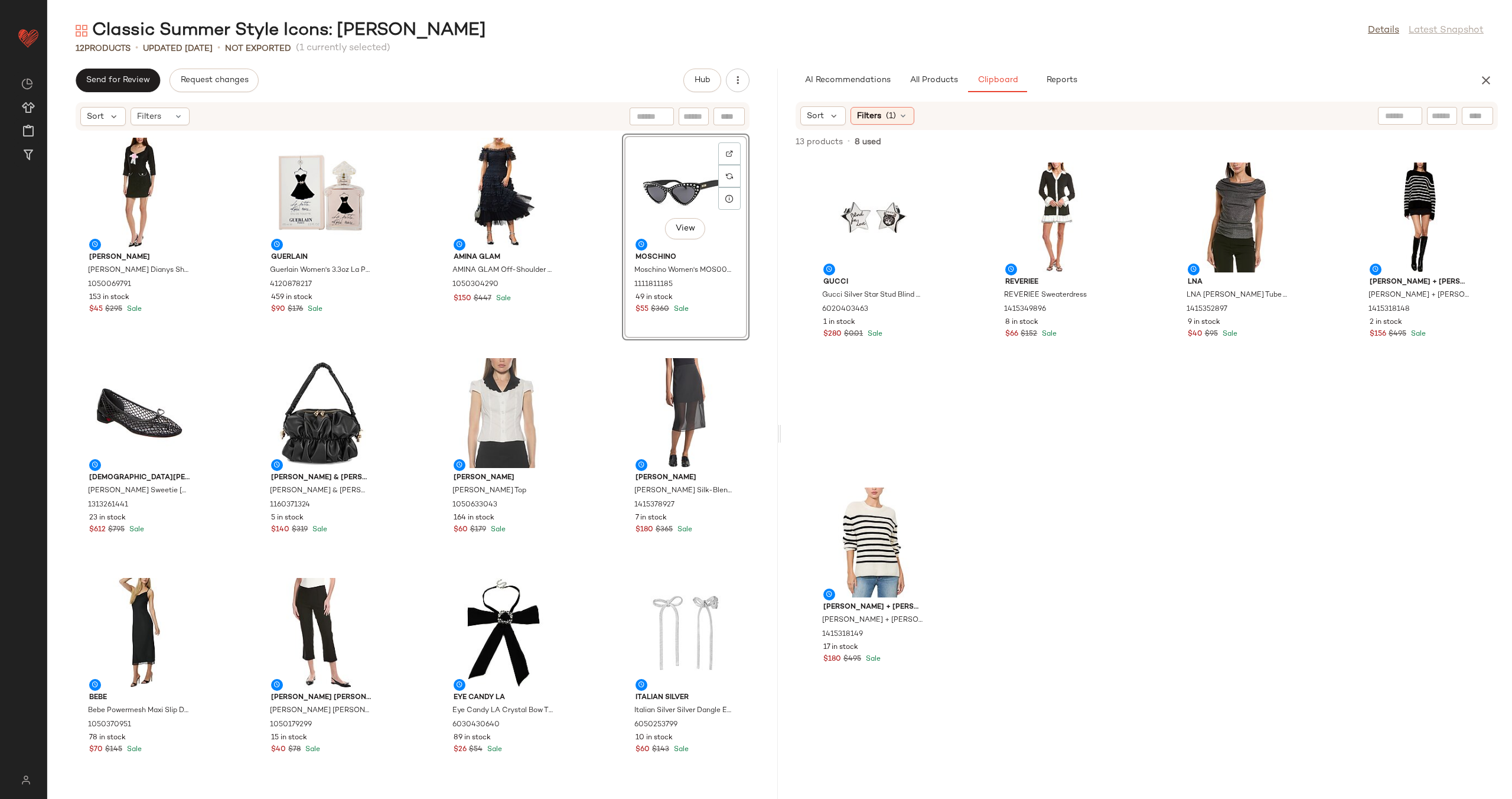
click at [588, 322] on div "Alexia Admor Alexia Admor Dianys Shift Dress 1050069791 153 in stock $45 $295 S…" at bounding box center [412, 458] width 730 height 653
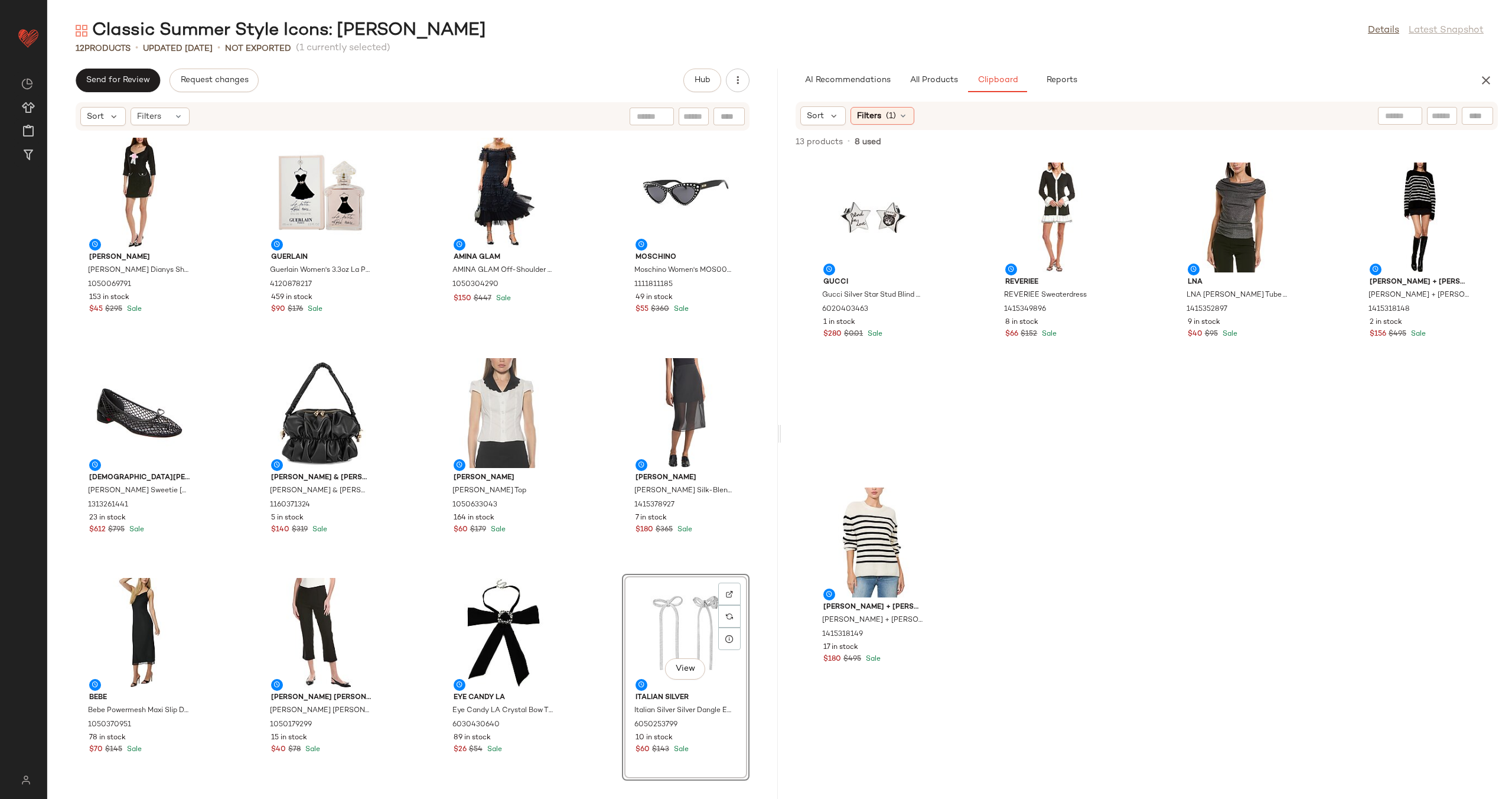
click at [591, 572] on div "Alexia Admor Alexia Admor Dianys Shift Dress 1050069791 153 in stock $45 $295 S…" at bounding box center [412, 458] width 730 height 653
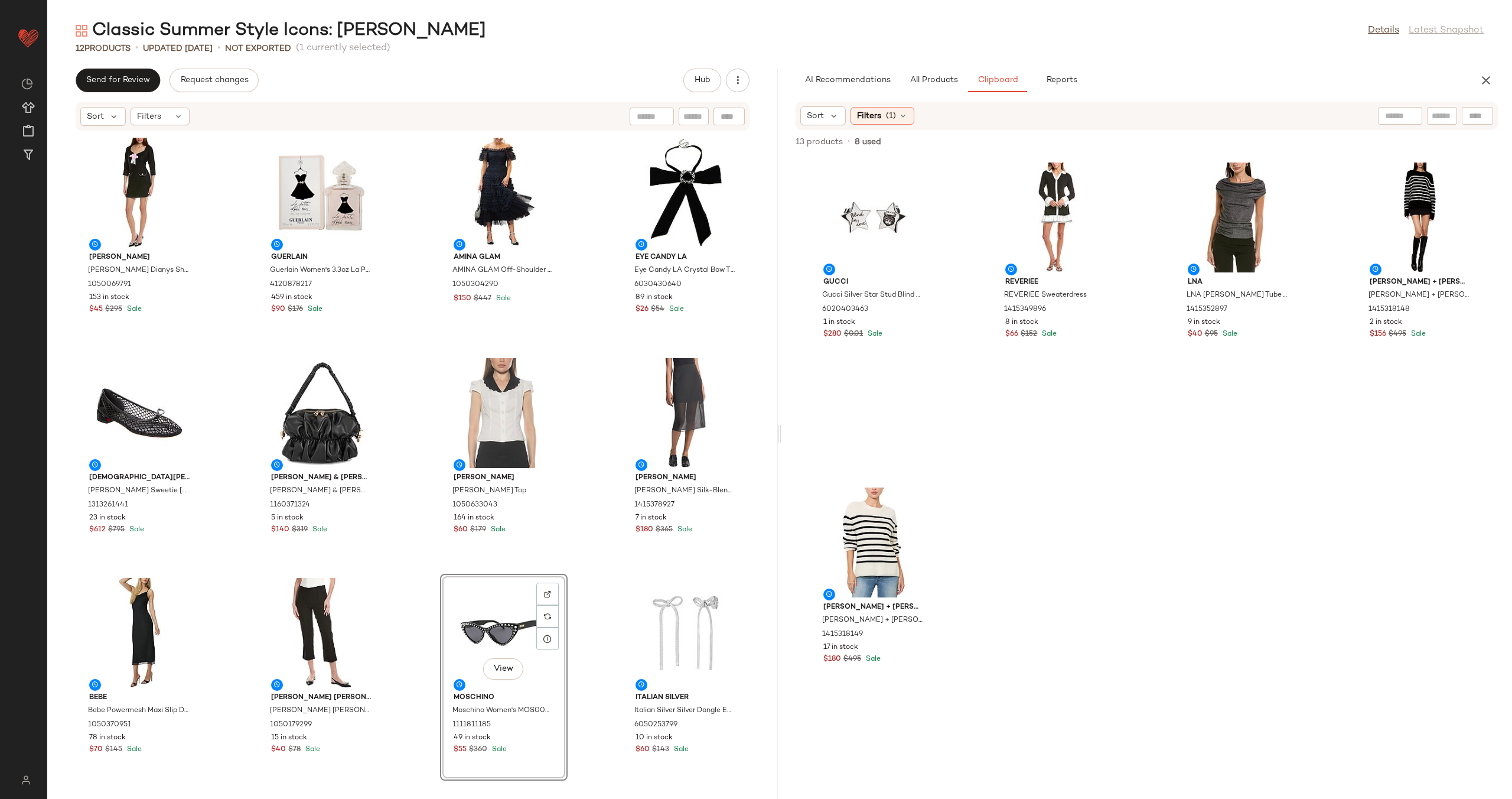
click at [588, 578] on div "Alexia Admor Alexia Admor Dianys Shift Dress 1050069791 153 in stock $45 $295 S…" at bounding box center [412, 458] width 730 height 653
click at [951, 78] on span "All Products" at bounding box center [933, 80] width 48 height 10
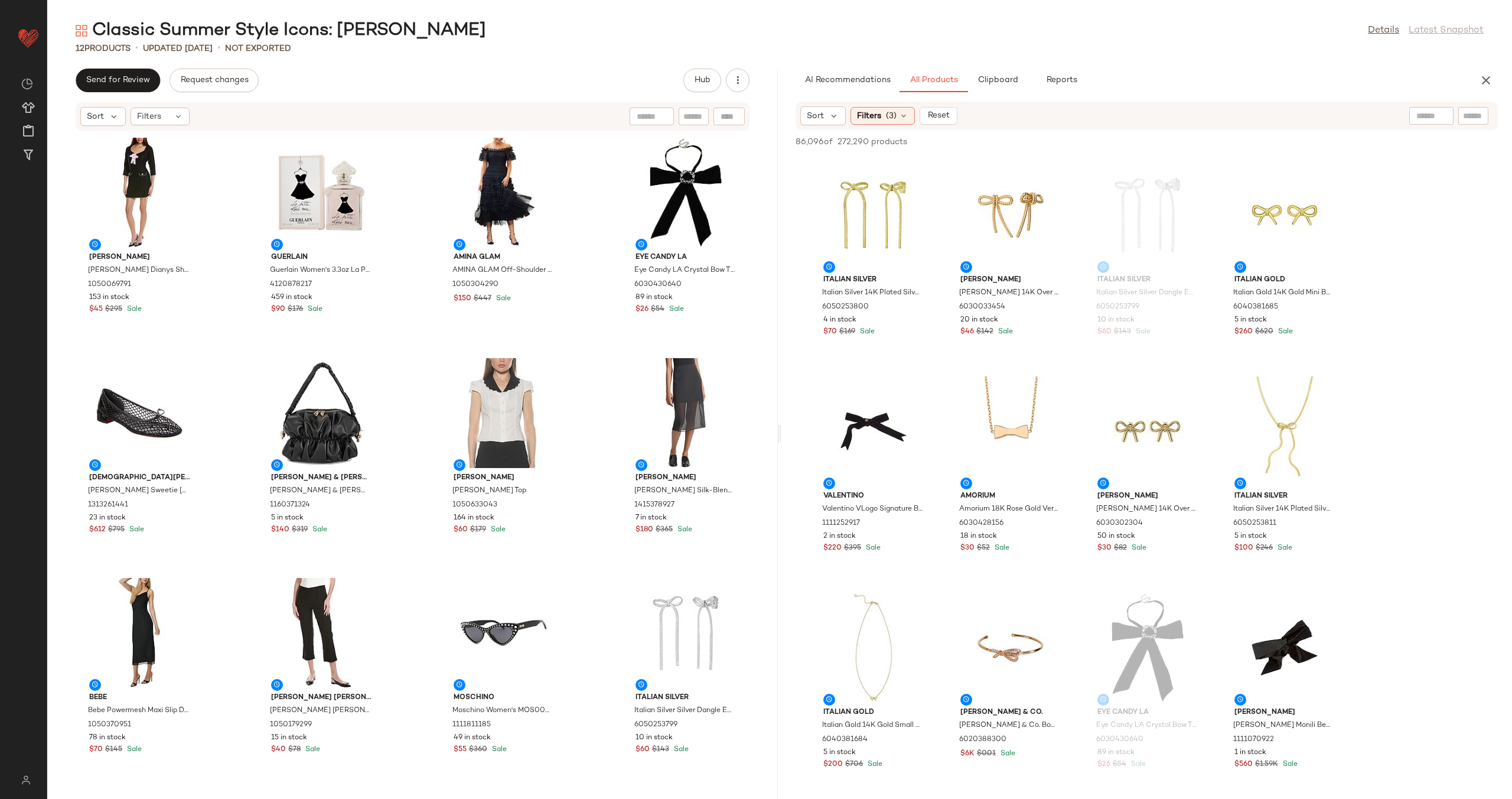
click at [1475, 116] on input "text" at bounding box center [1473, 116] width 21 height 13
click at [1364, 116] on input "text" at bounding box center [1351, 116] width 30 height 13
type input "*"
type input "**********"
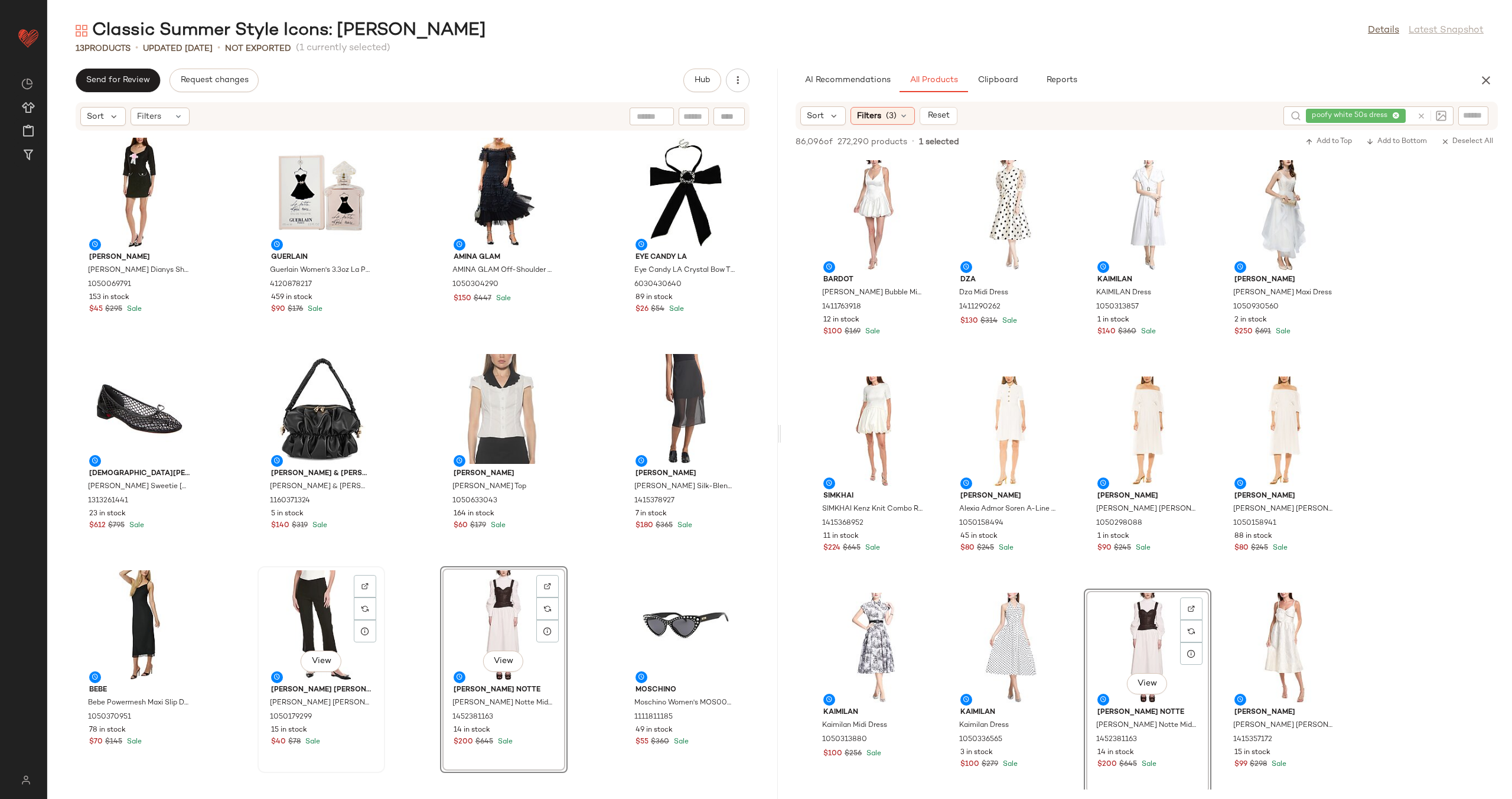
click at [315, 601] on div "View" at bounding box center [320, 625] width 119 height 110
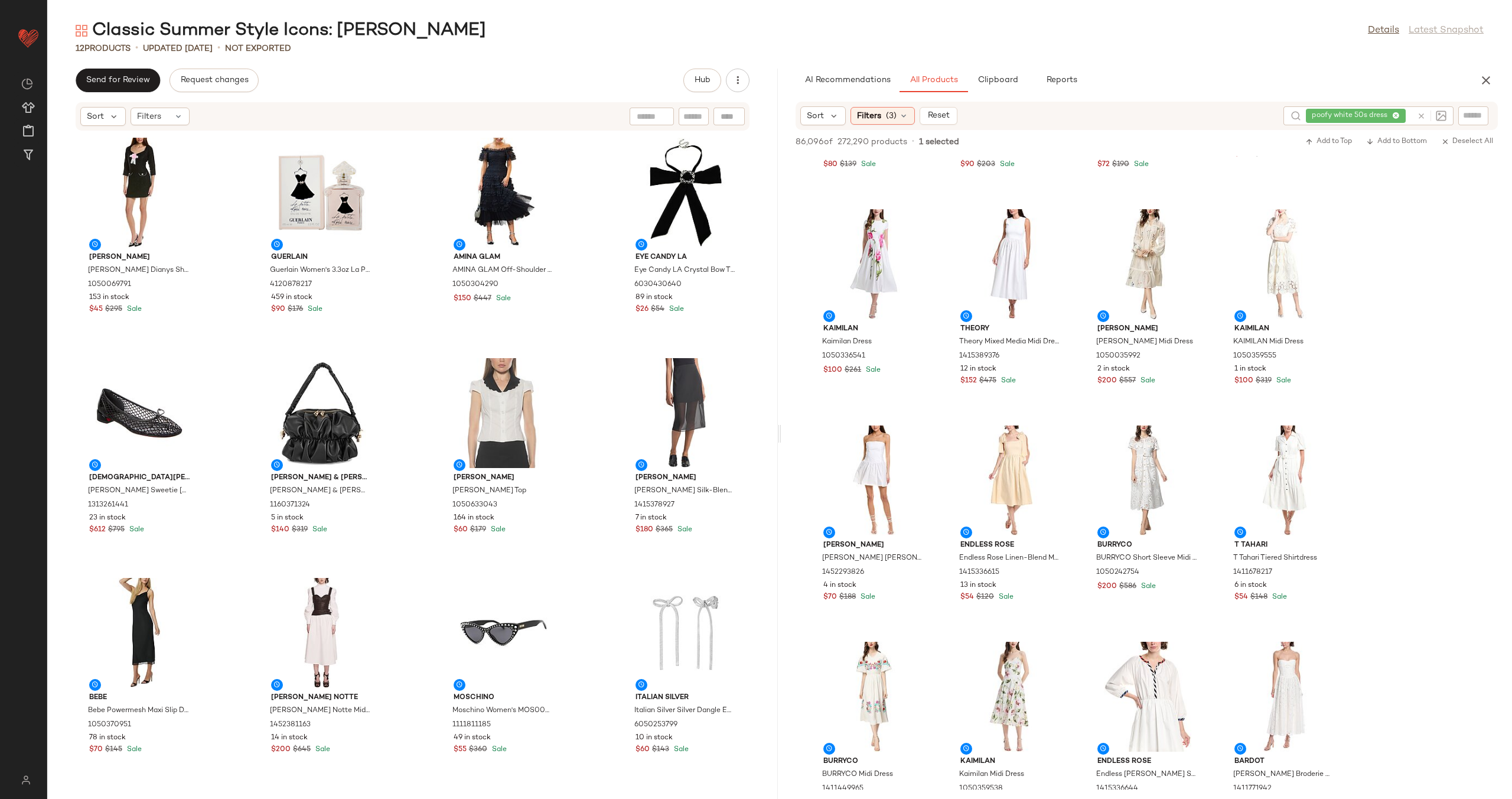
scroll to position [798, 0]
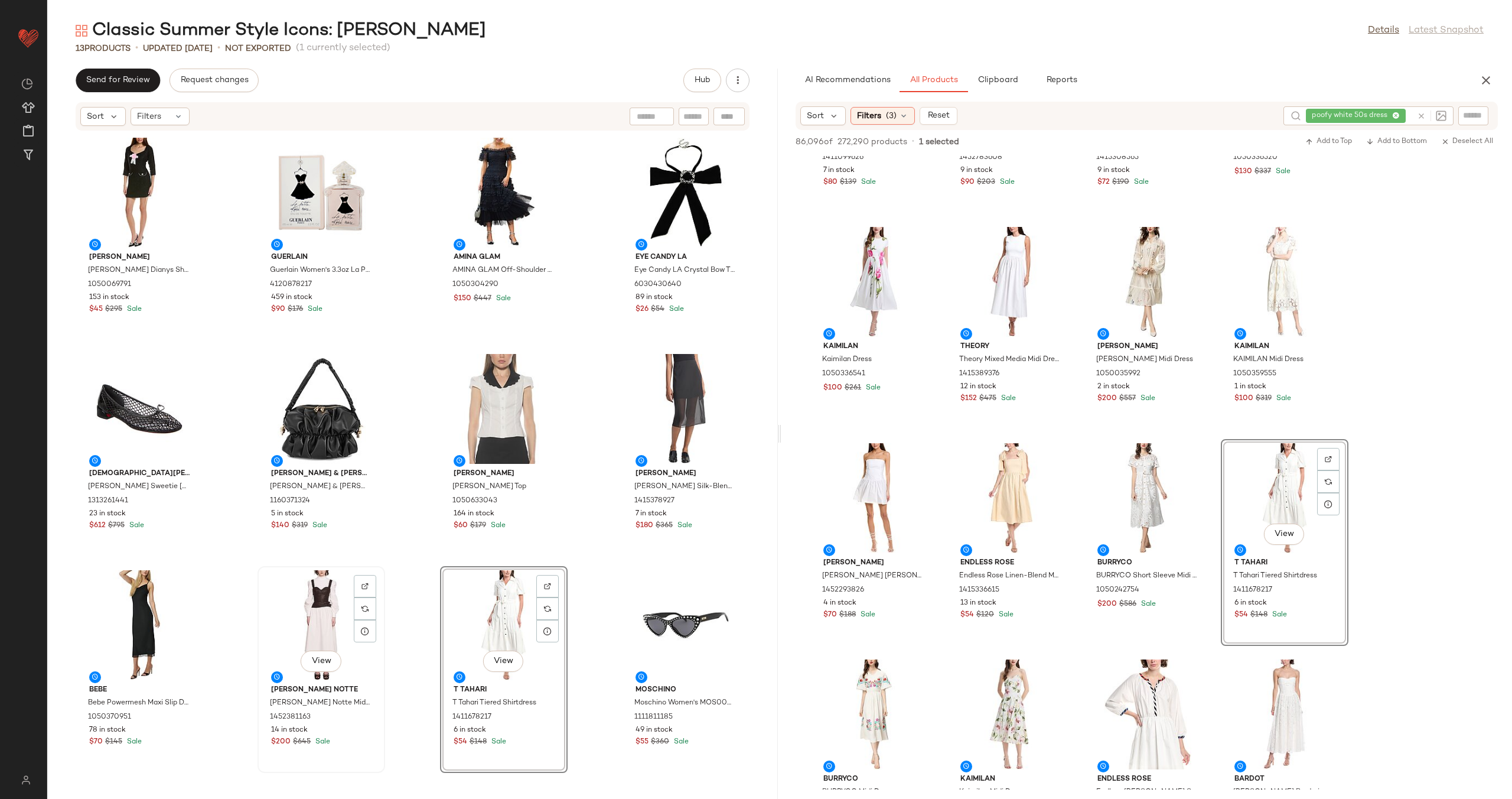
click at [312, 614] on div "View" at bounding box center [320, 625] width 119 height 110
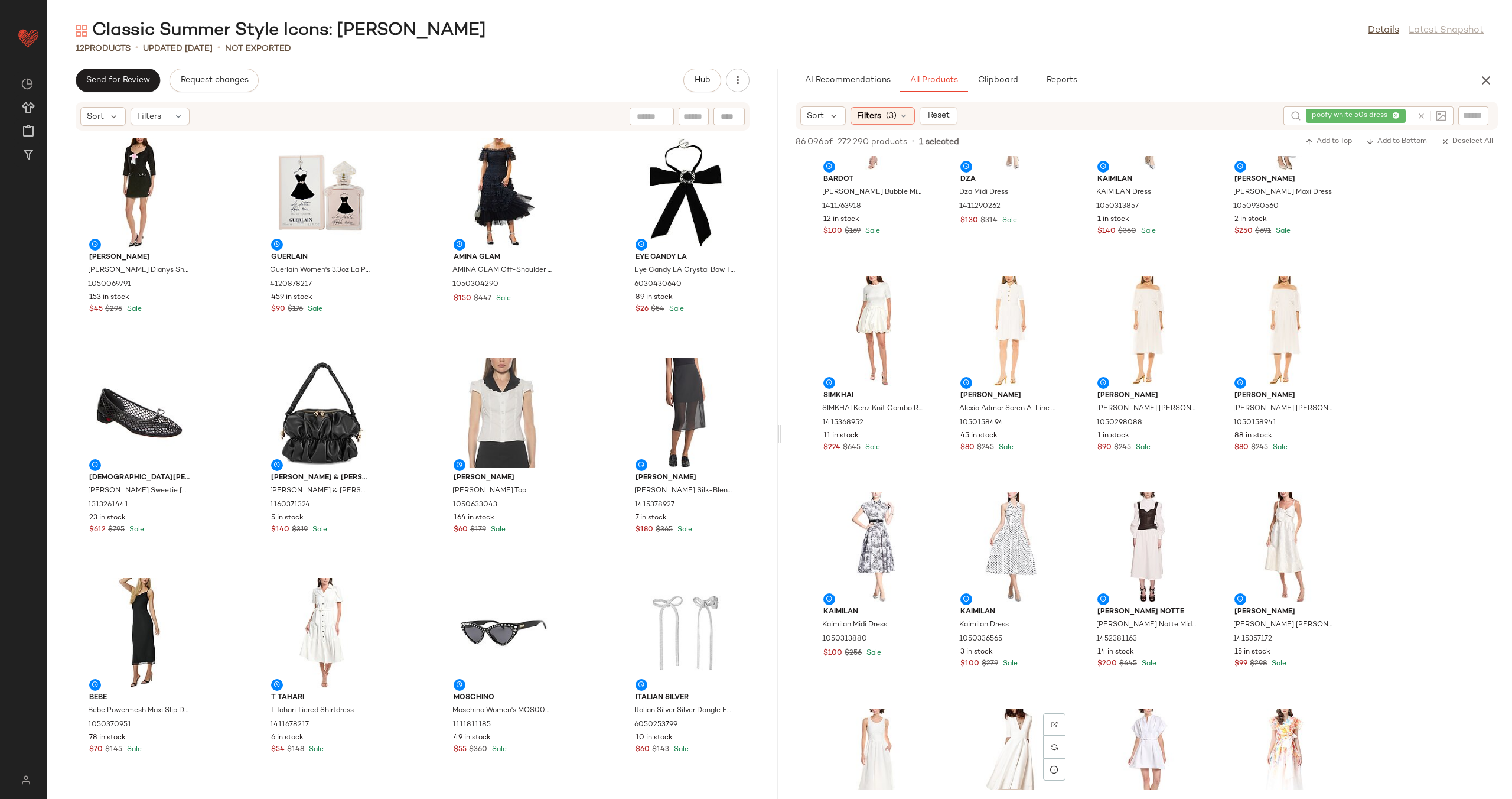
scroll to position [89, 0]
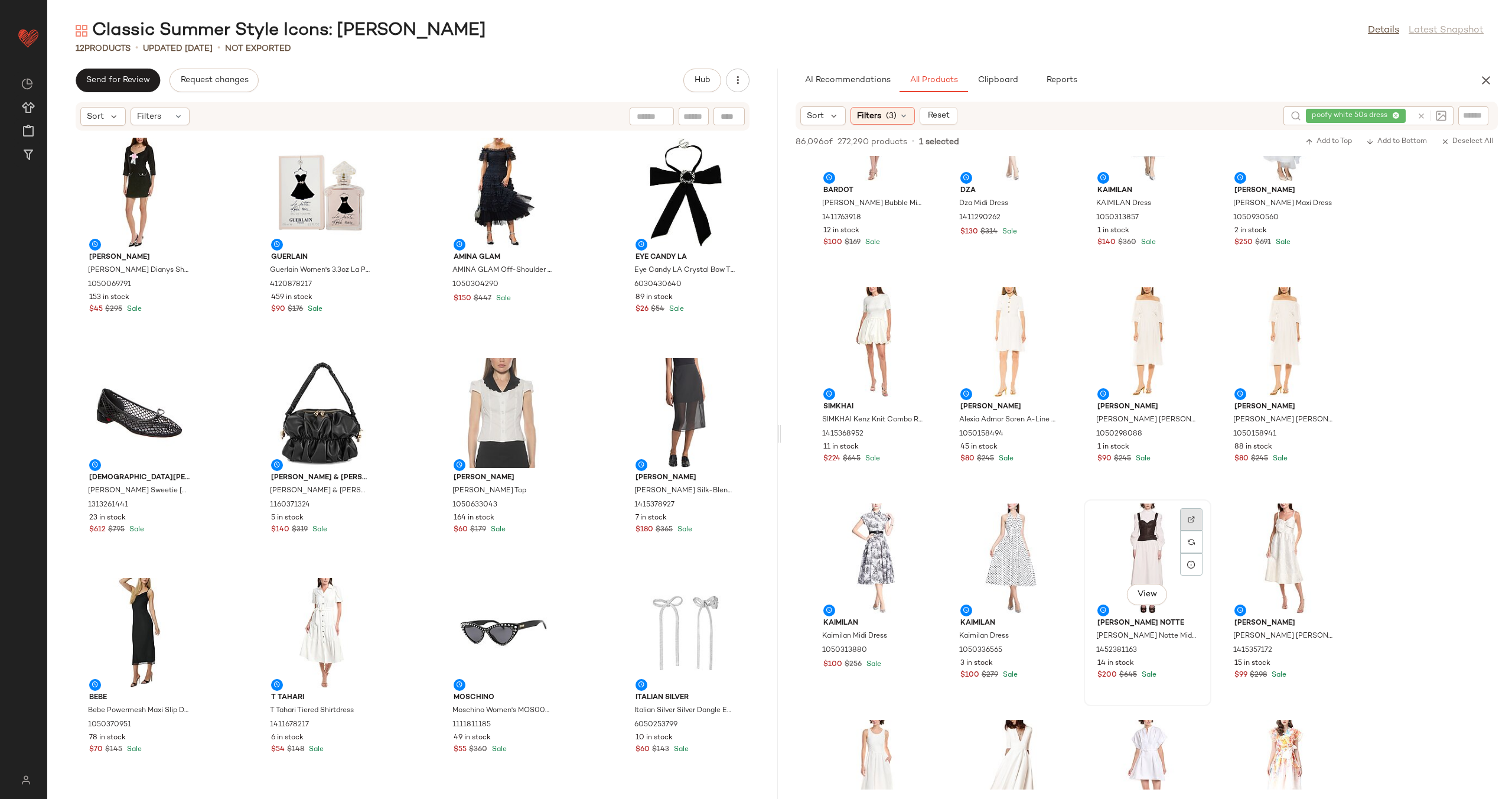
click at [1190, 518] on img at bounding box center [1191, 520] width 7 height 7
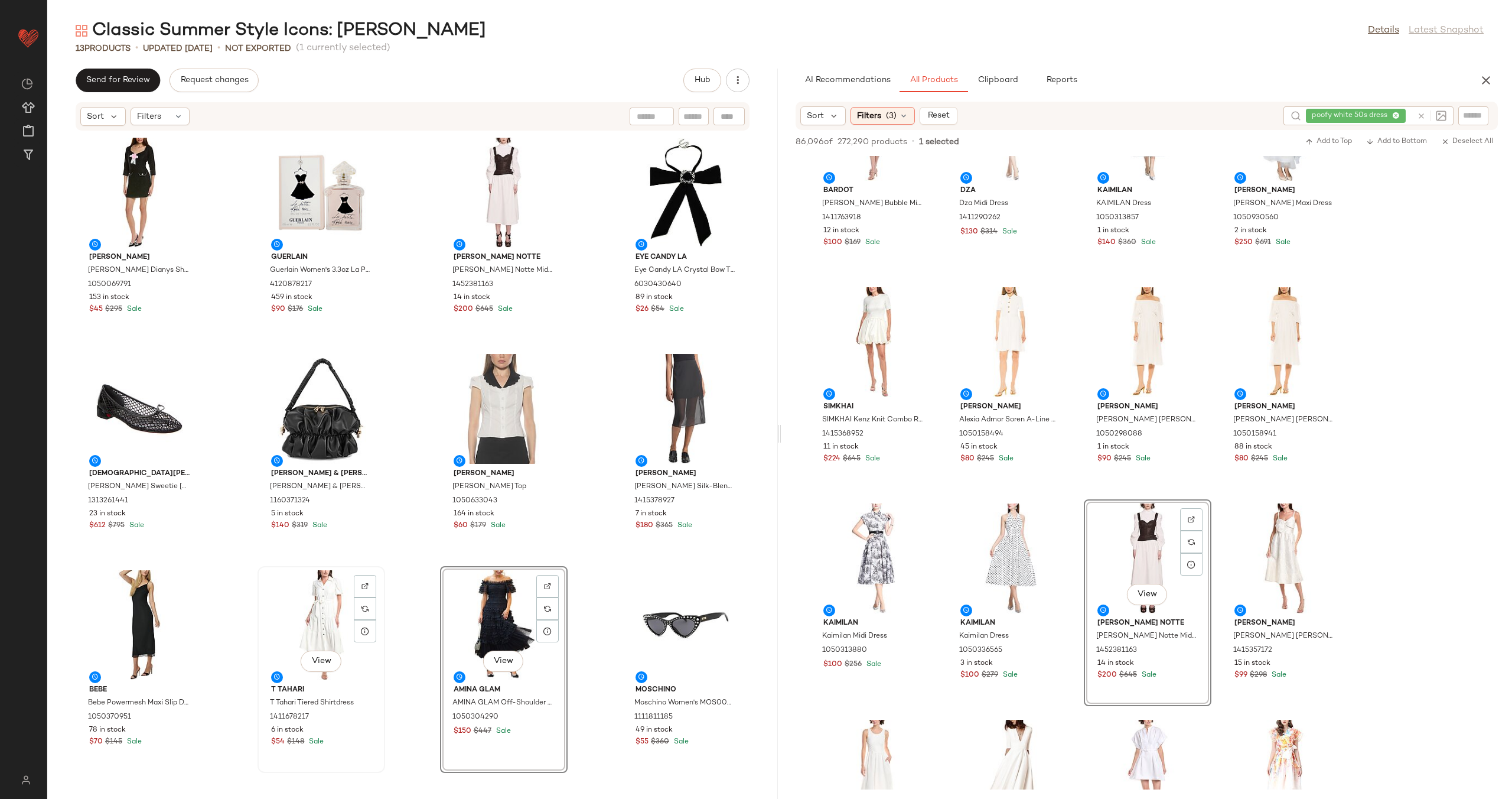
click at [320, 609] on div "View" at bounding box center [320, 625] width 119 height 110
click at [316, 612] on div "View" at bounding box center [320, 625] width 119 height 110
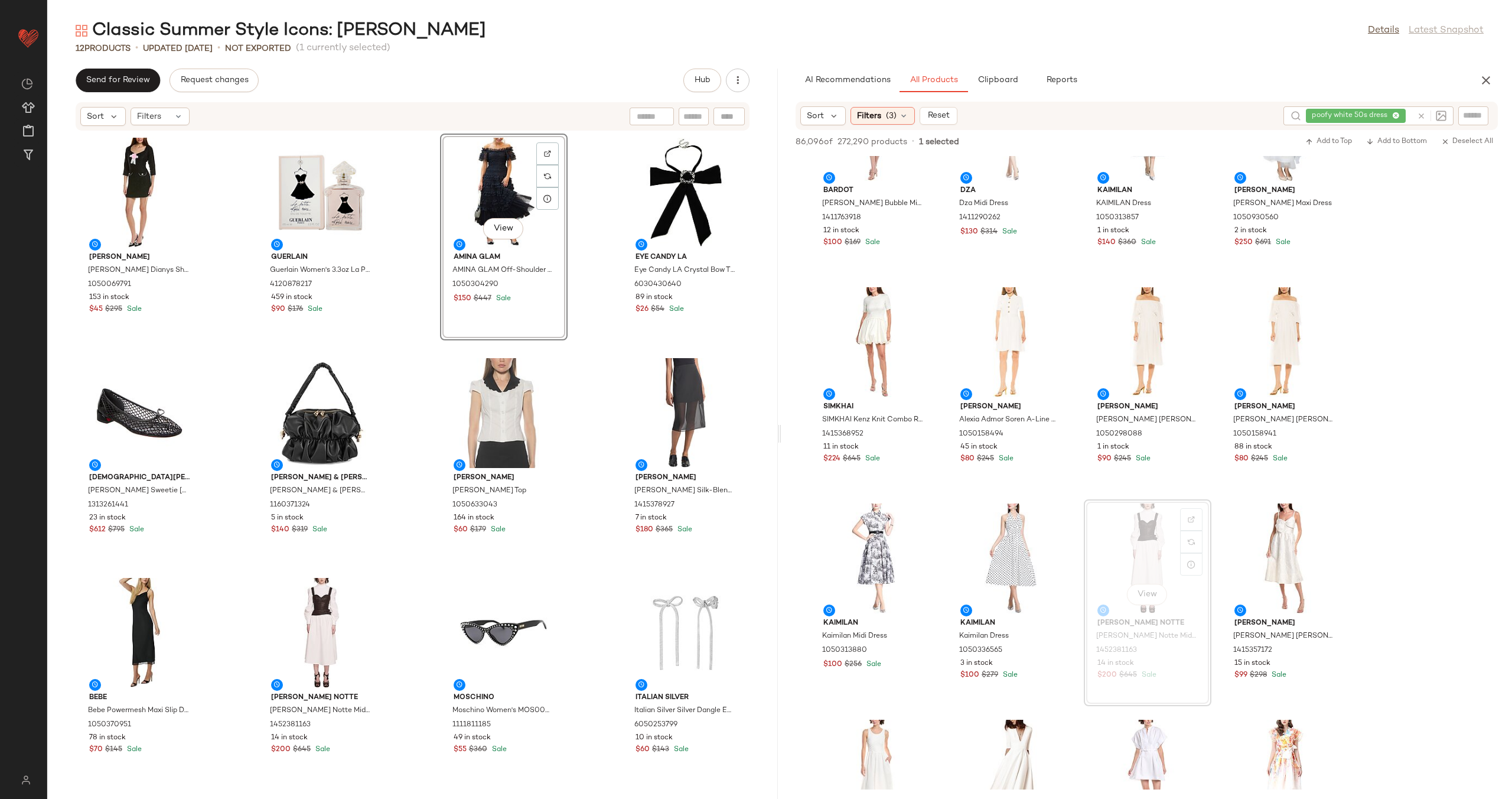
click at [579, 301] on div "Alexia Admor Alexia Admor Dianys Shift Dress 1050069791 153 in stock $45 $295 S…" at bounding box center [412, 458] width 730 height 653
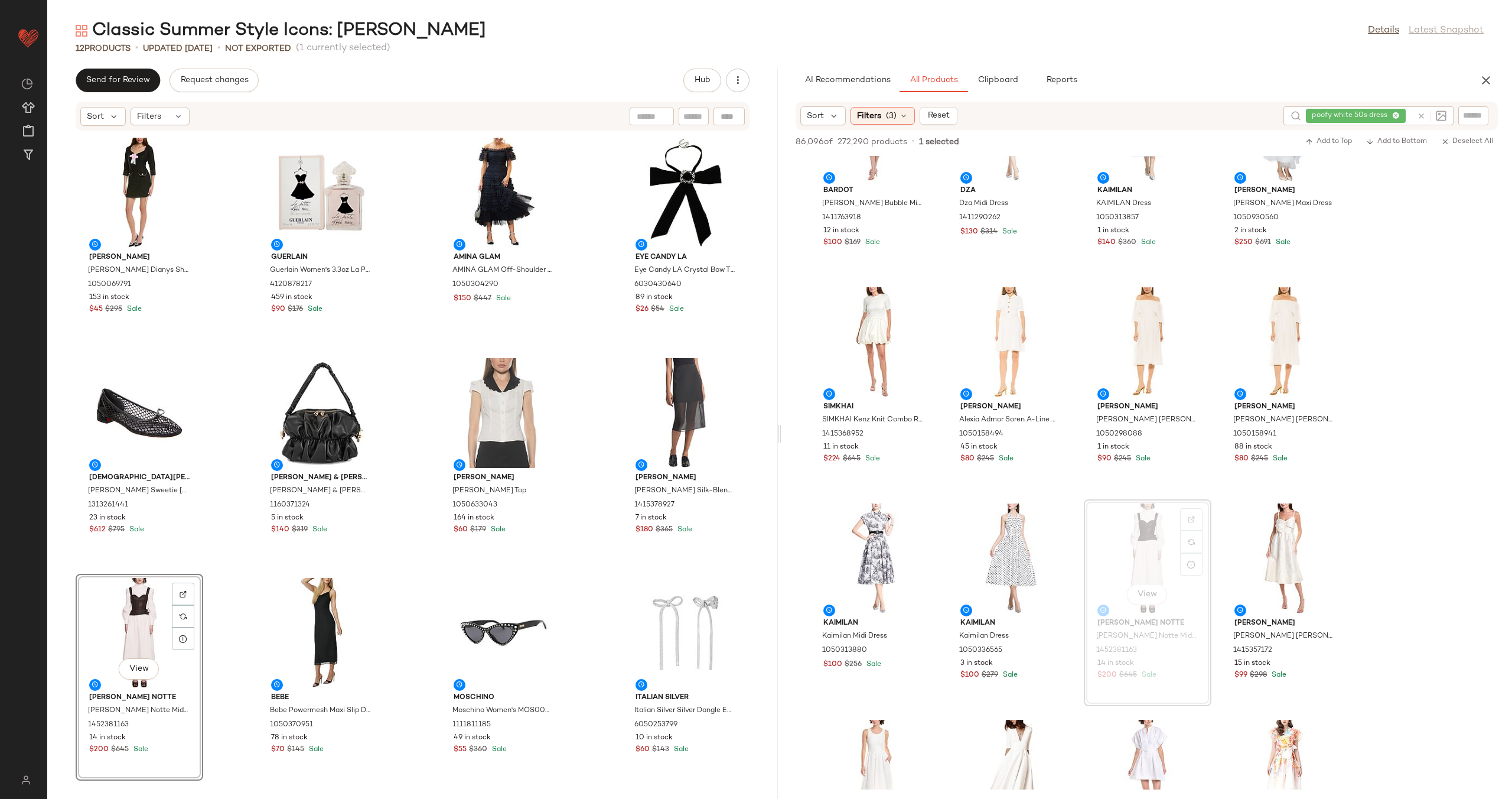
click at [399, 580] on div "Alexia Admor Alexia Admor Dianys Shift Dress 1050069791 153 in stock $45 $295 S…" at bounding box center [412, 458] width 730 height 653
click at [420, 555] on div "Alexia Admor Alexia Admor Dianys Shift Dress 1050069791 153 in stock $45 $295 S…" at bounding box center [412, 458] width 730 height 653
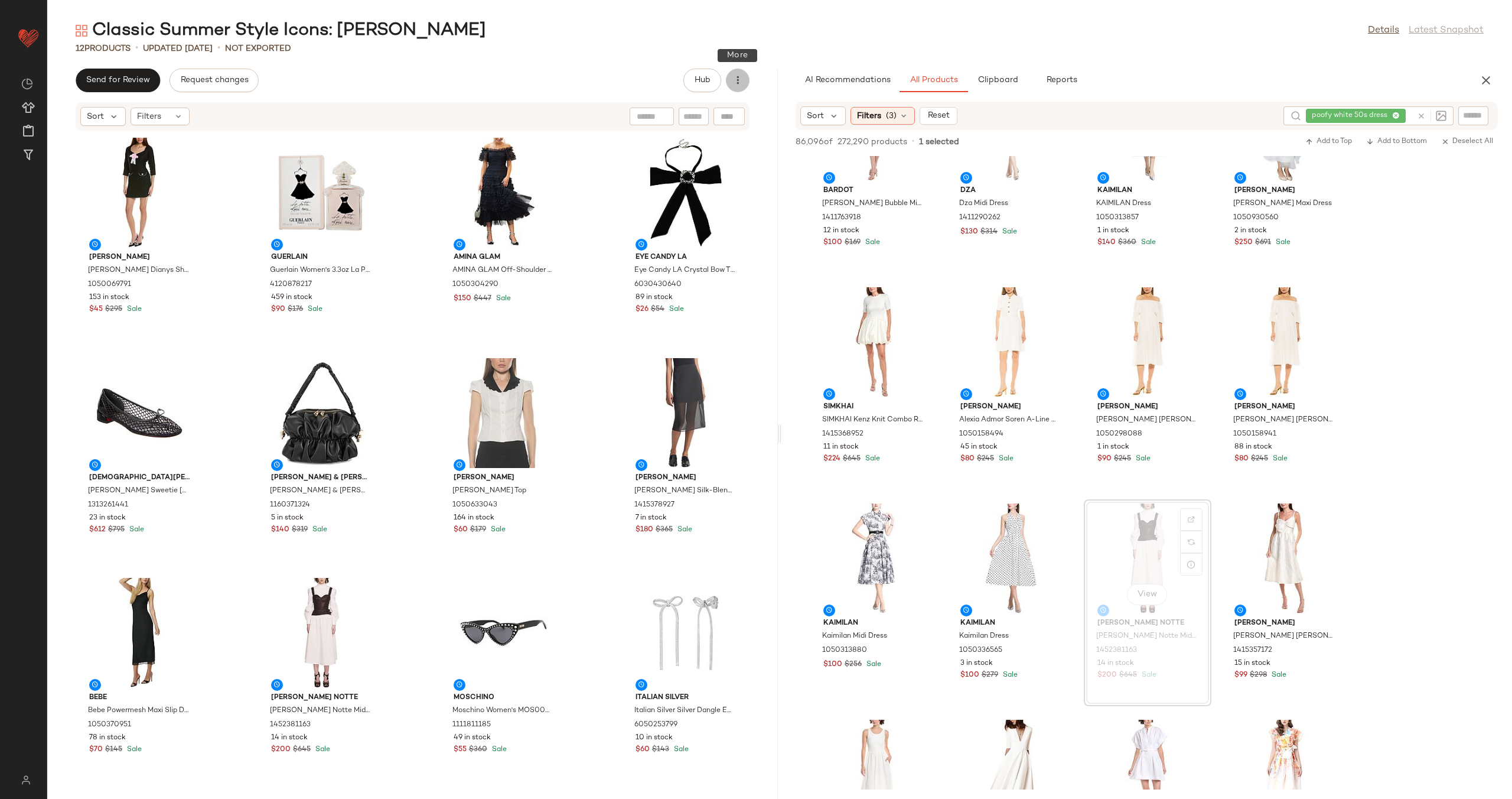
click at [739, 75] on icon "button" at bounding box center [738, 81] width 12 height 12
click at [679, 144] on span "View Moodboard" at bounding box center [684, 142] width 111 height 13
